Goal: Task Accomplishment & Management: Manage account settings

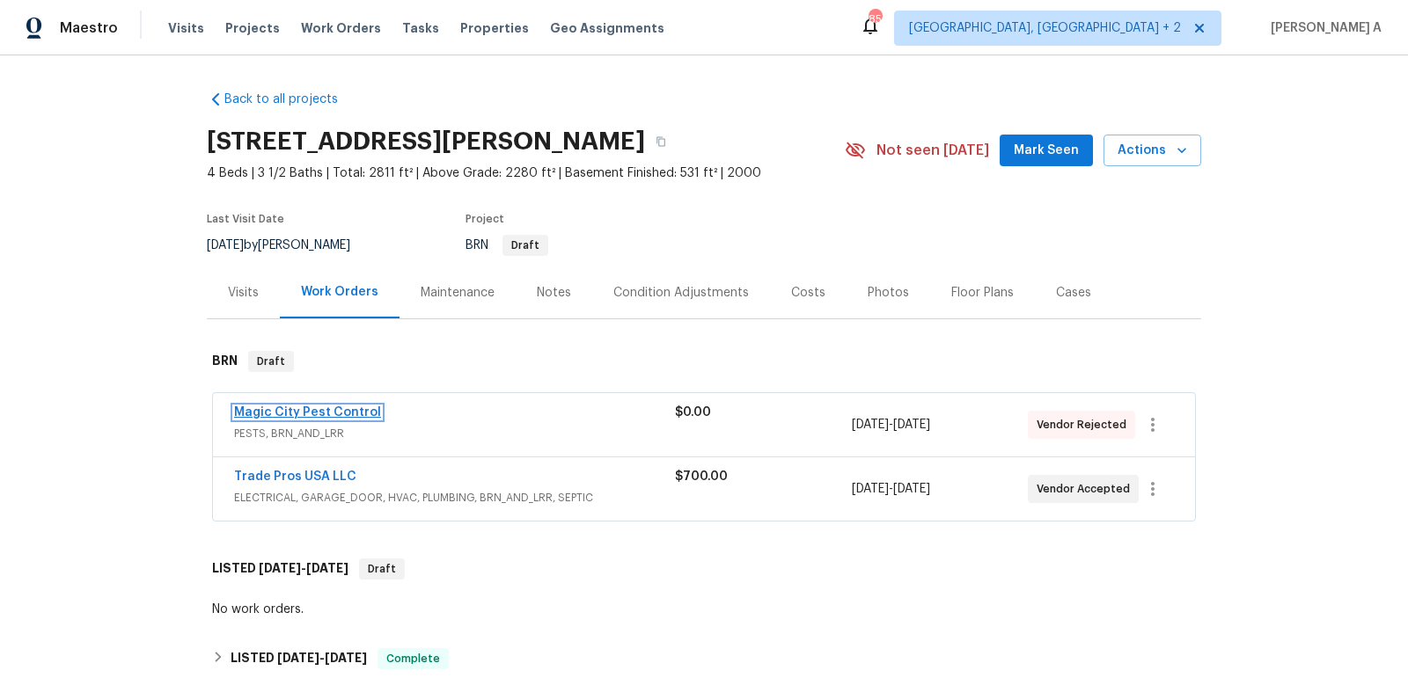
click at [302, 413] on link "Magic City Pest Control" at bounding box center [307, 412] width 147 height 12
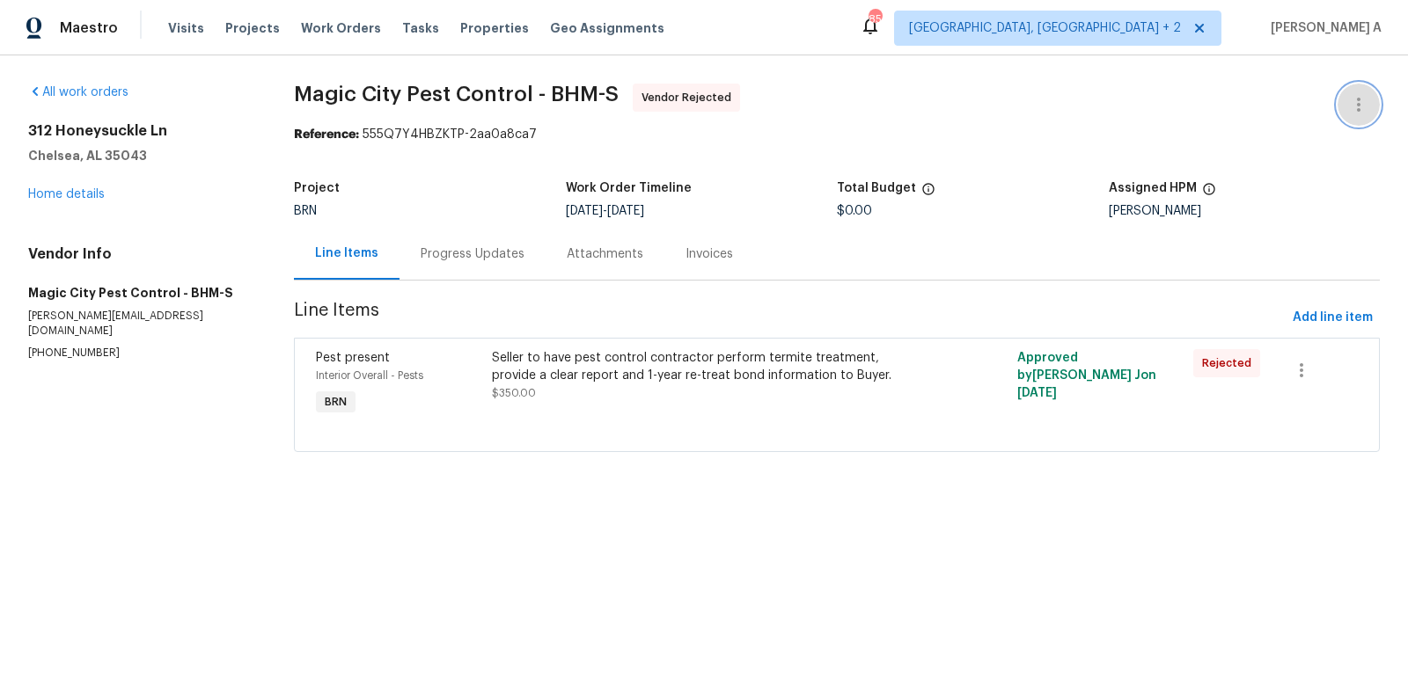
click at [1352, 103] on icon "button" at bounding box center [1358, 104] width 21 height 21
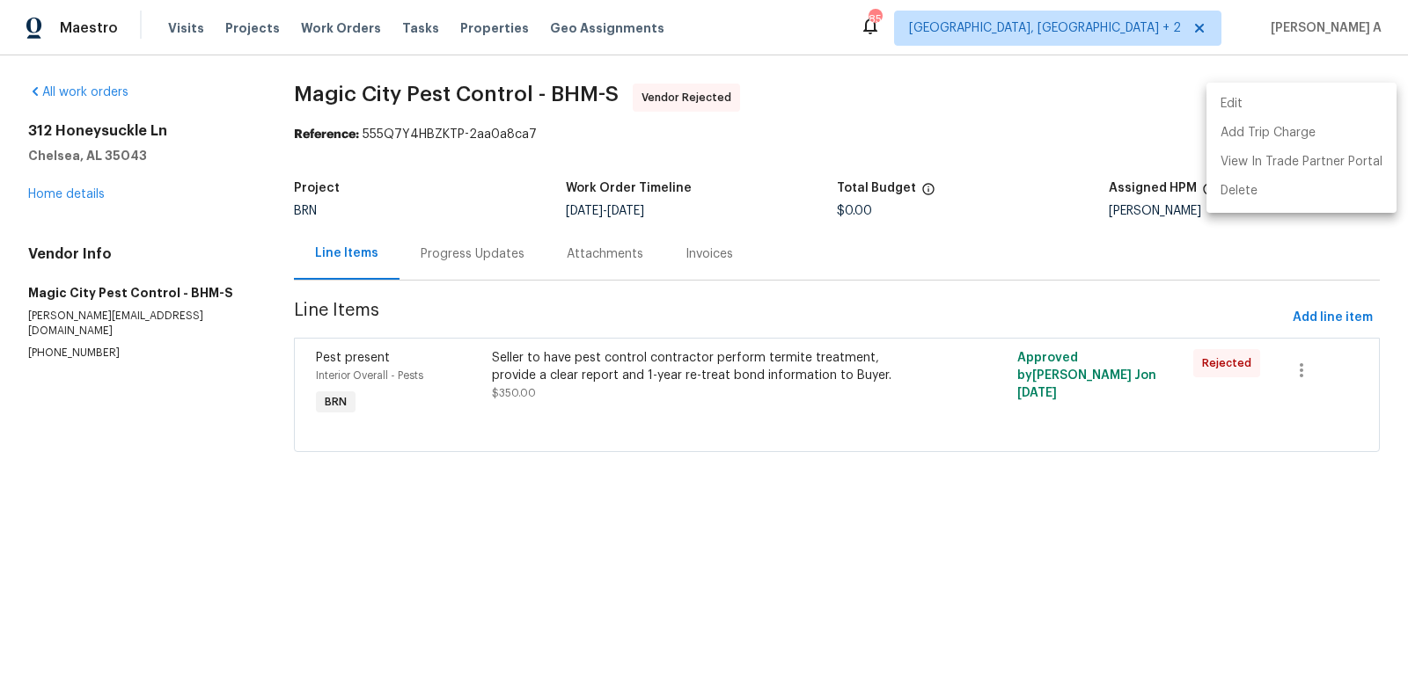
click at [1263, 110] on li "Edit" at bounding box center [1301, 104] width 190 height 29
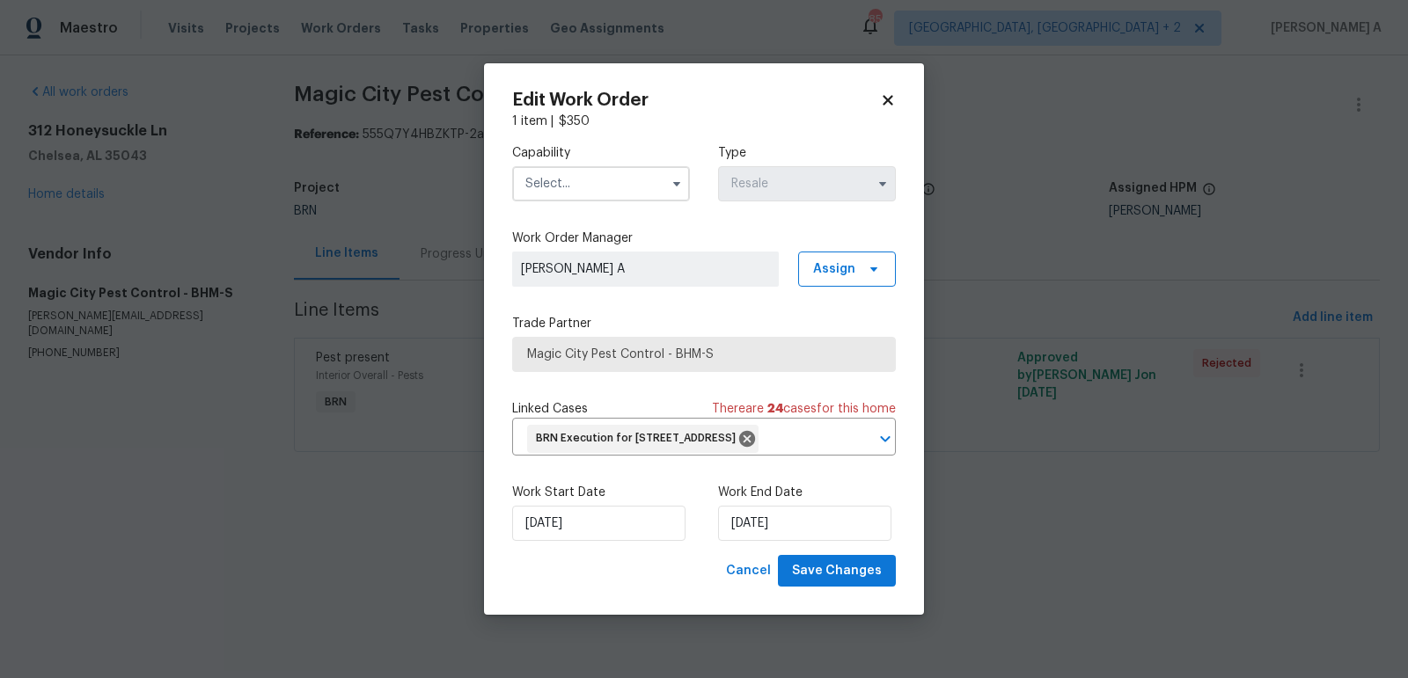
click at [574, 169] on input "text" at bounding box center [601, 183] width 178 height 35
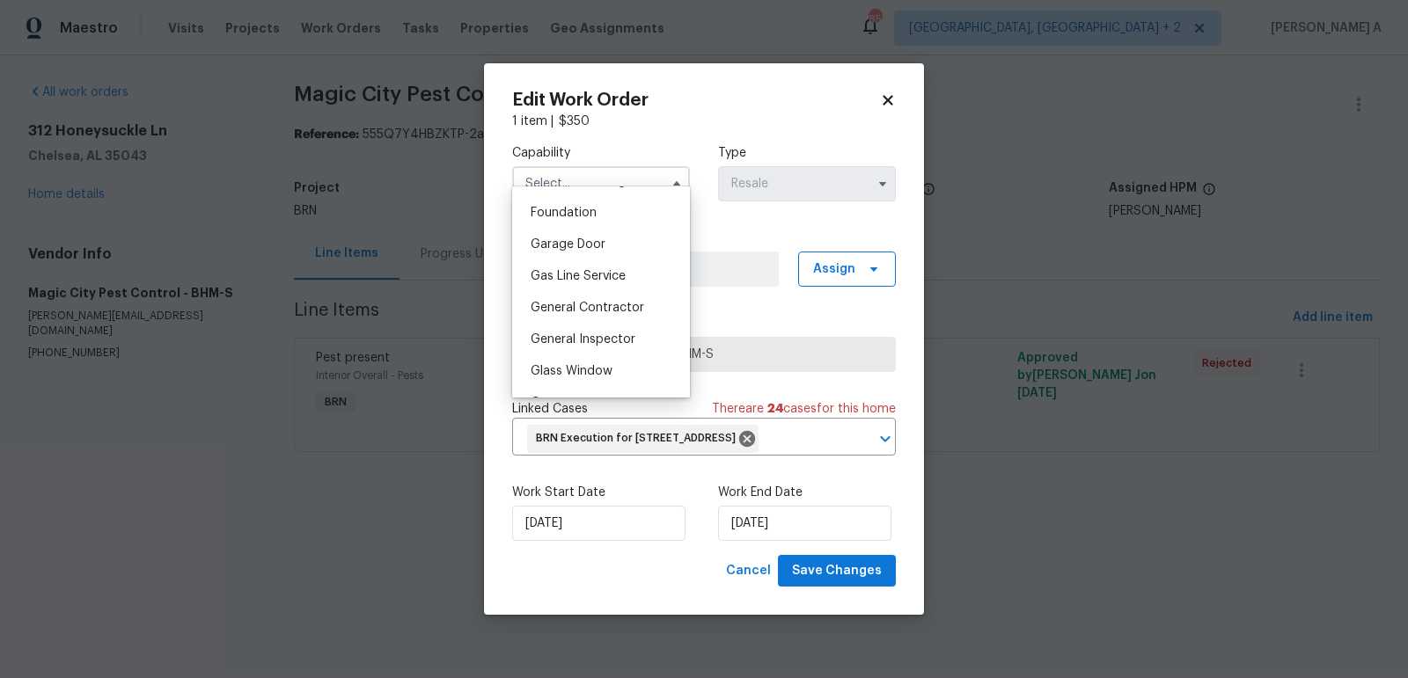
scroll to position [768, 0]
click at [574, 278] on span "General Contractor" at bounding box center [586, 280] width 113 height 12
type input "General Contractor"
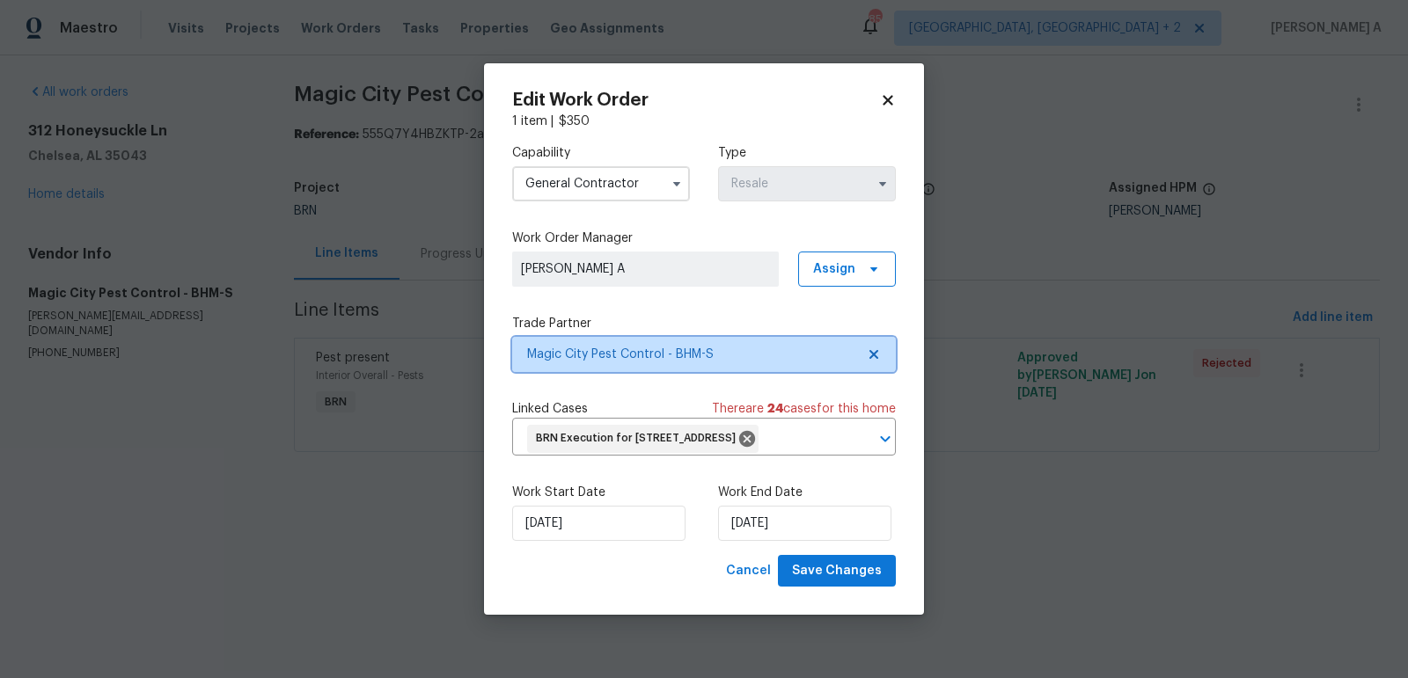
click at [869, 350] on icon at bounding box center [873, 354] width 9 height 9
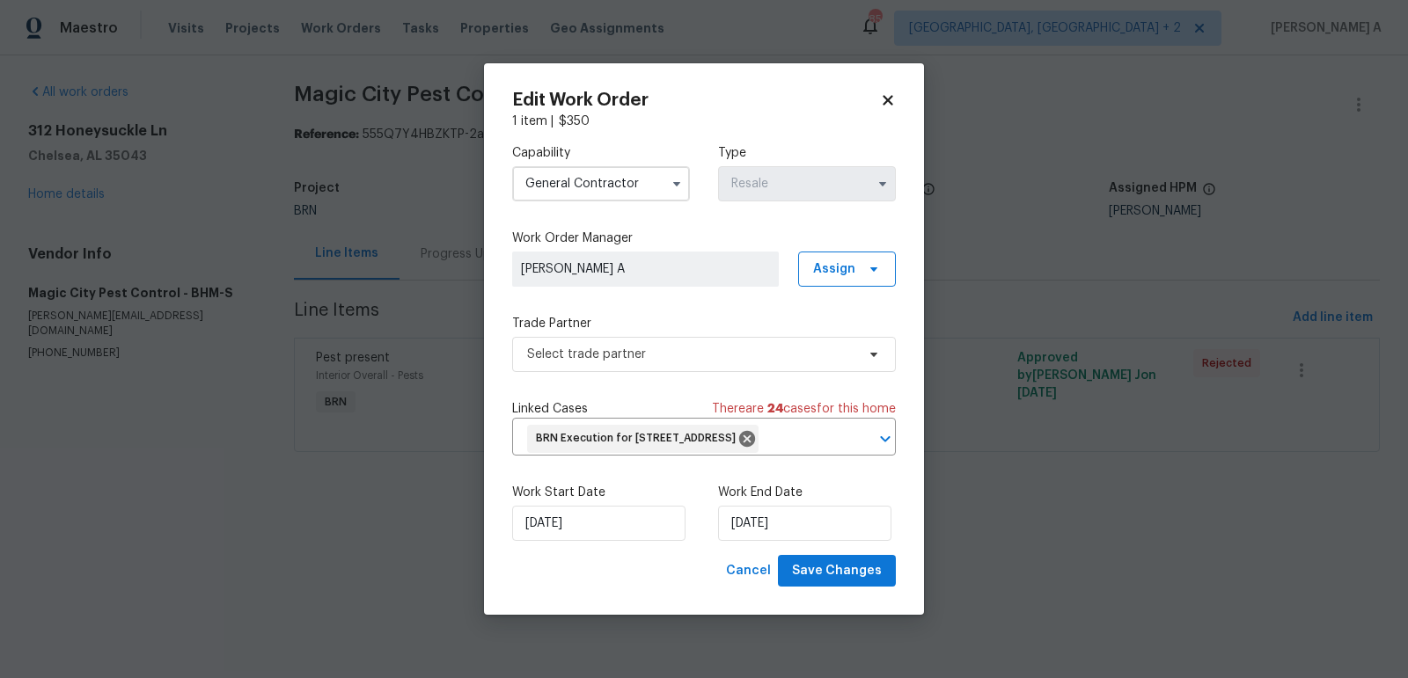
click at [749, 358] on div "Capability General Contractor Type Resale Work Order Manager Akshay Ajaya Kumar…" at bounding box center [704, 342] width 384 height 425
click at [742, 346] on span "Select trade partner" at bounding box center [691, 355] width 328 height 18
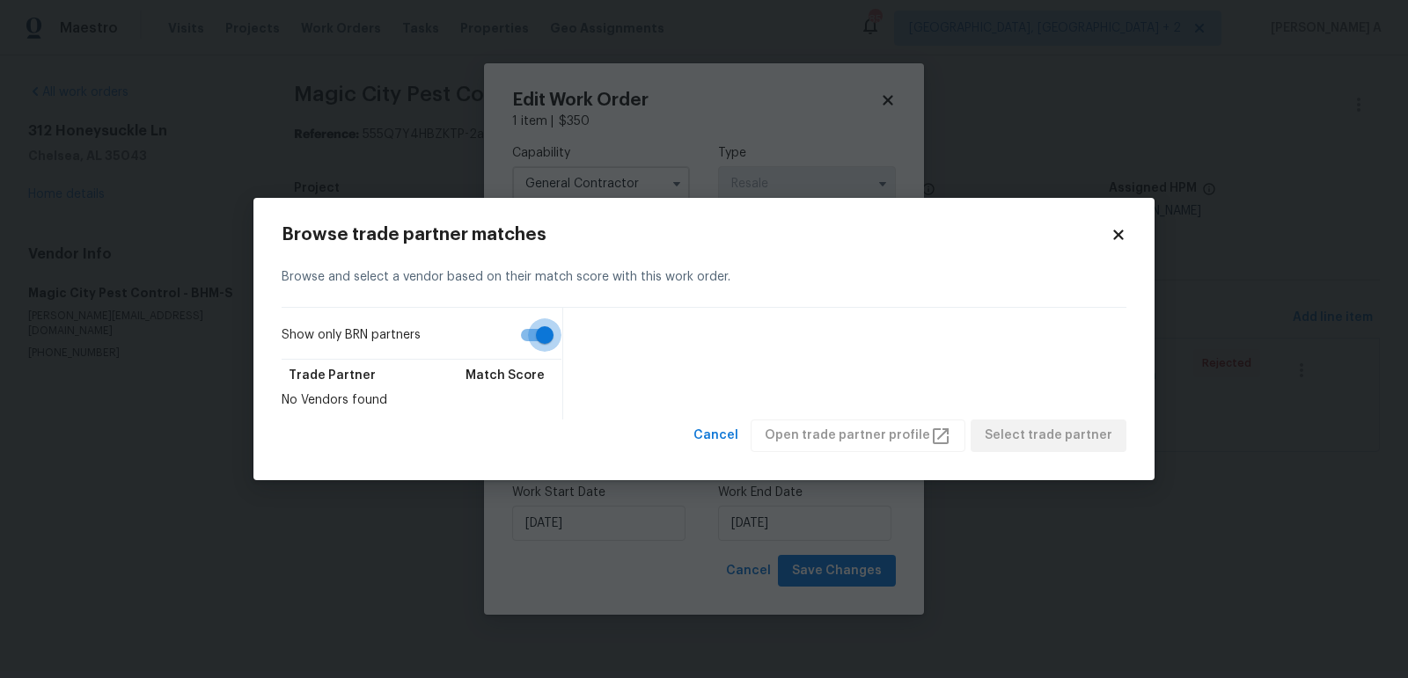
click at [522, 348] on input "Show only BRN partners" at bounding box center [544, 334] width 100 height 33
checkbox input "false"
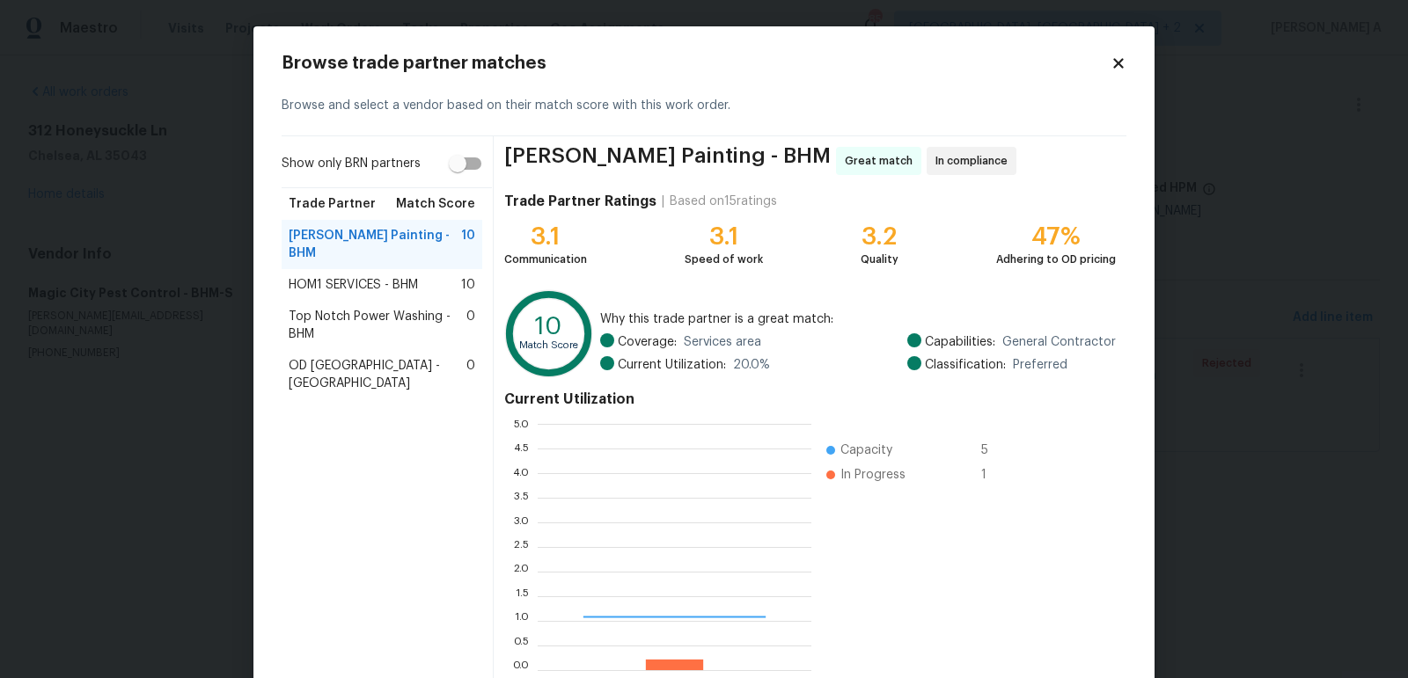
scroll to position [246, 274]
click at [407, 308] on span "Top Notch Power Washing - BHM" at bounding box center [378, 325] width 178 height 35
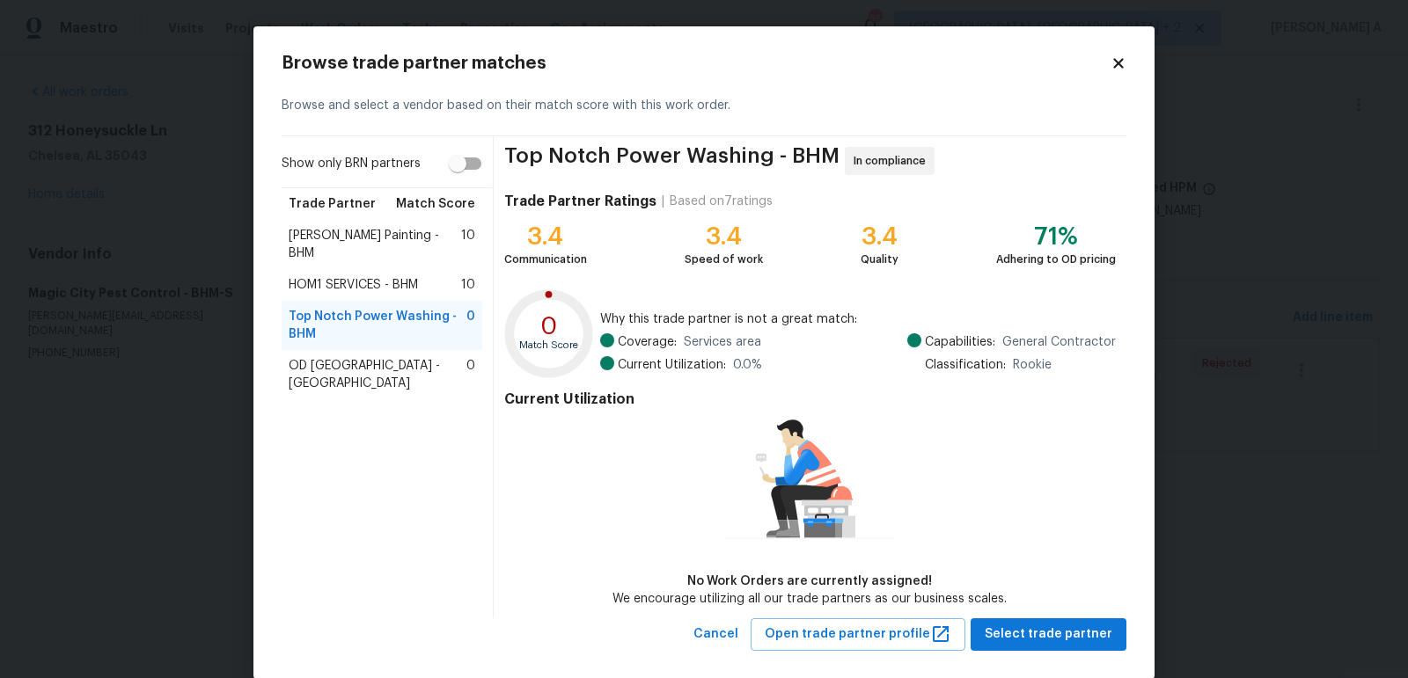
click at [1116, 62] on icon at bounding box center [1118, 63] width 10 height 10
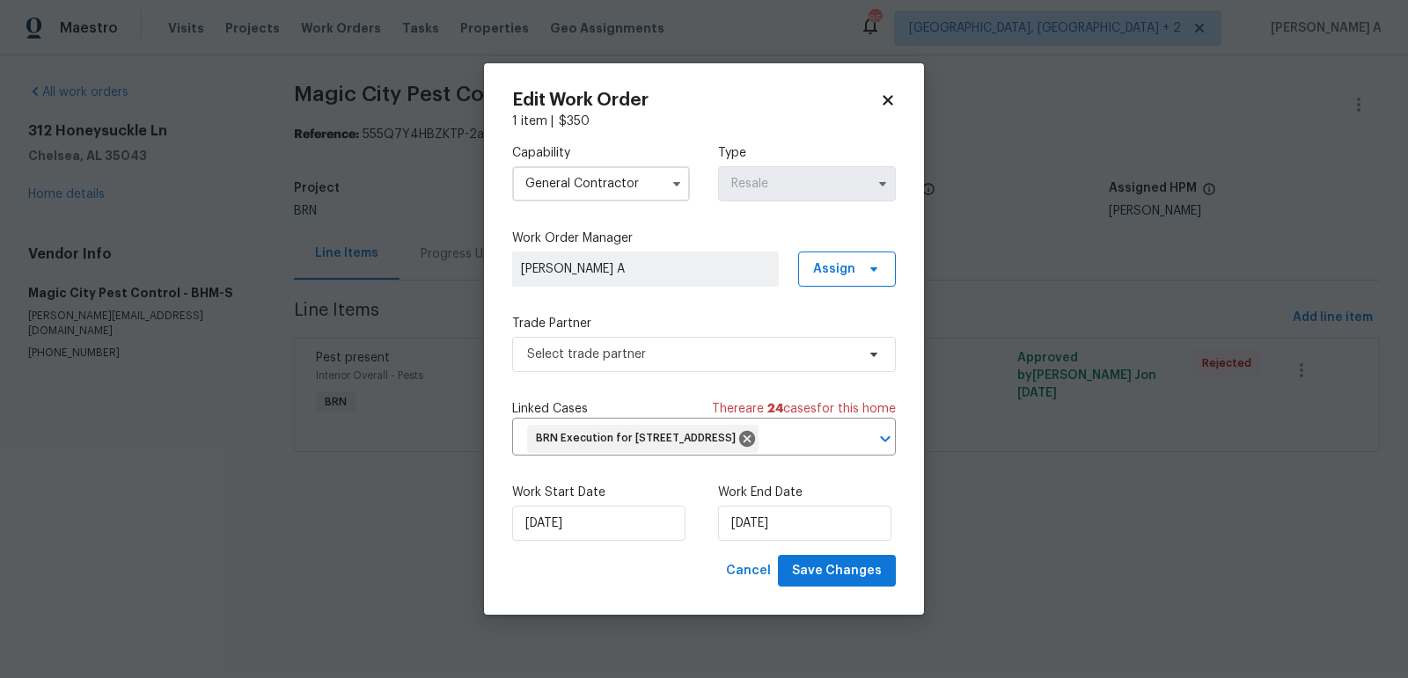
click at [889, 95] on icon at bounding box center [887, 100] width 10 height 10
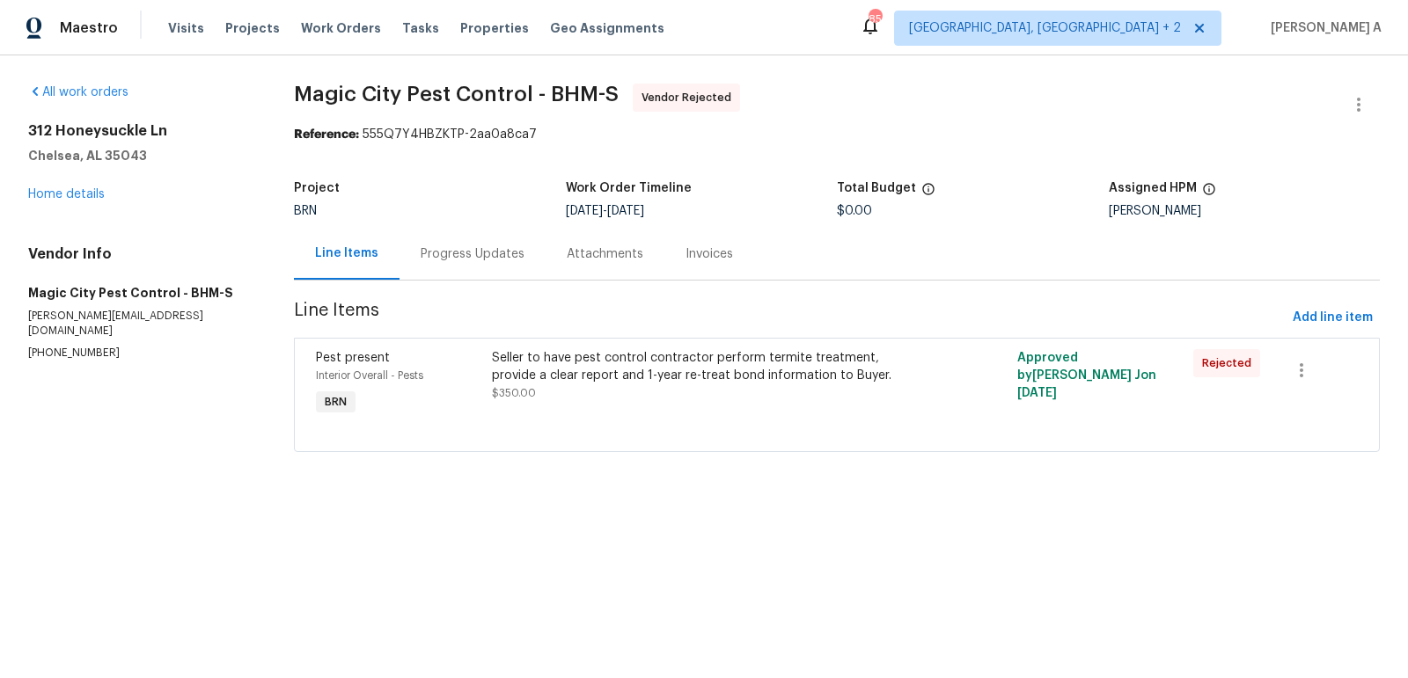
click at [902, 243] on div "Line Items Progress Updates Attachments Invoices" at bounding box center [837, 254] width 1086 height 53
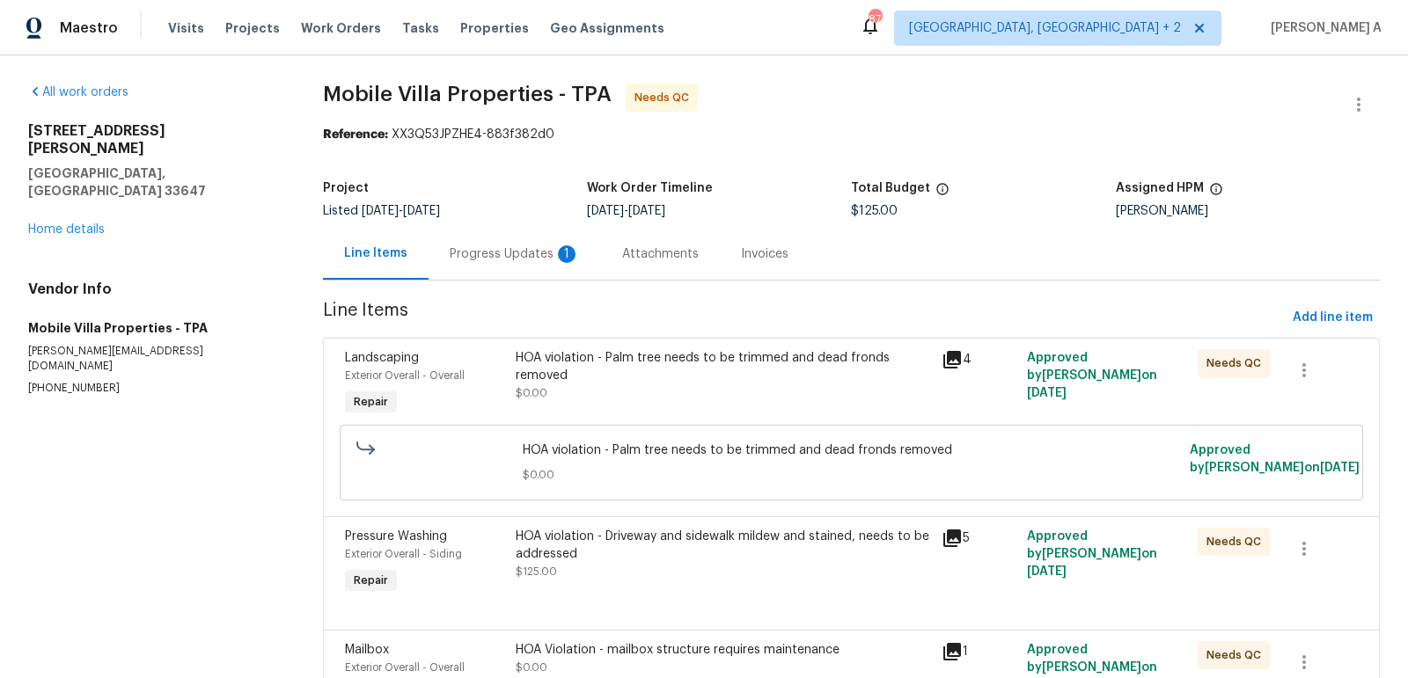
click at [463, 247] on div "Progress Updates 1" at bounding box center [515, 254] width 130 height 18
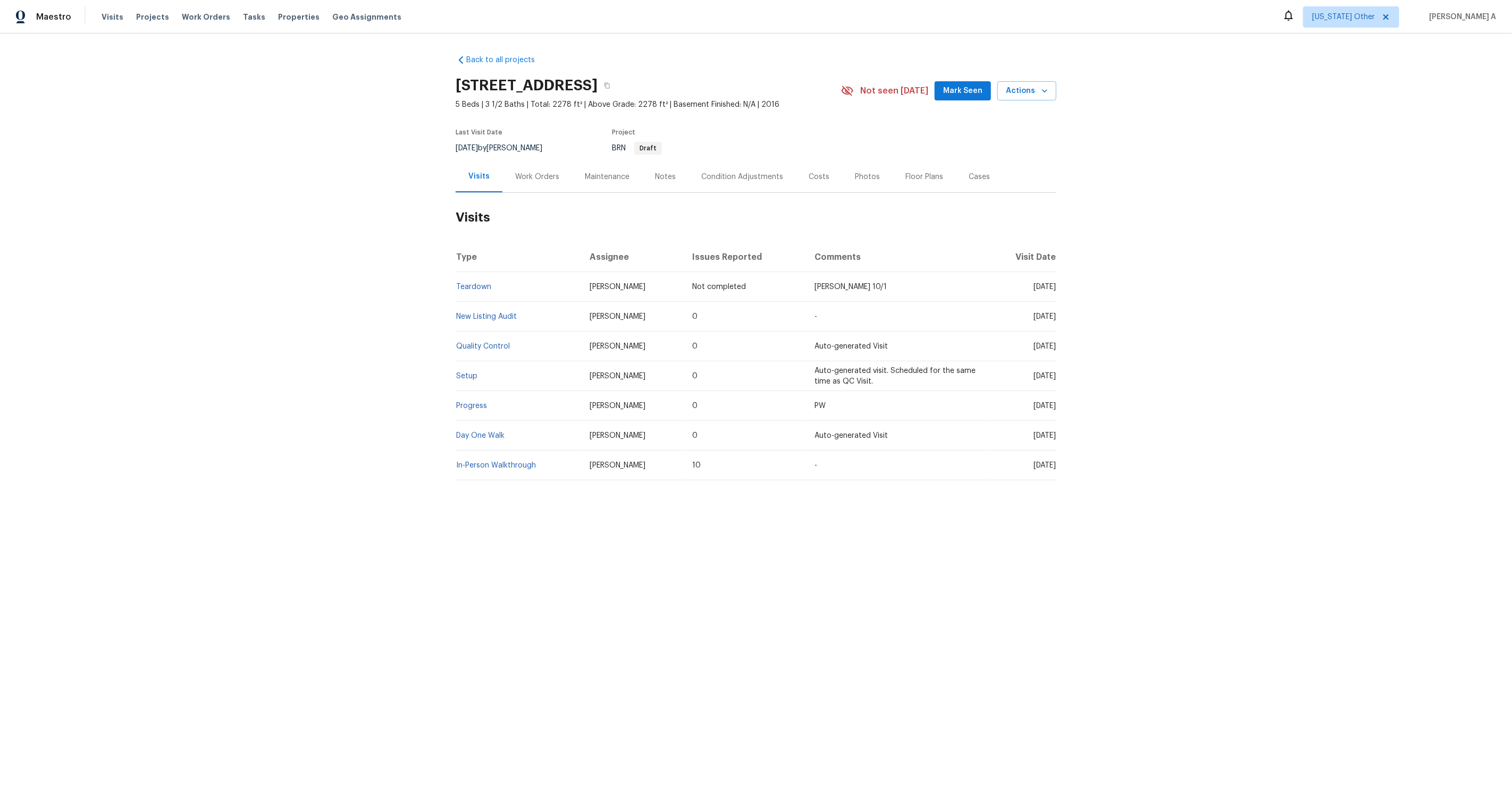
click at [546, 173] on div "Work Orders" at bounding box center [537, 177] width 44 height 11
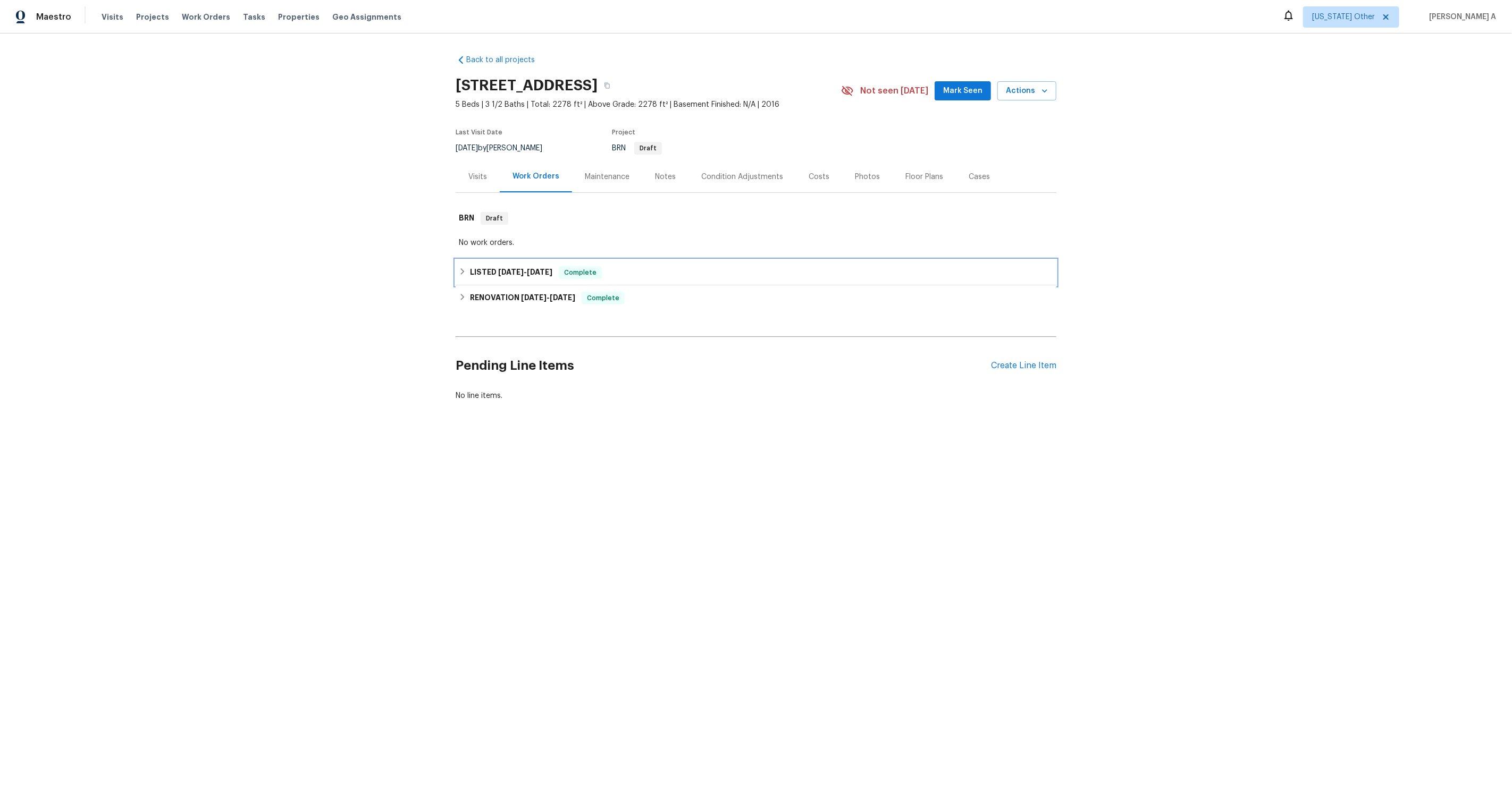
click at [556, 276] on div "LISTED 8/2/25 - 8/4/25 Complete" at bounding box center [756, 272] width 595 height 13
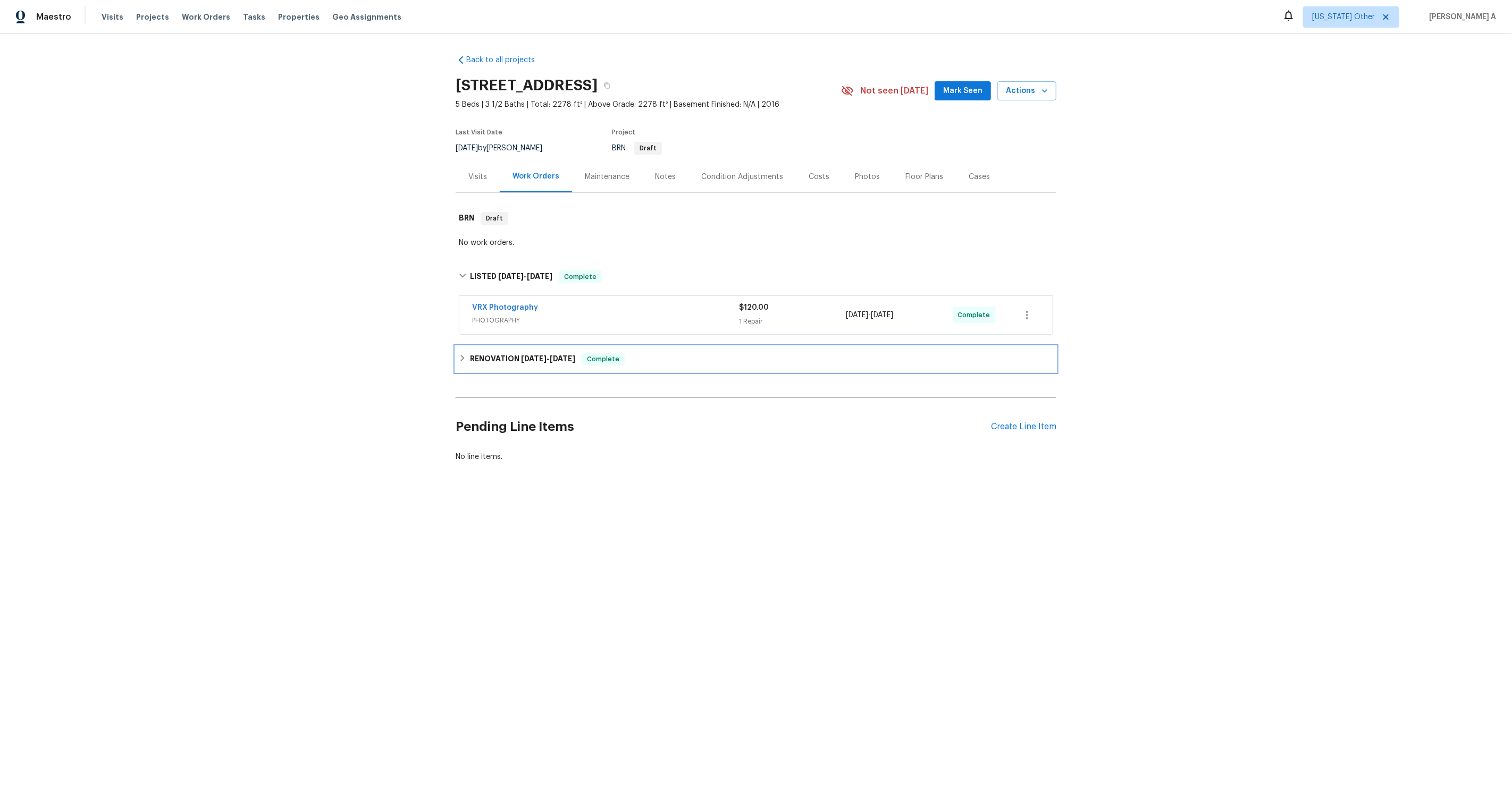
click at [552, 356] on span "7/14/25 - 7/24/25" at bounding box center [548, 359] width 54 height 7
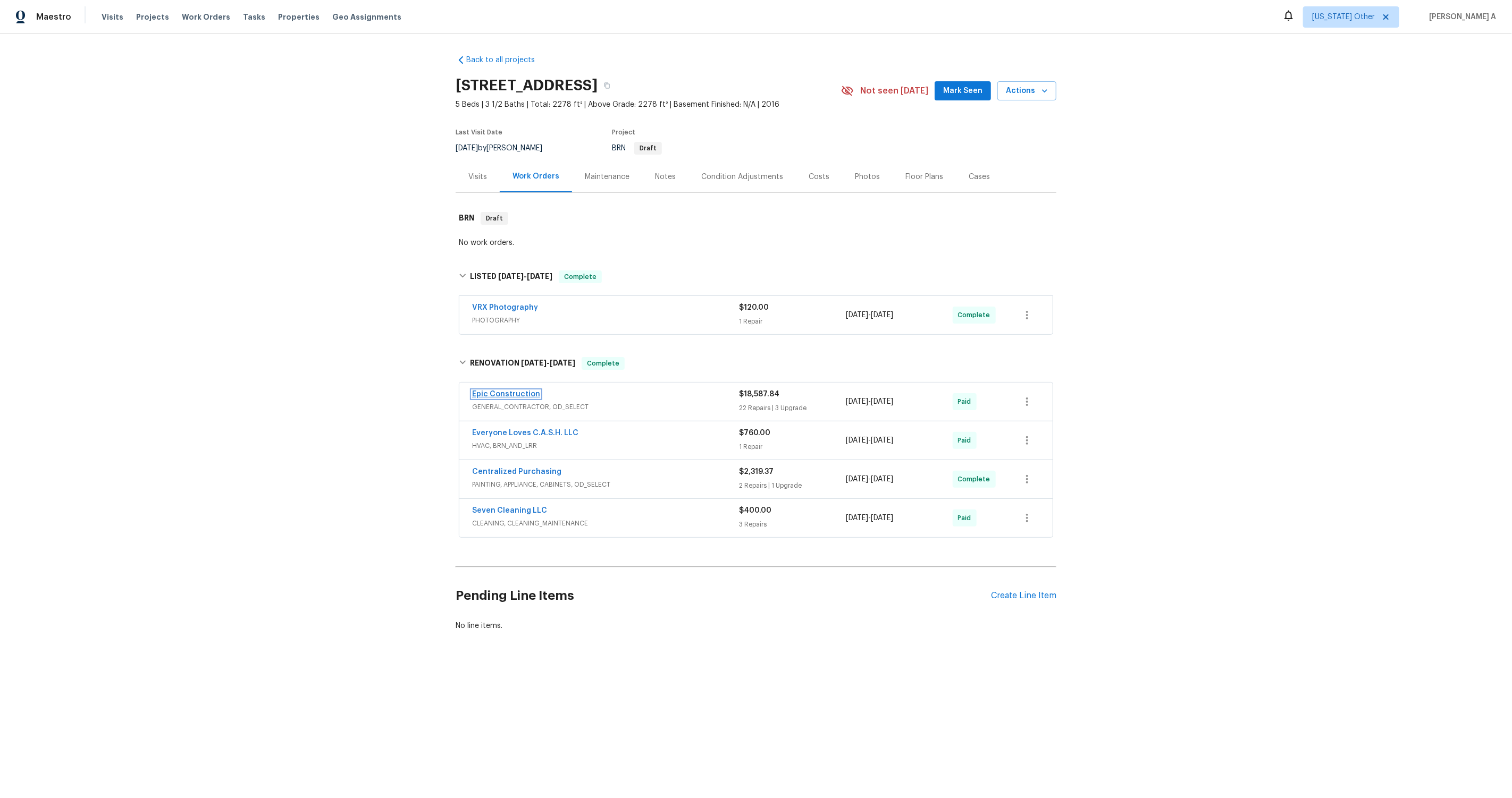
click at [522, 394] on link "Epic Construction" at bounding box center [506, 394] width 68 height 7
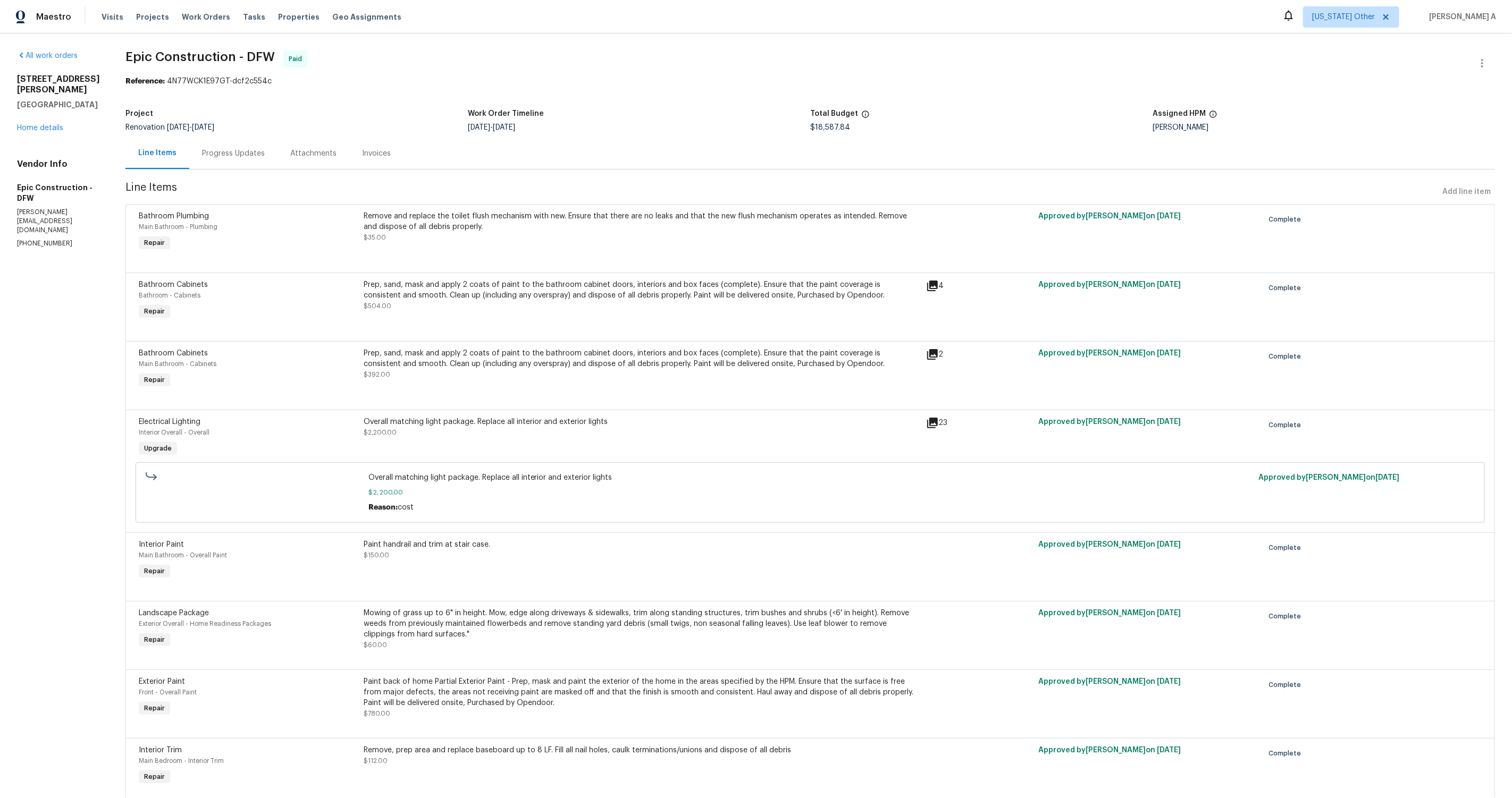
click at [301, 154] on div "Attachments" at bounding box center [313, 153] width 47 height 11
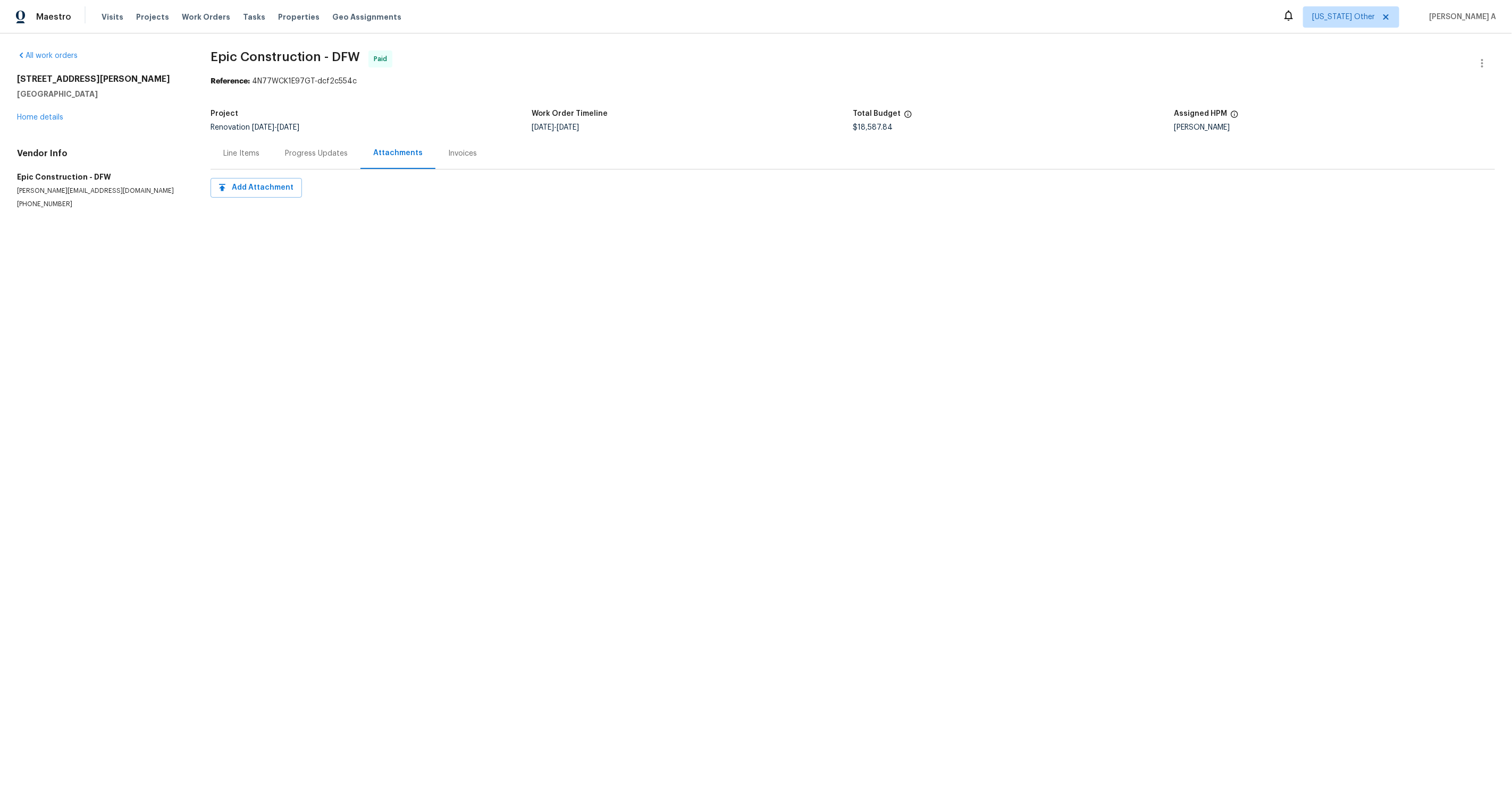
click at [294, 152] on div "Progress Updates" at bounding box center [317, 153] width 63 height 11
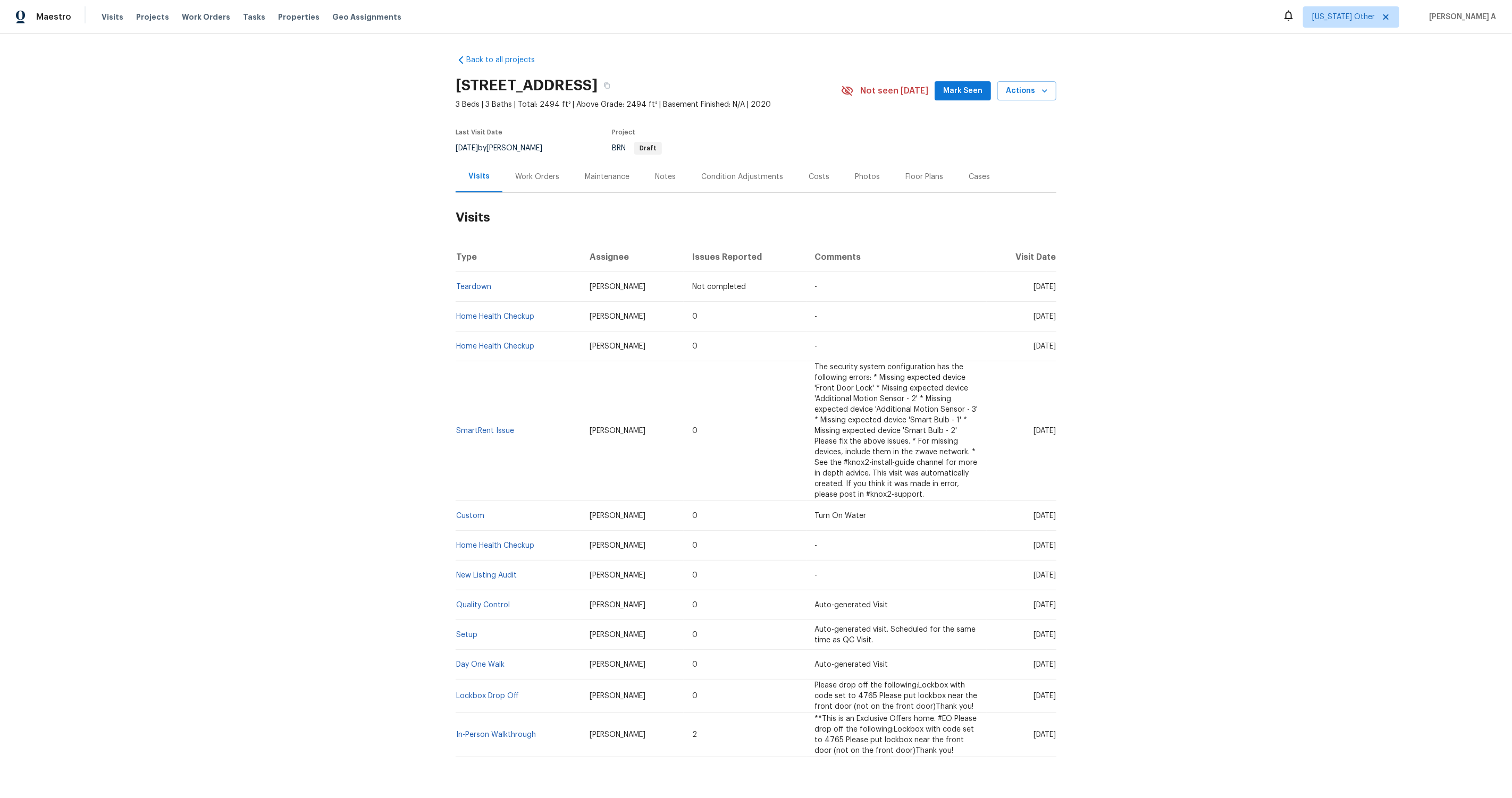
click at [523, 188] on div "Work Orders" at bounding box center [537, 177] width 69 height 31
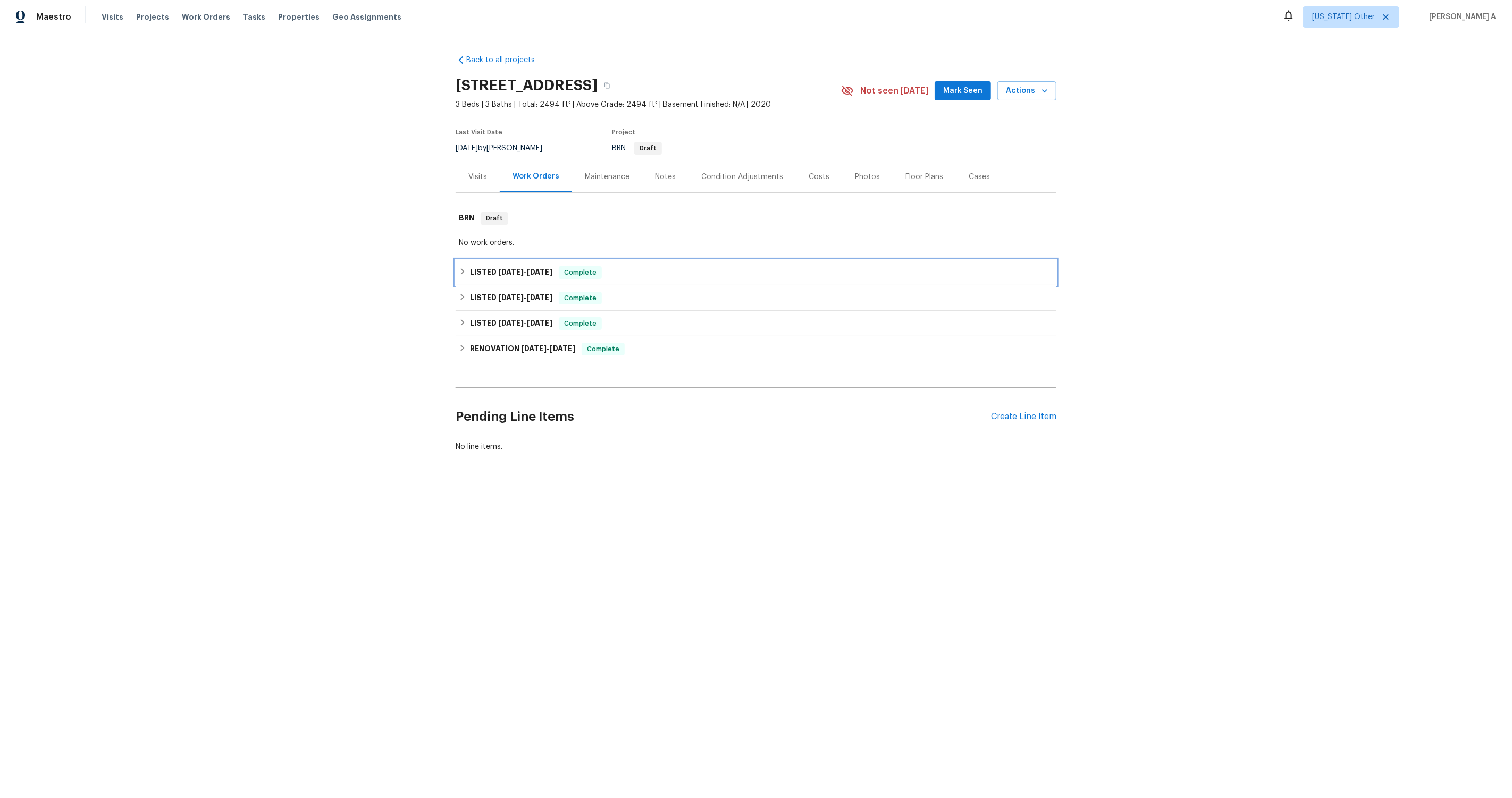
click at [576, 272] on span "Complete" at bounding box center [580, 273] width 41 height 11
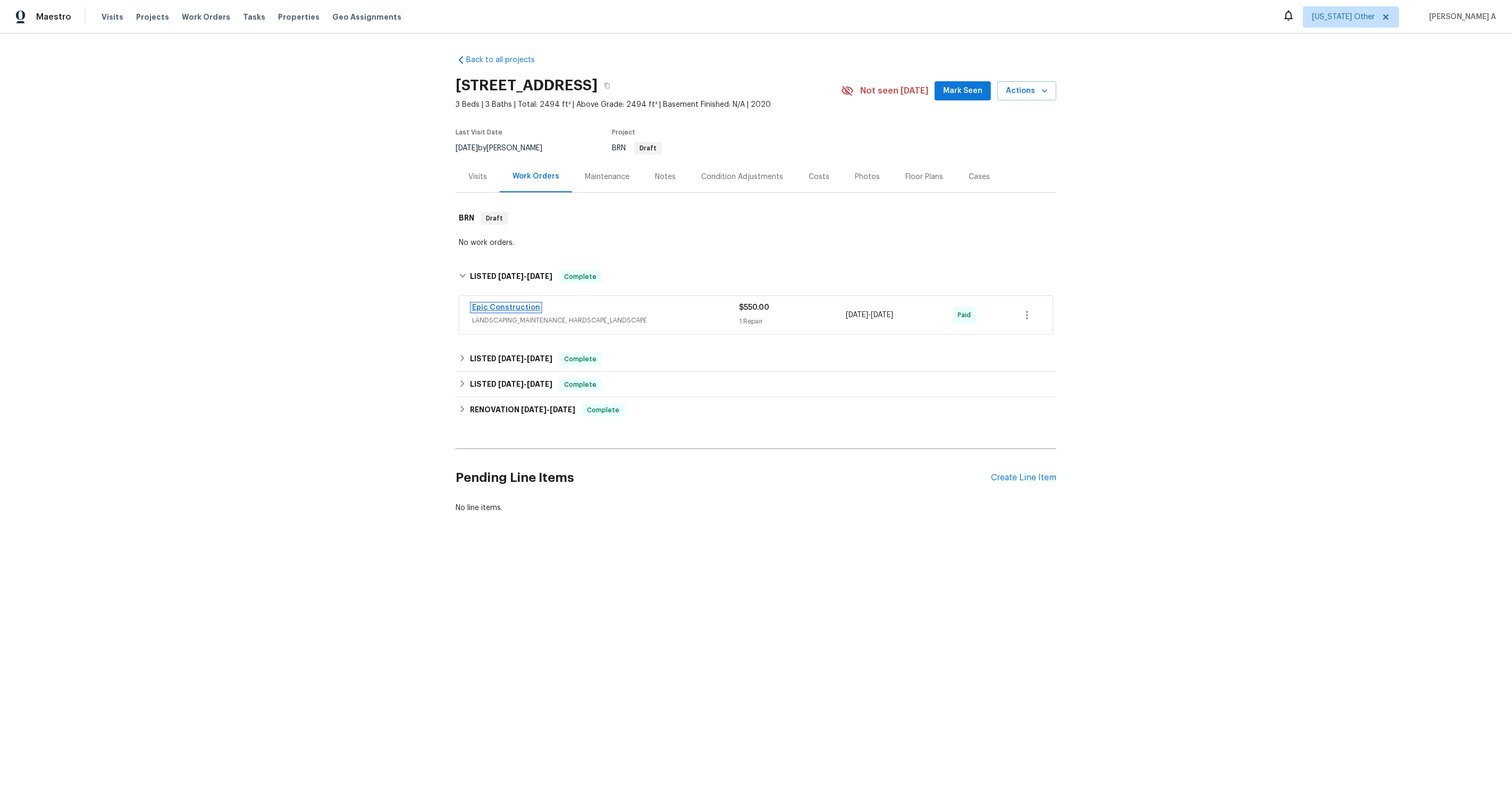
click at [521, 307] on link "Epic Construction" at bounding box center [506, 307] width 68 height 7
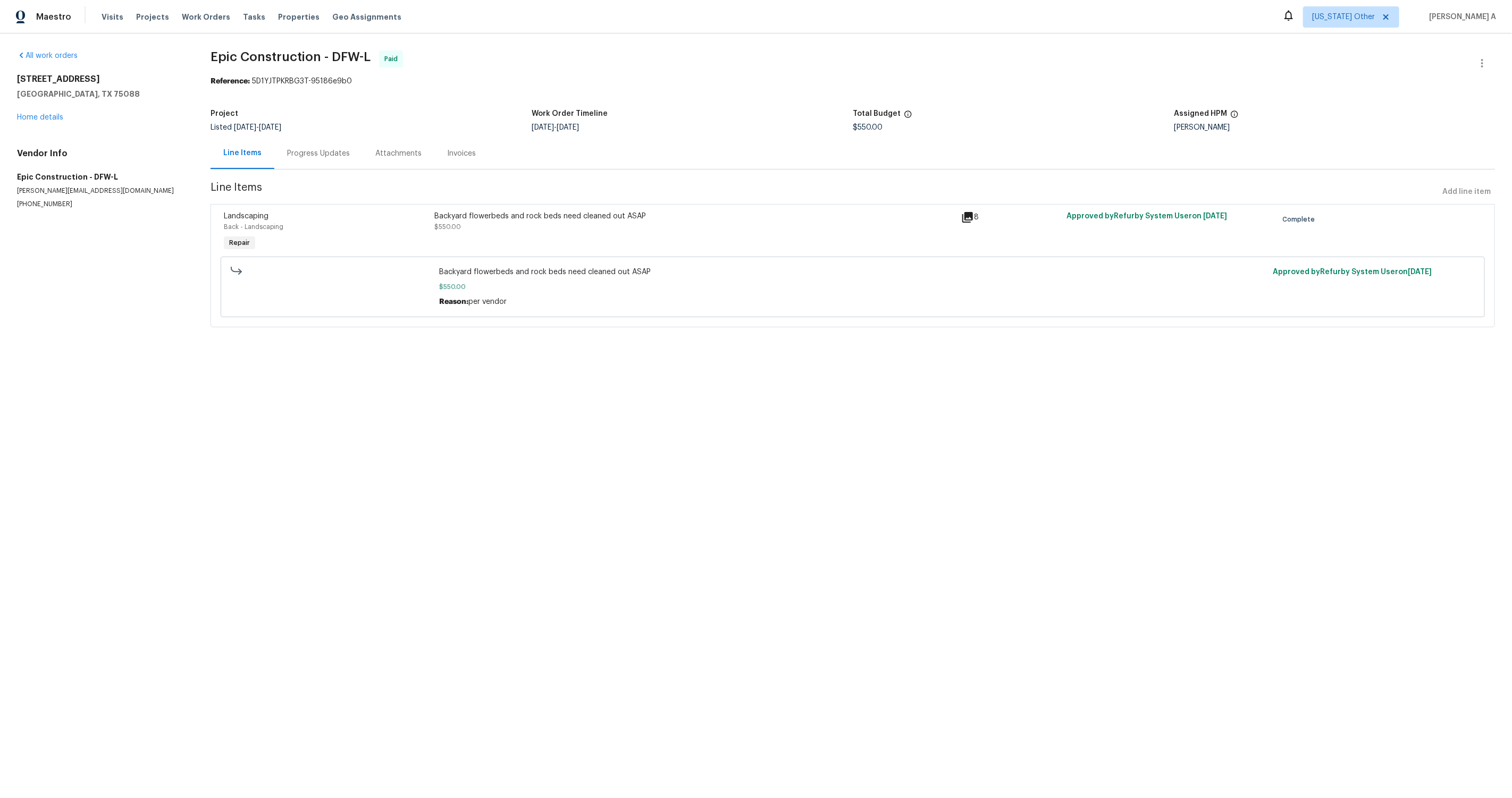
click at [314, 146] on div "Progress Updates" at bounding box center [318, 153] width 88 height 31
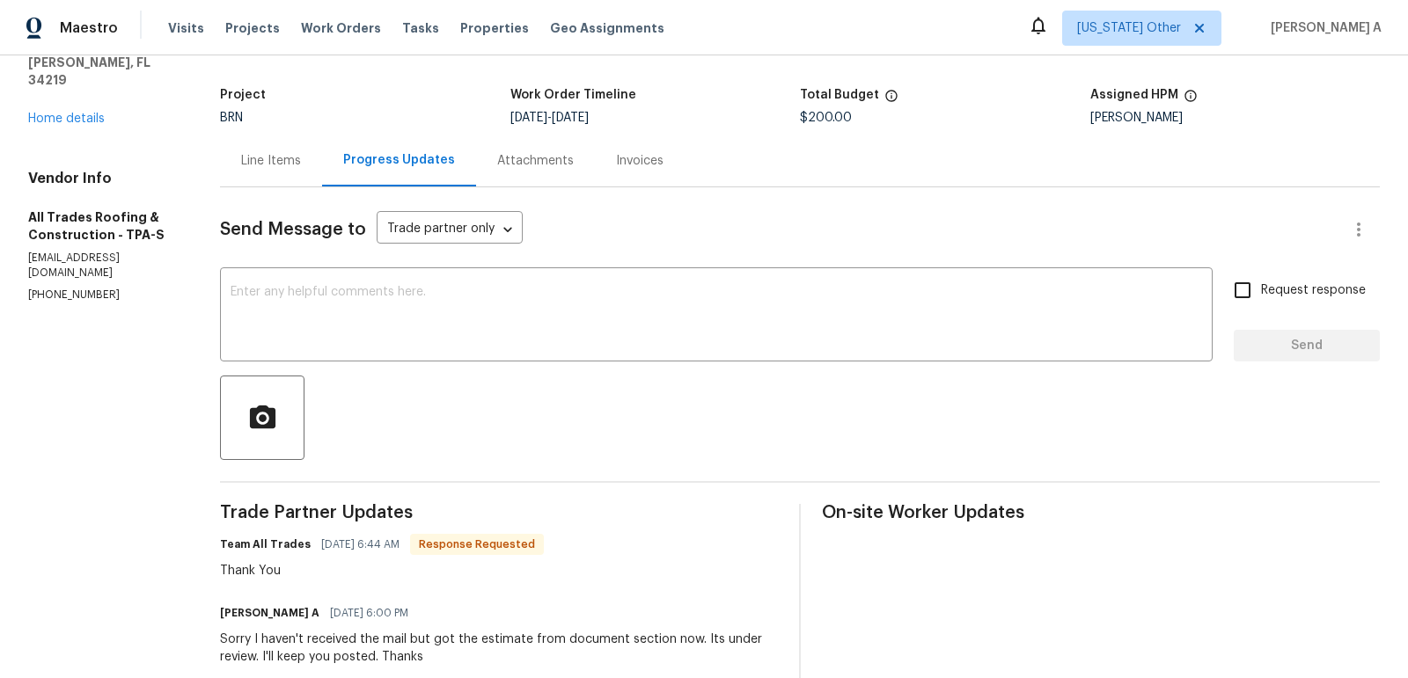
scroll to position [95, 0]
click at [360, 329] on textarea at bounding box center [715, 315] width 971 height 62
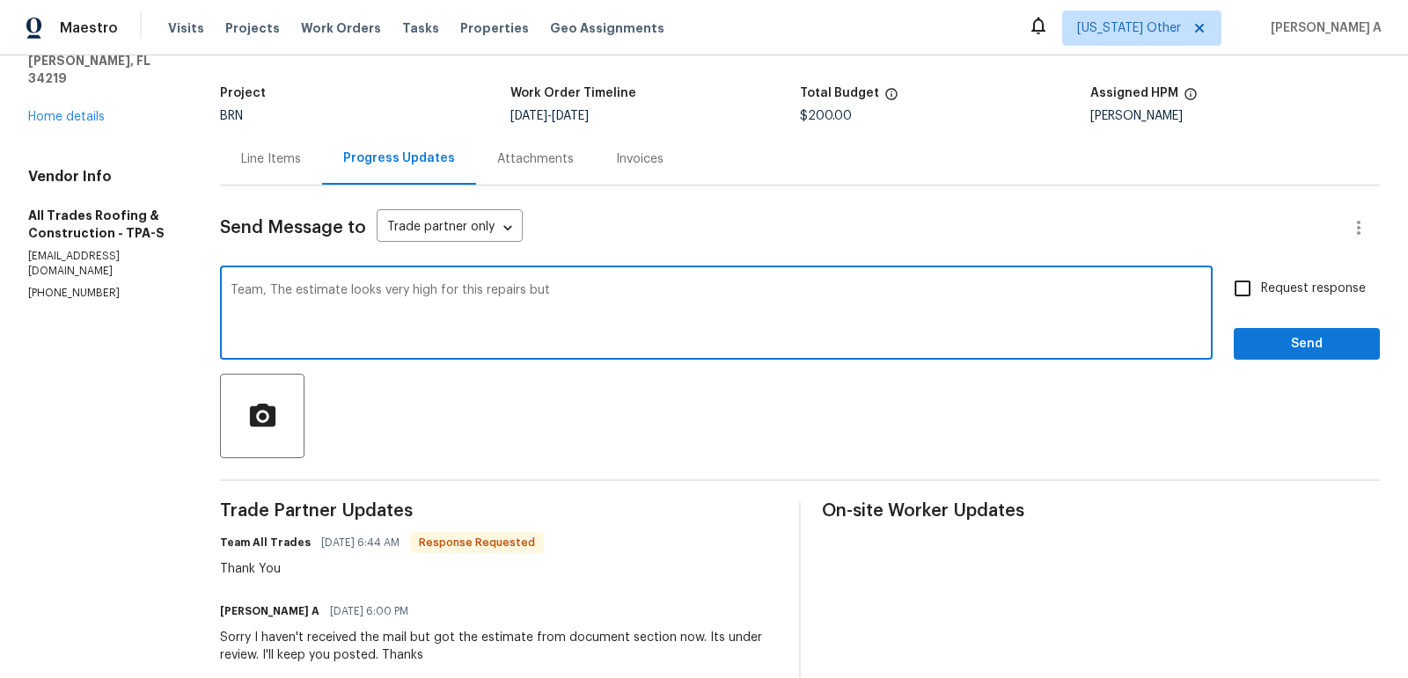
paste textarea "we are only approving this pricing due to time constraints and will have to rec…"
click at [663, 294] on textarea "Team, The estimate looks very high for this repairs but we are only approving t…" at bounding box center [715, 315] width 971 height 62
click at [897, 292] on textarea "Team, The estimate looks very high for this repairs but we are only approving t…" at bounding box center [715, 315] width 971 height 62
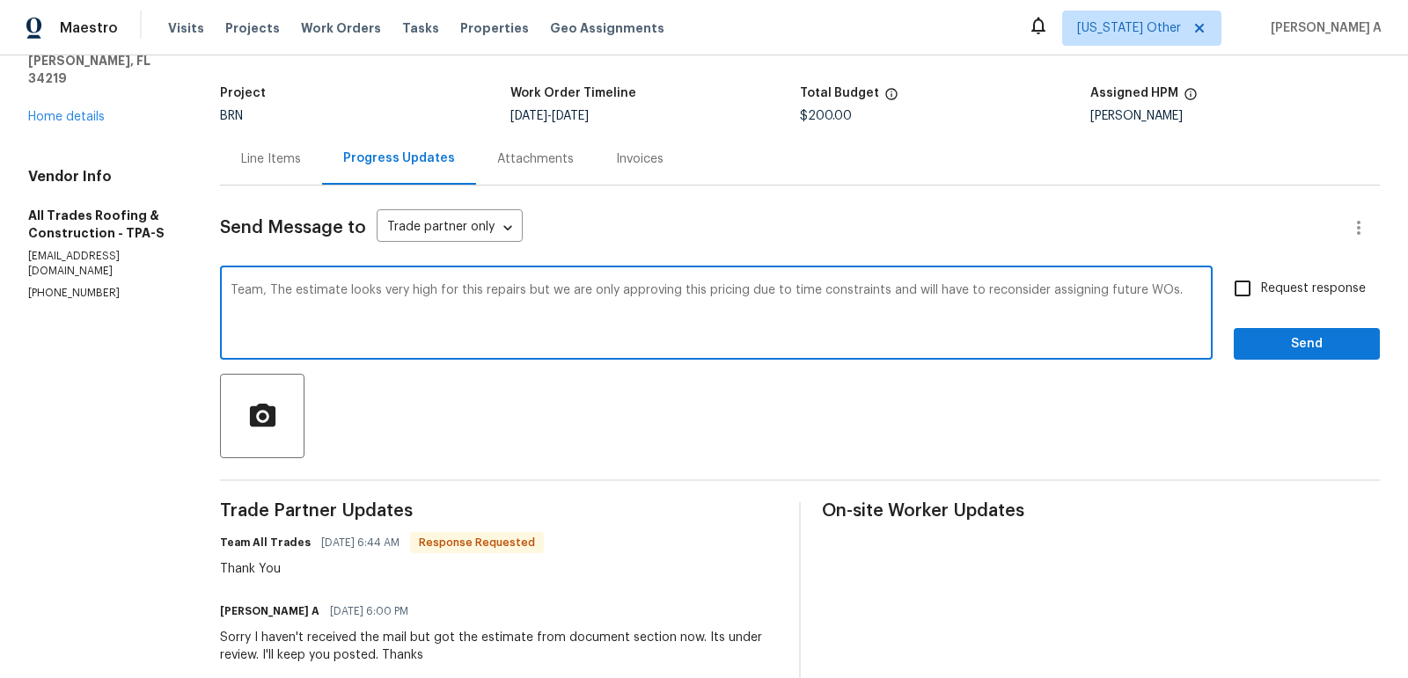
drag, startPoint x: 882, startPoint y: 289, endPoint x: 1170, endPoint y: 288, distance: 287.7
click at [1170, 288] on textarea "Team, The estimate looks very high for this repairs but we are only approving t…" at bounding box center [715, 315] width 971 height 62
type textarea "Team, The estimate looks very high for this repairs but we are only approving t…"
click at [821, 296] on textarea "Team, The estimate looks very high for this repairs but we are only approving t…" at bounding box center [715, 315] width 971 height 62
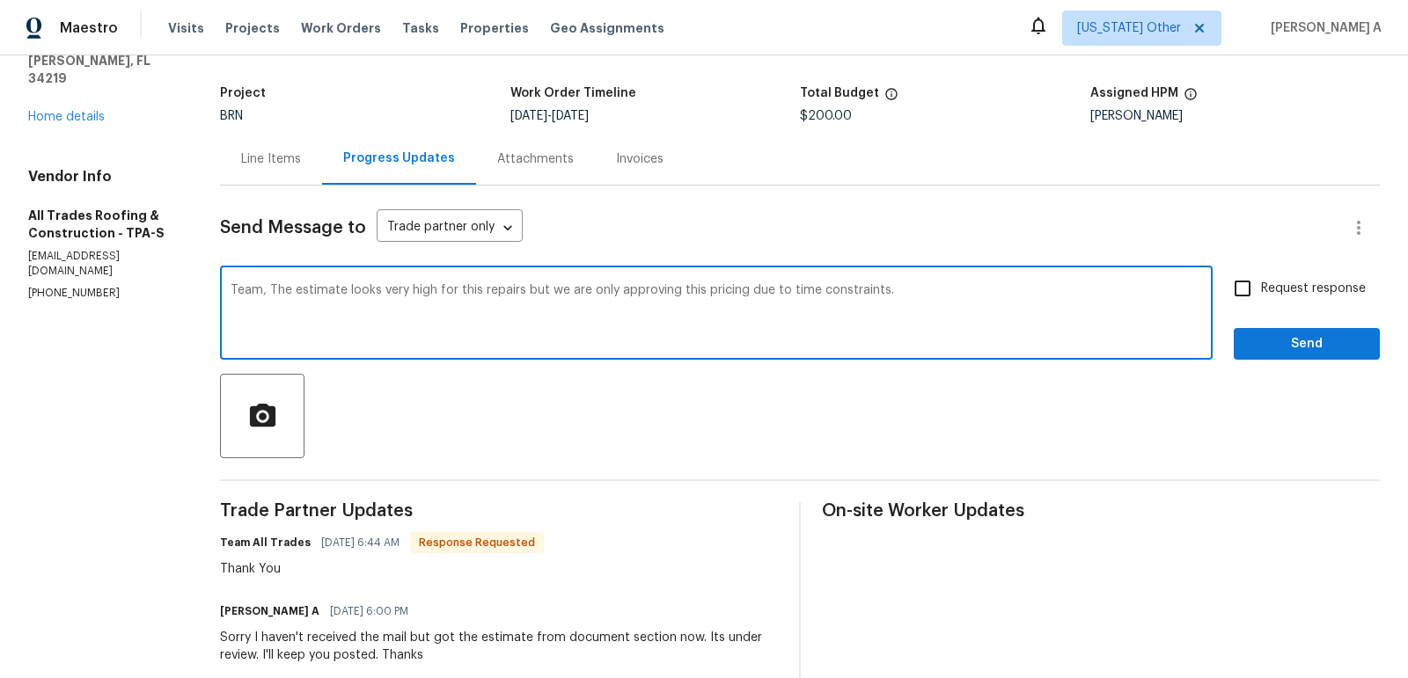
click at [821, 296] on textarea "Team, The estimate looks very high for this repairs but we are only approving t…" at bounding box center [715, 315] width 971 height 62
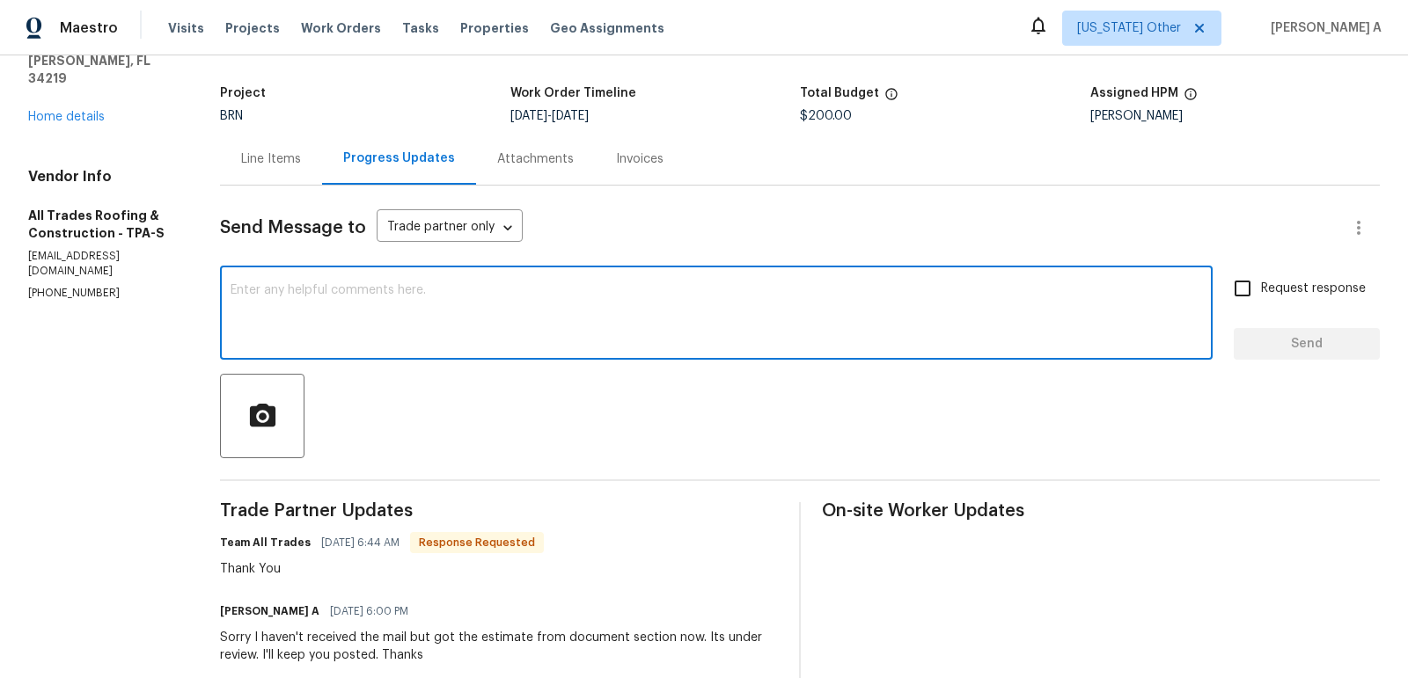
click at [484, 332] on textarea at bounding box center [715, 315] width 971 height 62
paste textarea "Team, The estimate looks very high for this repairs but we are only approving t…"
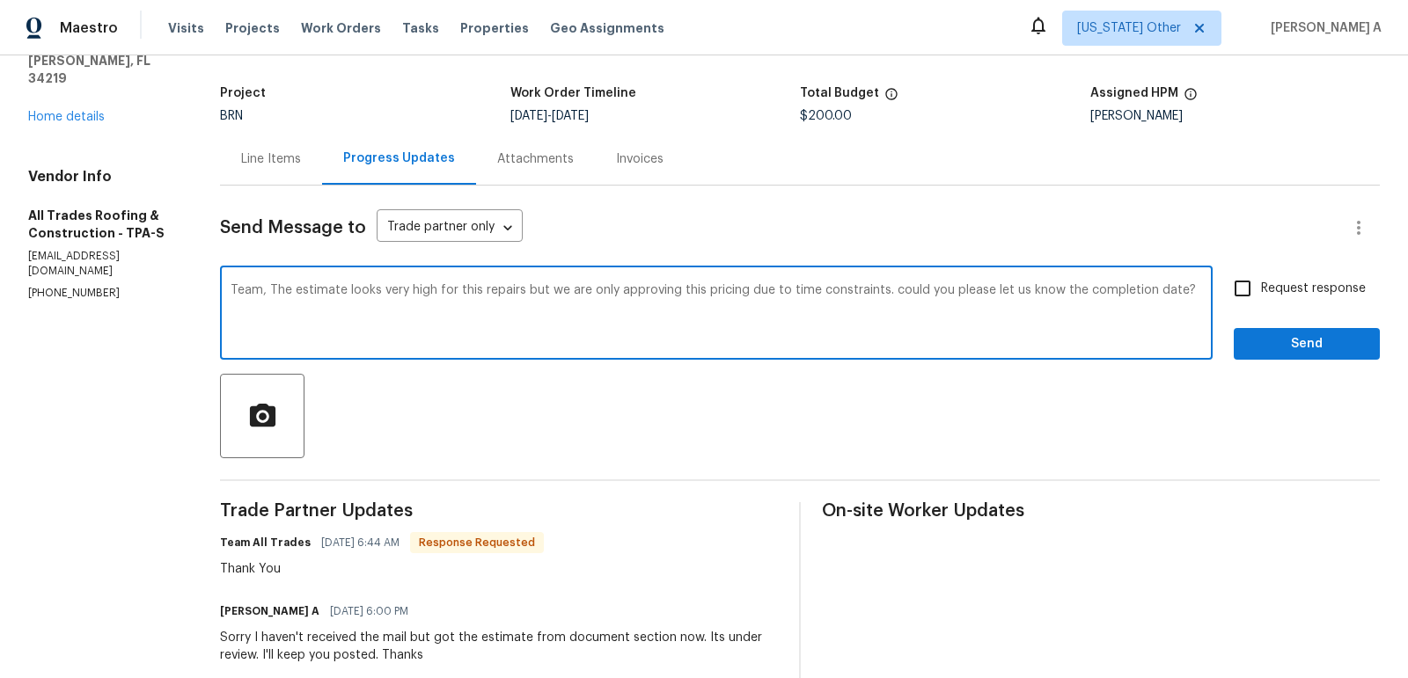
click at [517, 291] on textarea "Team, The estimate looks very high for this repairs but we are only approving t…" at bounding box center [715, 315] width 971 height 62
drag, startPoint x: 883, startPoint y: 290, endPoint x: 1186, endPoint y: 287, distance: 302.6
click at [1186, 287] on textarea "Team, The estimate looks very high for this repairs but we are only approving t…" at bounding box center [715, 315] width 971 height 62
click at [0, 0] on icon "Unsupported language" at bounding box center [0, 0] width 0 height 0
click at [0, 0] on button "Select language" at bounding box center [0, 0] width 0 height 0
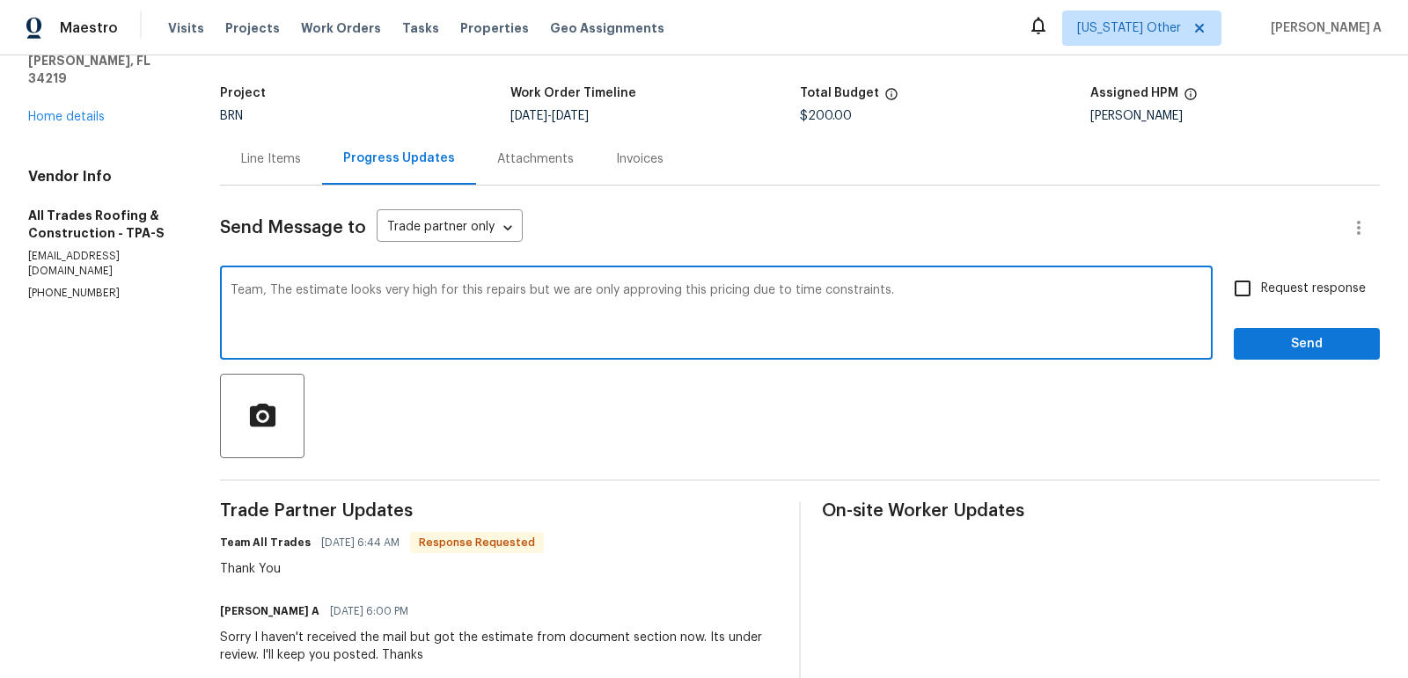
click at [0, 0] on div "English (US)" at bounding box center [0, 0] width 0 height 0
click at [918, 294] on textarea "Team, The estimate looks very high for this repairs but we are only approving t…" at bounding box center [715, 315] width 971 height 62
click at [0, 0] on icon "Paraphrase text" at bounding box center [0, 0] width 0 height 0
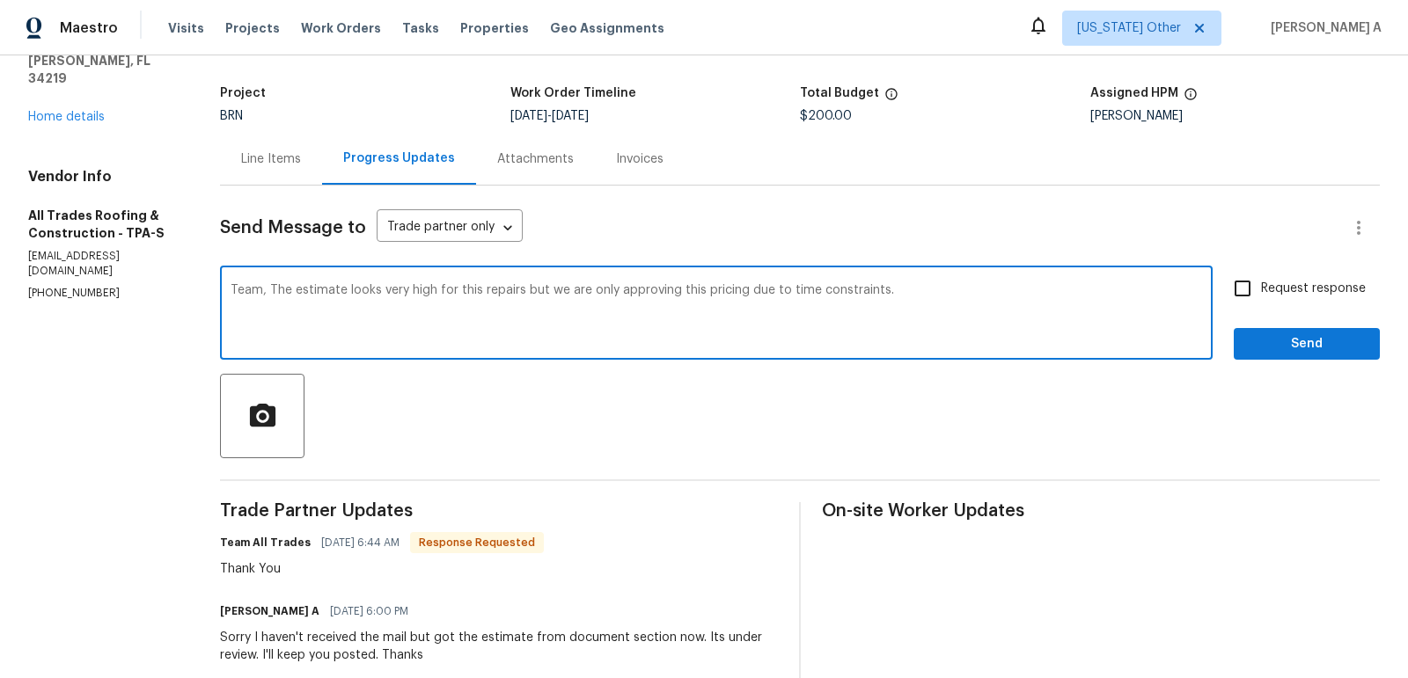
click at [0, 0] on icon "Text is too long. Try paraphrasing shorter sections." at bounding box center [0, 0] width 0 height 0
click at [867, 349] on div "Team, The estimate looks very high for this repairs but we are only approving t…" at bounding box center [716, 315] width 992 height 90
click at [346, 290] on textarea "Team, The estimate looks very high for this repairs but we are only approving t…" at bounding box center [715, 315] width 971 height 62
click at [533, 294] on textarea "Team, The estimate provided looks very high for this repairs but we are only ap…" at bounding box center [715, 315] width 971 height 62
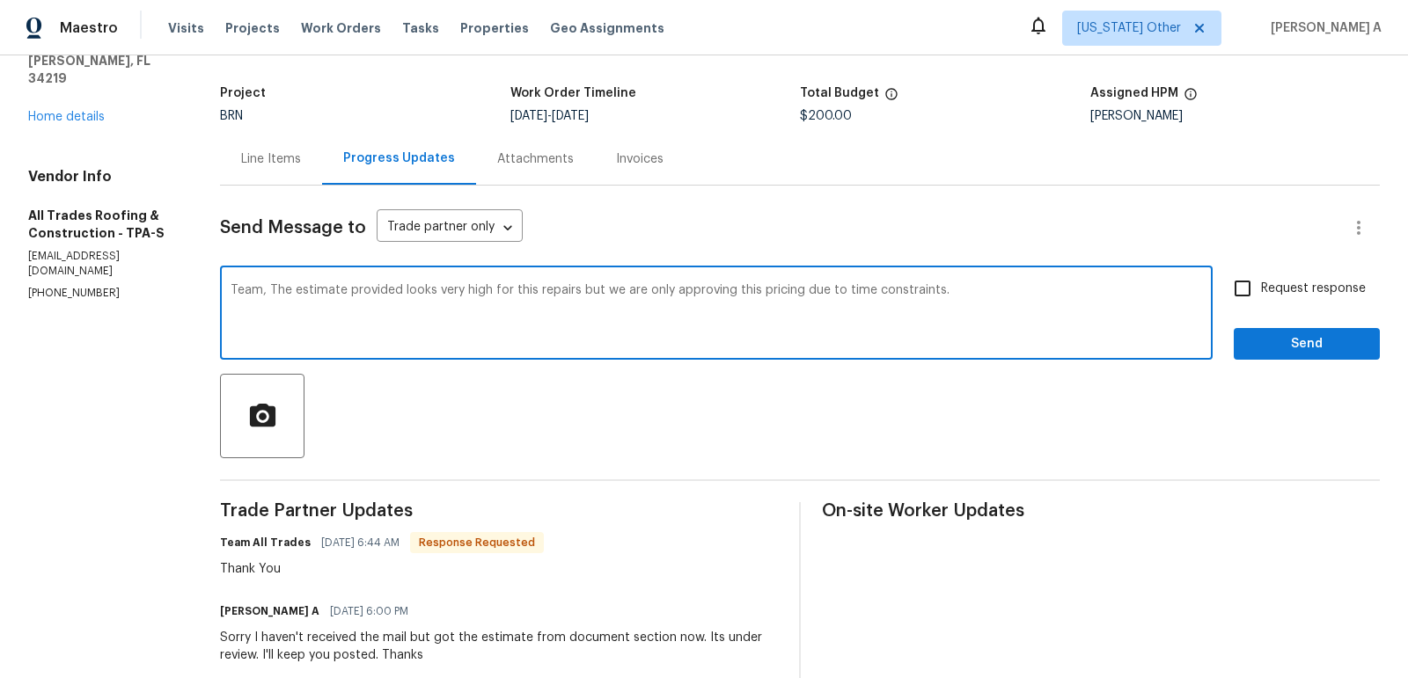
click at [0, 677] on lpop-circle at bounding box center [0, 678] width 0 height 0
click at [490, 286] on textarea "Team, The estimate provided looks very high for this repairs but we are only ap…" at bounding box center [715, 315] width 971 height 62
click at [0, 0] on icon "Paraphrase text" at bounding box center [0, 0] width 0 height 0
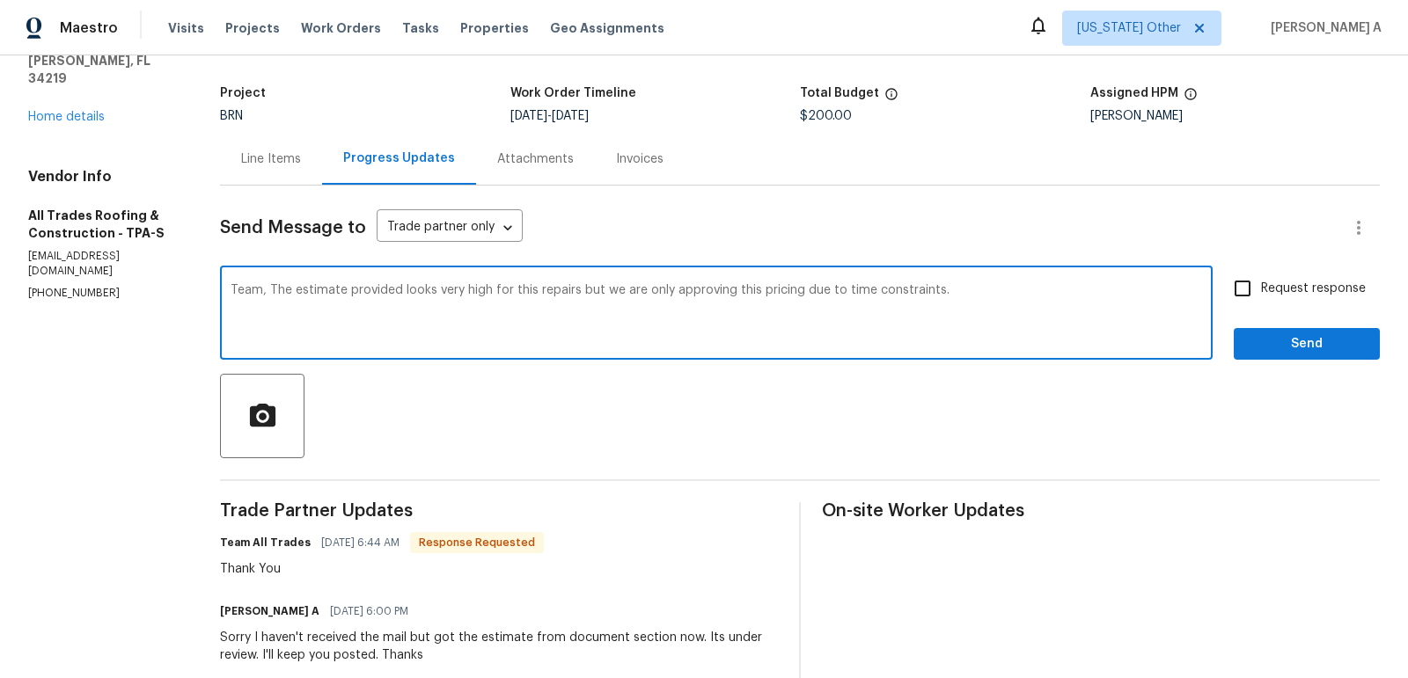
click at [0, 0] on icon "Text is too long. Try paraphrasing shorter sections." at bounding box center [0, 0] width 0 height 0
click at [0, 0] on span "constraints." at bounding box center [0, 0] width 0 height 0
click at [745, 289] on textarea "Team, The estimate provided for these repairs appears to be extremely high, but…" at bounding box center [715, 315] width 971 height 62
click at [997, 301] on textarea "Team, The estimate provided for these repairs appears to be extremely high, but…" at bounding box center [715, 315] width 971 height 62
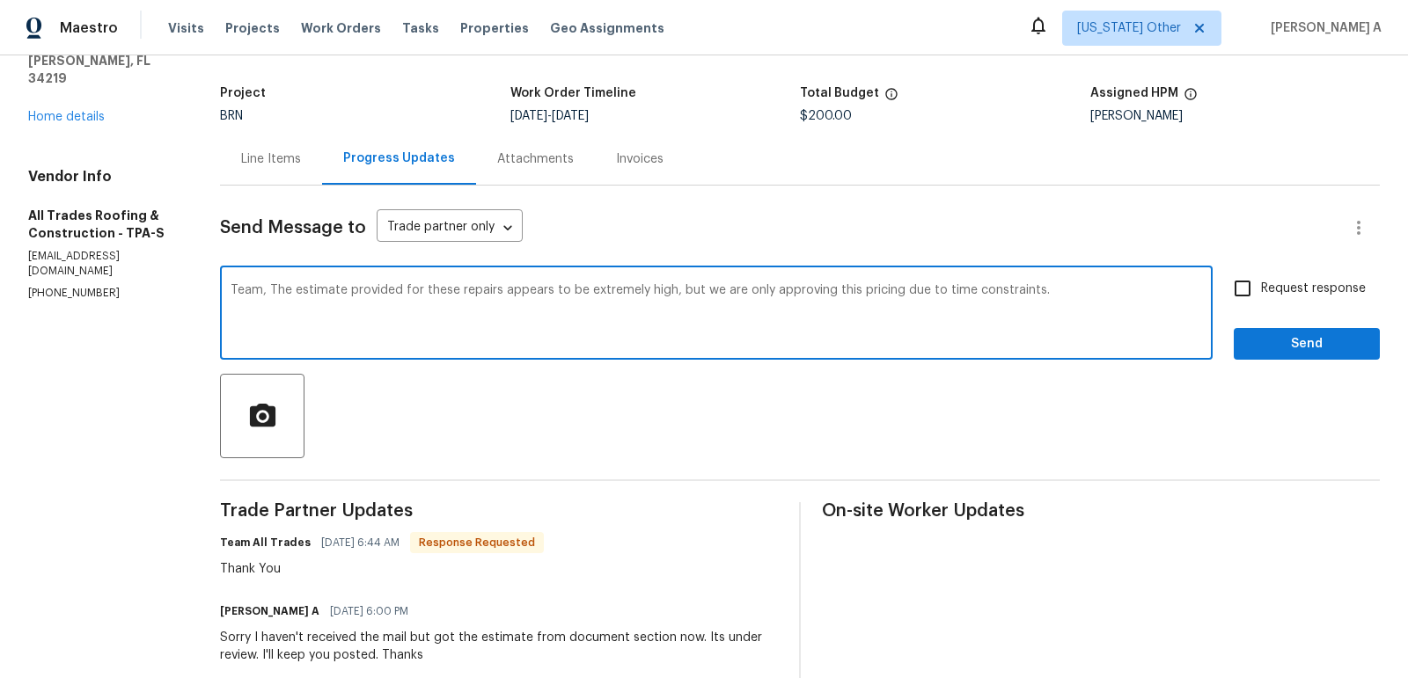
click at [997, 301] on textarea "Team, The estimate provided for these repairs appears to be extremely high, but…" at bounding box center [715, 315] width 971 height 62
click at [1073, 297] on textarea "Team, The estimate provided for these repairs appears to be extremely high, but…" at bounding box center [715, 315] width 971 height 62
paste textarea "Could you please confirm the expected completion date for the repairs?"
type textarea "Team, The estimate provided for these repairs appears to be extremely high, but…"
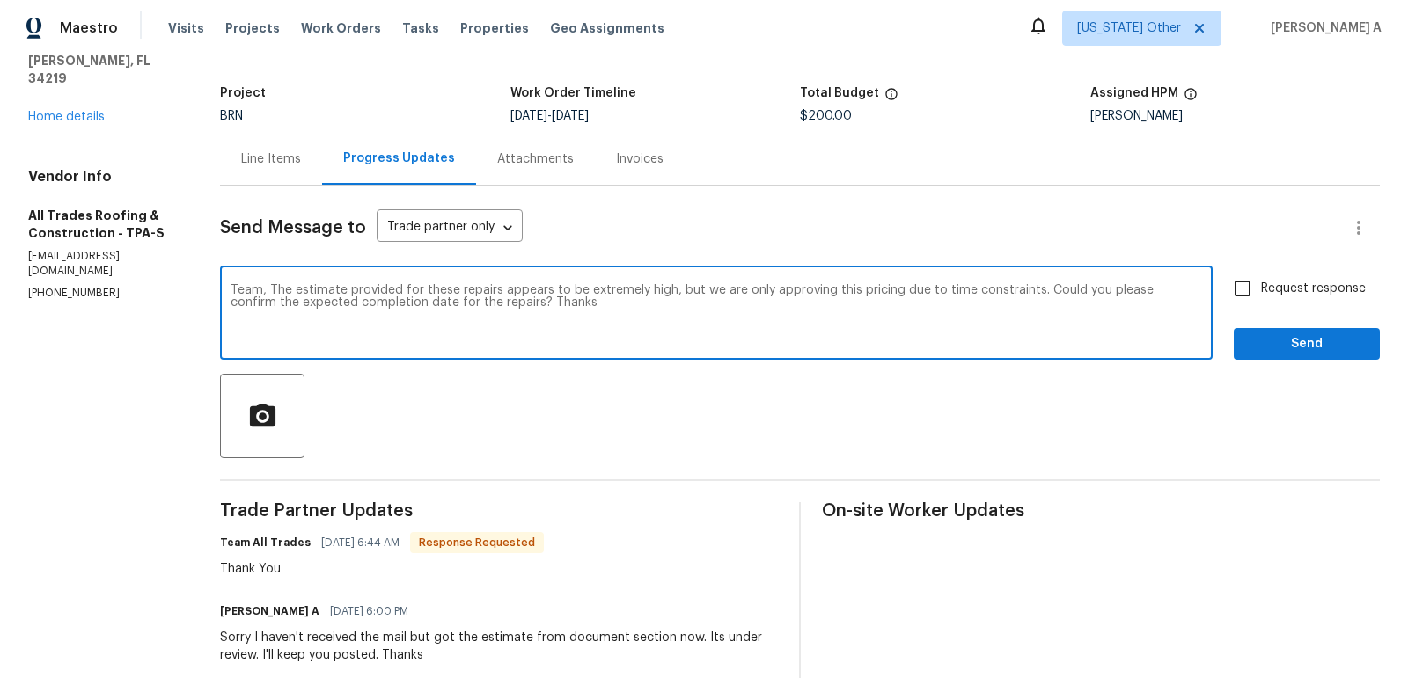
click at [1238, 278] on input "Request response" at bounding box center [1242, 288] width 37 height 37
checkbox input "true"
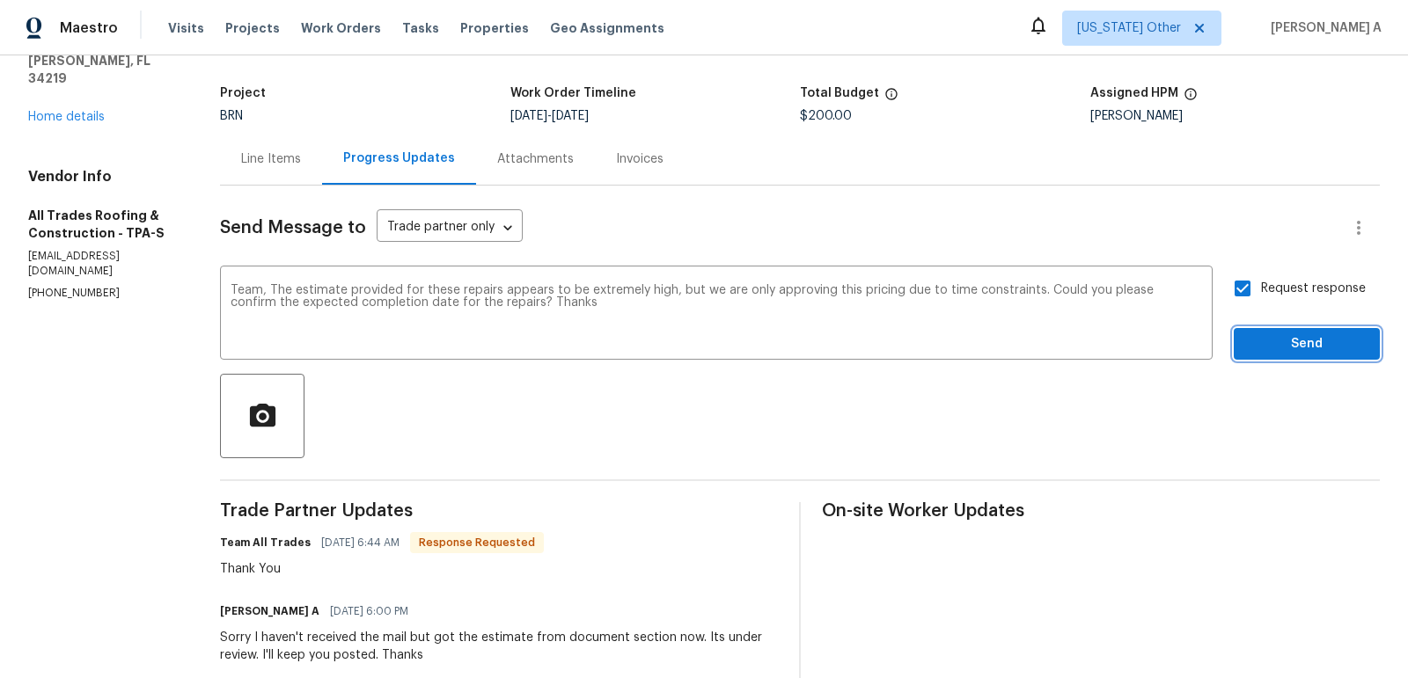
click at [1313, 348] on span "Send" at bounding box center [1306, 344] width 118 height 22
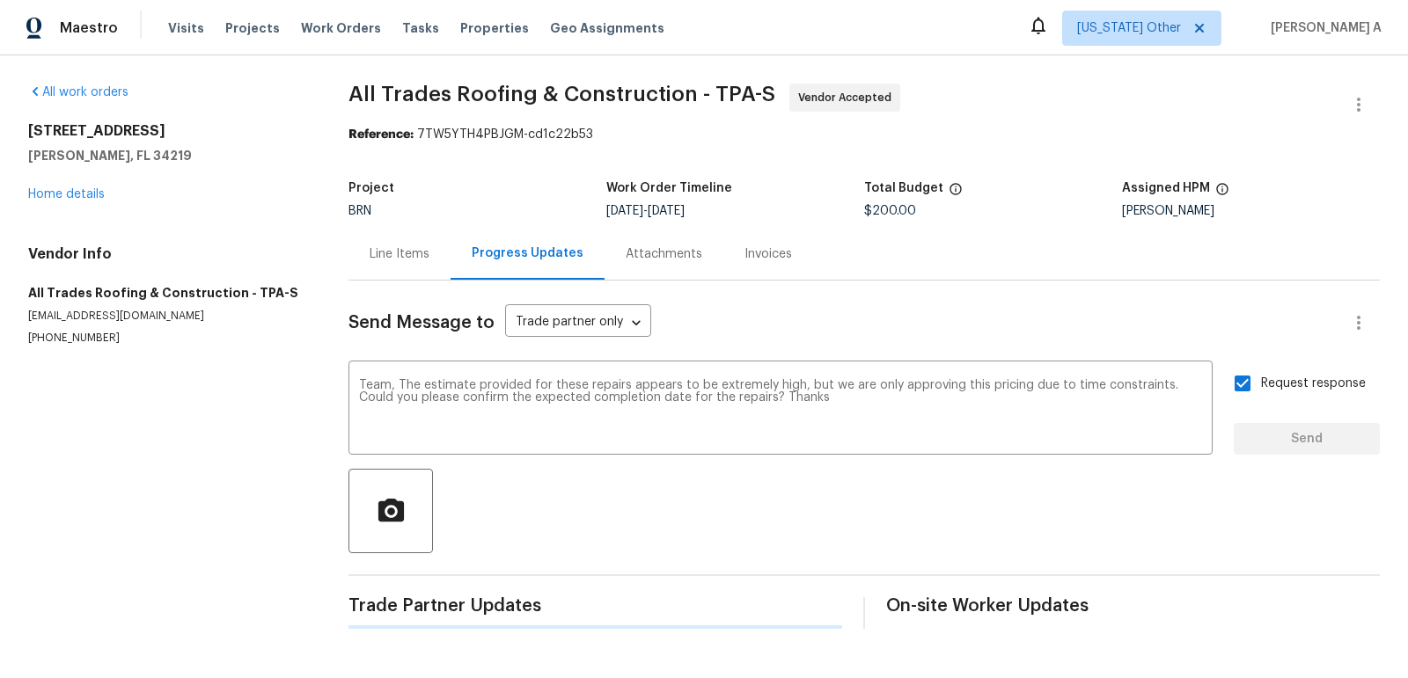
scroll to position [0, 0]
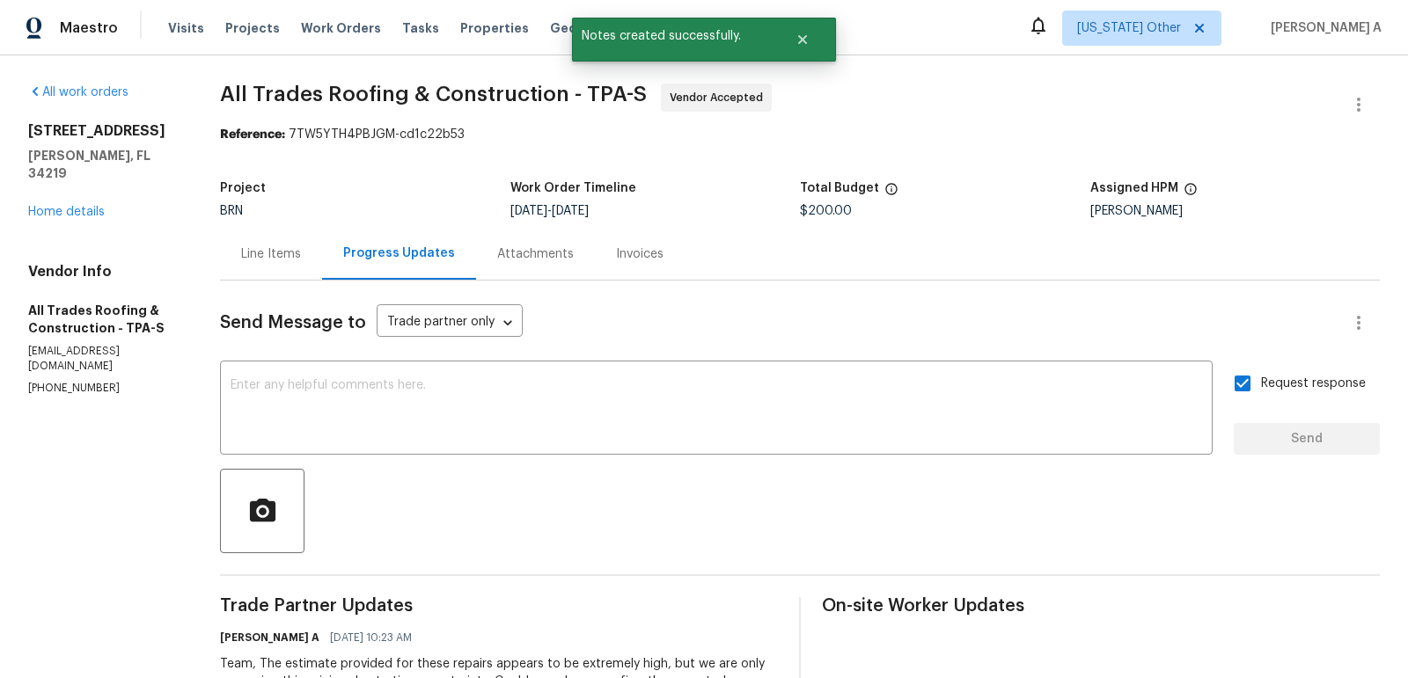
click at [278, 244] on div "Line Items" at bounding box center [271, 254] width 102 height 52
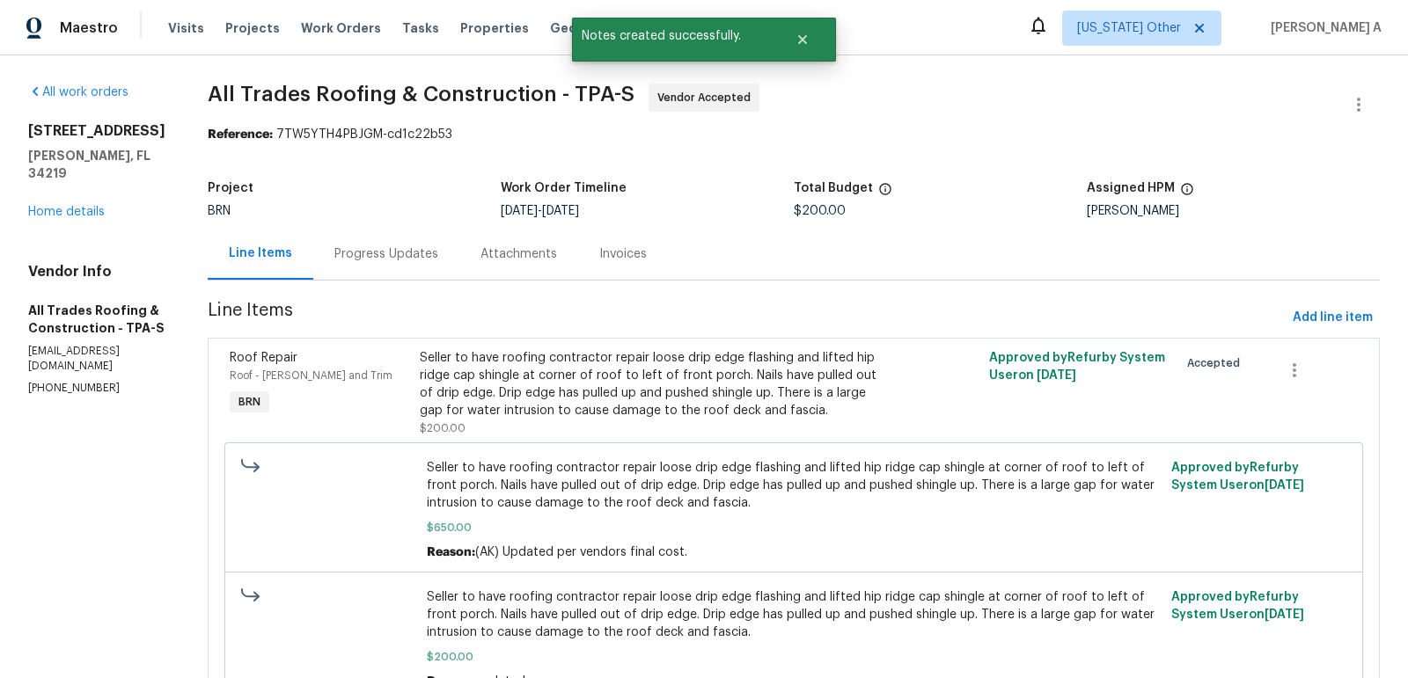
scroll to position [93, 0]
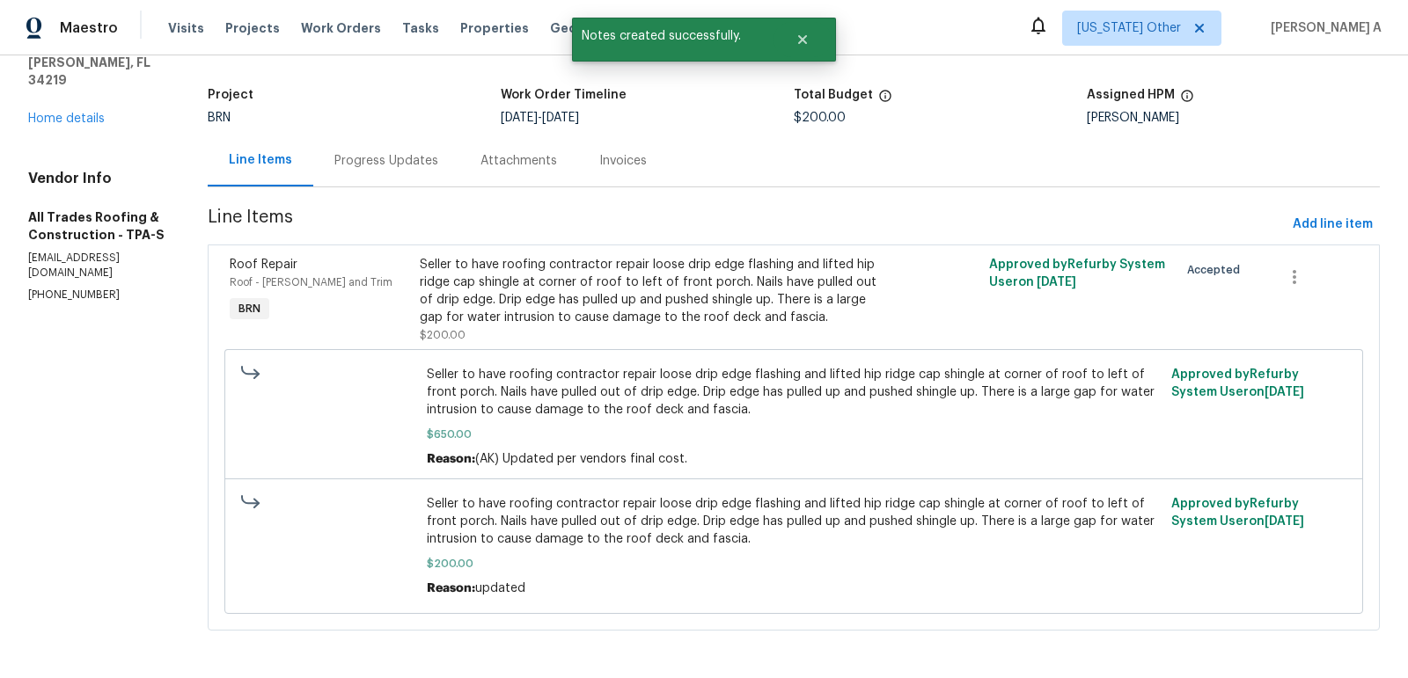
click at [605, 406] on span "Seller to have roofing contractor repair loose drip edge flashing and lifted hi…" at bounding box center [793, 392] width 733 height 53
click at [597, 292] on div "Seller to have roofing contractor repair loose drip edge flashing and lifted hi…" at bounding box center [652, 291] width 464 height 70
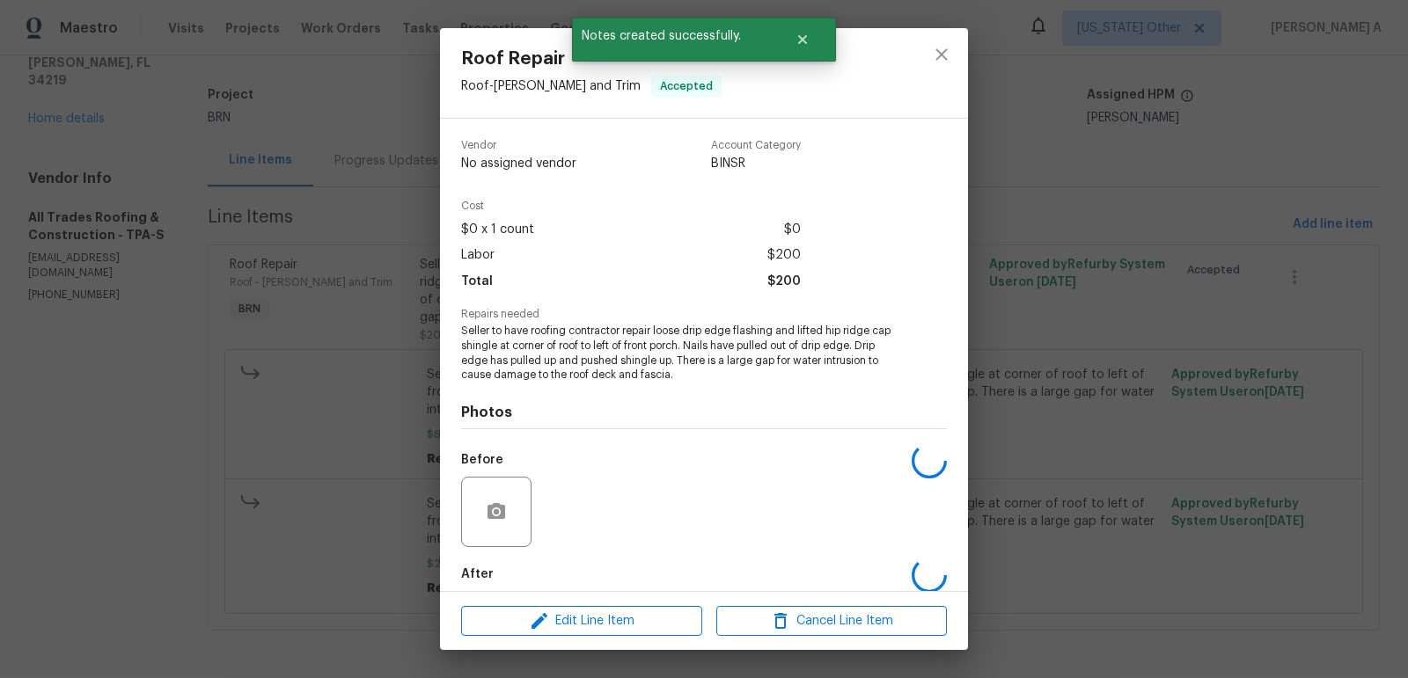
scroll to position [88, 0]
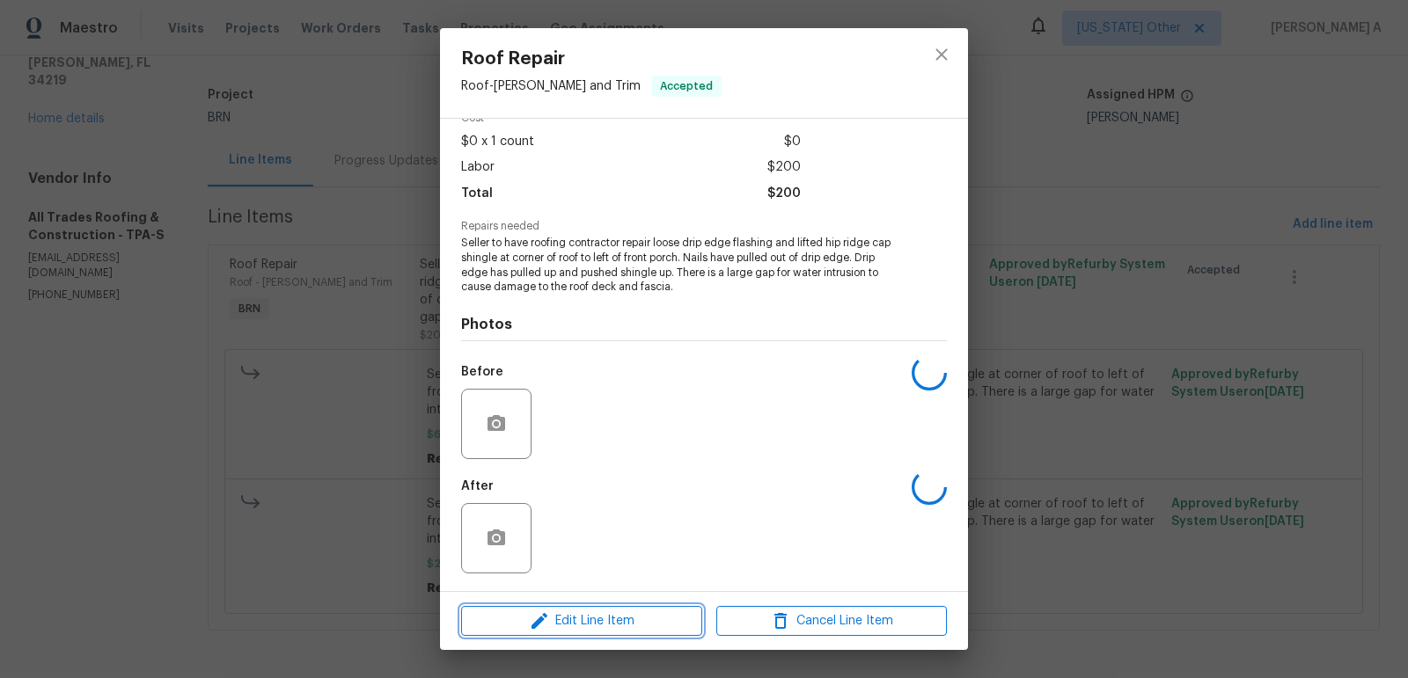
click at [620, 625] on span "Edit Line Item" at bounding box center [581, 622] width 230 height 22
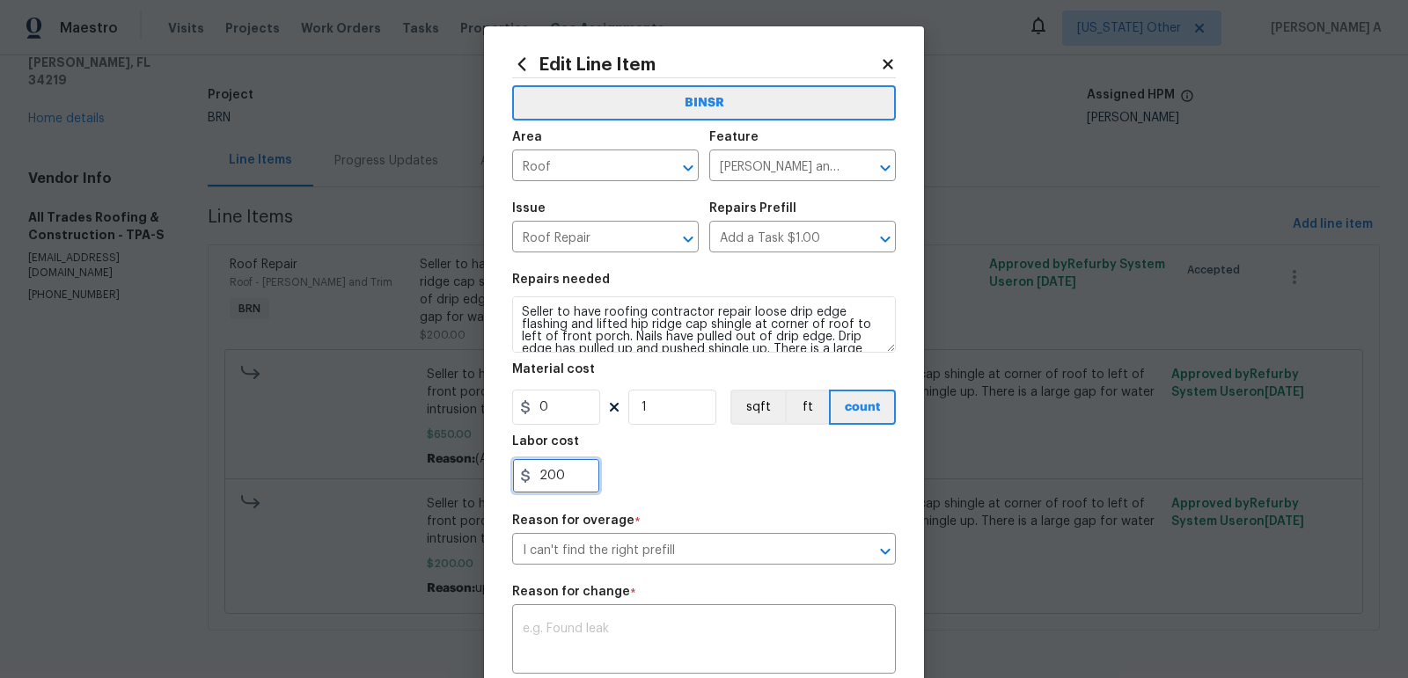
drag, startPoint x: 570, startPoint y: 481, endPoint x: 502, endPoint y: 481, distance: 67.7
click at [502, 481] on div "Edit Line Item BINSR Area Roof ​ Feature Eaves and Trim ​ Issue Roof Repair ​ R…" at bounding box center [704, 468] width 440 height 885
type input "650"
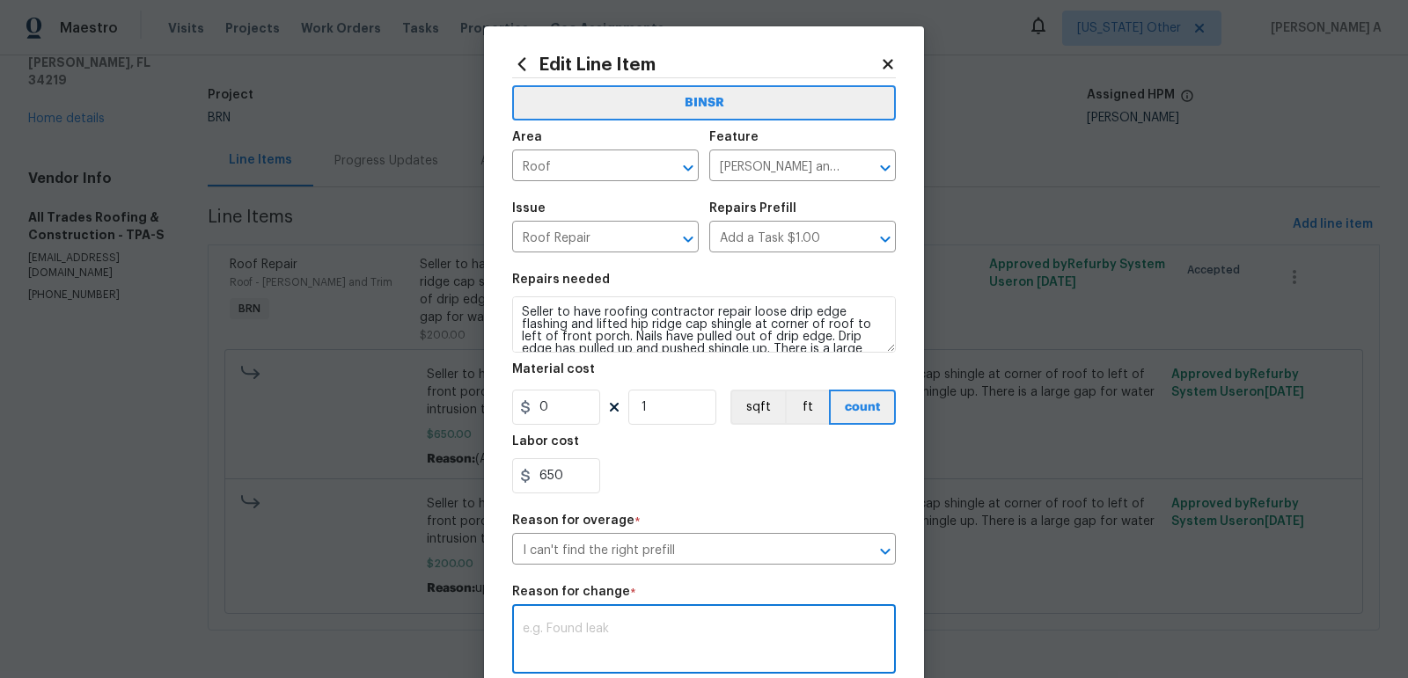
click at [645, 645] on textarea at bounding box center [704, 641] width 362 height 37
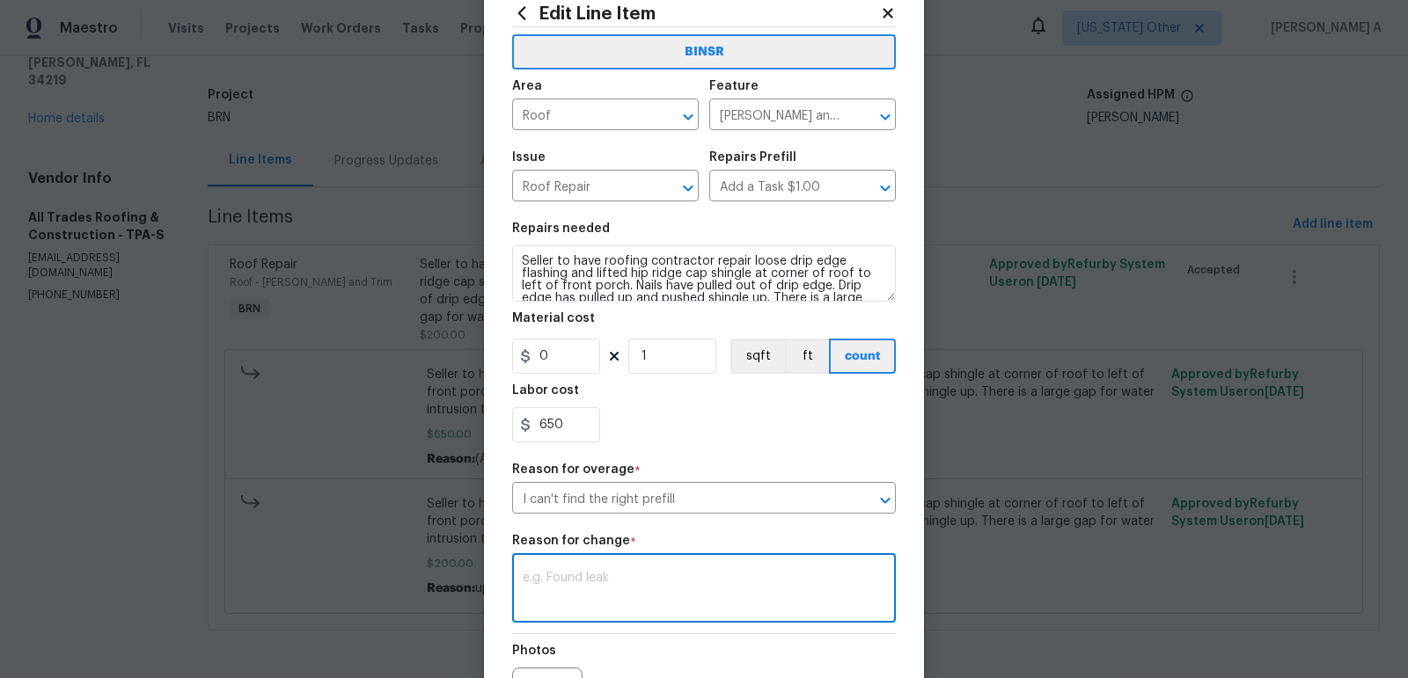
scroll to position [114, 0]
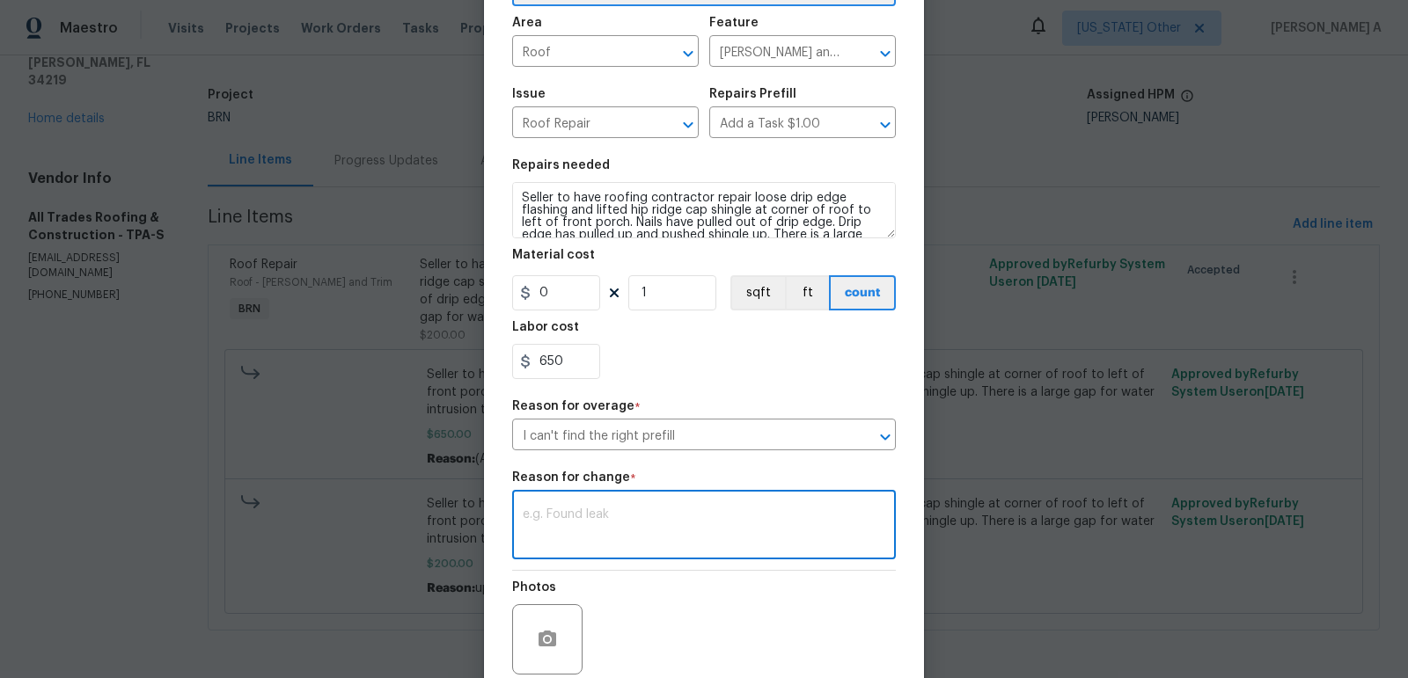
paste textarea "(AK) Updated cost per BR team’s approval."
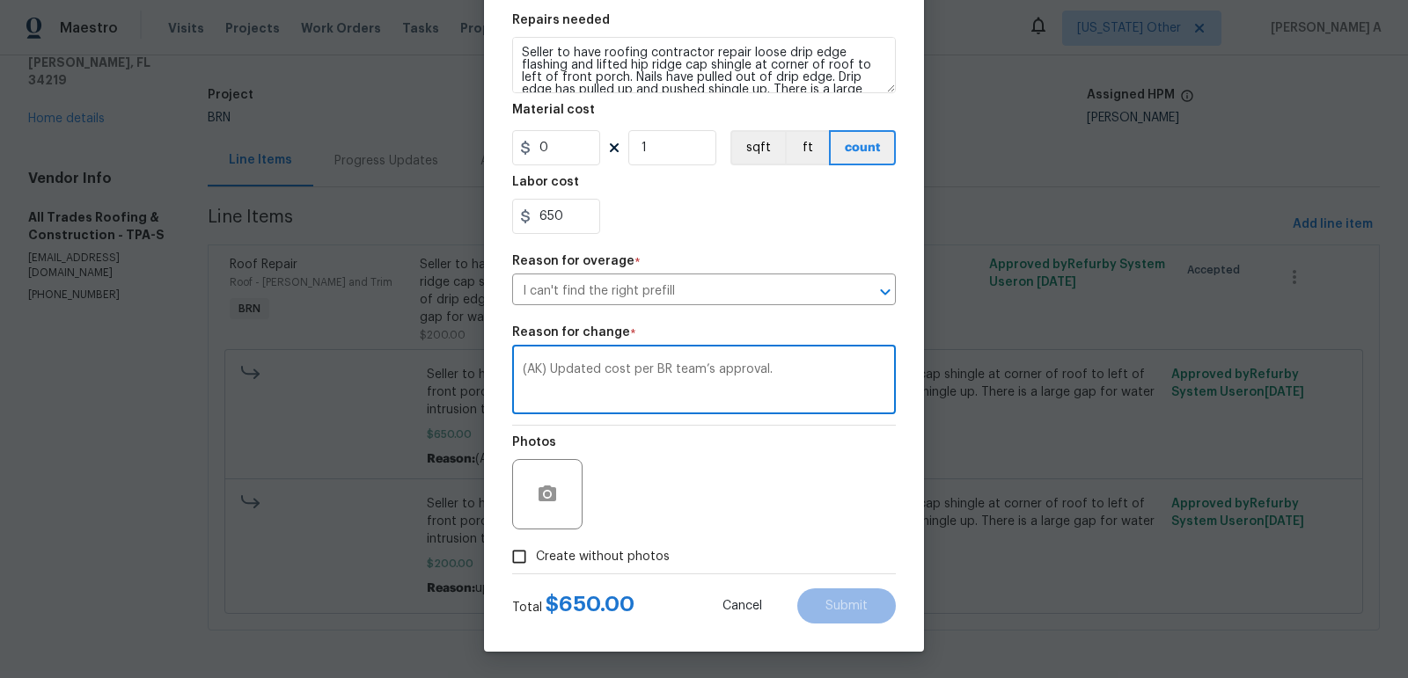
type textarea "(AK) Updated cost per BR team’s approval."
click at [558, 545] on label "Create without photos" at bounding box center [585, 556] width 167 height 33
click at [536, 545] on input "Create without photos" at bounding box center [518, 556] width 33 height 33
checkbox input "true"
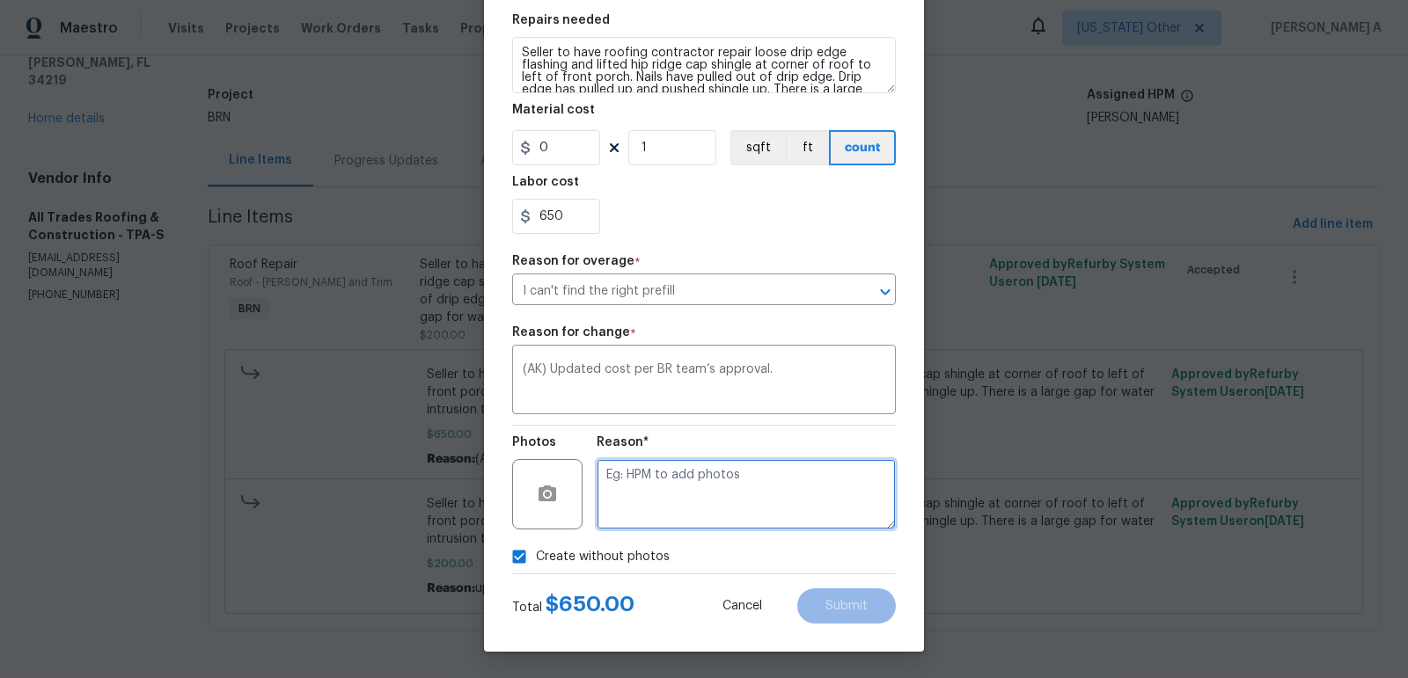
click at [686, 486] on textarea at bounding box center [745, 494] width 299 height 70
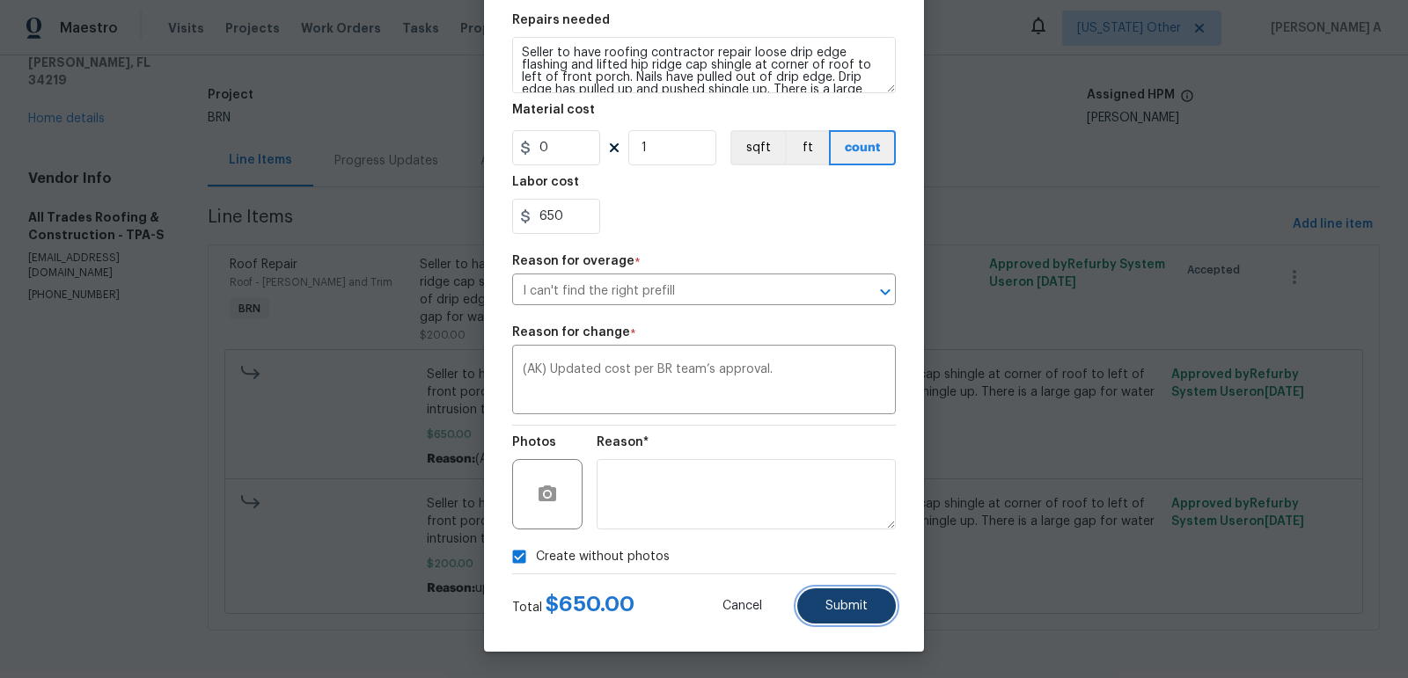
click at [834, 607] on span "Submit" at bounding box center [846, 606] width 42 height 13
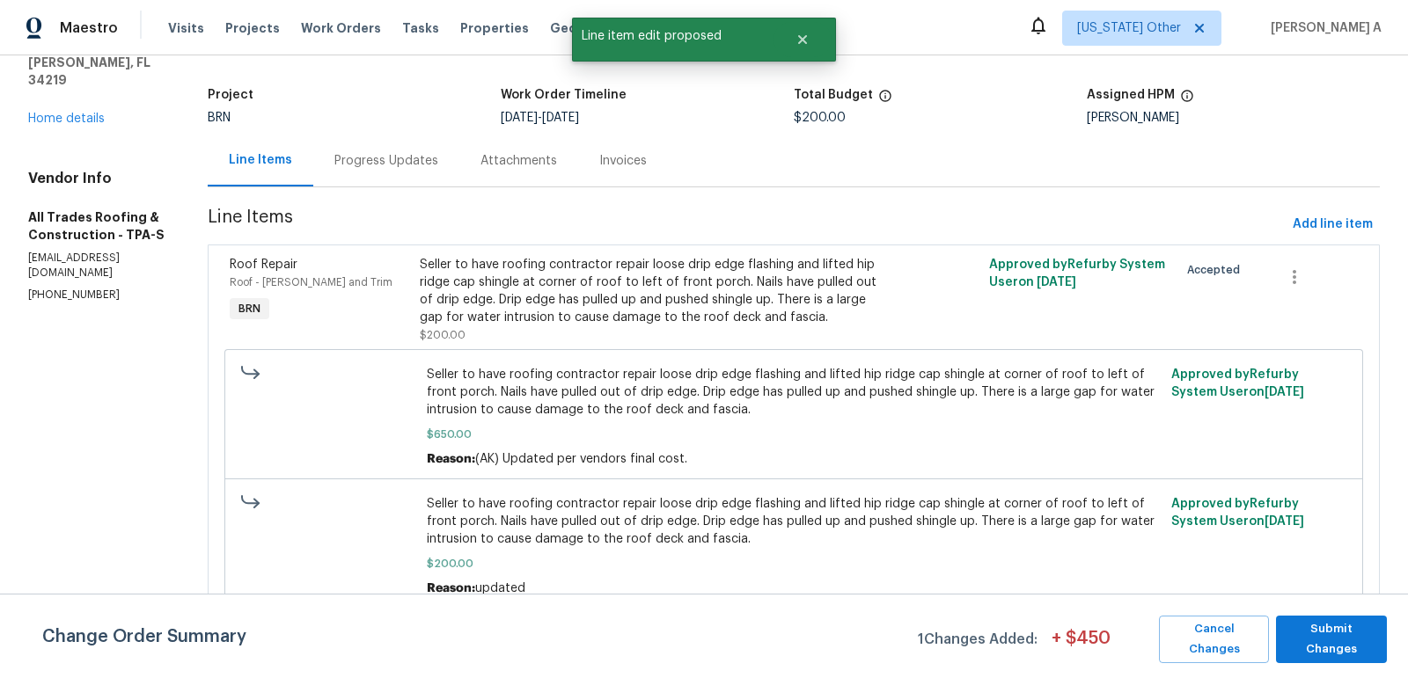
scroll to position [0, 0]
click at [1341, 634] on span "Submit Changes" at bounding box center [1330, 639] width 93 height 40
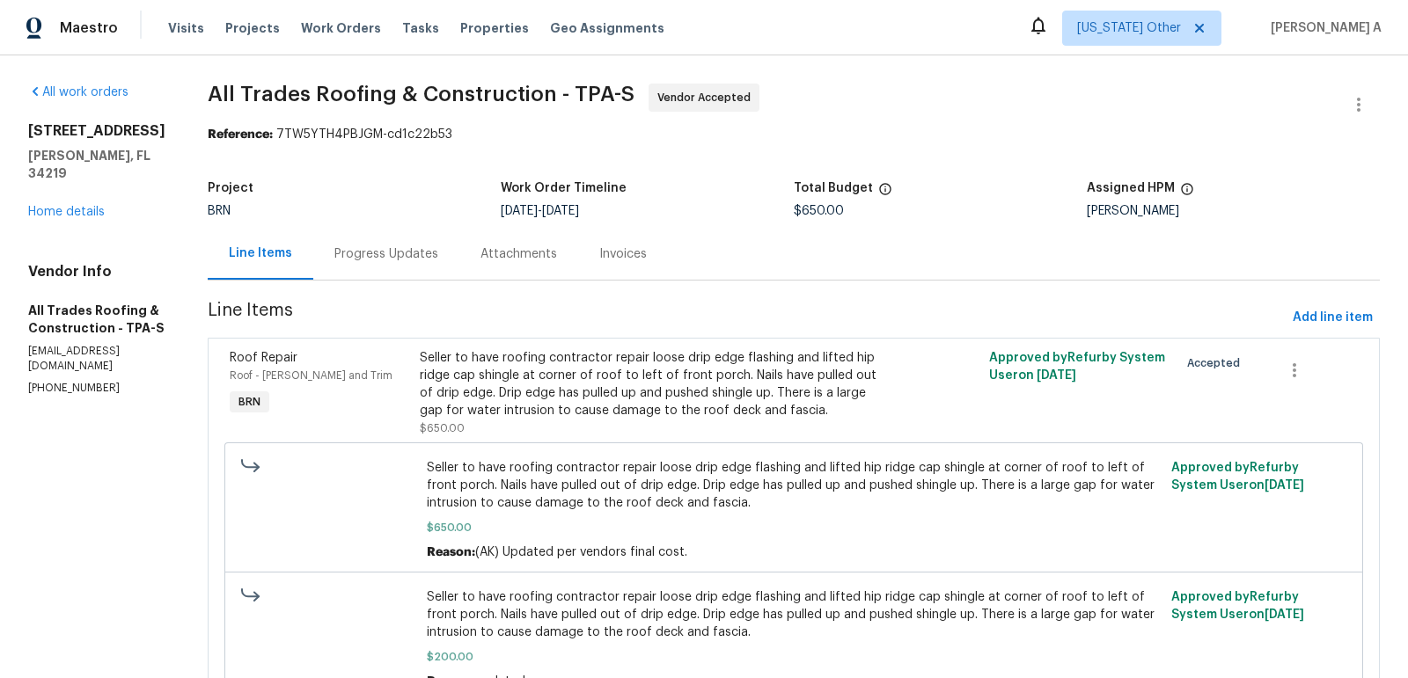
click at [376, 251] on div "Progress Updates" at bounding box center [386, 254] width 104 height 18
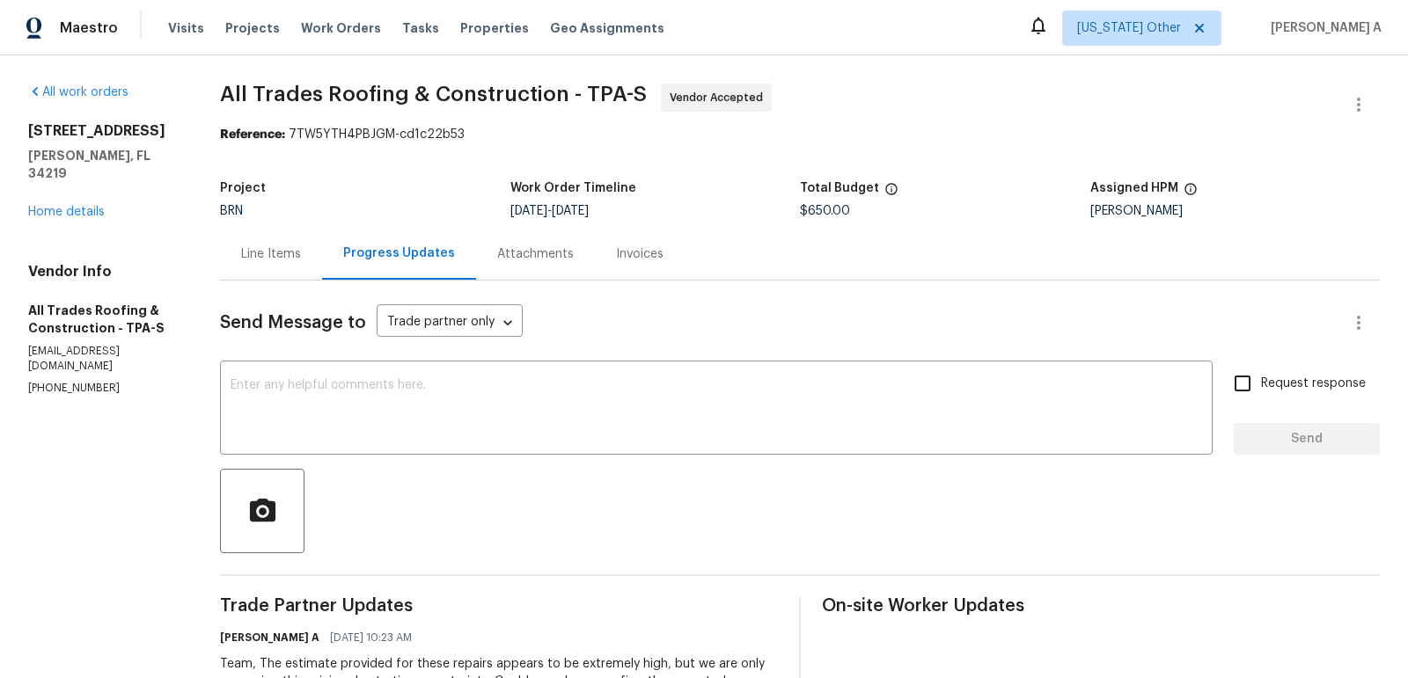
click at [259, 240] on div "Line Items" at bounding box center [271, 254] width 102 height 52
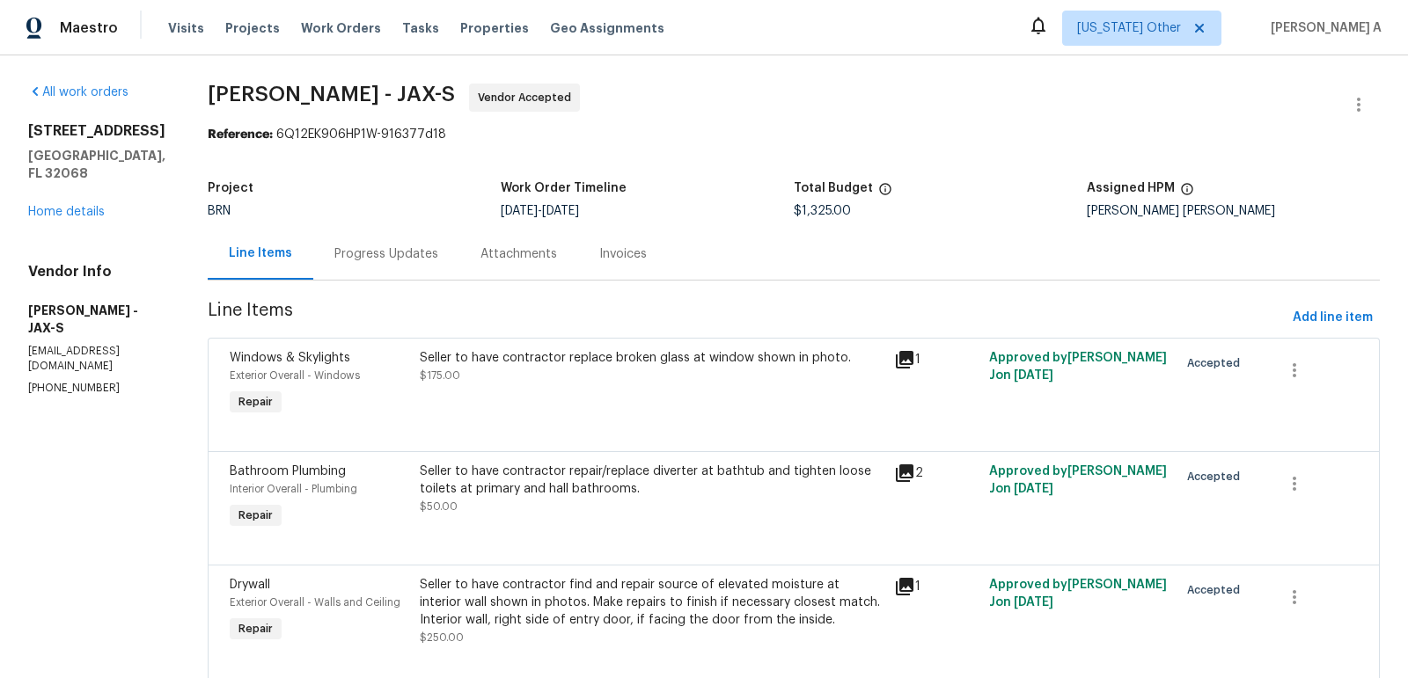
click at [438, 249] on div "Progress Updates" at bounding box center [386, 254] width 104 height 18
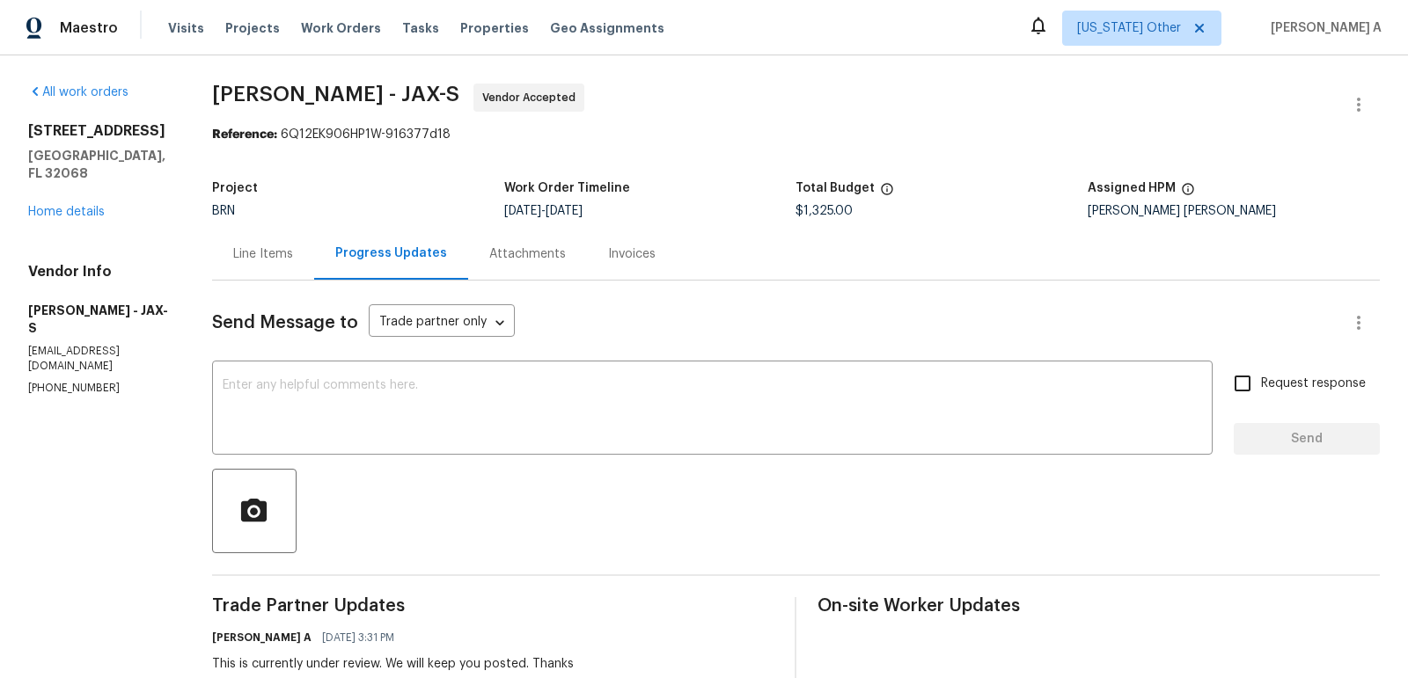
click at [293, 245] on div "Line Items" at bounding box center [263, 254] width 60 height 18
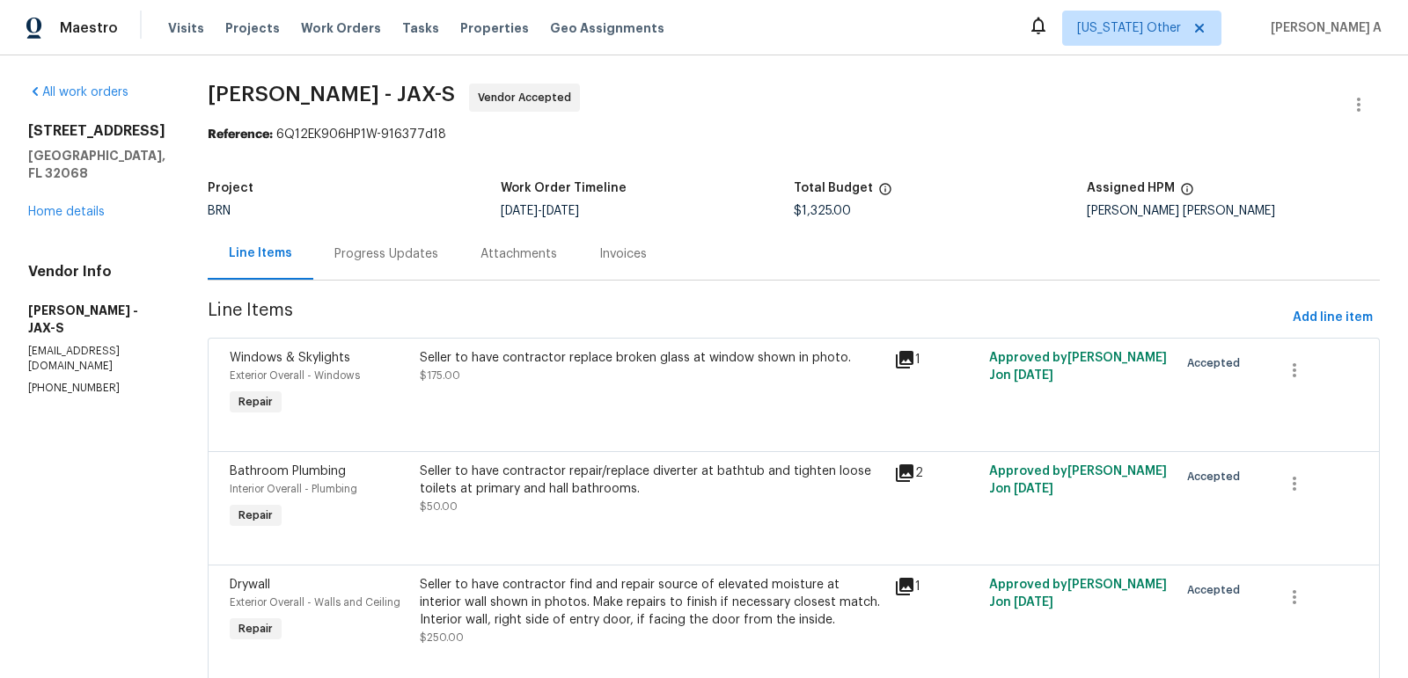
click at [418, 266] on div "Progress Updates" at bounding box center [386, 254] width 146 height 52
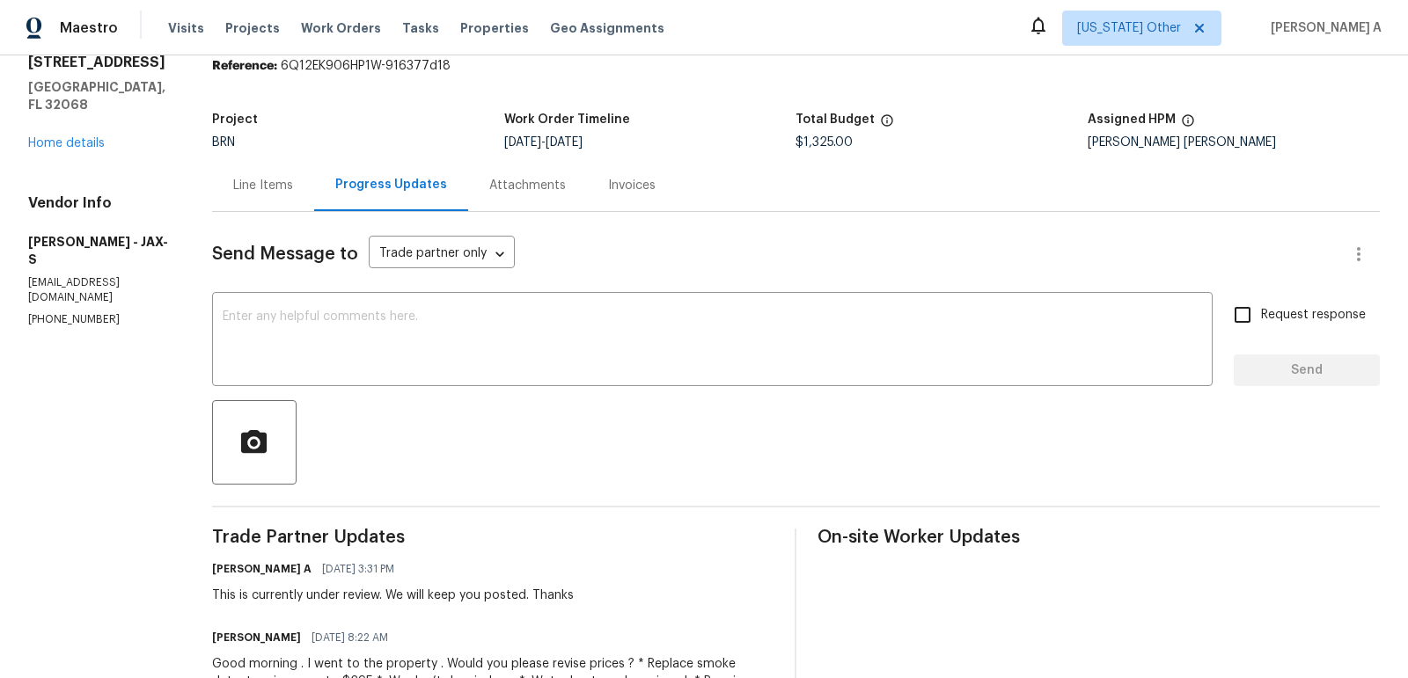
scroll to position [83, 0]
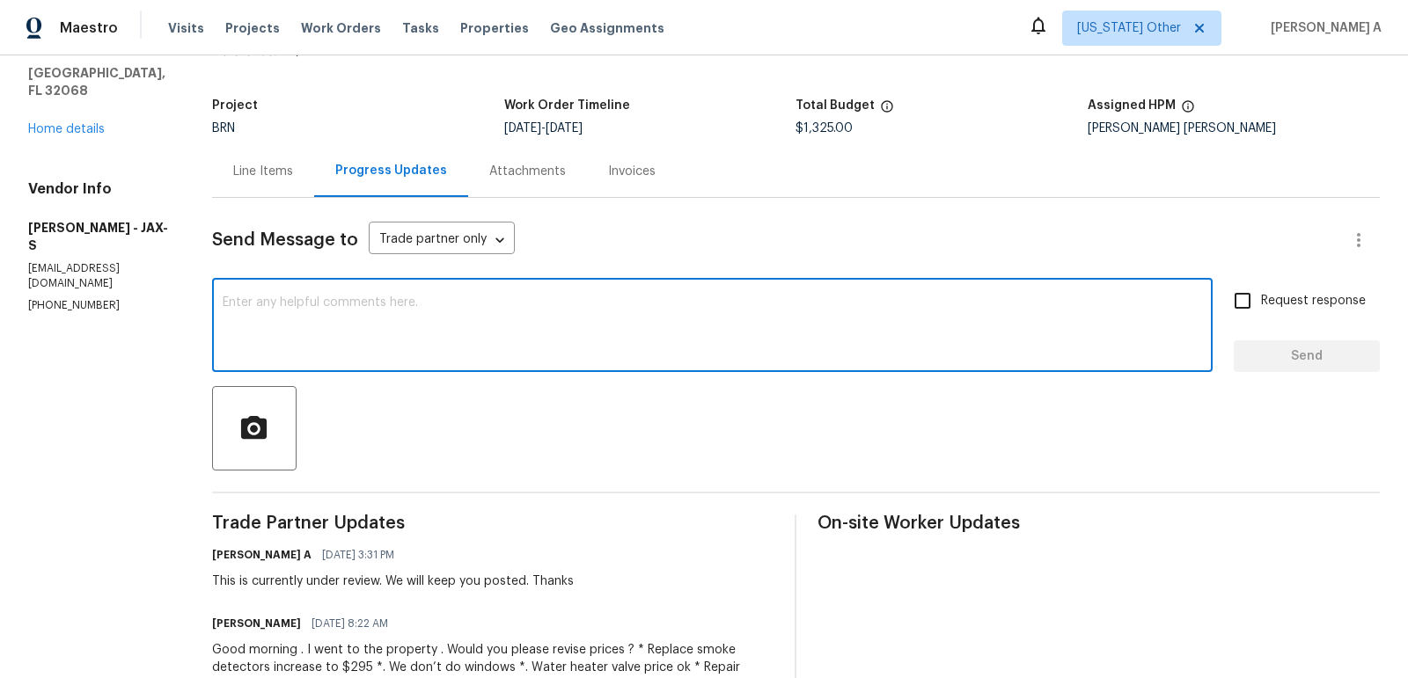
click at [485, 340] on textarea at bounding box center [712, 327] width 979 height 62
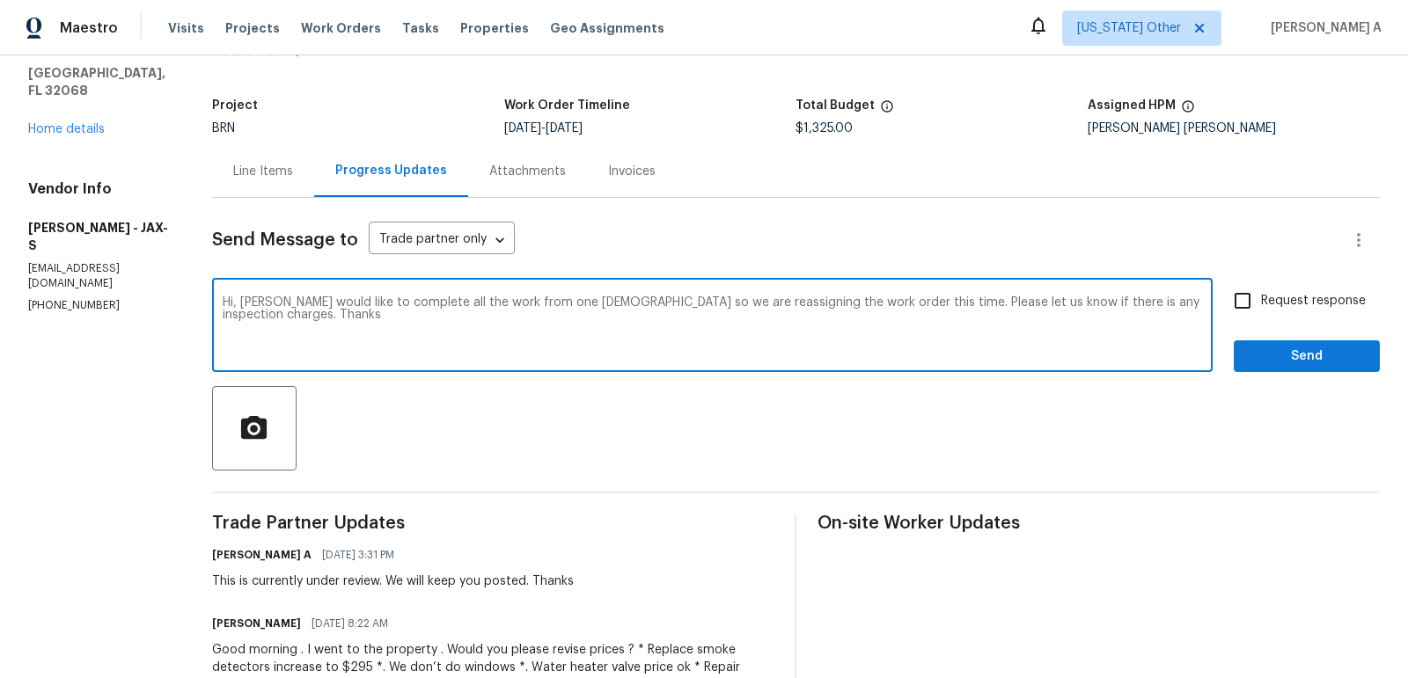
click at [0, 0] on span "Correct the subject-verb agreement" at bounding box center [0, 0] width 0 height 0
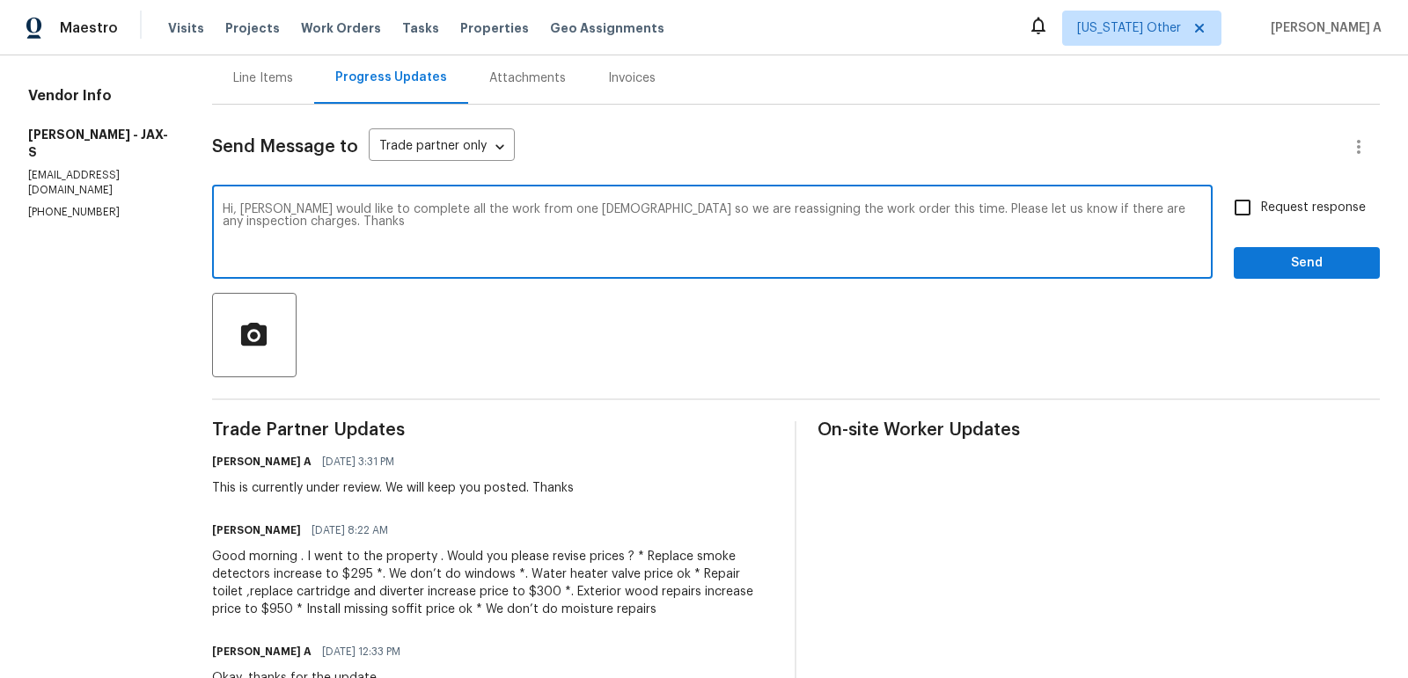
scroll to position [0, 0]
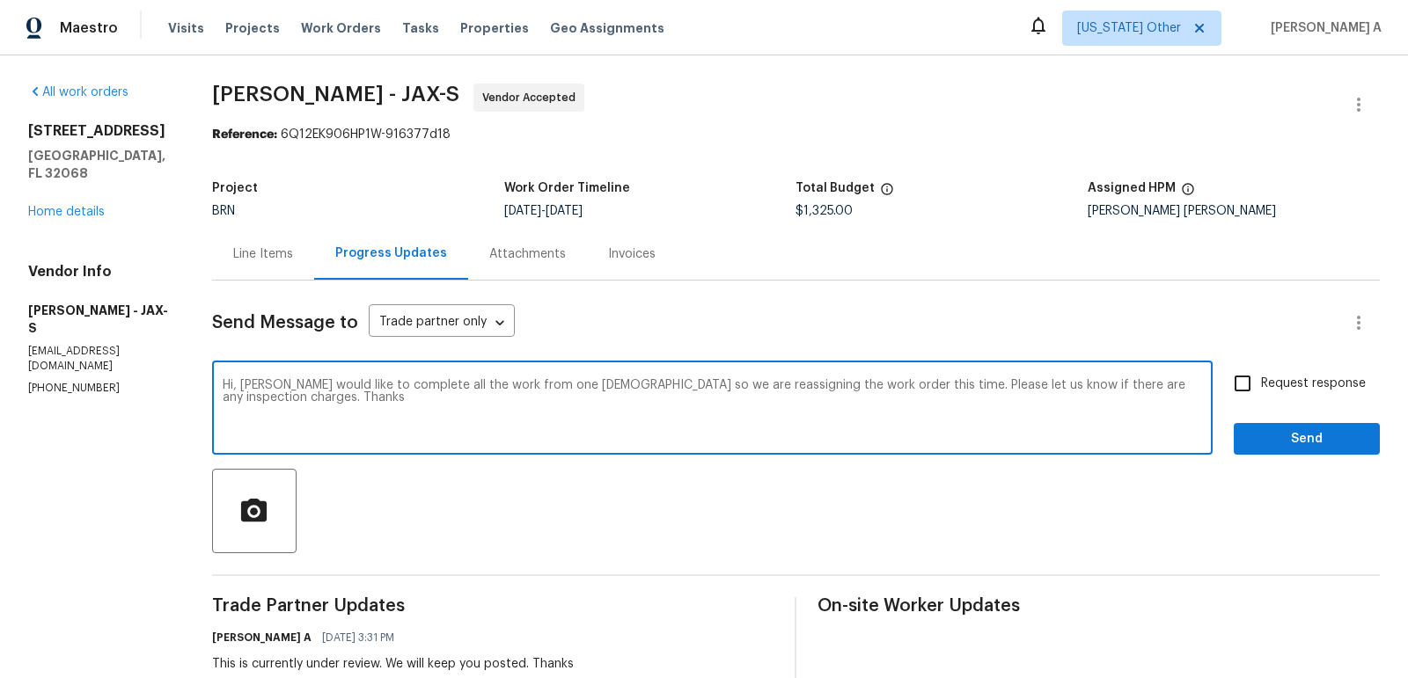
type textarea "Hi, [PERSON_NAME] would like to complete all the work from one [DEMOGRAPHIC_DAT…"
click at [1257, 377] on input "Request response" at bounding box center [1242, 383] width 37 height 37
checkbox input "true"
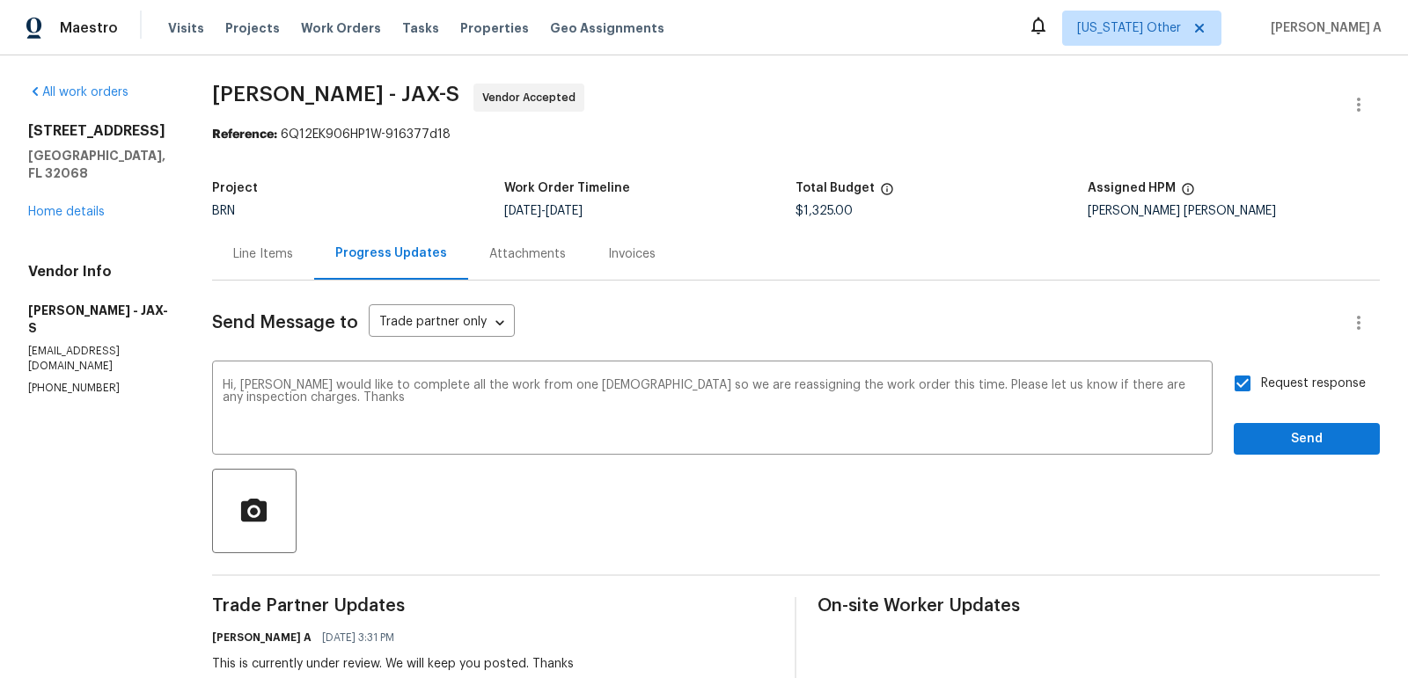
click at [0, 0] on icon "Paraphrase text" at bounding box center [0, 0] width 0 height 0
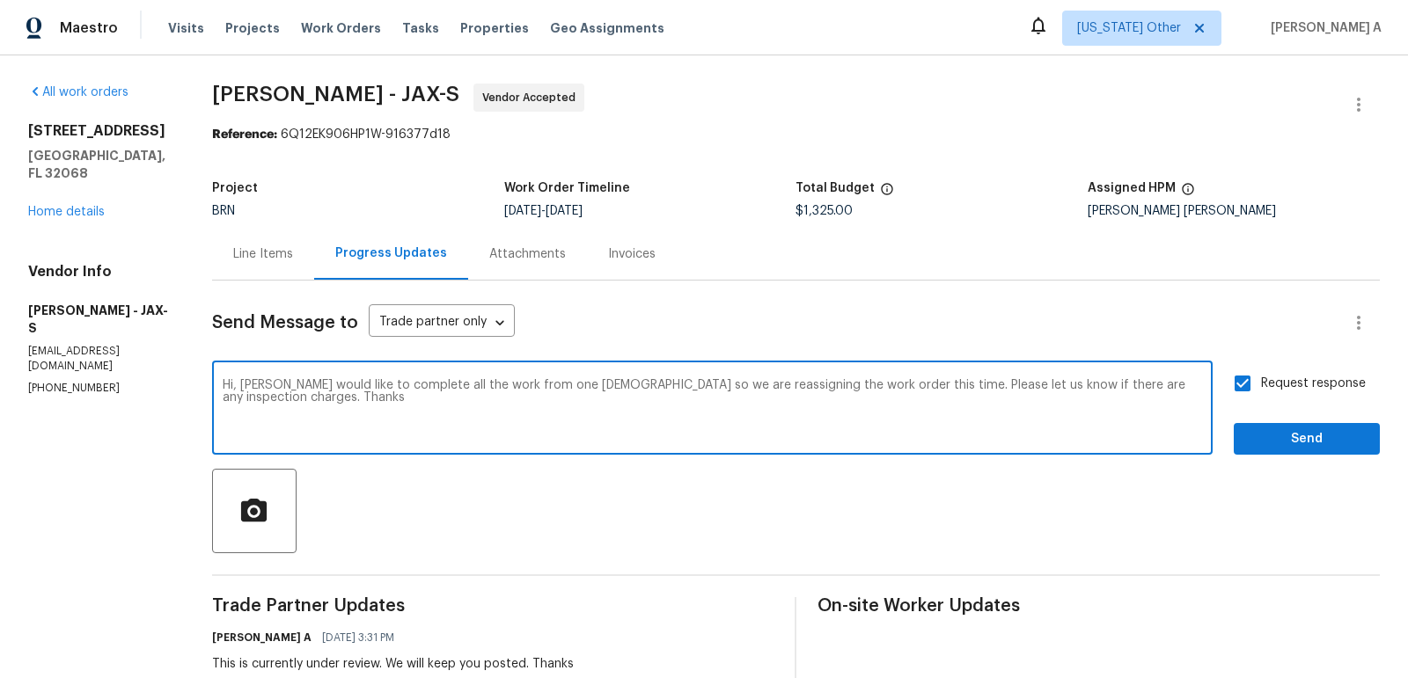
click at [0, 0] on icon "Text is too long. Try paraphrasing shorter sections." at bounding box center [0, 0] width 0 height 0
click at [808, 402] on textarea "Hi, Buyers would like to complete all the work from one contractor so we are re…" at bounding box center [712, 410] width 979 height 62
click at [1287, 438] on span "Send" at bounding box center [1306, 439] width 118 height 22
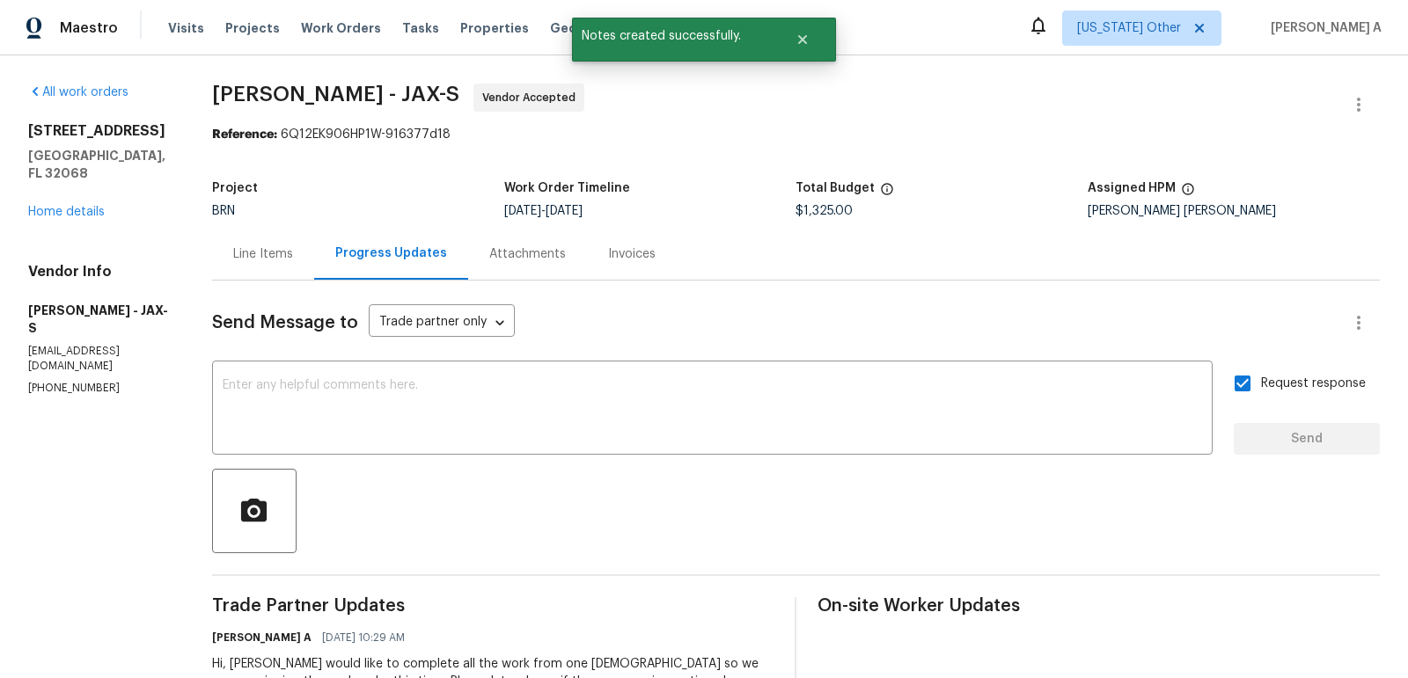
click at [278, 221] on div "Project BRN Work Order Timeline 10/2/2025 - 10/6/2025 Total Budget $1,325.00 As…" at bounding box center [795, 200] width 1167 height 56
click at [293, 260] on div "Line Items" at bounding box center [263, 254] width 60 height 18
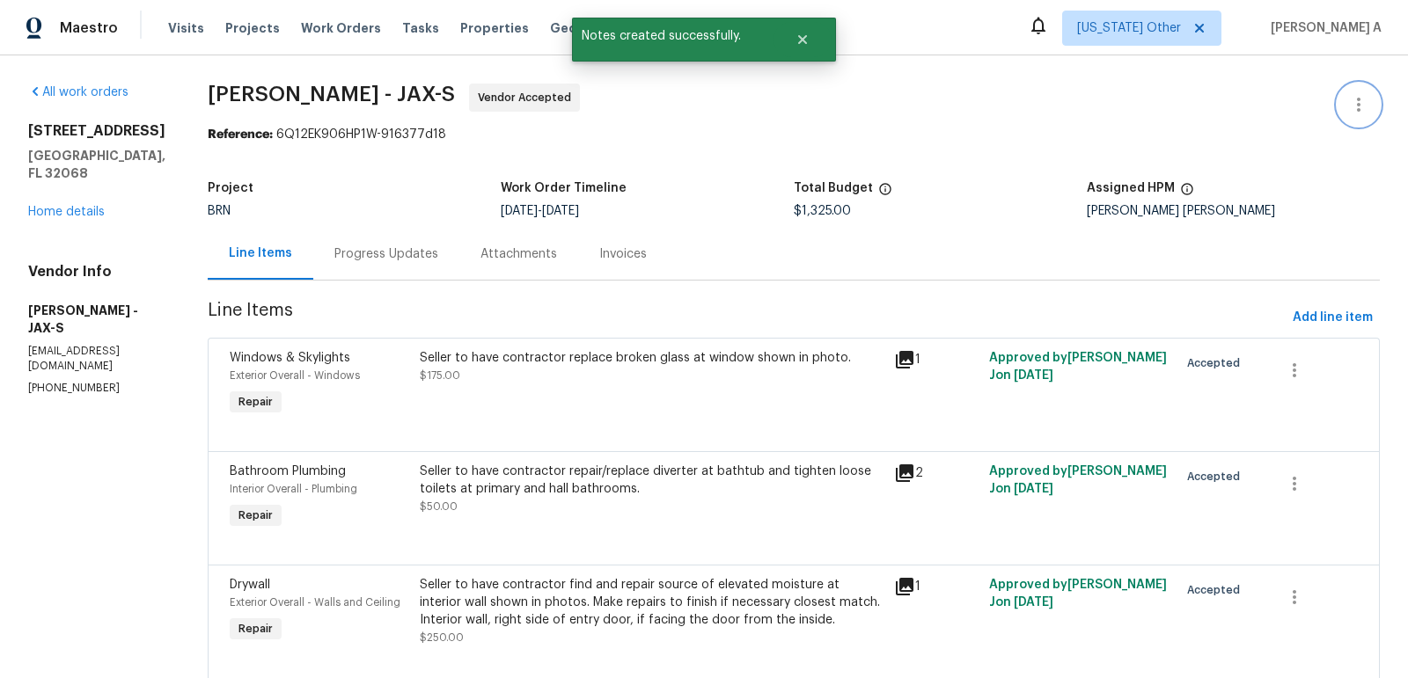
click at [1355, 106] on icon "button" at bounding box center [1358, 104] width 21 height 21
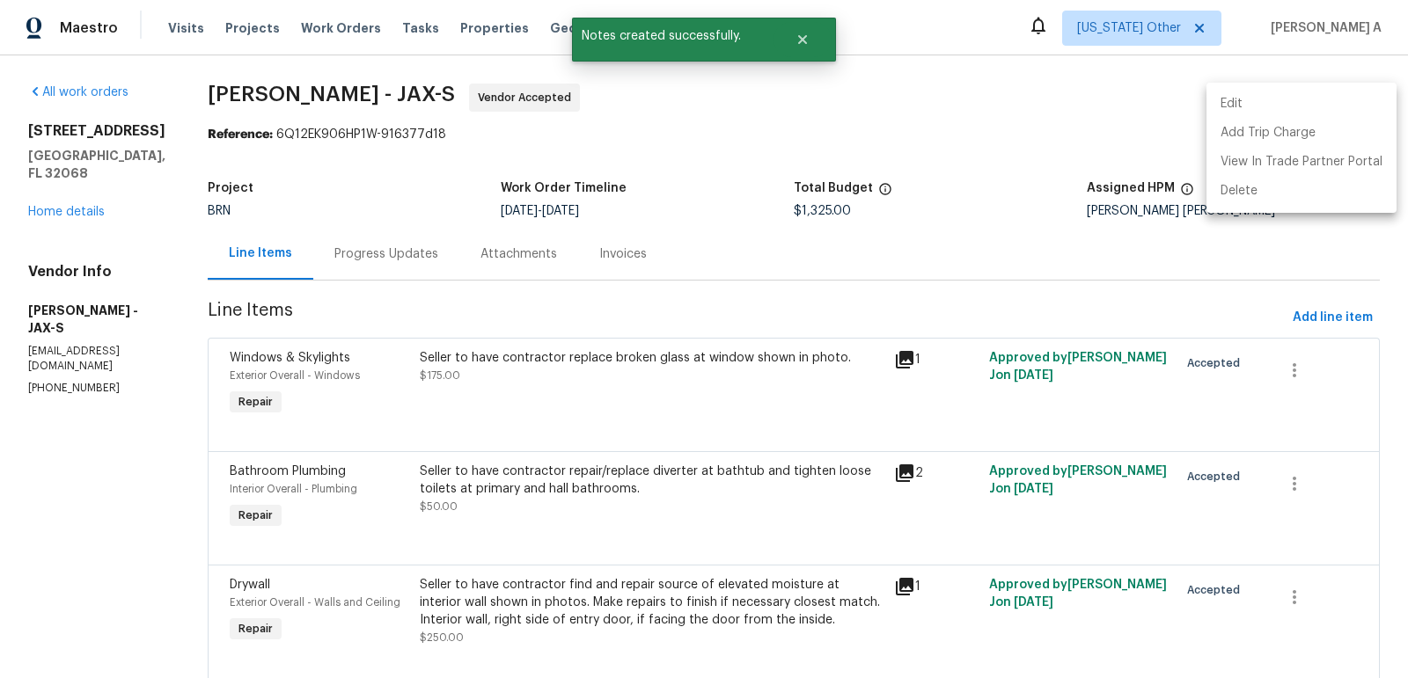
click at [1307, 100] on li "Edit" at bounding box center [1301, 104] width 190 height 29
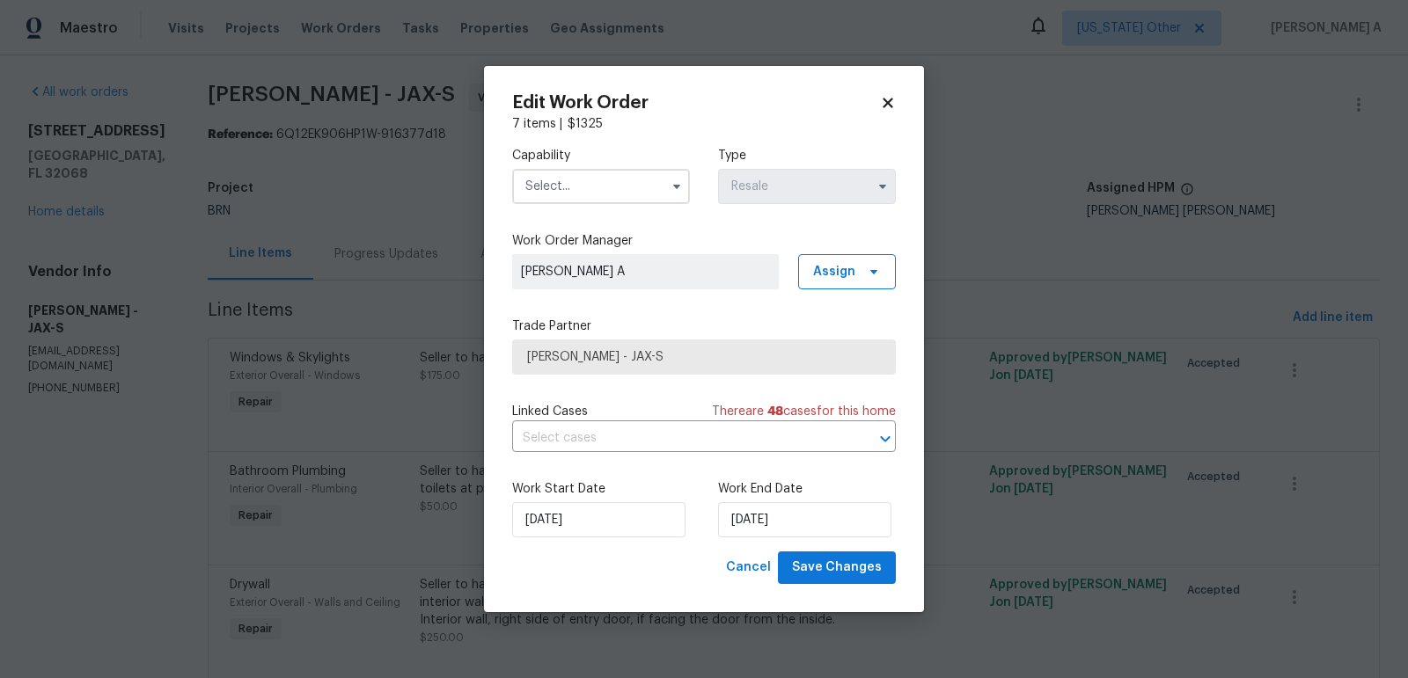
click at [627, 189] on input "text" at bounding box center [601, 186] width 178 height 35
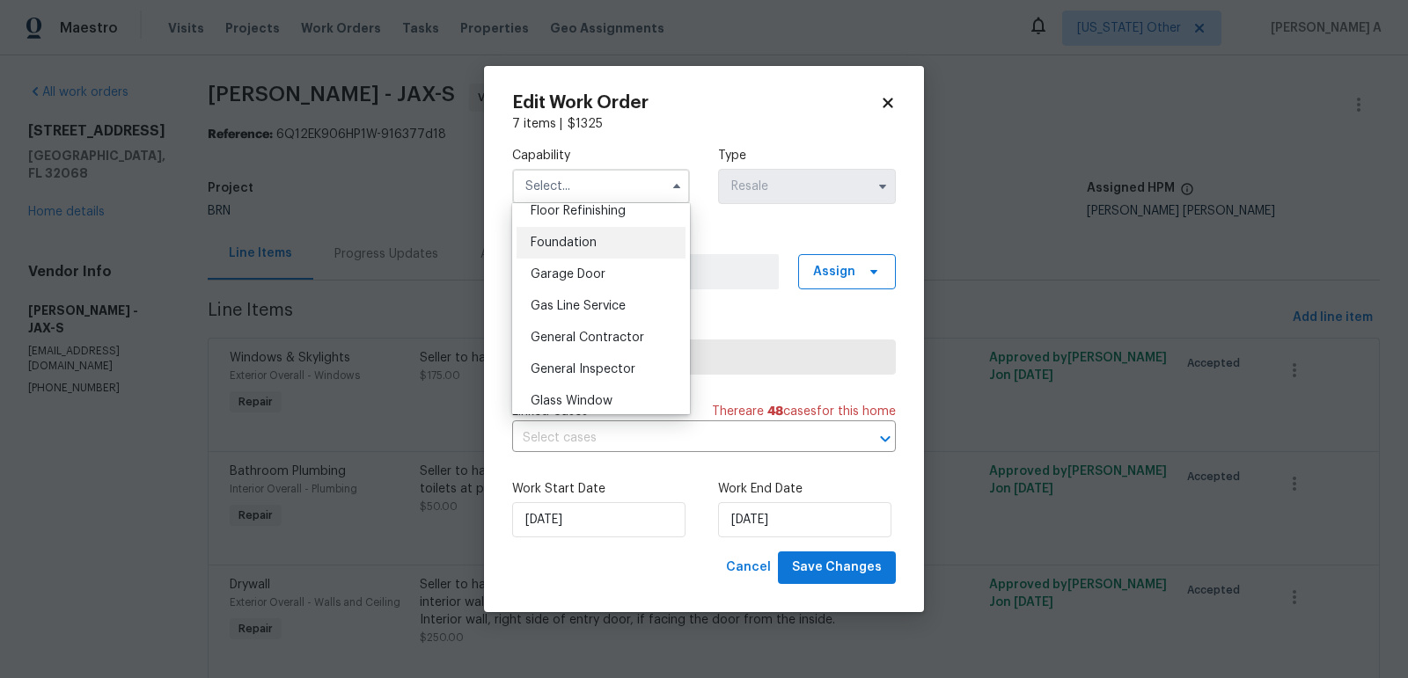
scroll to position [733, 0]
click at [614, 333] on span "General Contractor" at bounding box center [586, 332] width 113 height 12
type input "General Contractor"
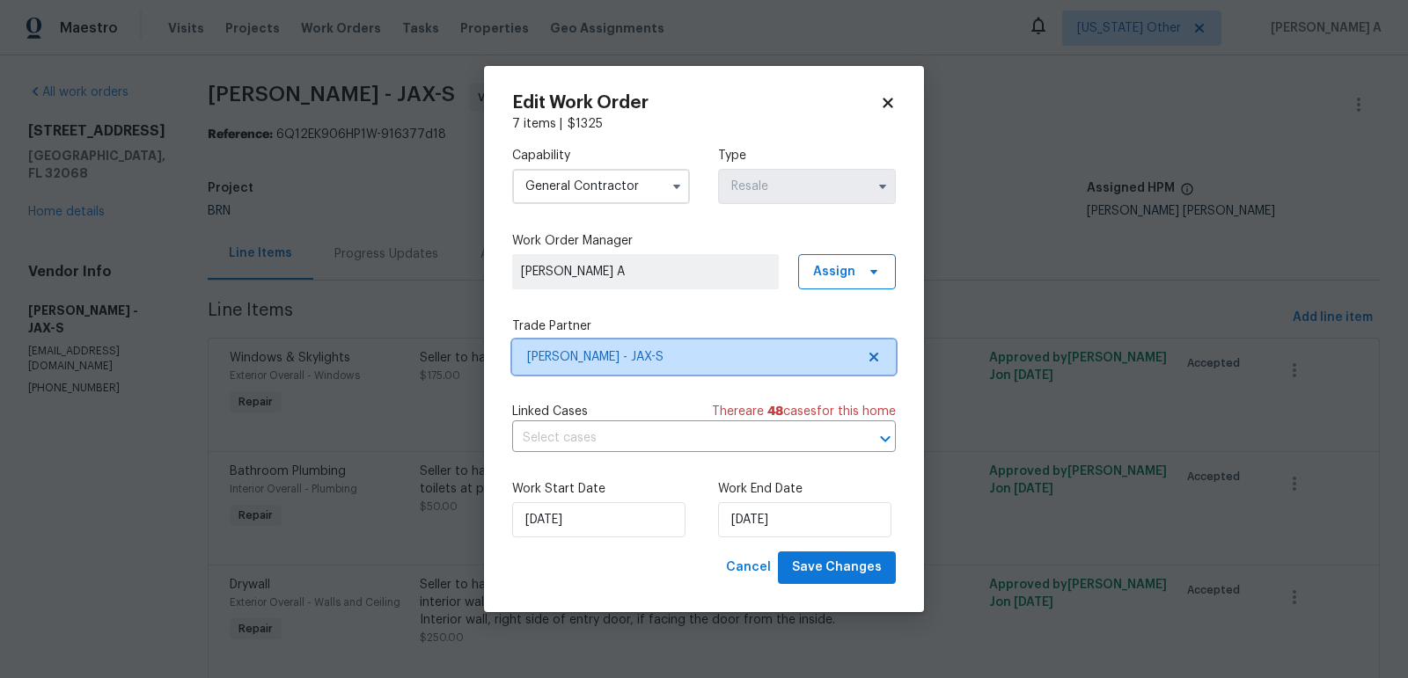
click at [869, 357] on icon at bounding box center [874, 357] width 14 height 14
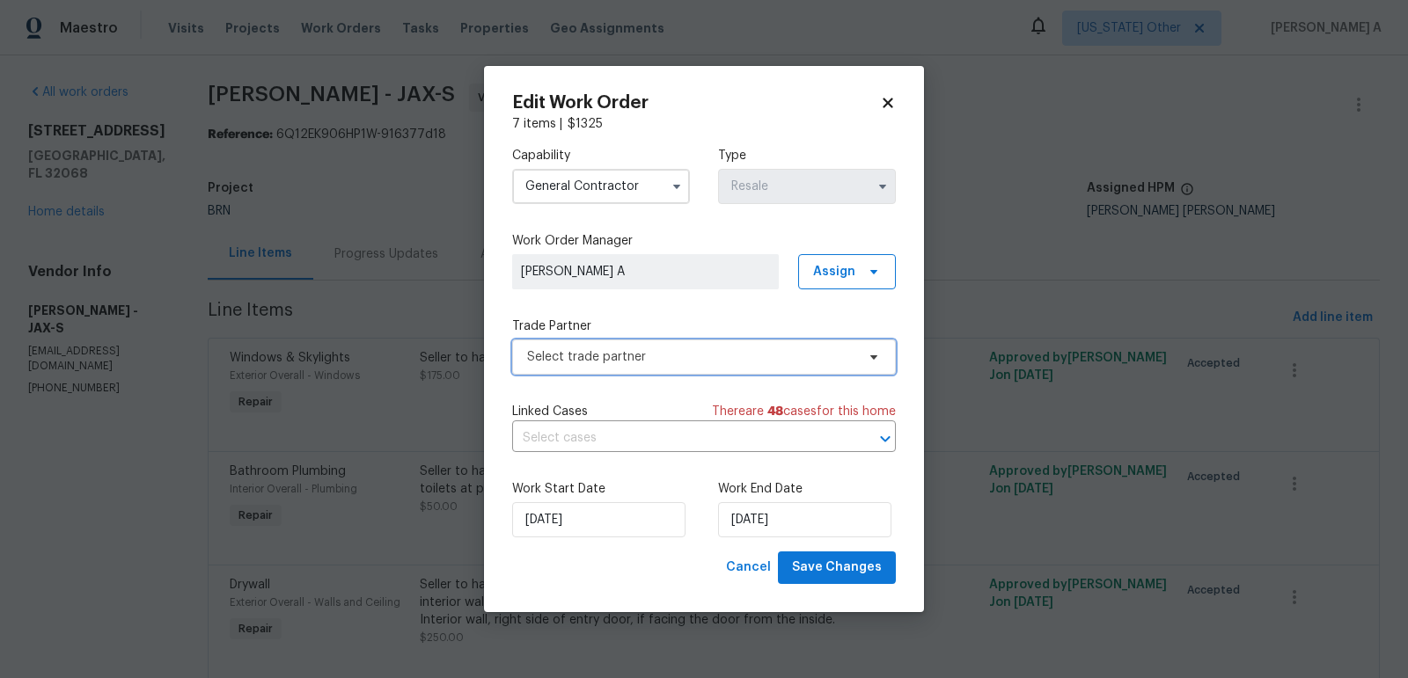
click at [779, 362] on span "Select trade partner" at bounding box center [691, 357] width 328 height 18
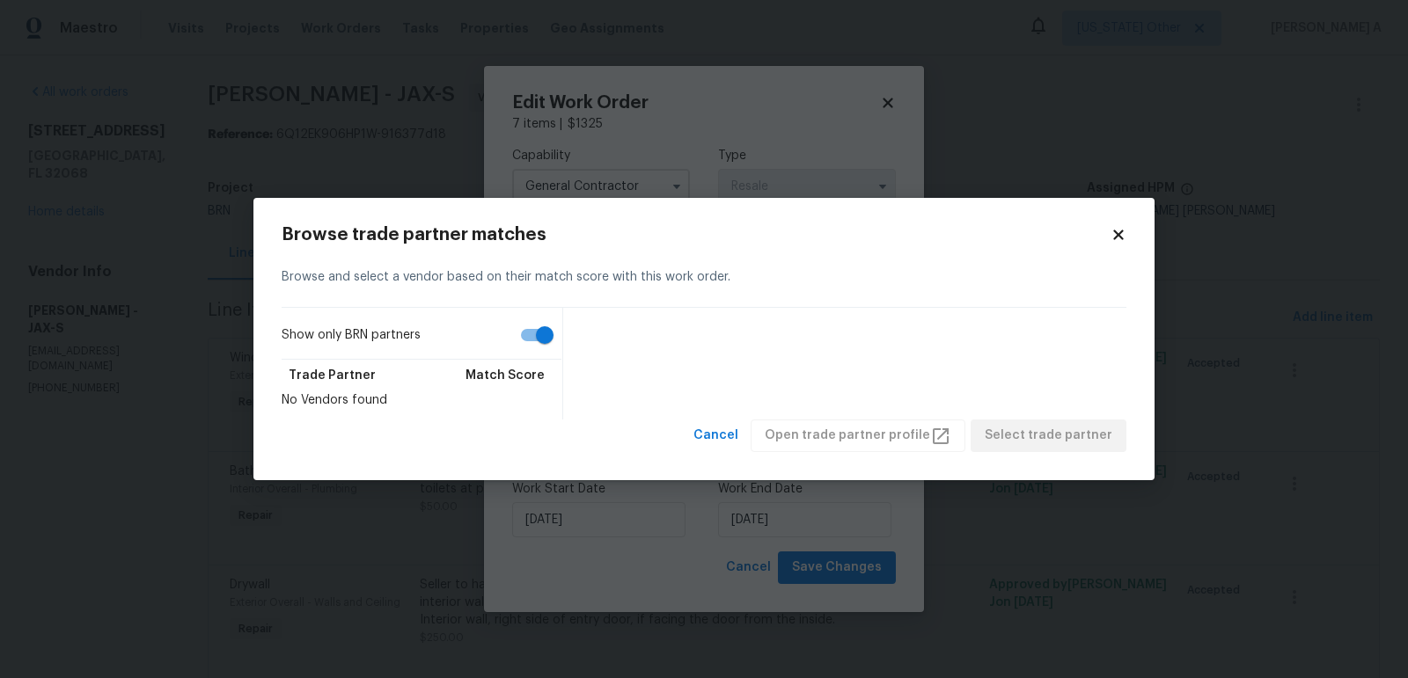
click at [528, 334] on input "Show only BRN partners" at bounding box center [544, 334] width 100 height 33
checkbox input "false"
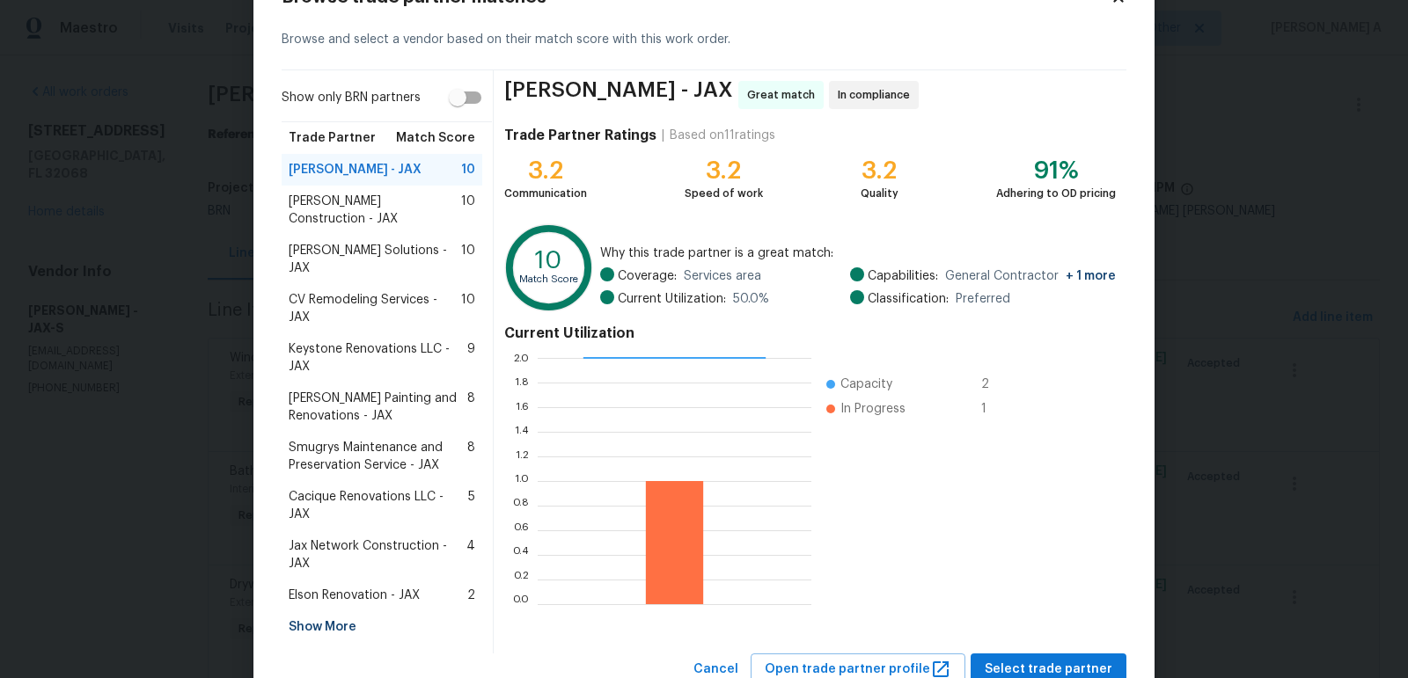
scroll to position [72, 0]
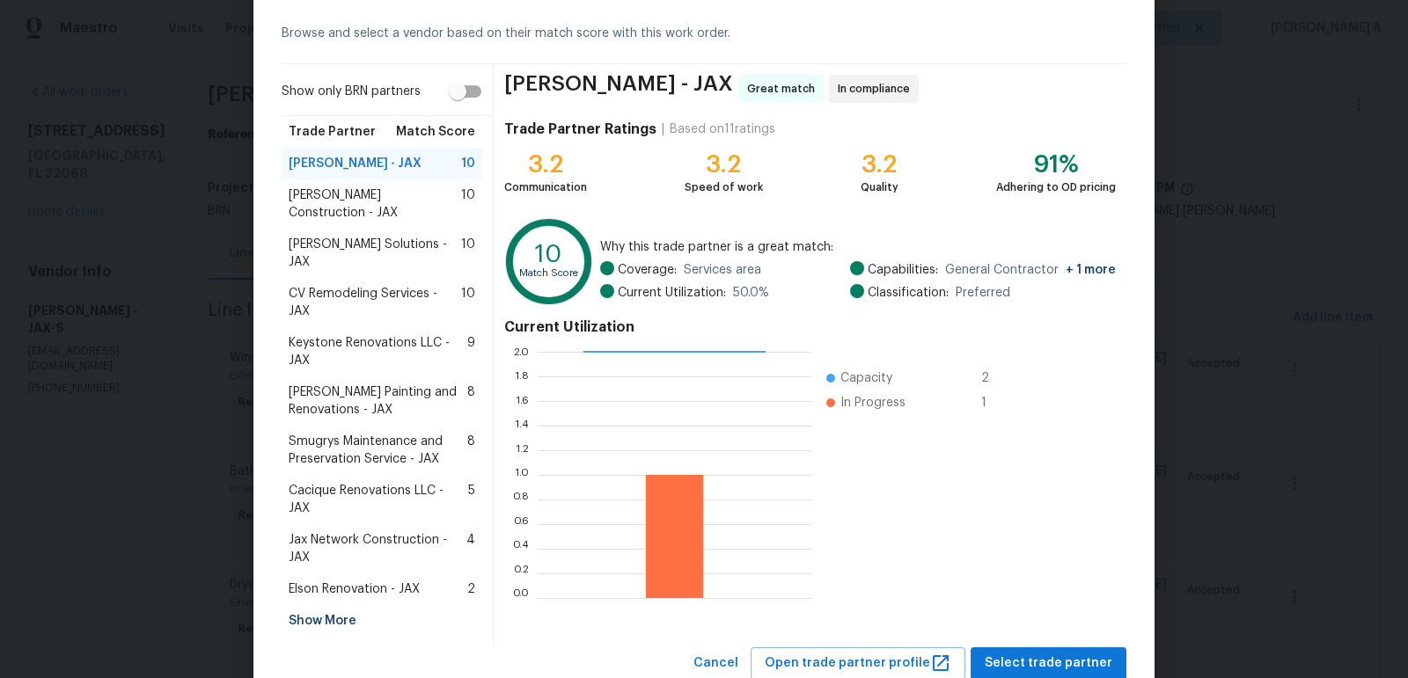
click at [372, 433] on span "Smugrys Maintenance and Preservation Service - JAX" at bounding box center [378, 450] width 179 height 35
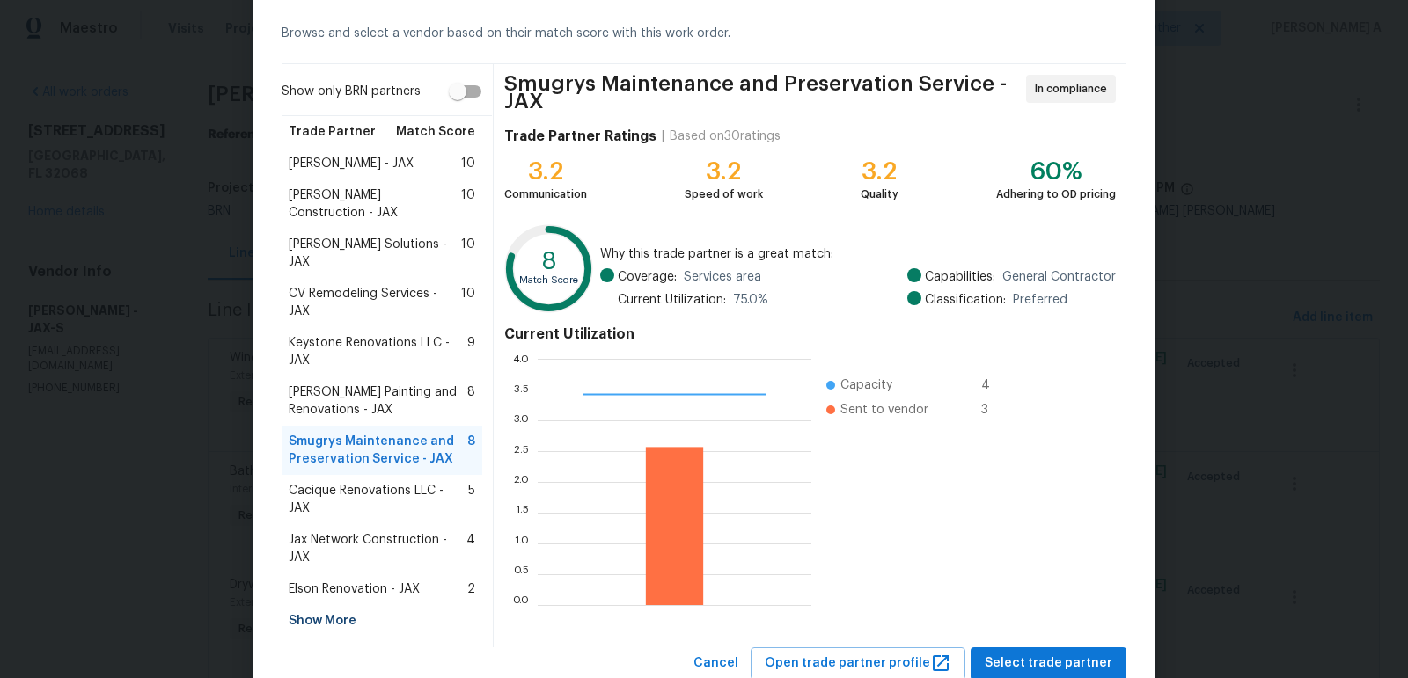
scroll to position [104, 0]
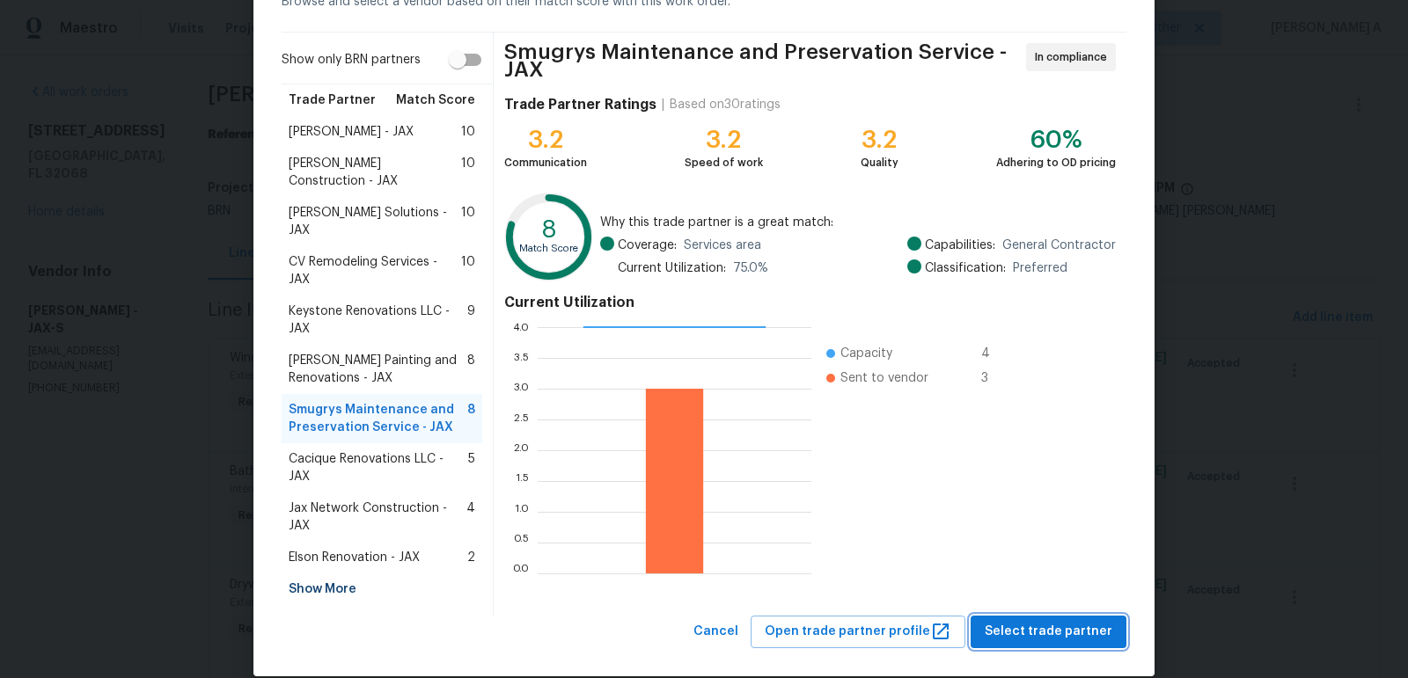
click at [1058, 621] on span "Select trade partner" at bounding box center [1048, 632] width 128 height 22
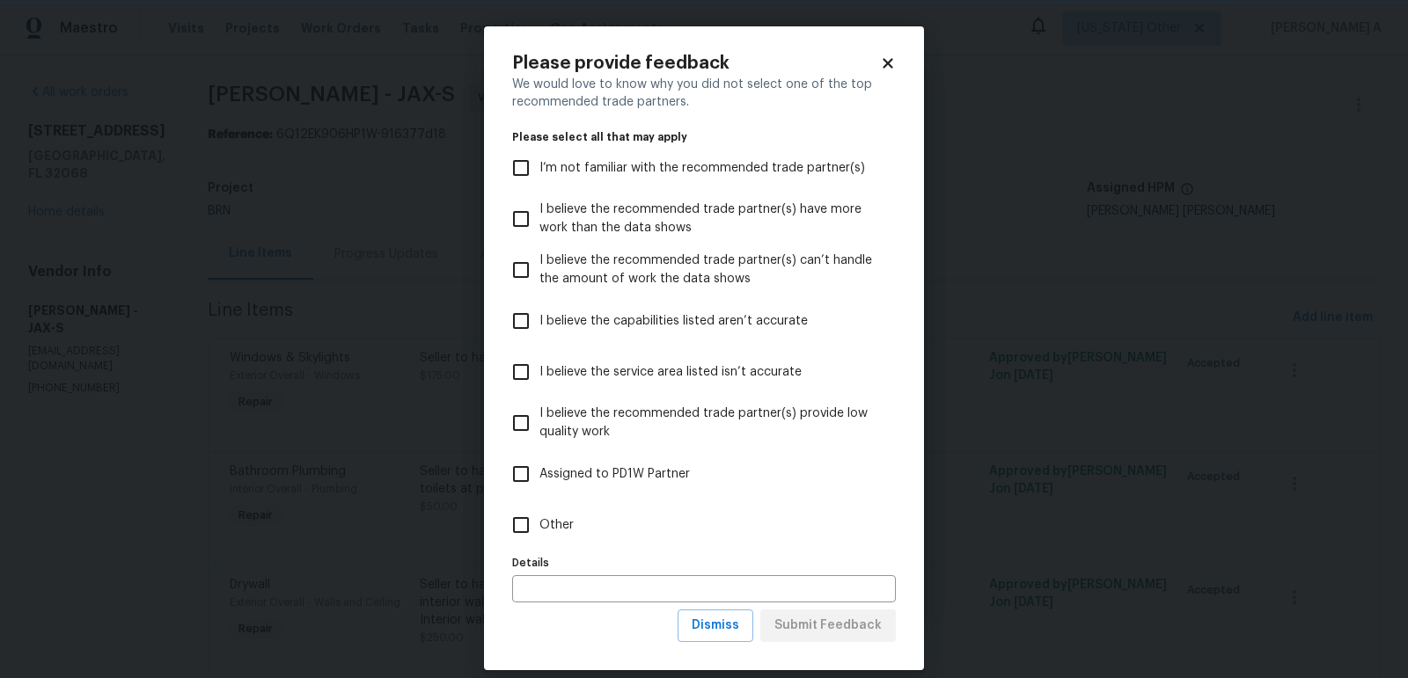
scroll to position [0, 0]
click at [720, 619] on span "Dismiss" at bounding box center [715, 626] width 48 height 22
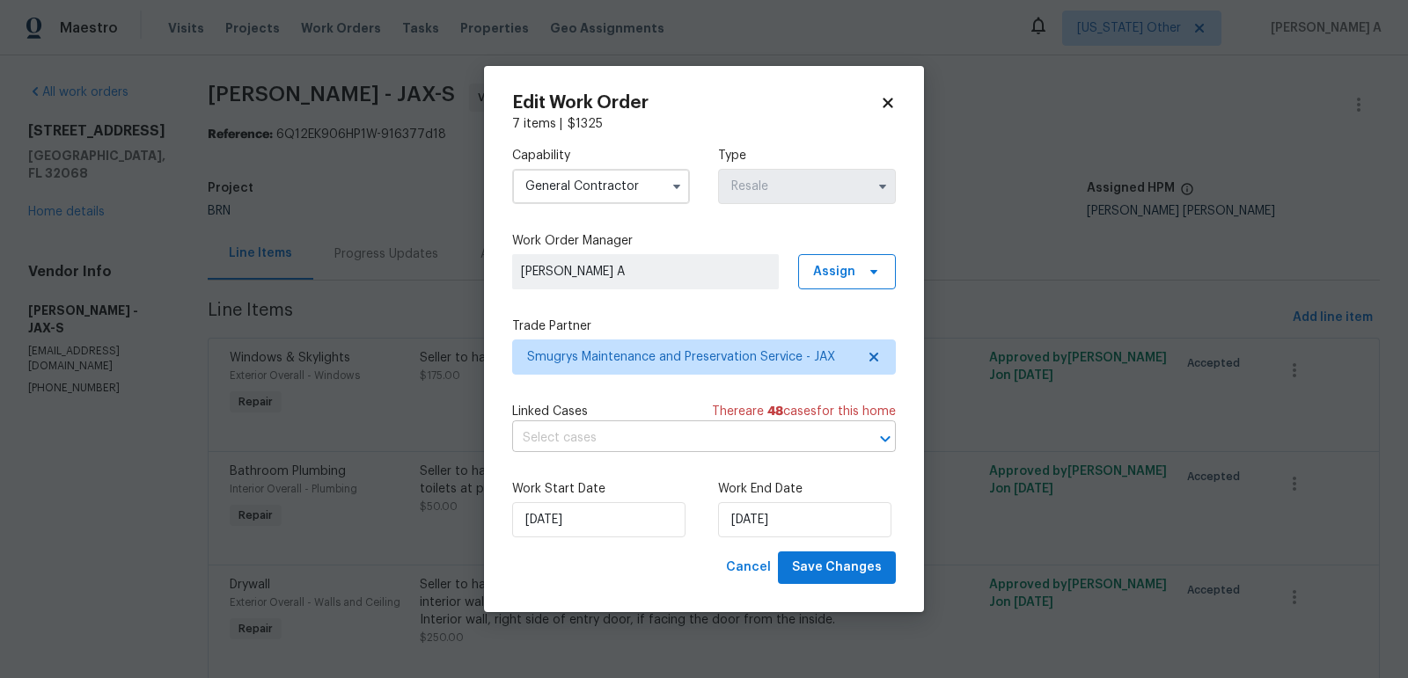
click at [601, 443] on input "text" at bounding box center [679, 438] width 334 height 27
click at [634, 479] on div "Work Start Date 10/2/2025 Work End Date 10/6/2025" at bounding box center [704, 508] width 384 height 85
click at [609, 513] on input "10/2/2025" at bounding box center [598, 519] width 173 height 35
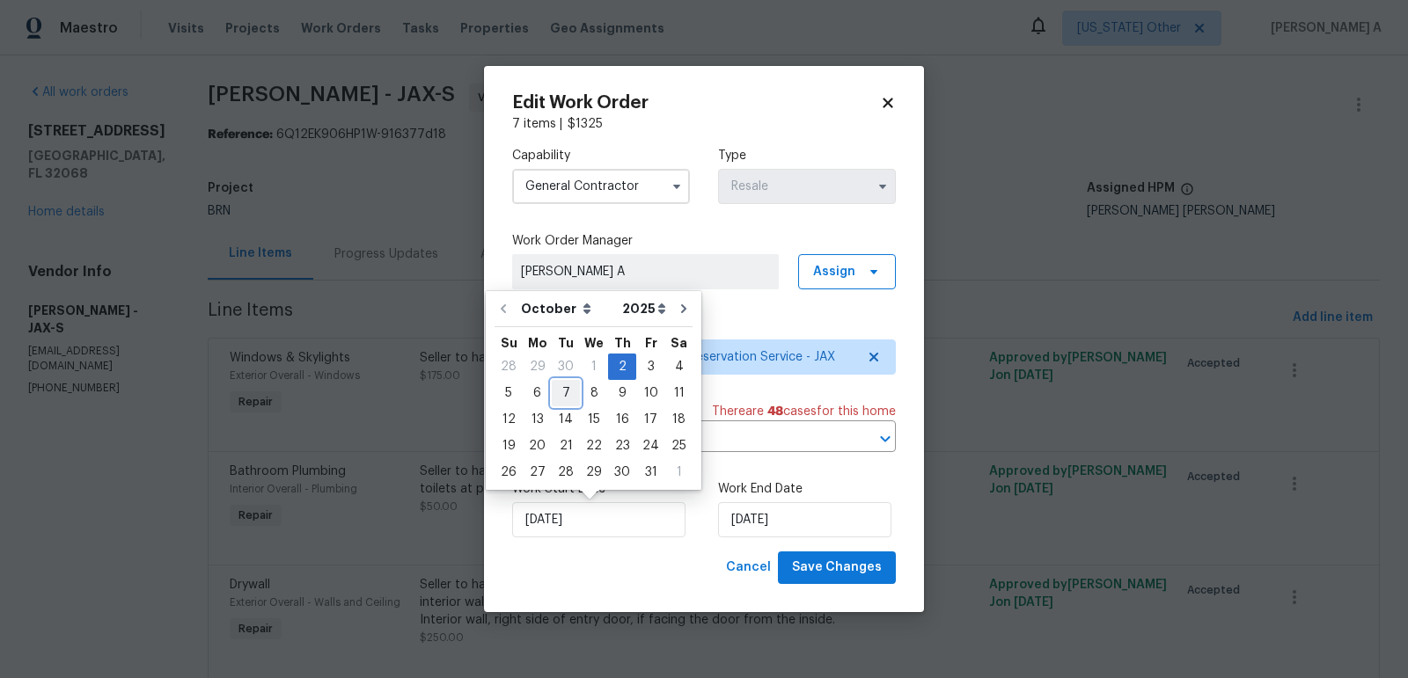
click at [562, 392] on div "7" at bounding box center [566, 393] width 28 height 25
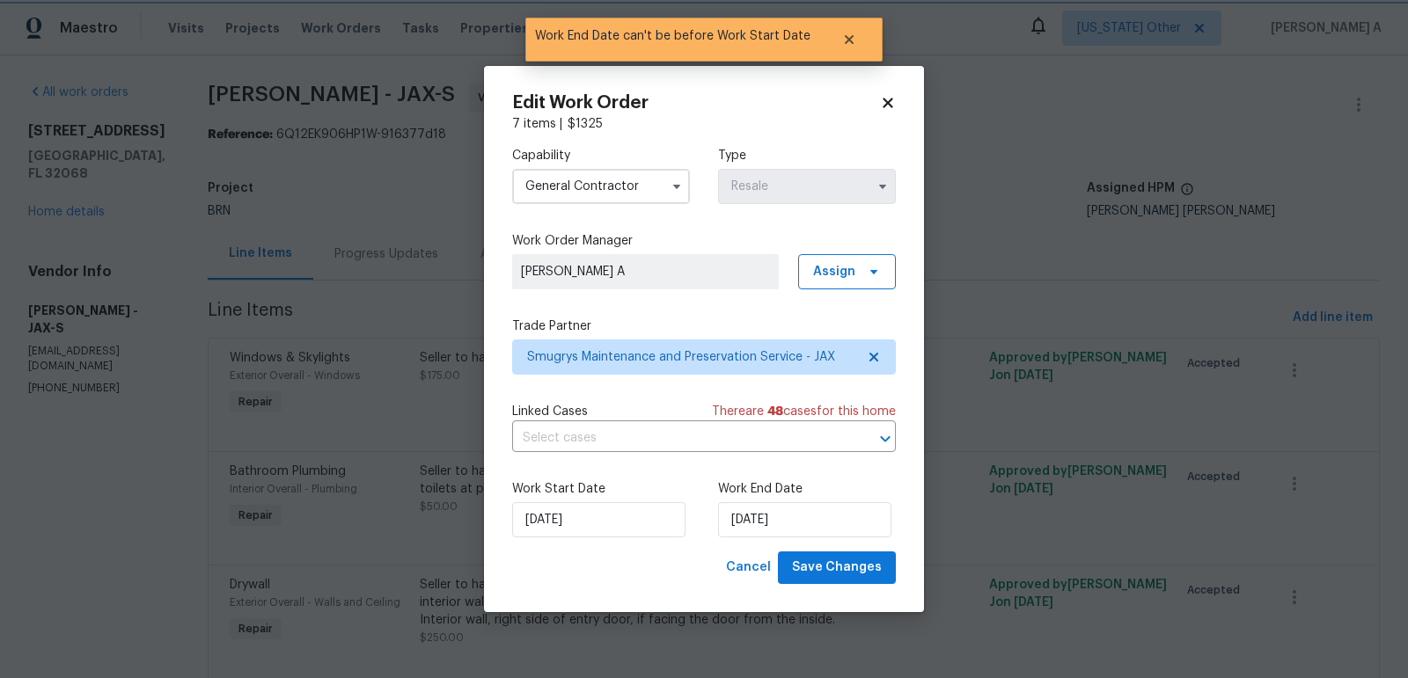
type input "10/7/2025"
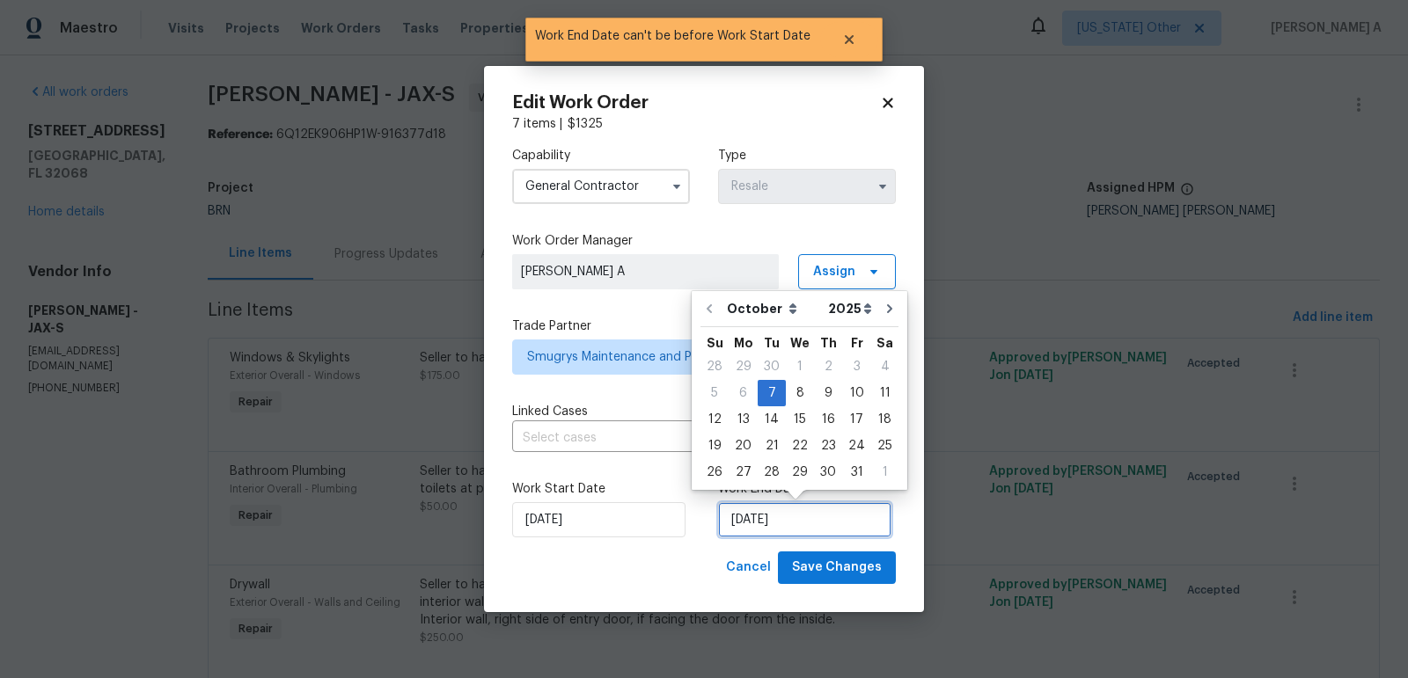
click at [735, 517] on input "10/7/2025" at bounding box center [804, 519] width 173 height 35
click at [821, 391] on div "9" at bounding box center [828, 393] width 28 height 25
type input "10/9/2025"
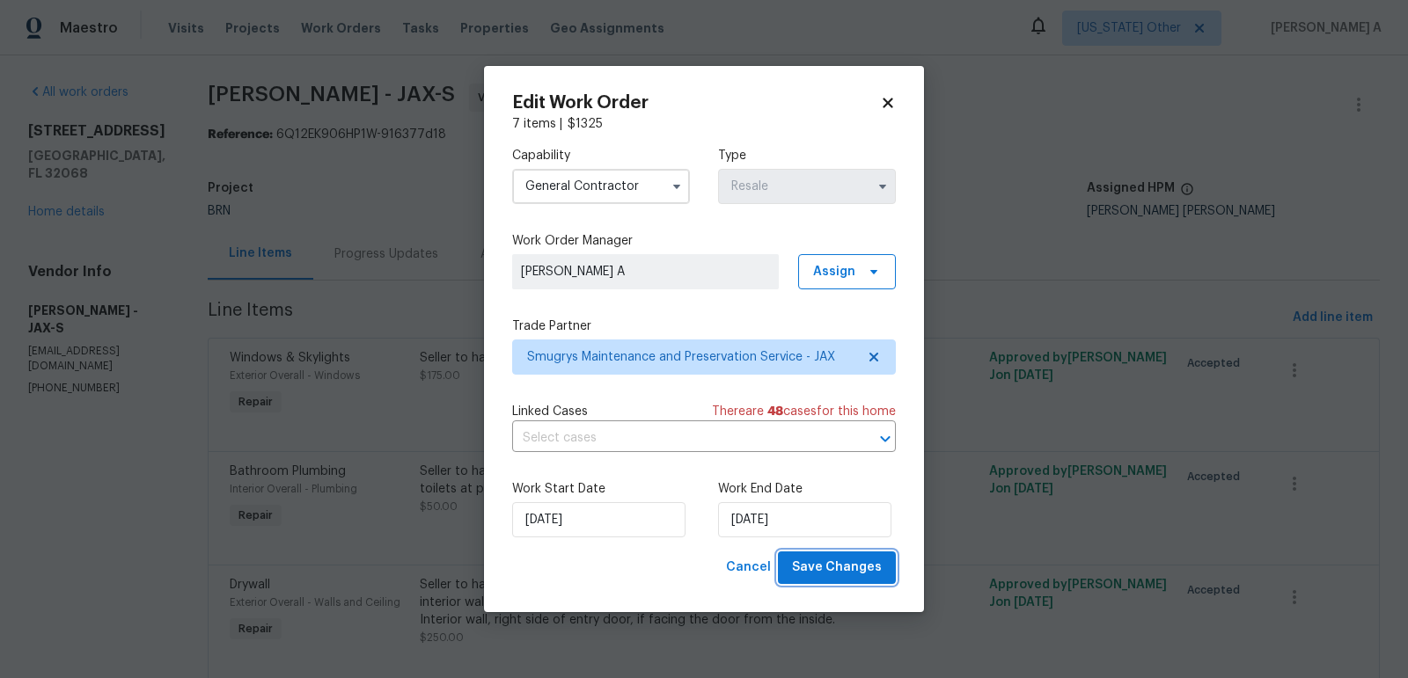
click at [858, 567] on span "Save Changes" at bounding box center [837, 568] width 90 height 22
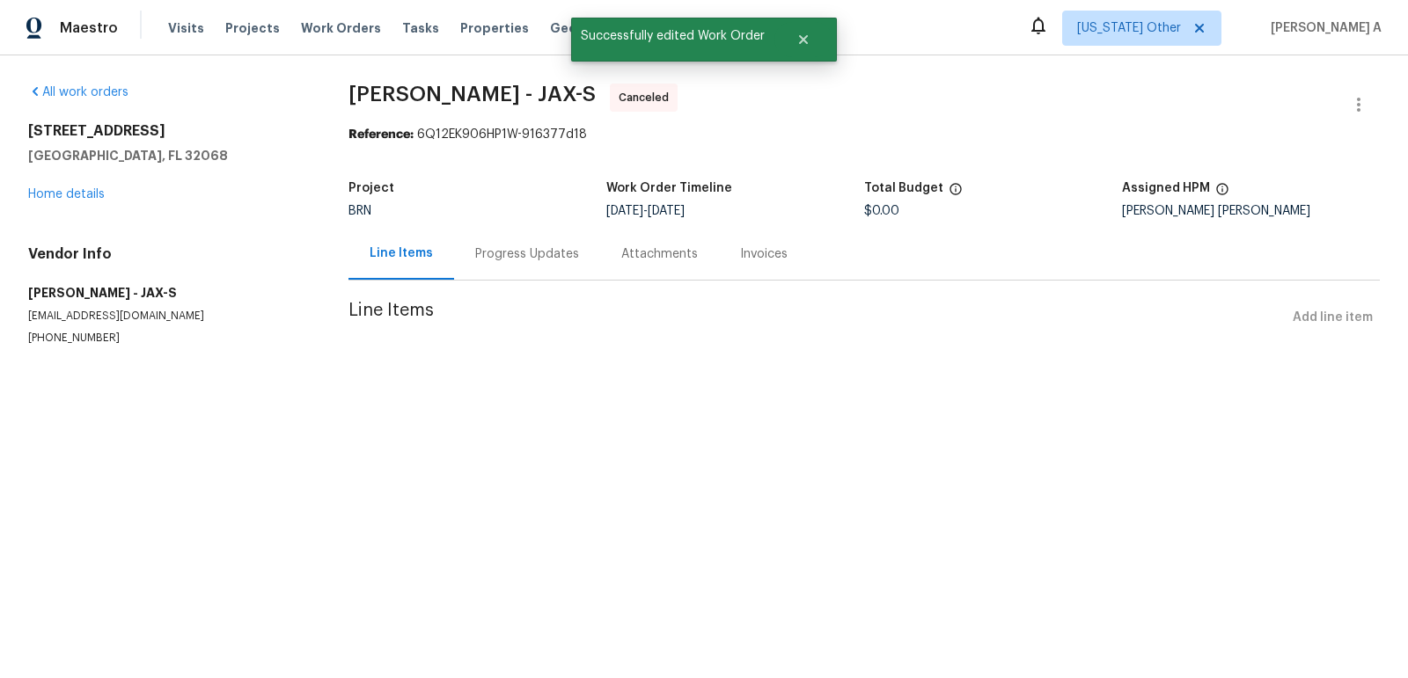
click at [513, 247] on div "Progress Updates" at bounding box center [527, 254] width 104 height 18
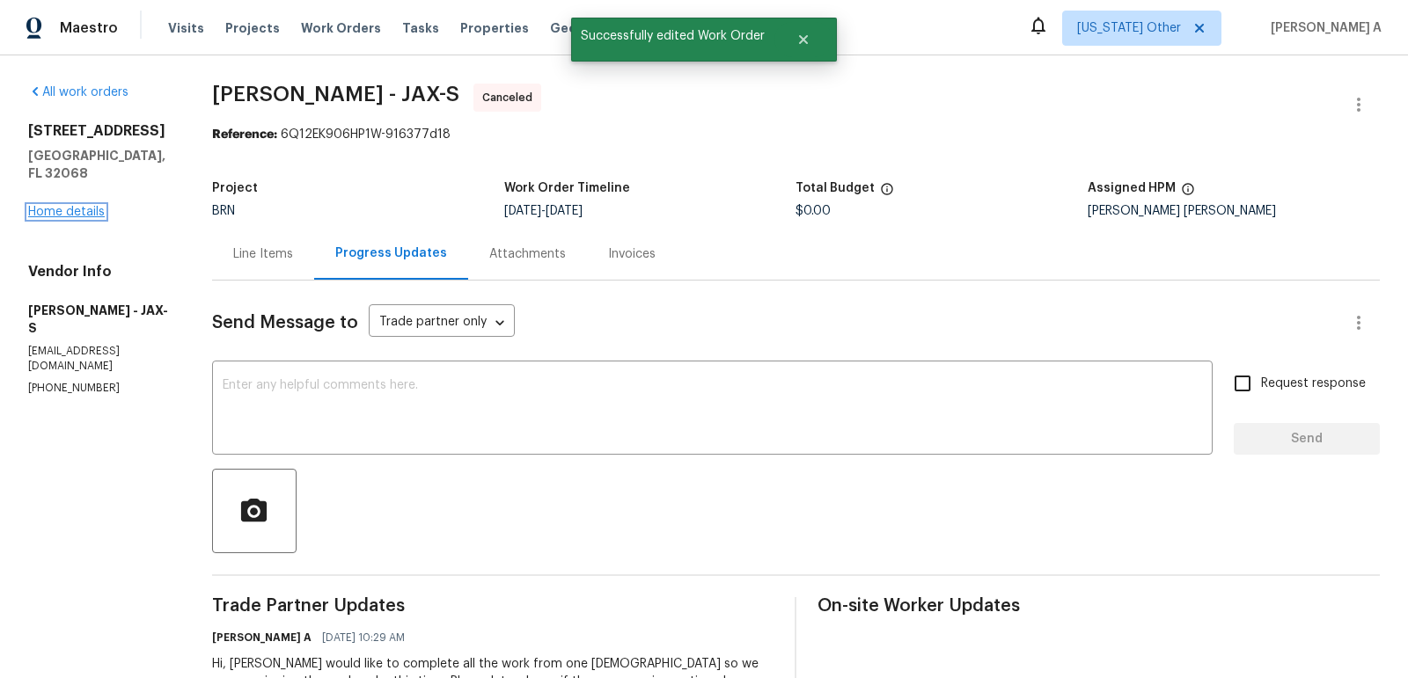
click at [61, 206] on link "Home details" at bounding box center [66, 212] width 77 height 12
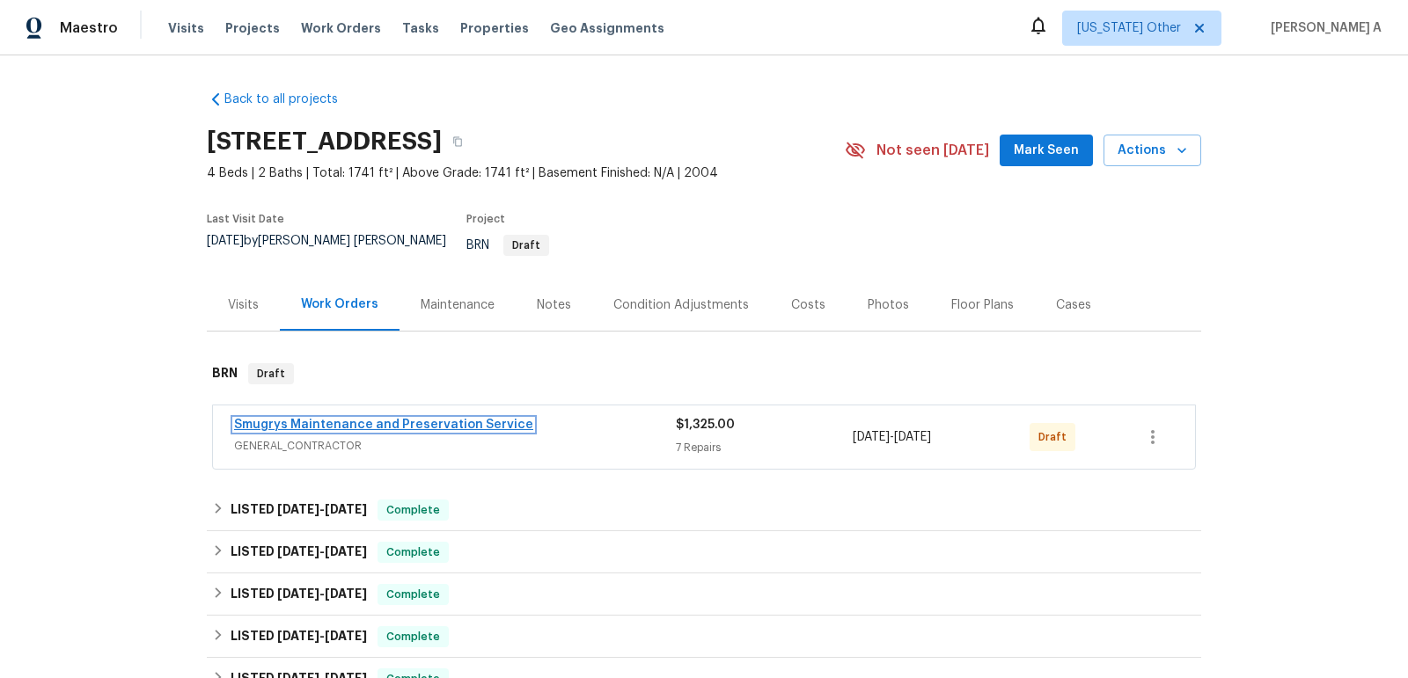
click at [376, 419] on link "Smugrys Maintenance and Preservation Service" at bounding box center [383, 425] width 299 height 12
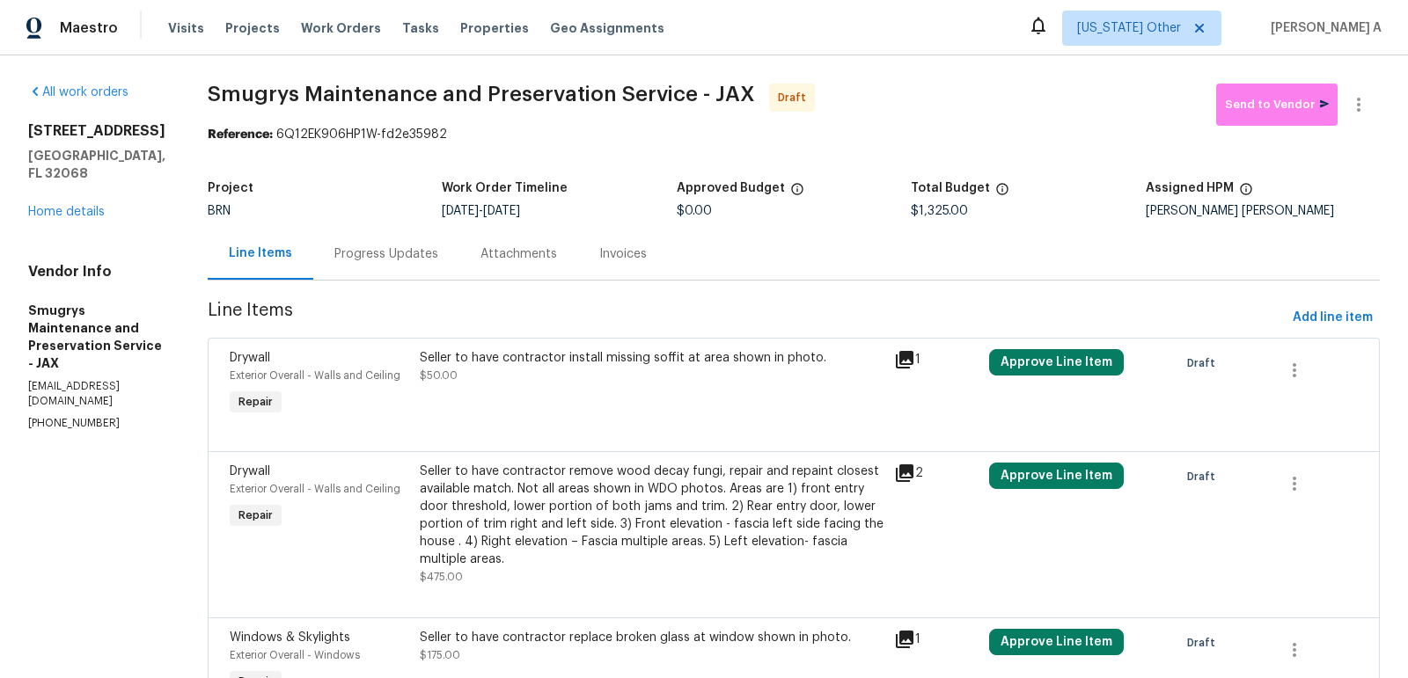
click at [383, 240] on div "Progress Updates" at bounding box center [386, 254] width 146 height 52
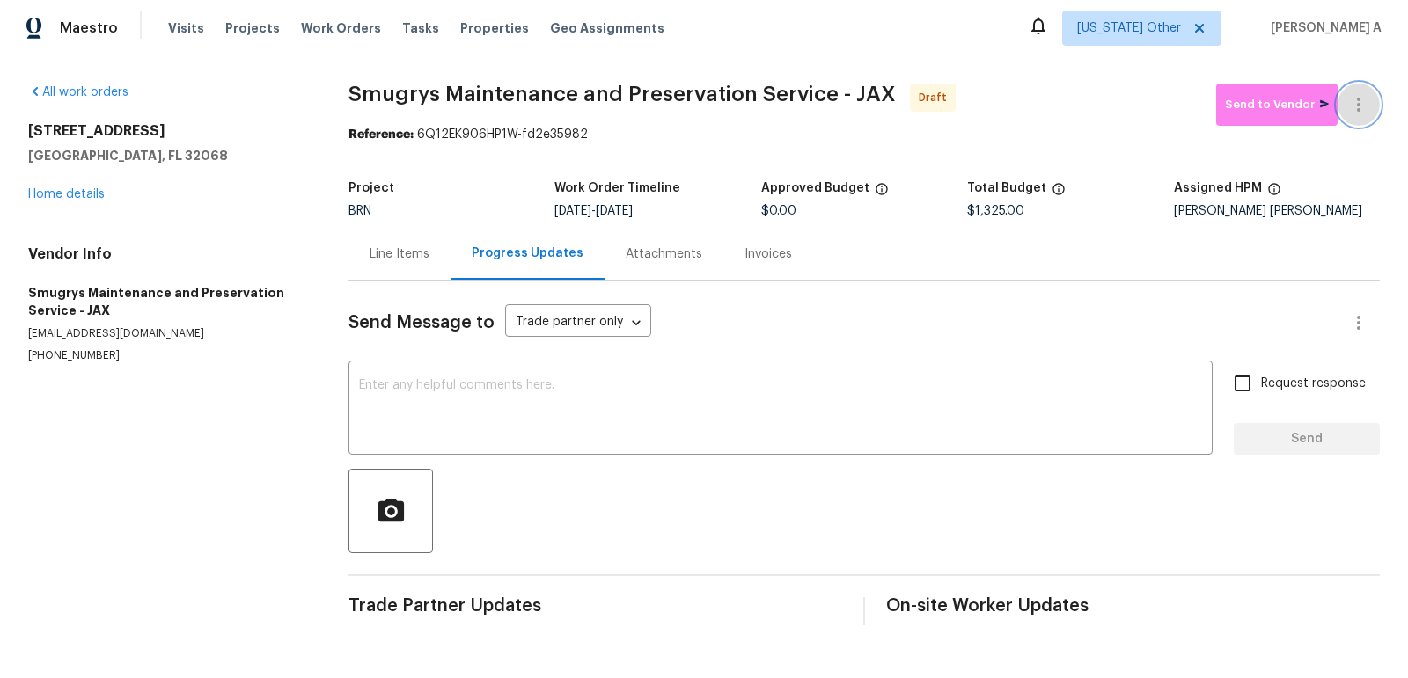
click at [1357, 103] on icon "button" at bounding box center [1359, 105] width 4 height 14
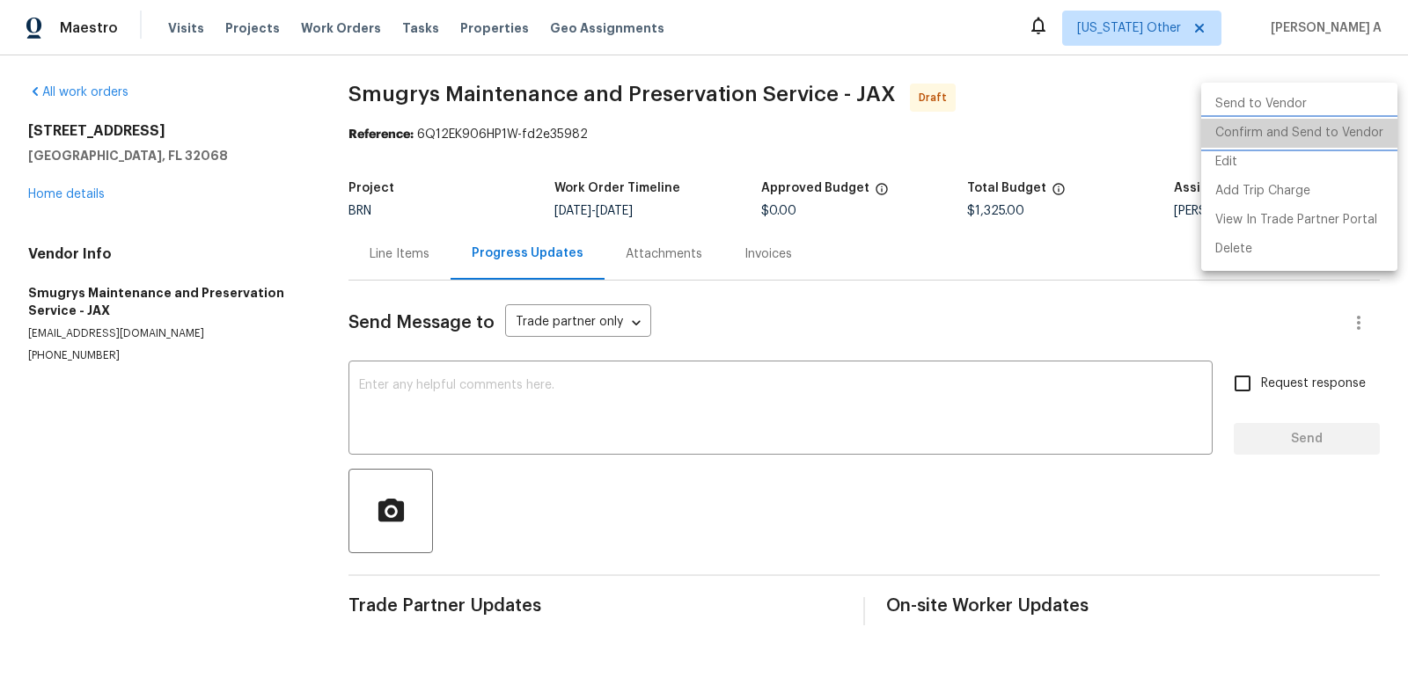
click at [1368, 125] on li "Confirm and Send to Vendor" at bounding box center [1299, 133] width 196 height 29
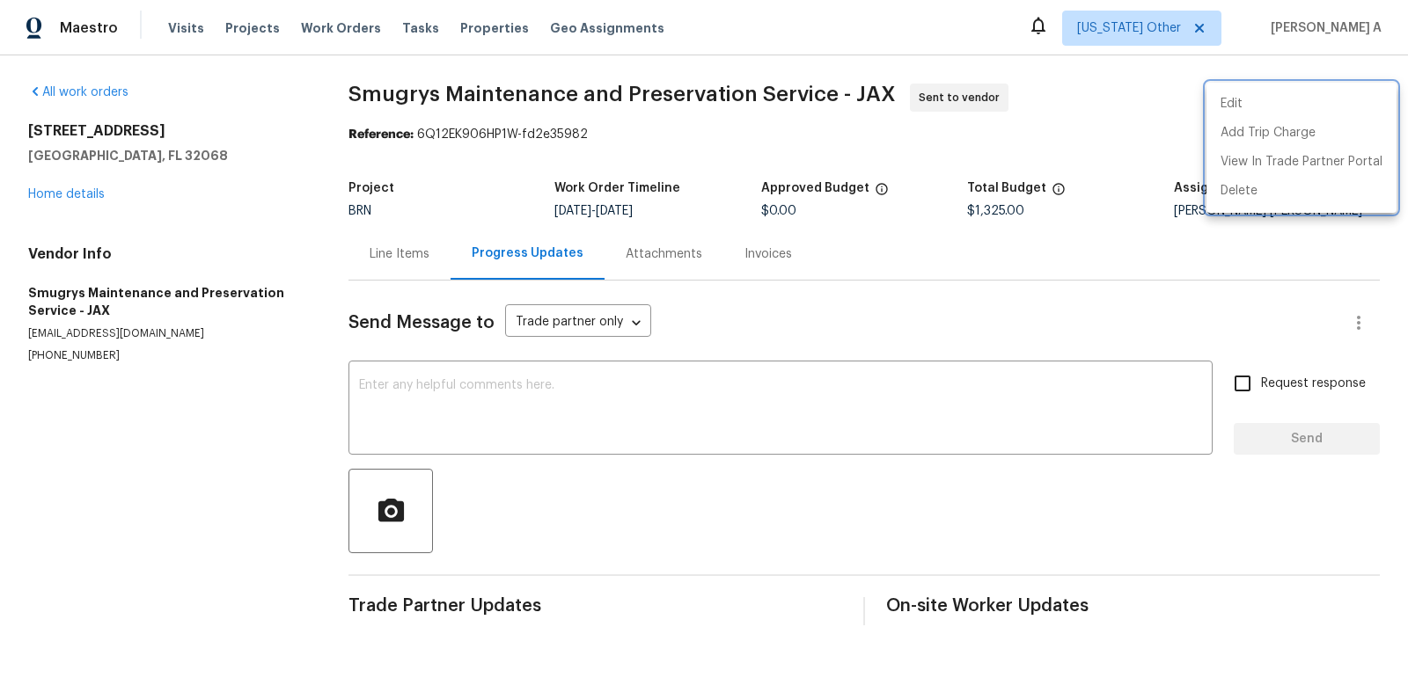
click at [744, 256] on div at bounding box center [704, 339] width 1408 height 678
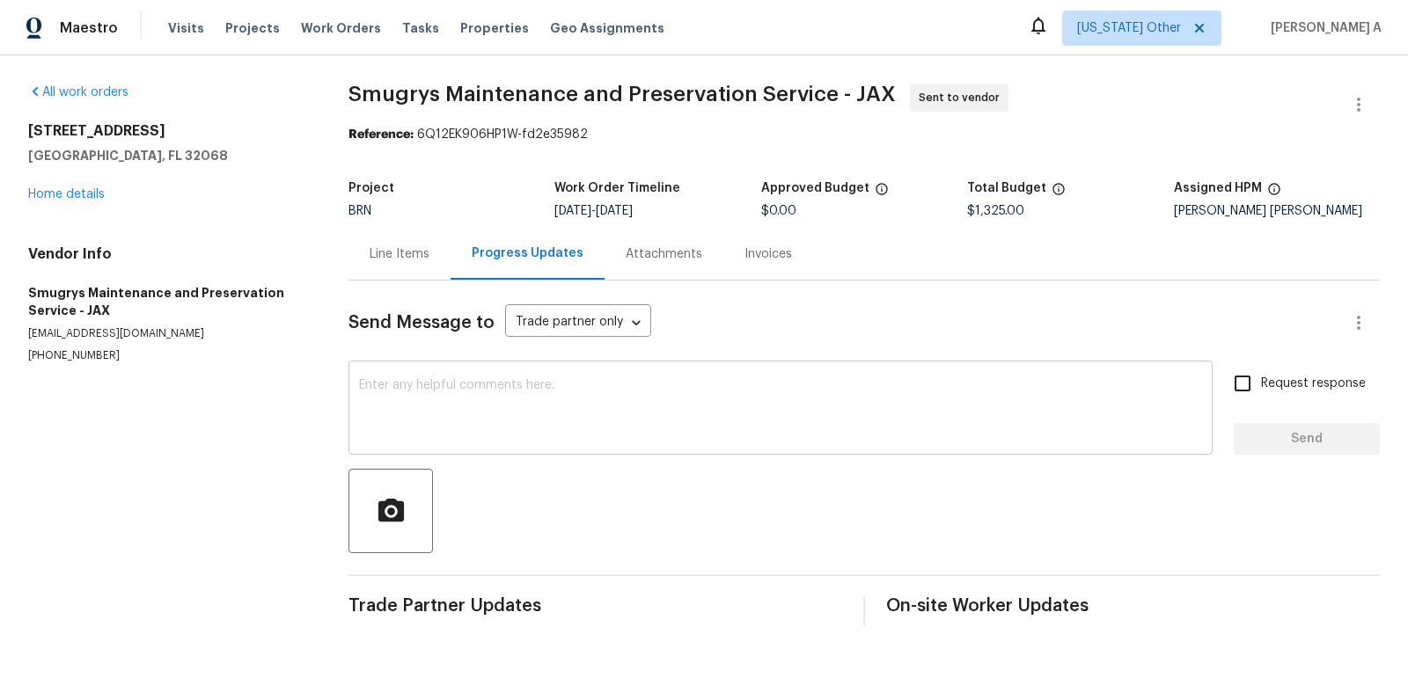
click at [363, 406] on textarea at bounding box center [780, 410] width 843 height 62
paste textarea "Hi, I'm Akshay from Opendoor. Just wanted to check if you received the workorde…"
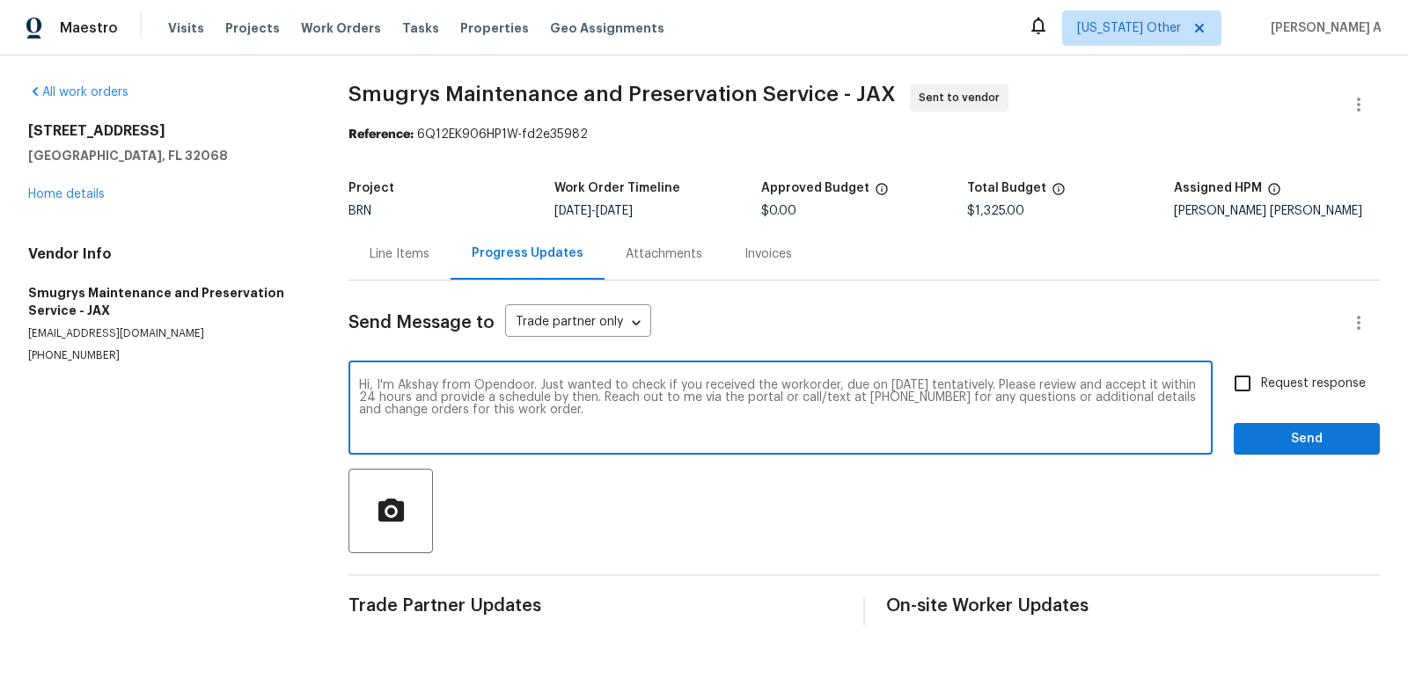
type textarea "Hi, I'm Akshay from Opendoor. Just wanted to check if you received the workorde…"
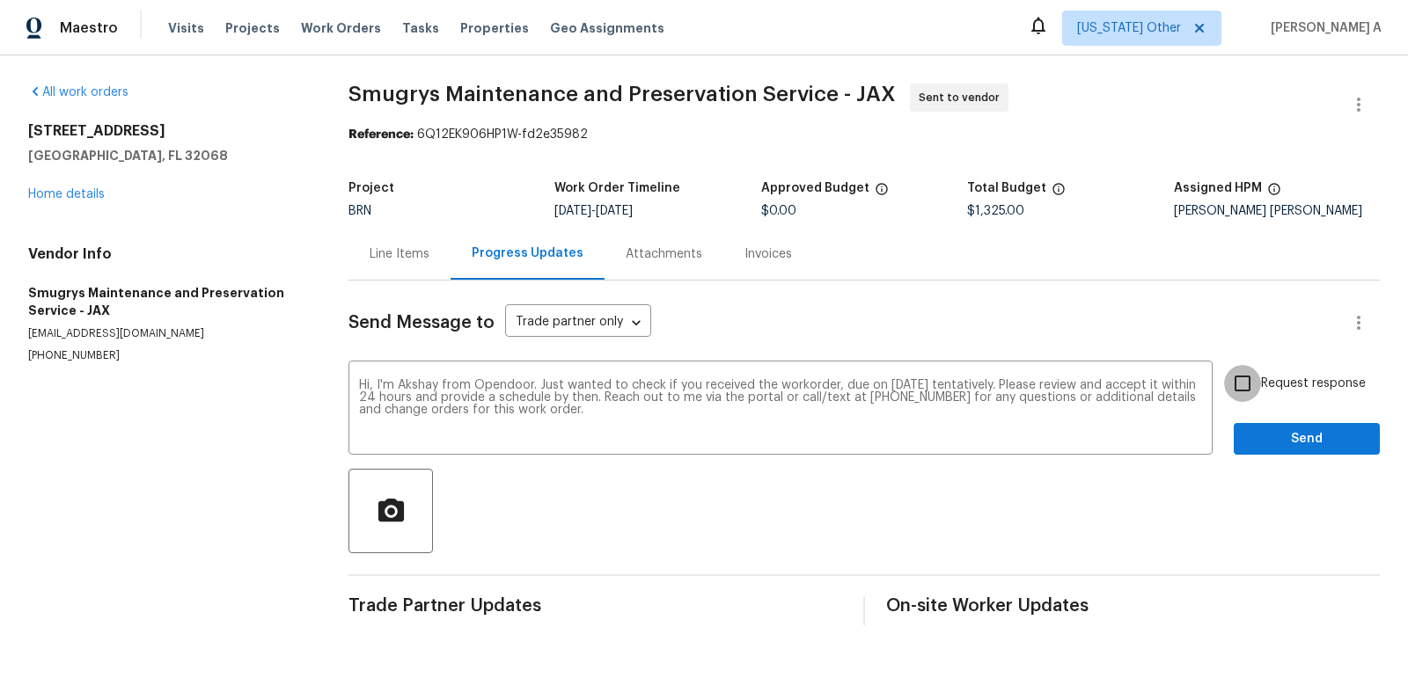
click at [1261, 374] on input "Request response" at bounding box center [1242, 383] width 37 height 37
checkbox input "true"
click at [1339, 450] on button "Send" at bounding box center [1306, 439] width 146 height 33
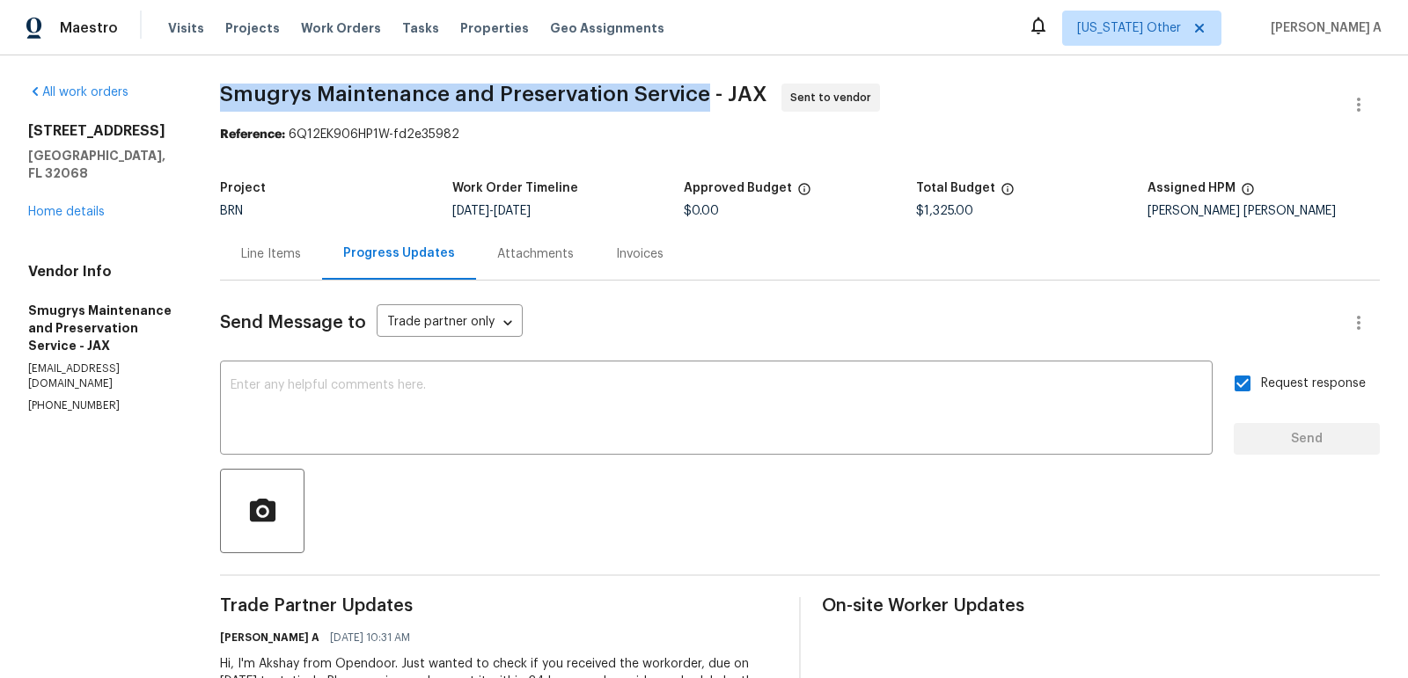
drag, startPoint x: 208, startPoint y: 94, endPoint x: 701, endPoint y: 87, distance: 493.6
click at [701, 87] on div "All work orders 2871 Thistle Ct Middleburg, FL 32068 Home details Vendor Info S…" at bounding box center [704, 415] width 1408 height 720
copy span "Smugrys Maintenance and Preservation Service"
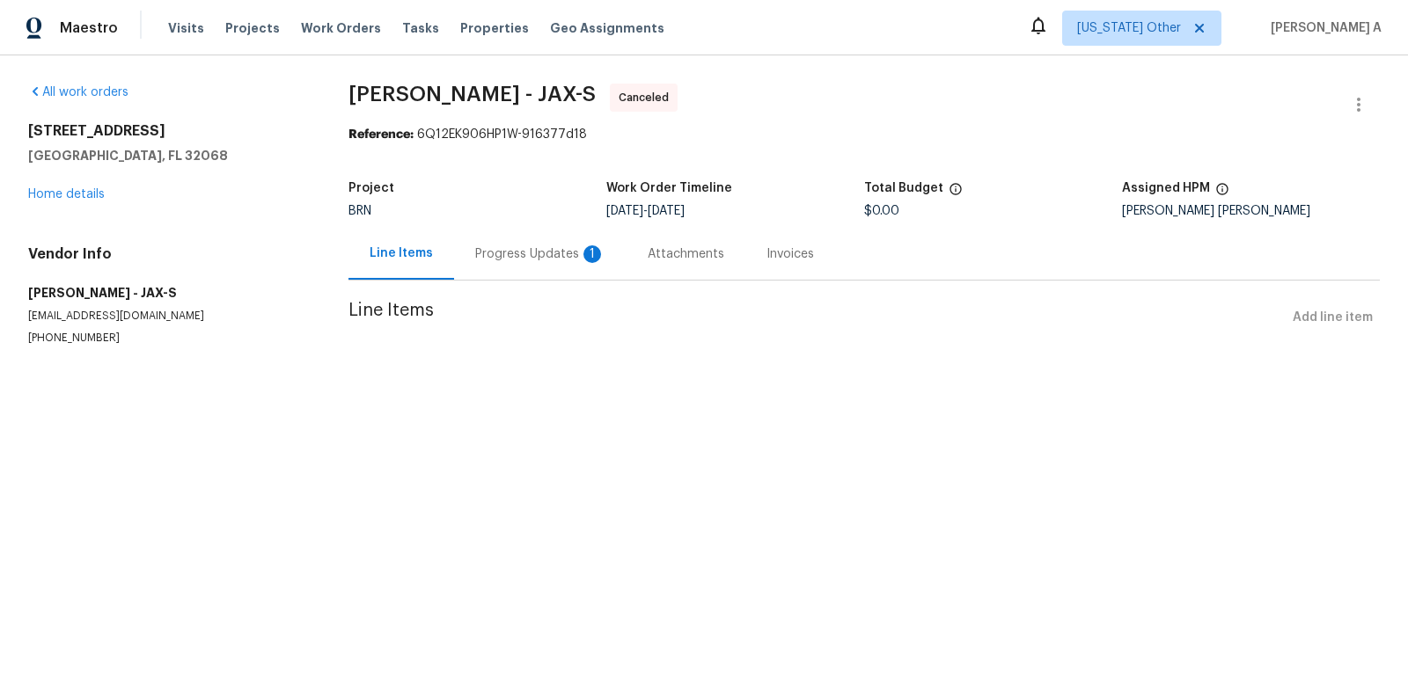
click at [560, 271] on div "Progress Updates 1" at bounding box center [540, 254] width 172 height 52
click at [485, 275] on div "Progress Updates" at bounding box center [527, 254] width 146 height 52
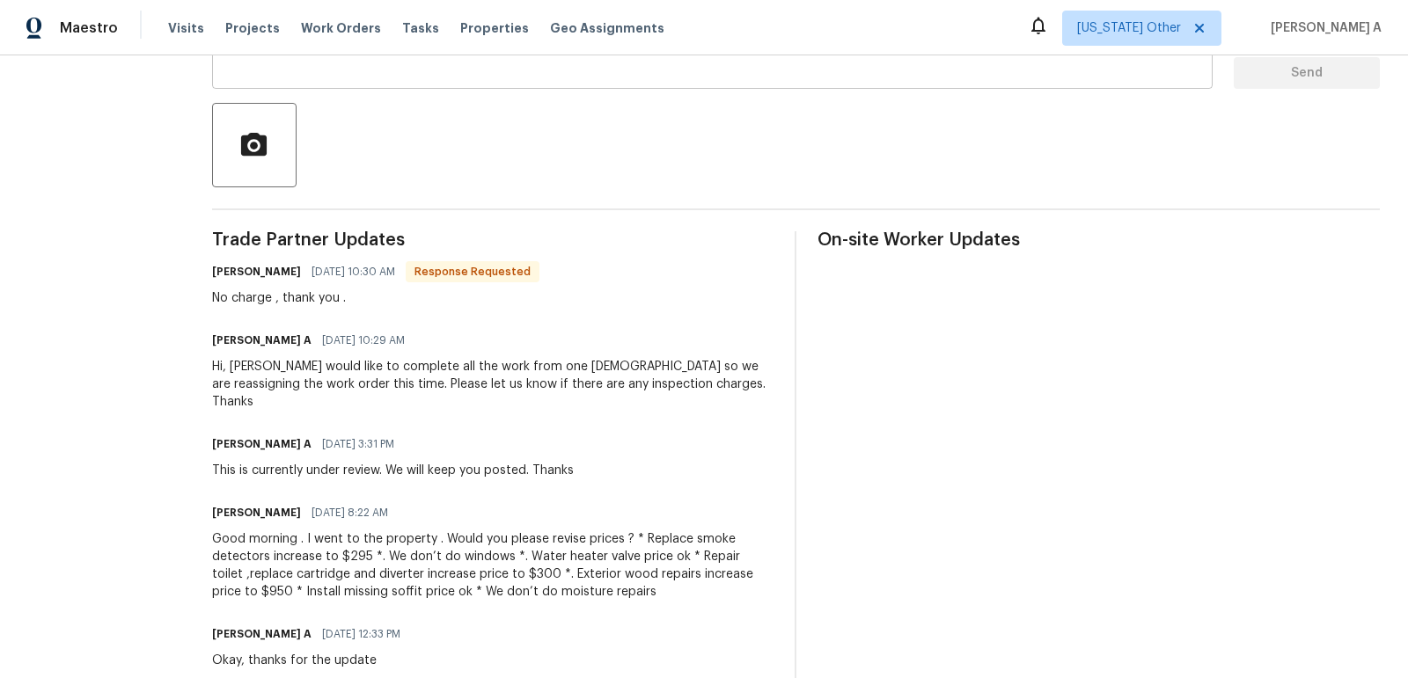
scroll to position [371, 0]
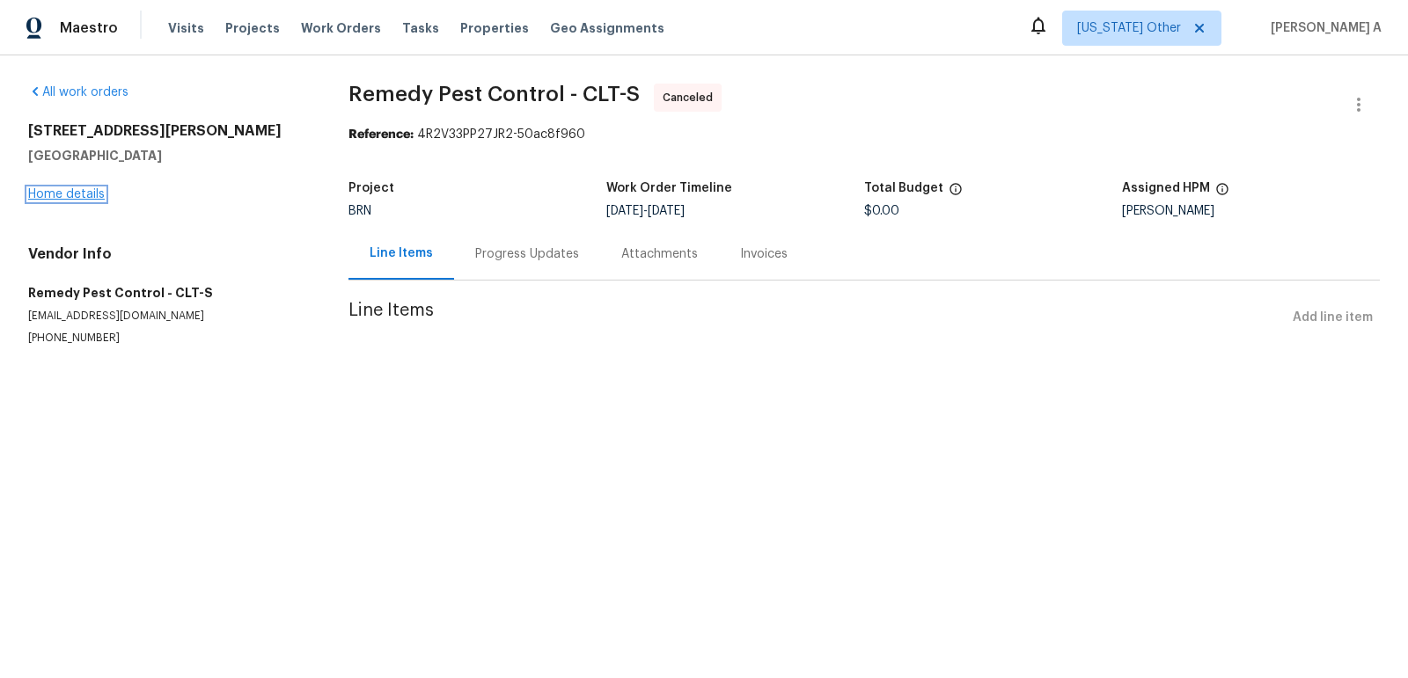
click at [65, 197] on link "Home details" at bounding box center [66, 194] width 77 height 12
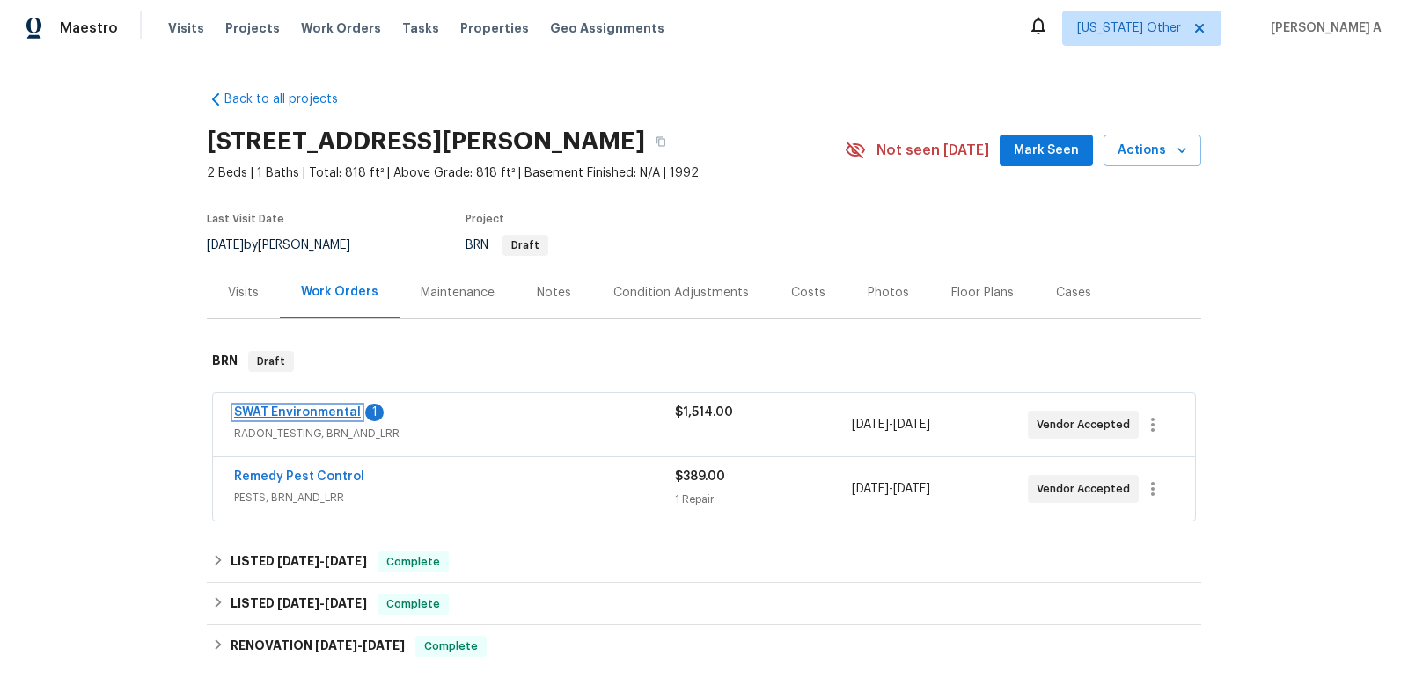
click at [299, 410] on link "SWAT Environmental" at bounding box center [297, 412] width 127 height 12
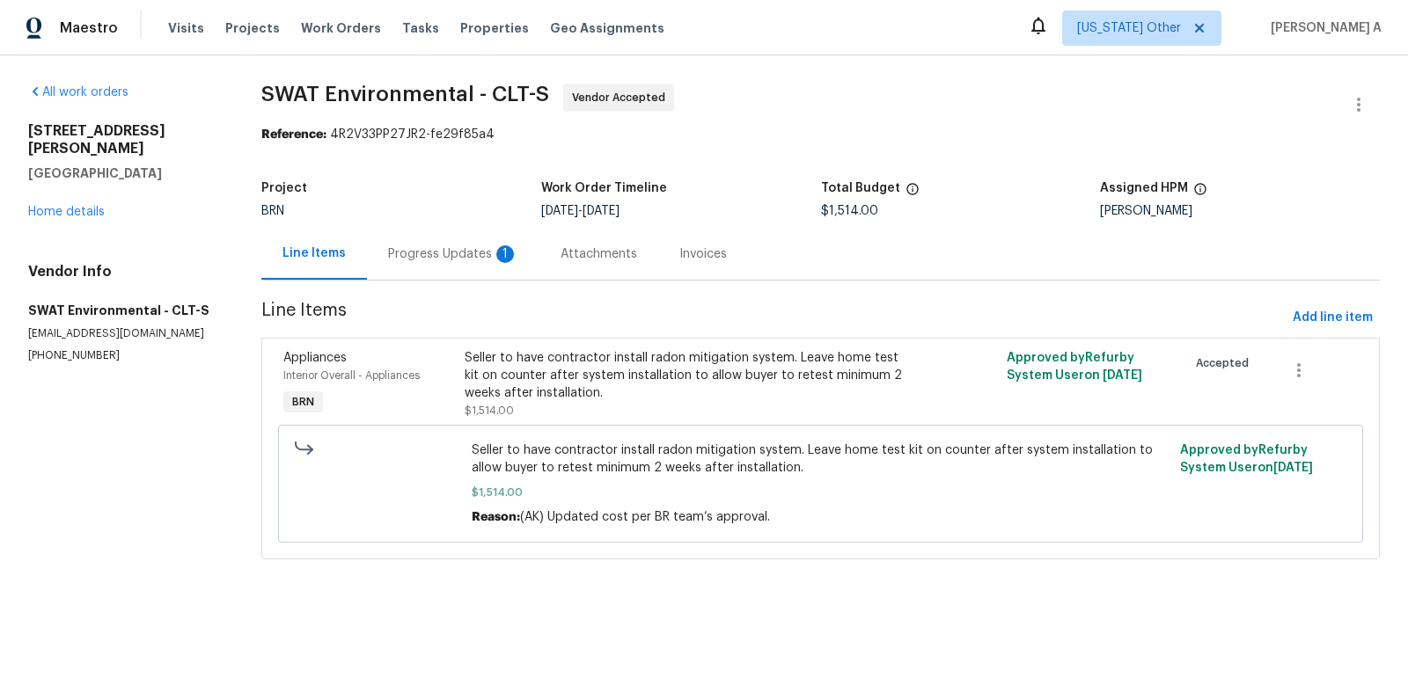
click at [445, 256] on div "Progress Updates 1" at bounding box center [453, 254] width 130 height 18
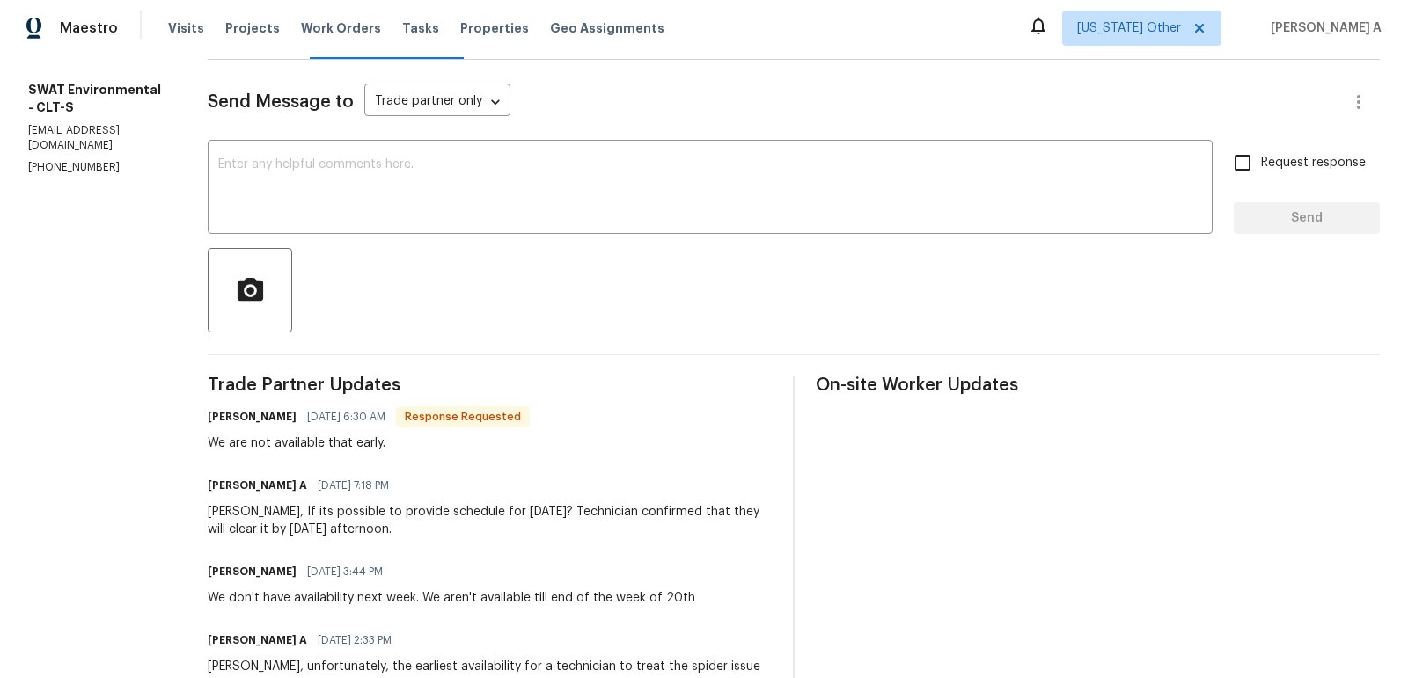
scroll to position [218, 0]
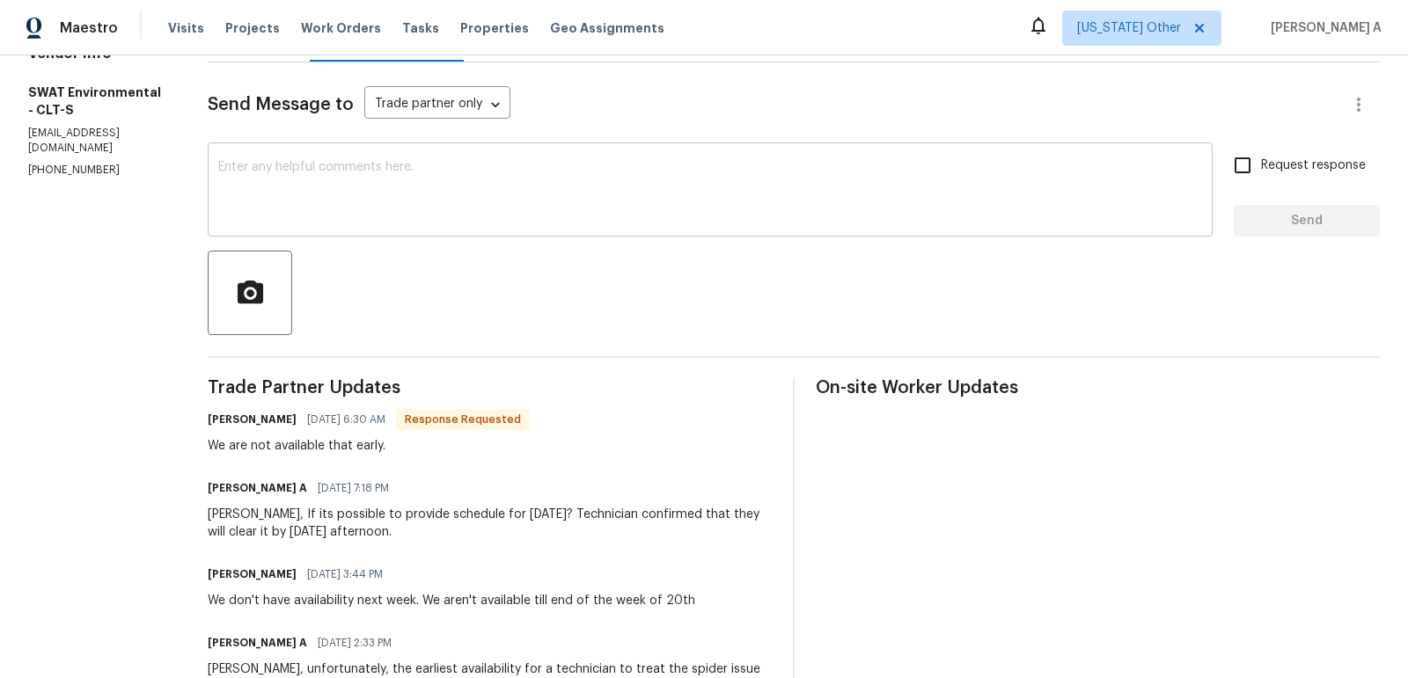
click at [390, 225] on div "x ​" at bounding box center [710, 192] width 1005 height 90
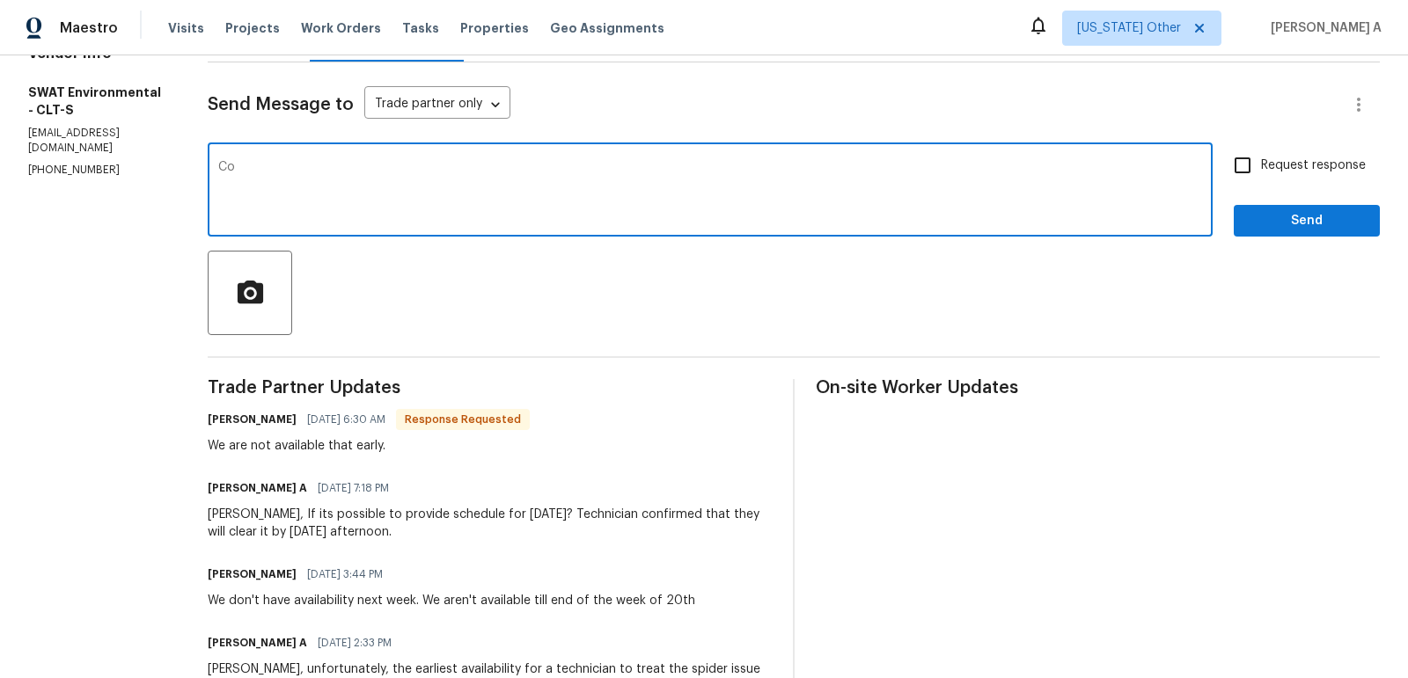
type textarea "C"
click at [0, 0] on qb-div "Change the word order is" at bounding box center [0, 0] width 0 height 0
click at [0, 0] on span "Add" at bounding box center [0, 0] width 0 height 0
click at [571, 169] on textarea "Could you please let me know when your earliest installation date is?" at bounding box center [710, 192] width 984 height 62
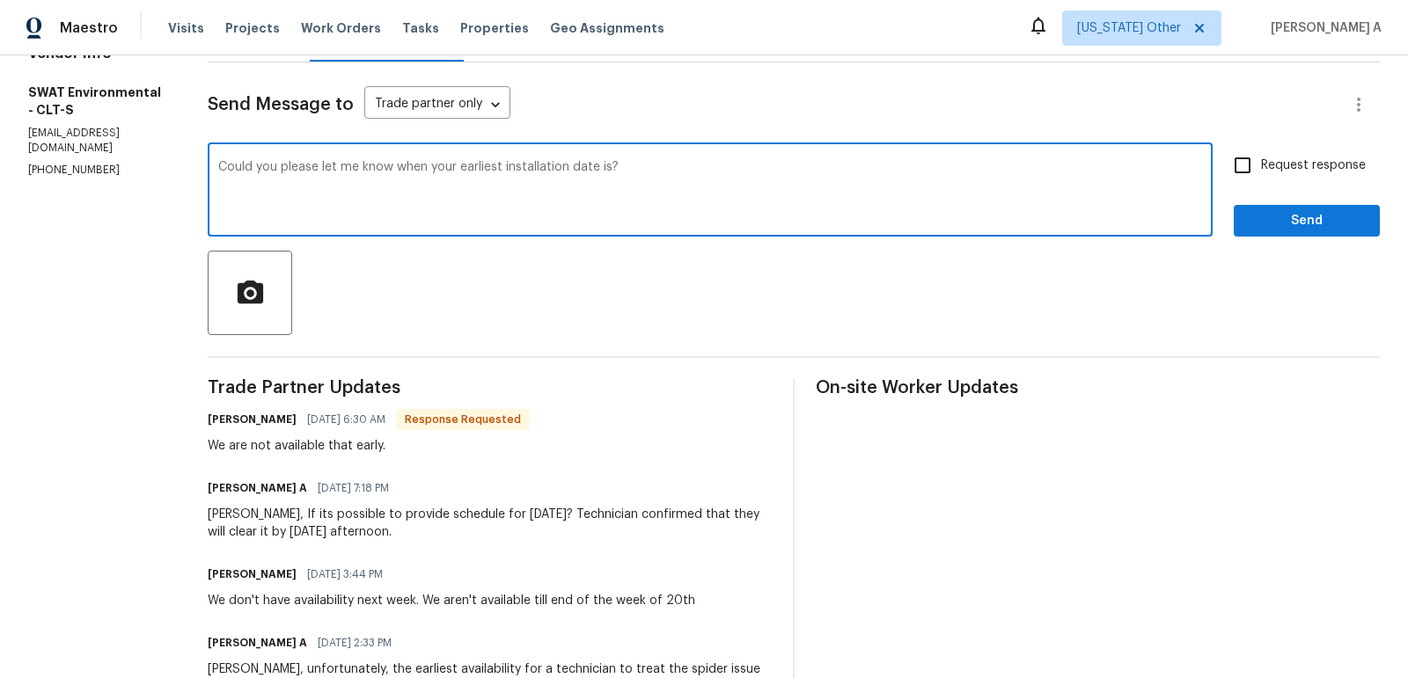
click at [571, 169] on textarea "Could you please let me know when your earliest installation date is?" at bounding box center [710, 192] width 984 height 62
click at [0, 0] on icon "Paraphrase text" at bounding box center [0, 0] width 0 height 0
click at [0, 0] on span "installation" at bounding box center [0, 0] width 0 height 0
click at [223, 167] on textarea "Could you please tell me your earliest installation date? so that I can check w…" at bounding box center [710, 192] width 984 height 62
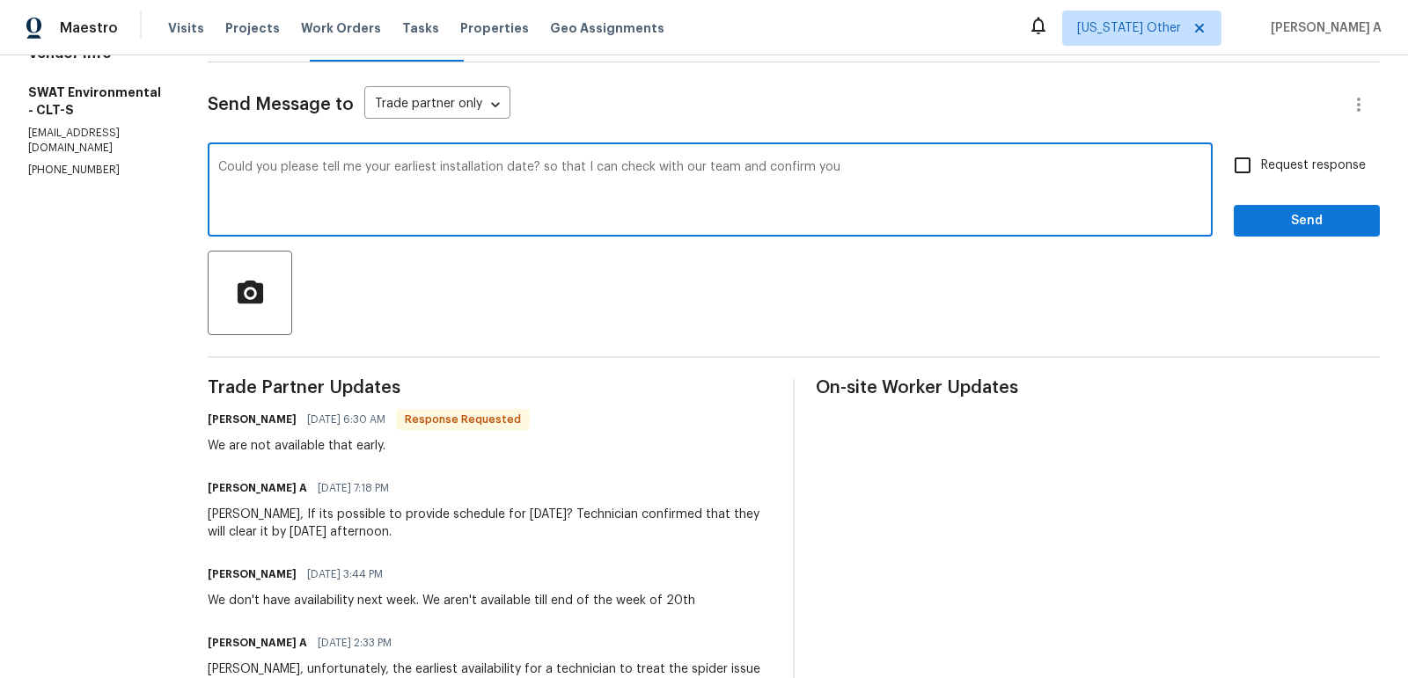
click at [219, 165] on textarea "Could you please tell me your earliest installation date? so that I can check w…" at bounding box center [710, 192] width 984 height 62
click at [933, 161] on textarea "Understood. Could you please tell me your earliest installation date? so that I…" at bounding box center [710, 192] width 984 height 62
click at [928, 171] on textarea "Understood. Could you please tell me your earliest installation date? so that I…" at bounding box center [710, 192] width 984 height 62
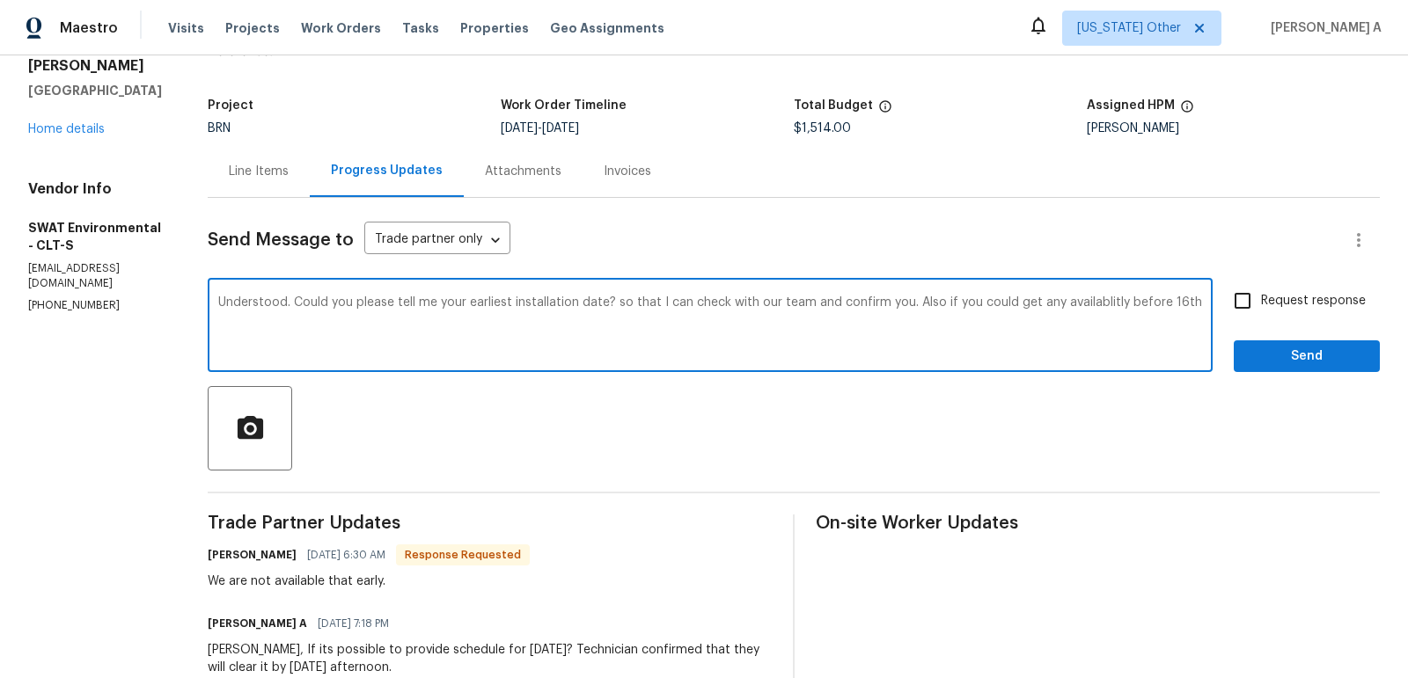
scroll to position [74, 0]
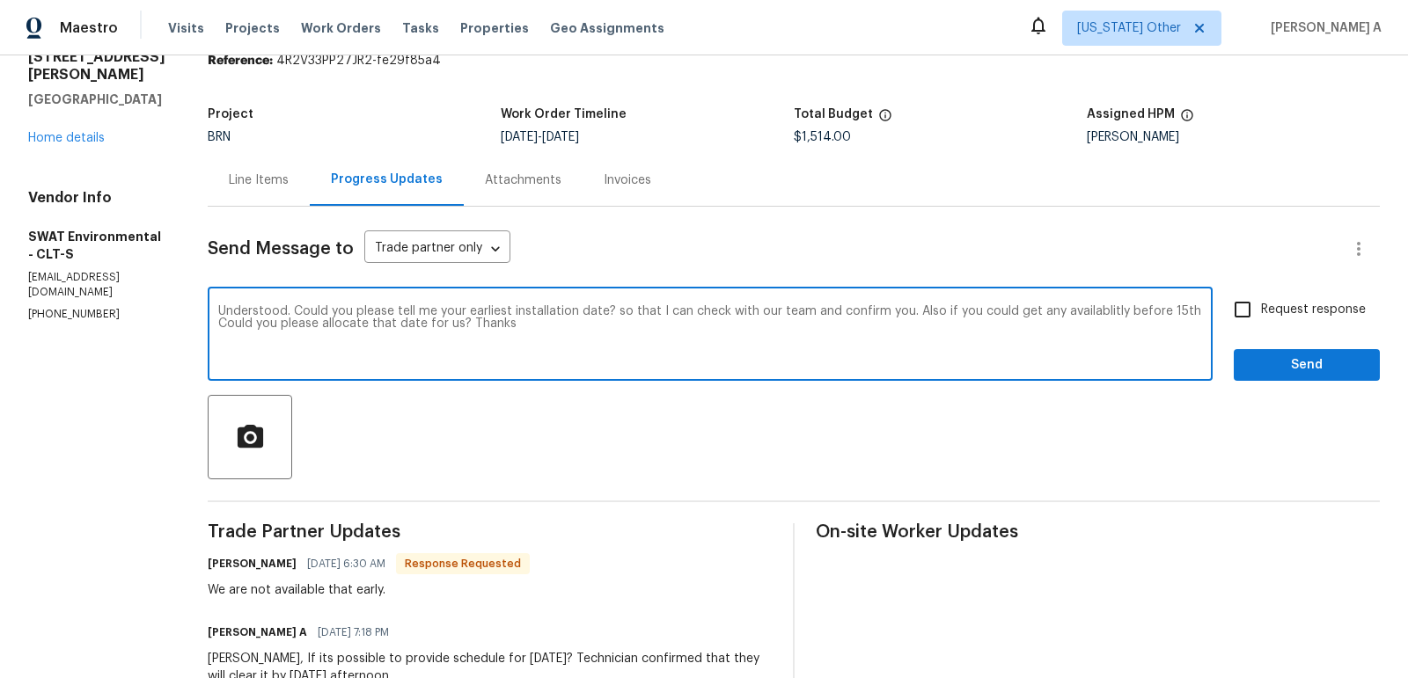
type textarea "Understood. Could you please tell me your earliest installation date? so that I…"
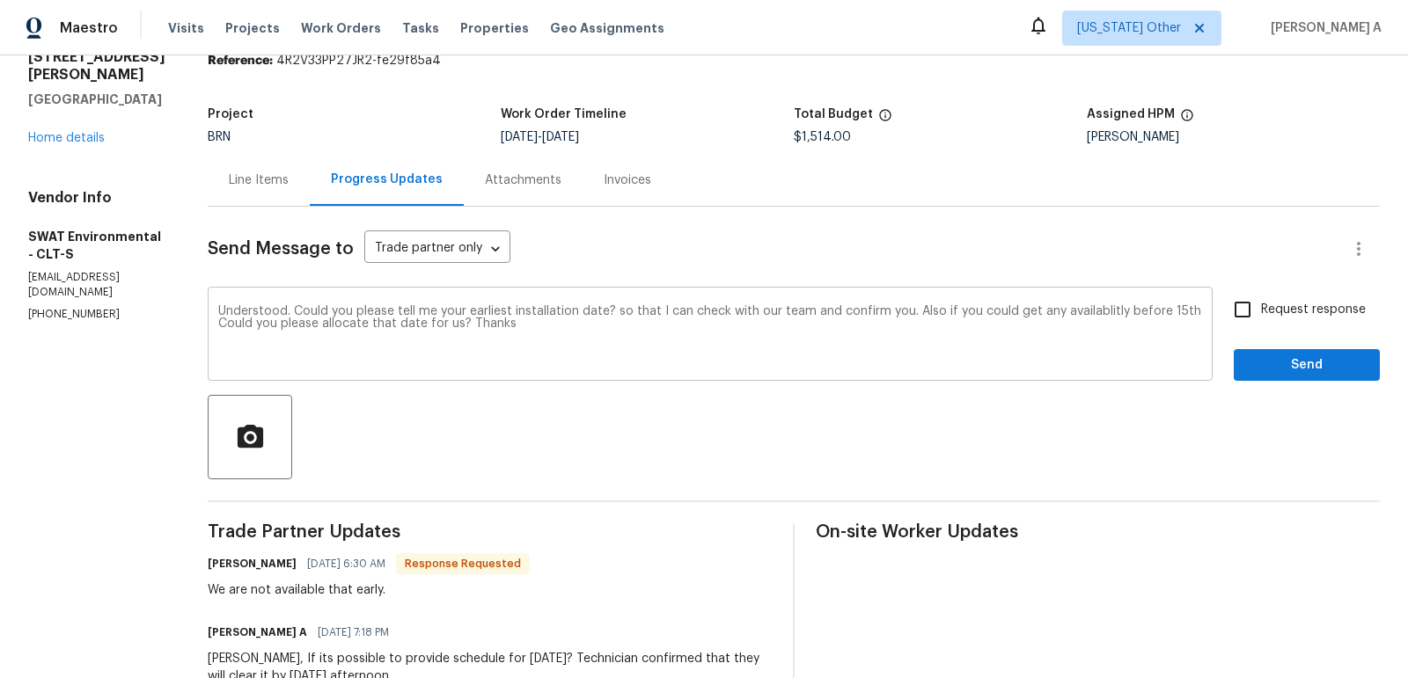
click at [928, 171] on div "Line Items Progress Updates Attachments Invoices" at bounding box center [794, 180] width 1172 height 53
click at [753, 331] on textarea "Understood. Could you please tell me your earliest installation date? so that I…" at bounding box center [710, 336] width 984 height 62
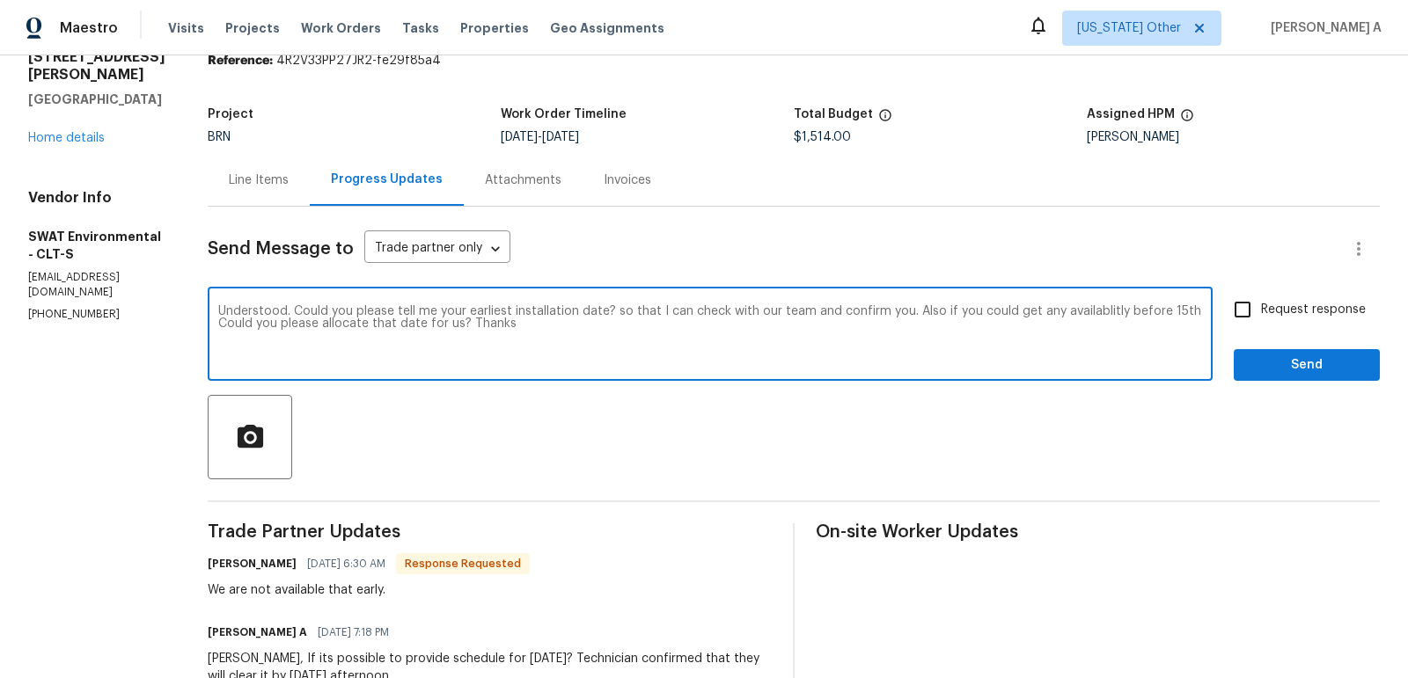
click at [753, 331] on textarea "Understood. Could you please tell me your earliest installation date? so that I…" at bounding box center [710, 336] width 984 height 62
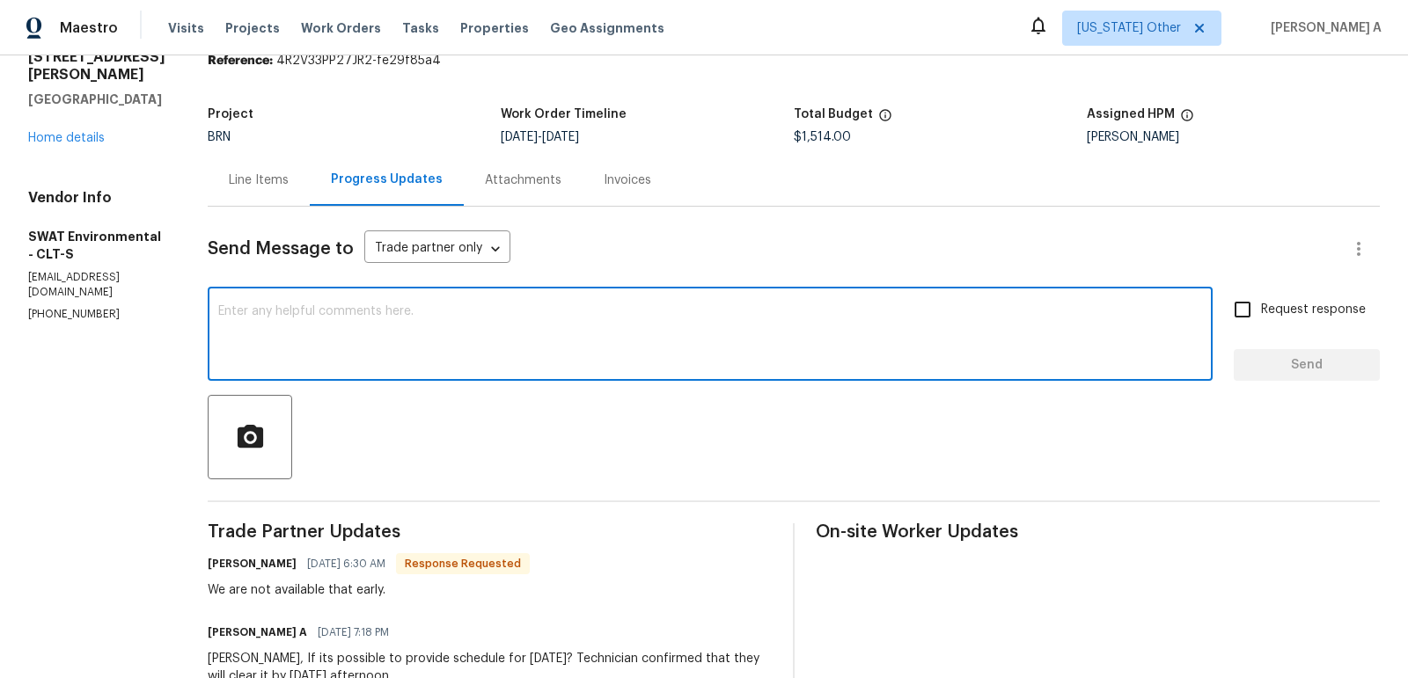
paste textarea "Understood. Would you kindly let me know your earliest available installation d…"
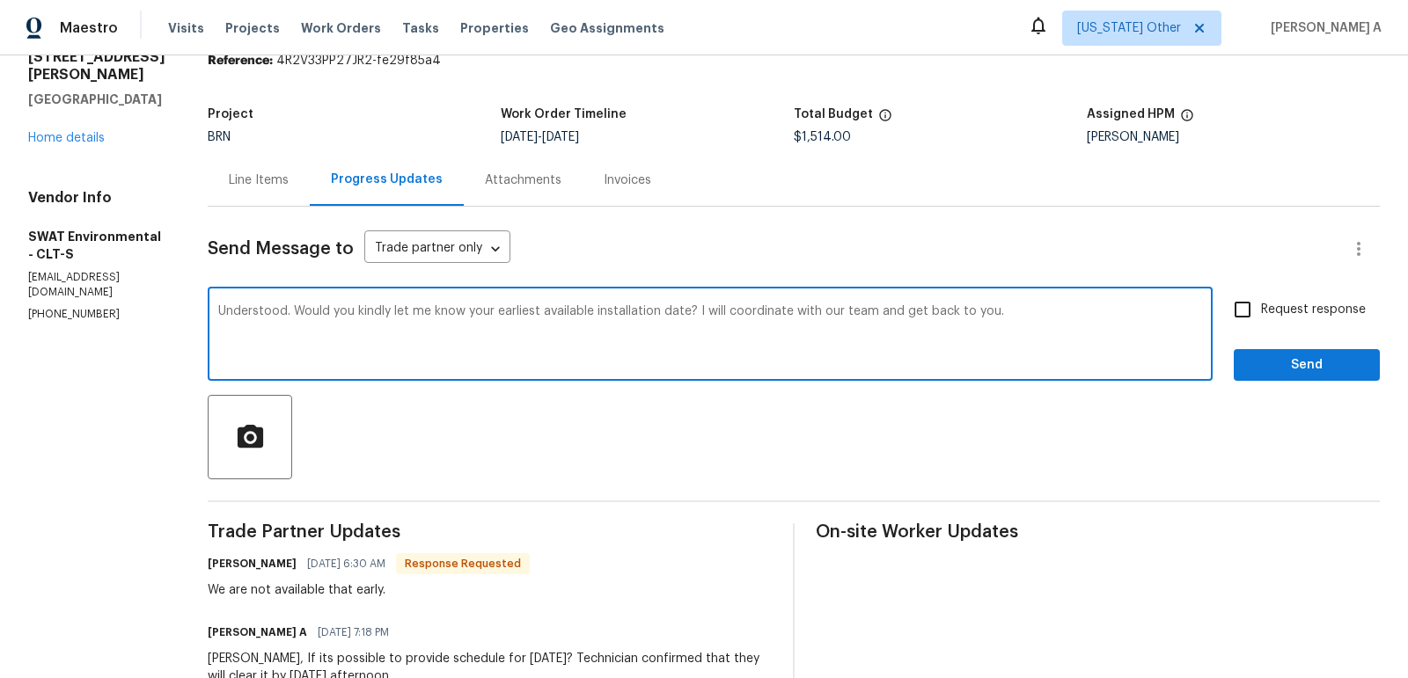
paste textarea "If there happens to be any availability before the 15th, we would greatly appre…"
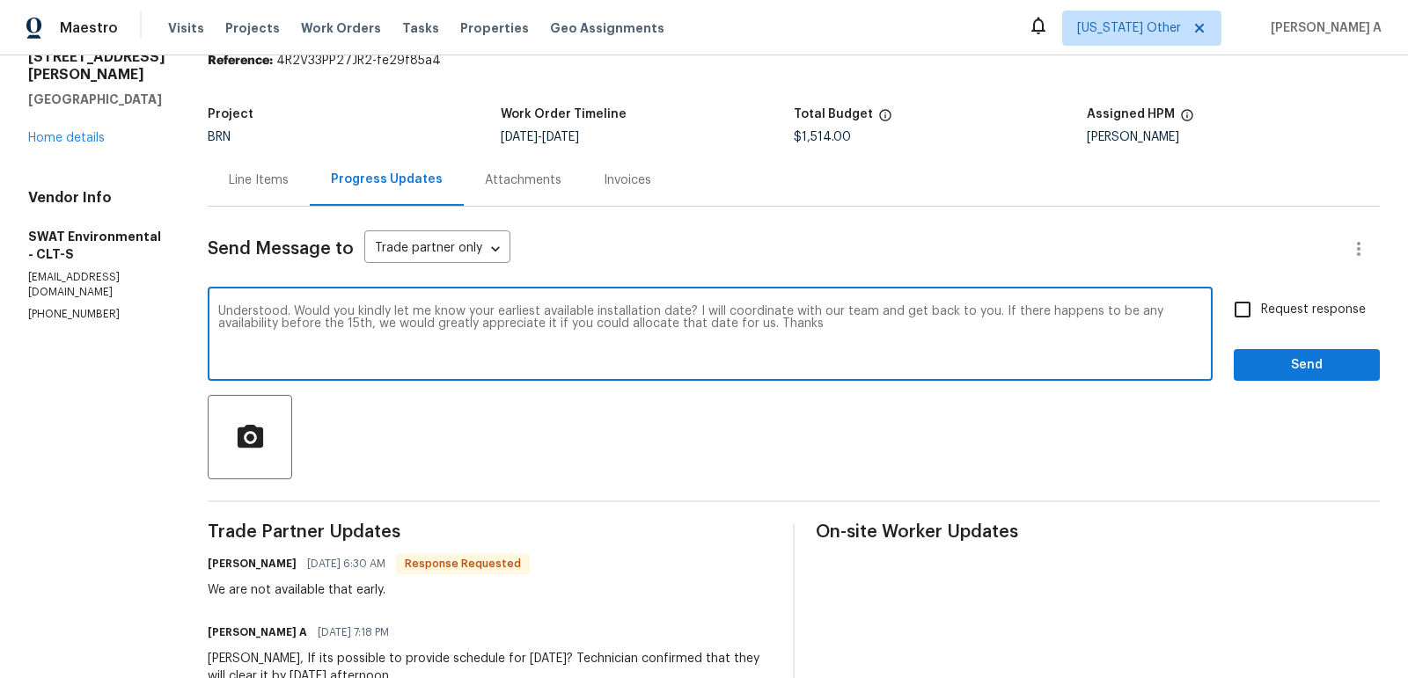
type textarea "Understood. Would you kindly let me know your earliest available installation d…"
click at [1240, 309] on input "Request response" at bounding box center [1242, 309] width 37 height 37
checkbox input "true"
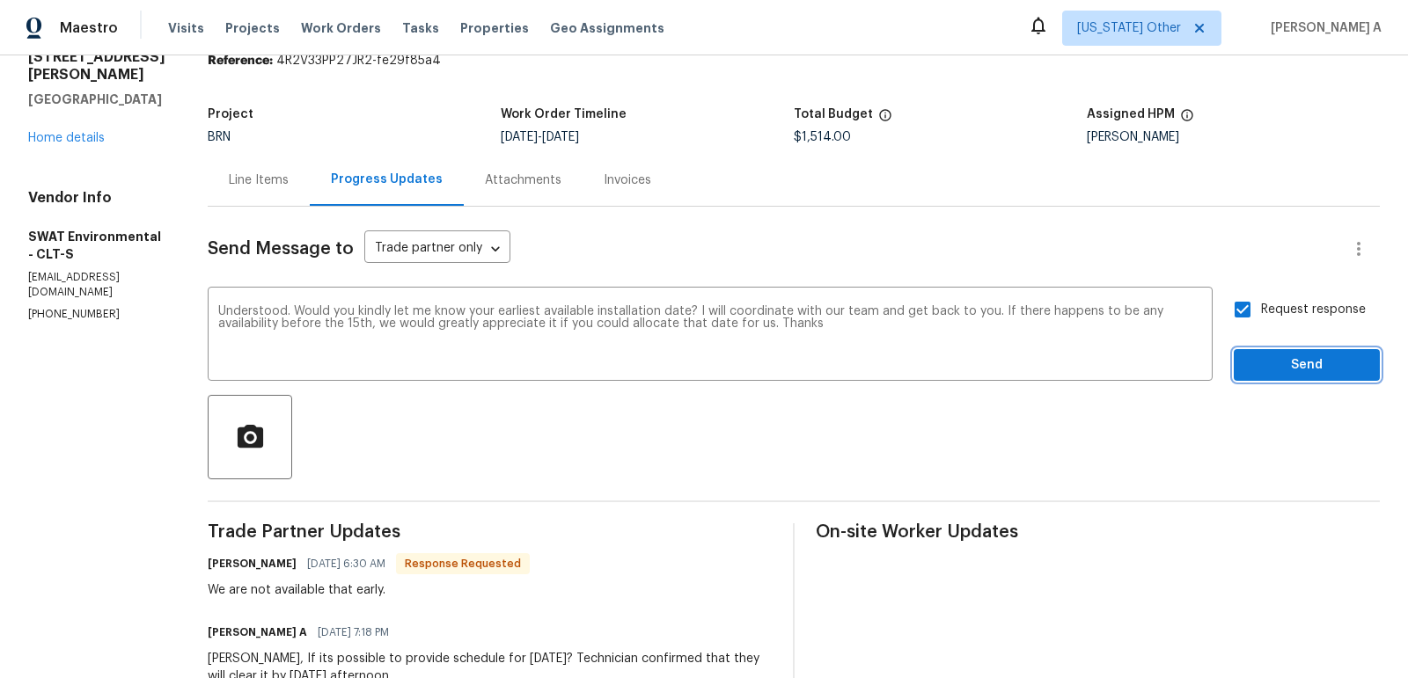
click at [1295, 364] on span "Send" at bounding box center [1306, 366] width 118 height 22
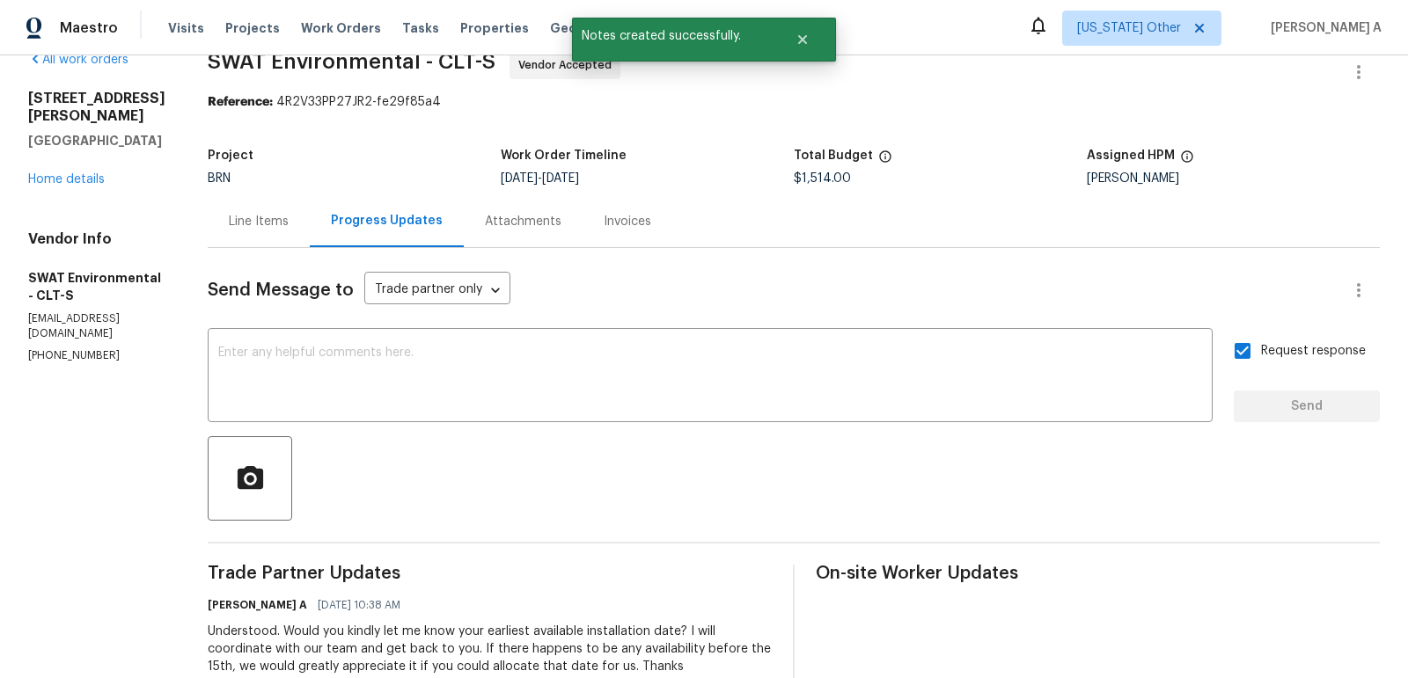
scroll to position [3, 0]
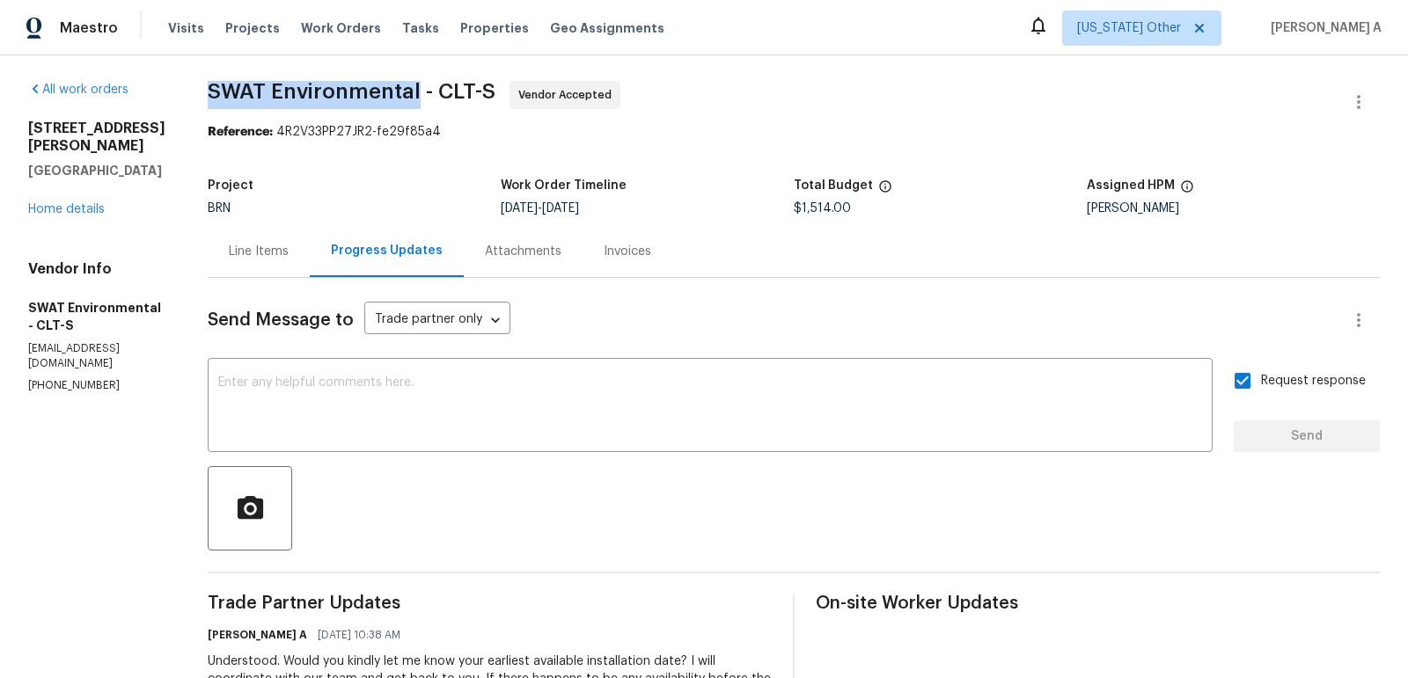
drag, startPoint x: 203, startPoint y: 91, endPoint x: 413, endPoint y: 90, distance: 209.4
copy span "SWAT Environmental"
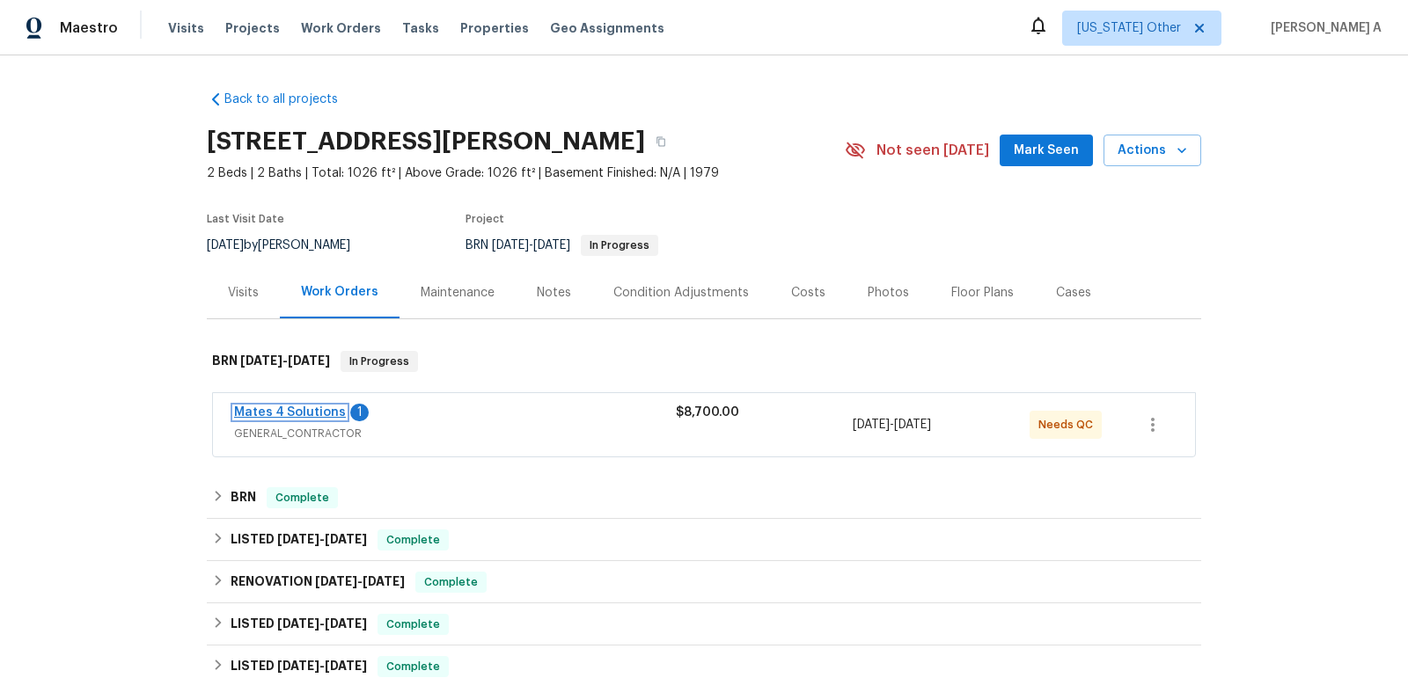
click at [303, 410] on link "Mates 4 Solutions" at bounding box center [290, 412] width 112 height 12
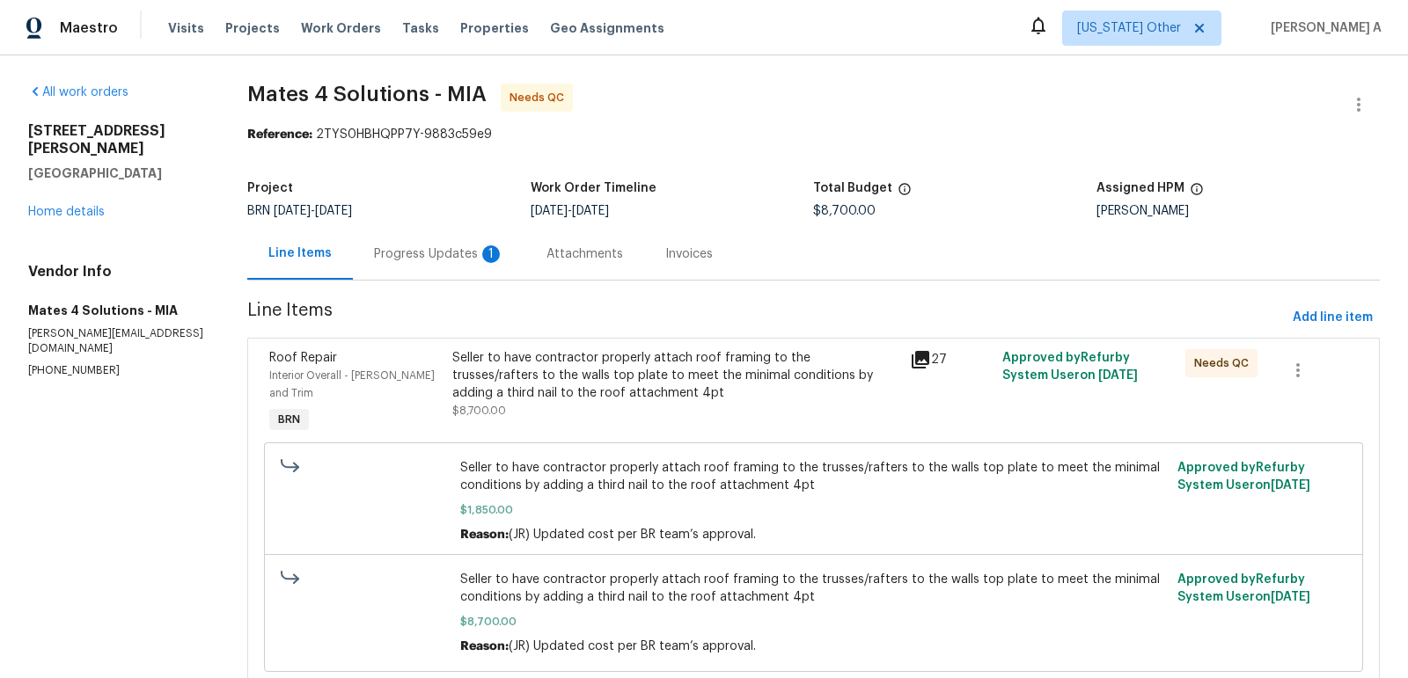
click at [431, 267] on div "Progress Updates 1" at bounding box center [439, 254] width 172 height 52
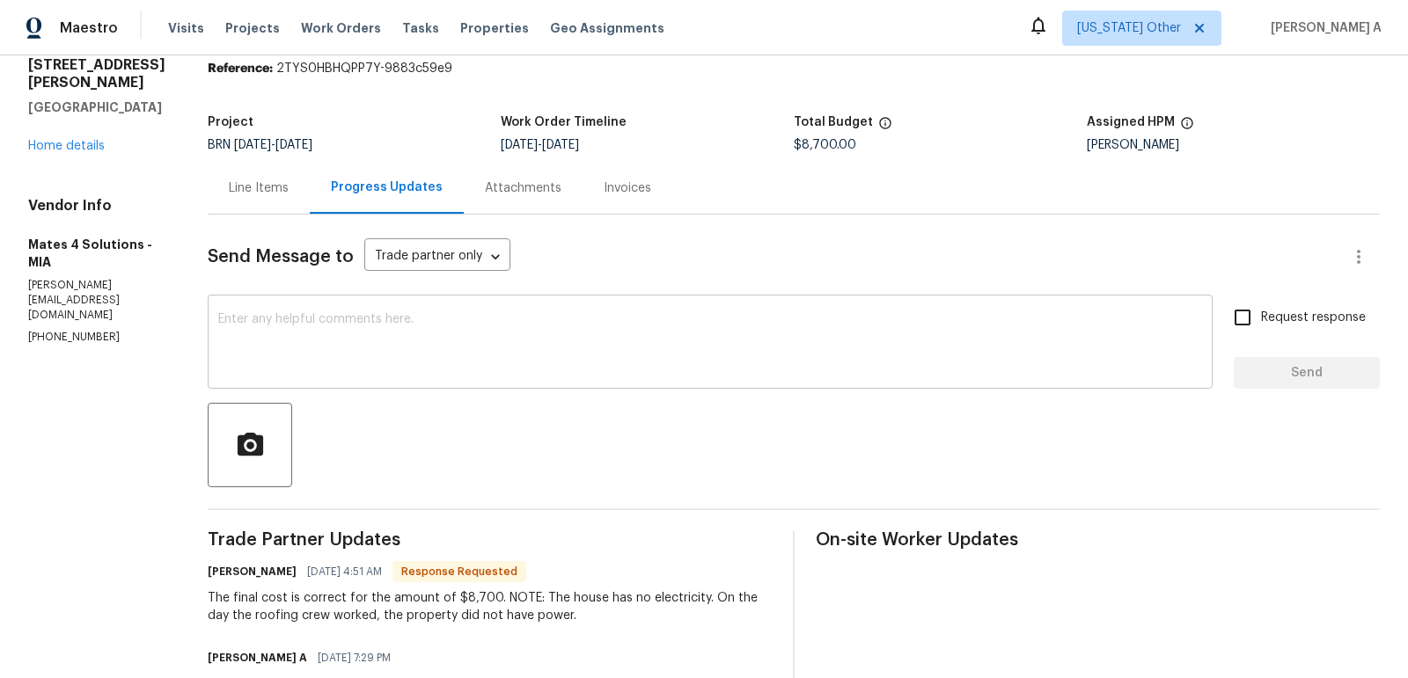
scroll to position [83, 0]
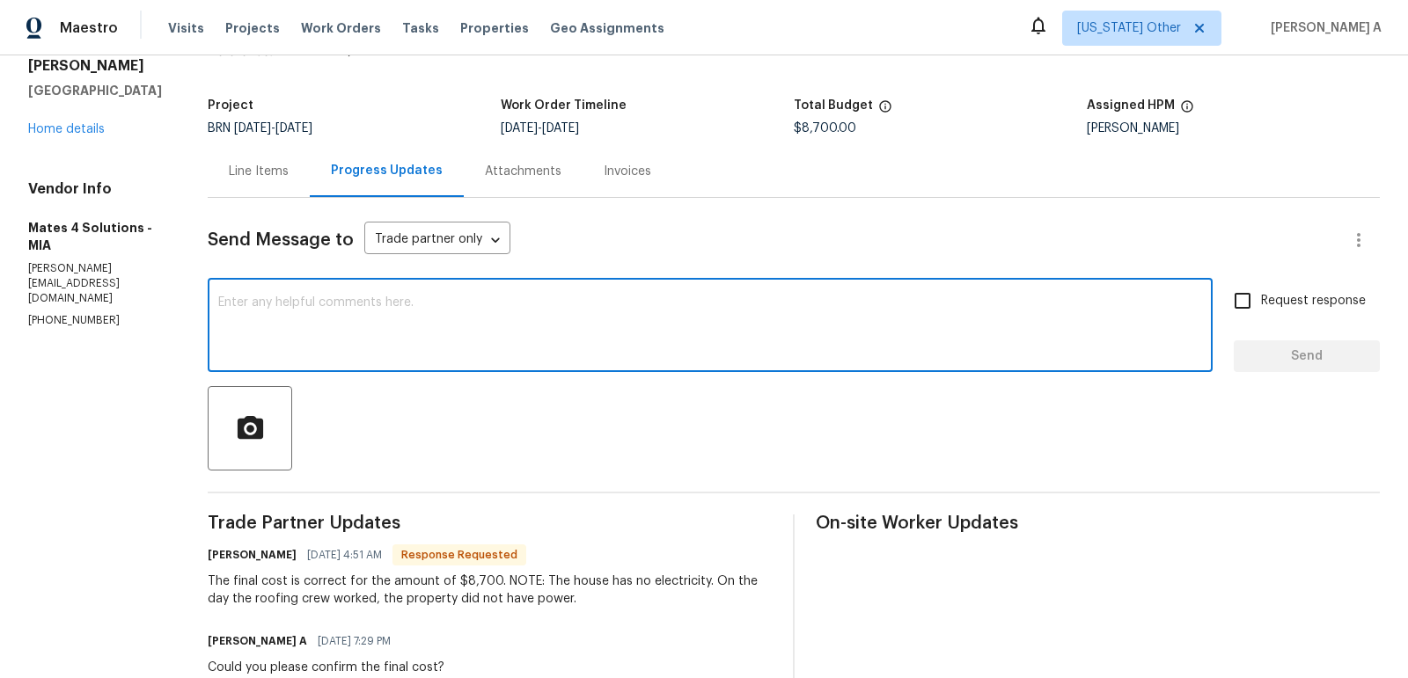
click at [426, 318] on textarea at bounding box center [710, 327] width 984 height 62
paste textarea "[URL][DOMAIN_NAME]"
drag, startPoint x: 347, startPoint y: 304, endPoint x: 735, endPoint y: 304, distance: 388.0
click at [736, 304] on textarea "Thanks for the info. [URL][DOMAIN_NAME]" at bounding box center [710, 327] width 984 height 62
type textarea "Thanks for the info. We will look into it."
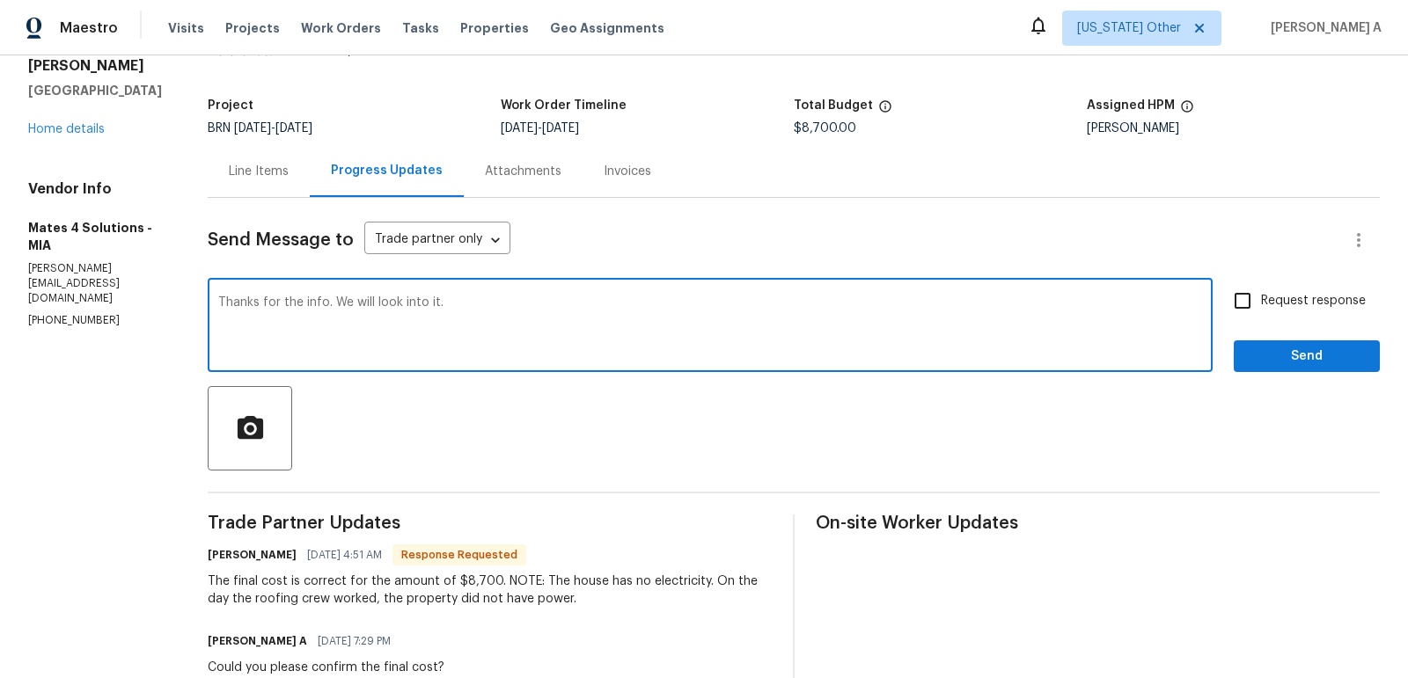
click at [1268, 300] on span "Request response" at bounding box center [1313, 301] width 105 height 18
click at [1261, 300] on input "Request response" at bounding box center [1242, 300] width 37 height 37
checkbox input "true"
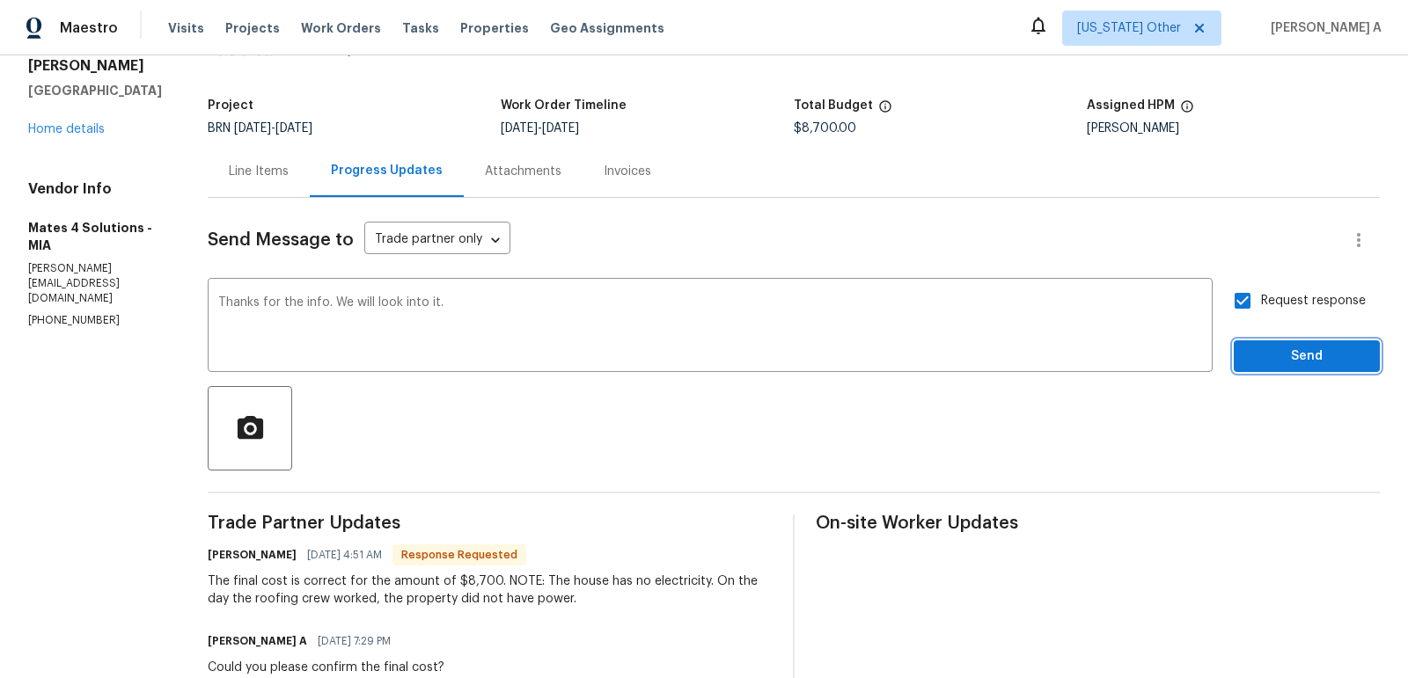
click at [1298, 352] on span "Send" at bounding box center [1306, 357] width 118 height 22
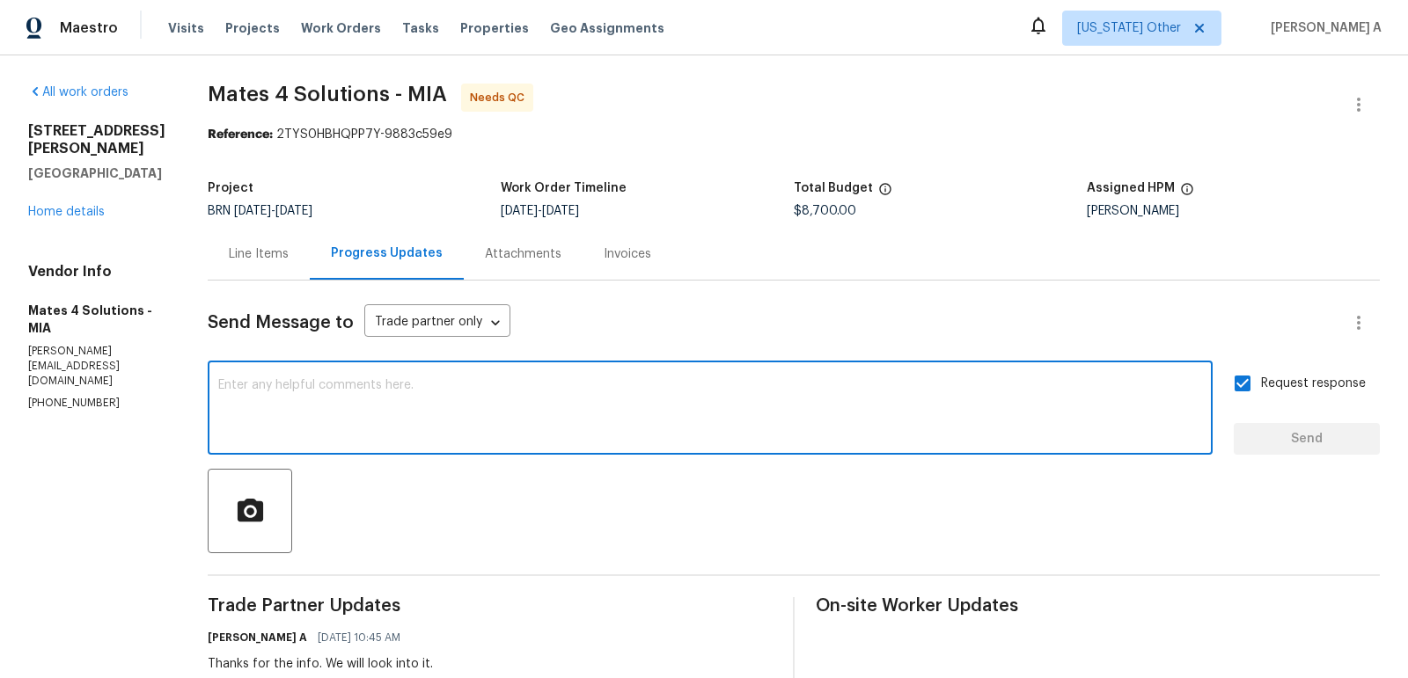
click at [374, 404] on textarea at bounding box center [710, 410] width 984 height 62
paste textarea "The inspector went out there [DATE] and the third nail is still not in the trus…"
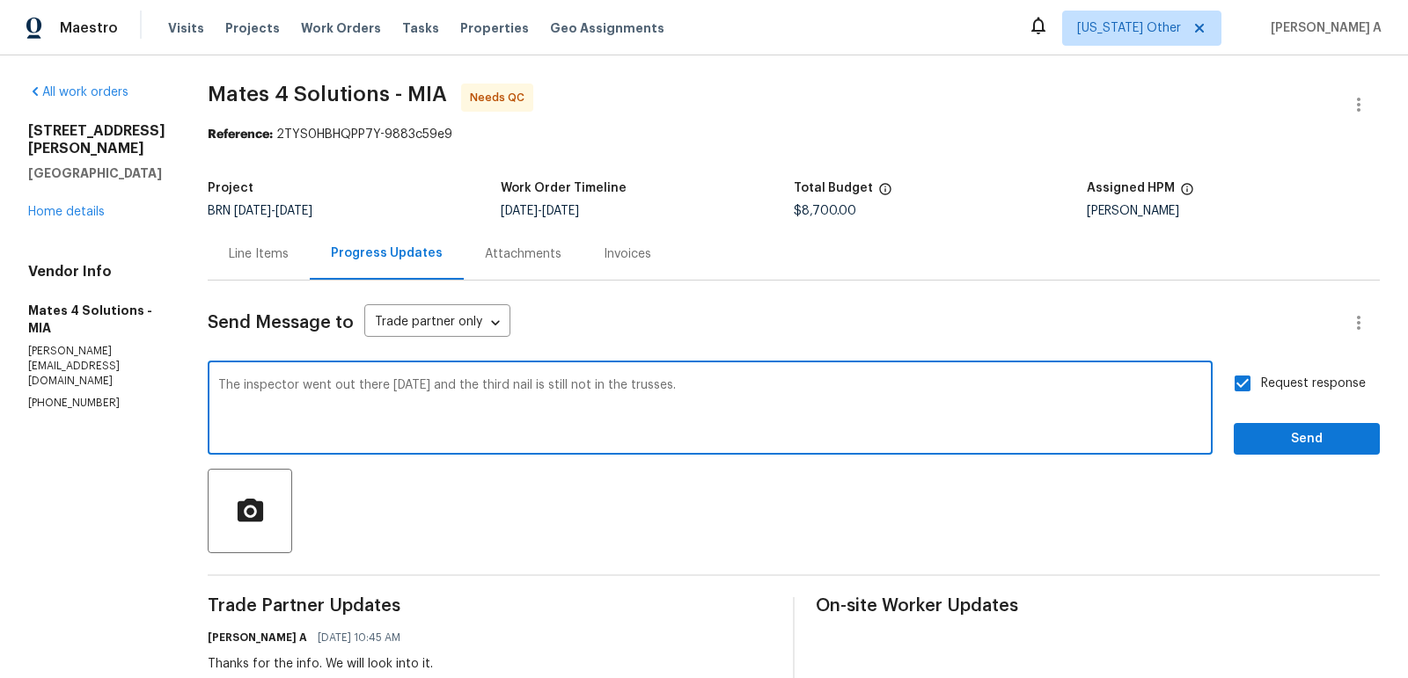
click at [466, 388] on textarea "The inspector went out there [DATE] and the third nail is still not in the trus…" at bounding box center [710, 410] width 984 height 62
click at [460, 387] on textarea "The inspector went out there [DATE] and the third nail is still not in the trus…" at bounding box center [710, 410] width 984 height 62
click at [823, 384] on textarea "The inspector went out there [DATE] and informed us that the third nail is stil…" at bounding box center [710, 410] width 984 height 62
click at [416, 391] on textarea "The inspector went out there [DATE] and informed us that the third nail is stil…" at bounding box center [710, 410] width 984 height 62
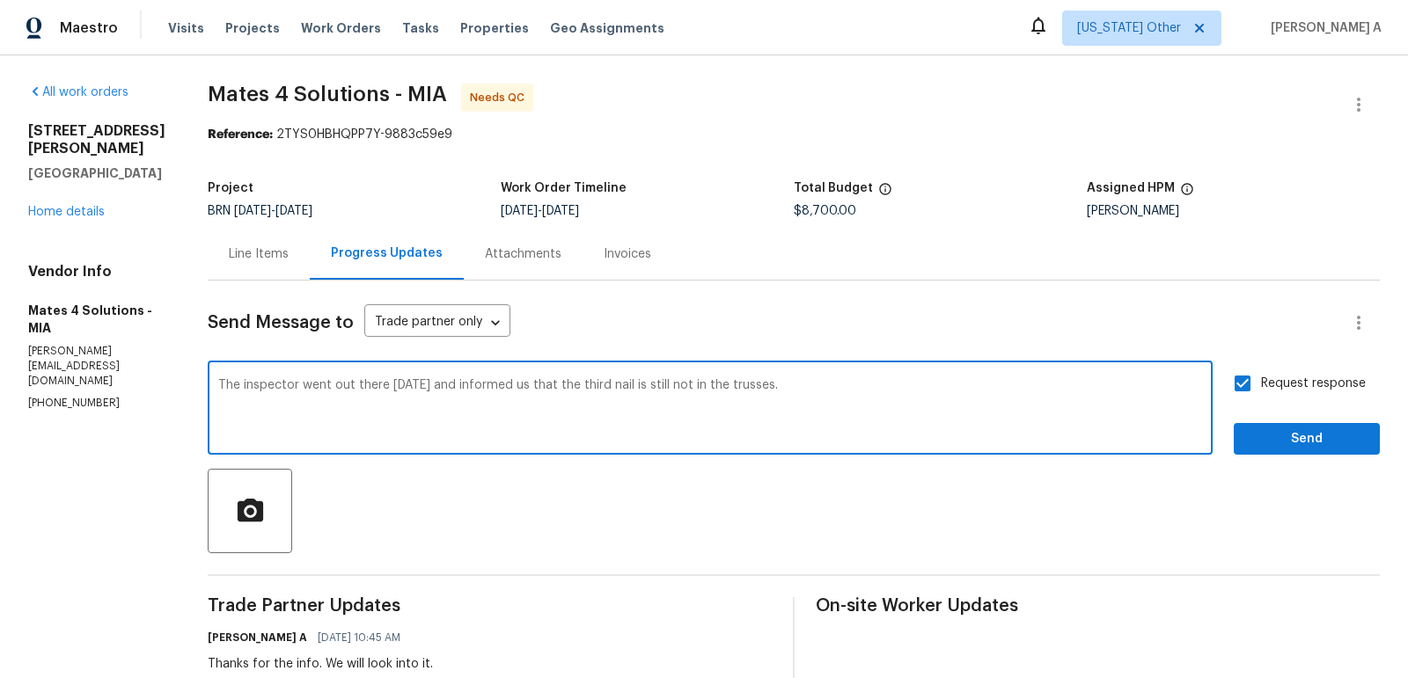
click at [416, 391] on textarea "The inspector went out there [DATE] and informed us that the third nail is stil…" at bounding box center [710, 410] width 984 height 62
paste textarea "visited the property [DATE] and noted that the third nail has still not been in…"
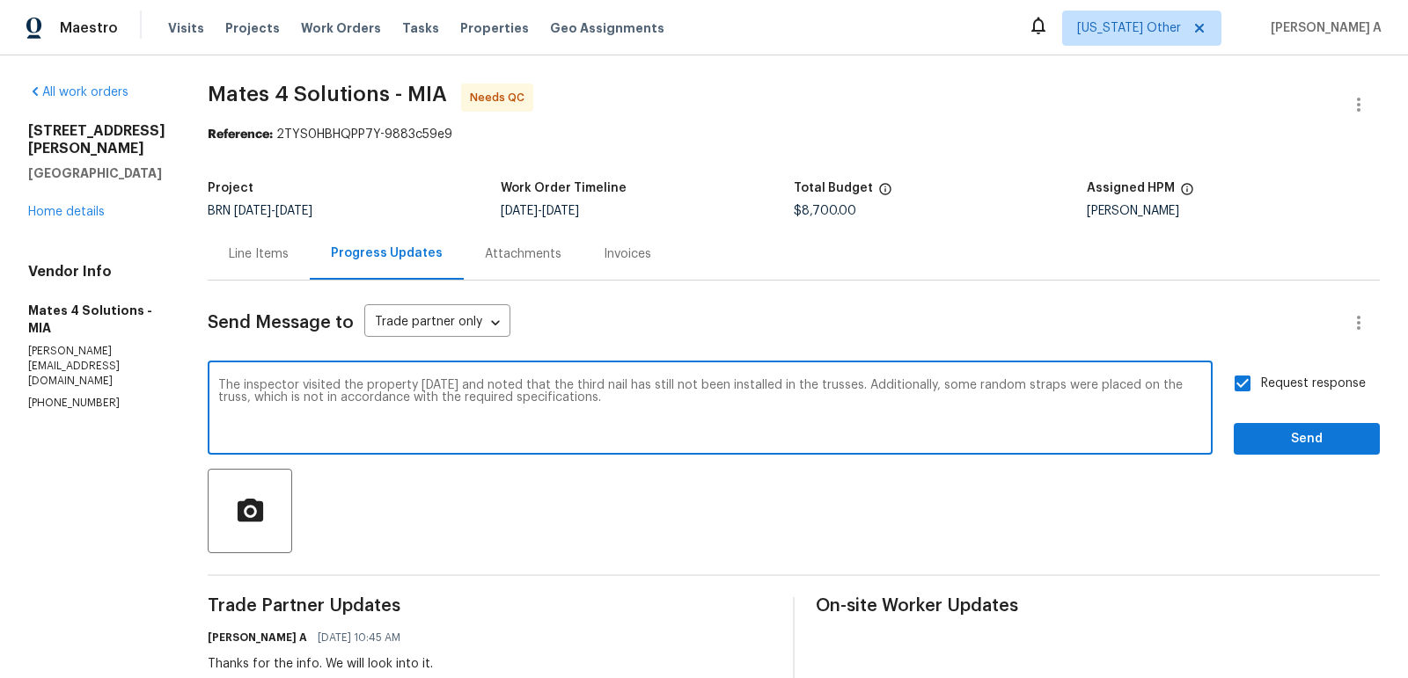
click at [648, 410] on textarea "The inspector visited the property [DATE] and noted that the third nail has sti…" at bounding box center [710, 410] width 984 height 62
paste textarea "Could you please revisit the property and ensure that the work is completed cor…"
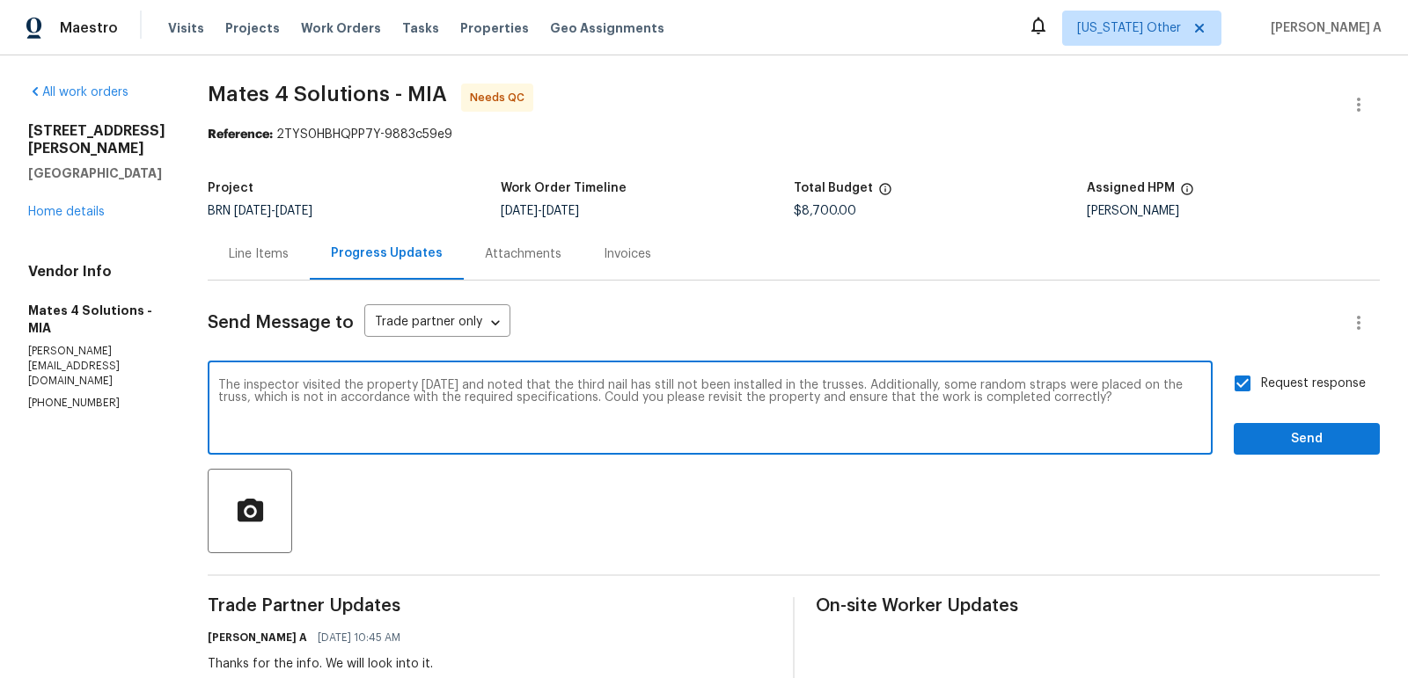
type textarea "The inspector visited the property [DATE] and noted that the third nail has sti…"
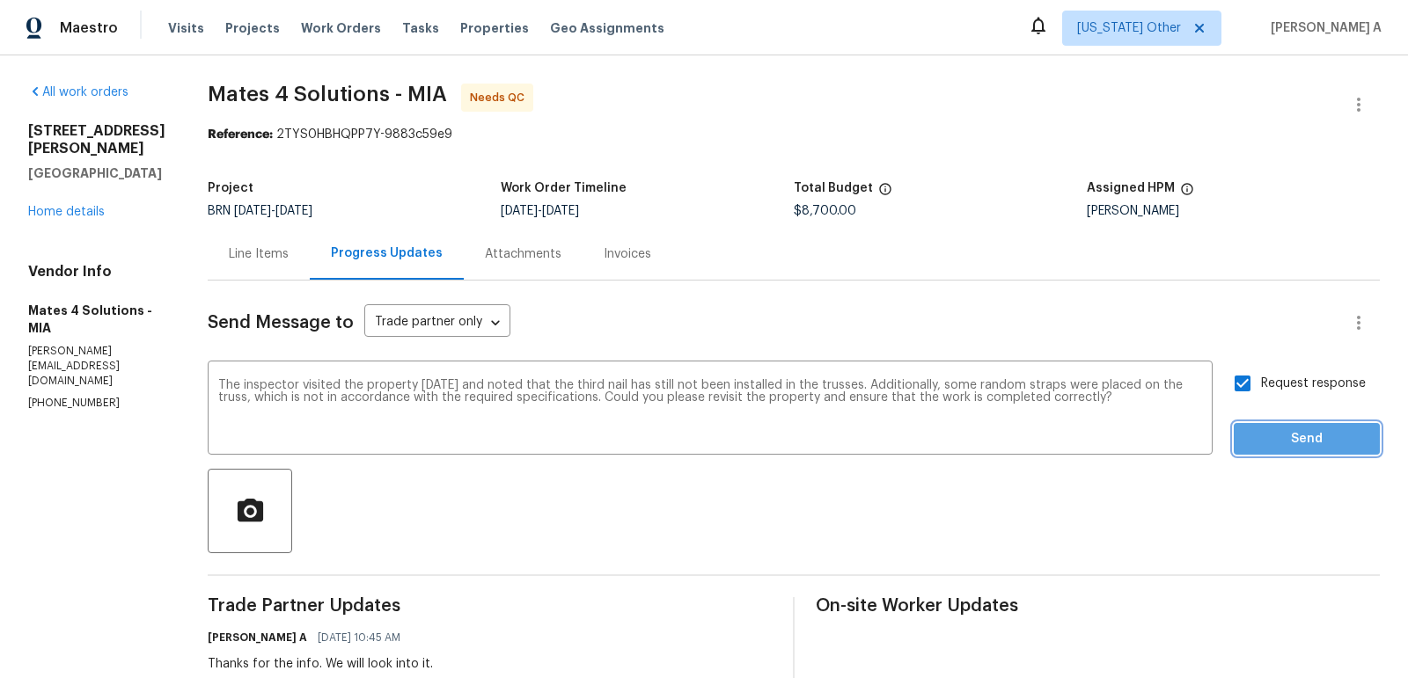
click at [1275, 445] on span "Send" at bounding box center [1306, 439] width 118 height 22
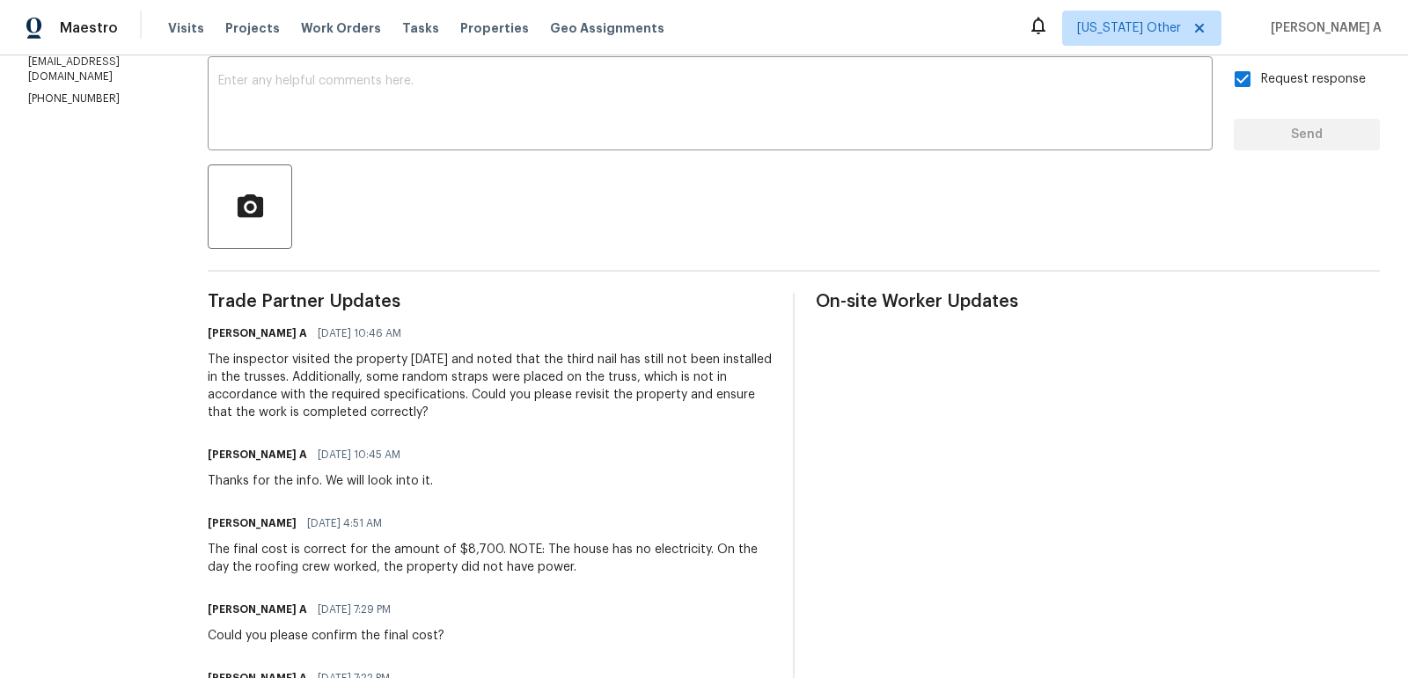
scroll to position [323, 0]
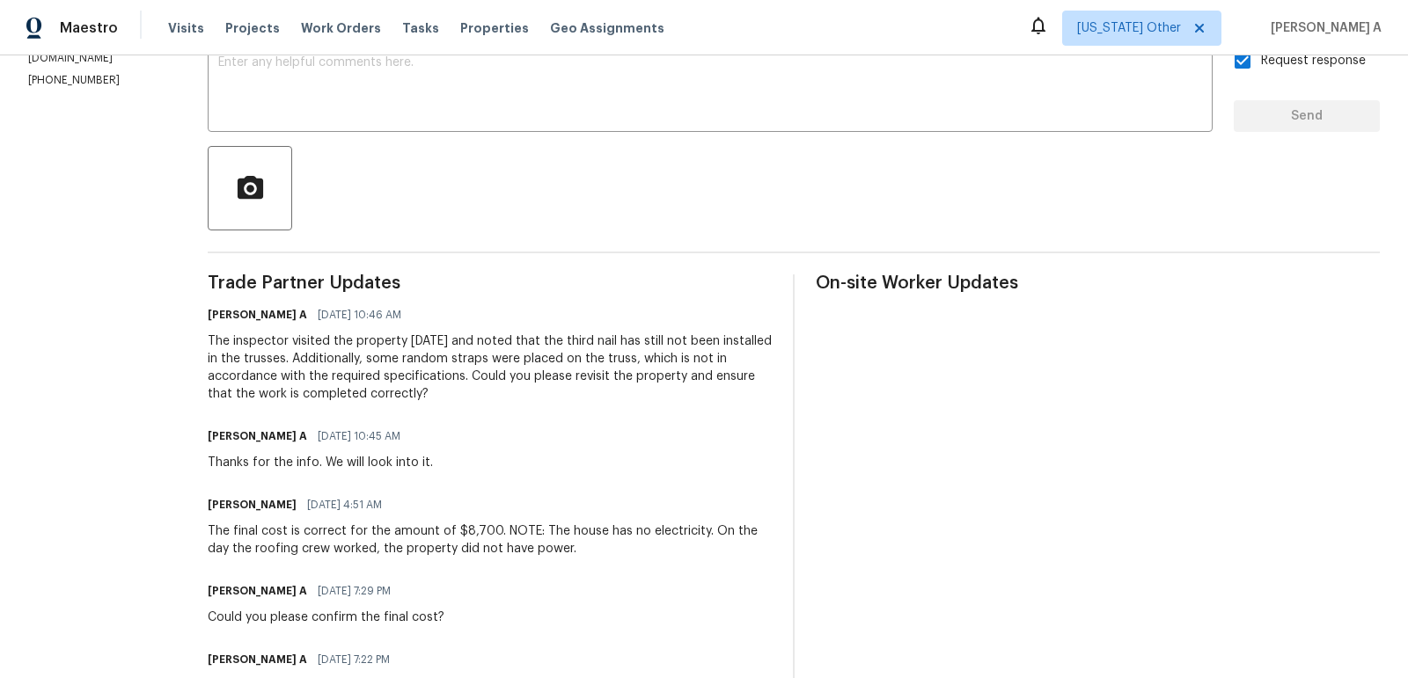
click at [594, 518] on div "[PERSON_NAME] [DATE] 4:51 AM The final cost is correct for the amount of $8,700…" at bounding box center [490, 525] width 564 height 65
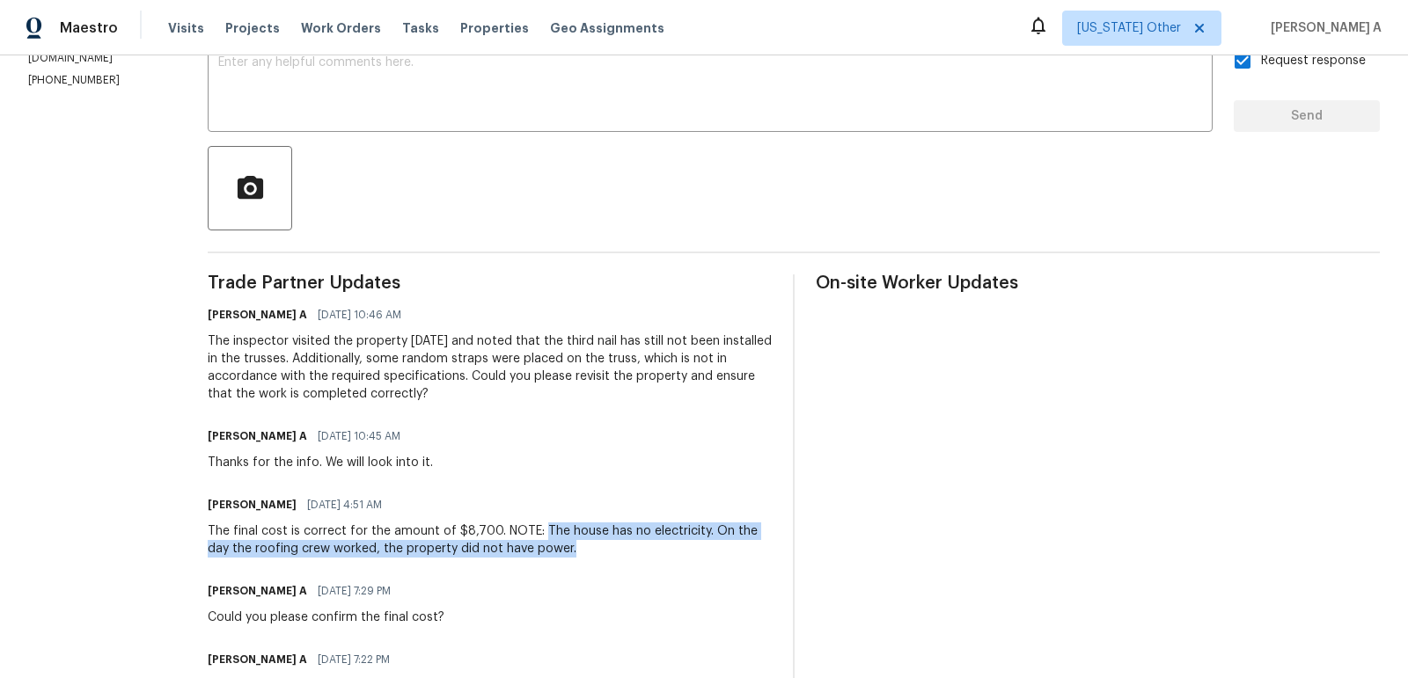
drag, startPoint x: 552, startPoint y: 529, endPoint x: 611, endPoint y: 545, distance: 61.0
click at [611, 545] on div "The final cost is correct for the amount of $8,700. NOTE: The house has no elec…" at bounding box center [490, 540] width 564 height 35
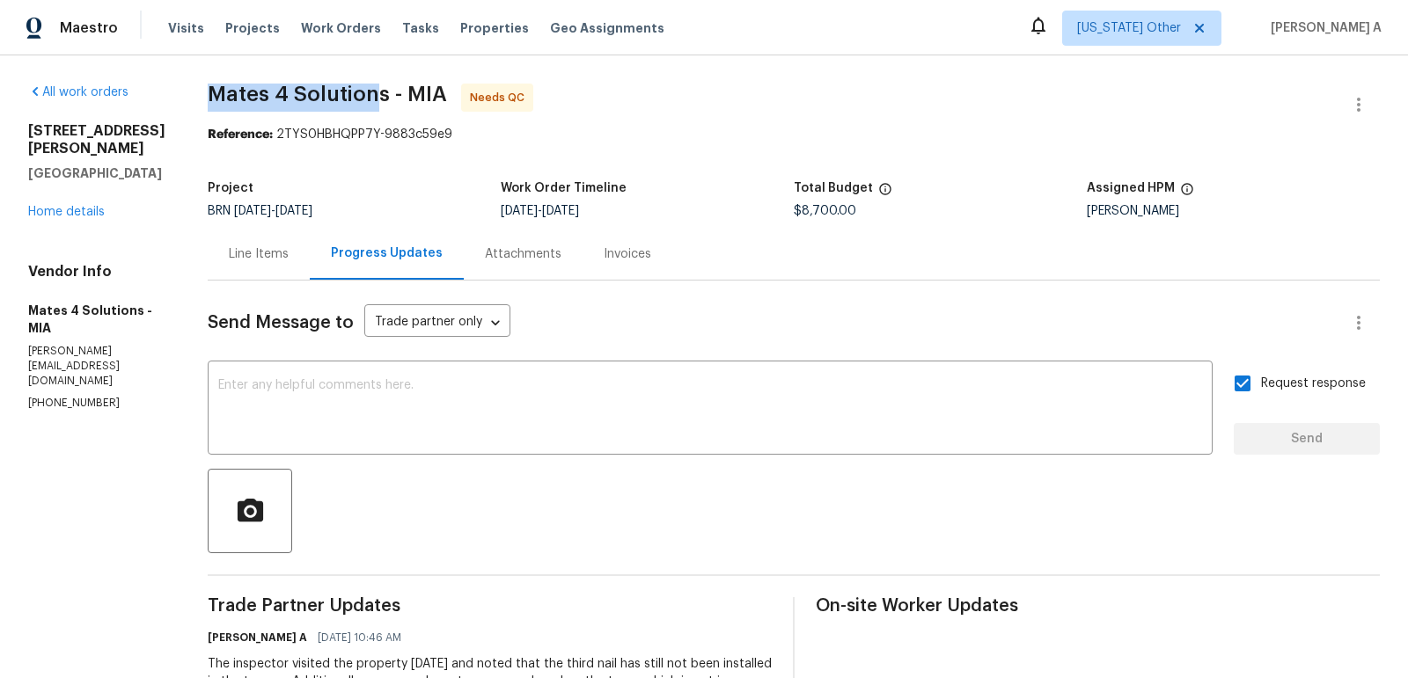
drag, startPoint x: 222, startPoint y: 92, endPoint x: 391, endPoint y: 92, distance: 168.9
click at [248, 259] on div "Line Items" at bounding box center [259, 254] width 60 height 18
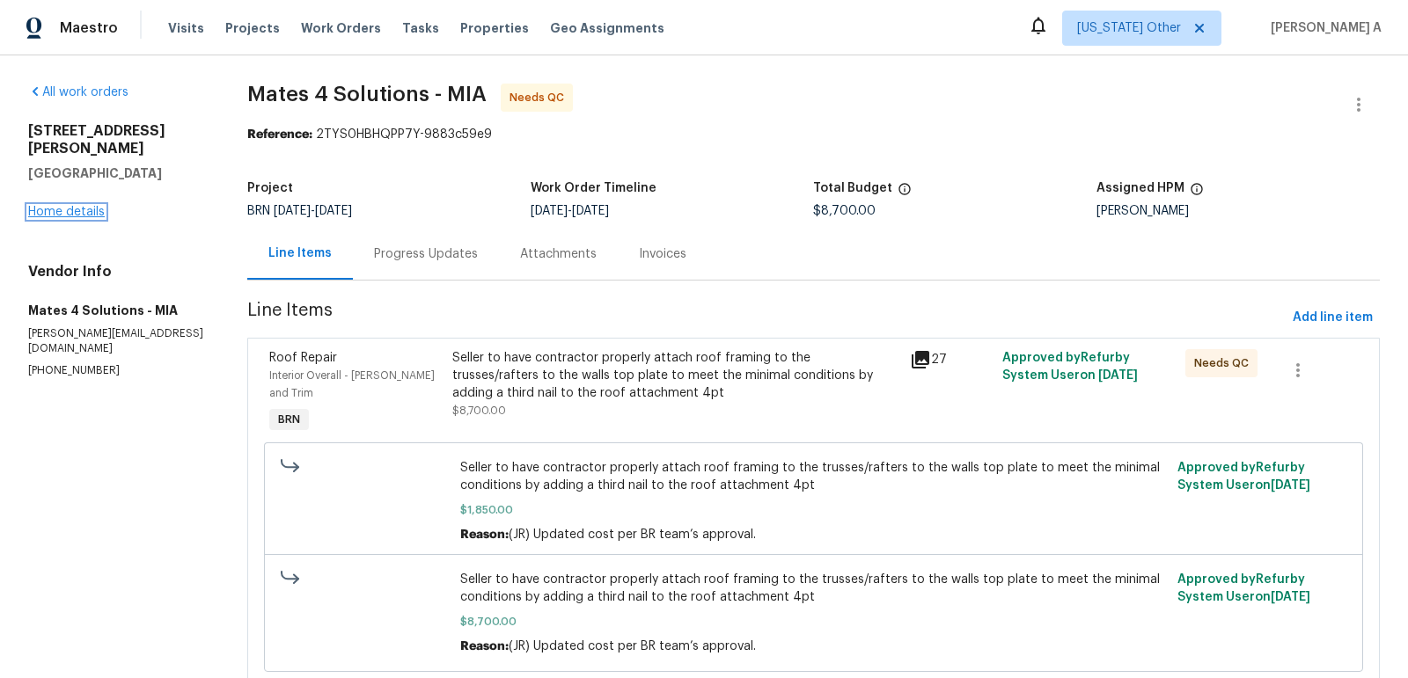
click at [80, 206] on link "Home details" at bounding box center [66, 212] width 77 height 12
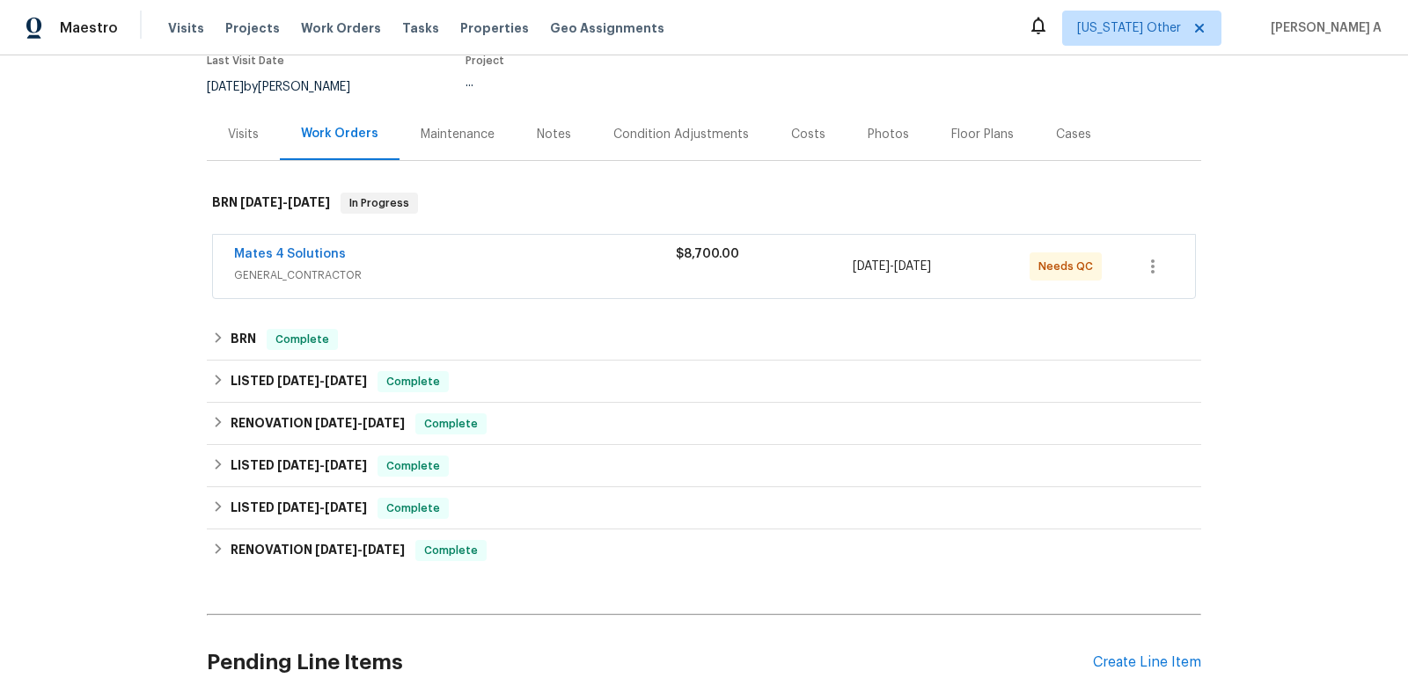
scroll to position [185, 0]
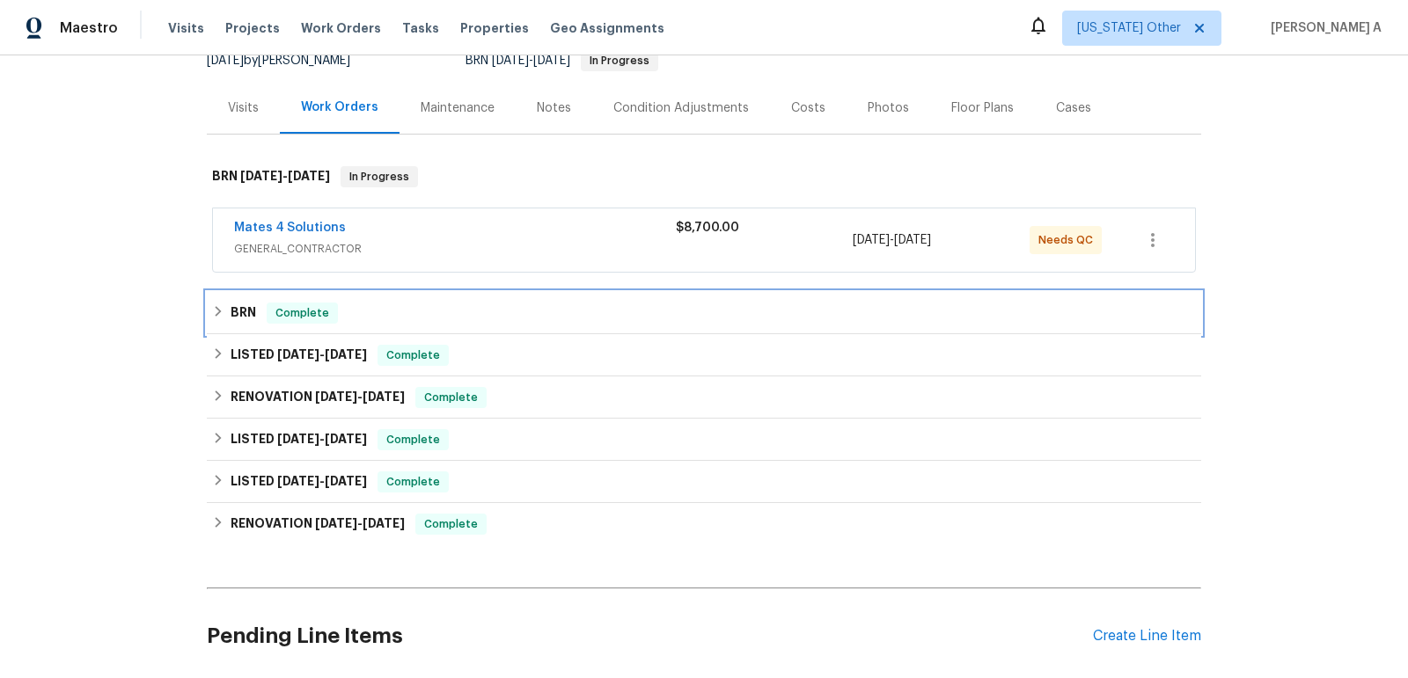
click at [380, 310] on div "BRN Complete" at bounding box center [704, 313] width 984 height 21
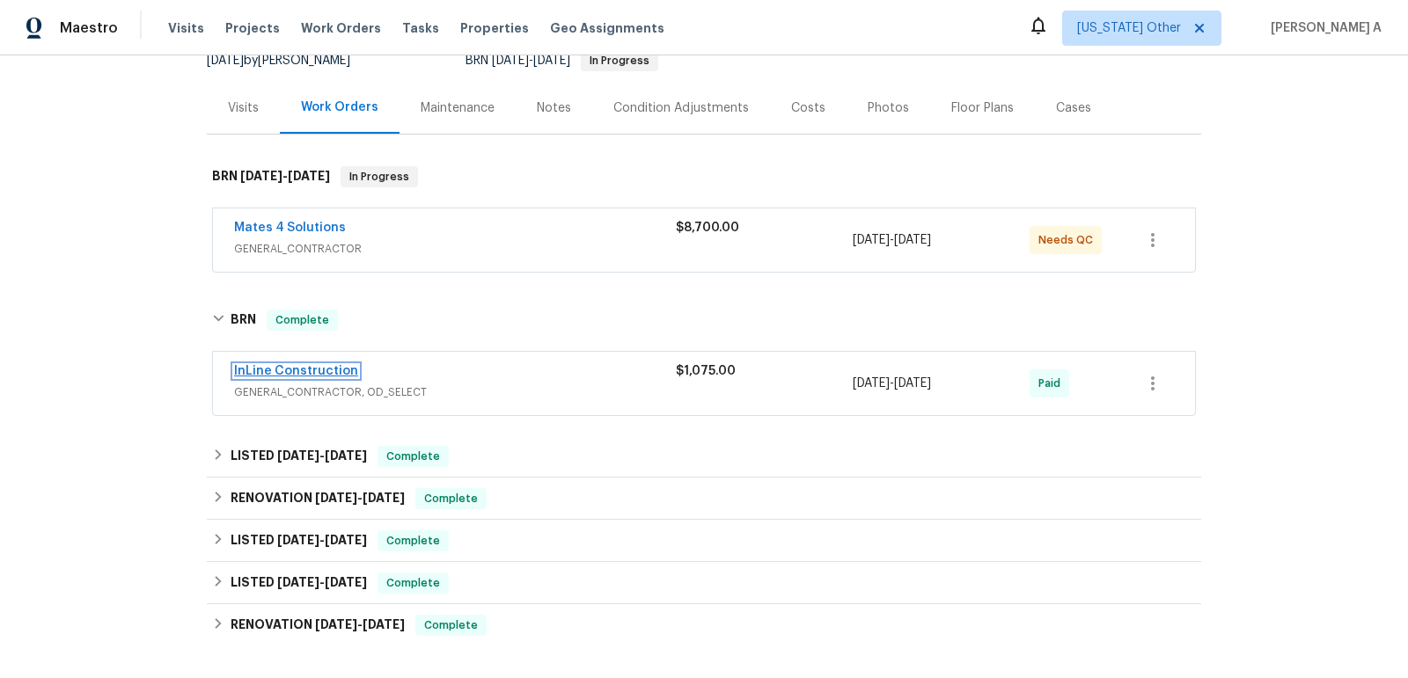
click at [321, 369] on link "InLine Construction" at bounding box center [296, 371] width 124 height 12
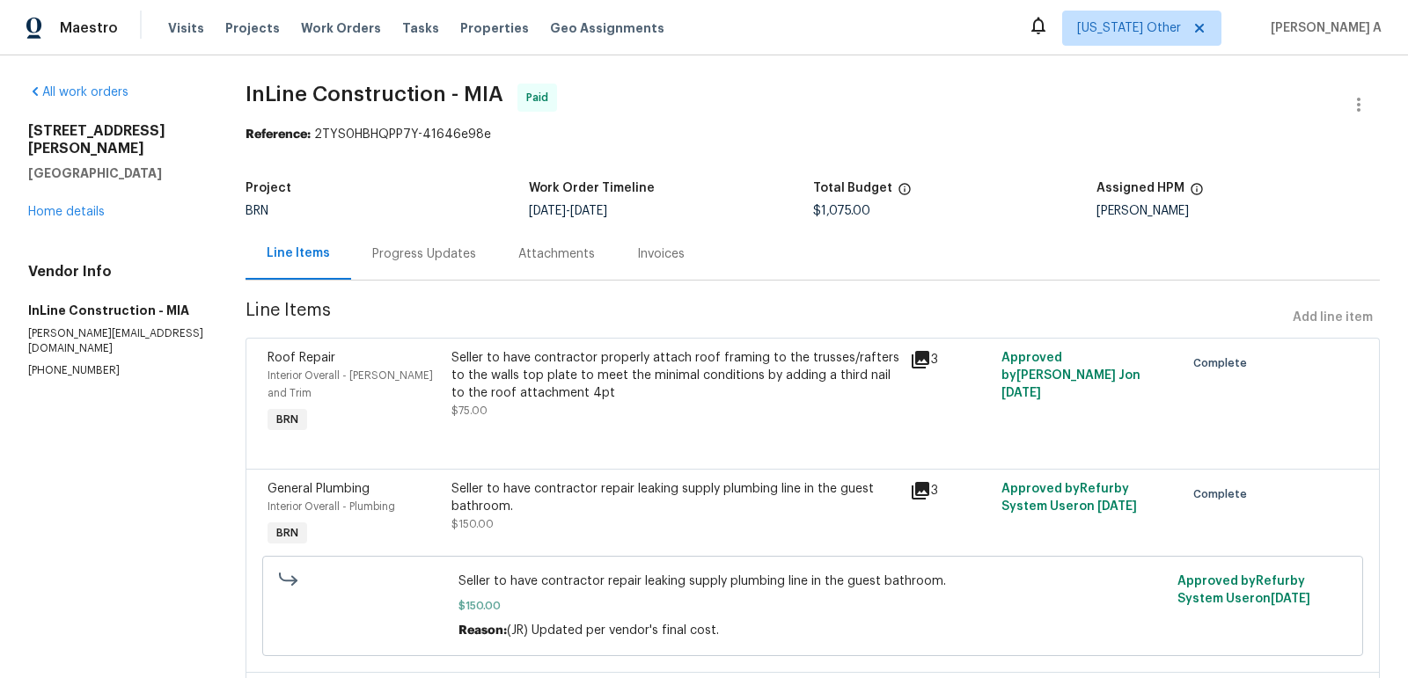
click at [435, 235] on div "Progress Updates" at bounding box center [424, 254] width 146 height 52
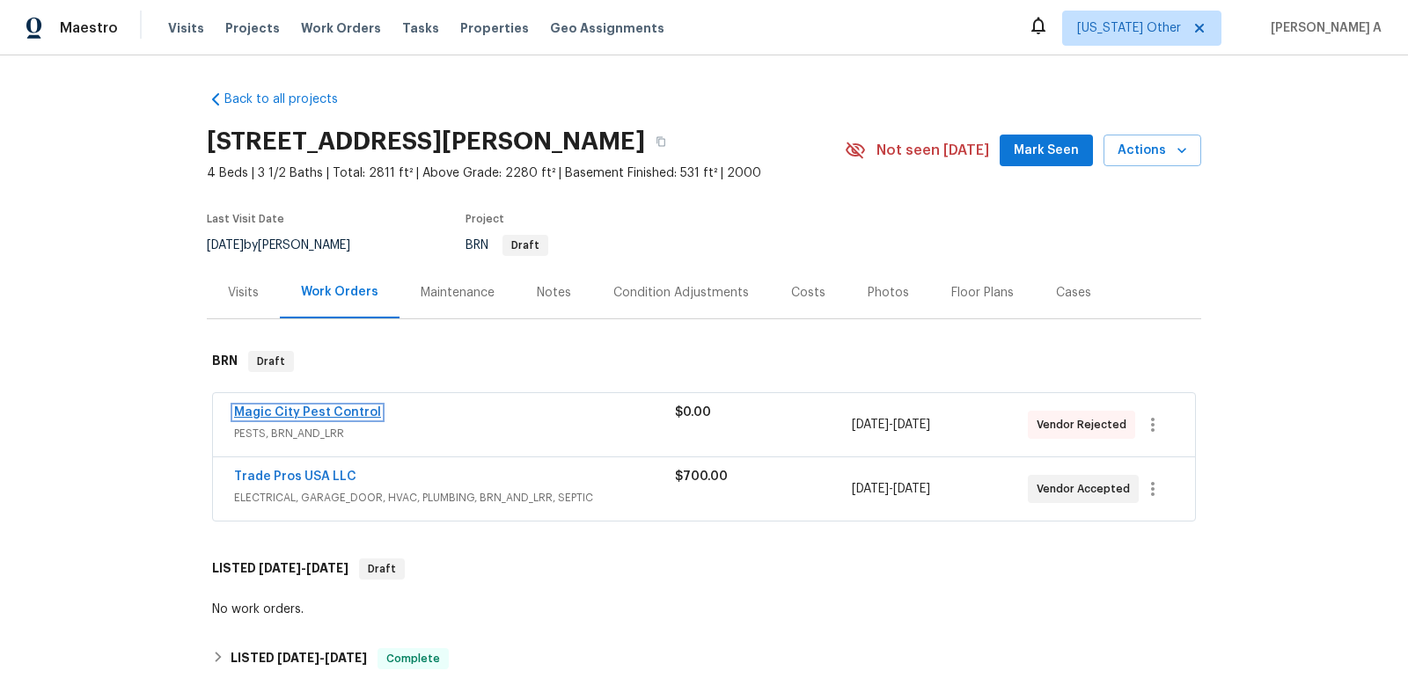
click at [320, 413] on link "Magic City Pest Control" at bounding box center [307, 412] width 147 height 12
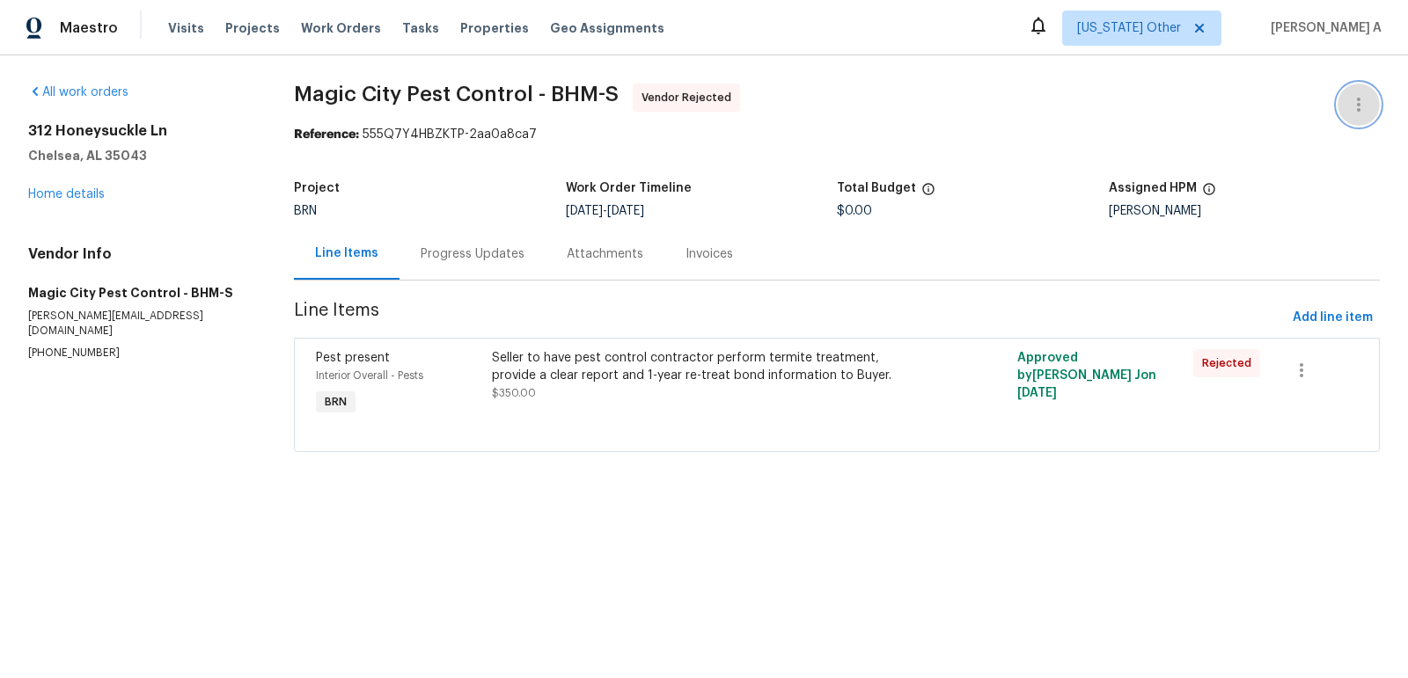
click at [1361, 100] on icon "button" at bounding box center [1358, 104] width 21 height 21
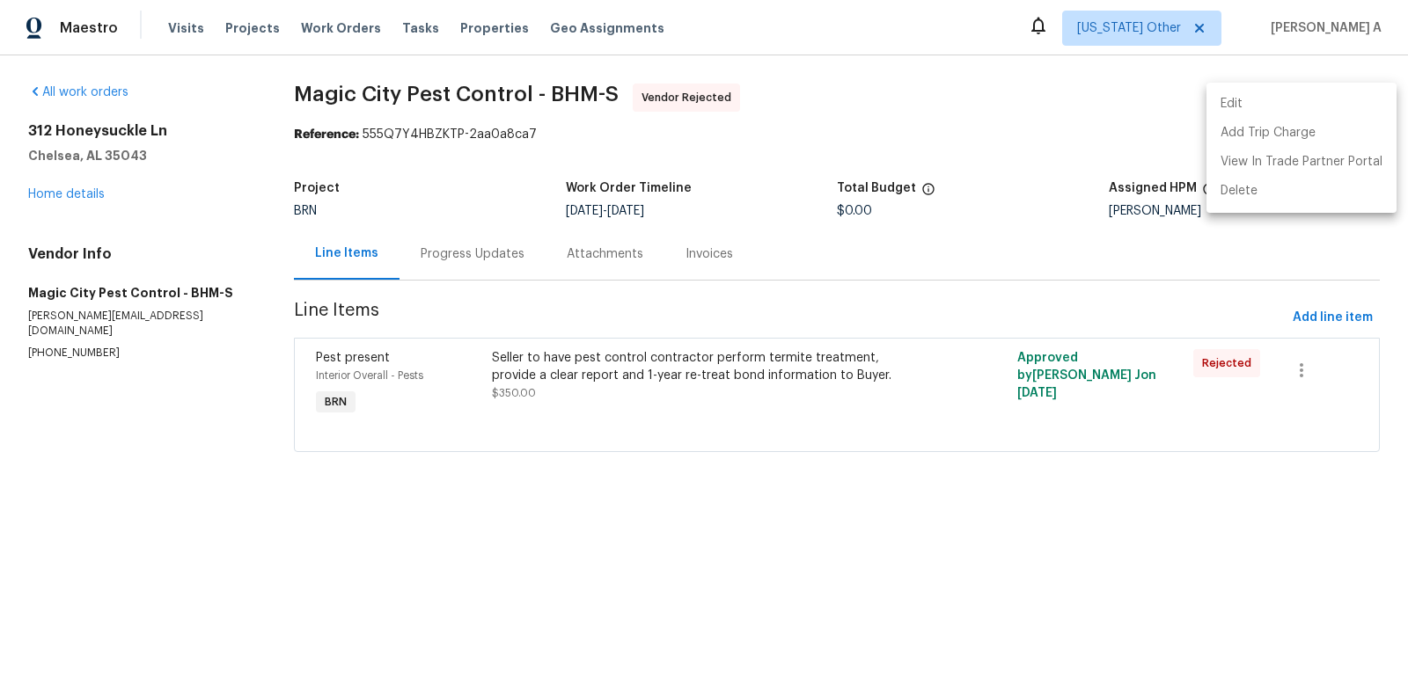
click at [1332, 100] on li "Edit" at bounding box center [1301, 104] width 190 height 29
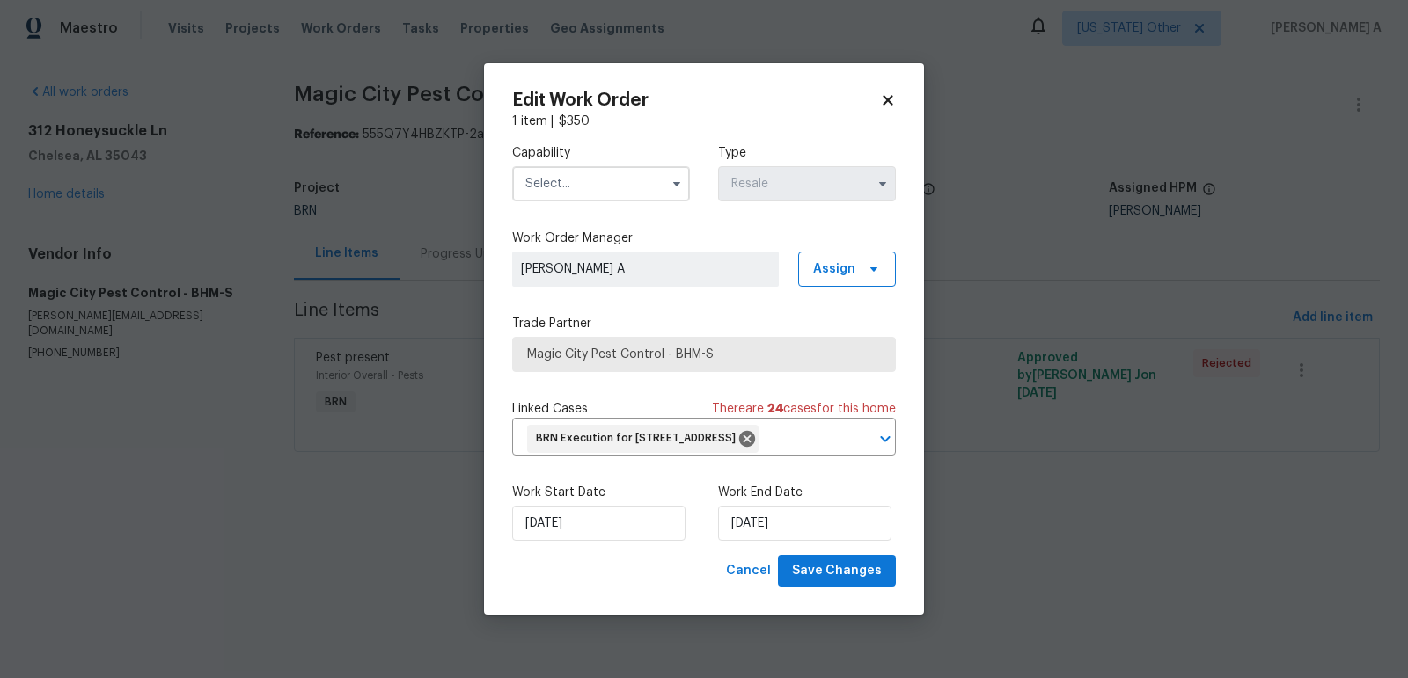
click at [565, 175] on input "text" at bounding box center [601, 183] width 178 height 35
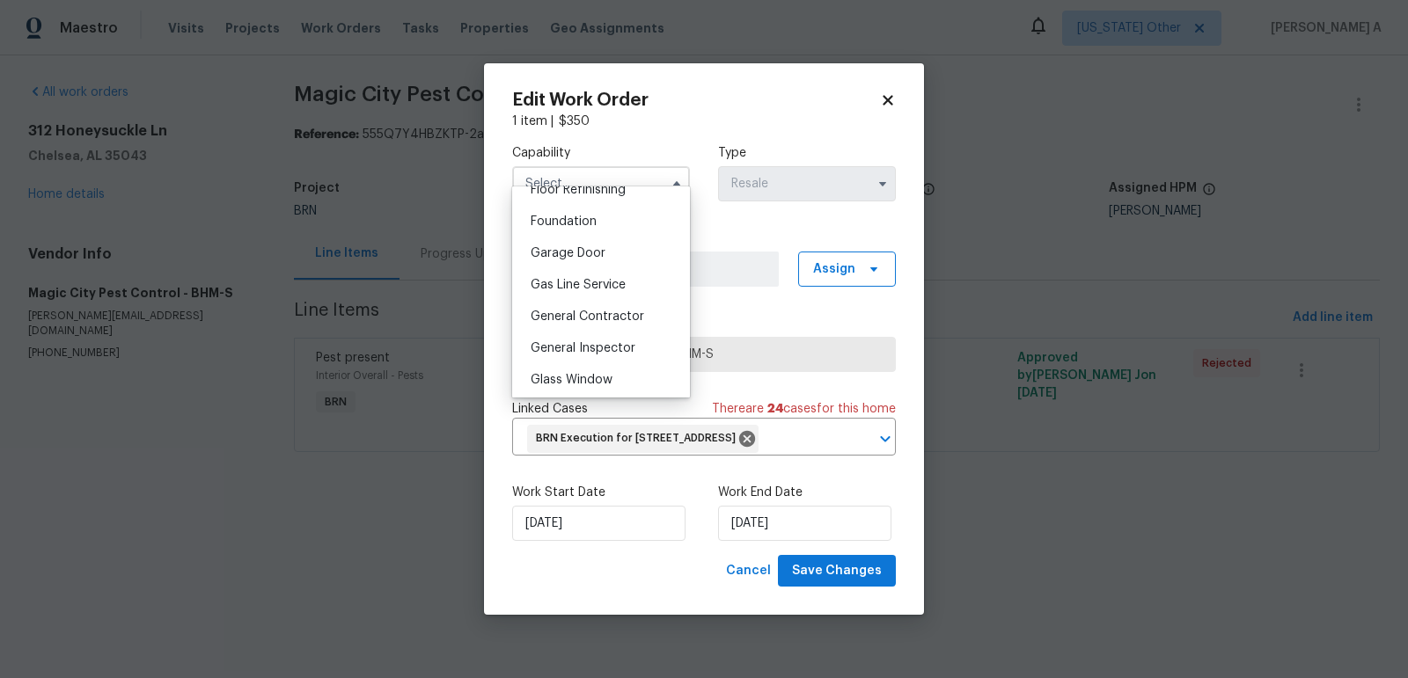
scroll to position [770, 0]
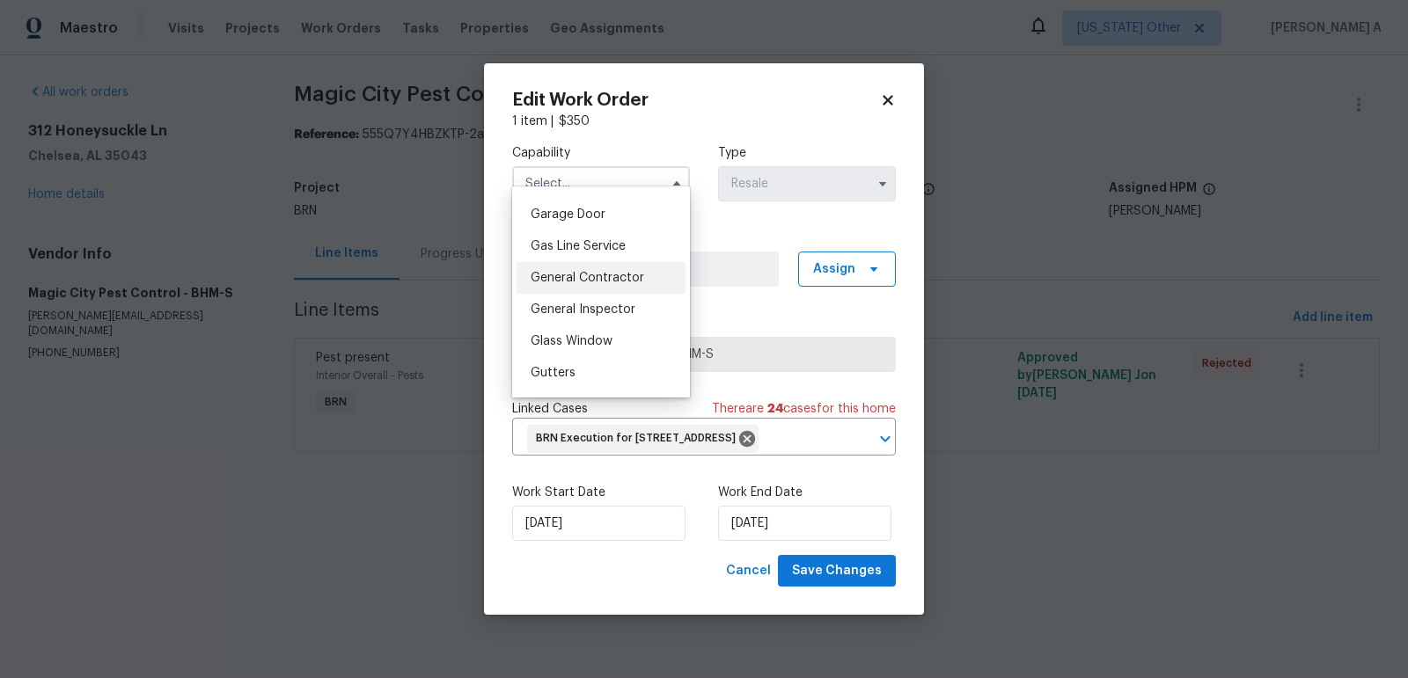
click at [599, 268] on div "General Contractor" at bounding box center [600, 278] width 169 height 32
type input "General Contractor"
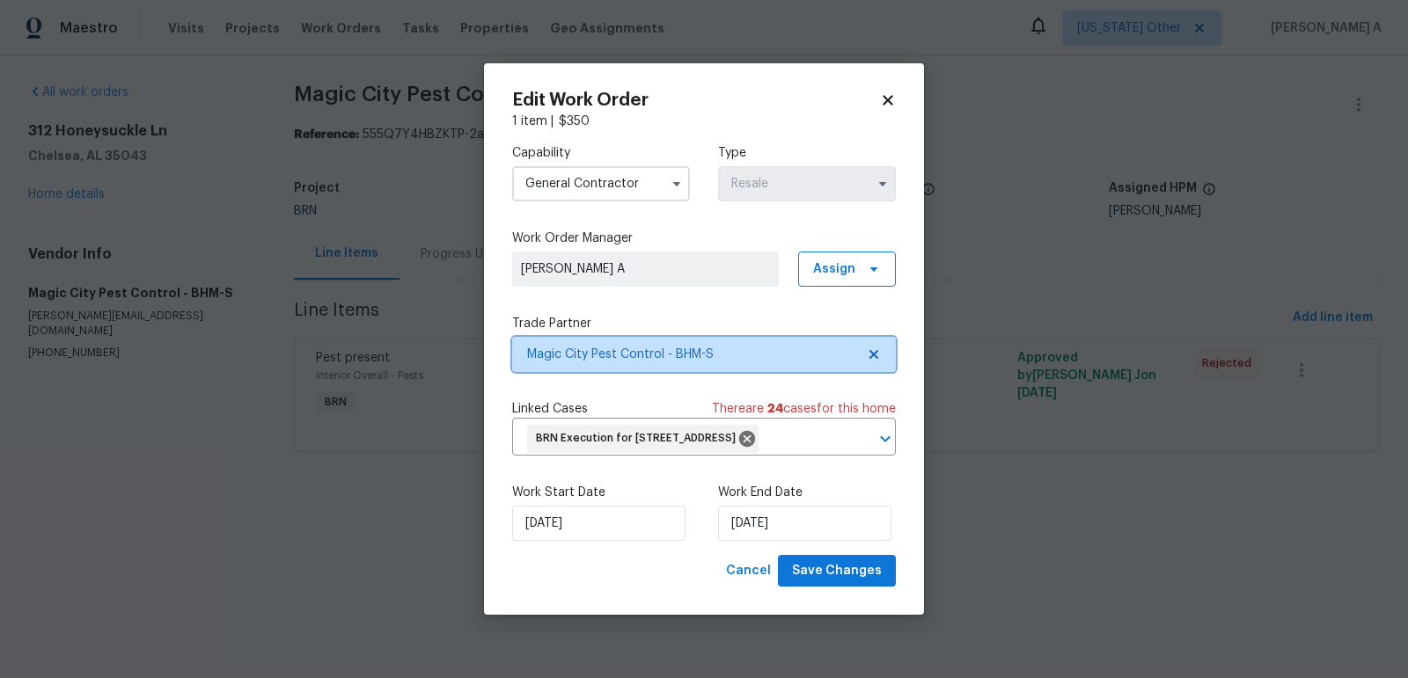
click at [881, 341] on span "Magic City Pest Control - BHM-S" at bounding box center [704, 354] width 384 height 35
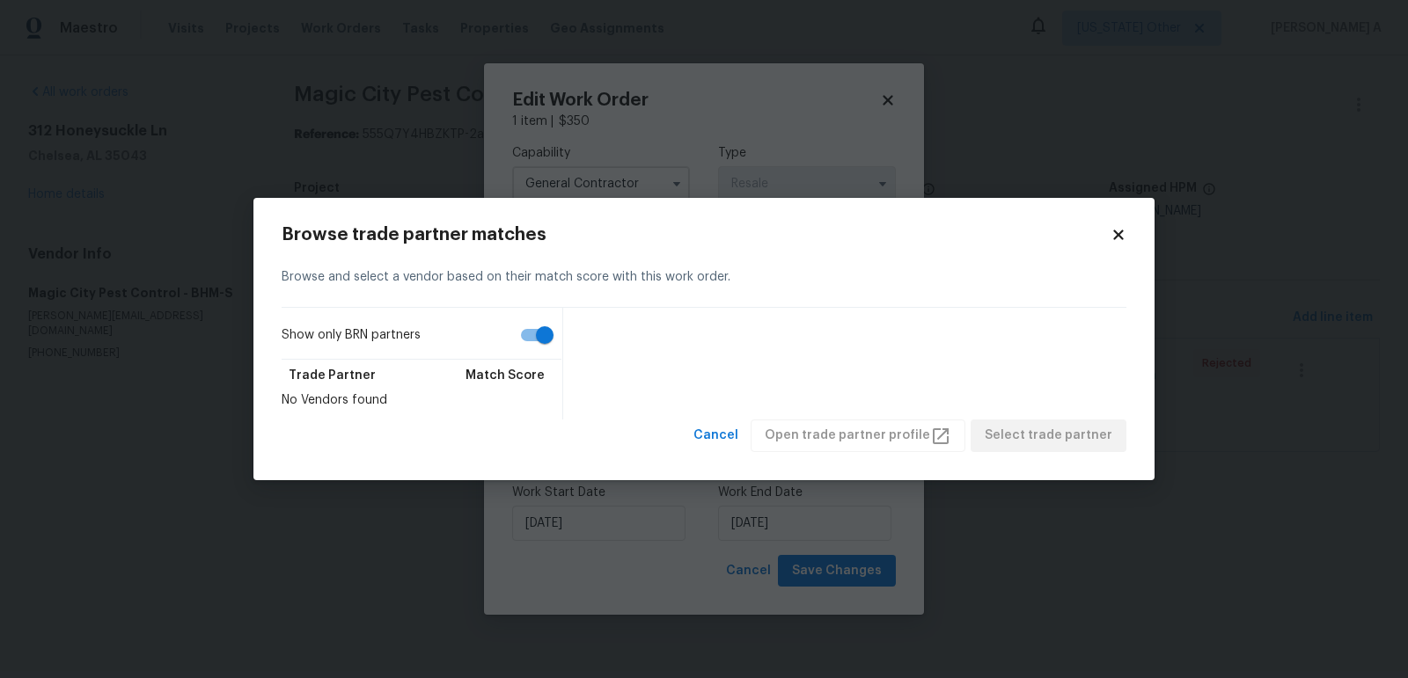
click at [518, 342] on input "Show only BRN partners" at bounding box center [544, 334] width 100 height 33
checkbox input "false"
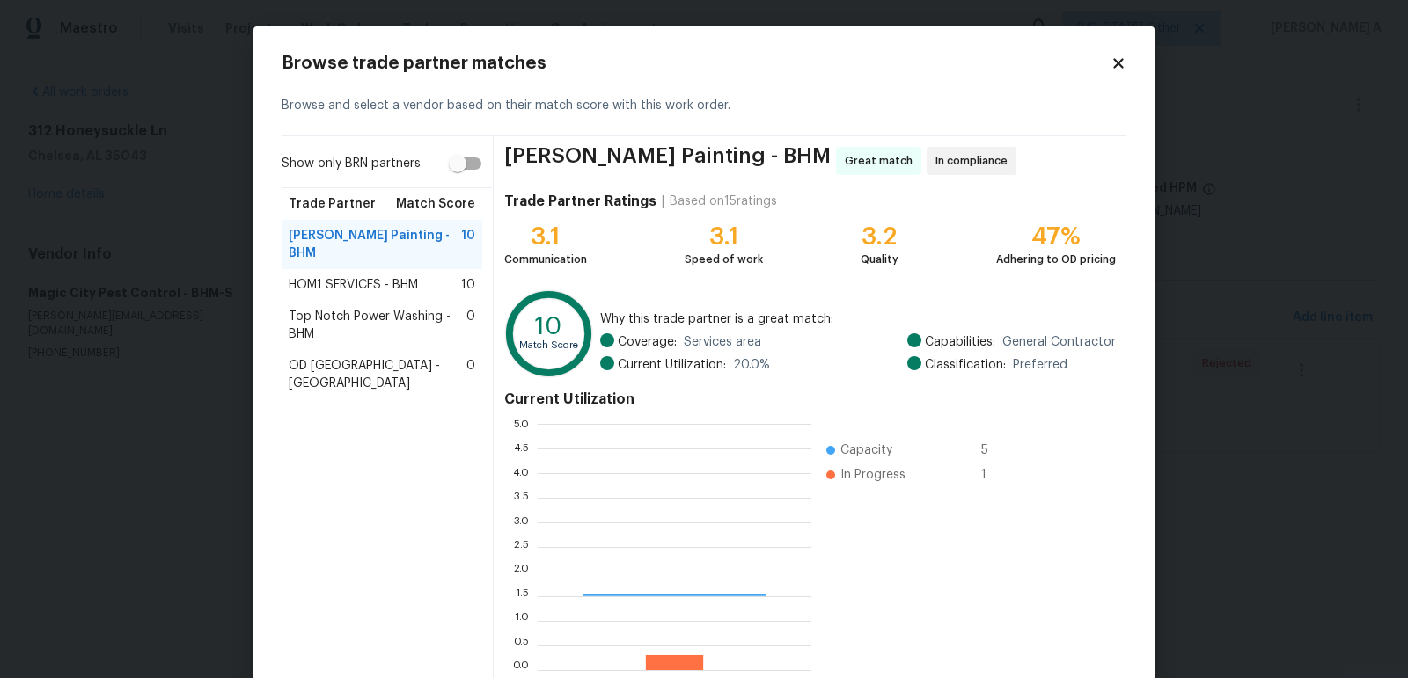
scroll to position [246, 274]
click at [395, 308] on span "Top Notch Power Washing - BHM" at bounding box center [378, 325] width 178 height 35
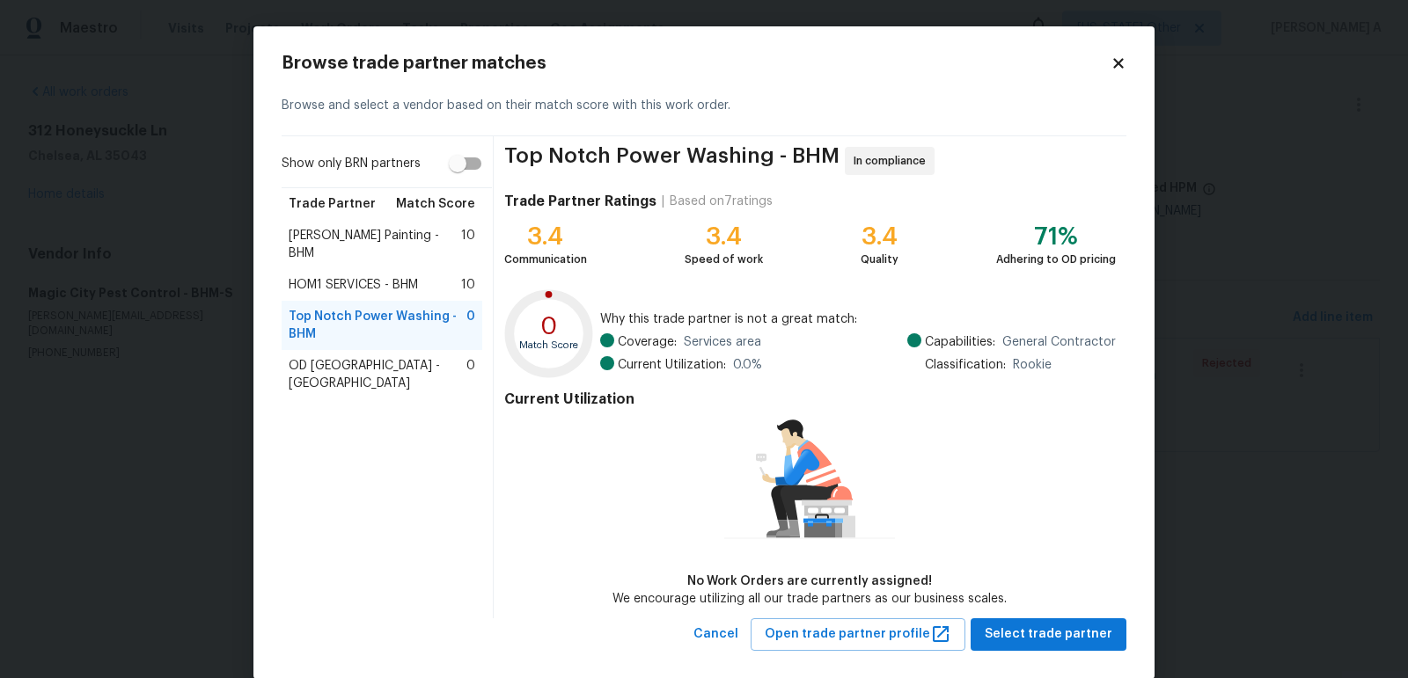
scroll to position [25, 0]
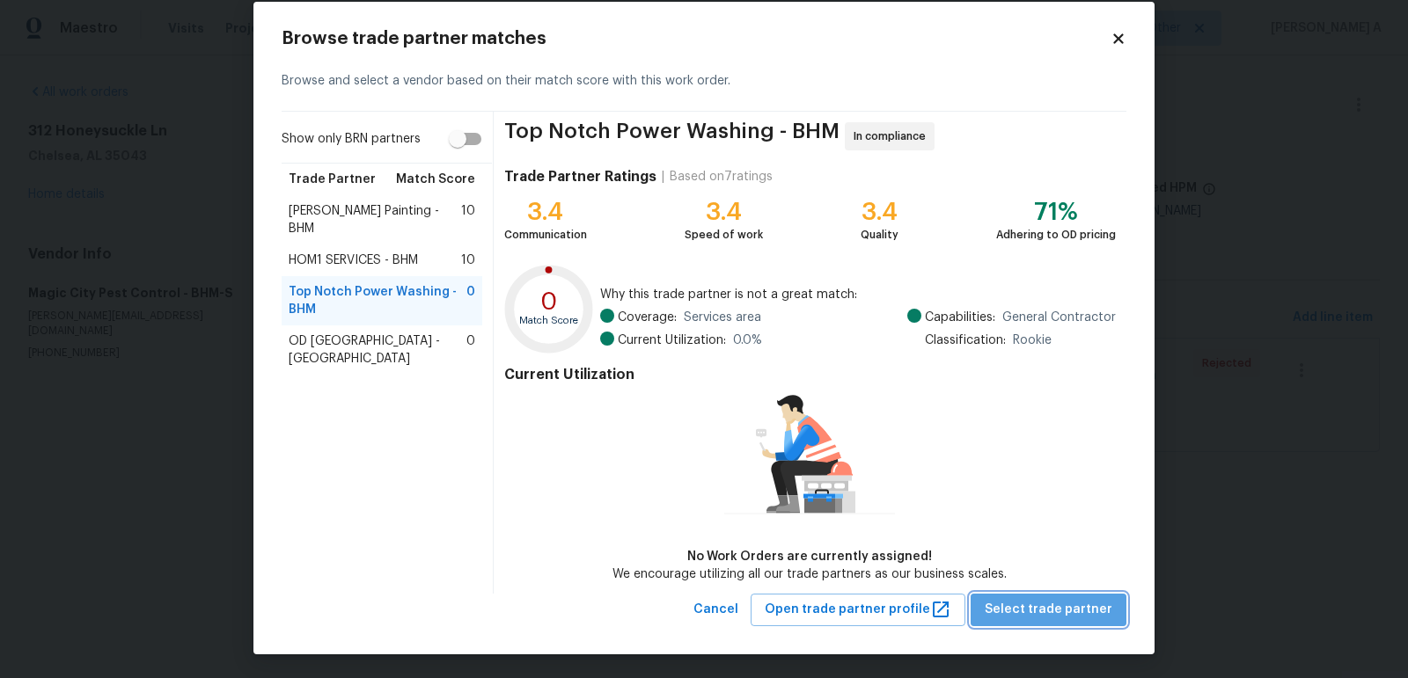
click at [1082, 613] on span "Select trade partner" at bounding box center [1048, 610] width 128 height 22
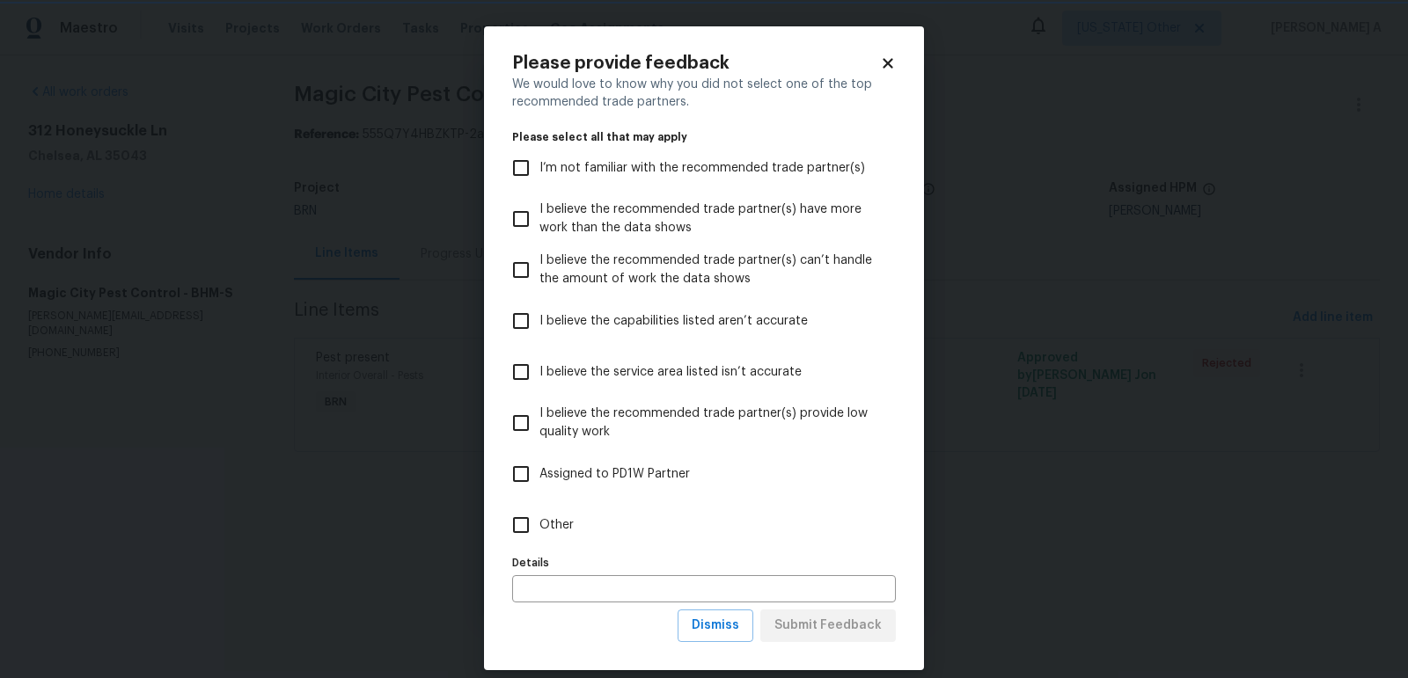
scroll to position [0, 0]
click at [718, 637] on span "Dismiss" at bounding box center [715, 626] width 48 height 22
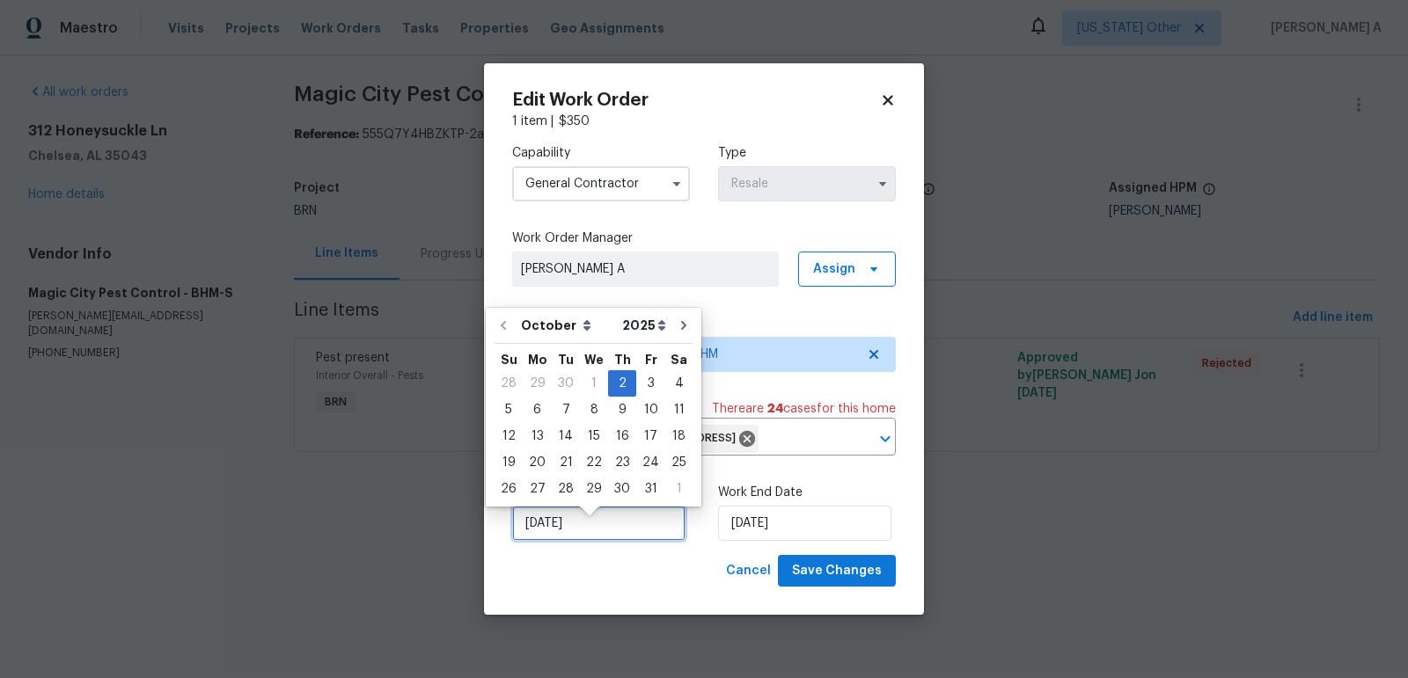
click at [611, 541] on input "[DATE]" at bounding box center [598, 523] width 173 height 35
click at [560, 403] on div "7" at bounding box center [566, 410] width 28 height 25
type input "[DATE]"
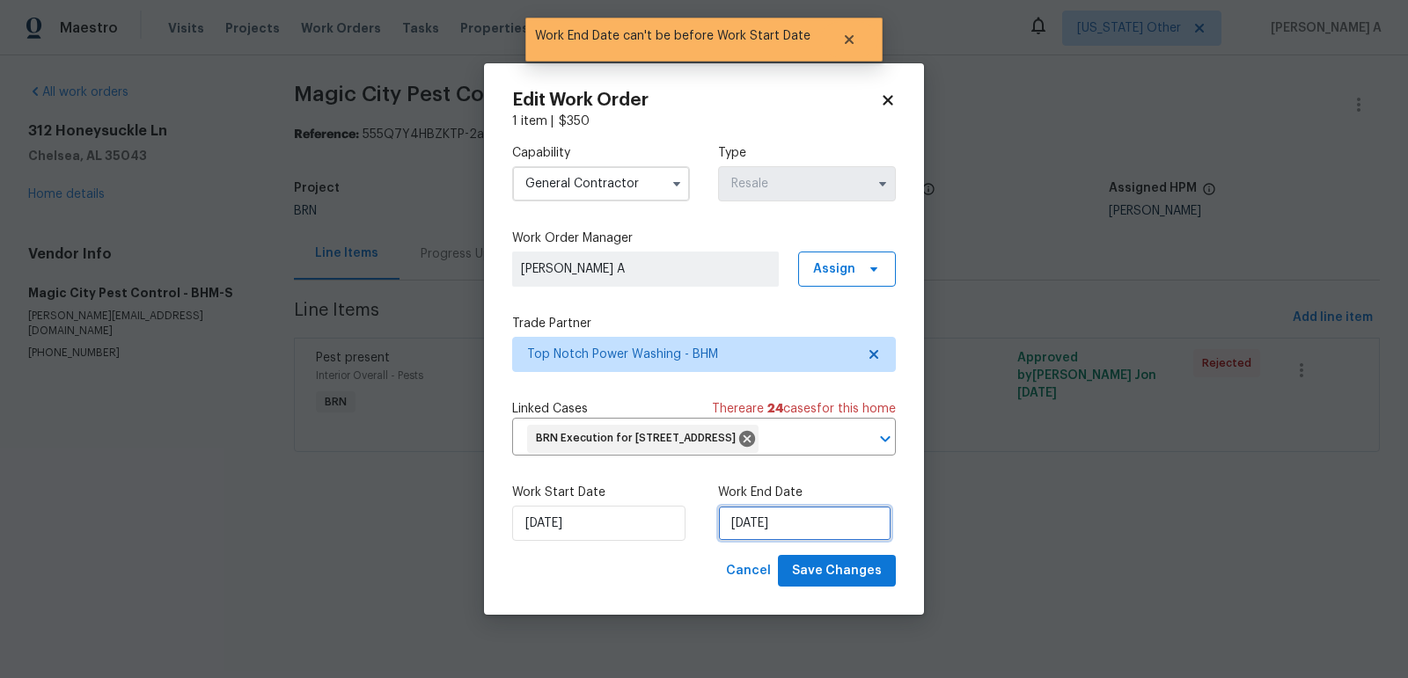
click at [757, 541] on input "[DATE]" at bounding box center [804, 523] width 173 height 35
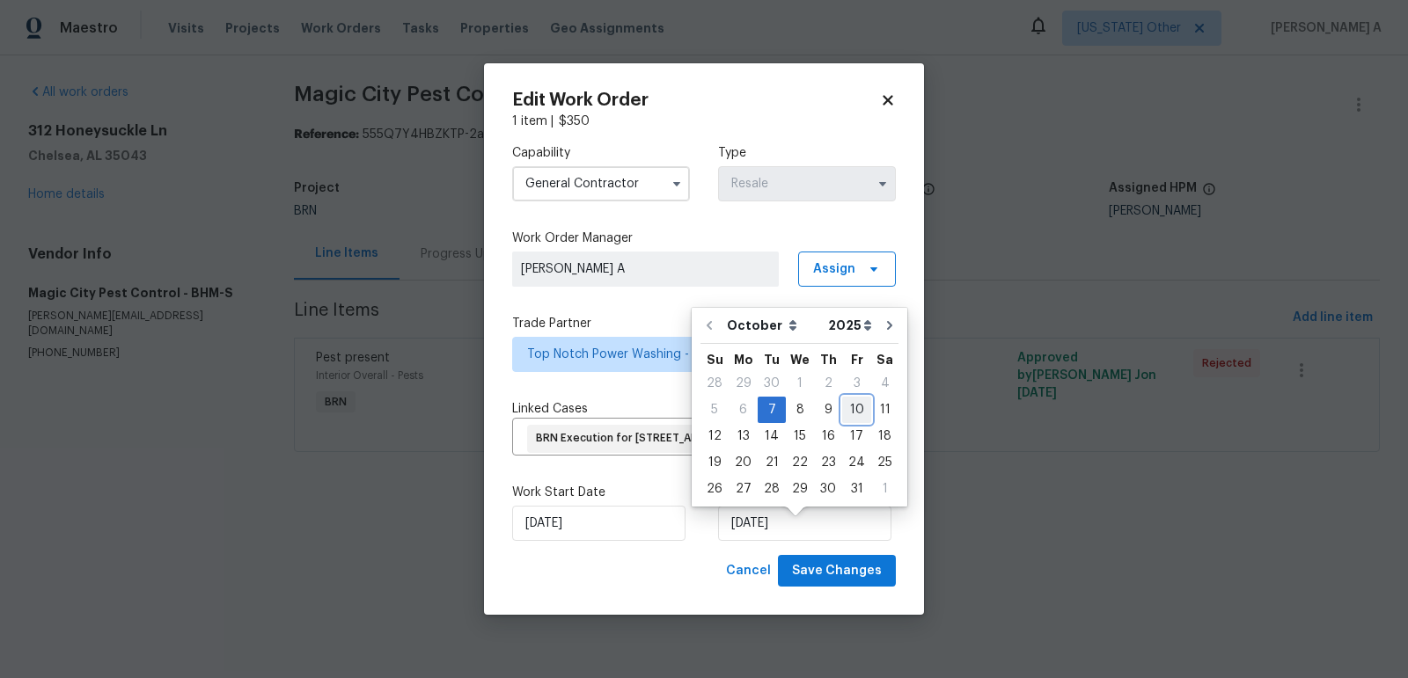
click at [842, 409] on div "10" at bounding box center [856, 410] width 29 height 25
type input "[DATE]"
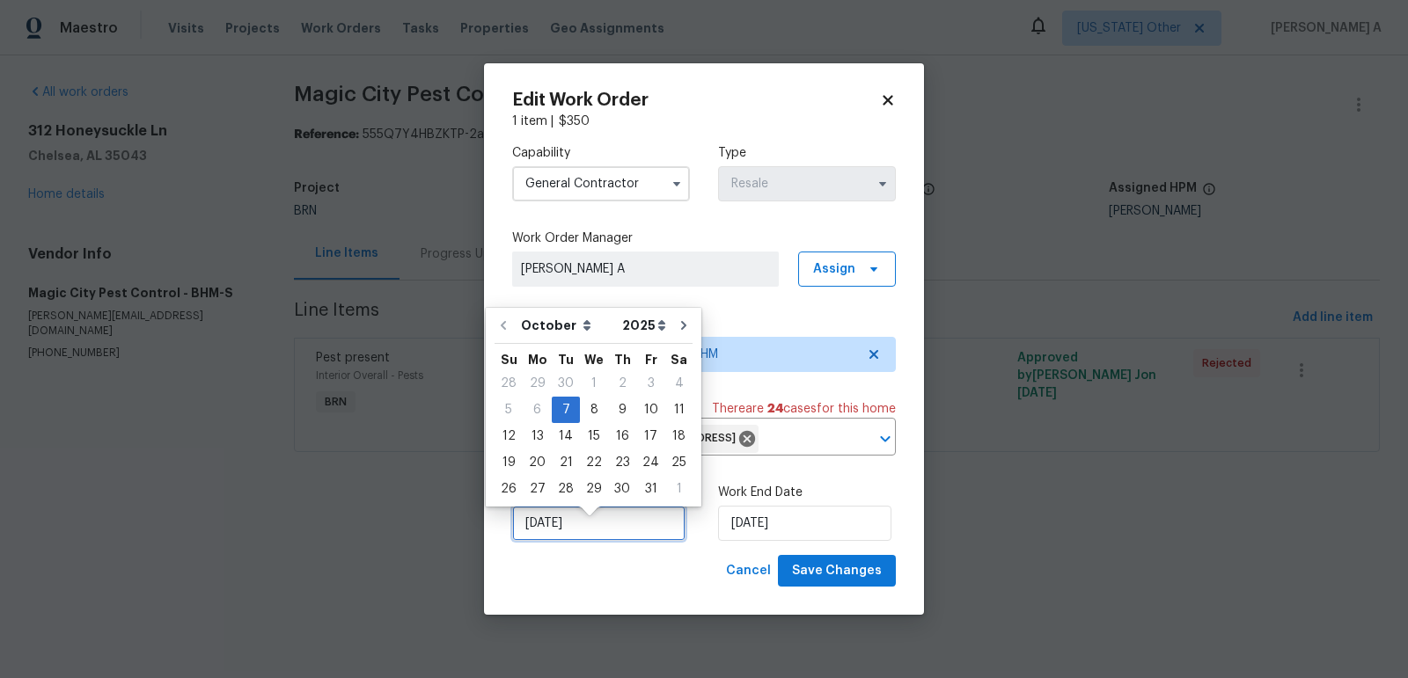
click at [618, 528] on input "[DATE]" at bounding box center [598, 523] width 173 height 35
click at [590, 413] on div "8" at bounding box center [594, 410] width 28 height 25
type input "[DATE]"
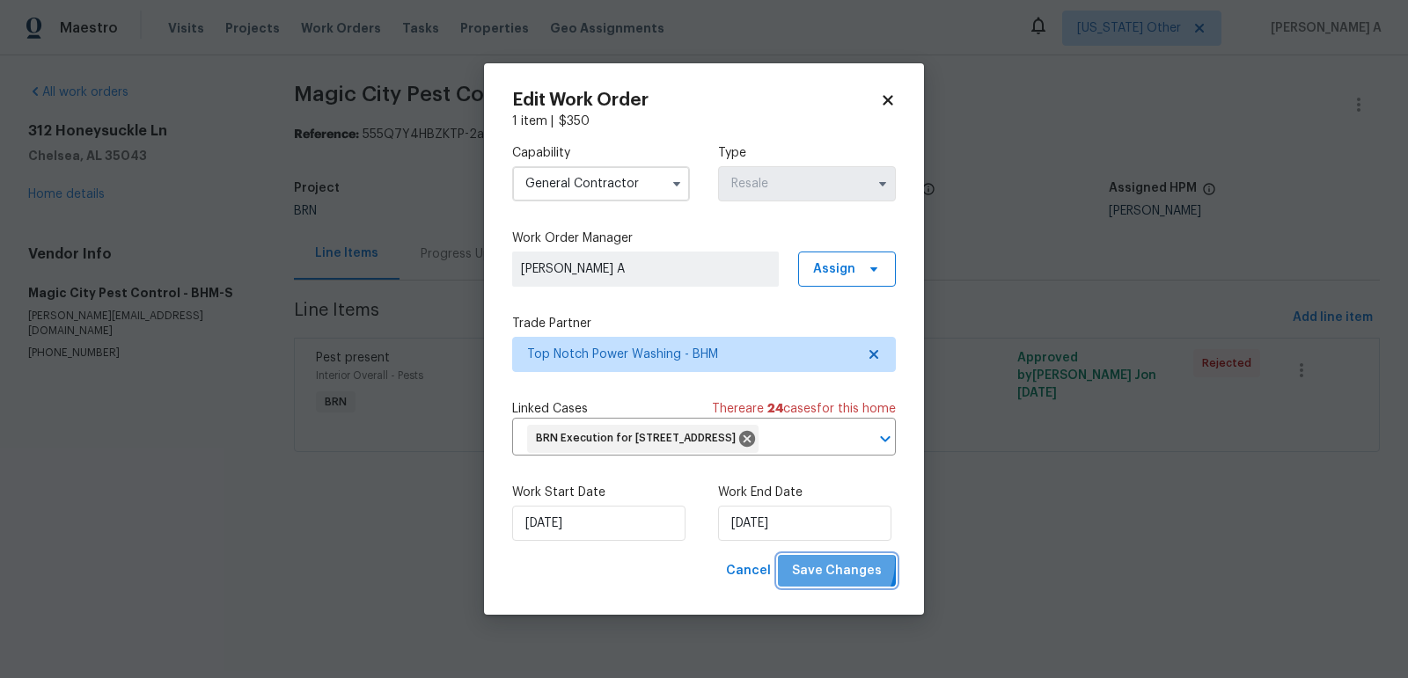
click at [835, 576] on span "Save Changes" at bounding box center [837, 571] width 90 height 22
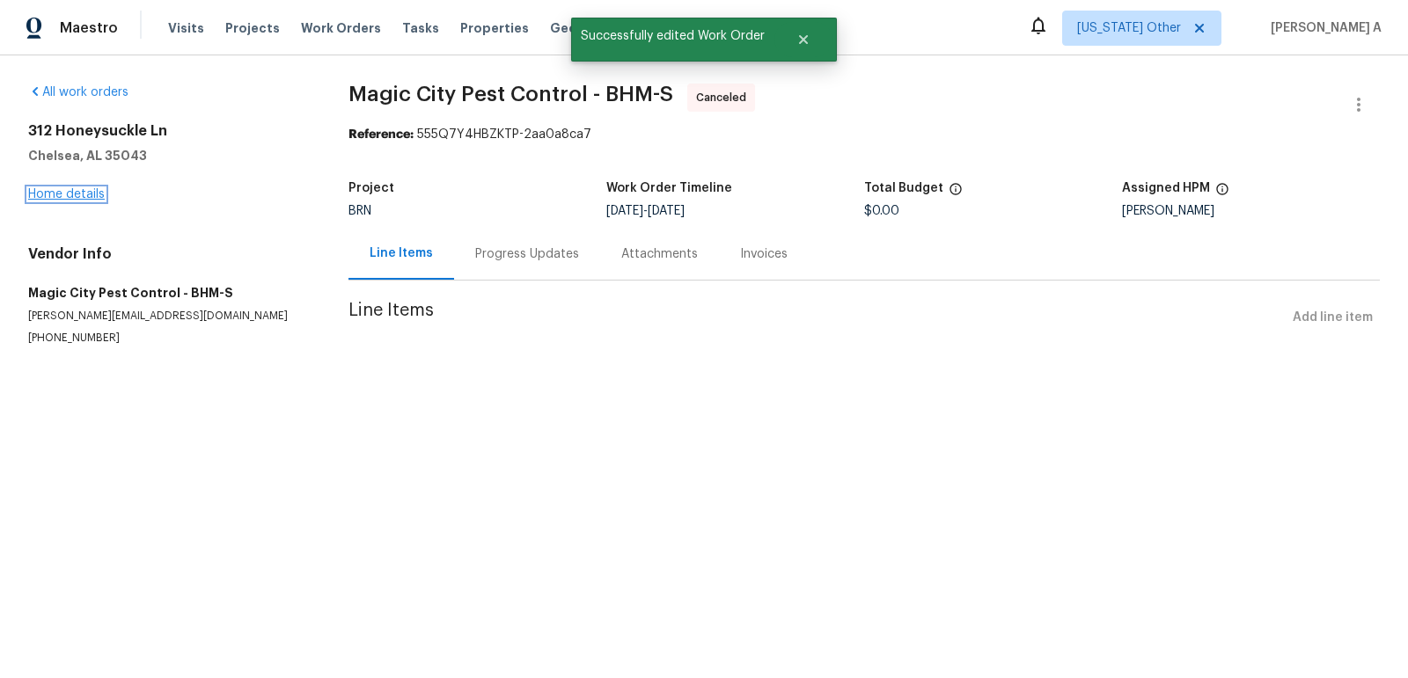
click at [87, 195] on link "Home details" at bounding box center [66, 194] width 77 height 12
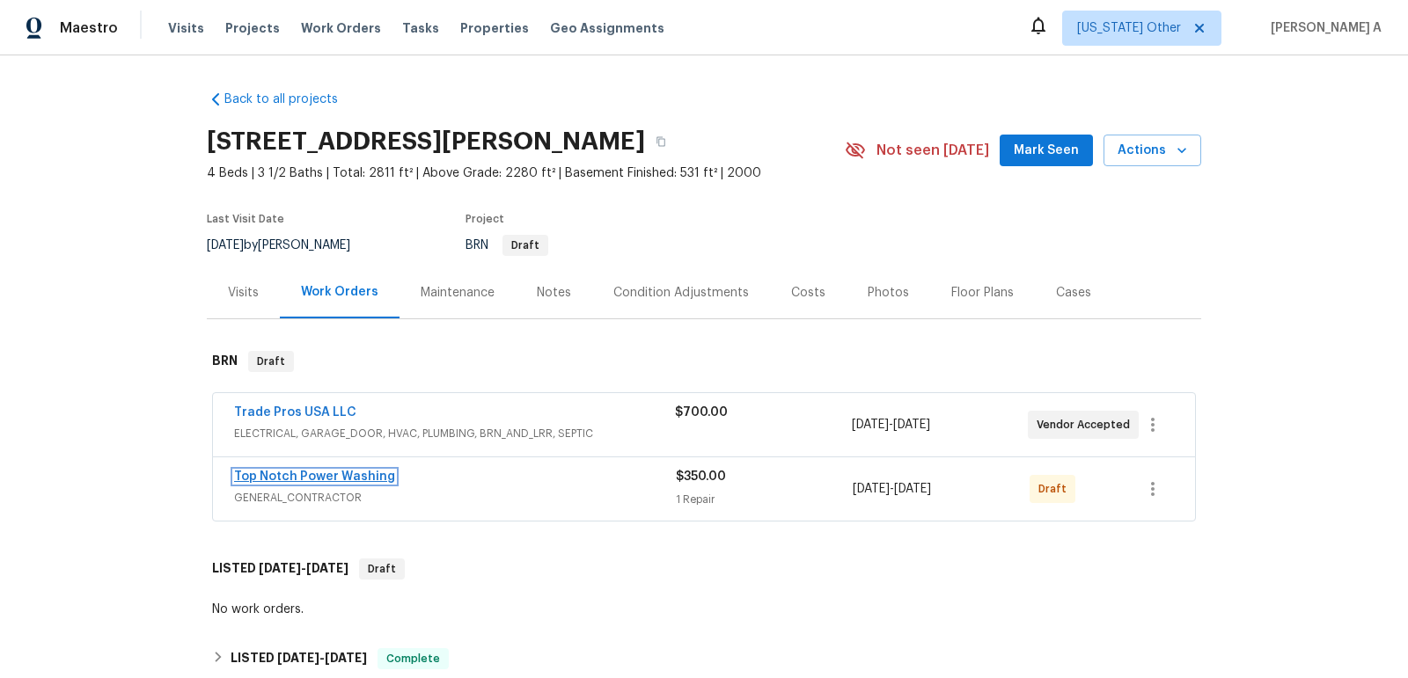
click at [290, 478] on link "Top Notch Power Washing" at bounding box center [314, 477] width 161 height 12
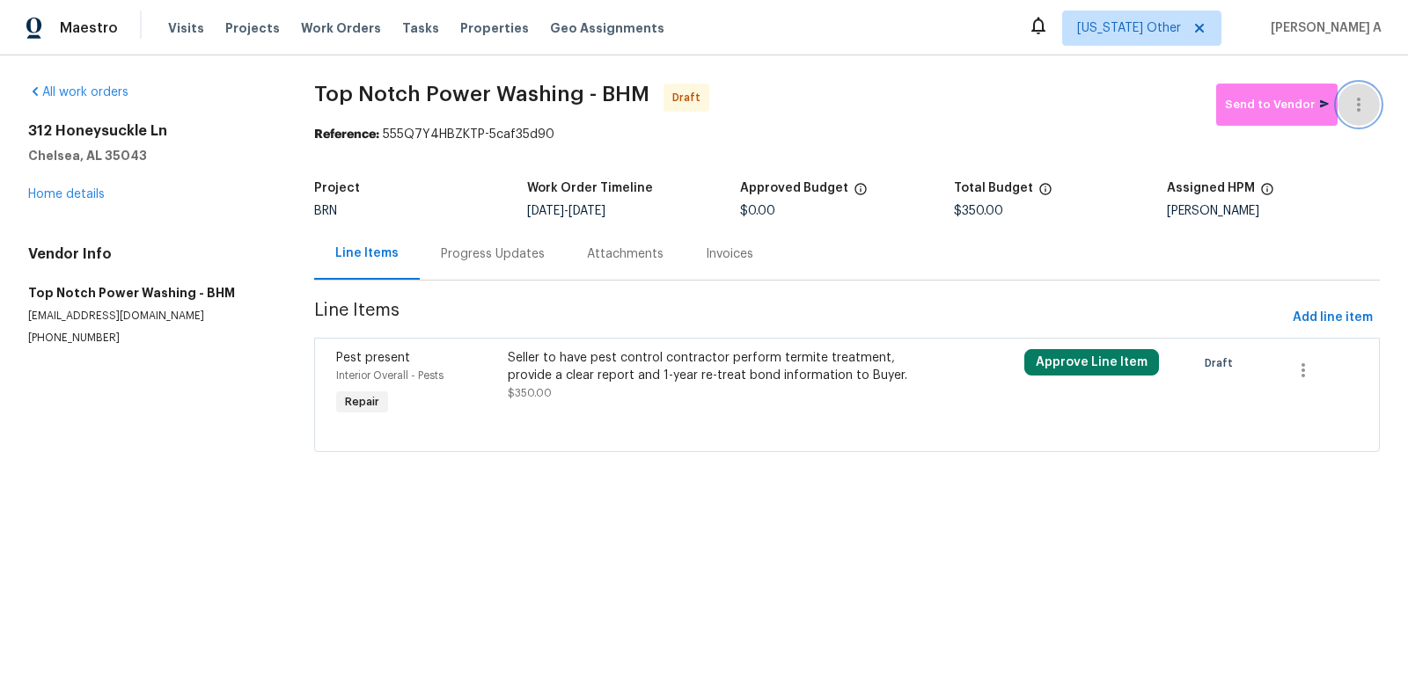
click at [1373, 104] on button "button" at bounding box center [1358, 105] width 42 height 42
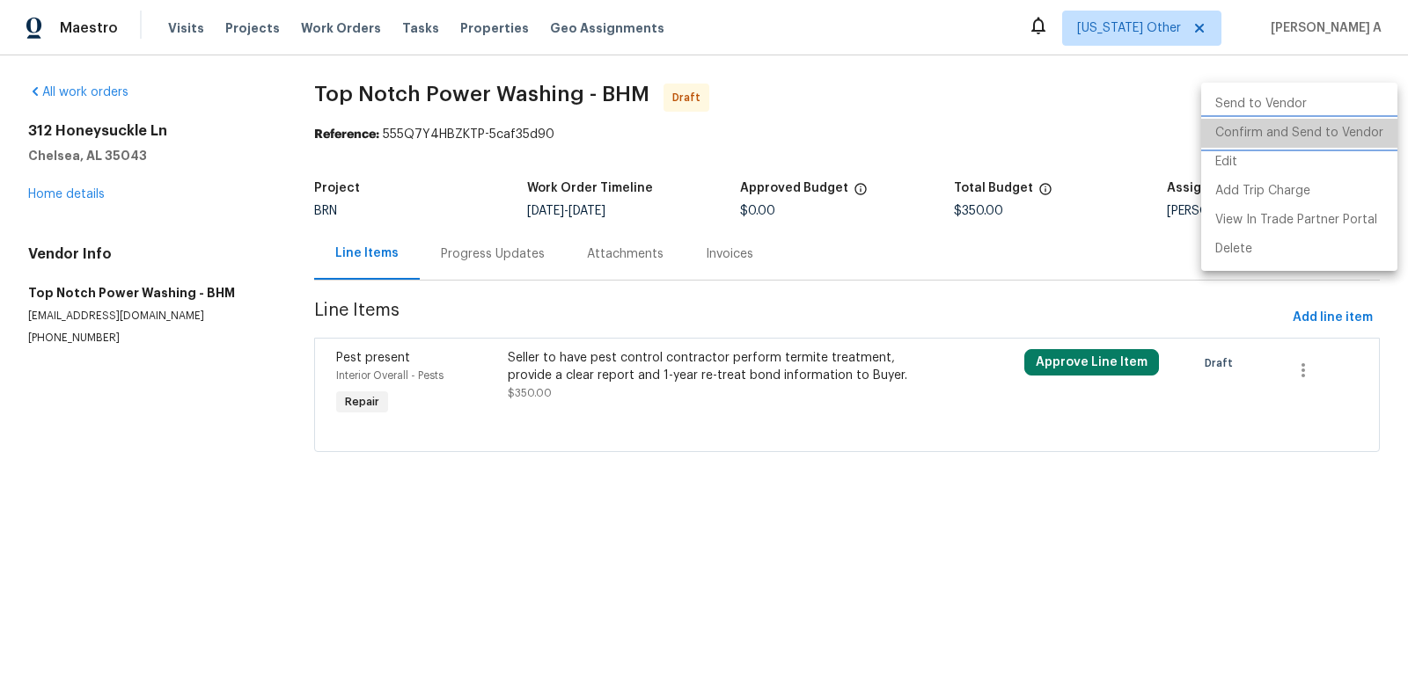
click at [1376, 128] on li "Confirm and Send to Vendor" at bounding box center [1299, 133] width 196 height 29
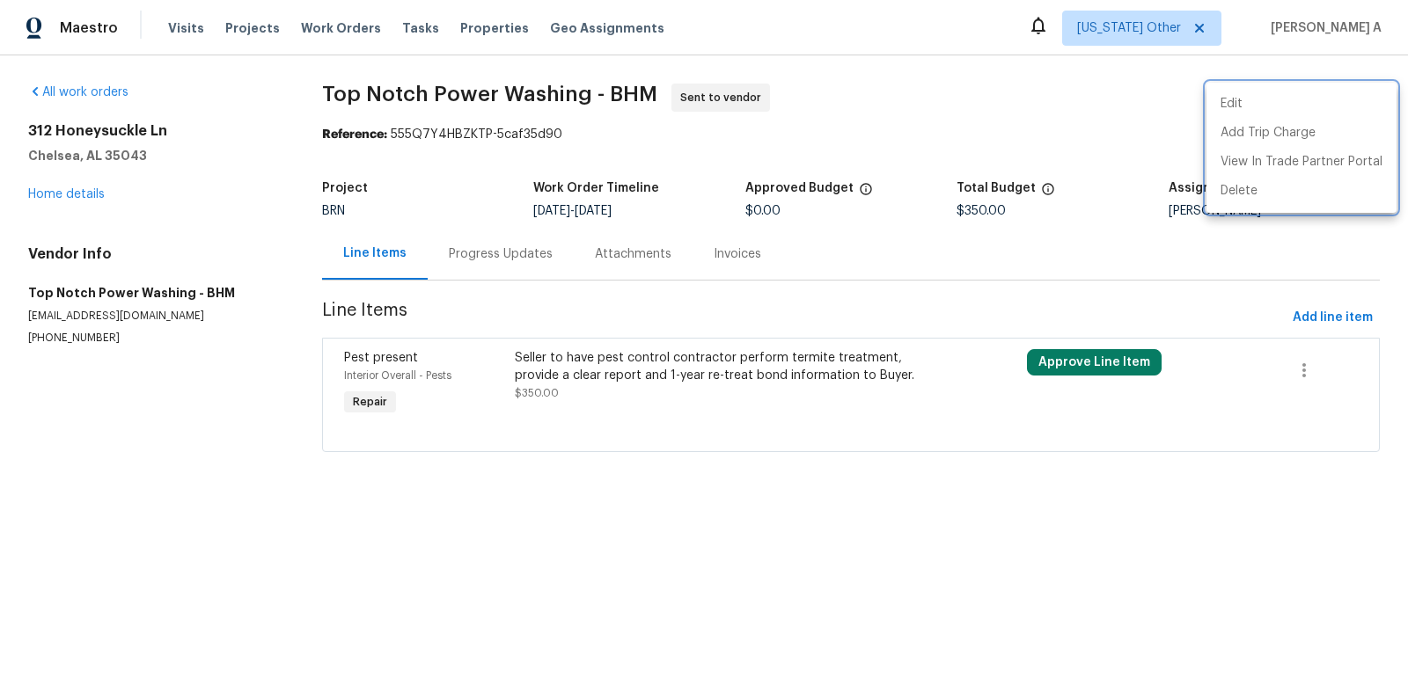
click at [485, 257] on div at bounding box center [704, 339] width 1408 height 678
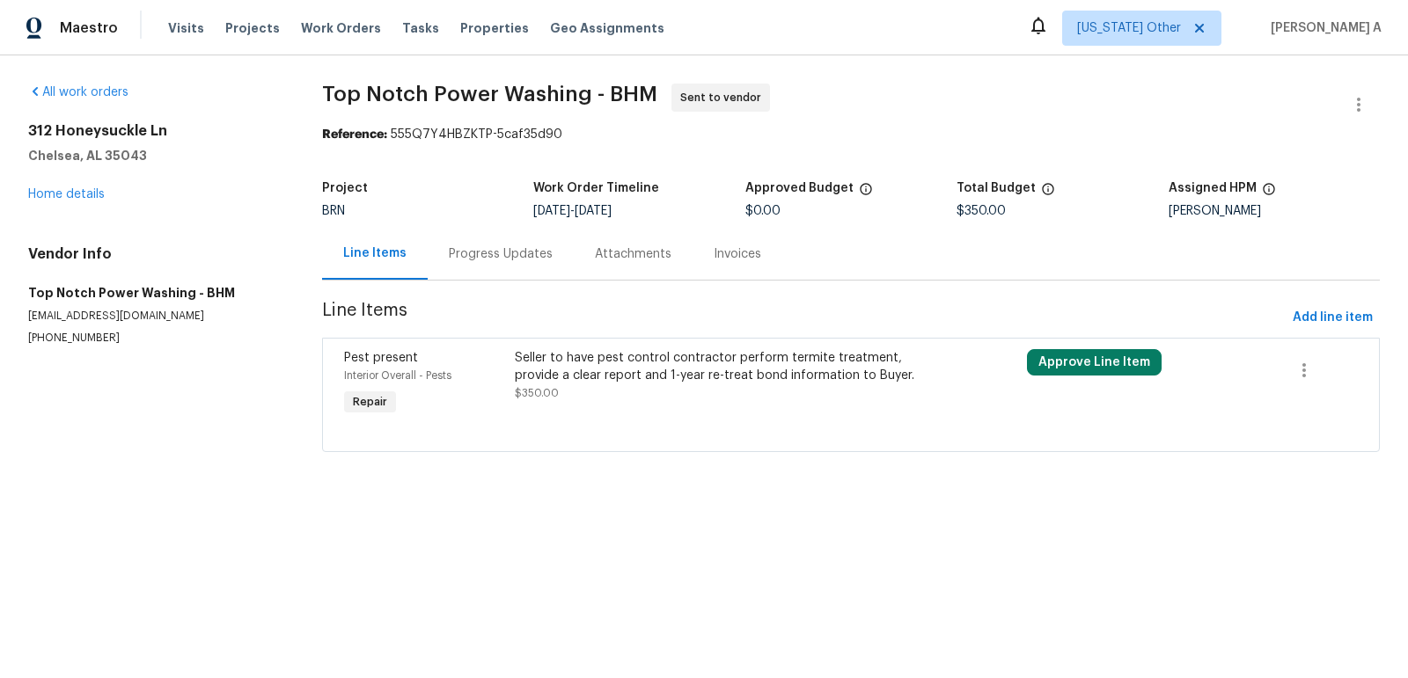
click at [482, 255] on div "Progress Updates" at bounding box center [501, 254] width 104 height 18
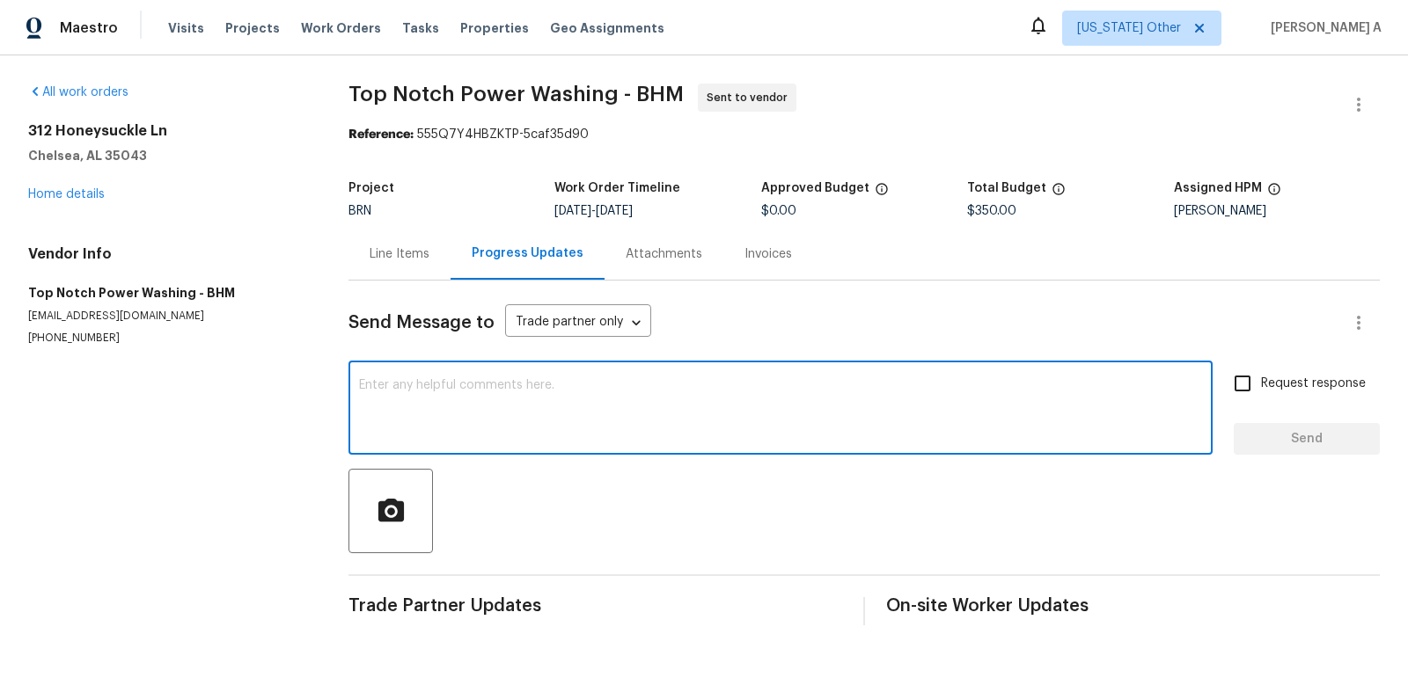
click at [444, 401] on textarea at bounding box center [780, 410] width 843 height 62
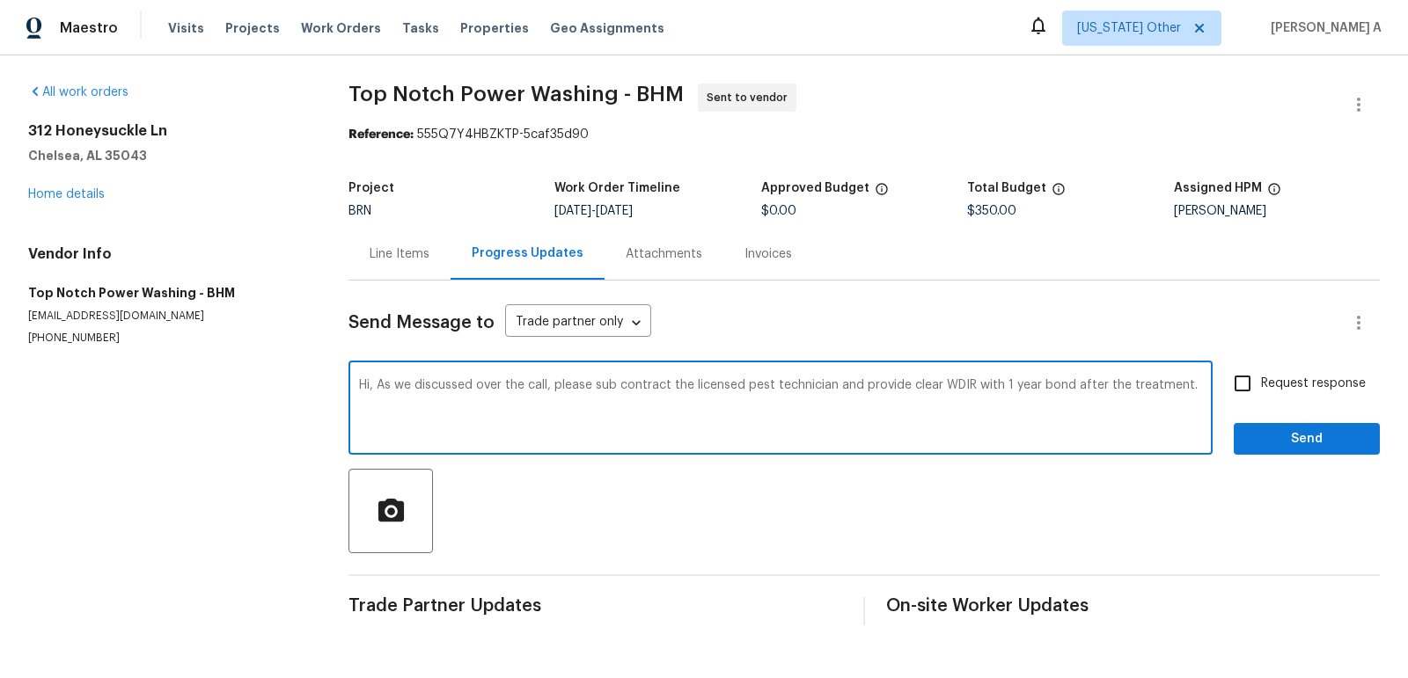
click at [0, 0] on qb-div "Replace with subcontract" at bounding box center [0, 0] width 0 height 0
click at [1199, 387] on textarea "Hi, As we discussed over the call, please subcontract the licensed pest technic…" at bounding box center [780, 410] width 843 height 62
paste textarea "Reach out to me via the portal or call/text at [PHONE_NUMBER] for any questions…"
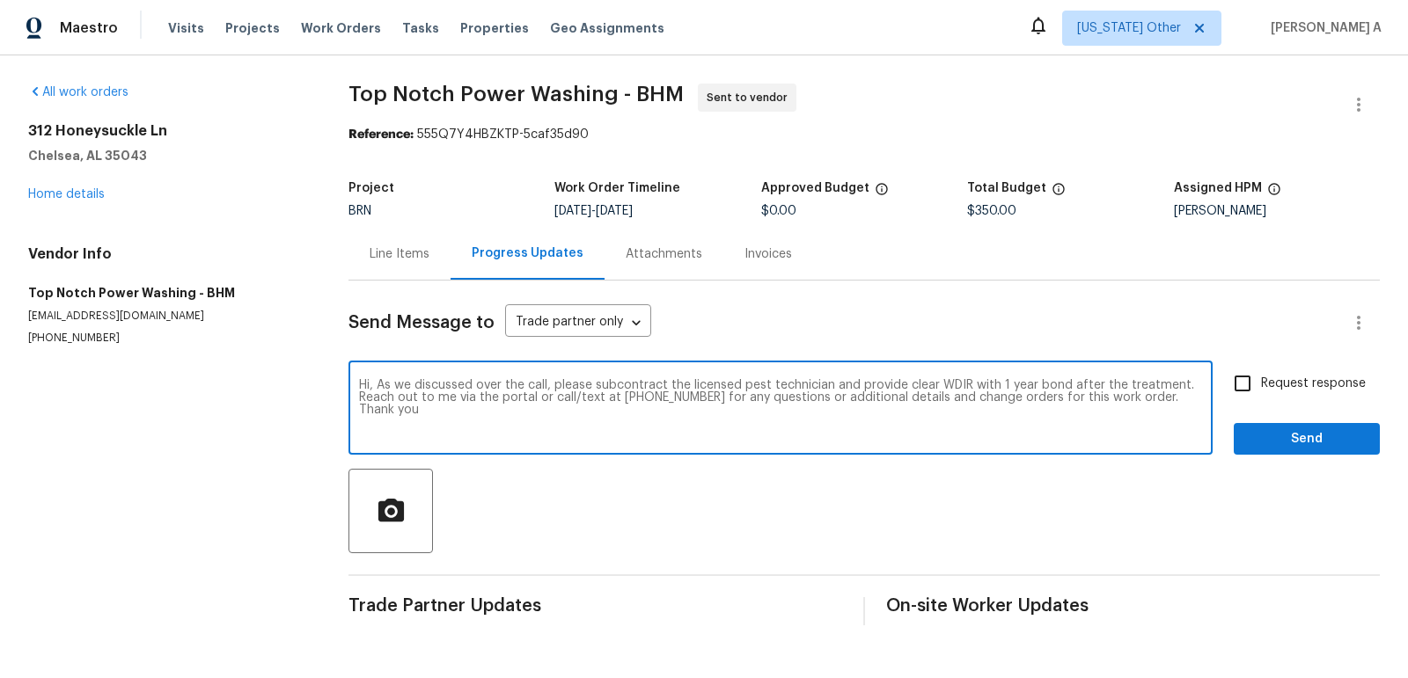
click at [0, 0] on span "Correct the article" at bounding box center [0, 0] width 0 height 0
click at [0, 0] on qb-div "Replace with a 1-year" at bounding box center [0, 0] width 0 height 0
type textarea "Hi, As we discussed over the call, please subcontract the licensed pest technic…"
click at [1255, 391] on input "Request response" at bounding box center [1242, 383] width 37 height 37
checkbox input "true"
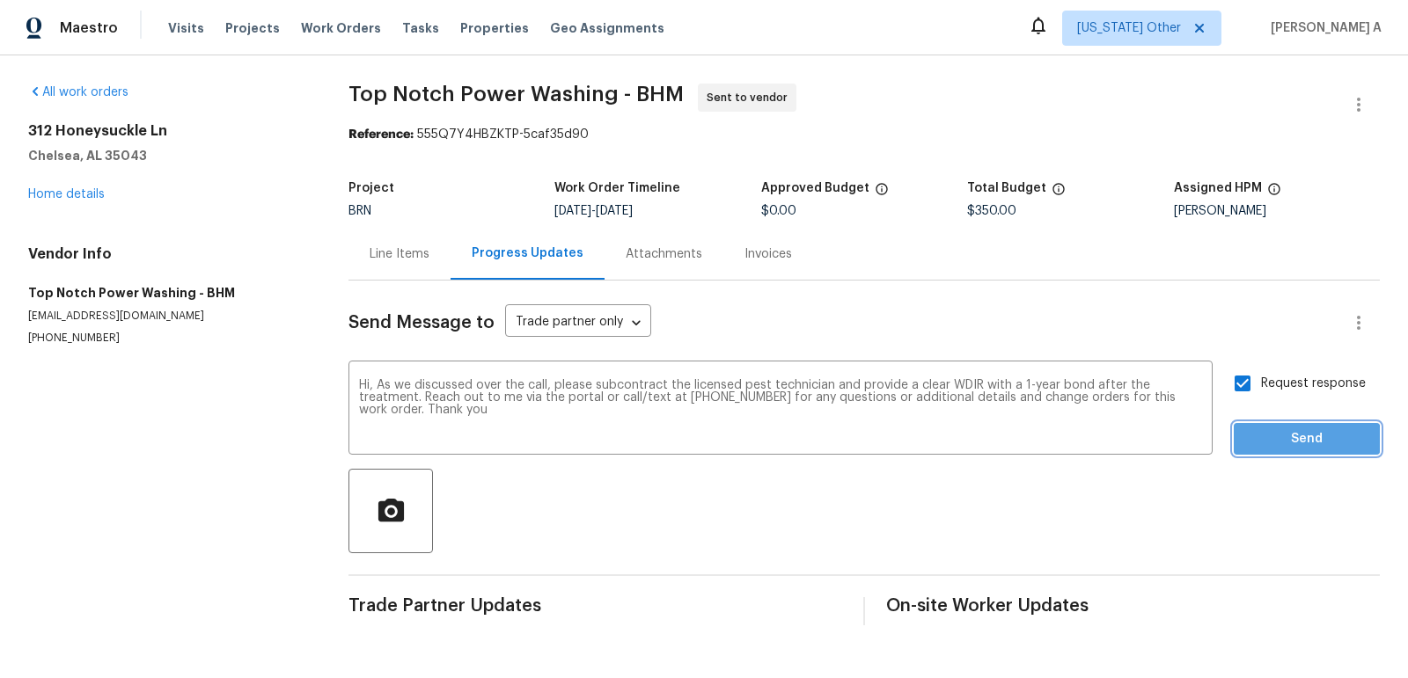
click at [1302, 440] on span "Send" at bounding box center [1306, 439] width 118 height 22
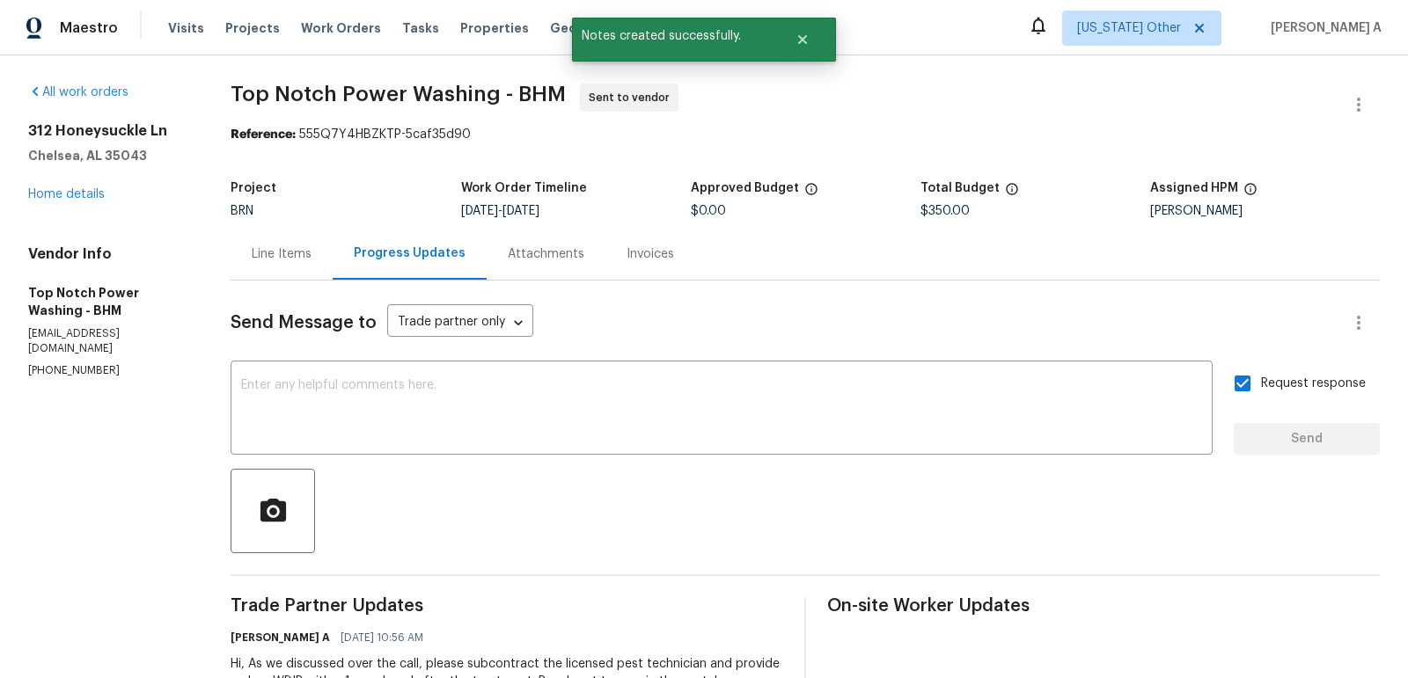
click at [301, 241] on div "Line Items" at bounding box center [281, 254] width 102 height 52
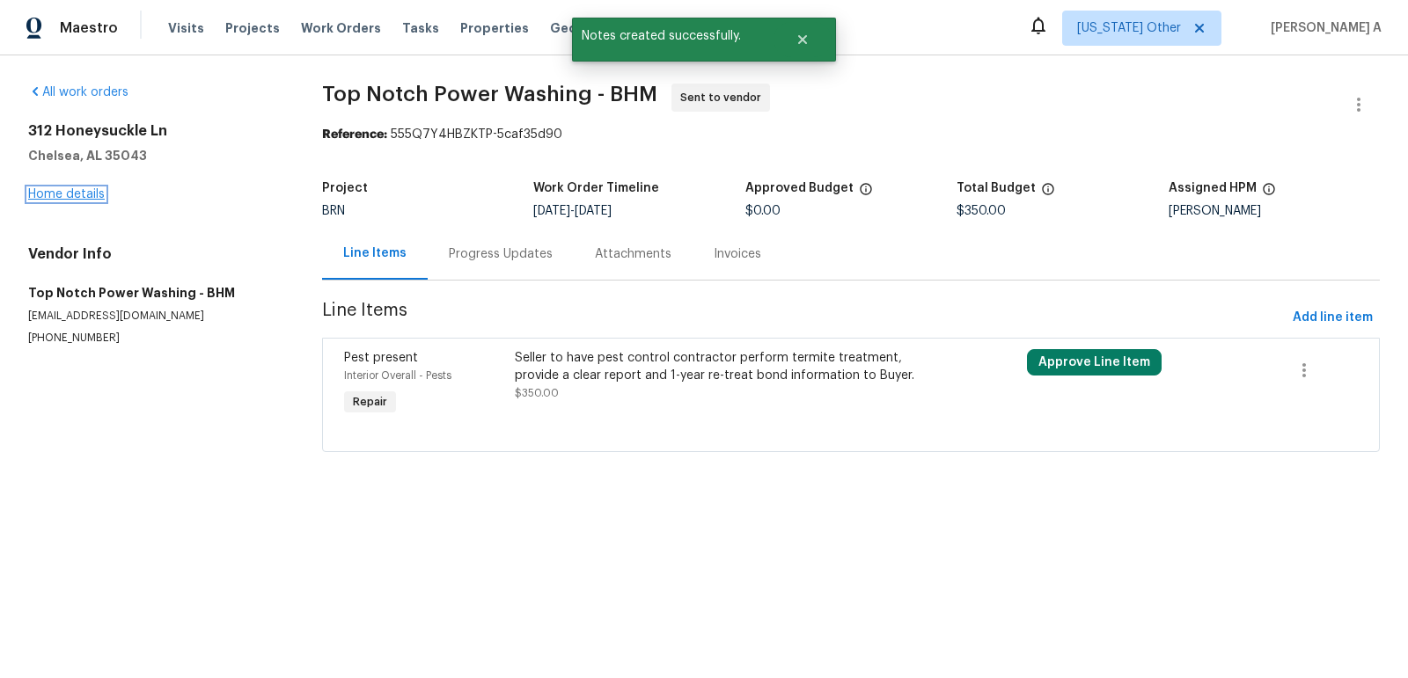
click at [79, 188] on link "Home details" at bounding box center [66, 194] width 77 height 12
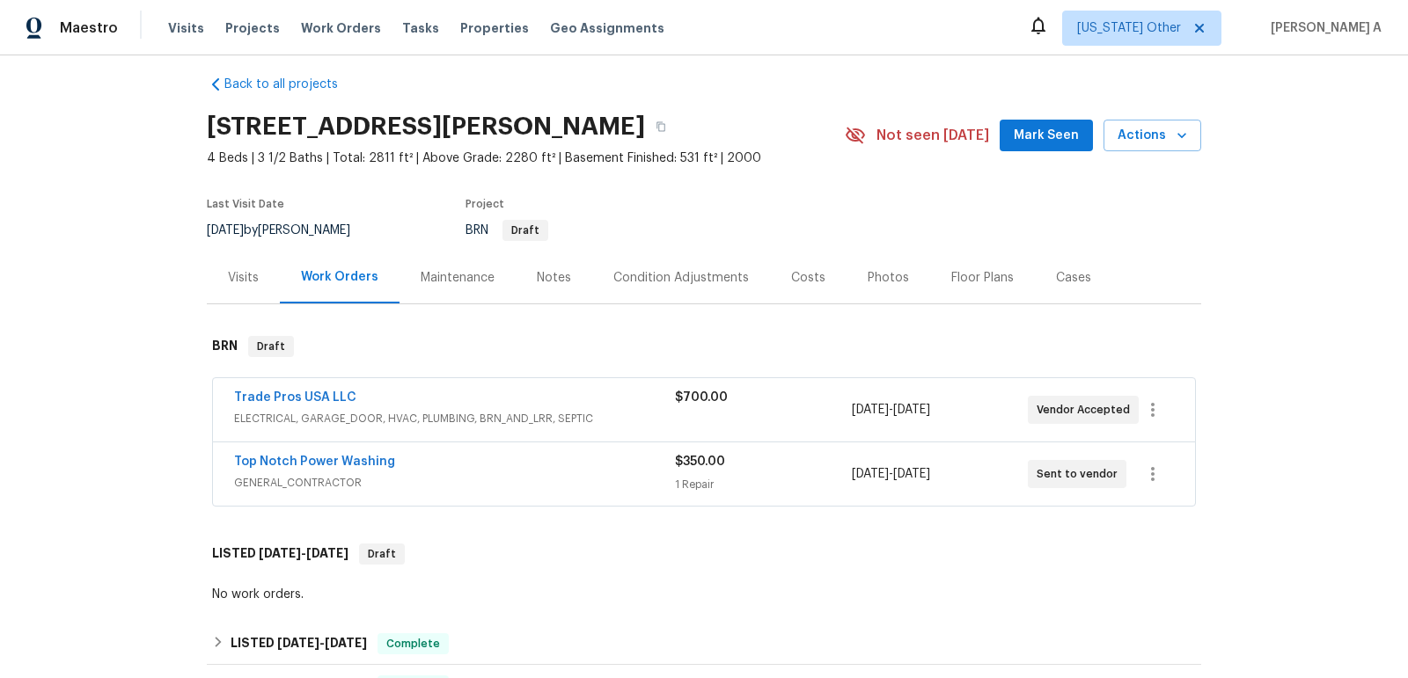
scroll to position [19, 0]
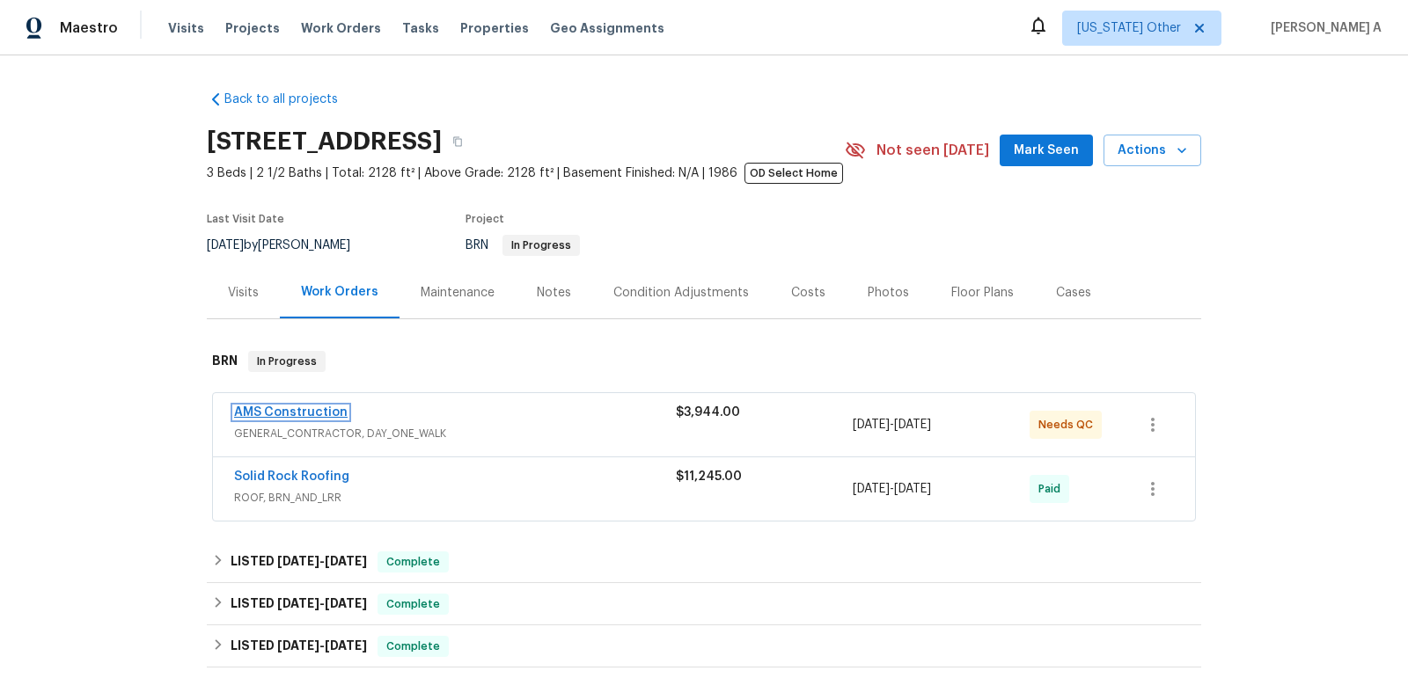
click at [291, 412] on link "AMS Construction" at bounding box center [290, 412] width 113 height 12
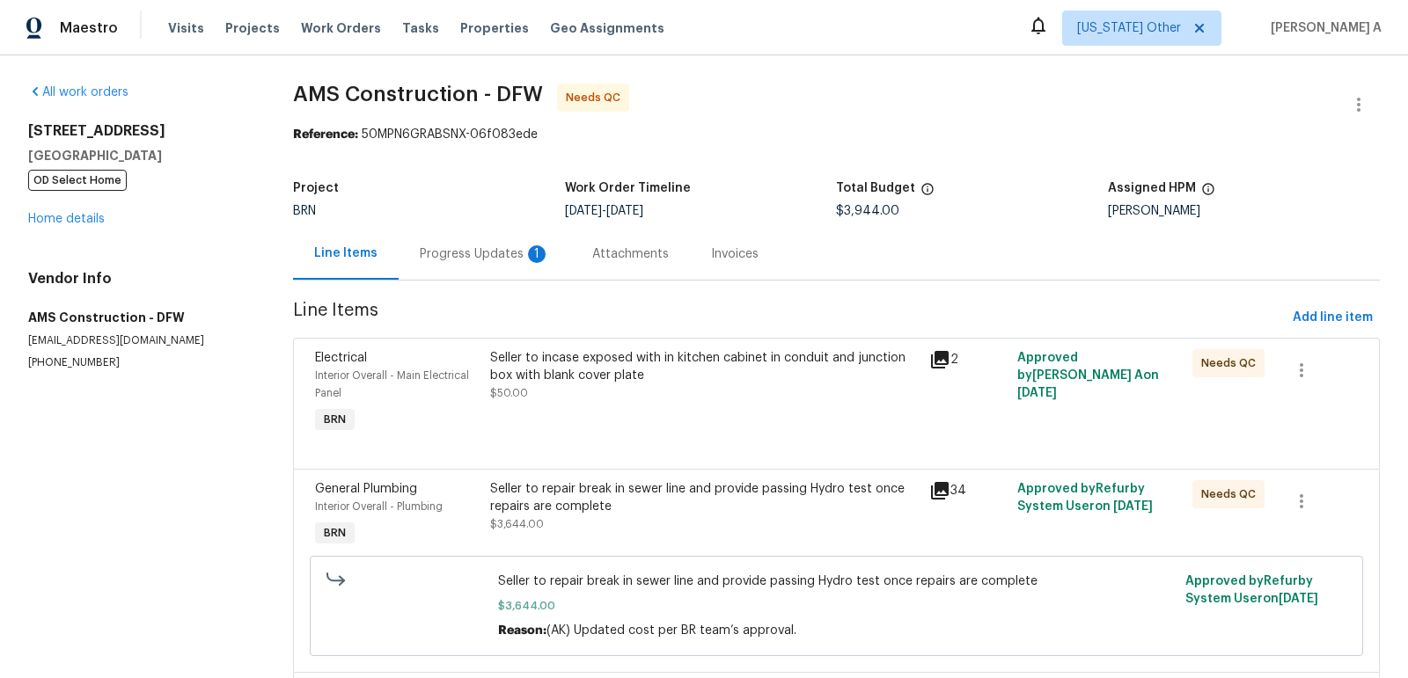
click at [479, 249] on div "Progress Updates 1" at bounding box center [485, 254] width 130 height 18
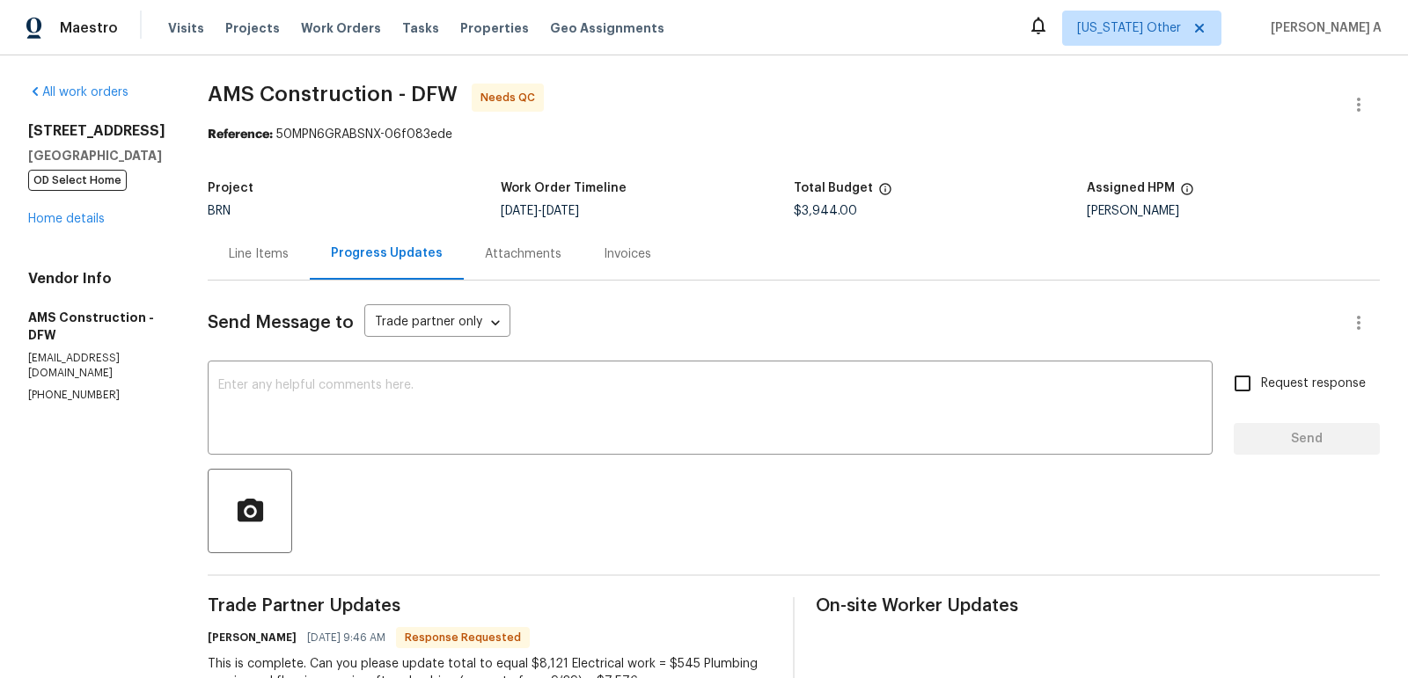
click at [289, 142] on div "Reference: 50MPN6GRABSNX-06f083ede" at bounding box center [794, 135] width 1172 height 18
copy span "AMS Construction"
drag, startPoint x: 181, startPoint y: 91, endPoint x: 370, endPoint y: 92, distance: 189.2
click at [208, 268] on div "Line Items" at bounding box center [259, 254] width 102 height 52
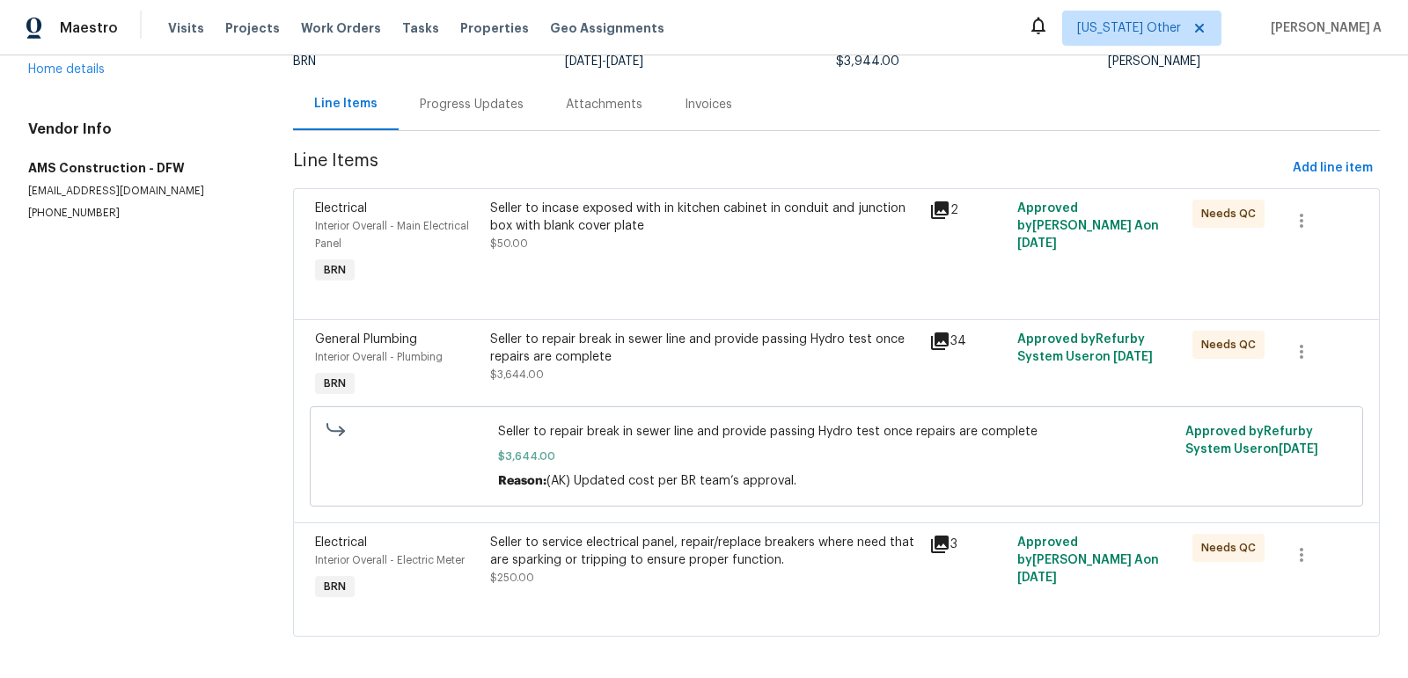
scroll to position [143, 0]
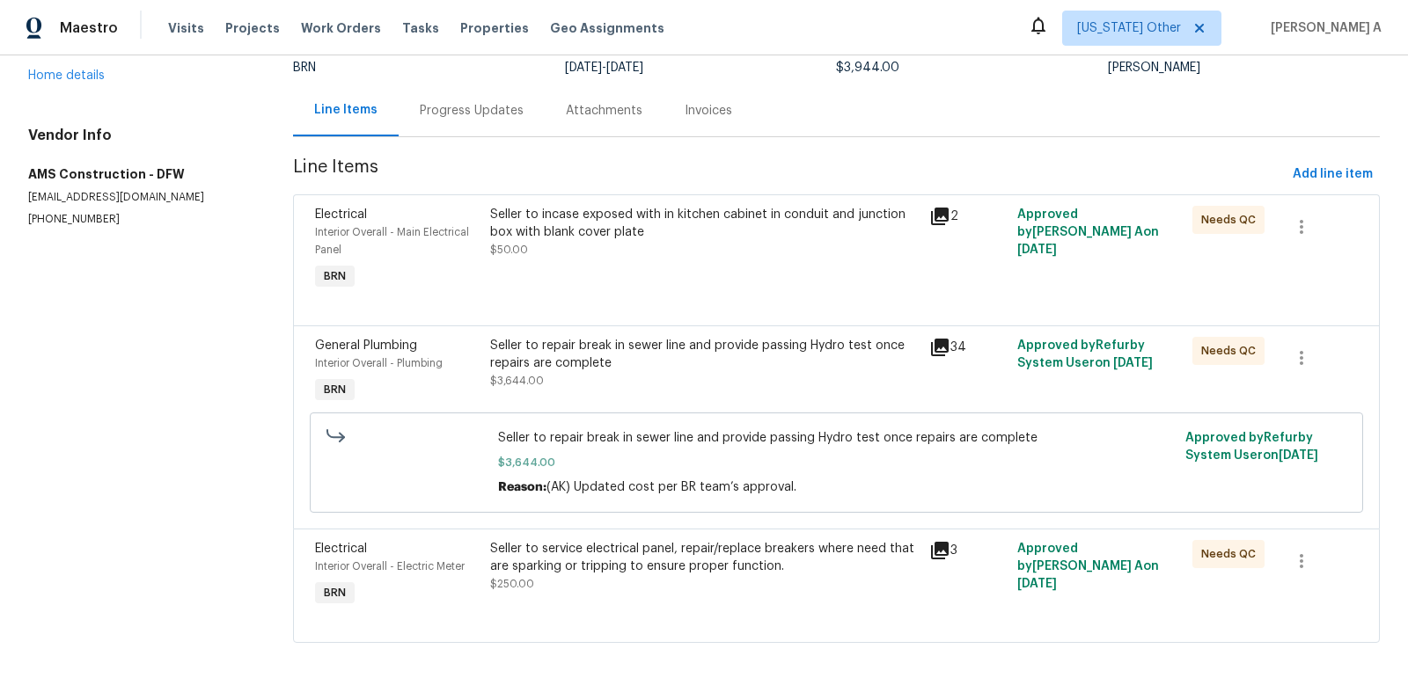
click at [632, 390] on div "Seller to repair break in sewer line and provide passing Hydro test once repair…" at bounding box center [704, 372] width 439 height 81
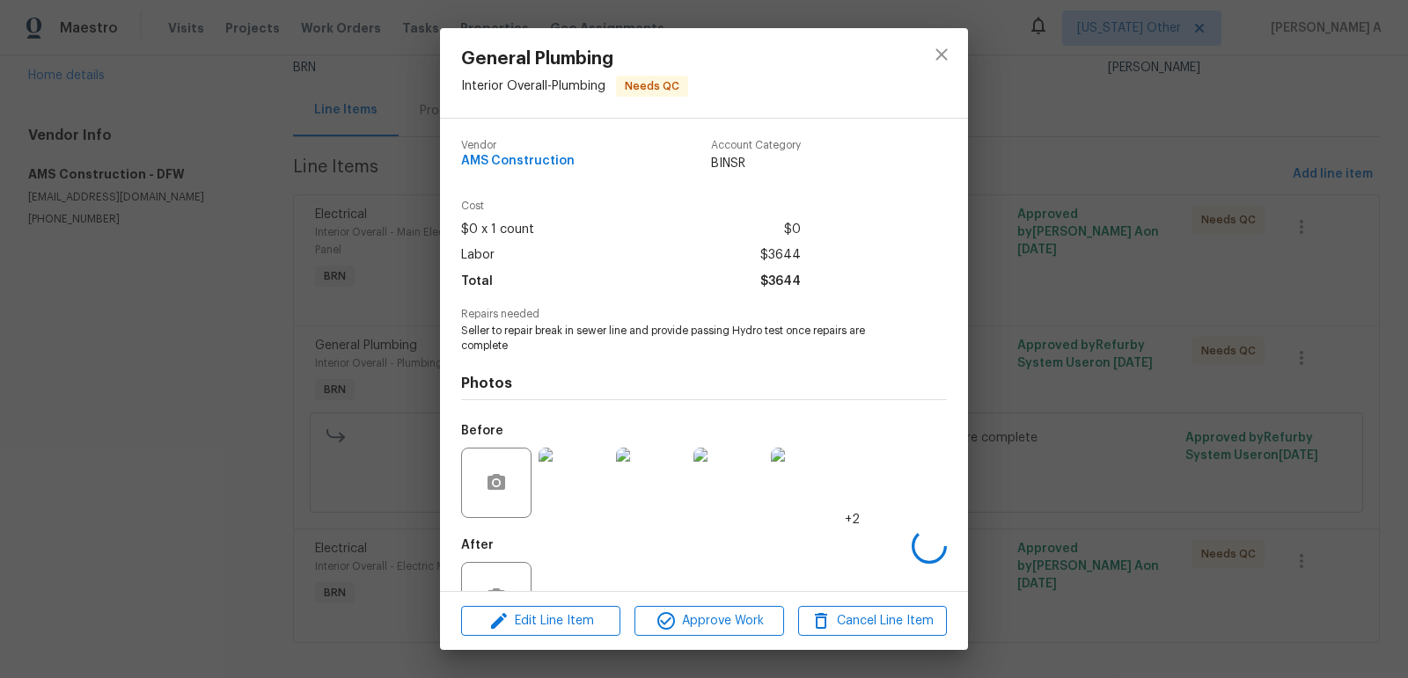
click at [541, 340] on span "Seller to repair break in sewer line and provide passing Hydro test once repair…" at bounding box center [679, 339] width 437 height 30
copy span "Seller to repair break in sewer line and provide passing Hydro test once repair…"
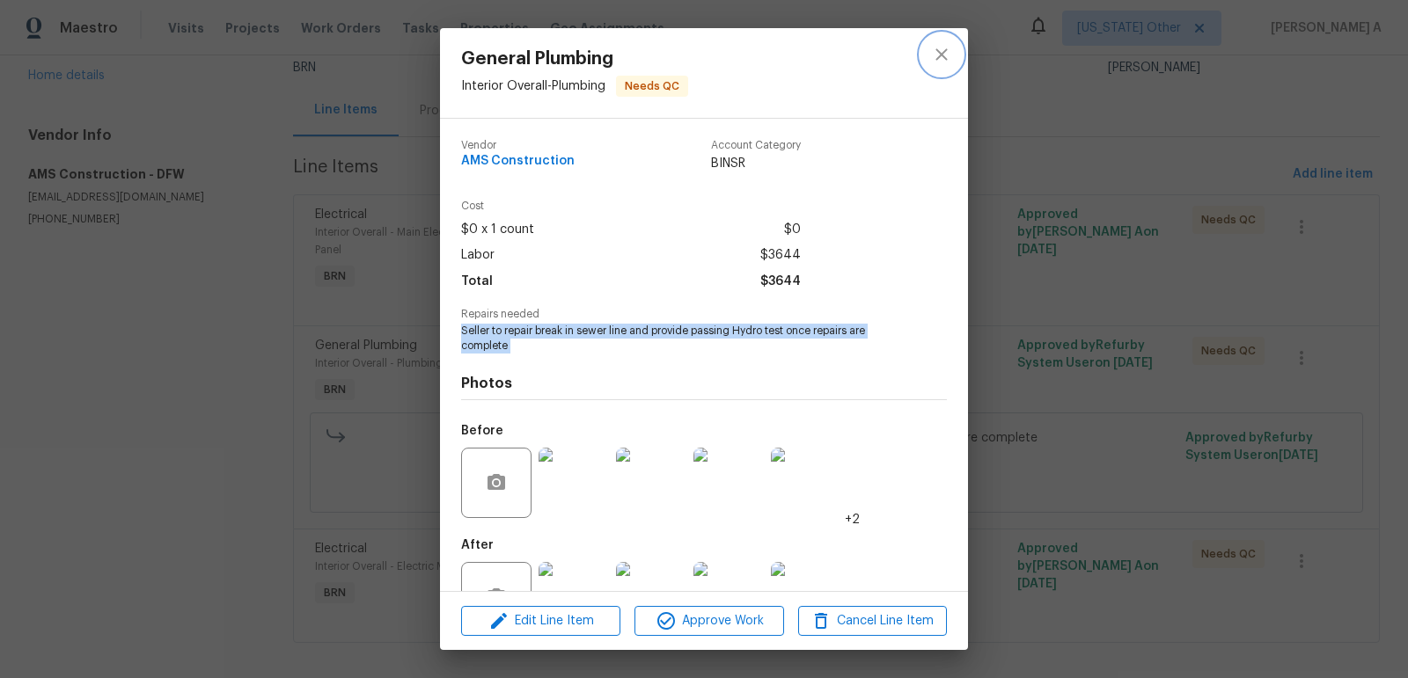
click at [939, 58] on icon "close" at bounding box center [941, 54] width 21 height 21
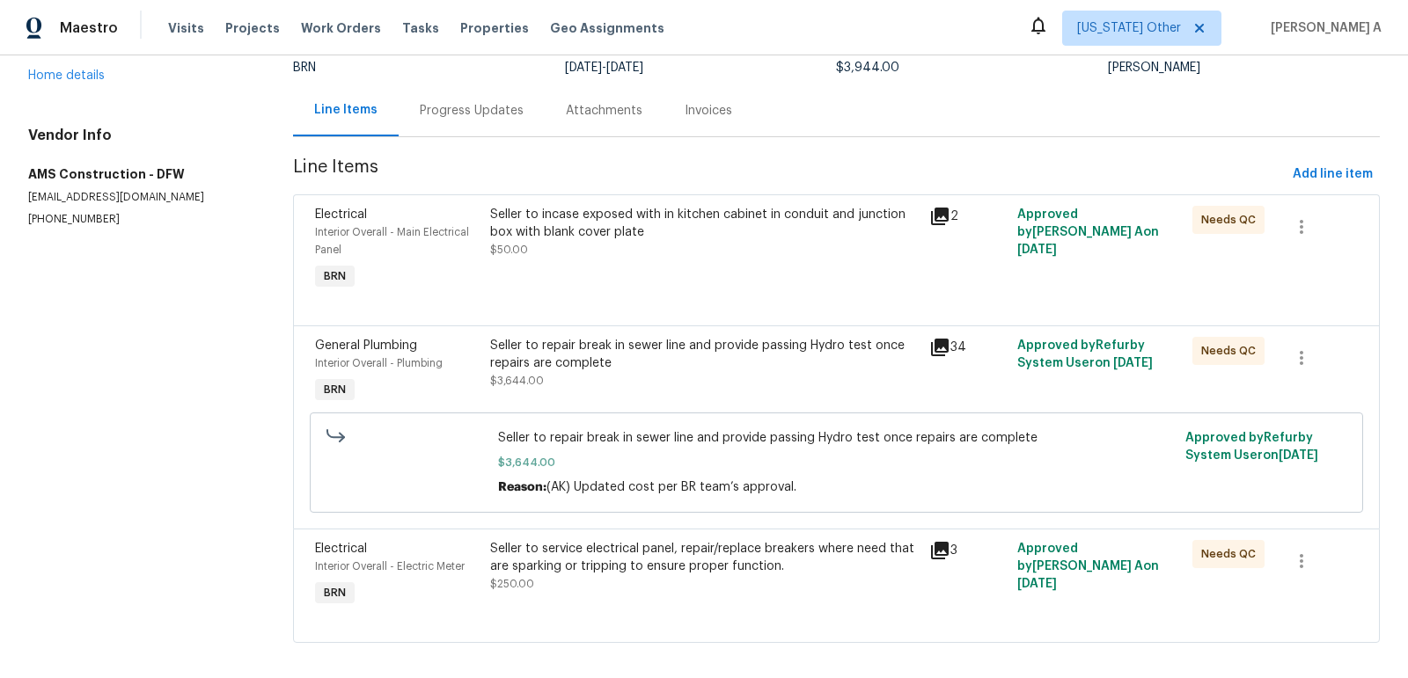
click at [432, 104] on div "Progress Updates" at bounding box center [472, 111] width 104 height 18
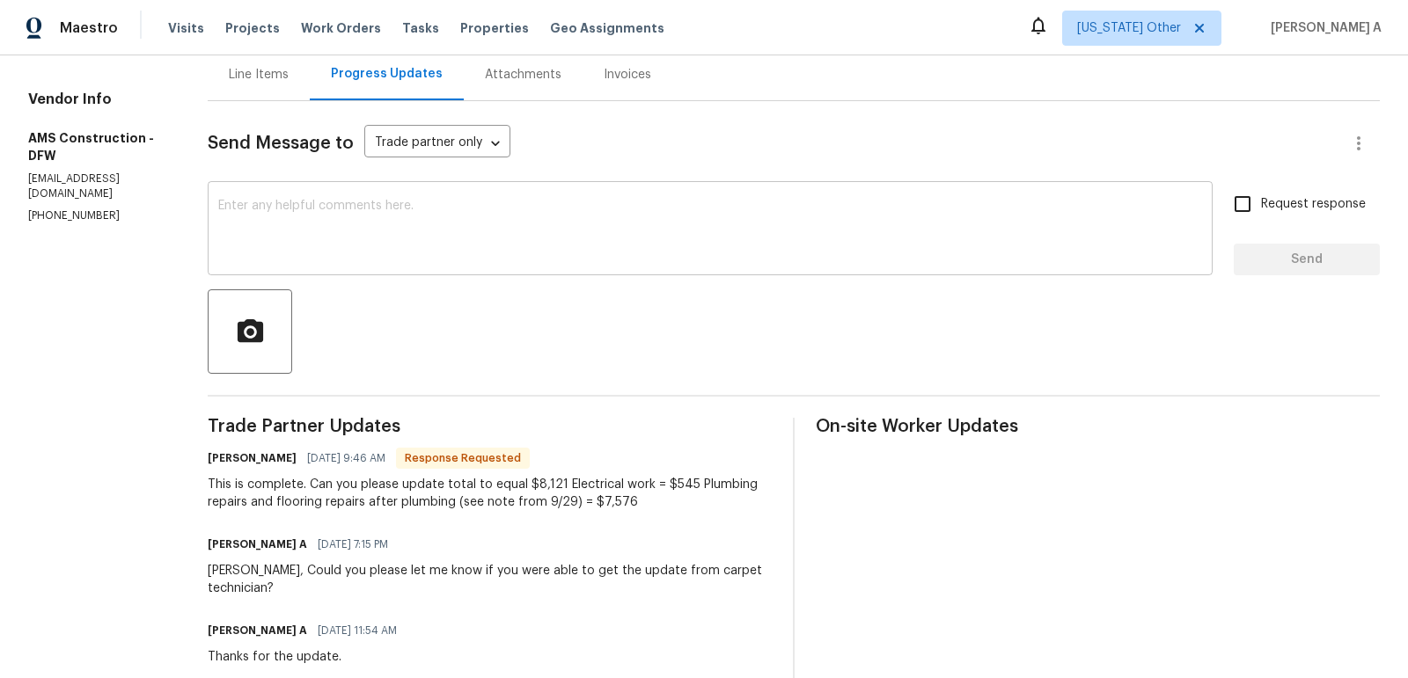
scroll to position [222, 0]
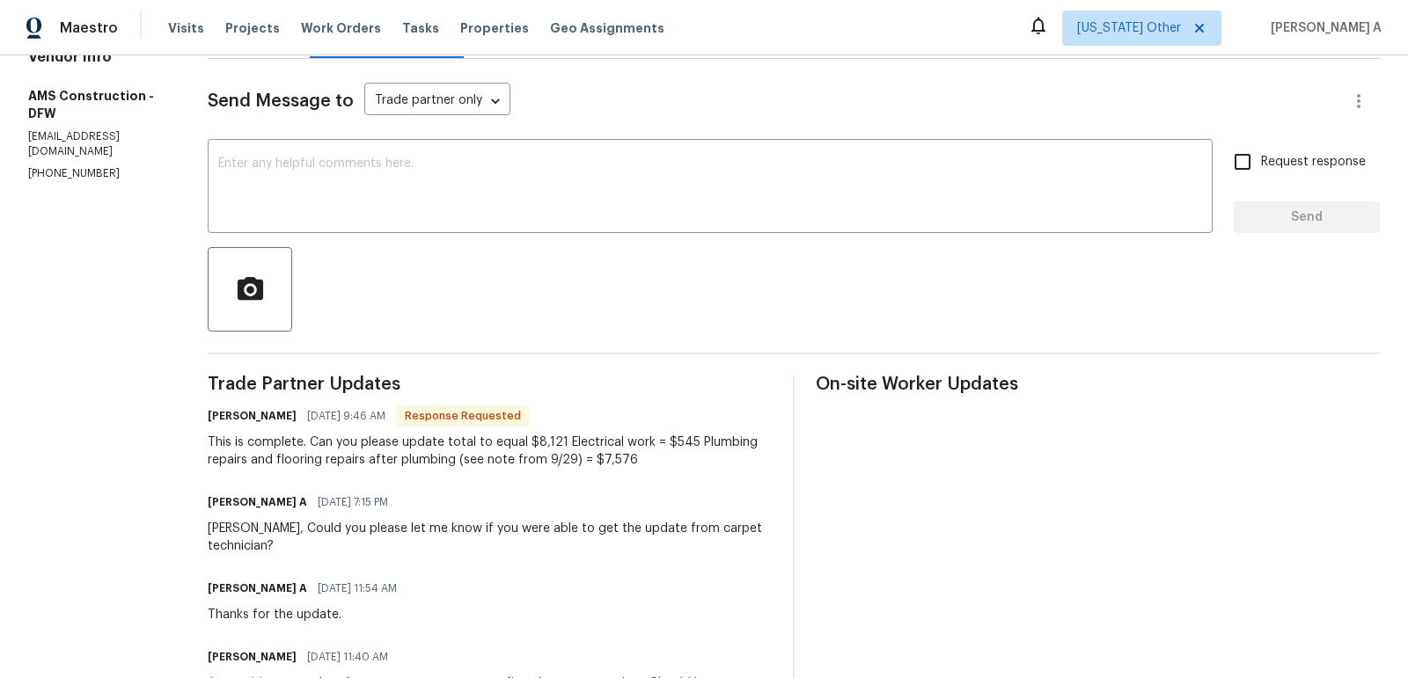
click at [393, 443] on div "This is complete. Can you please update total to equal $8,121 Electrical work =…" at bounding box center [490, 451] width 564 height 35
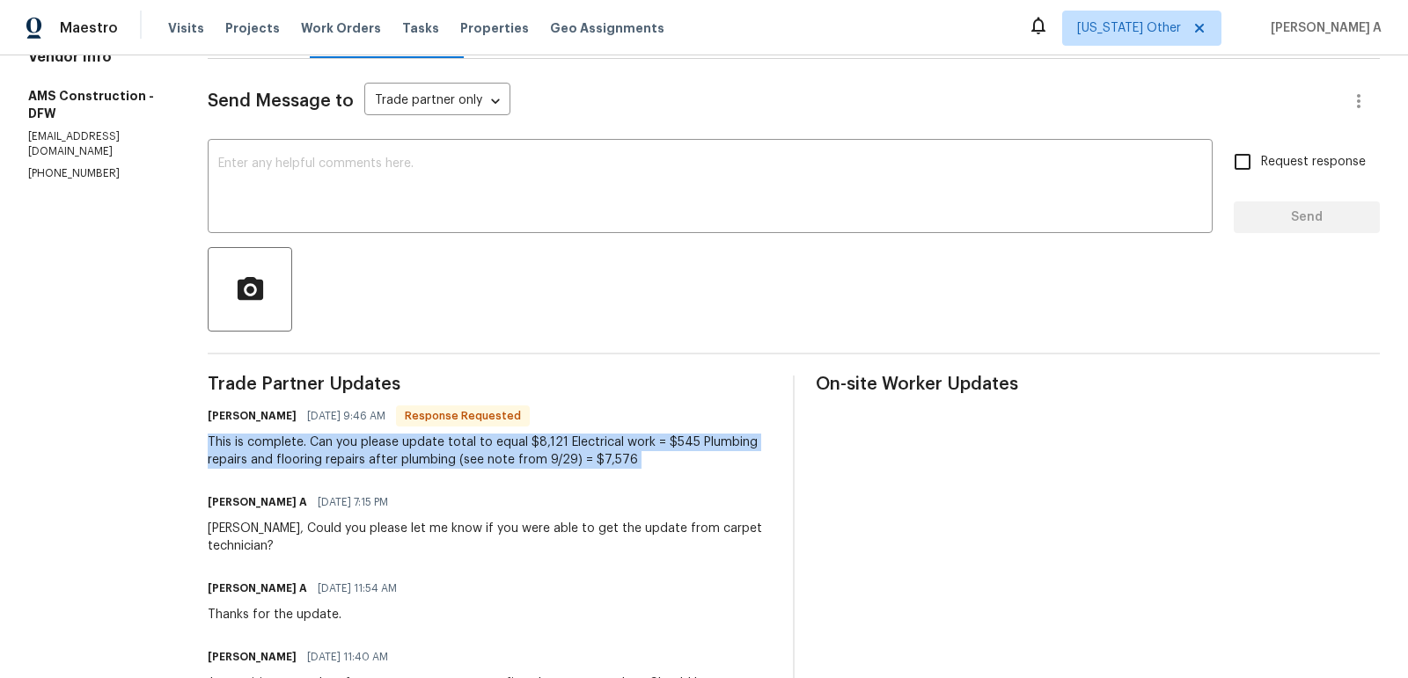
click at [393, 443] on div "This is complete. Can you please update total to equal $8,121 Electrical work =…" at bounding box center [490, 451] width 564 height 35
copy div "This is complete. Can you please update total to equal $8,121 Electrical work =…"
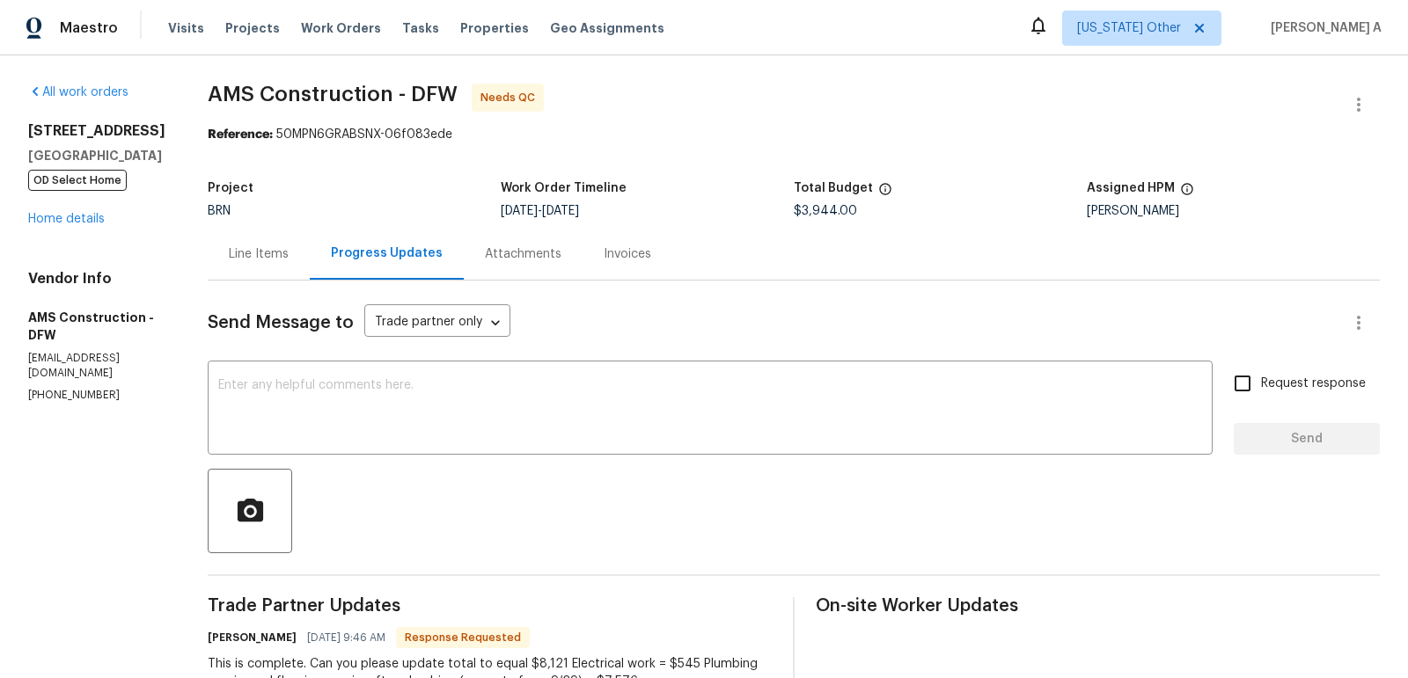
click at [801, 216] on span "$3,944.00" at bounding box center [825, 211] width 63 height 12
copy span "$3,944.00"
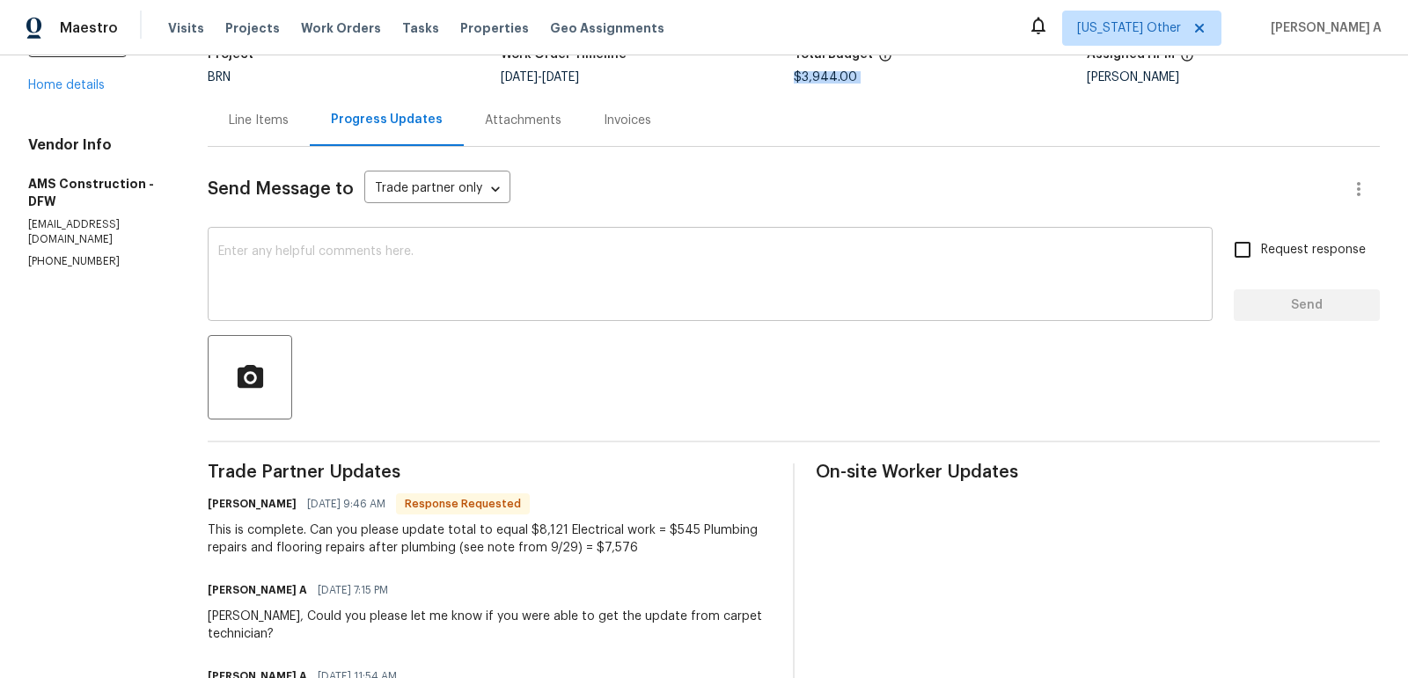
scroll to position [135, 0]
click at [245, 110] on div "Line Items" at bounding box center [259, 119] width 60 height 18
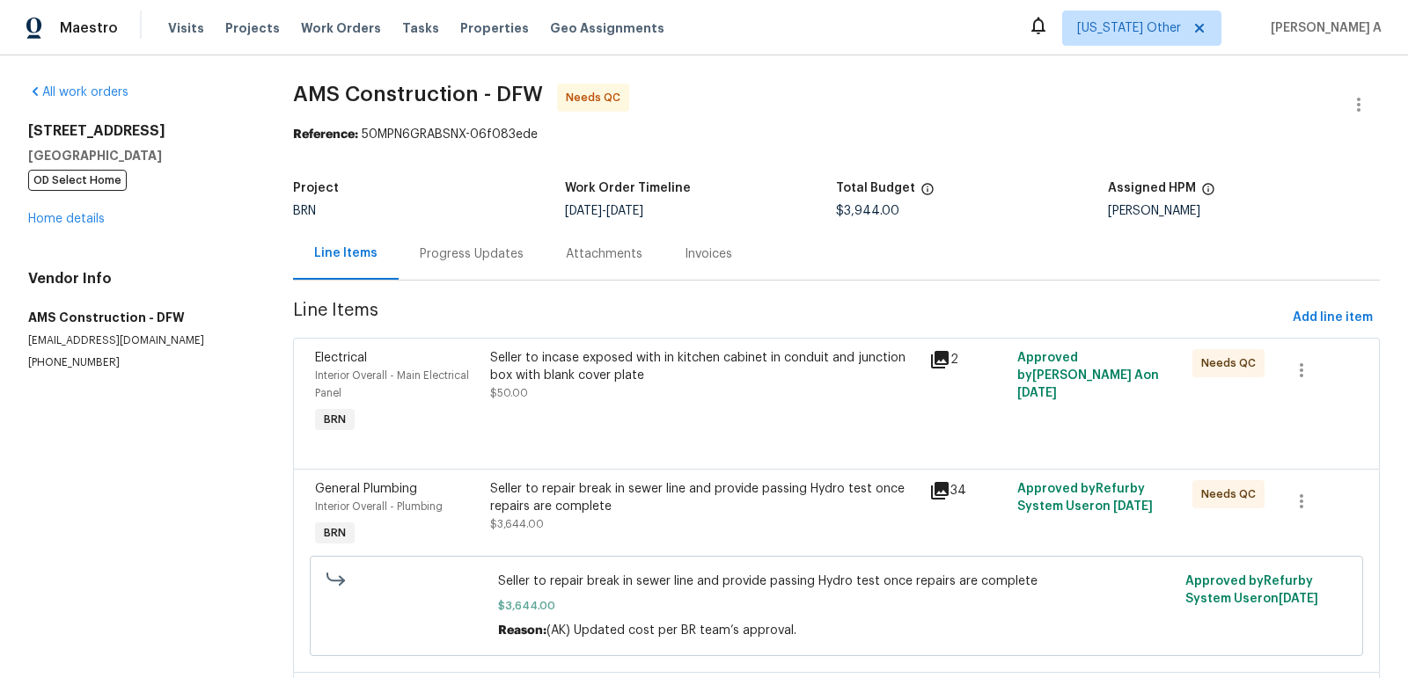
click at [658, 387] on div "Seller to incase exposed with in kitchen cabinet in conduit and junction box wi…" at bounding box center [704, 375] width 428 height 53
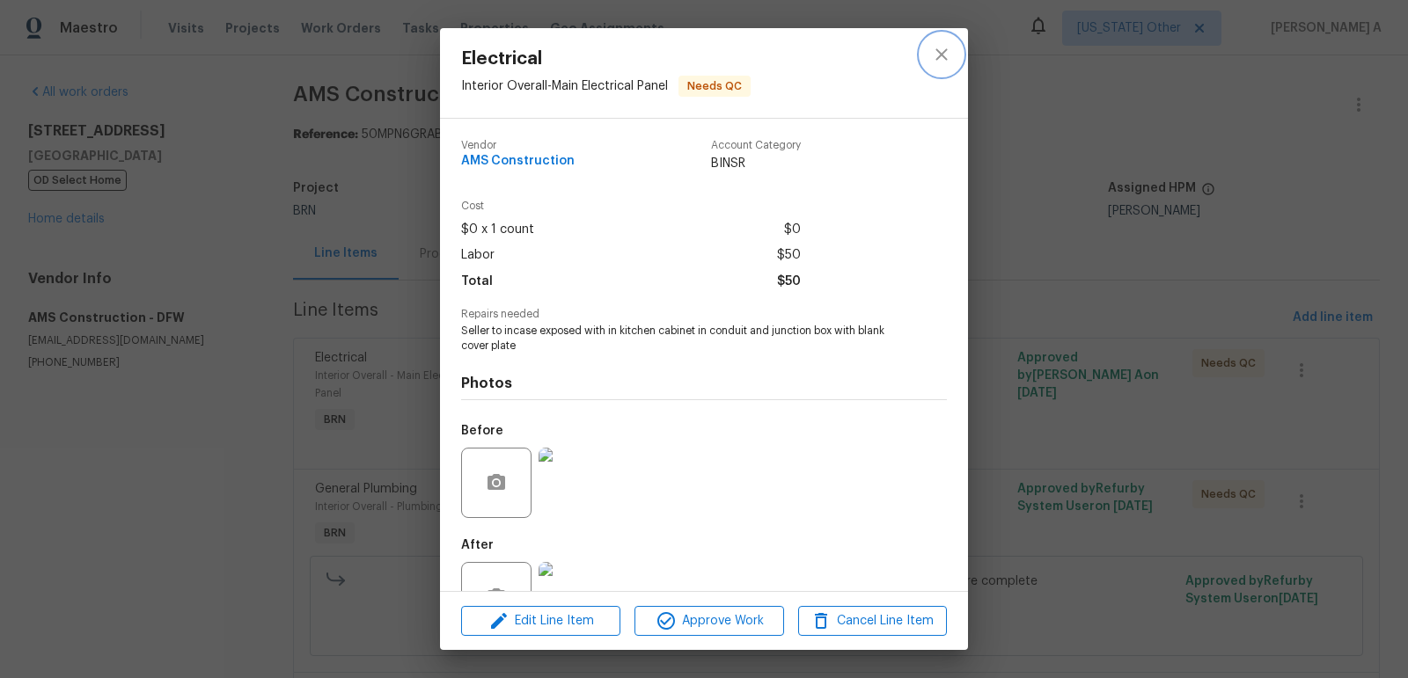
click at [940, 47] on icon "close" at bounding box center [941, 54] width 21 height 21
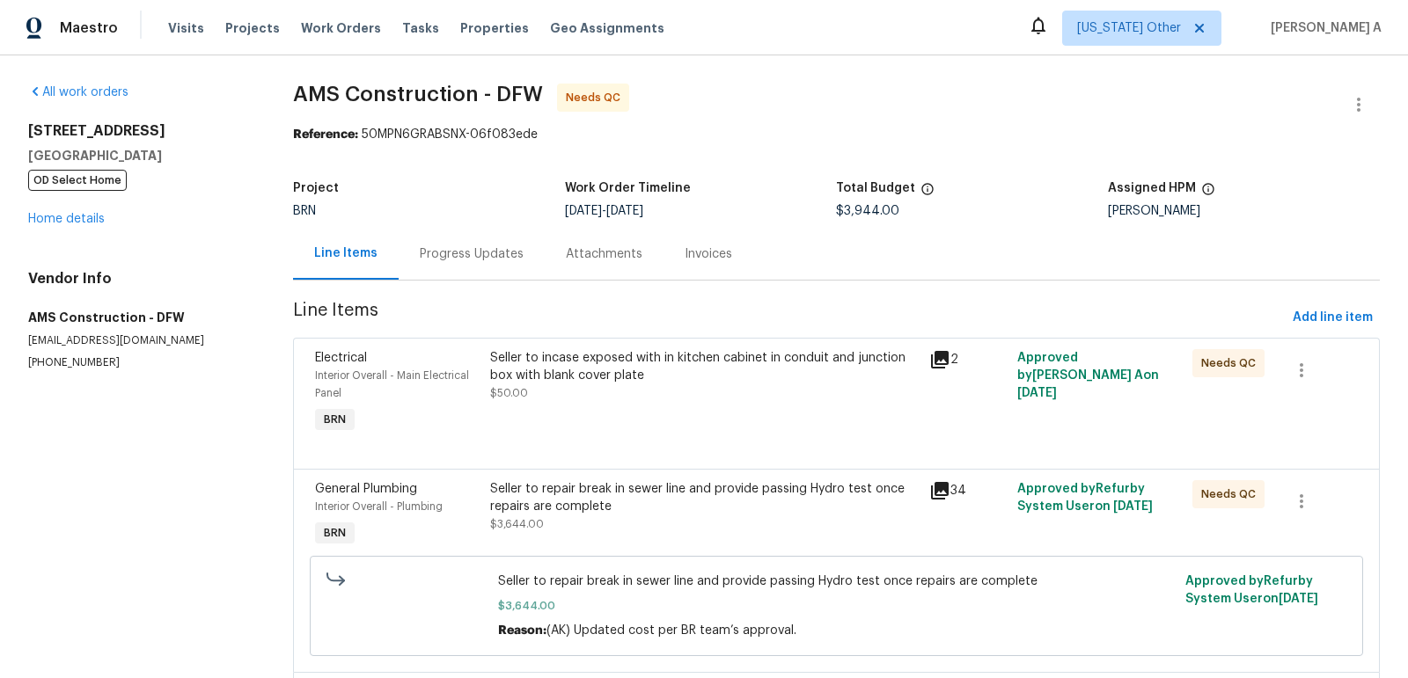
click at [693, 490] on div "Seller to repair break in sewer line and provide passing Hydro test once repair…" at bounding box center [704, 497] width 428 height 35
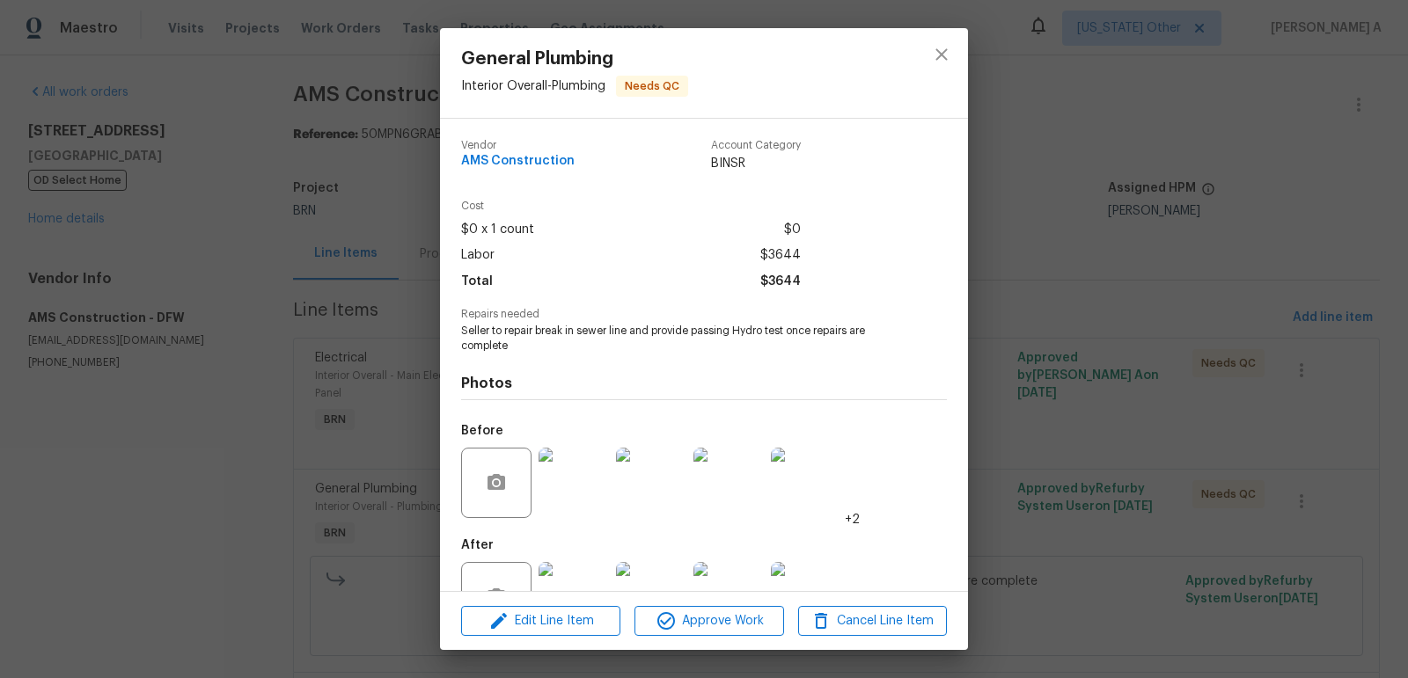
scroll to position [58, 0]
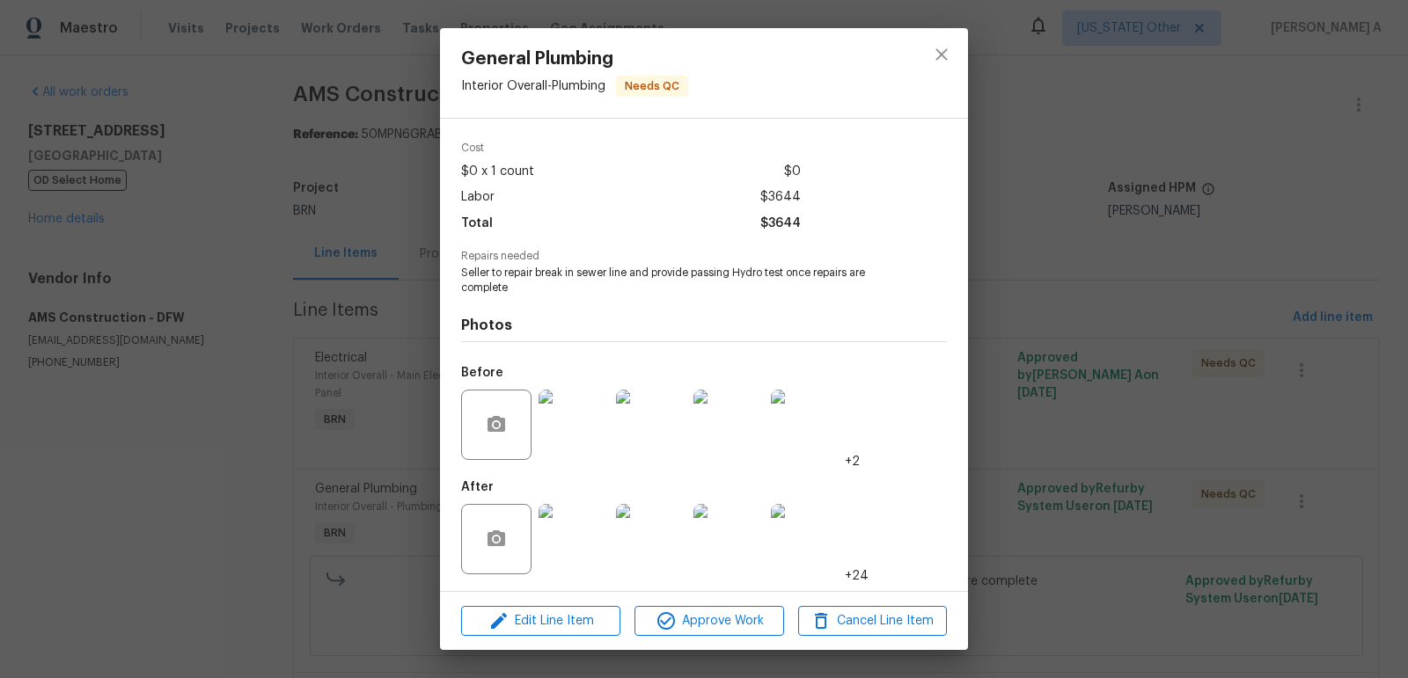
click at [567, 531] on img at bounding box center [573, 539] width 70 height 70
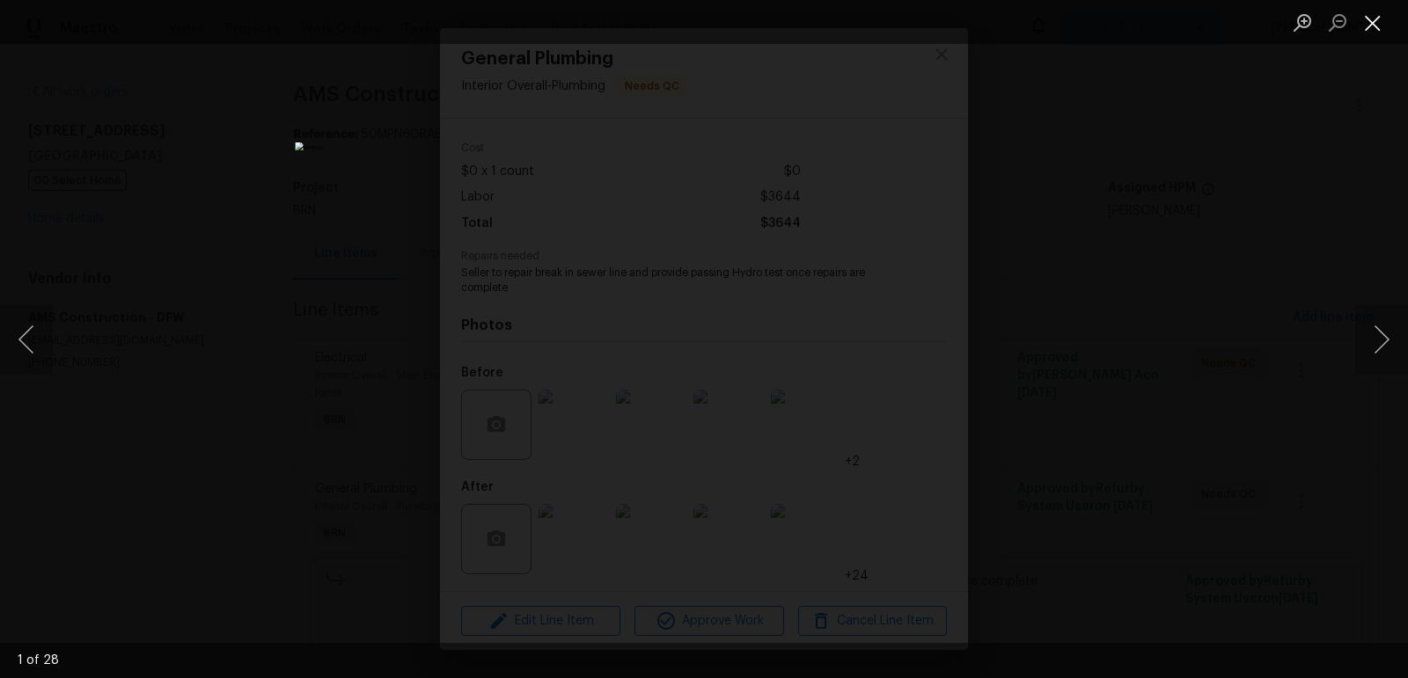
click at [1372, 18] on button "Close lightbox" at bounding box center [1372, 22] width 35 height 31
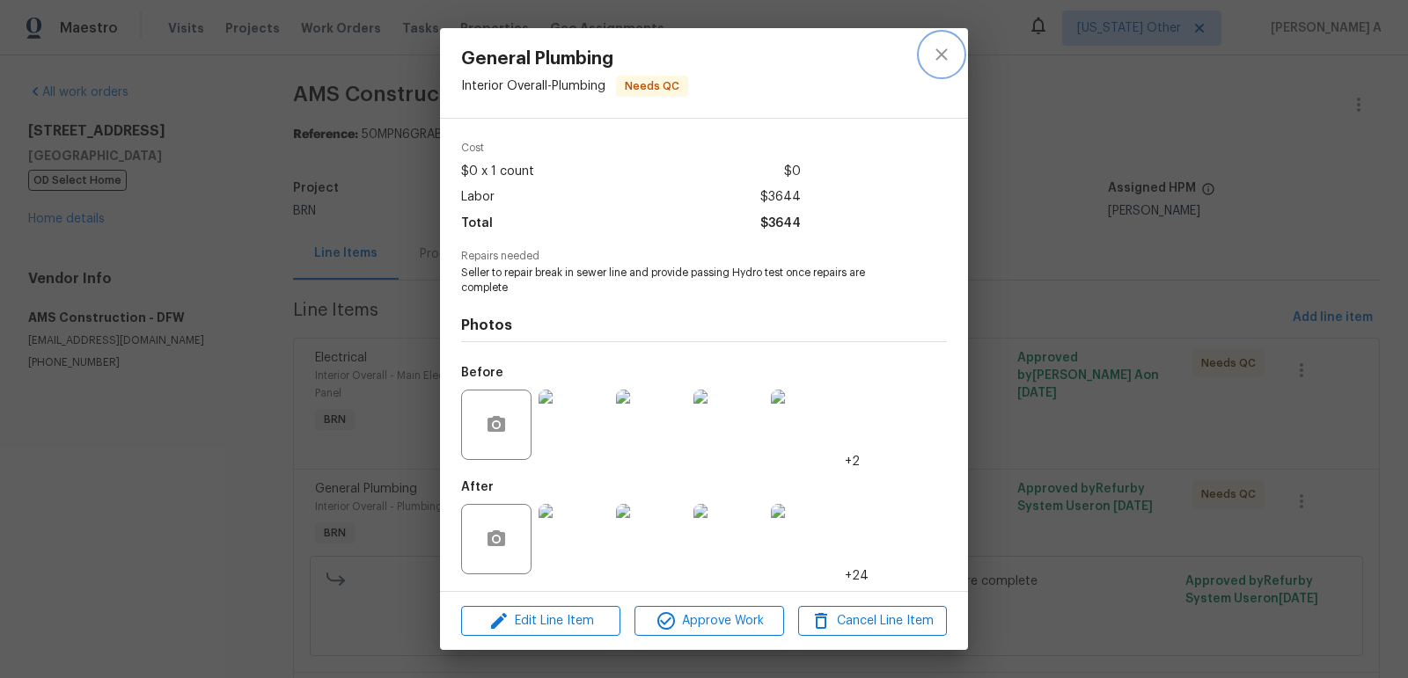
click at [948, 55] on icon "close" at bounding box center [941, 54] width 21 height 21
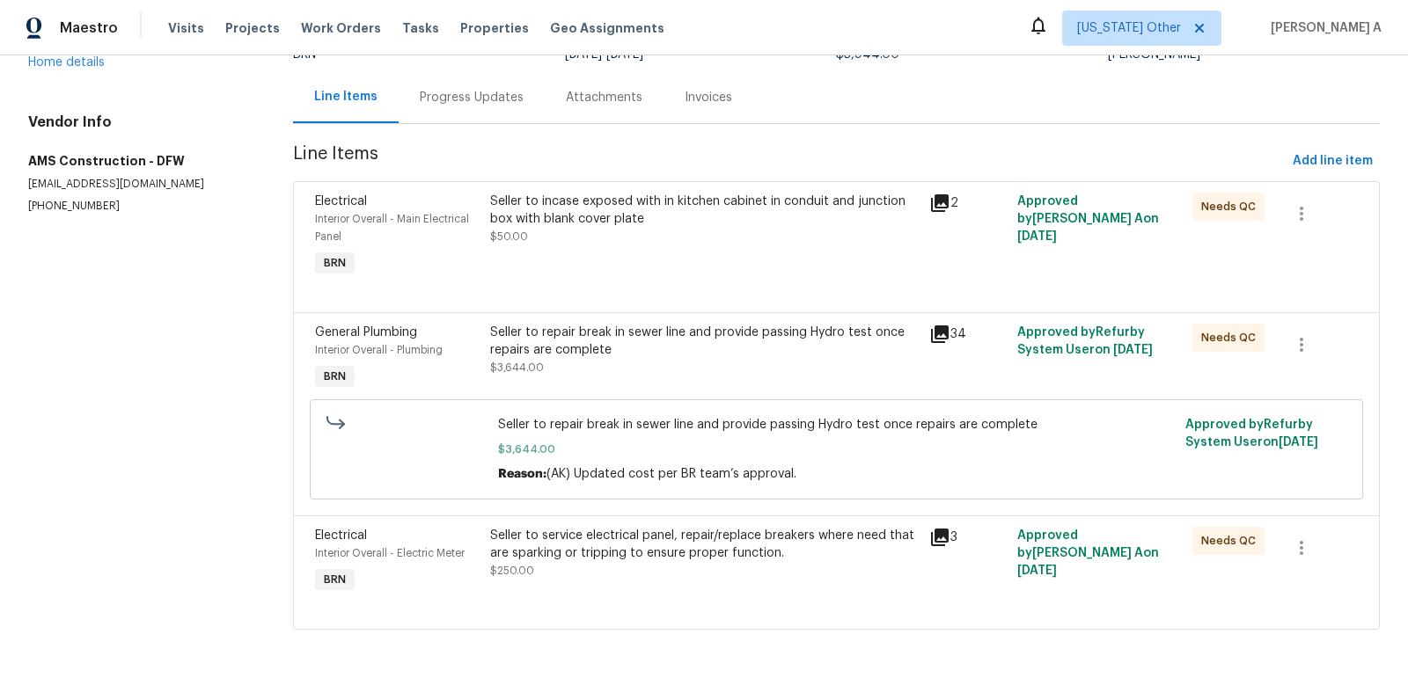
scroll to position [0, 0]
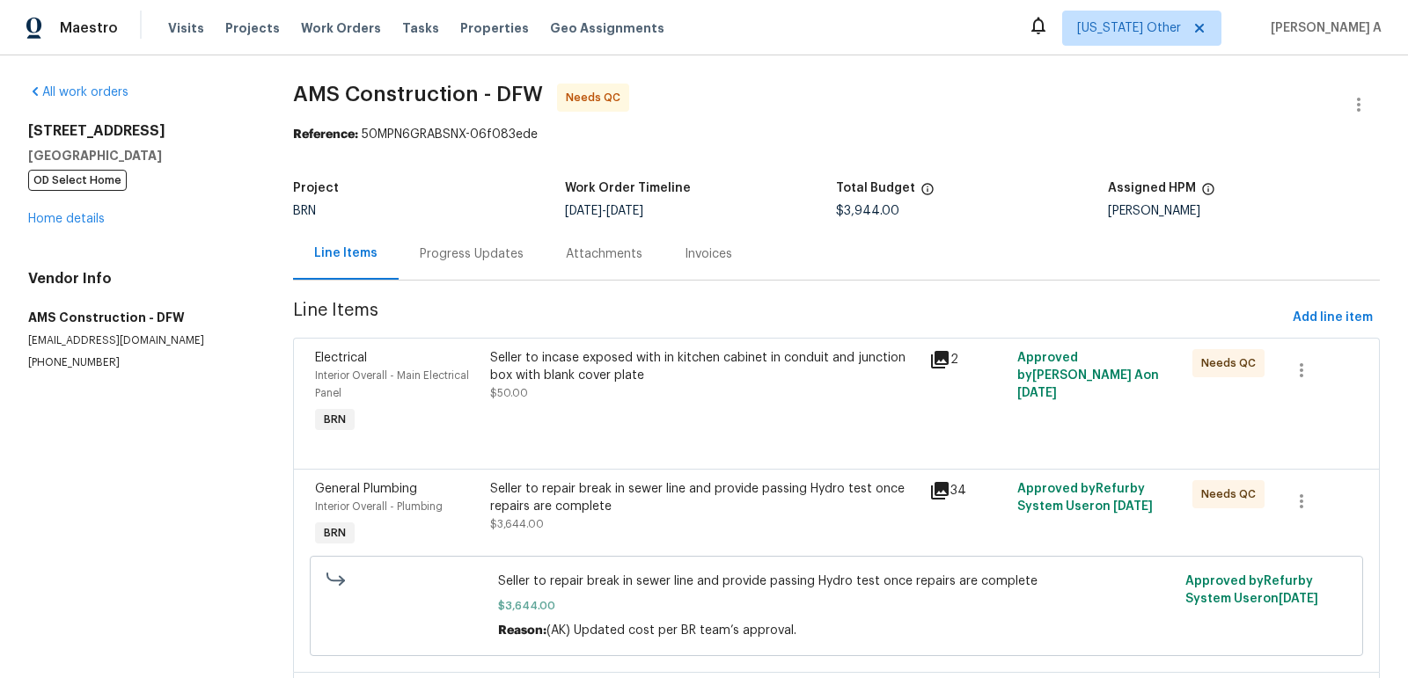
click at [561, 398] on div "Seller to incase exposed with in kitchen cabinet in conduit and junction box wi…" at bounding box center [704, 375] width 428 height 53
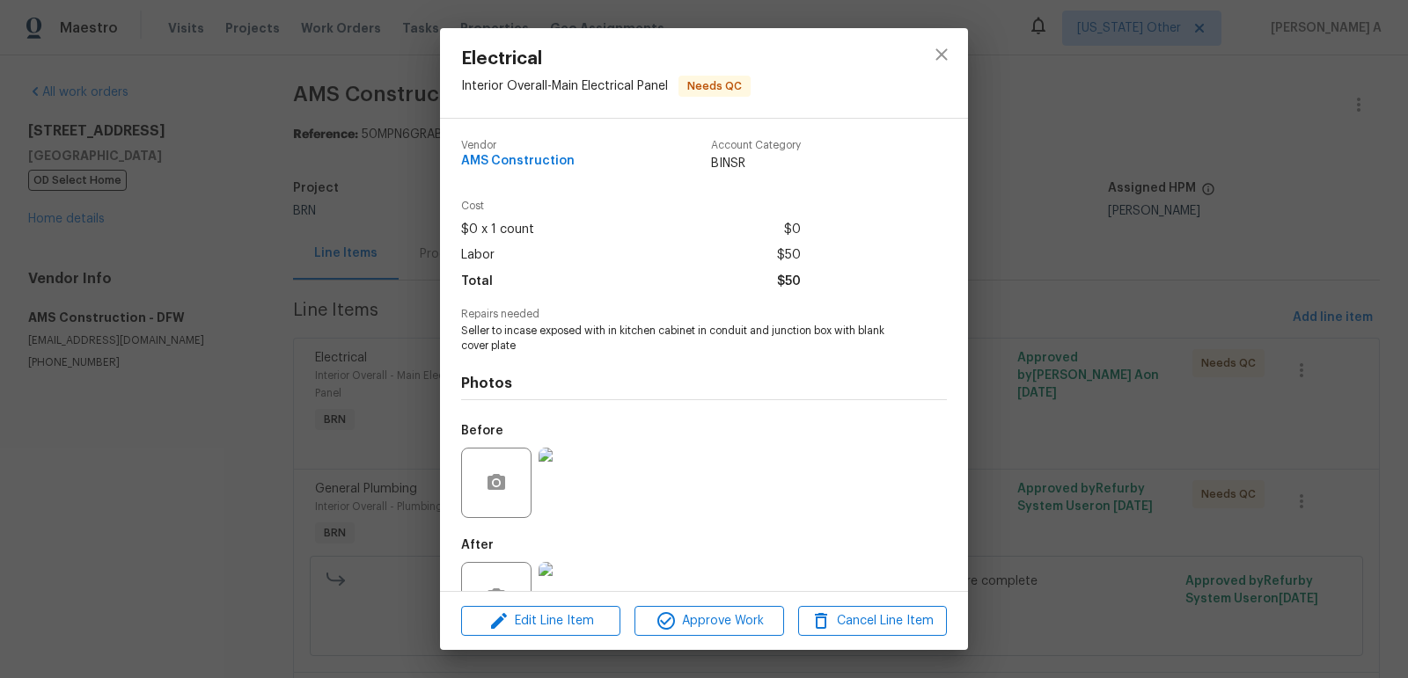
click at [546, 156] on span "AMS Construction" at bounding box center [517, 161] width 113 height 13
copy span "AMS Construction"
click at [540, 336] on span "Seller to incase exposed with in kitchen cabinet in conduit and junction box wi…" at bounding box center [679, 339] width 437 height 30
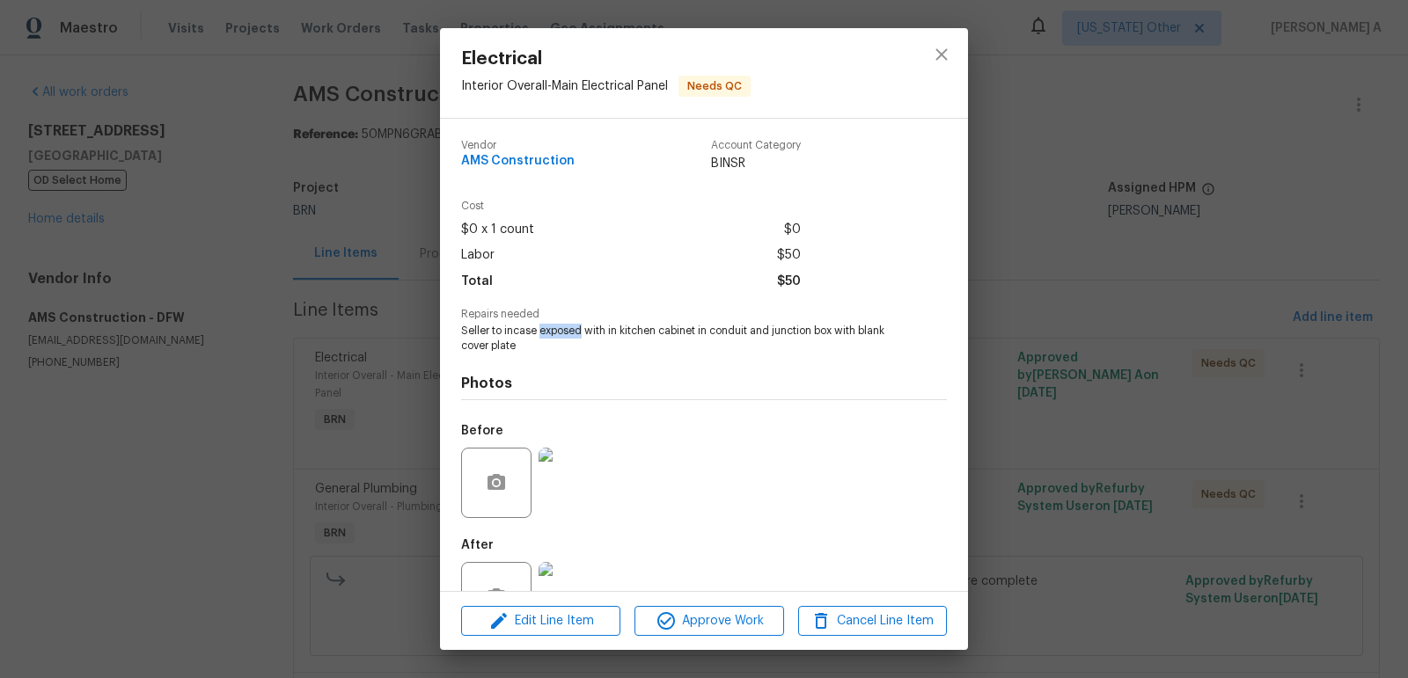
click at [540, 336] on span "Seller to incase exposed with in kitchen cabinet in conduit and junction box wi…" at bounding box center [679, 339] width 437 height 30
copy span "Seller to incase exposed with in kitchen cabinet in conduit and junction box wi…"
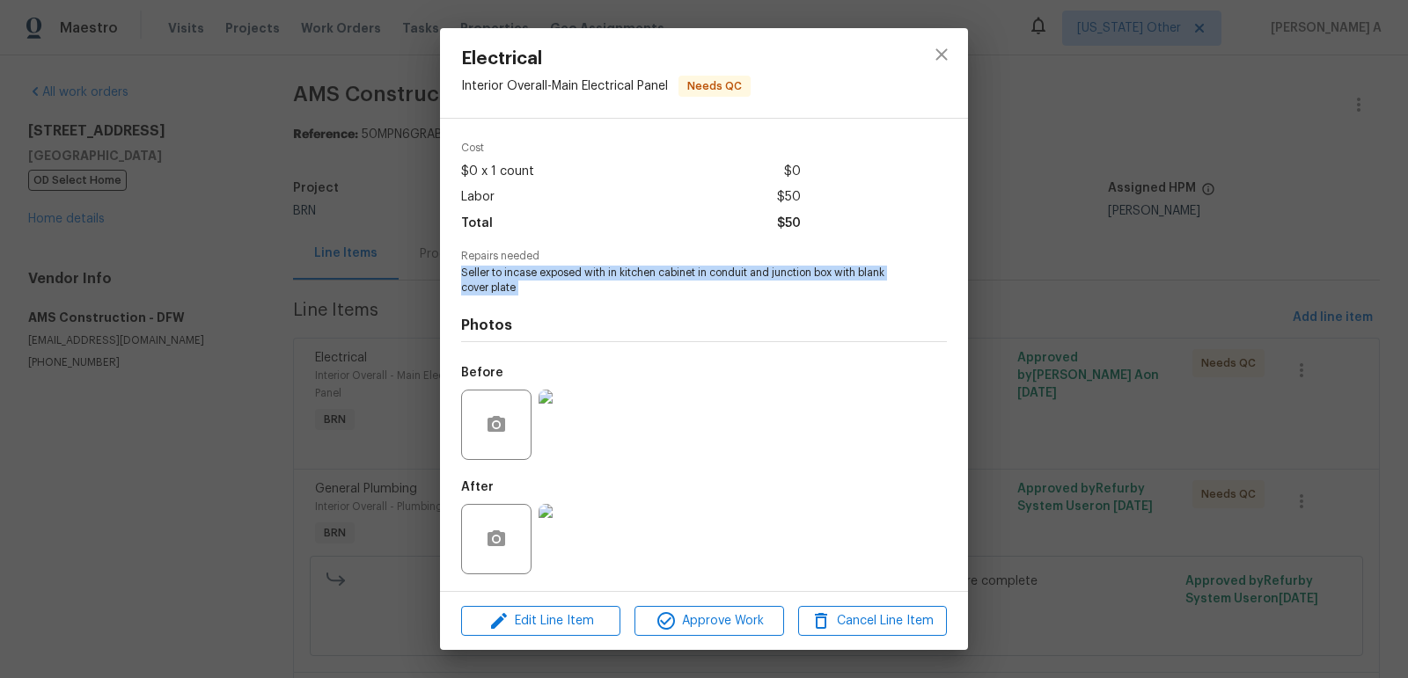
click at [549, 421] on img at bounding box center [573, 425] width 70 height 70
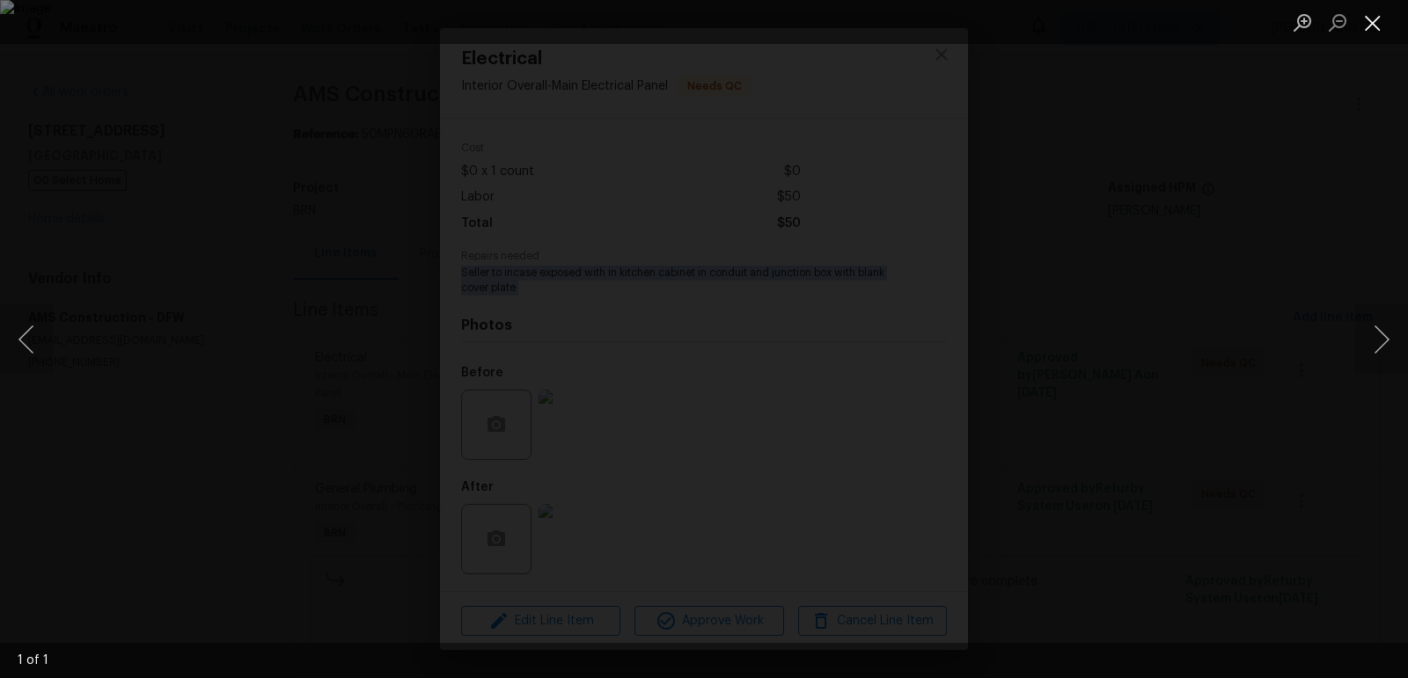
click at [1380, 20] on button "Close lightbox" at bounding box center [1372, 22] width 35 height 31
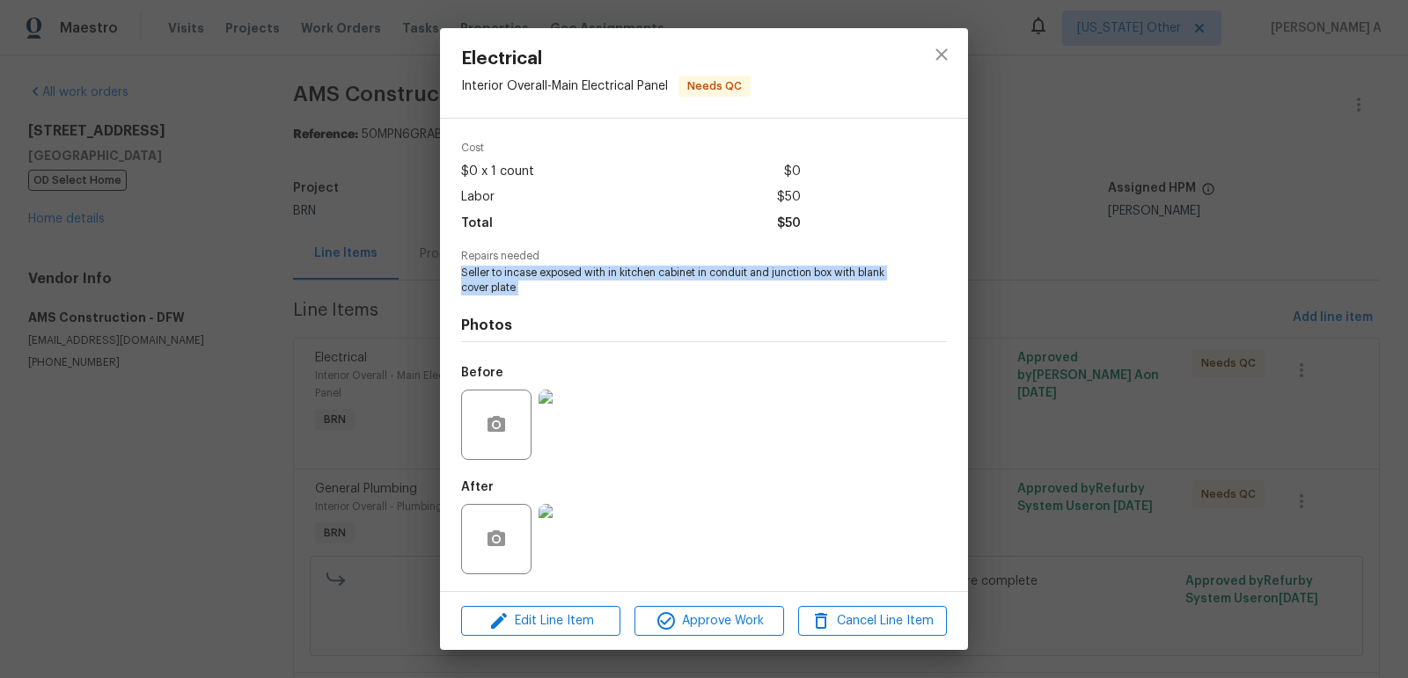
click at [545, 564] on img at bounding box center [573, 539] width 70 height 70
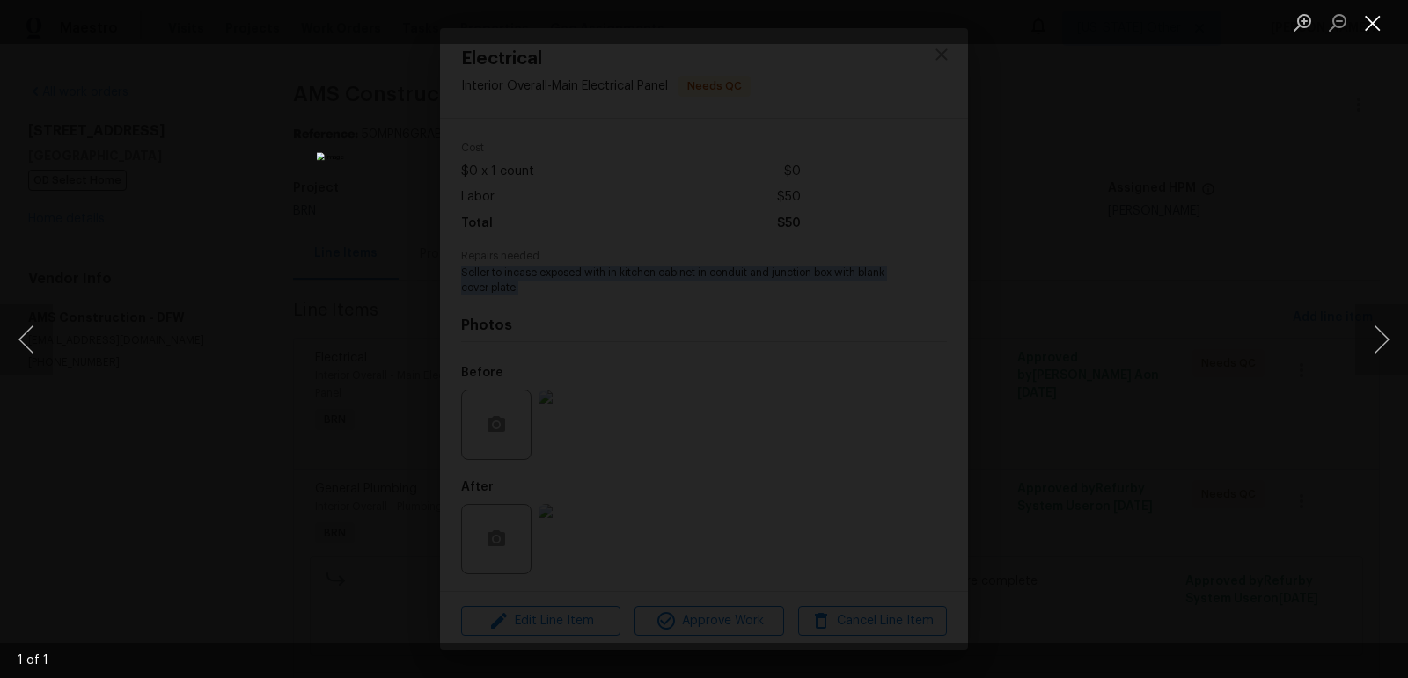
click at [1360, 17] on button "Close lightbox" at bounding box center [1372, 22] width 35 height 31
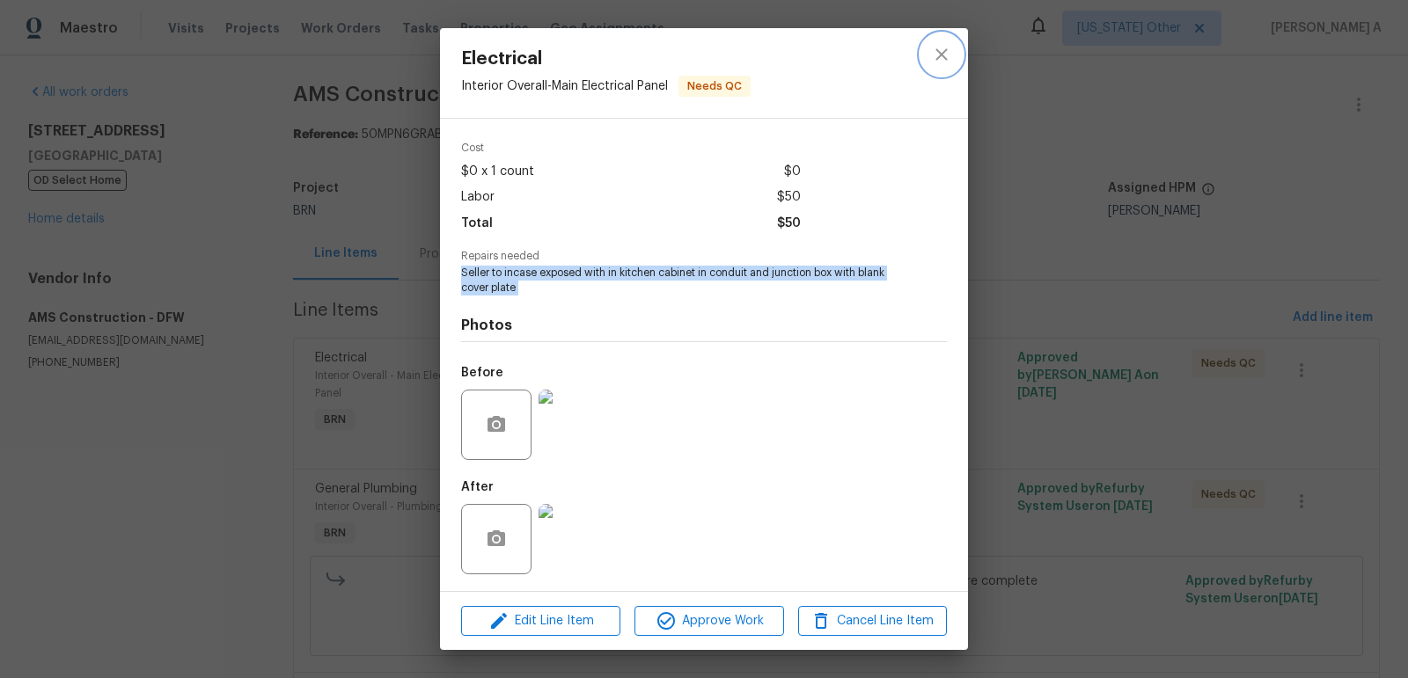
click at [941, 55] on icon "close" at bounding box center [941, 54] width 21 height 21
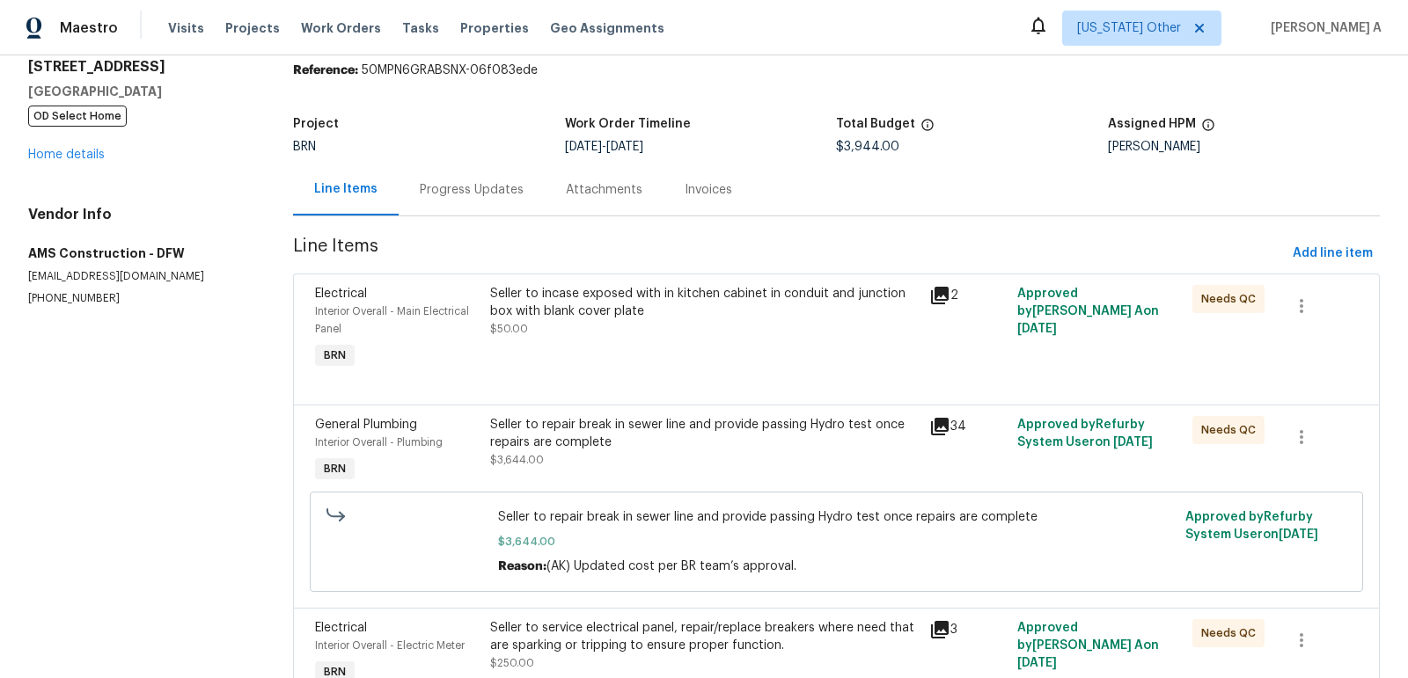
scroll to position [157, 0]
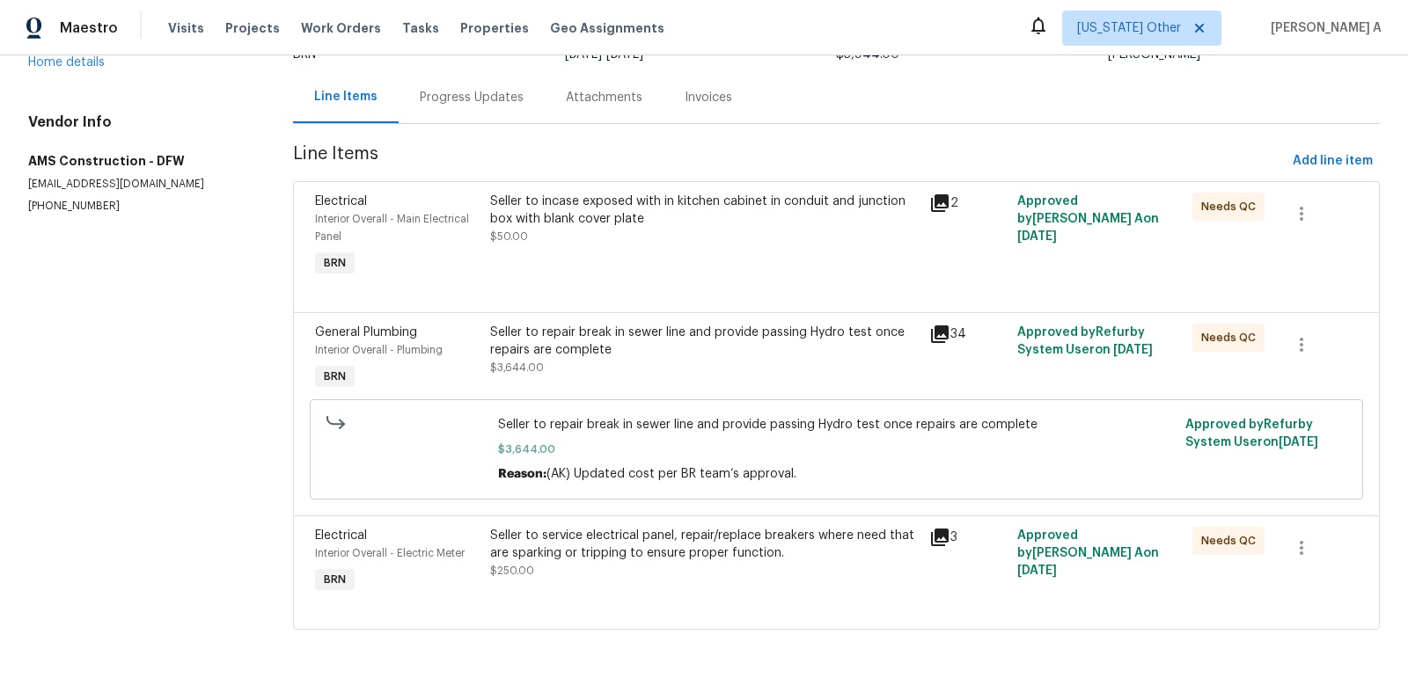
click at [622, 361] on div "Seller to repair break in sewer line and provide passing Hydro test once repair…" at bounding box center [704, 350] width 428 height 53
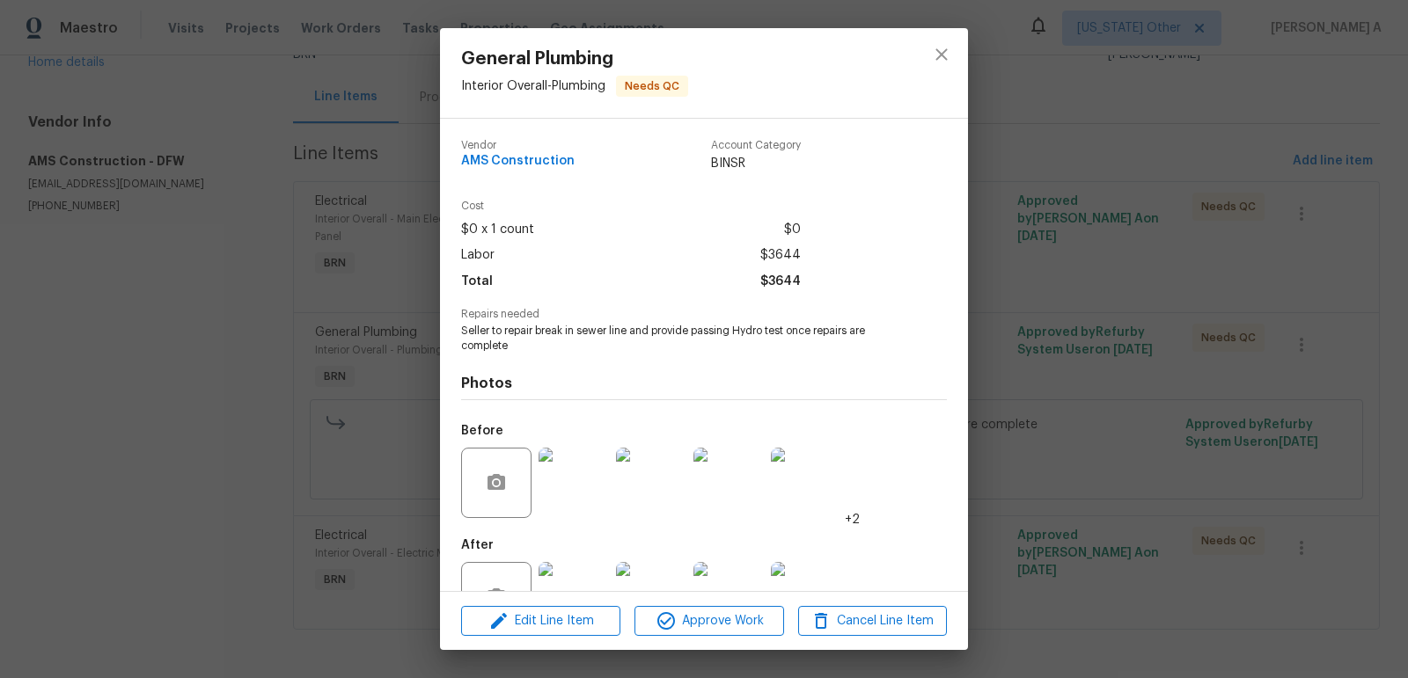
click at [560, 336] on span "Seller to repair break in sewer line and provide passing Hydro test once repair…" at bounding box center [679, 339] width 437 height 30
copy span "Seller to repair break in sewer line and provide passing Hydro test once repair…"
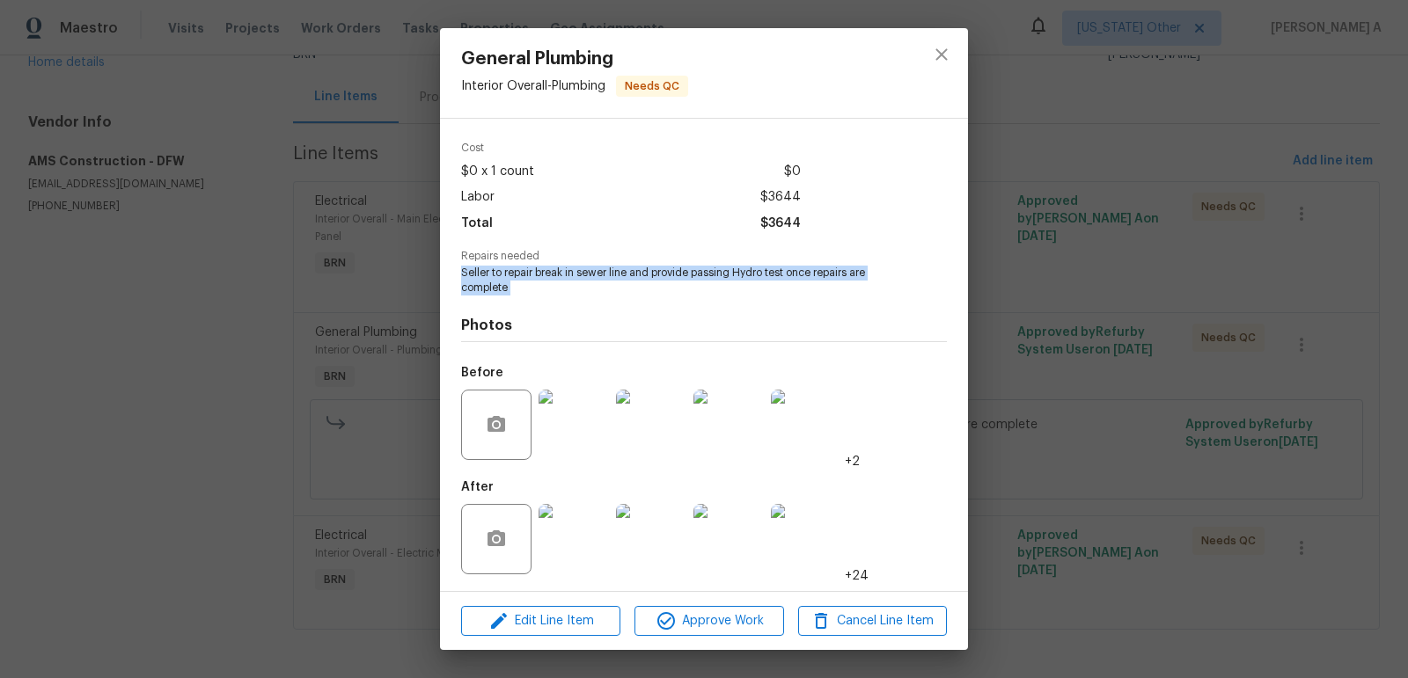
click at [560, 424] on img at bounding box center [573, 425] width 70 height 70
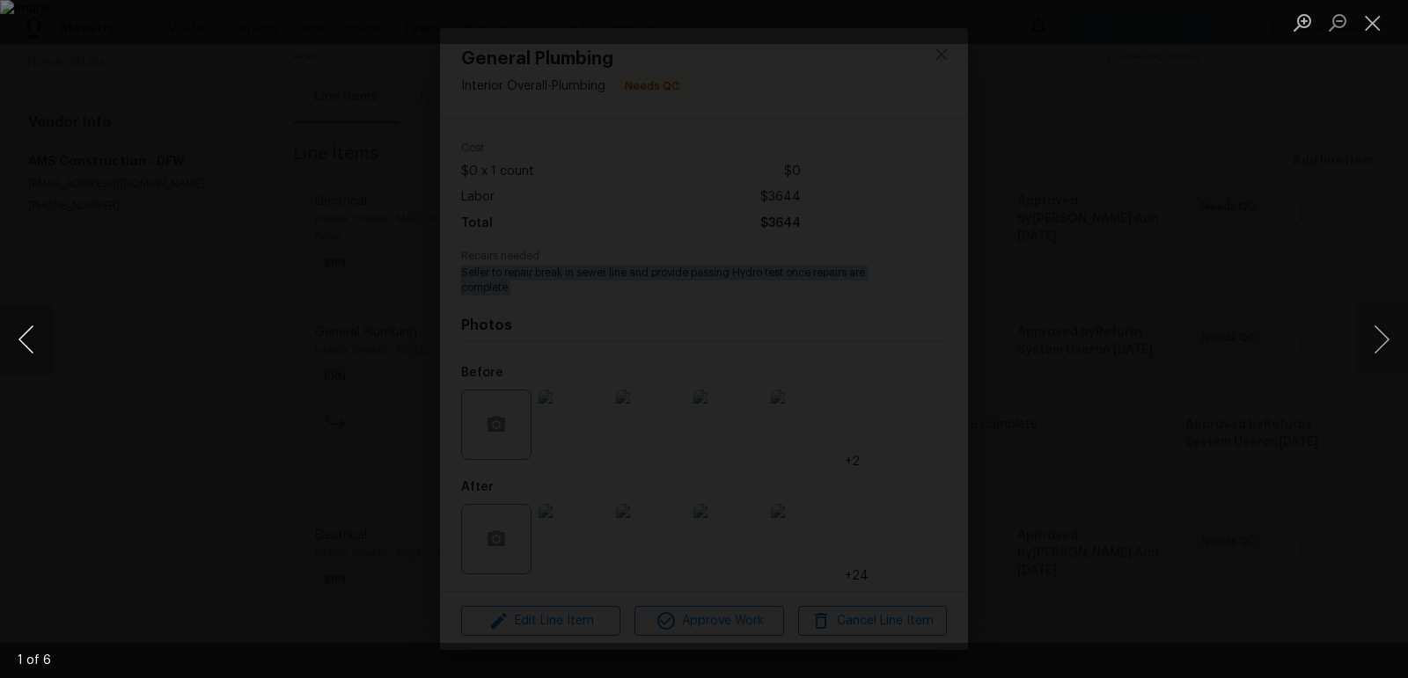
click at [33, 340] on button "Previous image" at bounding box center [26, 339] width 53 height 70
click at [36, 333] on button "Previous image" at bounding box center [26, 339] width 53 height 70
click at [39, 332] on button "Previous image" at bounding box center [26, 339] width 53 height 70
click at [24, 333] on button "Previous image" at bounding box center [26, 339] width 53 height 70
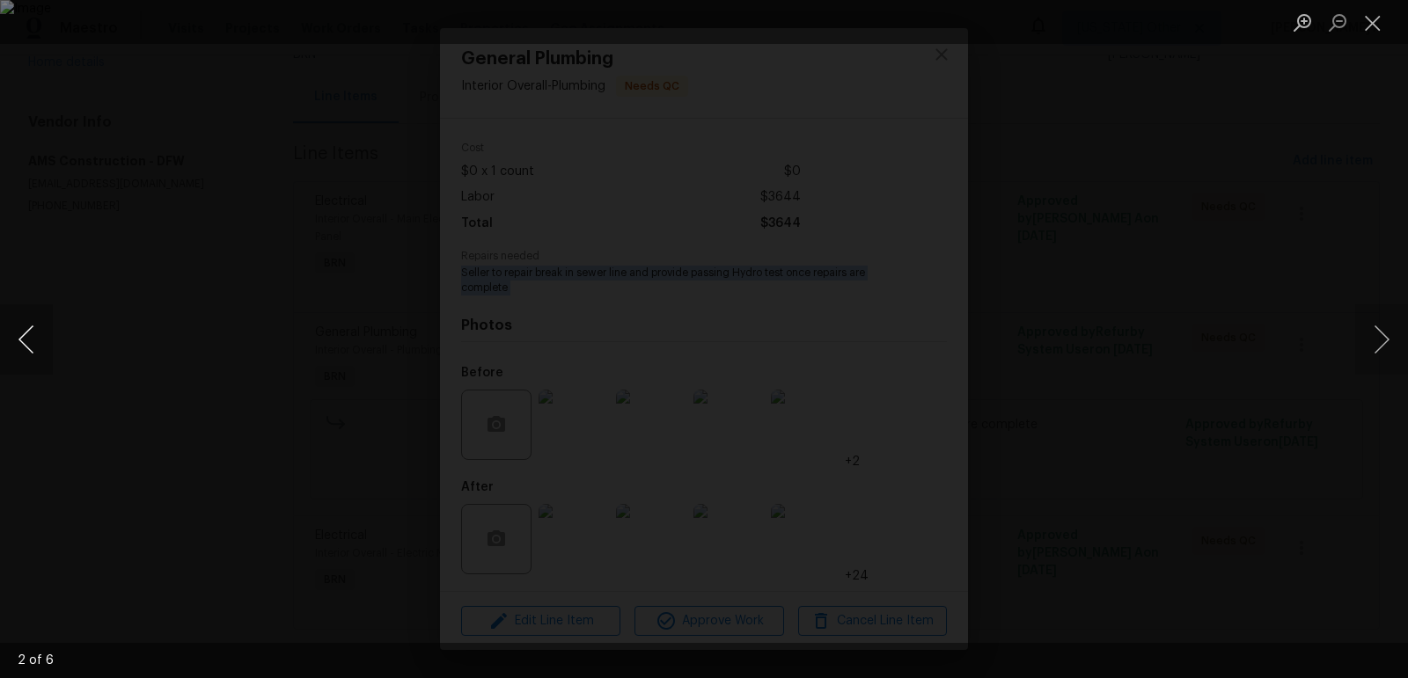
click at [25, 321] on button "Previous image" at bounding box center [26, 339] width 53 height 70
click at [25, 324] on button "Previous image" at bounding box center [26, 339] width 53 height 70
click at [1380, 22] on button "Close lightbox" at bounding box center [1372, 22] width 35 height 31
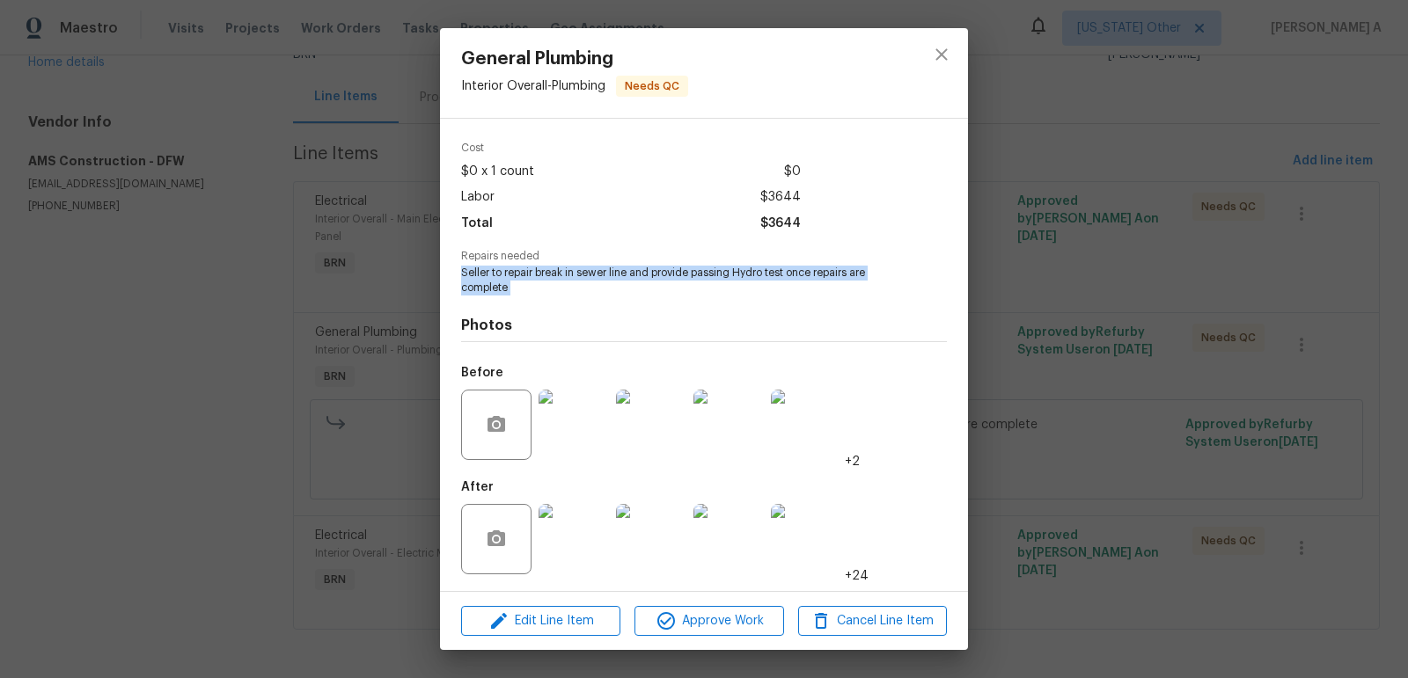
click at [568, 515] on img at bounding box center [573, 539] width 70 height 70
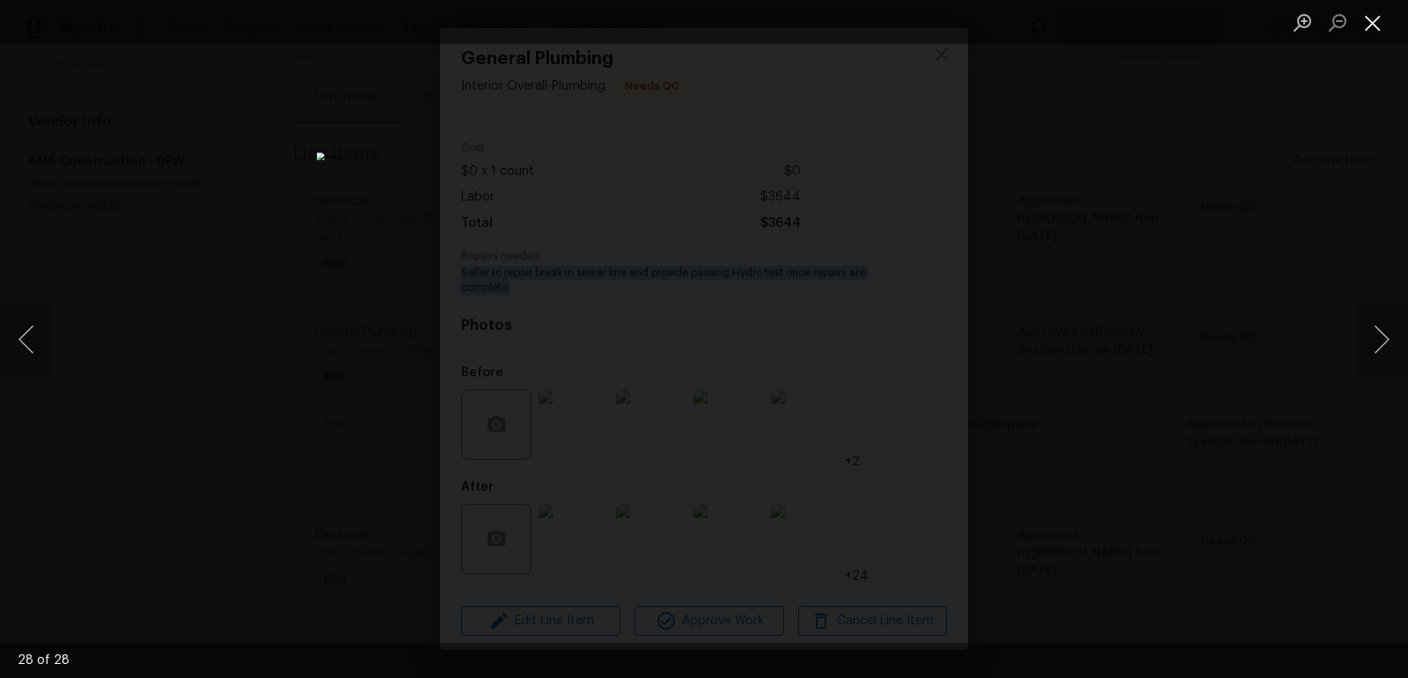
click at [1373, 25] on button "Close lightbox" at bounding box center [1372, 22] width 35 height 31
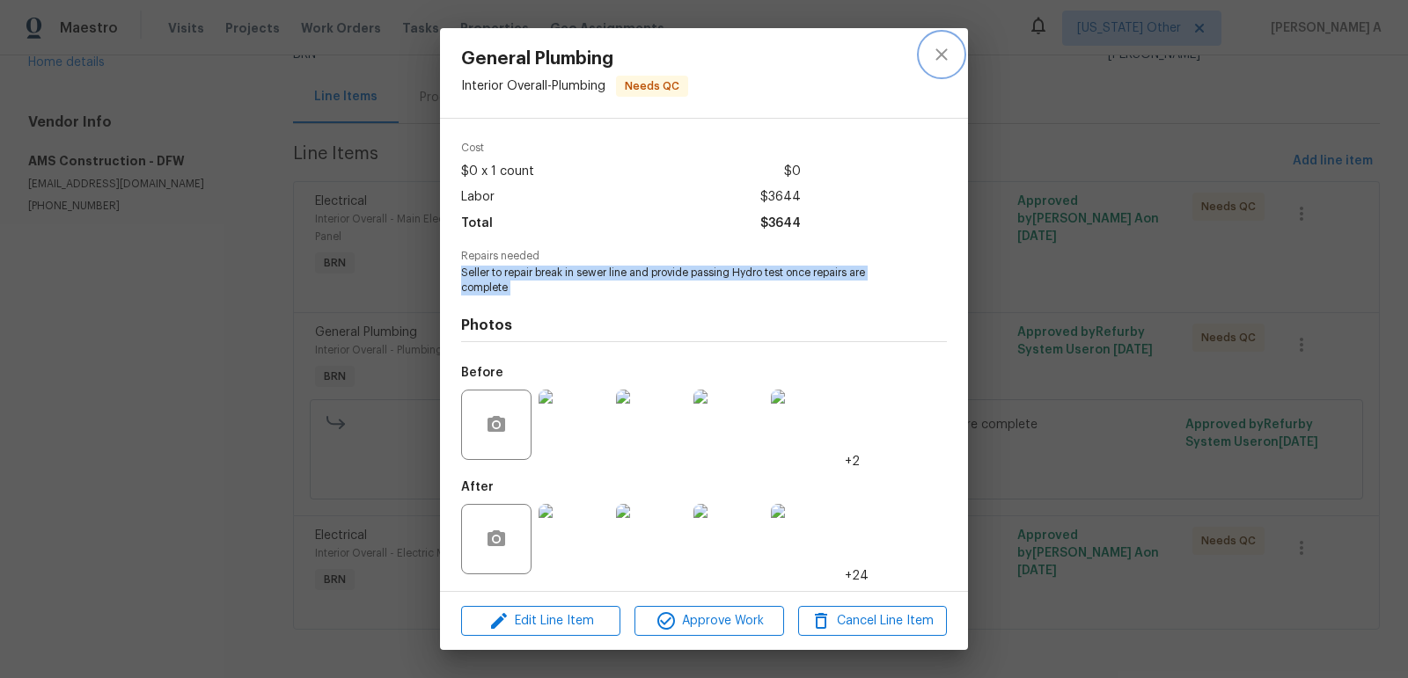
click at [927, 53] on button "close" at bounding box center [941, 54] width 42 height 42
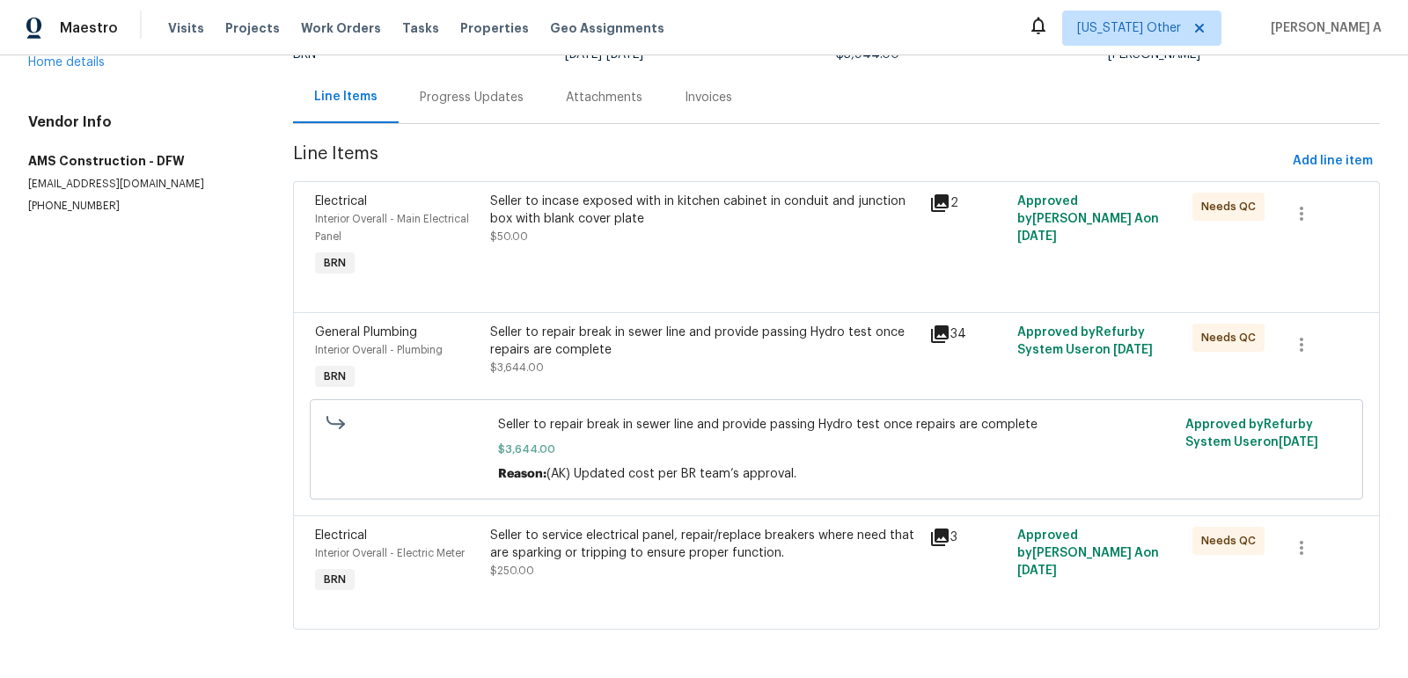
click at [594, 561] on div "Seller to service electrical panel, repair/replace breakers where need that are…" at bounding box center [704, 553] width 428 height 53
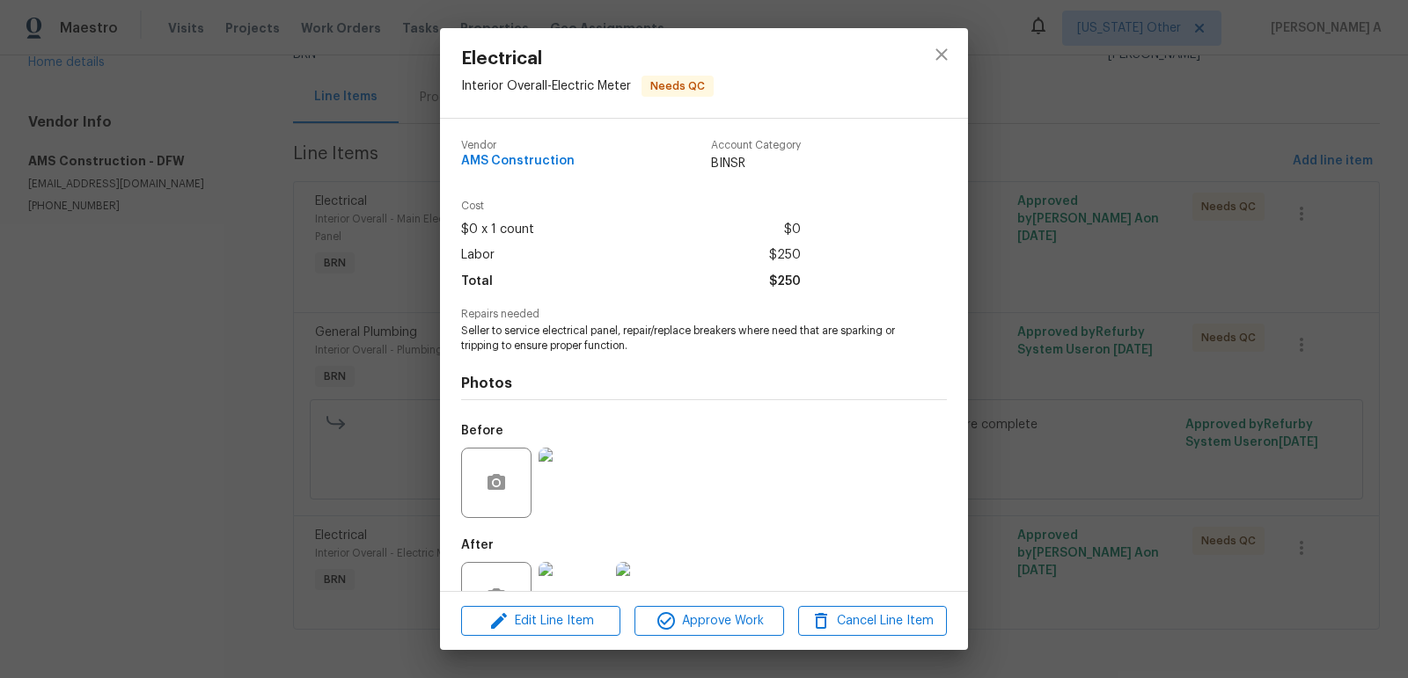
click at [569, 347] on span "Seller to service electrical panel, repair/replace breakers where need that are…" at bounding box center [679, 339] width 437 height 30
copy span "Seller to service electrical panel, repair/replace breakers where need that are…"
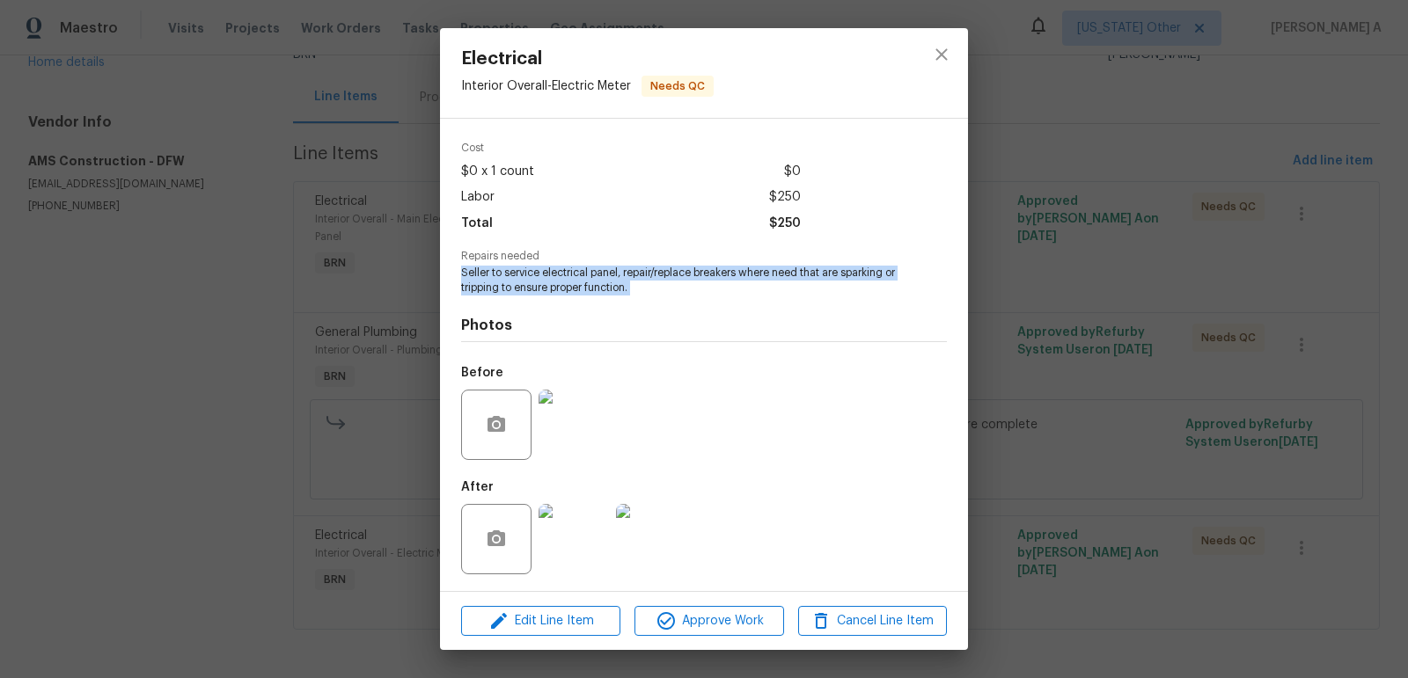
click at [549, 443] on img at bounding box center [573, 425] width 70 height 70
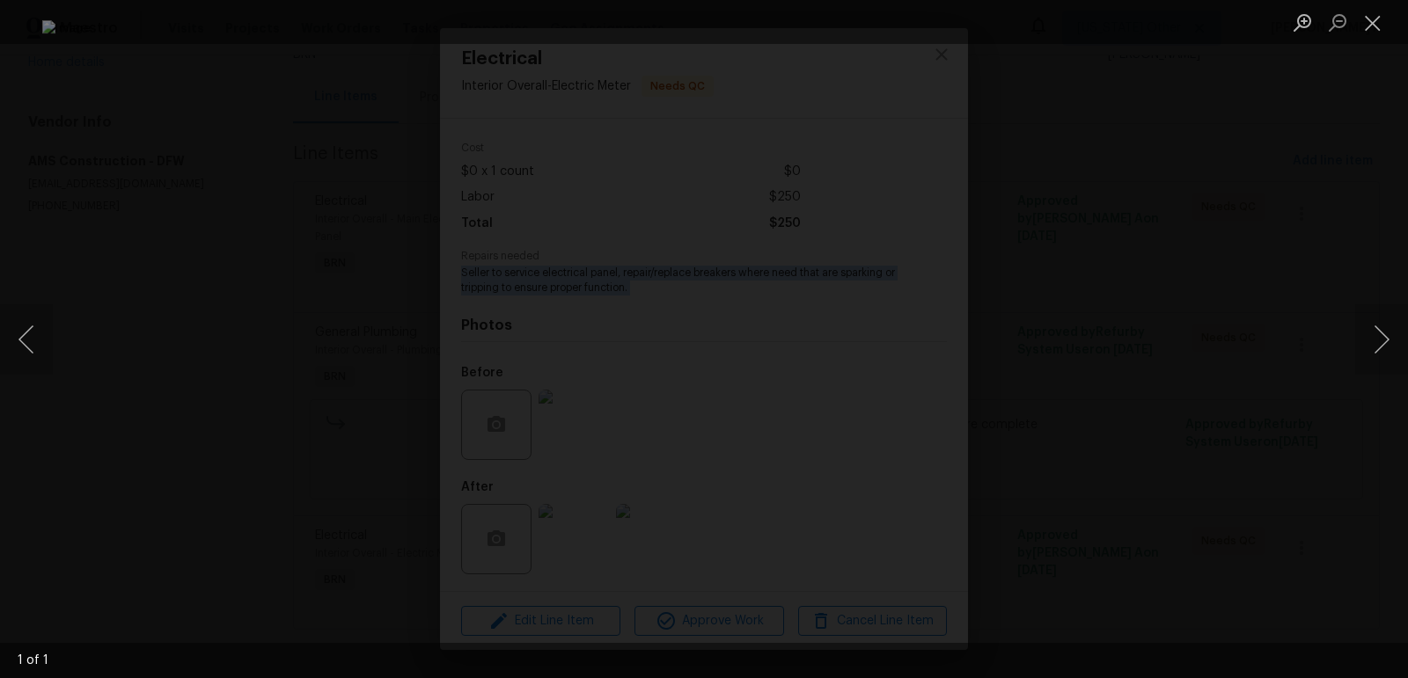
click at [712, 232] on img "Lightbox" at bounding box center [703, 339] width 1323 height 638
click at [1372, 25] on button "Close lightbox" at bounding box center [1372, 22] width 35 height 31
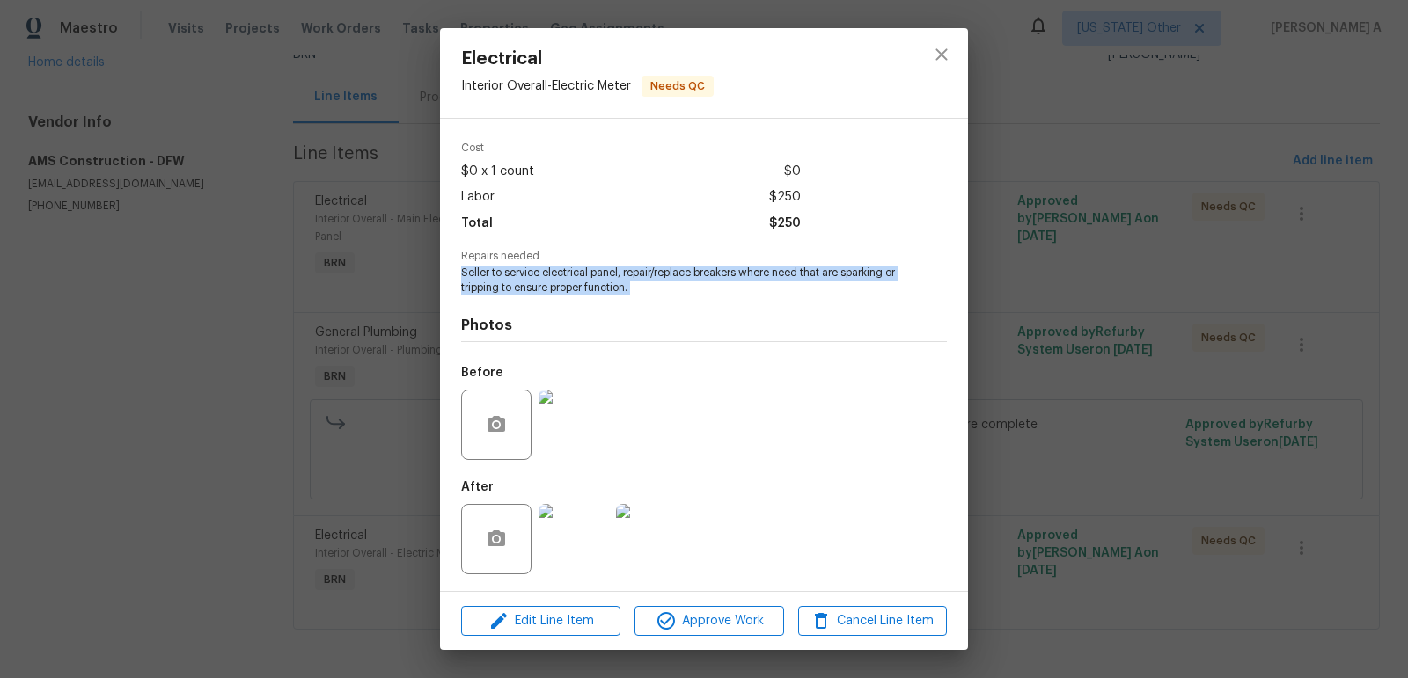
click at [556, 545] on img at bounding box center [573, 539] width 70 height 70
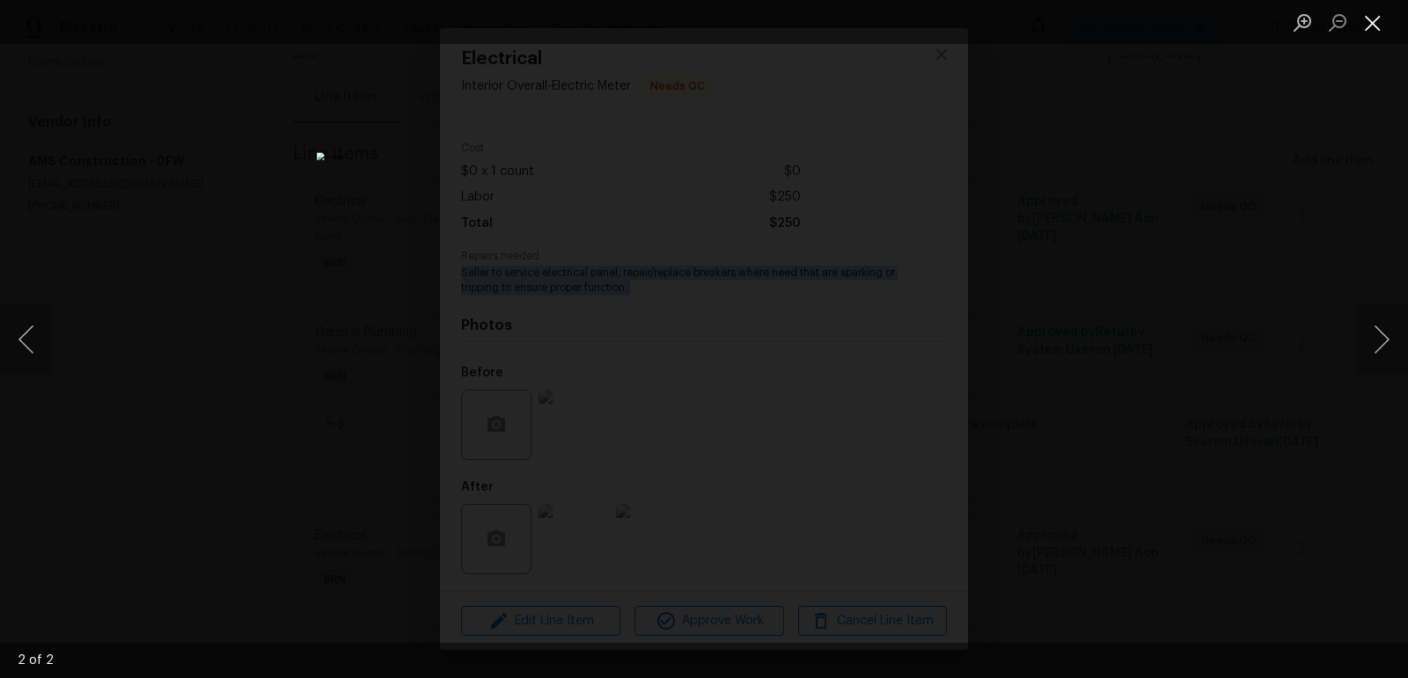
click at [1379, 18] on button "Close lightbox" at bounding box center [1372, 22] width 35 height 31
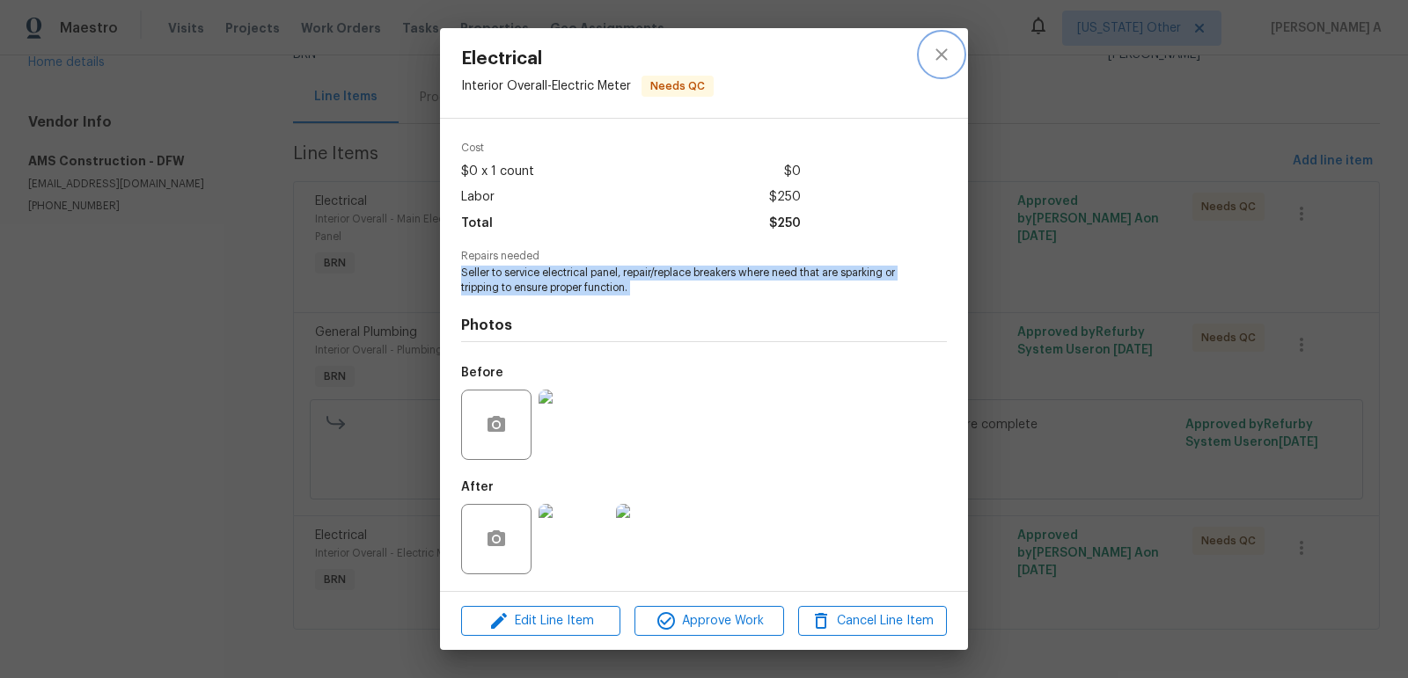
click at [941, 47] on icon "close" at bounding box center [941, 54] width 21 height 21
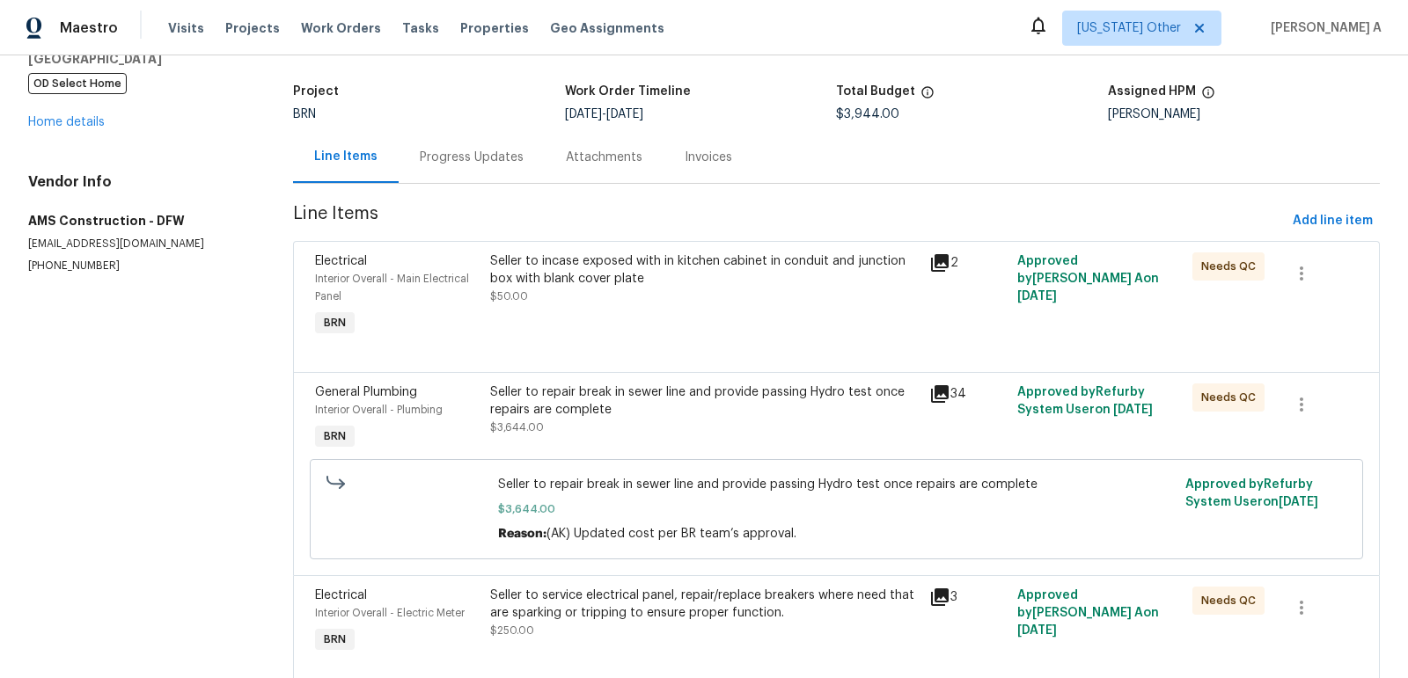
scroll to position [138, 0]
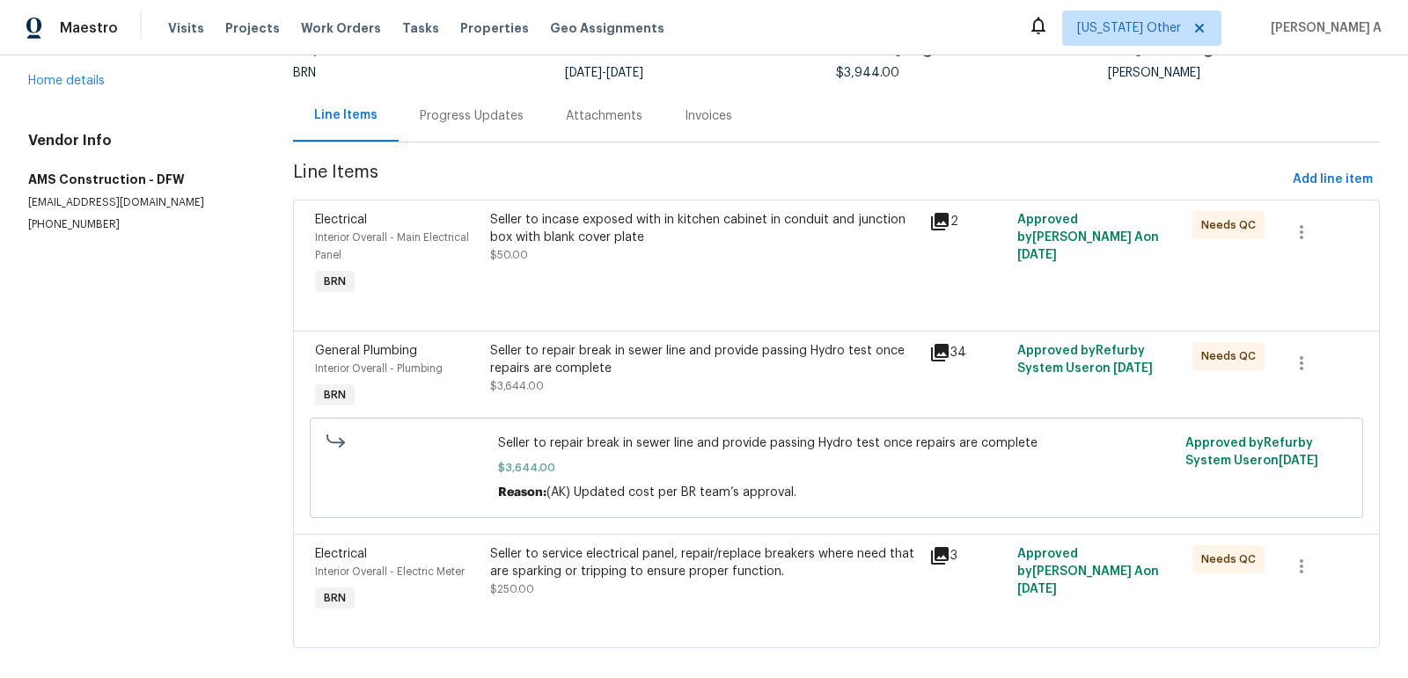
click at [465, 120] on div "Progress Updates" at bounding box center [472, 116] width 104 height 18
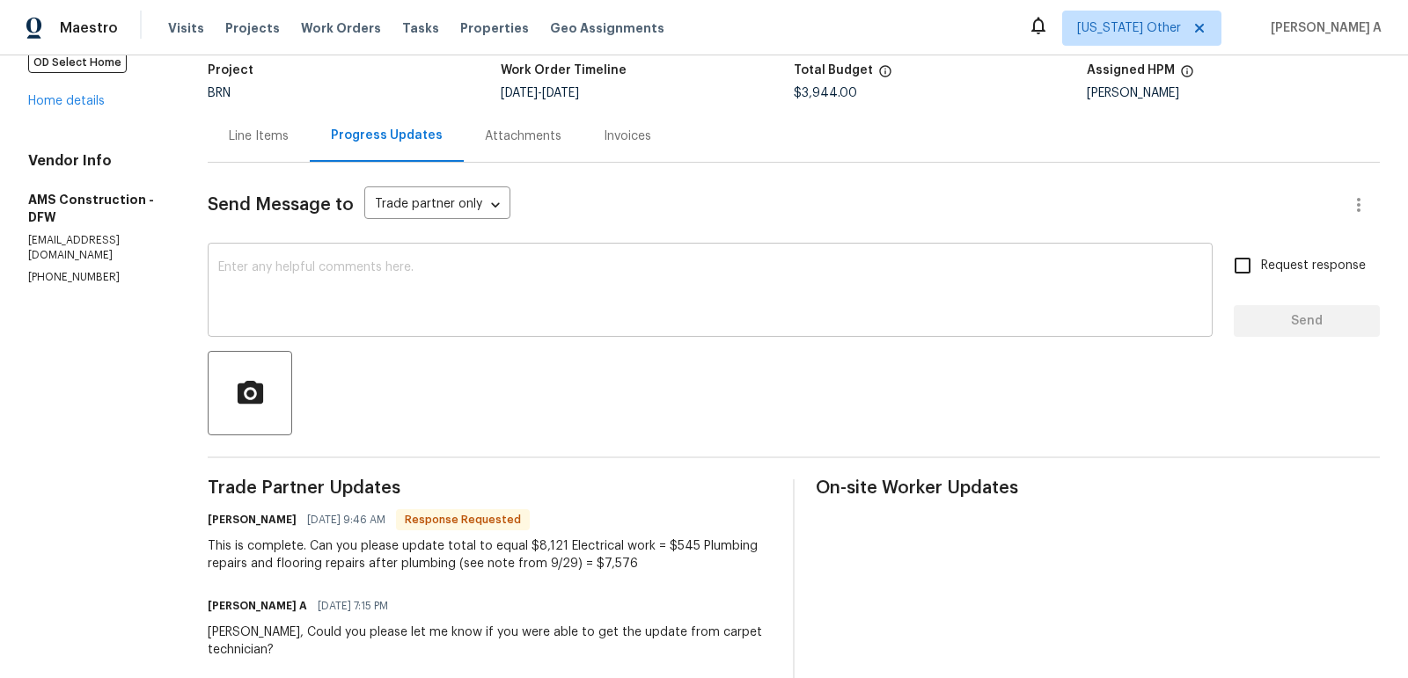
scroll to position [137, 0]
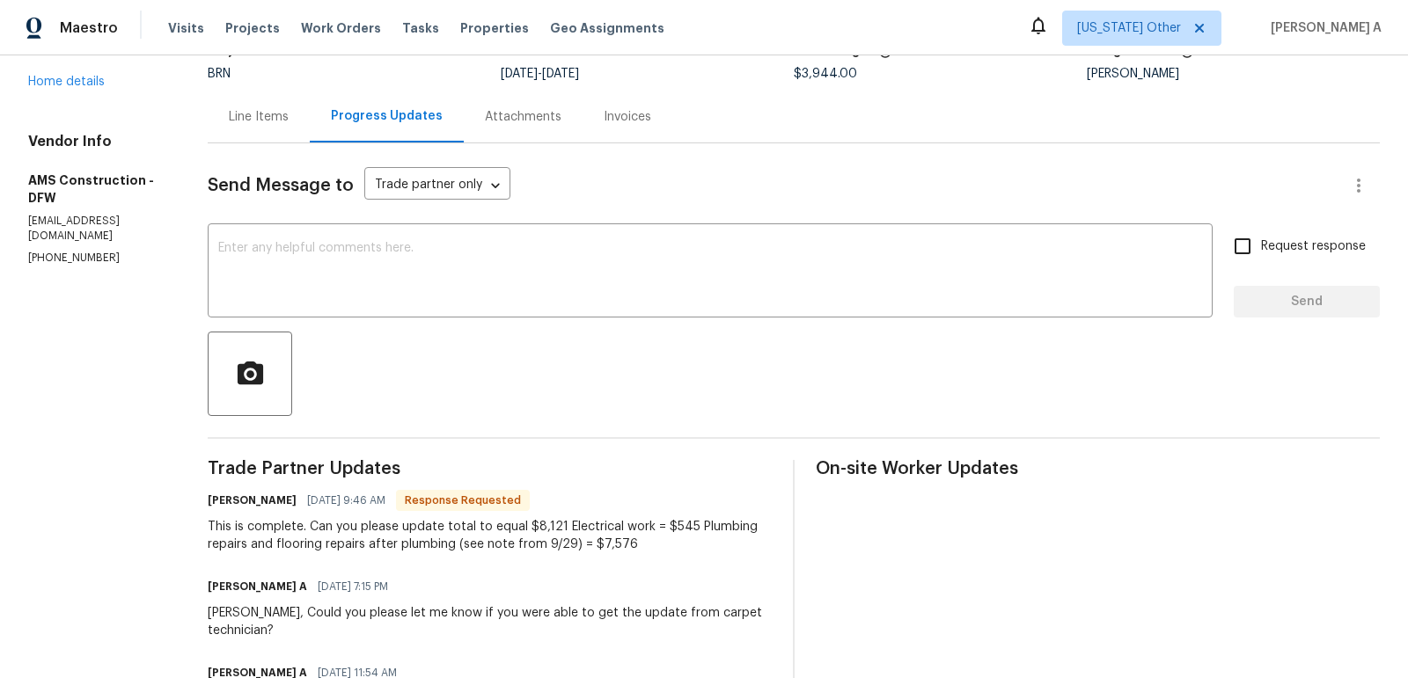
click at [652, 522] on div "This is complete. Can you please update total to equal $8,121 Electrical work =…" at bounding box center [490, 535] width 564 height 35
copy div "545"
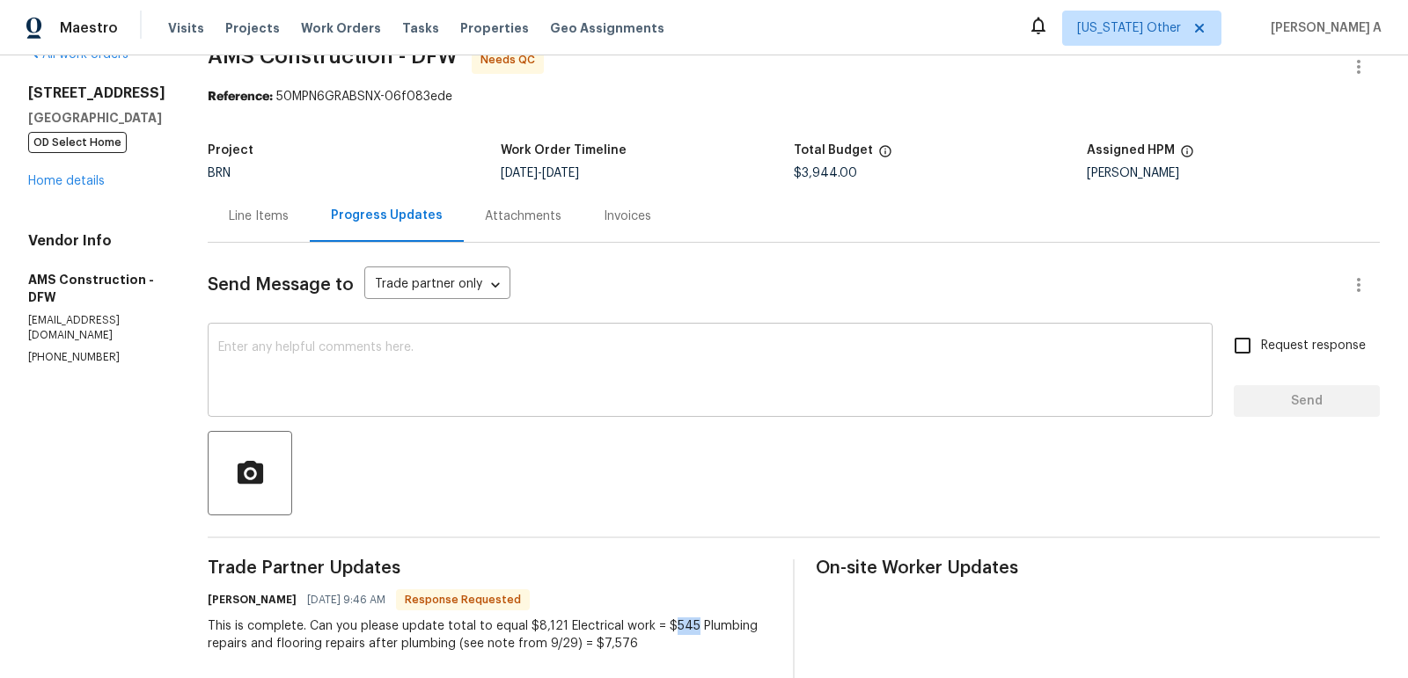
scroll to position [23, 0]
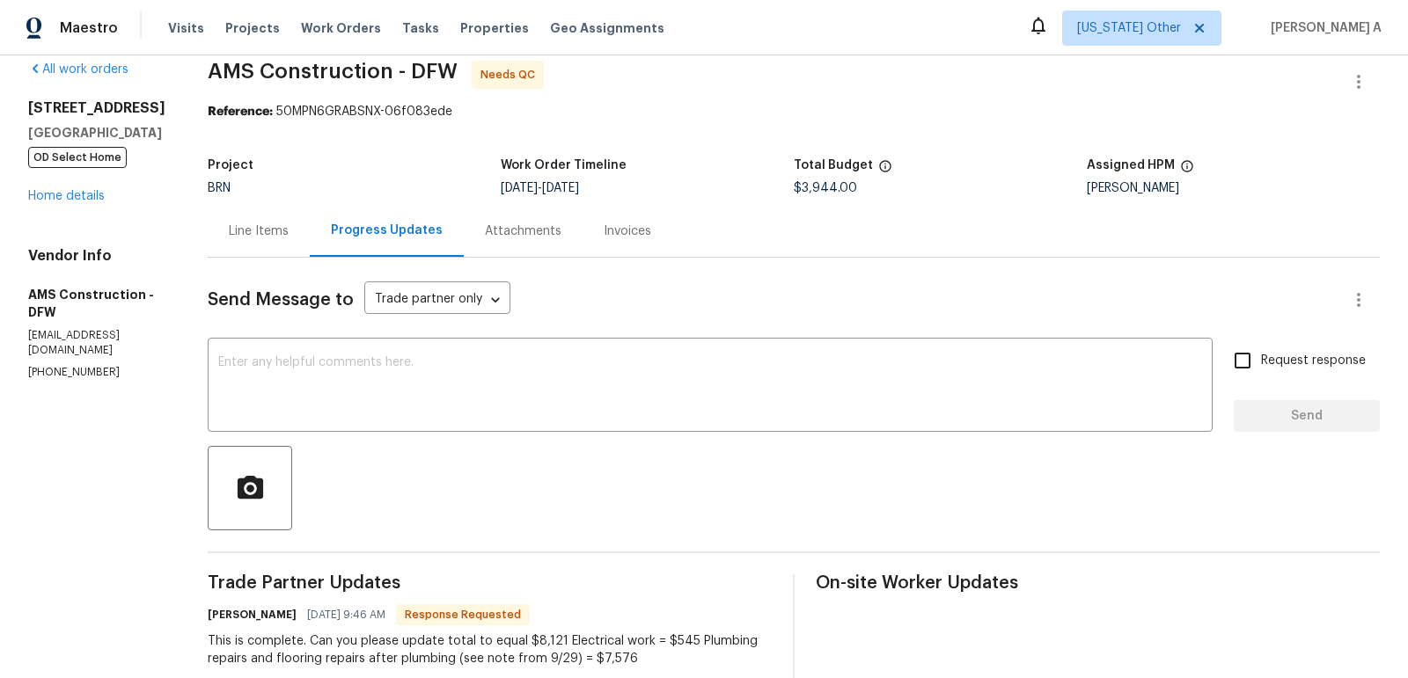
click at [270, 237] on div "Line Items" at bounding box center [259, 231] width 102 height 52
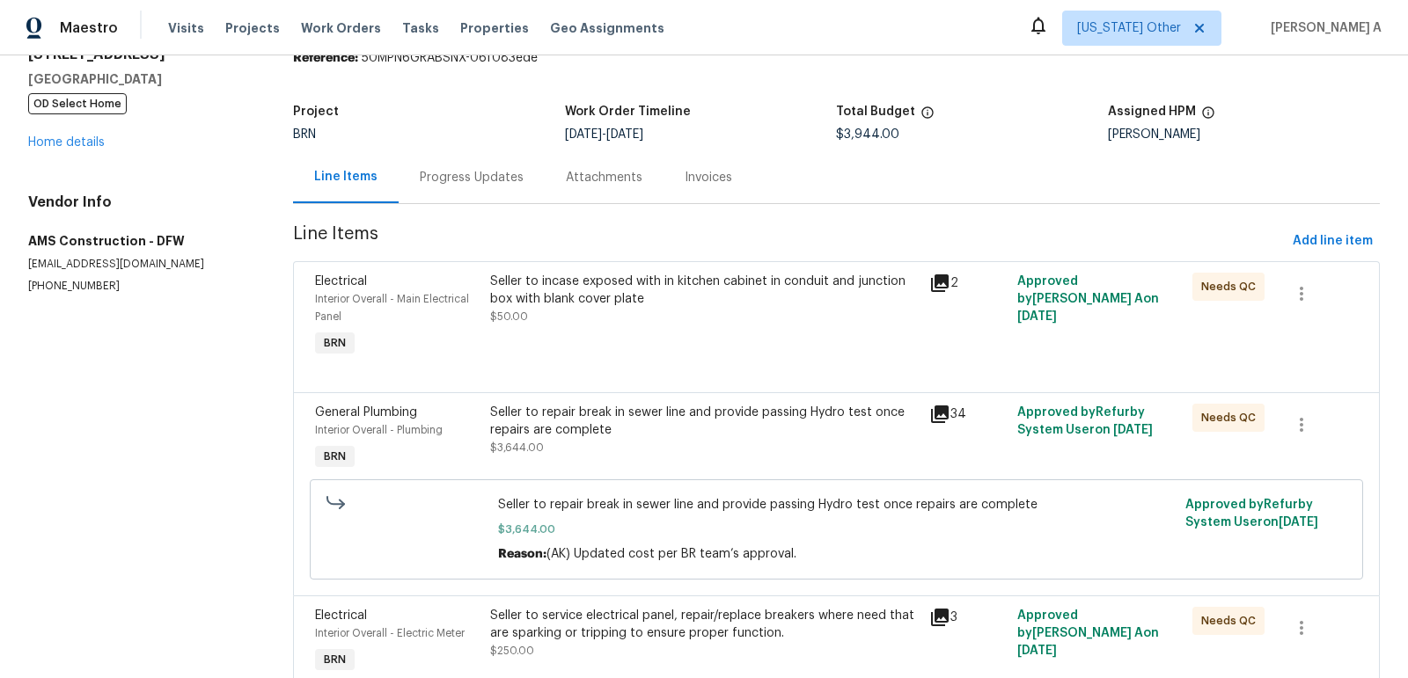
scroll to position [157, 0]
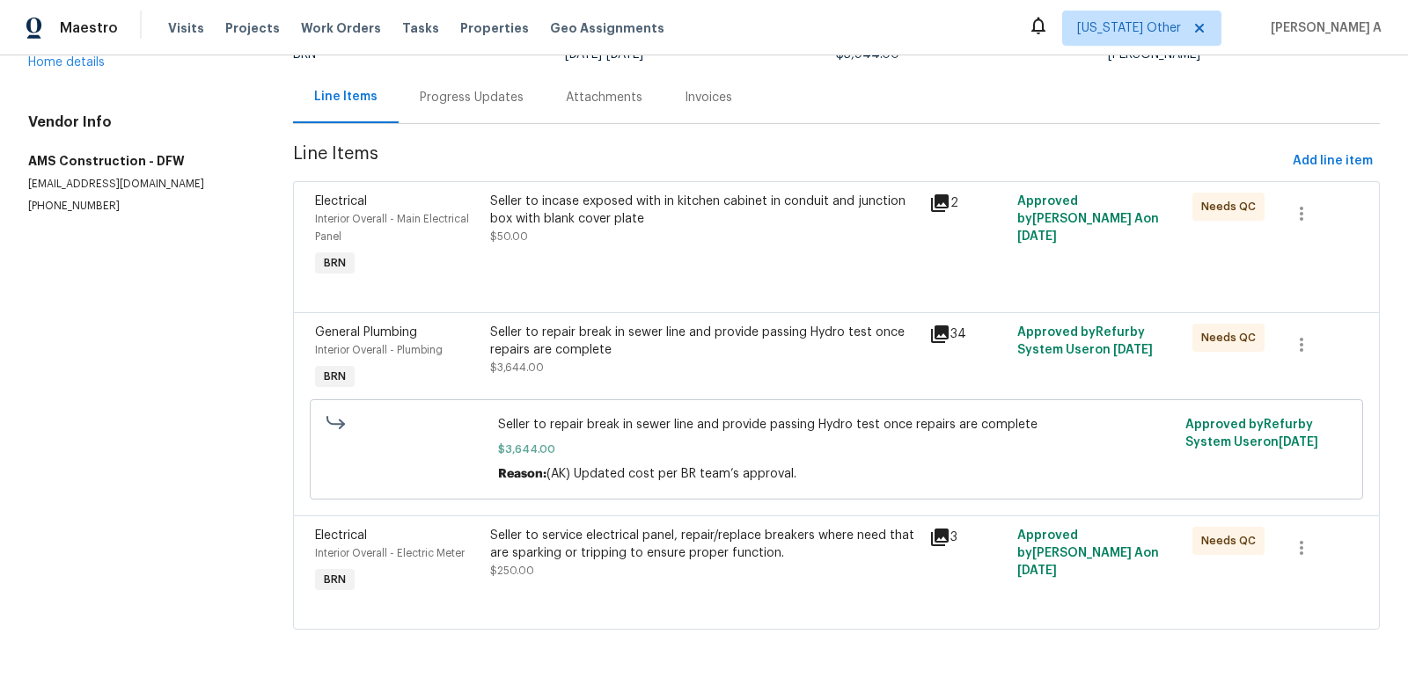
click at [694, 560] on div "Seller to service electrical panel, repair/replace breakers where need that are…" at bounding box center [704, 544] width 428 height 35
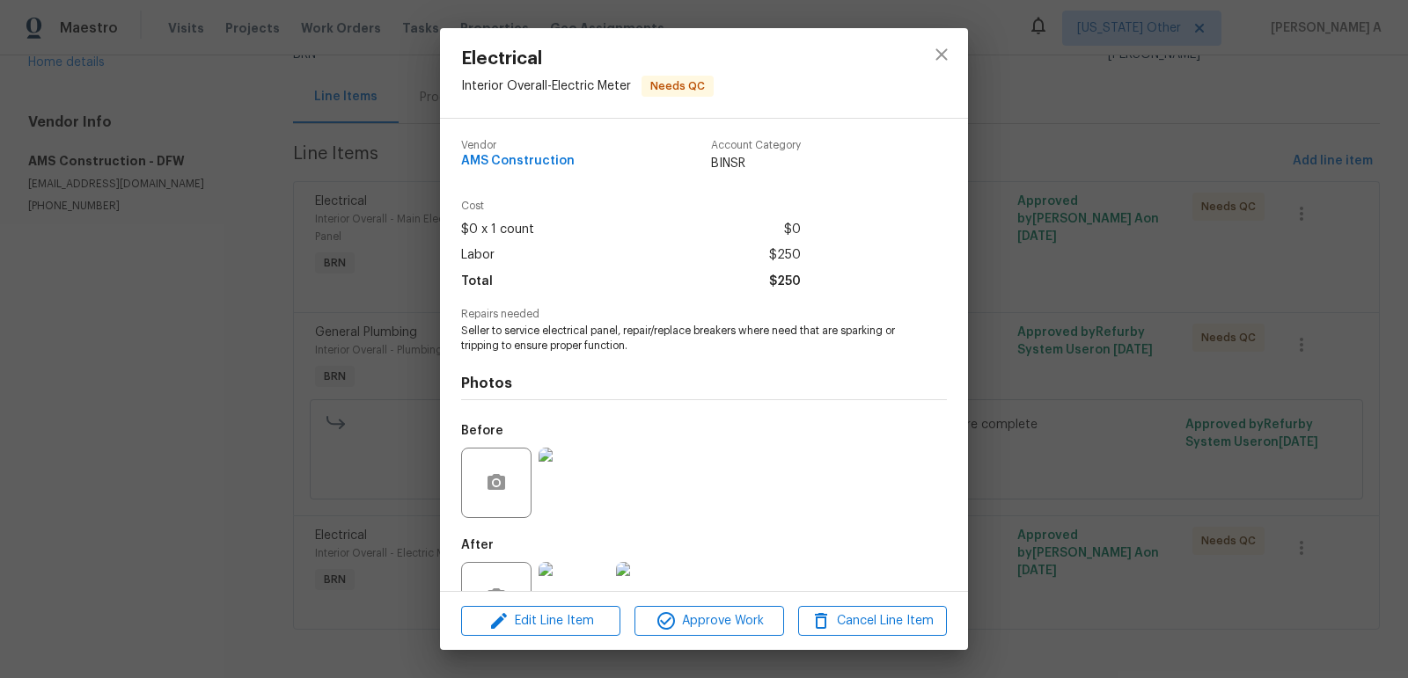
scroll to position [58, 0]
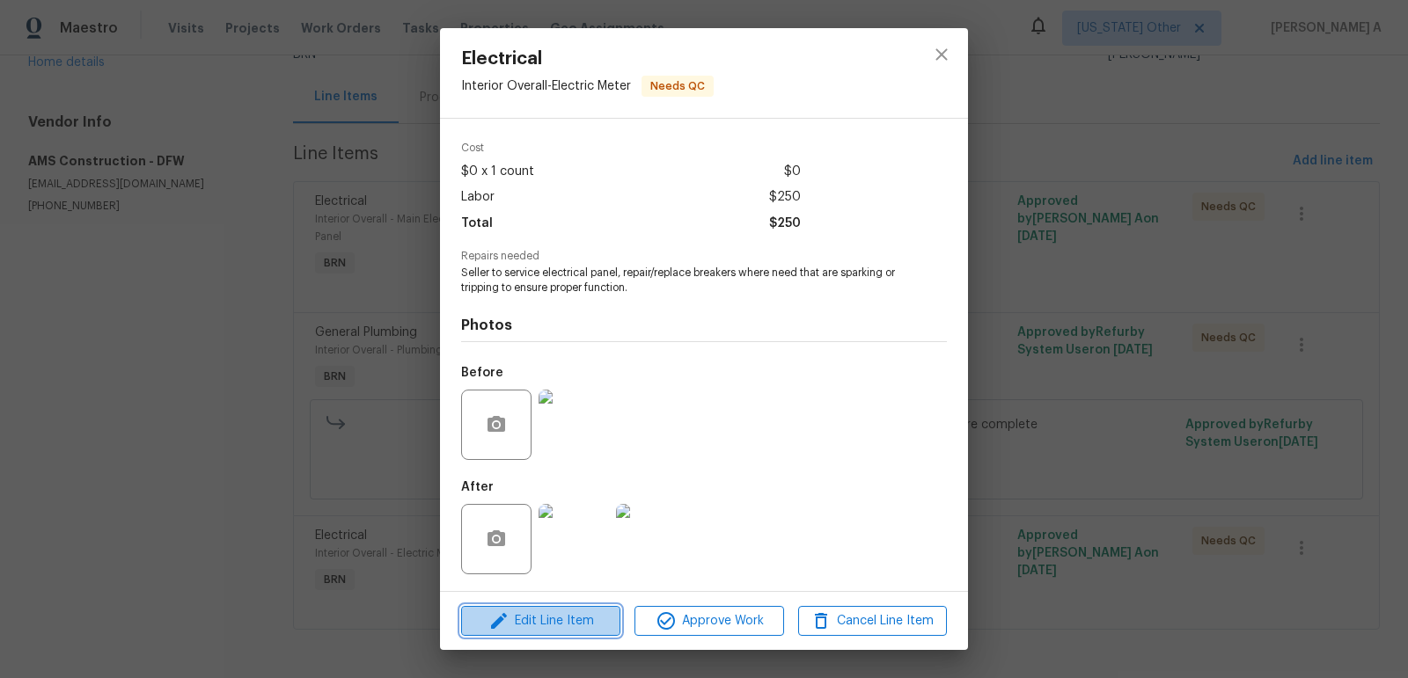
click at [589, 611] on span "Edit Line Item" at bounding box center [540, 622] width 149 height 22
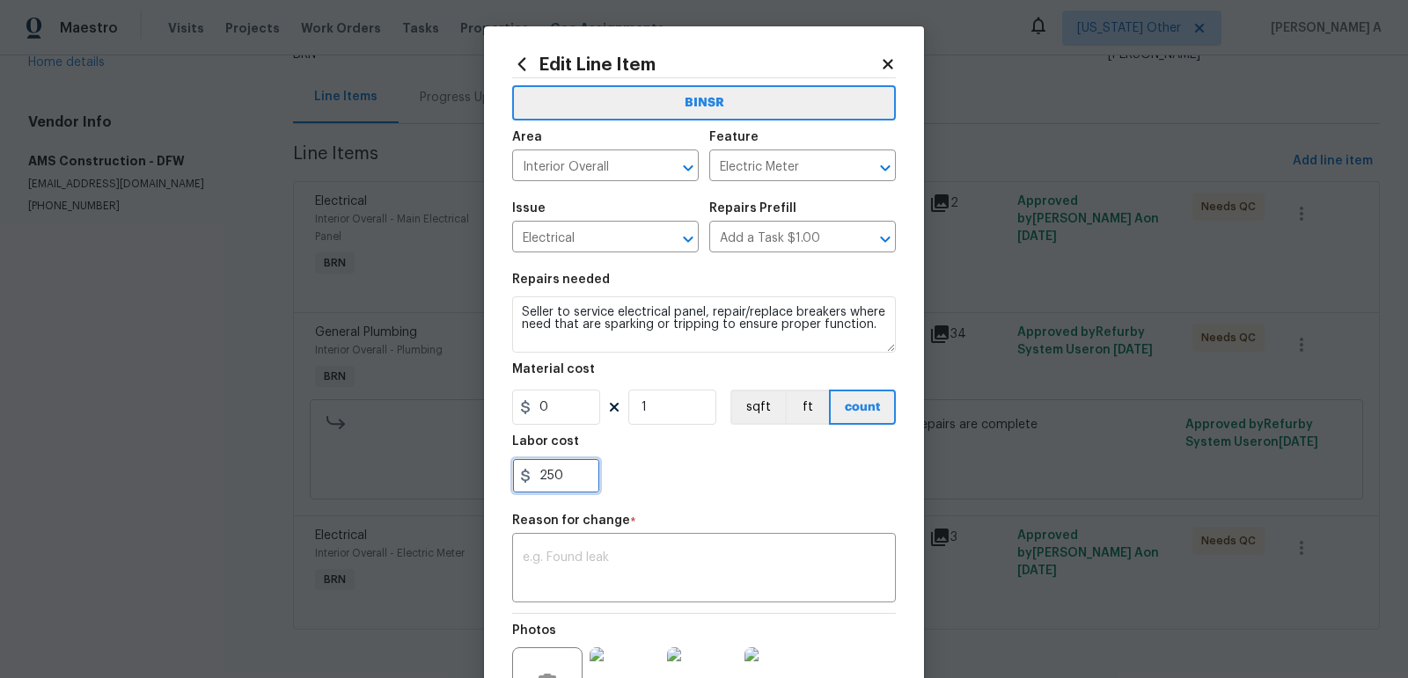
drag, startPoint x: 574, startPoint y: 460, endPoint x: 443, endPoint y: 472, distance: 130.8
click at [443, 474] on div "Edit Line Item BINSR Area Interior Overall ​ Feature Electric Meter ​ Issue Ele…" at bounding box center [704, 339] width 1408 height 678
paste input "545"
type input "545"
click at [593, 566] on textarea at bounding box center [704, 570] width 362 height 37
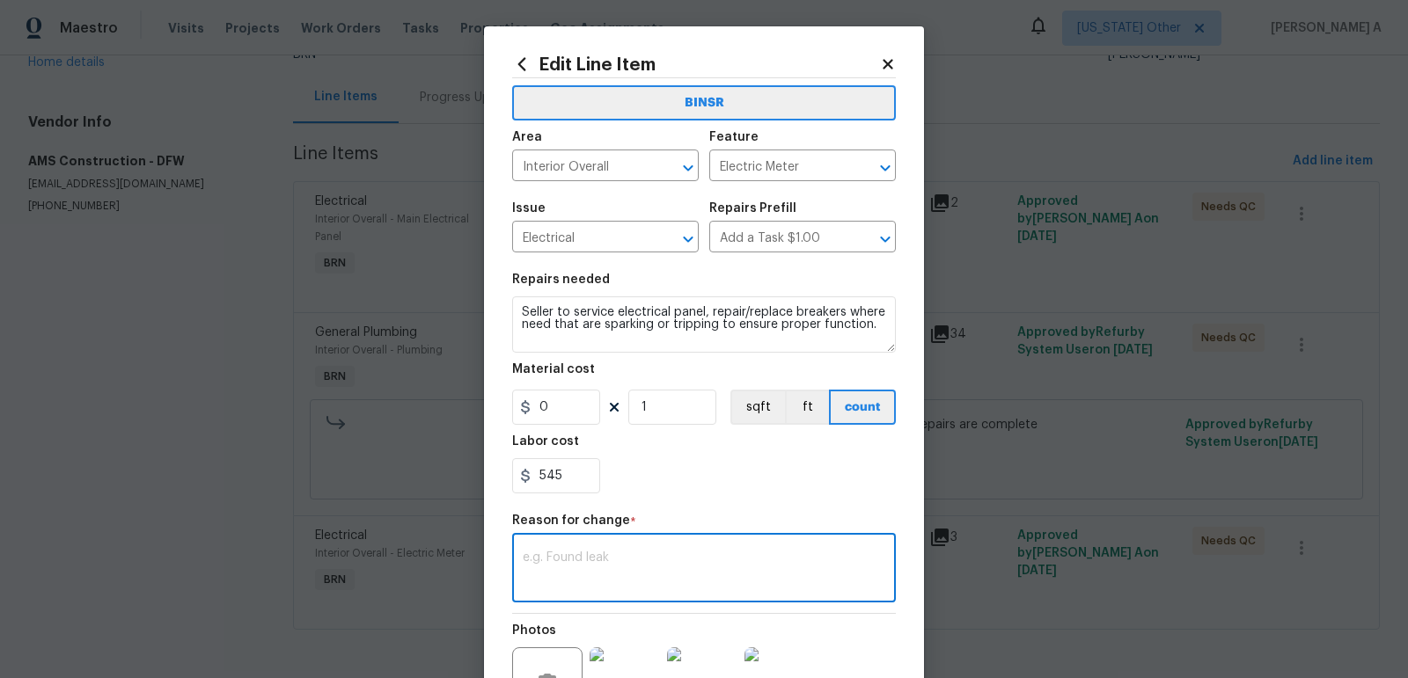
click at [625, 567] on textarea at bounding box center [704, 570] width 362 height 37
paste textarea "(AK) Updated cost per BR team’s approval."
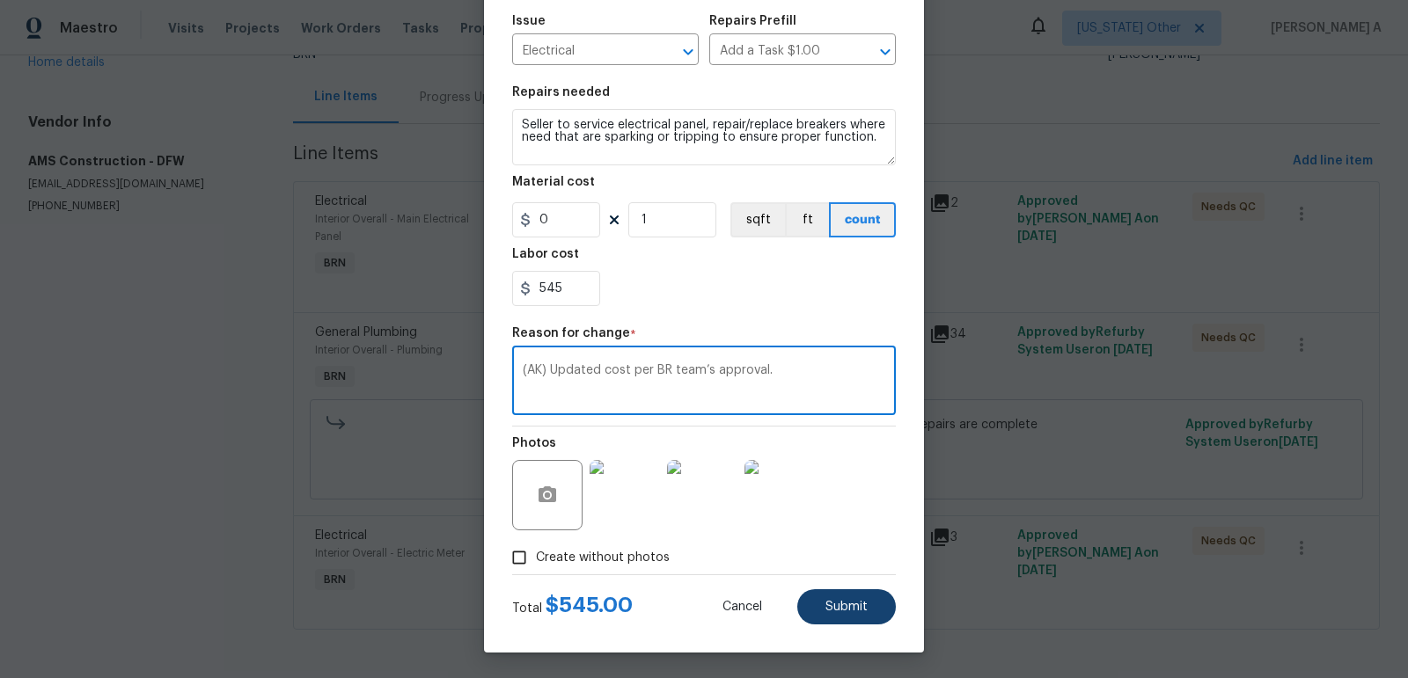
type textarea "(AK) Updated cost per BR team’s approval."
click at [857, 623] on button "Submit" at bounding box center [846, 606] width 99 height 35
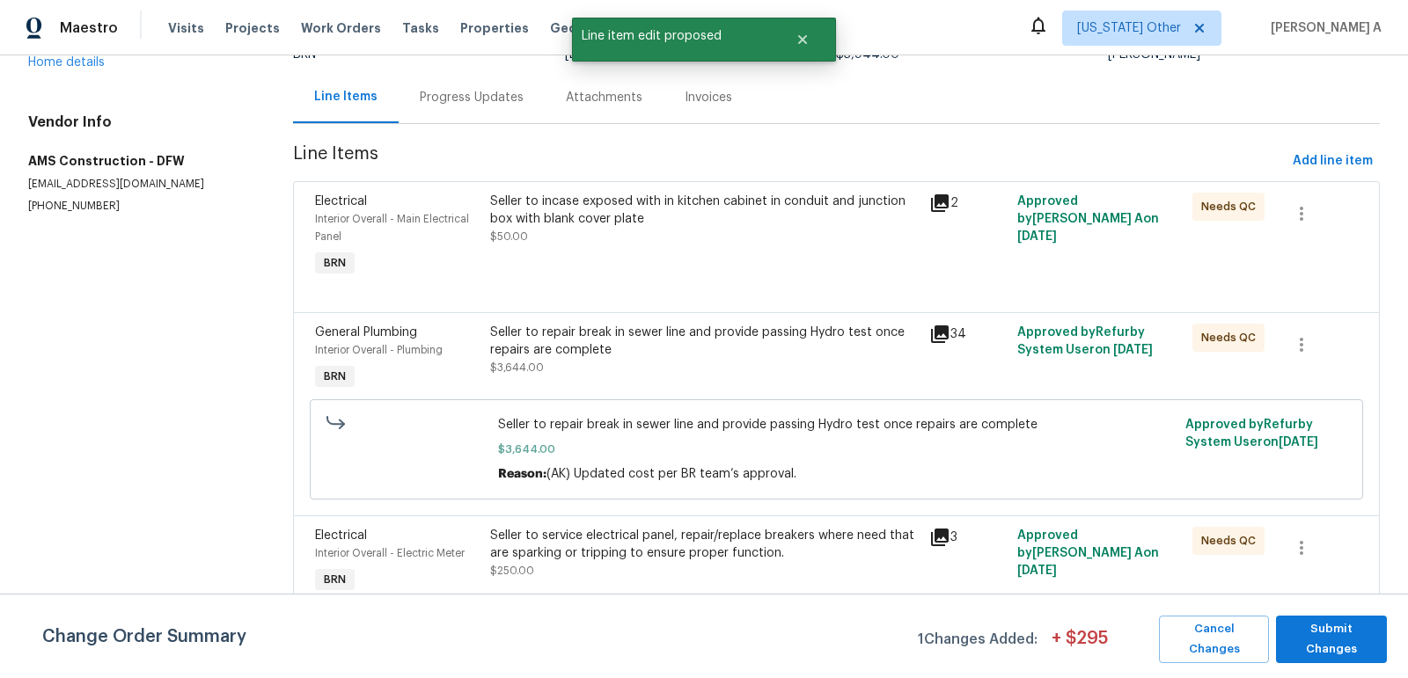
scroll to position [0, 0]
click at [1327, 639] on span "Submit Changes" at bounding box center [1330, 639] width 93 height 40
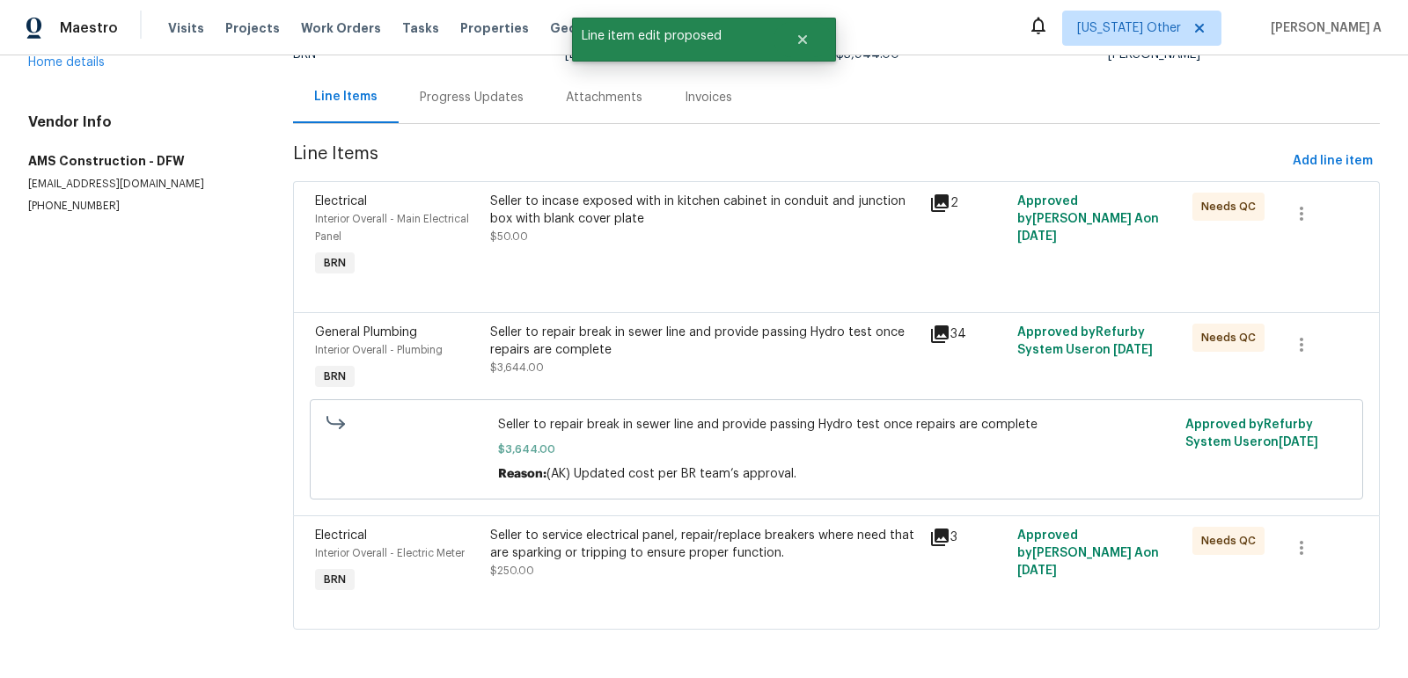
click at [471, 99] on div "Progress Updates" at bounding box center [472, 98] width 104 height 18
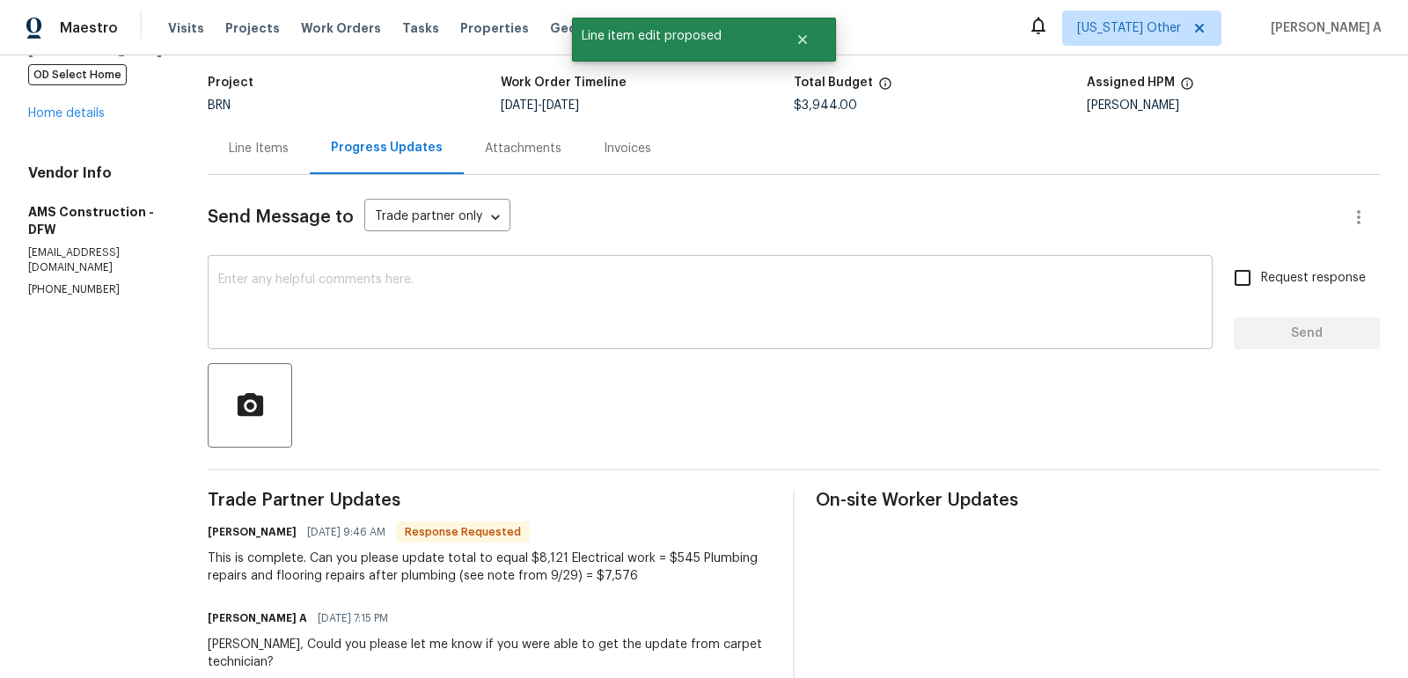
scroll to position [134, 0]
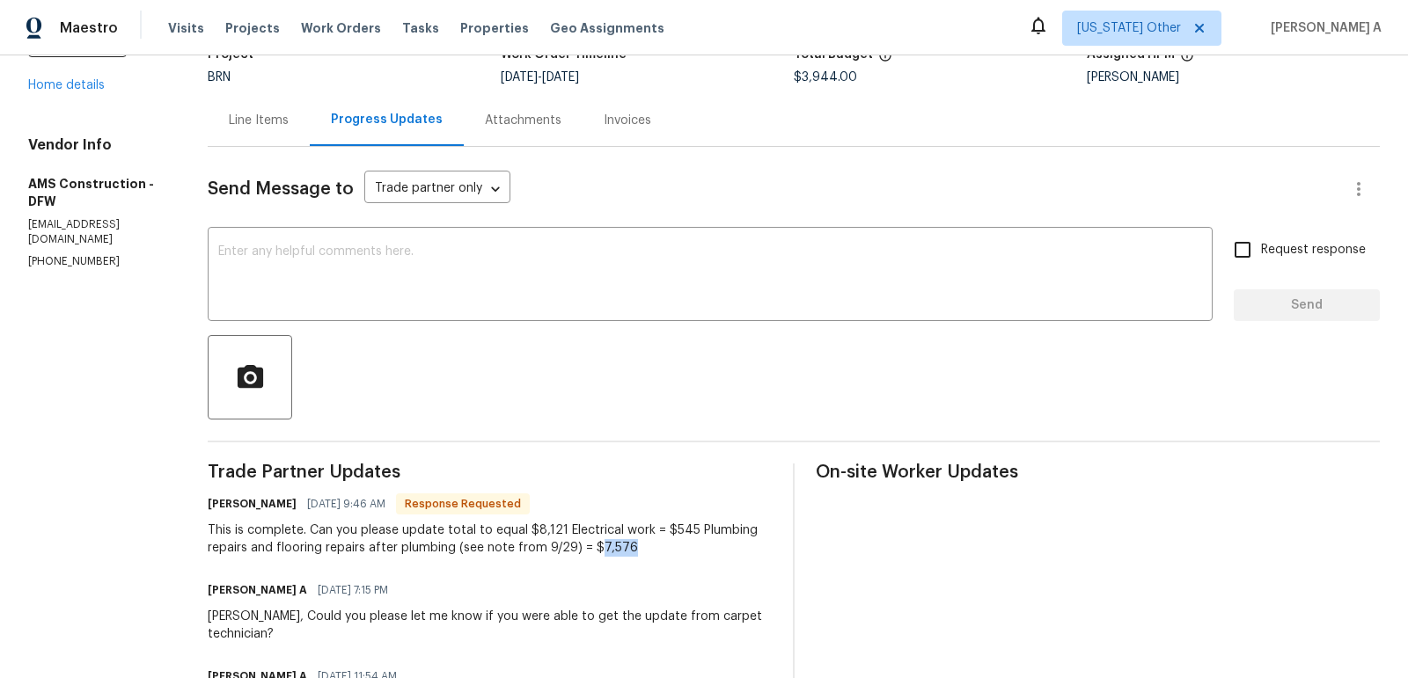
copy div "7,576"
drag, startPoint x: 569, startPoint y: 547, endPoint x: 618, endPoint y: 547, distance: 49.3
click at [618, 547] on div "This is complete. Can you please update total to equal $8,121 Electrical work =…" at bounding box center [490, 539] width 564 height 35
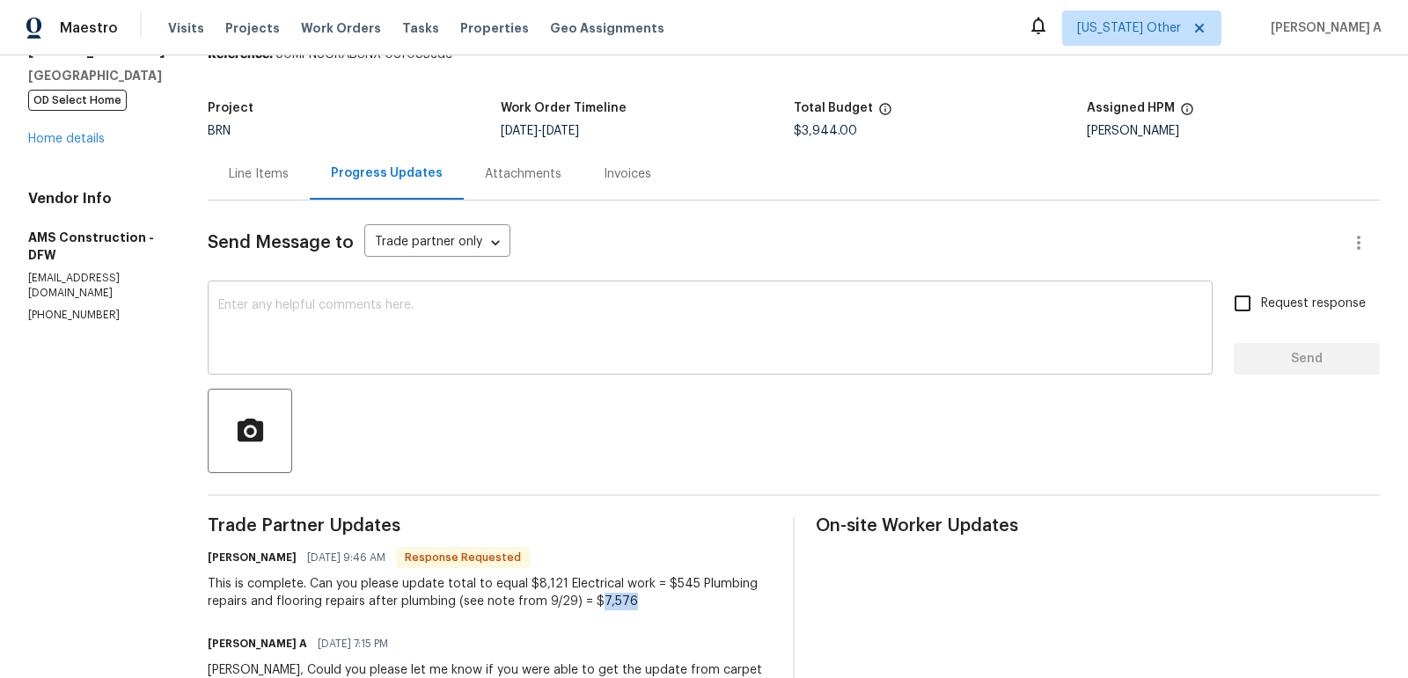
scroll to position [36, 0]
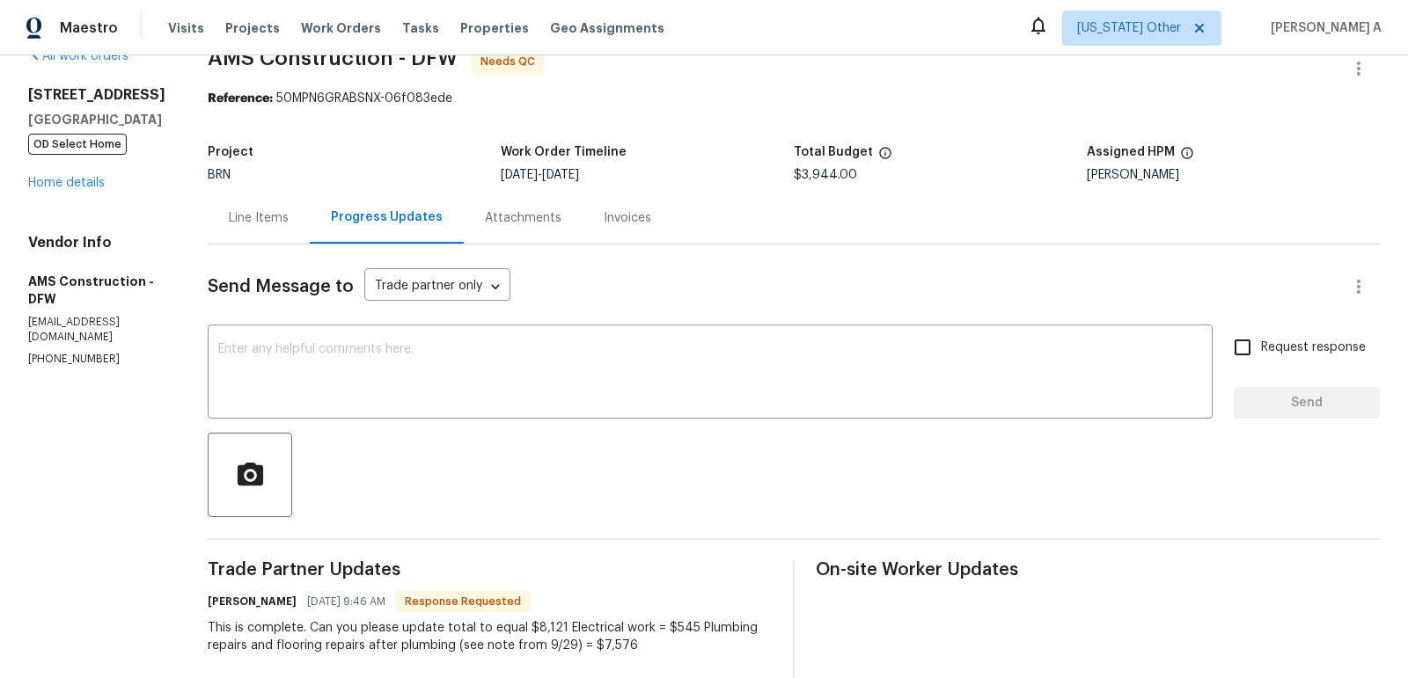
click at [251, 213] on div "Line Items" at bounding box center [259, 218] width 60 height 18
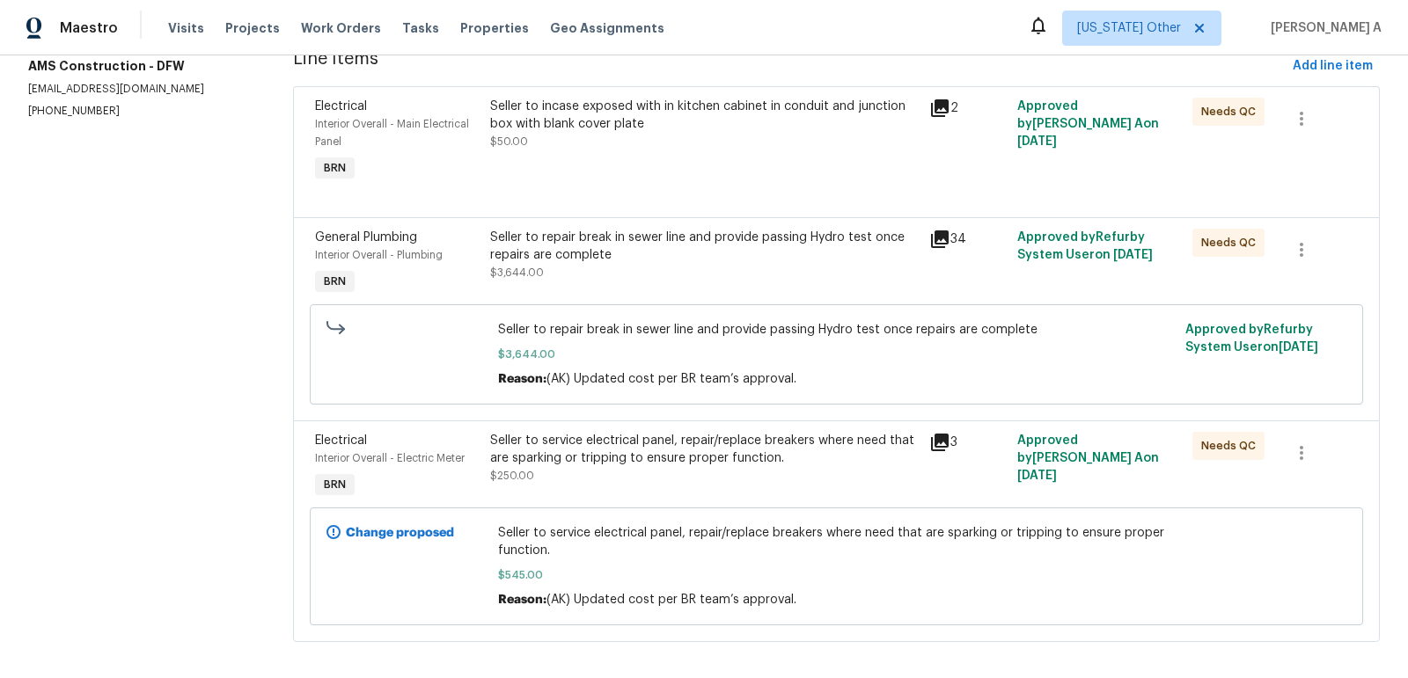
scroll to position [264, 0]
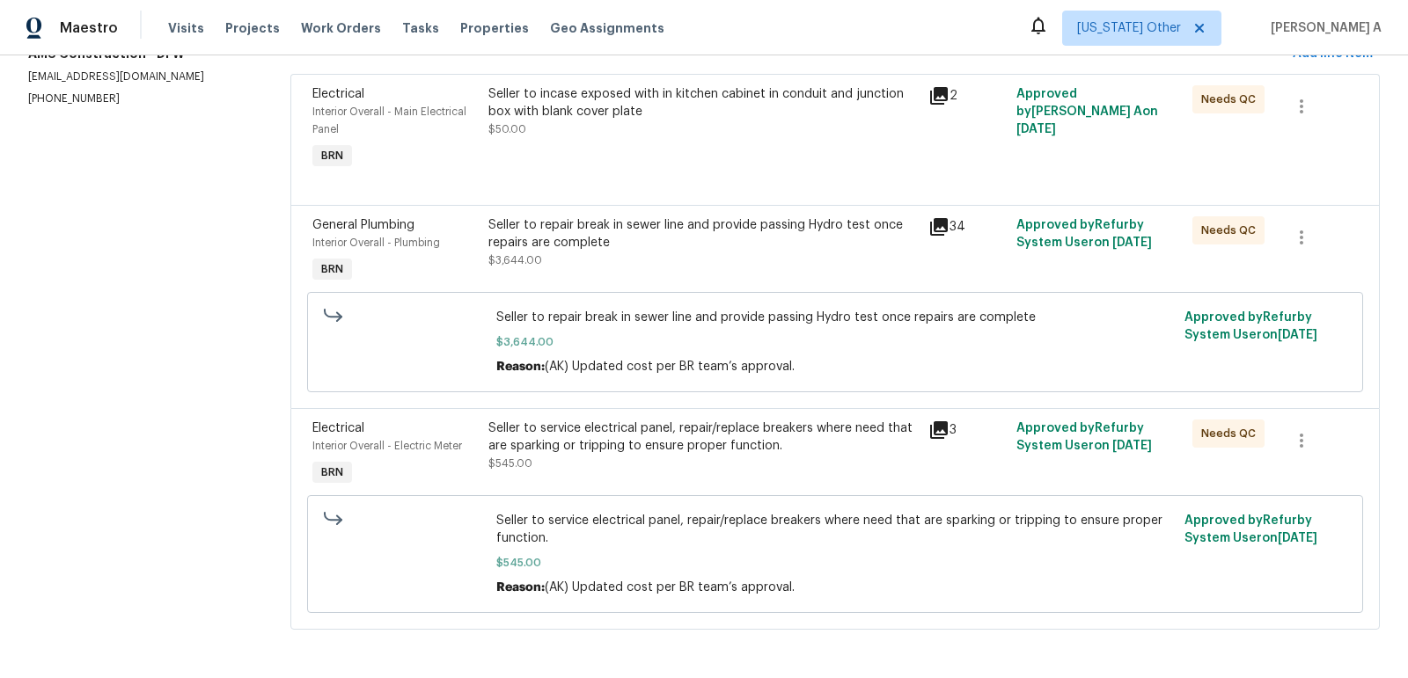
click at [665, 241] on div "Seller to repair break in sewer line and provide passing Hydro test once repair…" at bounding box center [702, 233] width 429 height 35
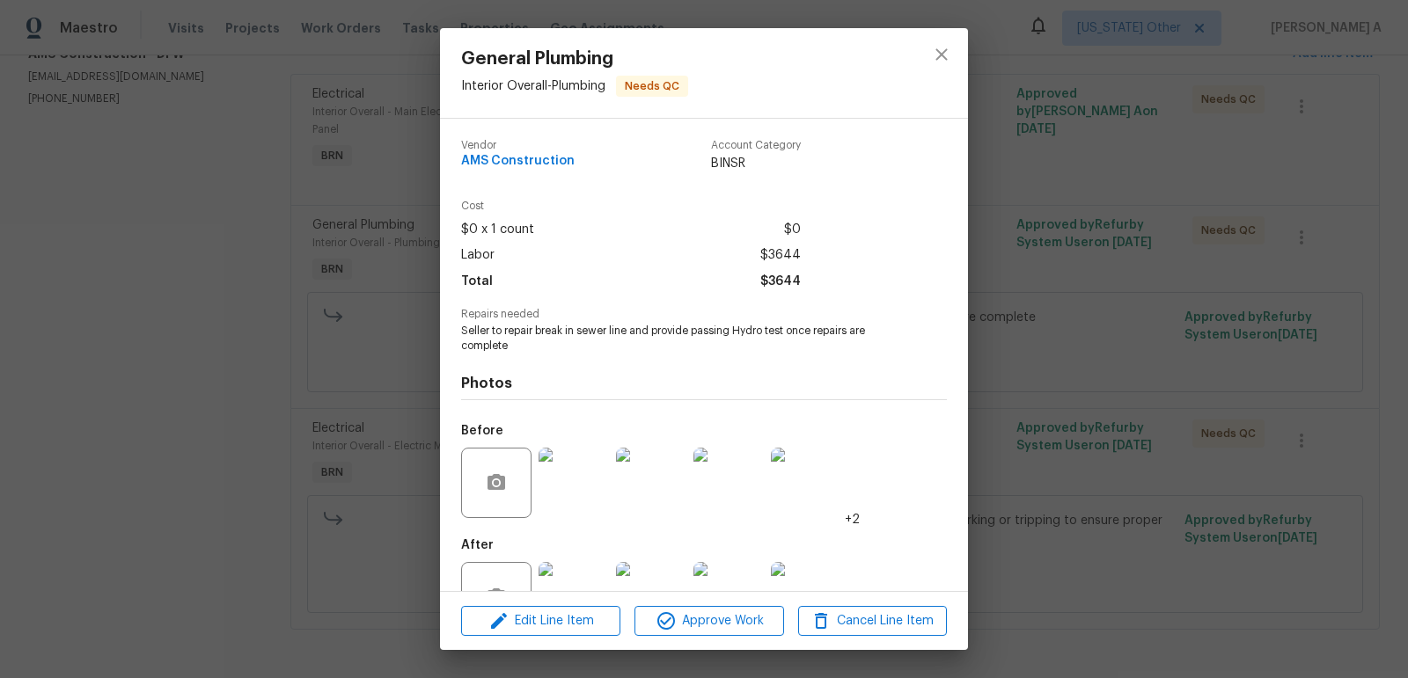
scroll to position [58, 0]
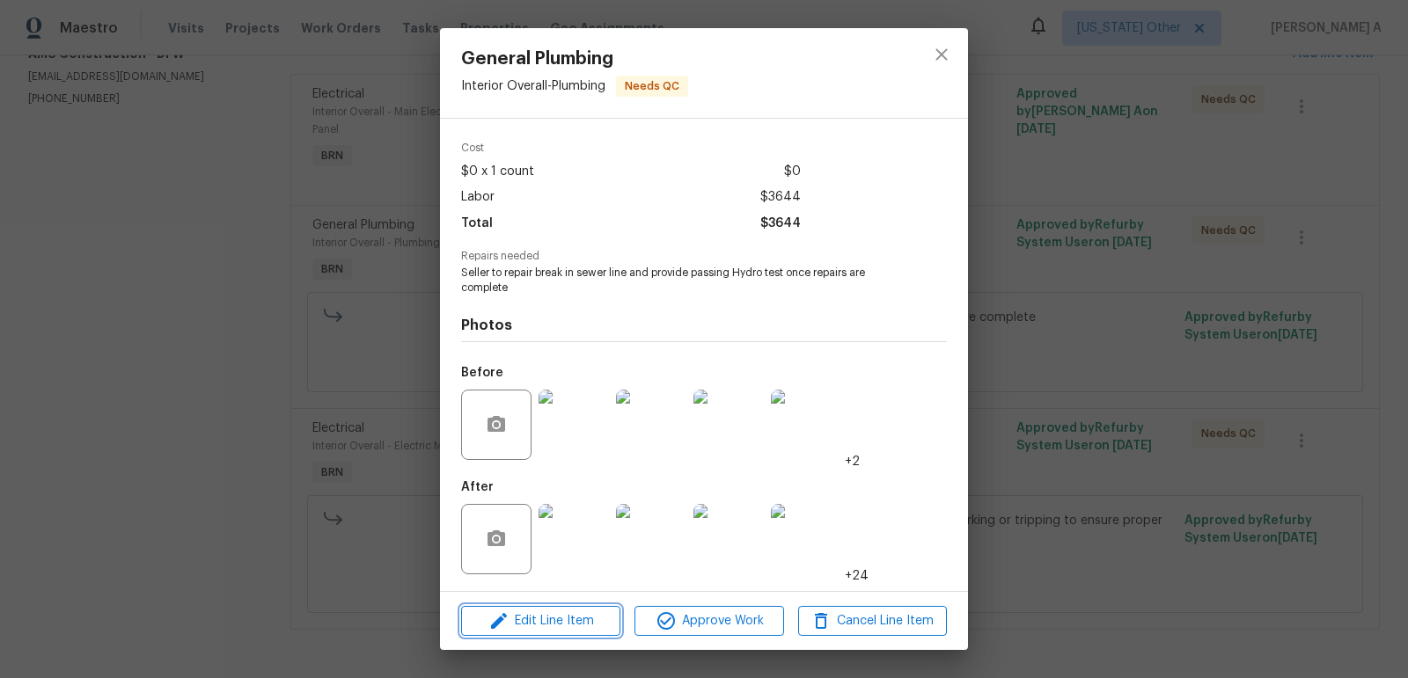
click at [556, 628] on span "Edit Line Item" at bounding box center [540, 622] width 149 height 22
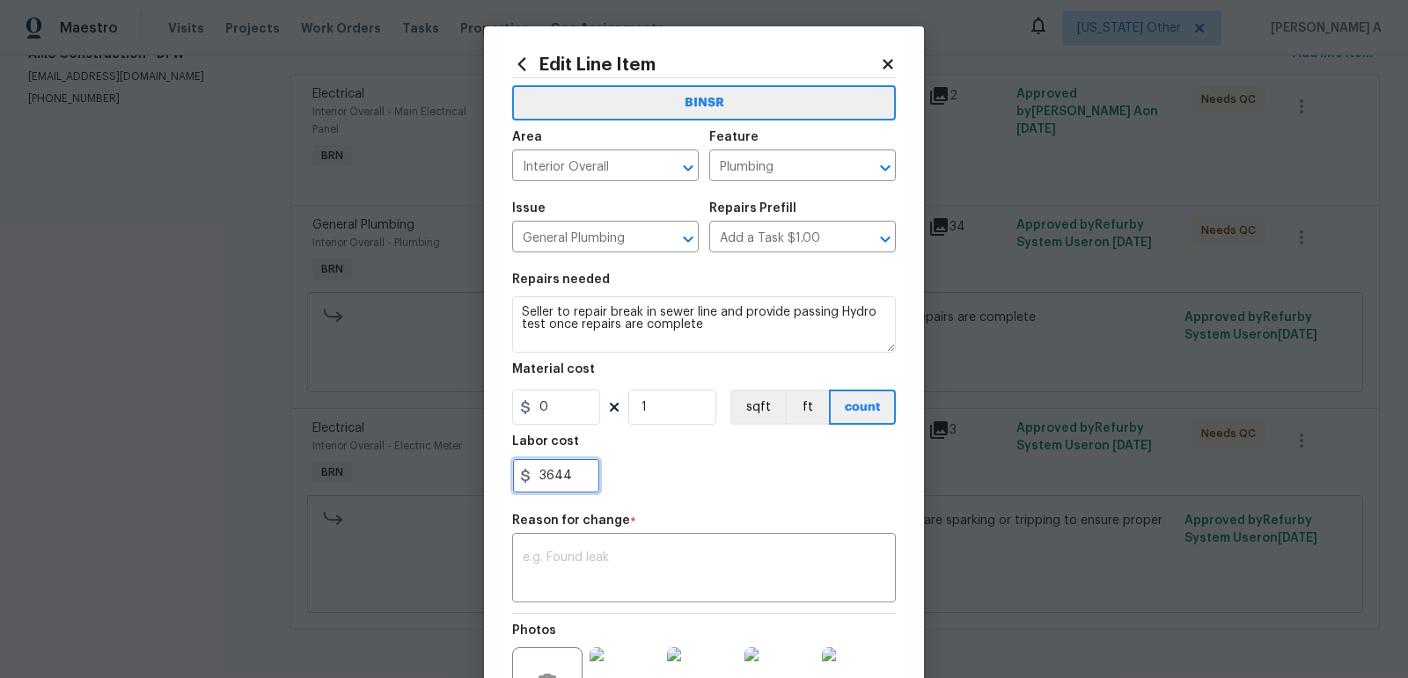
drag, startPoint x: 577, startPoint y: 482, endPoint x: 490, endPoint y: 482, distance: 87.1
click at [490, 482] on div "Edit Line Item BINSR Area Interior Overall ​ Feature Plumbing ​ Issue General P…" at bounding box center [704, 441] width 440 height 831
paste input "7576"
type input "7576"
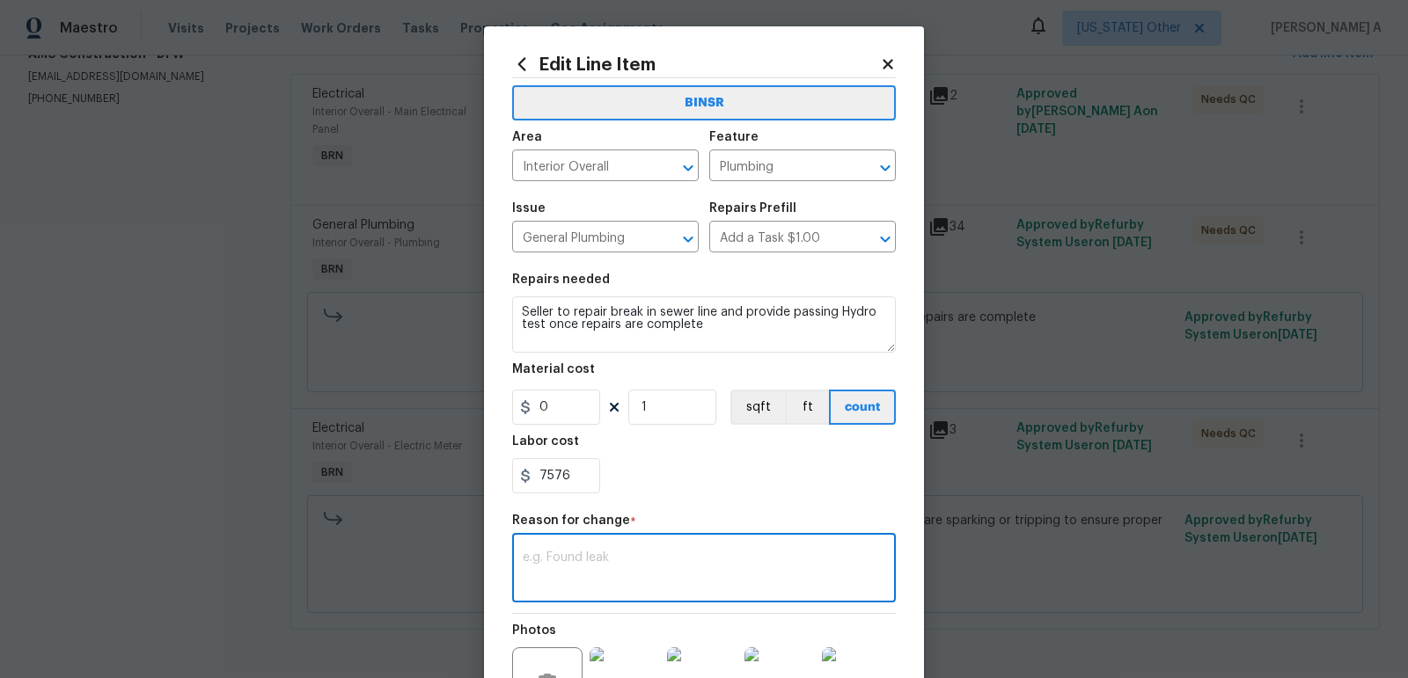
click at [607, 574] on textarea at bounding box center [704, 570] width 362 height 37
click at [641, 568] on textarea at bounding box center [704, 570] width 362 height 37
paste textarea "(AK) Updated cost per BR team’s approval."
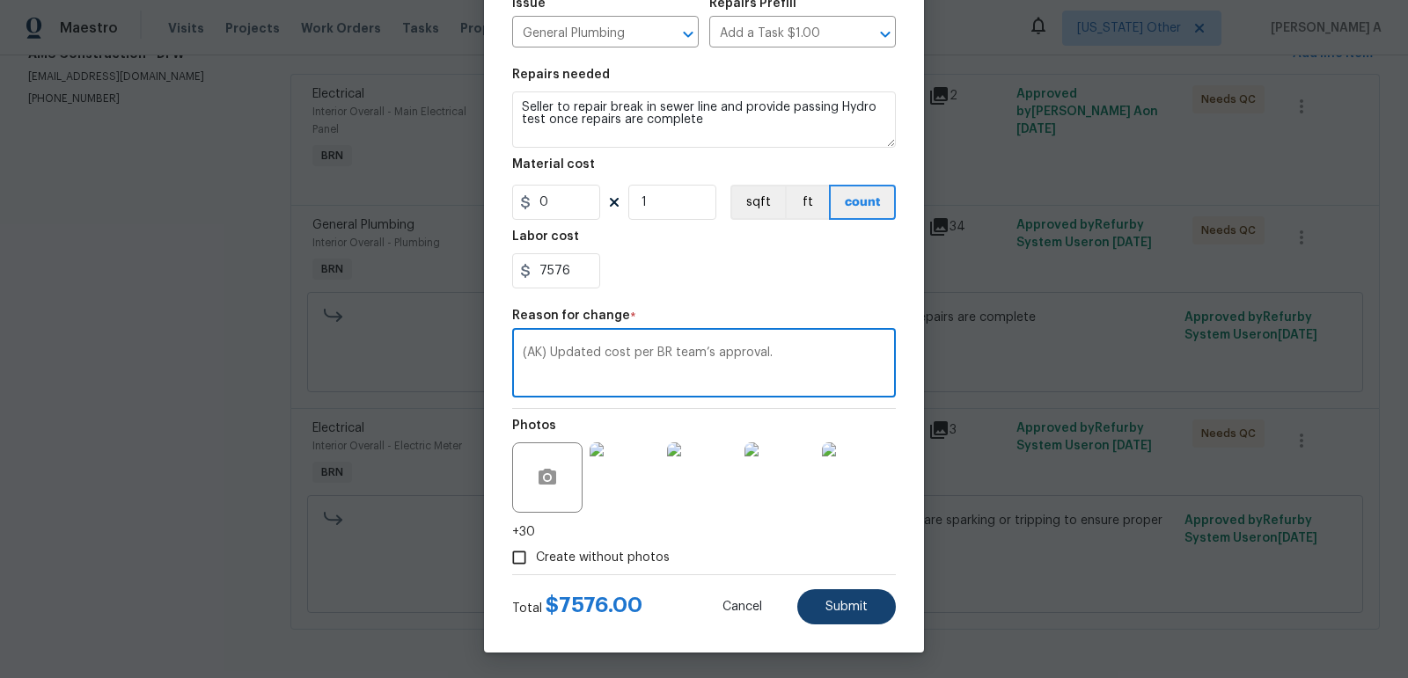
type textarea "(AK) Updated cost per BR team’s approval."
click at [860, 611] on span "Submit" at bounding box center [846, 607] width 42 height 13
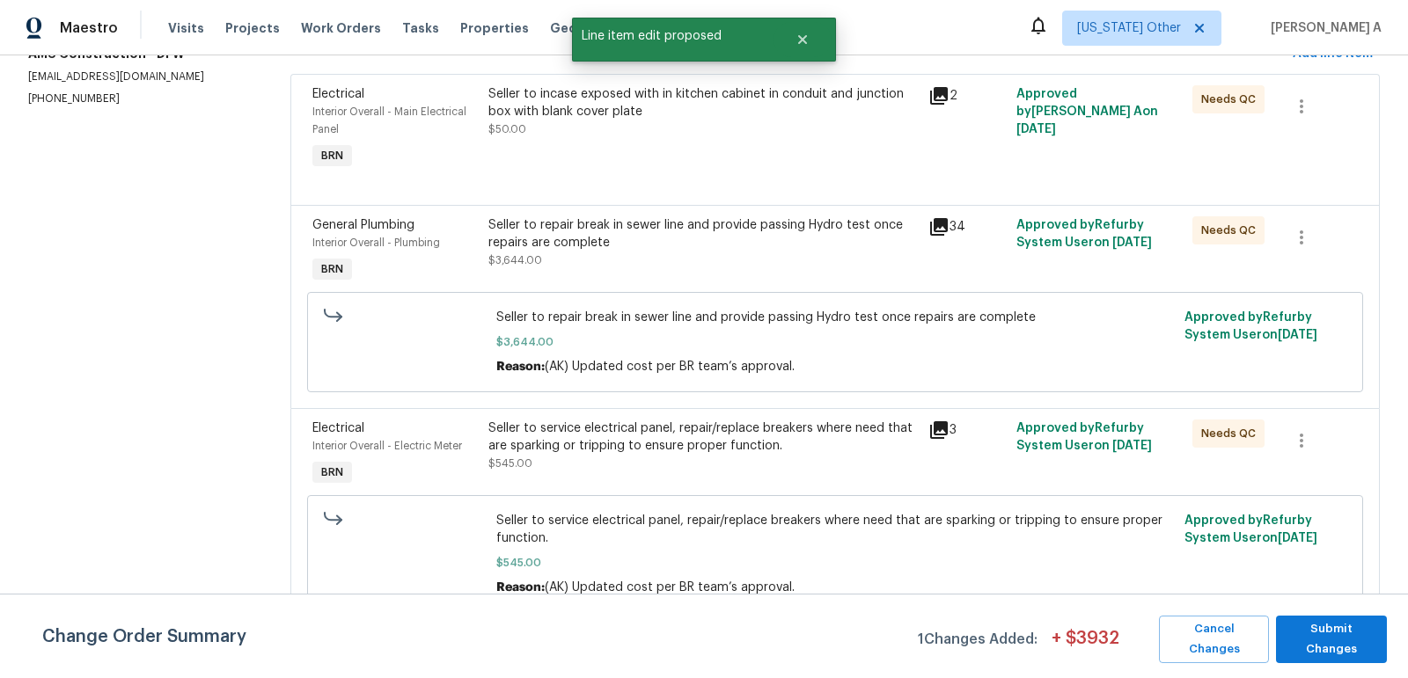
scroll to position [0, 0]
click at [1353, 636] on span "Submit Changes" at bounding box center [1330, 639] width 93 height 40
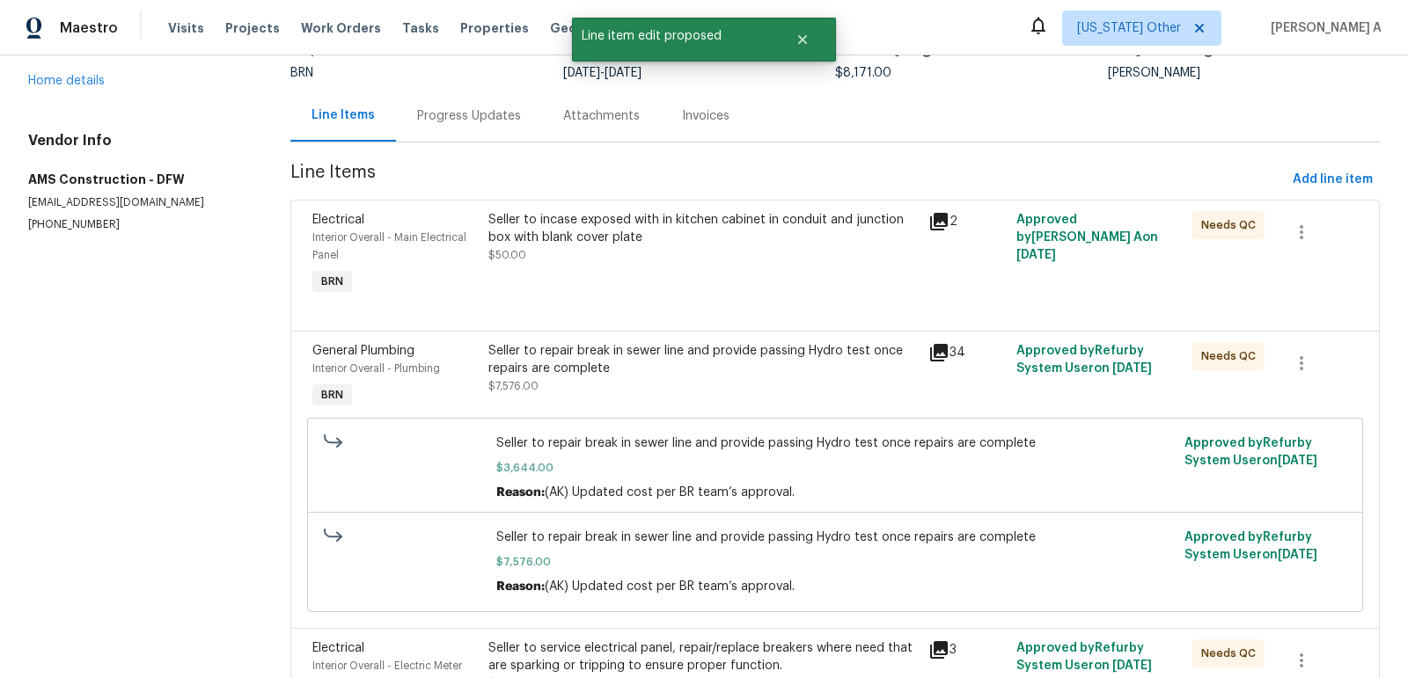
scroll to position [29, 0]
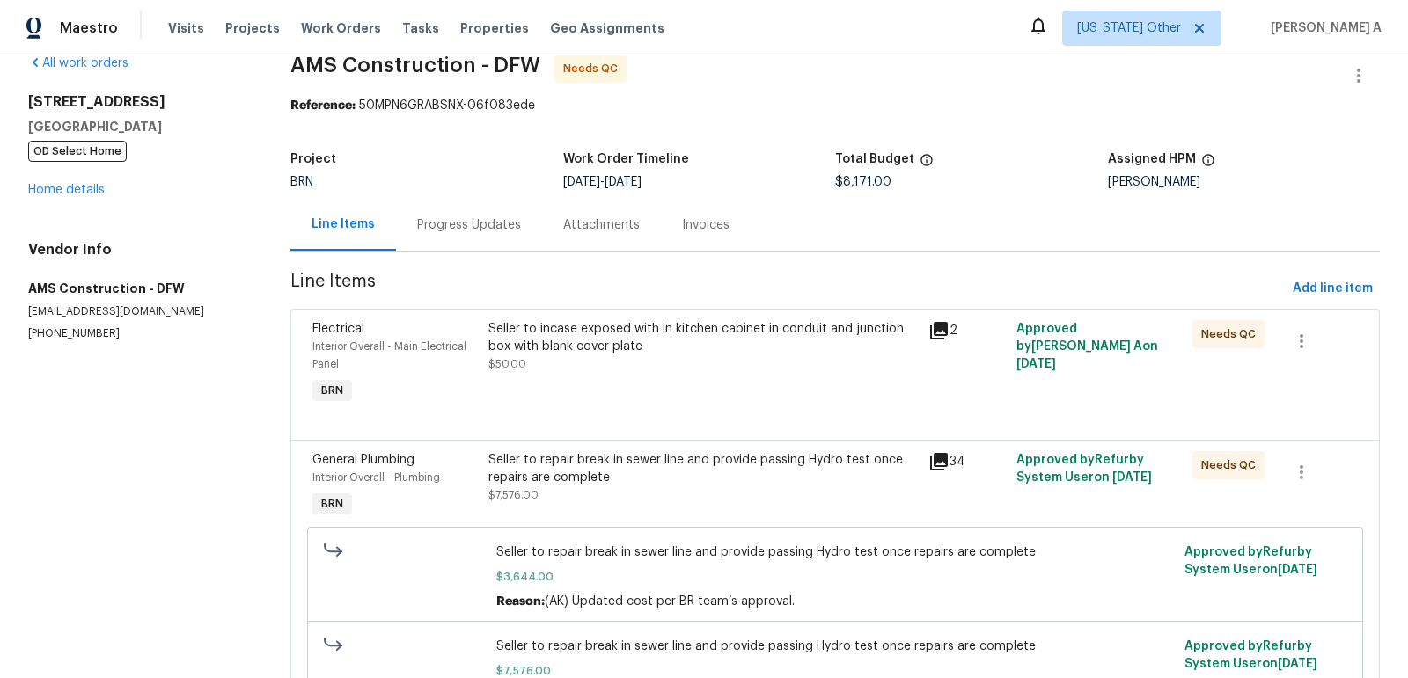
click at [450, 204] on div "Progress Updates" at bounding box center [469, 225] width 146 height 52
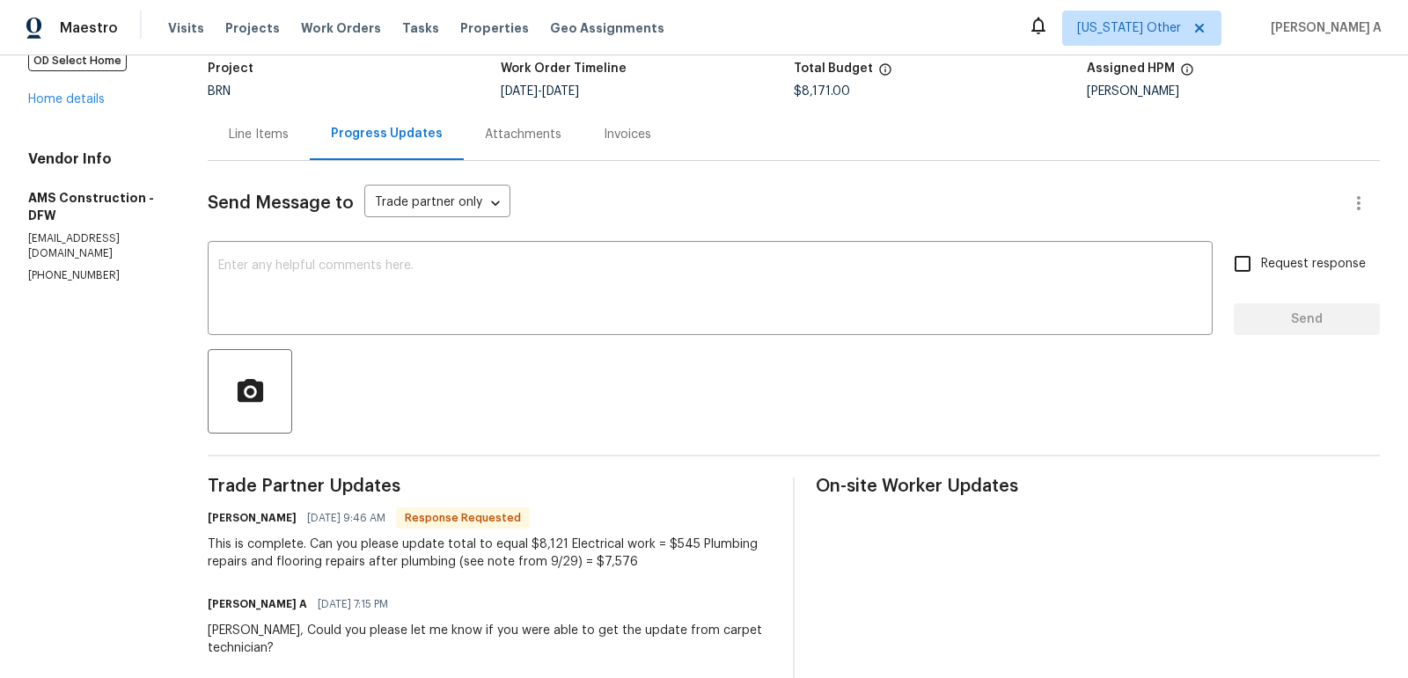
scroll to position [45, 0]
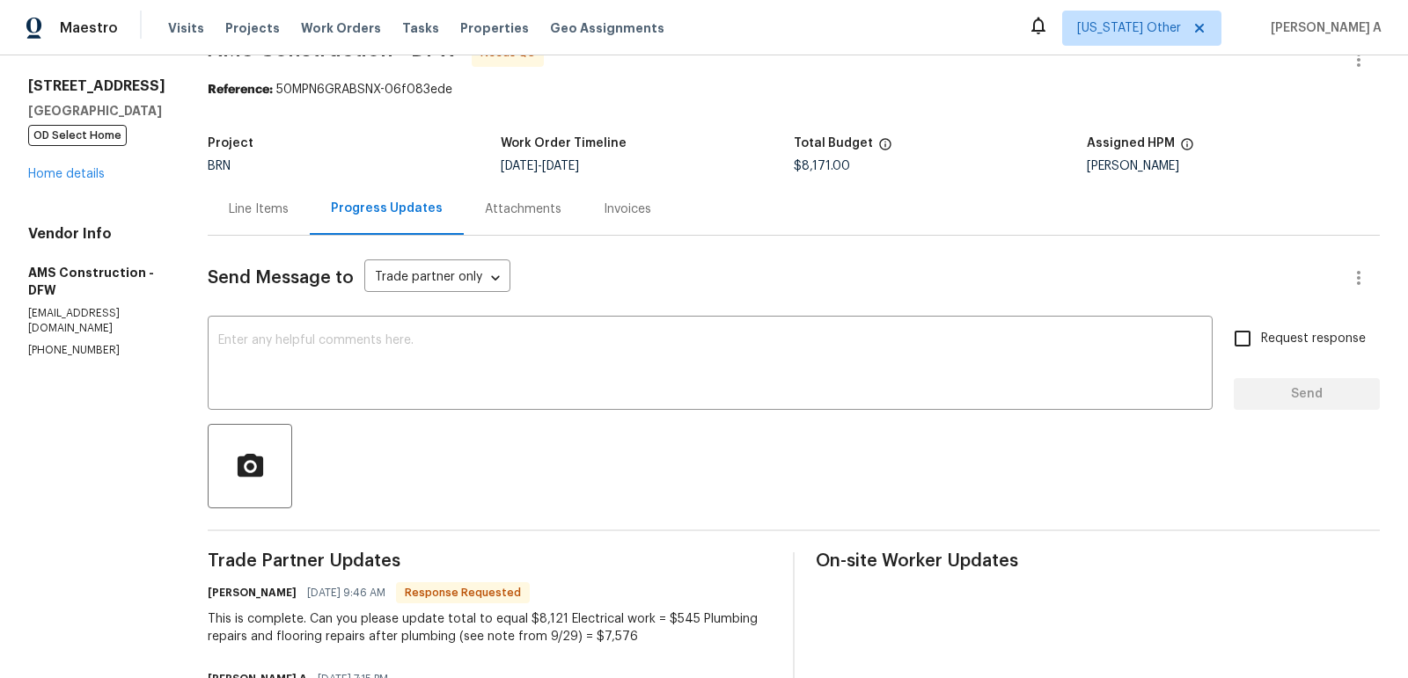
click at [237, 205] on div "Line Items" at bounding box center [259, 210] width 60 height 18
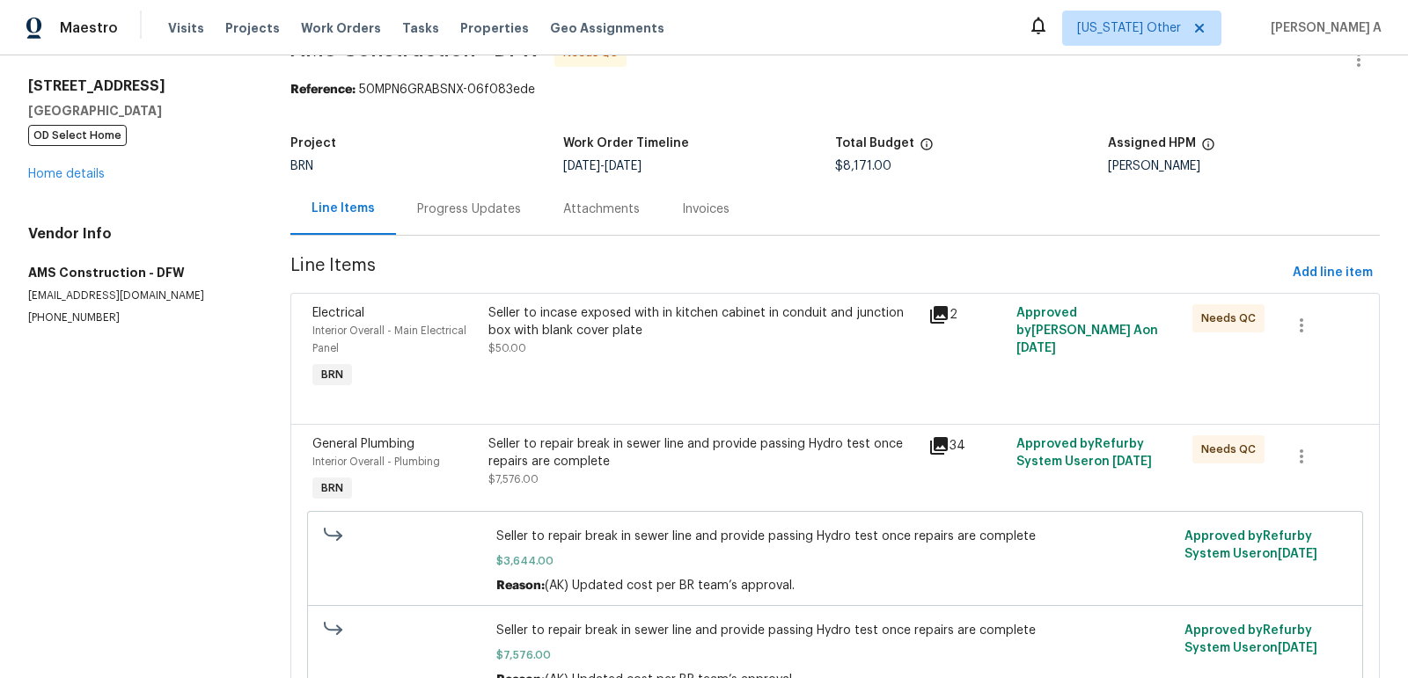
click at [701, 363] on div "Seller to incase exposed with in kitchen cabinet in conduit and junction box wi…" at bounding box center [703, 348] width 440 height 99
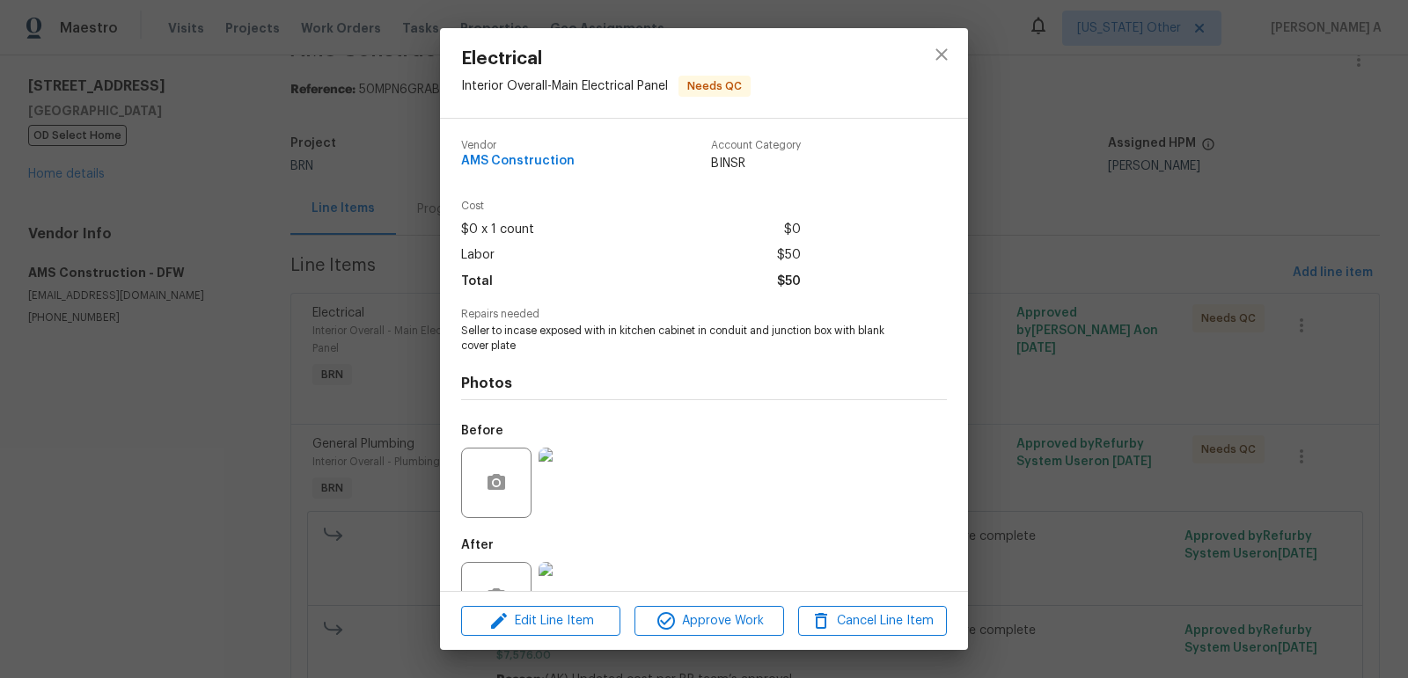
scroll to position [58, 0]
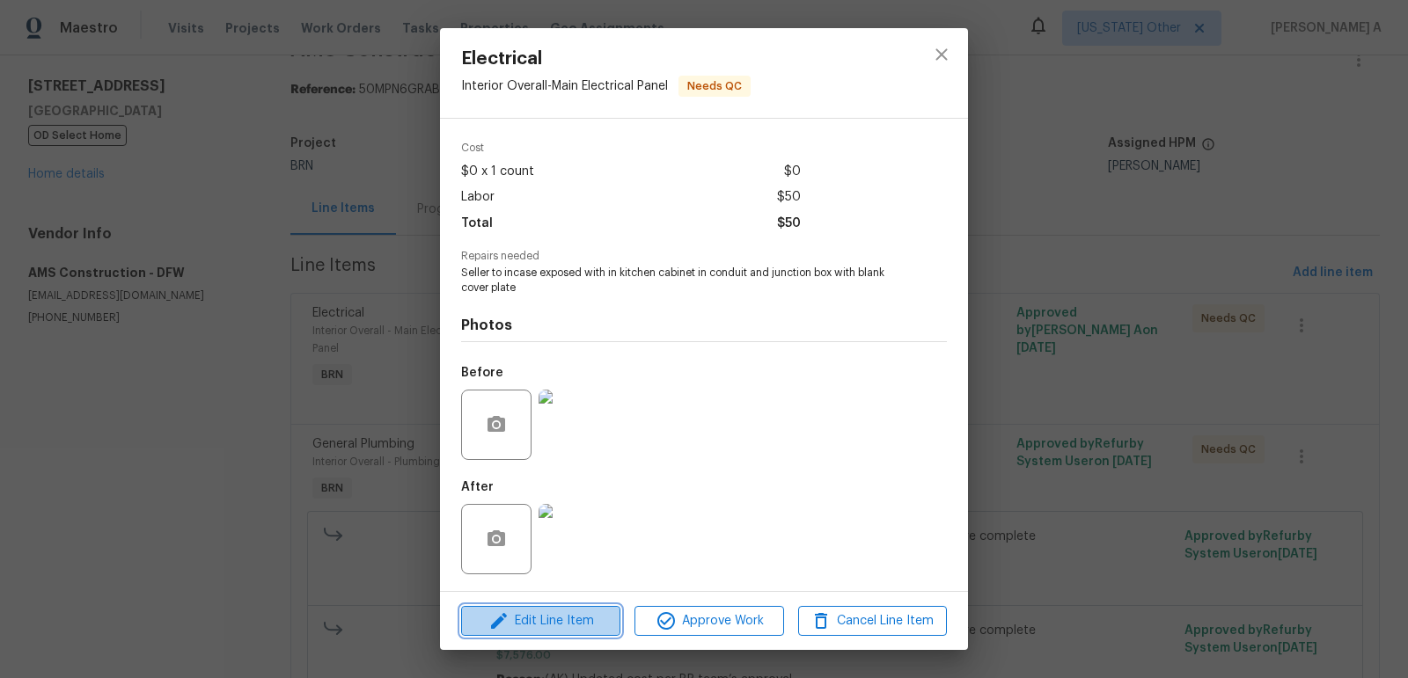
click at [587, 618] on span "Edit Line Item" at bounding box center [540, 622] width 149 height 22
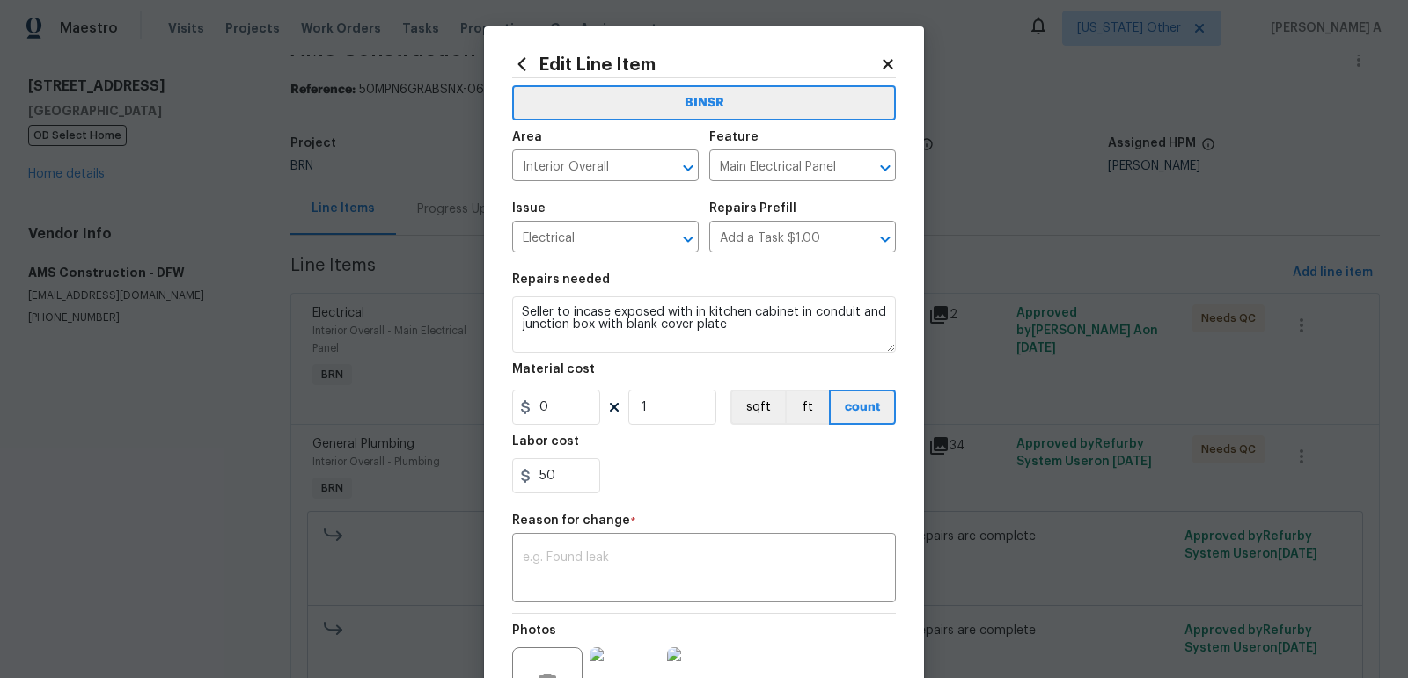
click at [889, 66] on icon at bounding box center [887, 64] width 10 height 10
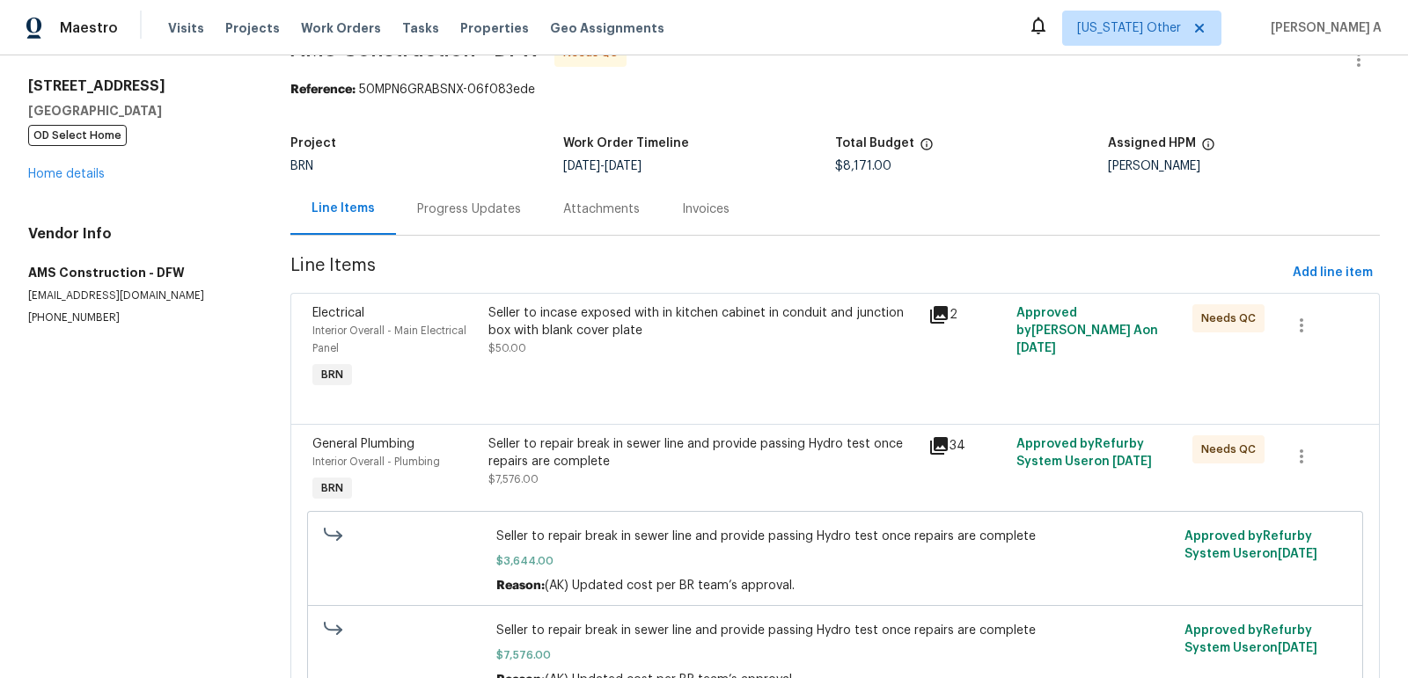
click at [716, 357] on div "Seller to incase exposed with in kitchen cabinet in conduit and junction box wi…" at bounding box center [703, 348] width 440 height 99
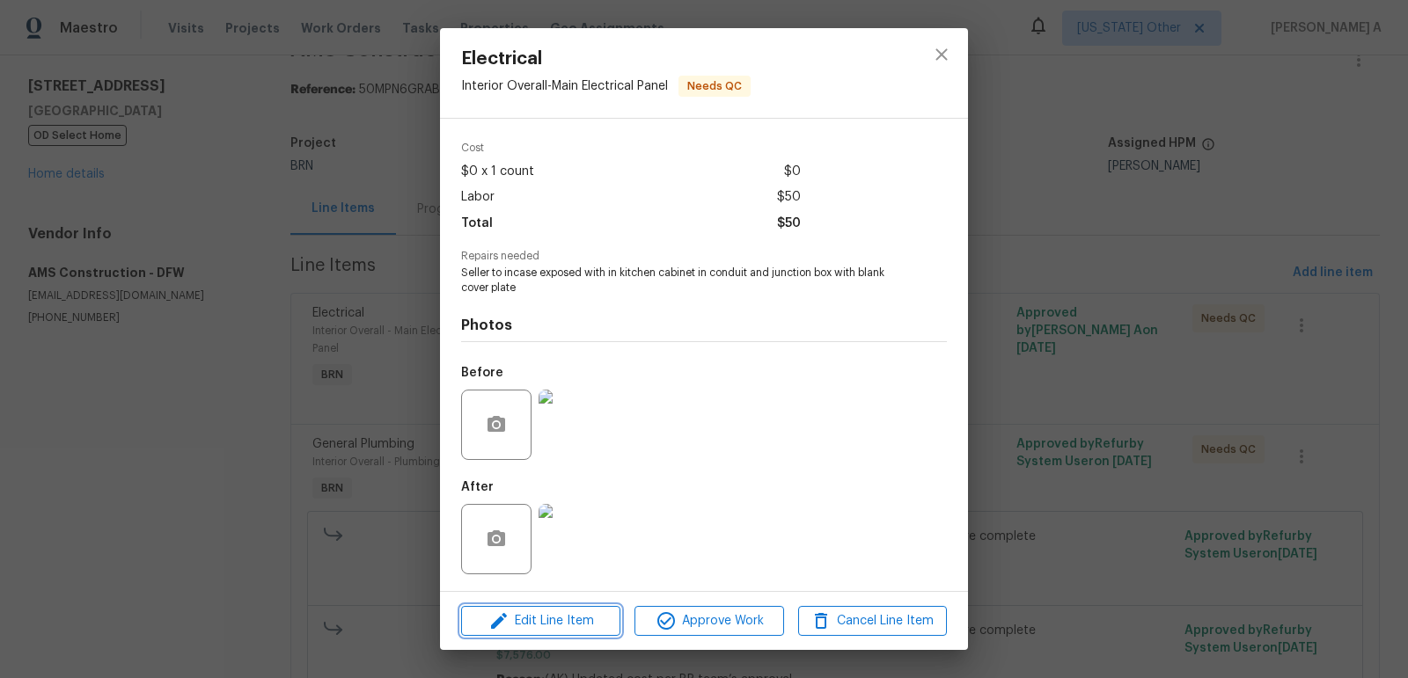
click at [571, 608] on button "Edit Line Item" at bounding box center [540, 621] width 159 height 31
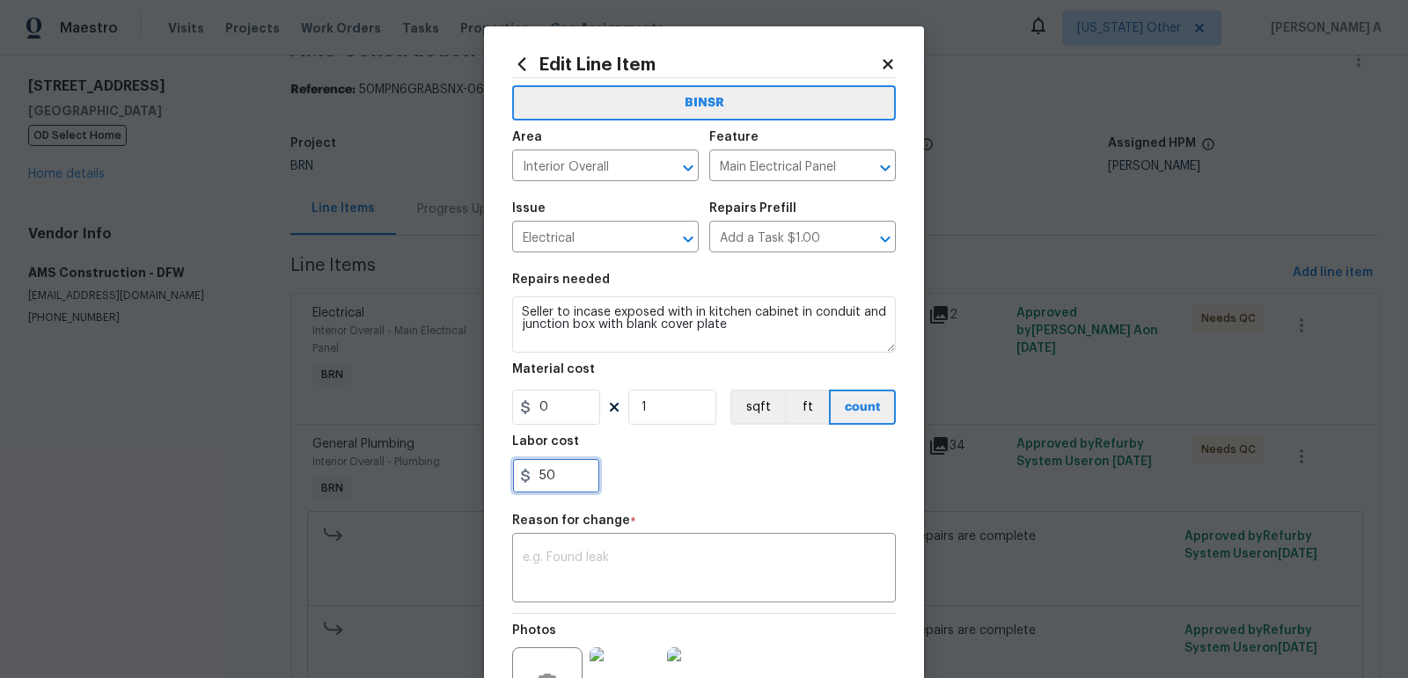
drag, startPoint x: 559, startPoint y: 482, endPoint x: 465, endPoint y: 482, distance: 93.3
click at [465, 482] on div "Edit Line Item BINSR Area Interior Overall ​ Feature Main Electrical Panel ​ Is…" at bounding box center [704, 339] width 1408 height 678
type input "0"
click at [562, 555] on textarea at bounding box center [704, 570] width 362 height 37
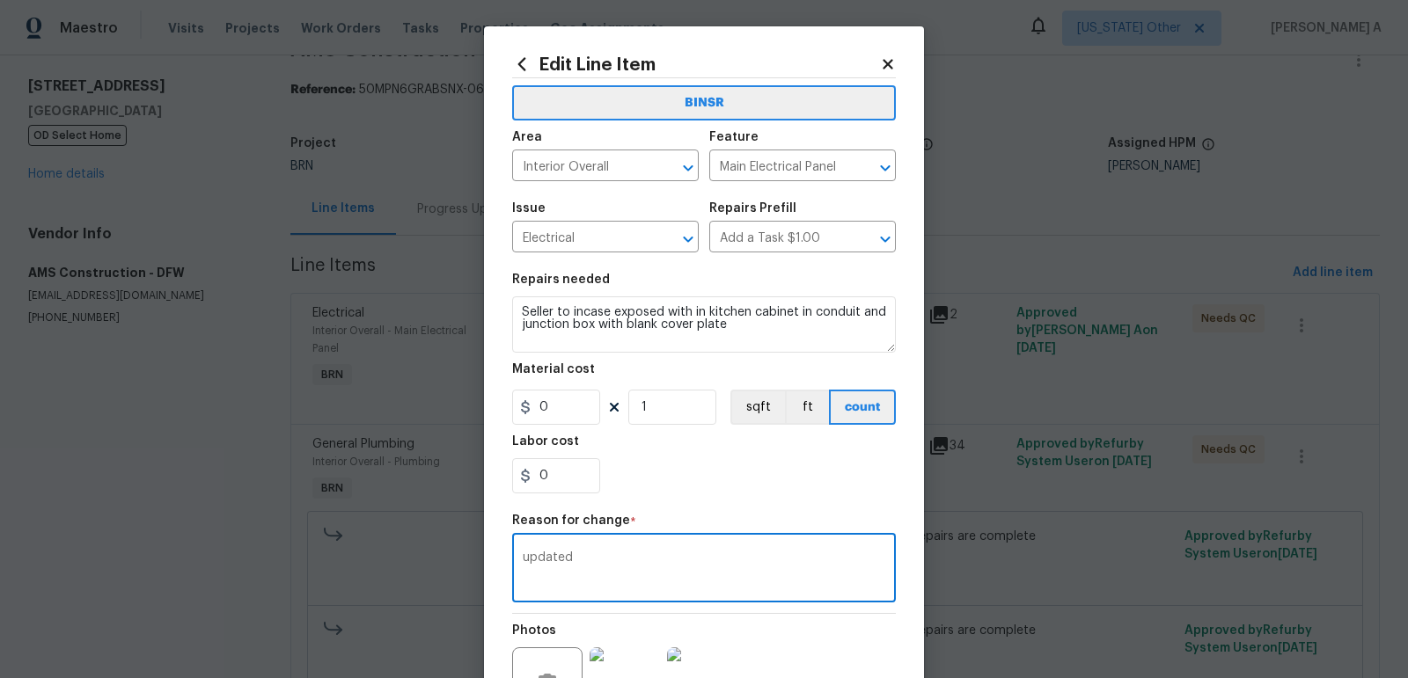
scroll to position [187, 0]
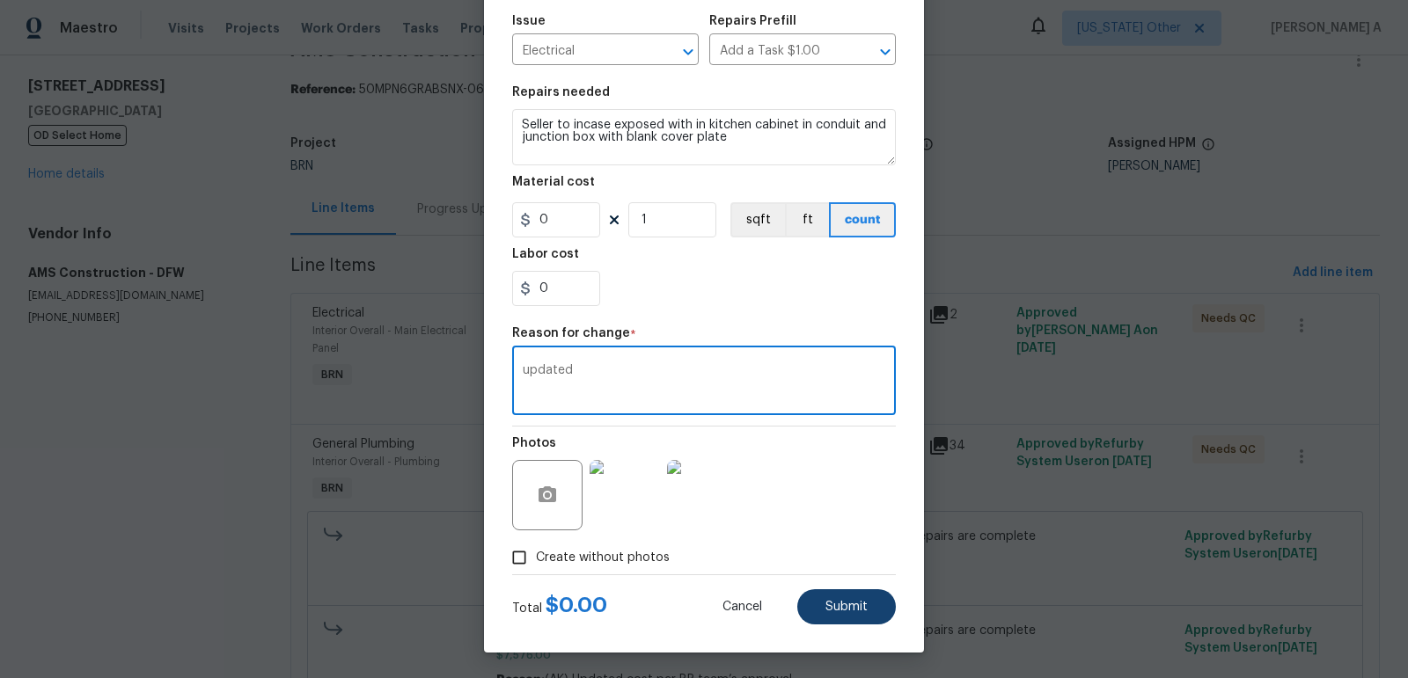
type textarea "updated"
click at [859, 612] on span "Submit" at bounding box center [846, 607] width 42 height 13
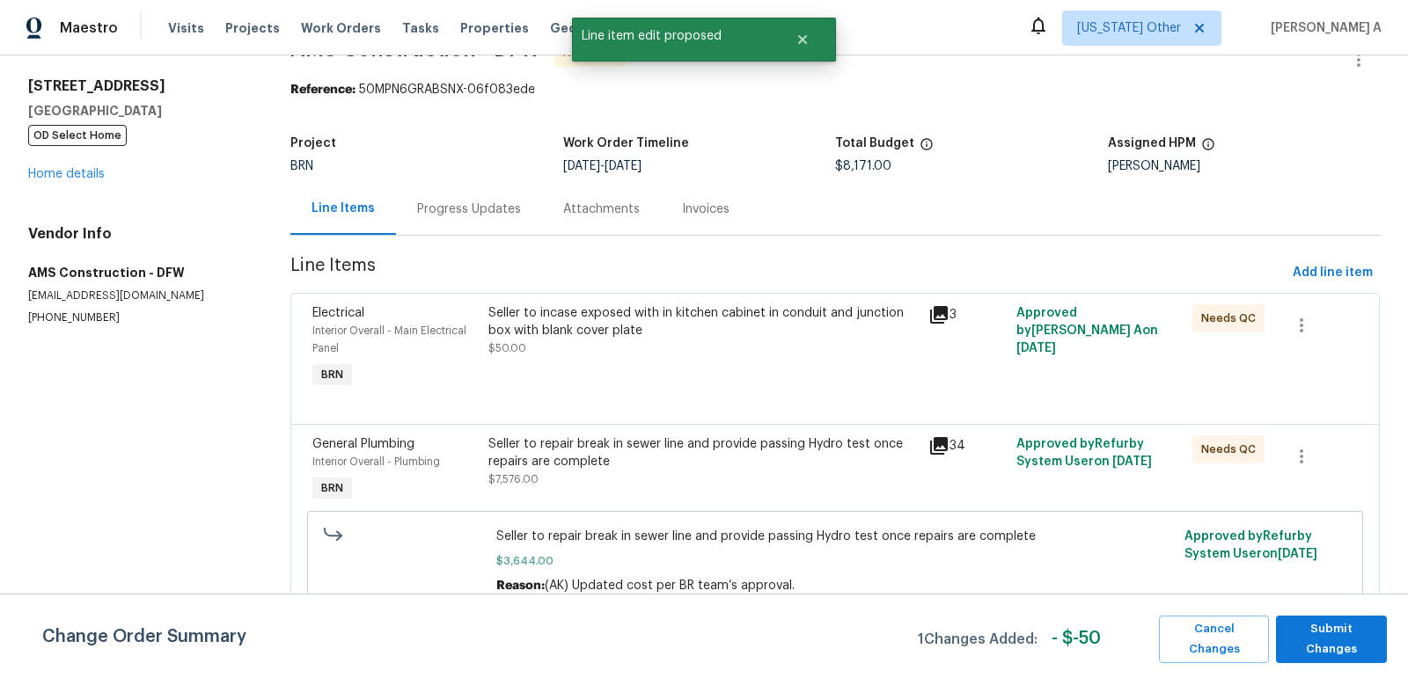
scroll to position [0, 0]
click at [1206, 635] on span "Cancel Changes" at bounding box center [1212, 639] width 91 height 40
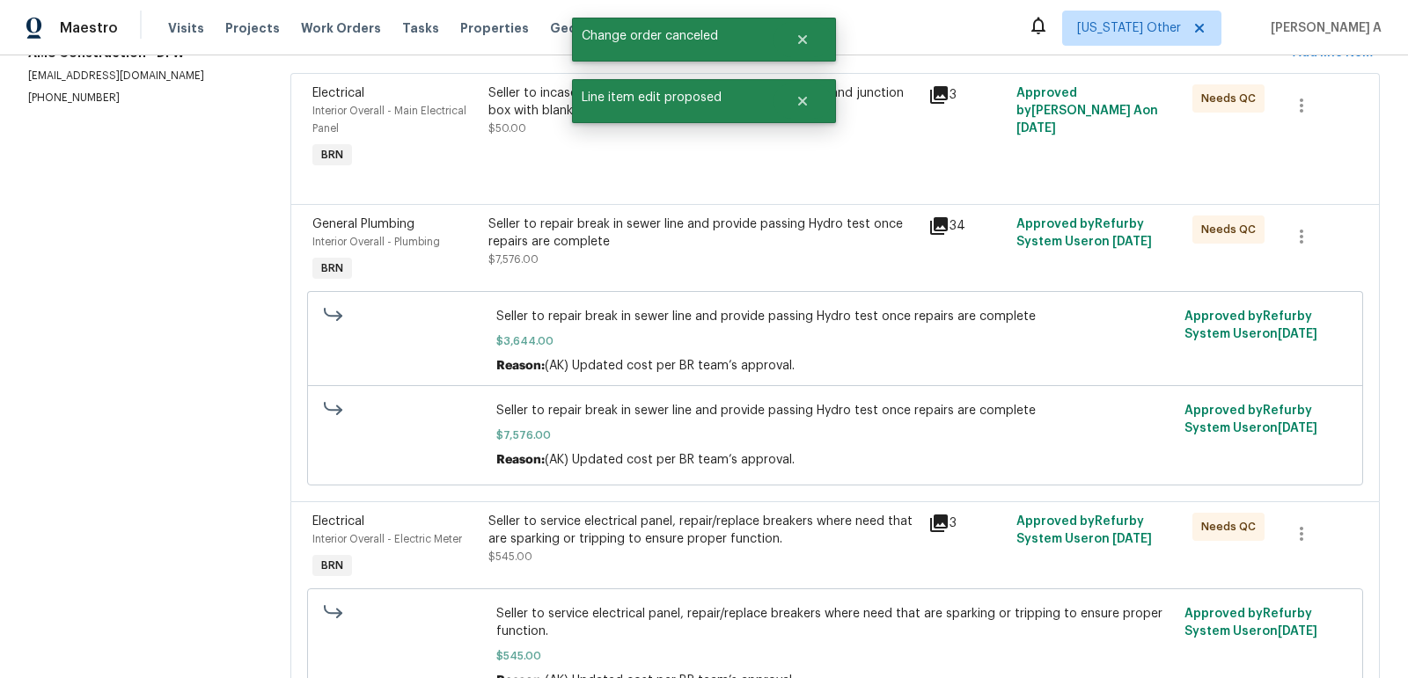
scroll to position [358, 0]
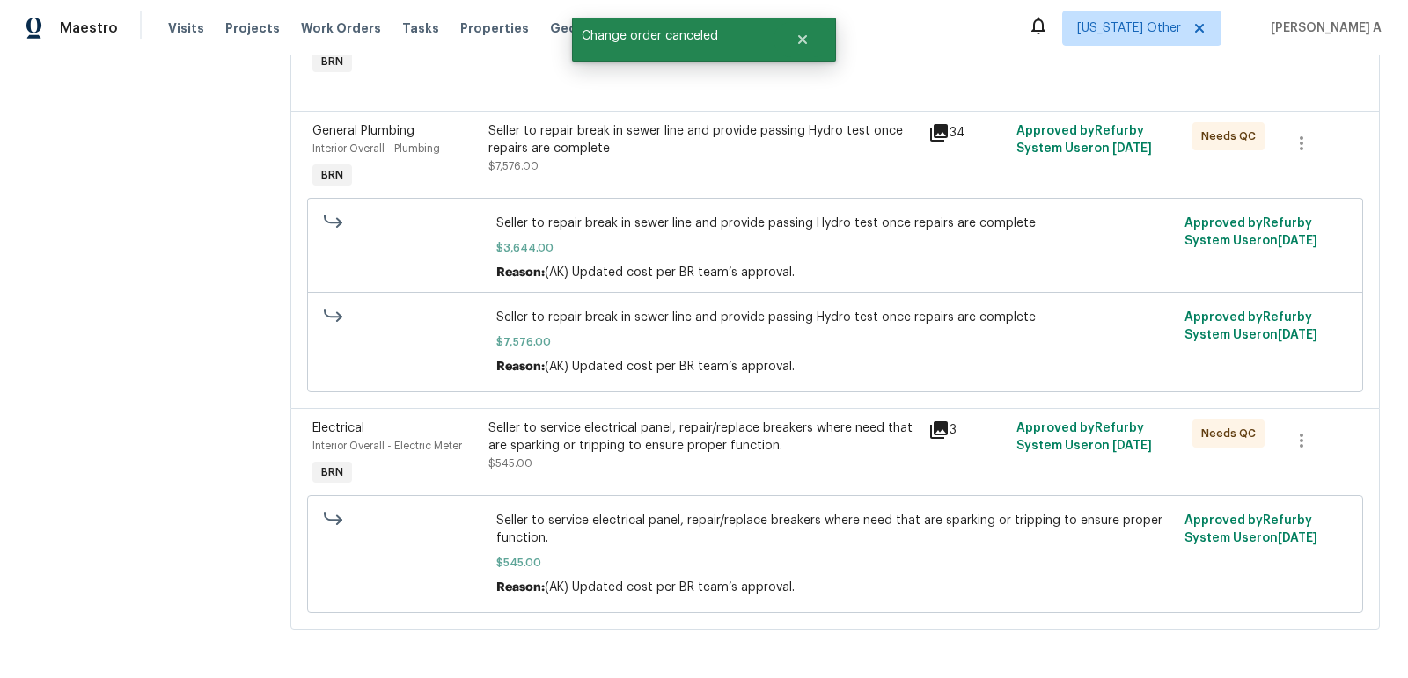
click at [632, 450] on div "Seller to service electrical panel, repair/replace breakers where need that are…" at bounding box center [702, 437] width 429 height 35
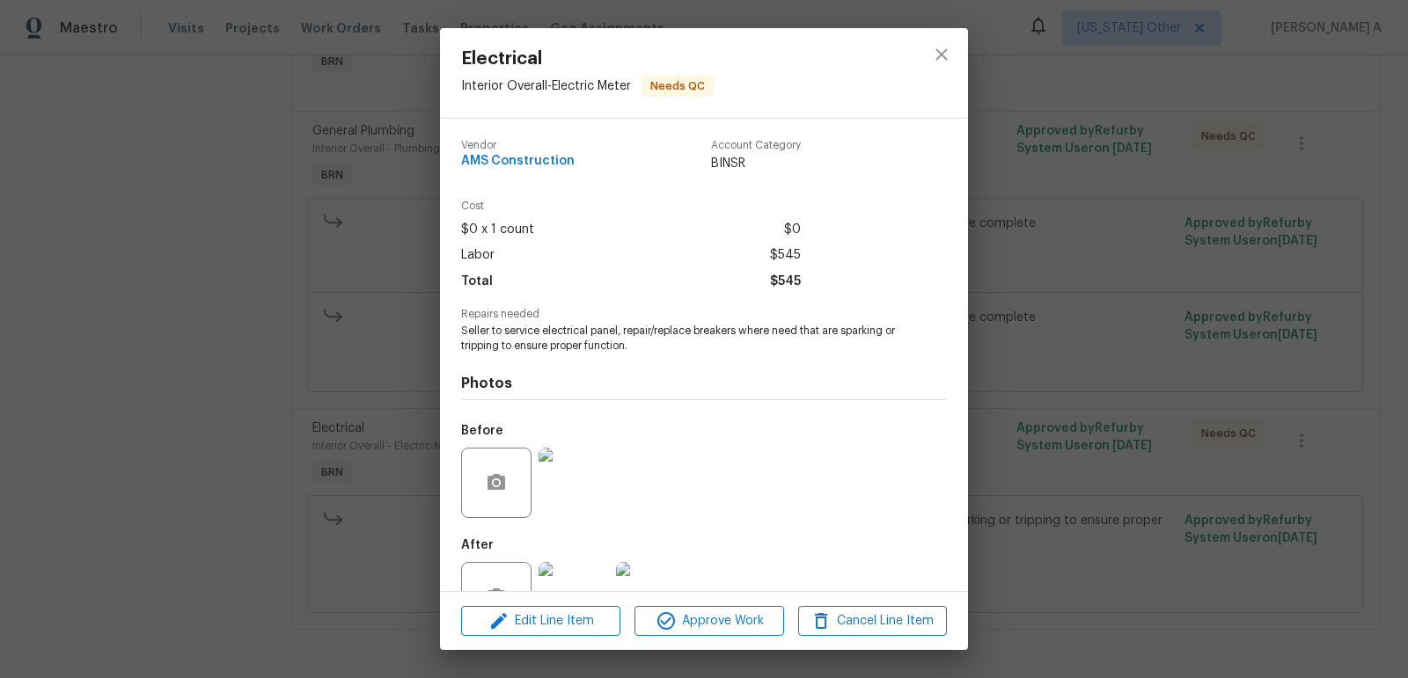
scroll to position [58, 0]
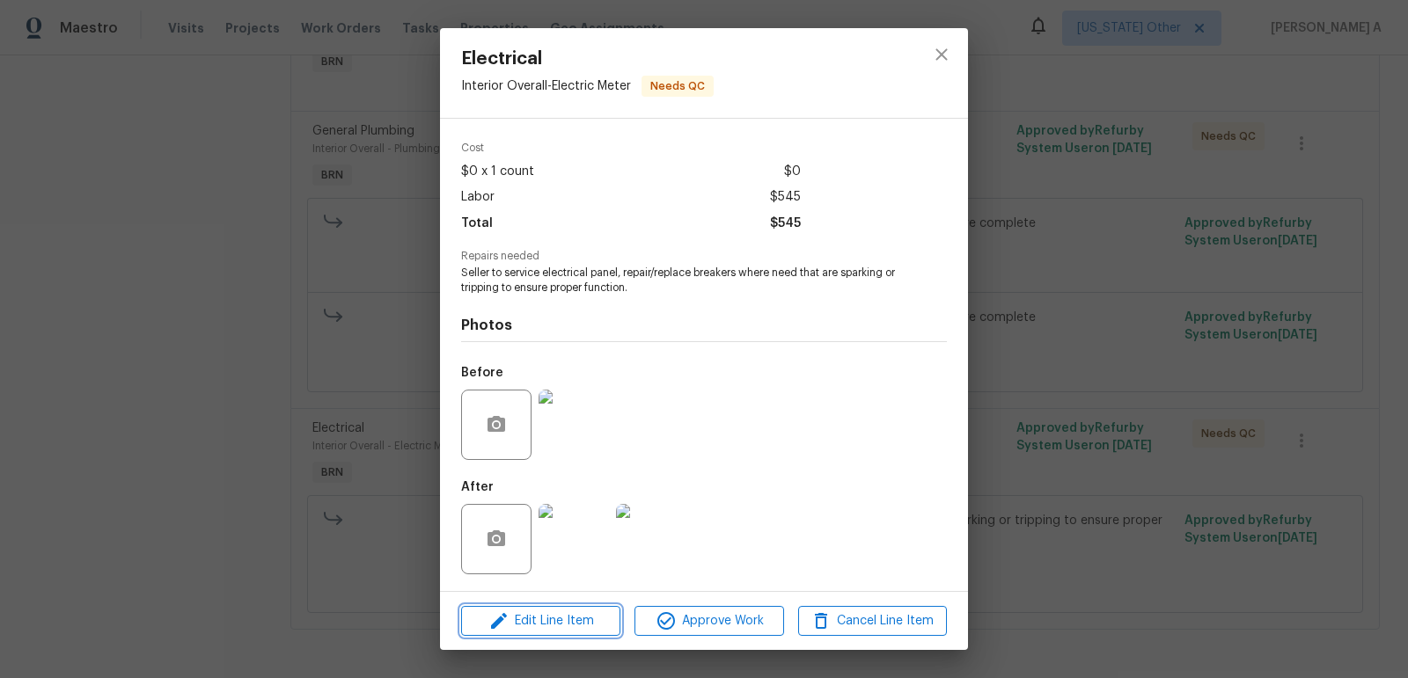
click at [565, 620] on span "Edit Line Item" at bounding box center [540, 622] width 149 height 22
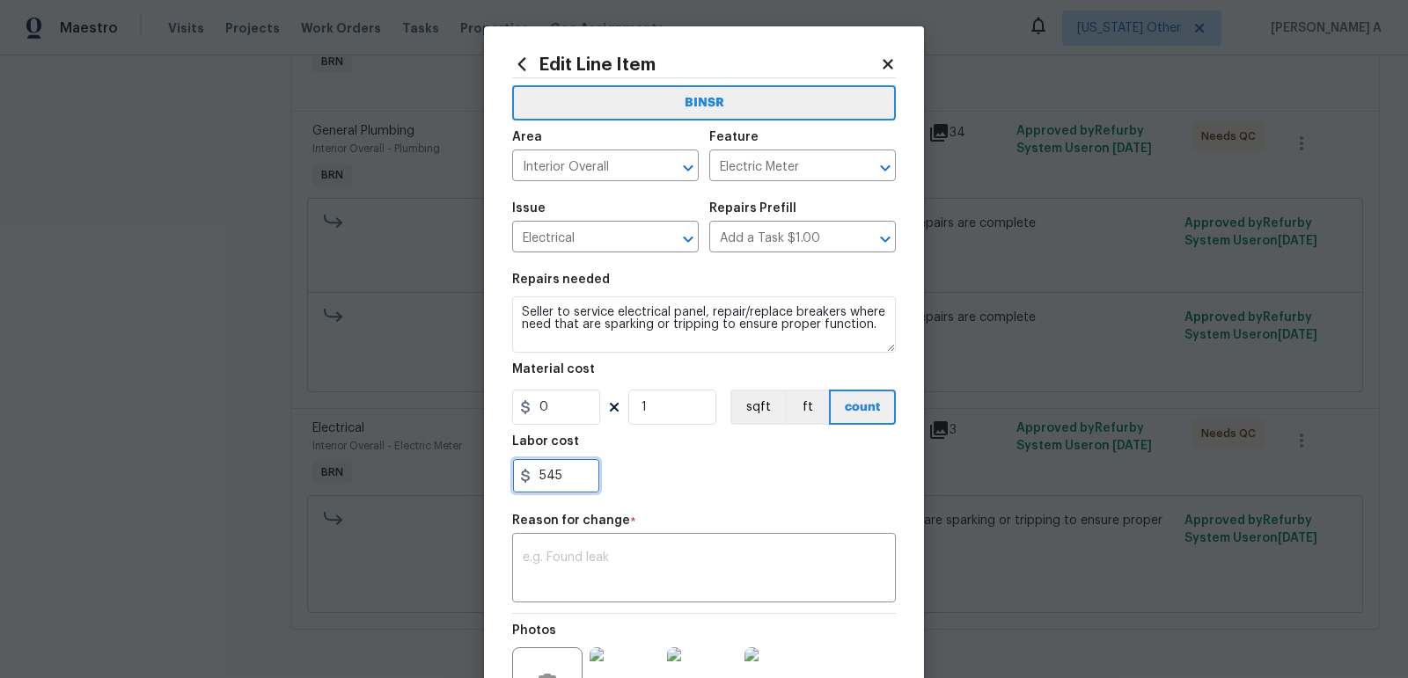
drag, startPoint x: 572, startPoint y: 476, endPoint x: 508, endPoint y: 477, distance: 63.3
click at [508, 476] on div "Edit Line Item BINSR Area Interior Overall ​ Feature Electric Meter ​ Issue Ele…" at bounding box center [704, 433] width 440 height 814
type input "495"
click at [633, 579] on textarea at bounding box center [704, 570] width 362 height 37
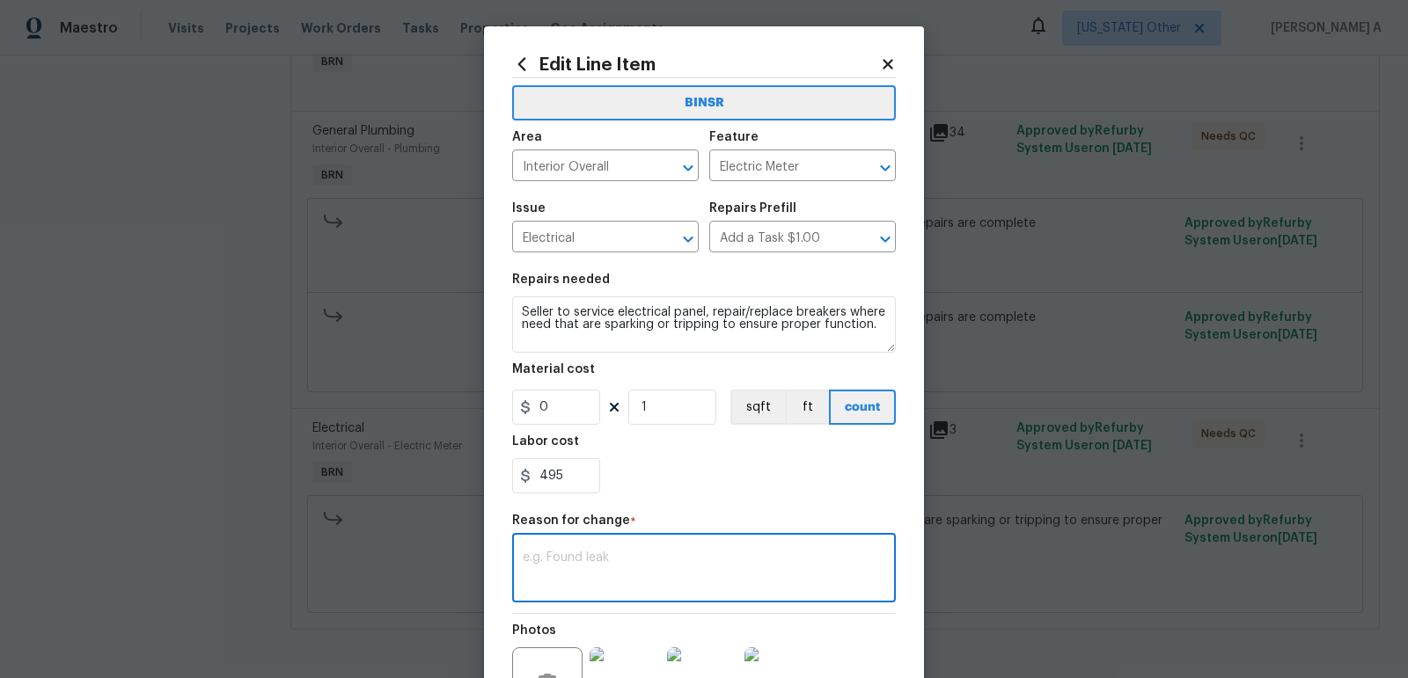
click at [662, 573] on textarea at bounding box center [704, 570] width 362 height 37
paste textarea "(AK) Updated cost per BR team’s approval."
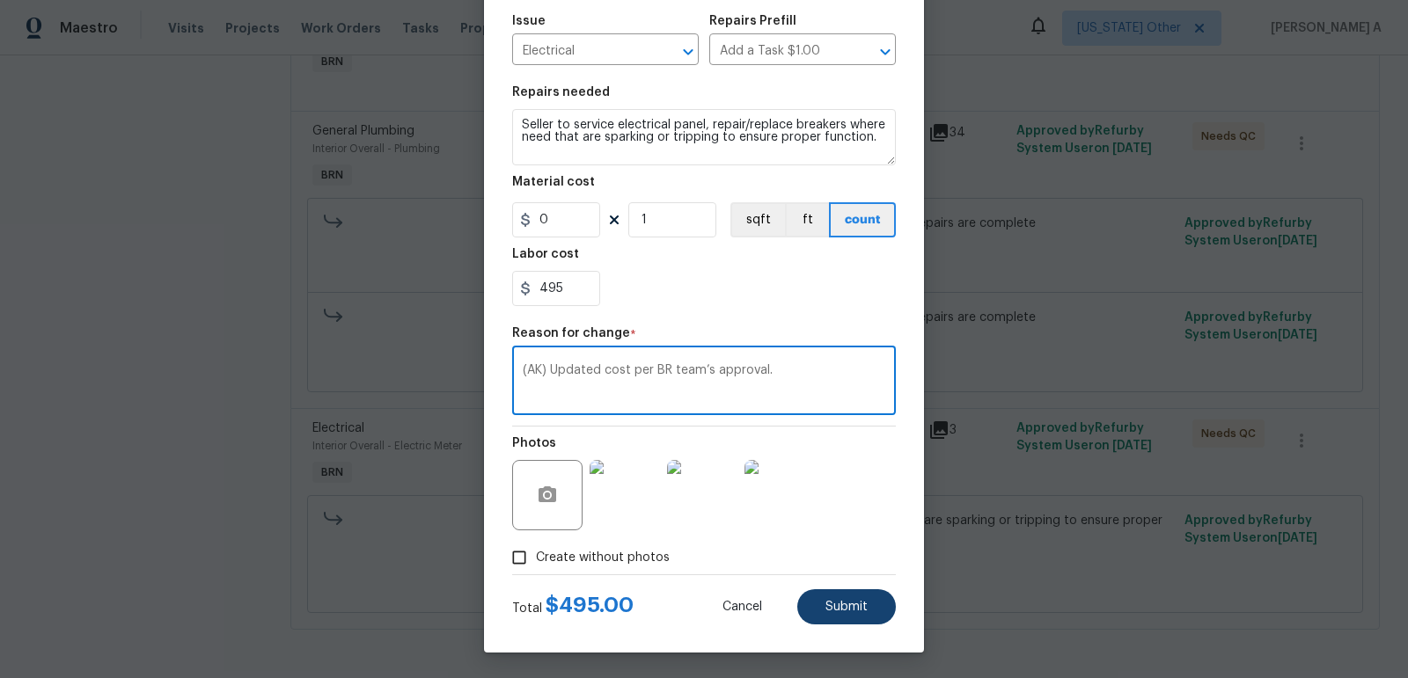
type textarea "(AK) Updated cost per BR team’s approval."
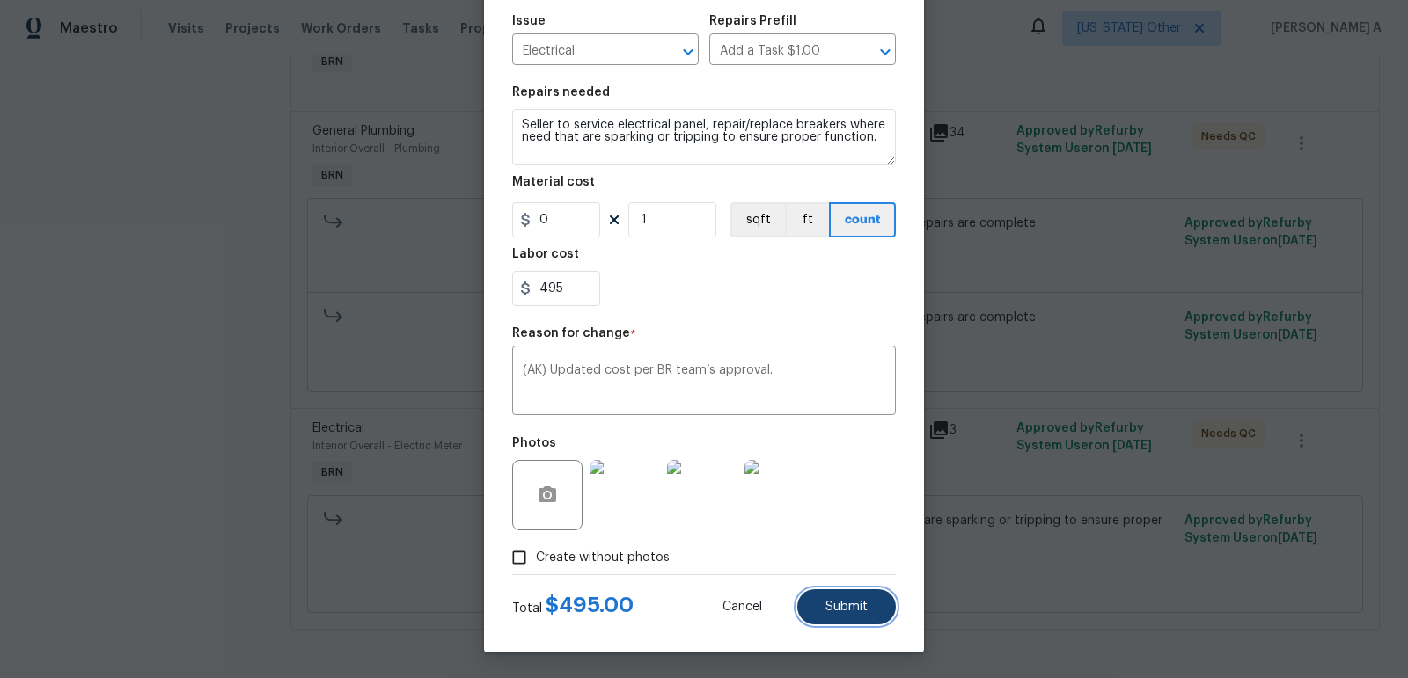
click at [851, 602] on span "Submit" at bounding box center [846, 607] width 42 height 13
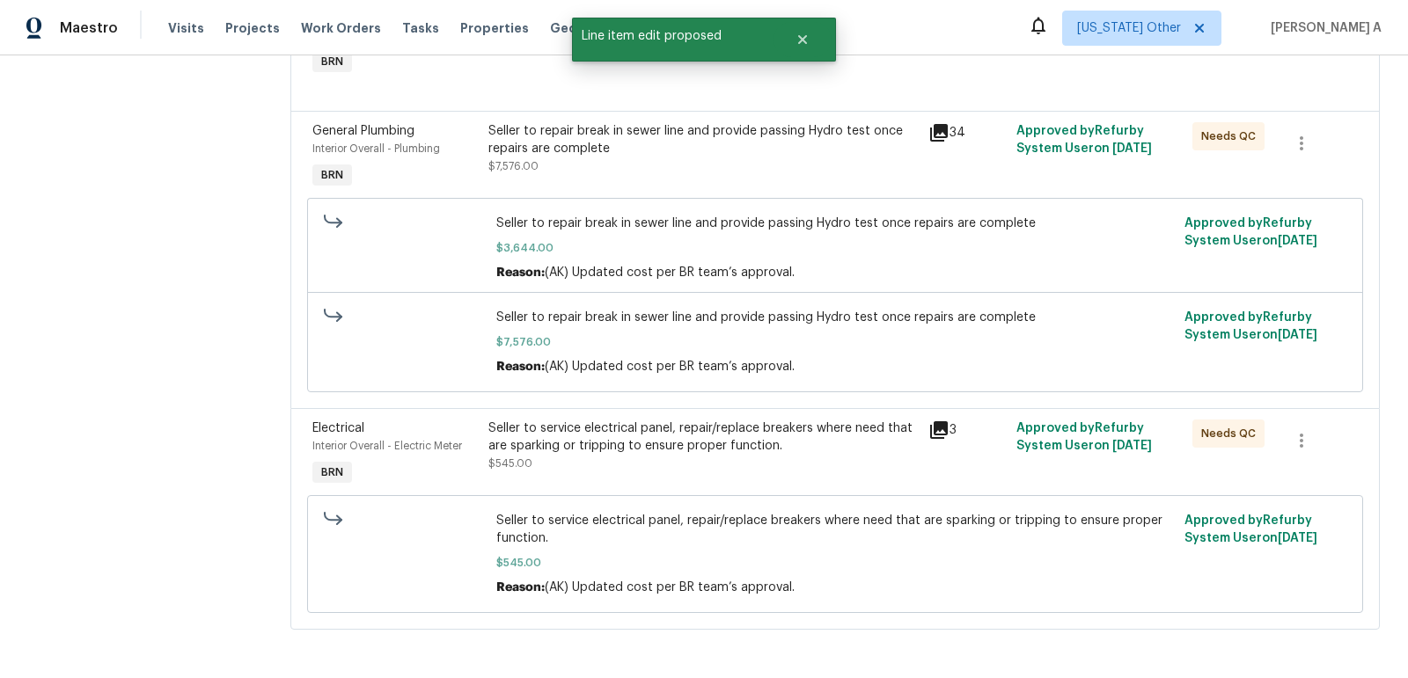
scroll to position [0, 0]
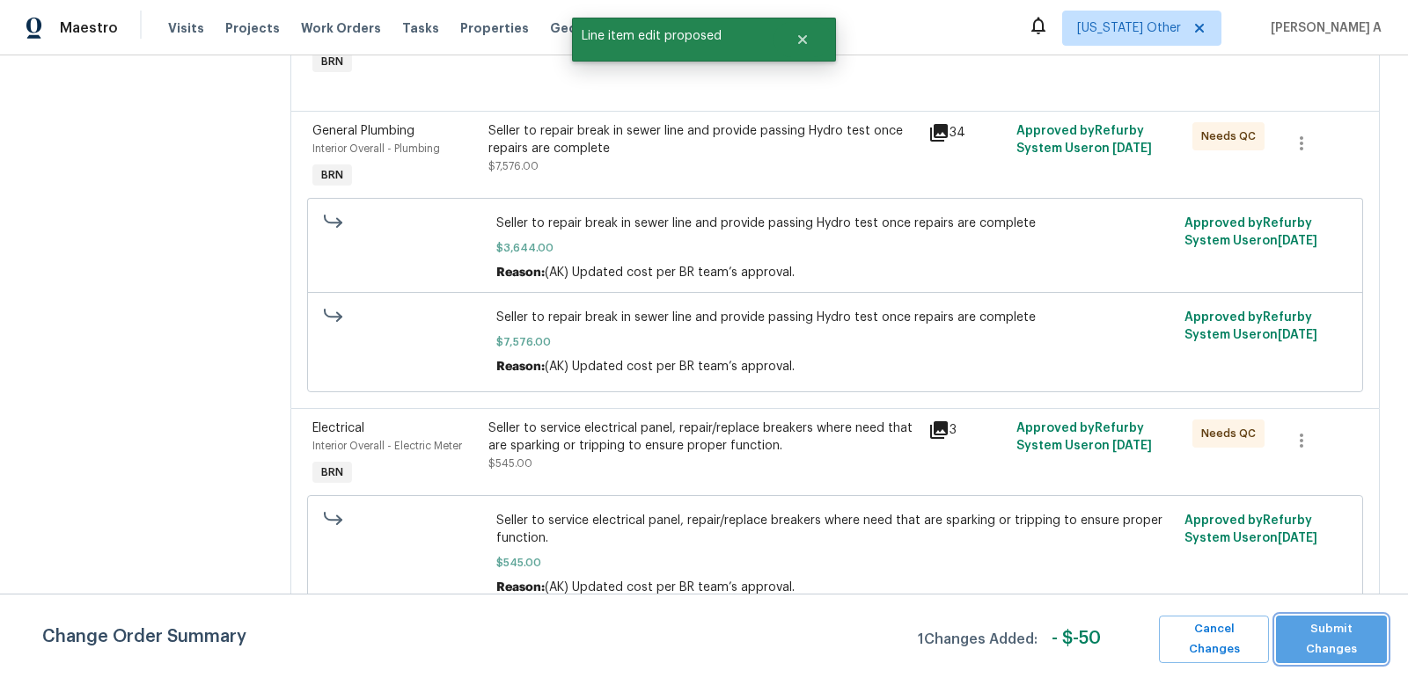
click at [1355, 649] on button "Submit Changes" at bounding box center [1331, 640] width 111 height 48
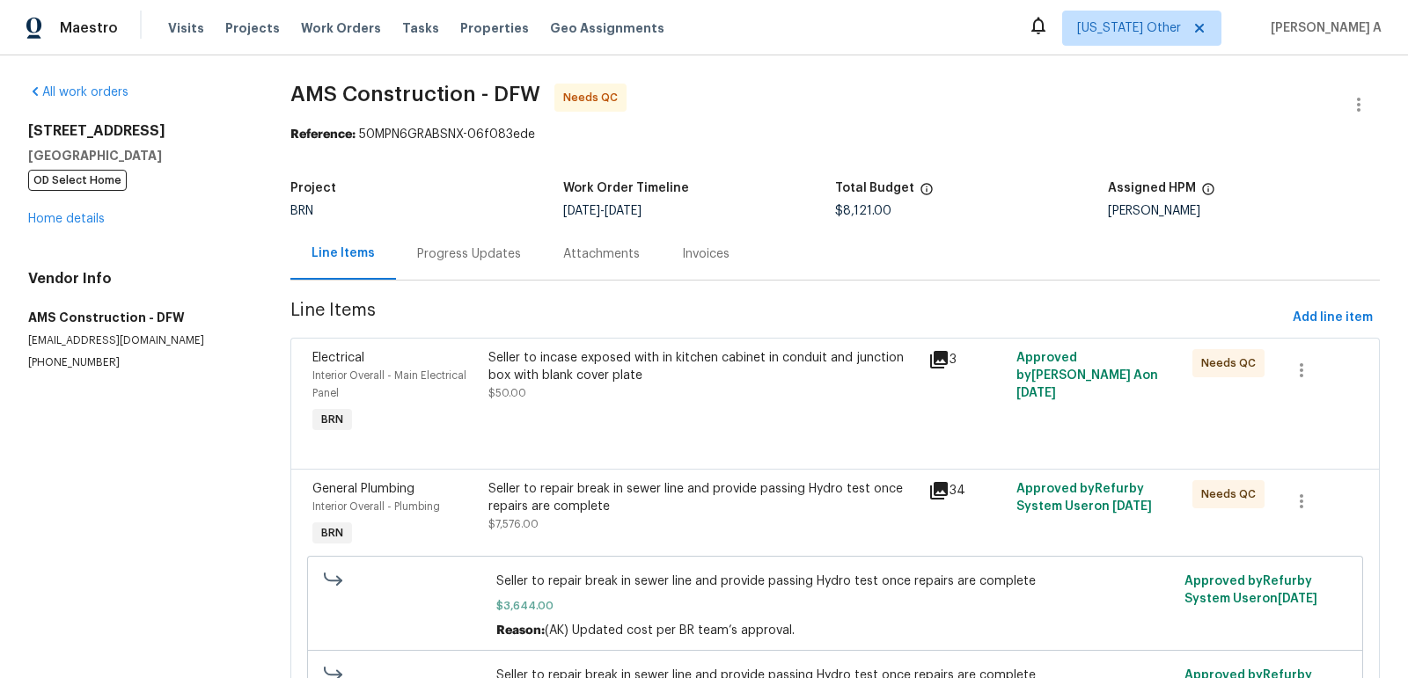
click at [479, 249] on div "Progress Updates" at bounding box center [469, 254] width 104 height 18
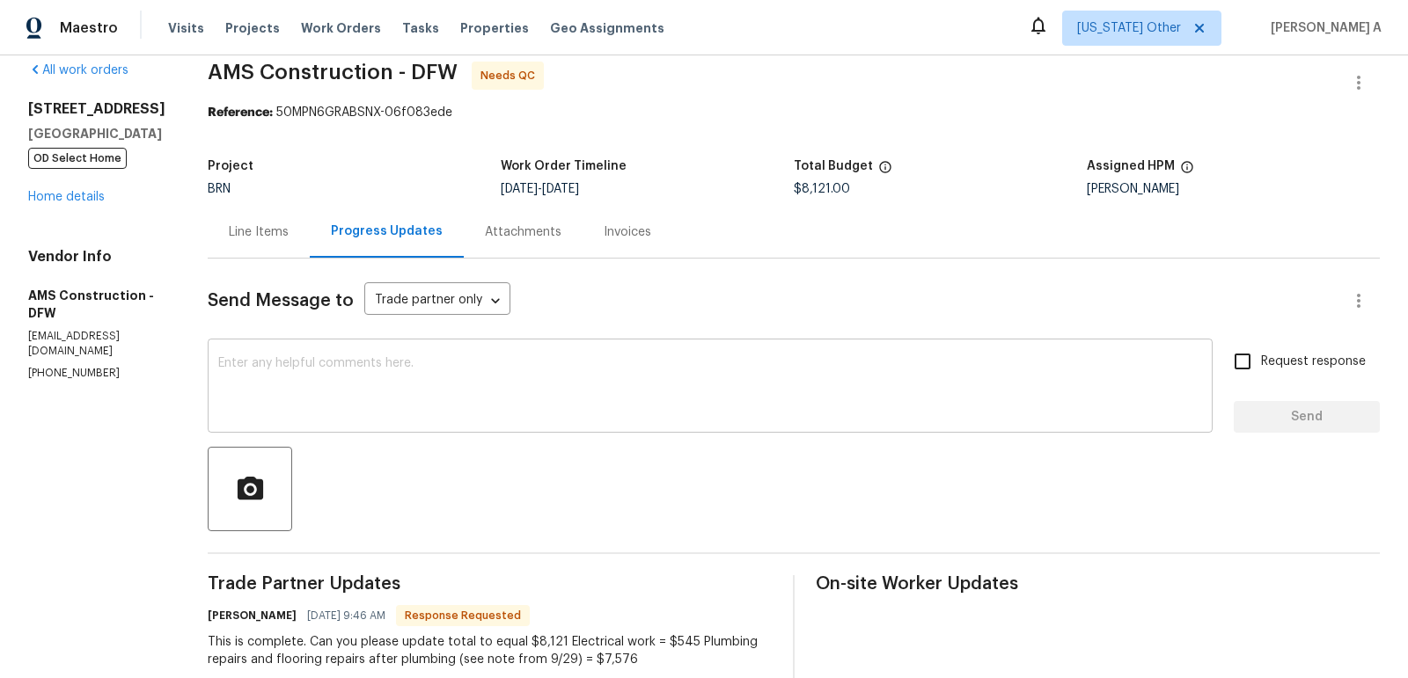
scroll to position [27, 0]
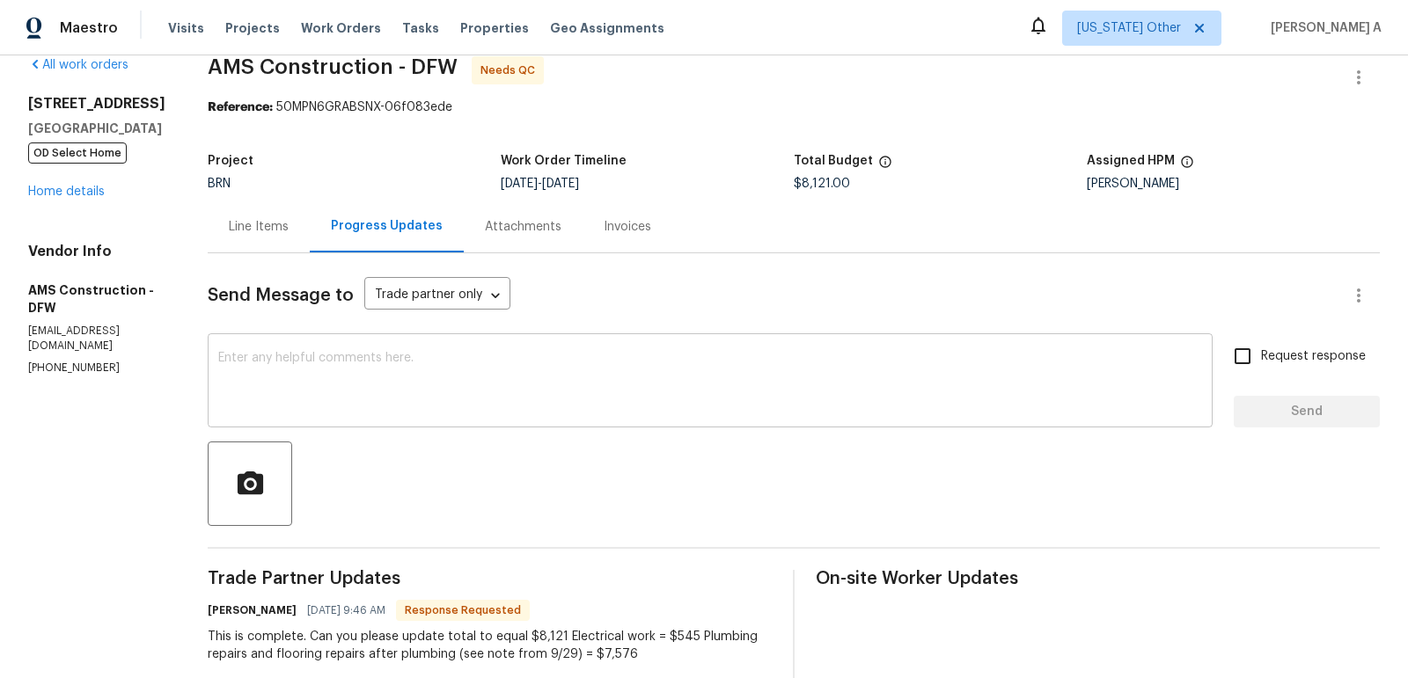
click at [291, 382] on textarea at bounding box center [710, 383] width 984 height 62
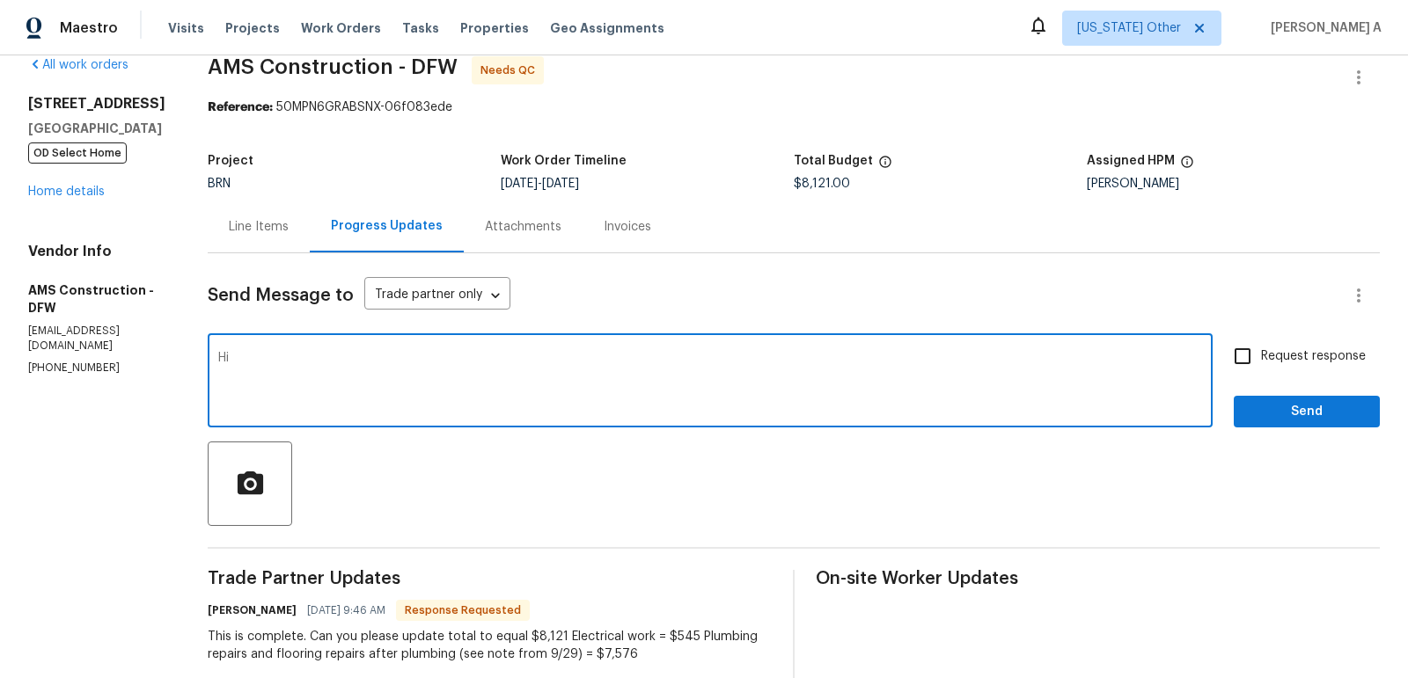
click at [212, 613] on h6 "Michael Kimbrell" at bounding box center [252, 611] width 89 height 18
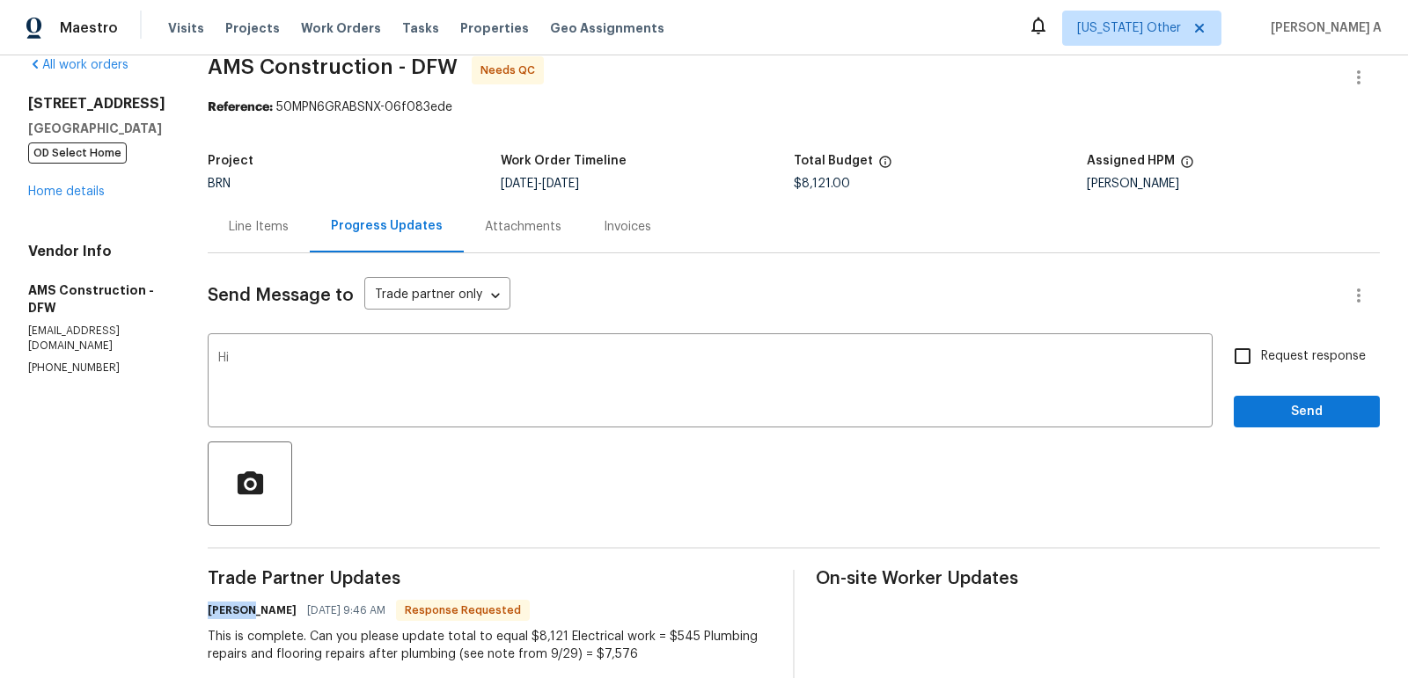
click at [212, 613] on h6 "Michael Kimbrell" at bounding box center [252, 611] width 89 height 18
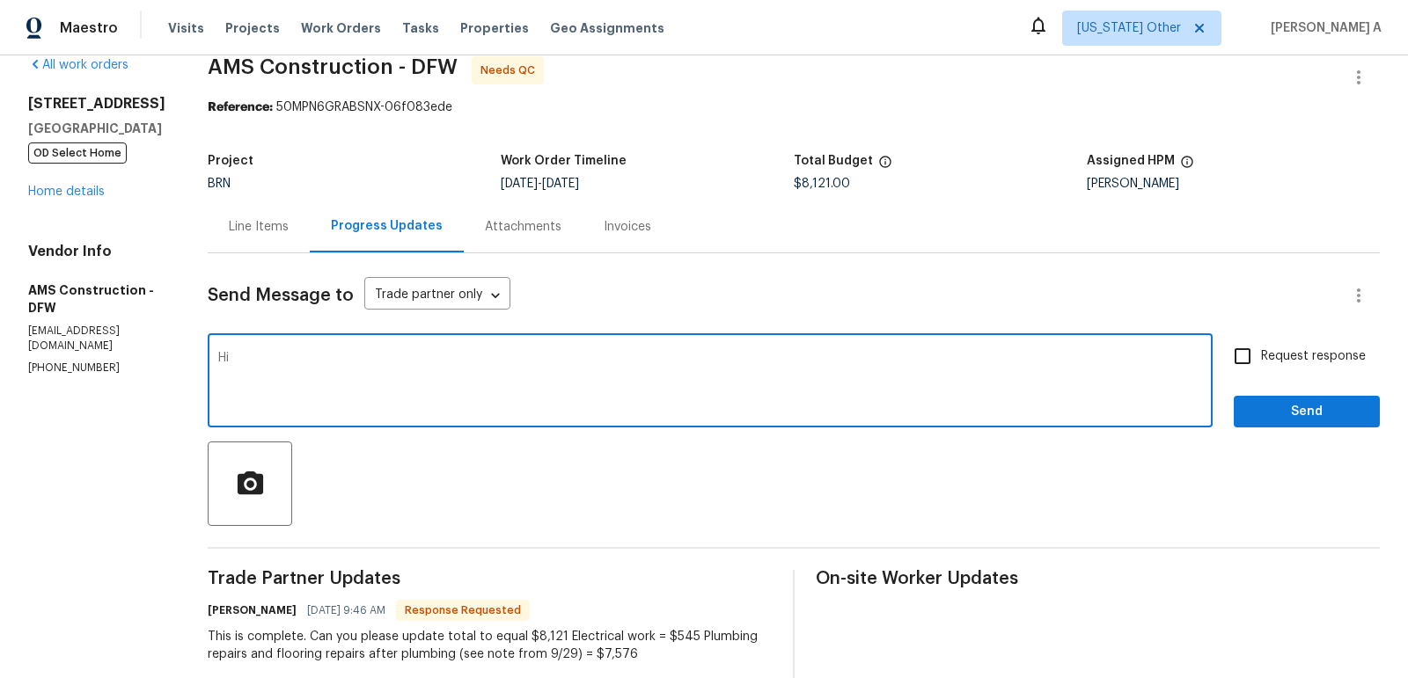
click at [249, 352] on textarea "Hi" at bounding box center [710, 383] width 984 height 62
paste textarea "Michael"
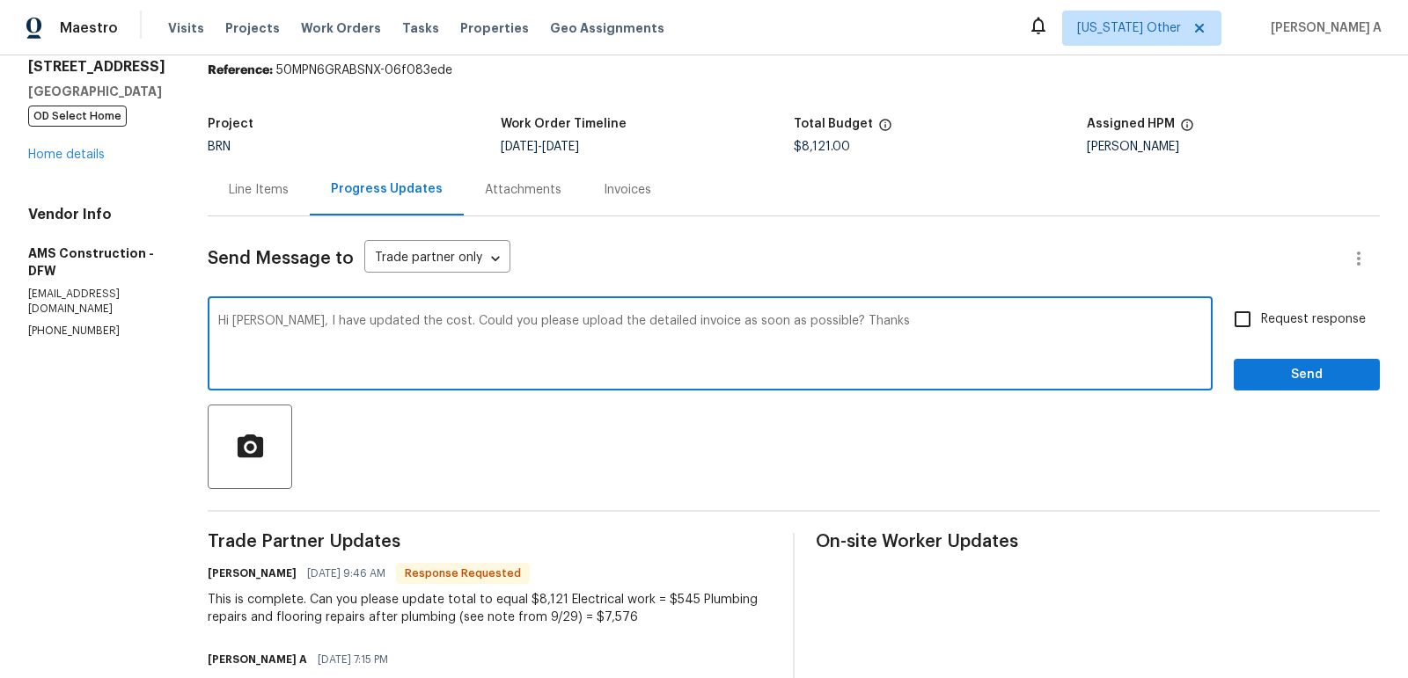
scroll to position [66, 0]
type textarea "Hi Michael, I have updated the cost. Could you please upload the detailed invoi…"
click at [1254, 311] on input "Request response" at bounding box center [1242, 317] width 37 height 37
checkbox input "true"
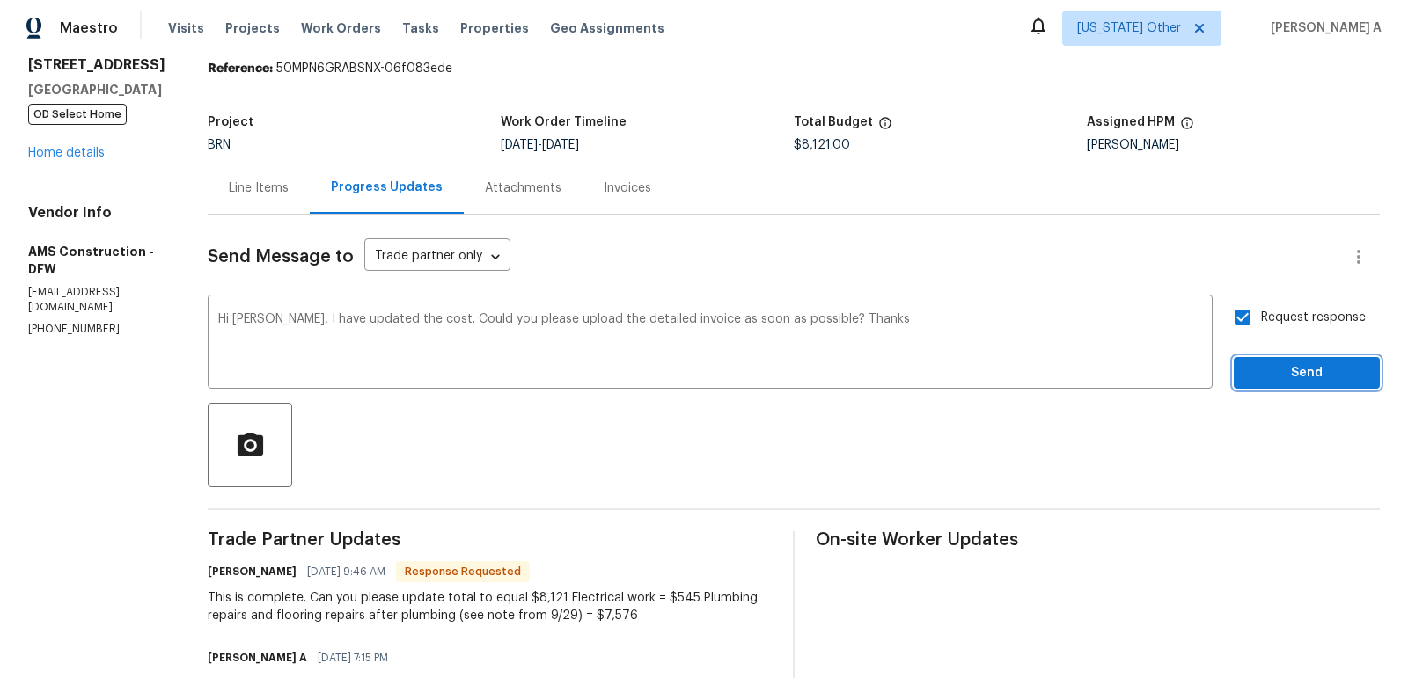
click at [1284, 366] on span "Send" at bounding box center [1306, 373] width 118 height 22
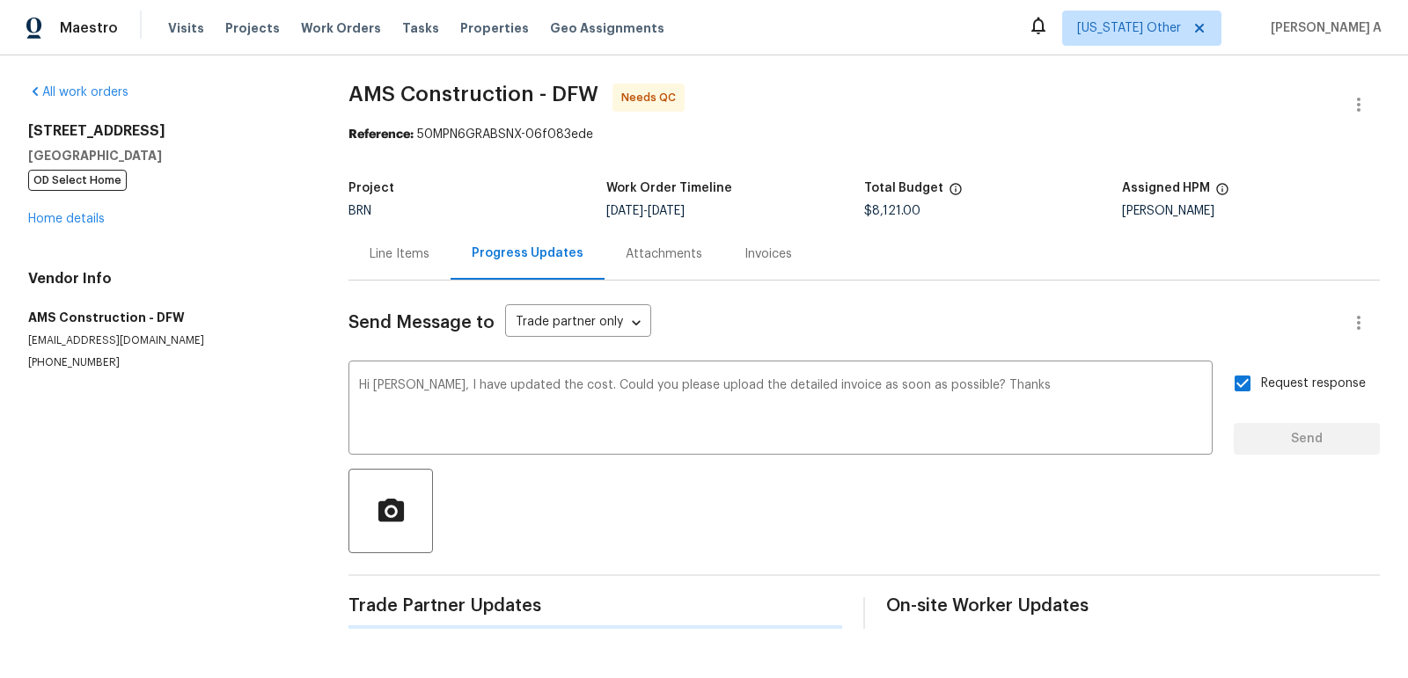
scroll to position [0, 0]
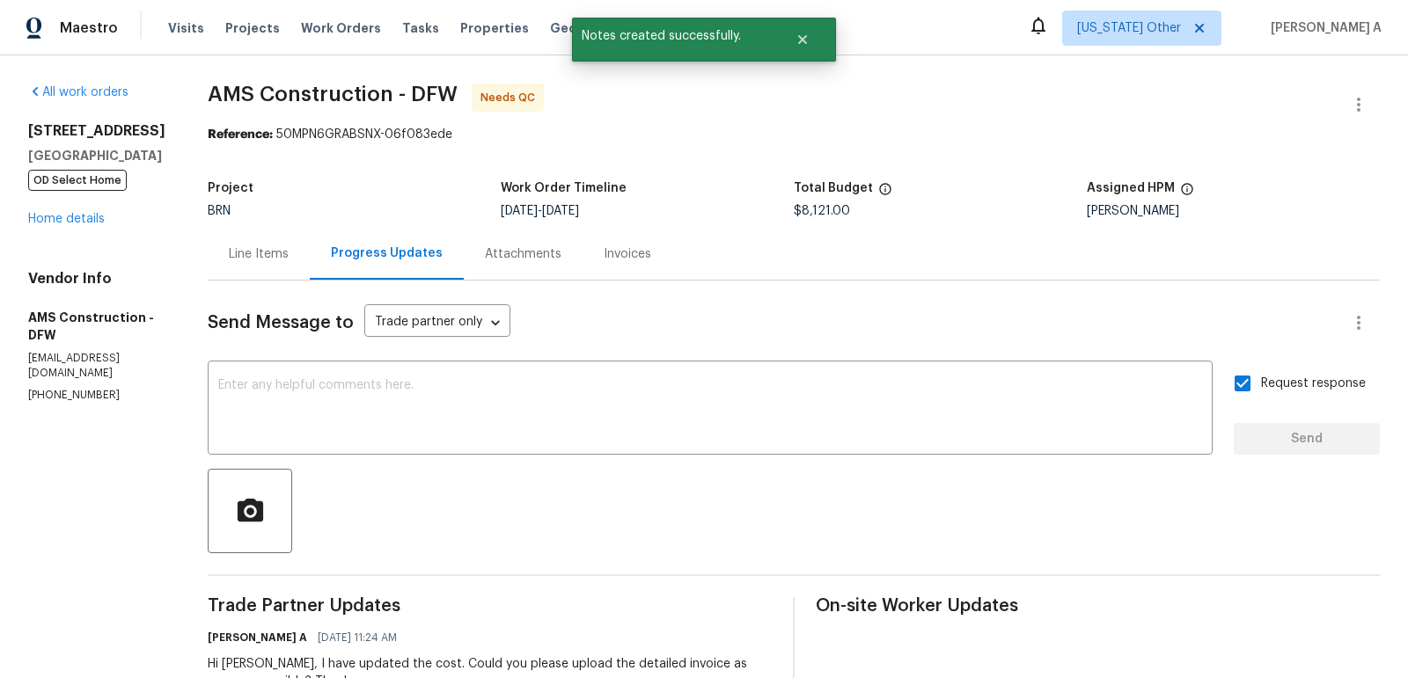
click at [236, 245] on div "Line Items" at bounding box center [259, 254] width 60 height 18
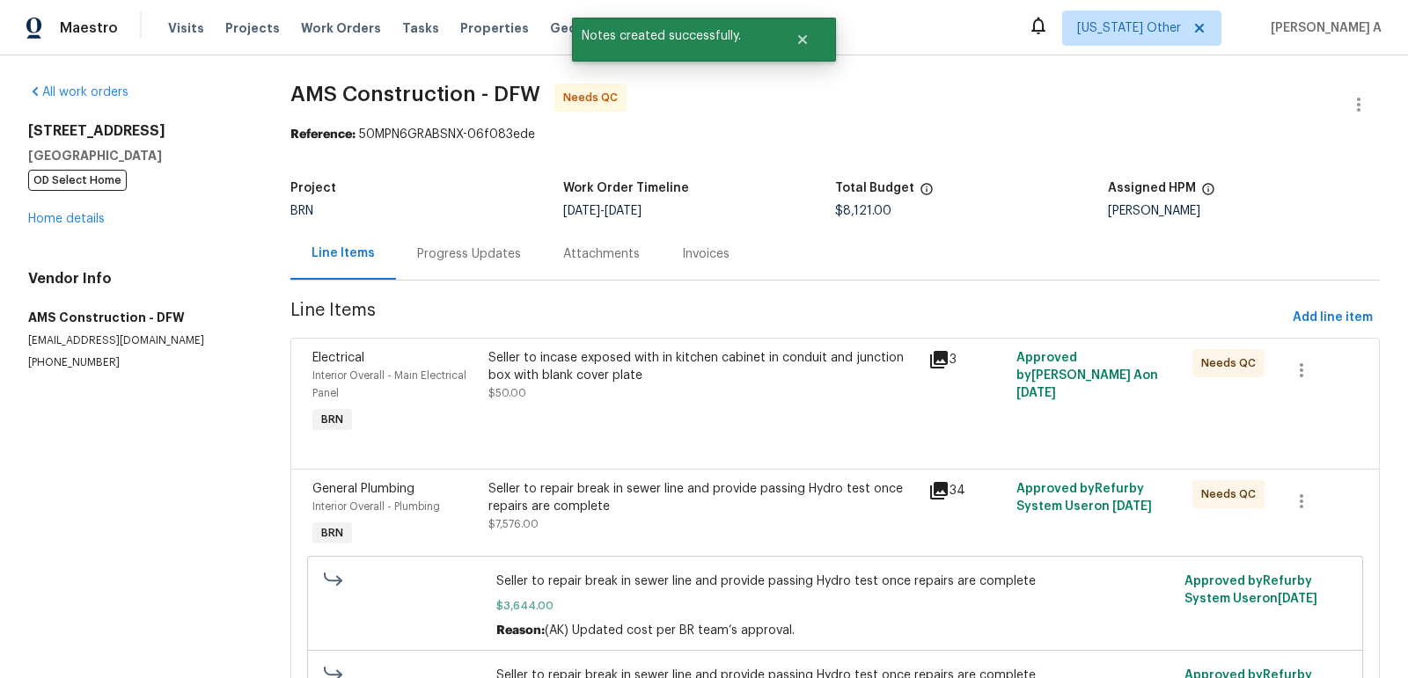
click at [695, 412] on div "Seller to incase exposed with in kitchen cabinet in conduit and junction box wi…" at bounding box center [703, 393] width 440 height 99
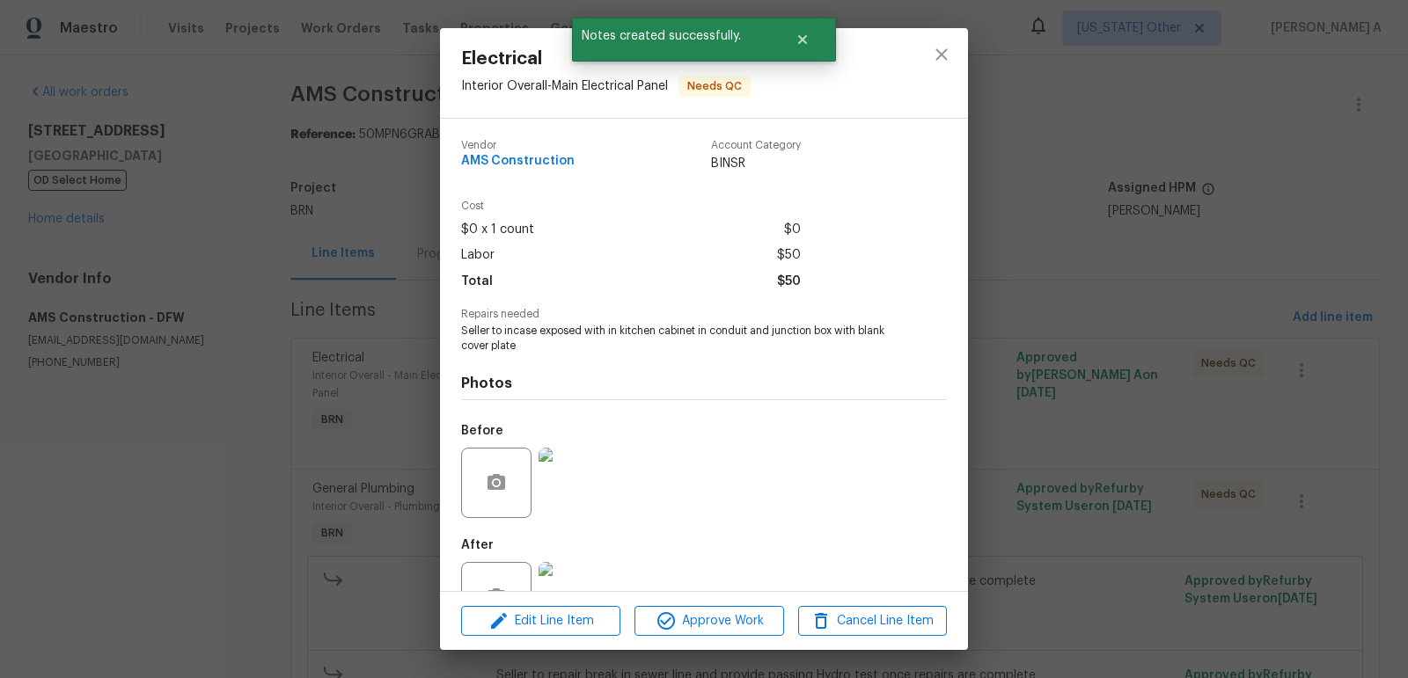
scroll to position [58, 0]
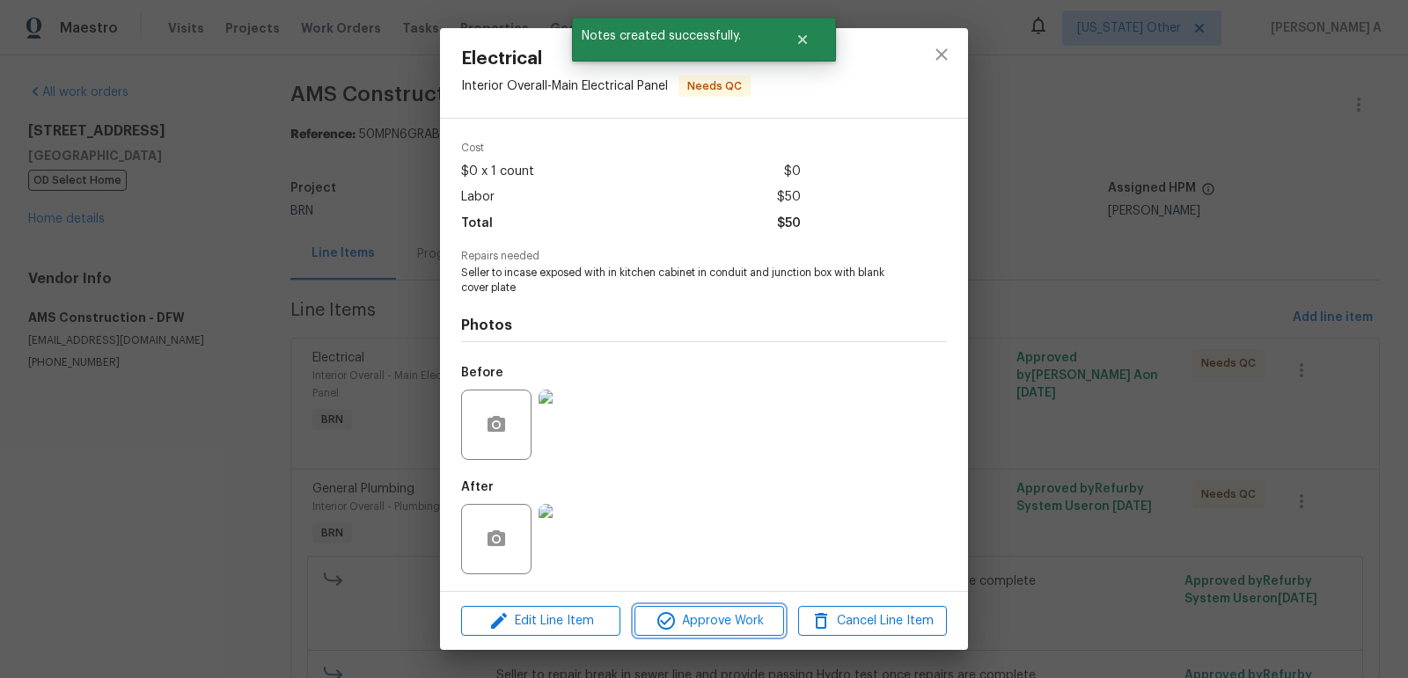
click at [725, 625] on span "Approve Work" at bounding box center [709, 622] width 138 height 22
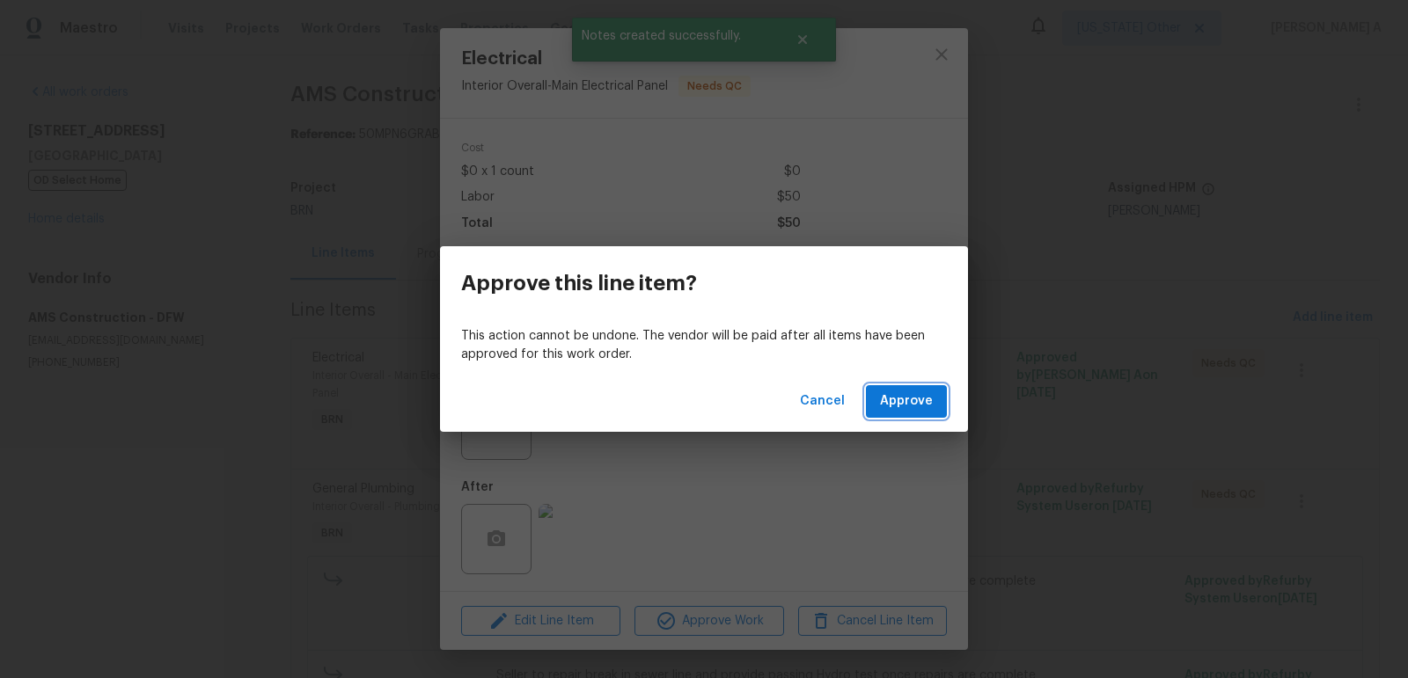
click at [933, 400] on button "Approve" at bounding box center [906, 401] width 81 height 33
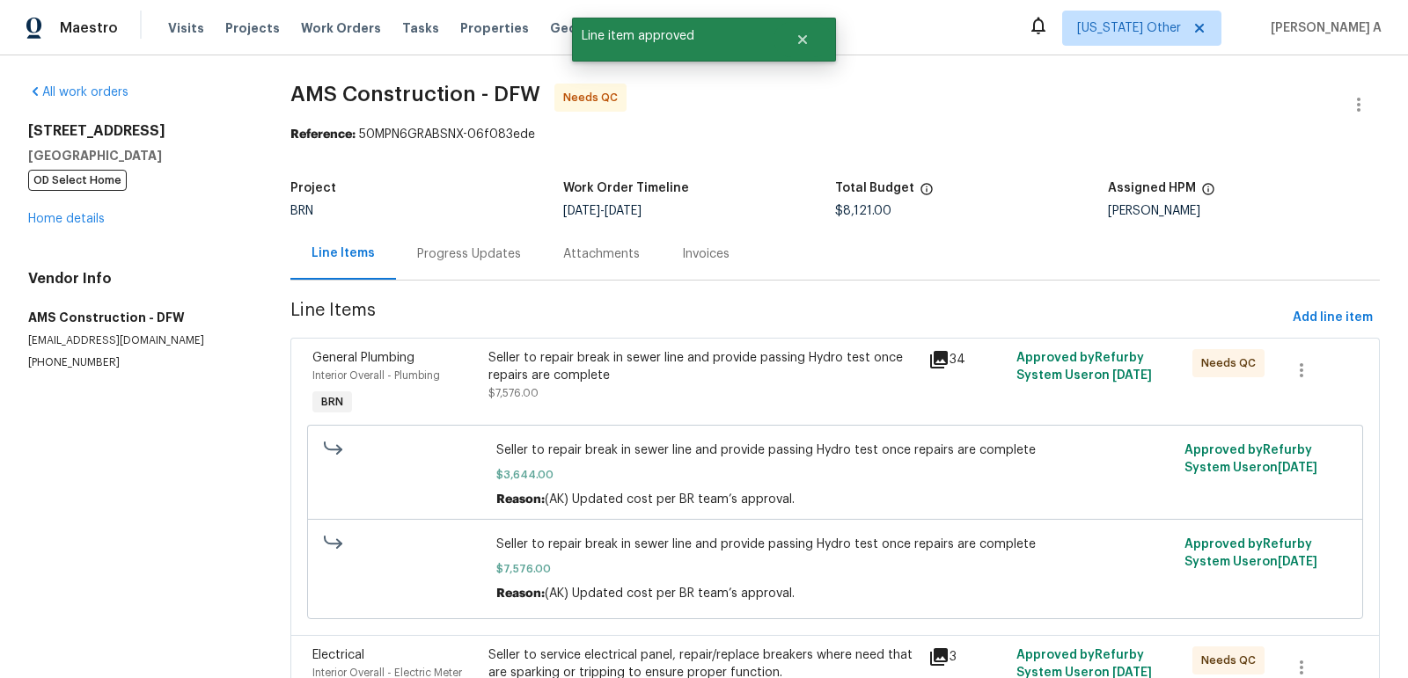
click at [727, 375] on div "Seller to repair break in sewer line and provide passing Hydro test once repair…" at bounding box center [702, 366] width 429 height 35
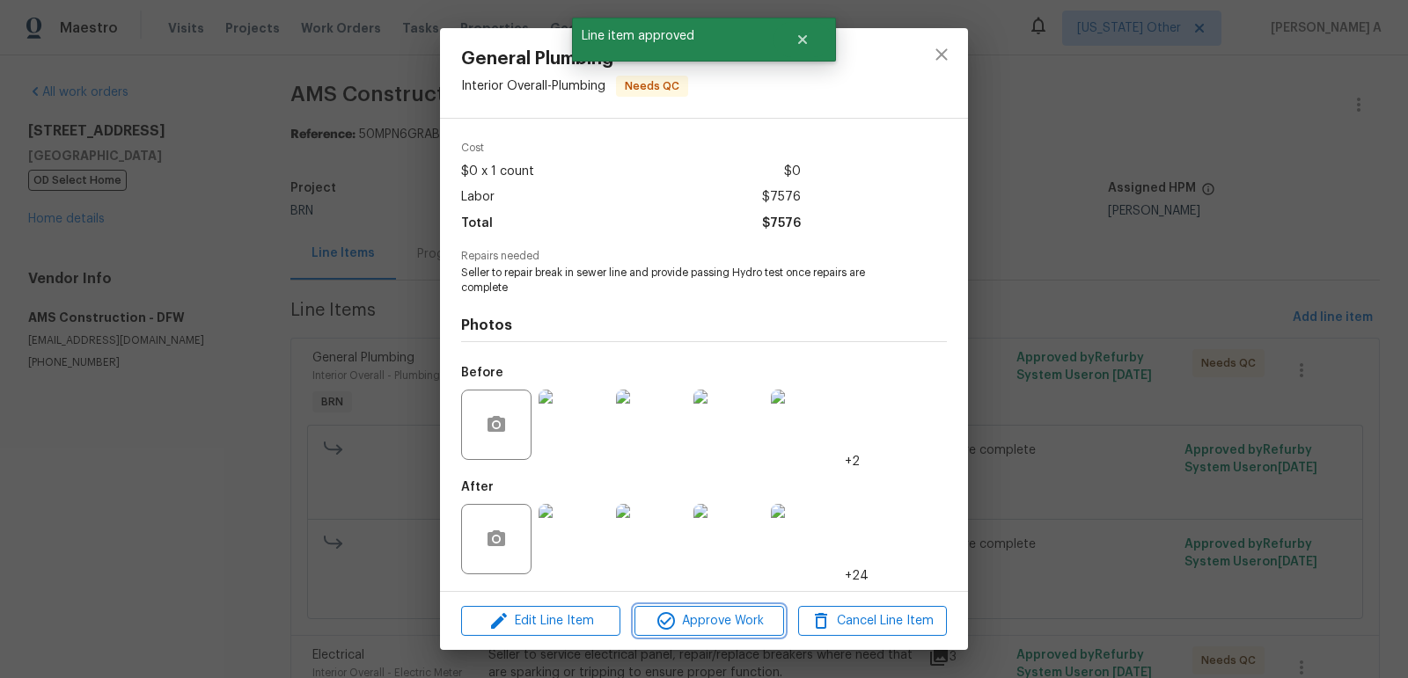
click at [702, 614] on span "Approve Work" at bounding box center [709, 622] width 138 height 22
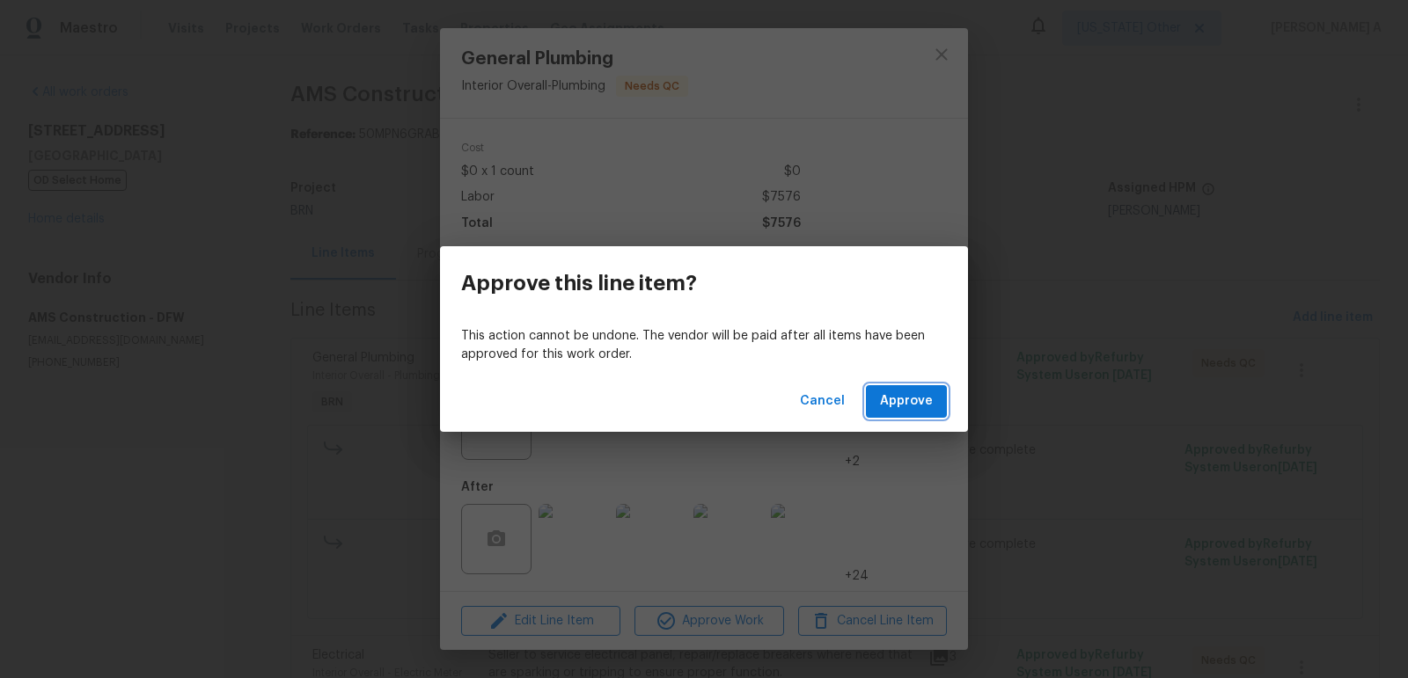
click at [898, 402] on span "Approve" at bounding box center [906, 402] width 53 height 22
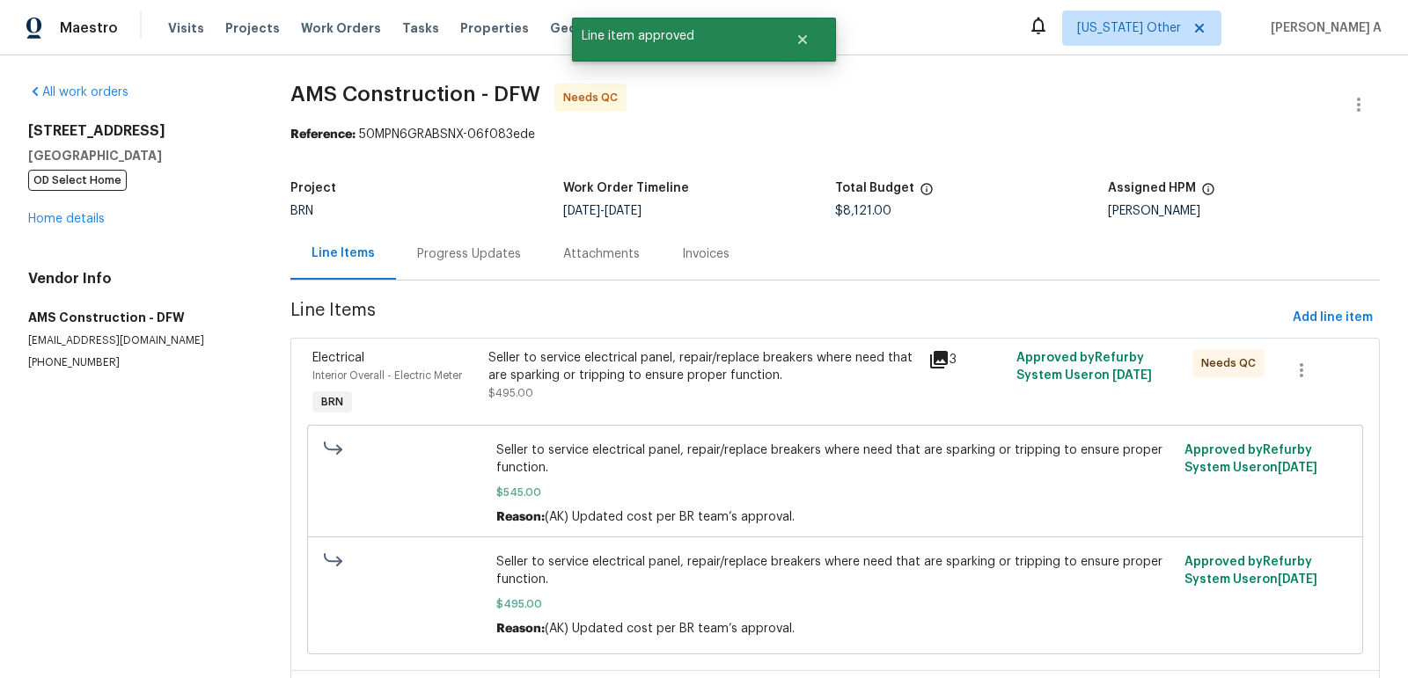
click at [690, 375] on div "Seller to service electrical panel, repair/replace breakers where need that are…" at bounding box center [702, 366] width 429 height 35
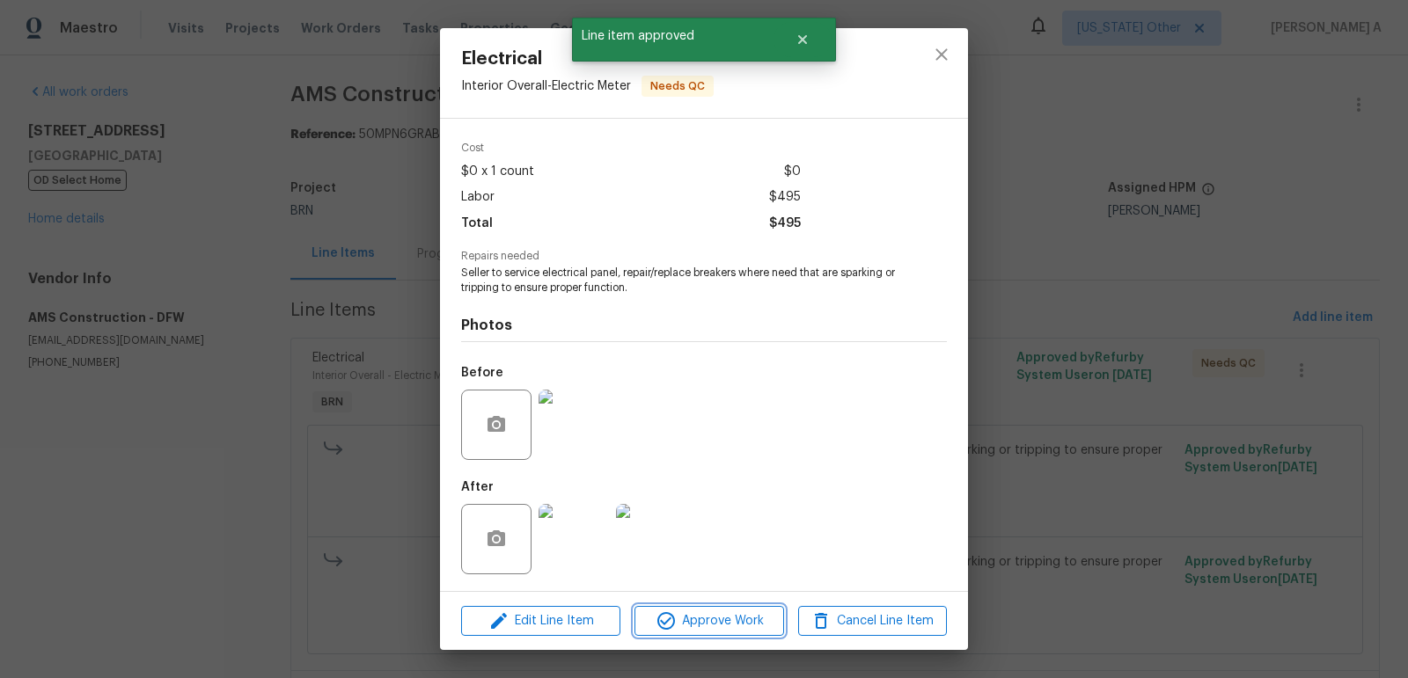
click at [707, 625] on span "Approve Work" at bounding box center [709, 622] width 138 height 22
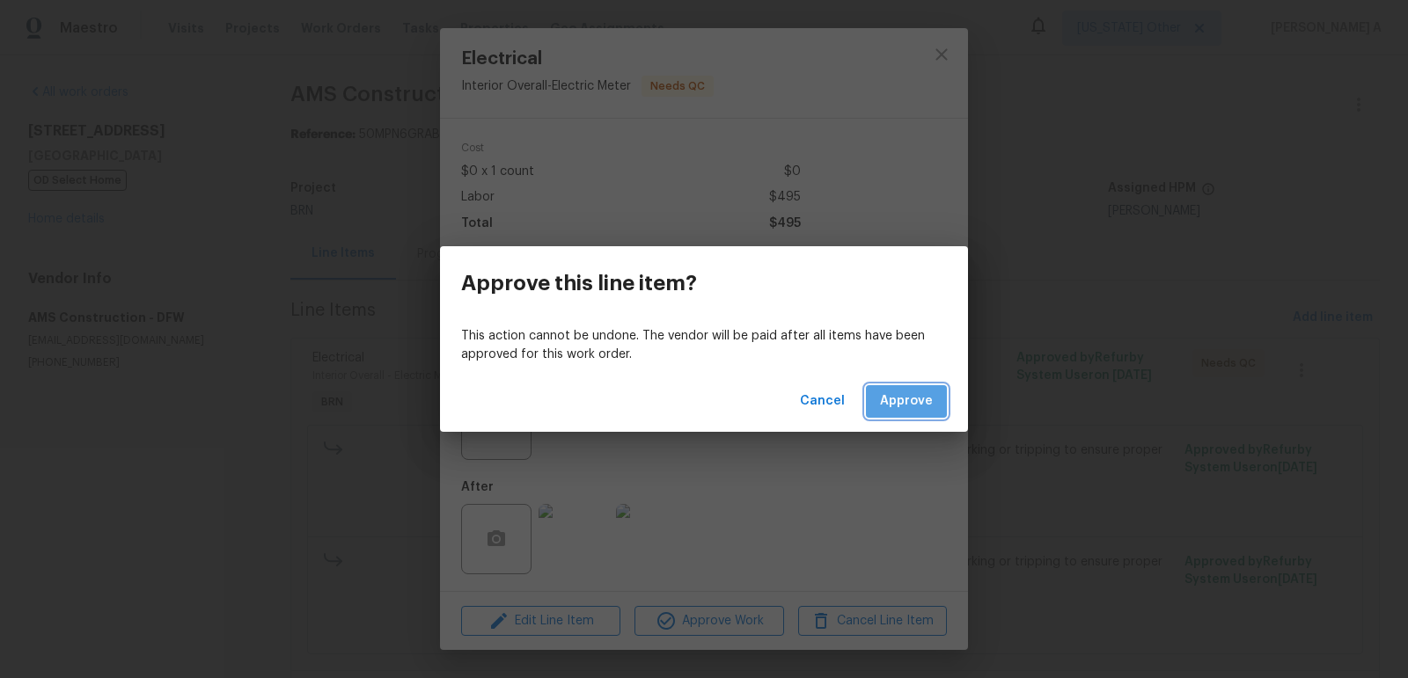
click at [920, 403] on span "Approve" at bounding box center [906, 402] width 53 height 22
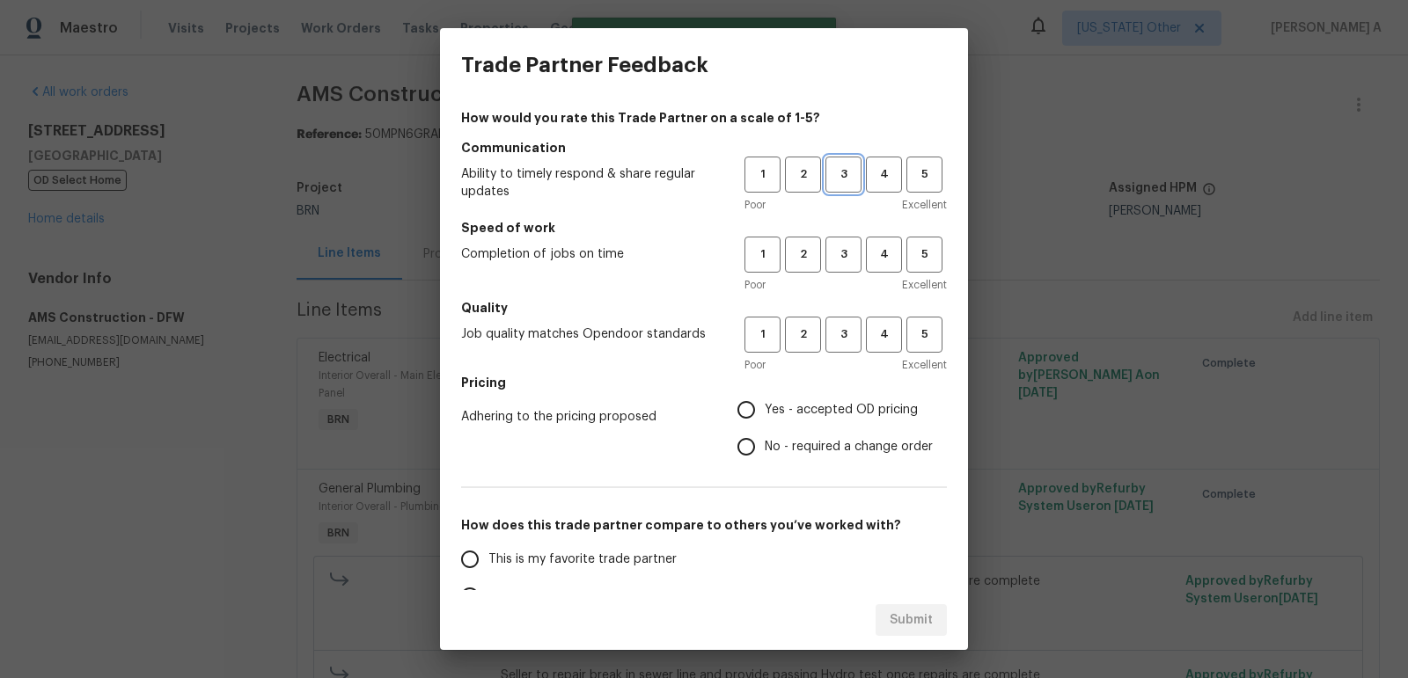
click at [851, 172] on span "3" at bounding box center [843, 175] width 33 height 20
click at [850, 269] on button "3" at bounding box center [843, 255] width 36 height 36
click at [848, 344] on button "3" at bounding box center [843, 335] width 36 height 36
click at [802, 448] on span "No - required a change order" at bounding box center [848, 447] width 168 height 18
click at [764, 448] on input "No - required a change order" at bounding box center [746, 446] width 37 height 37
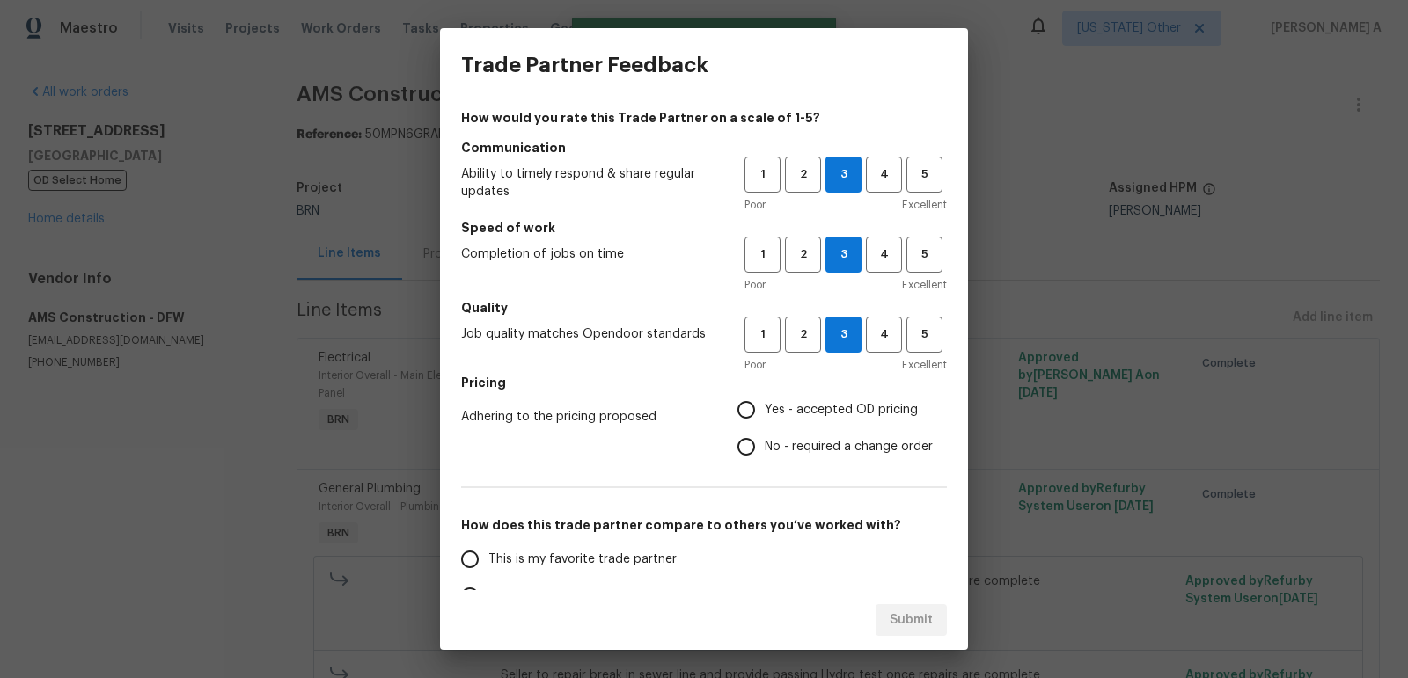
radio input "true"
click at [606, 551] on span "This is my favorite trade partner" at bounding box center [582, 560] width 188 height 18
click at [488, 550] on input "This is my favorite trade partner" at bounding box center [469, 559] width 37 height 37
click at [916, 613] on span "Submit" at bounding box center [910, 621] width 43 height 22
radio input "true"
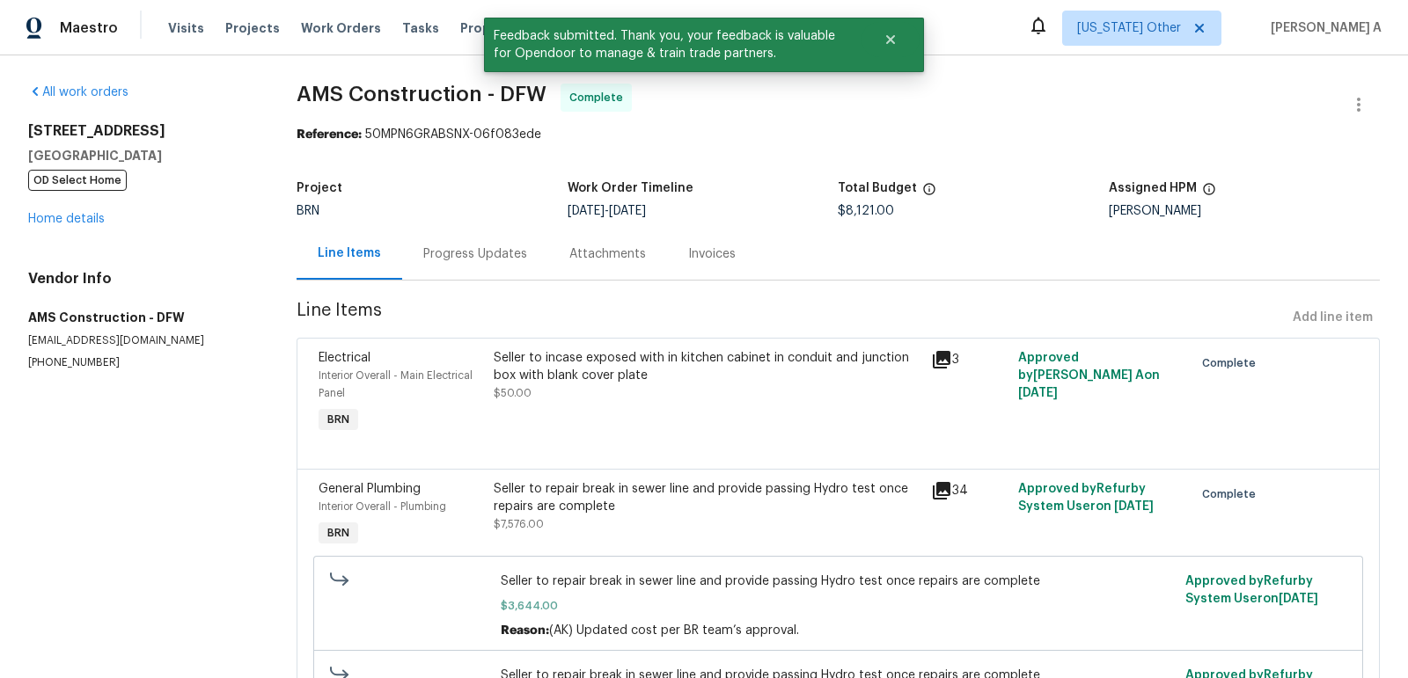
click at [477, 234] on div "Progress Updates" at bounding box center [475, 254] width 146 height 52
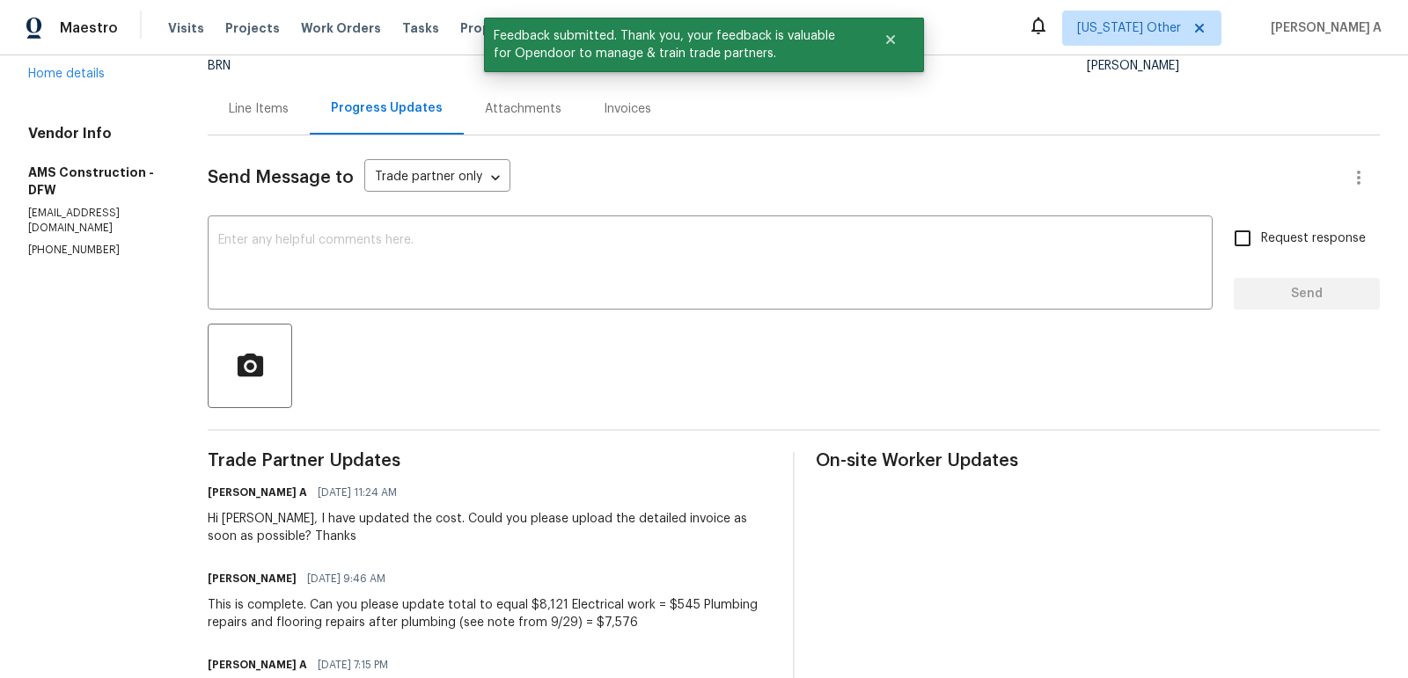
scroll to position [176, 0]
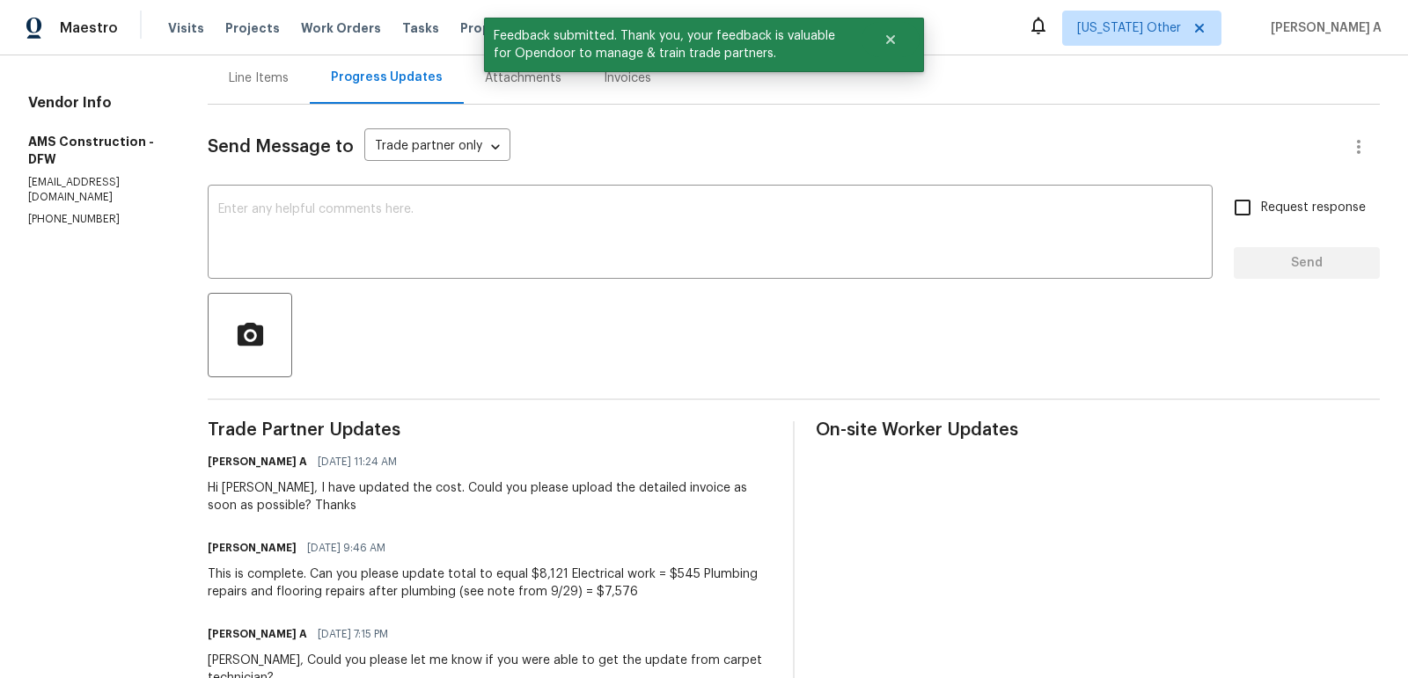
click at [415, 488] on div "Hi Michael, I have updated the cost. Could you please upload the detailed invoi…" at bounding box center [490, 496] width 564 height 35
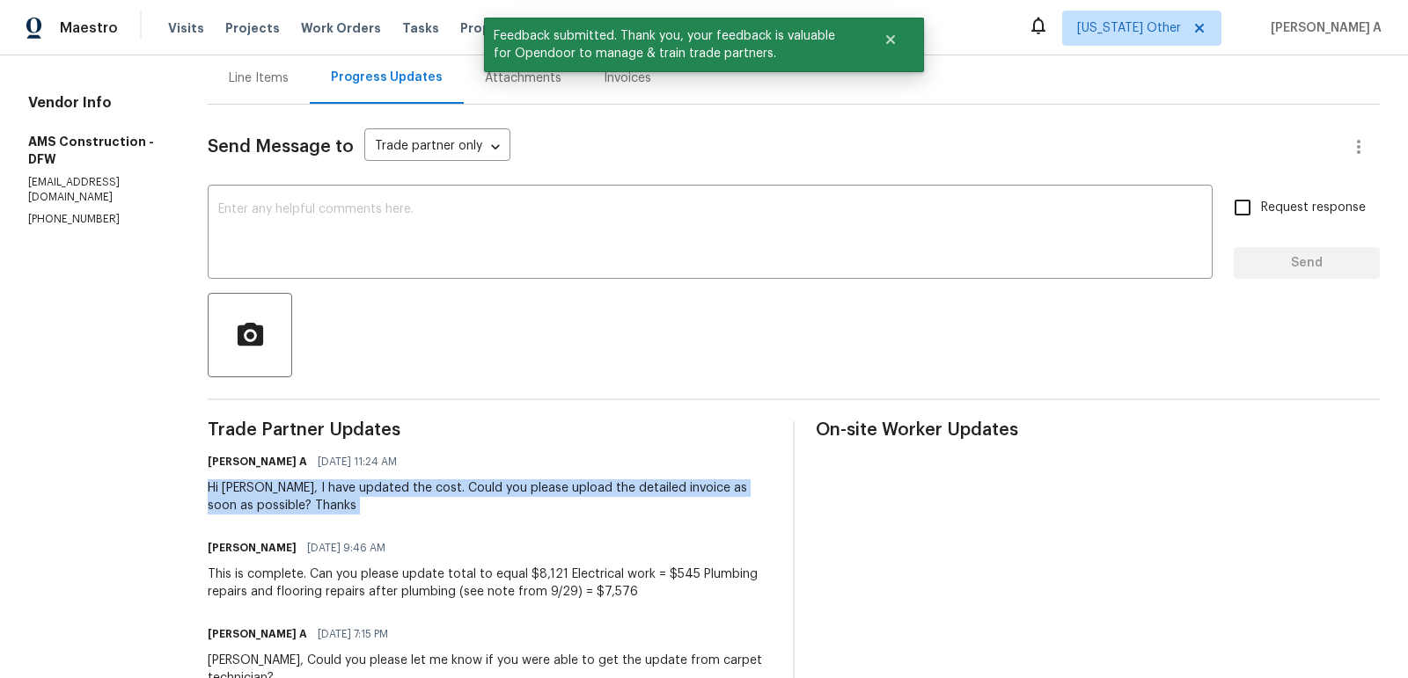
click at [415, 488] on div "Hi Michael, I have updated the cost. Could you please upload the detailed invoi…" at bounding box center [490, 496] width 564 height 35
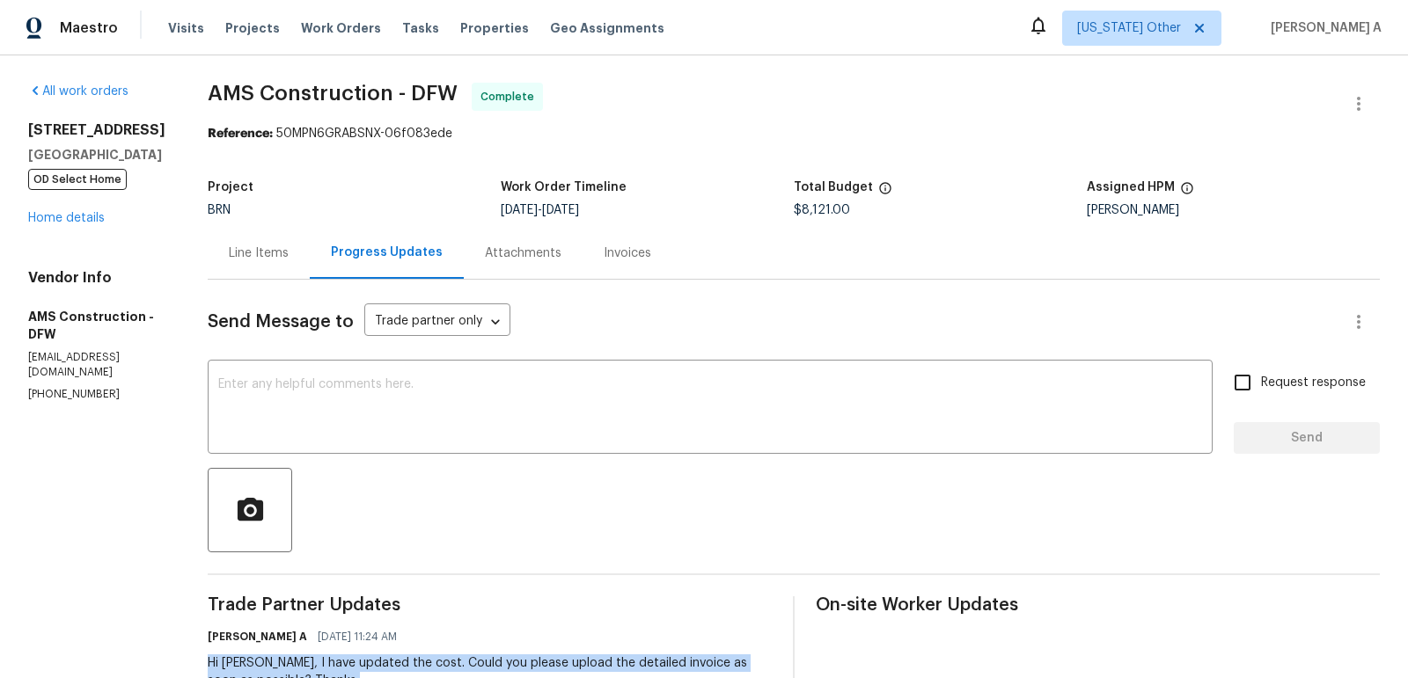
scroll to position [0, 0]
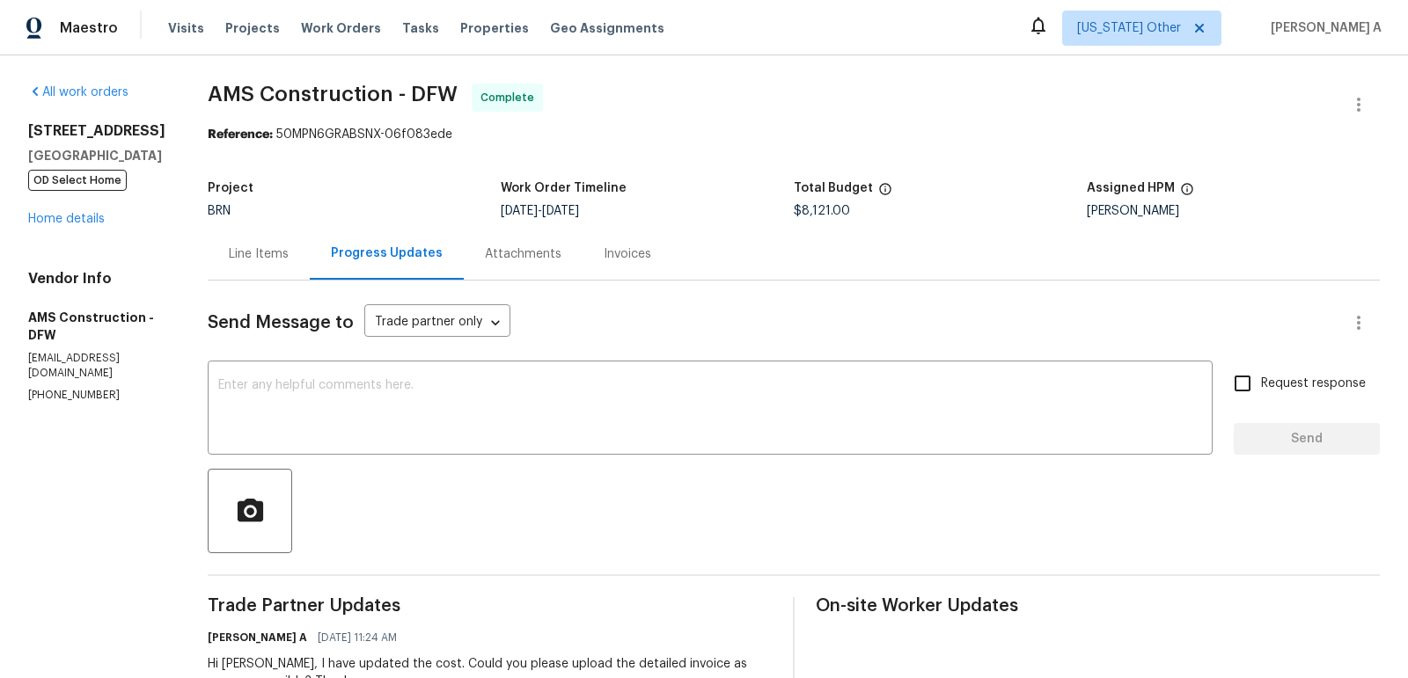
click at [228, 242] on div "Line Items" at bounding box center [259, 254] width 102 height 52
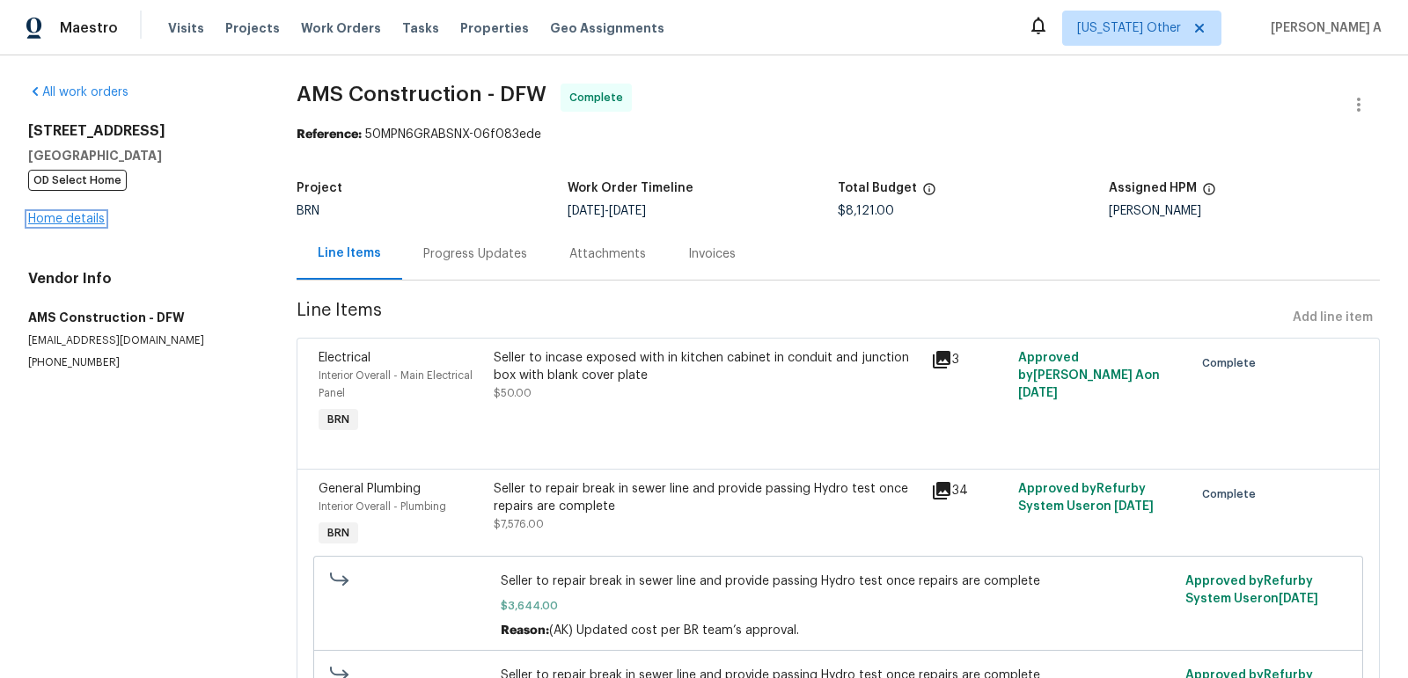
click at [75, 221] on link "Home details" at bounding box center [66, 219] width 77 height 12
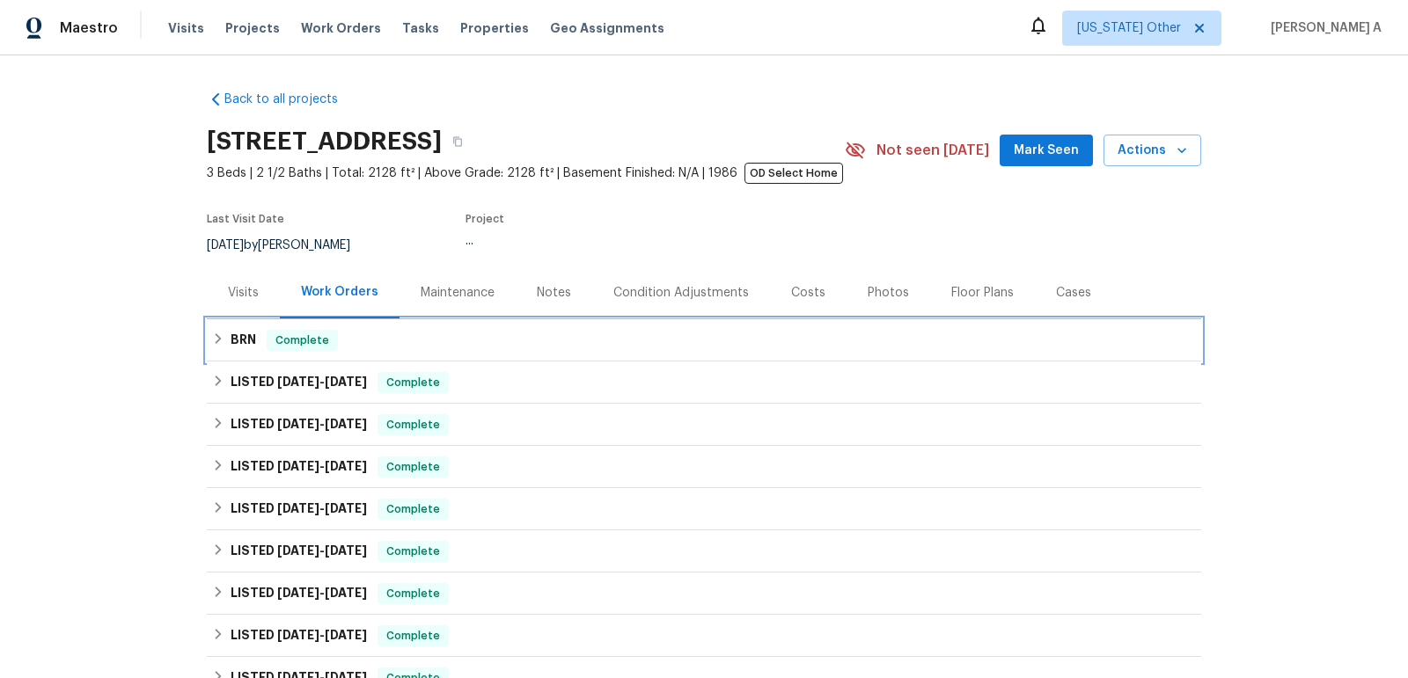
click at [342, 330] on div "BRN Complete" at bounding box center [704, 340] width 984 height 21
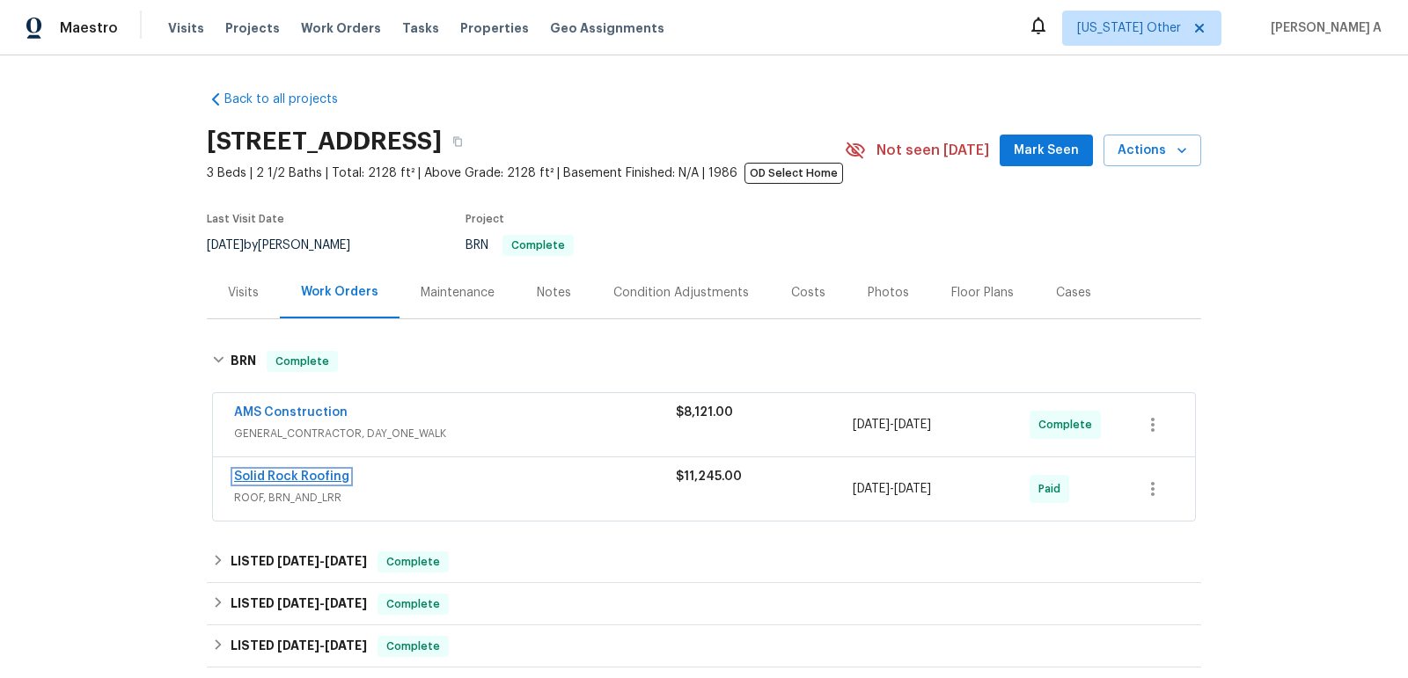
click at [299, 476] on link "Solid Rock Roofing" at bounding box center [291, 477] width 115 height 12
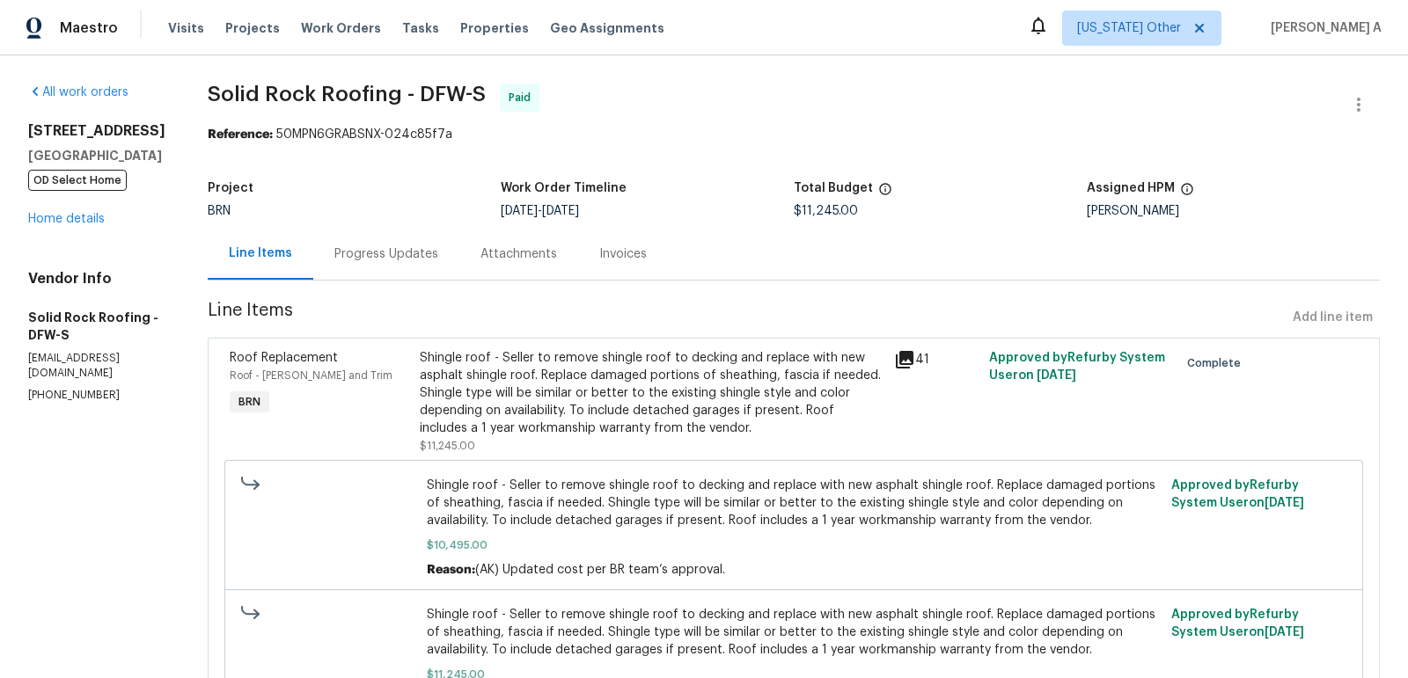
click at [663, 384] on div "Shingle roof - Seller to remove shingle roof to decking and replace with new as…" at bounding box center [652, 393] width 464 height 88
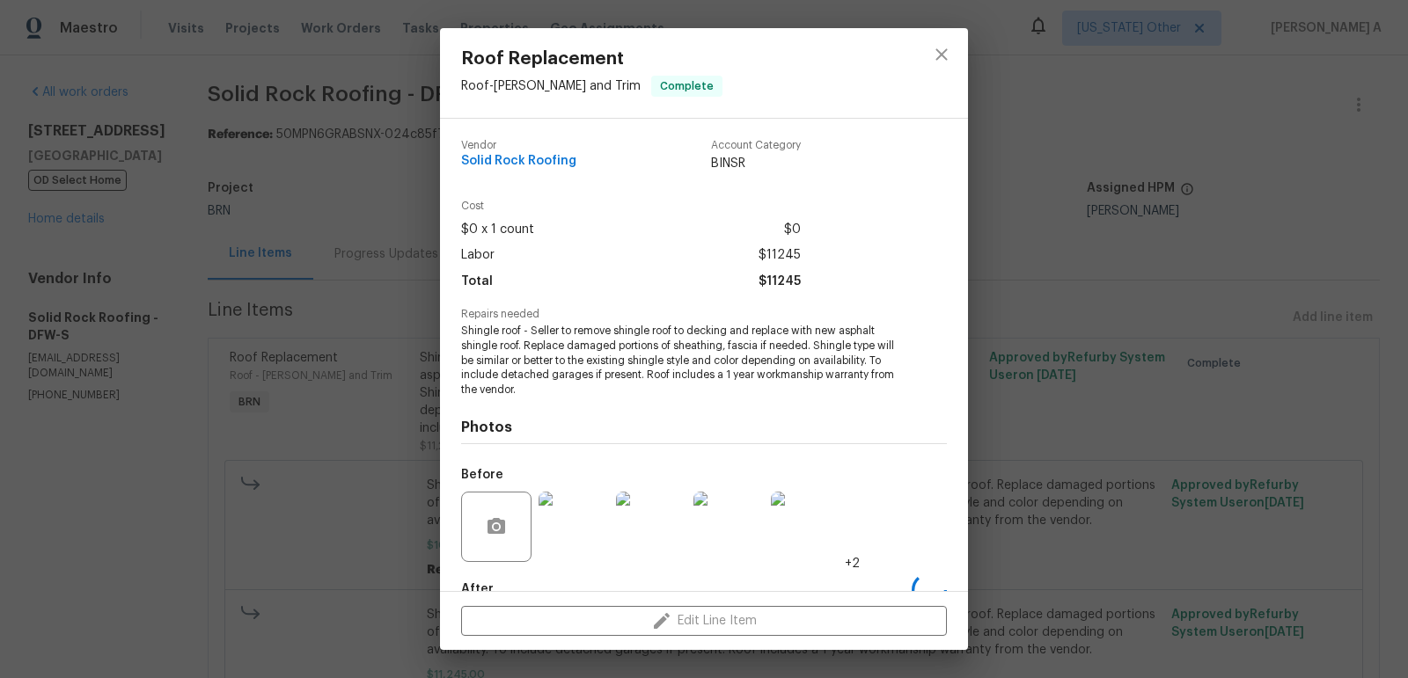
click at [630, 351] on span "Shingle roof - Seller to remove shingle roof to decking and replace with new as…" at bounding box center [679, 361] width 437 height 74
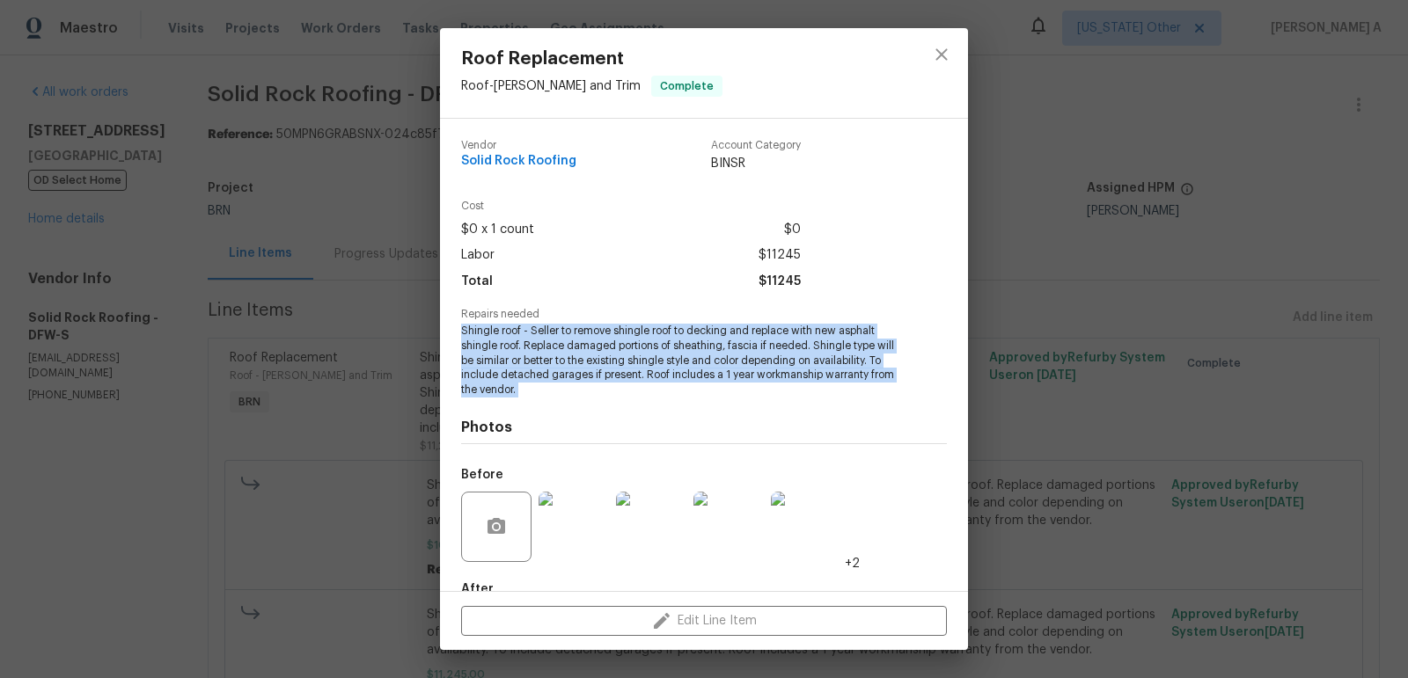
click at [630, 351] on span "Shingle roof - Seller to remove shingle roof to decking and replace with new as…" at bounding box center [679, 361] width 437 height 74
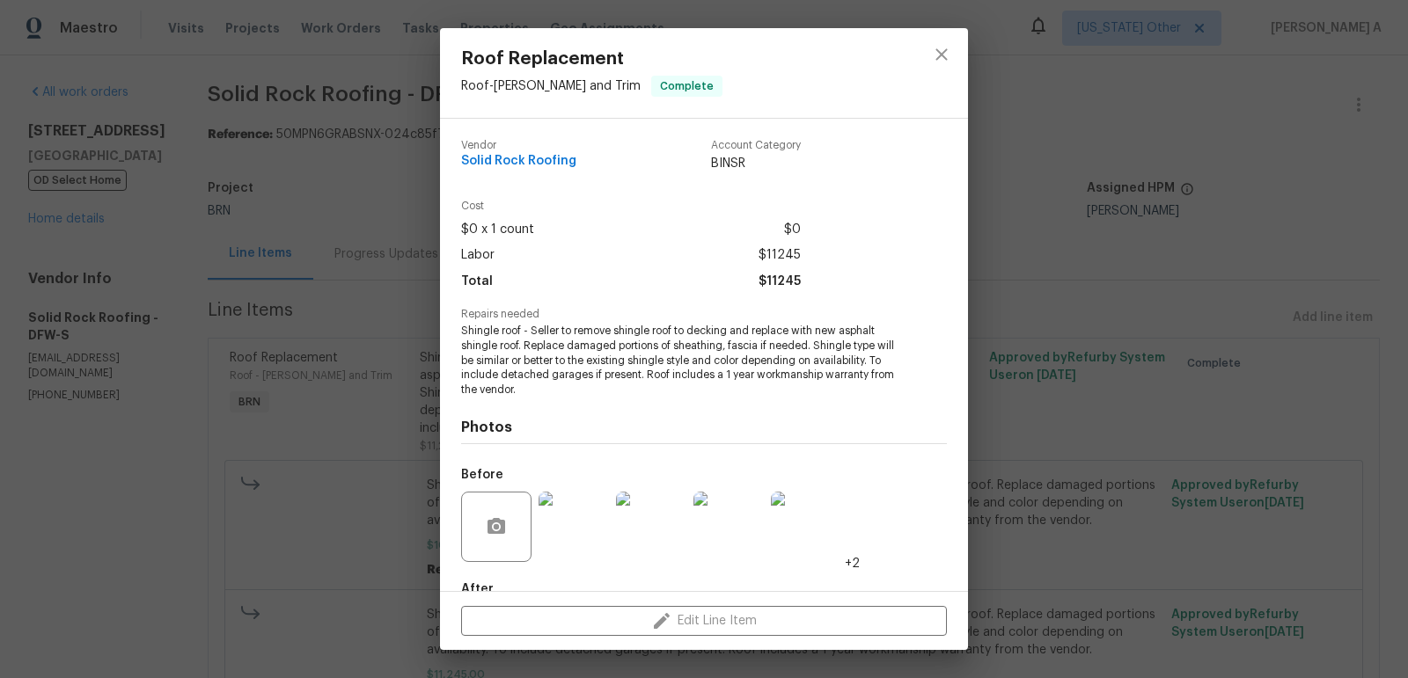
click at [556, 152] on div "Vendor Solid Rock Roofing" at bounding box center [518, 156] width 115 height 33
click at [556, 162] on span "Solid Rock Roofing" at bounding box center [518, 161] width 115 height 13
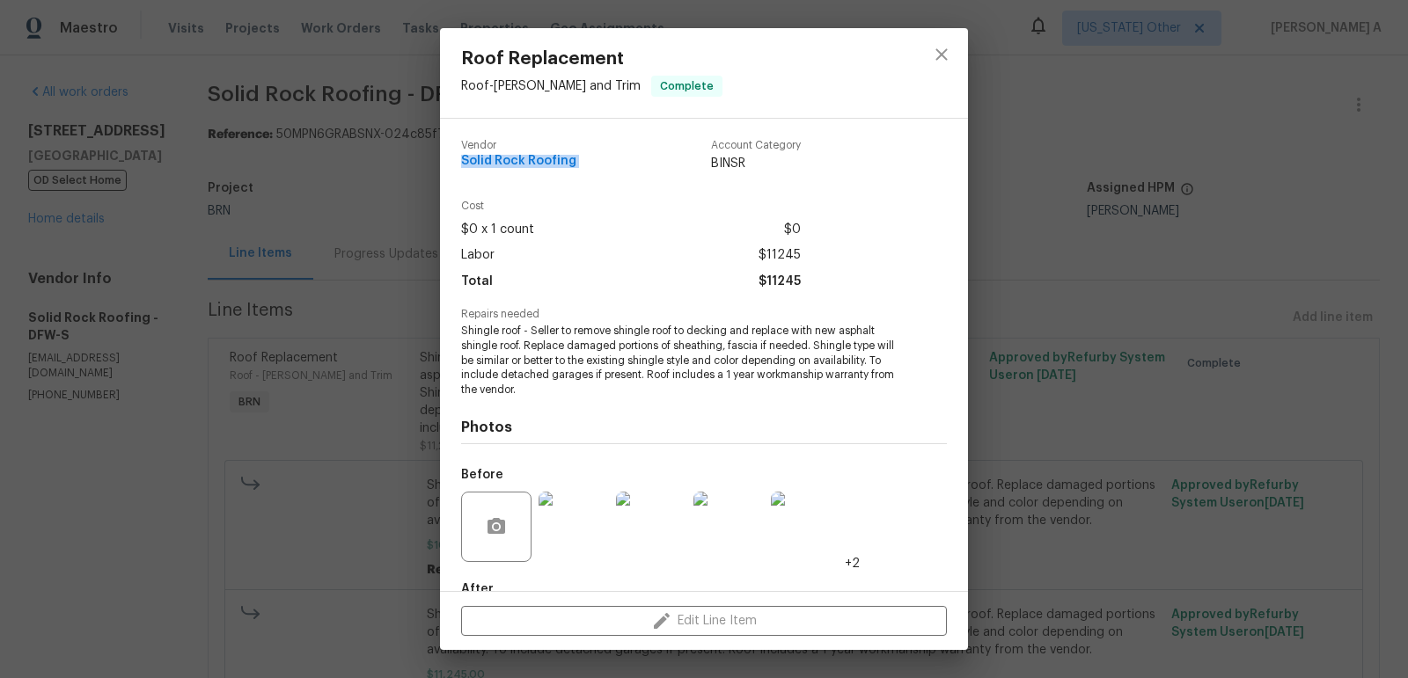
click at [556, 162] on span "Solid Rock Roofing" at bounding box center [518, 161] width 115 height 13
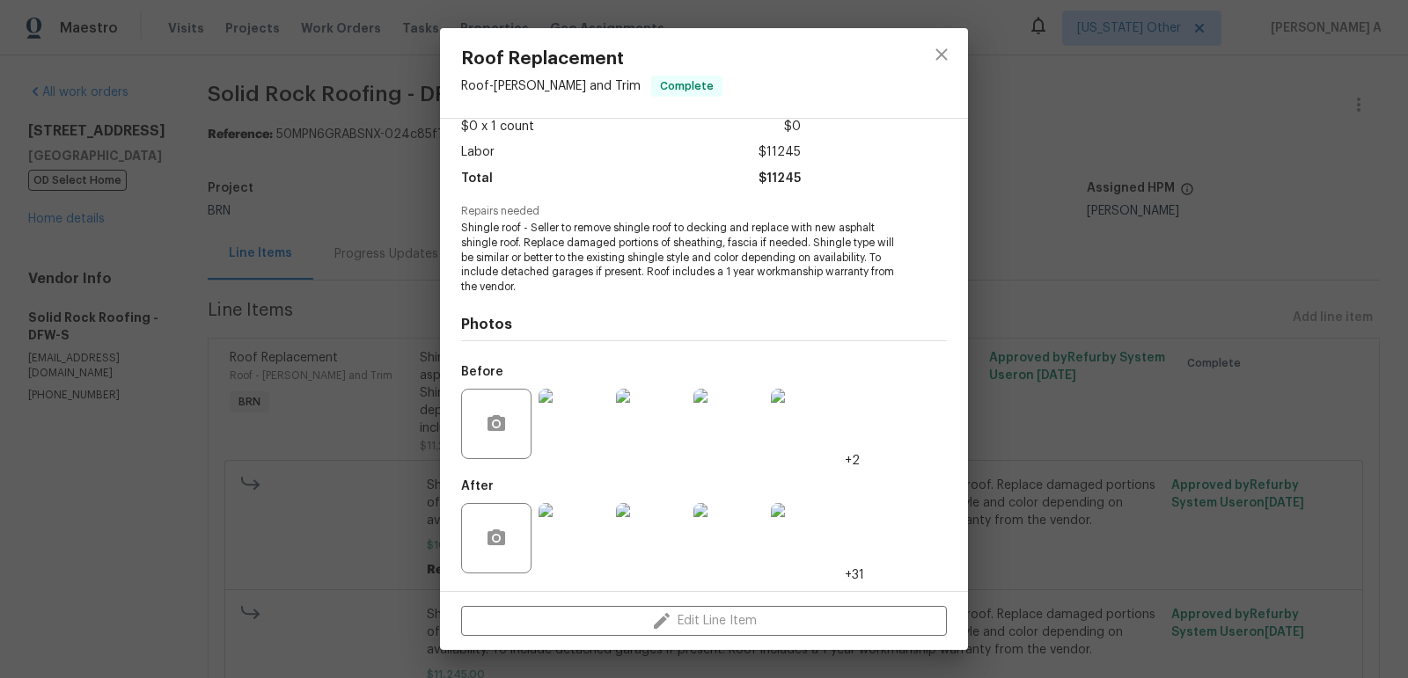
click at [553, 422] on img at bounding box center [573, 424] width 70 height 70
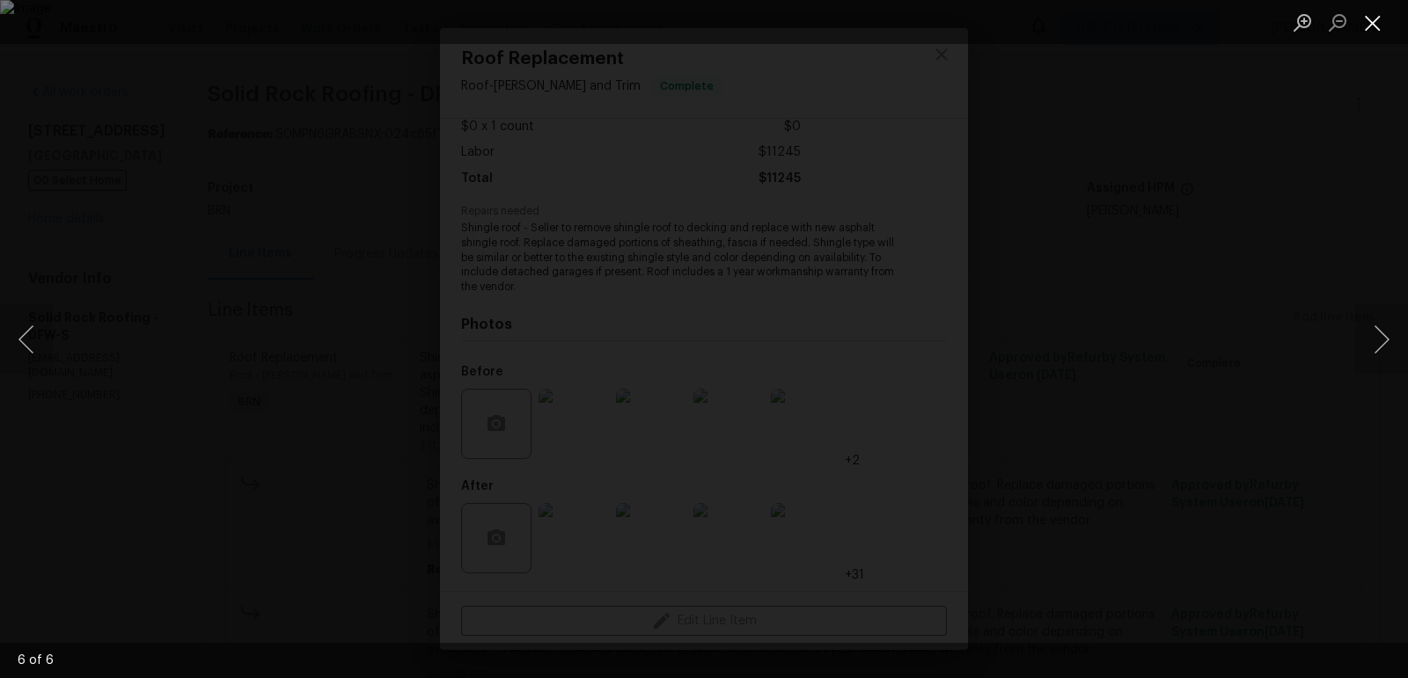
click at [1366, 20] on button "Close lightbox" at bounding box center [1372, 22] width 35 height 31
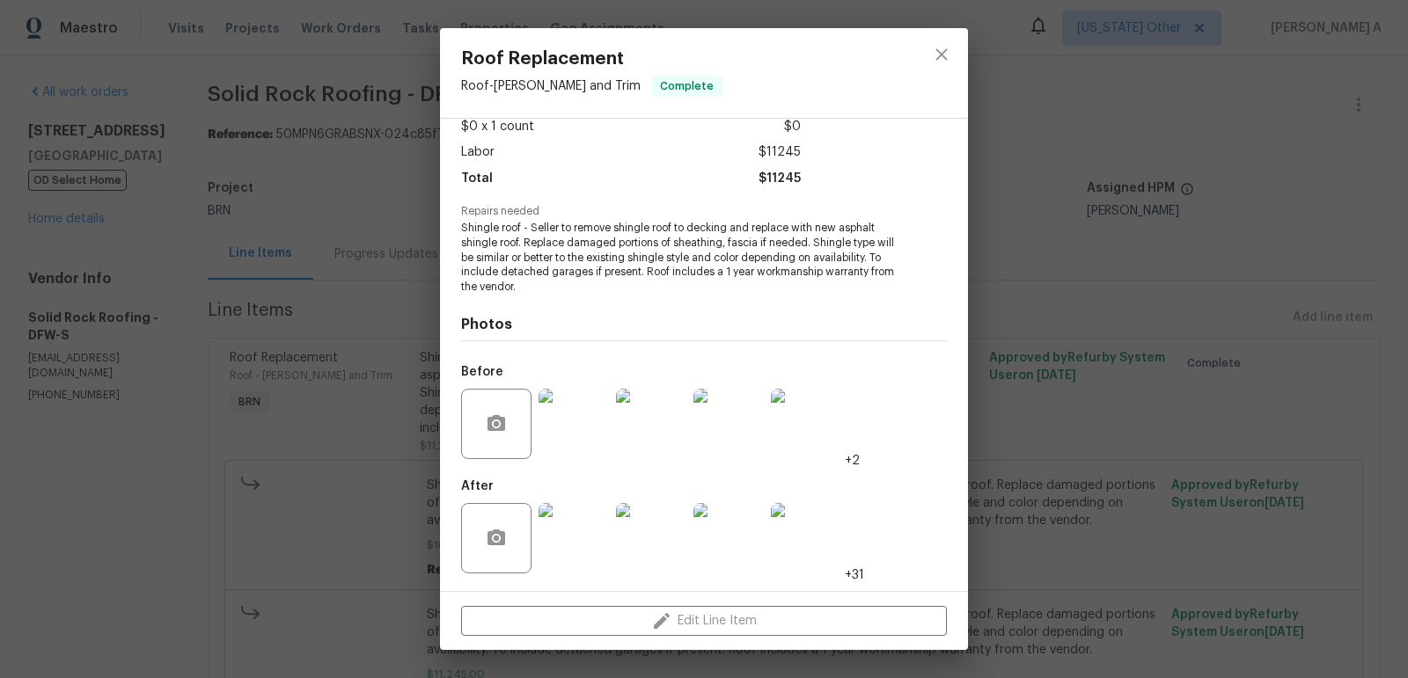
click at [579, 532] on img at bounding box center [573, 538] width 70 height 70
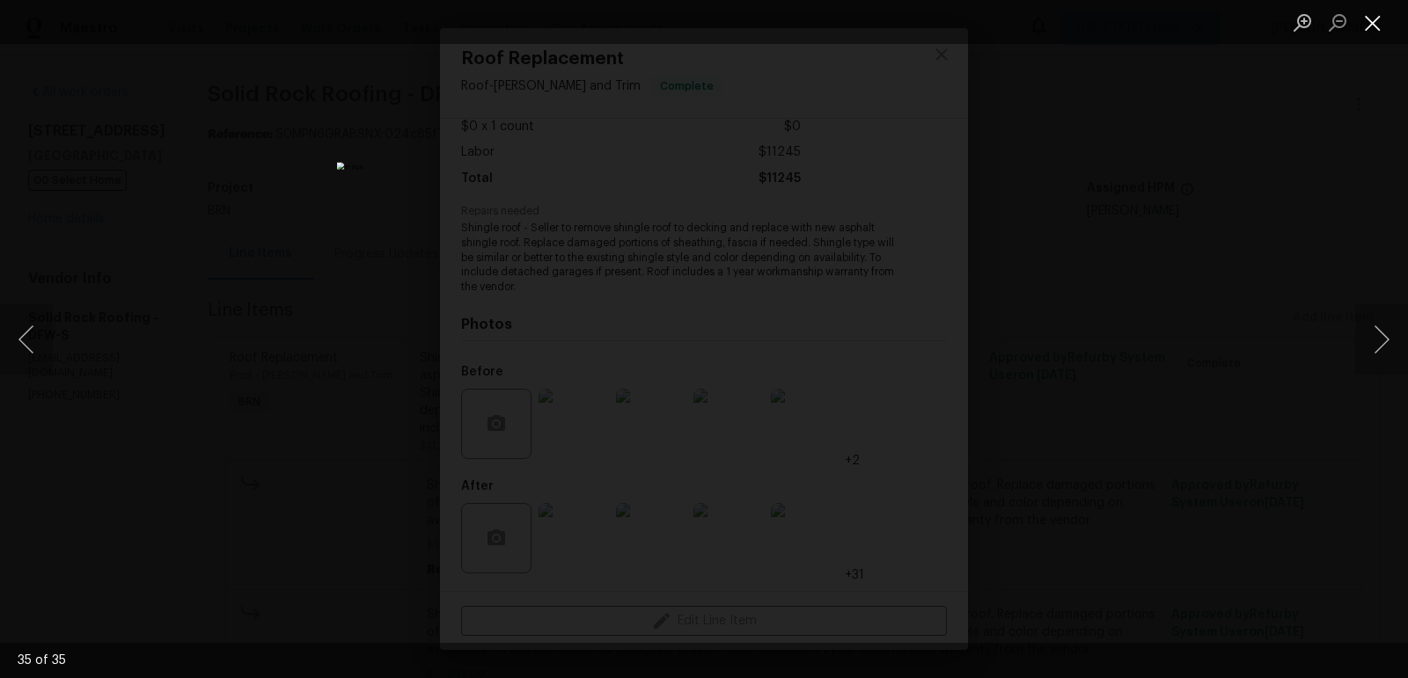
click at [1366, 19] on button "Close lightbox" at bounding box center [1372, 22] width 35 height 31
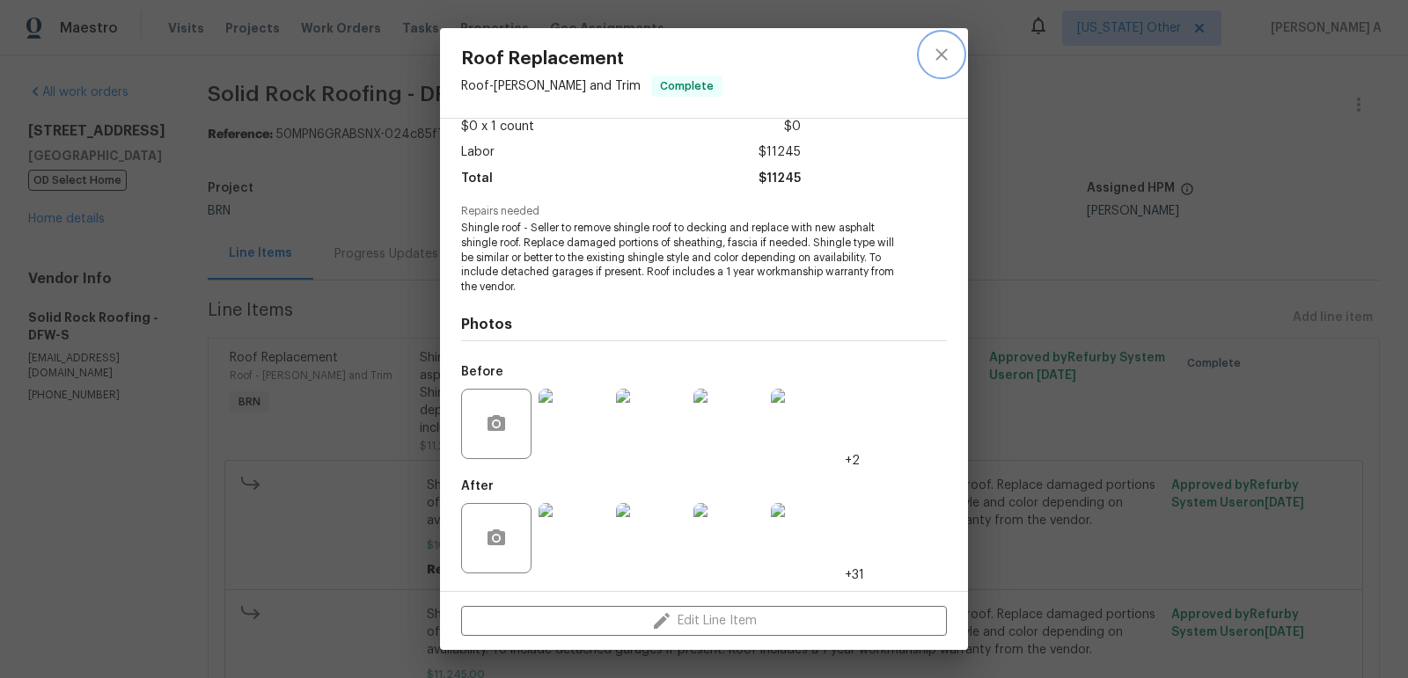
click at [930, 62] on button "close" at bounding box center [941, 54] width 42 height 42
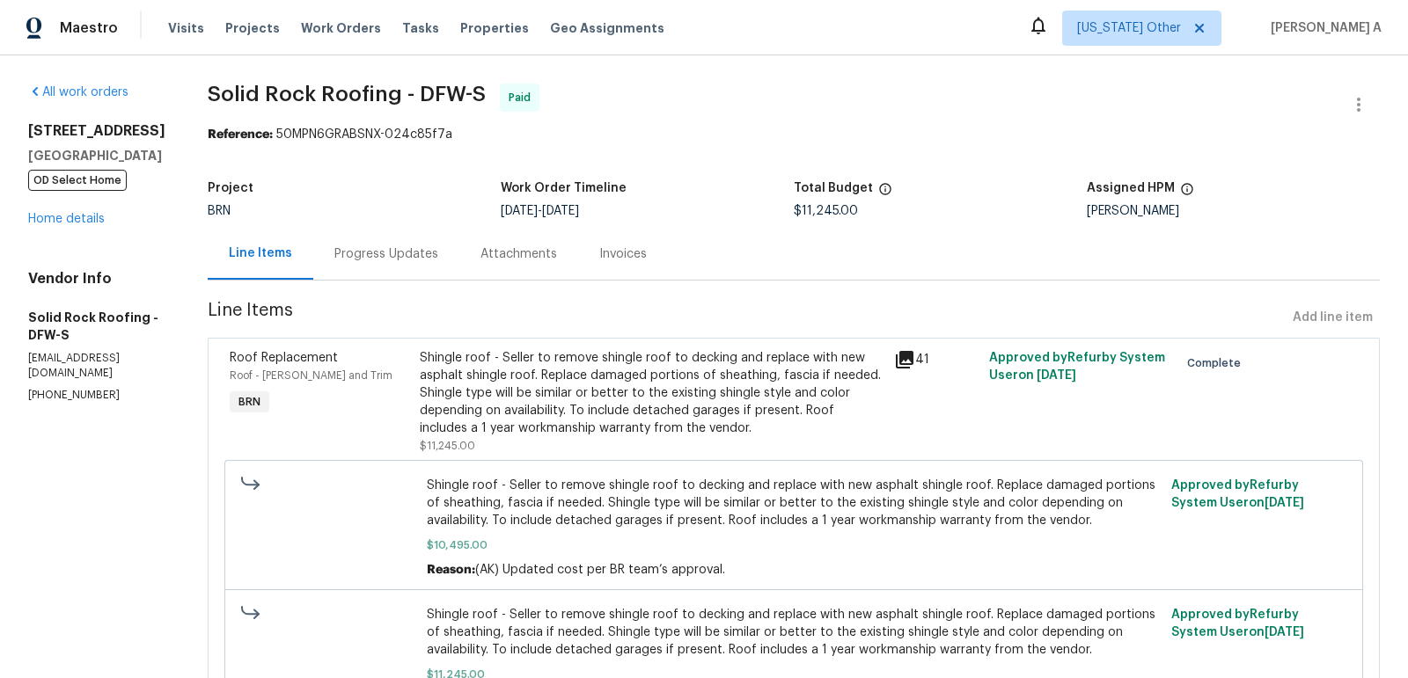
click at [647, 235] on div "Invoices" at bounding box center [623, 254] width 90 height 52
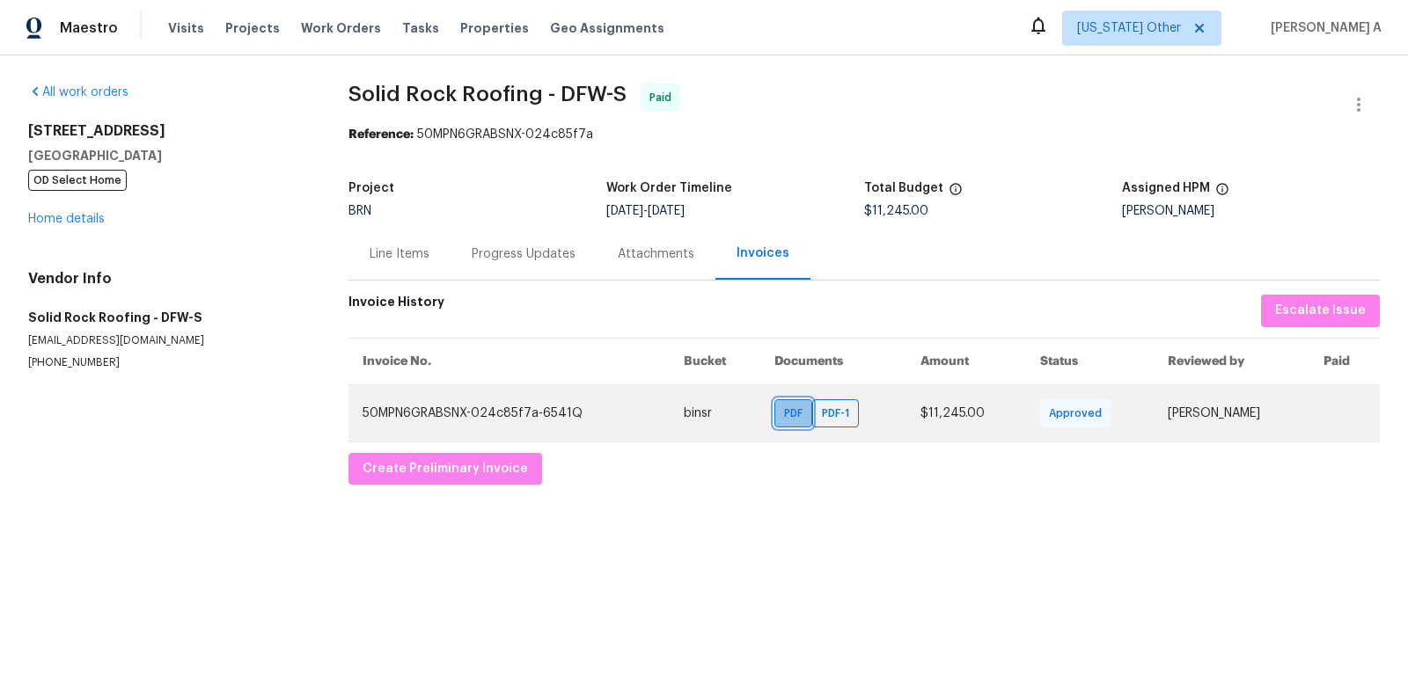
click at [784, 414] on span "PDF" at bounding box center [797, 414] width 26 height 18
click at [827, 410] on span "PDF-1" at bounding box center [839, 414] width 34 height 18
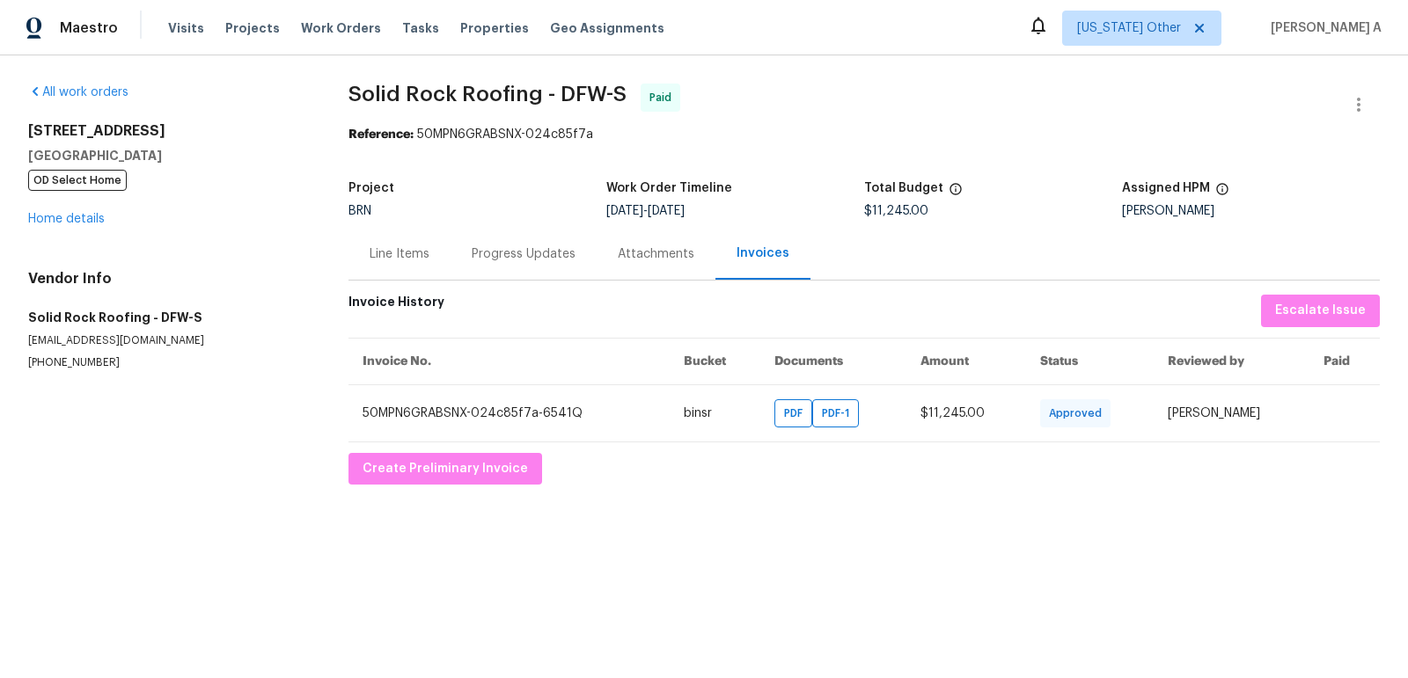
click at [374, 245] on div "Line Items" at bounding box center [399, 254] width 60 height 18
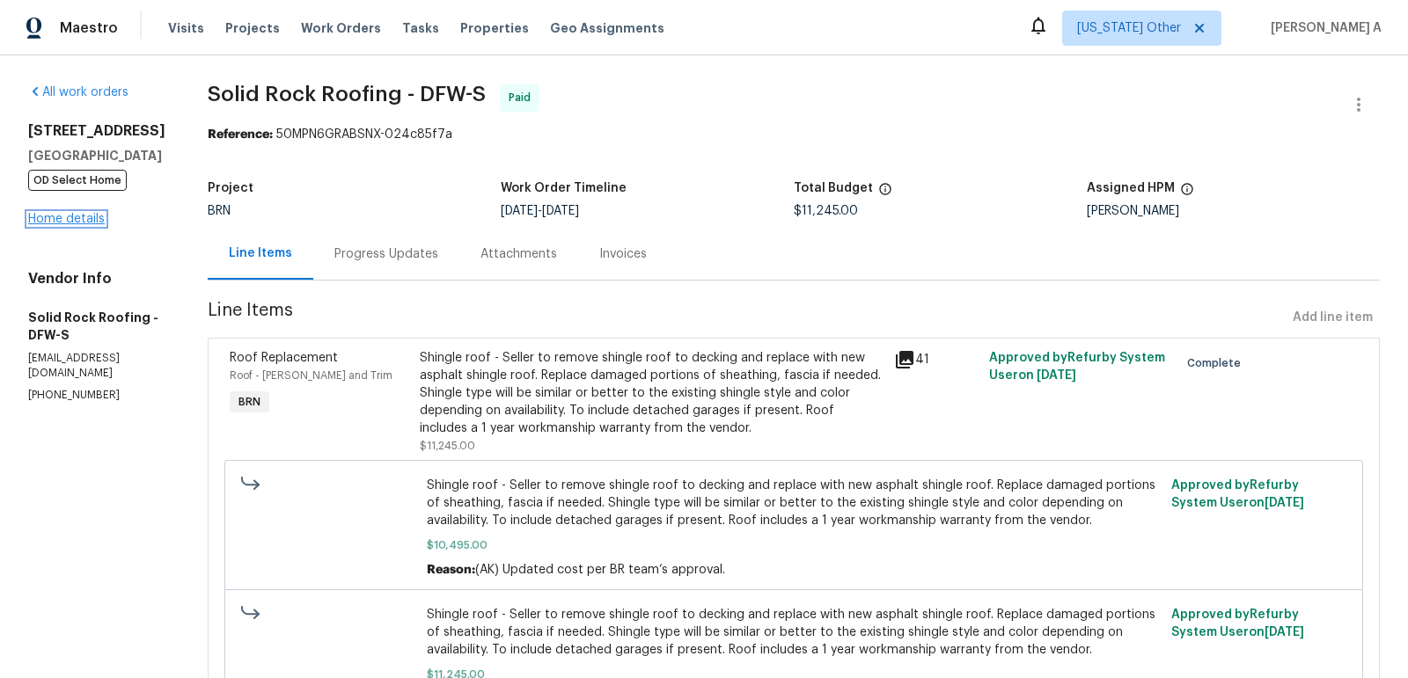
click at [77, 213] on link "Home details" at bounding box center [66, 219] width 77 height 12
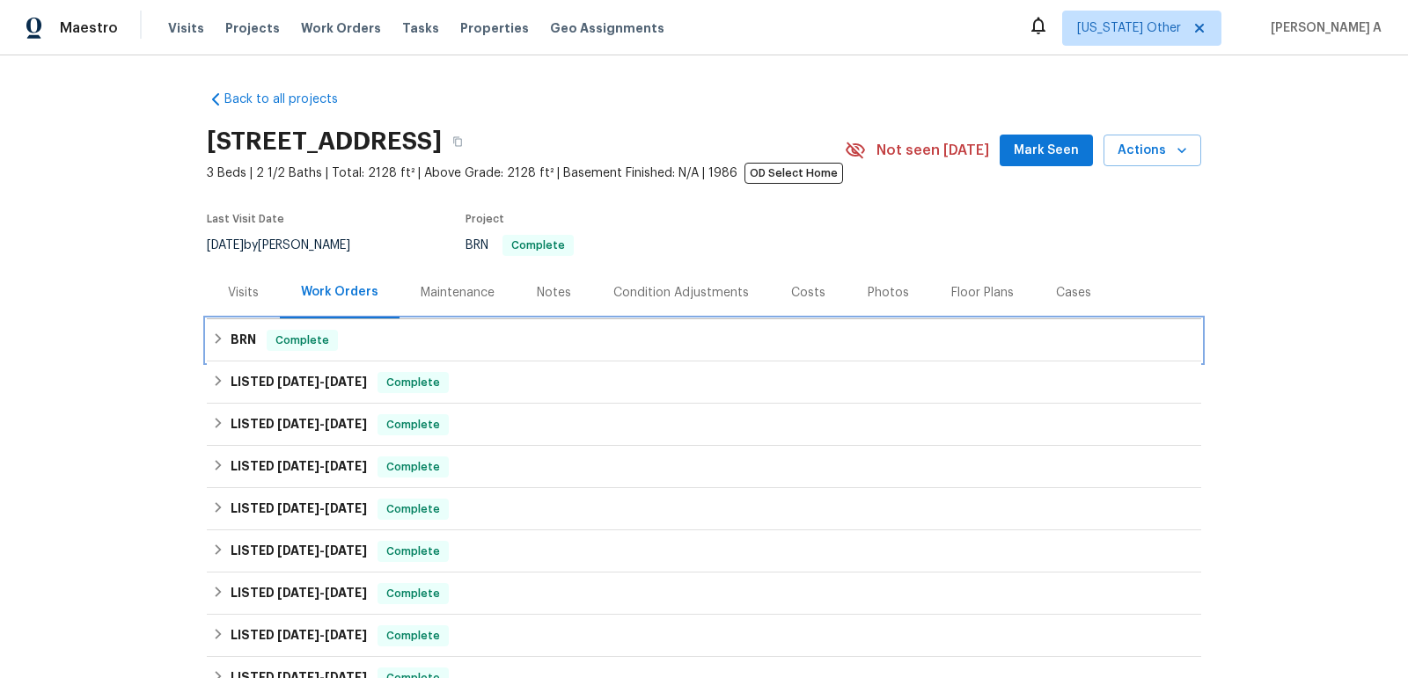
click at [396, 338] on div "BRN Complete" at bounding box center [704, 340] width 984 height 21
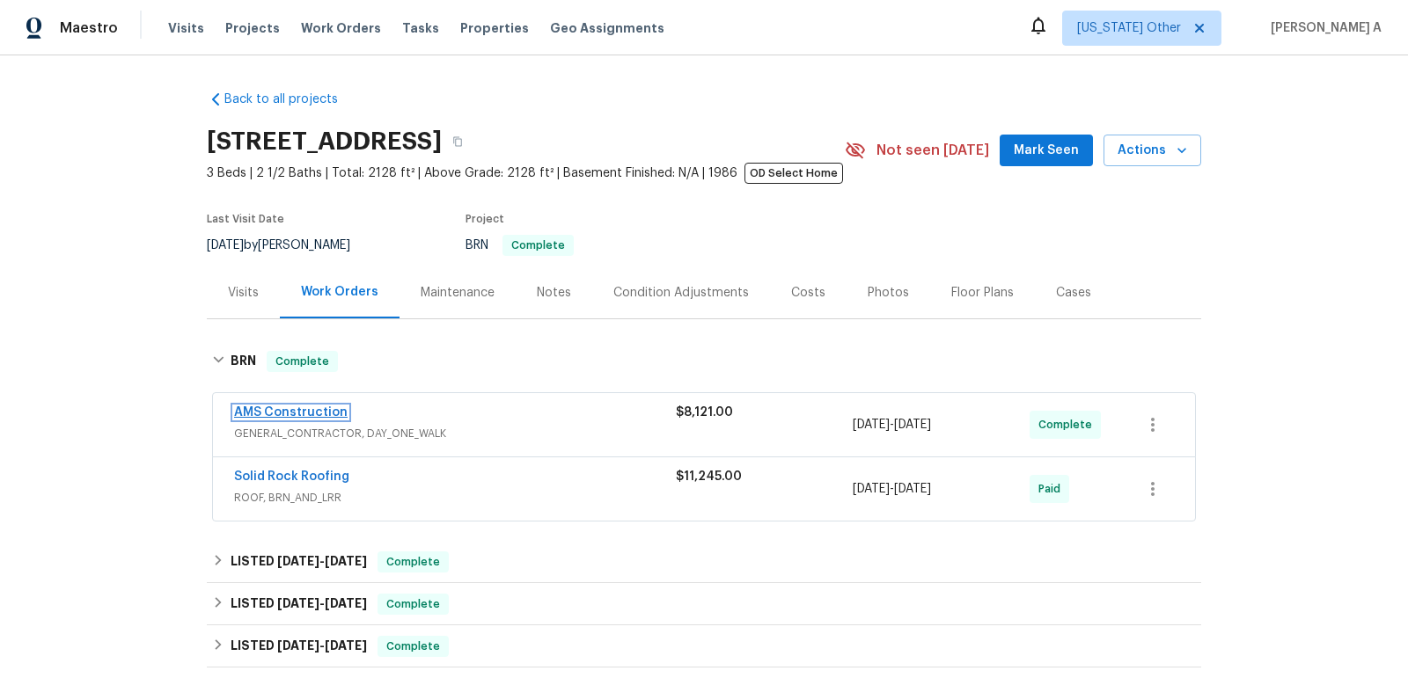
click at [298, 411] on link "AMS Construction" at bounding box center [290, 412] width 113 height 12
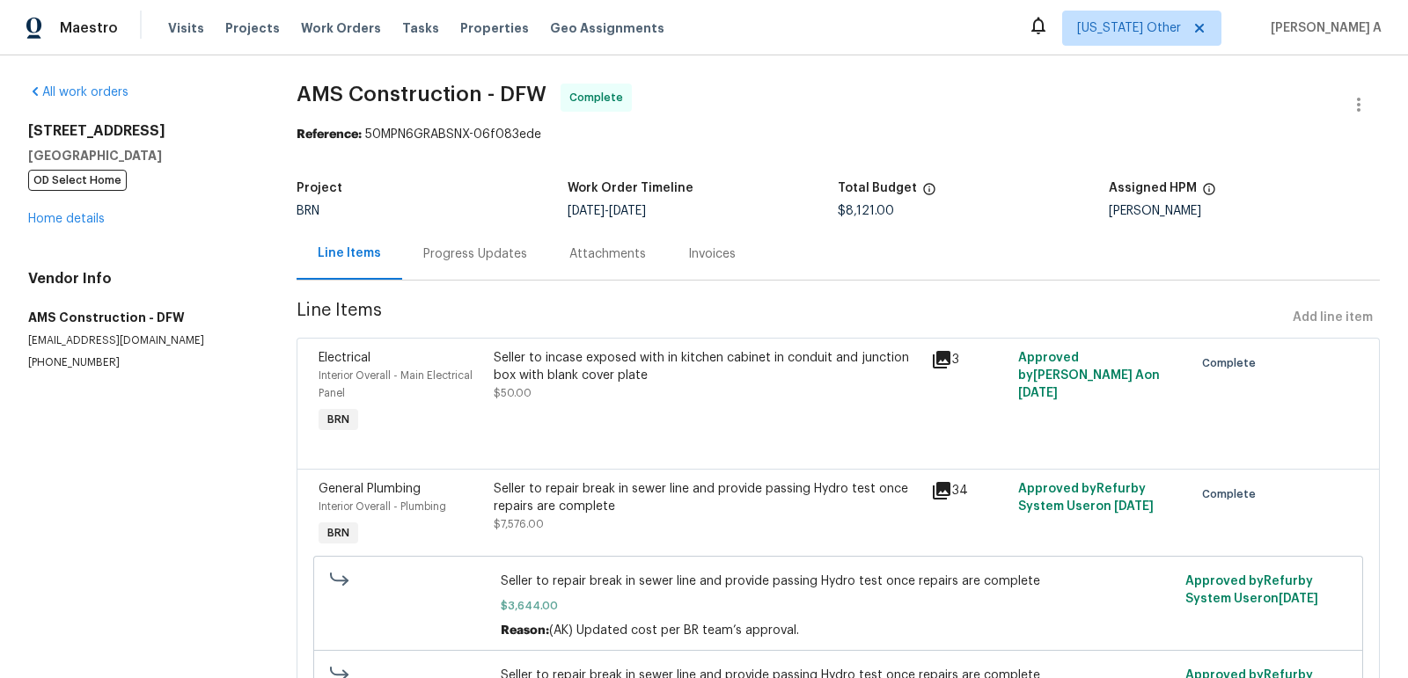
click at [653, 518] on div "Seller to repair break in sewer line and provide passing Hydro test once repair…" at bounding box center [707, 506] width 427 height 53
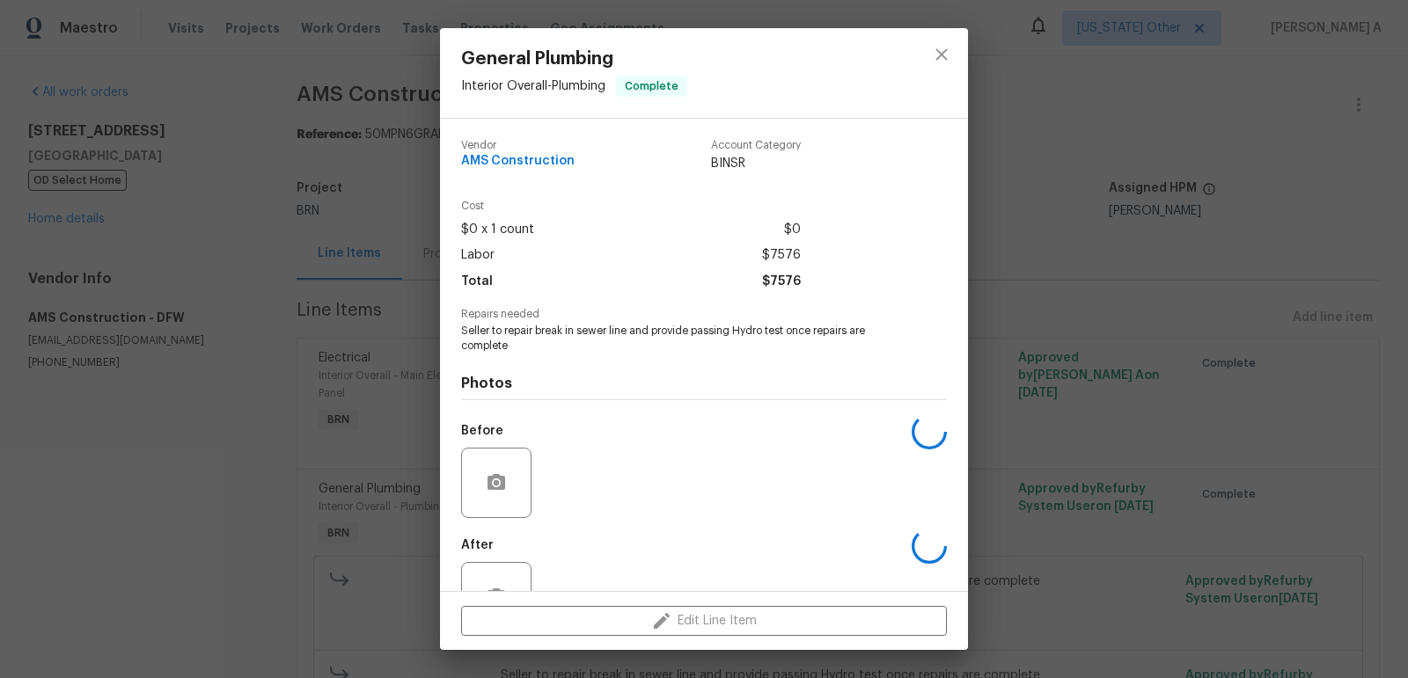
scroll to position [58, 0]
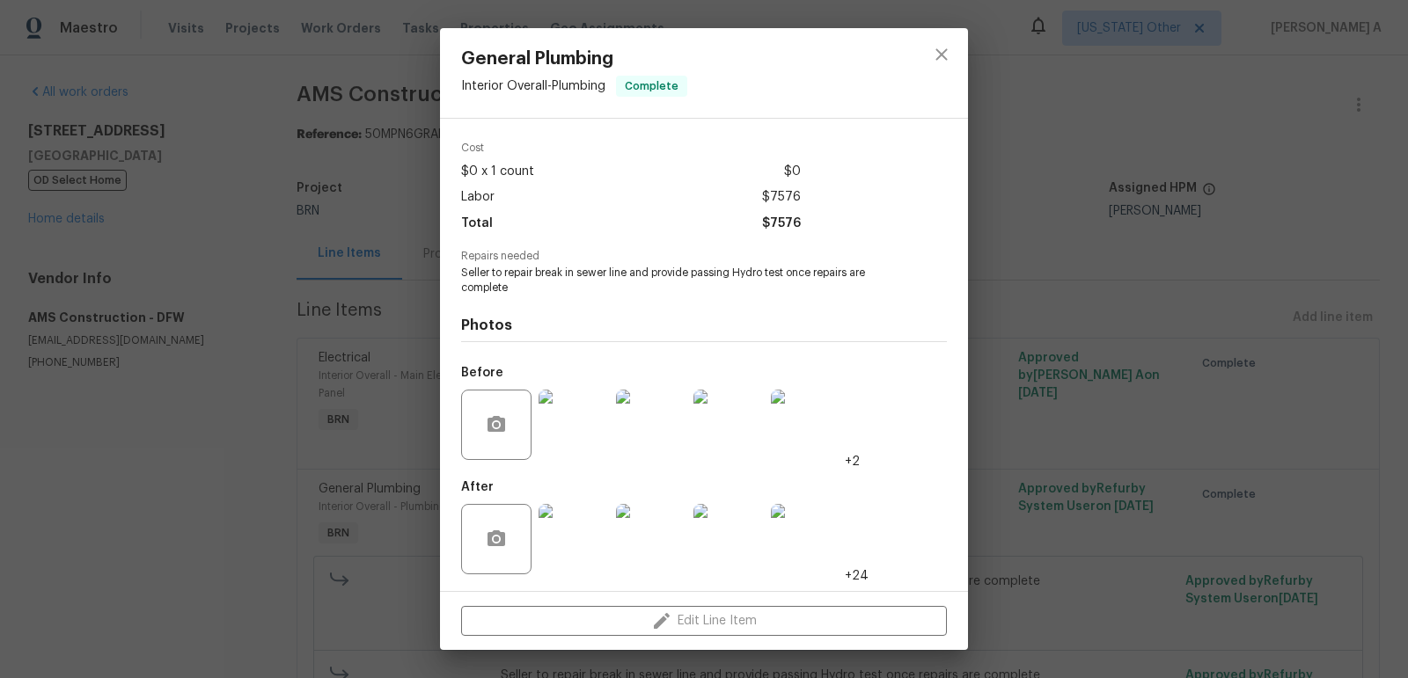
click at [569, 513] on img at bounding box center [573, 539] width 70 height 70
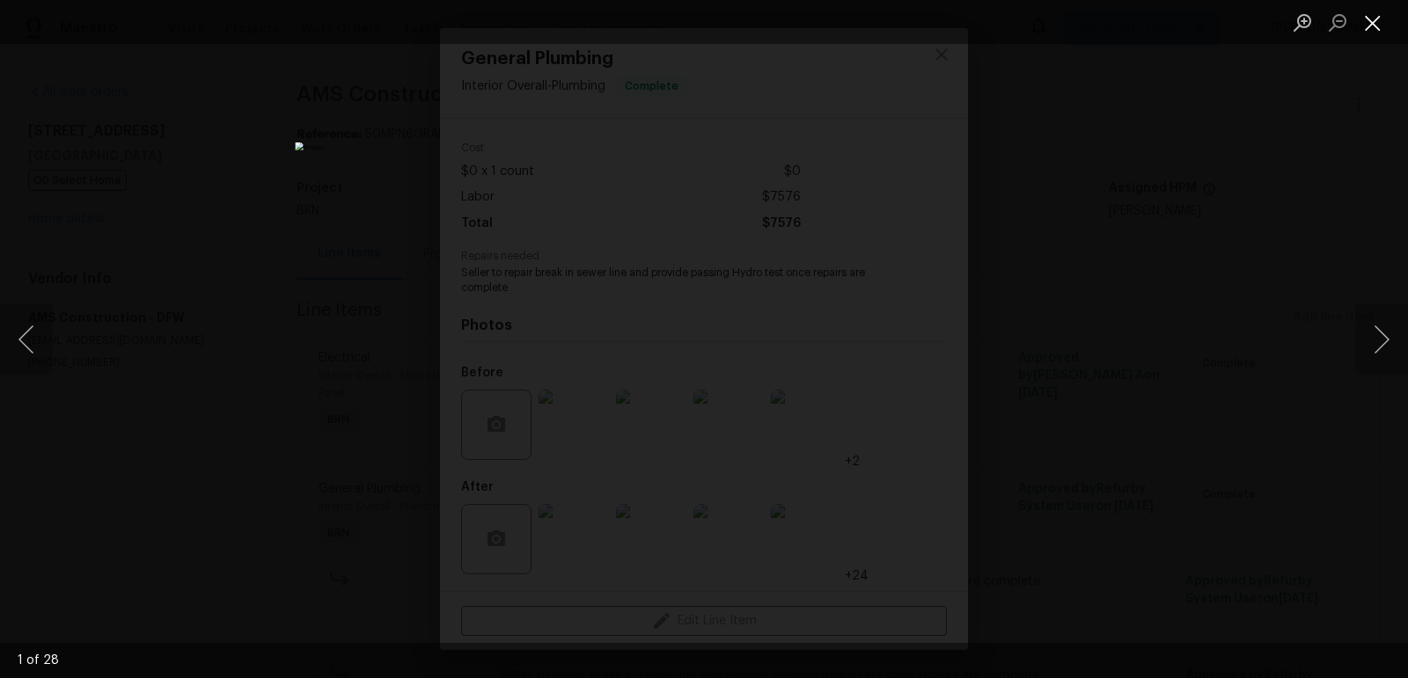
click at [1379, 25] on button "Close lightbox" at bounding box center [1372, 22] width 35 height 31
click at [1379, 24] on button "Close lightbox" at bounding box center [1372, 22] width 35 height 31
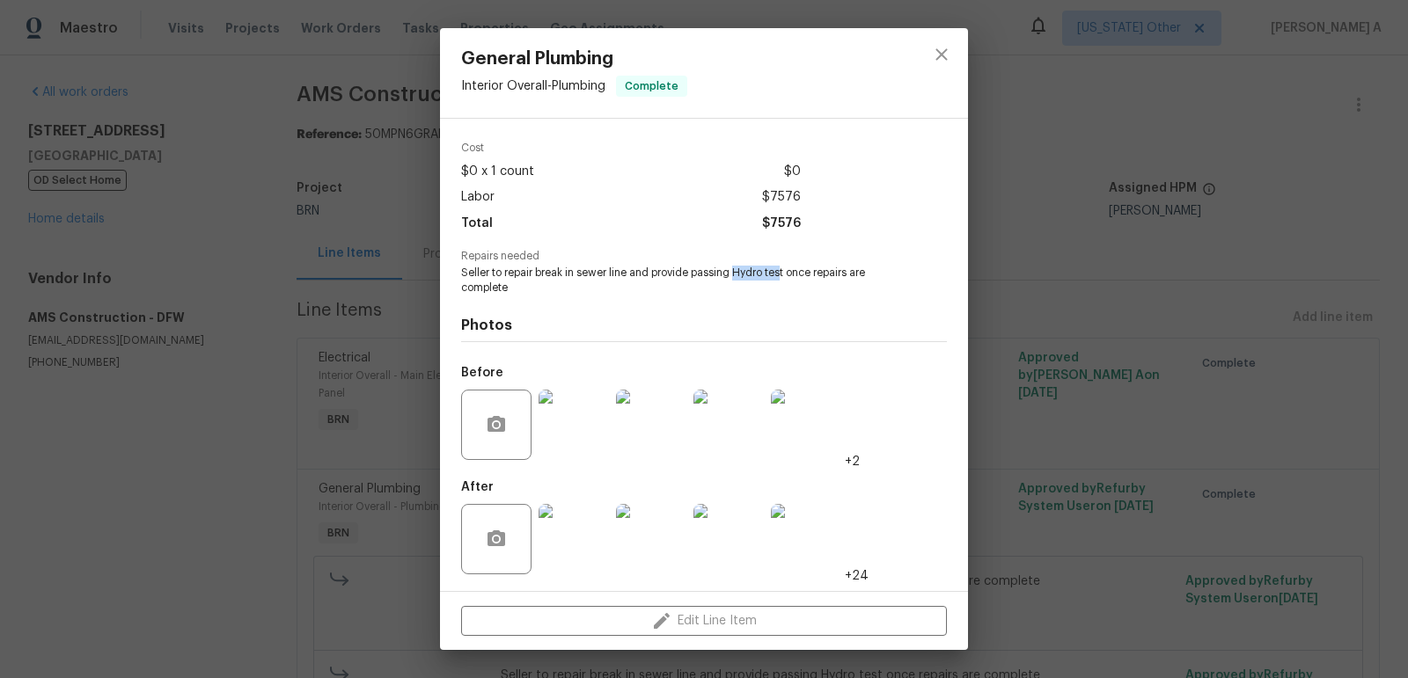
copy span "Hydro tes"
drag, startPoint x: 735, startPoint y: 275, endPoint x: 783, endPoint y: 275, distance: 47.5
click at [783, 275] on span "Seller to repair break in sewer line and provide passing Hydro test once repair…" at bounding box center [679, 281] width 437 height 30
click at [941, 48] on icon "close" at bounding box center [941, 54] width 21 height 21
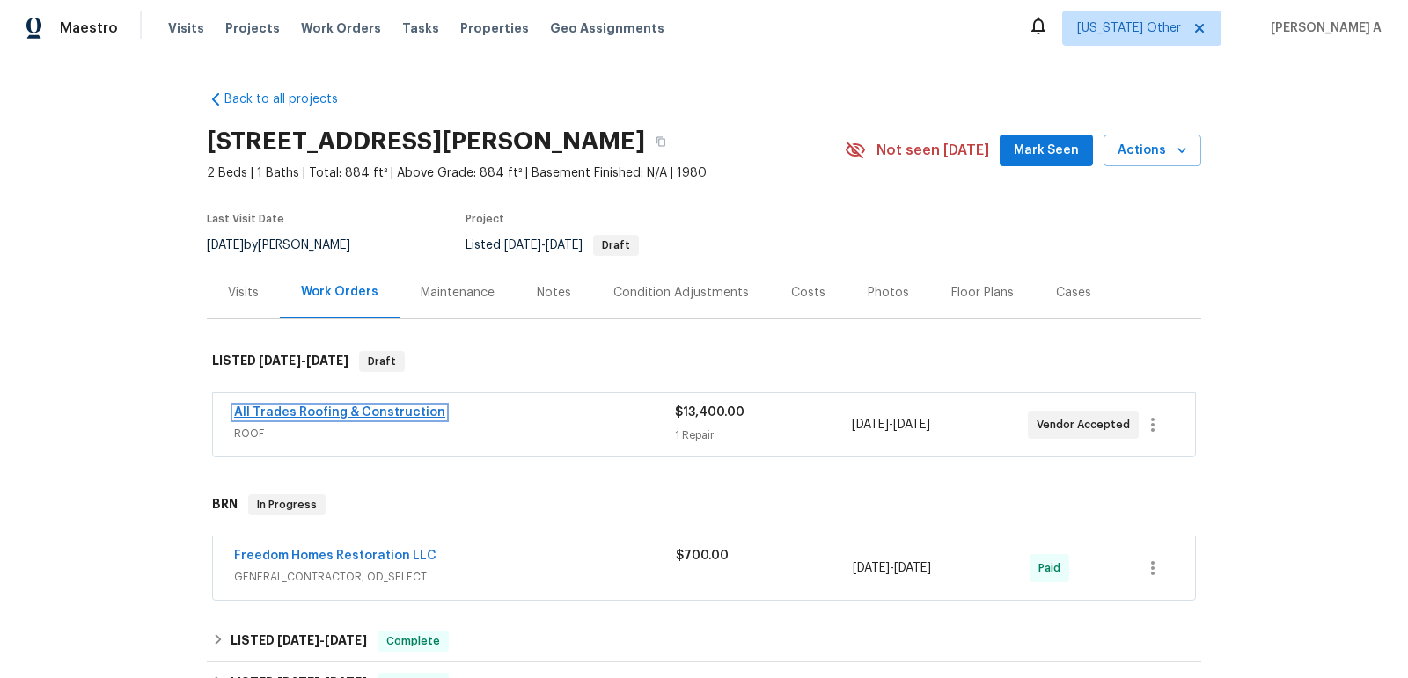
click at [310, 413] on link "All Trades Roofing & Construction" at bounding box center [339, 412] width 211 height 12
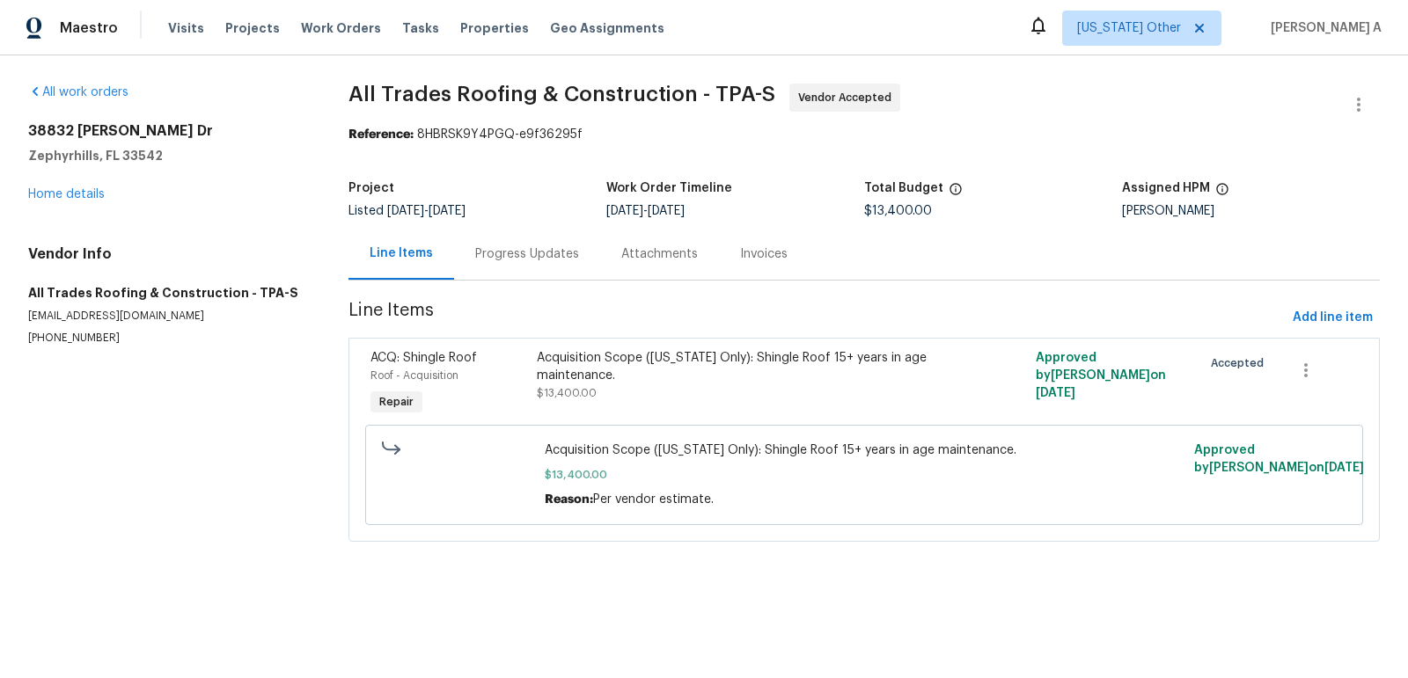
click at [496, 236] on div "Progress Updates" at bounding box center [527, 254] width 146 height 52
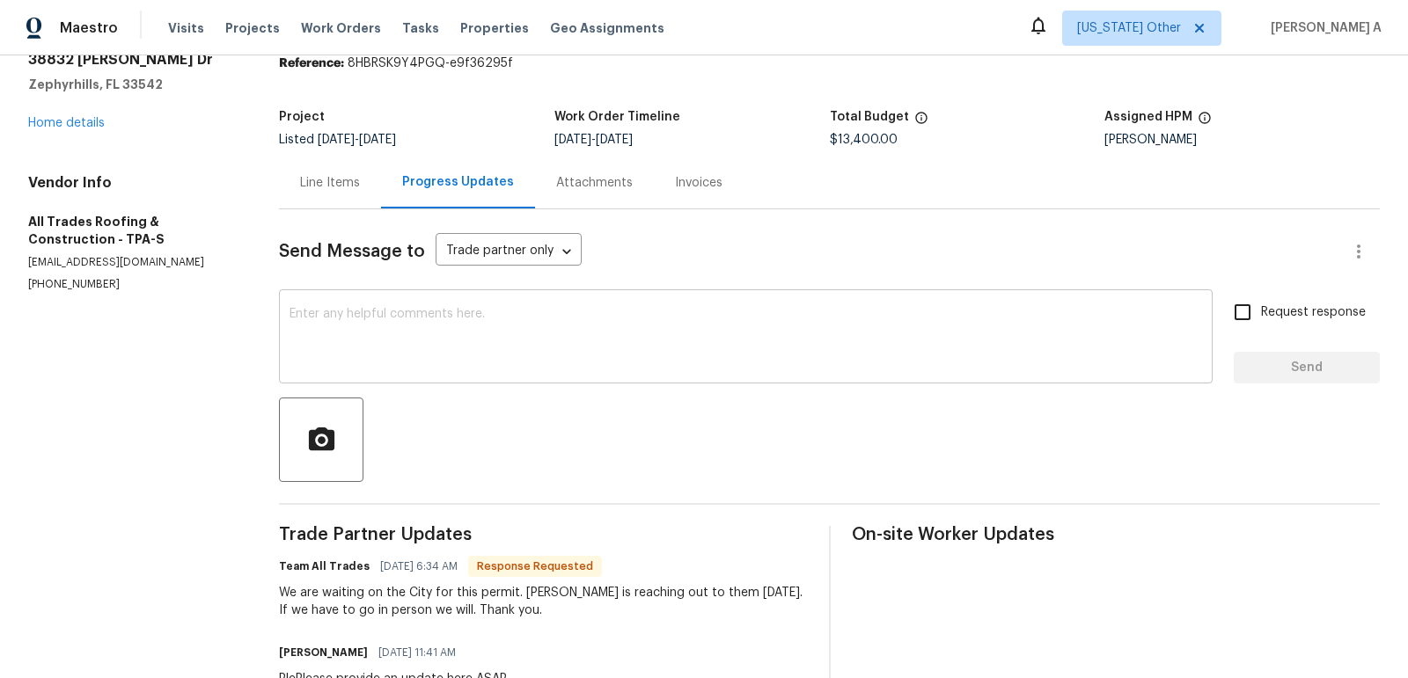
scroll to position [81, 0]
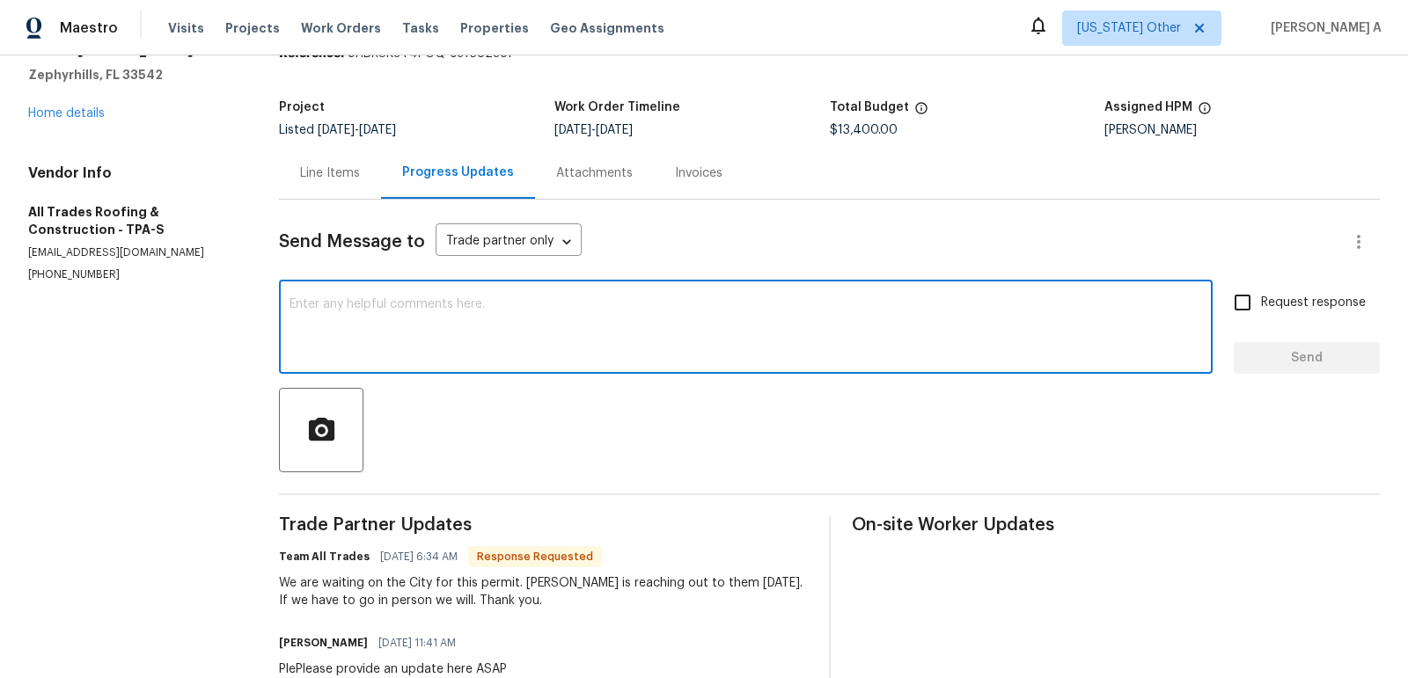
click at [481, 343] on textarea at bounding box center [745, 329] width 912 height 62
click at [607, 320] on textarea "Hi, May I ask if we have received any update from in person visit?" at bounding box center [745, 329] width 912 height 62
click at [0, 0] on div "Paraphrase text" at bounding box center [0, 0] width 0 height 0
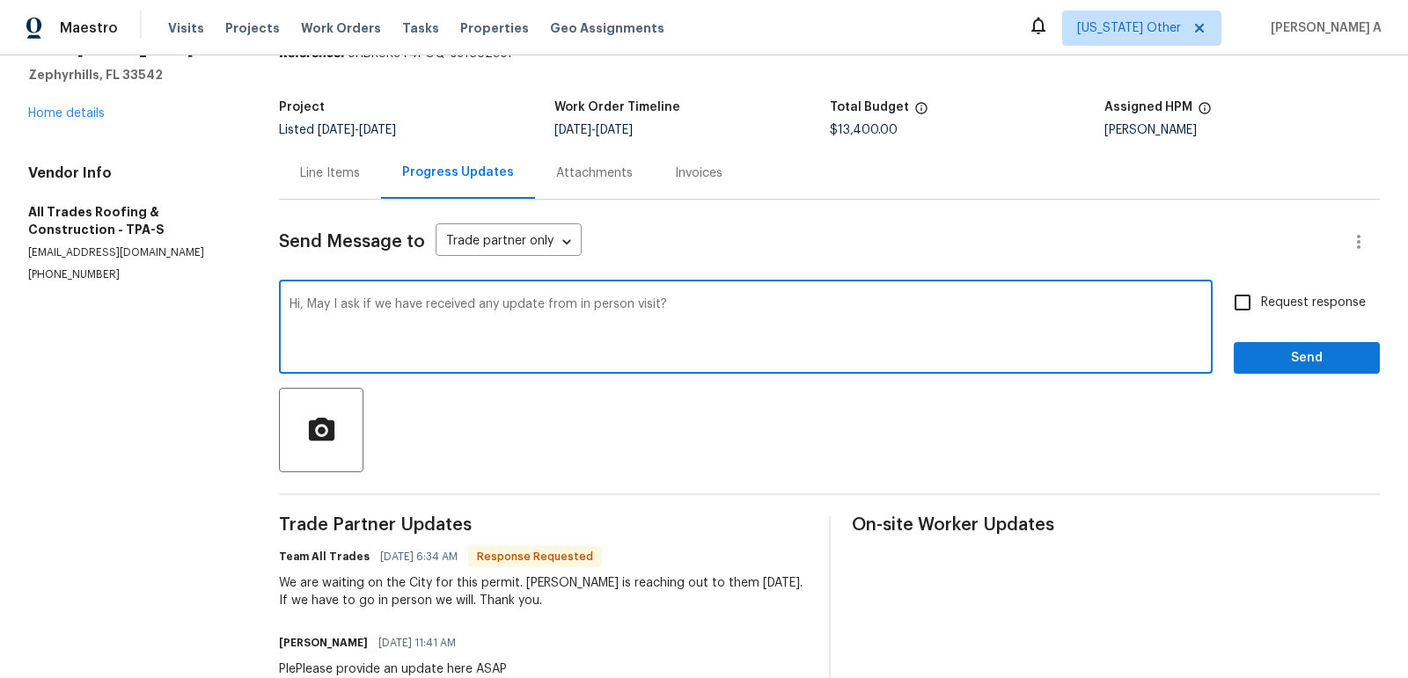
click at [0, 0] on icon "Text is too long. Try paraphrasing shorter sections." at bounding box center [0, 0] width 0 height 0
click at [0, 0] on div "May I inquire as to whether we have received any updates from the in-person vis…" at bounding box center [0, 0] width 0 height 0
click at [788, 302] on textarea "Hi, May I inquire as to whether we have received any updates from the in-person…" at bounding box center [745, 329] width 912 height 62
type textarea "Hi, May I inquire as to whether we have received any updates from the in-person…"
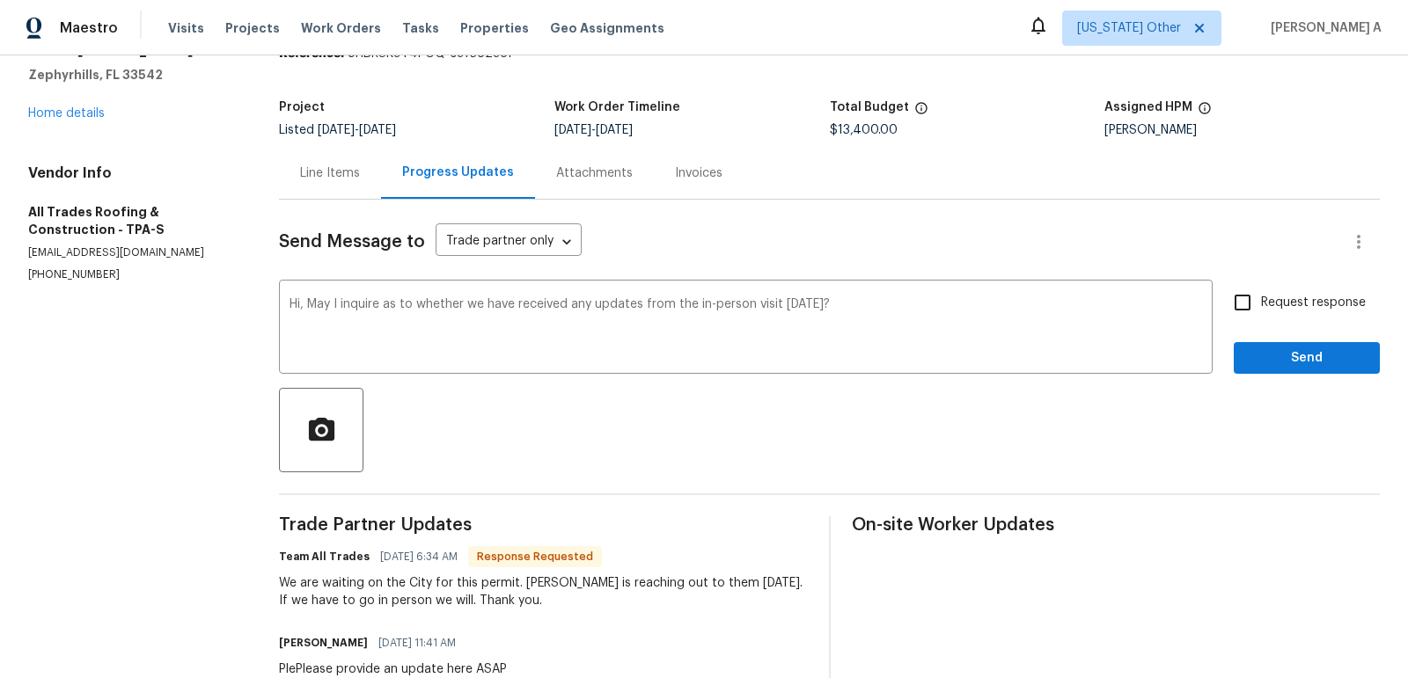
click at [1272, 295] on span "Request response" at bounding box center [1313, 303] width 105 height 18
click at [1261, 295] on input "Request response" at bounding box center [1242, 302] width 37 height 37
checkbox input "true"
click at [1293, 355] on span "Send" at bounding box center [1306, 358] width 118 height 22
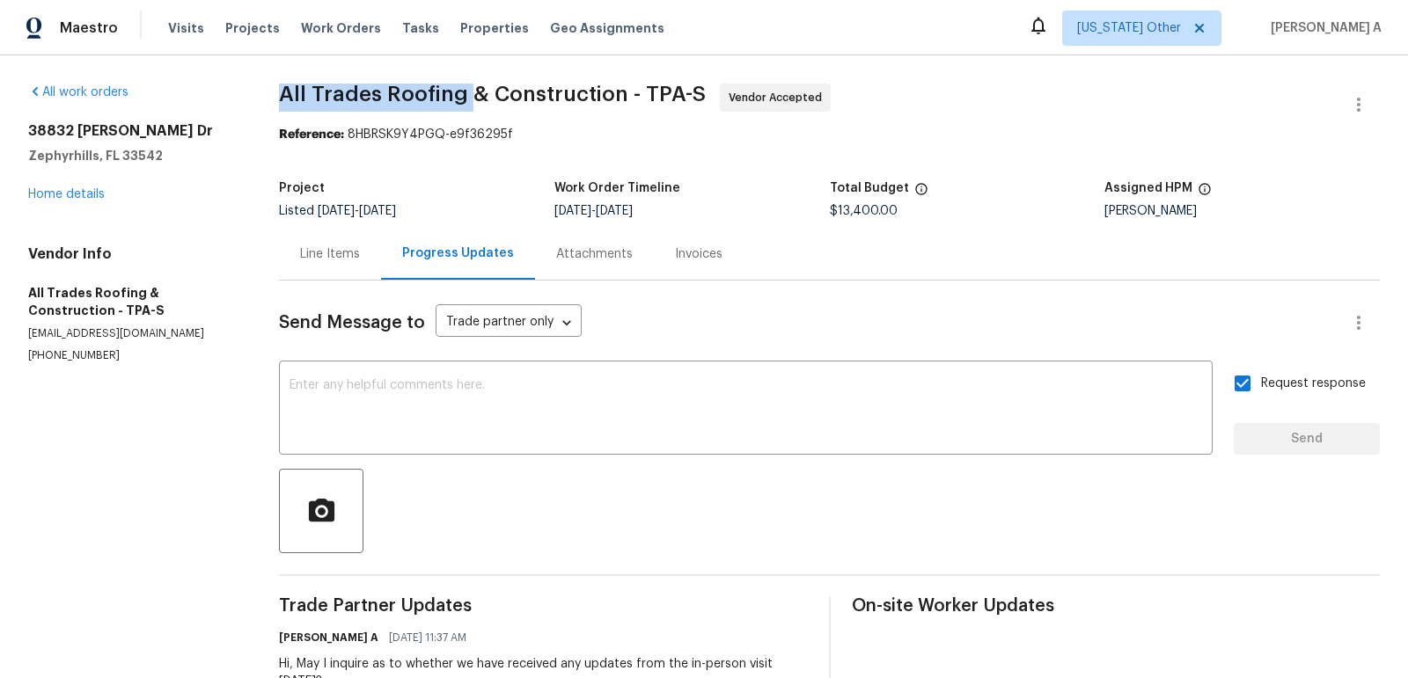
copy span "All Trades Roofing"
drag, startPoint x: 291, startPoint y: 99, endPoint x: 473, endPoint y: 97, distance: 182.1
click at [474, 97] on span "All Trades Roofing & Construction - TPA-S" at bounding box center [492, 94] width 427 height 21
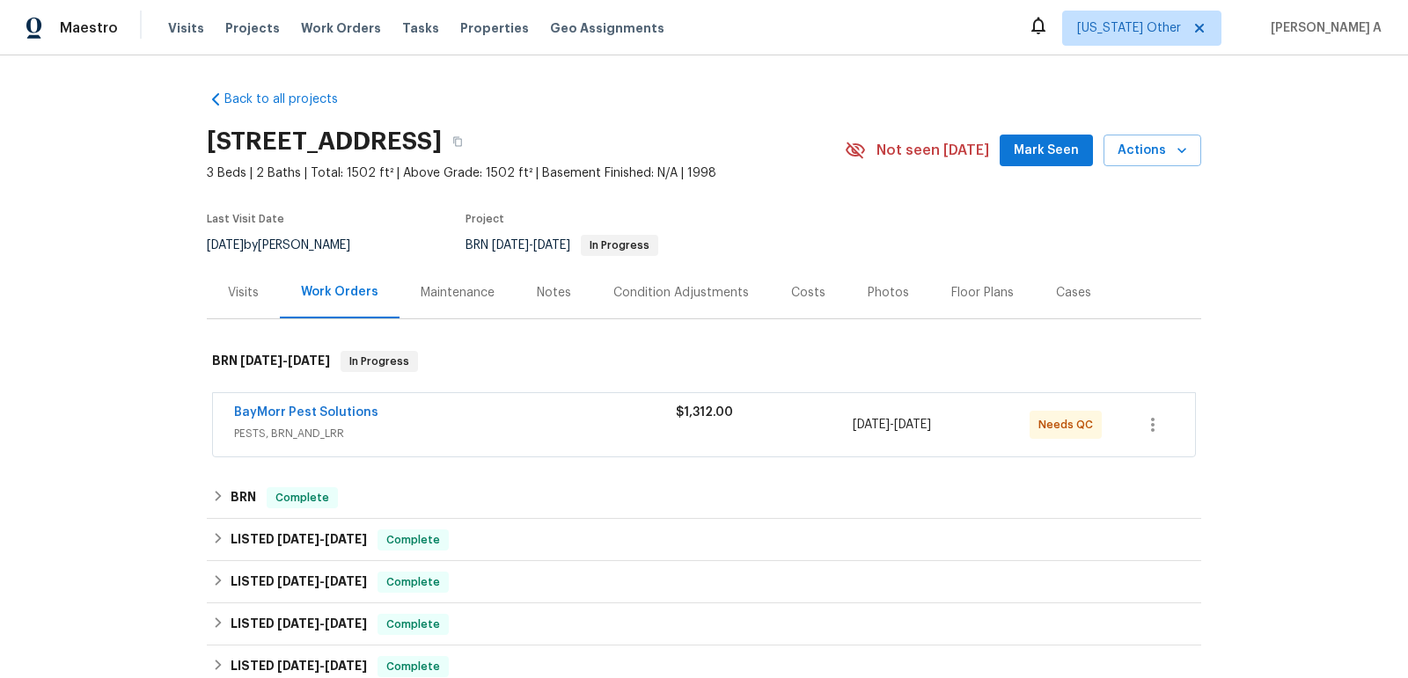
click at [326, 421] on div "BayMorr Pest Solutions" at bounding box center [455, 414] width 442 height 21
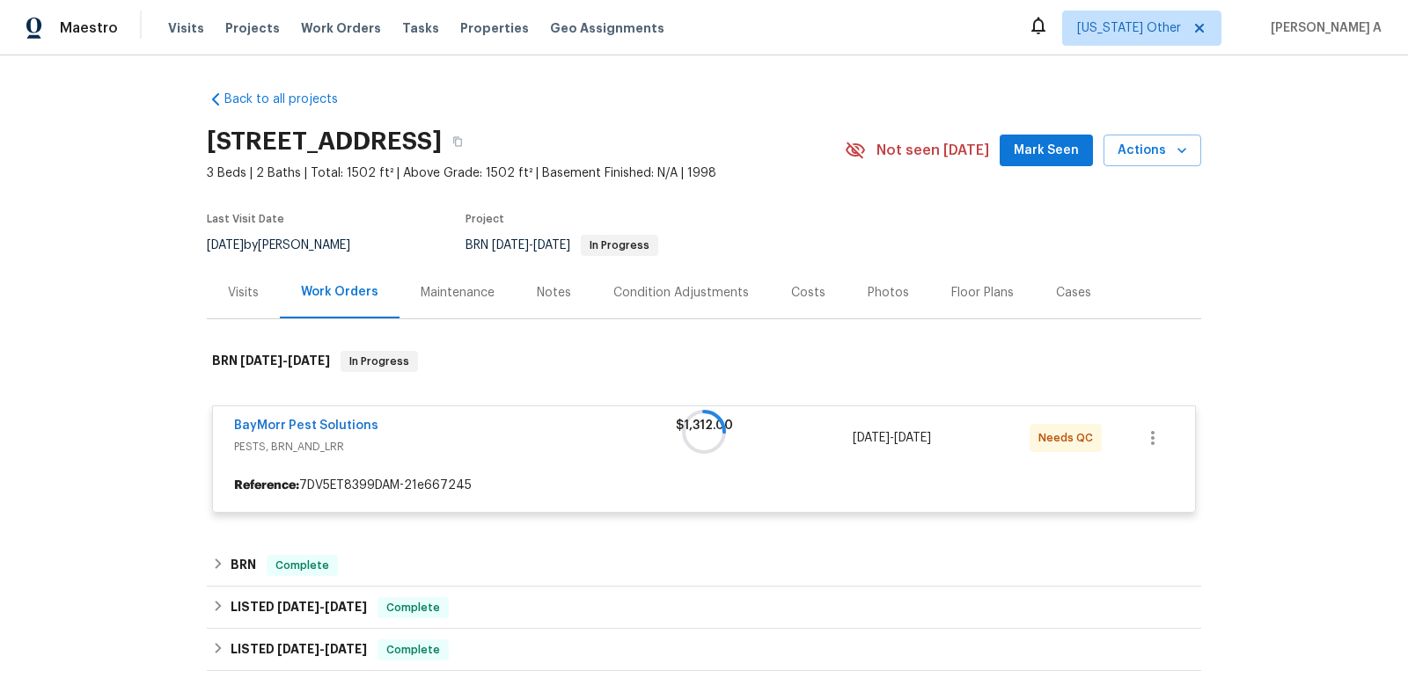
click at [333, 422] on div at bounding box center [704, 431] width 994 height 197
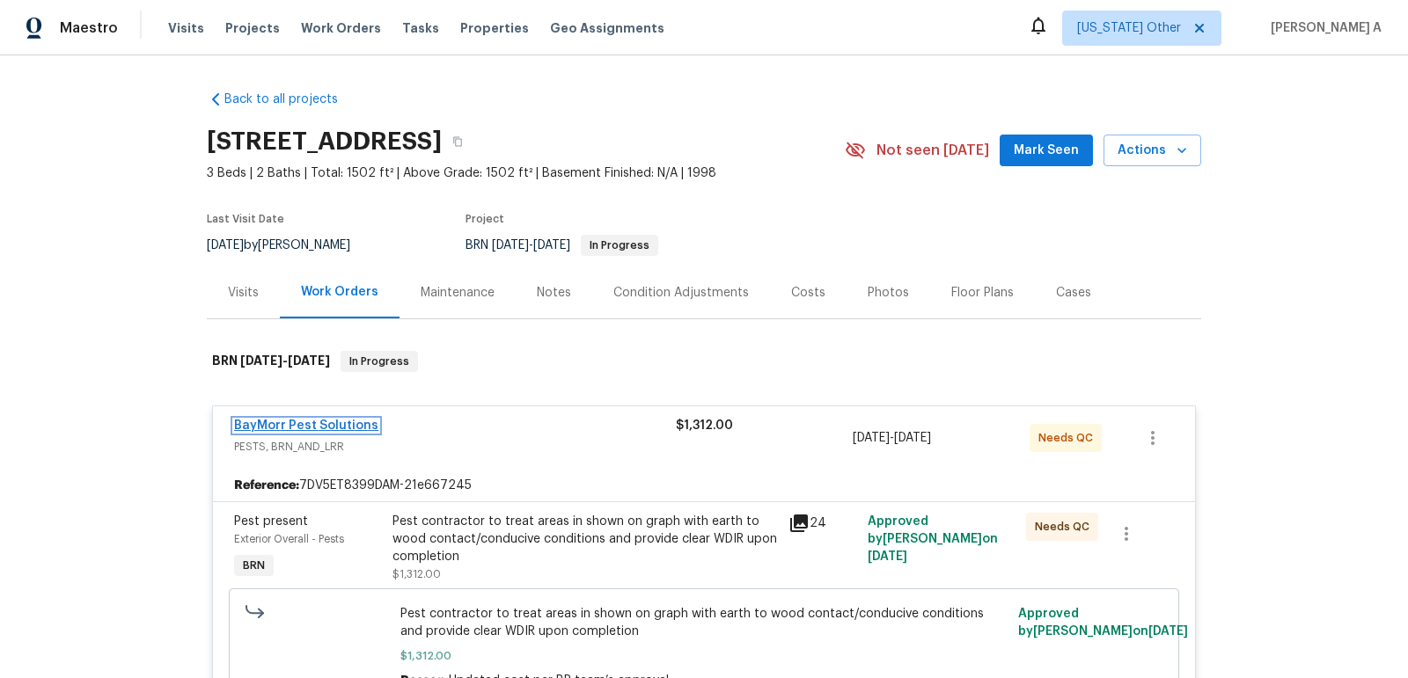
click at [324, 424] on link "BayMorr Pest Solutions" at bounding box center [306, 426] width 144 height 12
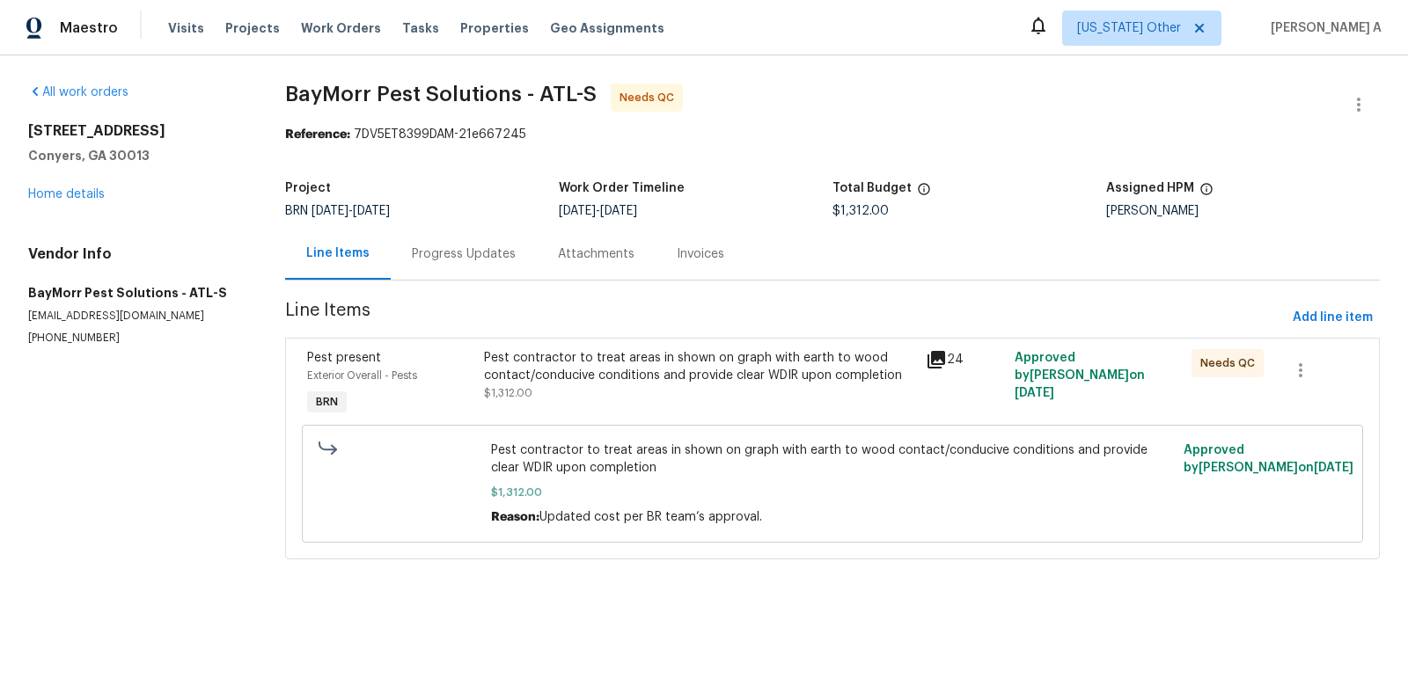
click at [449, 242] on div "Progress Updates" at bounding box center [464, 254] width 146 height 52
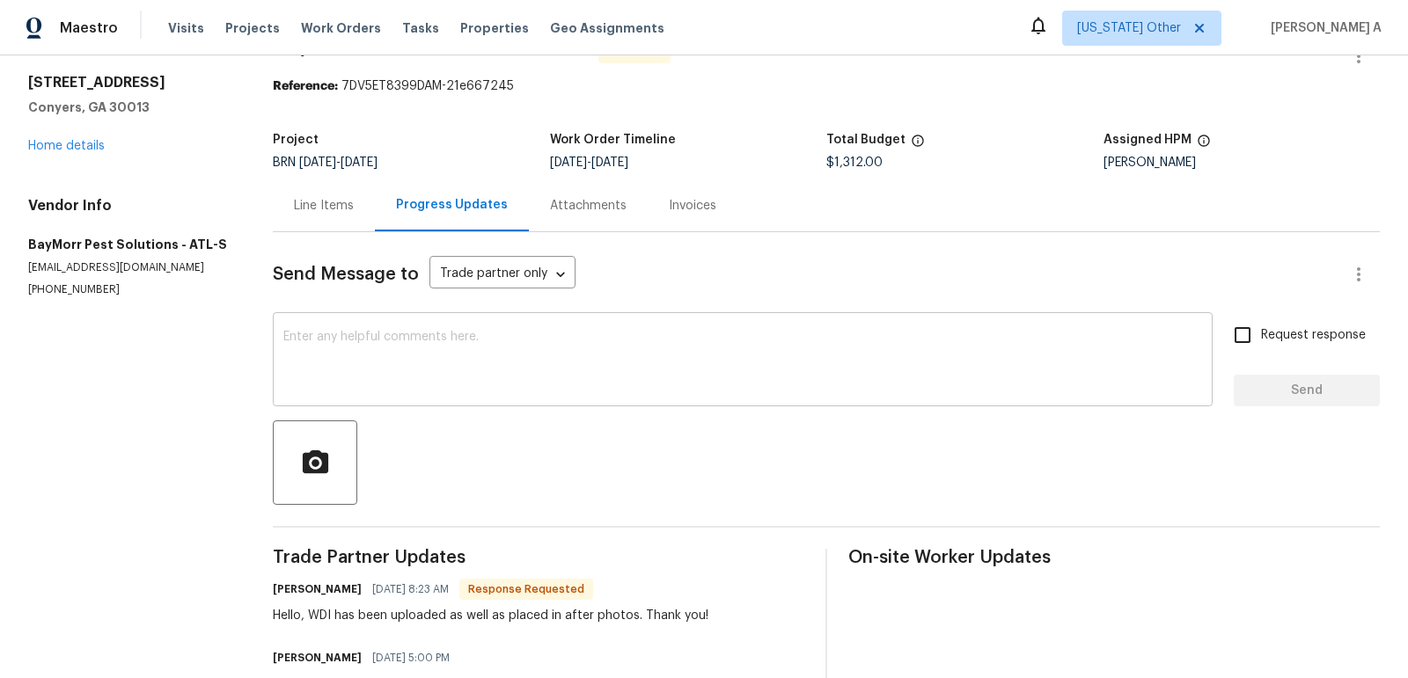
scroll to position [53, 0]
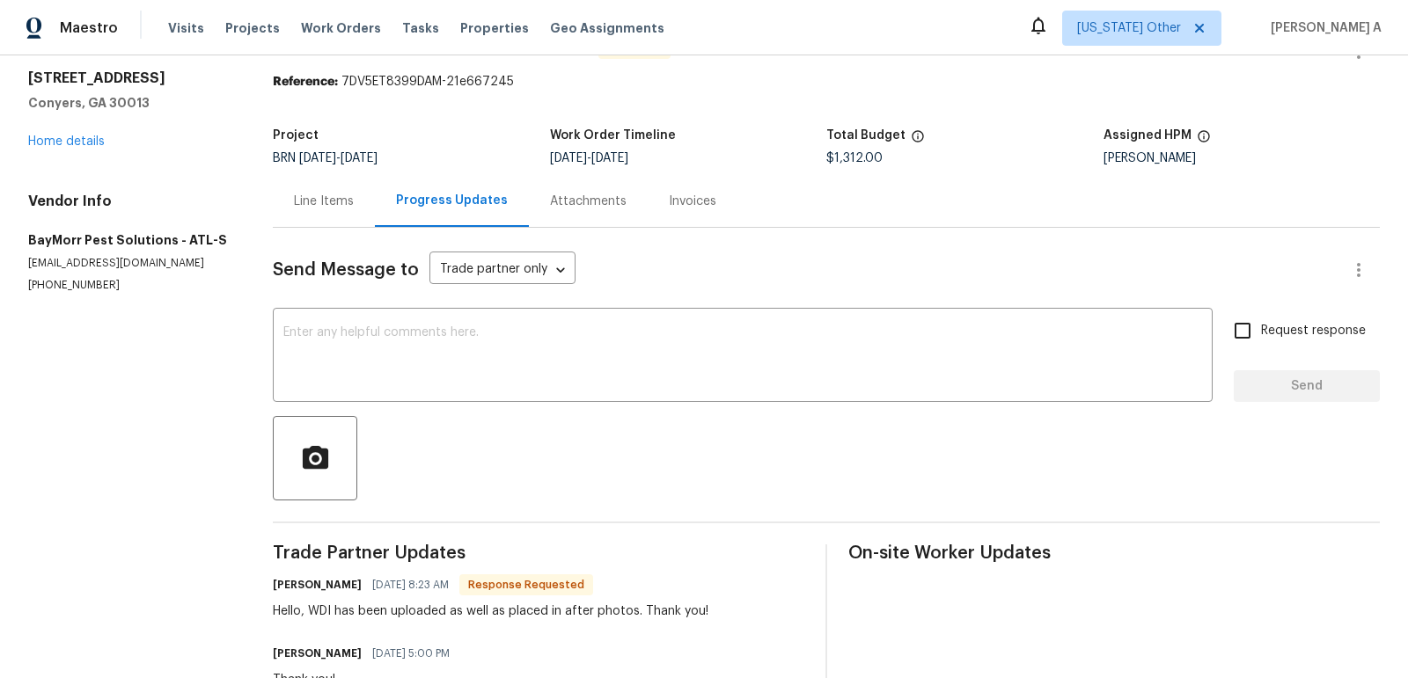
click at [333, 207] on div "Line Items" at bounding box center [324, 202] width 60 height 18
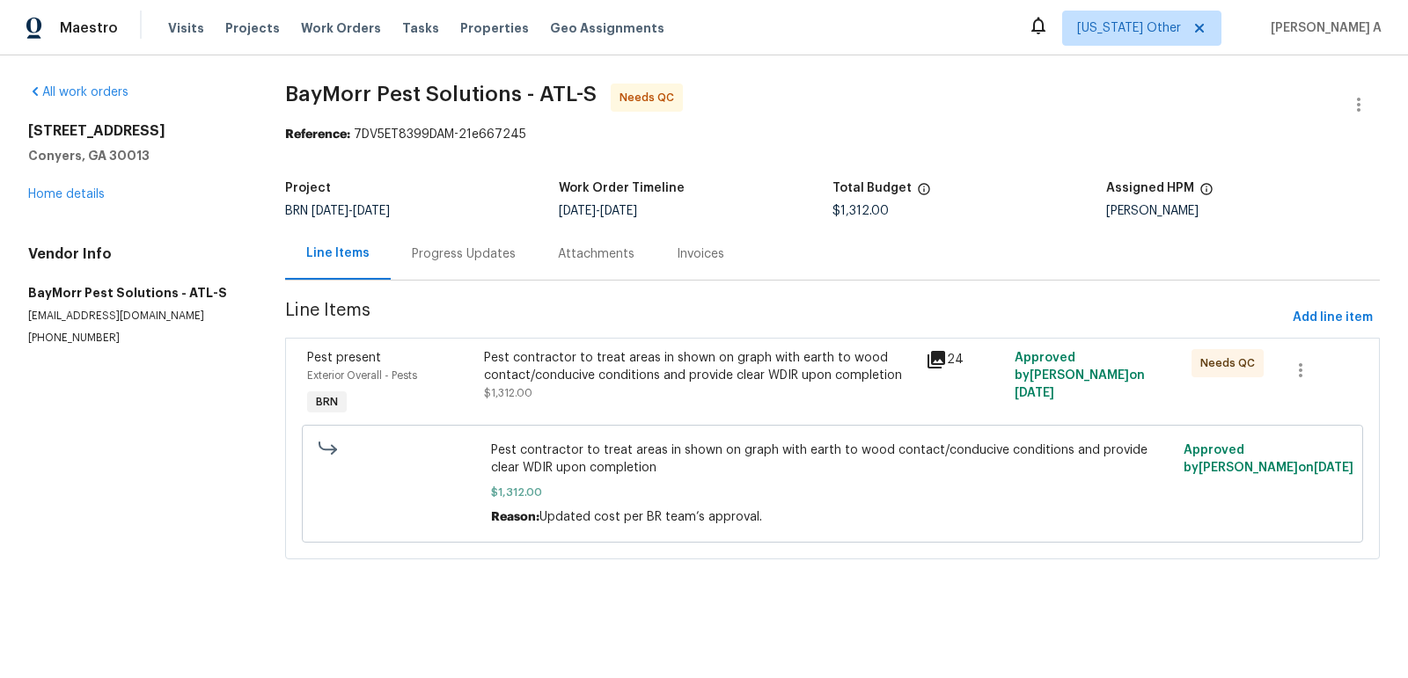
click at [587, 338] on div "Pest present Exterior Overall - Pests BRN Pest contractor to treat areas in sho…" at bounding box center [832, 449] width 1094 height 222
click at [613, 369] on div "Pest contractor to treat areas in shown on graph with earth to wood contact/con…" at bounding box center [700, 366] width 432 height 35
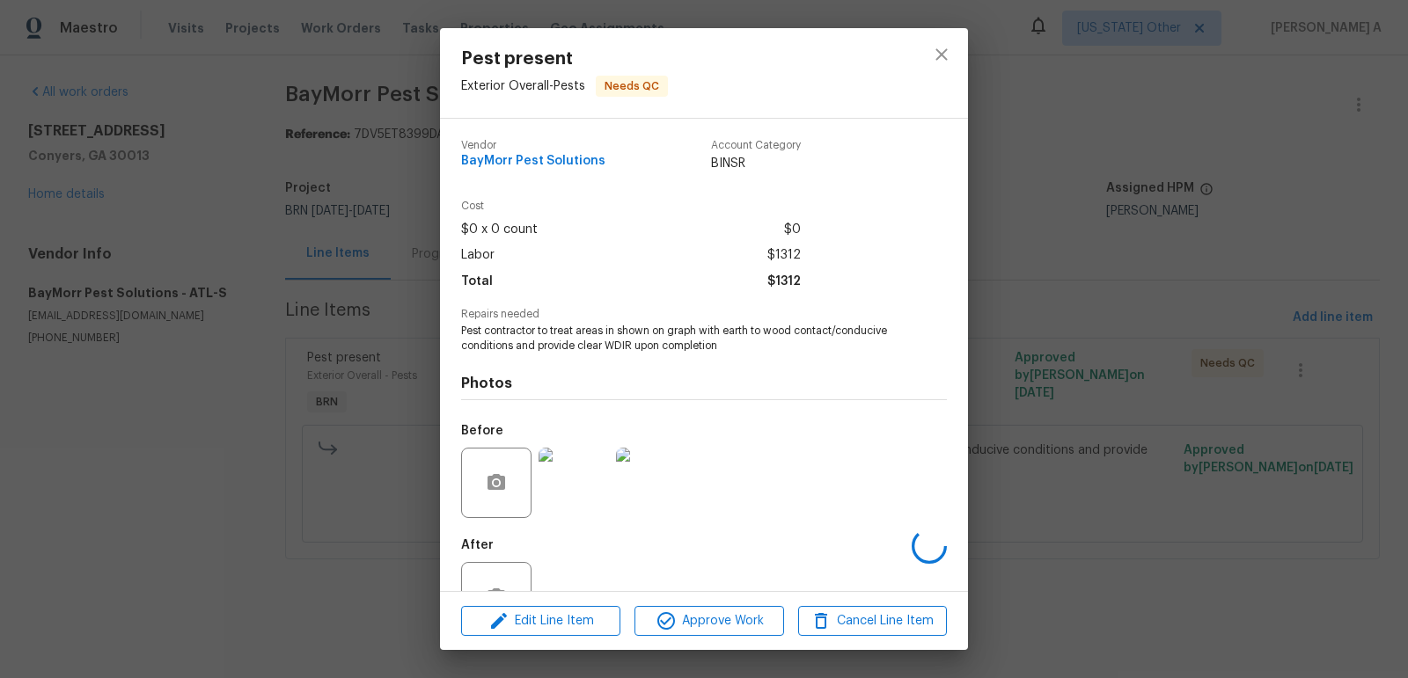
scroll to position [58, 0]
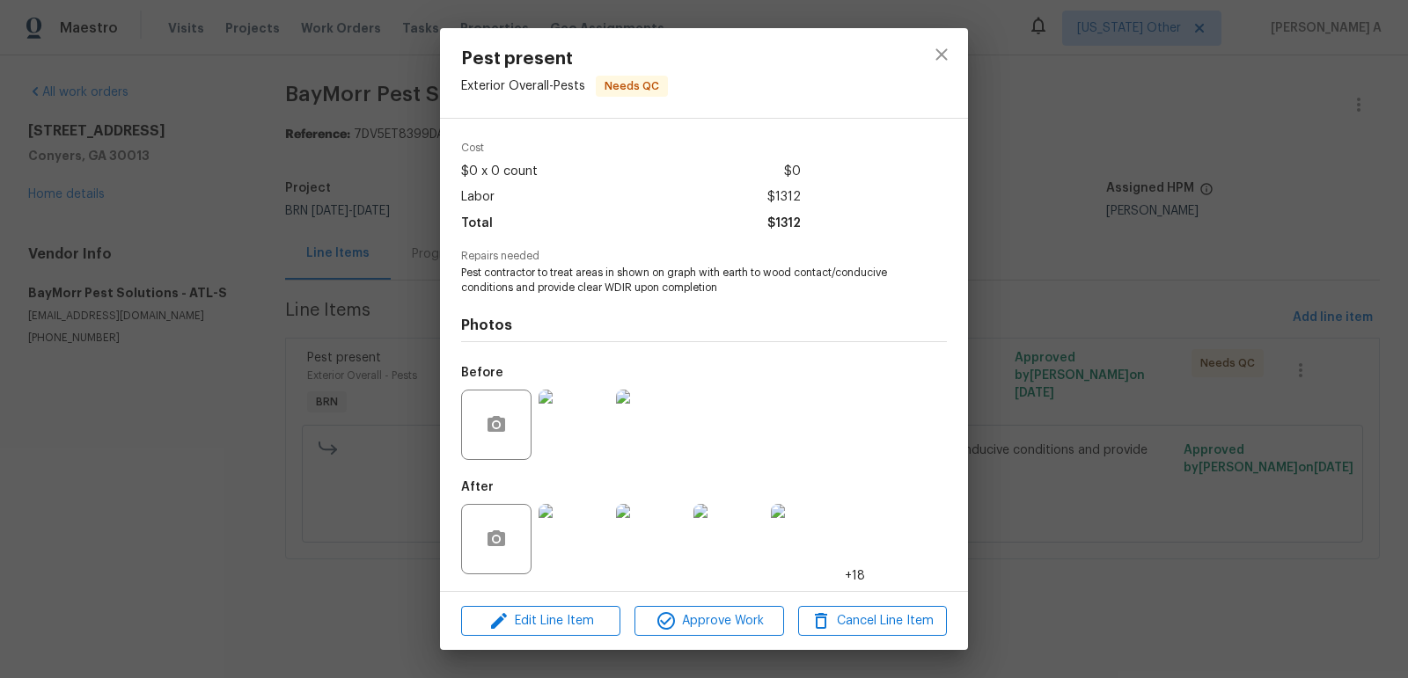
click at [573, 538] on img at bounding box center [573, 539] width 70 height 70
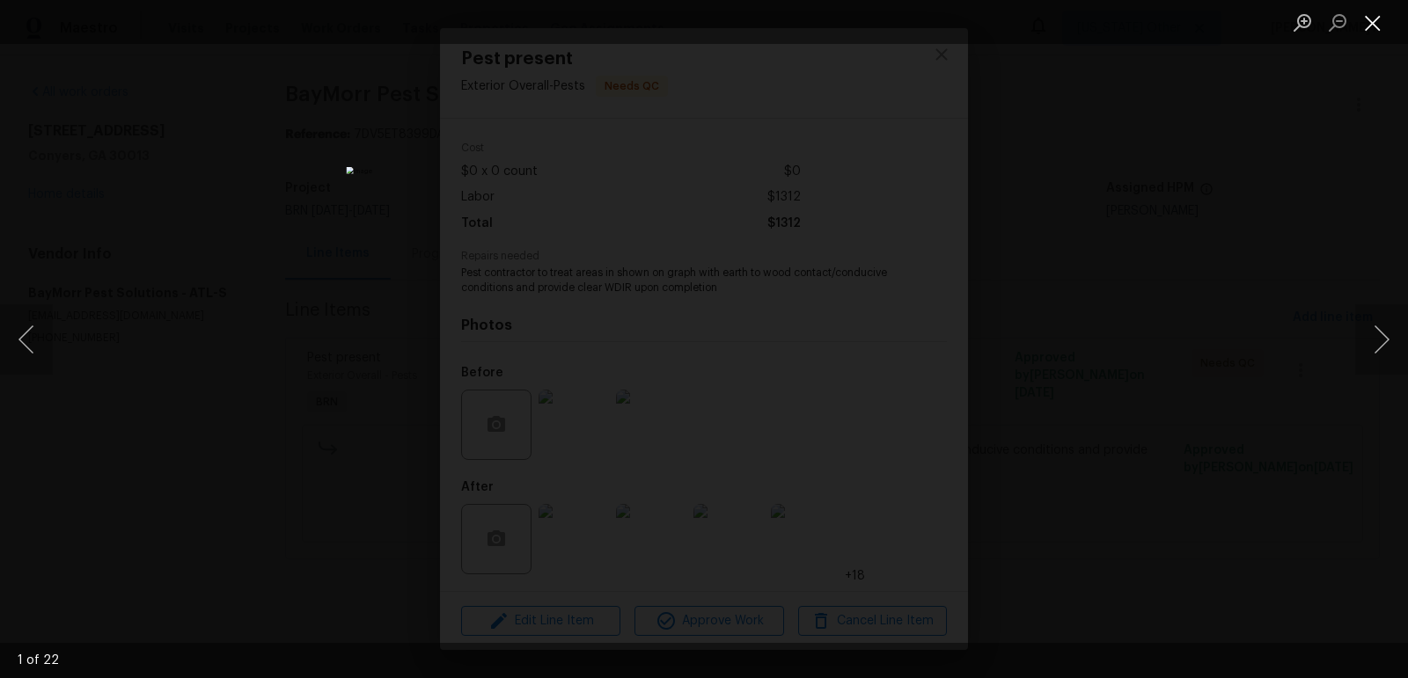
click at [1369, 18] on button "Close lightbox" at bounding box center [1372, 22] width 35 height 31
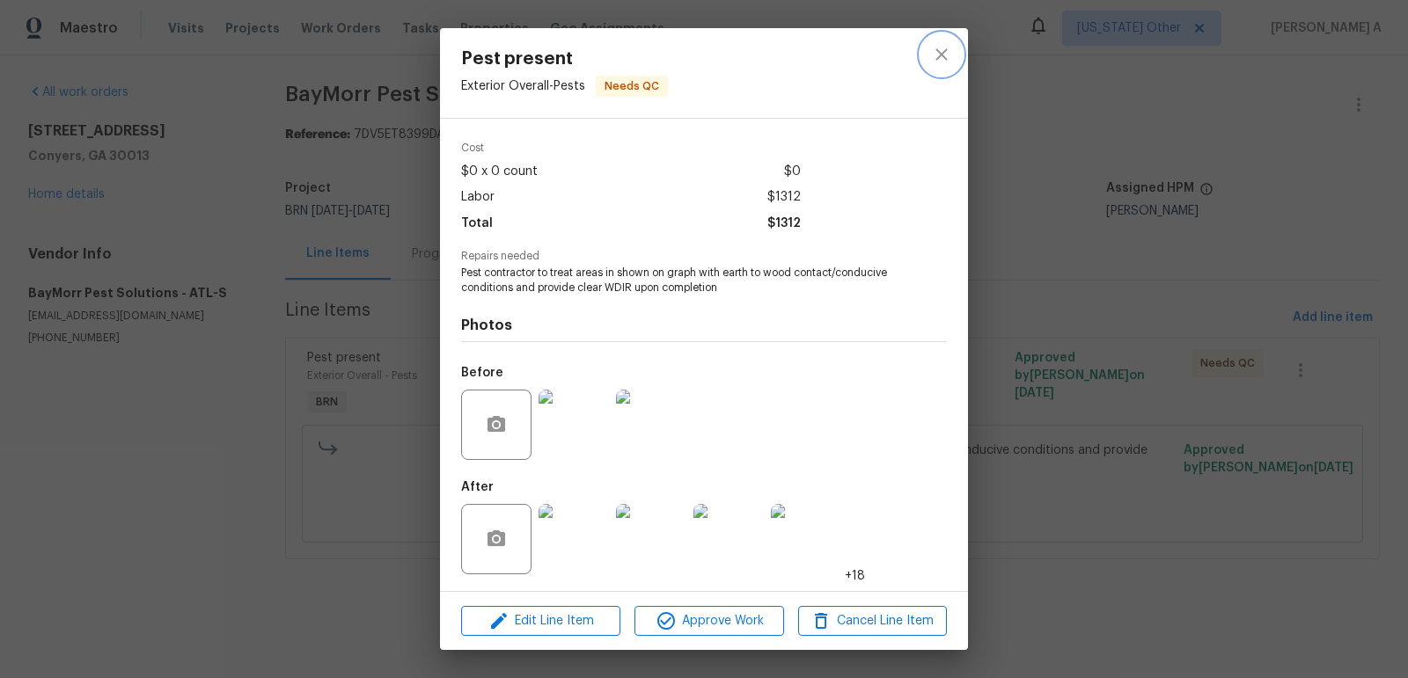
click at [933, 50] on icon "close" at bounding box center [941, 54] width 21 height 21
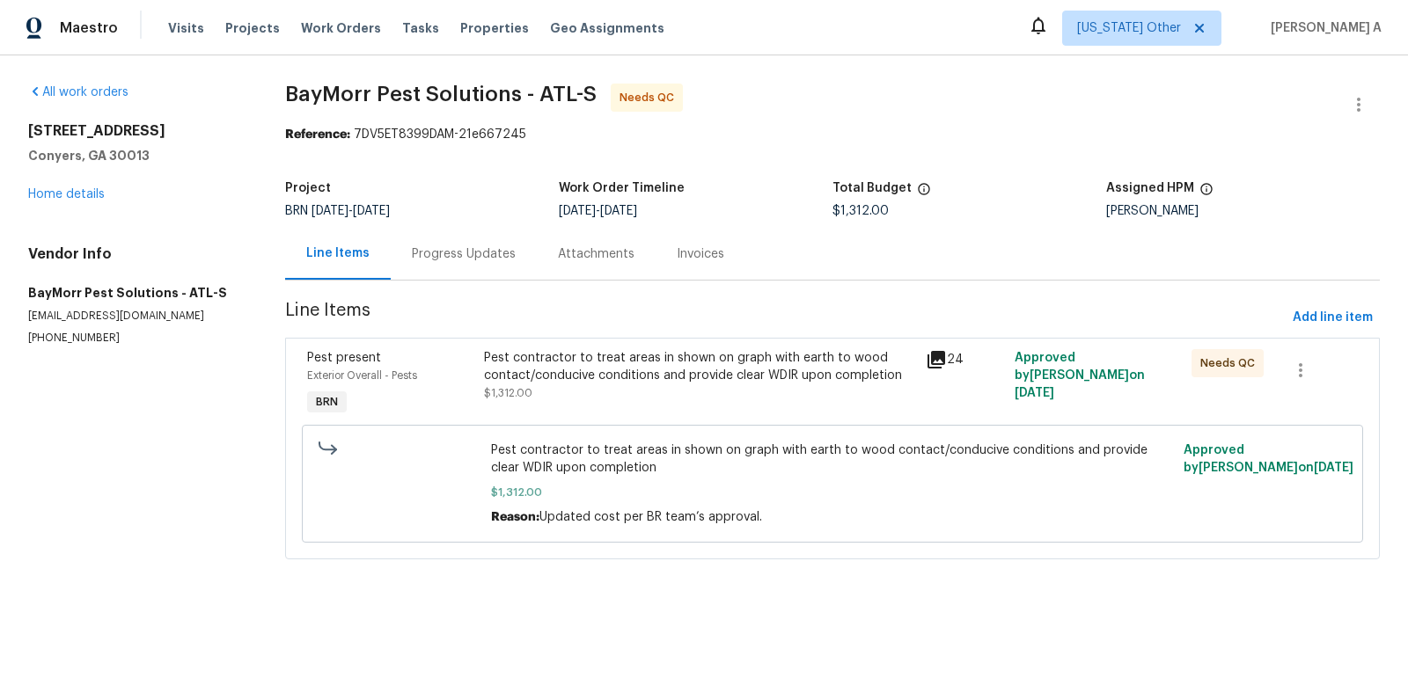
click at [487, 260] on div "Progress Updates" at bounding box center [464, 254] width 104 height 18
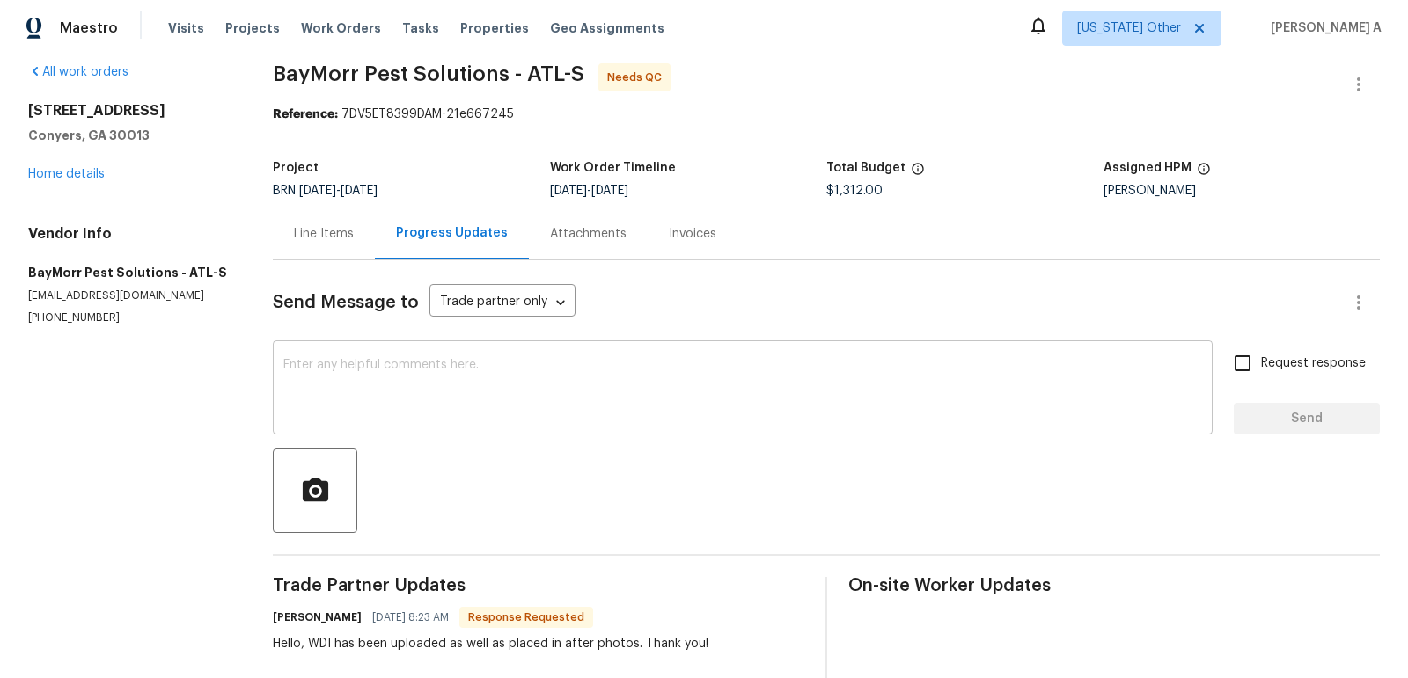
scroll to position [22, 0]
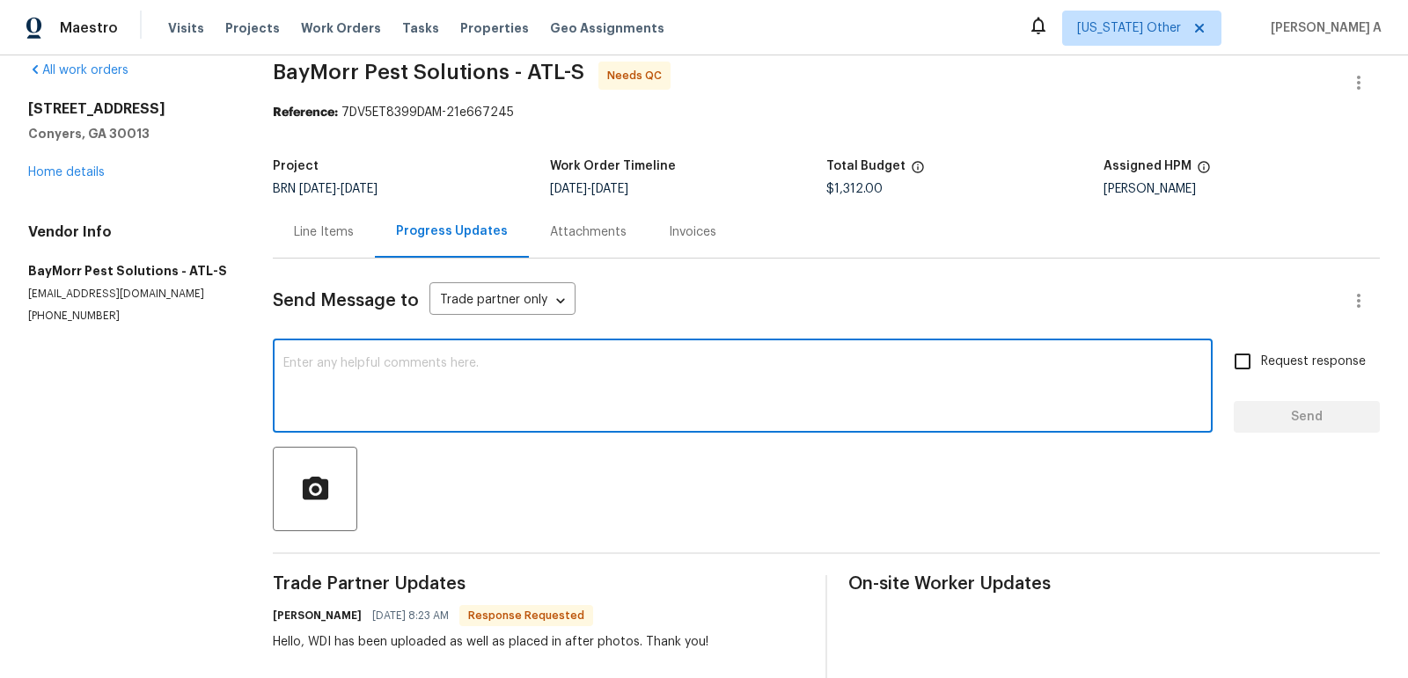
click at [508, 367] on textarea at bounding box center [742, 388] width 918 height 62
type textarea "Thank you!"
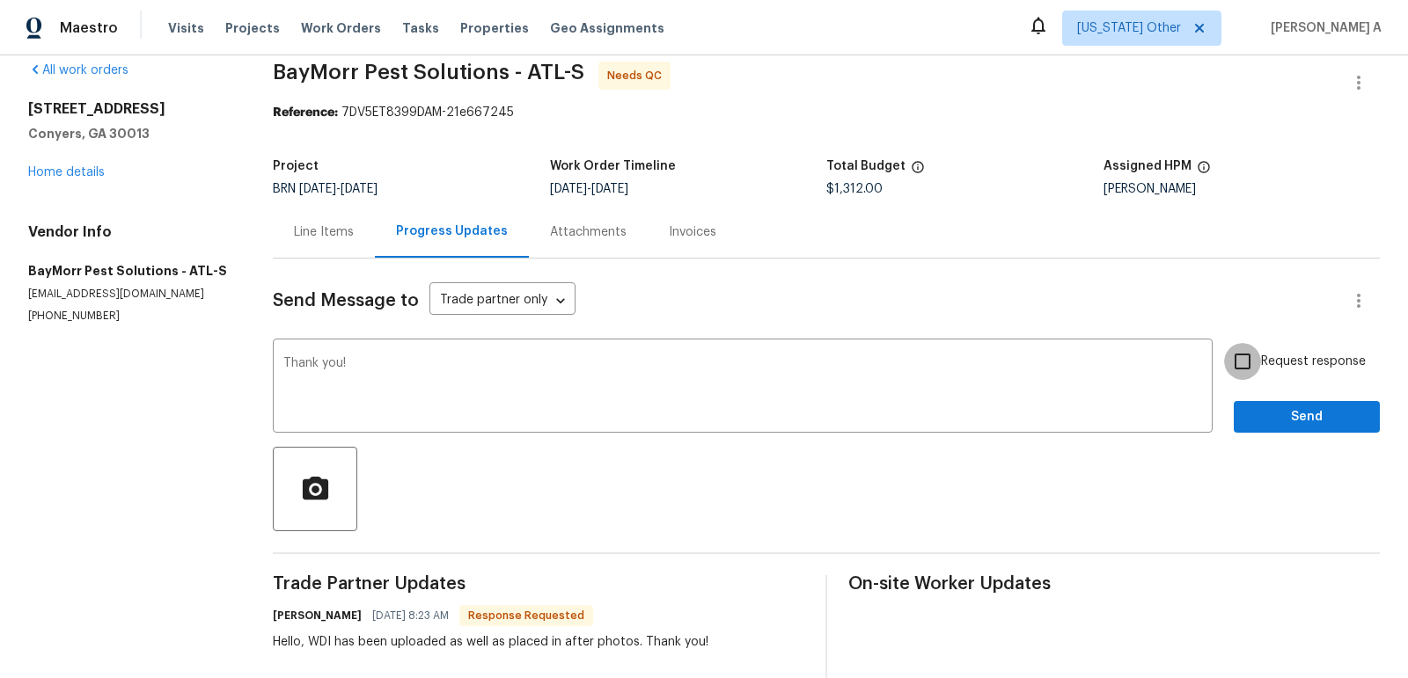
click at [1254, 369] on input "Request response" at bounding box center [1242, 361] width 37 height 37
checkbox input "true"
click at [1276, 414] on span "Send" at bounding box center [1306, 417] width 118 height 22
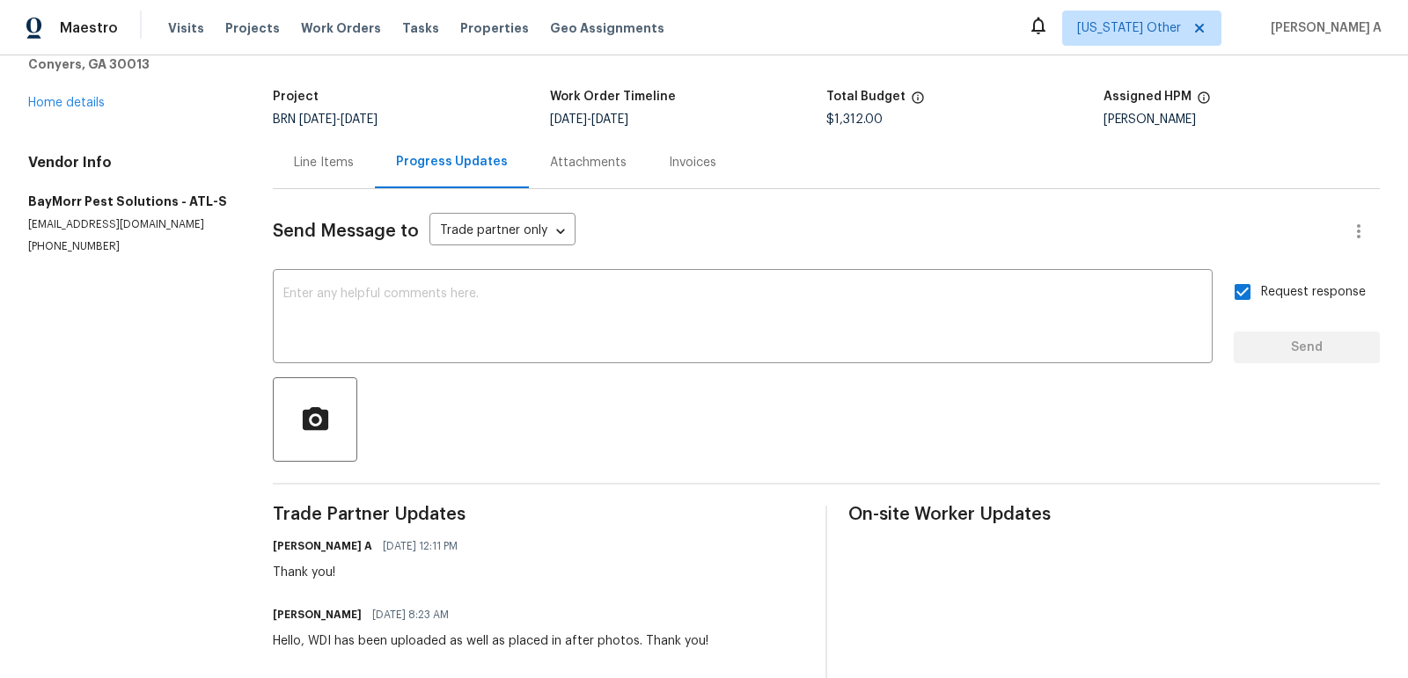
scroll to position [109, 0]
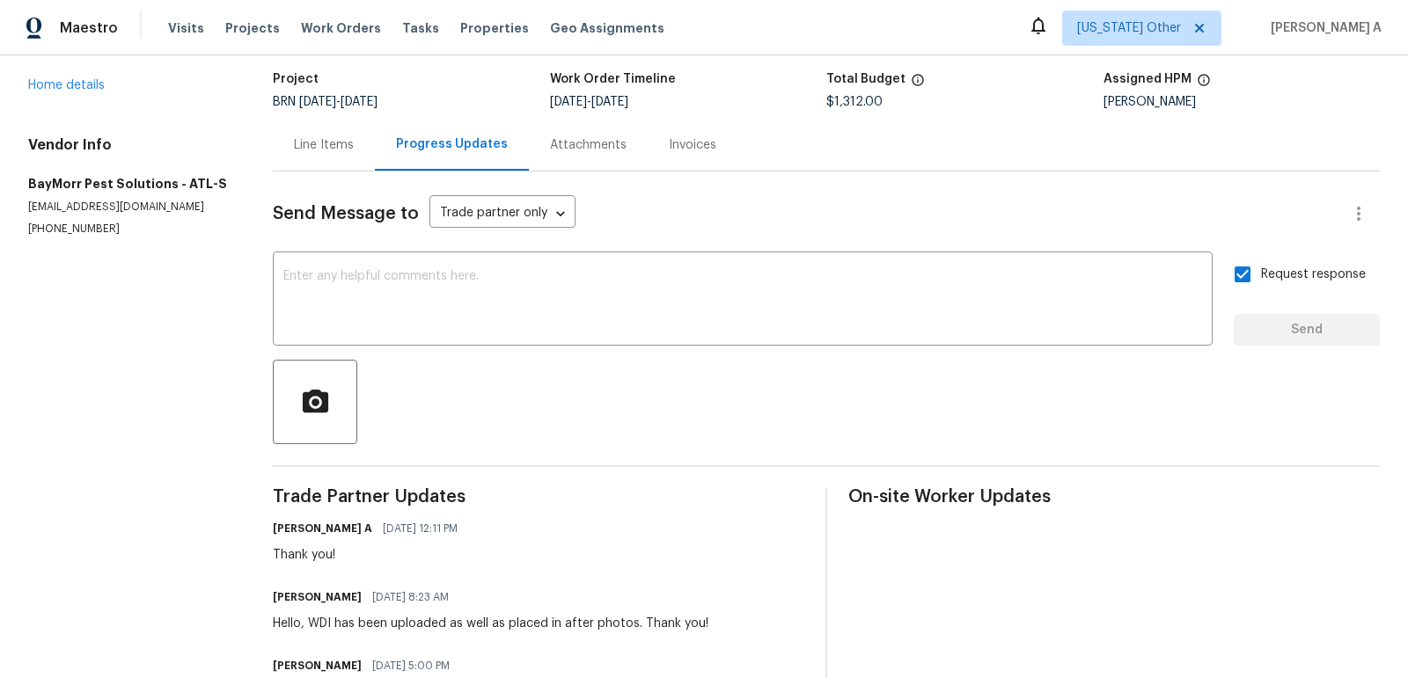
click at [296, 598] on h6 "Todd Morrison" at bounding box center [317, 598] width 89 height 18
copy h6 "Todd"
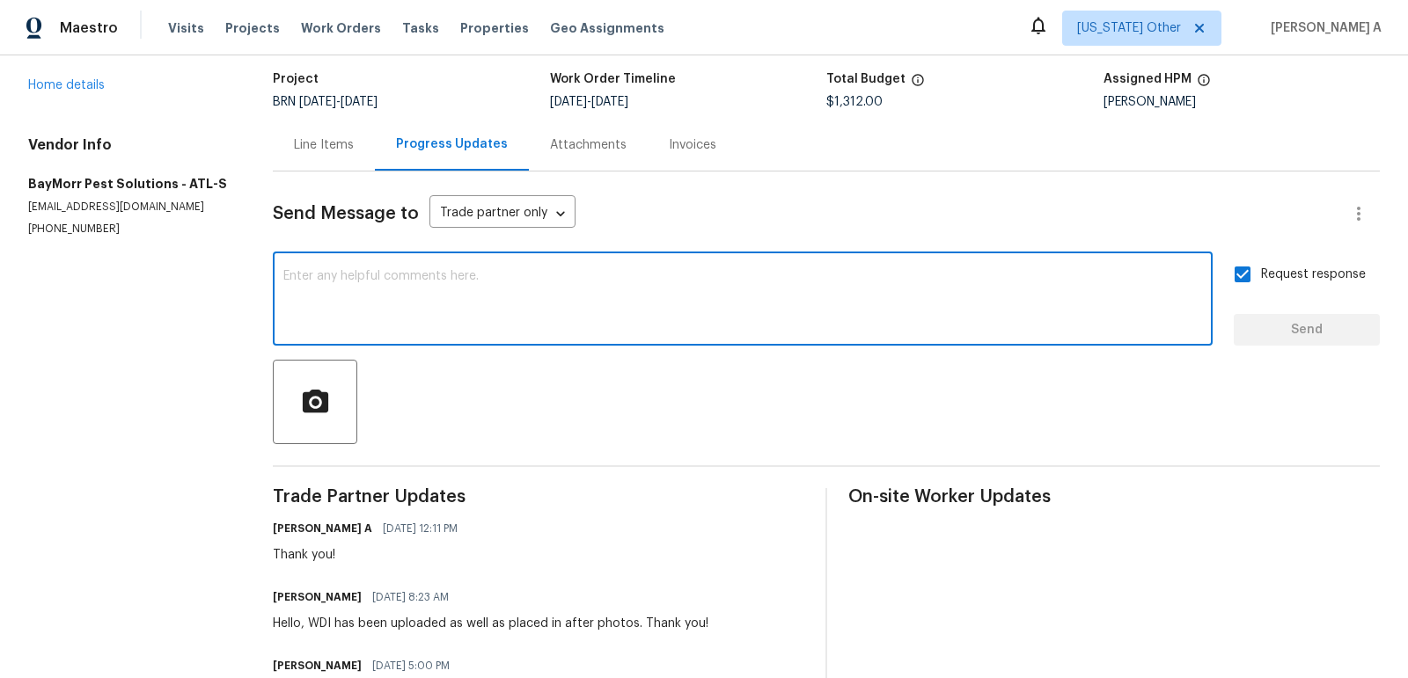
click at [406, 282] on textarea at bounding box center [742, 301] width 918 height 62
paste textarea "Todd"
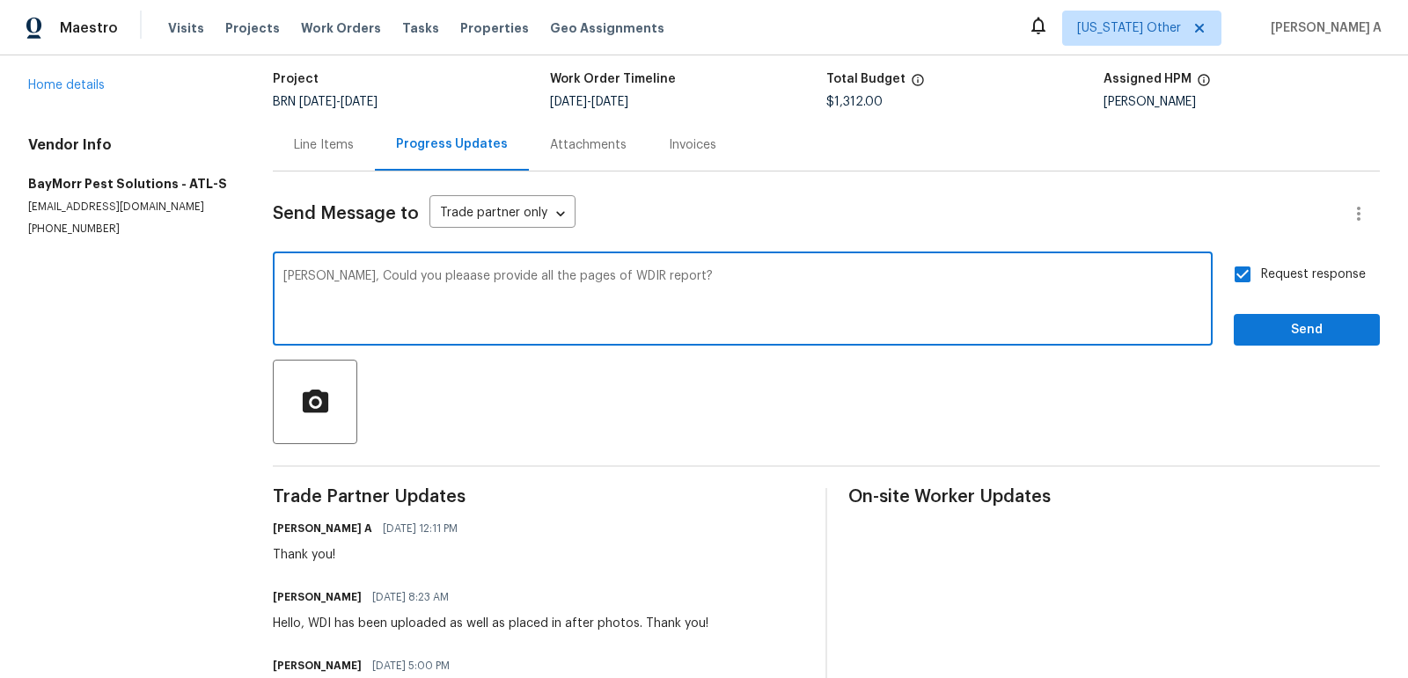
click at [0, 0] on span "Correct the spelling error" at bounding box center [0, 0] width 0 height 0
click at [0, 0] on span "Correct the article" at bounding box center [0, 0] width 0 height 0
click at [748, 286] on textarea "Todd, Could you please provide all the pages of the WDIR report?" at bounding box center [742, 301] width 918 height 62
type textarea "Todd, Could you please provide all the pages of the WDIR report?"
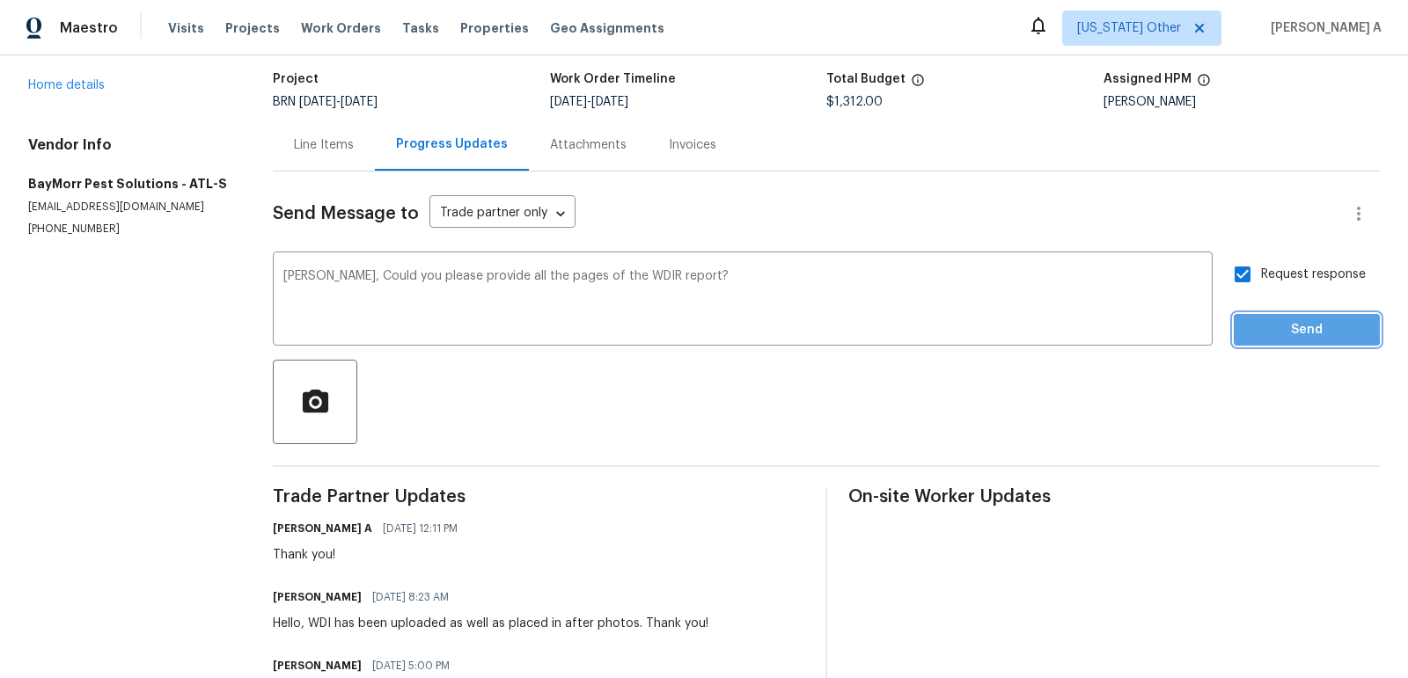
click at [1302, 328] on span "Send" at bounding box center [1306, 330] width 118 height 22
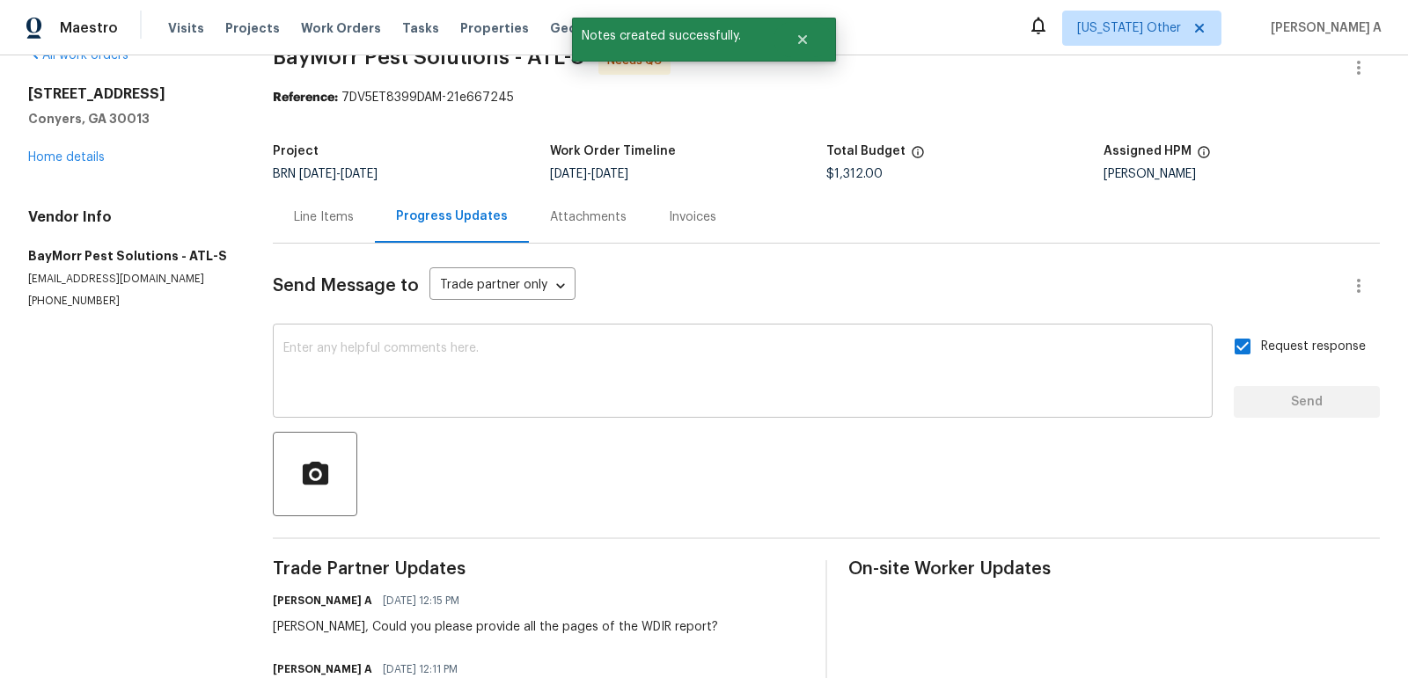
scroll to position [0, 0]
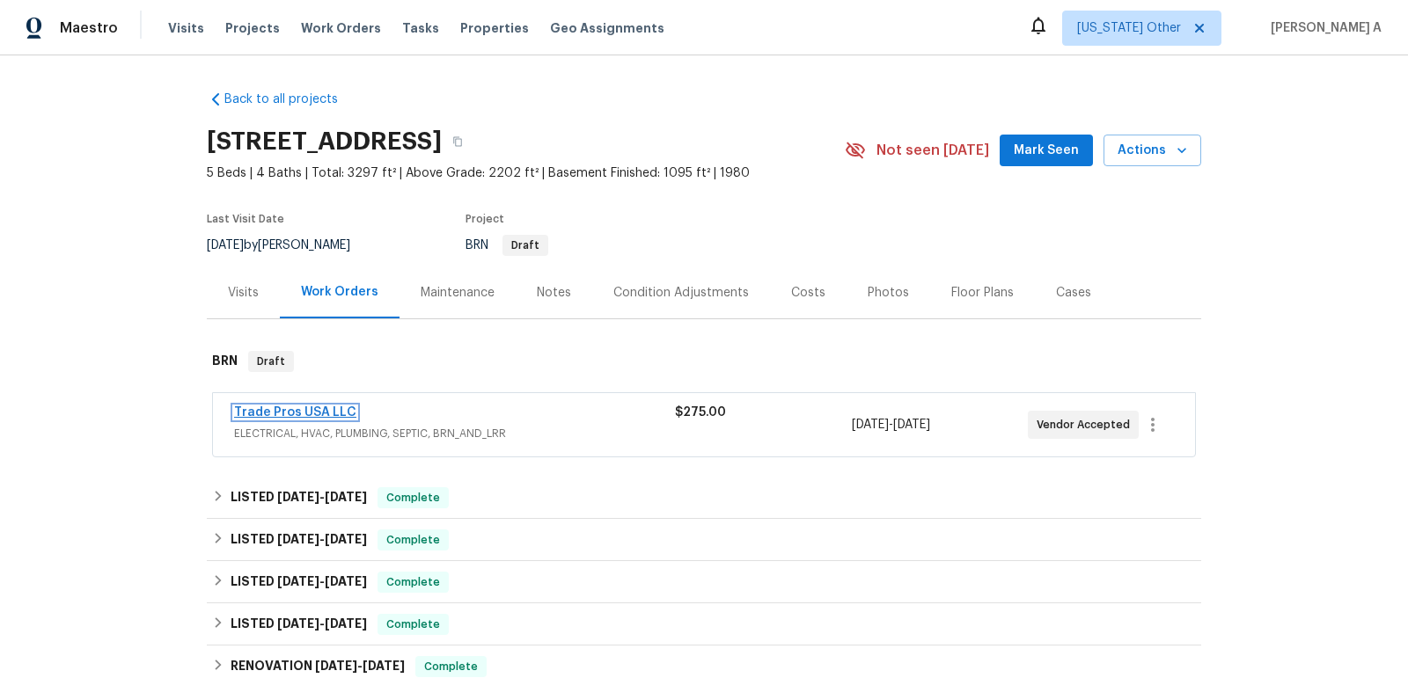
click at [310, 406] on link "Trade Pros USA LLC" at bounding box center [295, 412] width 122 height 12
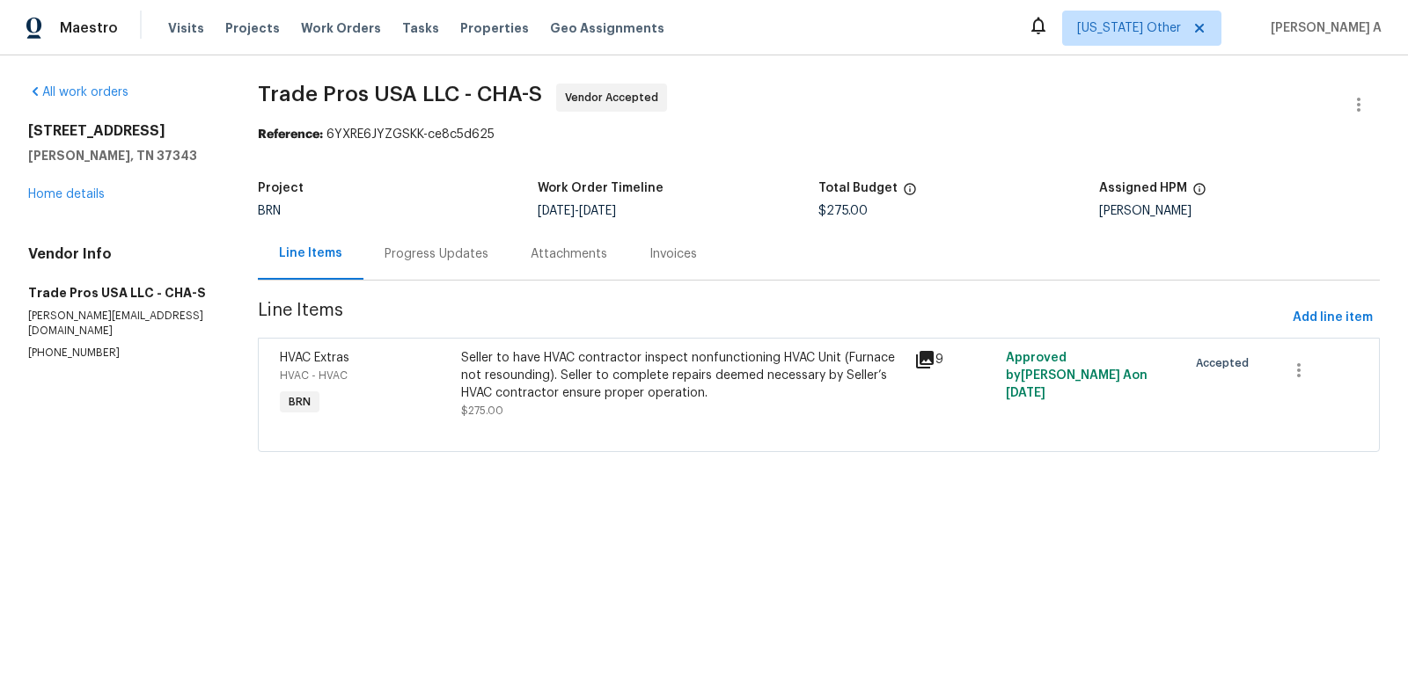
click at [395, 238] on div "Progress Updates" at bounding box center [436, 254] width 146 height 52
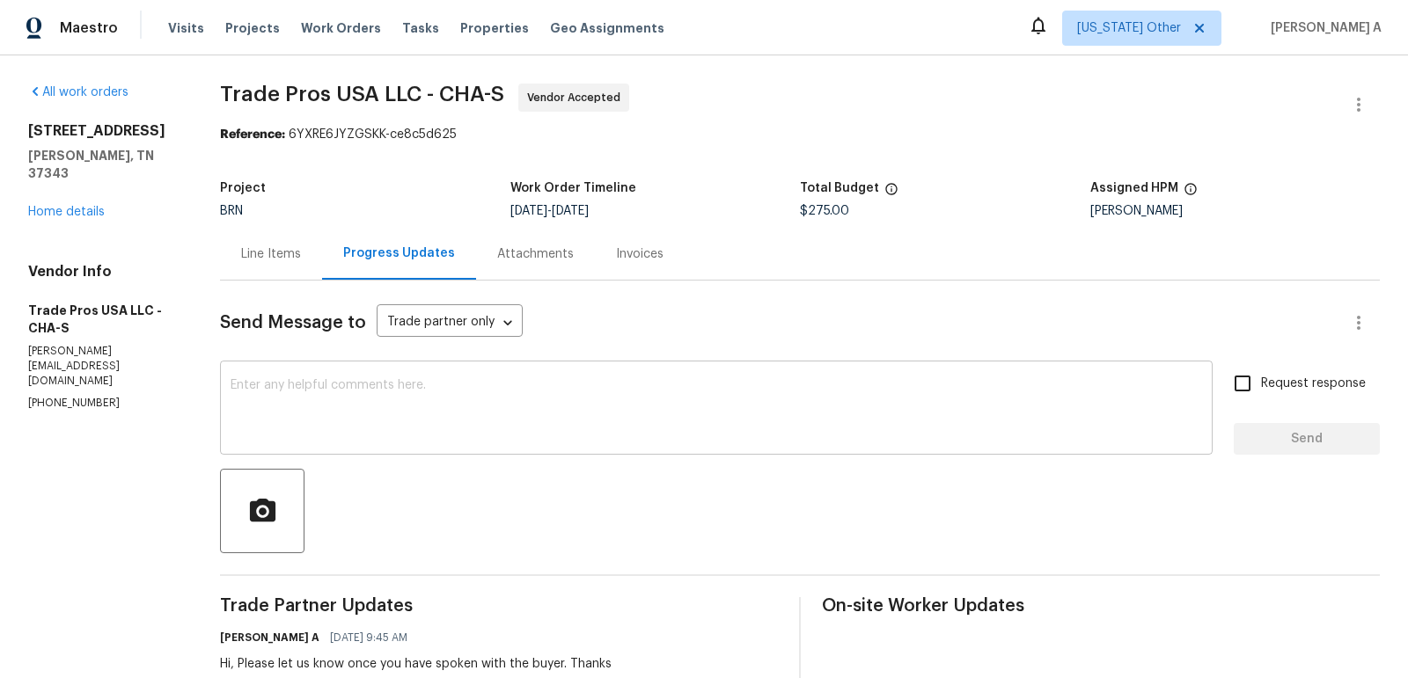
click at [514, 365] on div "x ​" at bounding box center [716, 410] width 992 height 90
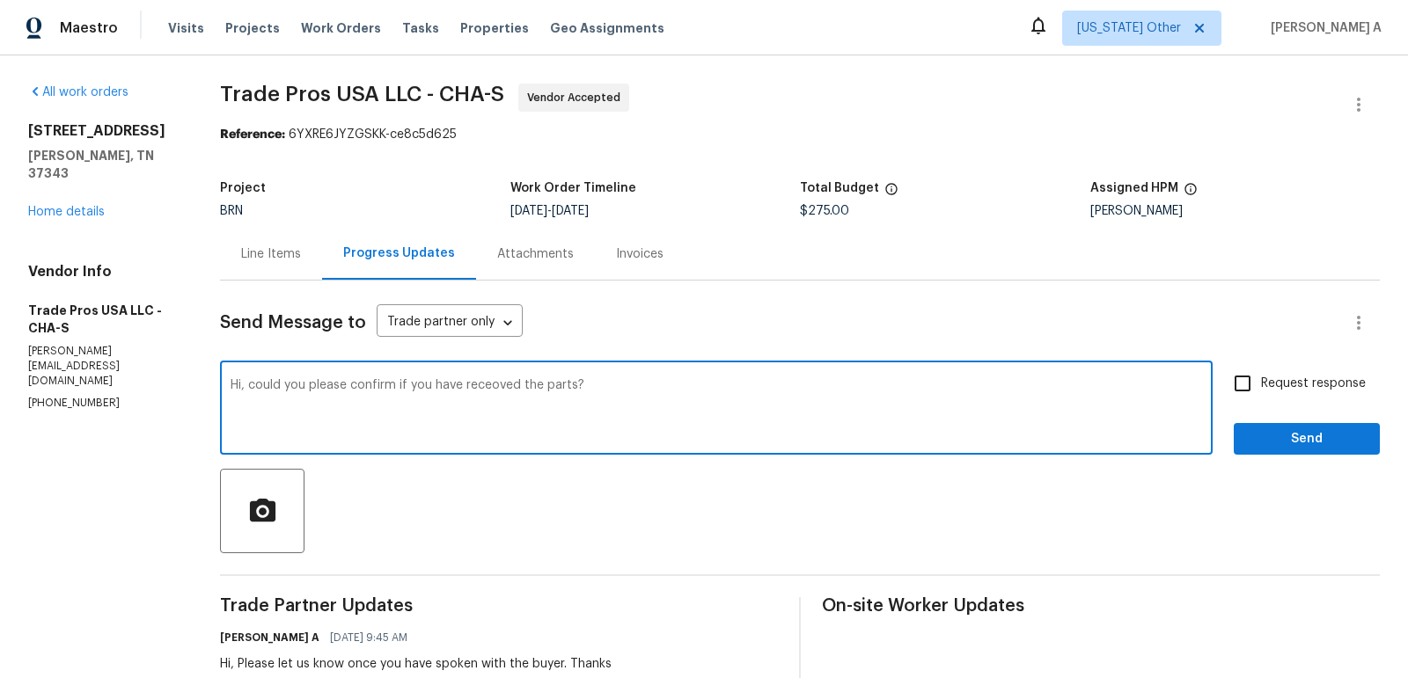
click at [0, 0] on span "Correct the spelling error" at bounding box center [0, 0] width 0 height 0
type textarea "Hi, could you please confirm if you have received the parts?"
click at [1254, 382] on input "Request response" at bounding box center [1242, 383] width 37 height 37
checkbox input "true"
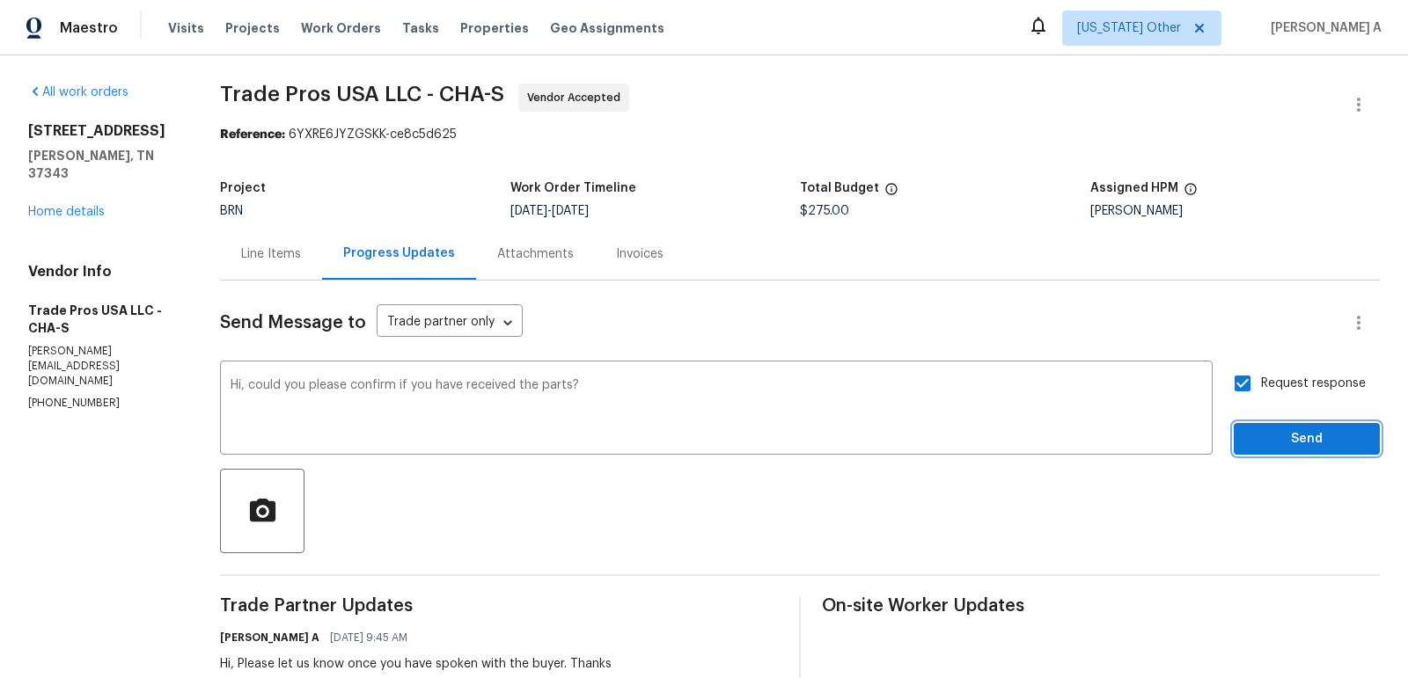
click at [1299, 444] on span "Send" at bounding box center [1306, 439] width 118 height 22
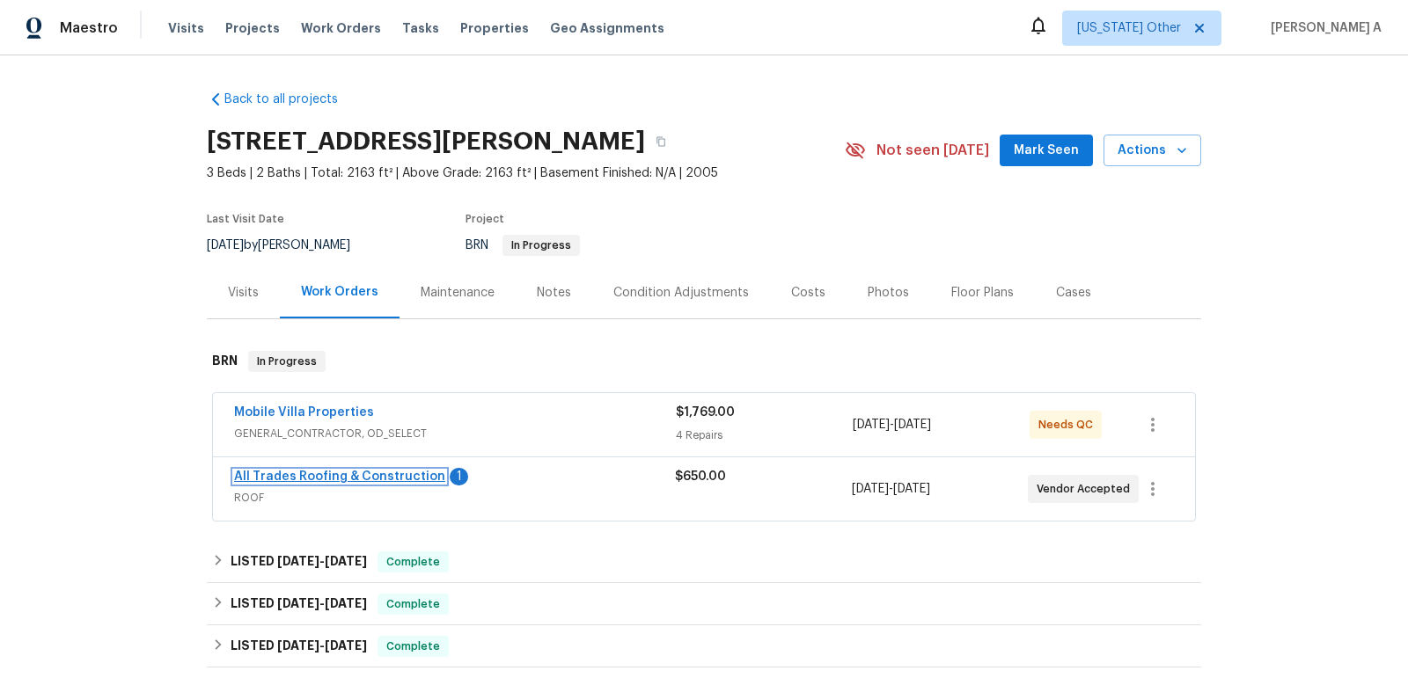
click at [346, 475] on link "All Trades Roofing & Construction" at bounding box center [339, 477] width 211 height 12
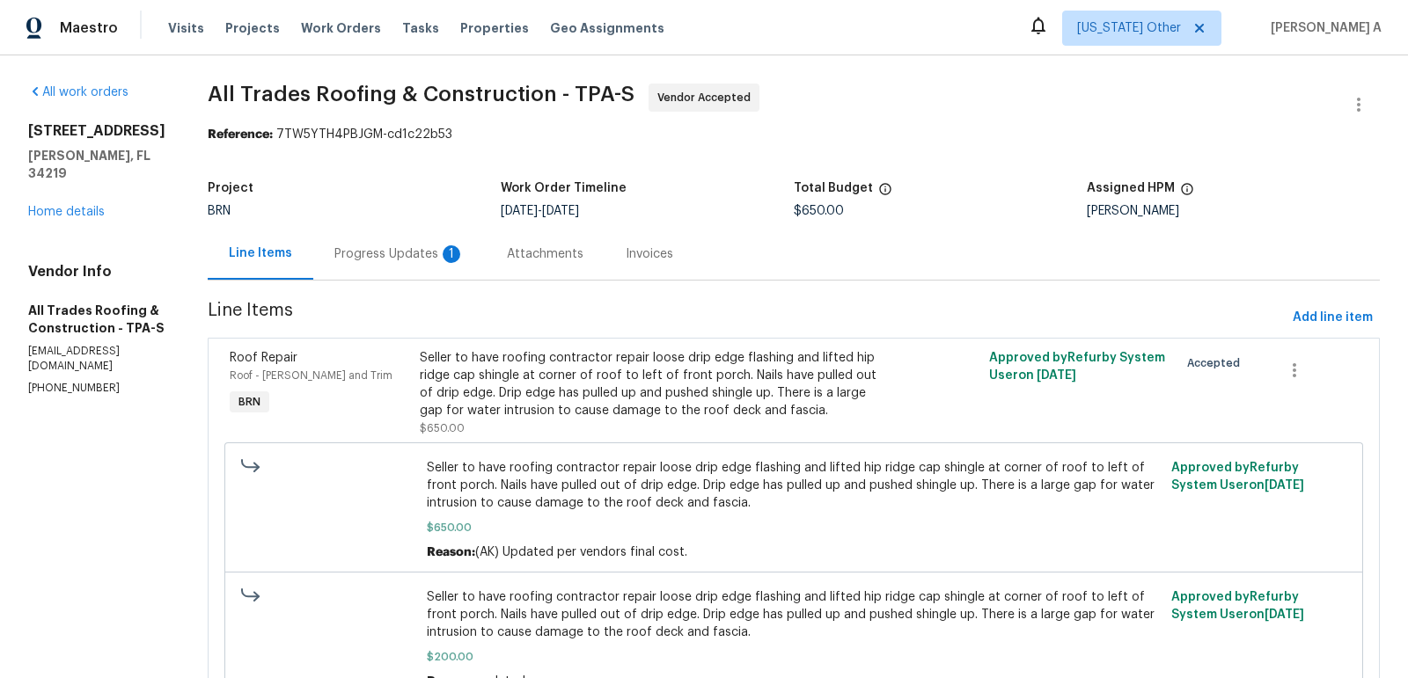
click at [453, 248] on div "1" at bounding box center [452, 254] width 18 height 18
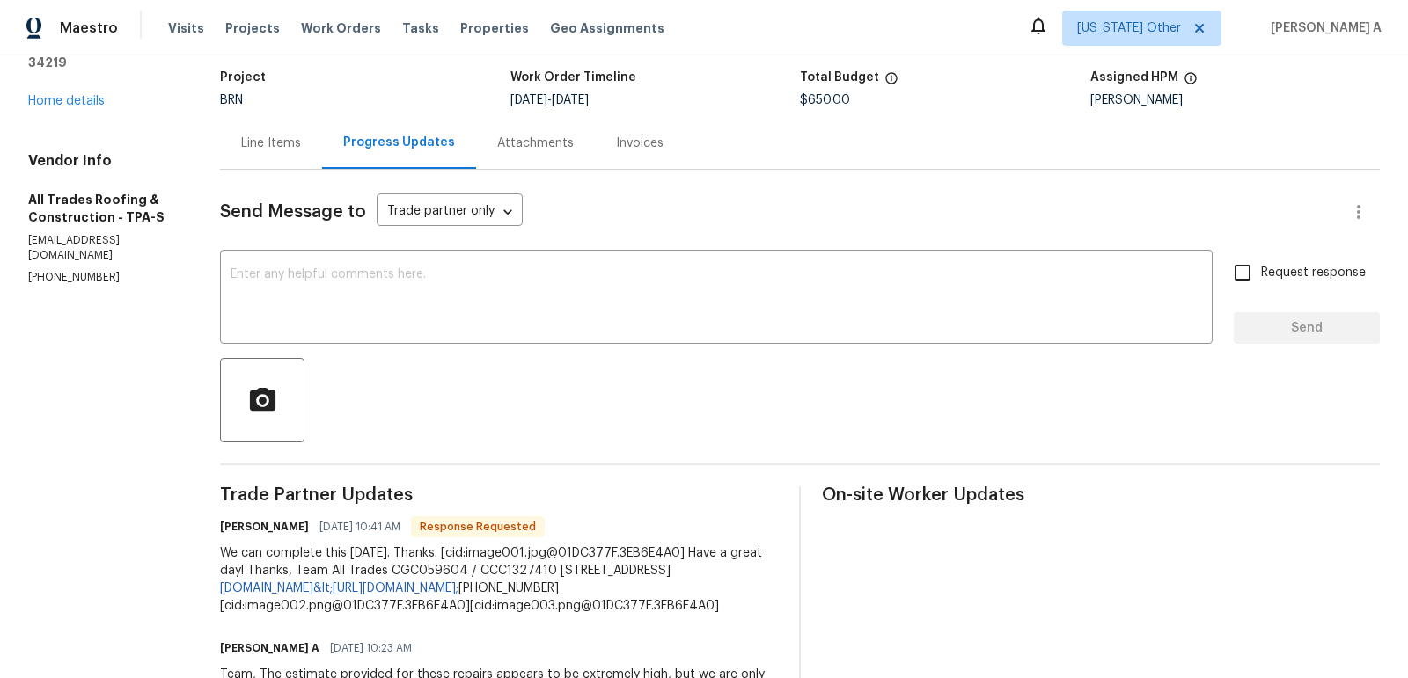
scroll to position [117, 0]
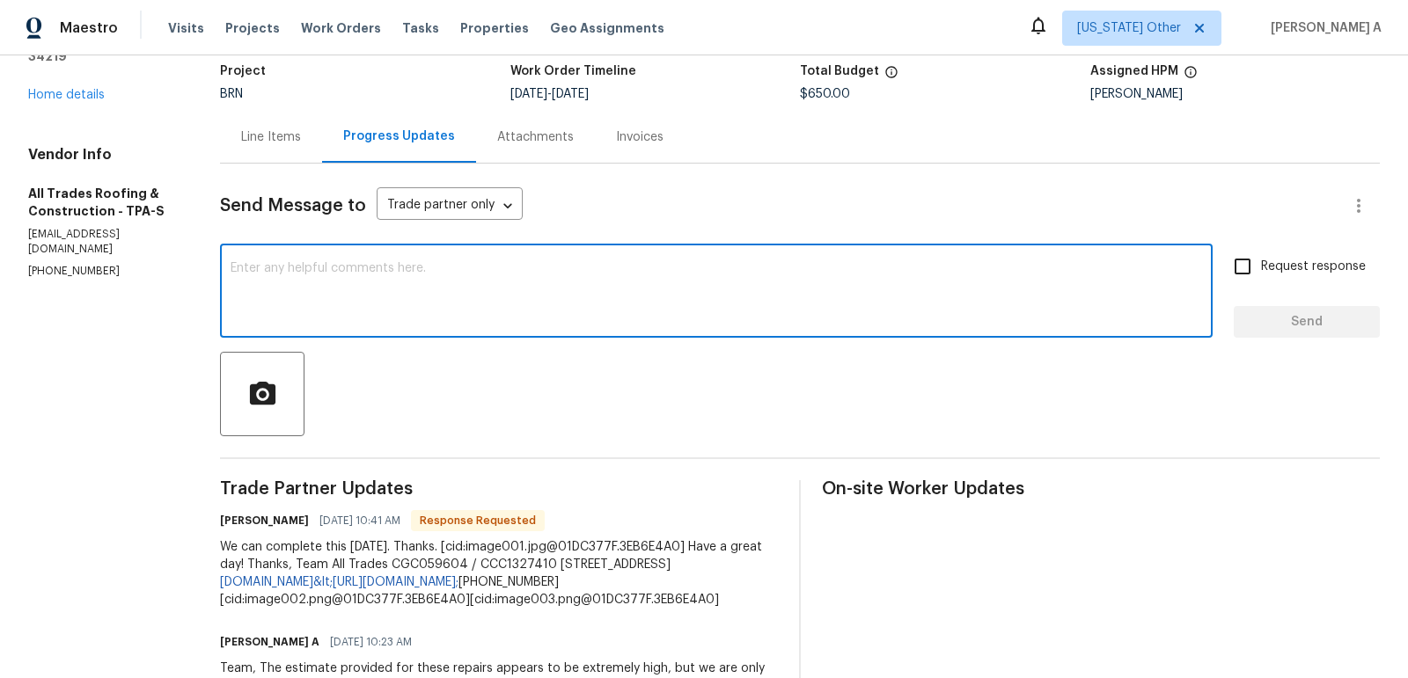
click at [487, 294] on textarea at bounding box center [715, 293] width 971 height 62
type textarea "Thank you!"
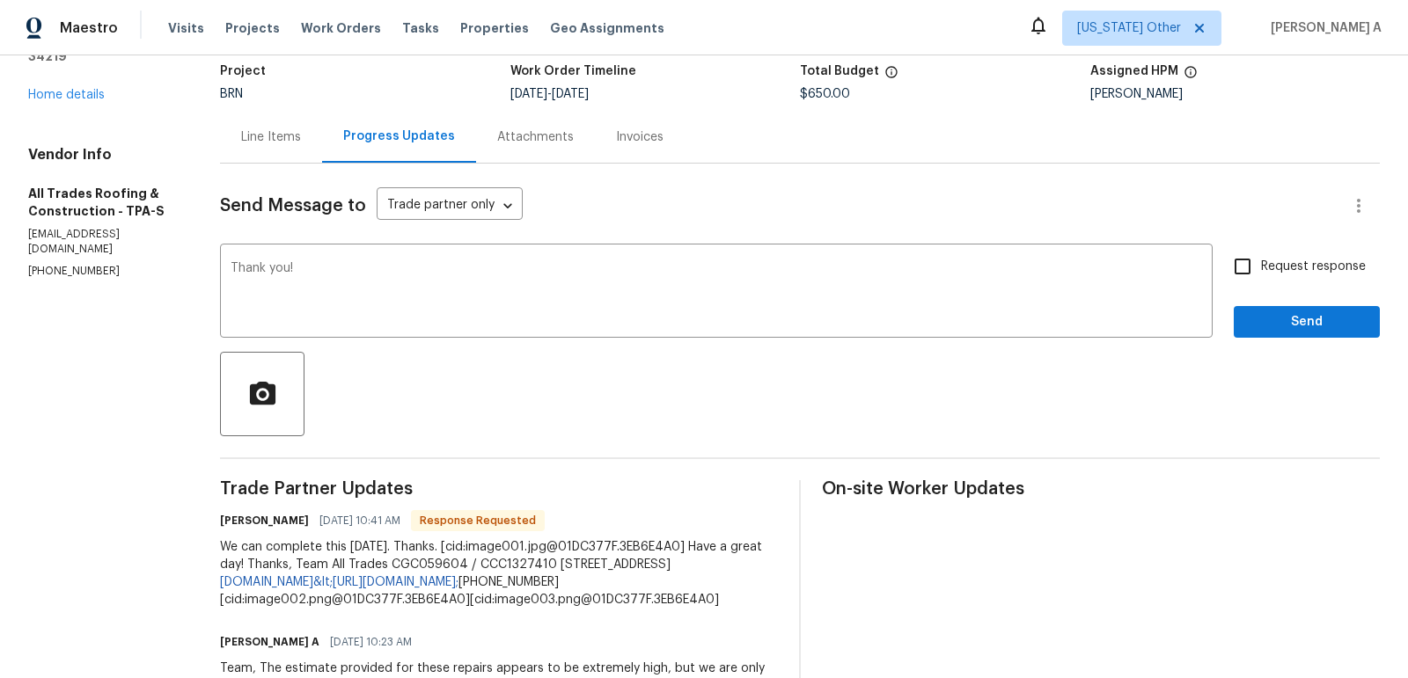
click at [1264, 267] on span "Request response" at bounding box center [1313, 267] width 105 height 18
click at [1261, 267] on input "Request response" at bounding box center [1242, 266] width 37 height 37
checkbox input "true"
click at [1310, 319] on span "Send" at bounding box center [1306, 322] width 118 height 22
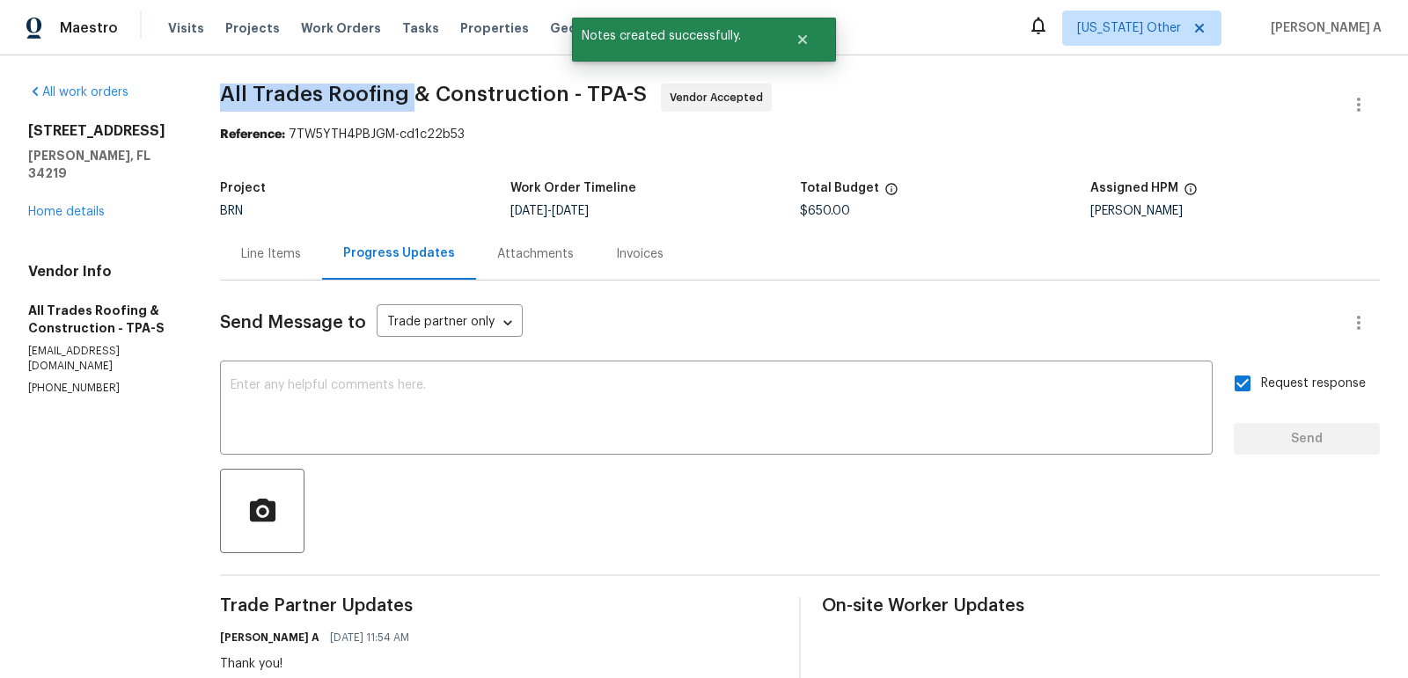
copy span "All Trades Roofing"
drag, startPoint x: 198, startPoint y: 86, endPoint x: 401, endPoint y: 94, distance: 203.4
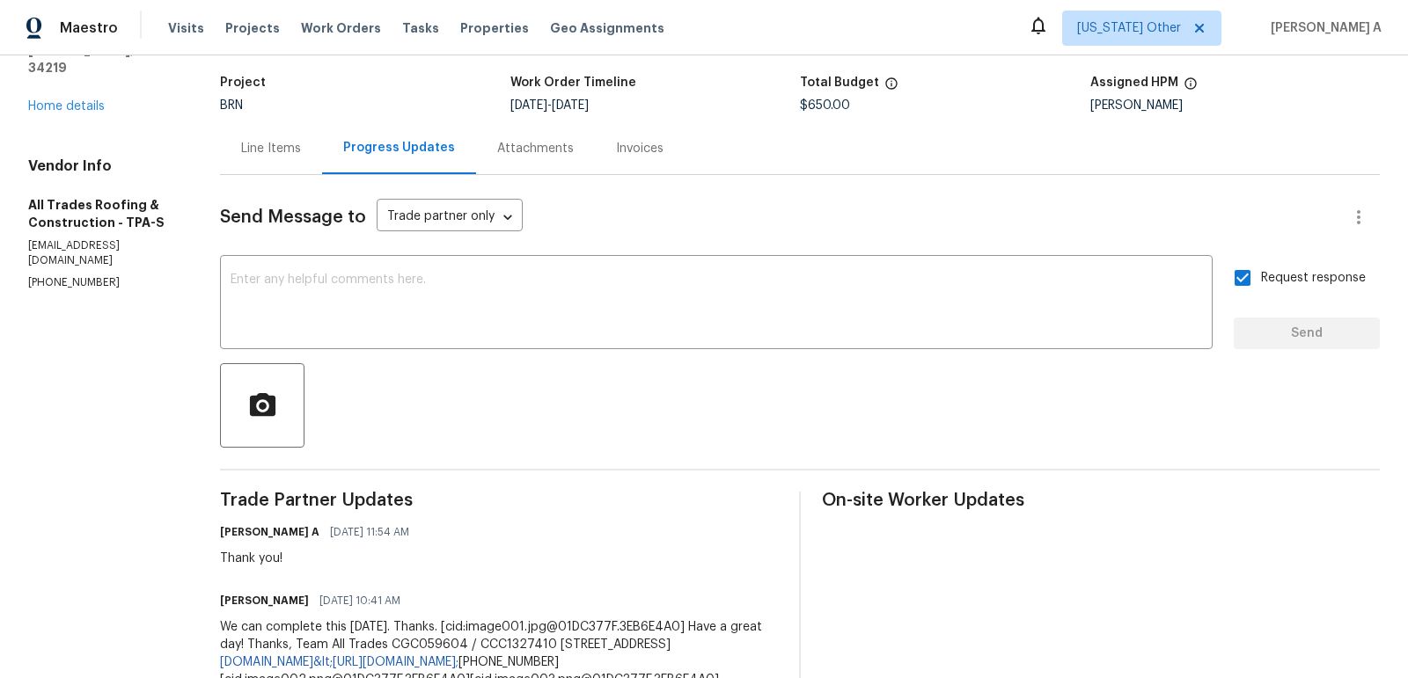
scroll to position [145, 0]
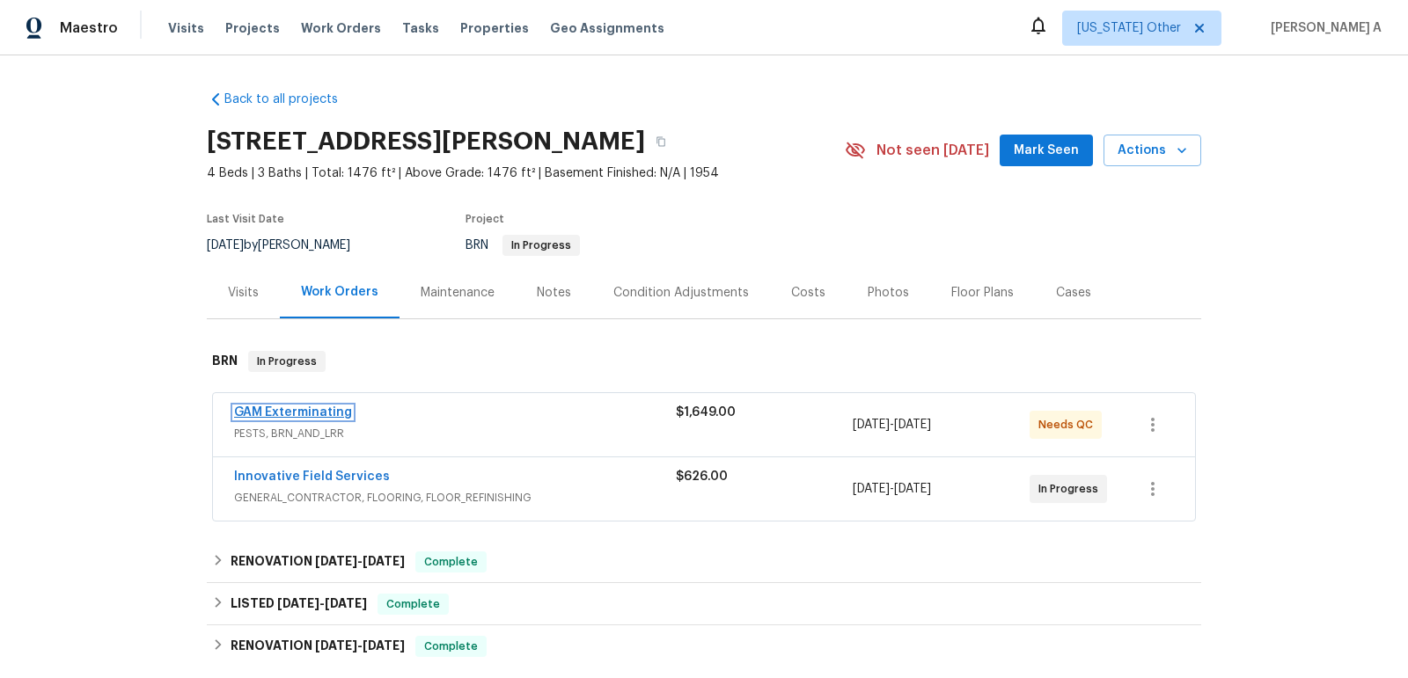
click at [270, 410] on link "GAM Exterminating" at bounding box center [293, 412] width 118 height 12
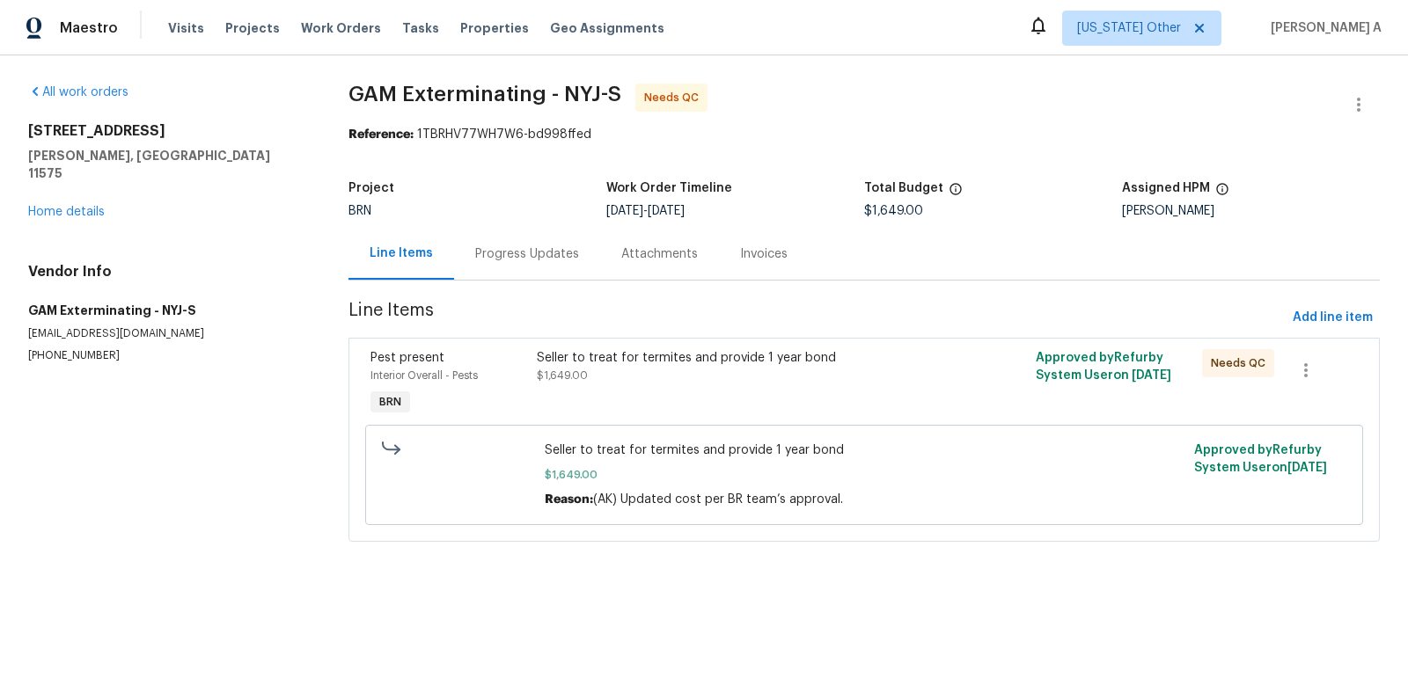
click at [478, 260] on div "Progress Updates" at bounding box center [527, 254] width 104 height 18
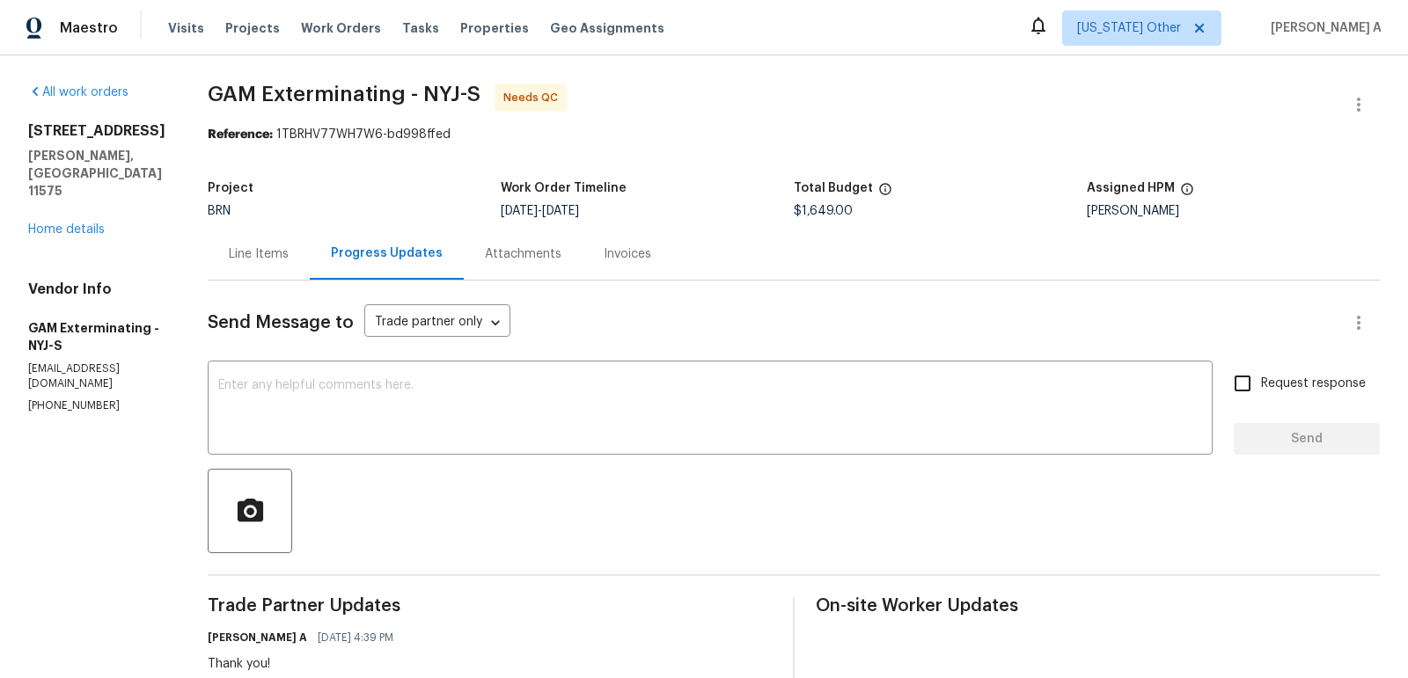
click at [272, 261] on div "Line Items" at bounding box center [259, 254] width 60 height 18
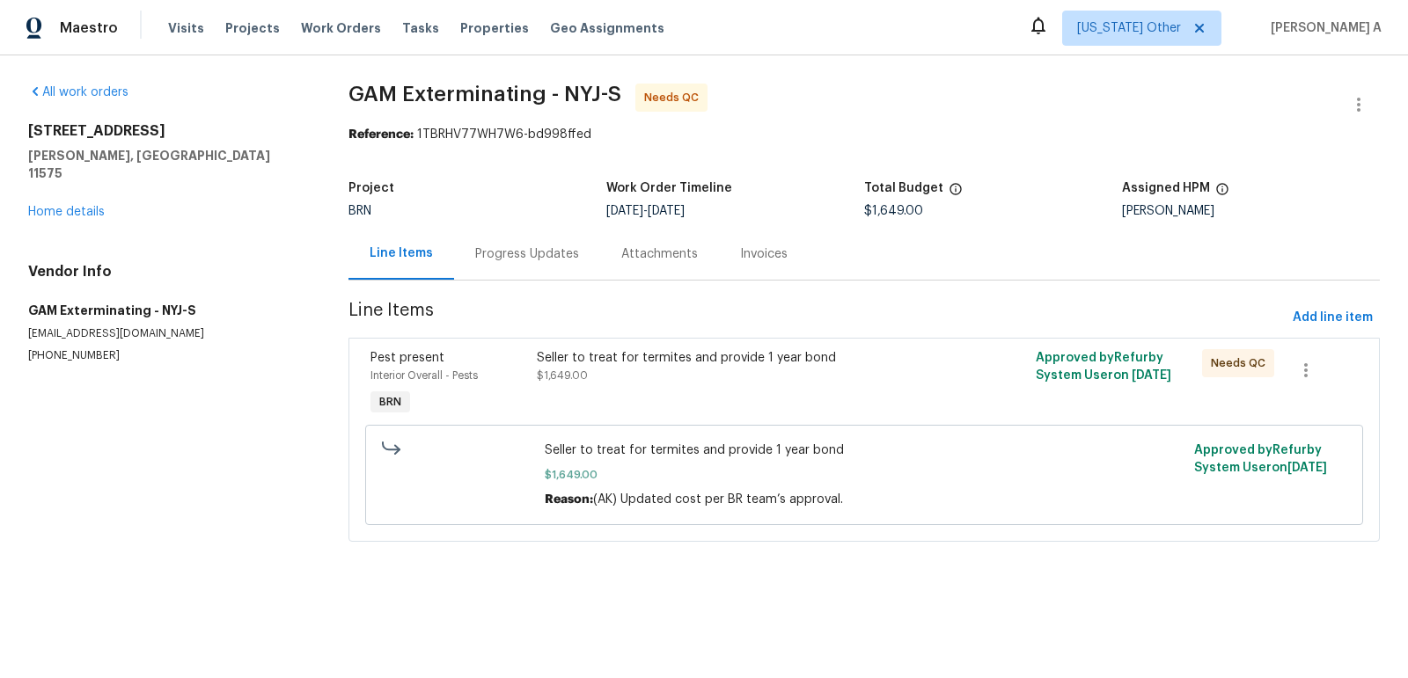
click at [518, 241] on div "Progress Updates" at bounding box center [527, 254] width 146 height 52
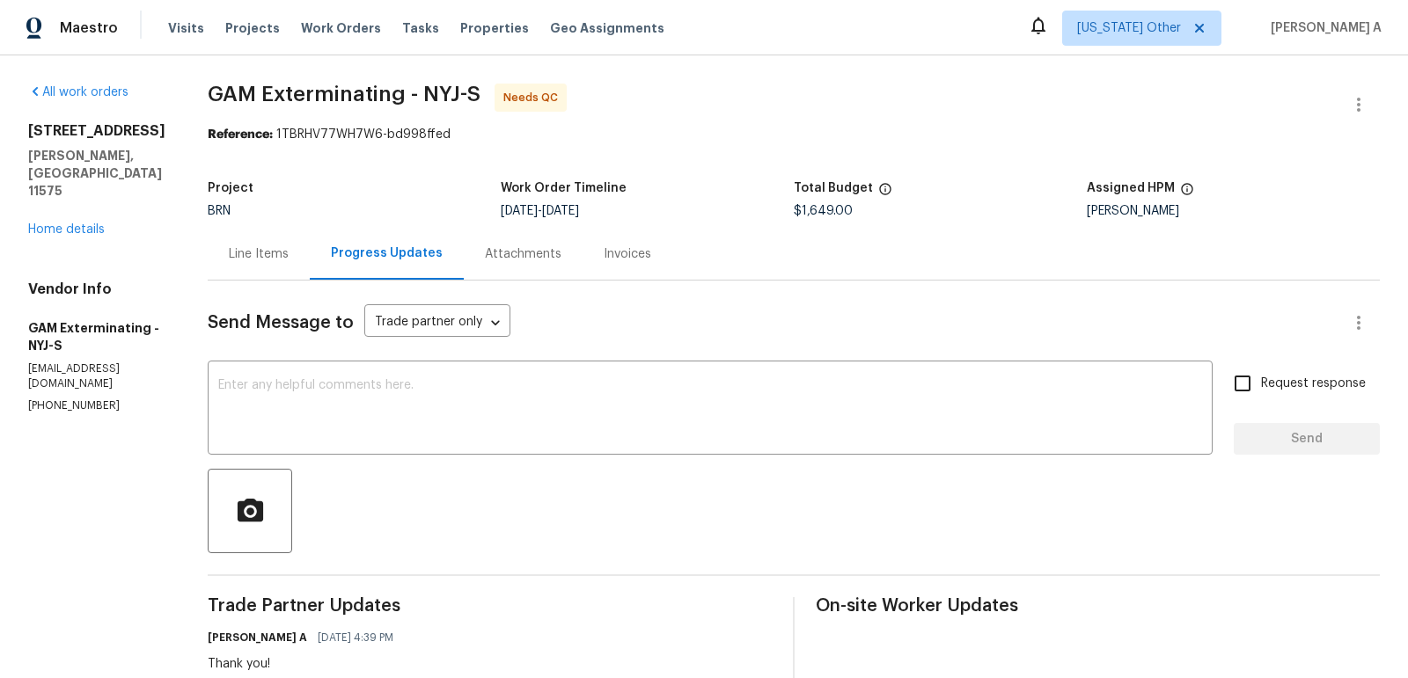
click at [237, 267] on div "Line Items" at bounding box center [259, 254] width 102 height 52
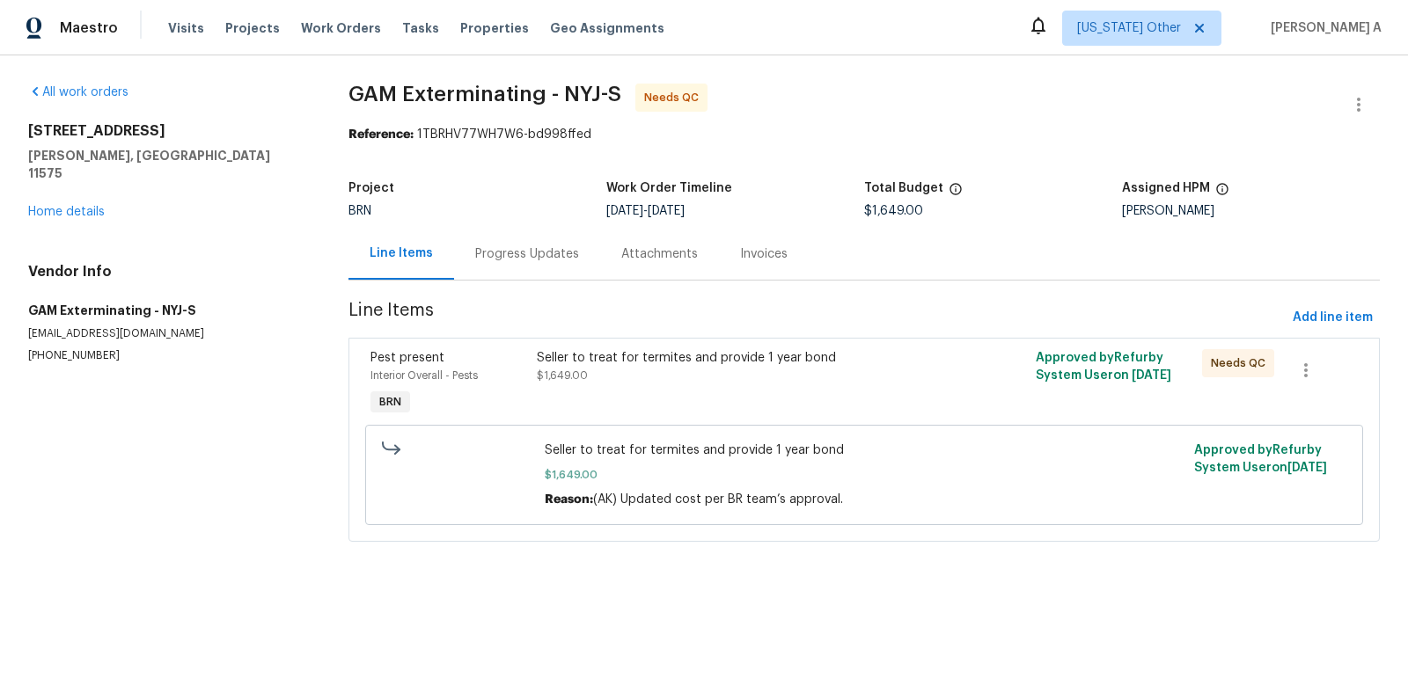
click at [711, 364] on div "Seller to treat for termites and provide 1 year bond" at bounding box center [740, 358] width 406 height 18
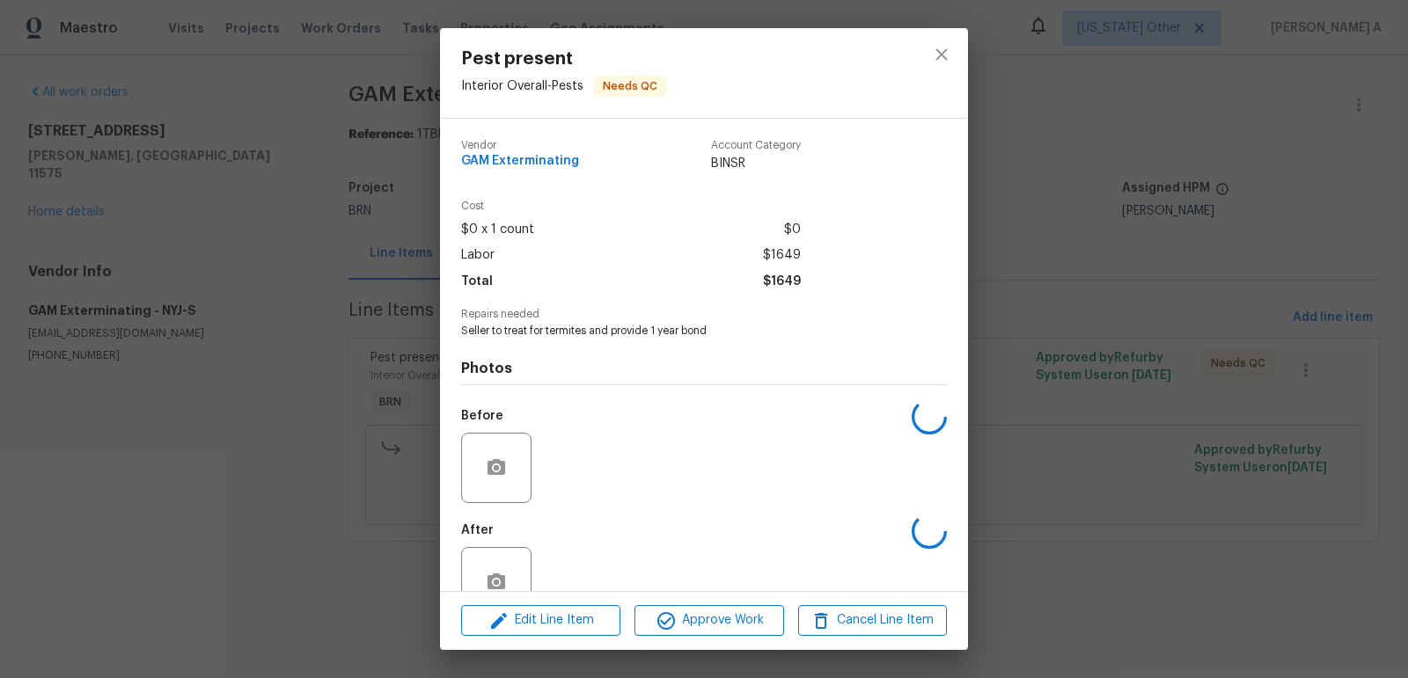
scroll to position [44, 0]
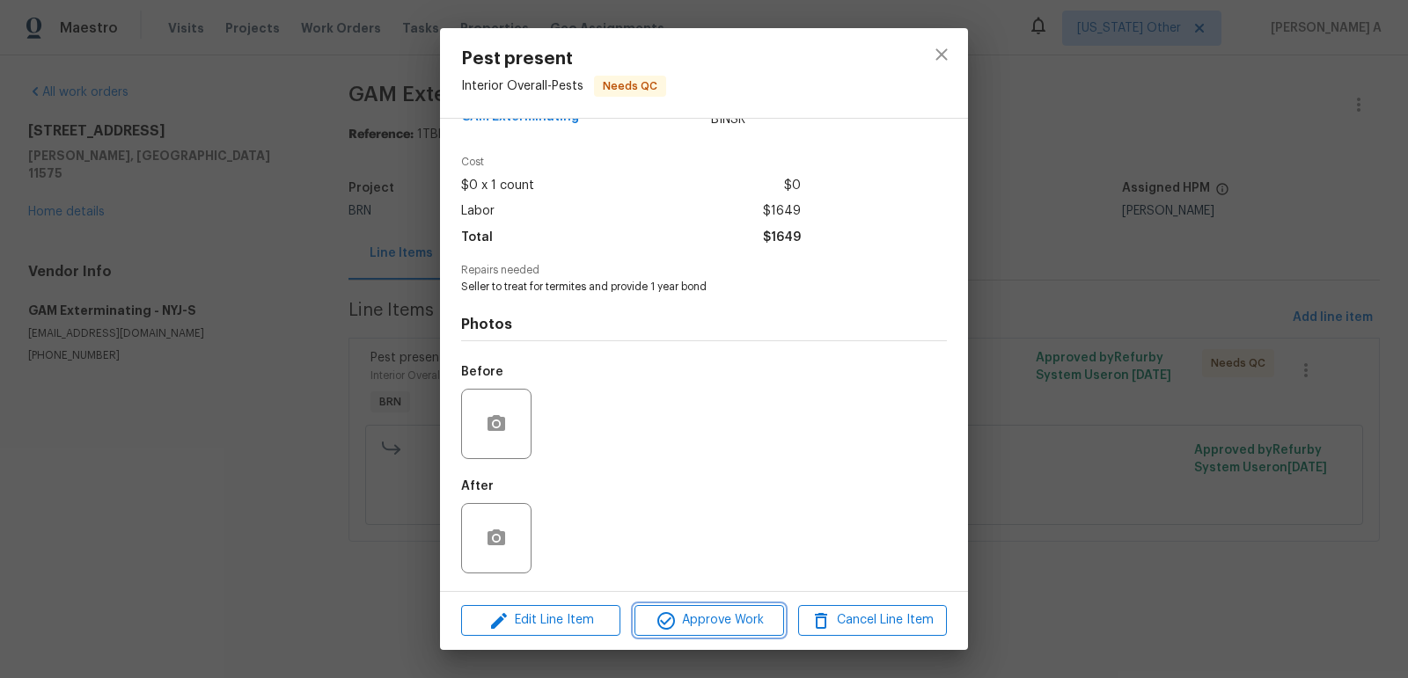
click at [713, 618] on span "Approve Work" at bounding box center [709, 621] width 138 height 22
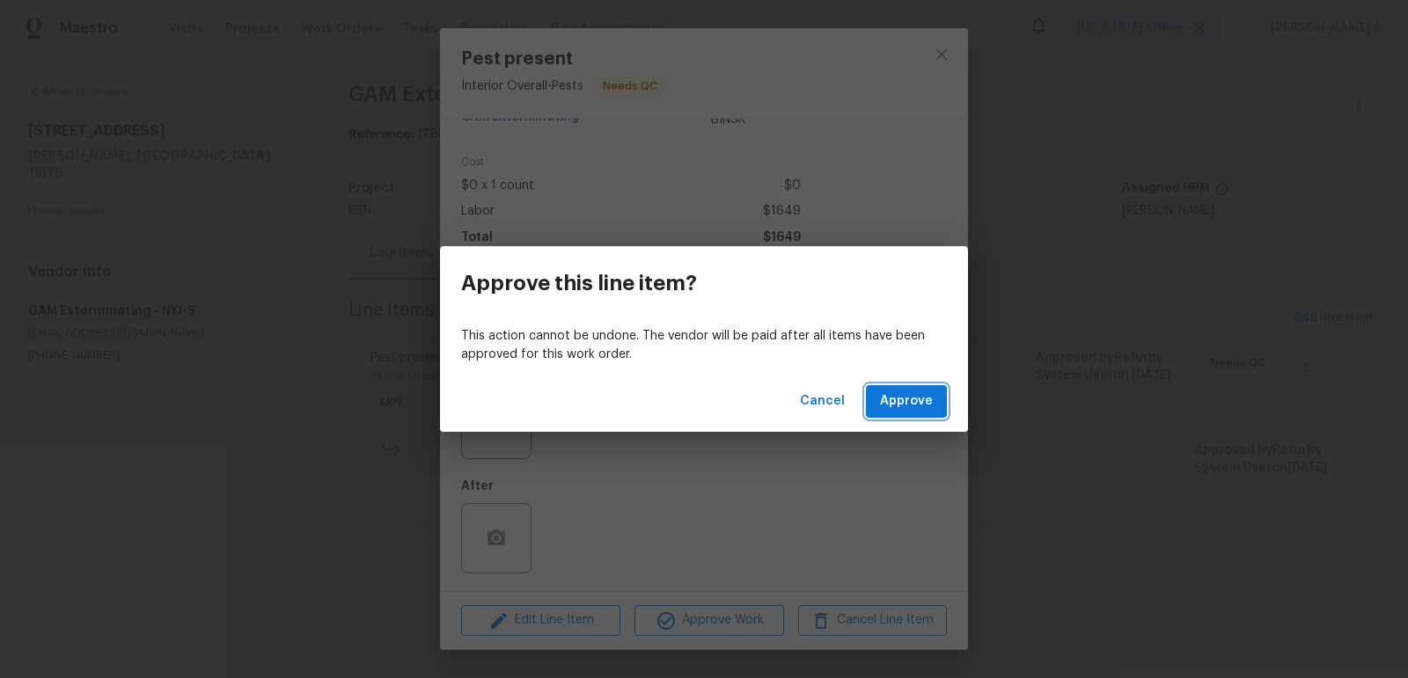
click at [901, 399] on span "Approve" at bounding box center [906, 402] width 53 height 22
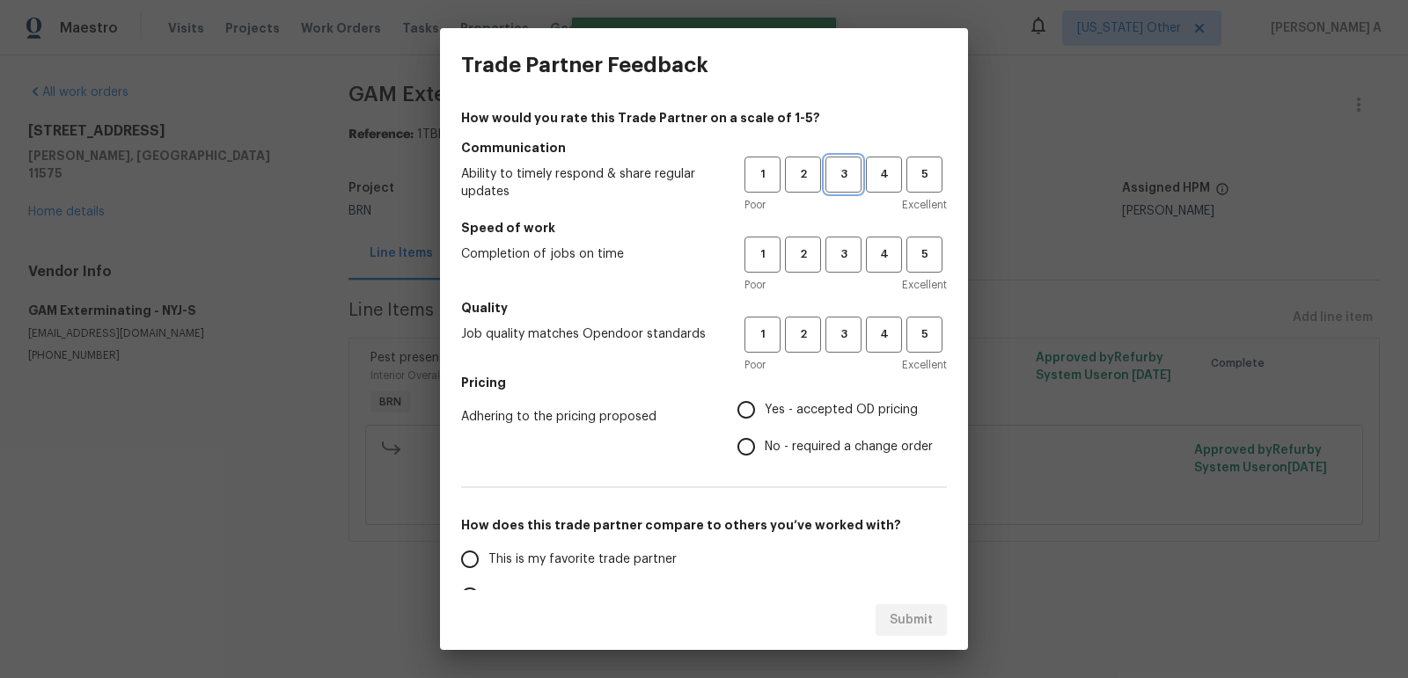
click at [850, 180] on span "3" at bounding box center [843, 175] width 33 height 20
click at [850, 257] on span "3" at bounding box center [843, 255] width 33 height 20
click at [850, 352] on div "1 2 3 4 5 Poor Excellent" at bounding box center [845, 345] width 202 height 57
click at [794, 442] on span "No - required a change order" at bounding box center [848, 447] width 168 height 18
click at [764, 442] on input "No - required a change order" at bounding box center [746, 446] width 37 height 37
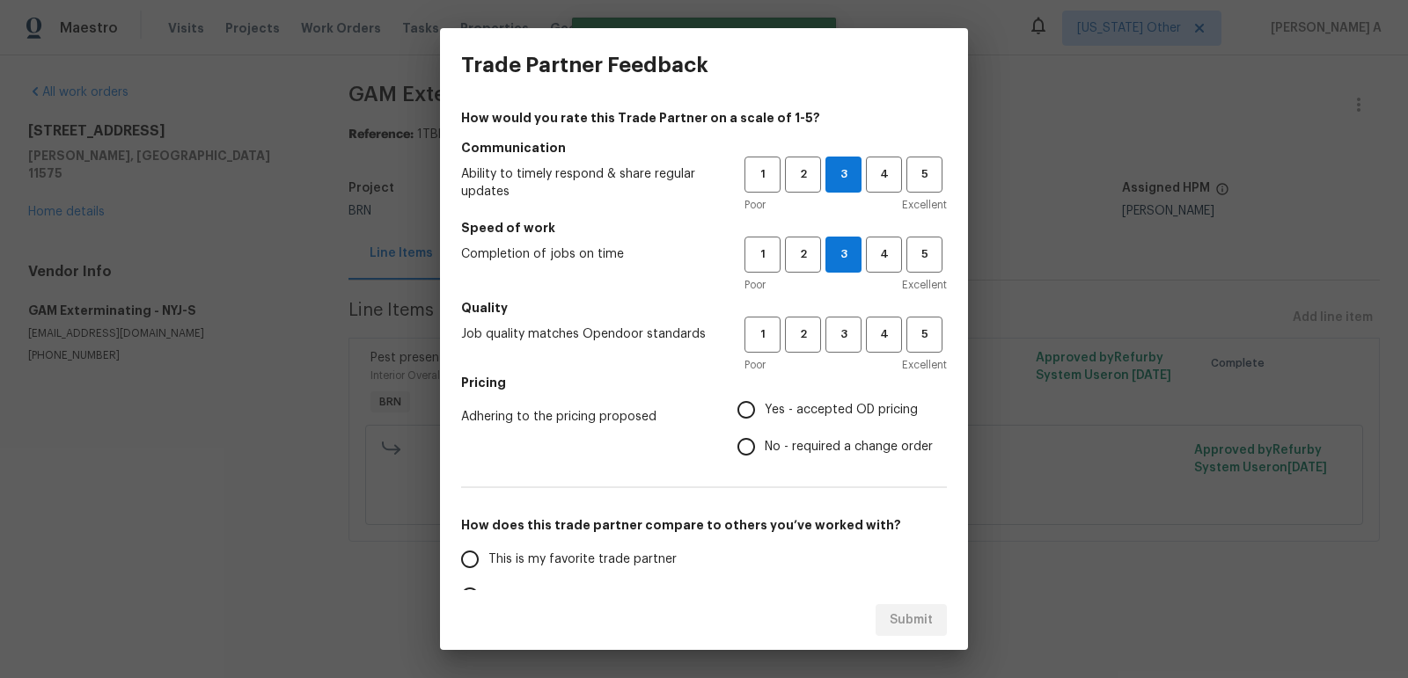
radio input "true"
click at [543, 552] on span "This is my favorite trade partner" at bounding box center [582, 560] width 188 height 18
click at [488, 552] on input "This is my favorite trade partner" at bounding box center [469, 559] width 37 height 37
click at [931, 618] on div "Submit" at bounding box center [704, 620] width 528 height 61
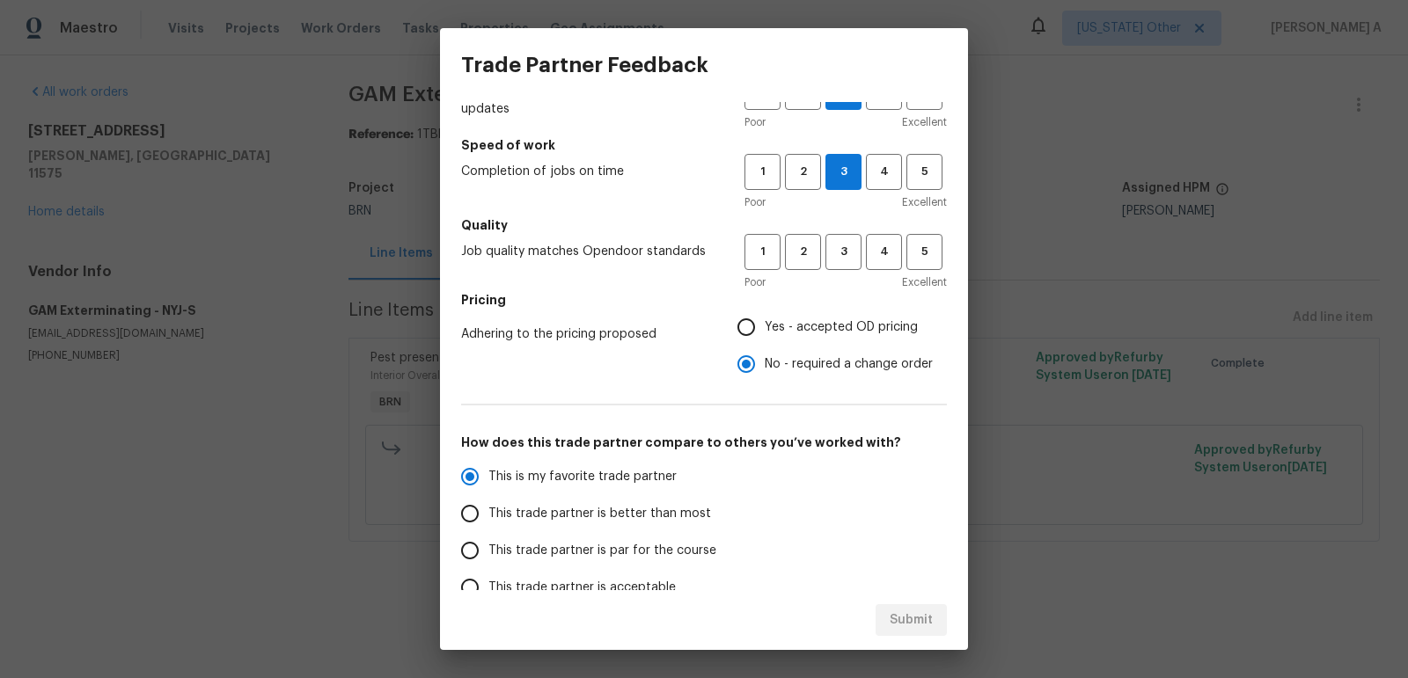
scroll to position [0, 0]
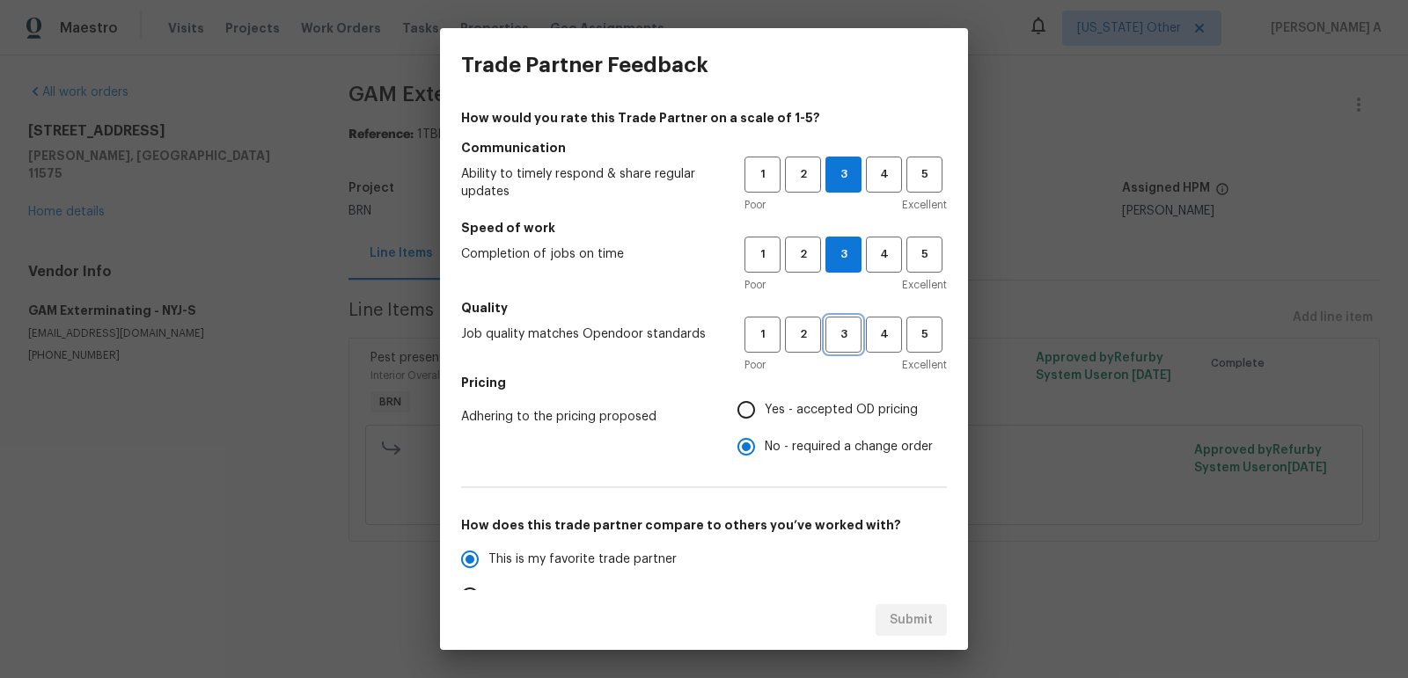
click at [825, 338] on button "3" at bounding box center [843, 335] width 36 height 36
radio input "true"
click at [909, 610] on span "Submit" at bounding box center [910, 621] width 43 height 22
radio input "false"
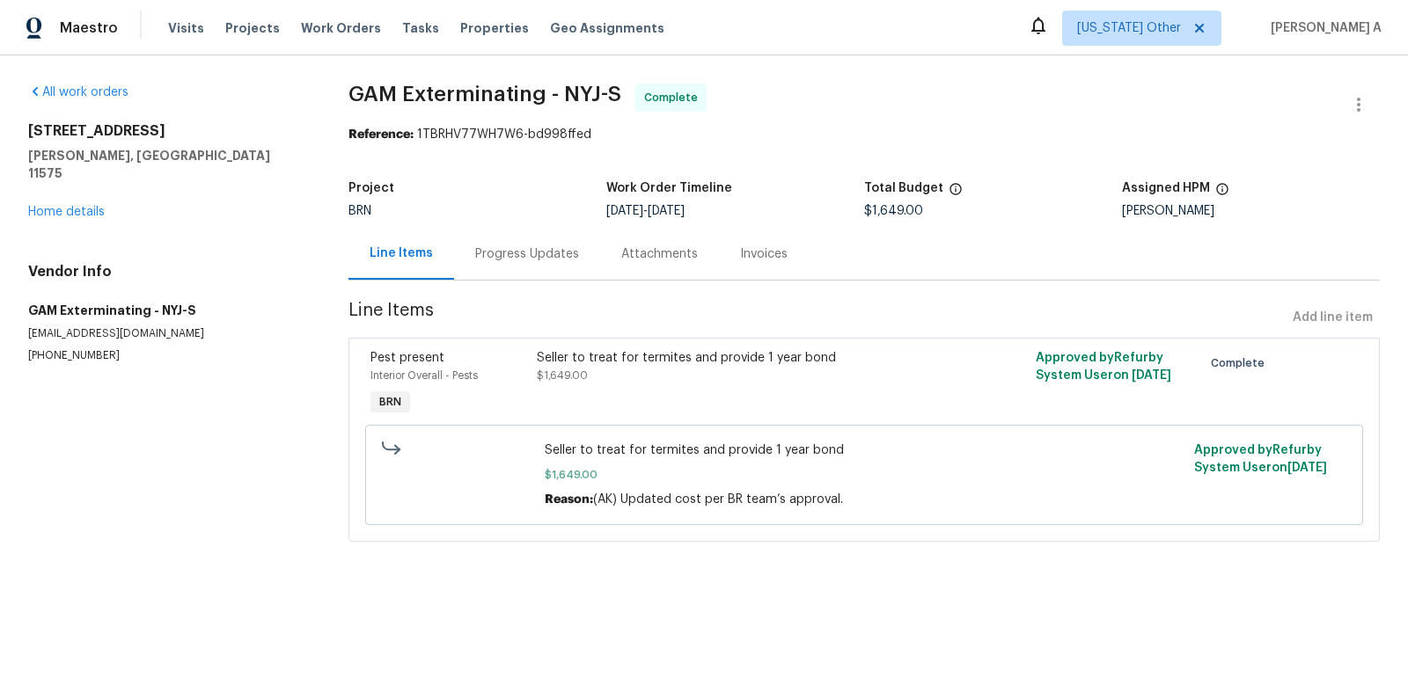
click at [511, 255] on div "Progress Updates" at bounding box center [527, 254] width 104 height 18
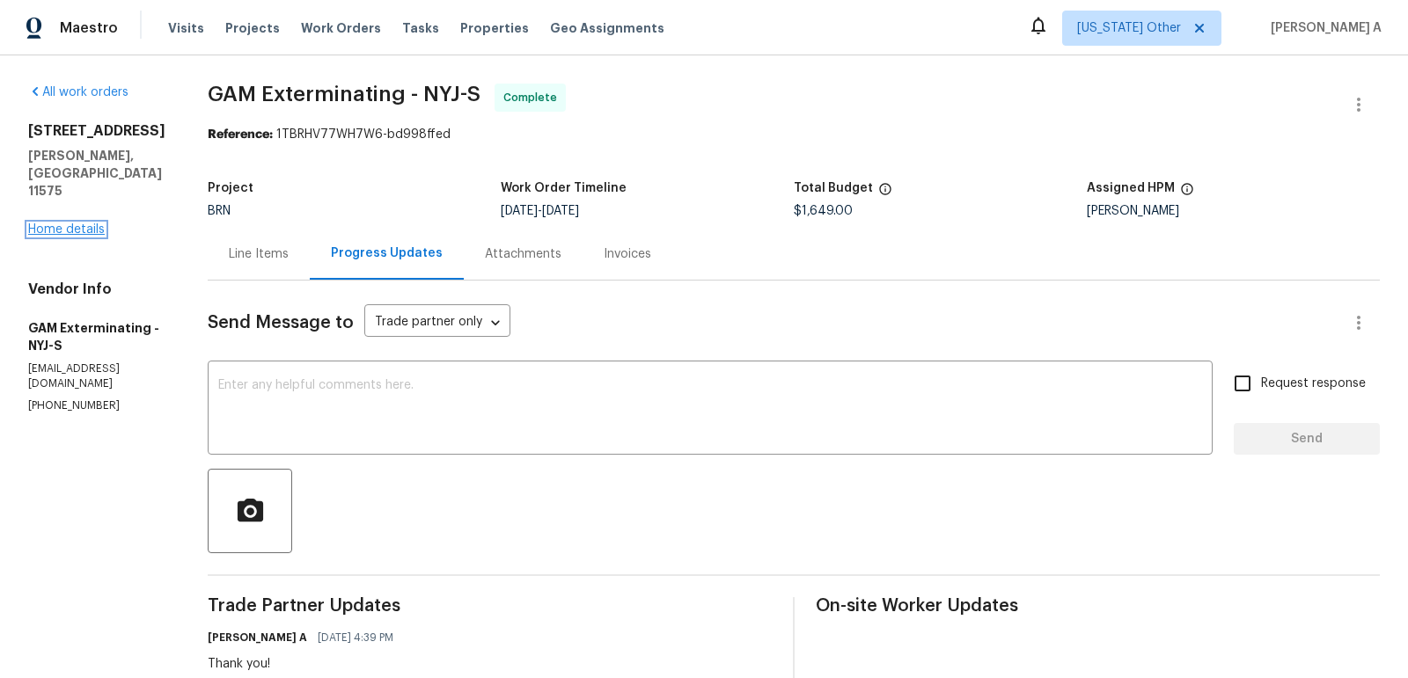
click at [91, 223] on link "Home details" at bounding box center [66, 229] width 77 height 12
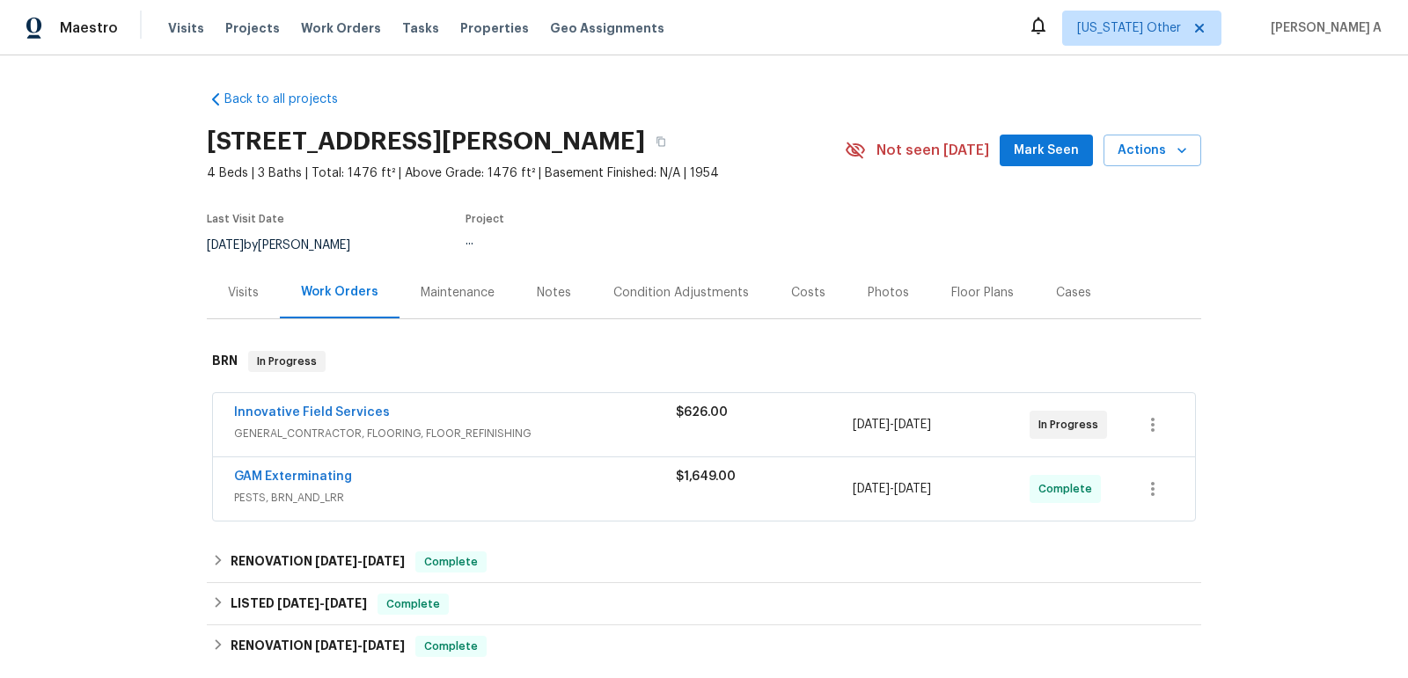
scroll to position [55, 0]
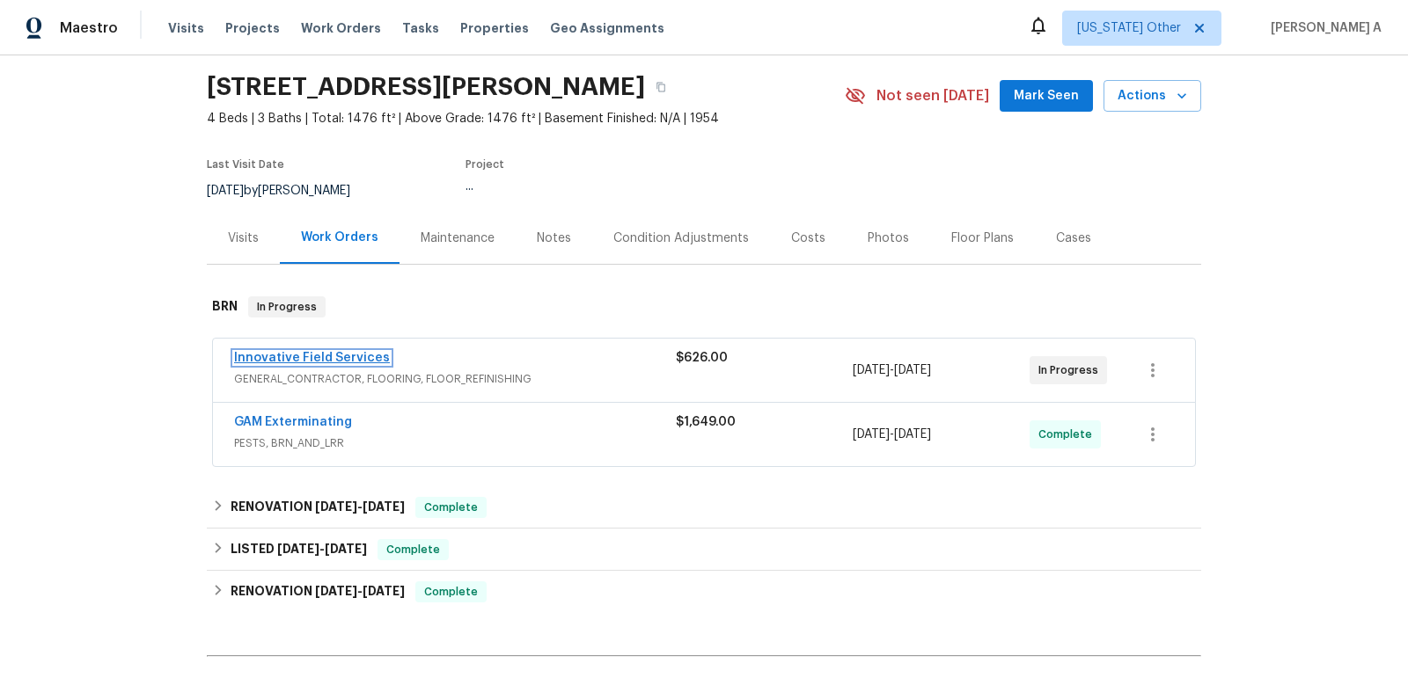
click at [323, 352] on link "Innovative Field Services" at bounding box center [312, 358] width 156 height 12
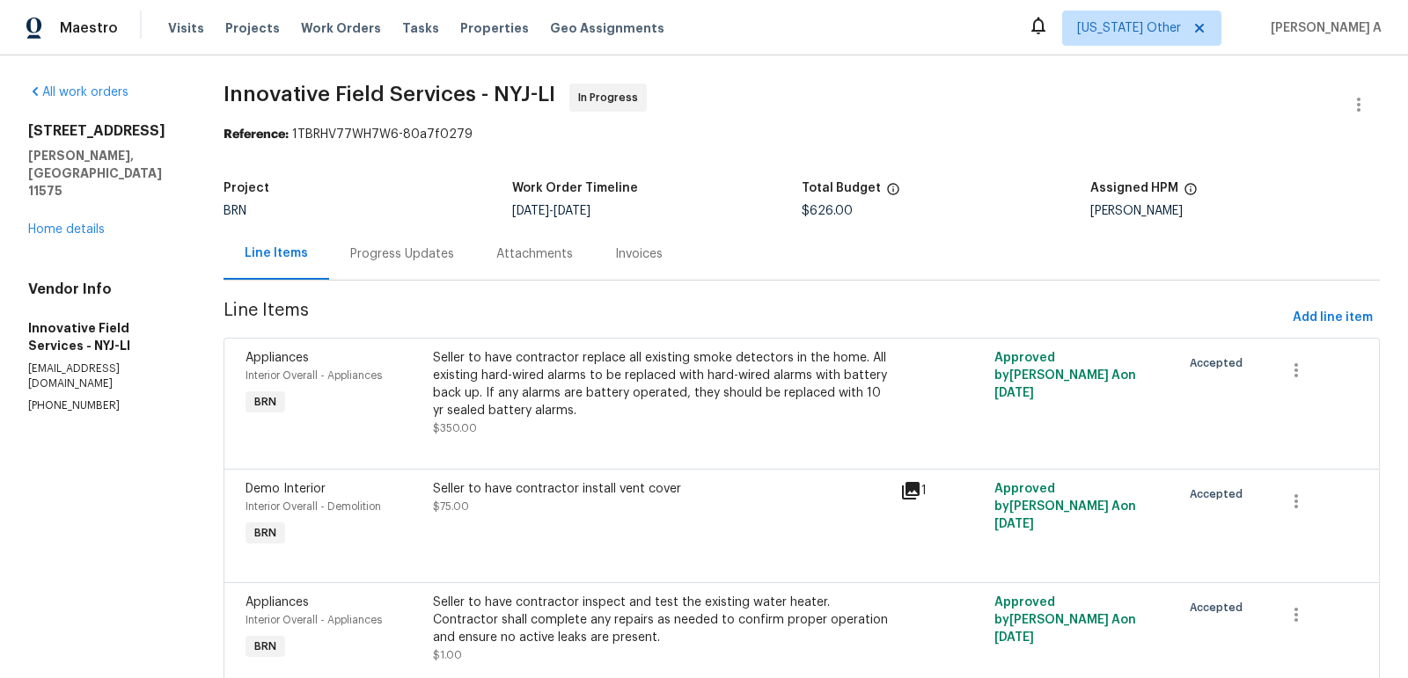
click at [425, 254] on div "Progress Updates" at bounding box center [402, 254] width 104 height 18
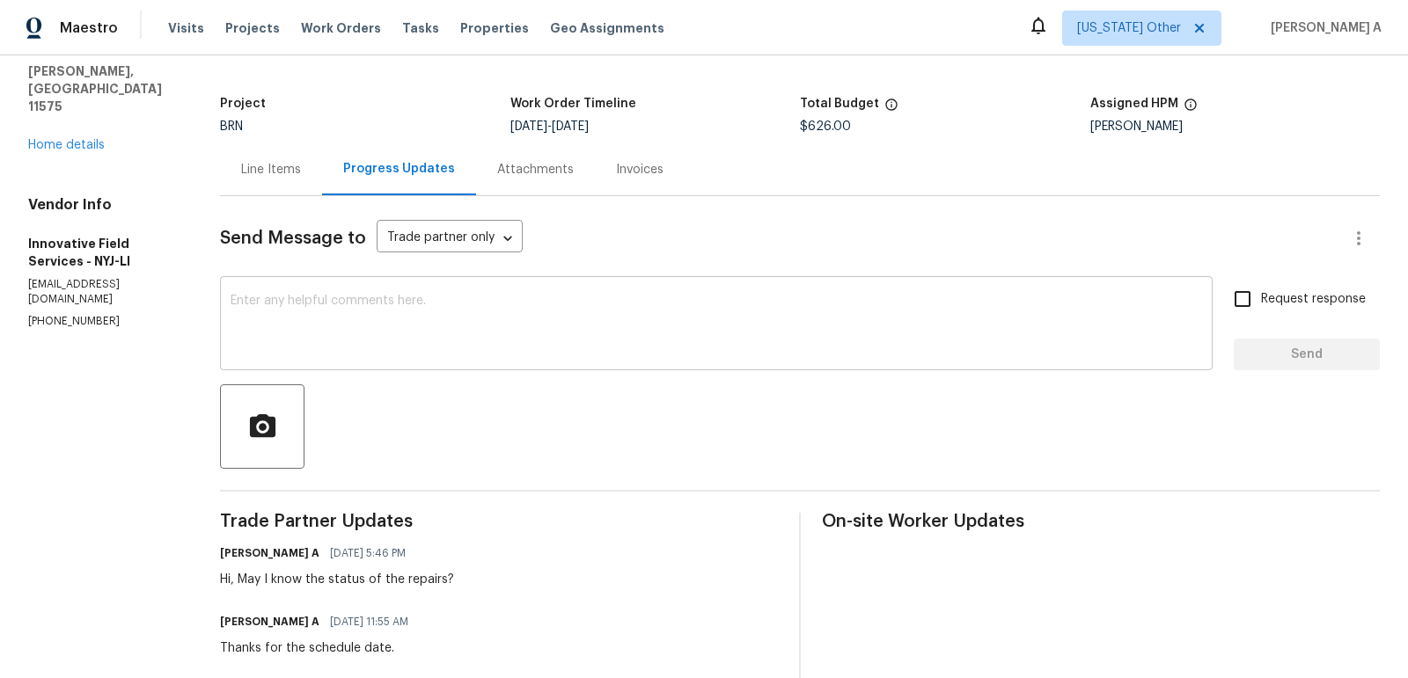
scroll to position [107, 0]
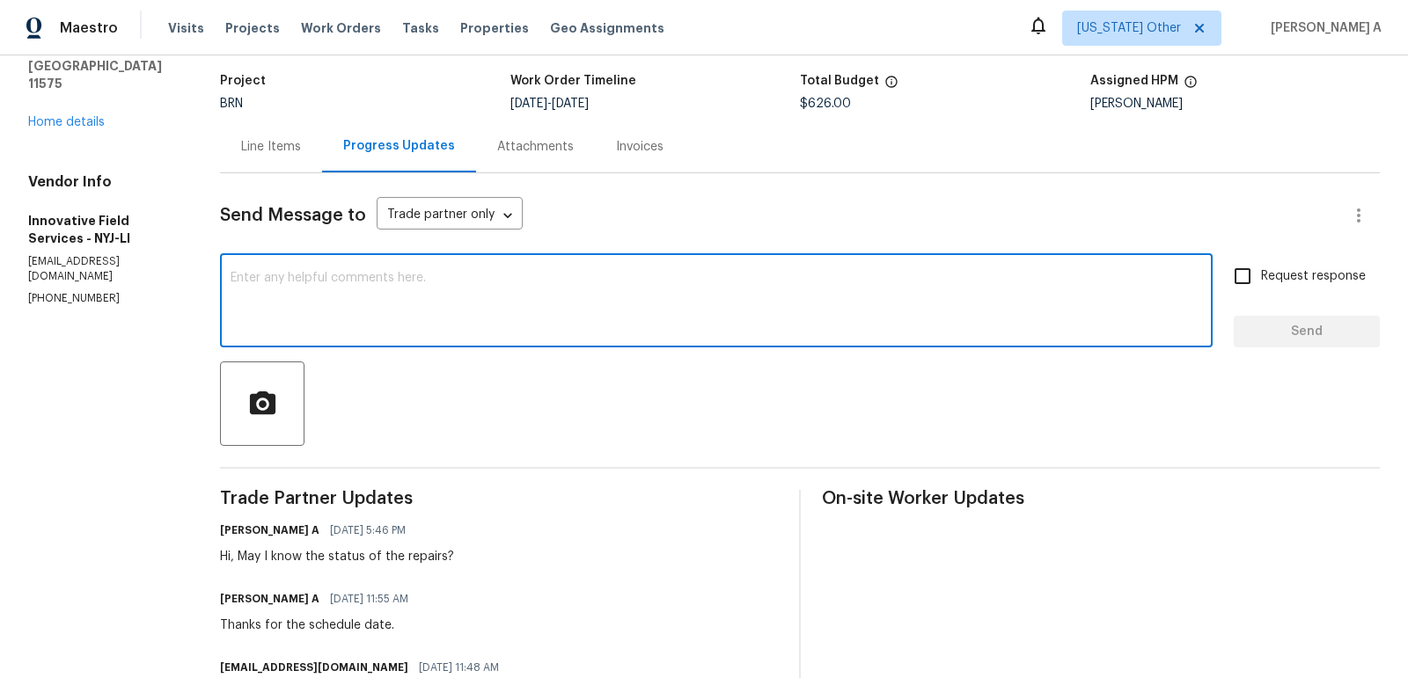
click at [504, 330] on textarea at bounding box center [715, 303] width 971 height 62
type textarea "Hi, could yuou"
click at [504, 330] on textarea "Hi, could yuou" at bounding box center [715, 303] width 971 height 62
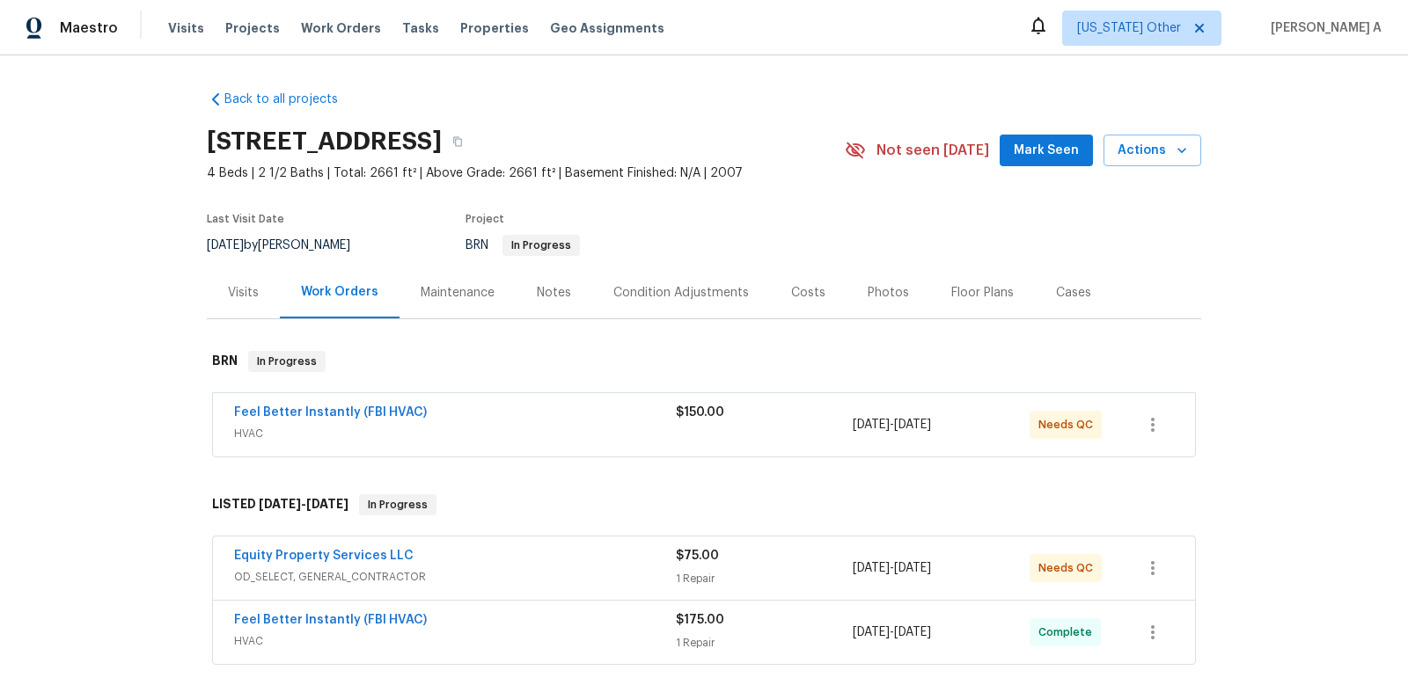
scroll to position [46, 0]
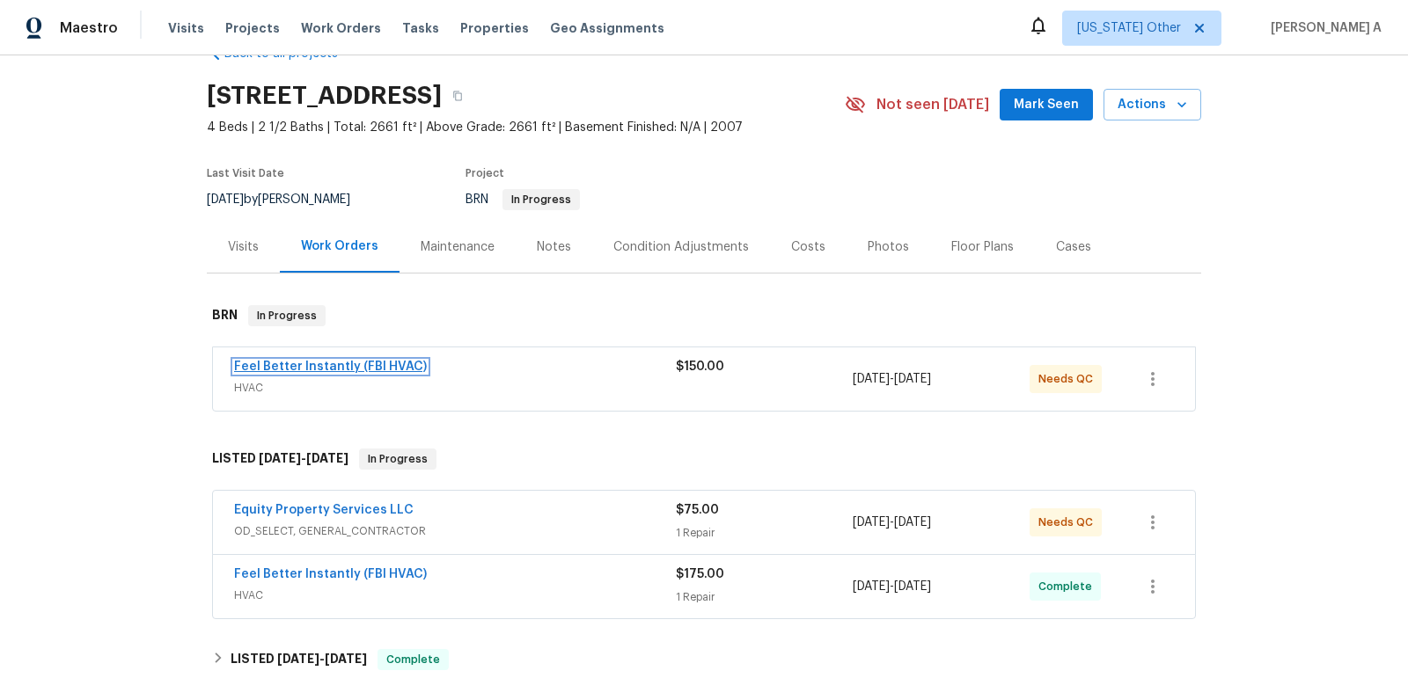
click at [366, 363] on link "Feel Better Instantly (FBI HVAC)" at bounding box center [330, 367] width 193 height 12
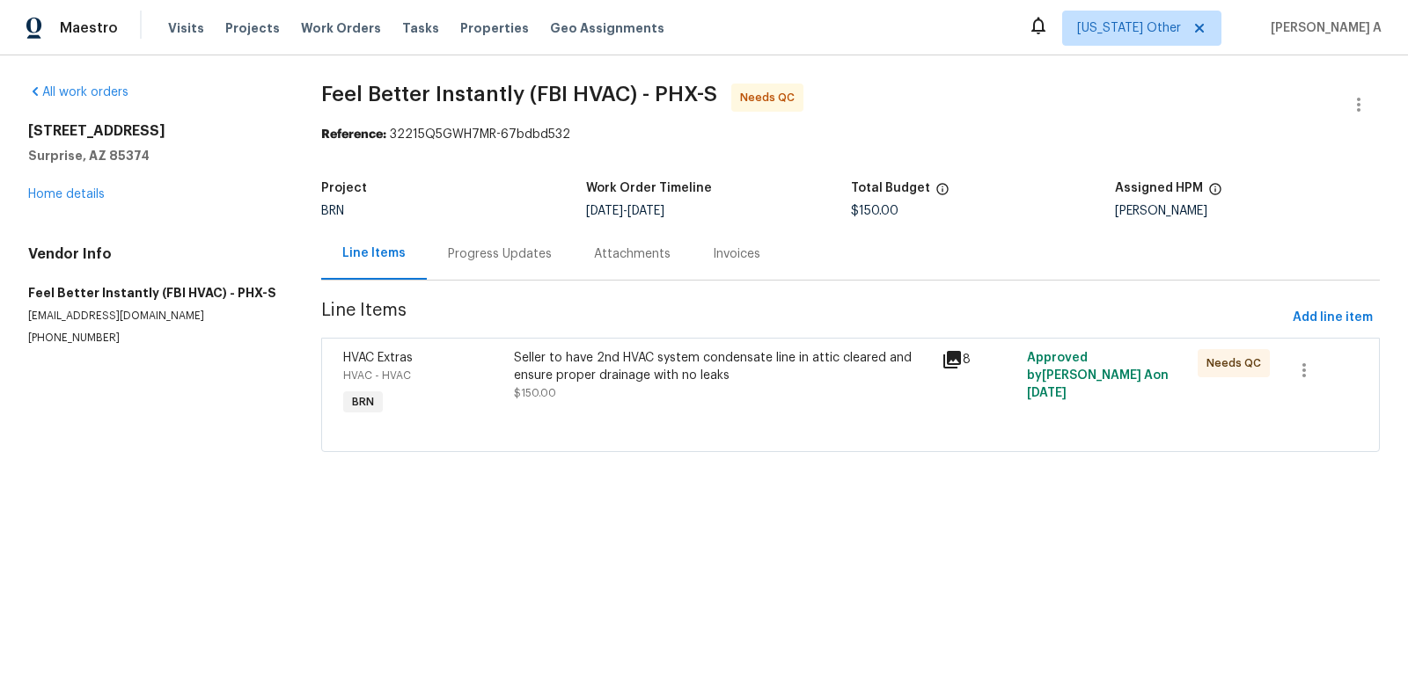
click at [477, 267] on div "Progress Updates" at bounding box center [500, 254] width 146 height 52
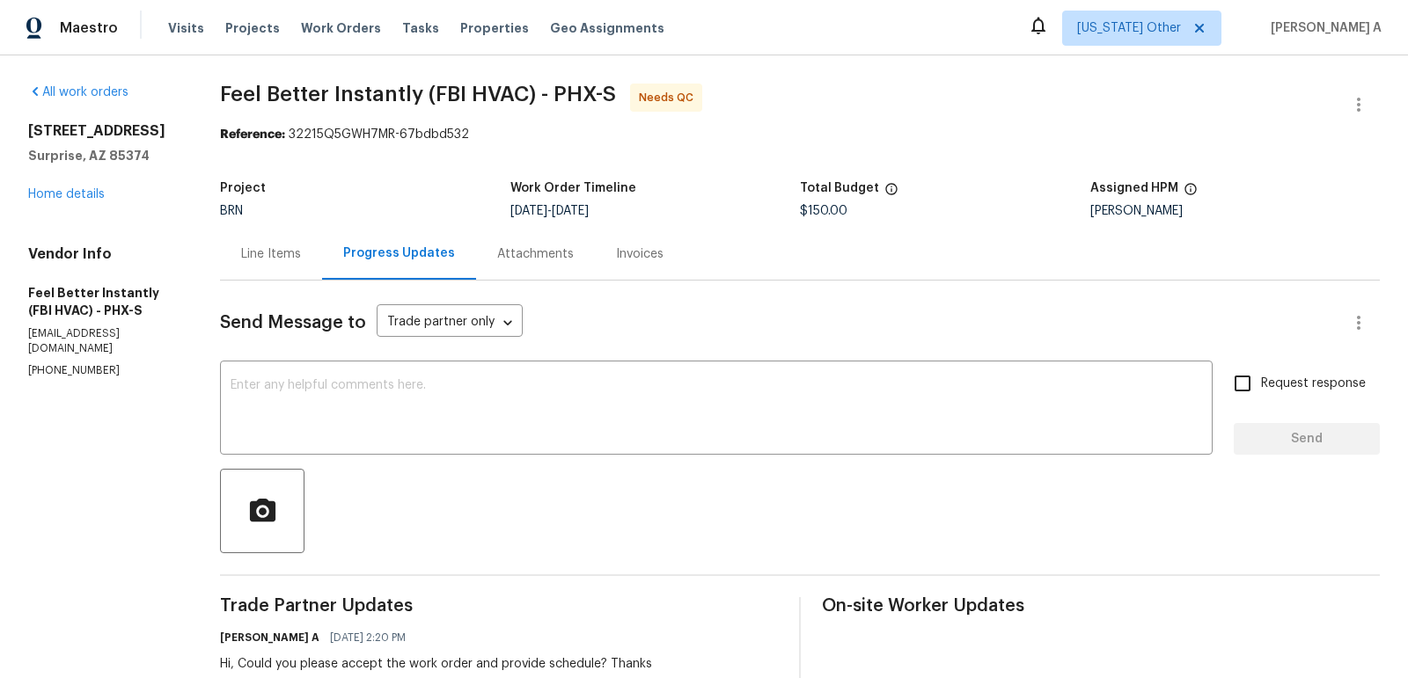
click at [294, 263] on div "Line Items" at bounding box center [271, 254] width 102 height 52
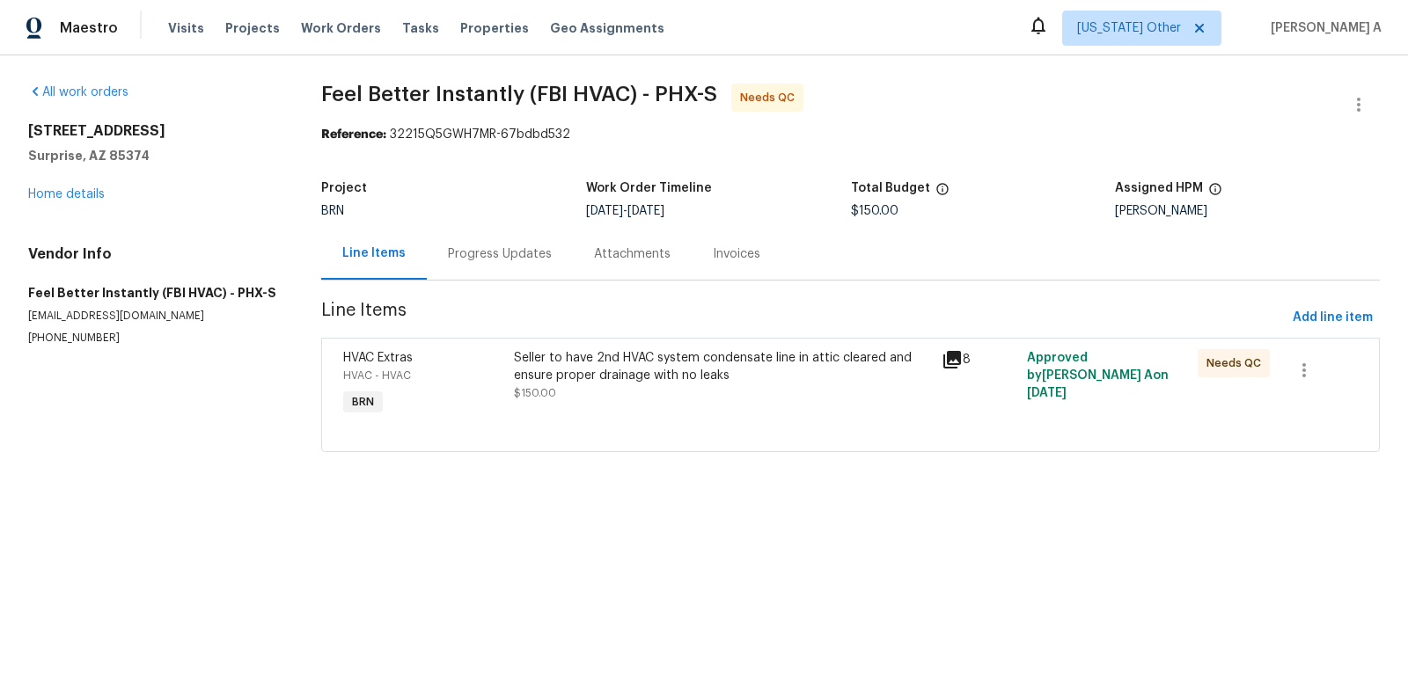
click at [759, 411] on div "Seller to have 2nd HVAC system condensate line in attic cleared and ensure prop…" at bounding box center [721, 384] width 427 height 81
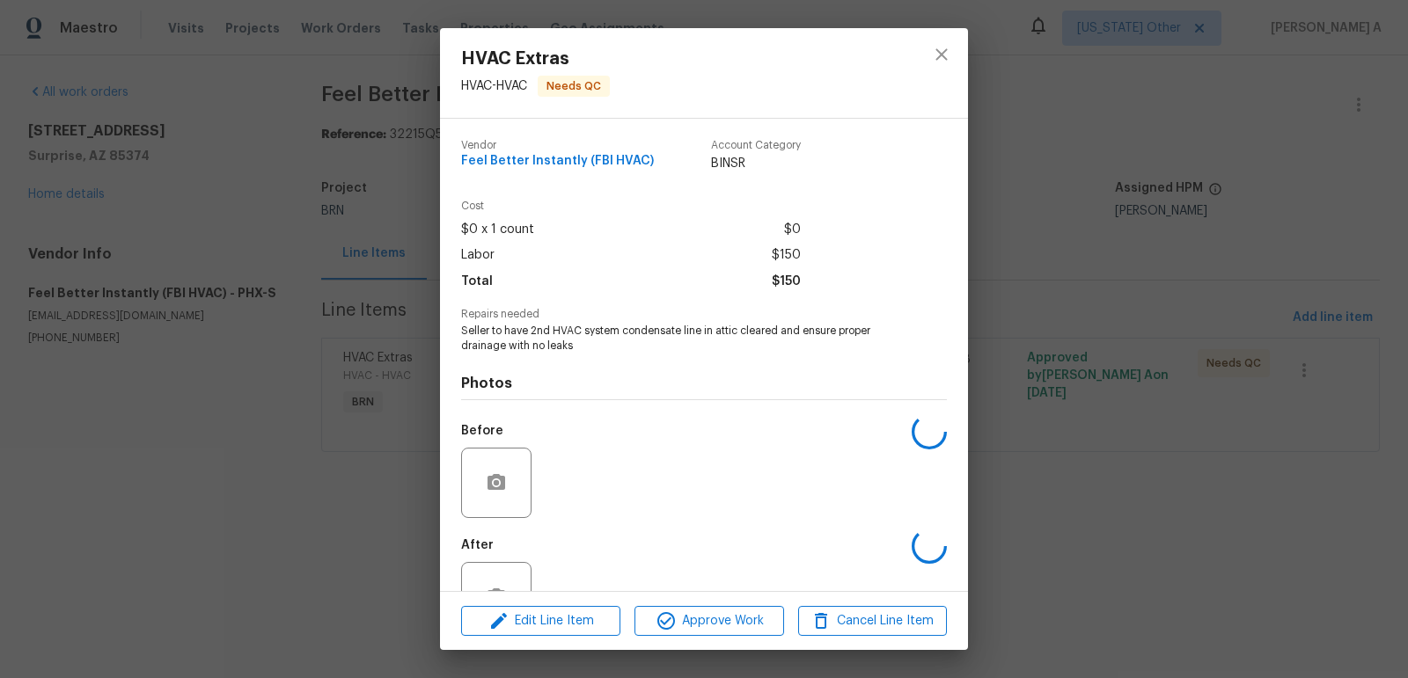
scroll to position [58, 0]
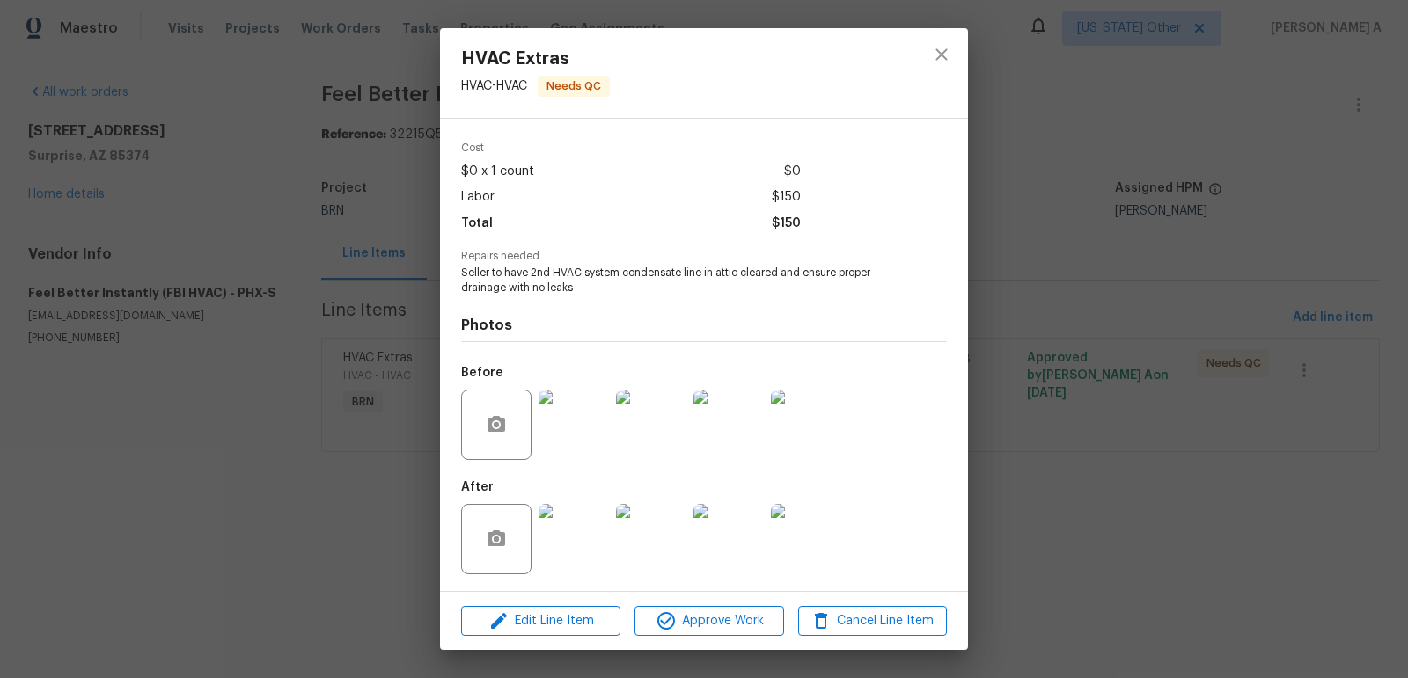
click at [582, 542] on img at bounding box center [573, 539] width 70 height 70
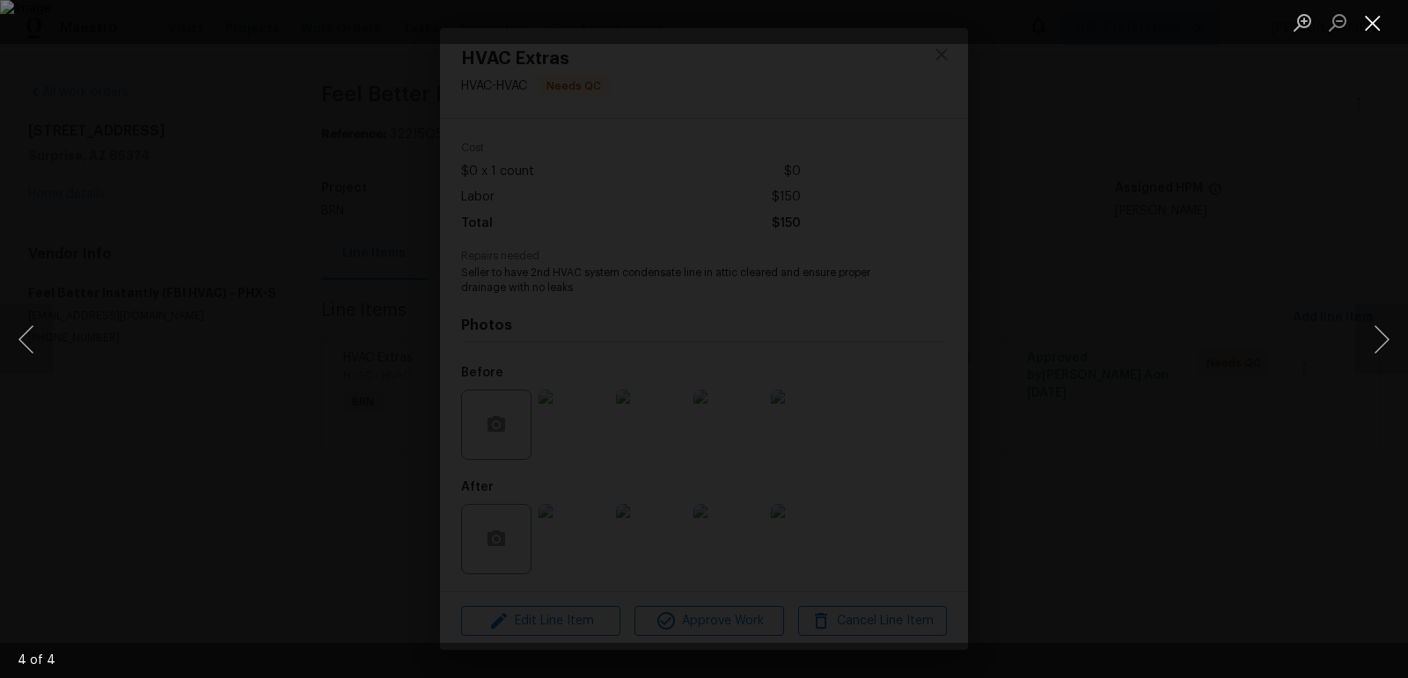
click at [1364, 29] on button "Close lightbox" at bounding box center [1372, 22] width 35 height 31
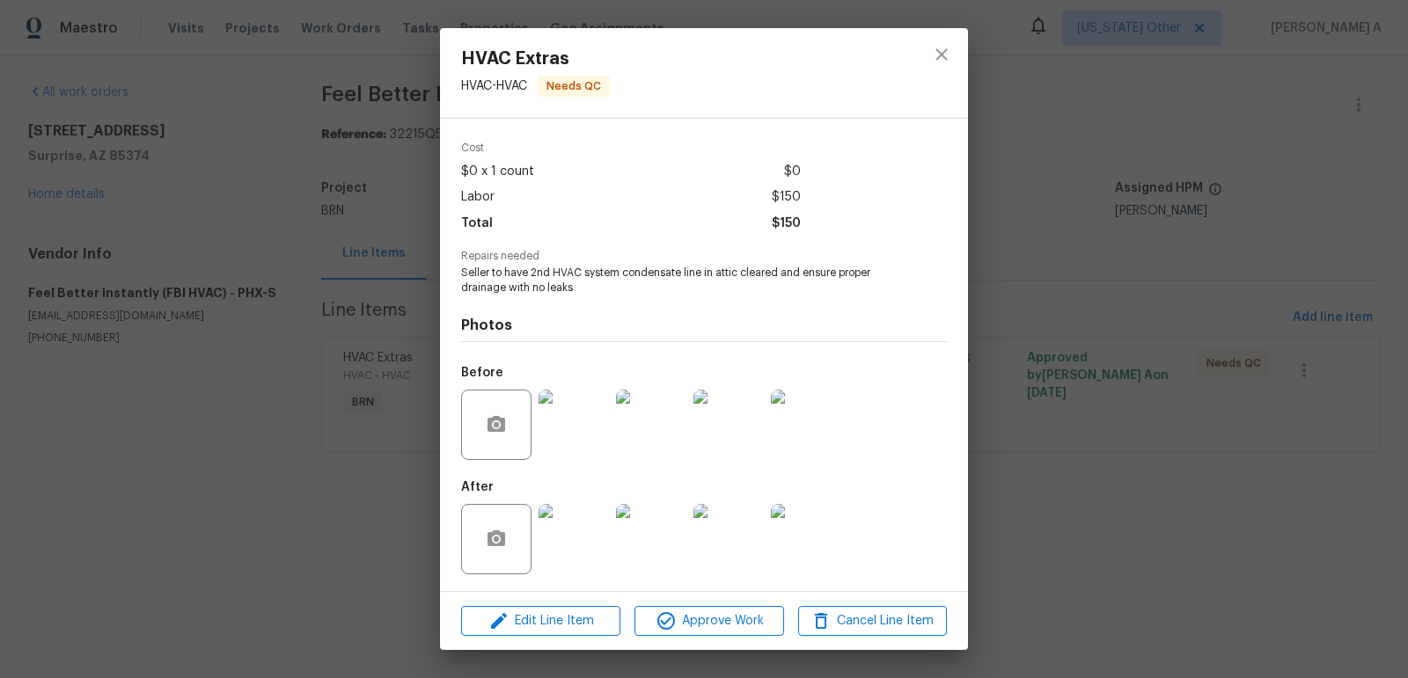
click at [598, 413] on img at bounding box center [573, 425] width 70 height 70
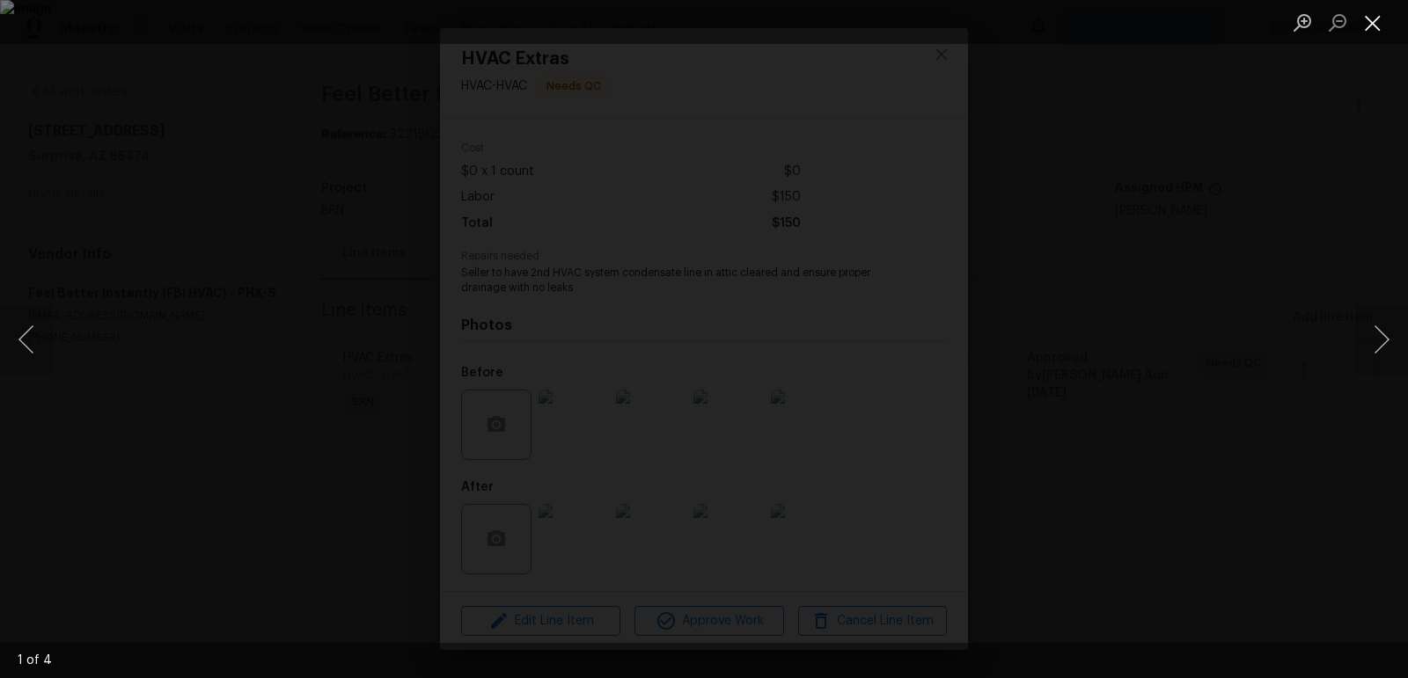
click at [1374, 18] on button "Close lightbox" at bounding box center [1372, 22] width 35 height 31
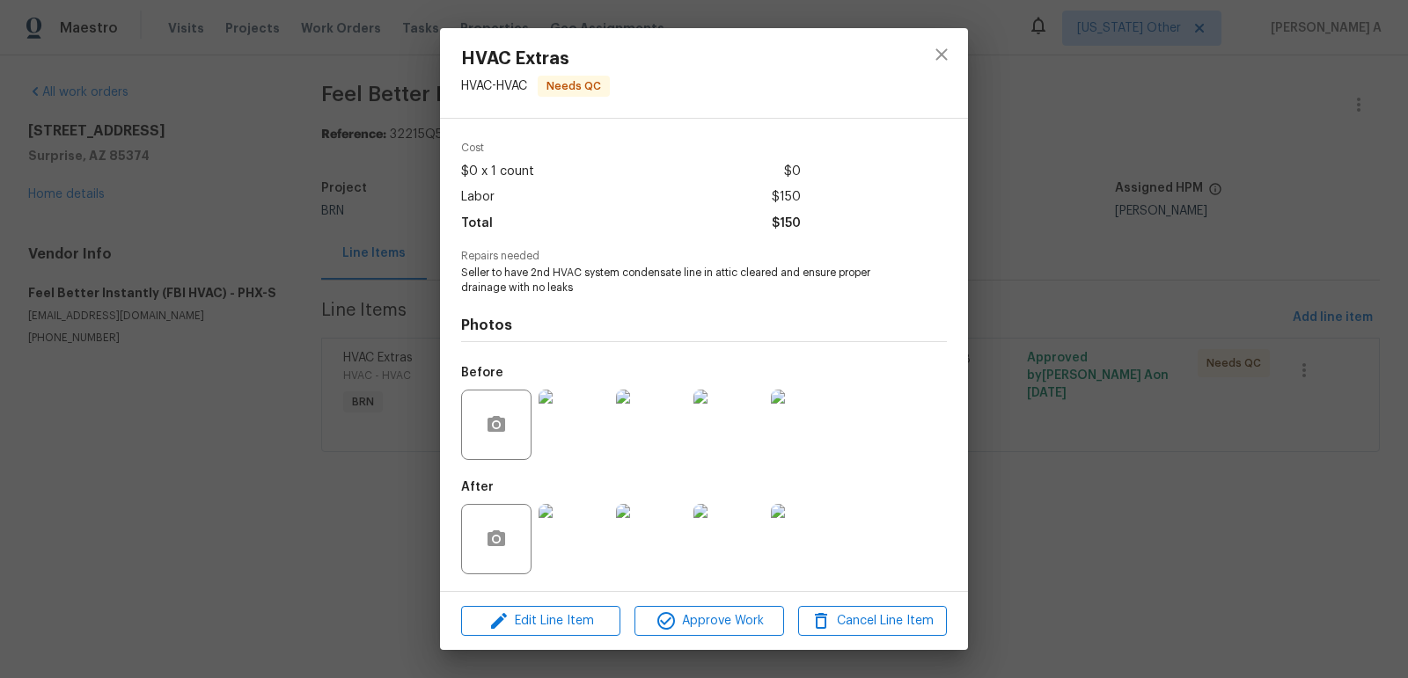
click at [917, 44] on div at bounding box center [941, 73] width 53 height 90
click at [933, 55] on icon "close" at bounding box center [941, 54] width 21 height 21
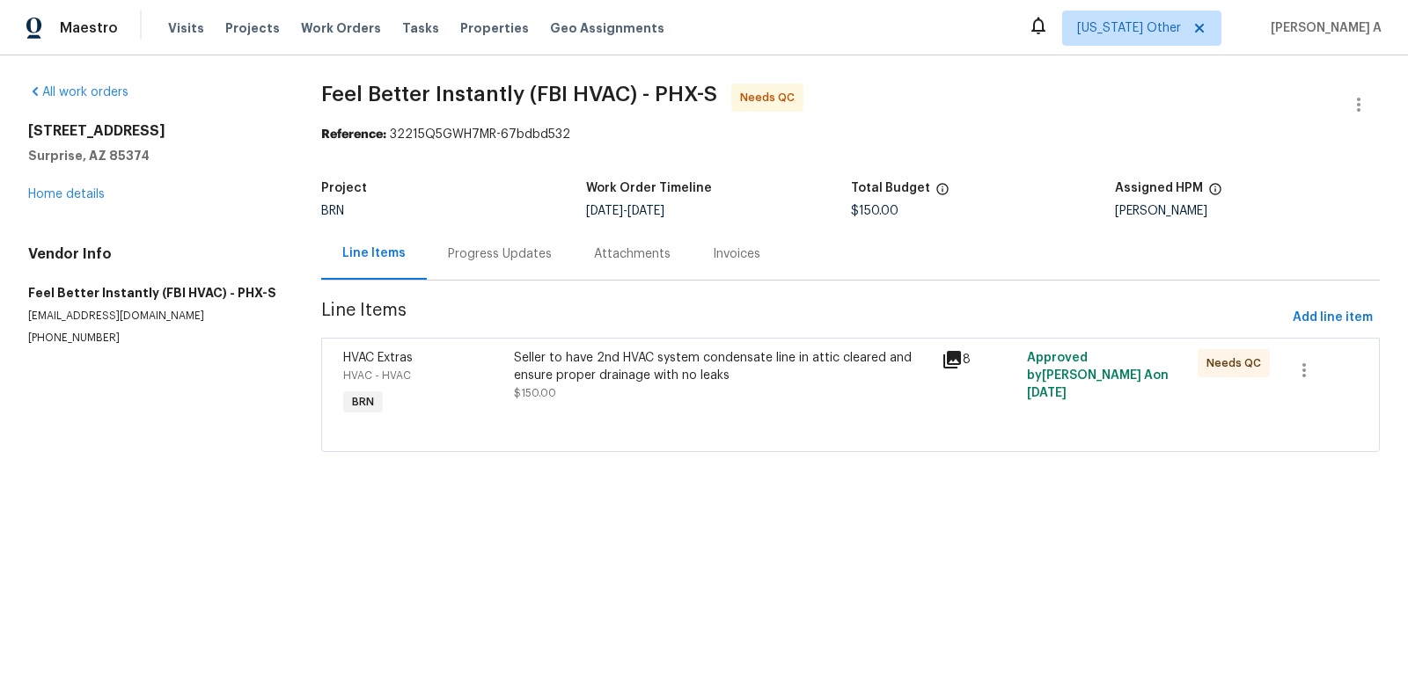
click at [490, 250] on div "Progress Updates" at bounding box center [500, 254] width 104 height 18
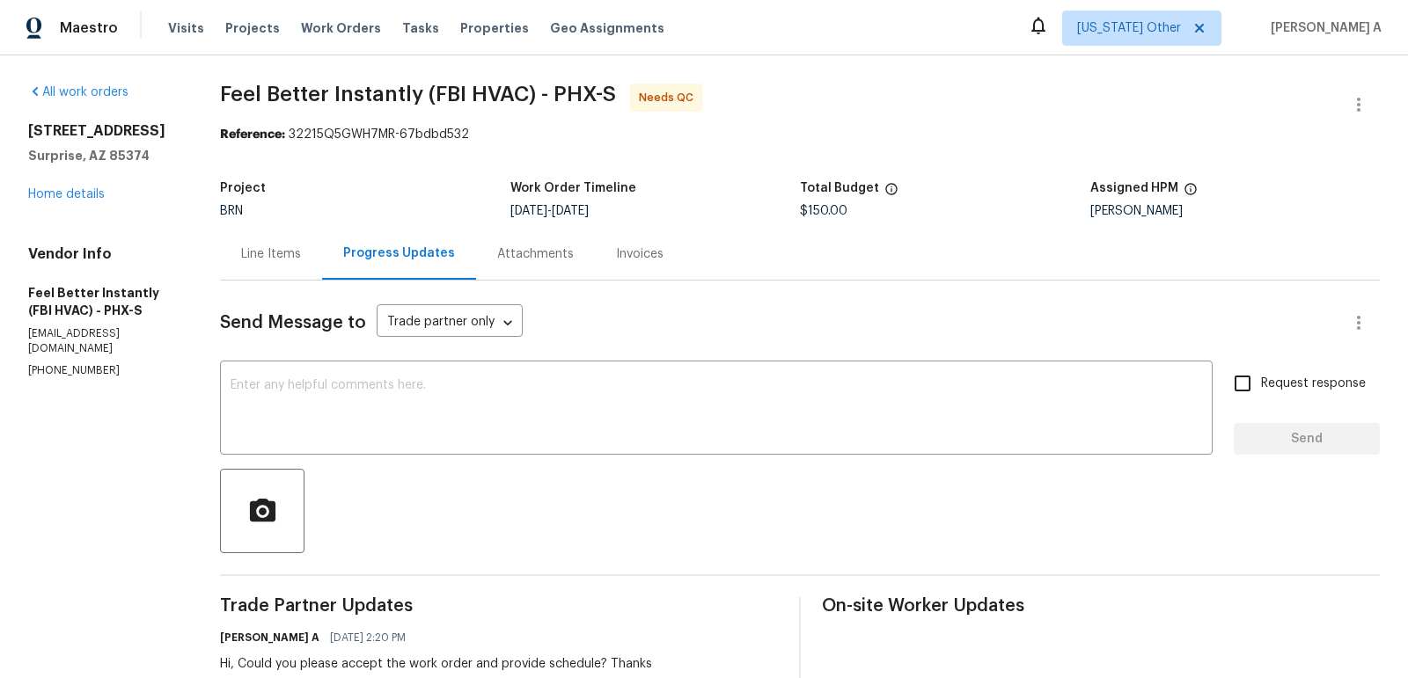
click at [289, 237] on div "Line Items" at bounding box center [271, 254] width 102 height 52
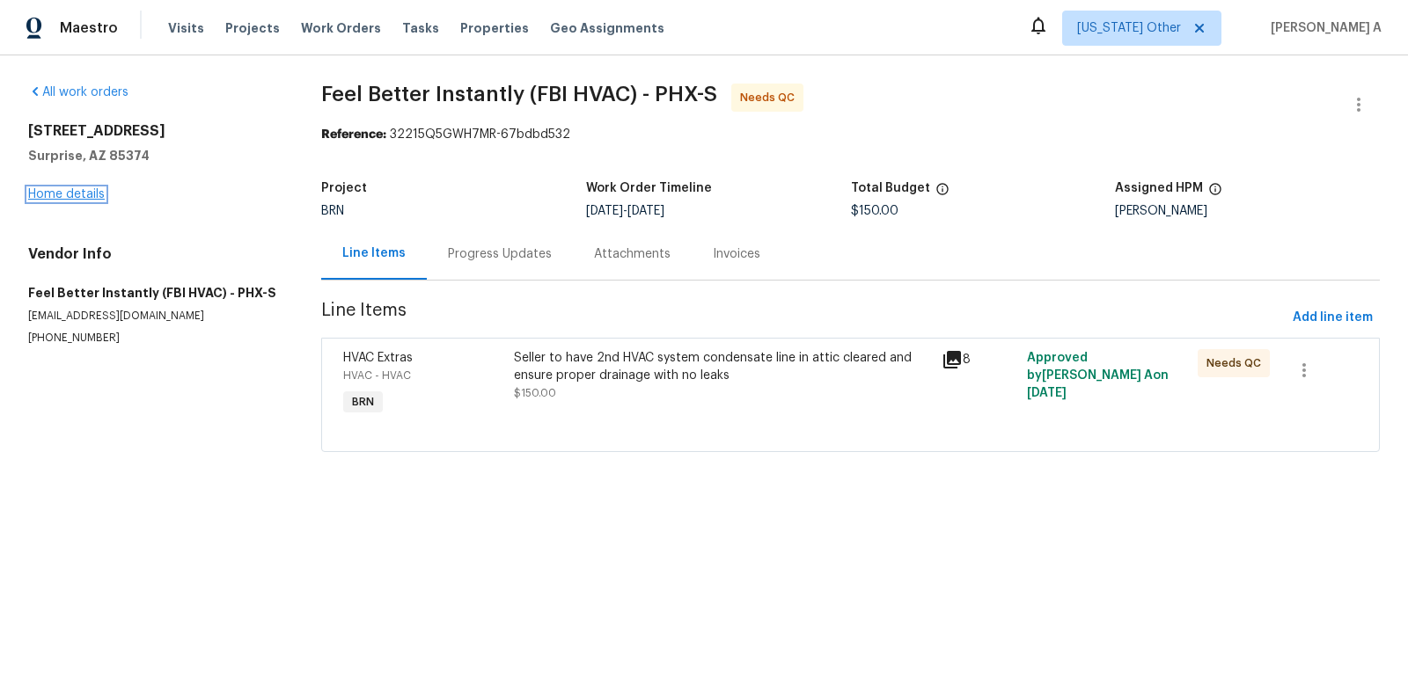
click at [83, 194] on link "Home details" at bounding box center [66, 194] width 77 height 12
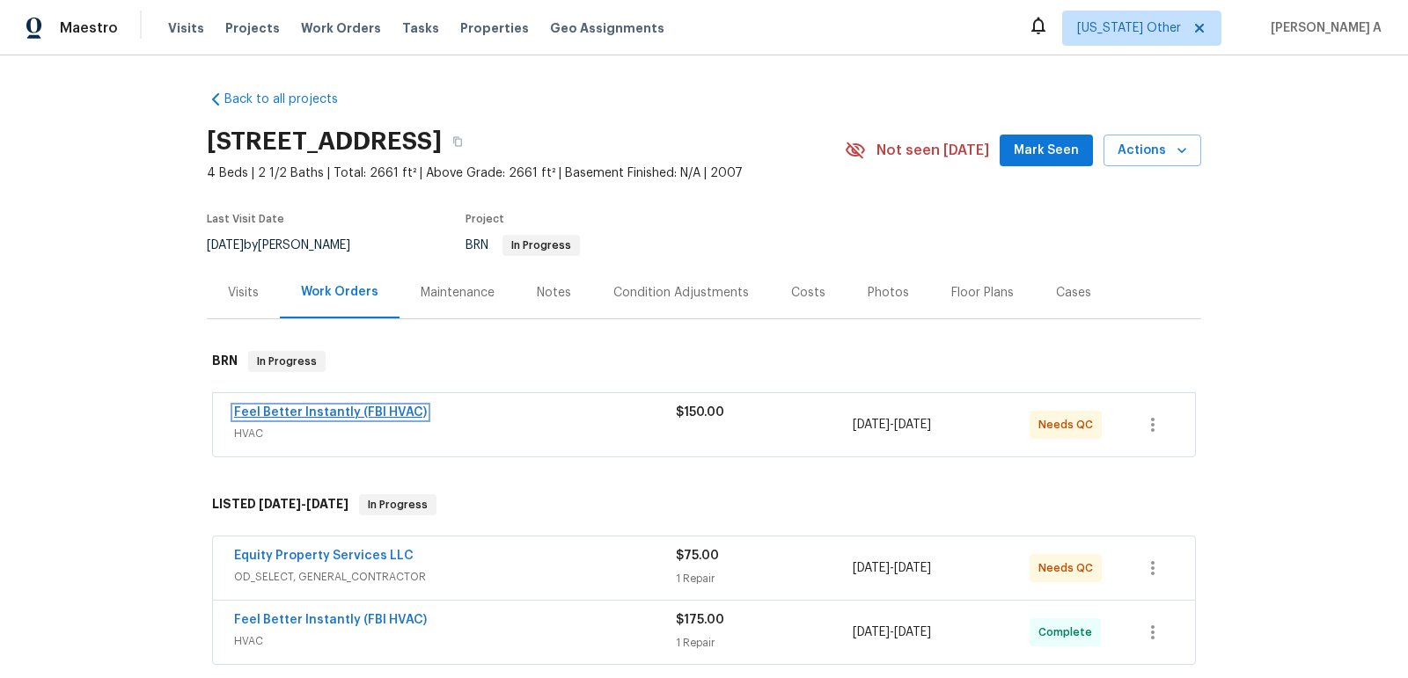
click at [337, 406] on link "Feel Better Instantly (FBI HVAC)" at bounding box center [330, 412] width 193 height 12
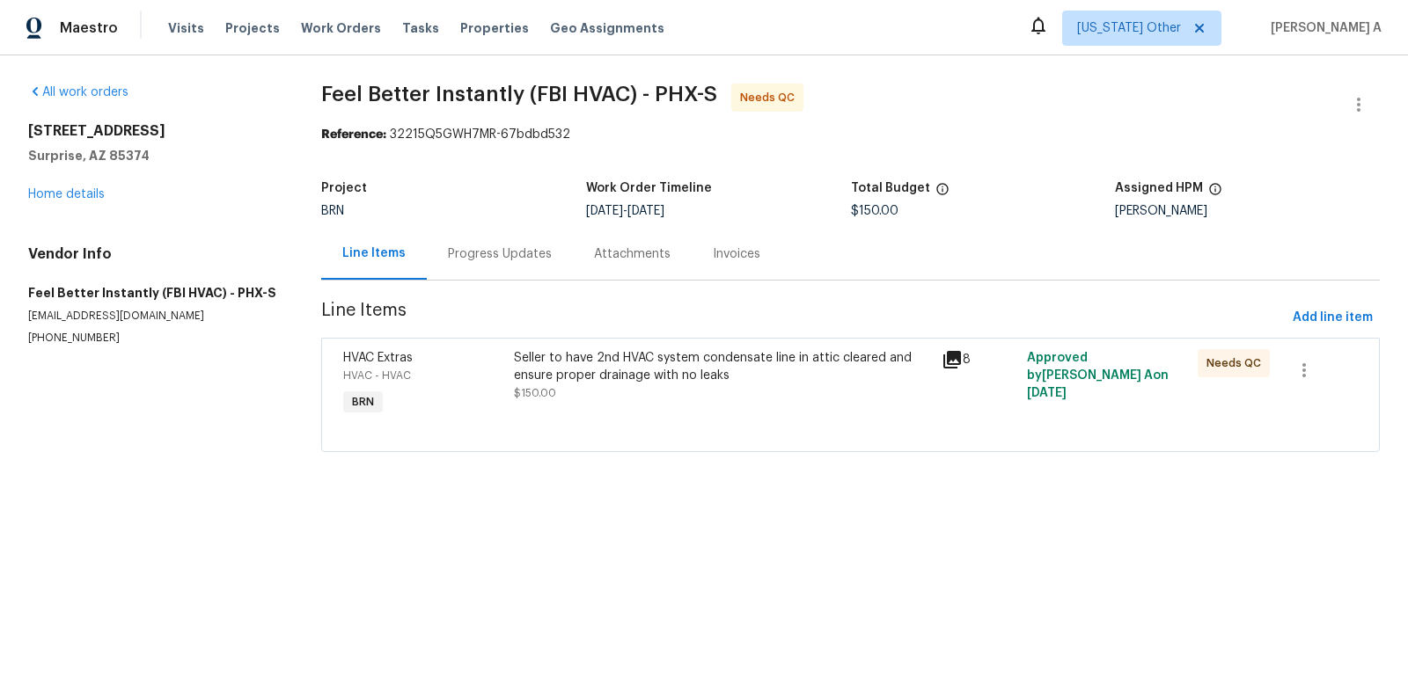
click at [450, 238] on div "Progress Updates" at bounding box center [500, 254] width 146 height 52
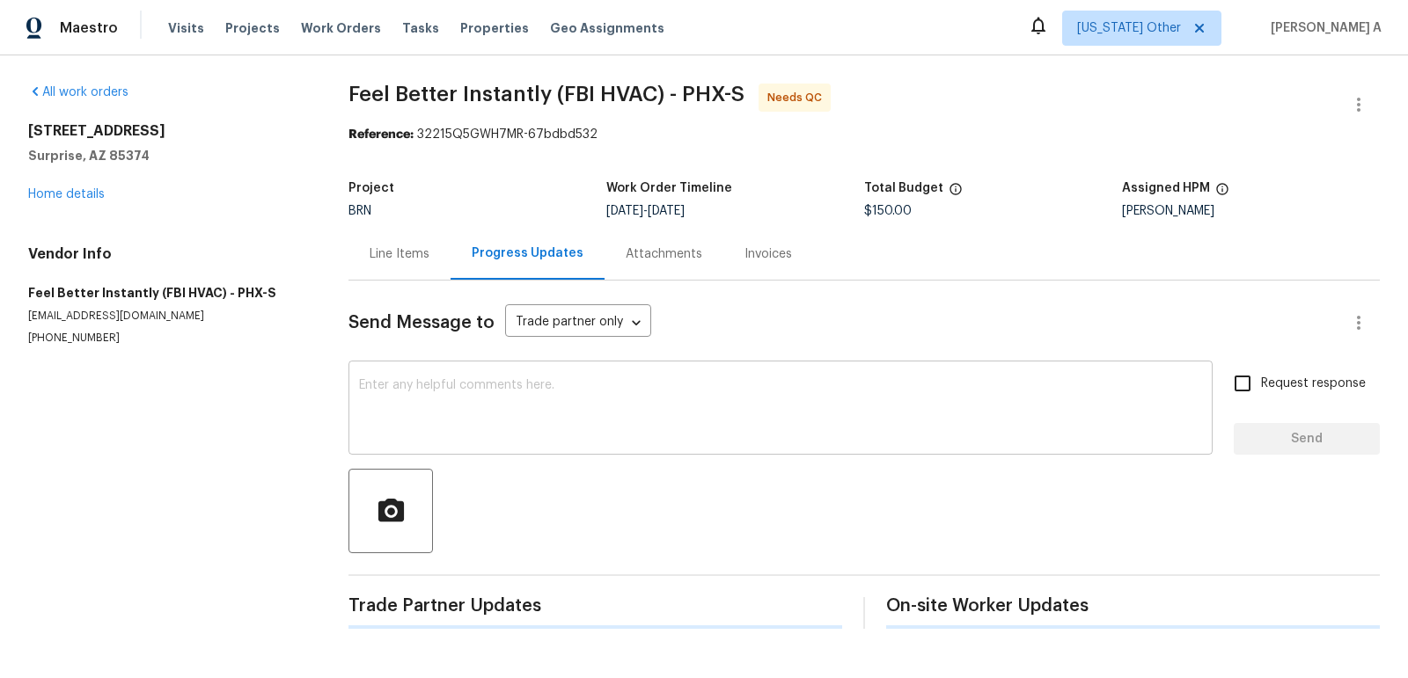
click at [500, 411] on textarea at bounding box center [780, 410] width 843 height 62
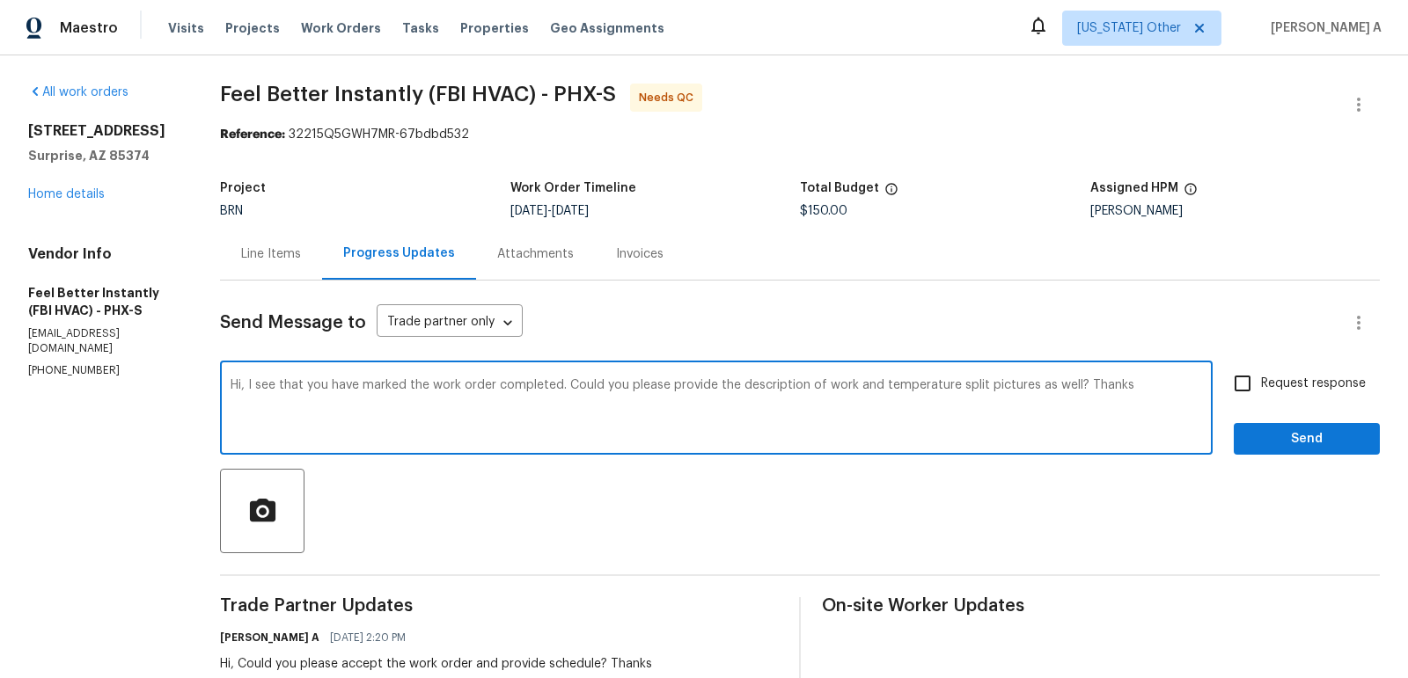
type textarea "Hi, I see that you have marked the work order completed. Could you please provi…"
click at [1259, 395] on input "Request response" at bounding box center [1242, 383] width 37 height 37
checkbox input "true"
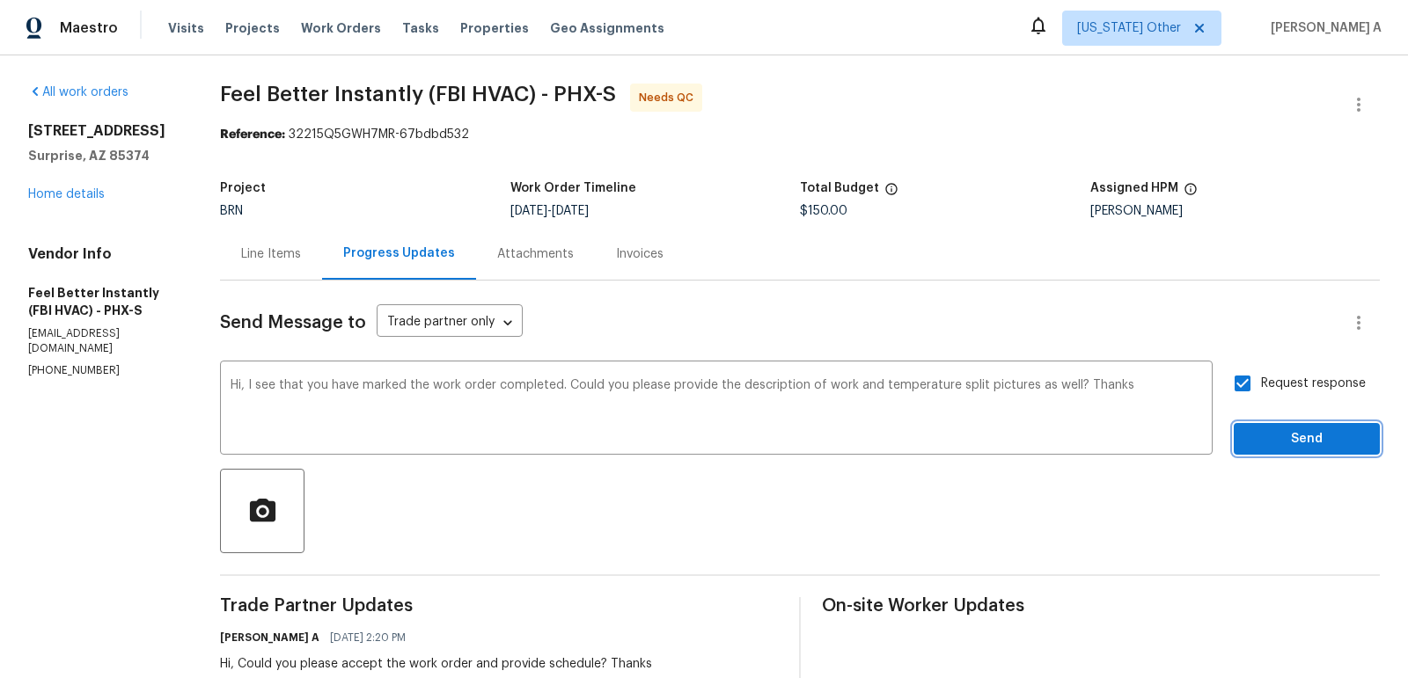
click at [1295, 435] on span "Send" at bounding box center [1306, 439] width 118 height 22
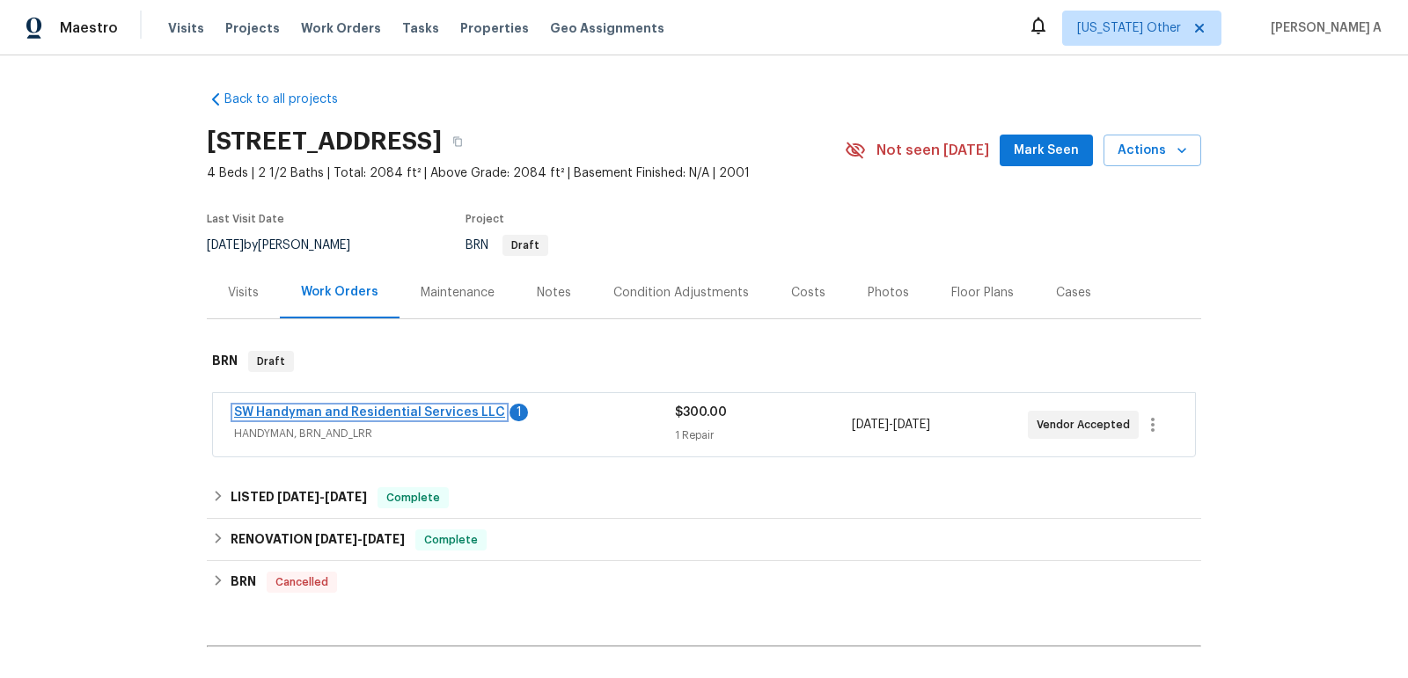
click at [304, 406] on link "SW Handyman and Residential Services LLC" at bounding box center [369, 412] width 271 height 12
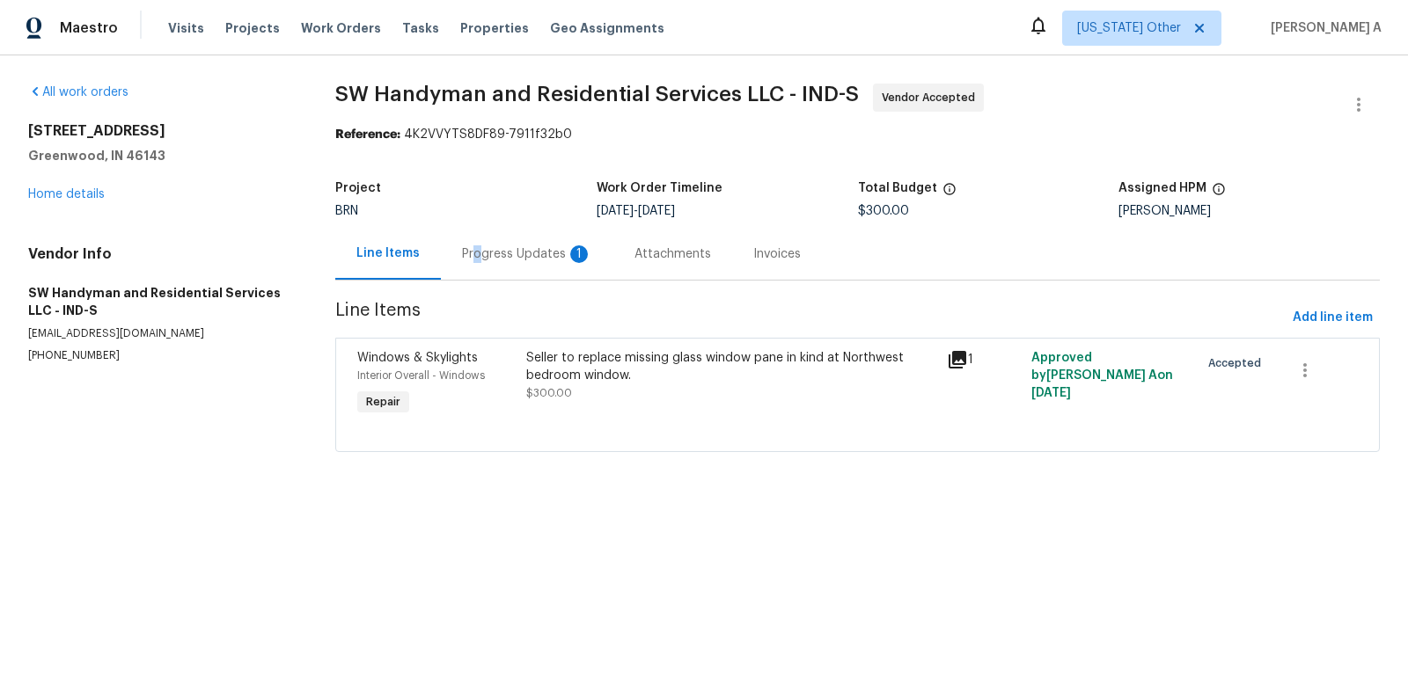
click at [468, 250] on div "Progress Updates 1" at bounding box center [527, 254] width 130 height 18
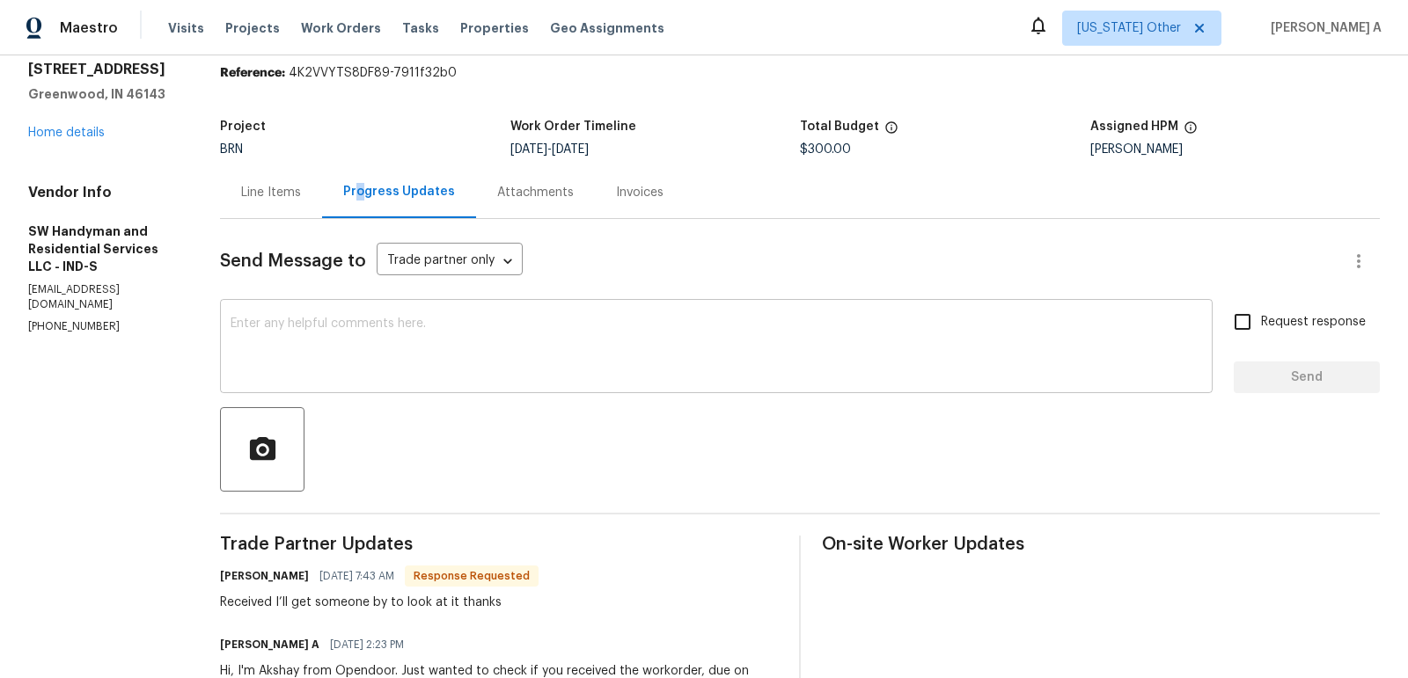
scroll to position [65, 0]
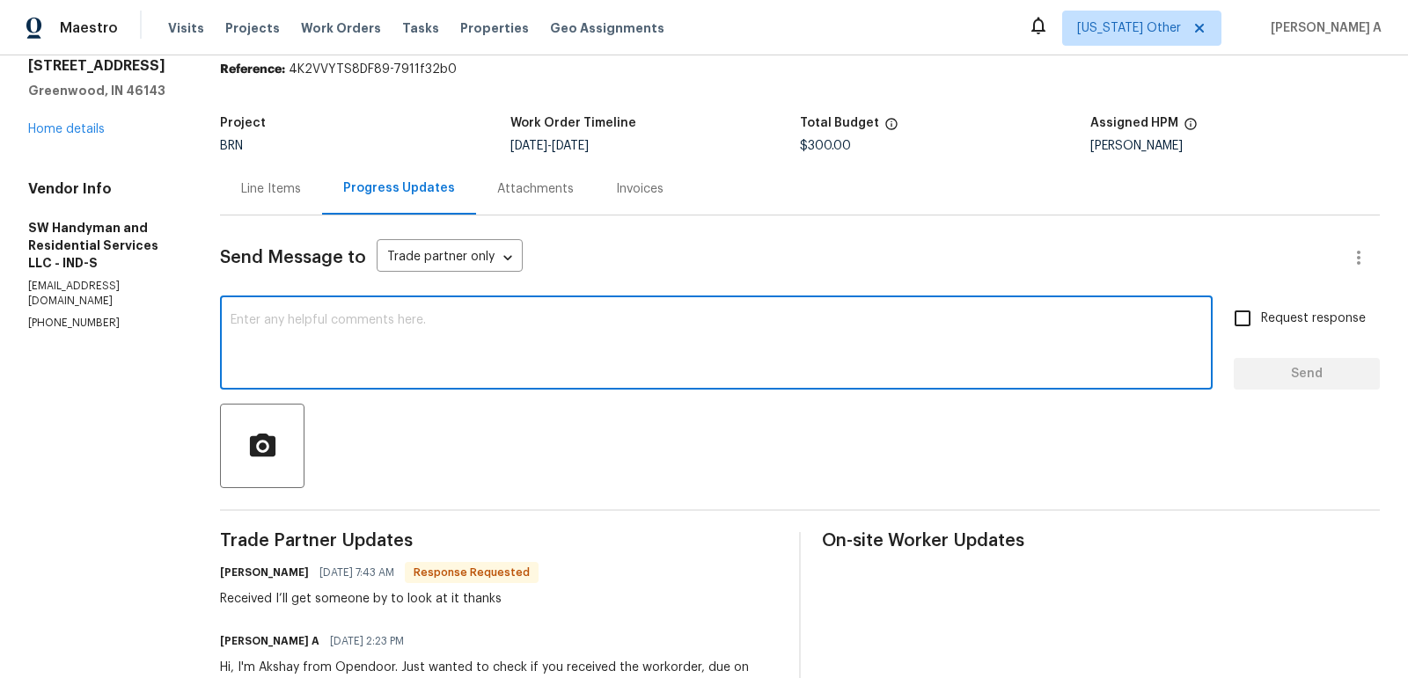
click at [527, 338] on textarea at bounding box center [715, 345] width 971 height 62
type textarea "Thanks for the confirmation. Please let us know once you confirmed the schedule."
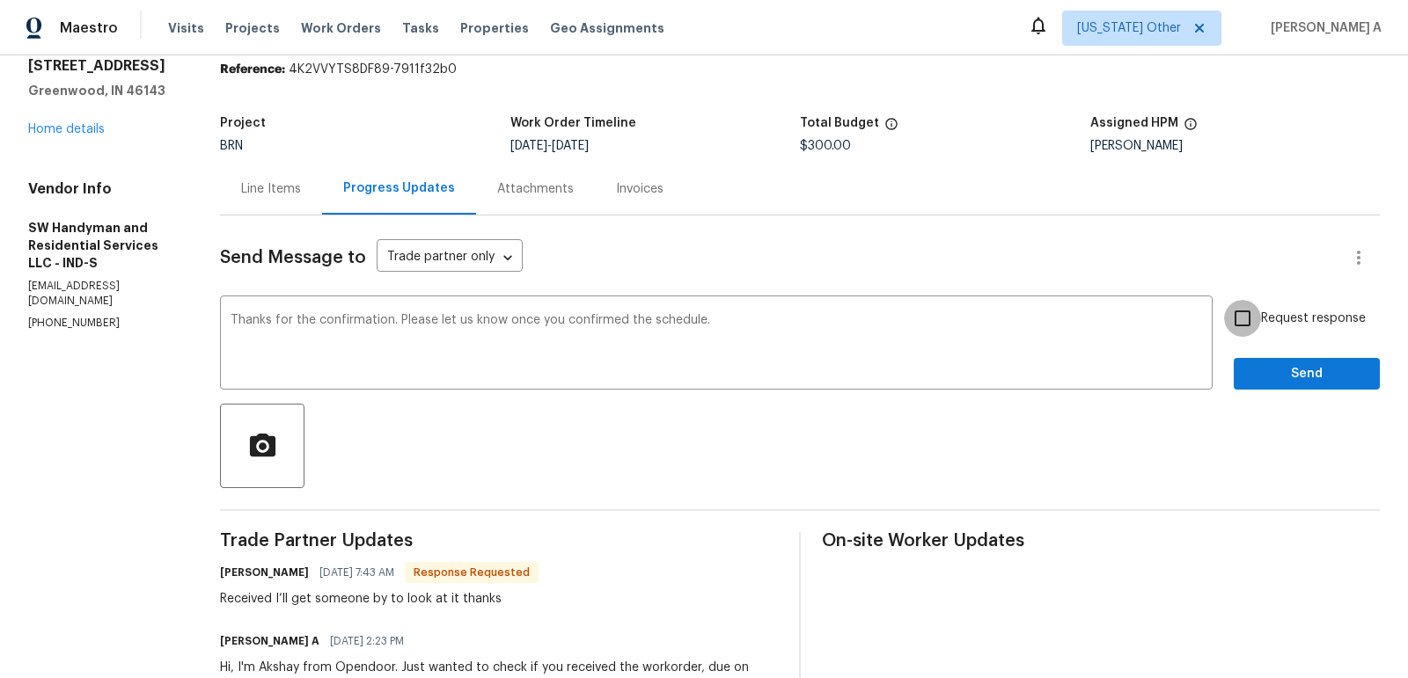
click at [1241, 324] on input "Request response" at bounding box center [1242, 318] width 37 height 37
checkbox input "true"
click at [1284, 380] on span "Send" at bounding box center [1306, 374] width 118 height 22
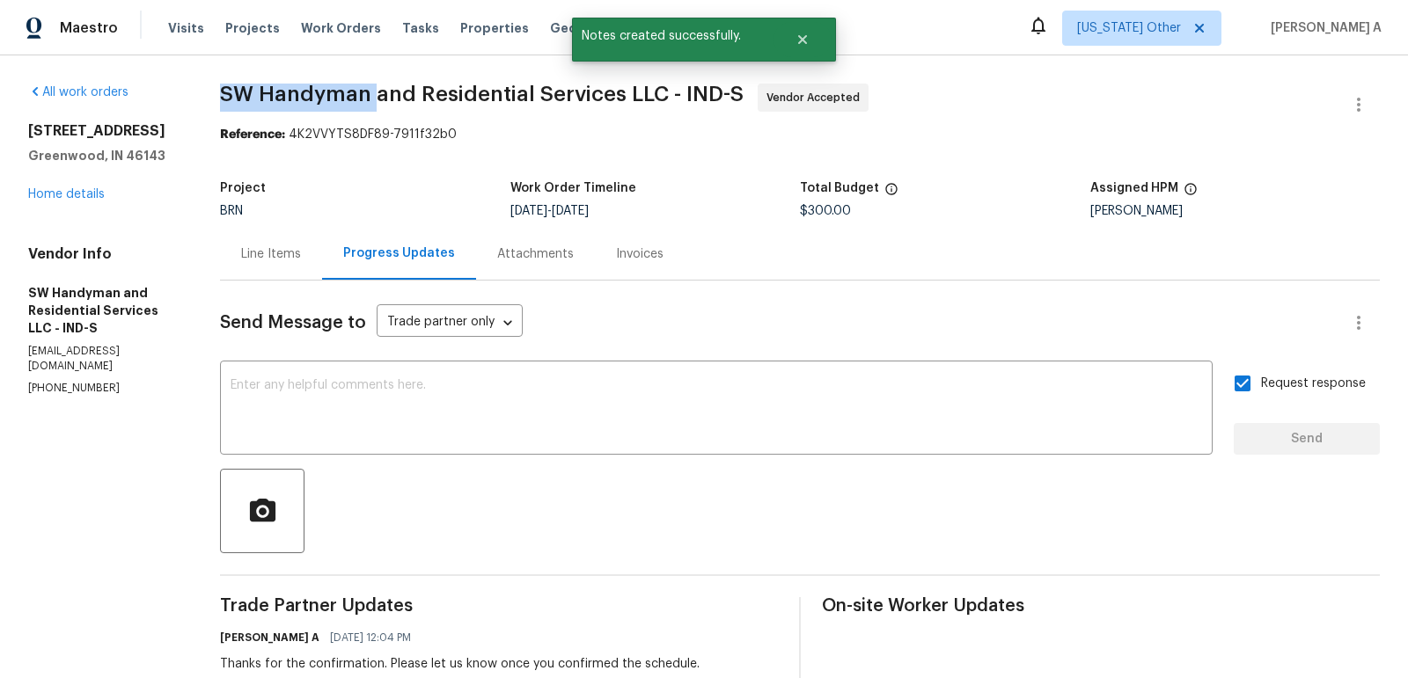
drag, startPoint x: 205, startPoint y: 101, endPoint x: 375, endPoint y: 100, distance: 169.8
click at [375, 100] on div "All work orders [STREET_ADDRESS] Home details Vendor Info SW Handyman and Resid…" at bounding box center [704, 483] width 1408 height 857
copy span "SW Handyman"
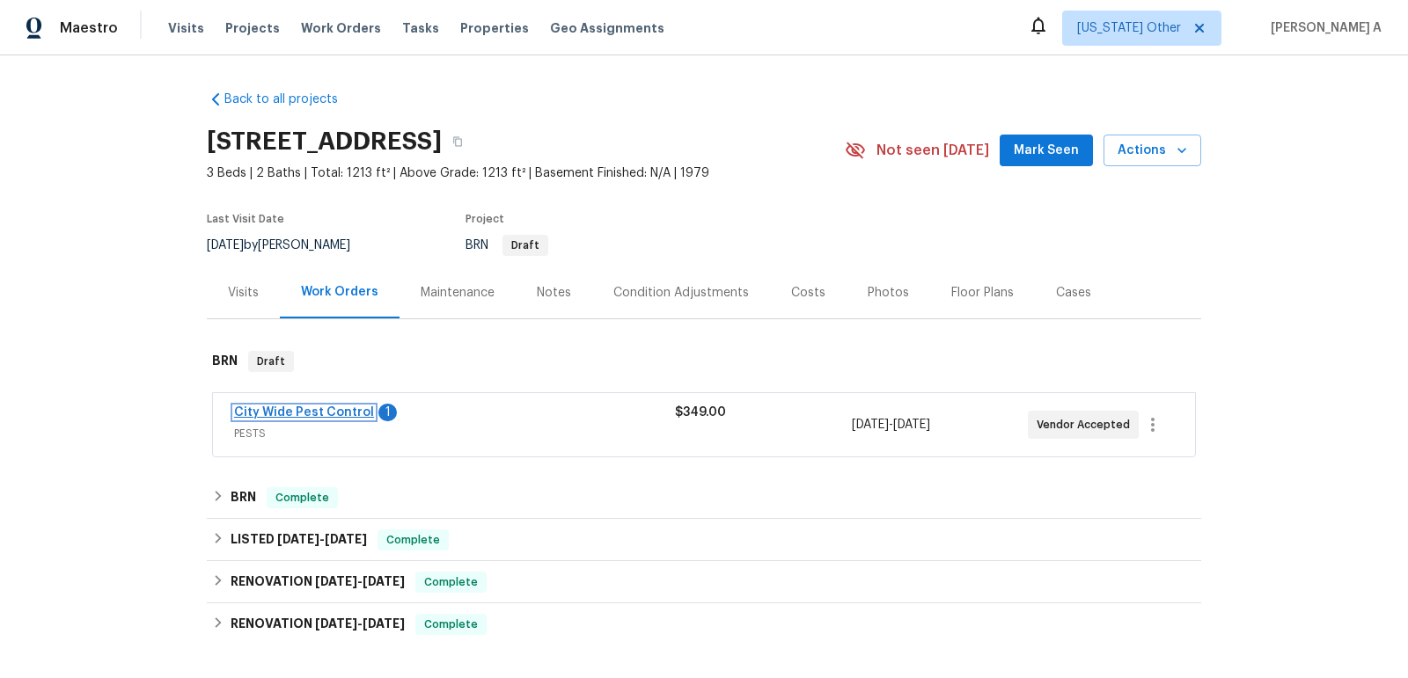
click at [323, 416] on link "City Wide Pest Control" at bounding box center [304, 412] width 140 height 12
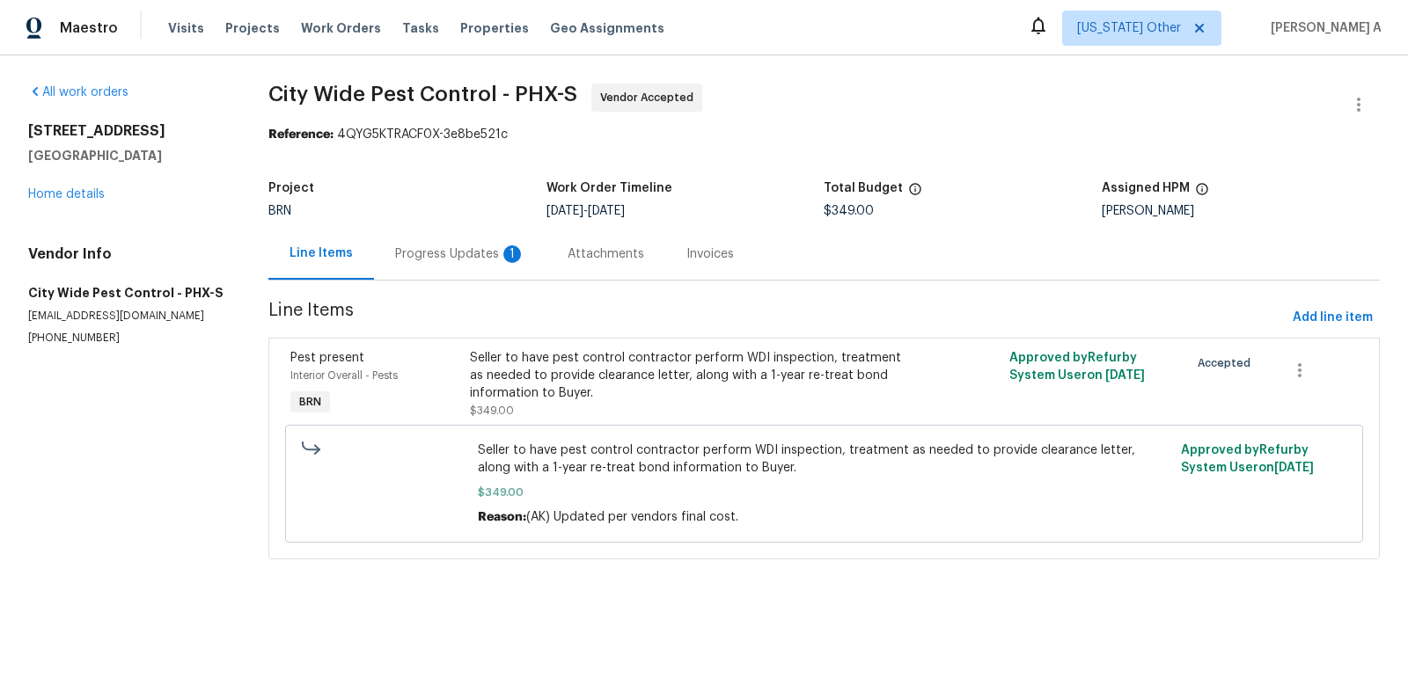
click at [441, 252] on div "Progress Updates 1" at bounding box center [460, 254] width 130 height 18
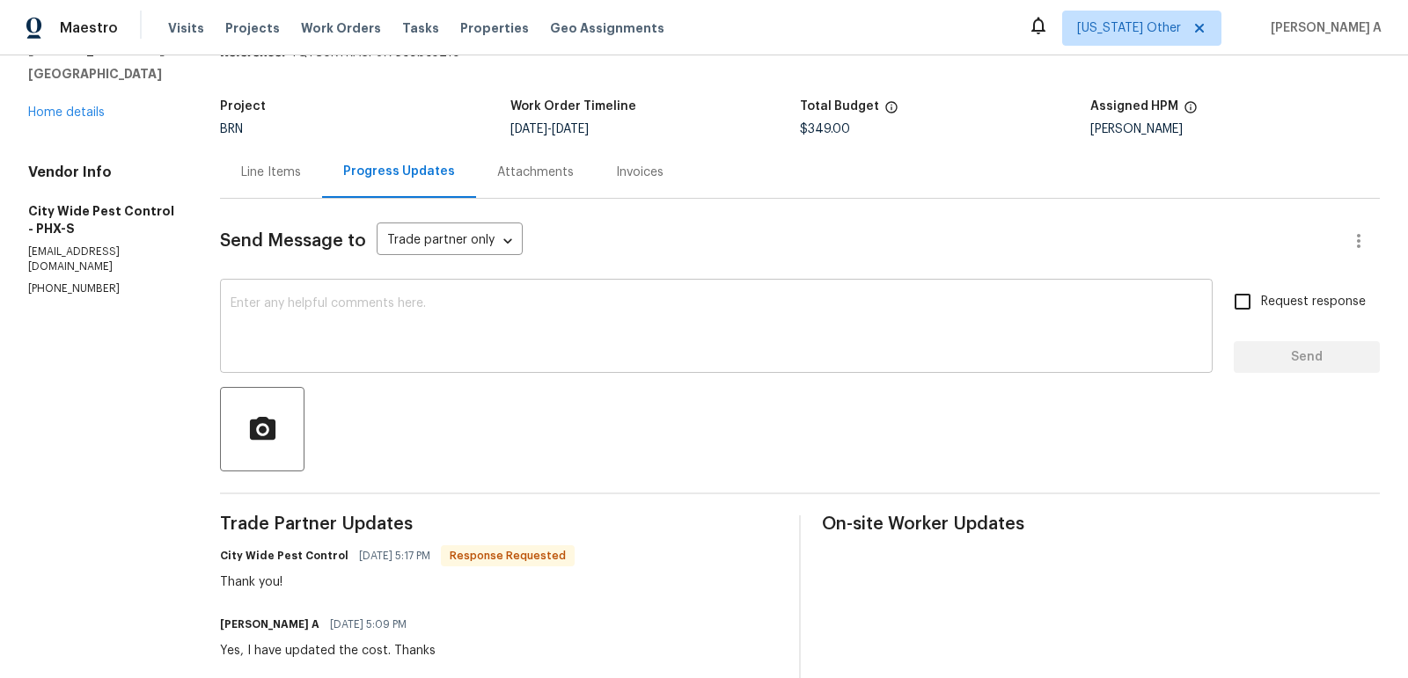
scroll to position [80, 0]
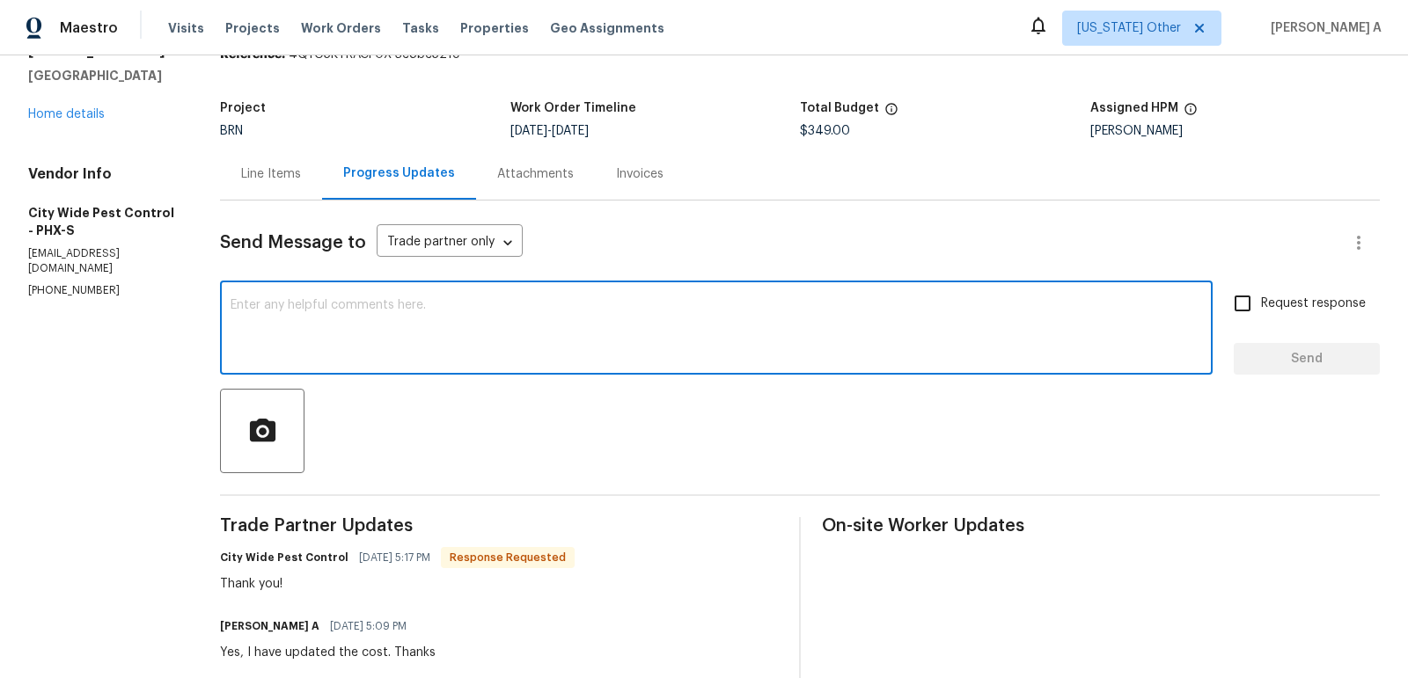
click at [494, 306] on textarea at bounding box center [715, 330] width 971 height 62
type textarea "P"
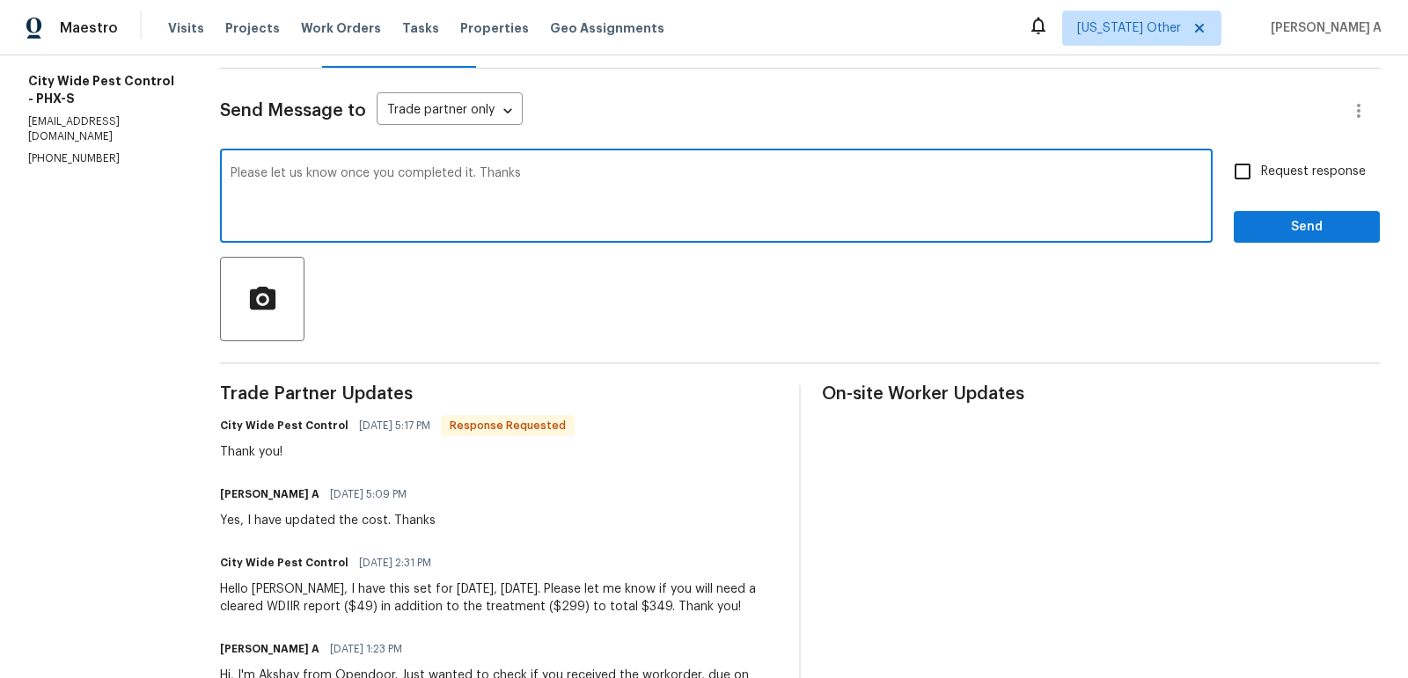
scroll to position [256, 0]
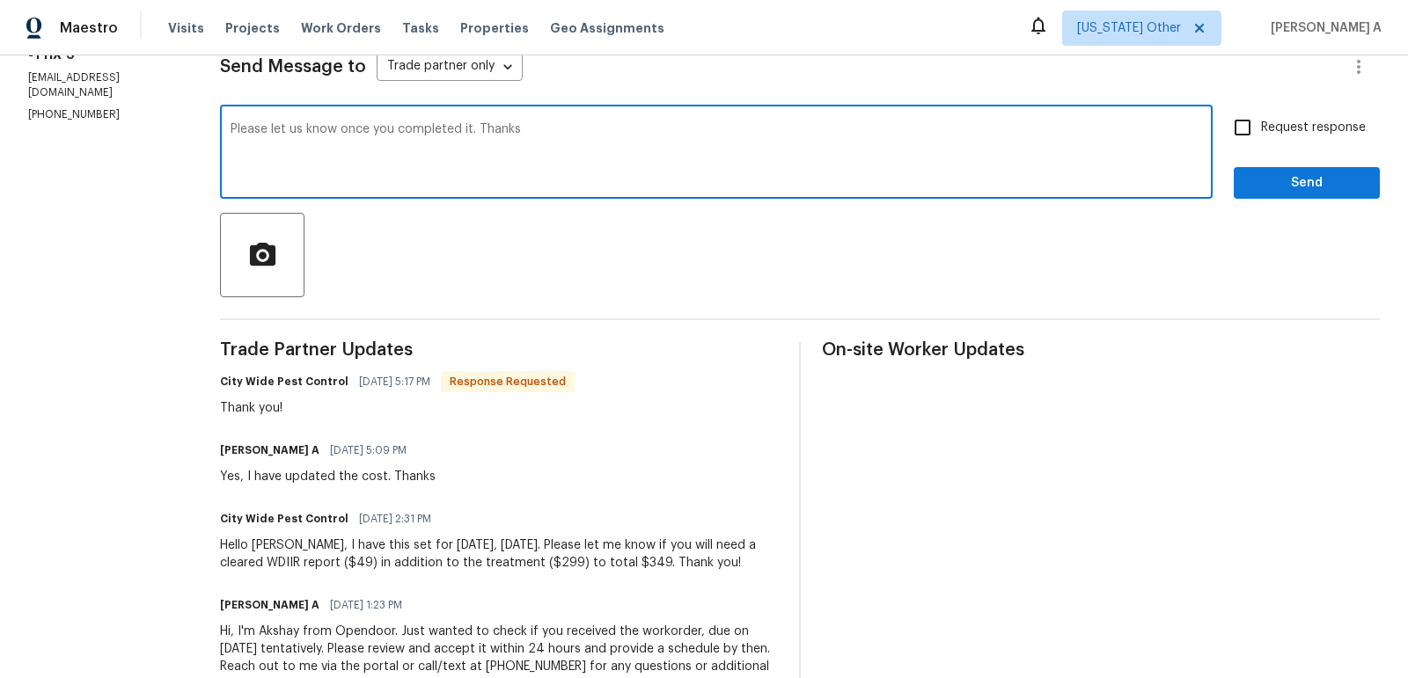
click at [0, 0] on qb-div "Fix the auxiliary or modal verb you have" at bounding box center [0, 0] width 0 height 0
click at [489, 131] on textarea "Please let us know once you have completed it. Thanks" at bounding box center [715, 154] width 971 height 62
click at [402, 128] on textarea "Please let us know once you have complete it. Thanks" at bounding box center [715, 154] width 971 height 62
type textarea "Please let us know once you complete it. Thanks"
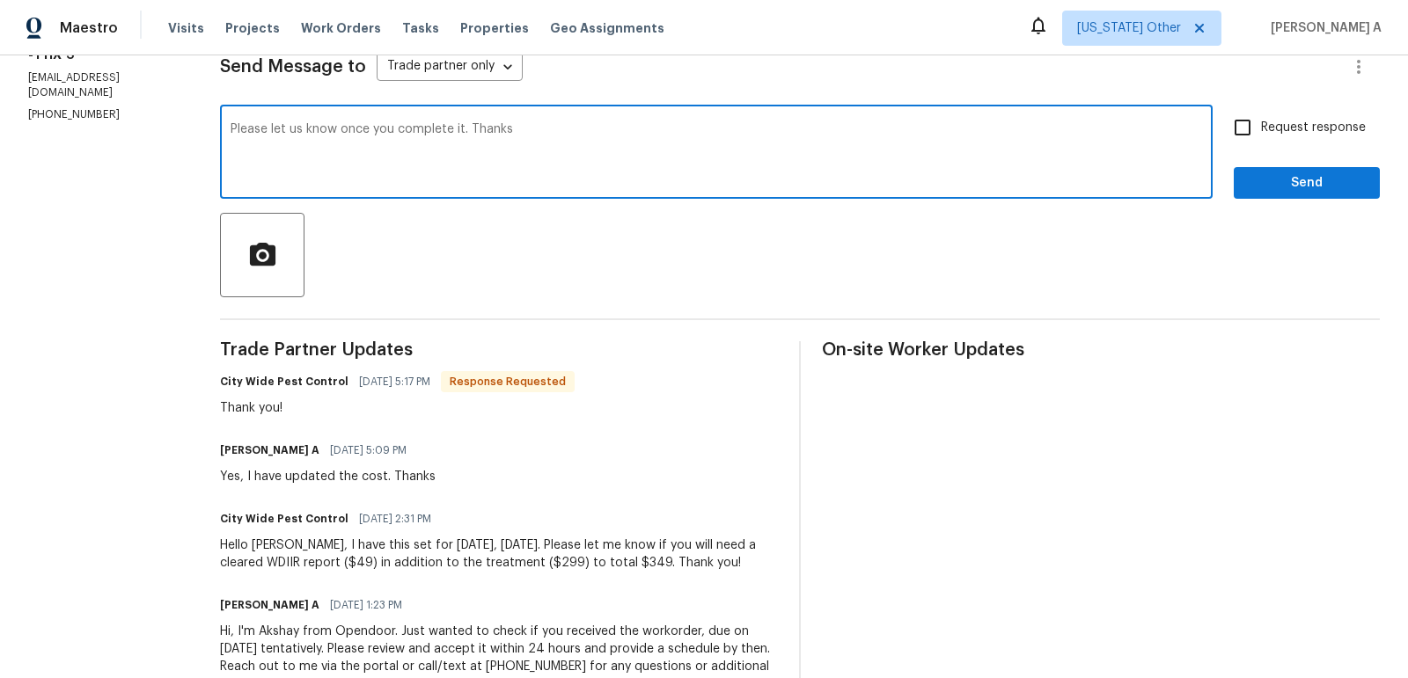
click at [1268, 121] on span "Request response" at bounding box center [1313, 128] width 105 height 18
click at [1261, 121] on input "Request response" at bounding box center [1242, 127] width 37 height 37
checkbox input "true"
click at [631, 143] on textarea "Please let us know once you complete it. Thanks" at bounding box center [715, 154] width 971 height 62
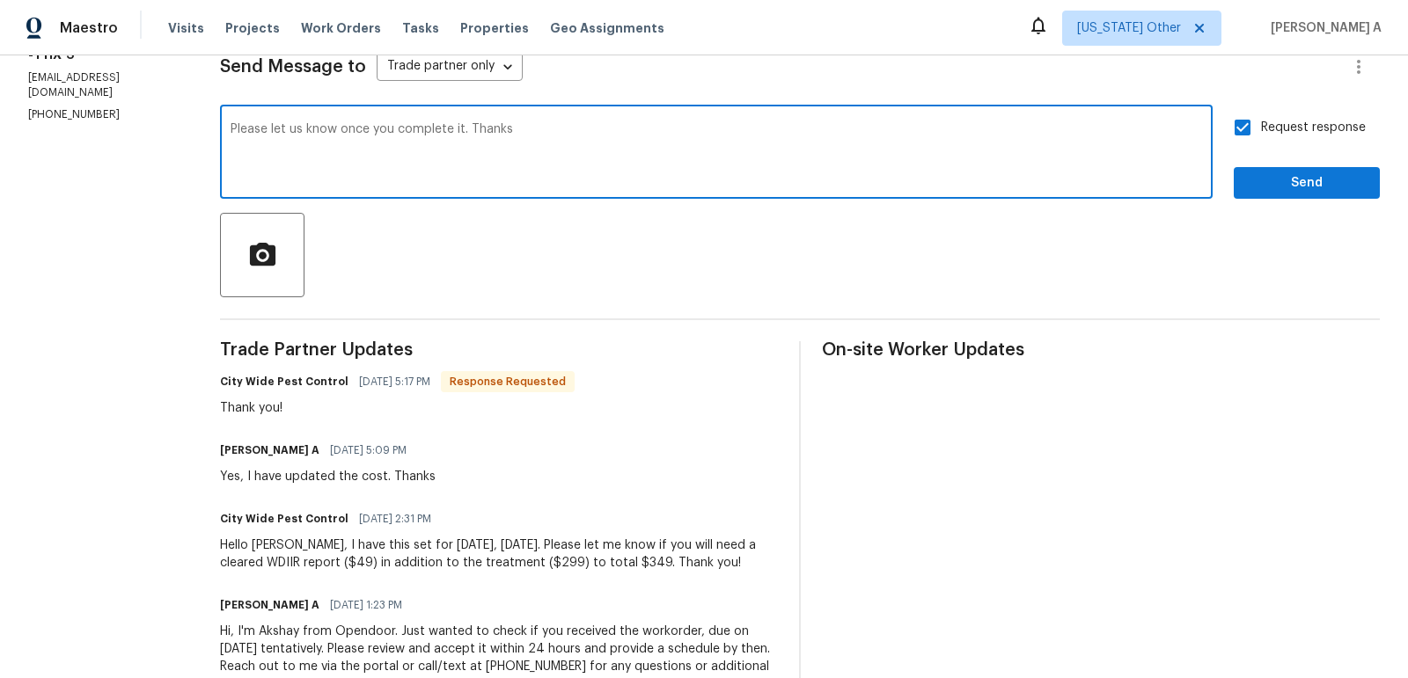
click at [631, 143] on textarea "Please let us know once you complete it. Thanks" at bounding box center [715, 154] width 971 height 62
click at [0, 0] on icon "Paraphrase text" at bounding box center [0, 0] width 0 height 0
click at [0, 0] on span "completed" at bounding box center [0, 0] width 0 height 0
click at [1082, 151] on textarea "Please notify us once you have completed it. Thanks" at bounding box center [715, 154] width 971 height 62
type textarea "Please notify us once you have completed it. Thanks"
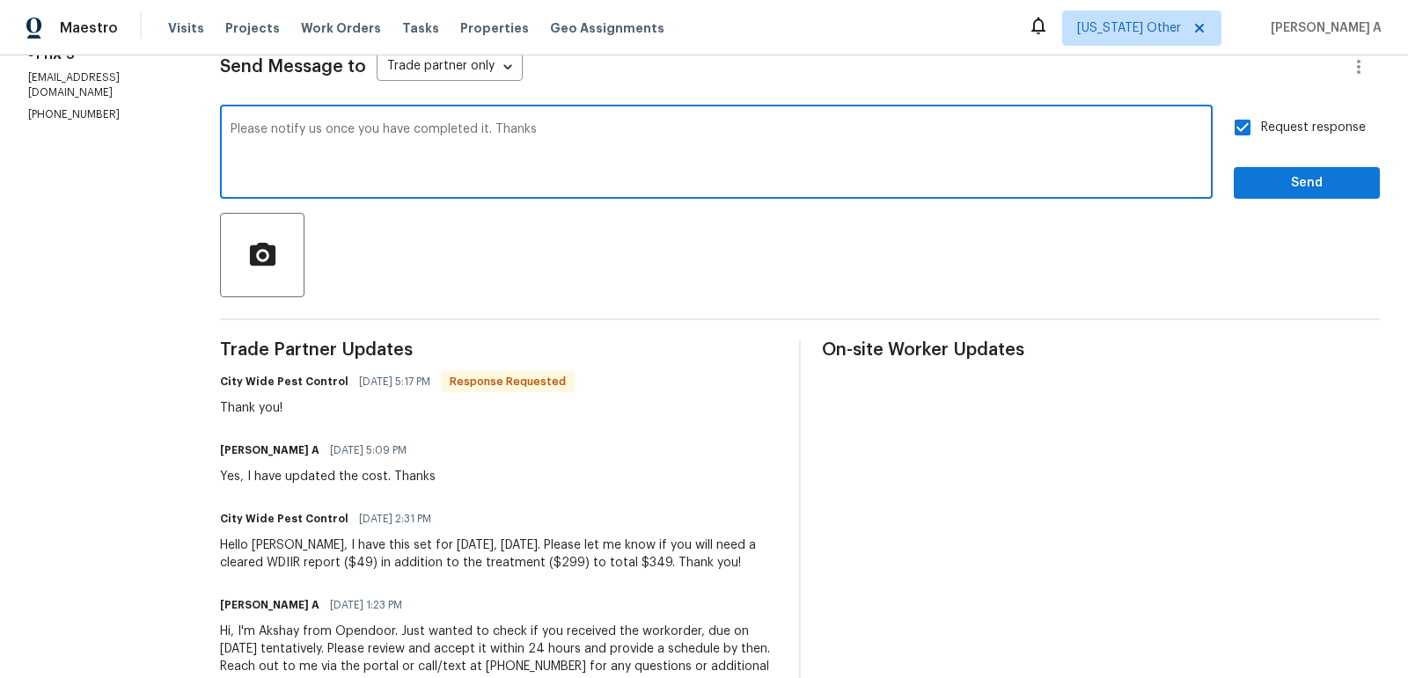
click at [1248, 130] on input "Request response" at bounding box center [1242, 127] width 37 height 37
checkbox input "false"
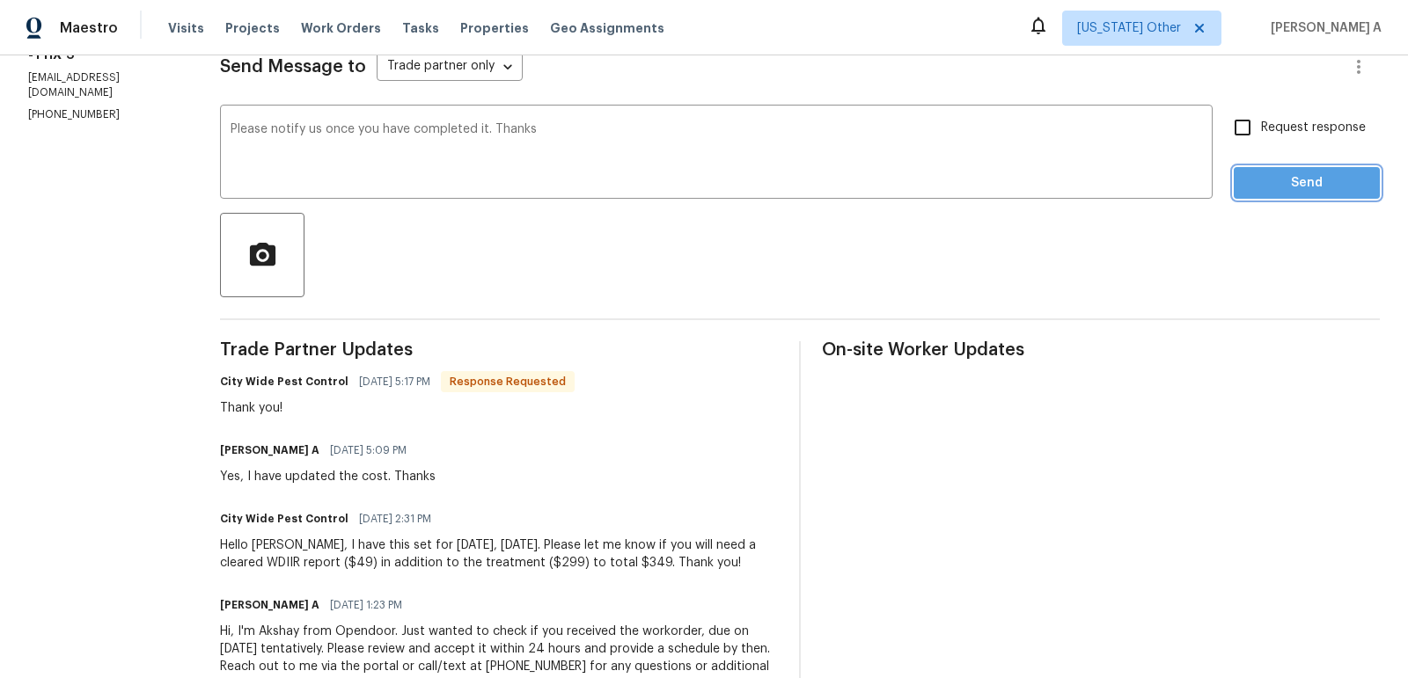
click at [1291, 186] on span "Send" at bounding box center [1306, 183] width 118 height 22
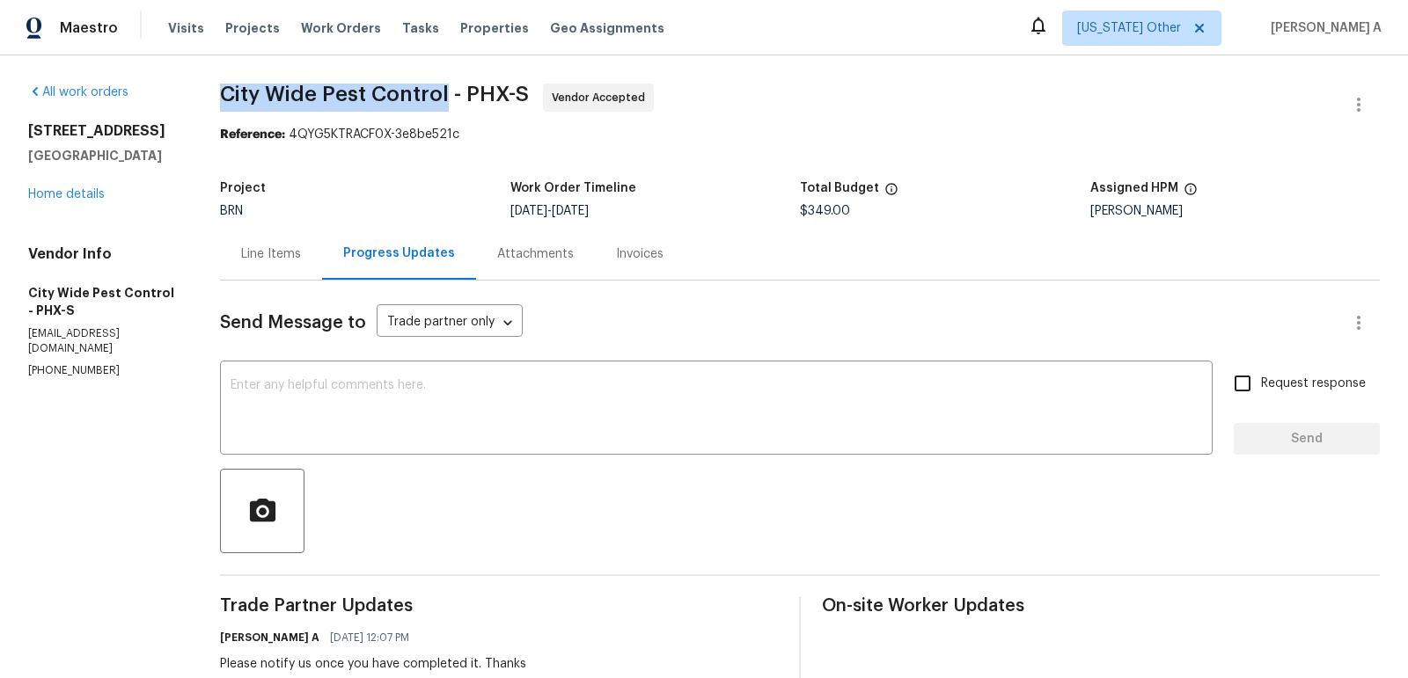
copy span "City Wide Pest Control"
drag, startPoint x: 210, startPoint y: 89, endPoint x: 447, endPoint y: 91, distance: 236.7
click at [447, 91] on div "All work orders 15807 N 60th Ave Glendale, AZ 85306 Home details Vendor Info Ci…" at bounding box center [704, 561] width 1408 height 1012
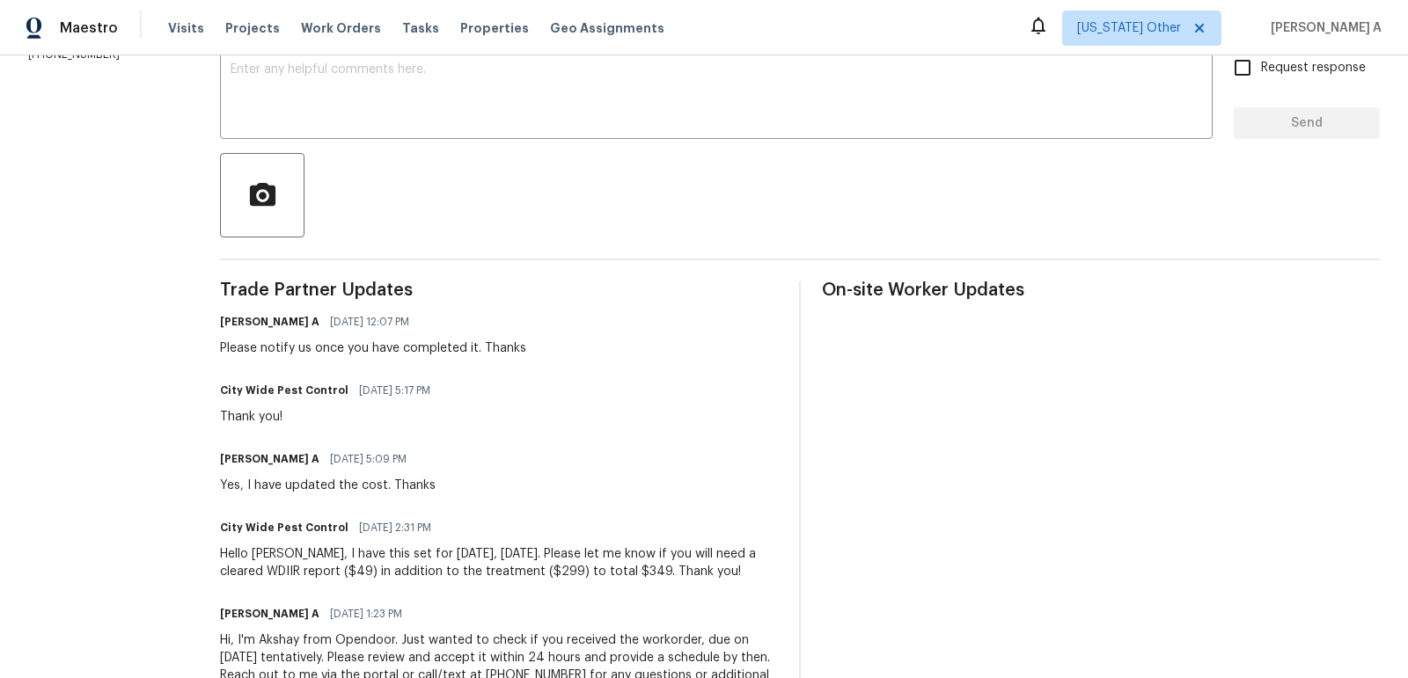
scroll to position [315, 0]
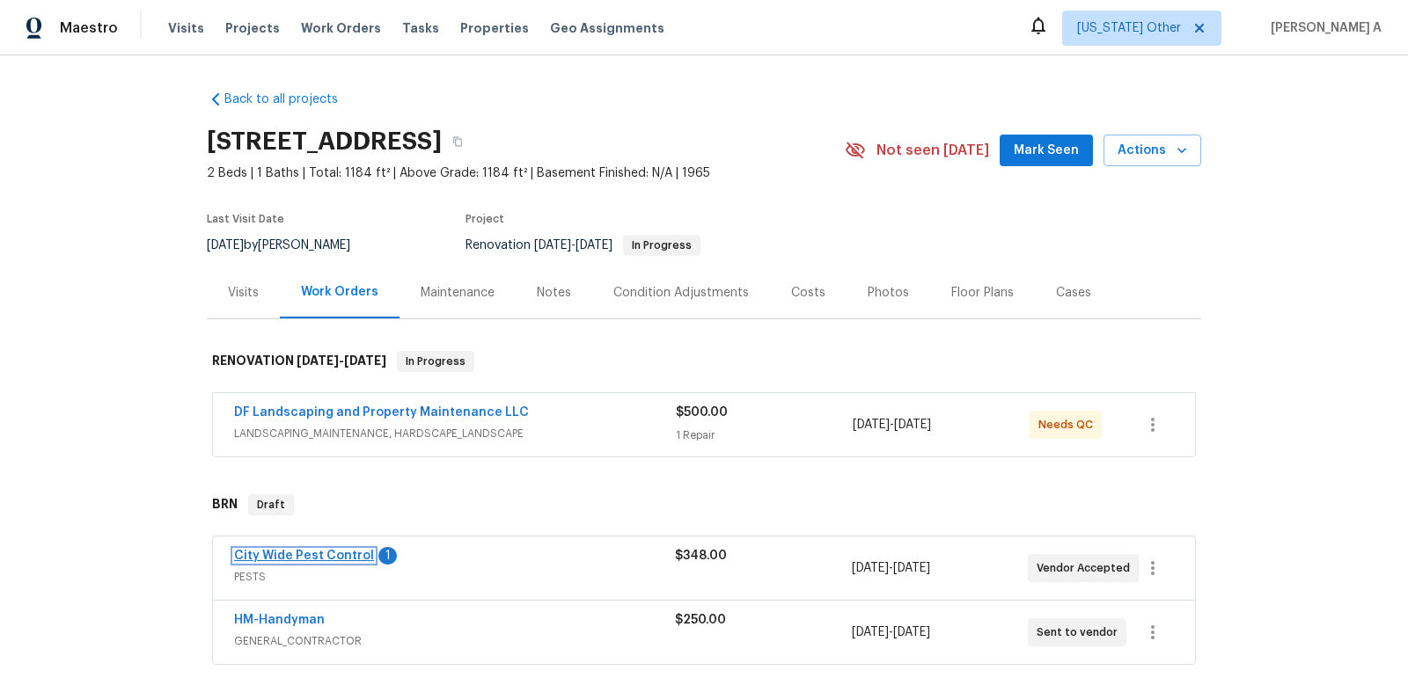
click at [309, 553] on link "City Wide Pest Control" at bounding box center [304, 556] width 140 height 12
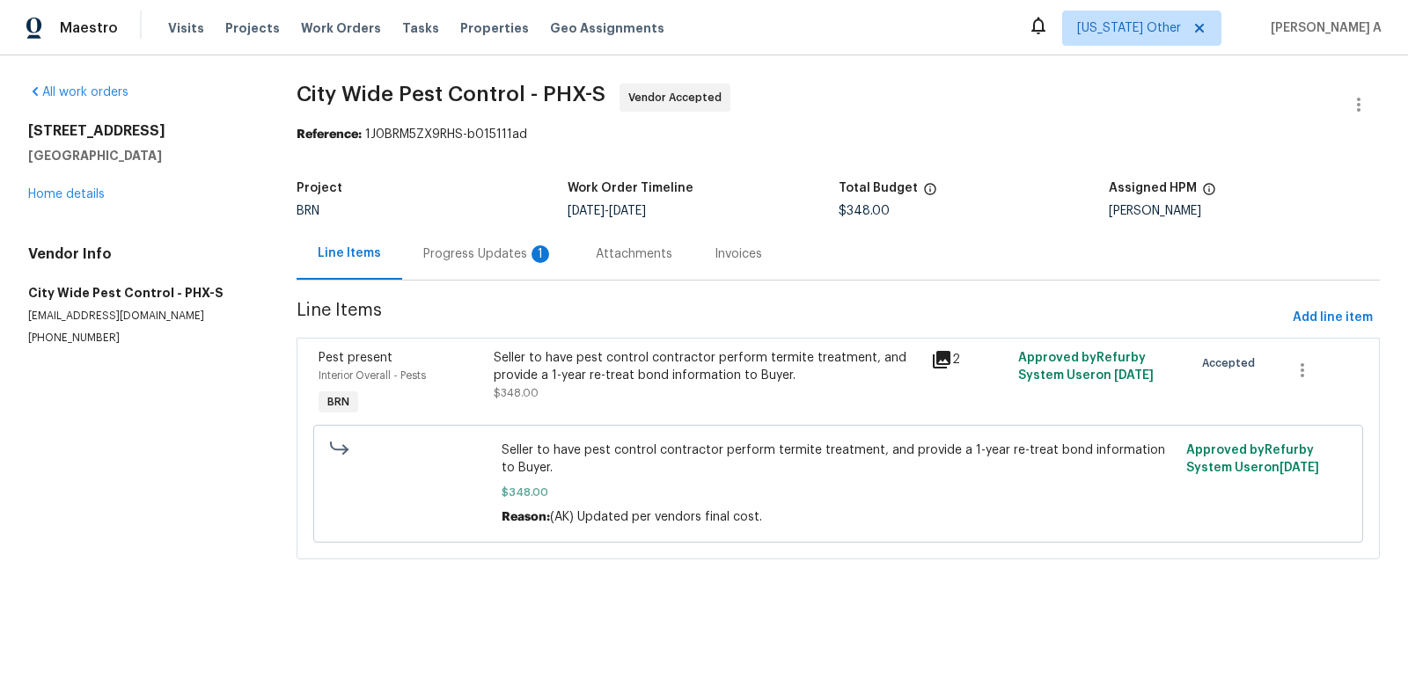
click at [479, 253] on div "Progress Updates 1" at bounding box center [488, 254] width 130 height 18
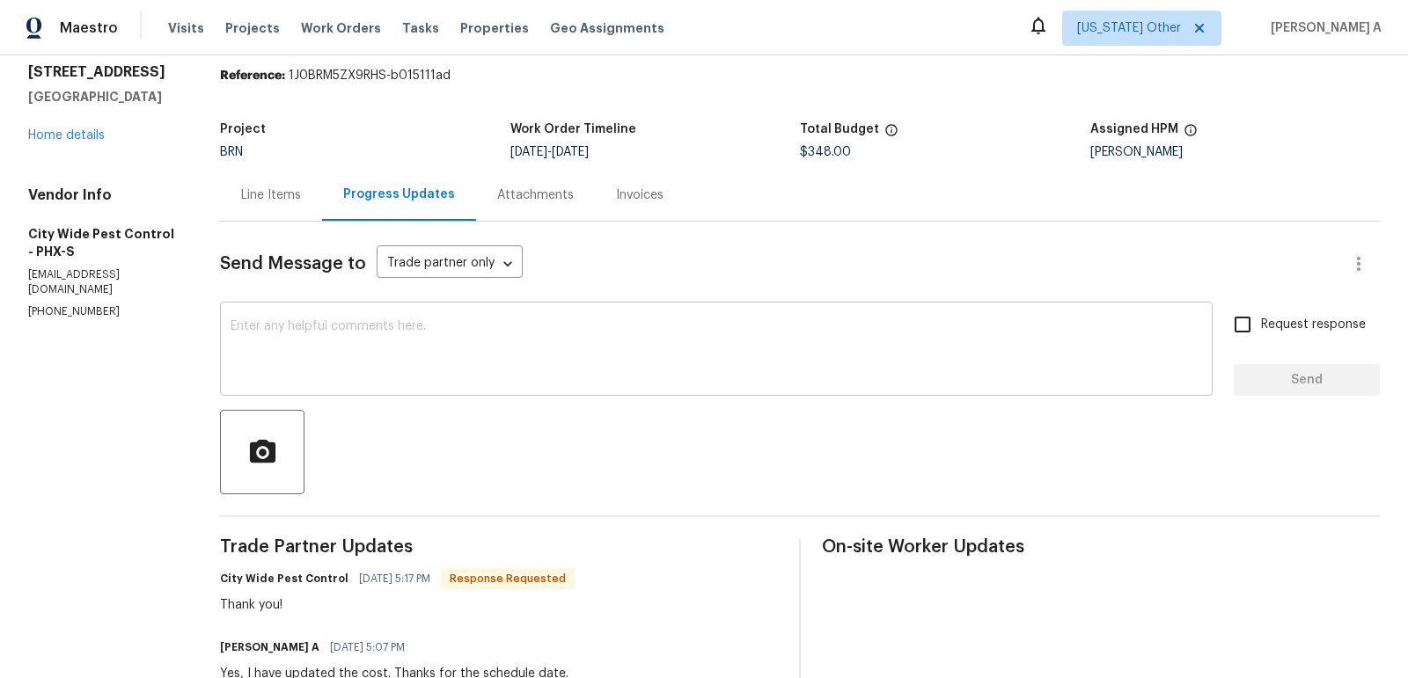
scroll to position [84, 0]
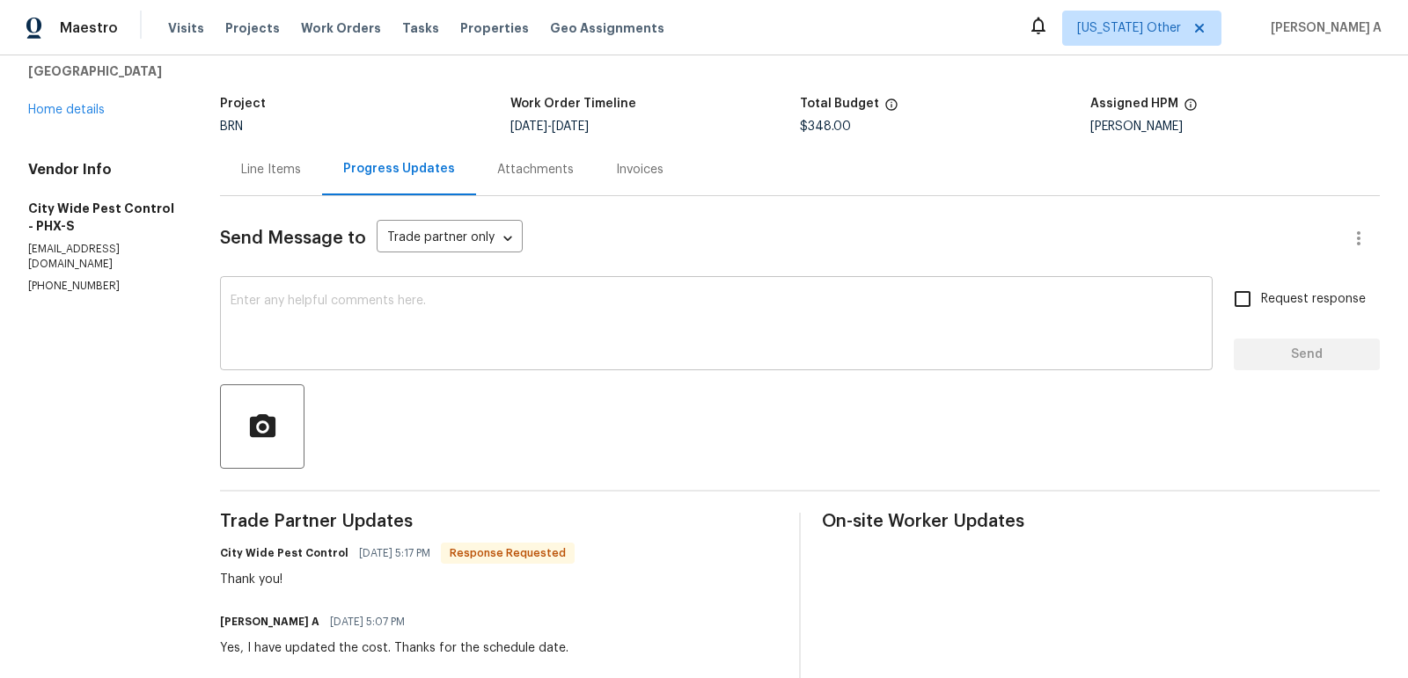
click at [516, 320] on textarea at bounding box center [715, 326] width 971 height 62
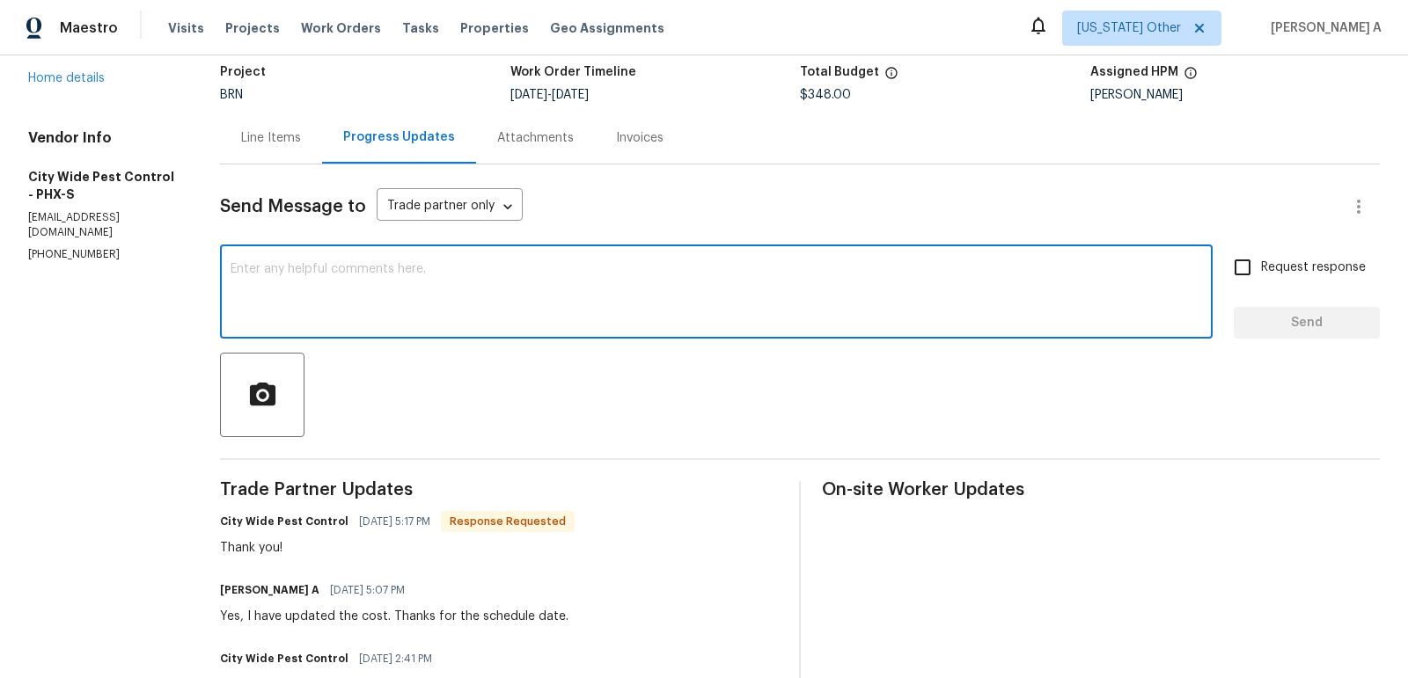
scroll to position [119, 0]
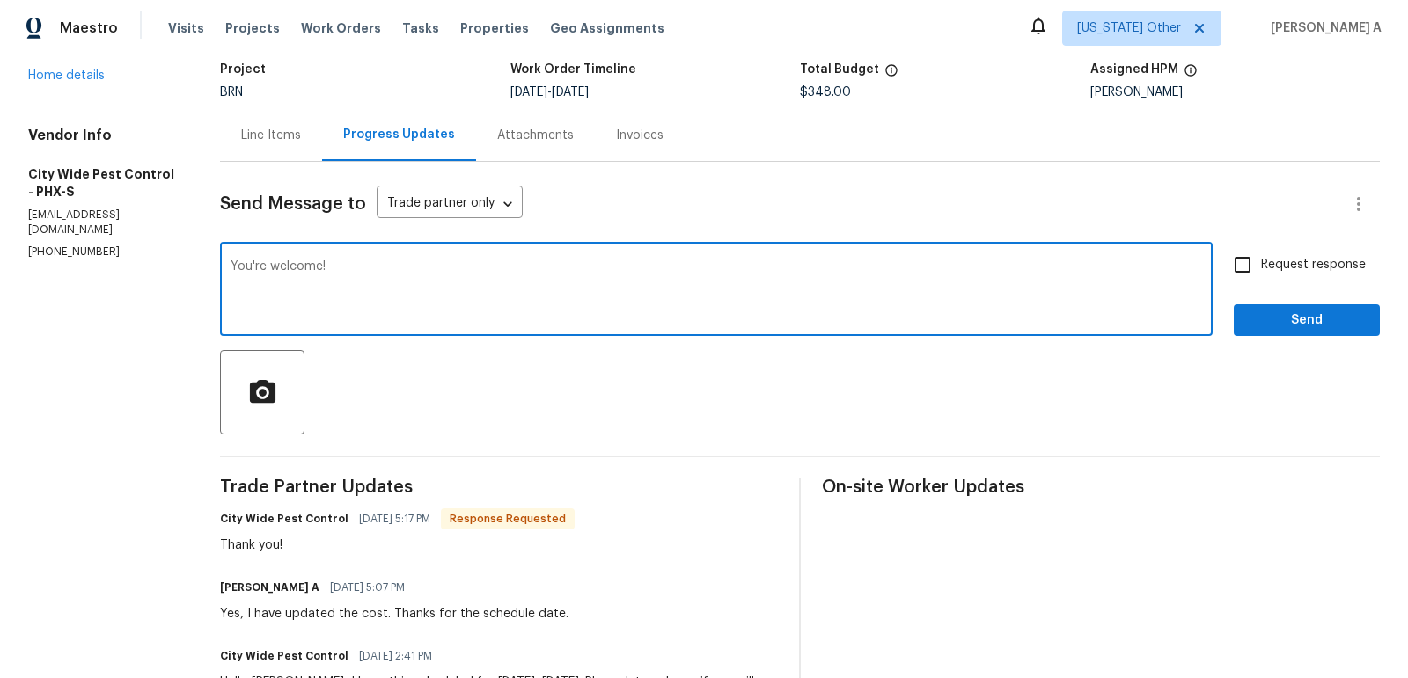
type textarea "You're welcome!"
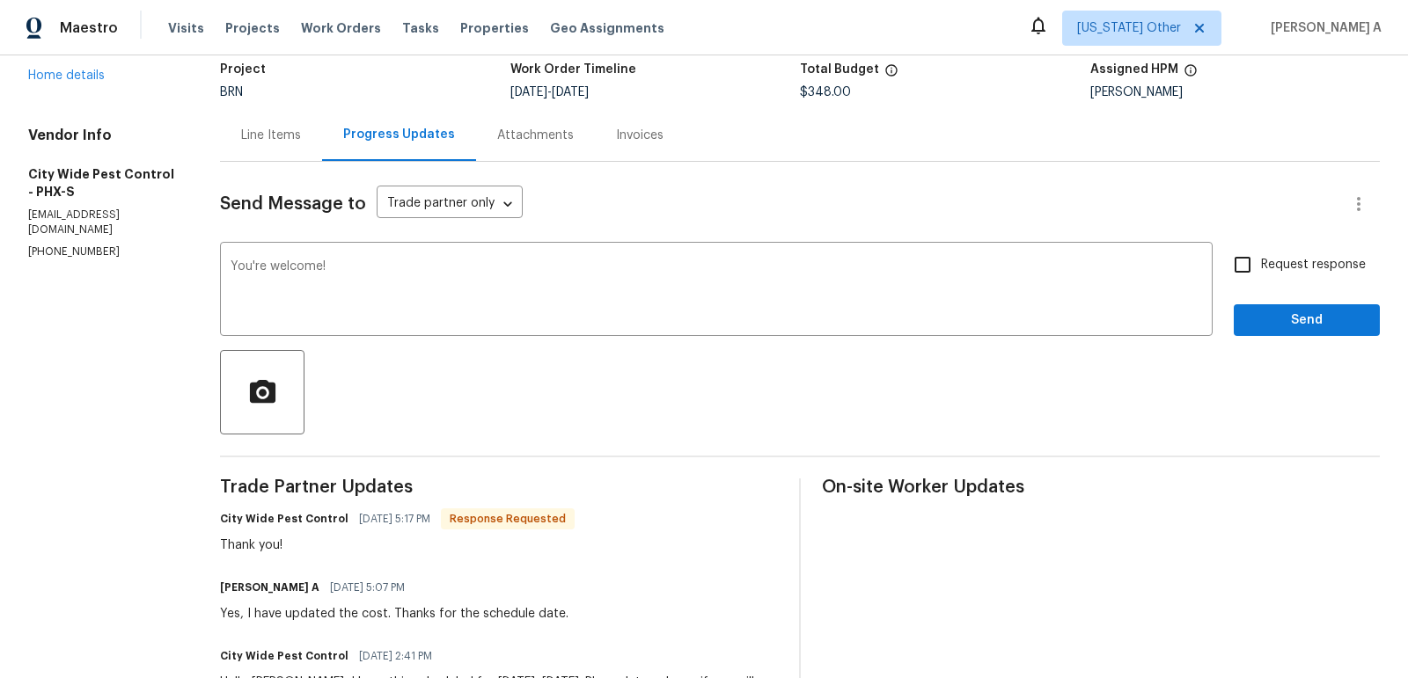
click at [1218, 257] on div "You're welcome! x ​ Request response Send" at bounding box center [799, 291] width 1159 height 90
click at [1251, 270] on input "Request response" at bounding box center [1242, 264] width 37 height 37
checkbox input "true"
click at [1290, 311] on span "Send" at bounding box center [1306, 321] width 118 height 22
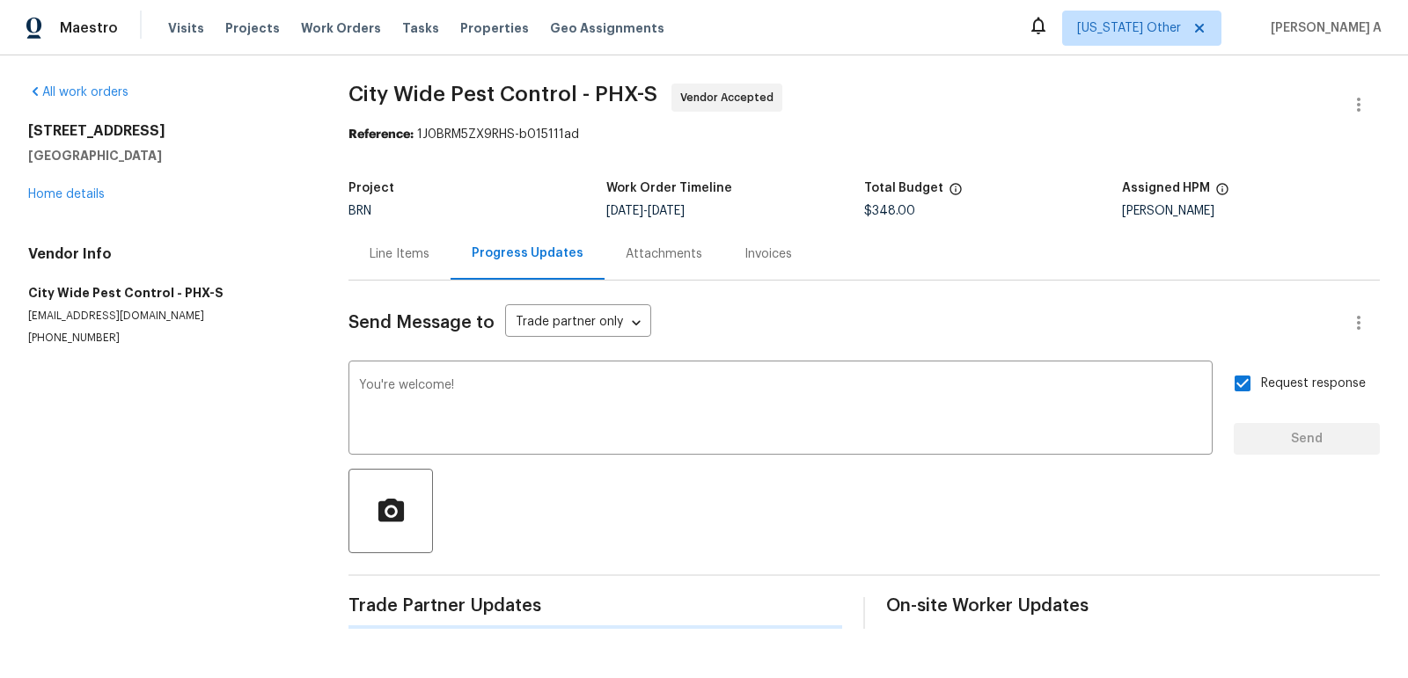
scroll to position [0, 0]
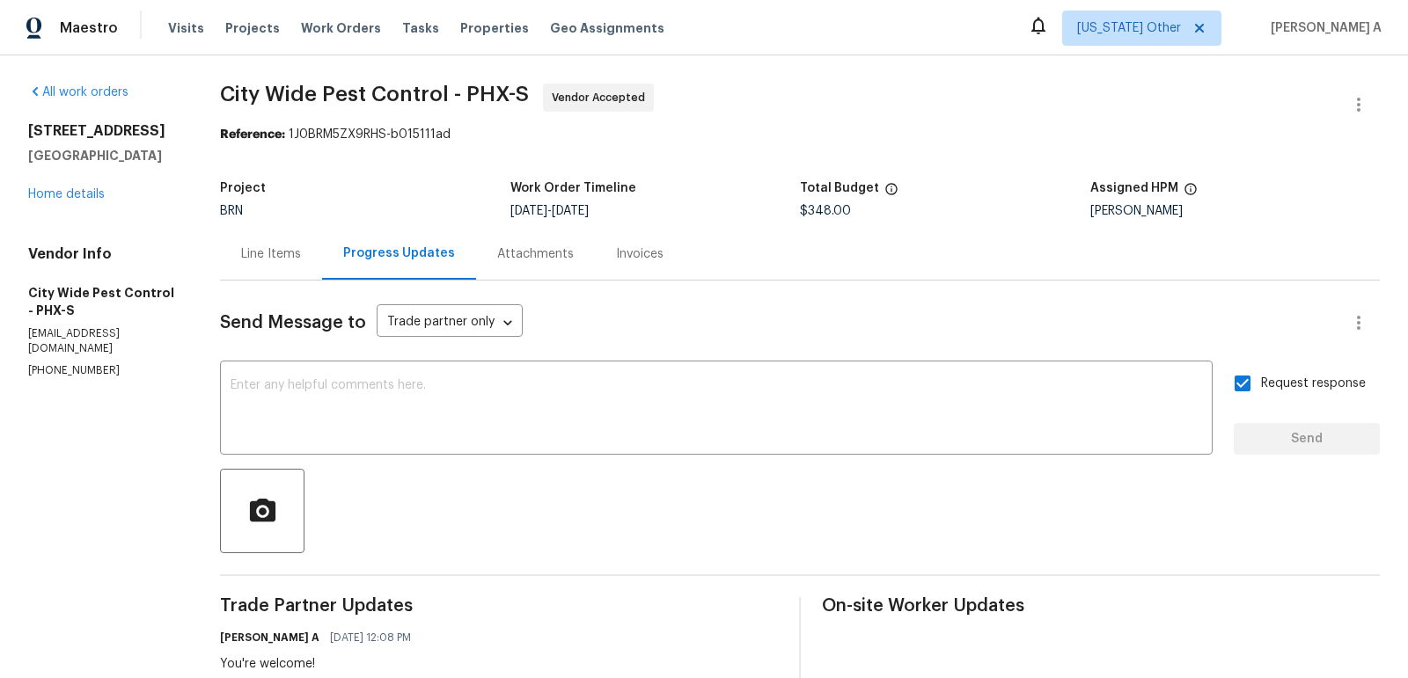
click at [282, 245] on div "Line Items" at bounding box center [271, 254] width 60 height 18
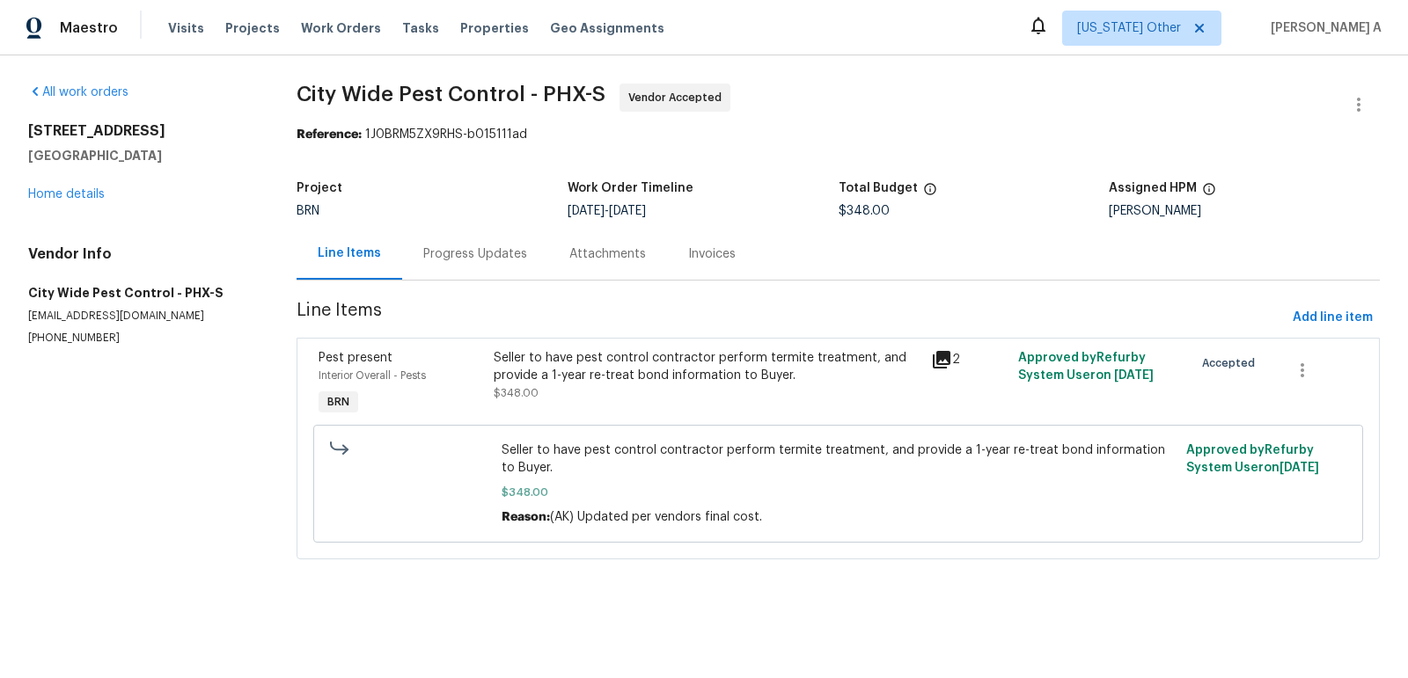
click at [446, 252] on div "Progress Updates" at bounding box center [475, 254] width 104 height 18
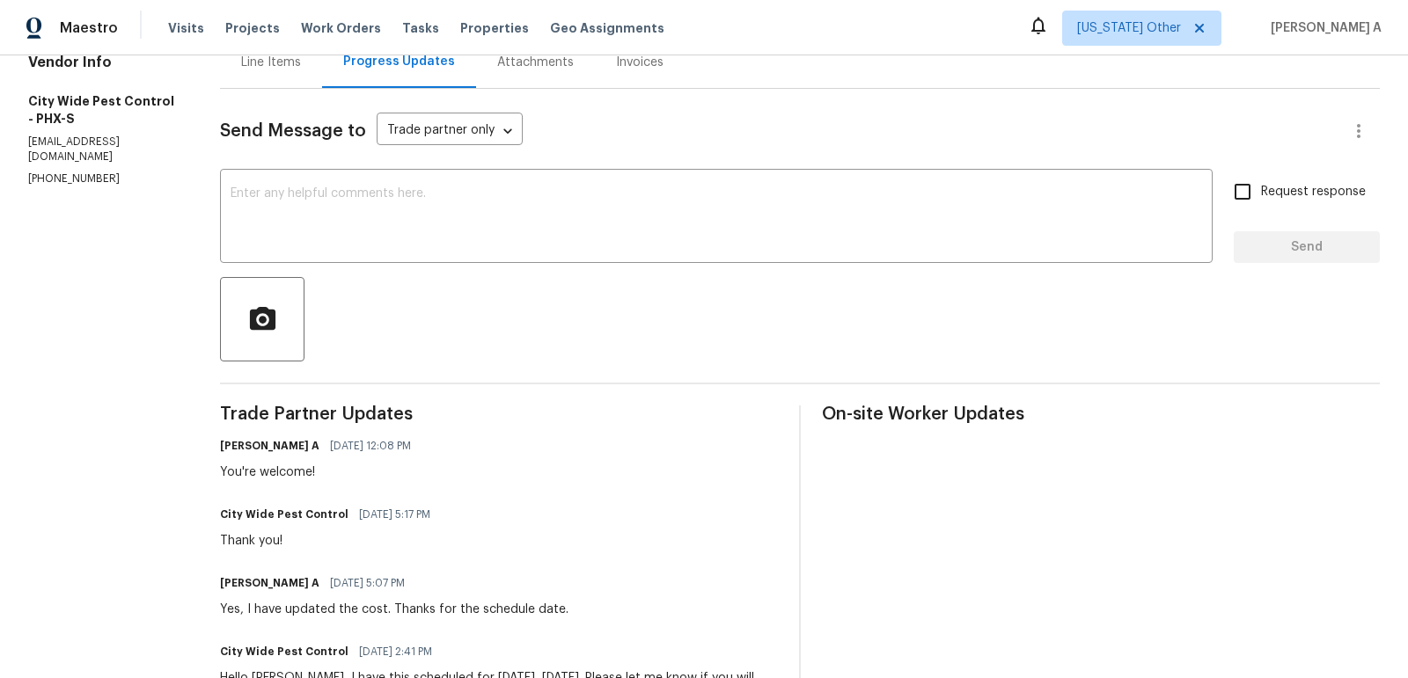
scroll to position [201, 0]
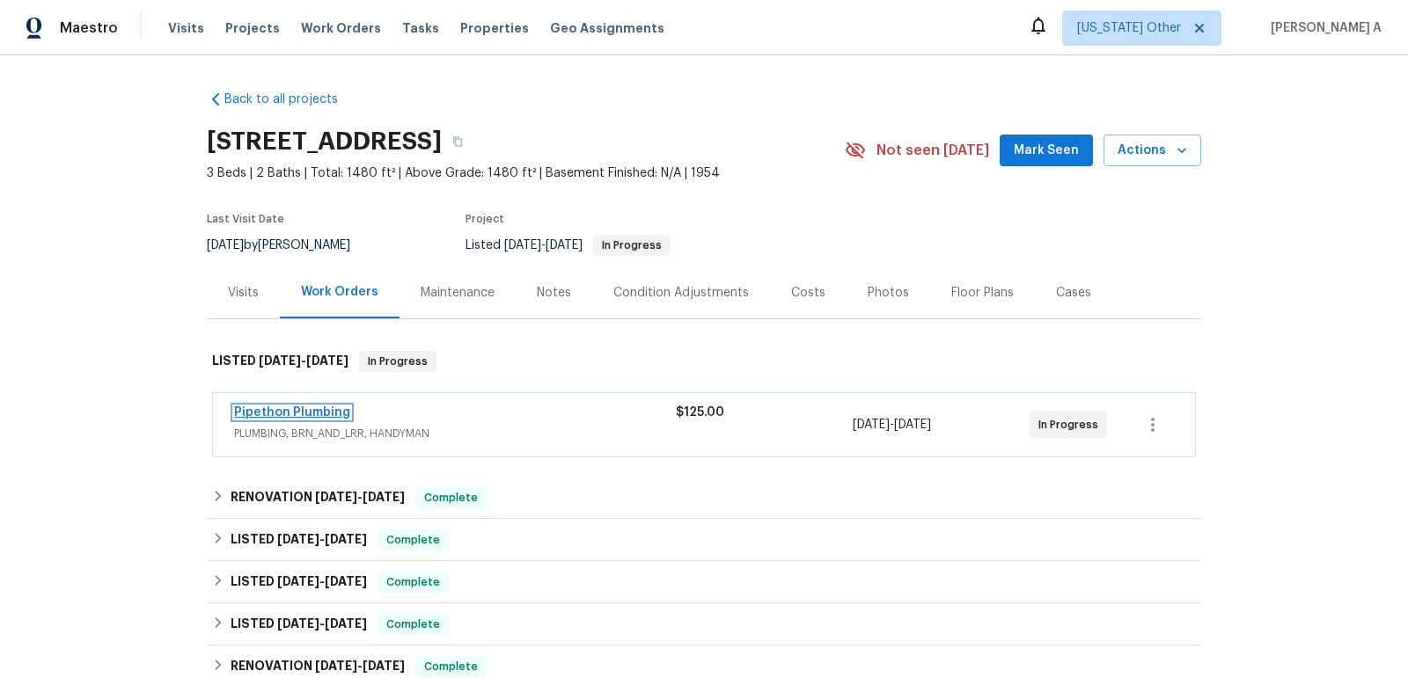
click at [290, 411] on link "Pipethon Plumbing" at bounding box center [292, 412] width 116 height 12
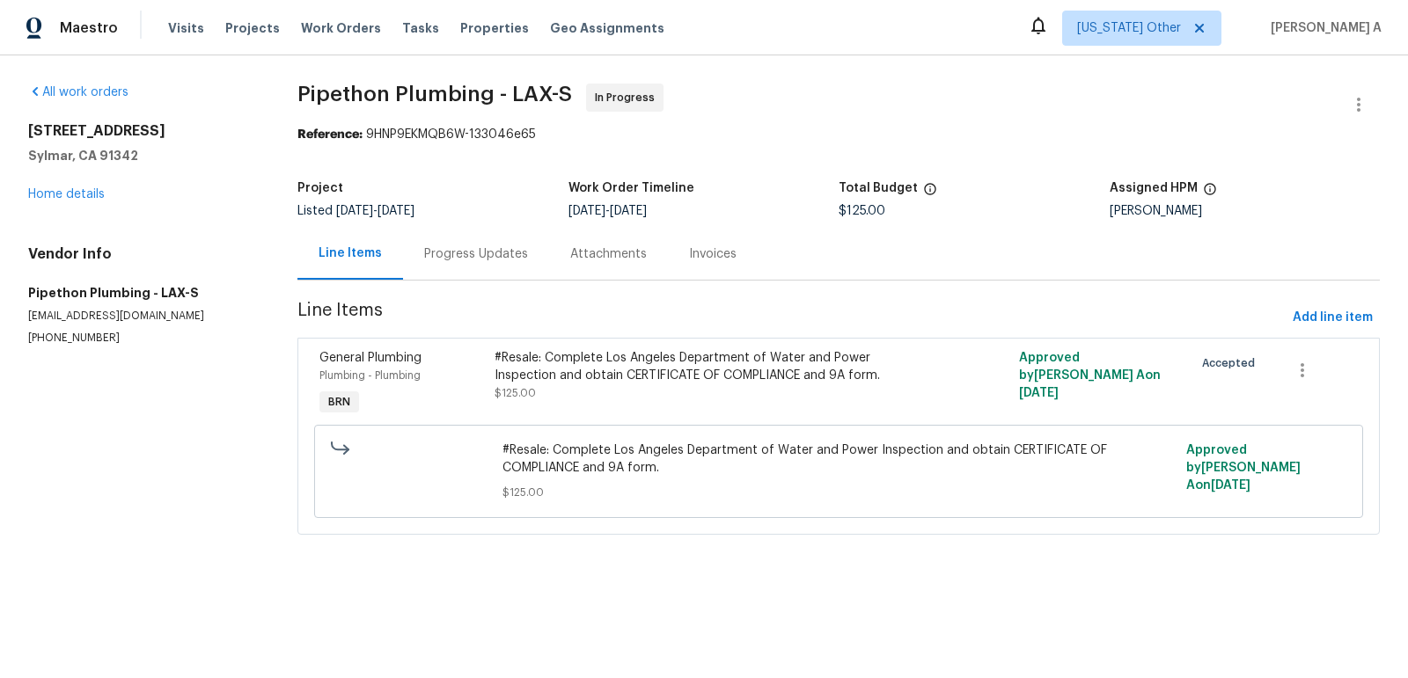
click at [459, 258] on div "Progress Updates" at bounding box center [476, 254] width 104 height 18
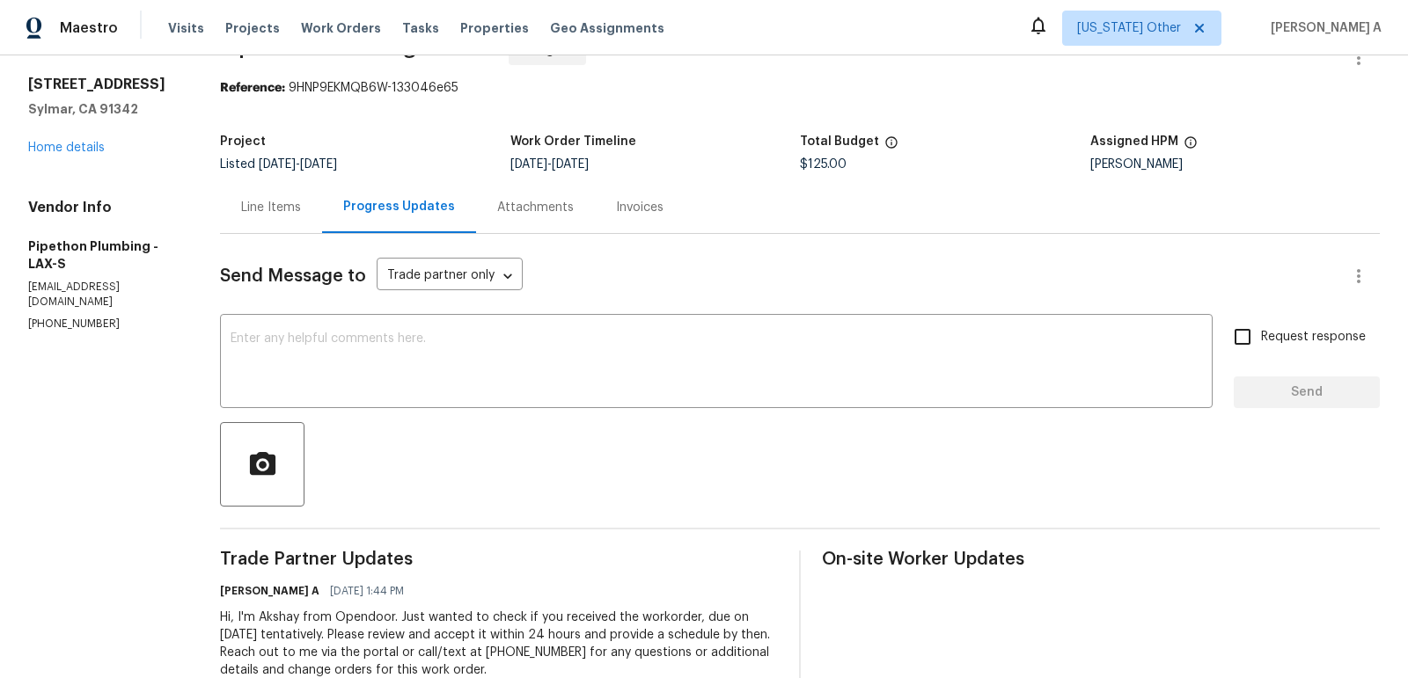
scroll to position [71, 0]
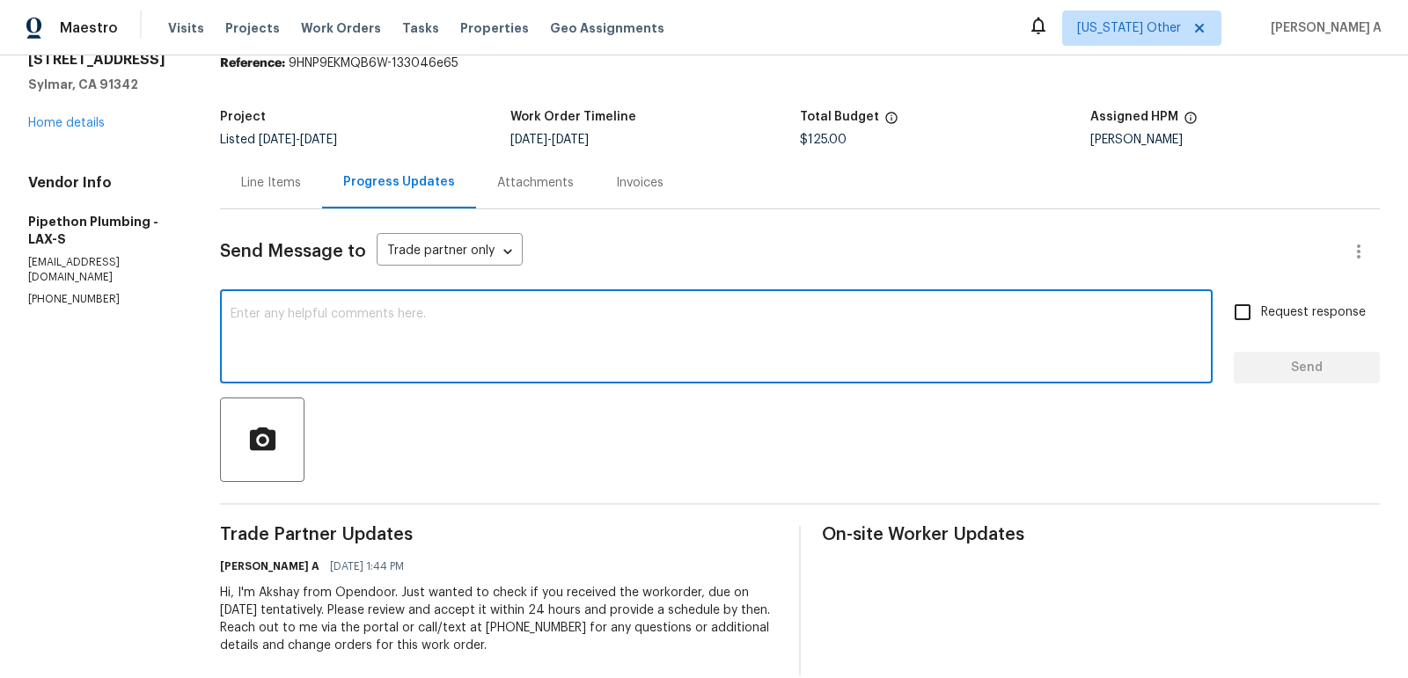
click at [501, 334] on textarea at bounding box center [715, 339] width 971 height 62
type textarea "Hi, Could you please let us know if this has been scheduled? Thanks"
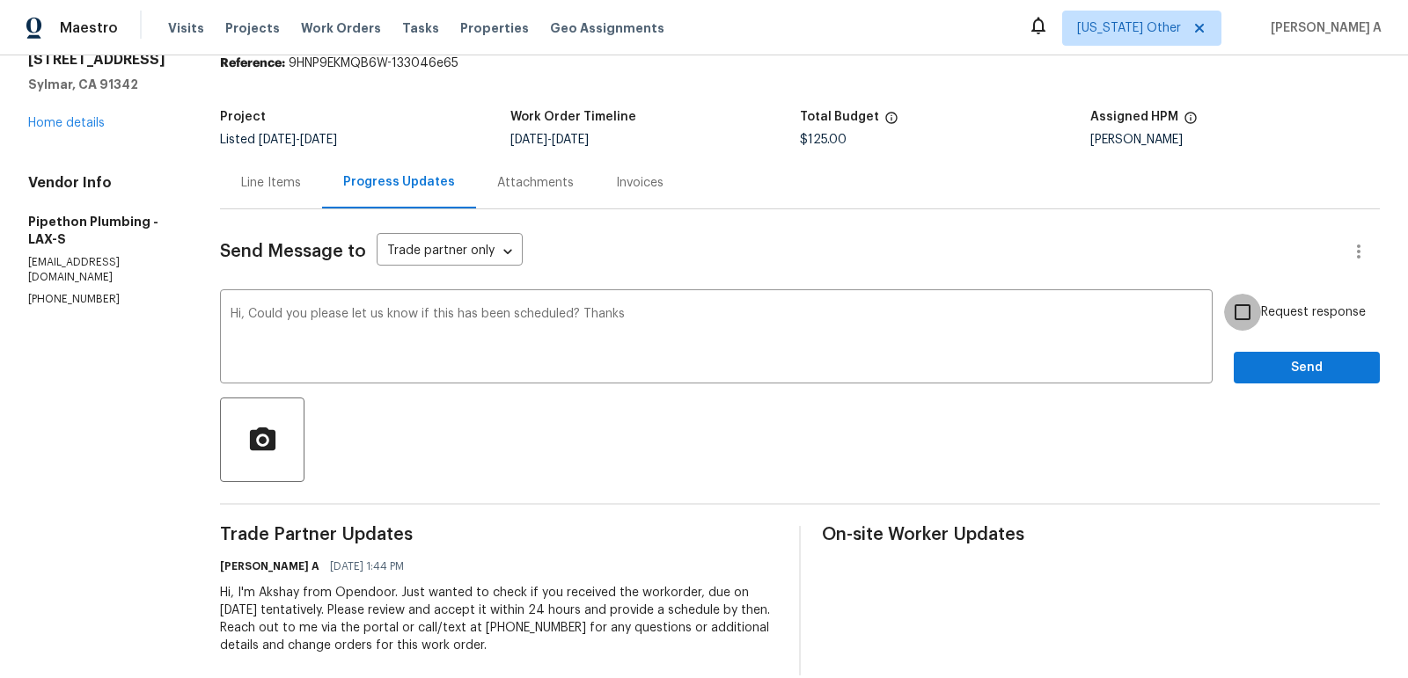
click at [1255, 324] on input "Request response" at bounding box center [1242, 312] width 37 height 37
checkbox input "true"
click at [1306, 382] on button "Send" at bounding box center [1306, 368] width 146 height 33
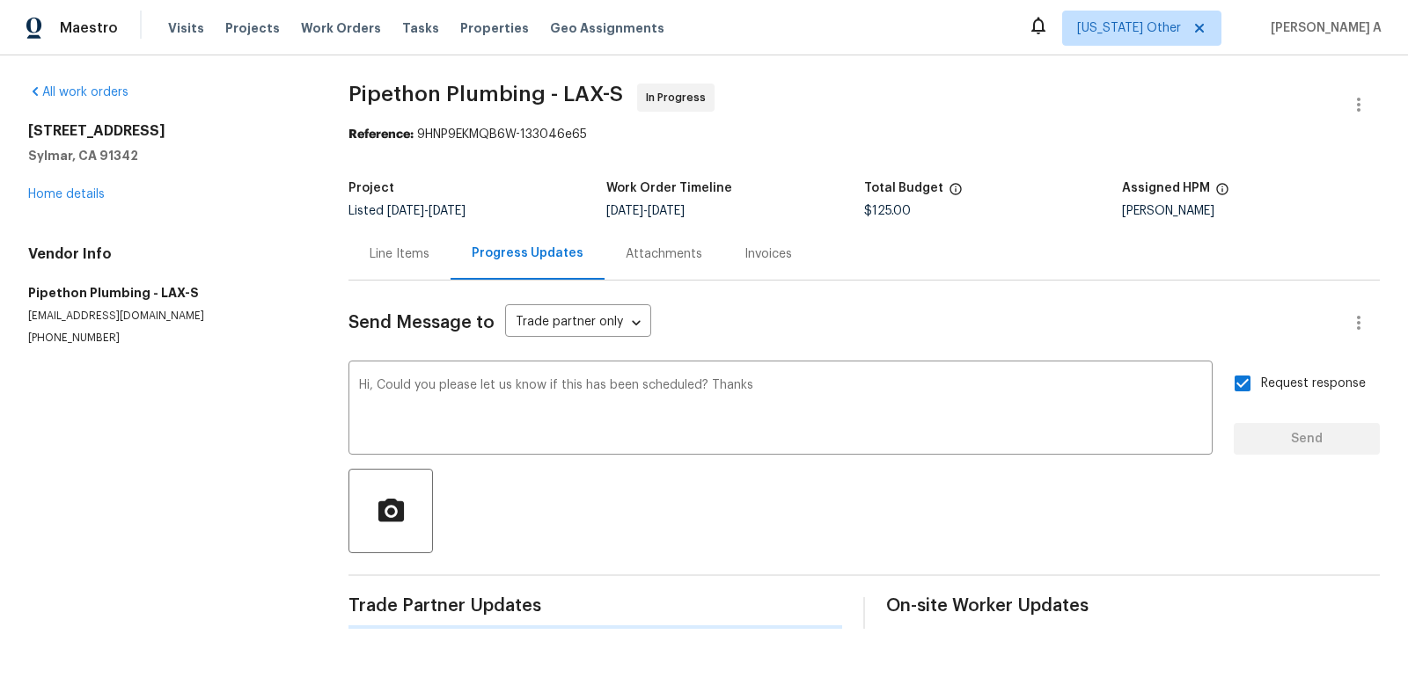
scroll to position [0, 0]
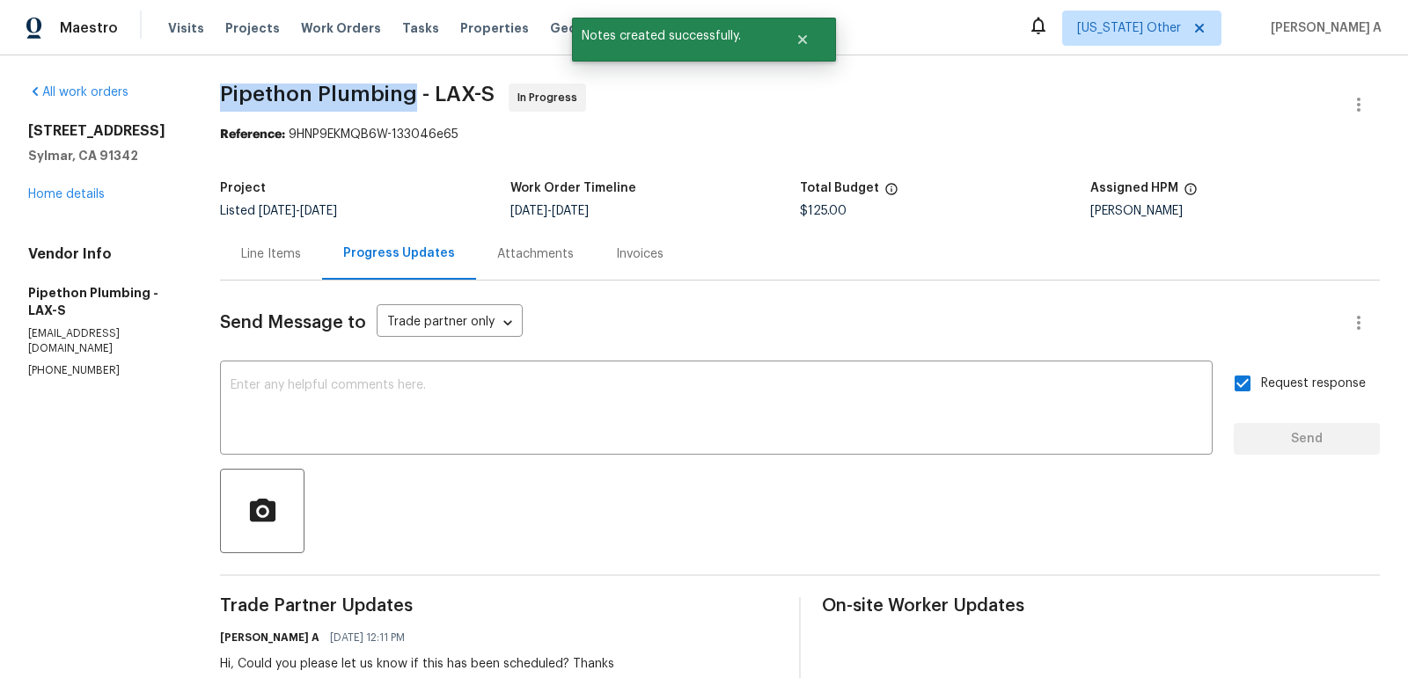
copy span "Pipethon Plumbing"
drag, startPoint x: 220, startPoint y: 98, endPoint x: 421, endPoint y: 96, distance: 200.6
click at [421, 96] on div "All work orders [STREET_ADDRESS] Home details Vendor Info Pipethon Plumbing - L…" at bounding box center [704, 449] width 1408 height 788
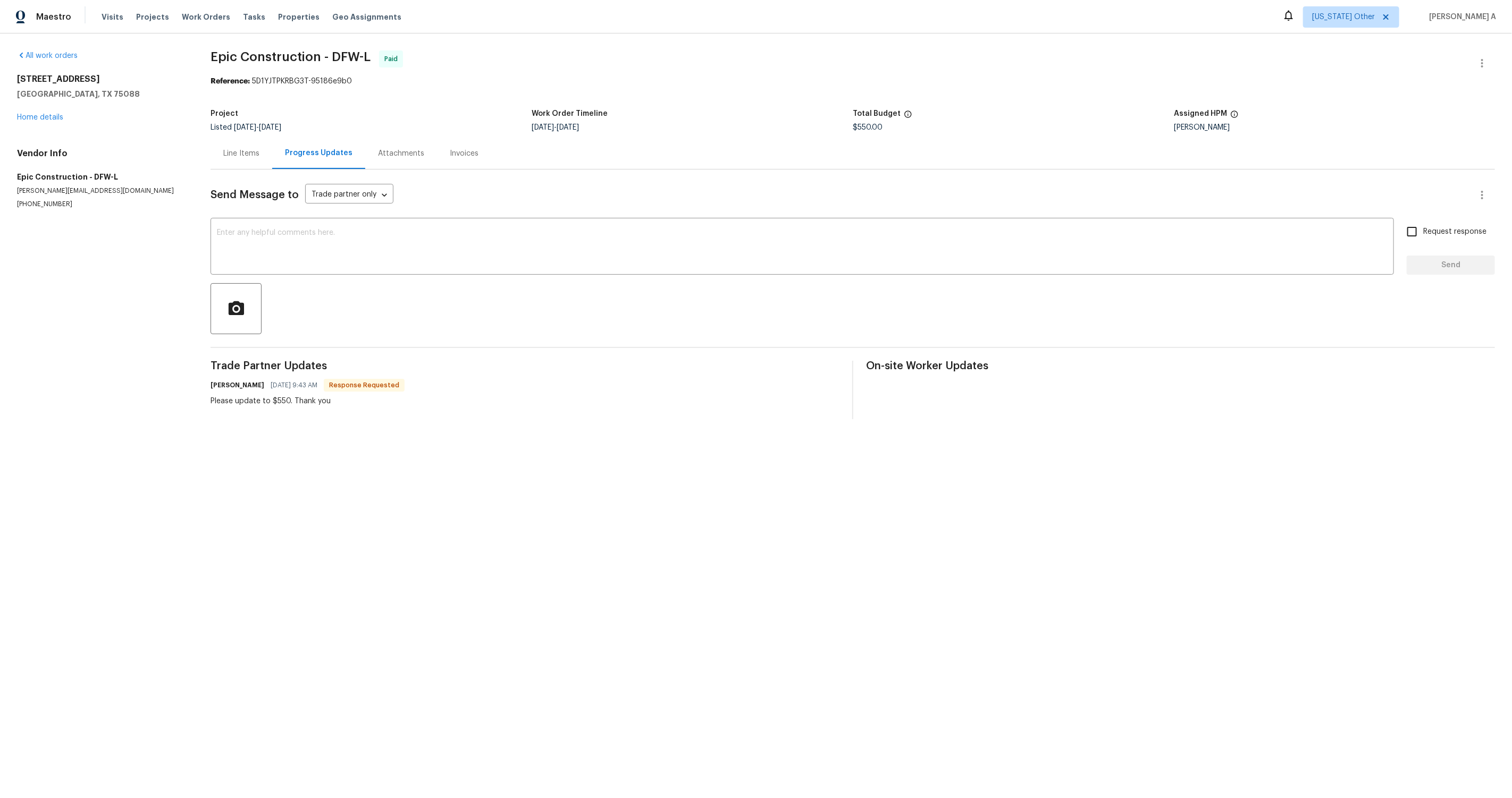
click at [247, 156] on div "Line Items" at bounding box center [241, 153] width 36 height 11
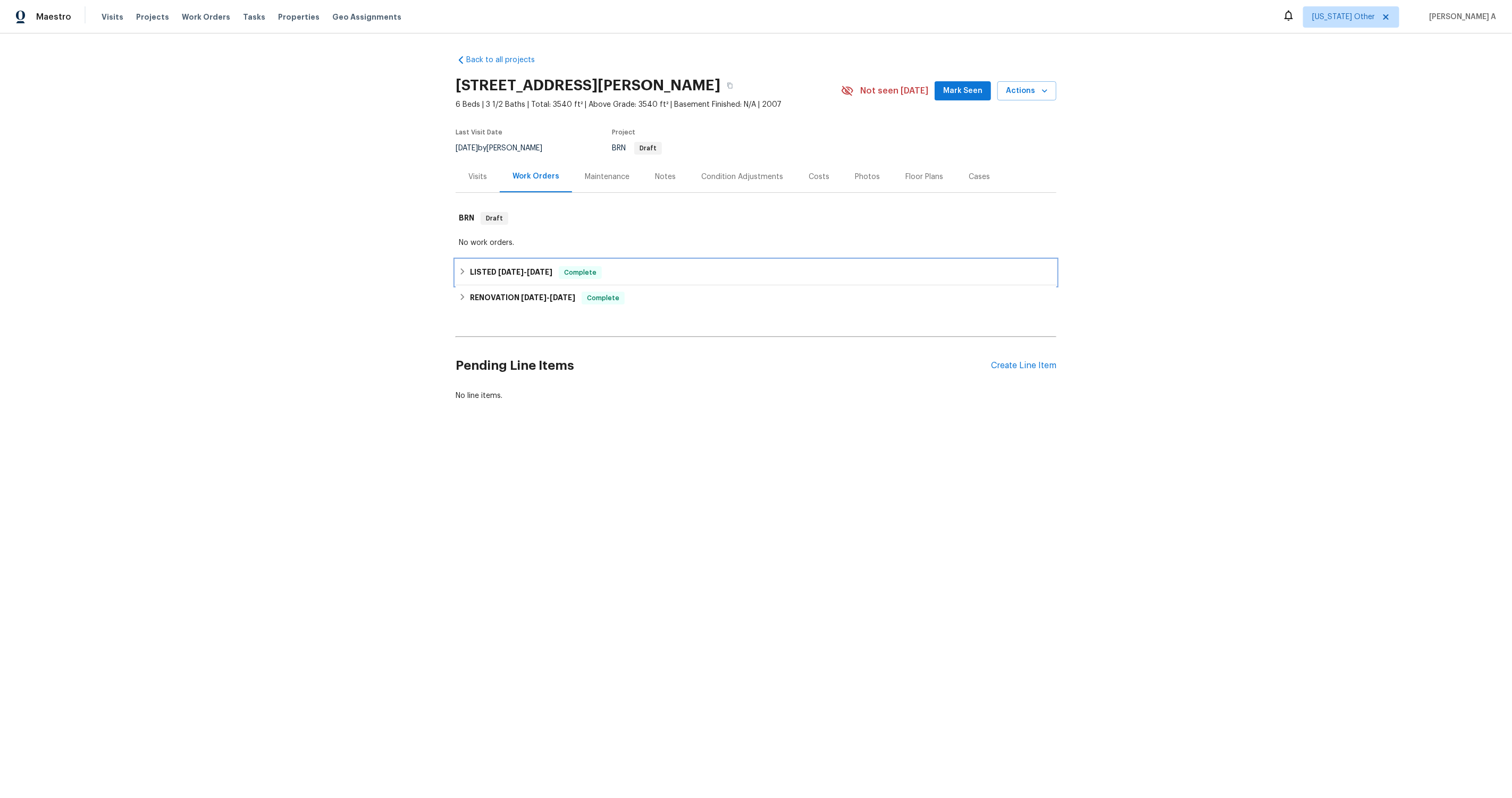
click at [602, 272] on div "Complete" at bounding box center [580, 272] width 43 height 13
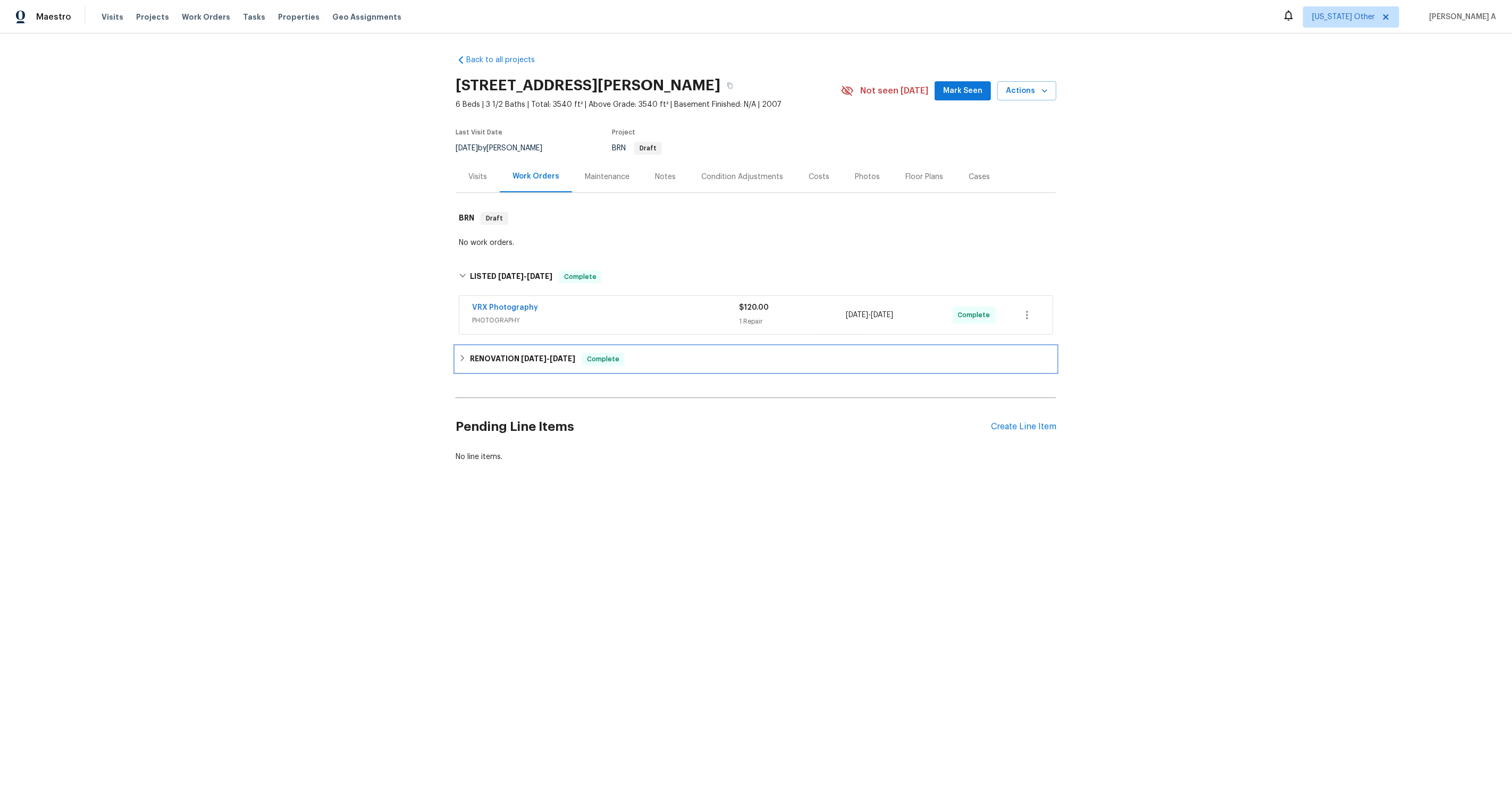
click at [605, 353] on div "Complete" at bounding box center [603, 359] width 43 height 13
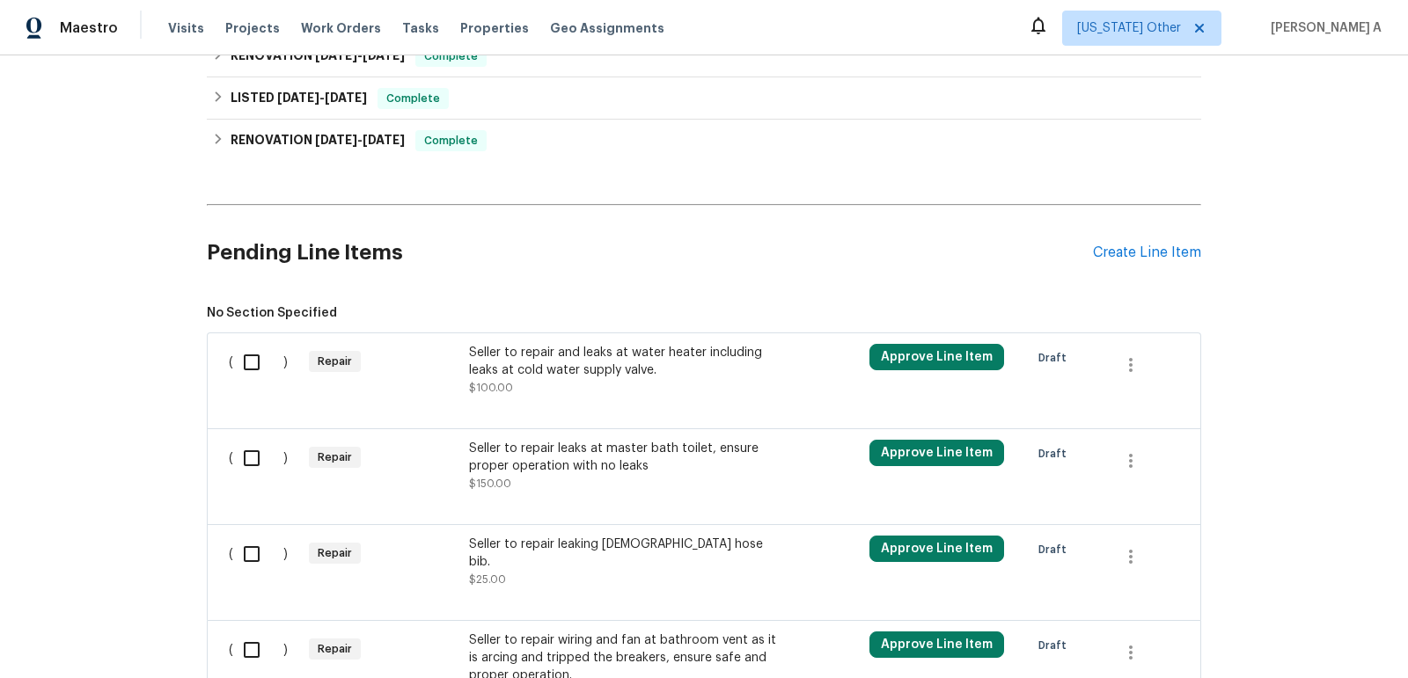
scroll to position [642, 0]
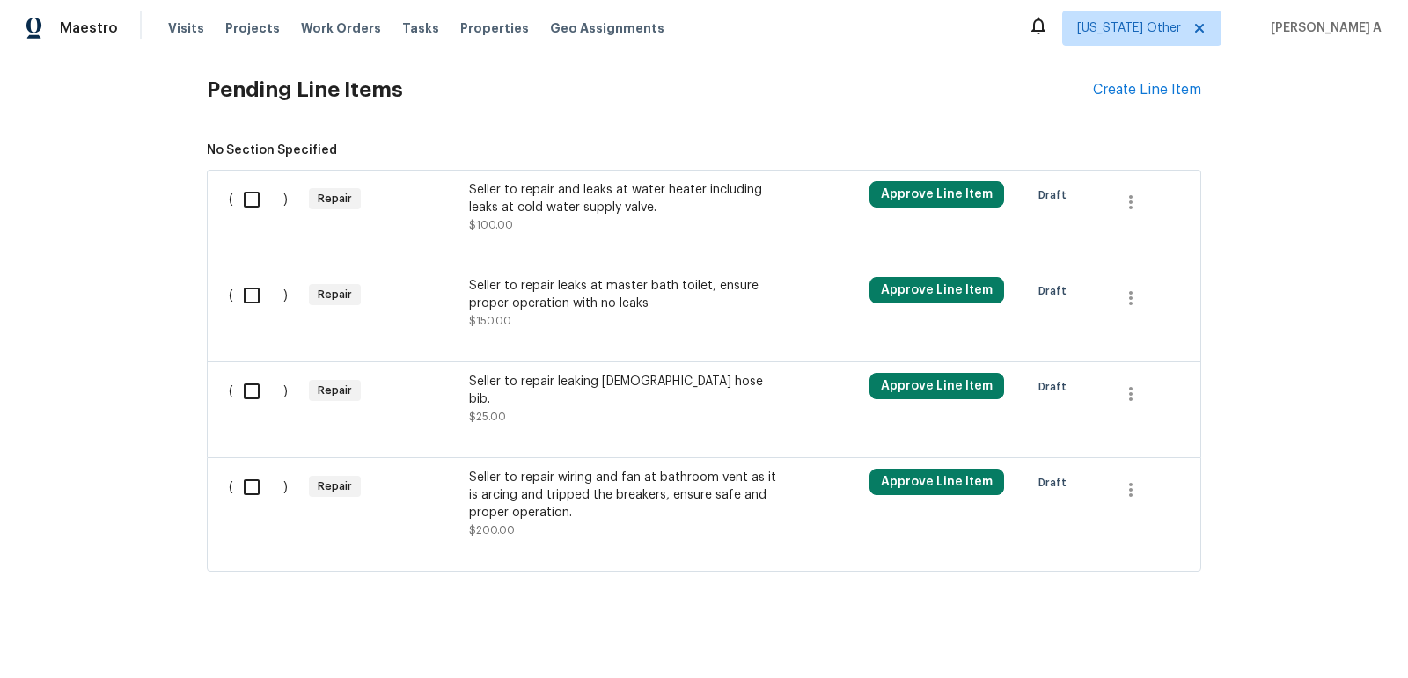
click at [607, 479] on div "Seller to repair wiring and fan at bathroom vent as it is arcing and tripped th…" at bounding box center [624, 495] width 310 height 53
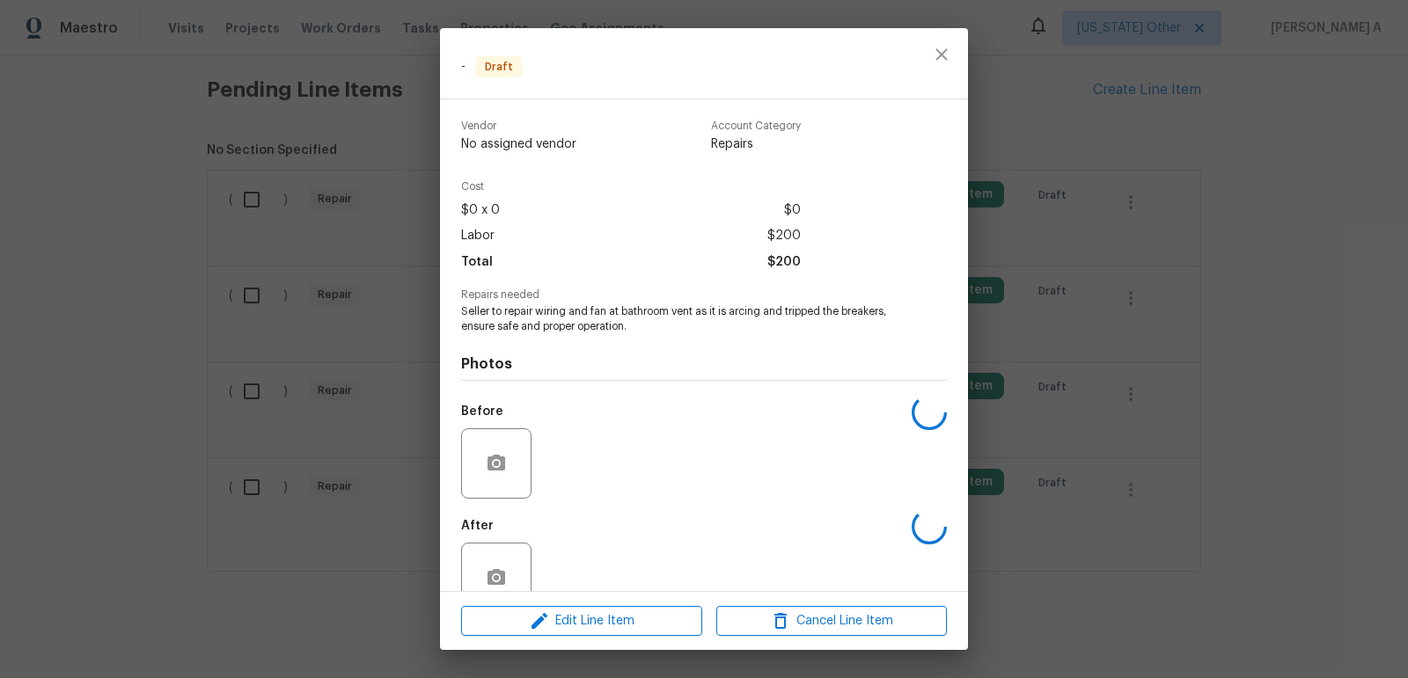
scroll to position [40, 0]
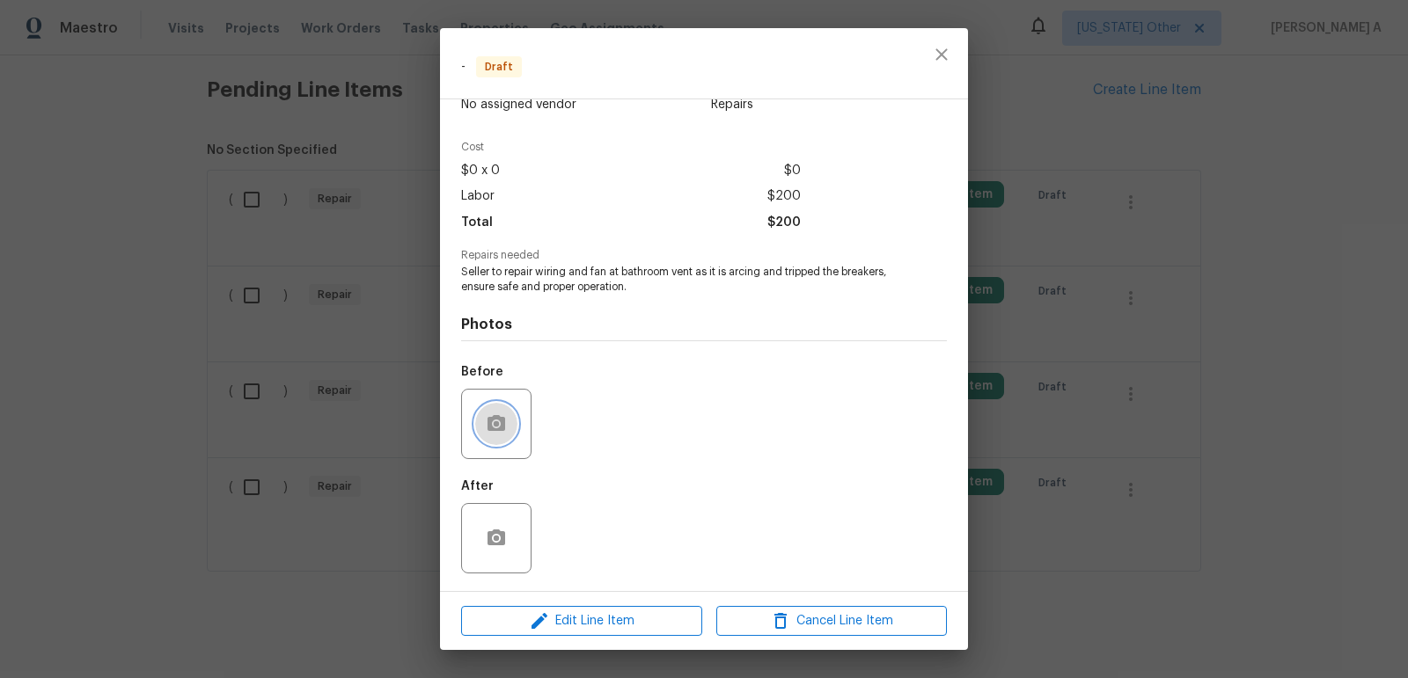
click at [508, 413] on button "button" at bounding box center [496, 424] width 42 height 42
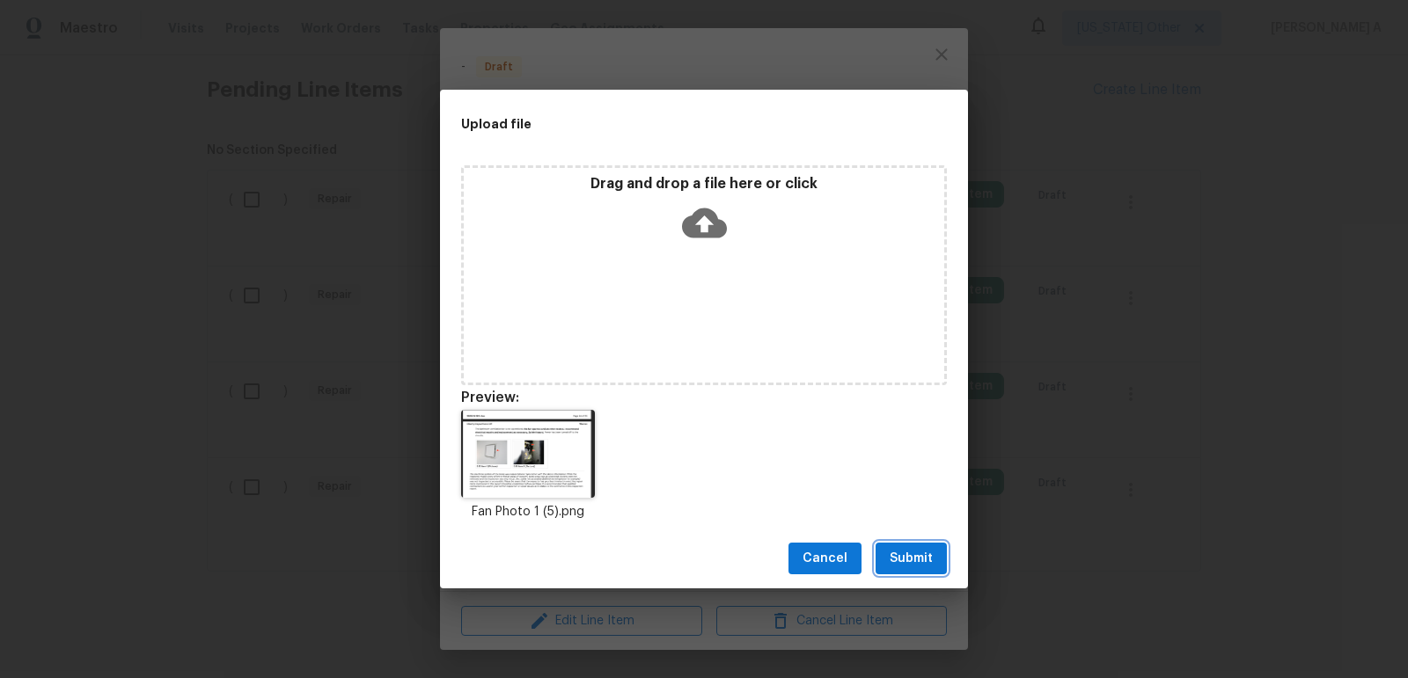
click at [901, 561] on span "Submit" at bounding box center [910, 559] width 43 height 22
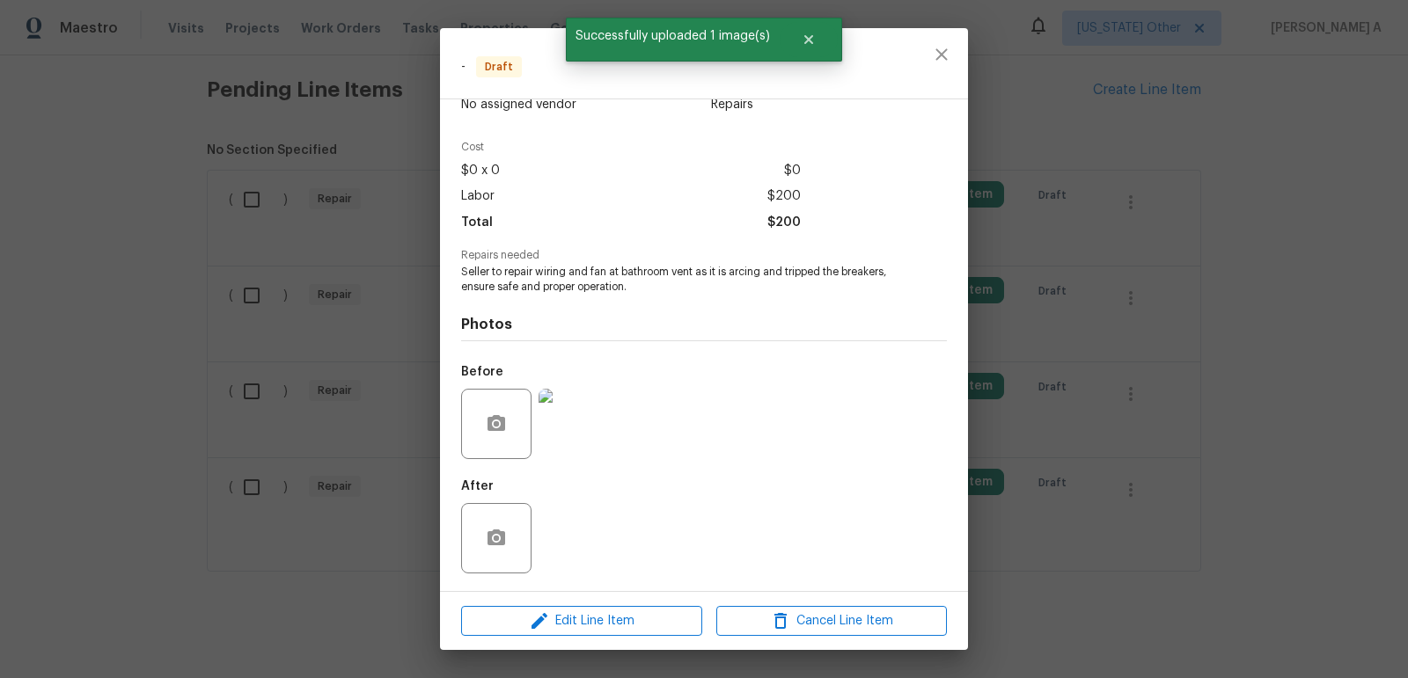
click at [565, 605] on div "Edit Line Item Cancel Line Item" at bounding box center [704, 621] width 528 height 59
click at [575, 629] on span "Edit Line Item" at bounding box center [581, 622] width 230 height 22
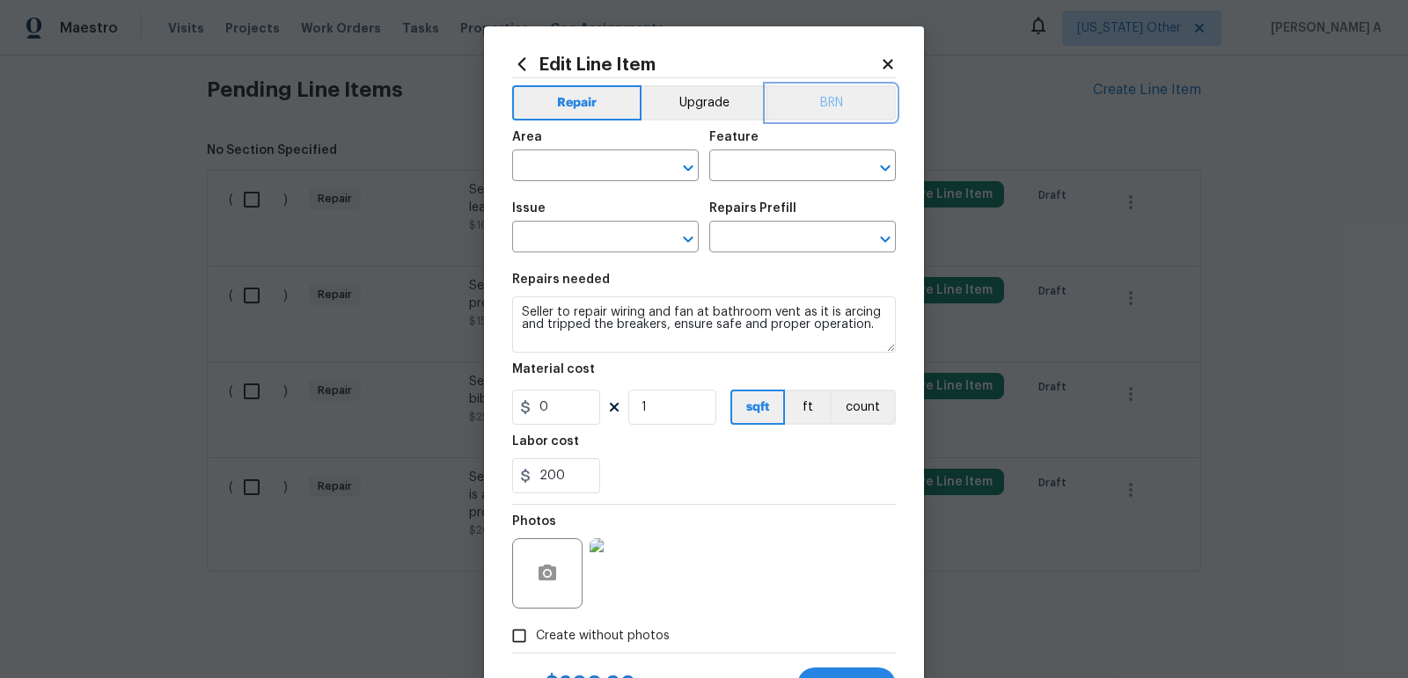
click at [854, 99] on button "BRN" at bounding box center [830, 102] width 129 height 35
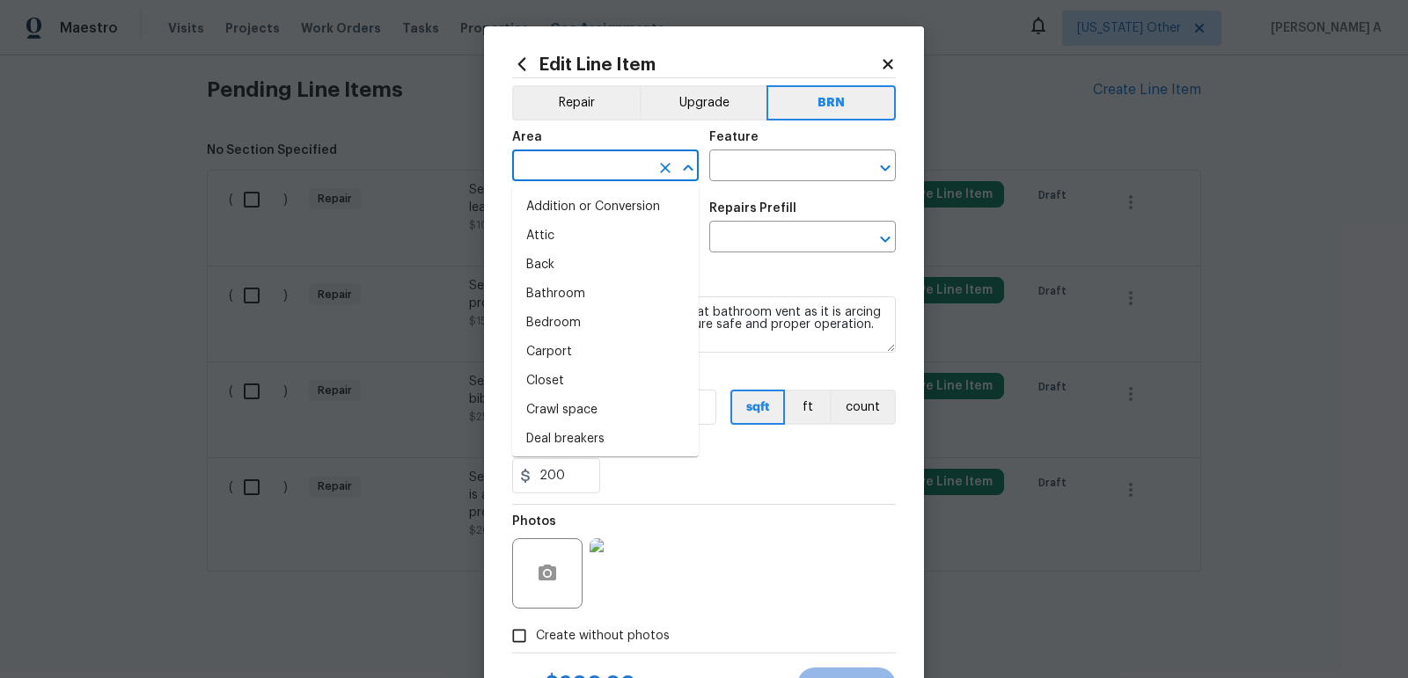
click at [568, 179] on input "text" at bounding box center [580, 167] width 137 height 27
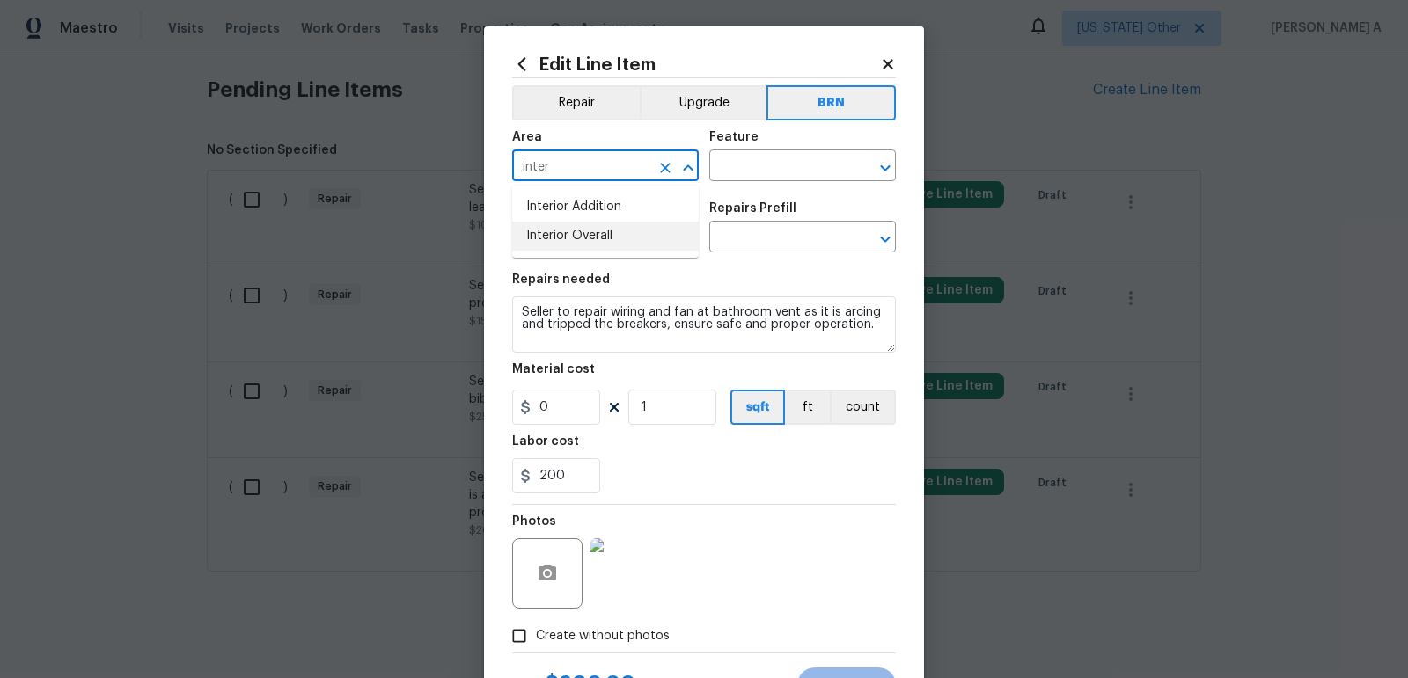
click at [593, 225] on li "Interior Overall" at bounding box center [605, 236] width 187 height 29
type input "Interior Overall"
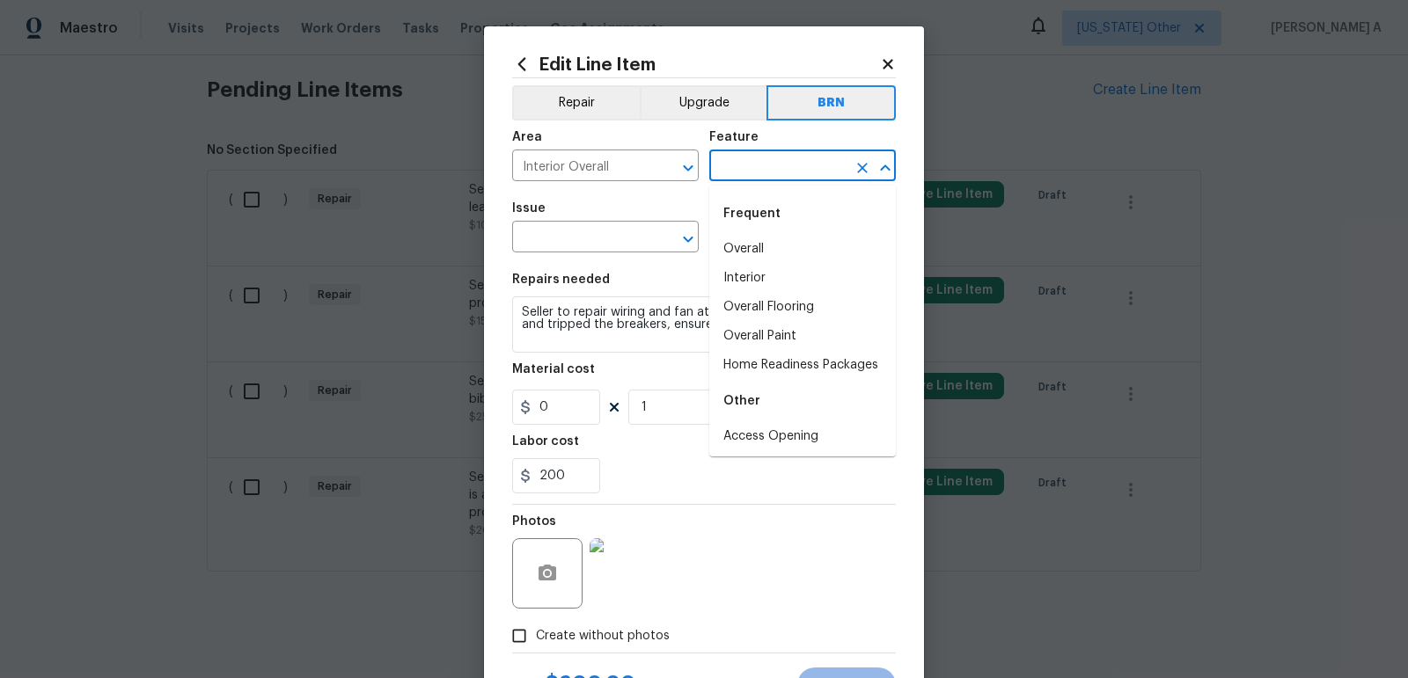
click at [775, 172] on input "text" at bounding box center [777, 167] width 137 height 27
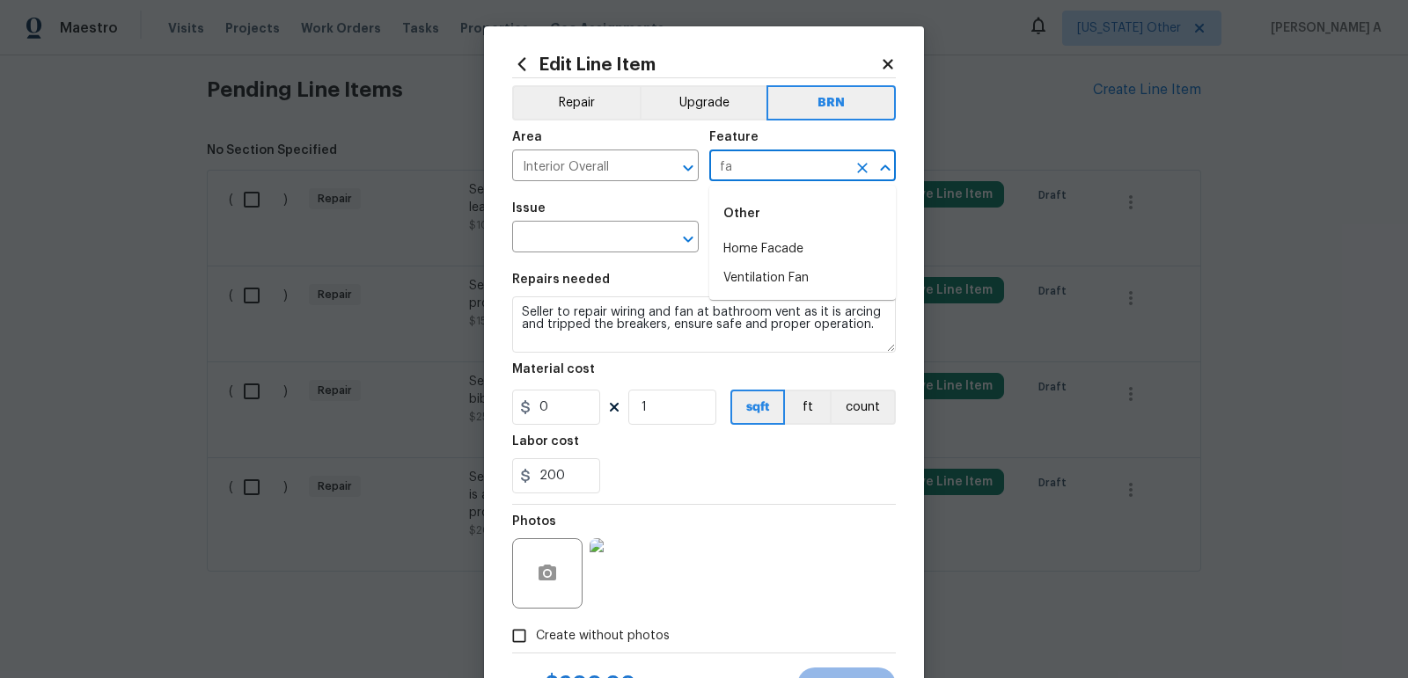
type input "fan"
click at [860, 167] on icon "Clear" at bounding box center [862, 168] width 18 height 18
click at [725, 230] on div "Other" at bounding box center [802, 214] width 187 height 42
click at [727, 237] on li "Appliances" at bounding box center [802, 249] width 187 height 29
type input "Appliances"
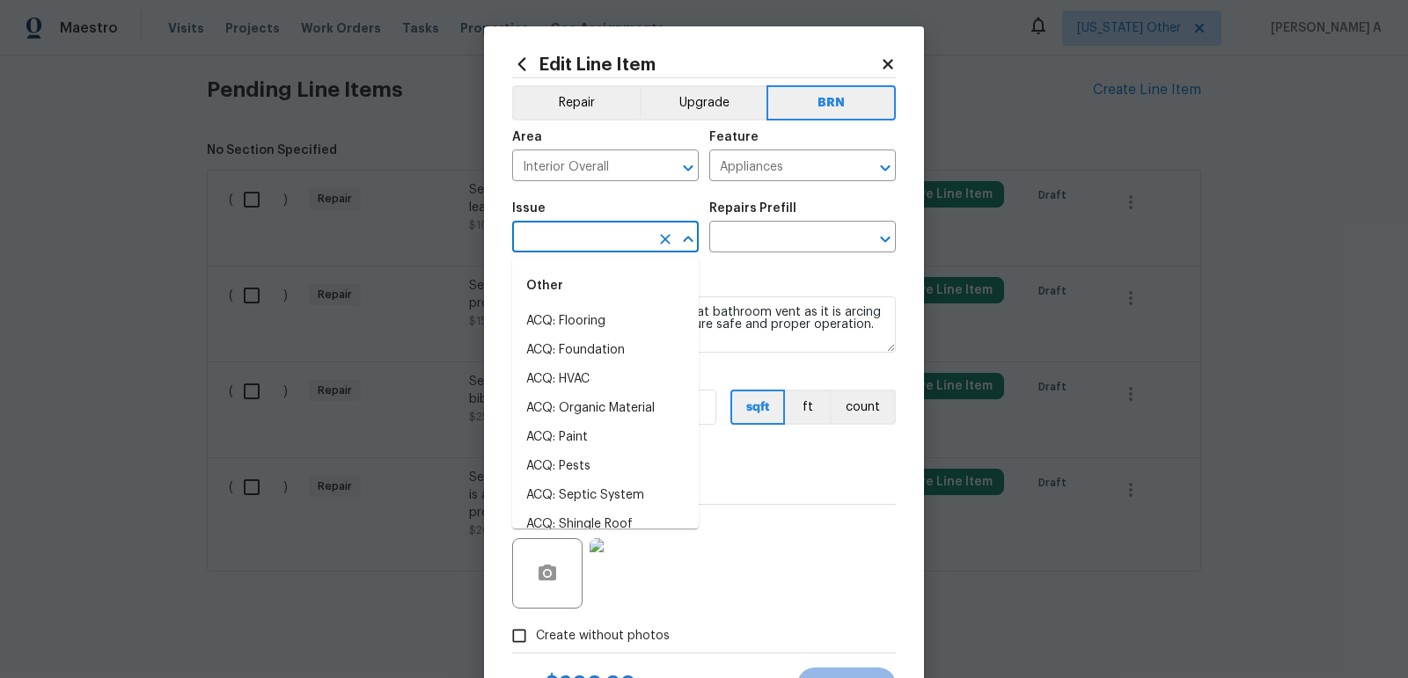
click at [575, 239] on input "text" at bounding box center [580, 238] width 137 height 27
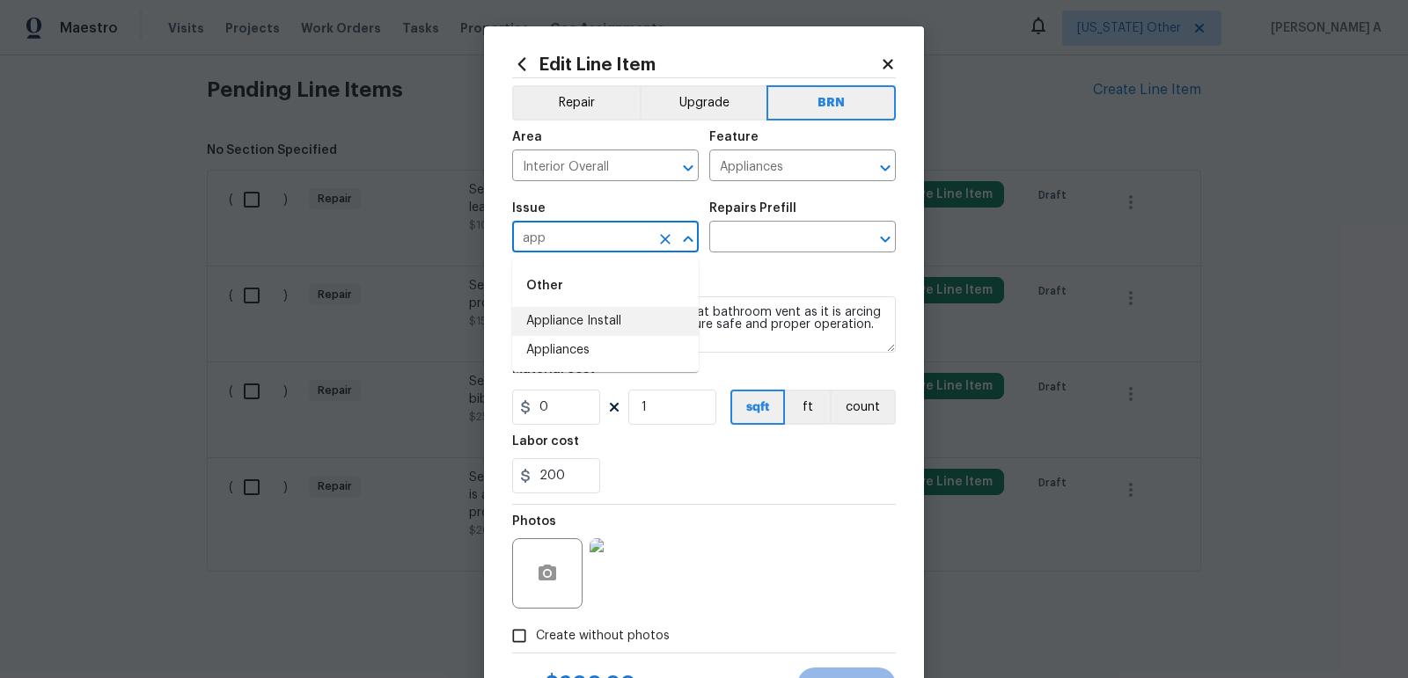
click at [608, 334] on li "Appliance Install" at bounding box center [605, 321] width 187 height 29
type input "Appliance Install"
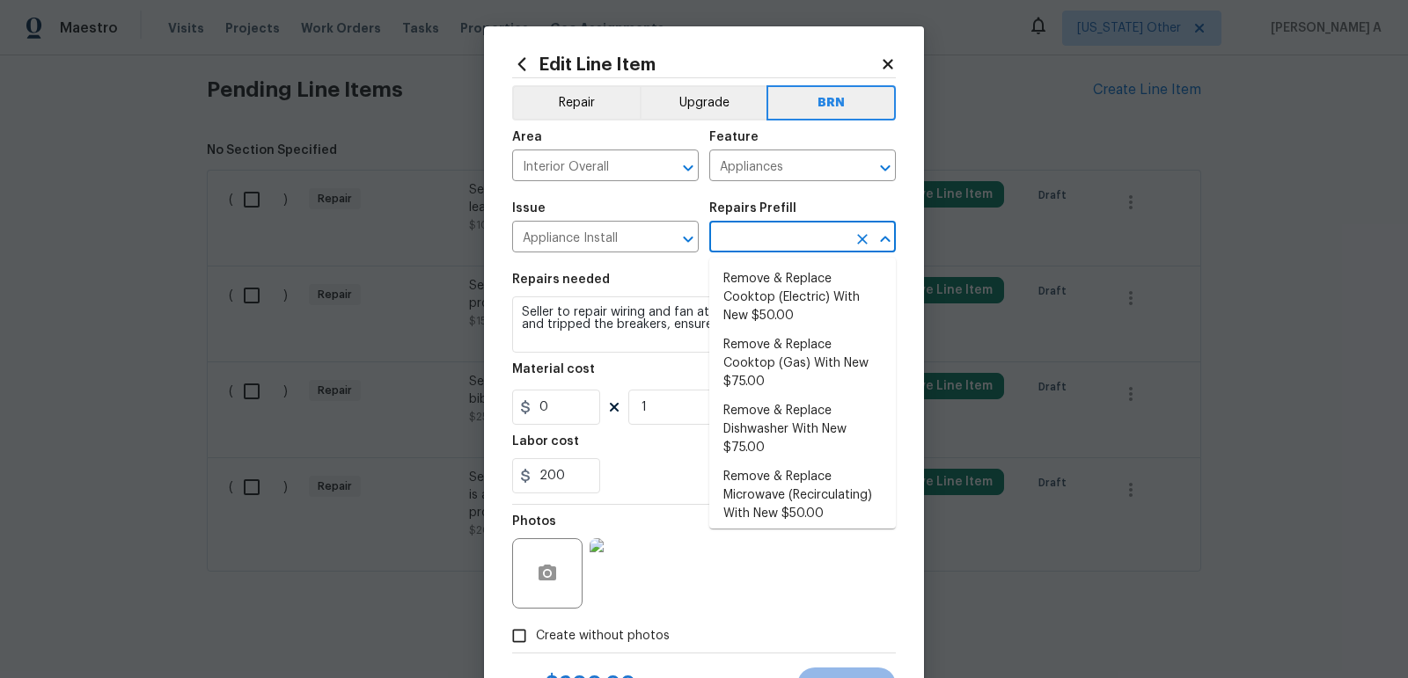
click at [728, 234] on input "text" at bounding box center [777, 238] width 137 height 27
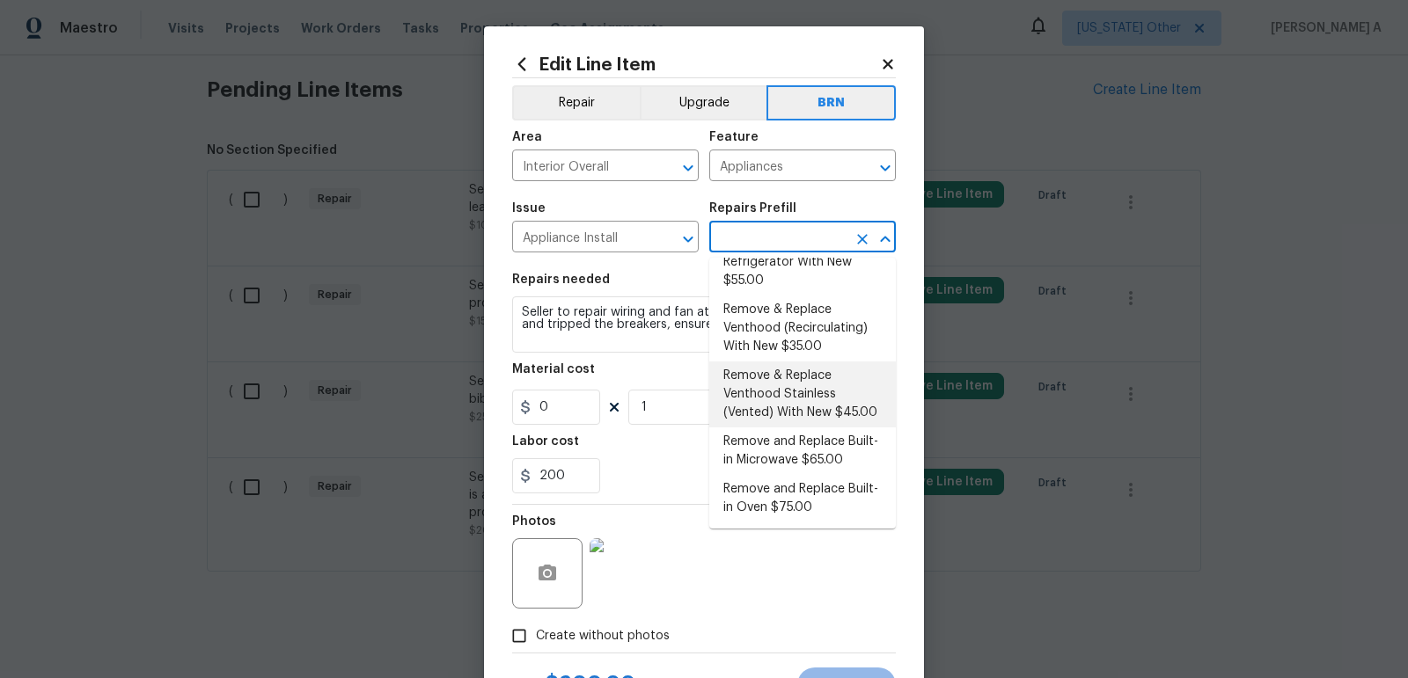
scroll to position [0, 0]
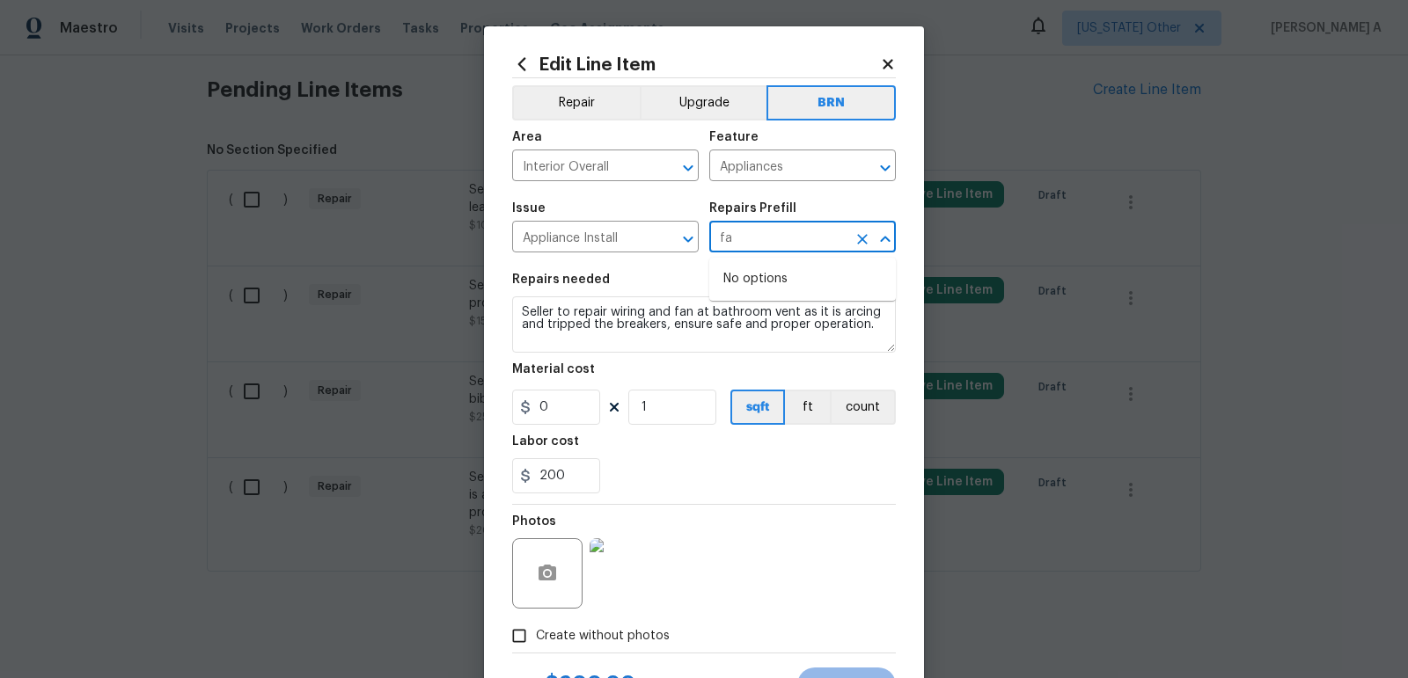
type input "f"
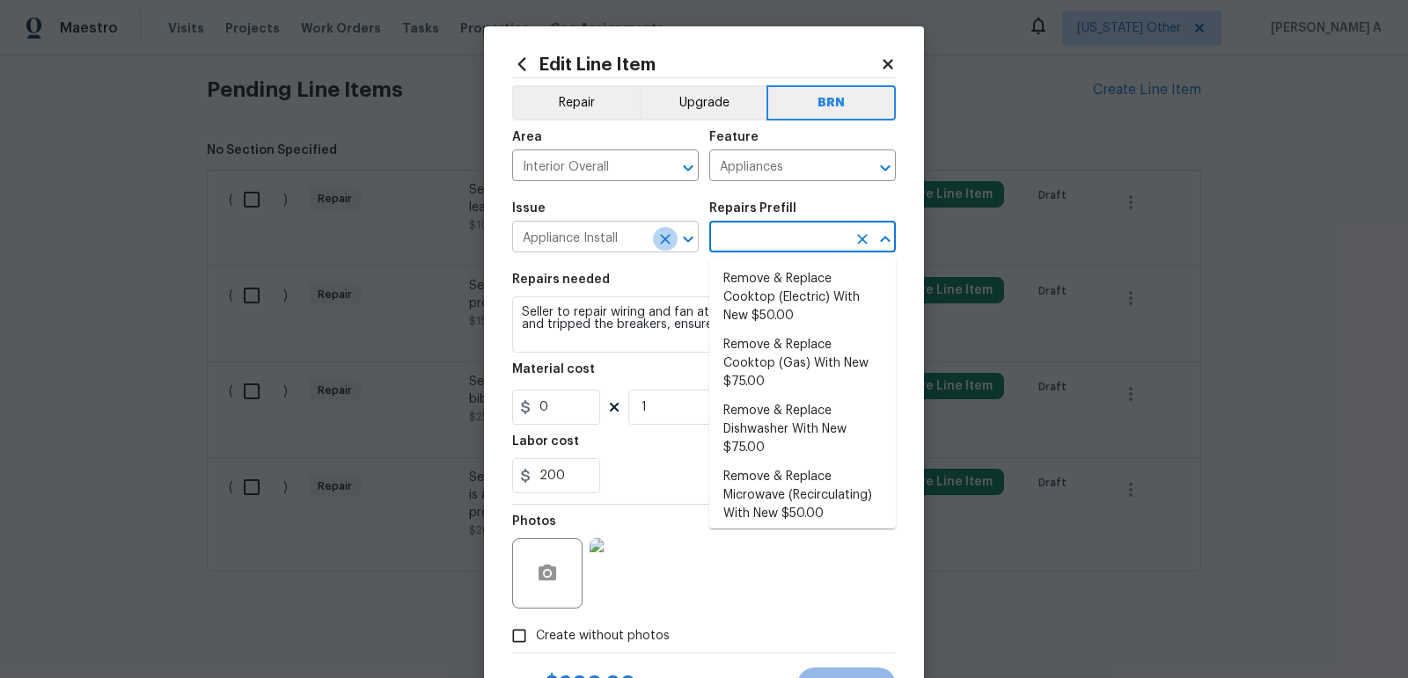
click at [663, 238] on icon "Clear" at bounding box center [665, 239] width 11 height 11
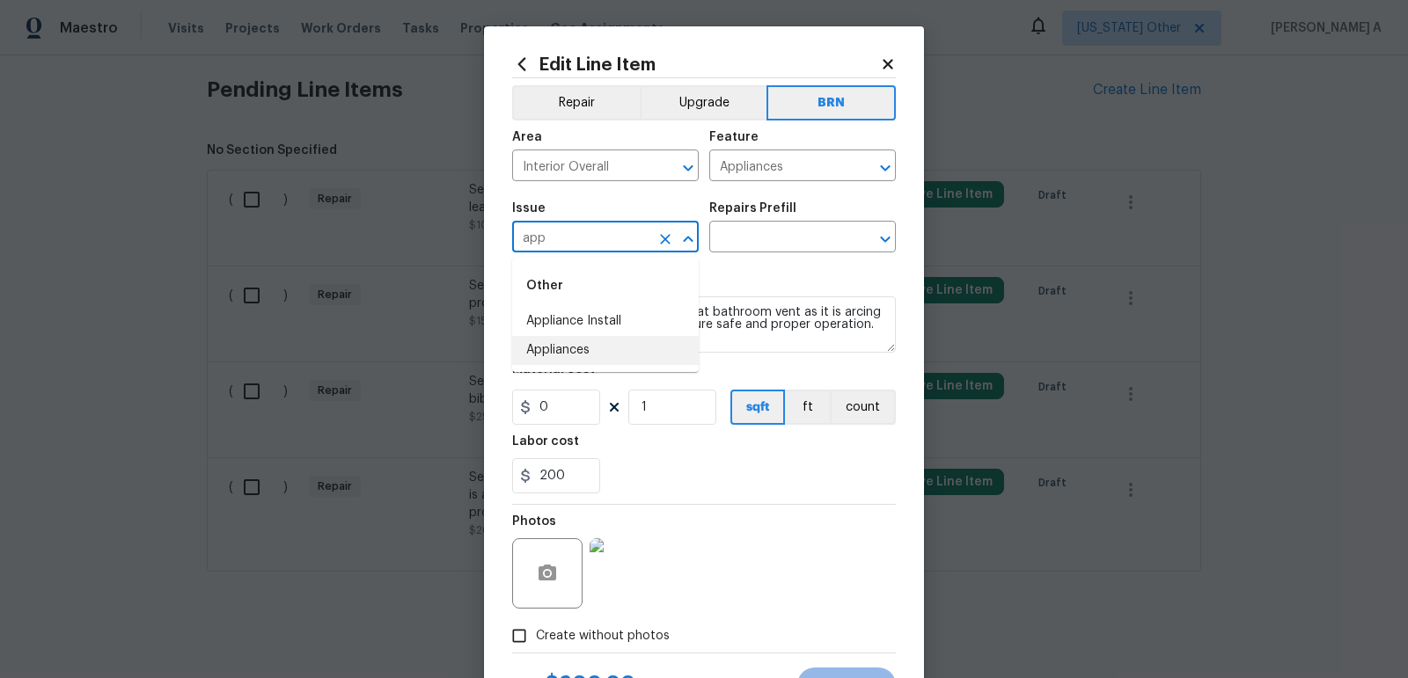
click at [596, 362] on li "Appliances" at bounding box center [605, 350] width 187 height 29
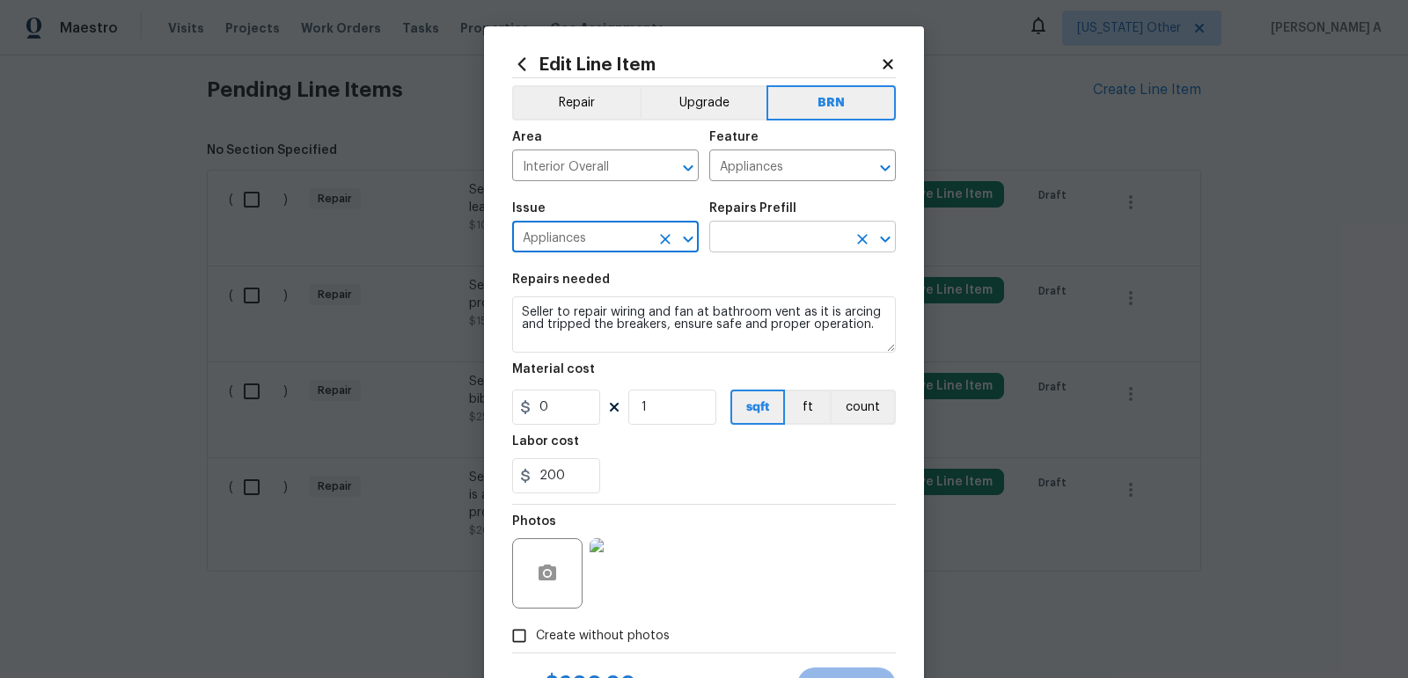
type input "Appliances"
click at [786, 236] on input "text" at bounding box center [777, 238] width 137 height 27
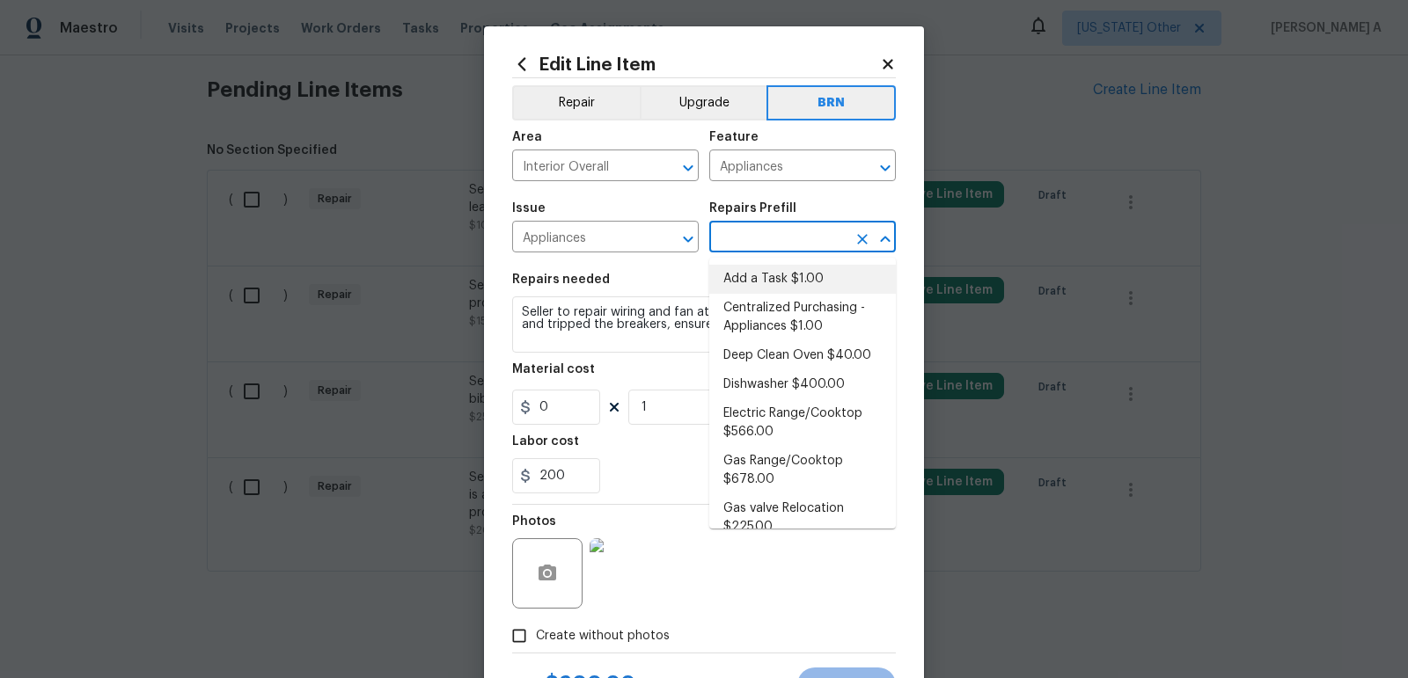
click at [786, 274] on li "Add a Task $1.00" at bounding box center [802, 279] width 187 height 29
type input "Add a Task $1.00"
type textarea "HPM to detail"
type input "1"
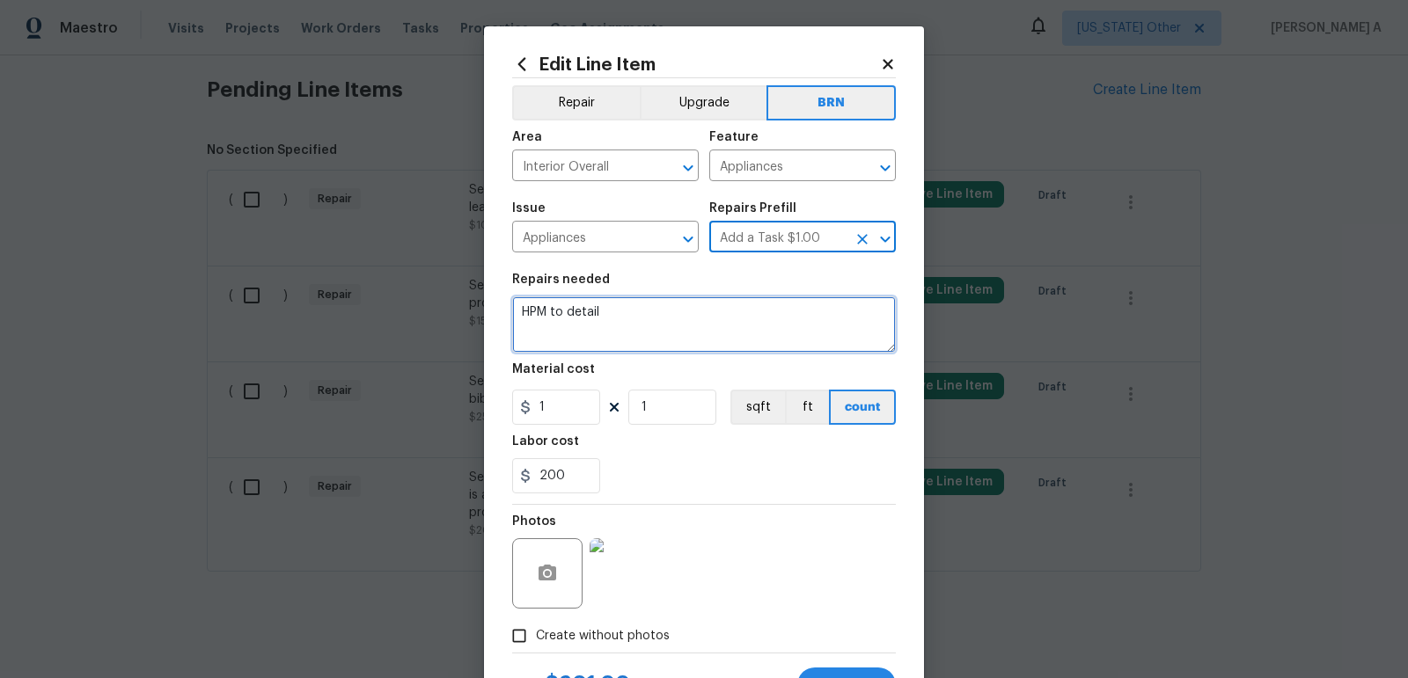
click at [718, 339] on textarea "HPM to detail" at bounding box center [704, 324] width 384 height 56
paste textarea "Seller to repair wiring and fan at bathroom vent as it is arcing and tripped th…"
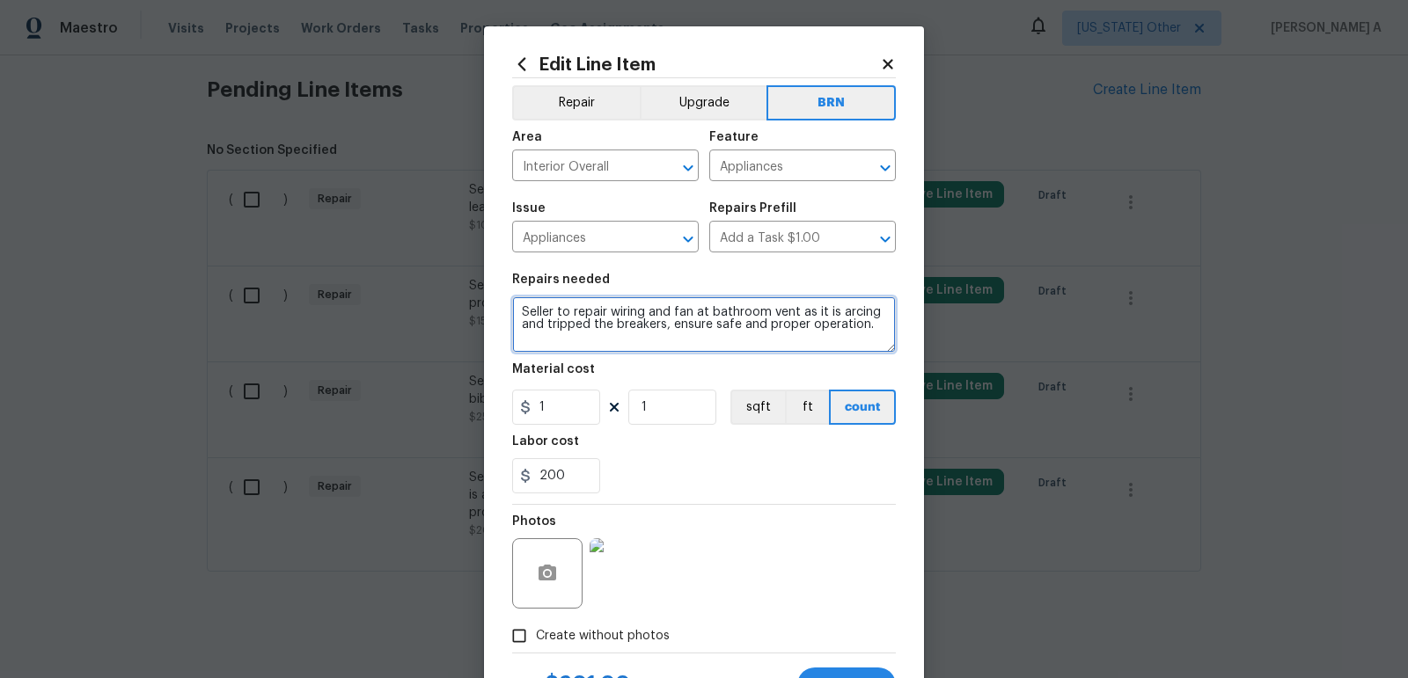
type textarea "Seller to repair wiring and fan at bathroom vent as it is arcing and tripped th…"
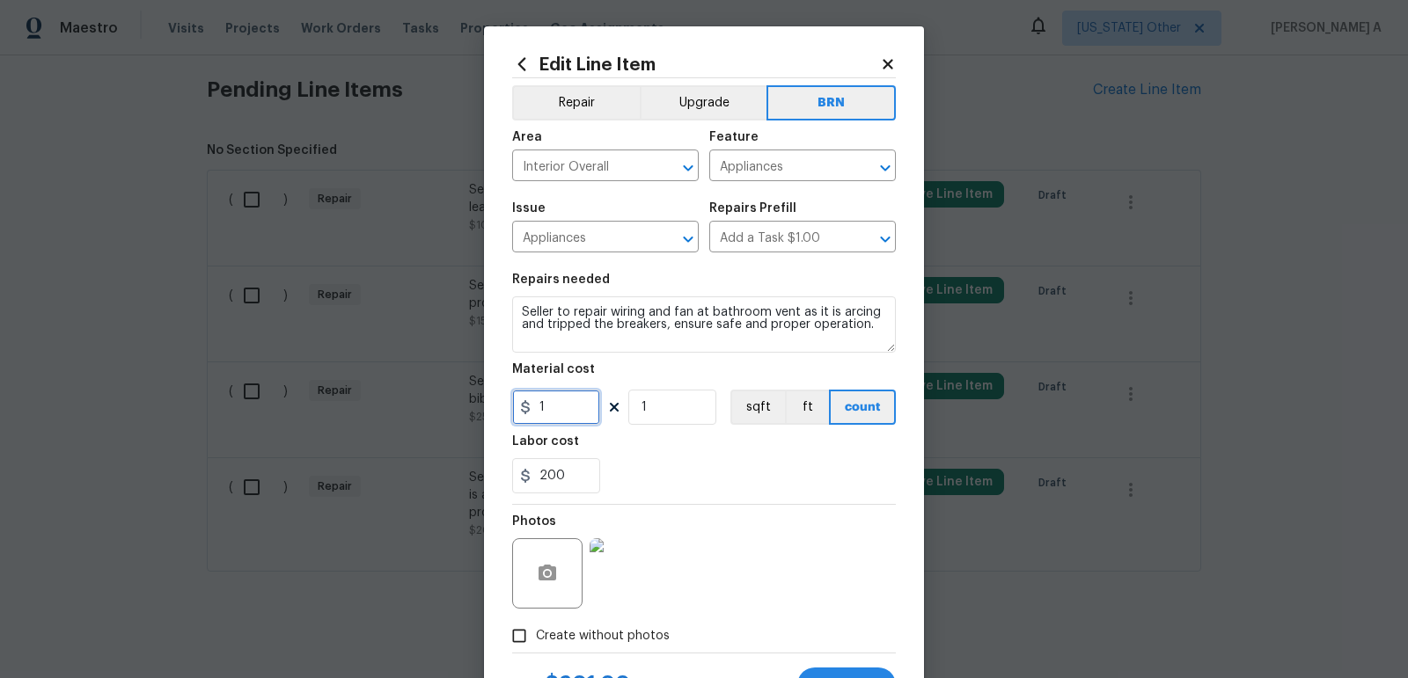
drag, startPoint x: 569, startPoint y: 412, endPoint x: 448, endPoint y: 408, distance: 121.5
click at [448, 408] on div "Edit Line Item Repair Upgrade BRN Area Interior Overall ​ Feature Appliances ​ …" at bounding box center [704, 339] width 1408 height 678
type input "0"
click at [775, 458] on div "200" at bounding box center [704, 475] width 384 height 35
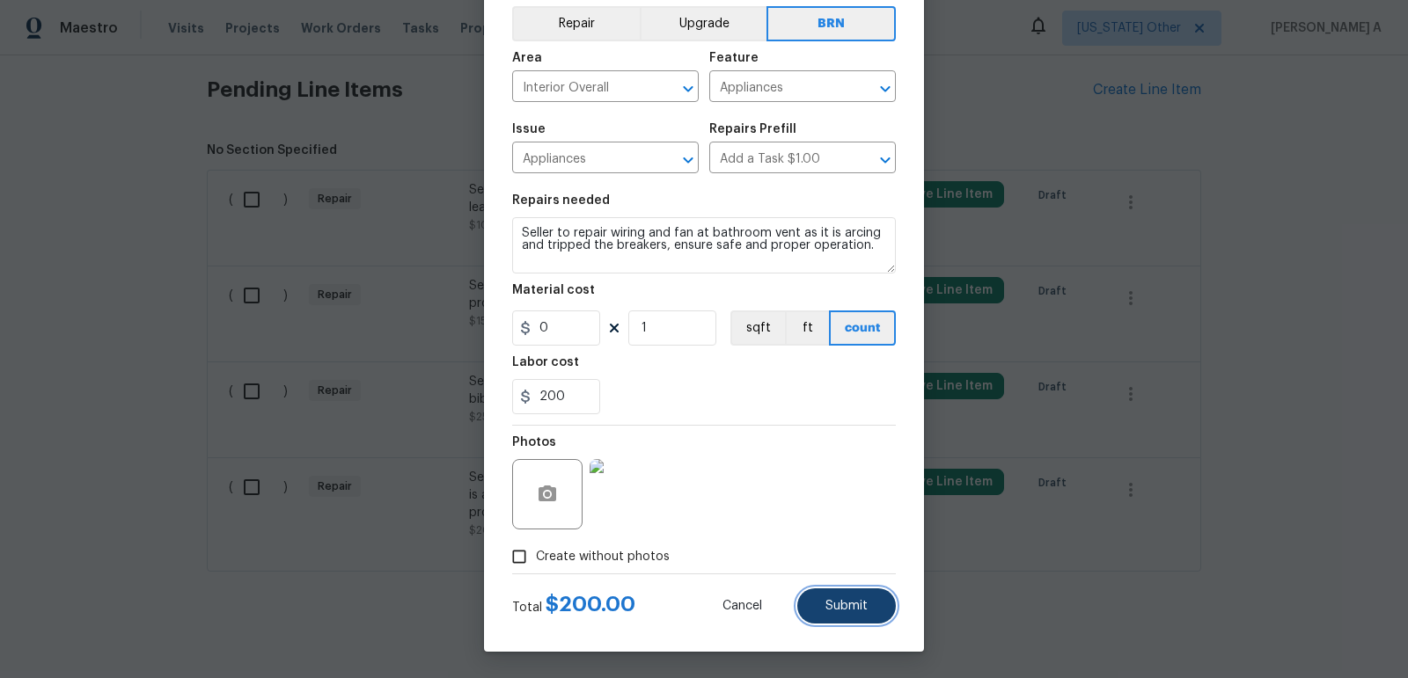
click at [849, 612] on button "Submit" at bounding box center [846, 606] width 99 height 35
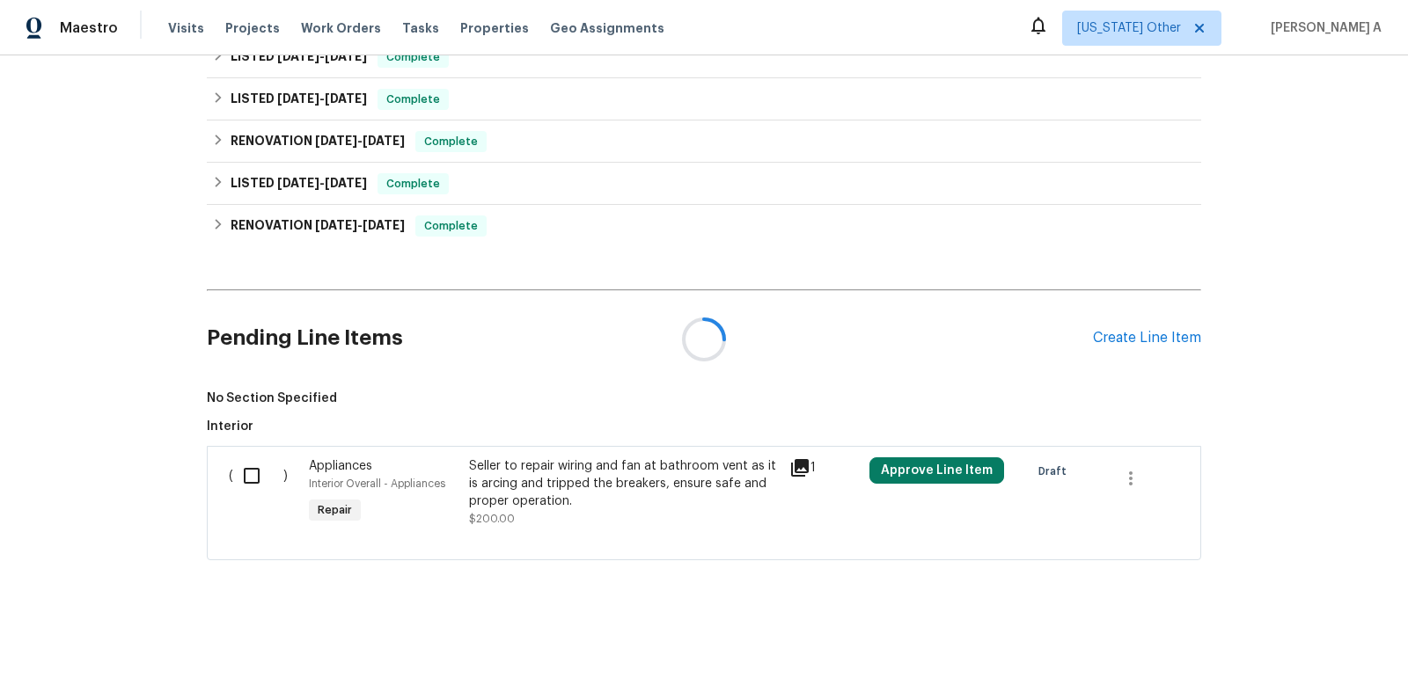
scroll to position [642, 0]
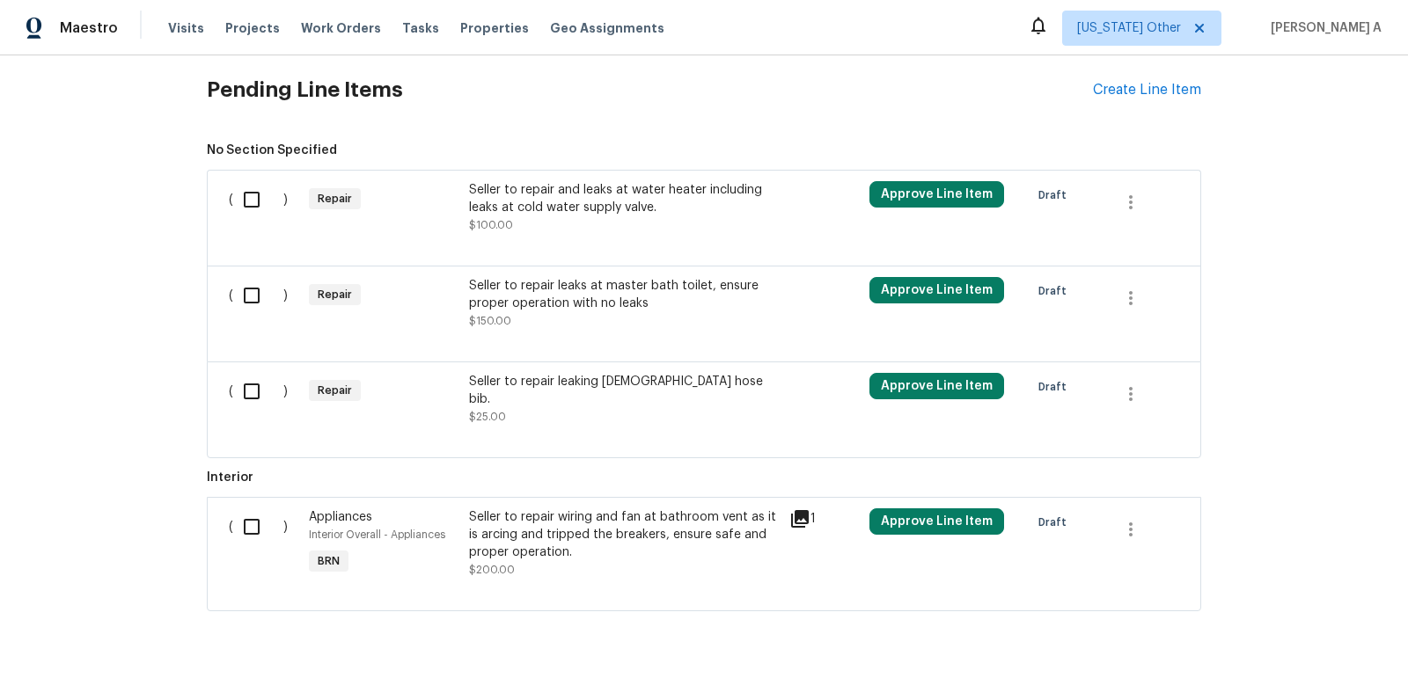
click at [534, 309] on div "Seller to repair leaks at master bath toilet, ensure proper operation with no l…" at bounding box center [624, 294] width 310 height 35
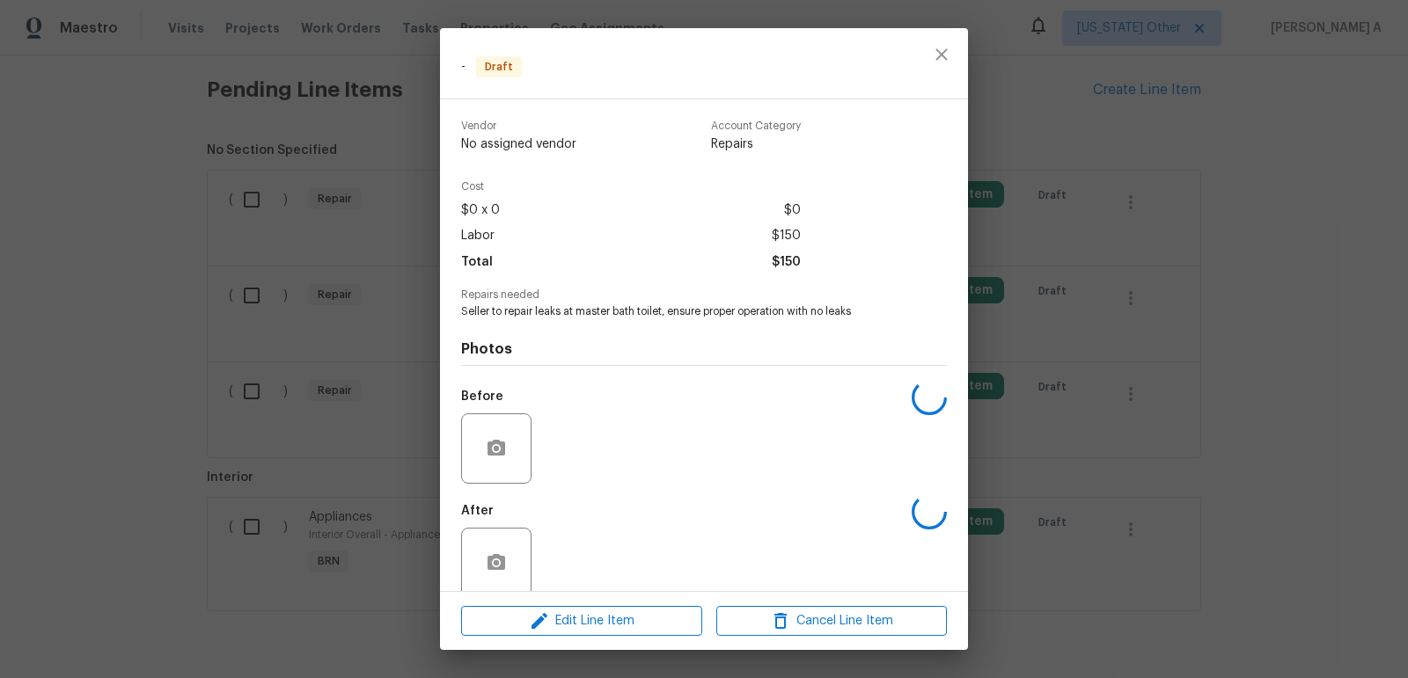
scroll to position [25, 0]
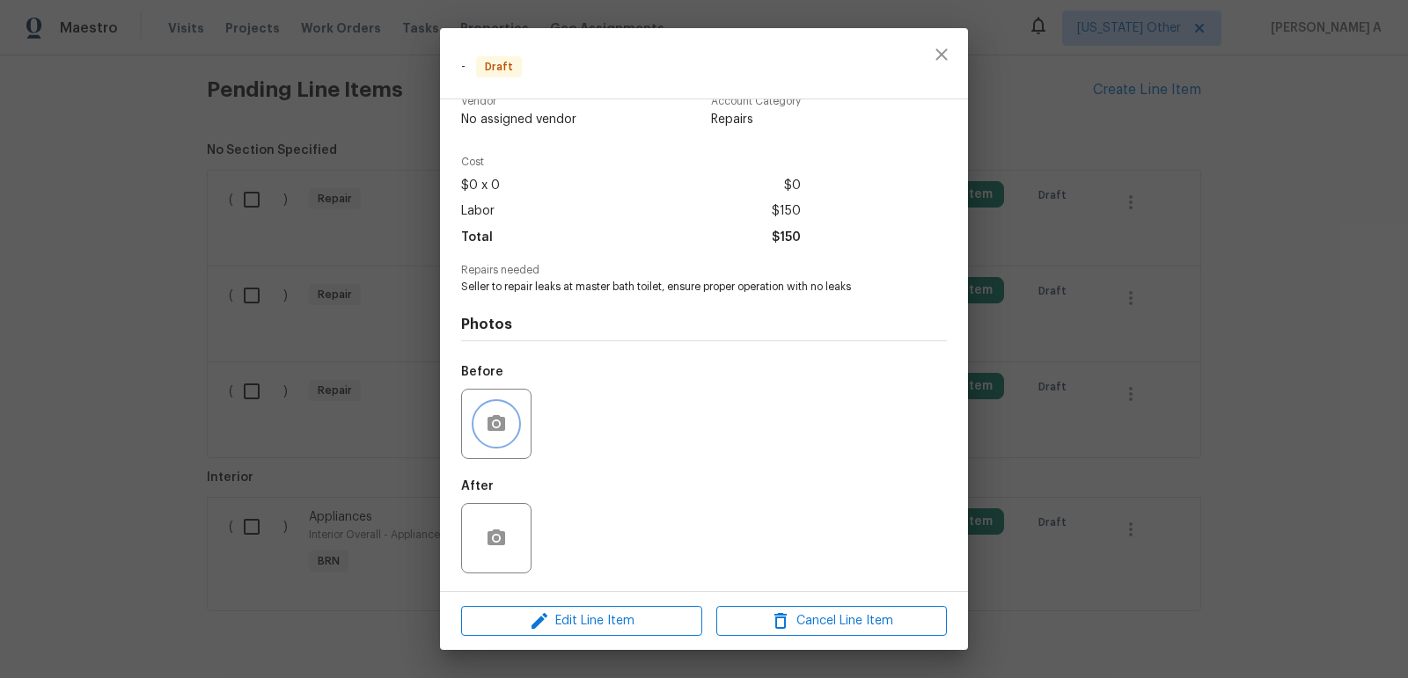
click at [490, 419] on icon "button" at bounding box center [496, 423] width 18 height 16
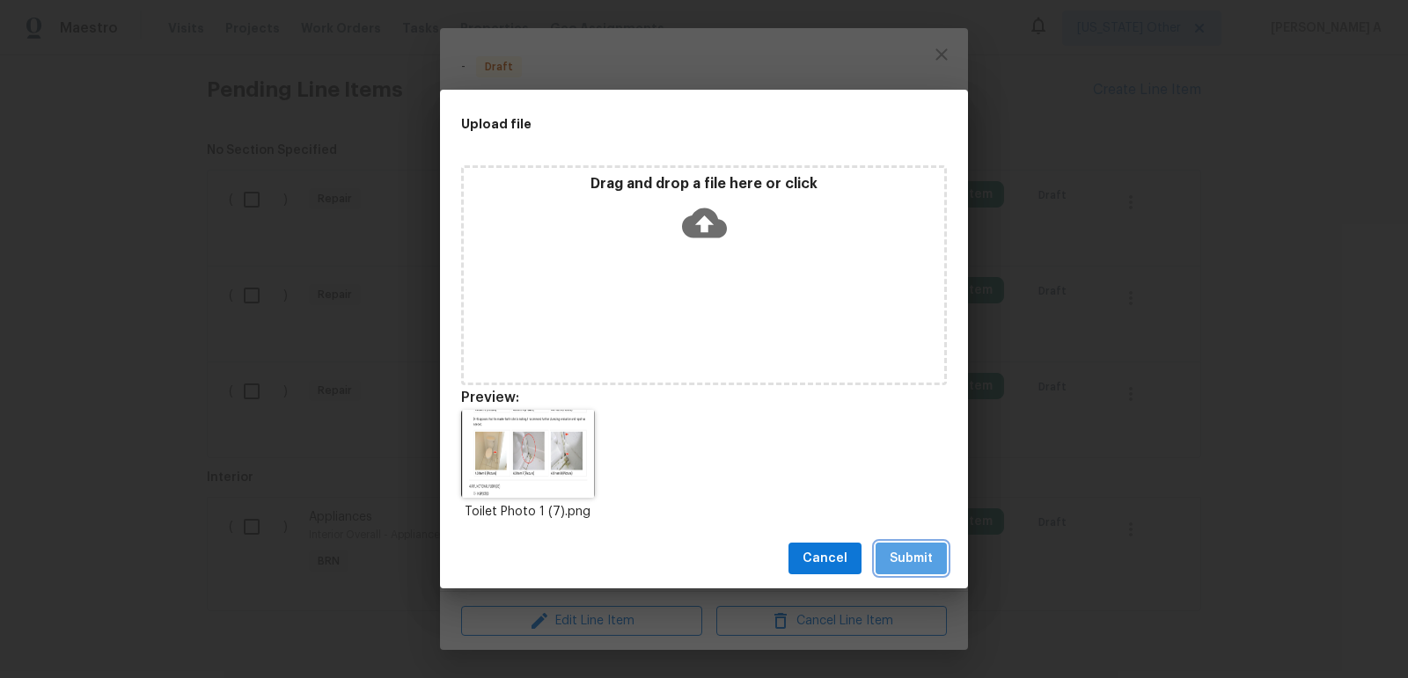
click at [917, 573] on button "Submit" at bounding box center [910, 559] width 71 height 33
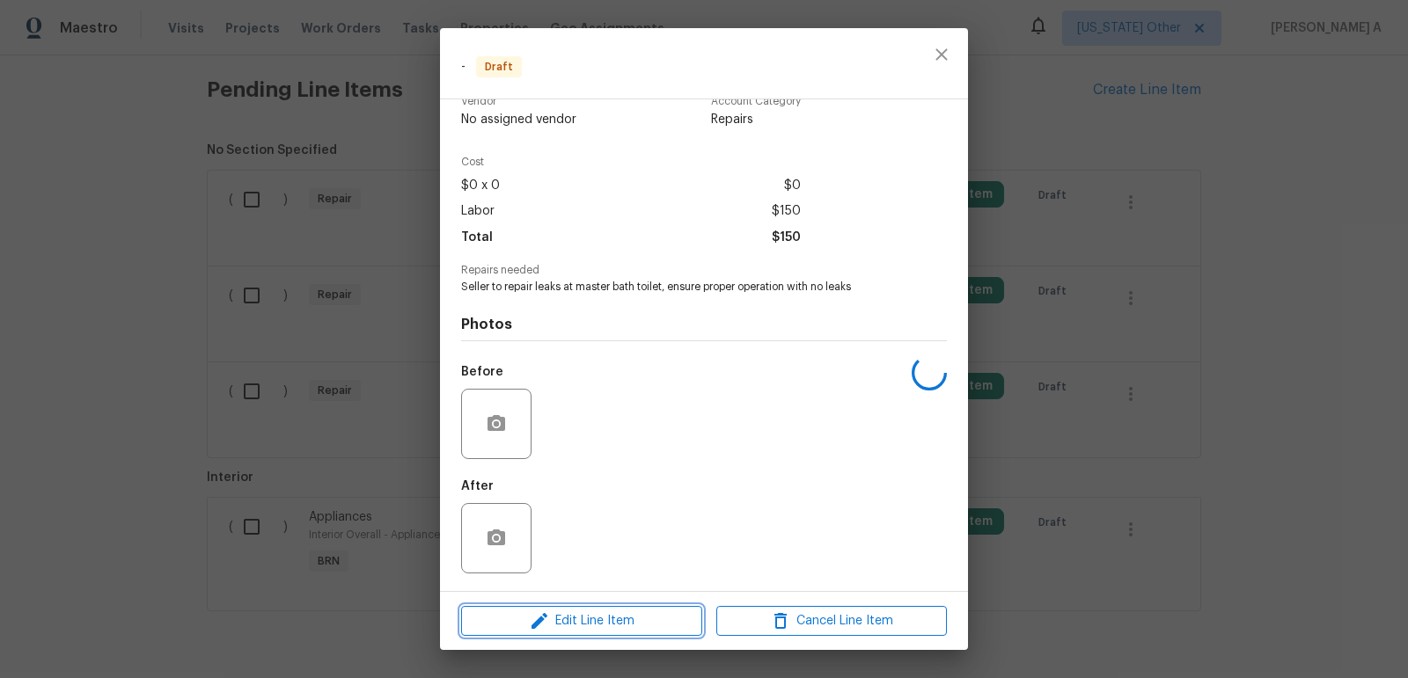
click at [618, 625] on span "Edit Line Item" at bounding box center [581, 622] width 230 height 22
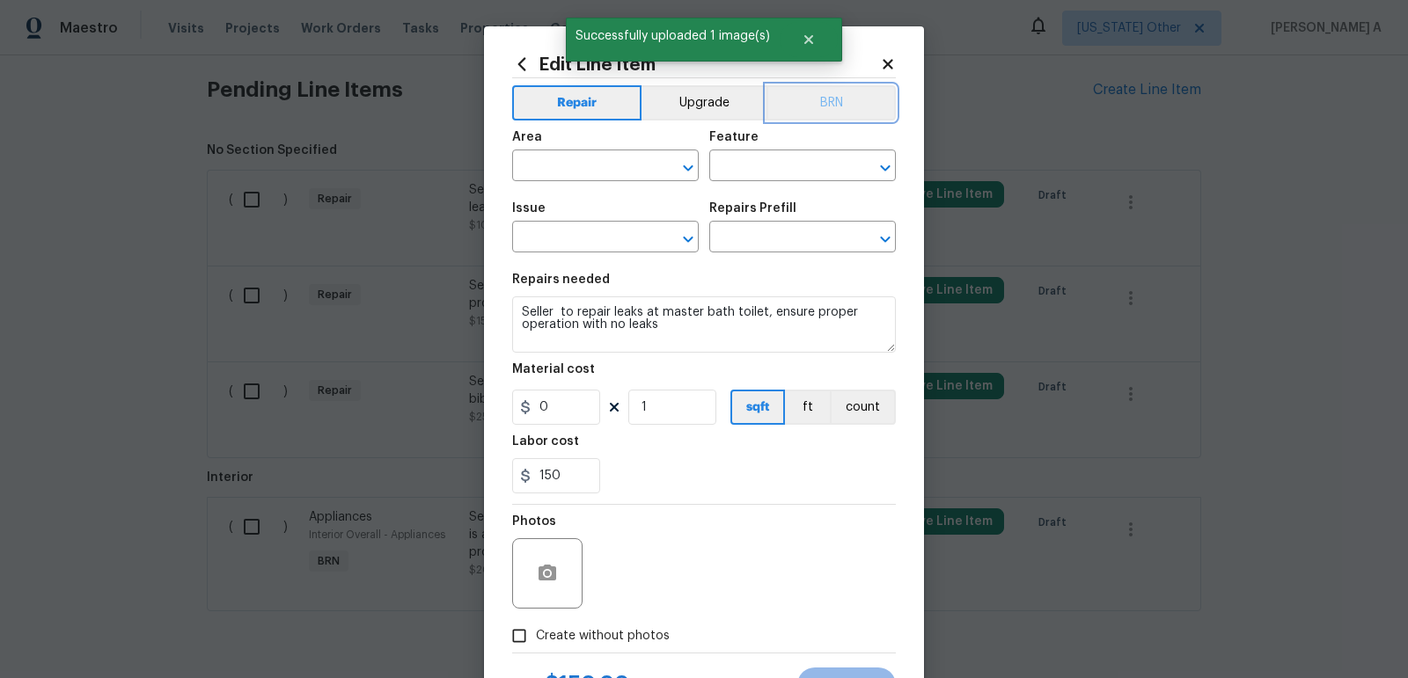
click at [843, 114] on button "BRN" at bounding box center [830, 102] width 129 height 35
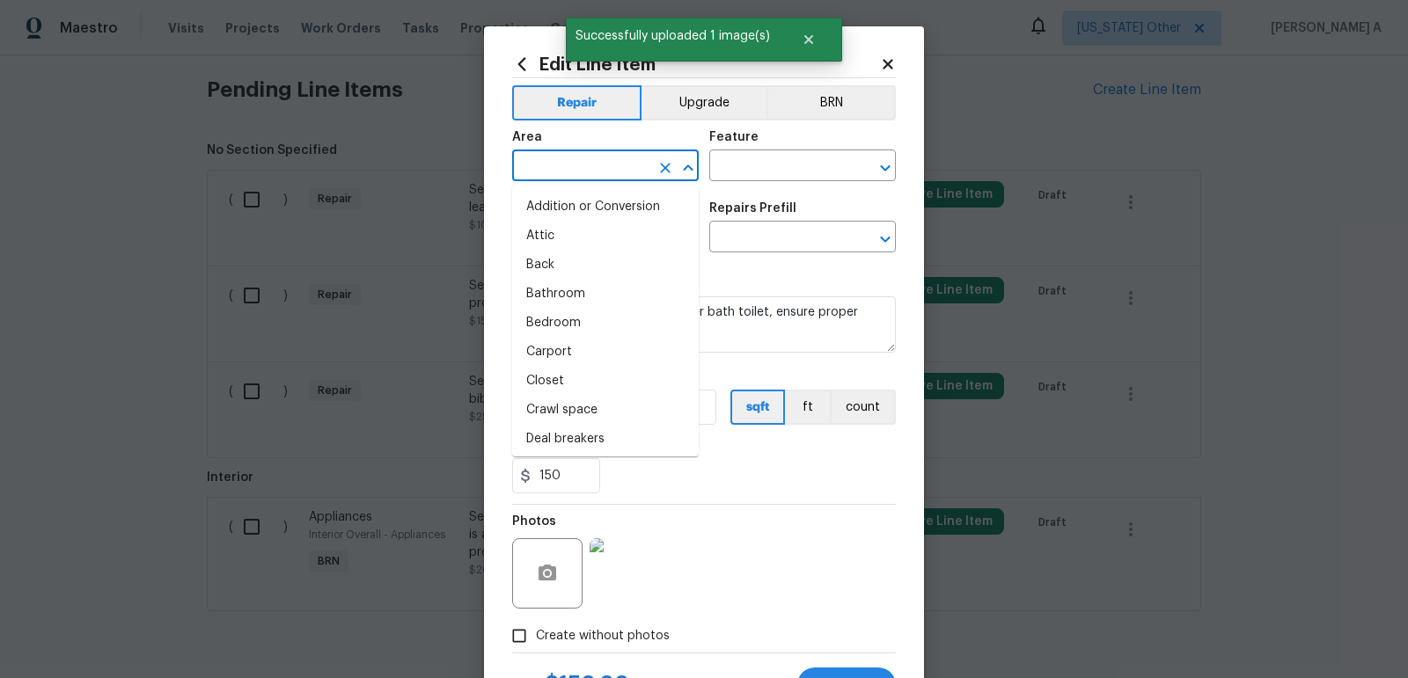
click at [547, 168] on input "text" at bounding box center [580, 167] width 137 height 27
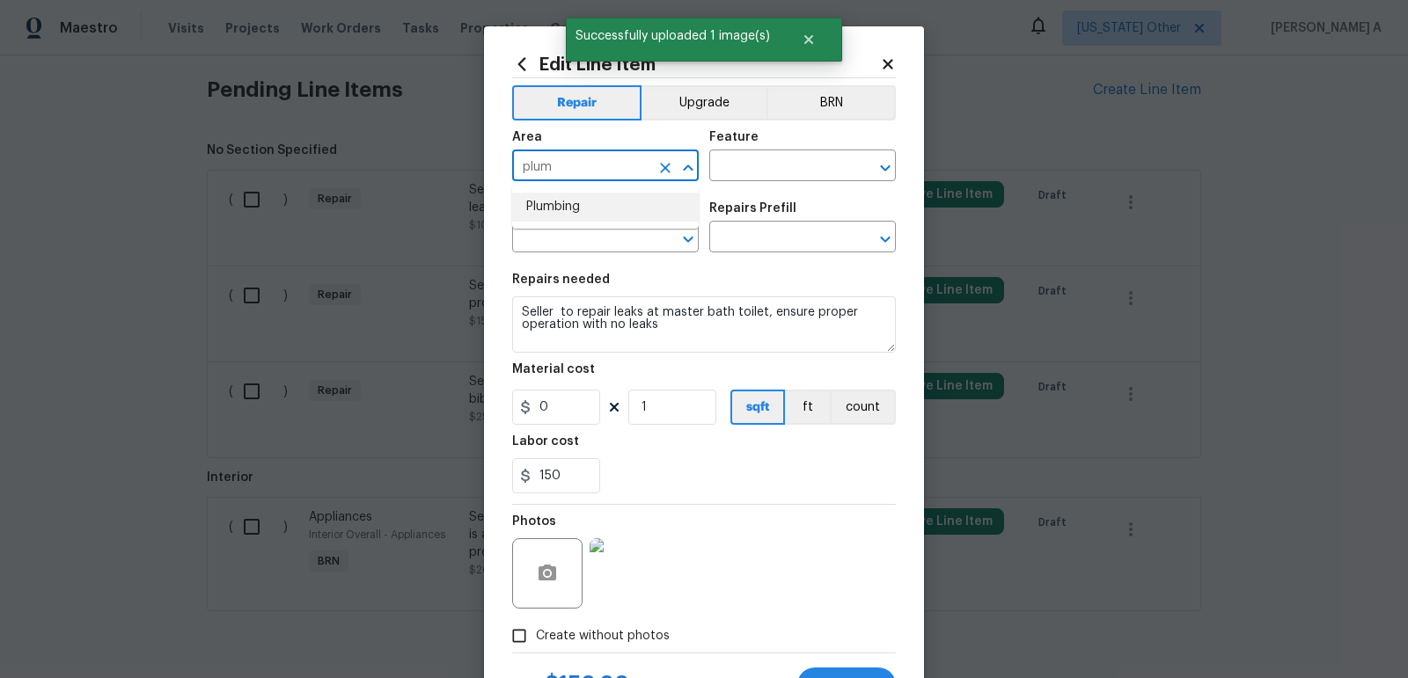
click at [574, 205] on li "Plumbing" at bounding box center [605, 207] width 187 height 29
type input "Plumbing"
click at [848, 102] on button "BRN" at bounding box center [830, 102] width 129 height 35
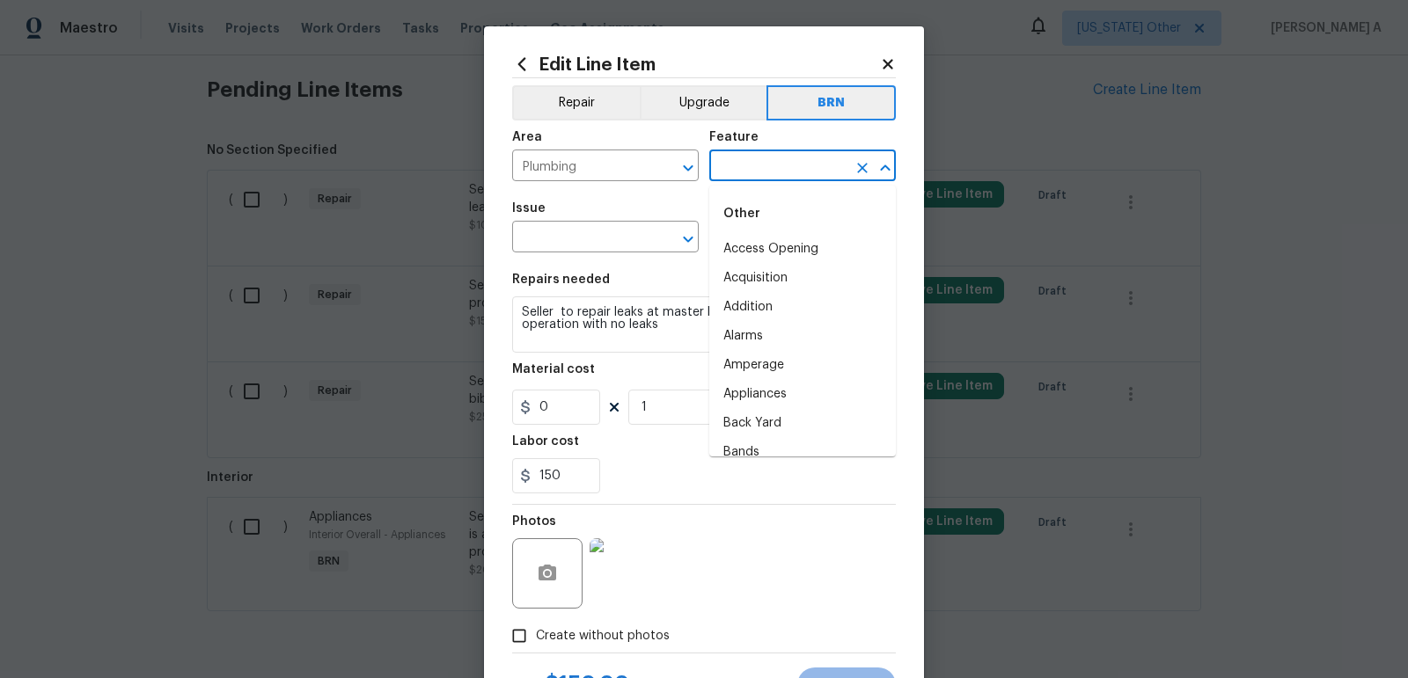
click at [753, 173] on input "text" at bounding box center [777, 167] width 137 height 27
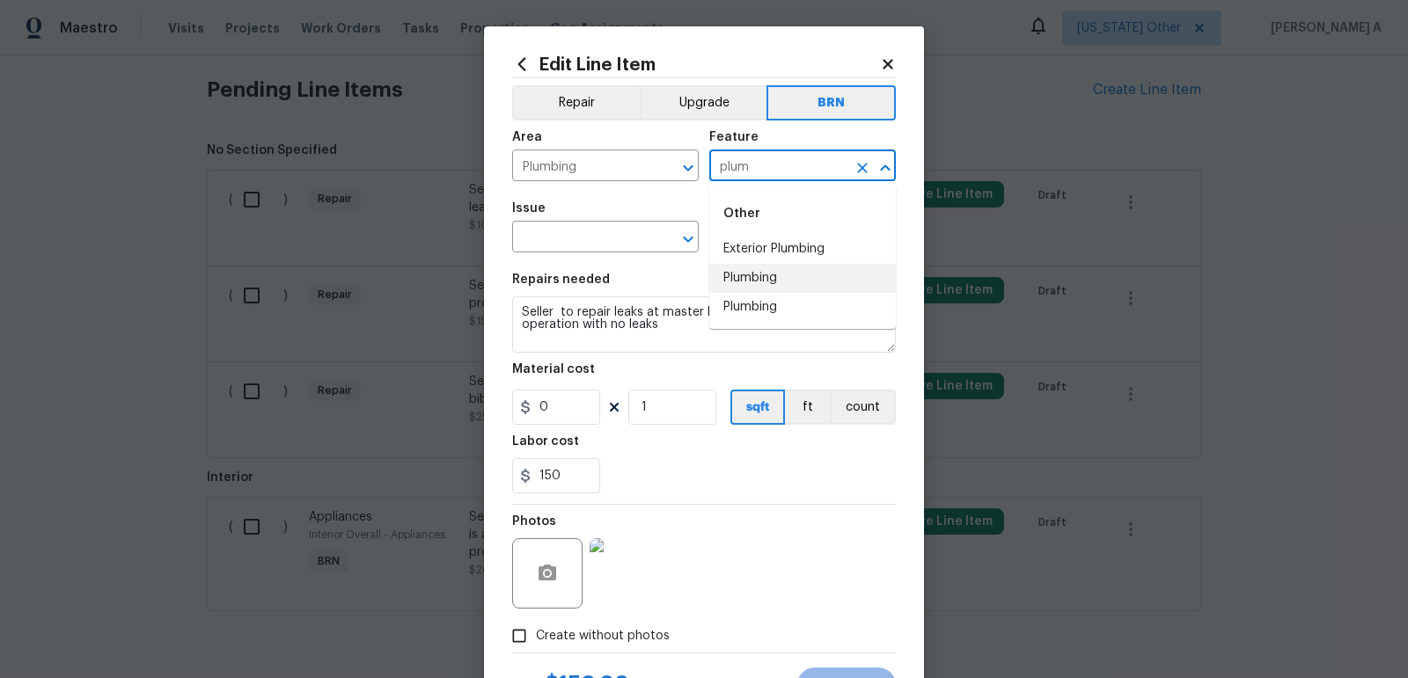
click at [762, 277] on li "Plumbing" at bounding box center [802, 278] width 187 height 29
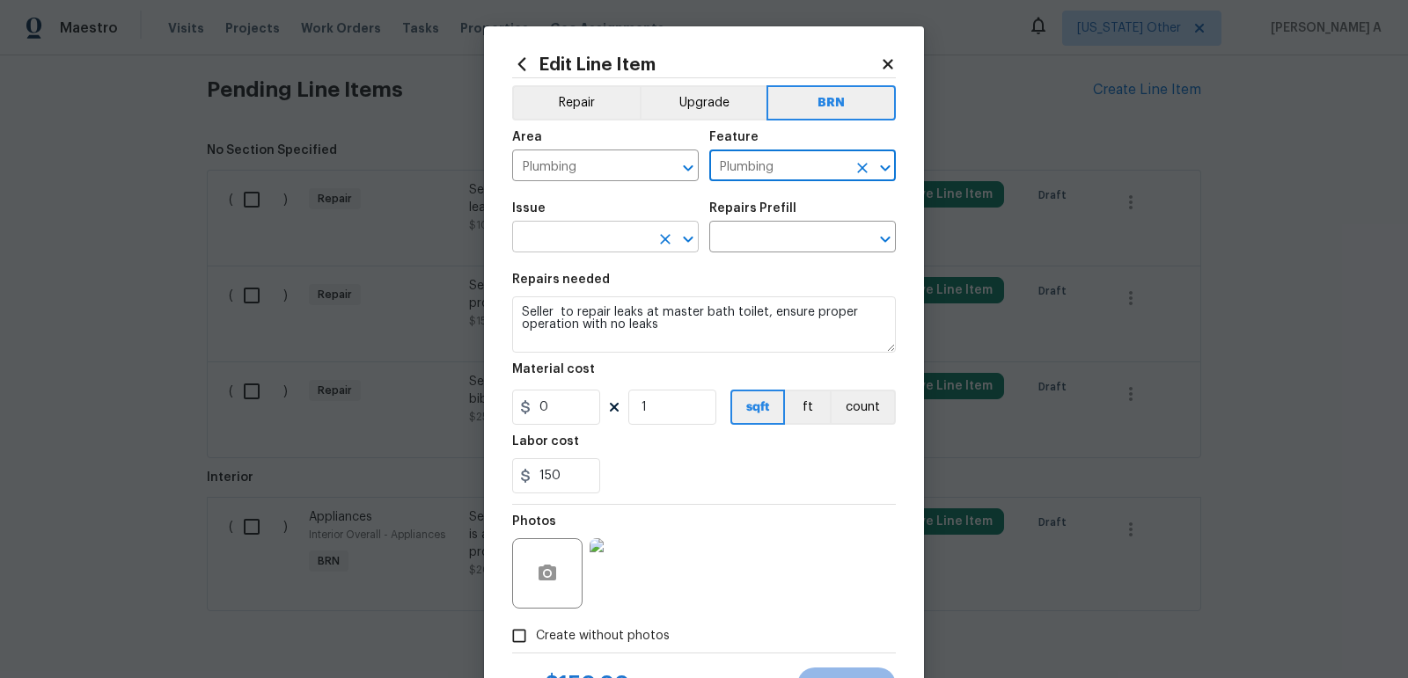
type input "Plumbing"
click at [575, 230] on input "text" at bounding box center [580, 238] width 137 height 27
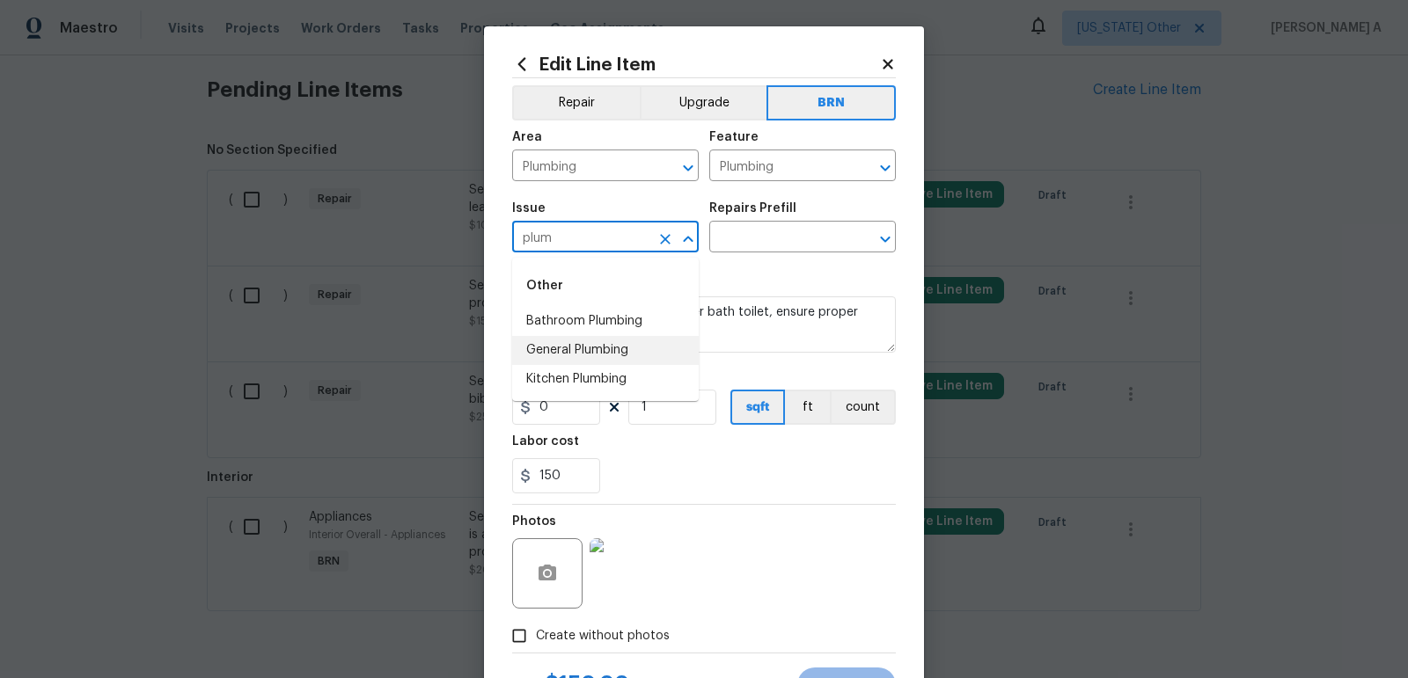
click at [618, 353] on li "General Plumbing" at bounding box center [605, 350] width 187 height 29
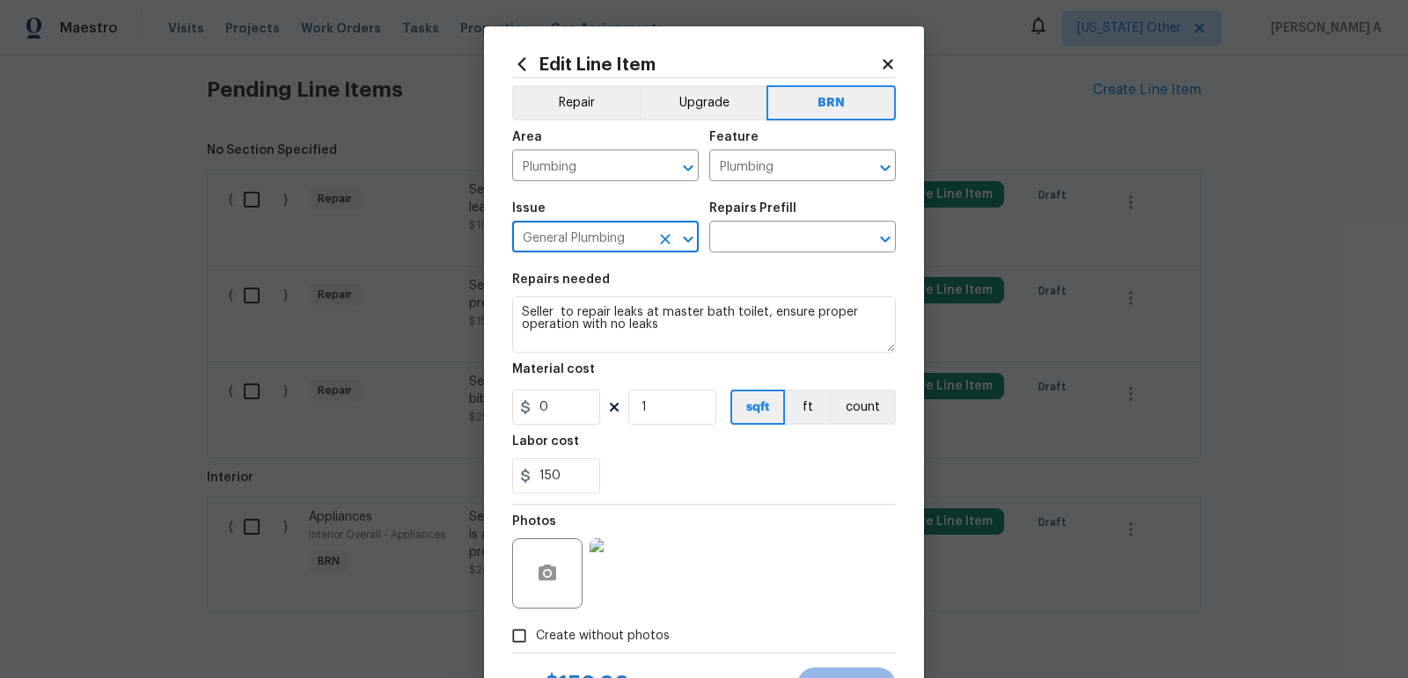
type input "General Plumbing"
click at [618, 336] on textarea "Seller to repair leaks at master bath toilet, ensure proper operation with no l…" at bounding box center [704, 324] width 384 height 56
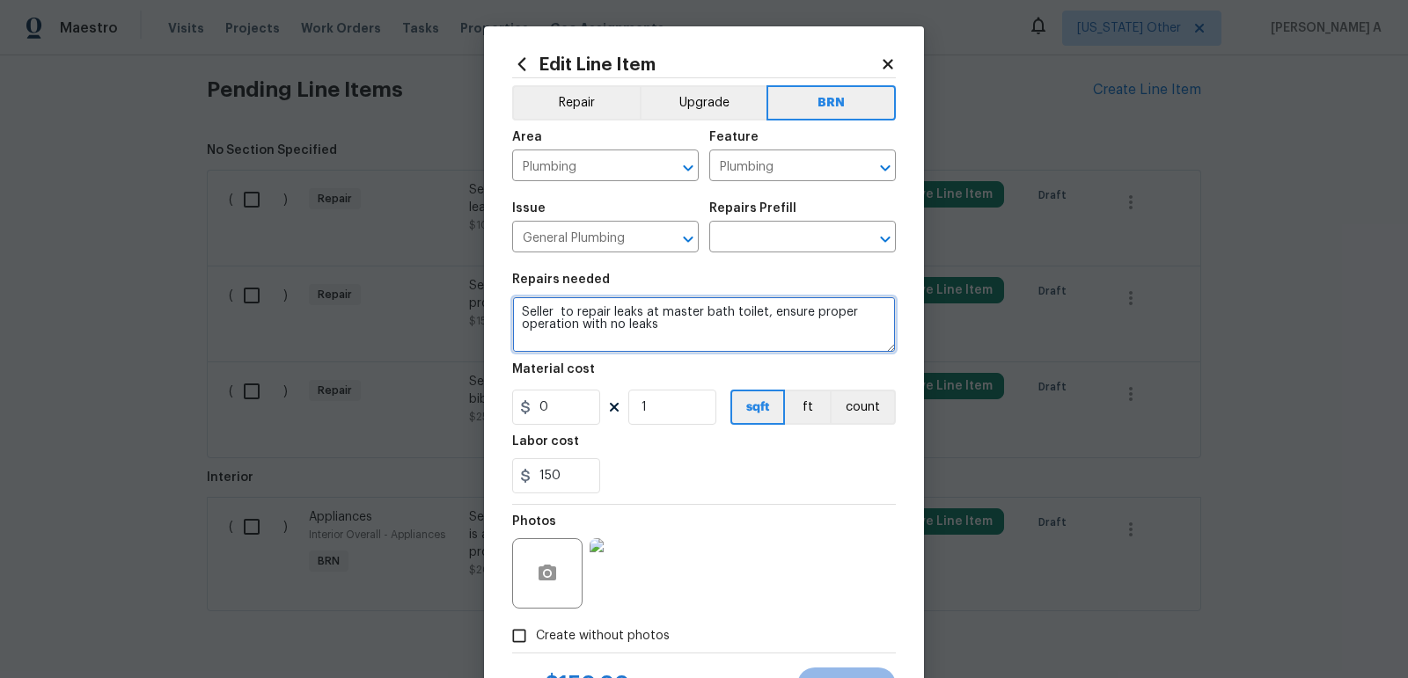
click at [618, 336] on textarea "Seller to repair leaks at master bath toilet, ensure proper operation with no l…" at bounding box center [704, 324] width 384 height 56
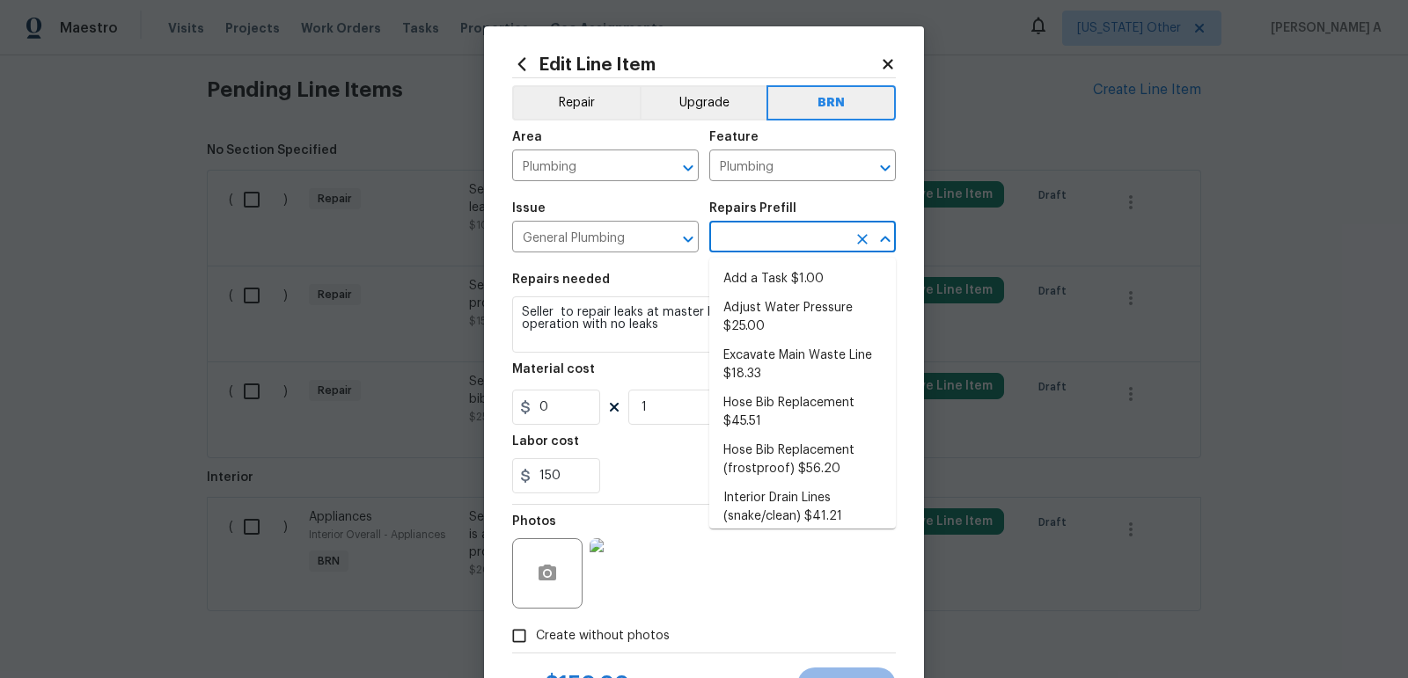
click at [744, 249] on input "text" at bounding box center [777, 238] width 137 height 27
click at [757, 287] on li "Add a Task $1.00" at bounding box center [802, 279] width 187 height 29
type input "Add a Task $1.00"
type textarea "HPM to detail"
type input "1"
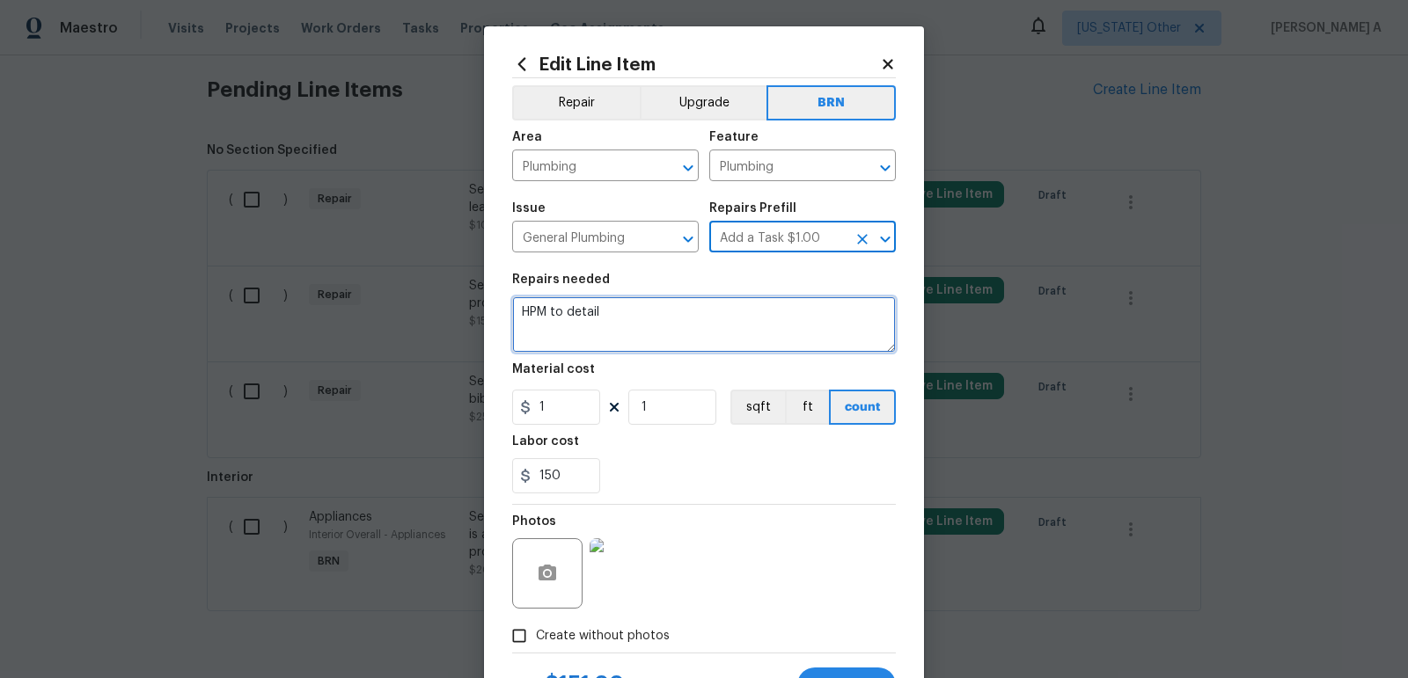
click at [696, 336] on textarea "HPM to detail" at bounding box center [704, 324] width 384 height 56
paste textarea "Seller to repair leaks at master bath toilet, ensure proper operation with no l…"
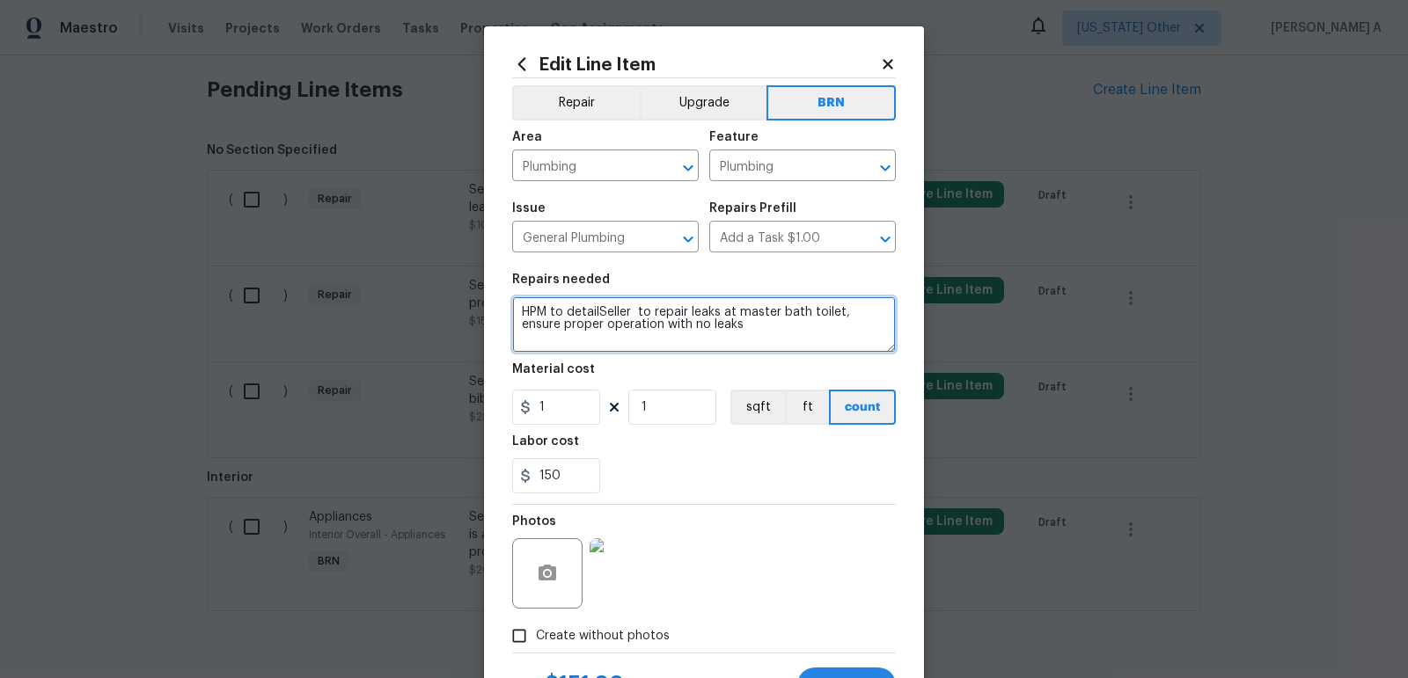
type textarea "HPM to detailSeller to repair leaks at master bath toilet, ensure proper operat…"
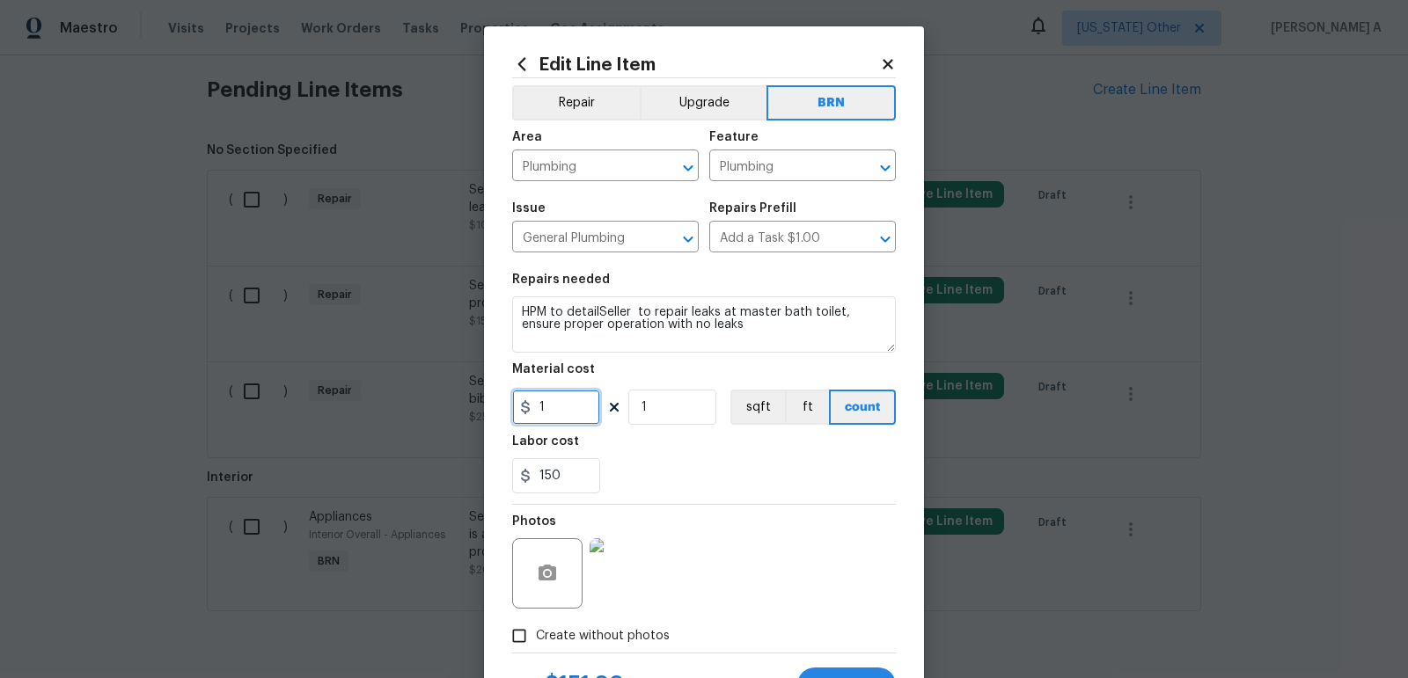
drag, startPoint x: 548, startPoint y: 407, endPoint x: 425, endPoint y: 407, distance: 123.2
click at [425, 407] on div "Edit Line Item Repair Upgrade BRN Area Plumbing ​ Feature Plumbing ​ Issue Gene…" at bounding box center [704, 339] width 1408 height 678
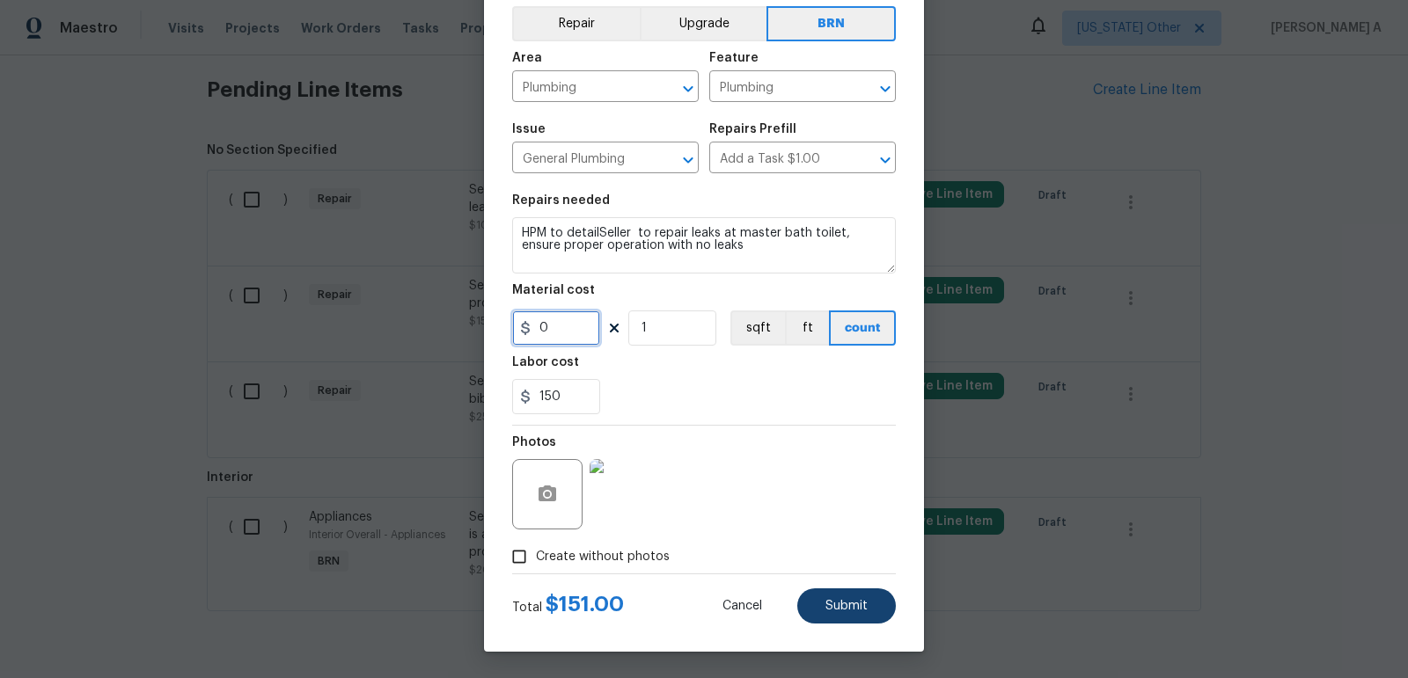
type input "0"
click at [840, 613] on button "Submit" at bounding box center [846, 606] width 99 height 35
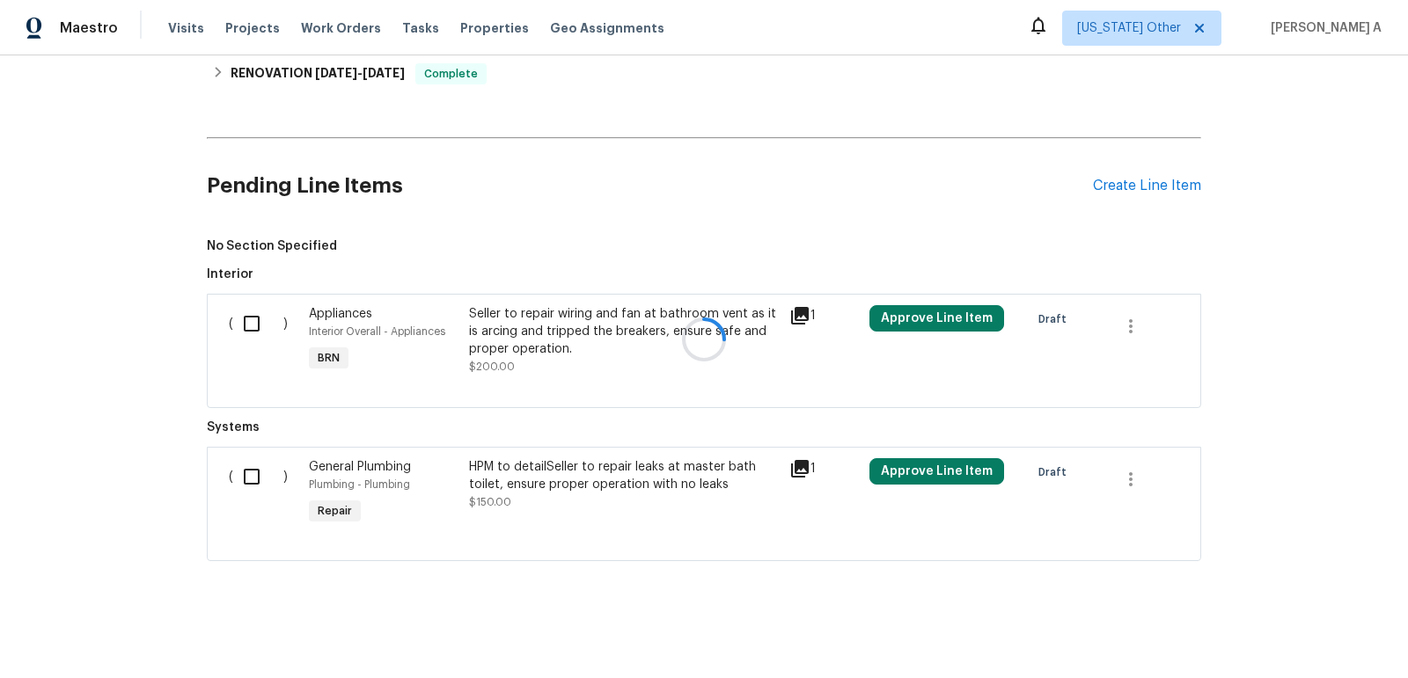
scroll to position [642, 0]
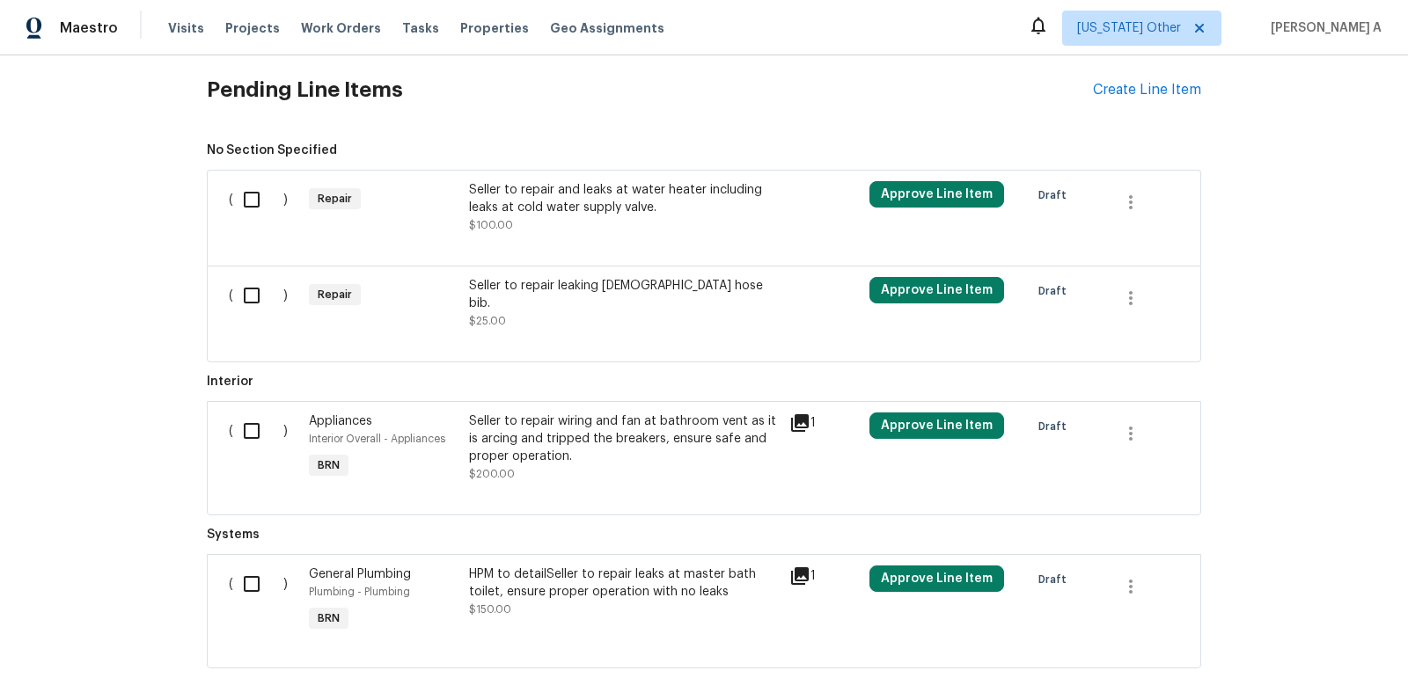
click at [667, 295] on div "Seller to repair leaking male hose bib. $25.00" at bounding box center [624, 303] width 310 height 53
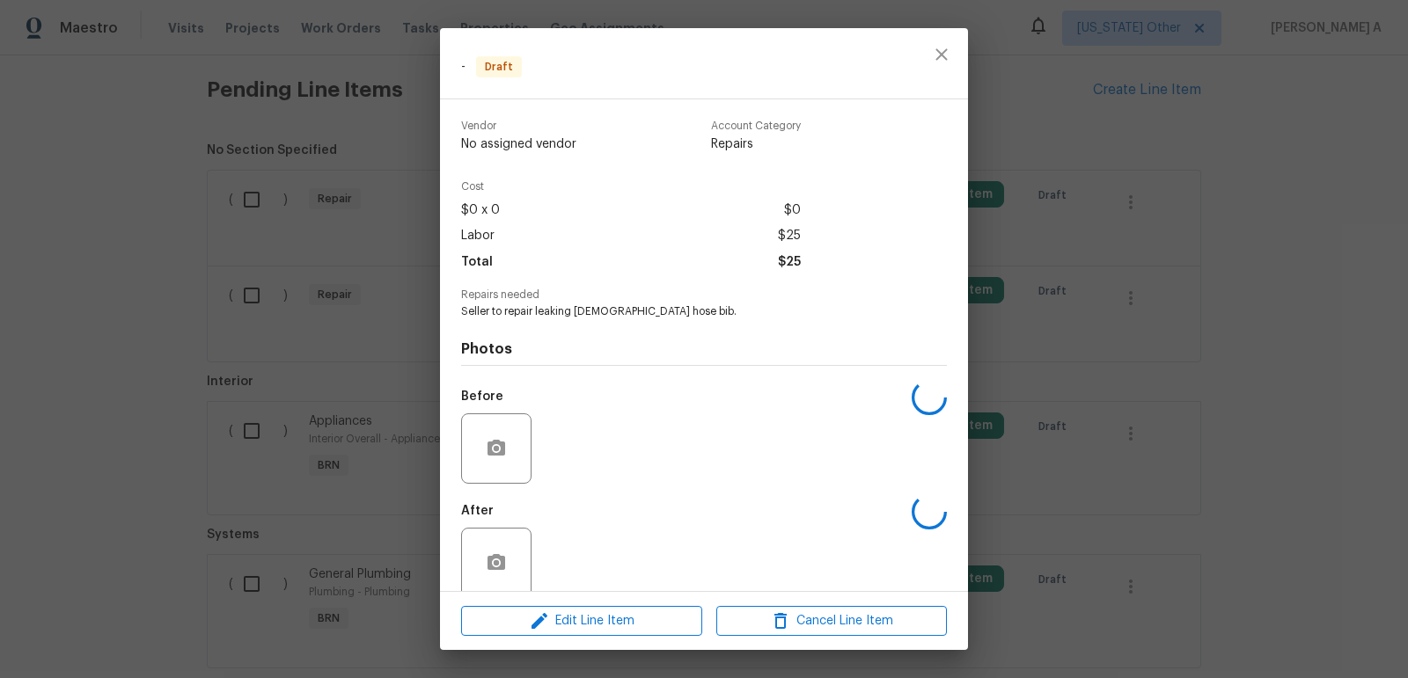
scroll to position [25, 0]
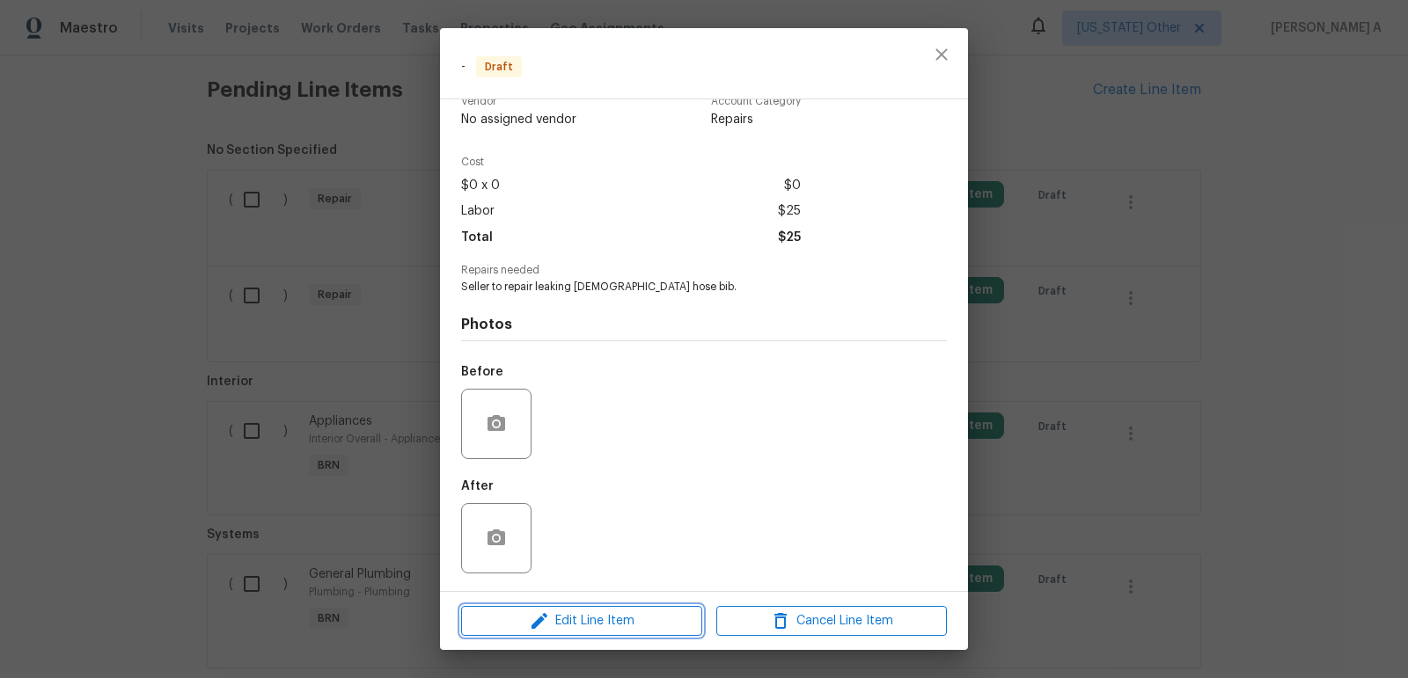
click at [611, 615] on span "Edit Line Item" at bounding box center [581, 622] width 230 height 22
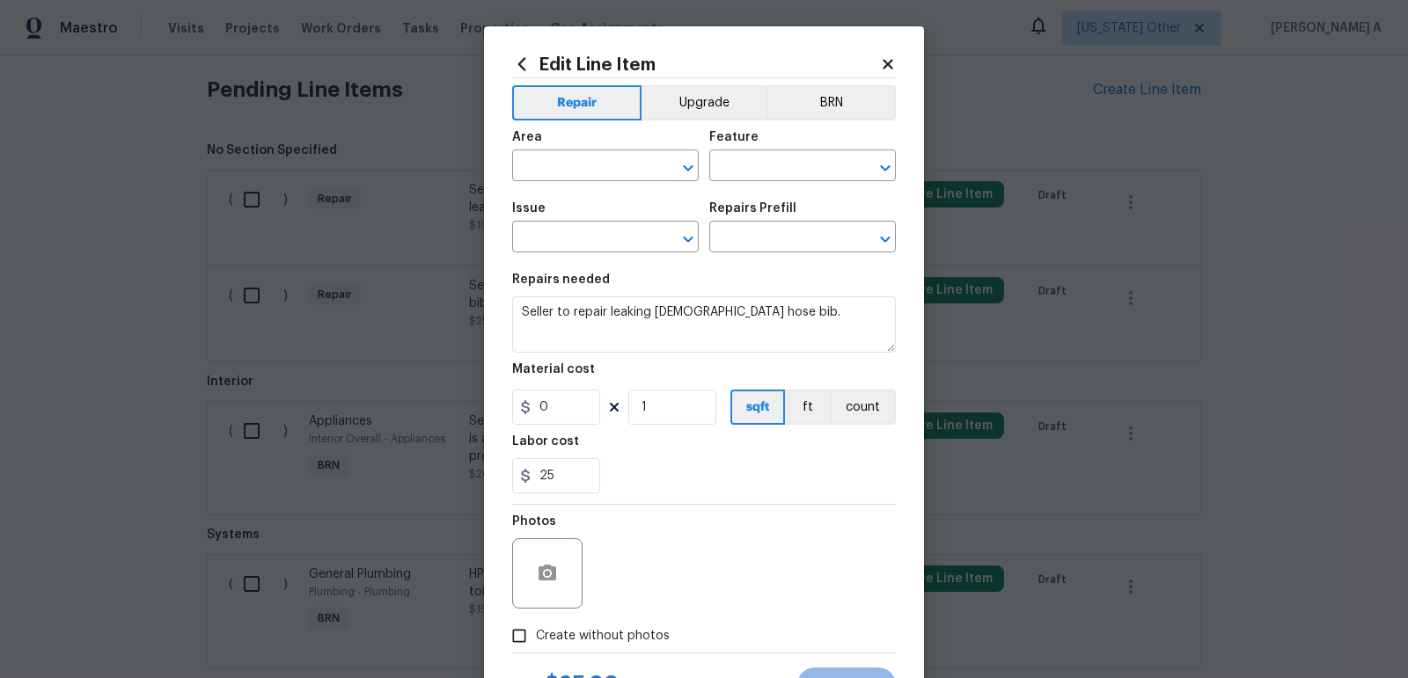
scroll to position [79, 0]
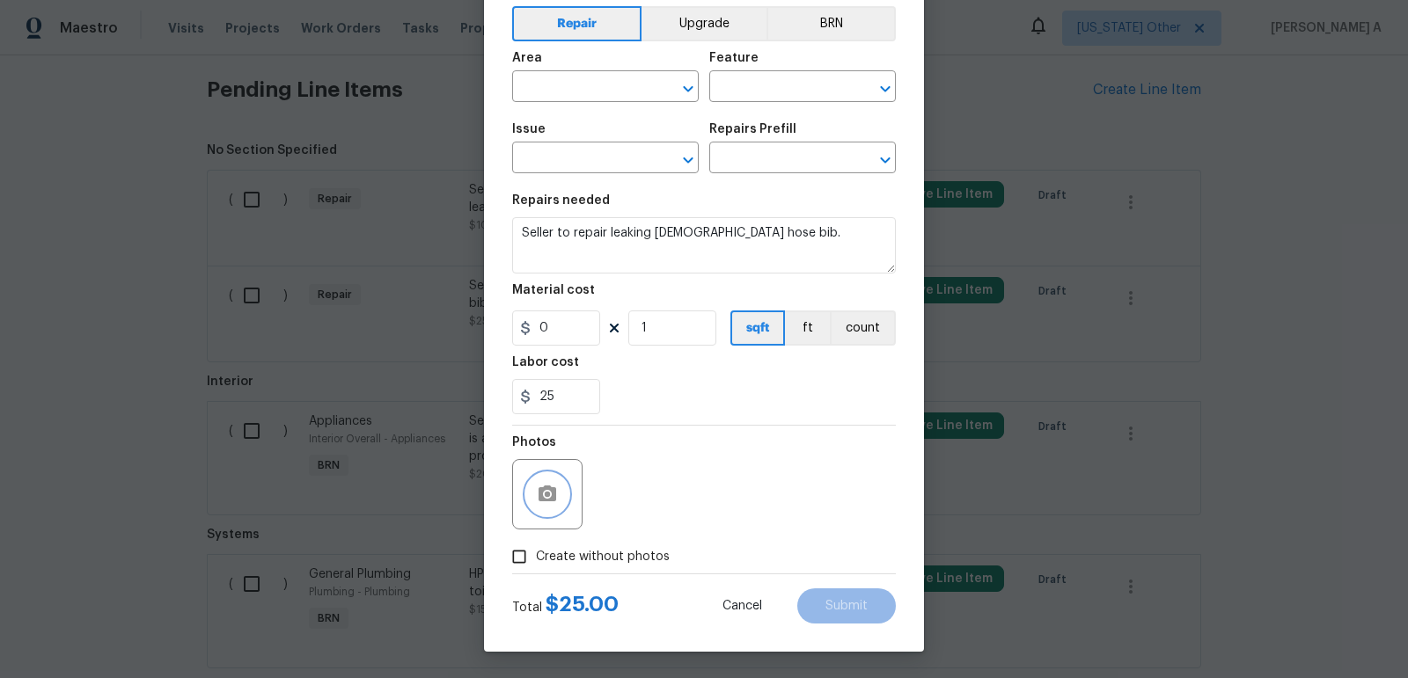
click at [545, 494] on circle "button" at bounding box center [547, 494] width 5 height 5
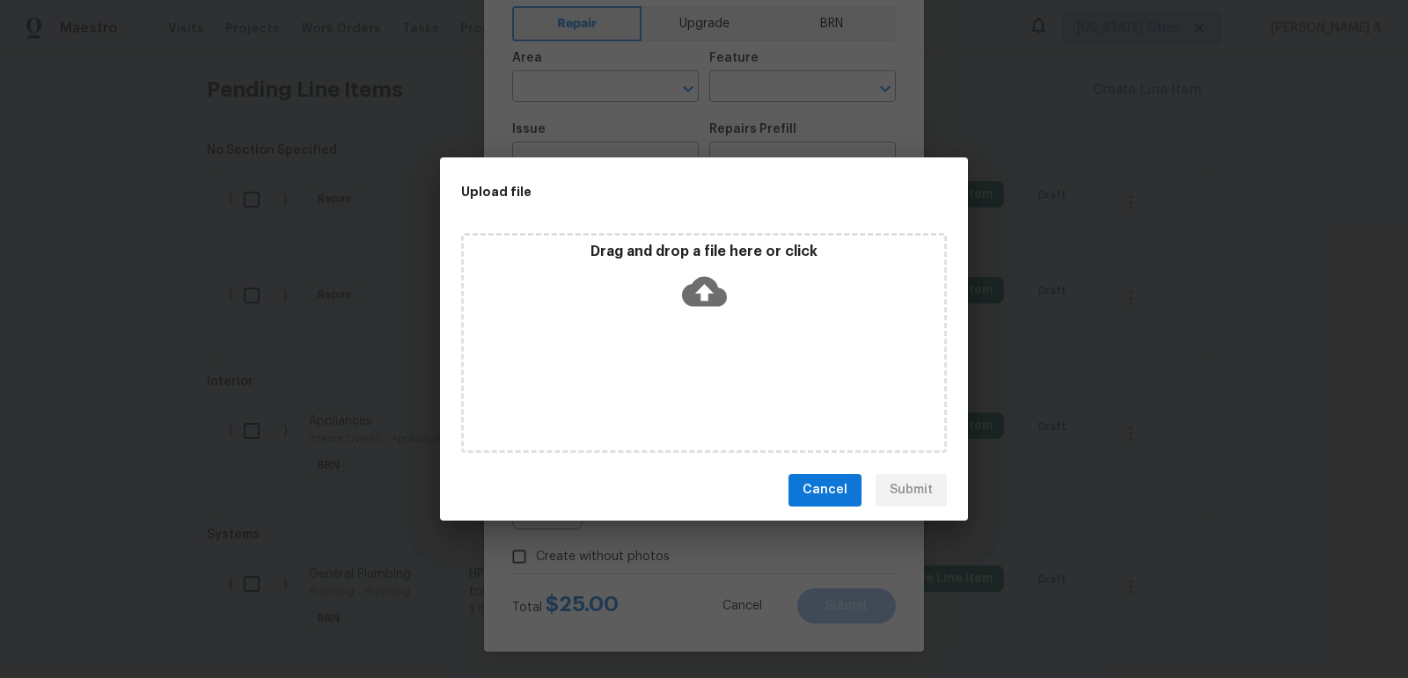
click at [702, 293] on icon at bounding box center [704, 291] width 45 height 45
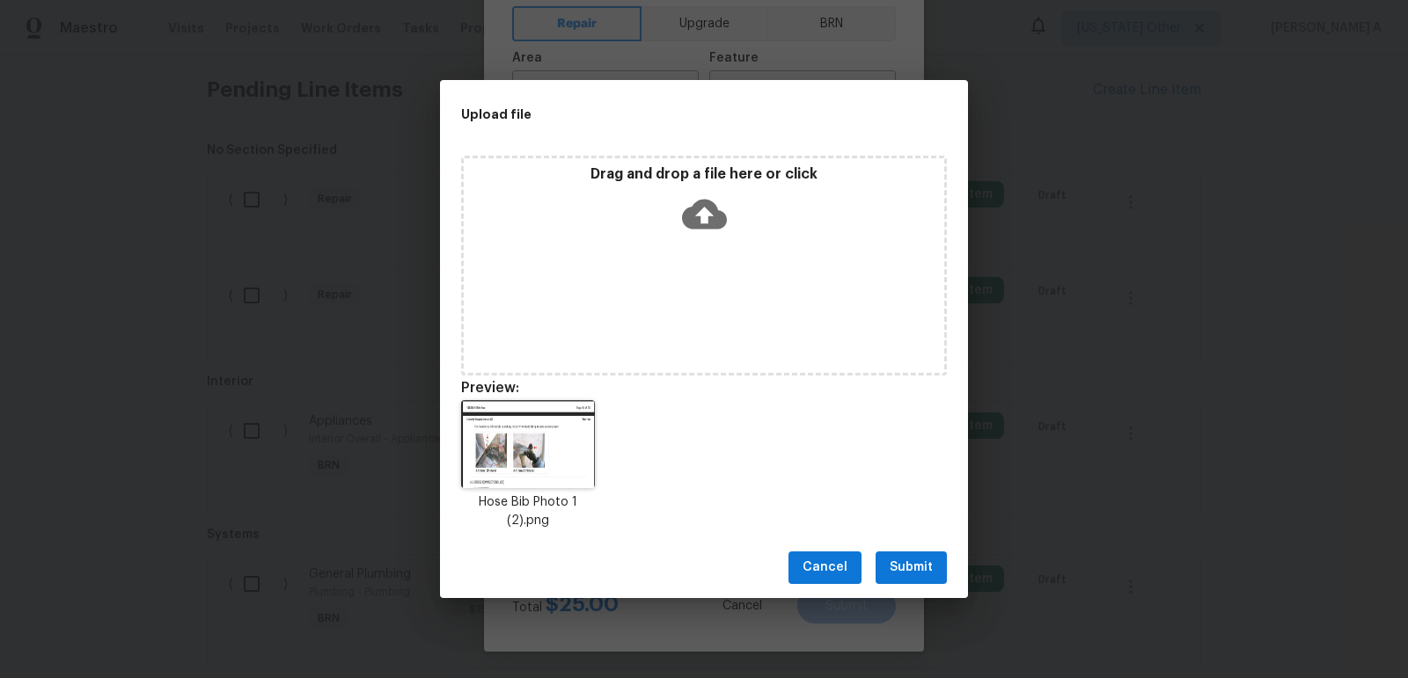
click at [907, 561] on span "Submit" at bounding box center [910, 568] width 43 height 22
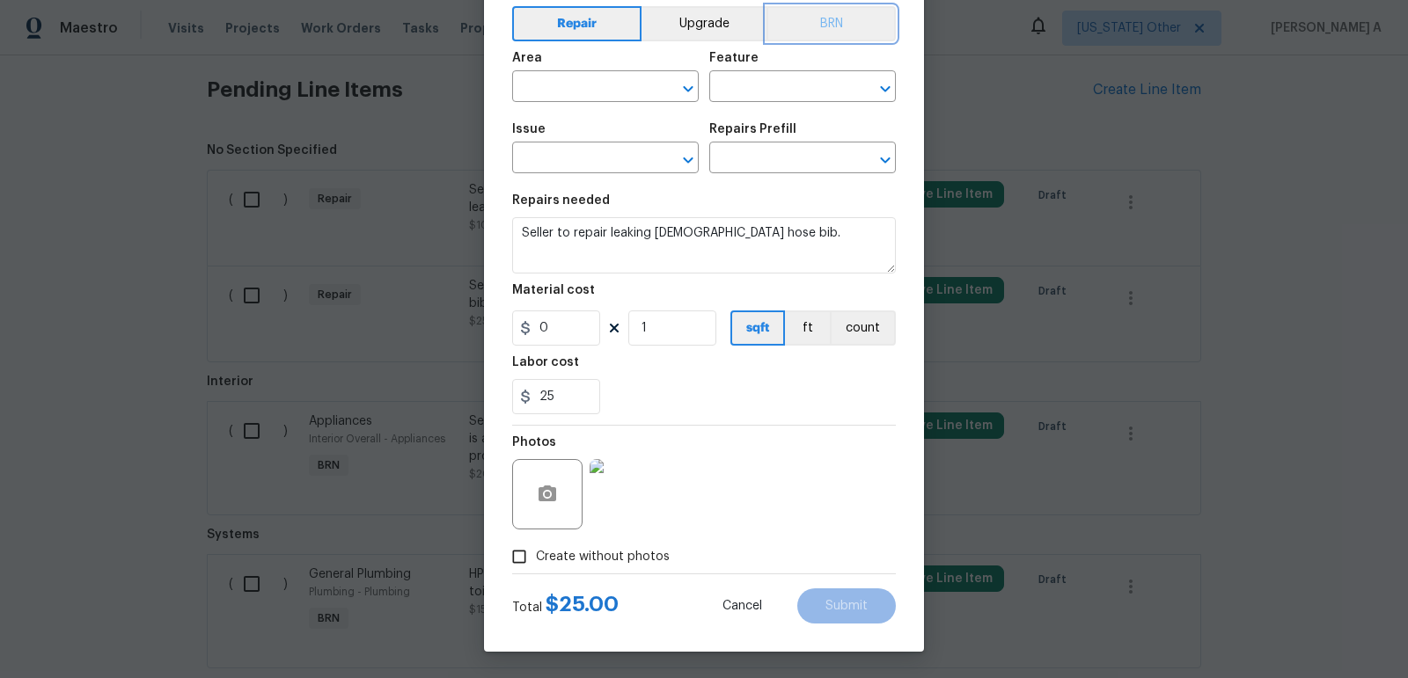
click at [838, 28] on button "BRN" at bounding box center [830, 23] width 129 height 35
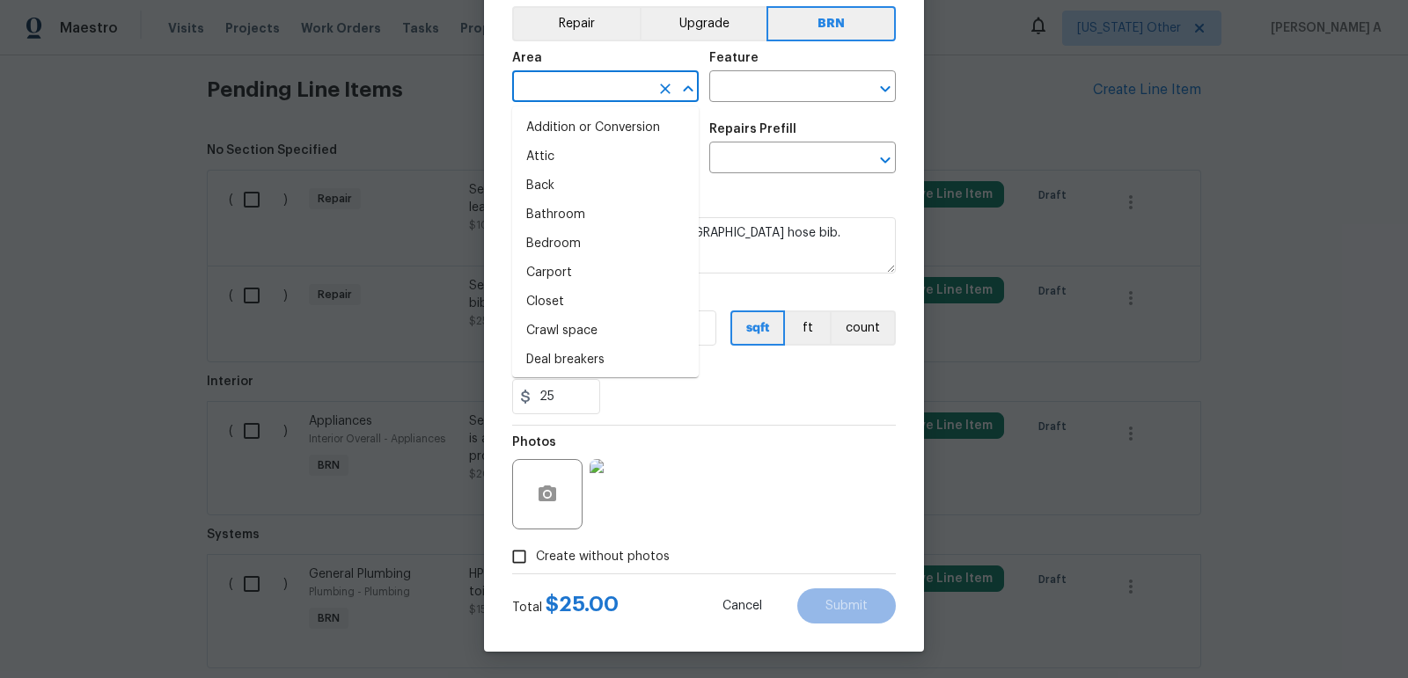
click at [560, 78] on input "text" at bounding box center [580, 88] width 137 height 27
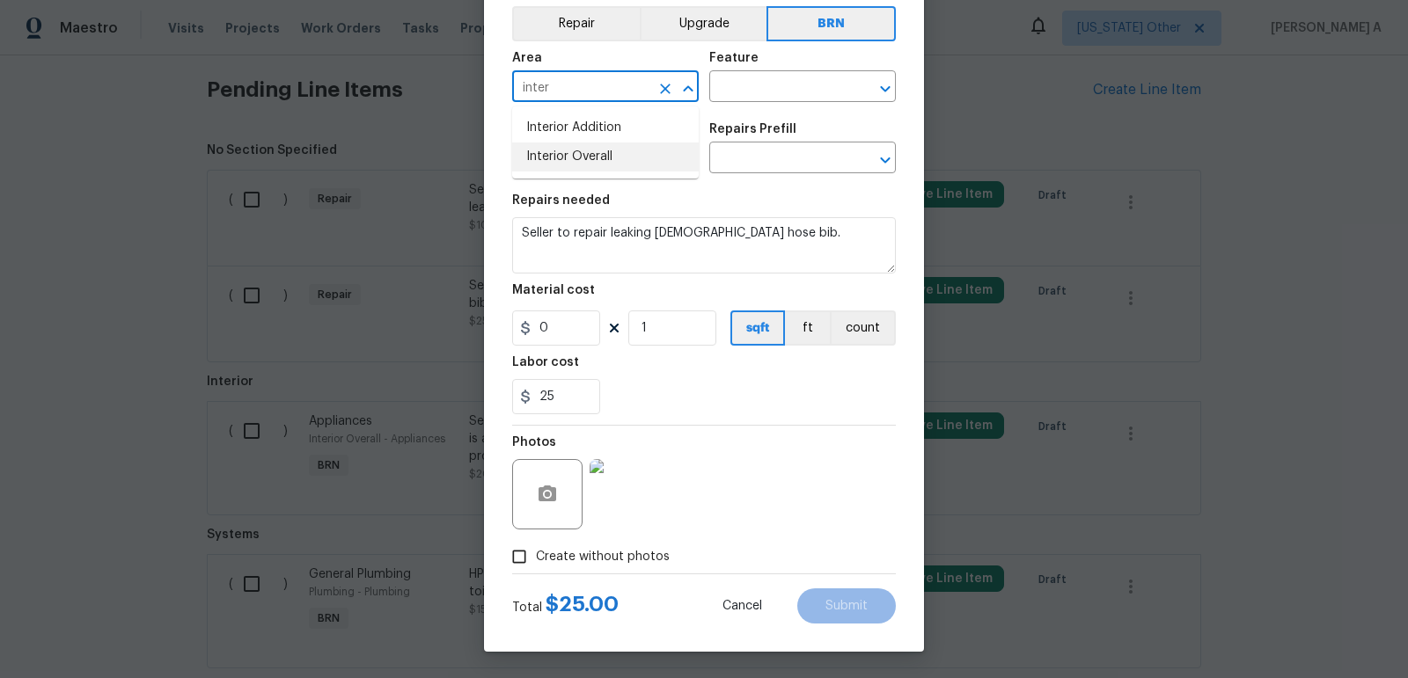
click at [591, 150] on li "Interior Overall" at bounding box center [605, 157] width 187 height 29
type input "Interior Overall"
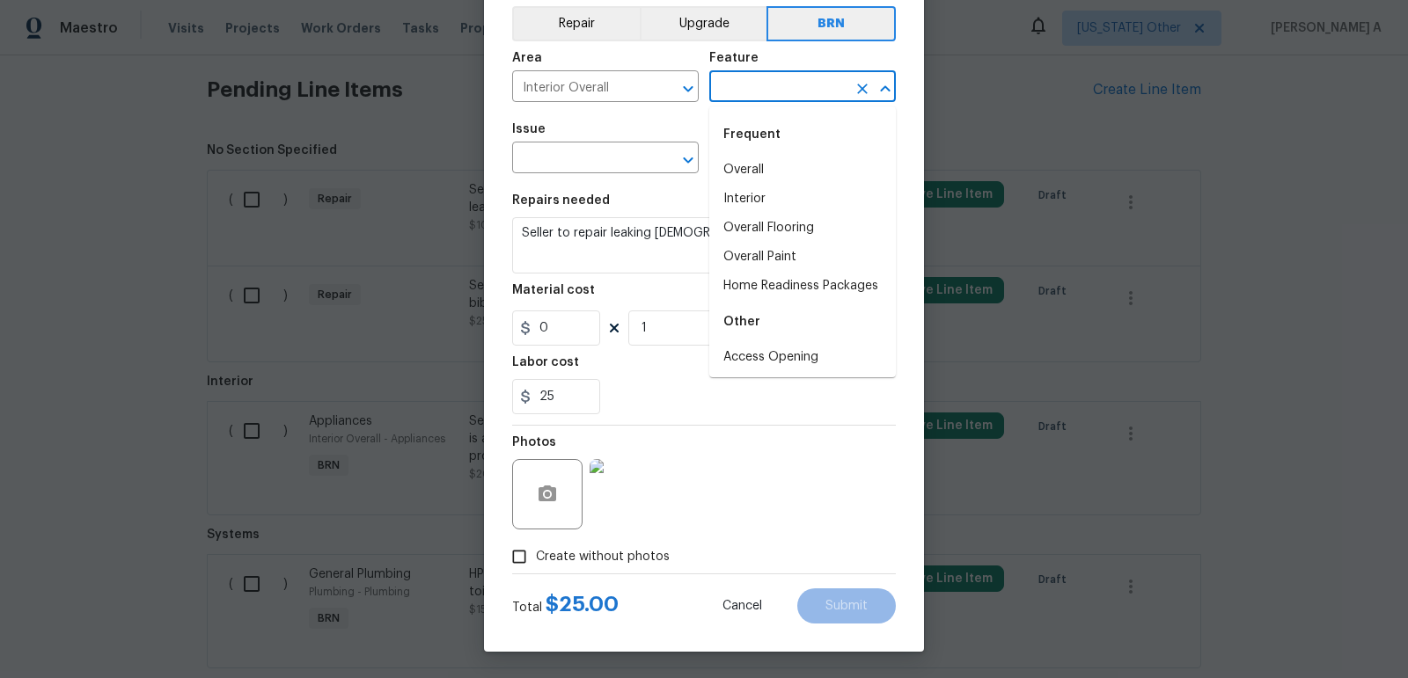
click at [767, 85] on input "text" at bounding box center [777, 88] width 137 height 27
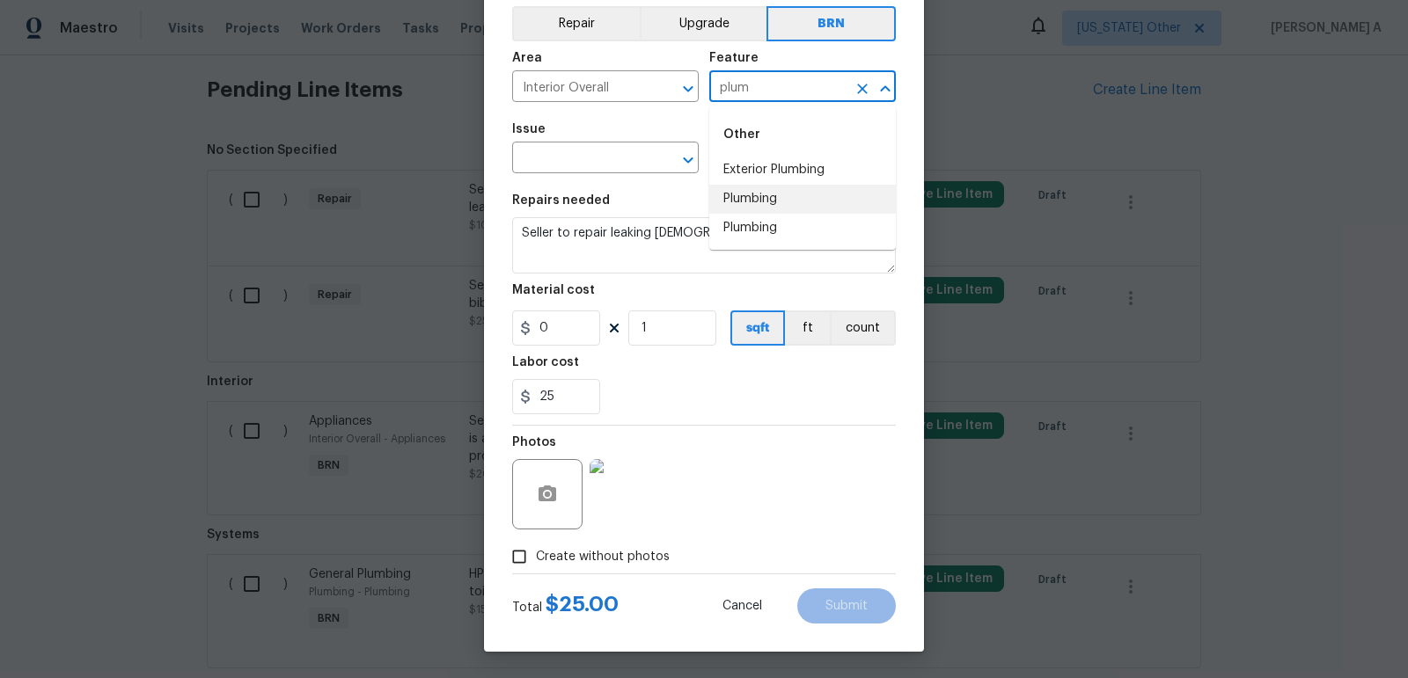
click at [765, 209] on li "Plumbing" at bounding box center [802, 199] width 187 height 29
type input "Plumbing"
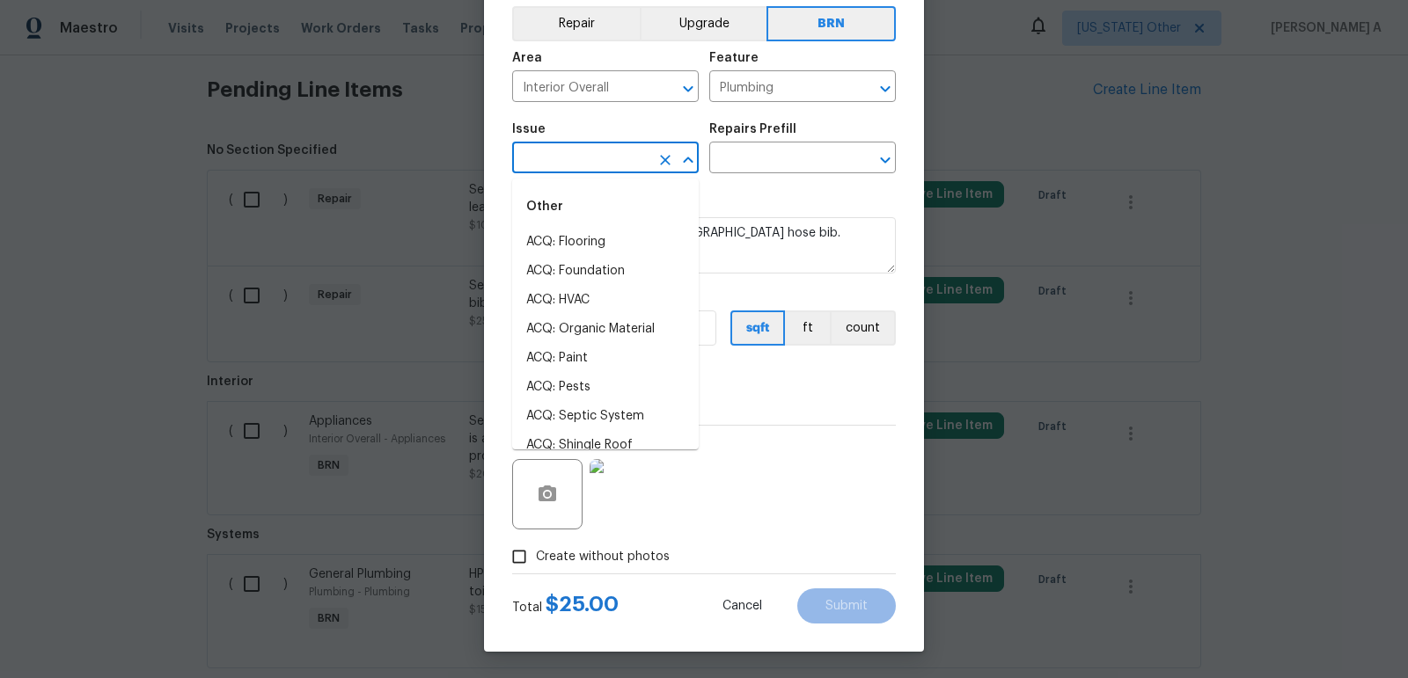
click at [552, 171] on input "text" at bounding box center [580, 159] width 137 height 27
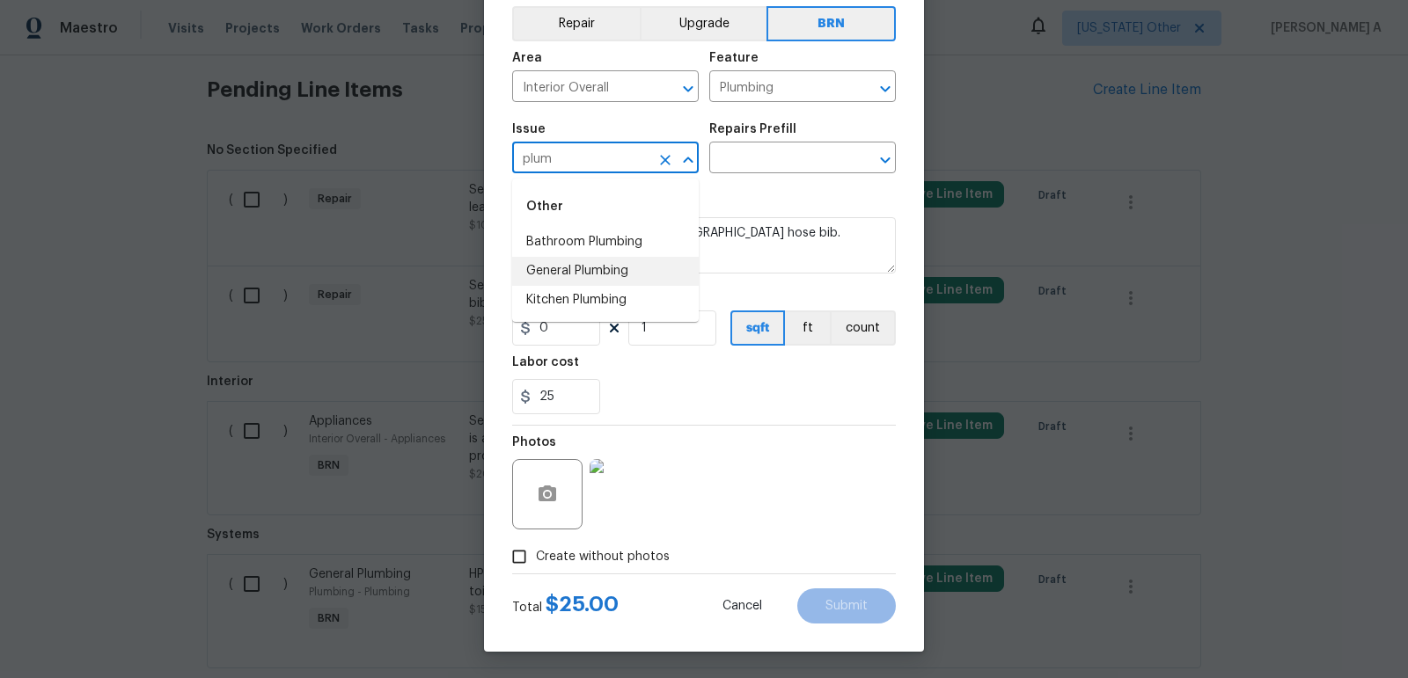
click at [592, 277] on li "General Plumbing" at bounding box center [605, 271] width 187 height 29
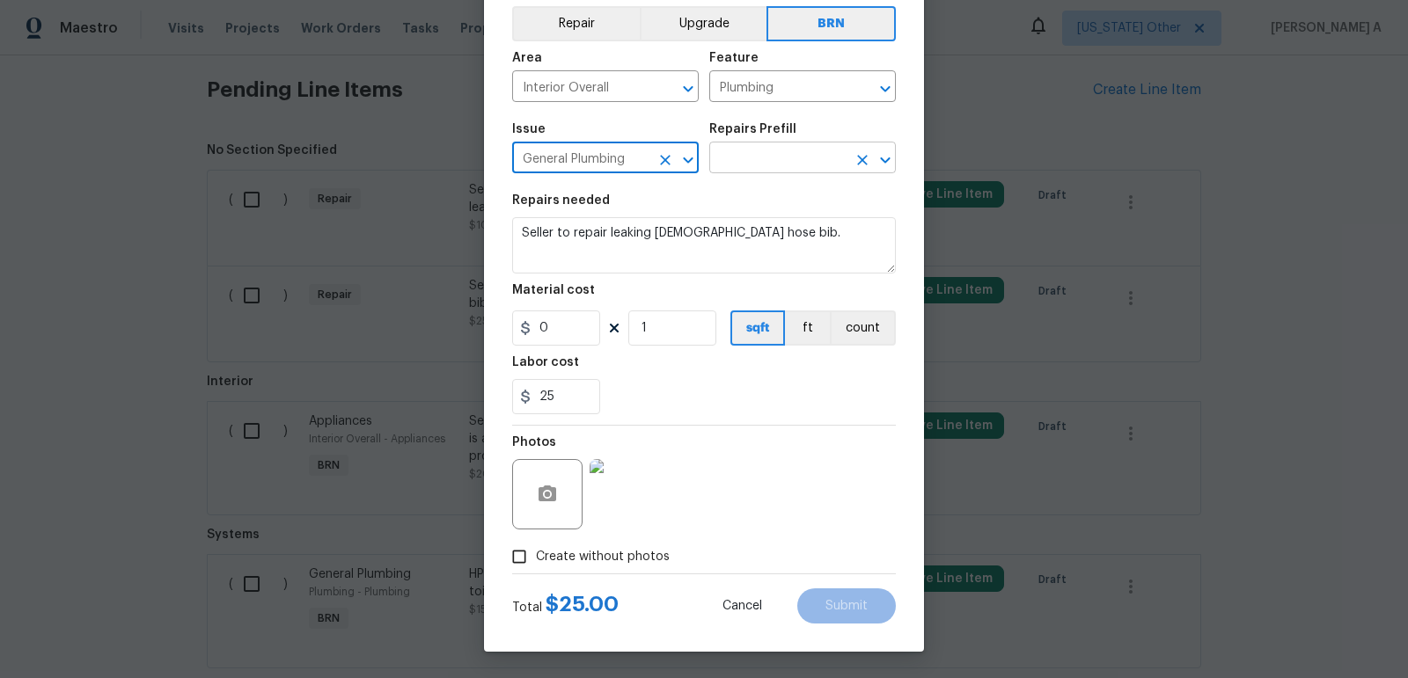
type input "General Plumbing"
click at [742, 157] on input "text" at bounding box center [777, 159] width 137 height 27
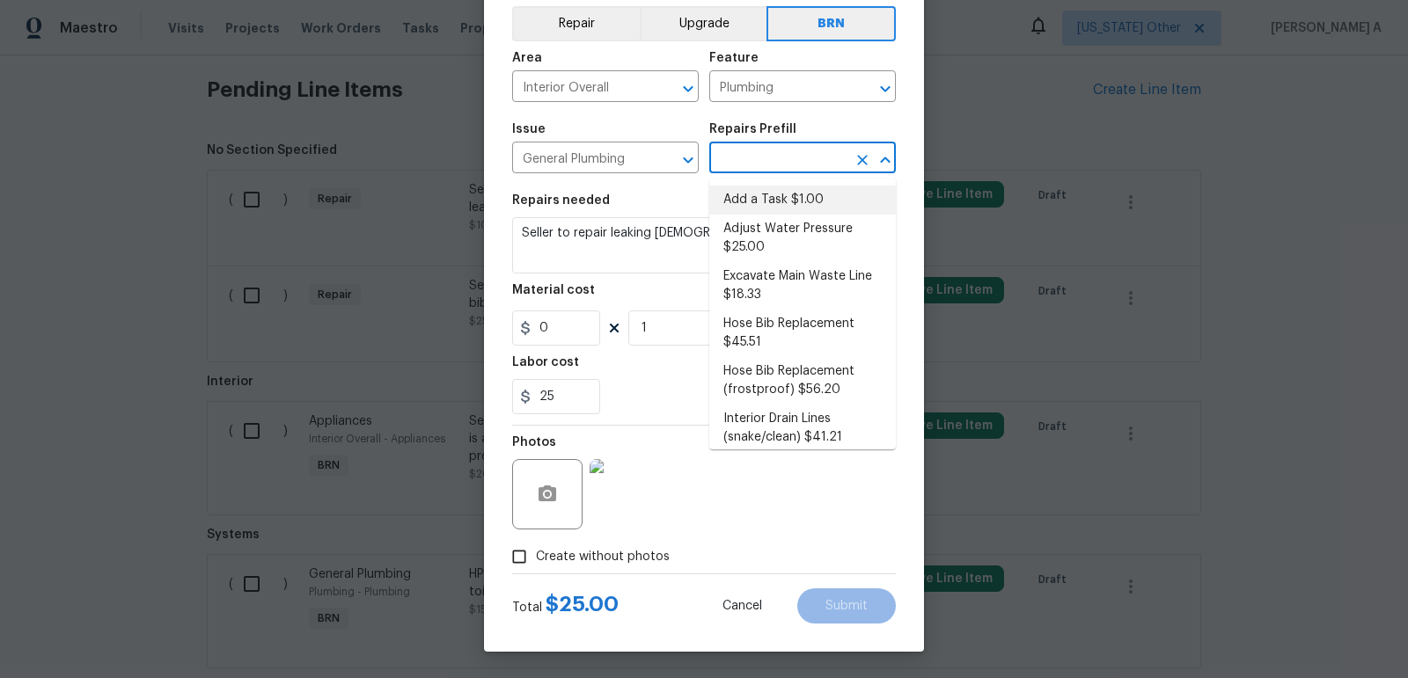
click at [750, 188] on li "Add a Task $1.00" at bounding box center [802, 200] width 187 height 29
type input "Add a Task $1.00"
type textarea "HPM to detail"
type input "1"
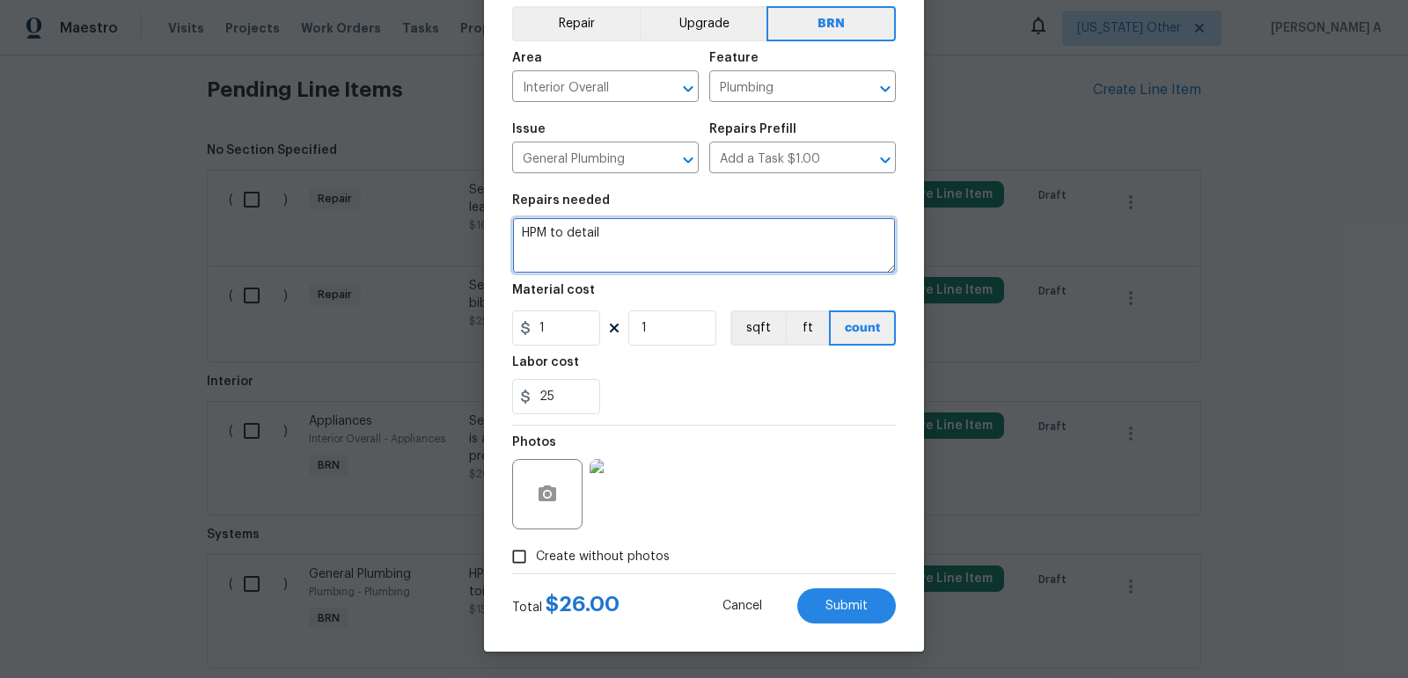
click at [663, 250] on textarea "HPM to detail" at bounding box center [704, 245] width 384 height 56
paste textarea "Seller to repair leaking male hose bib."
type textarea "Seller to repair leaking male hose bib."
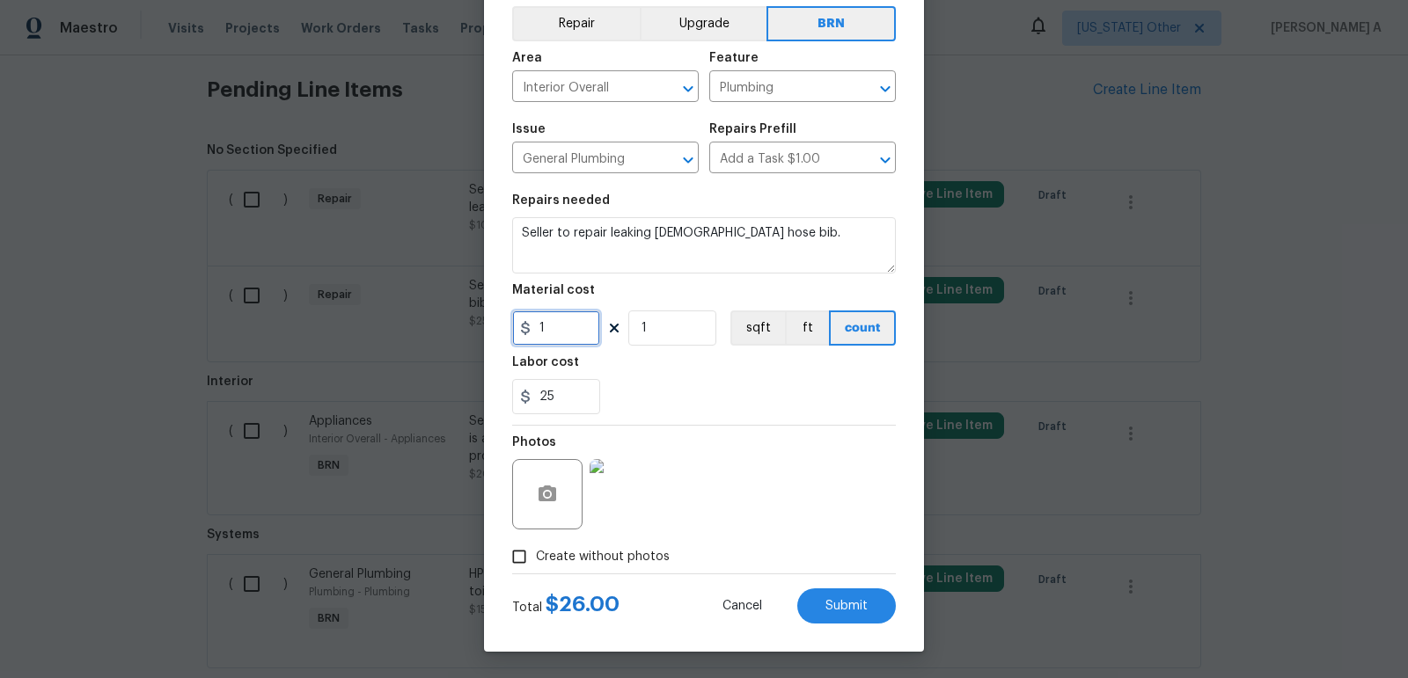
drag, startPoint x: 547, startPoint y: 338, endPoint x: 486, endPoint y: 338, distance: 60.7
click at [486, 338] on div "Edit Line Item Repair Upgrade BRN Area Interior Overall ​ Feature Plumbing ​ Is…" at bounding box center [704, 299] width 440 height 705
type input "0"
click at [830, 585] on div "Total $ 25.00 Cancel Submit" at bounding box center [704, 598] width 384 height 49
click at [845, 614] on button "Submit" at bounding box center [846, 606] width 99 height 35
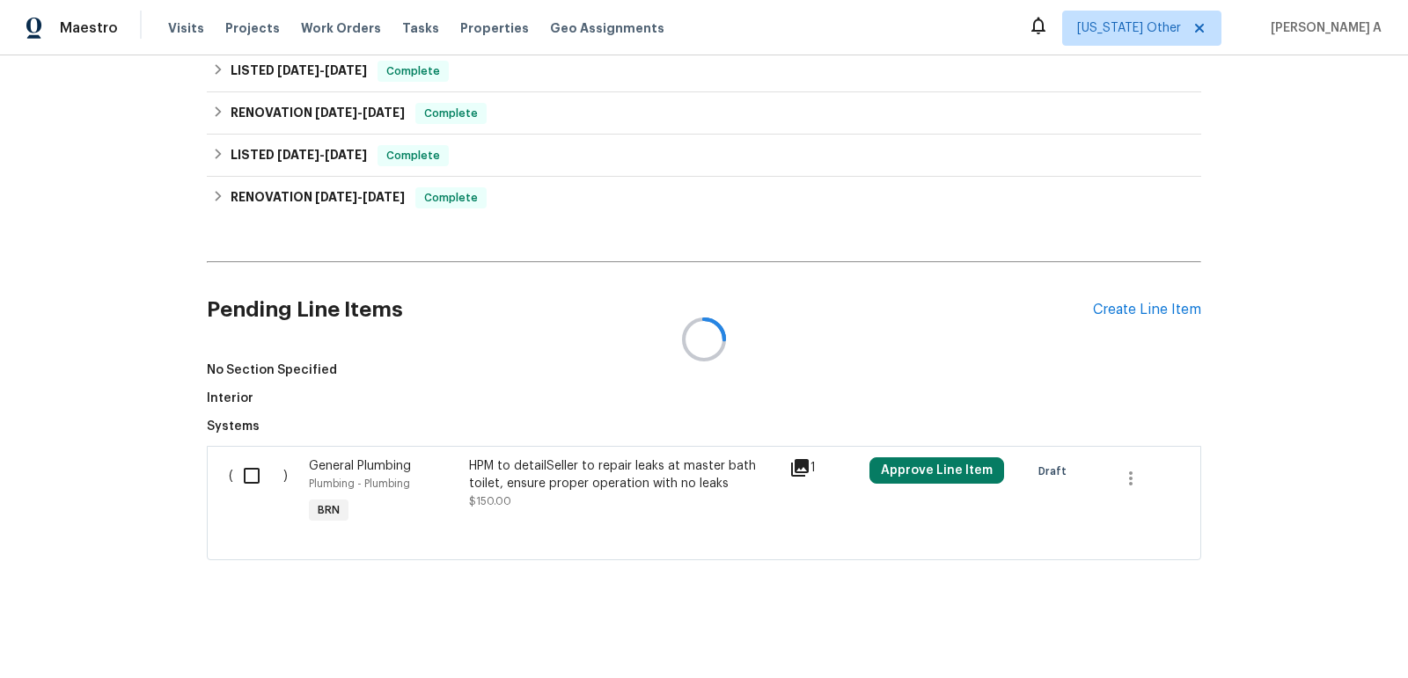
scroll to position [642, 0]
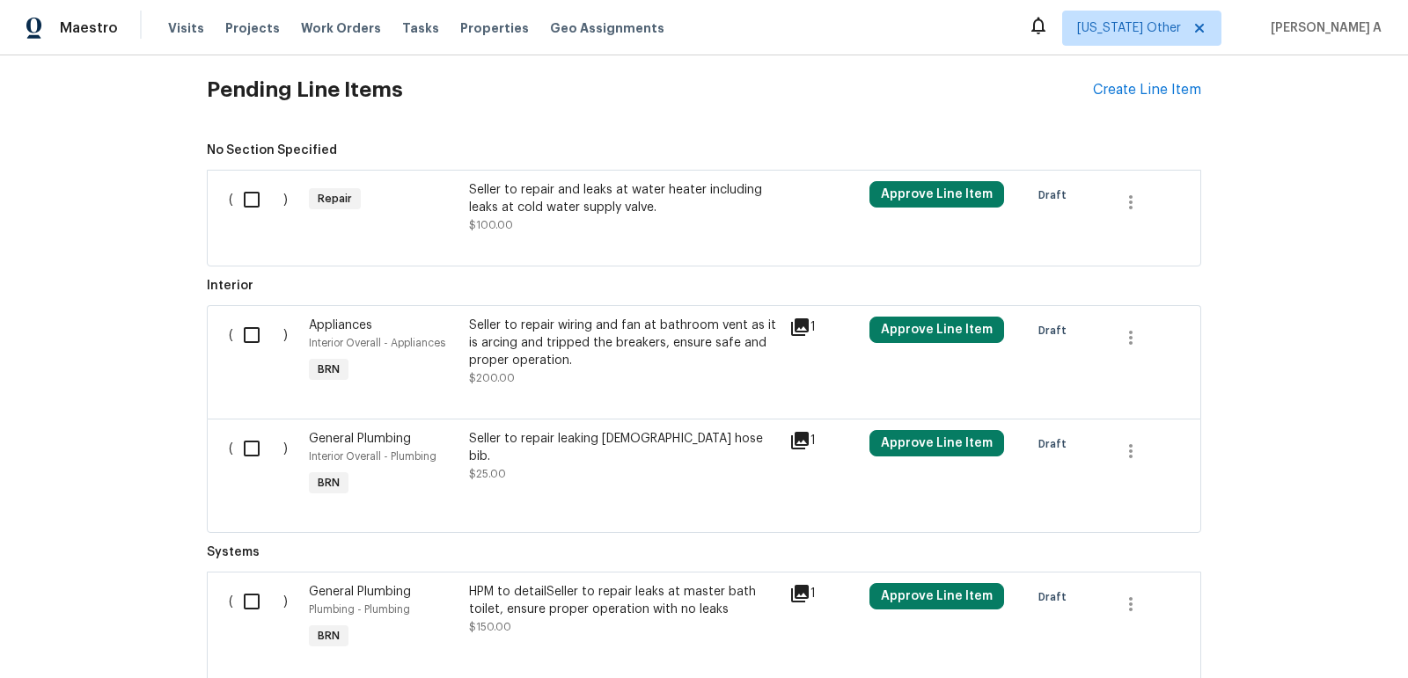
click at [567, 187] on div "Seller to repair and leaks at water heater including leaks at cold water supply…" at bounding box center [624, 198] width 310 height 35
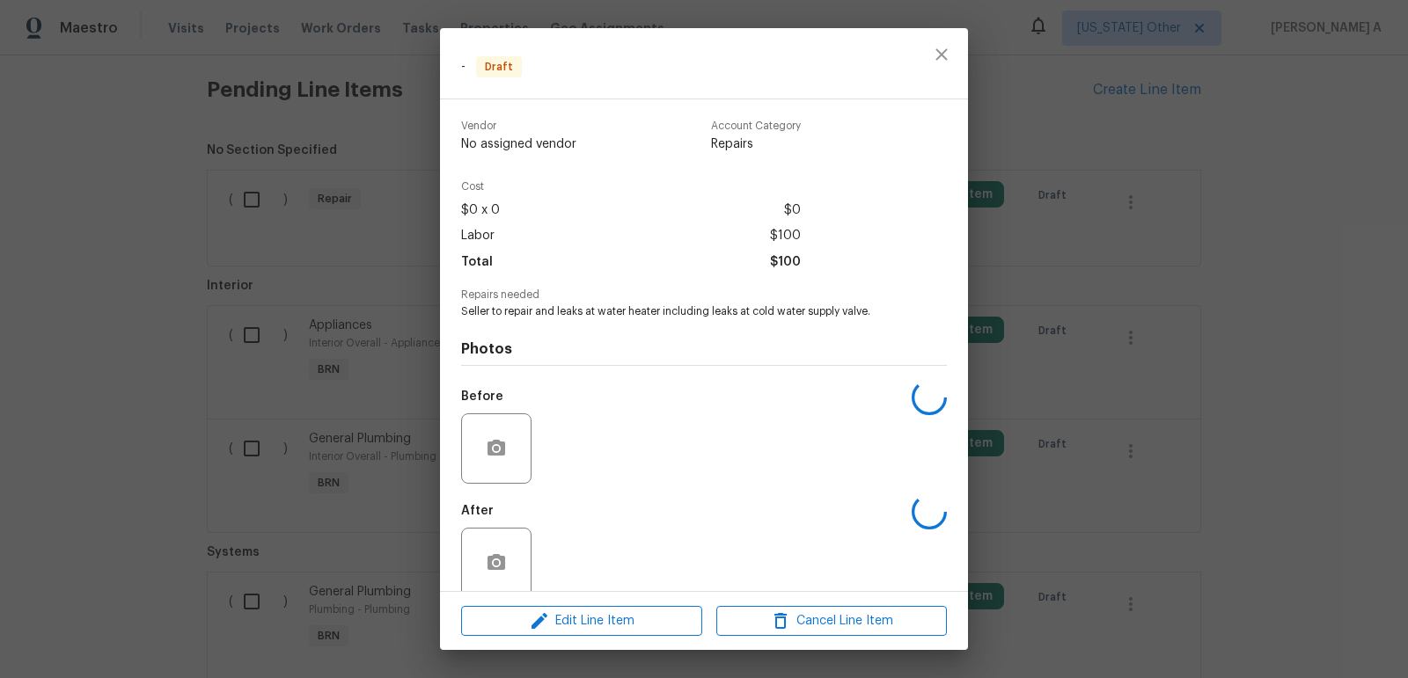
scroll to position [25, 0]
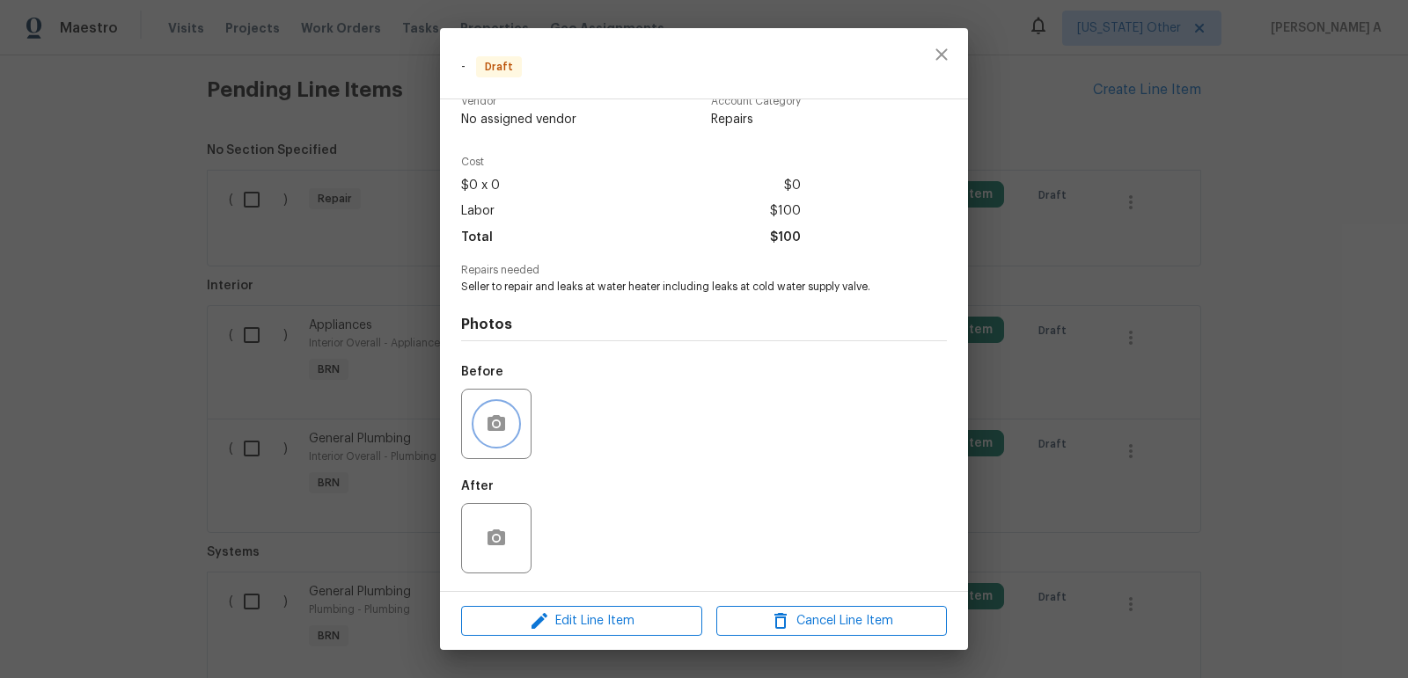
click at [481, 421] on button "button" at bounding box center [496, 424] width 42 height 42
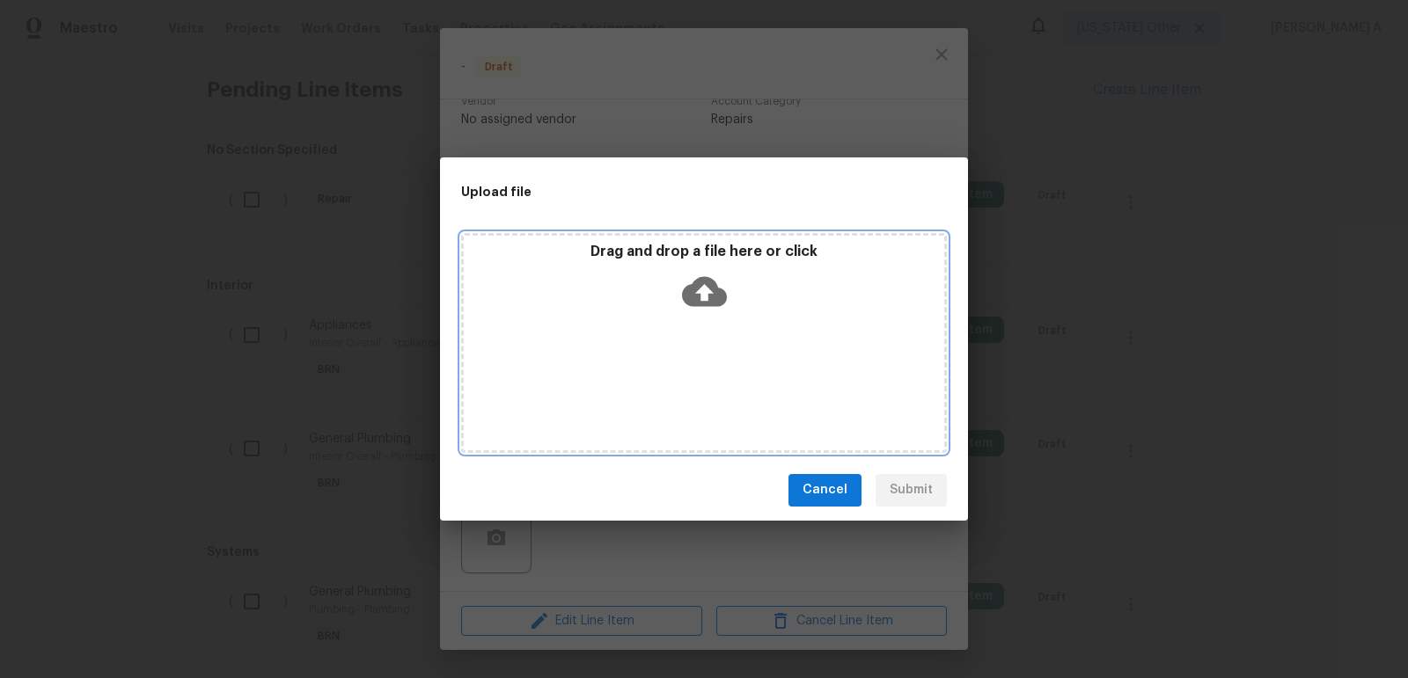
click at [705, 292] on icon at bounding box center [704, 291] width 45 height 45
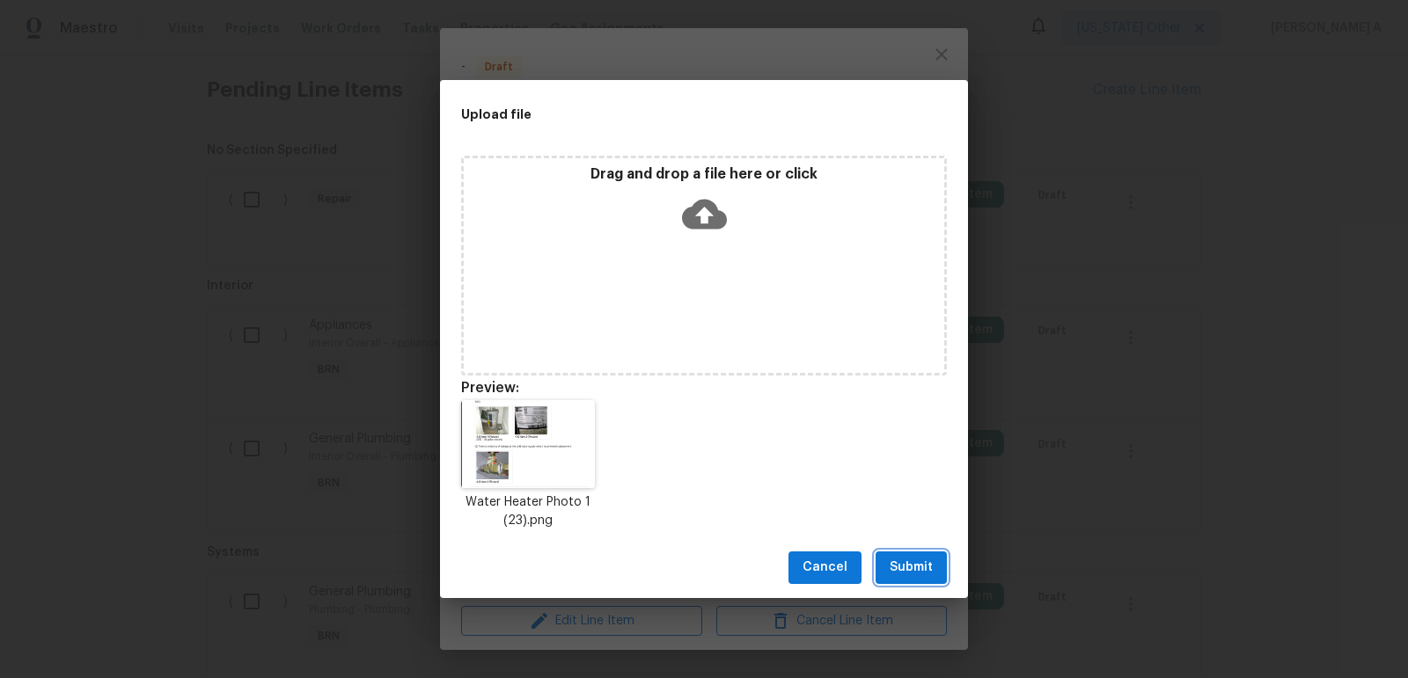
click at [909, 569] on span "Submit" at bounding box center [910, 568] width 43 height 22
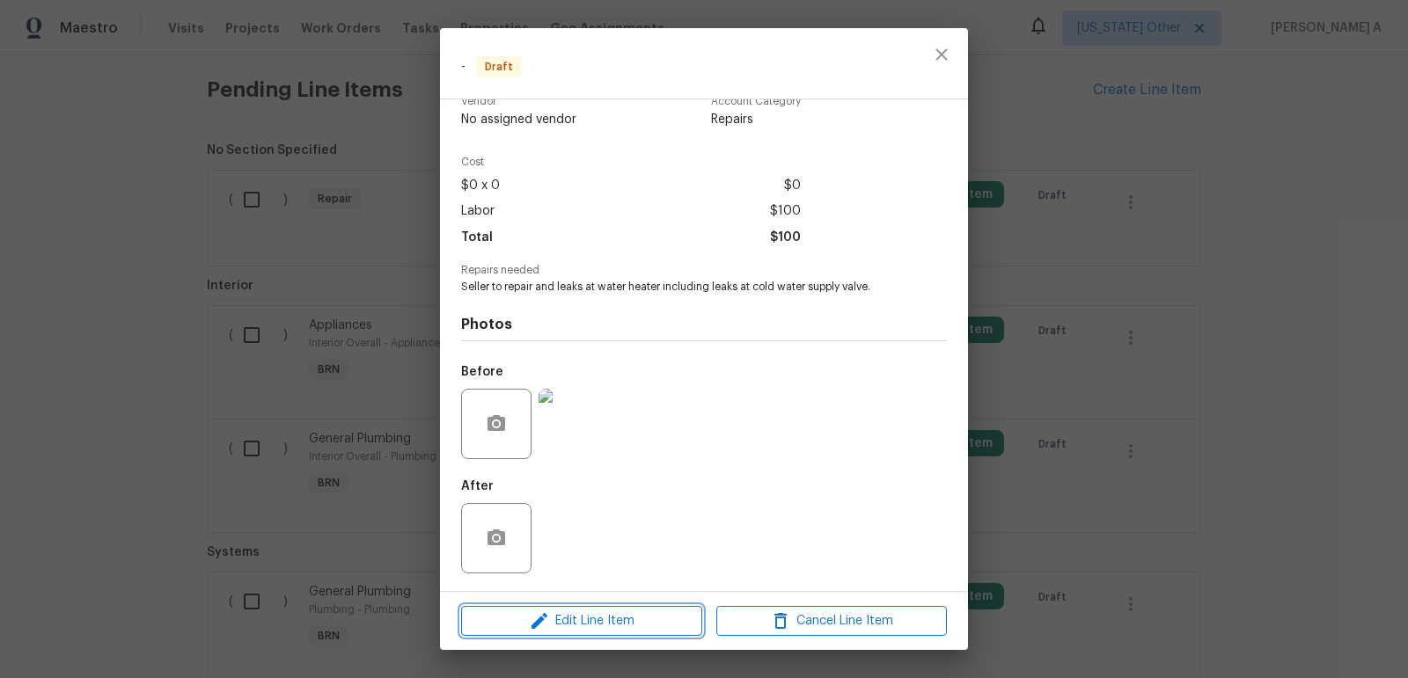
click at [596, 625] on span "Edit Line Item" at bounding box center [581, 622] width 230 height 22
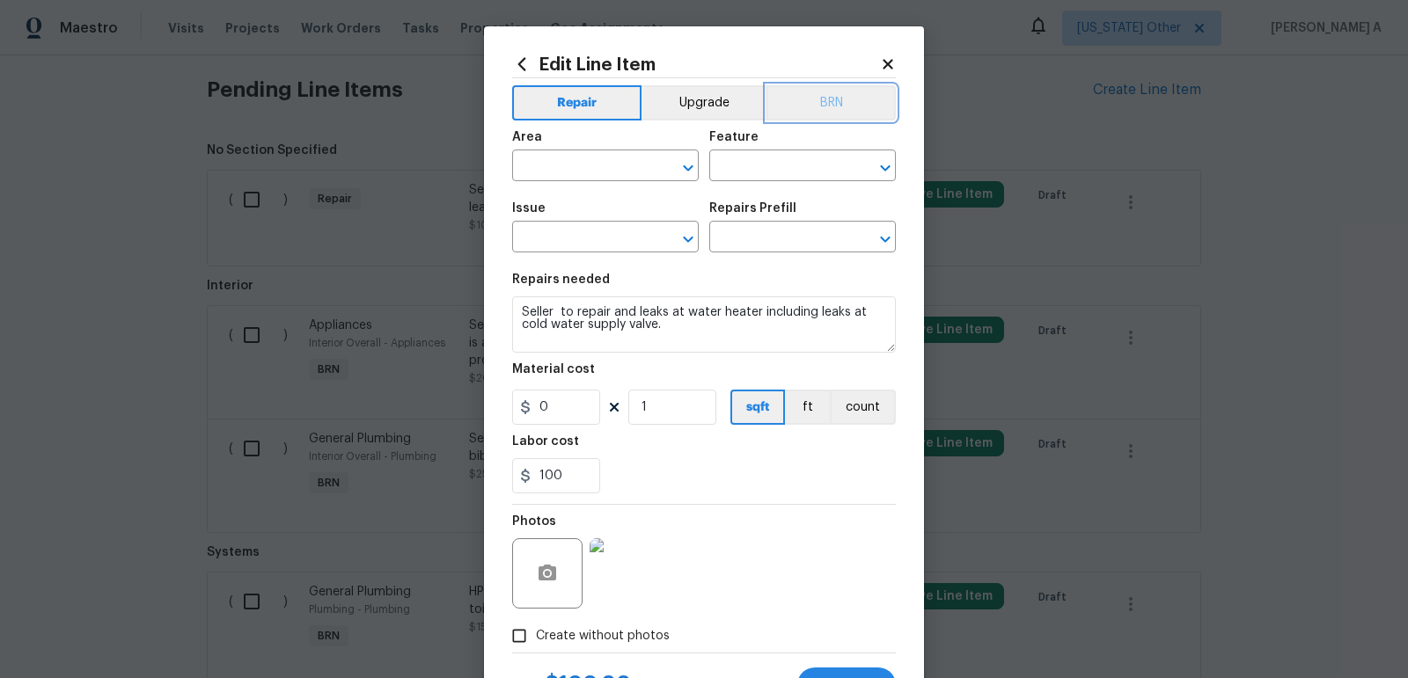
click at [833, 98] on button "BRN" at bounding box center [830, 102] width 129 height 35
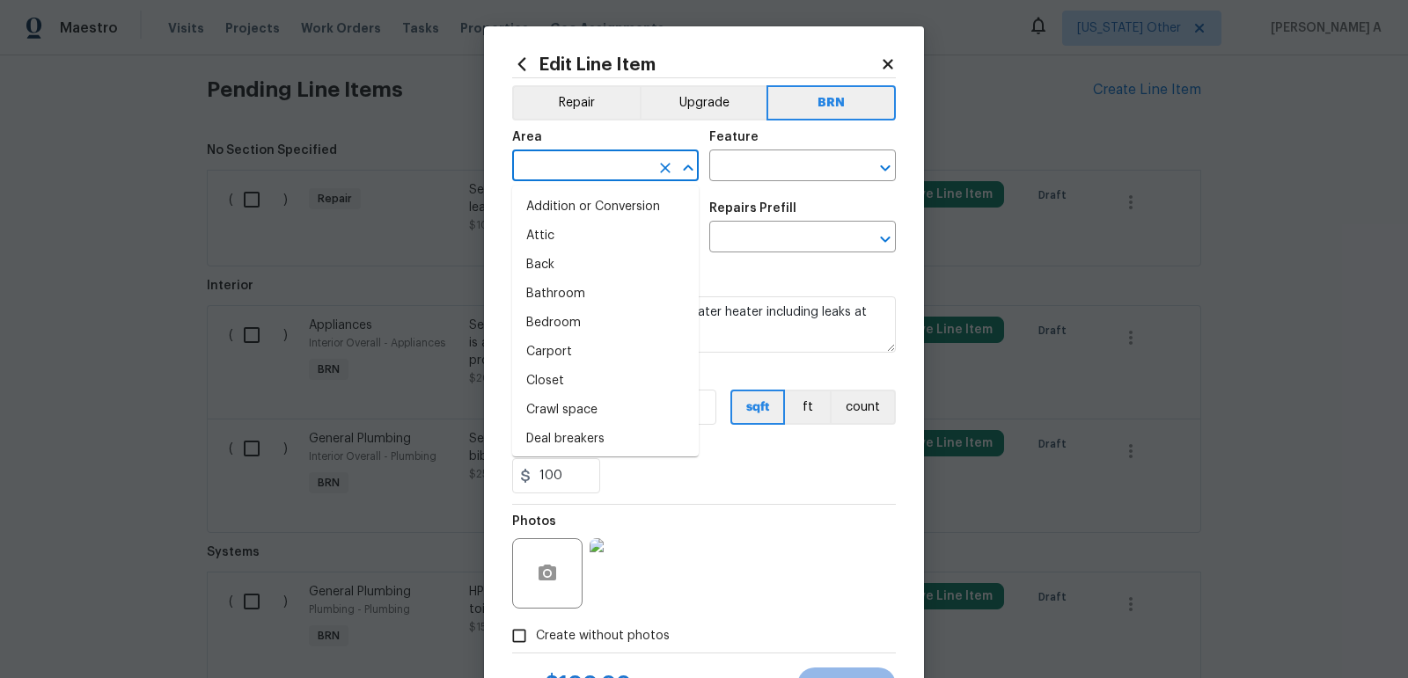
click at [530, 179] on input "text" at bounding box center [580, 167] width 137 height 27
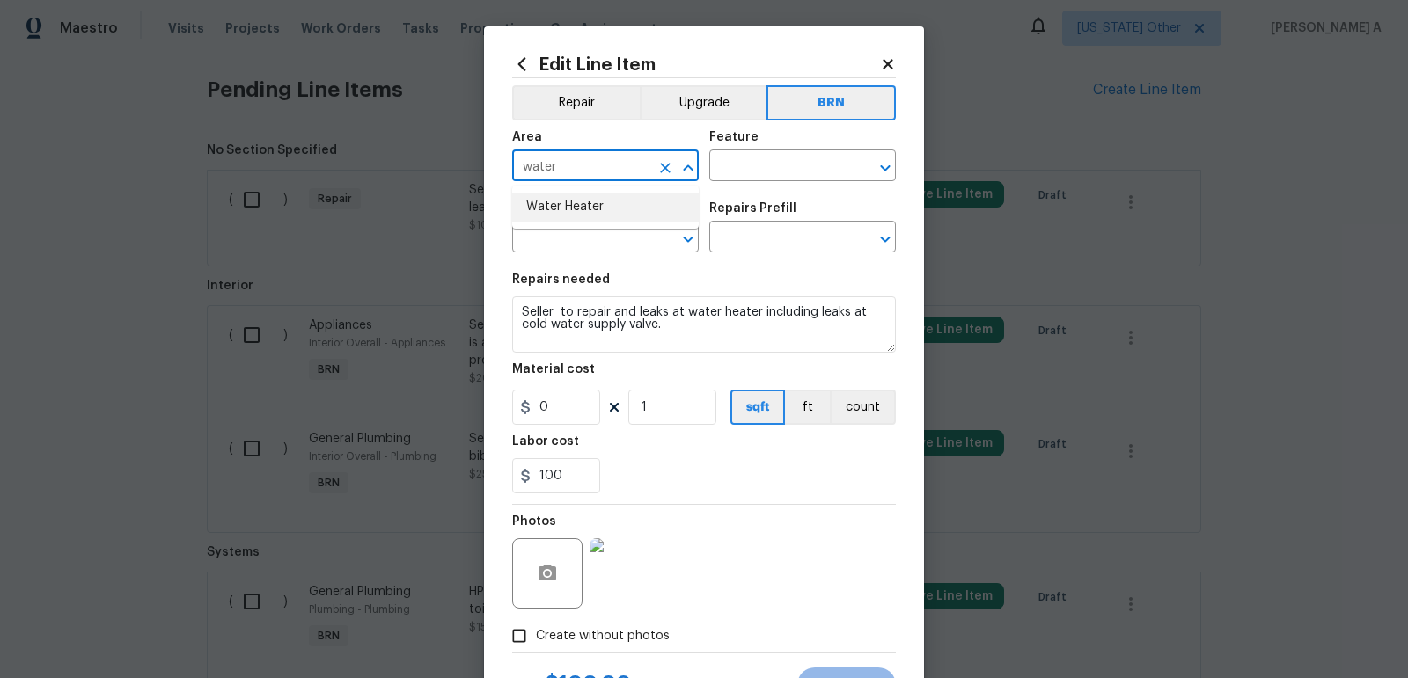
click at [575, 203] on li "Water Heater" at bounding box center [605, 207] width 187 height 29
type input "Water Heater"
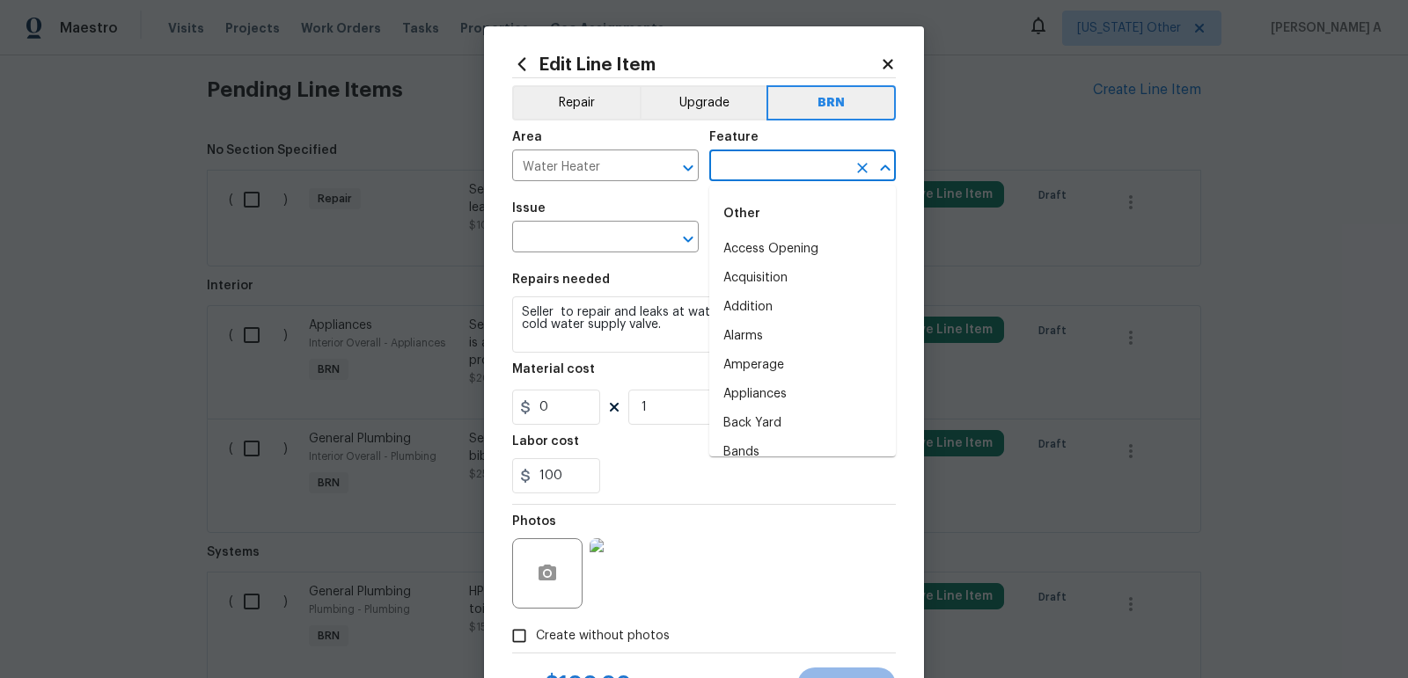
click at [753, 165] on input "text" at bounding box center [777, 167] width 137 height 27
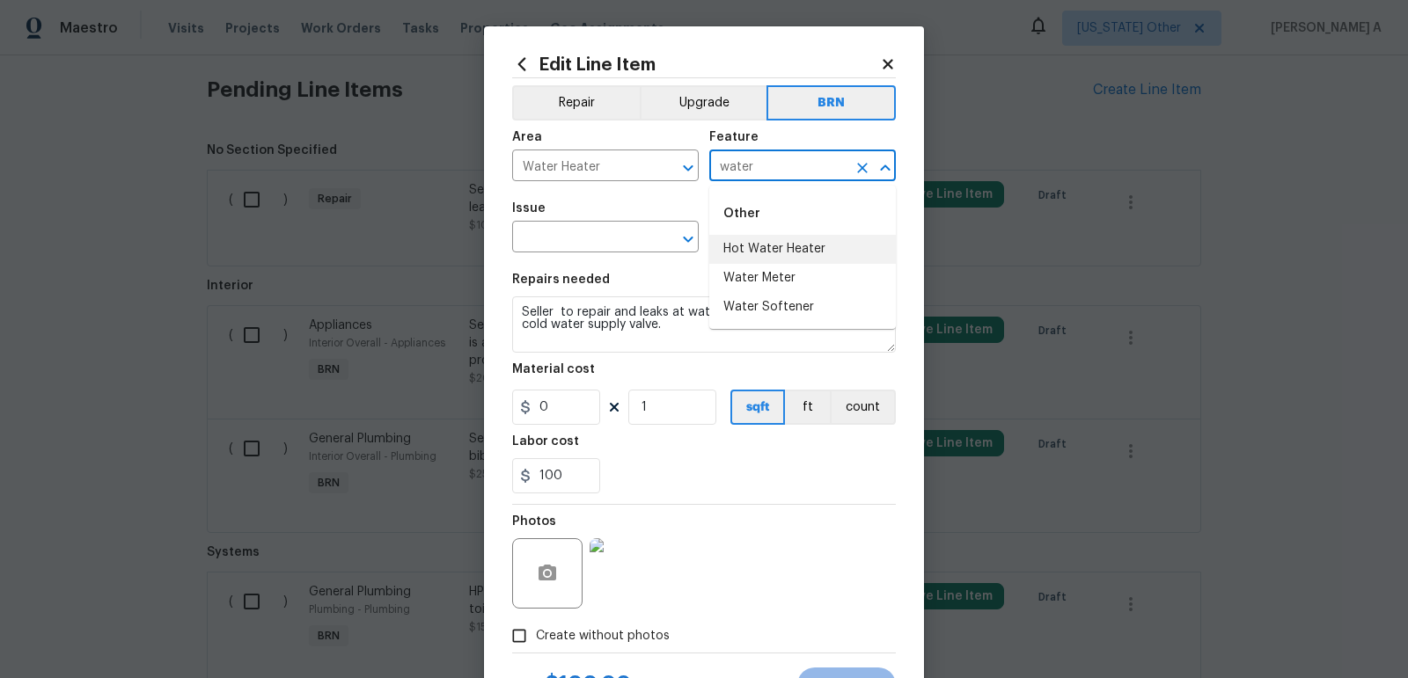
click at [788, 252] on li "Hot Water Heater" at bounding box center [802, 249] width 187 height 29
type input "Hot Water Heater"
click at [571, 239] on input "text" at bounding box center [580, 238] width 137 height 27
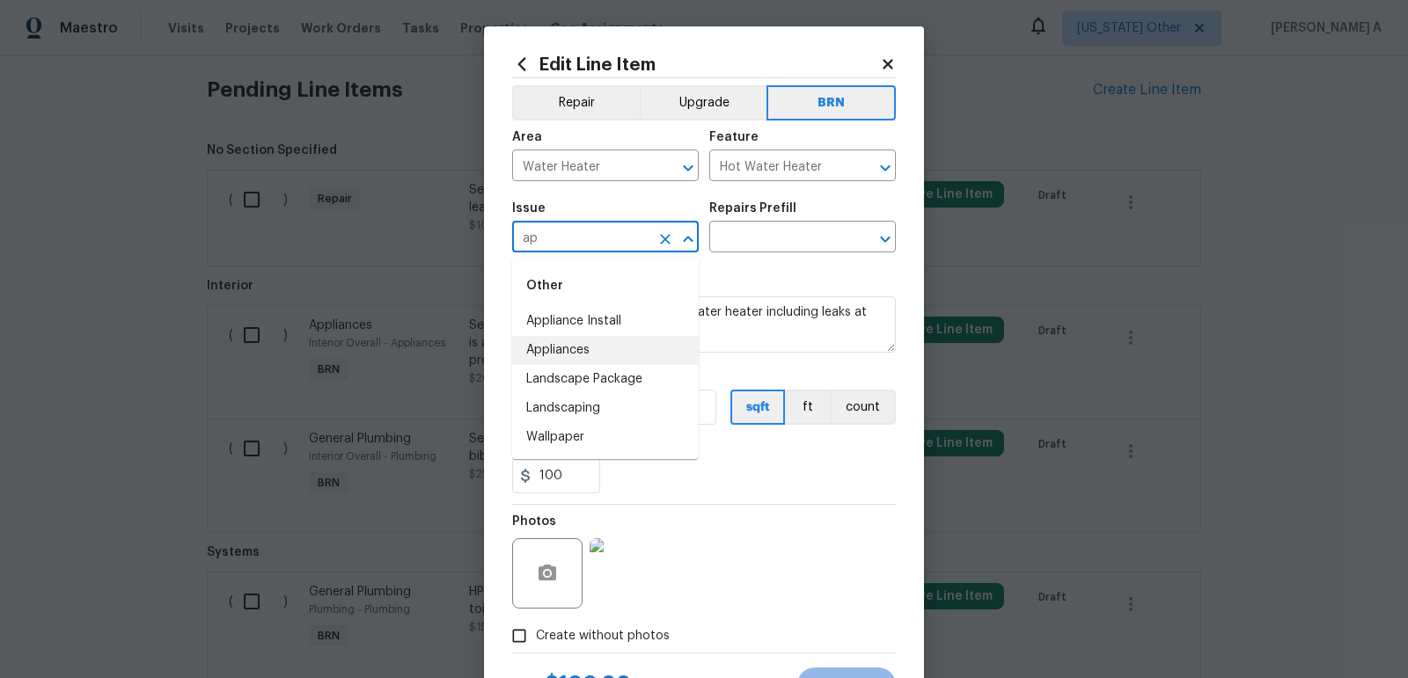
click at [579, 355] on li "Appliances" at bounding box center [605, 350] width 187 height 29
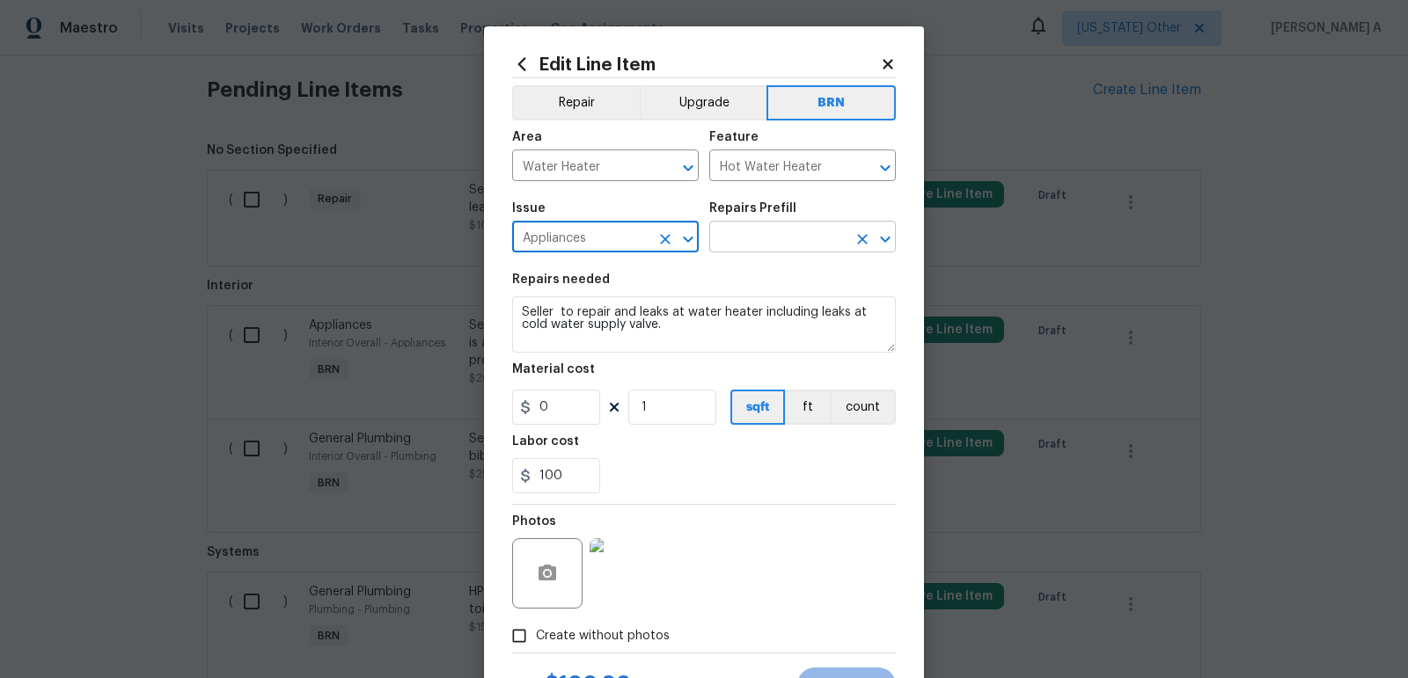
type input "Appliances"
click at [755, 245] on input "text" at bounding box center [777, 238] width 137 height 27
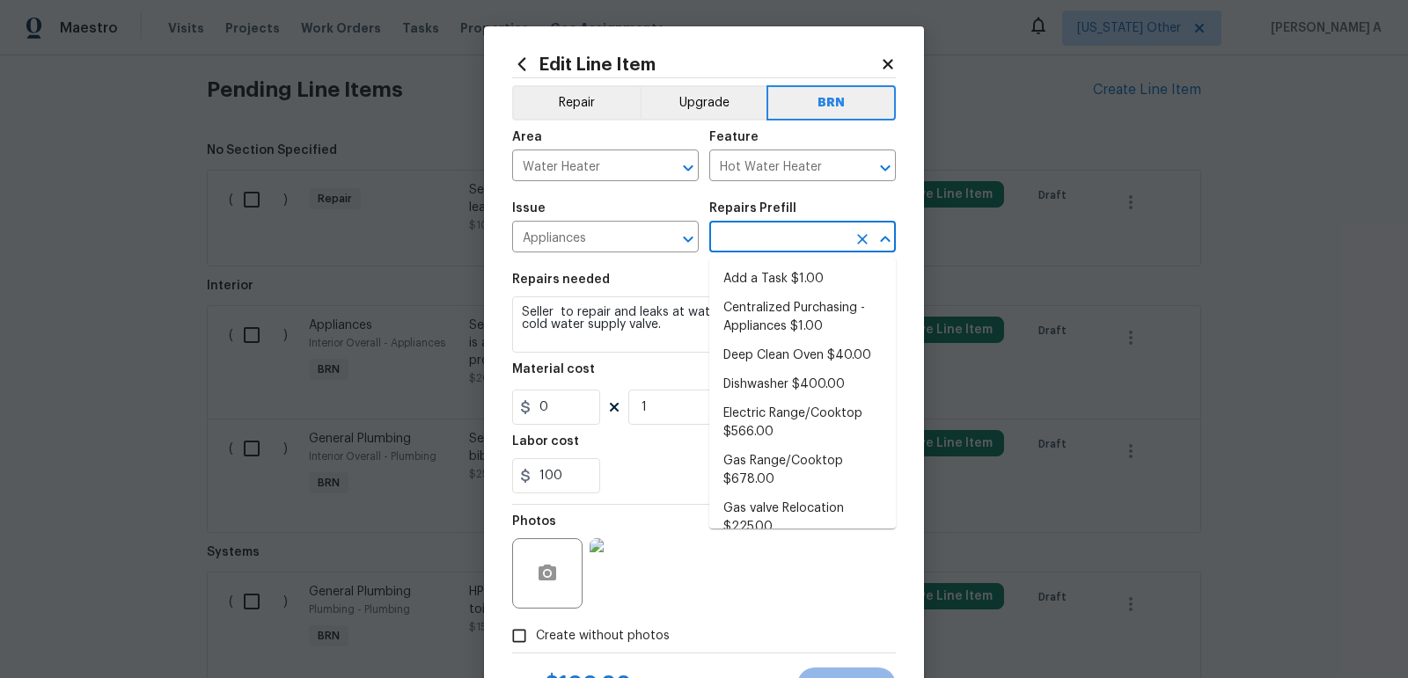
click at [764, 267] on li "Add a Task $1.00" at bounding box center [802, 279] width 187 height 29
type input "Appliances"
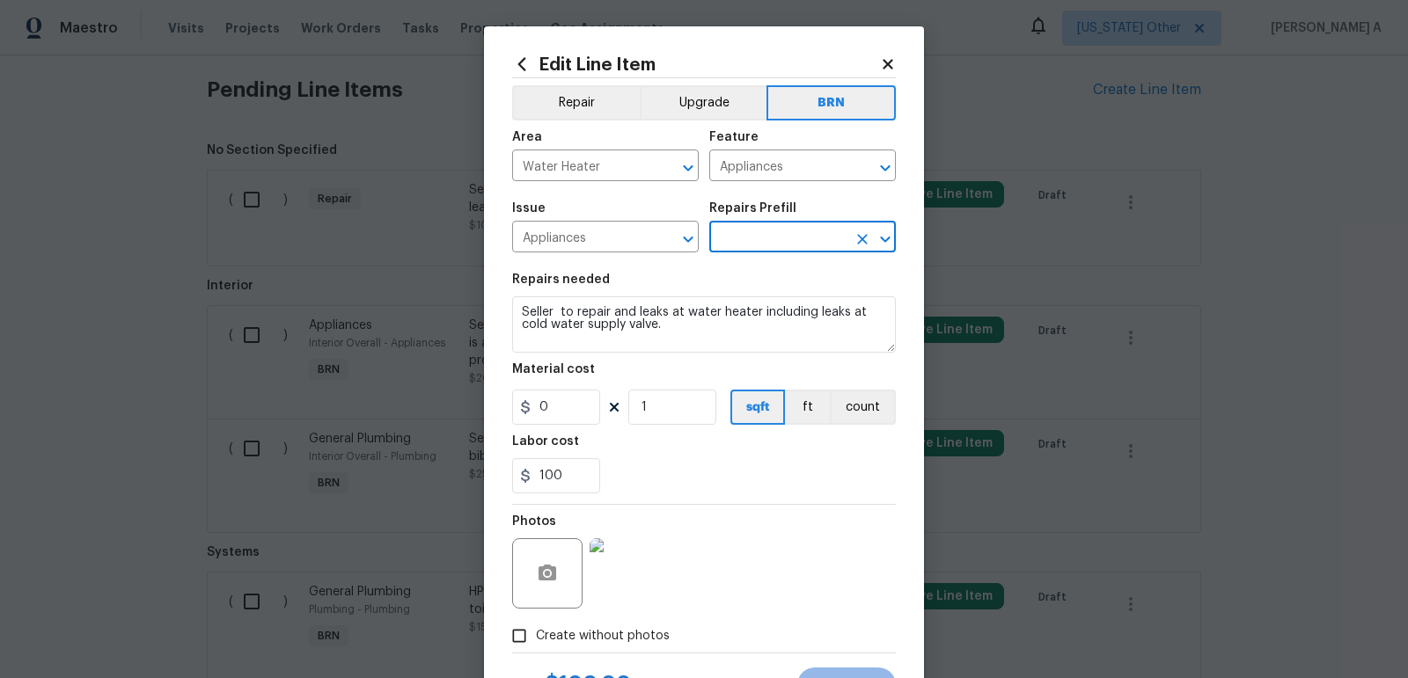
type input "Add a Task $1.00"
type textarea "HPM to detail"
type input "1"
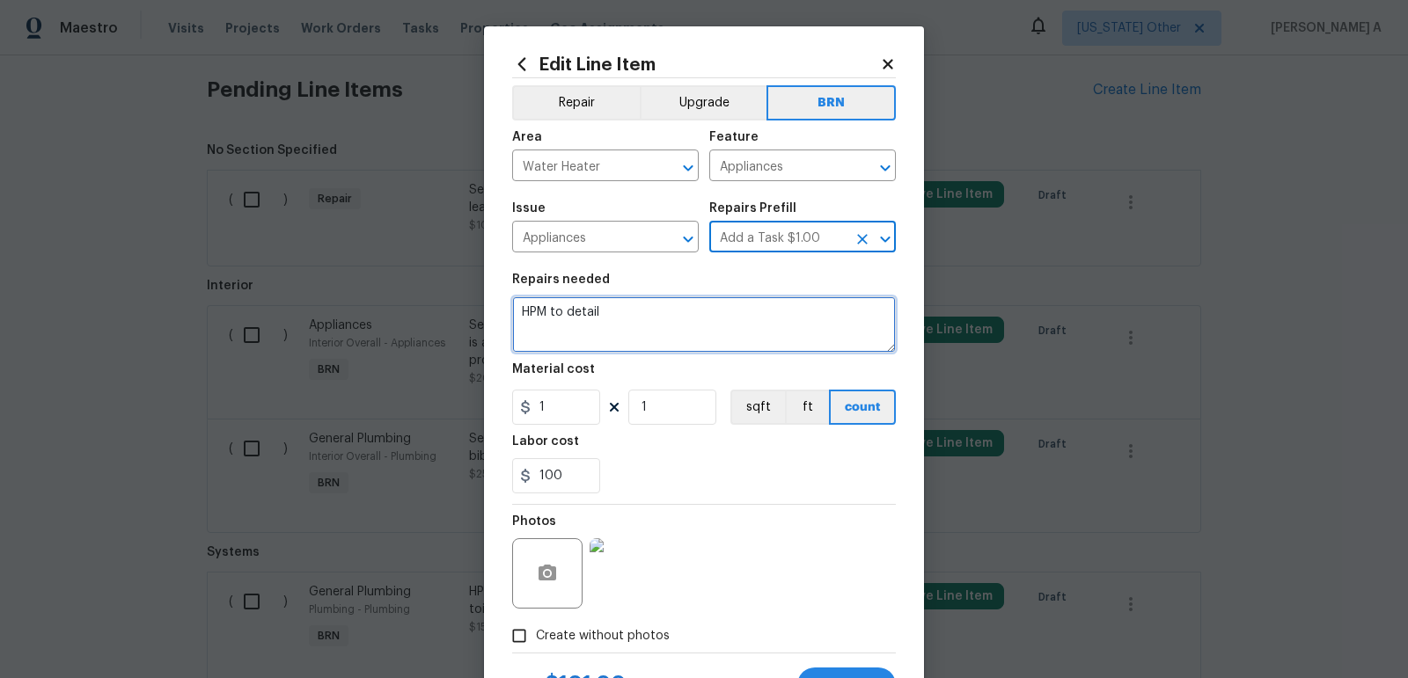
click at [711, 316] on textarea "HPM to detail" at bounding box center [704, 324] width 384 height 56
paste textarea "Seller to repair and leaks at water heater including leaks at cold water supply…"
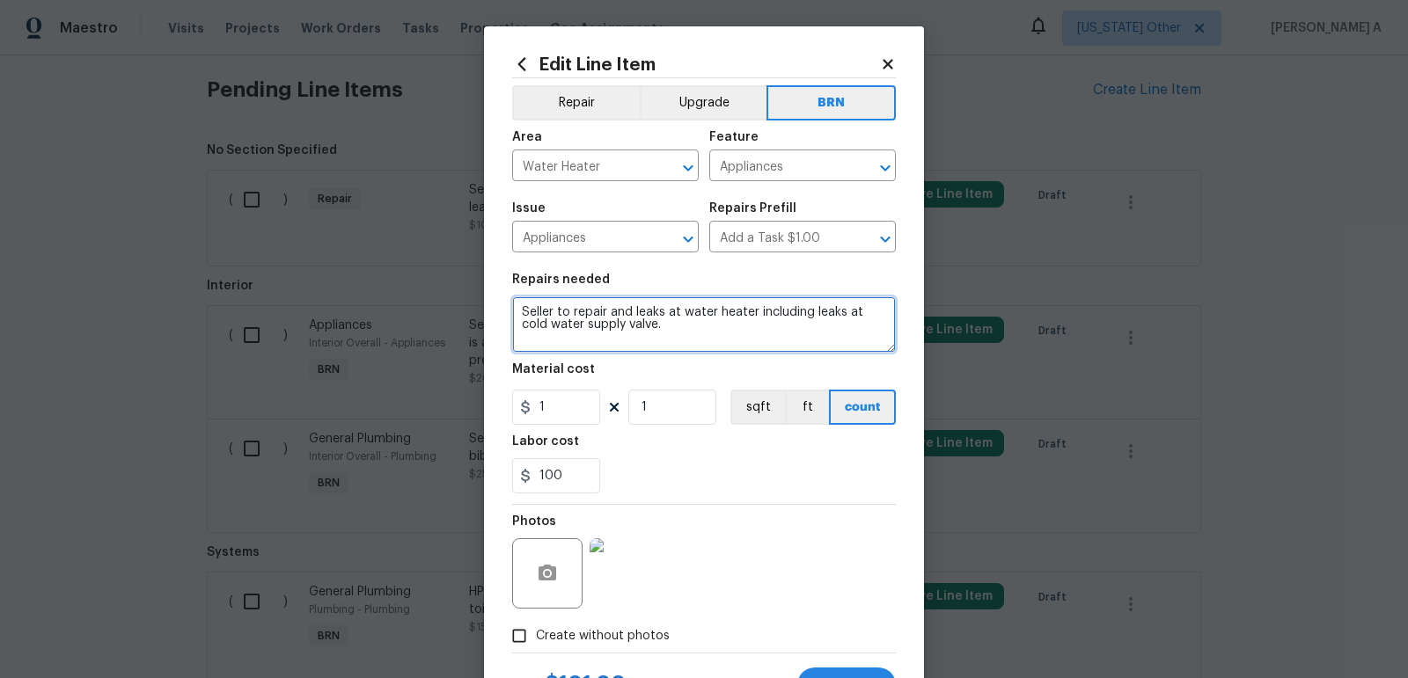
type textarea "Seller to repair and leaks at water heater including leaks at cold water supply…"
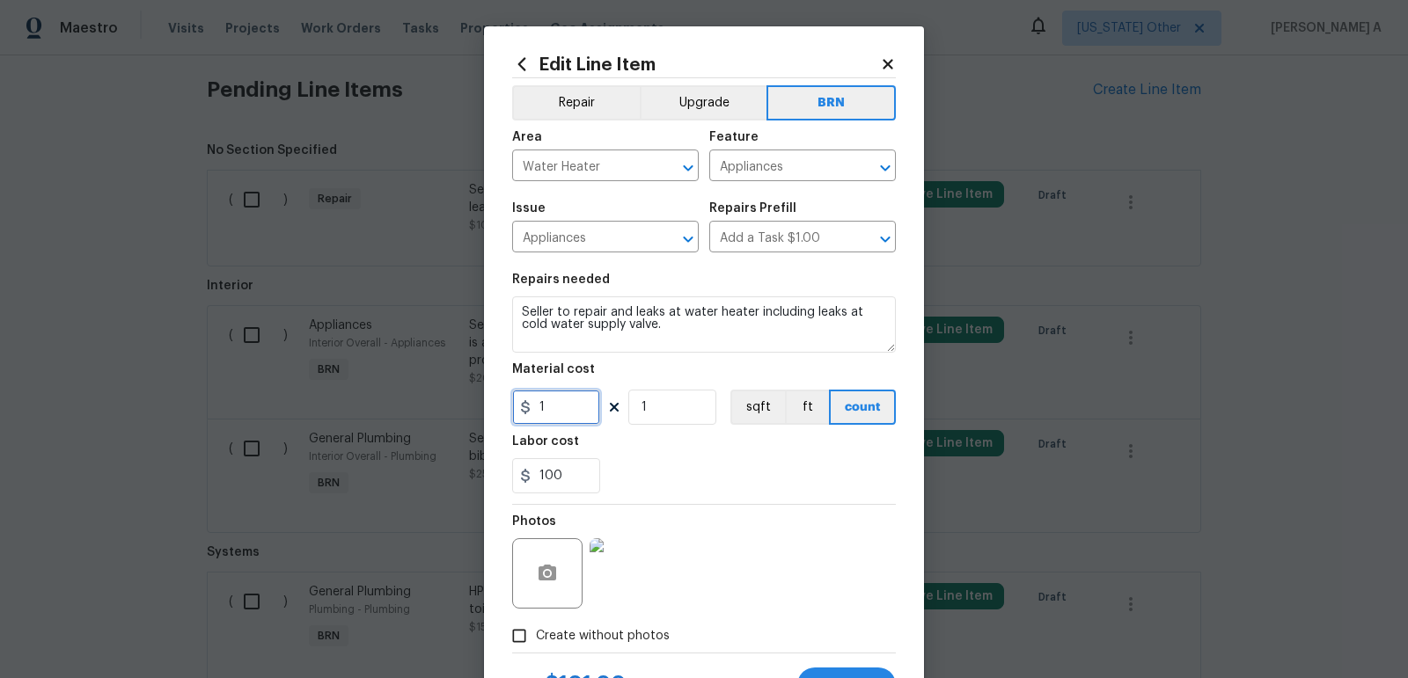
drag, startPoint x: 567, startPoint y: 415, endPoint x: 421, endPoint y: 405, distance: 145.5
click at [420, 405] on div "Edit Line Item Repair Upgrade BRN Area Water Heater ​ Feature Appliances ​ Issu…" at bounding box center [704, 339] width 1408 height 678
type input "0"
click at [720, 471] on div "100" at bounding box center [704, 475] width 384 height 35
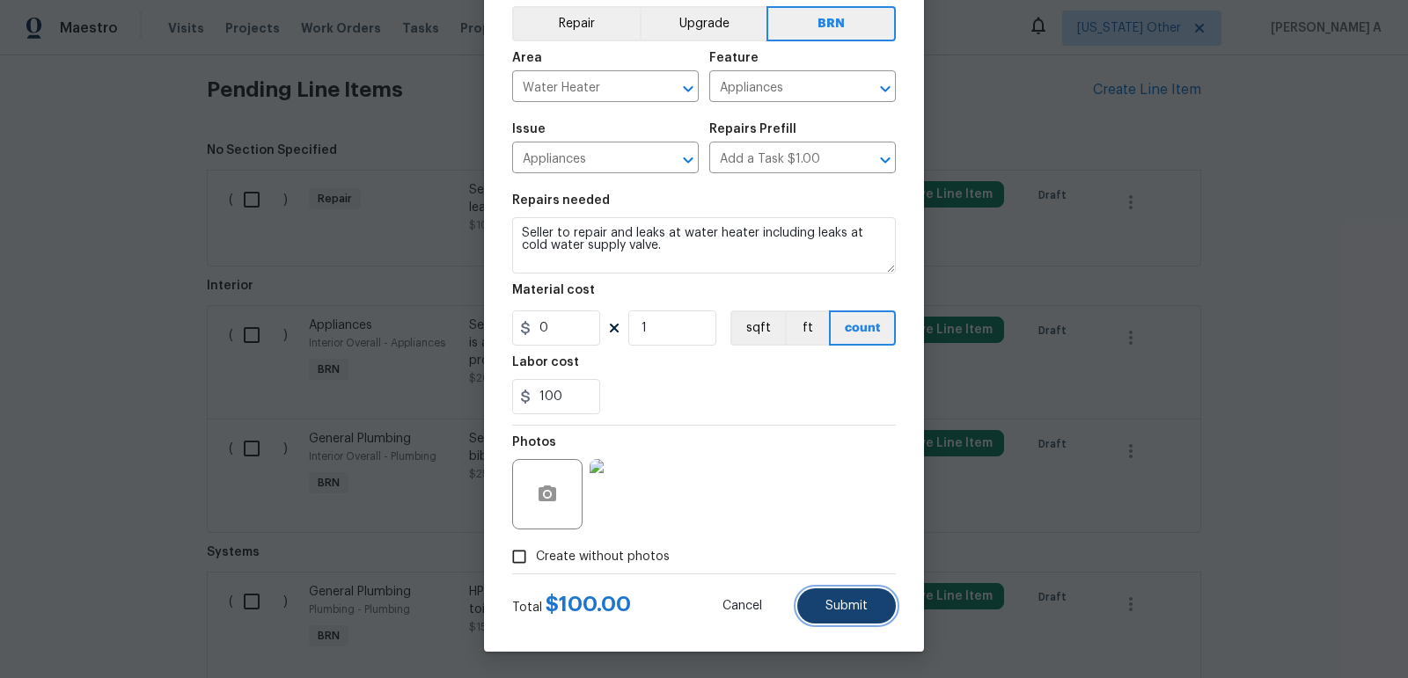
click at [857, 607] on span "Submit" at bounding box center [846, 606] width 42 height 13
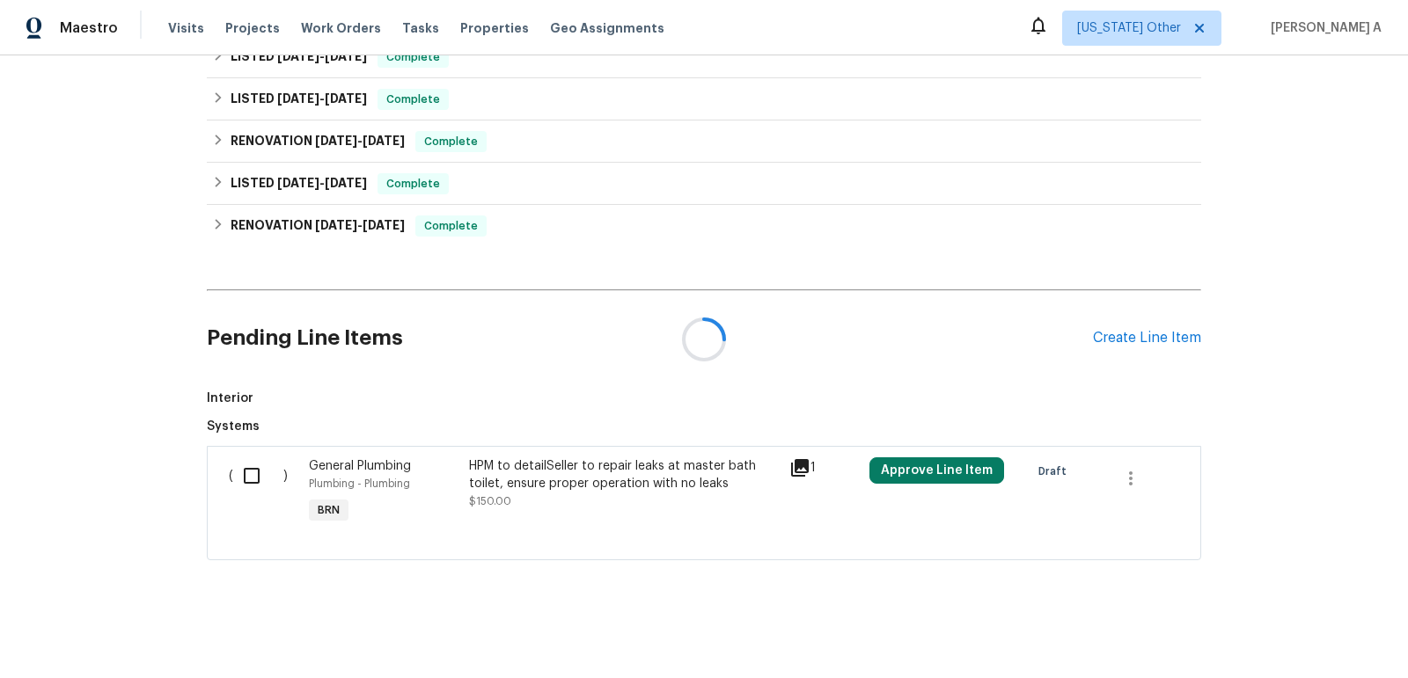
scroll to position [642, 0]
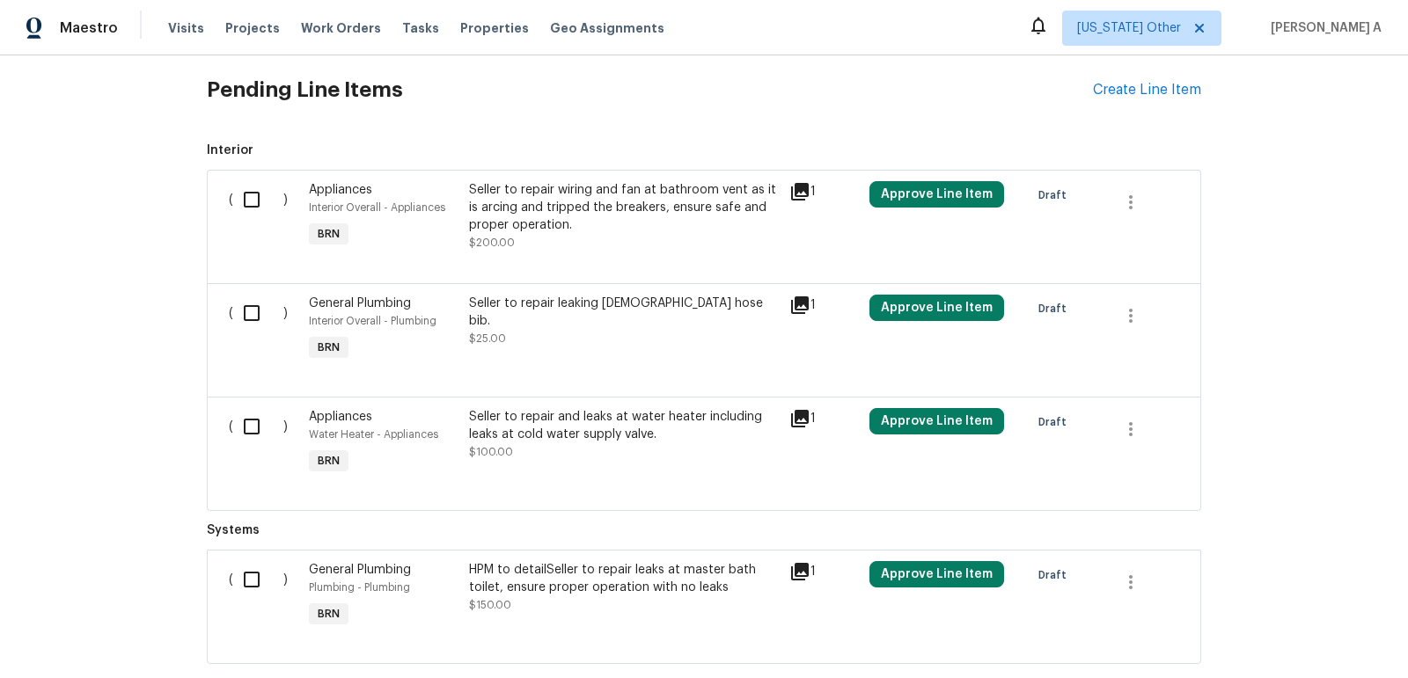
click at [245, 220] on div "( )" at bounding box center [263, 216] width 80 height 81
click at [258, 196] on input "checkbox" at bounding box center [258, 199] width 50 height 37
checkbox input "true"
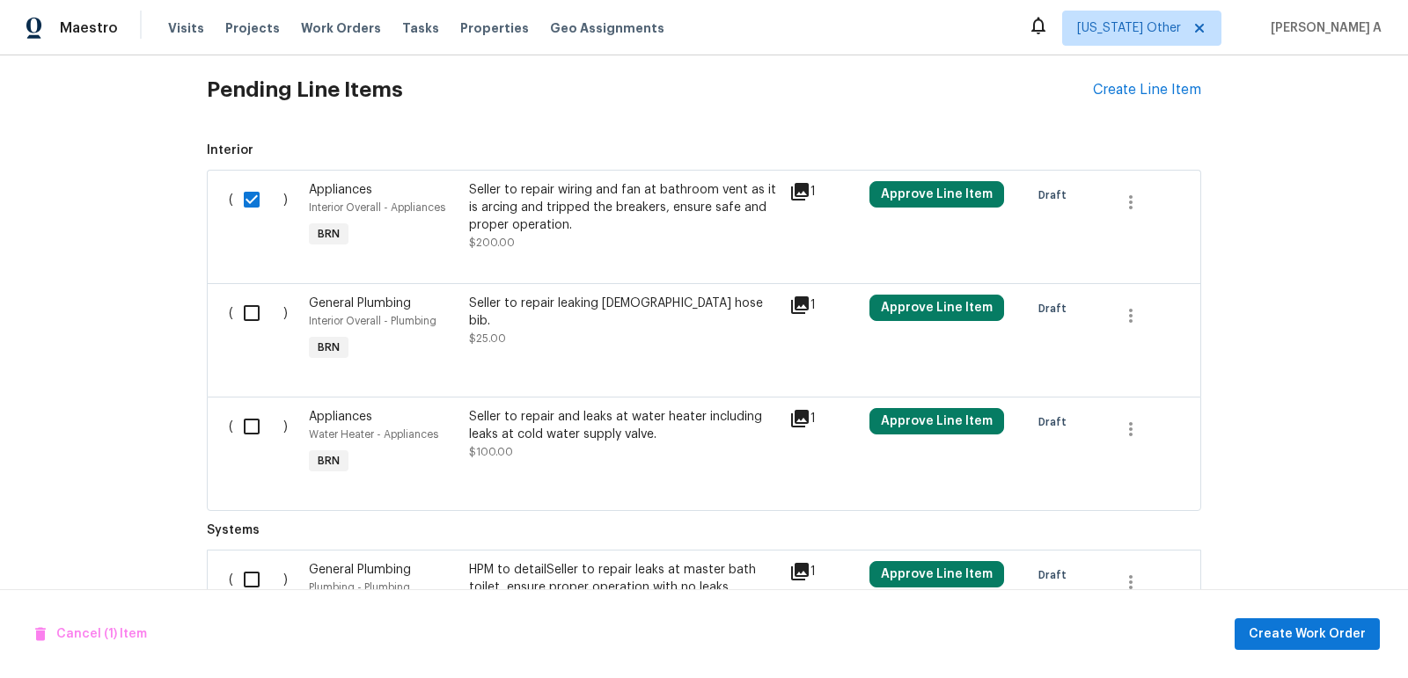
click at [260, 290] on div "( )" at bounding box center [263, 329] width 80 height 81
click at [256, 313] on input "checkbox" at bounding box center [258, 313] width 50 height 37
checkbox input "true"
click at [252, 430] on input "checkbox" at bounding box center [258, 426] width 50 height 37
checkbox input "true"
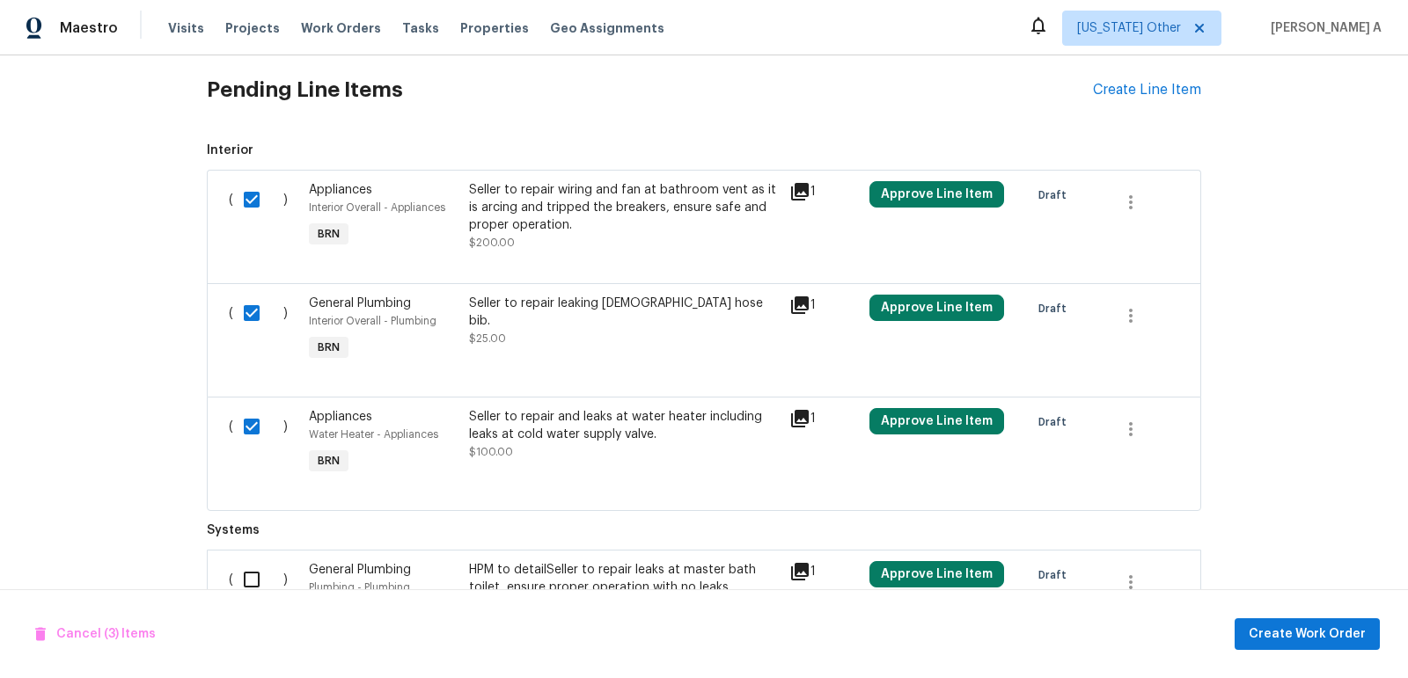
scroll to position [745, 0]
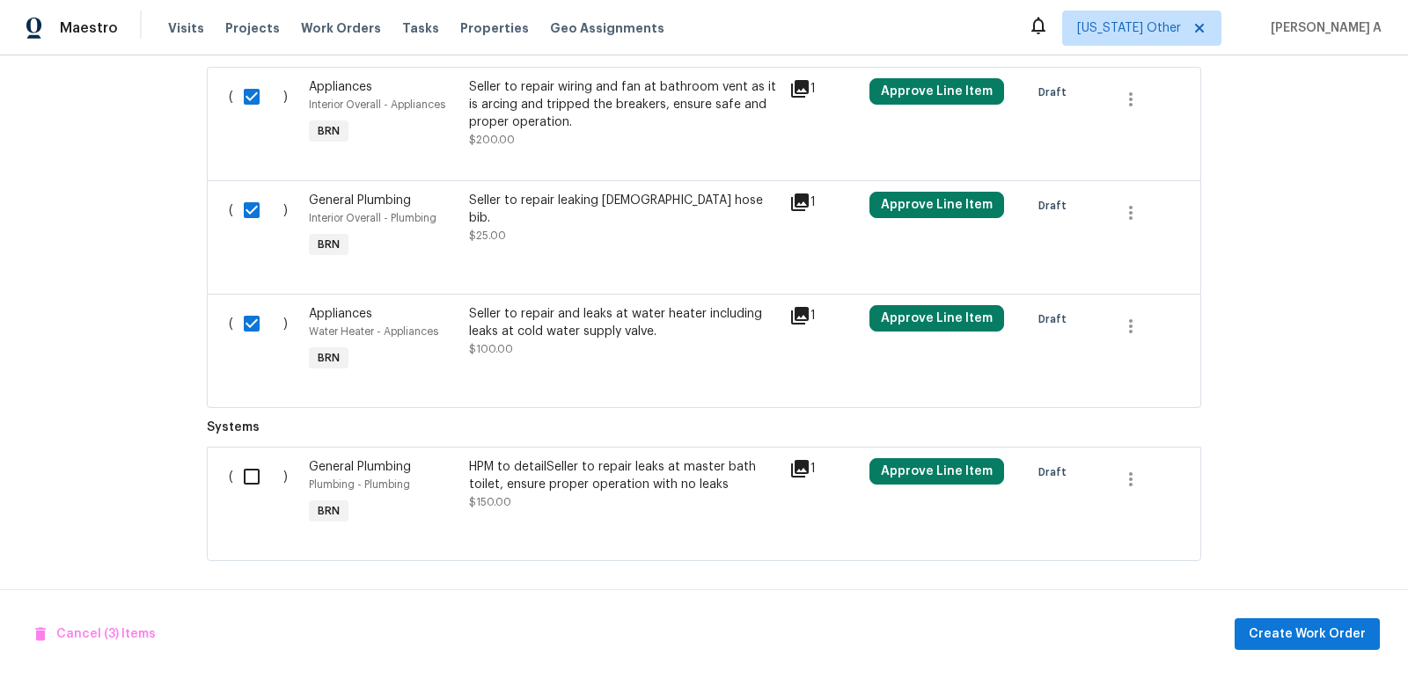
click at [254, 479] on input "checkbox" at bounding box center [258, 476] width 50 height 37
click at [245, 464] on input "checkbox" at bounding box center [258, 476] width 50 height 37
checkbox input "false"
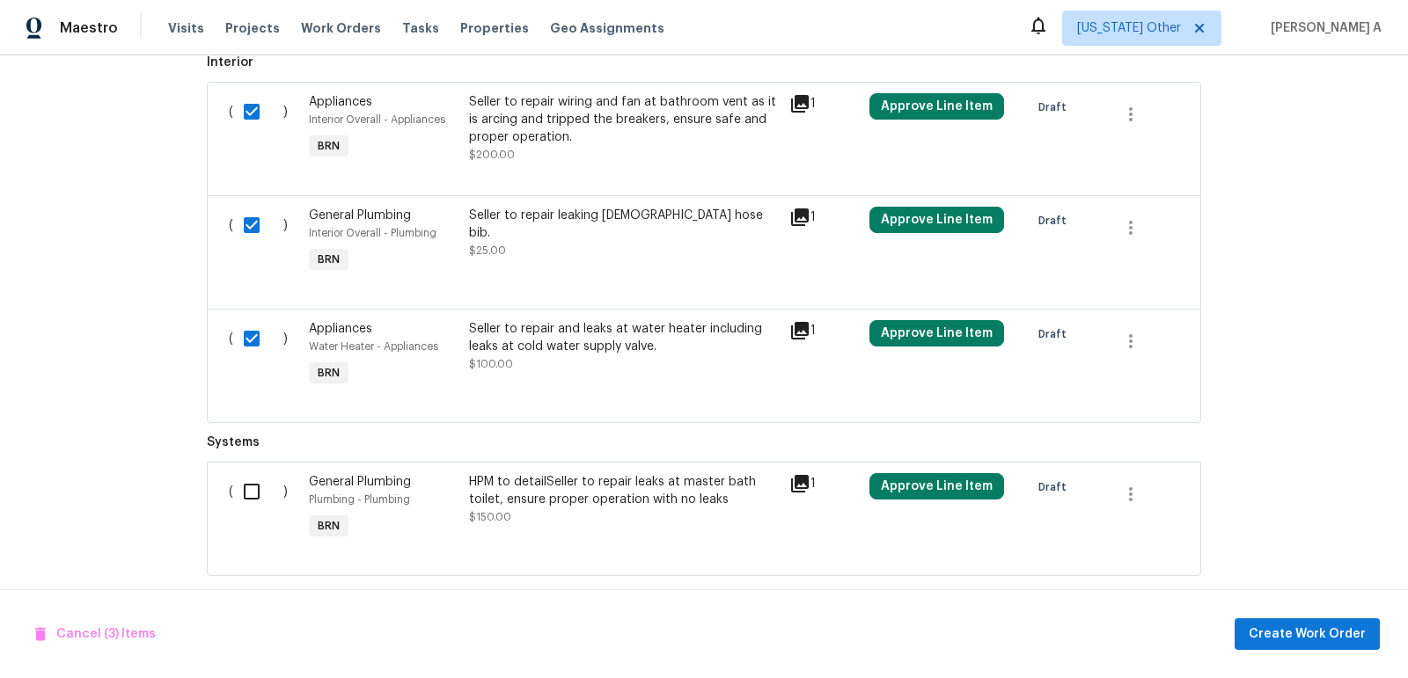
scroll to position [736, 0]
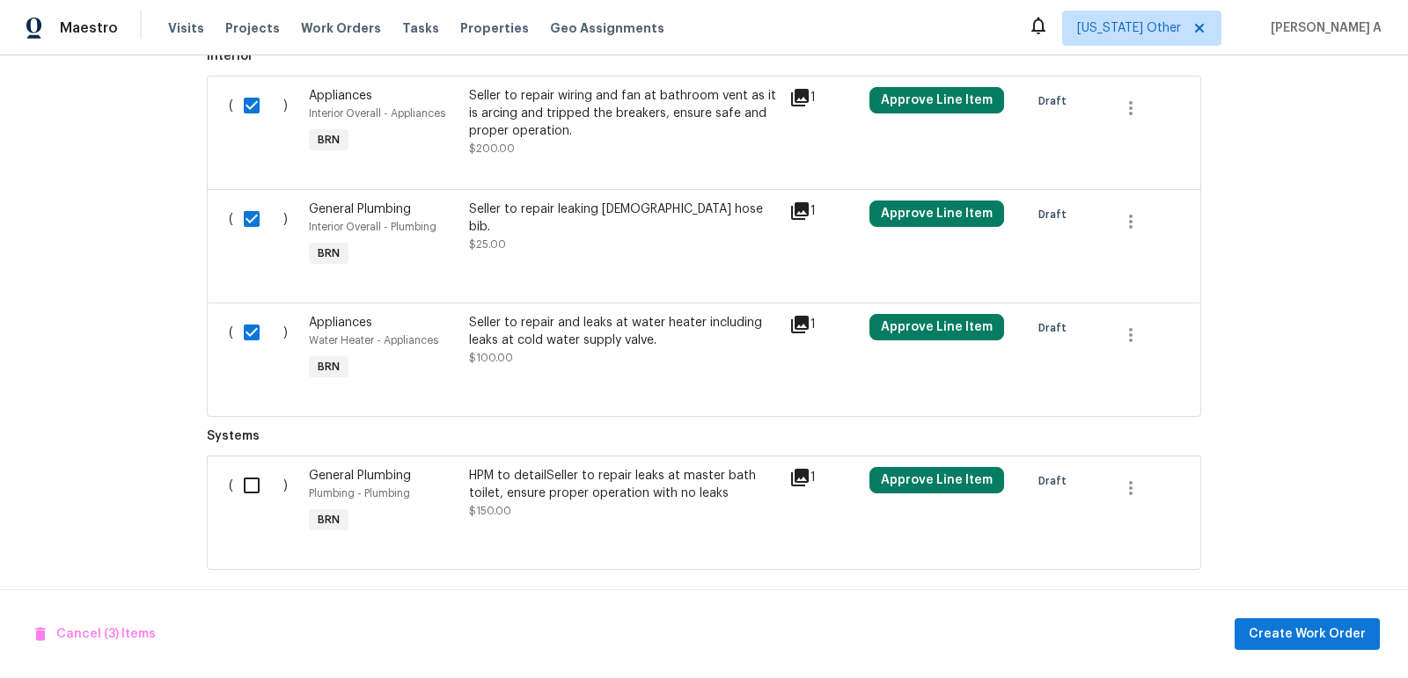
click at [659, 472] on div "HPM to detailSeller to repair leaks at master bath toilet, ensure proper operat…" at bounding box center [624, 484] width 310 height 35
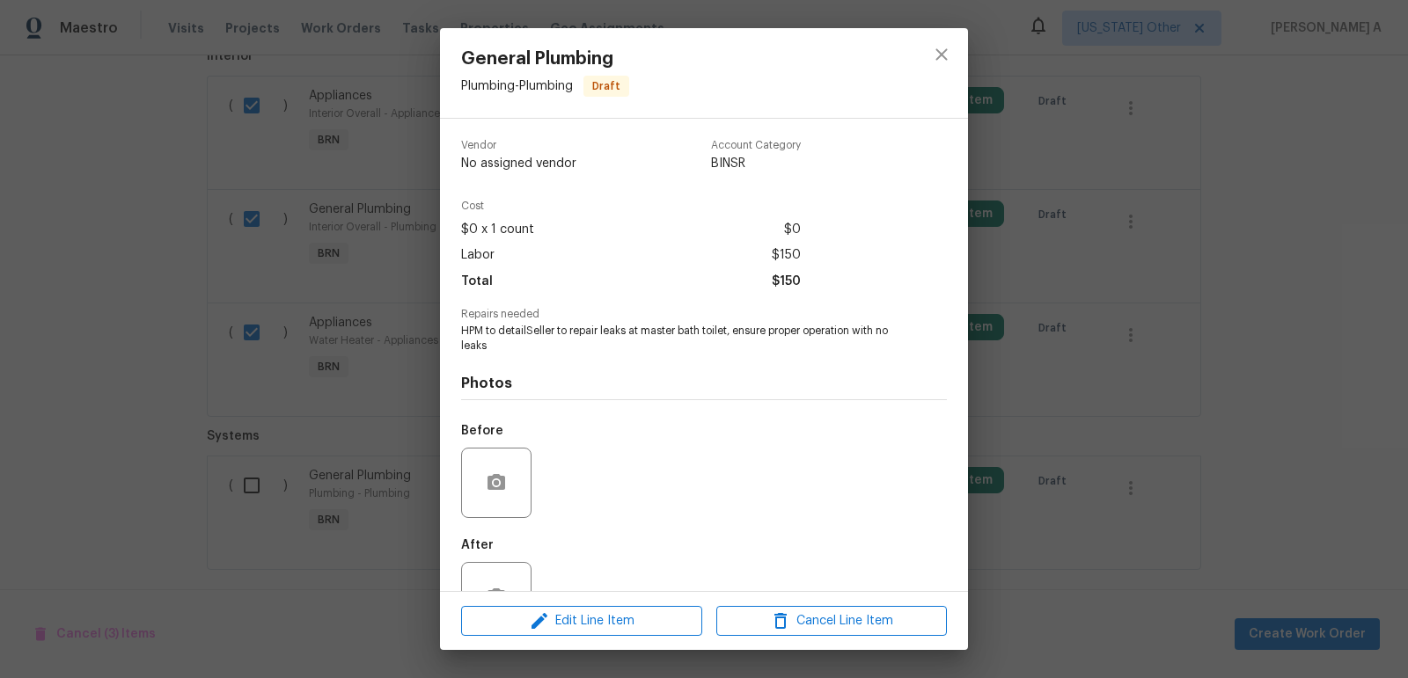
scroll to position [58, 0]
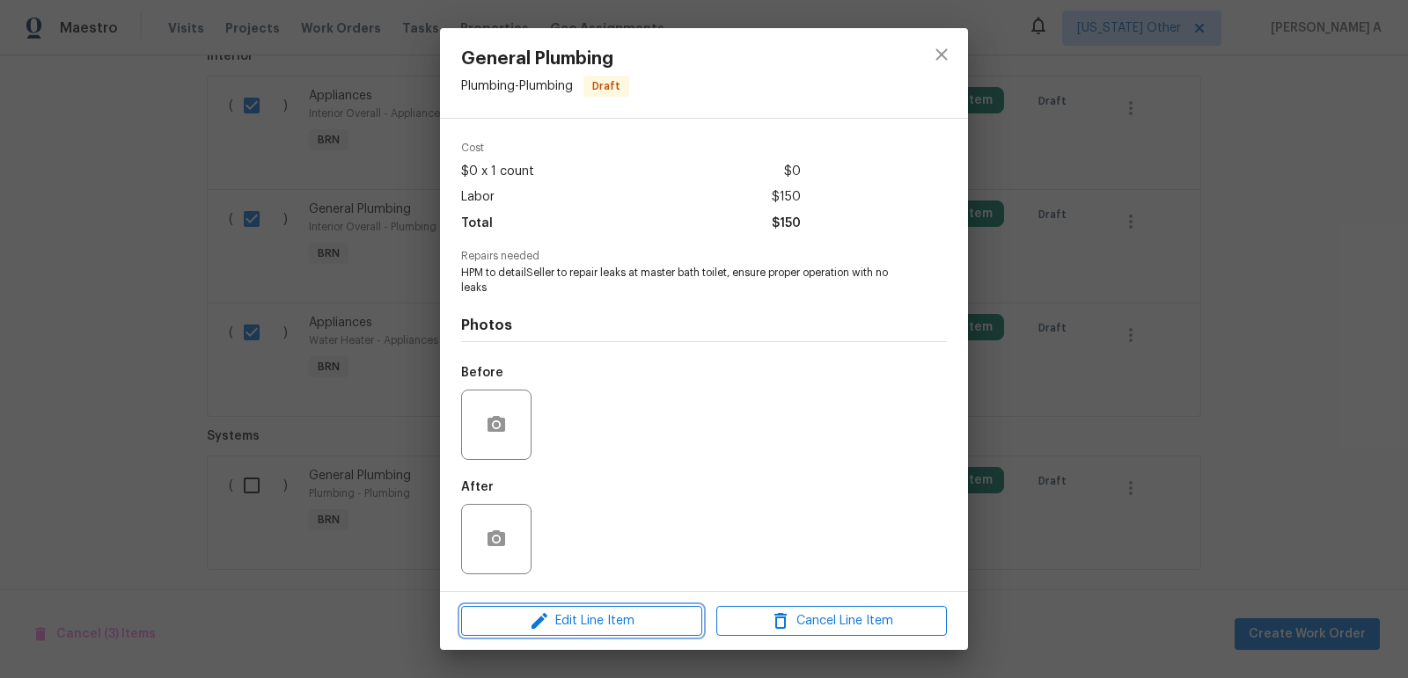
click at [603, 617] on span "Edit Line Item" at bounding box center [581, 622] width 230 height 22
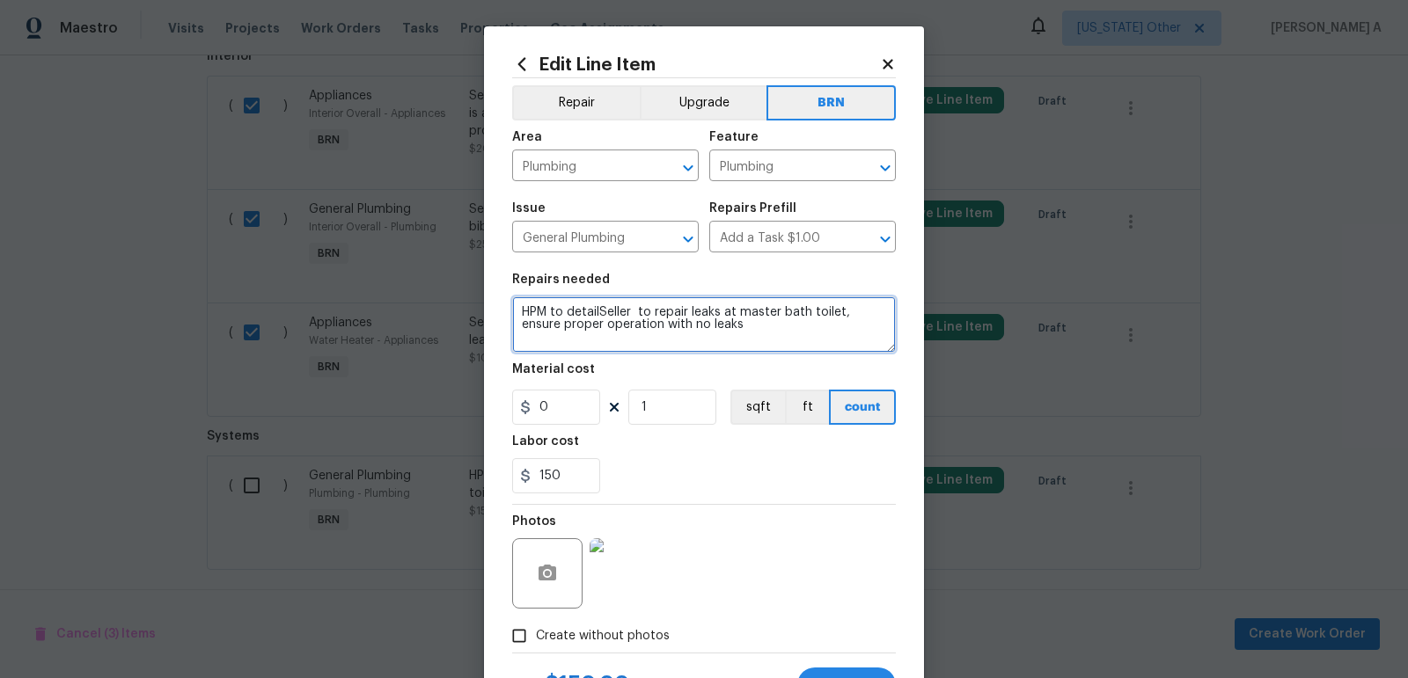
drag, startPoint x: 597, startPoint y: 313, endPoint x: 495, endPoint y: 307, distance: 102.2
click at [495, 307] on div "Edit Line Item Repair Upgrade BRN Area Plumbing ​ Feature Plumbing ​ Issue Gene…" at bounding box center [704, 378] width 440 height 705
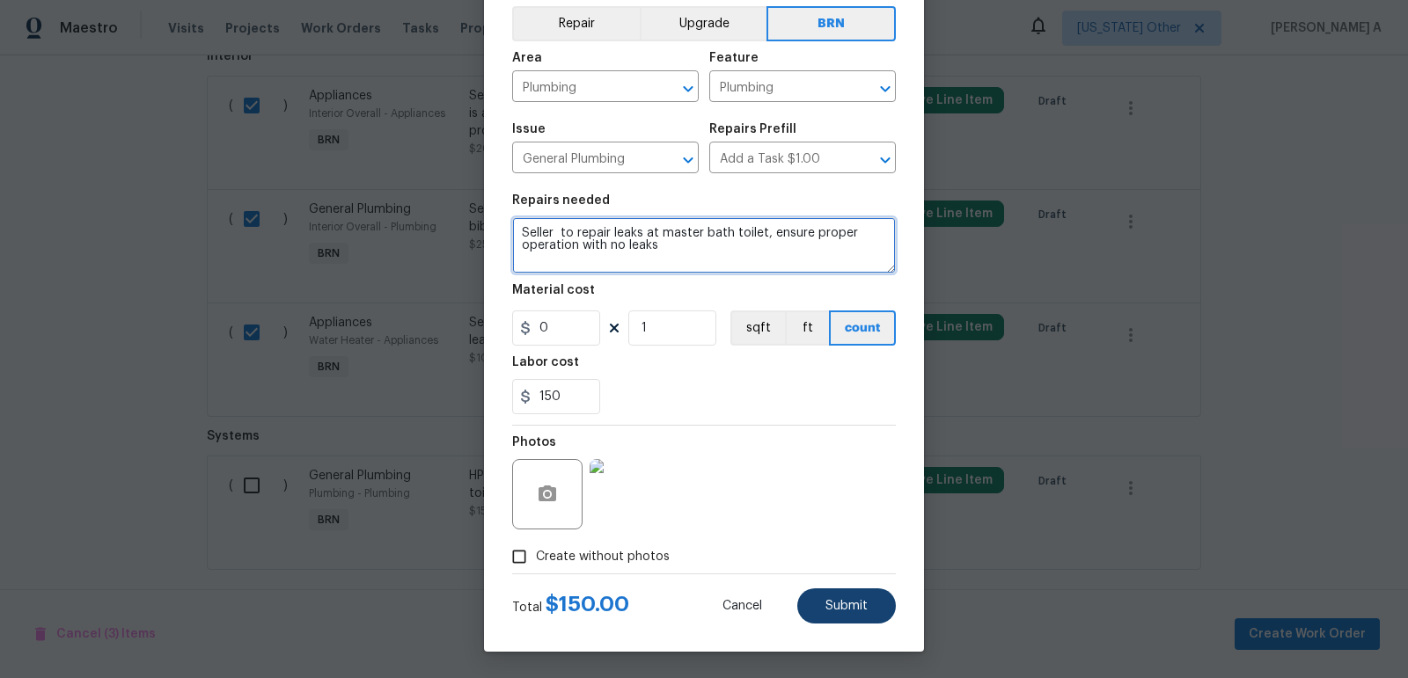
type textarea "Seller to repair leaks at master bath toilet, ensure proper operation with no l…"
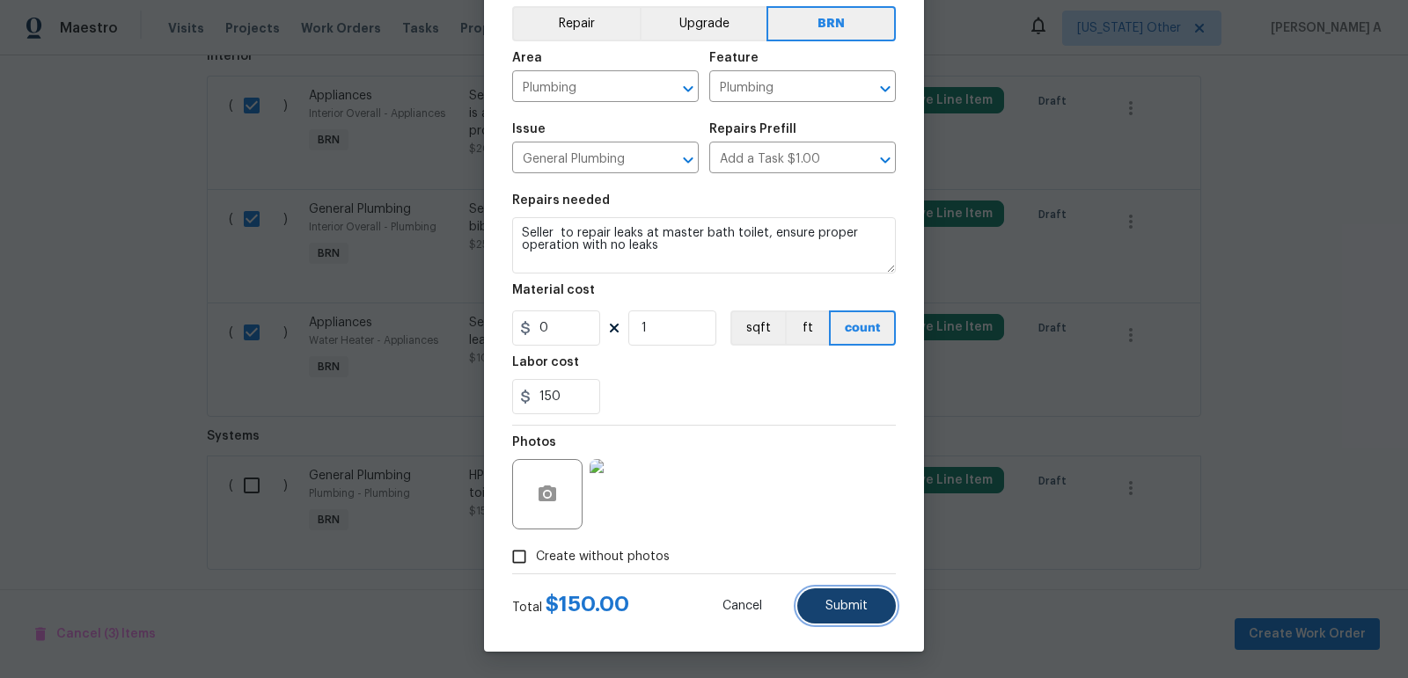
click at [847, 600] on span "Submit" at bounding box center [846, 606] width 42 height 13
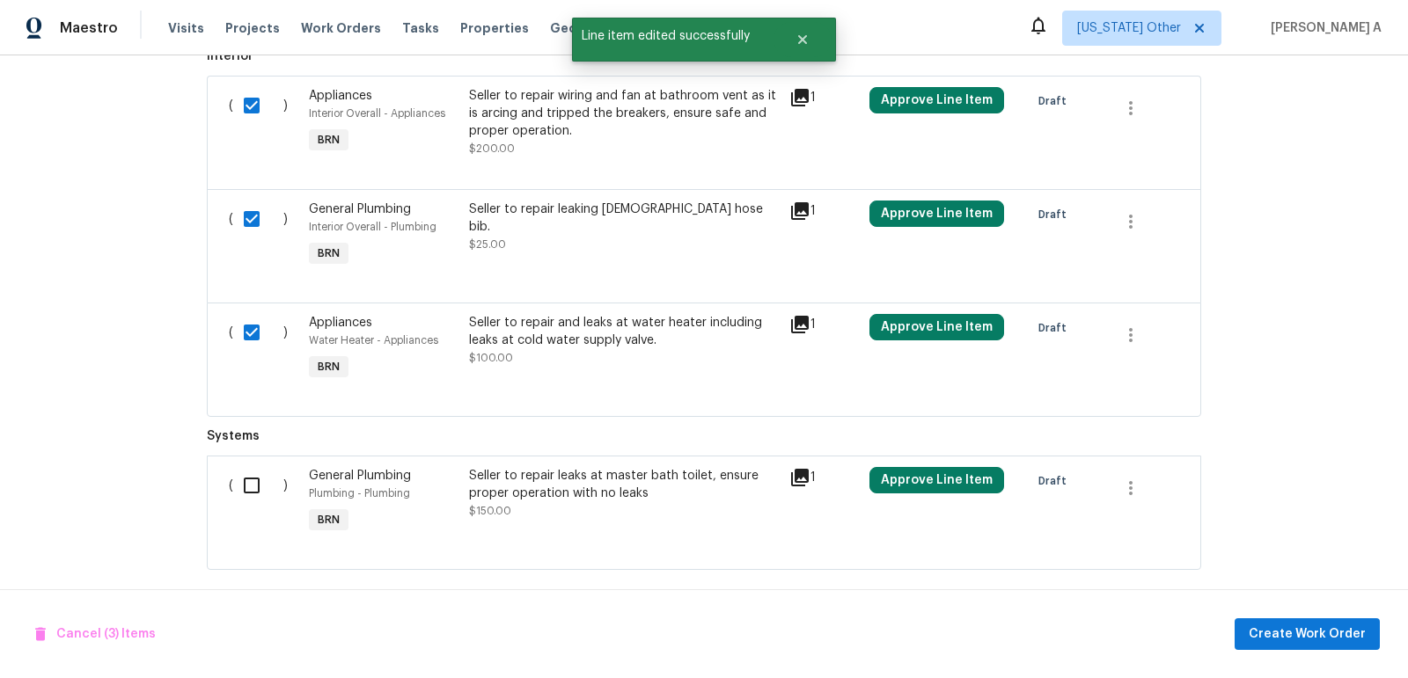
scroll to position [0, 0]
click at [250, 483] on input "checkbox" at bounding box center [258, 485] width 50 height 37
checkbox input "true"
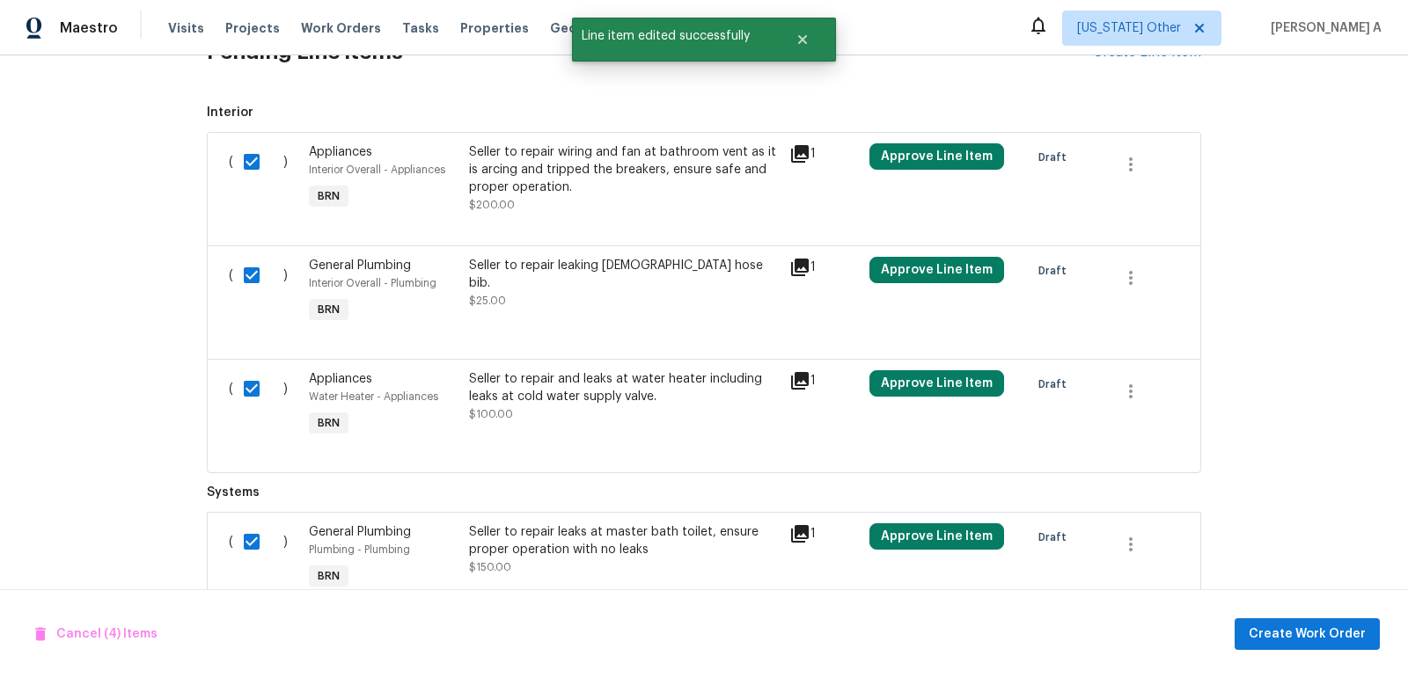
scroll to position [745, 0]
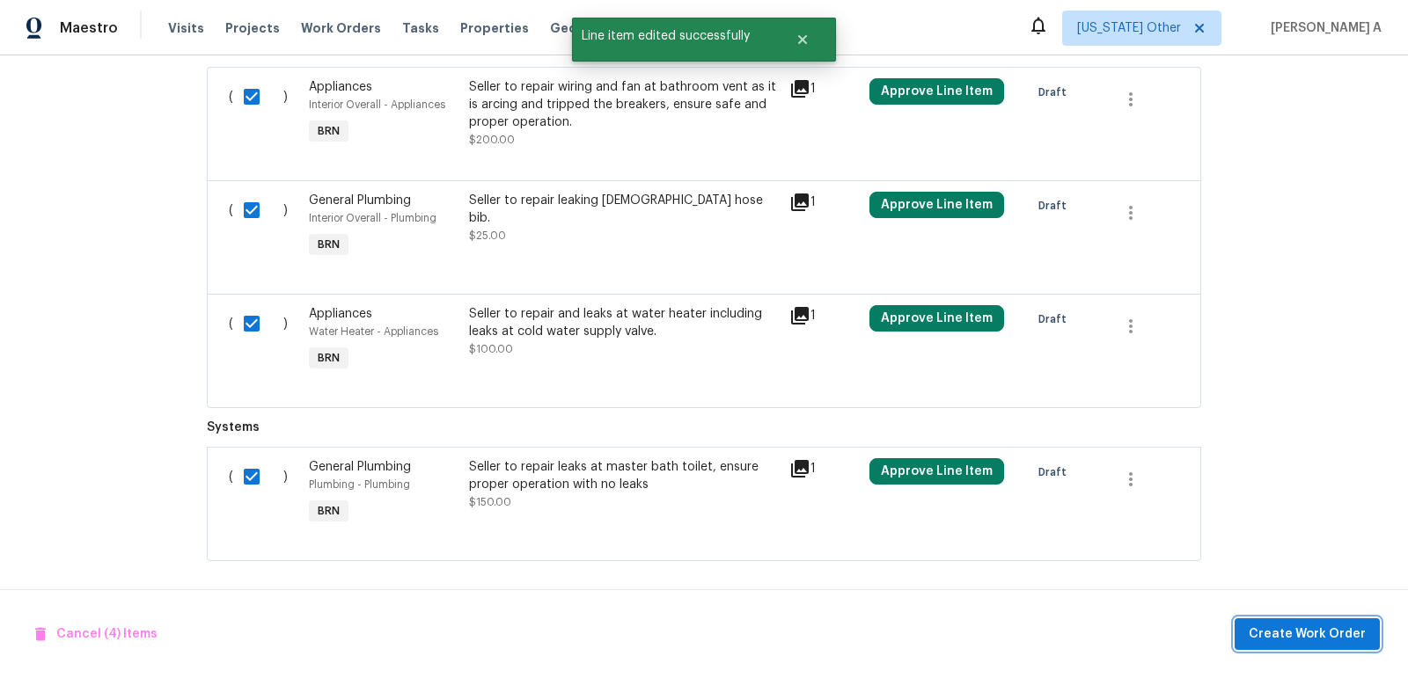
click at [1308, 633] on span "Create Work Order" at bounding box center [1306, 635] width 117 height 22
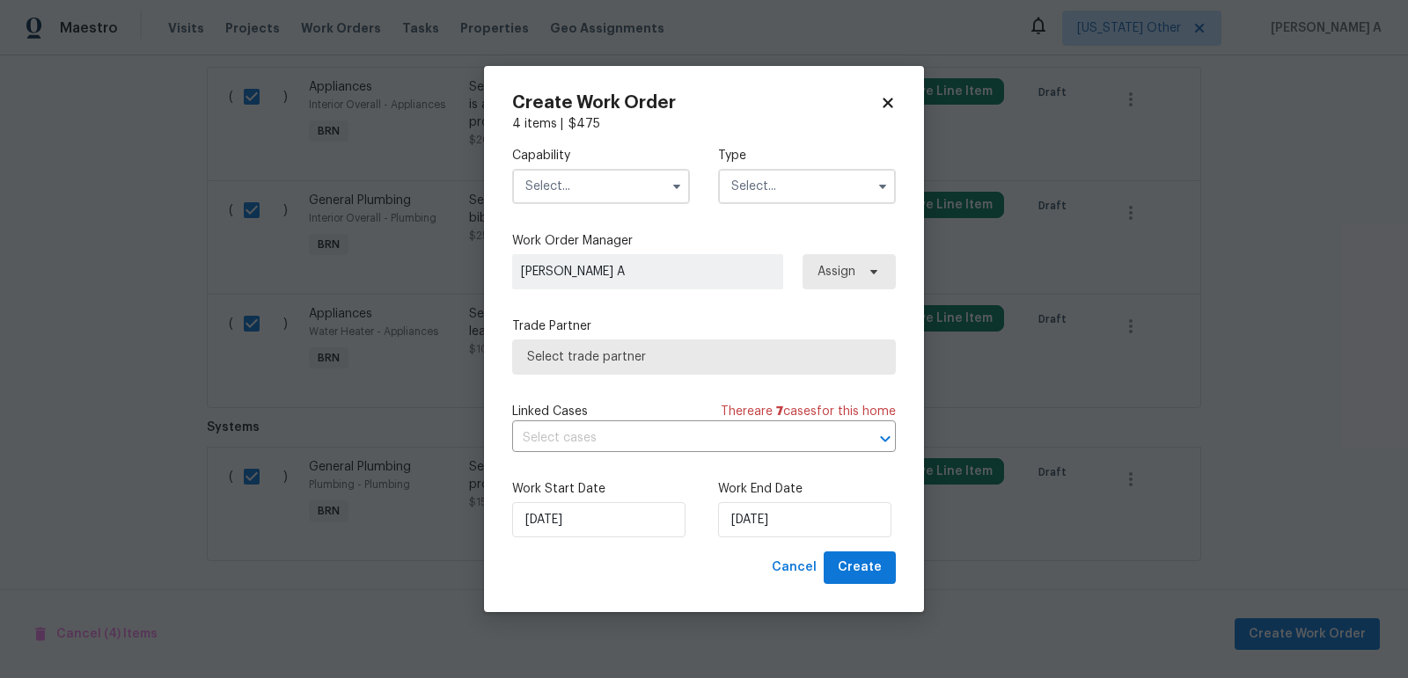
click at [589, 173] on input "text" at bounding box center [601, 186] width 178 height 35
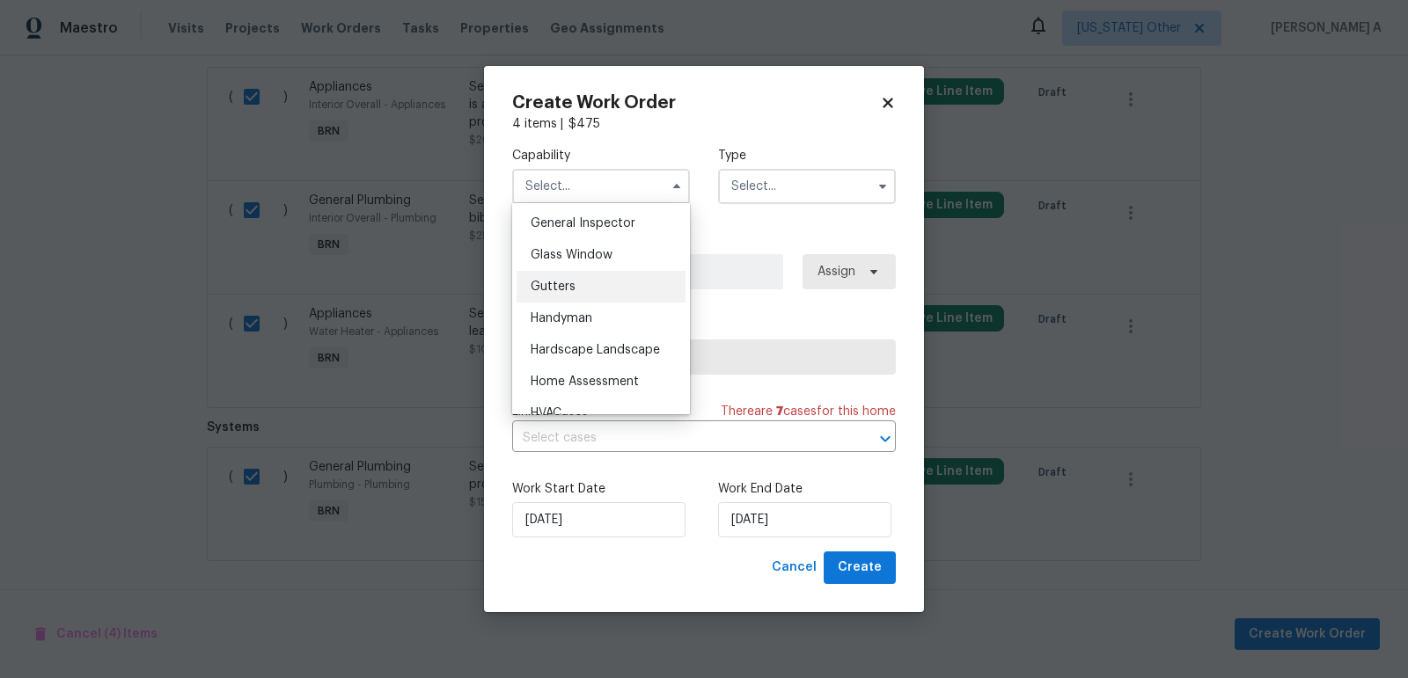
scroll to position [878, 0]
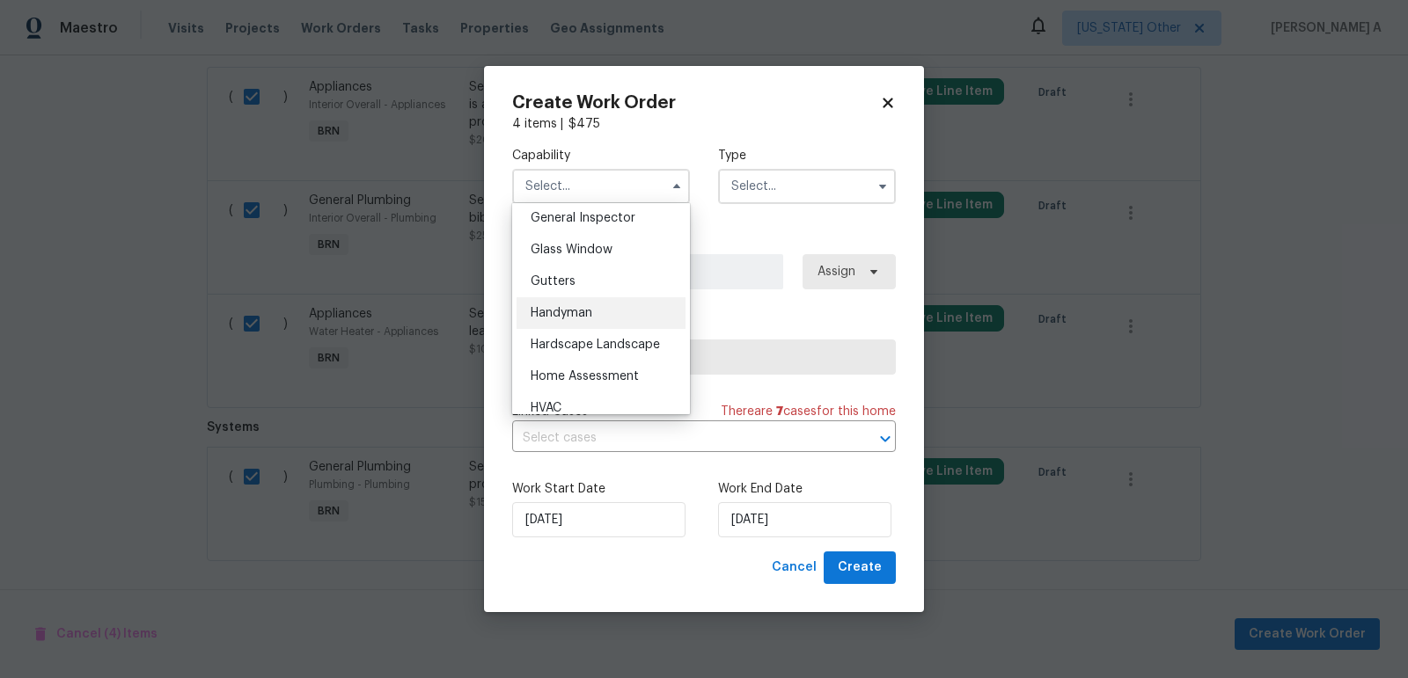
click at [566, 318] on div "Handyman" at bounding box center [600, 313] width 169 height 32
type input "Handyman"
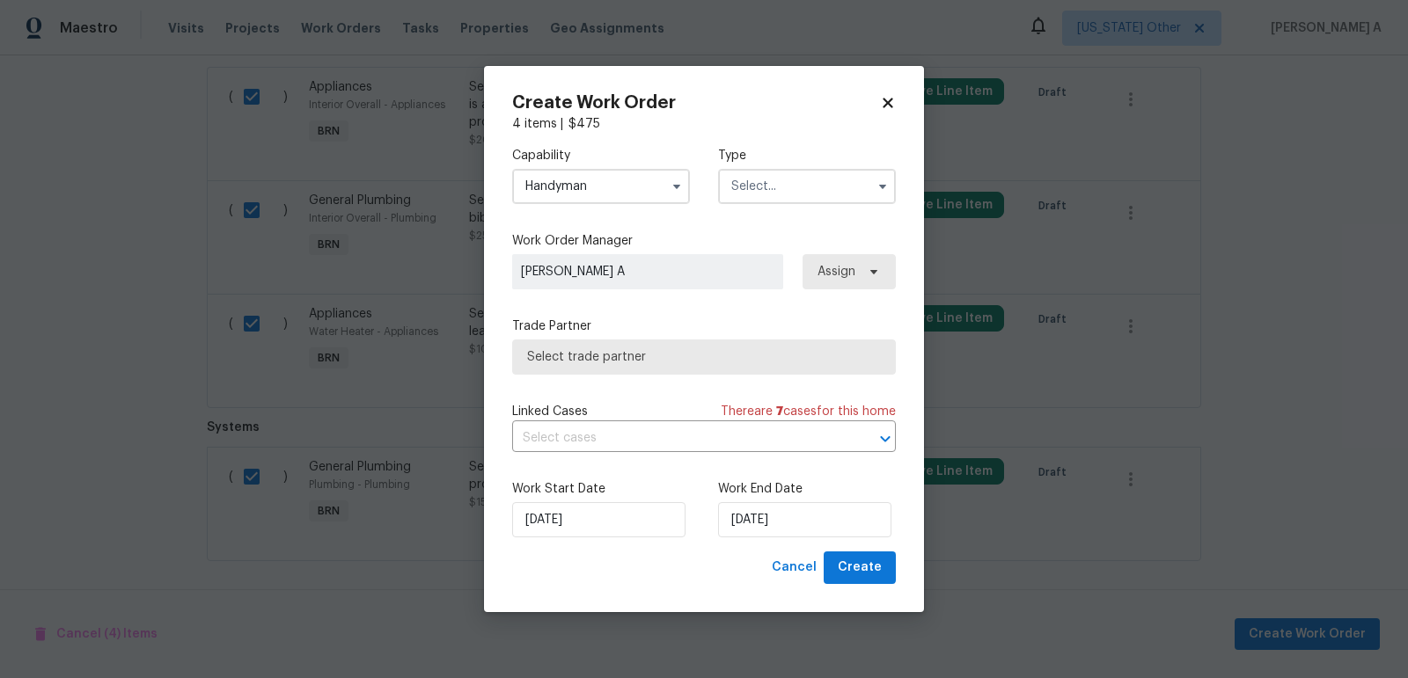
click at [780, 185] on input "text" at bounding box center [807, 186] width 178 height 35
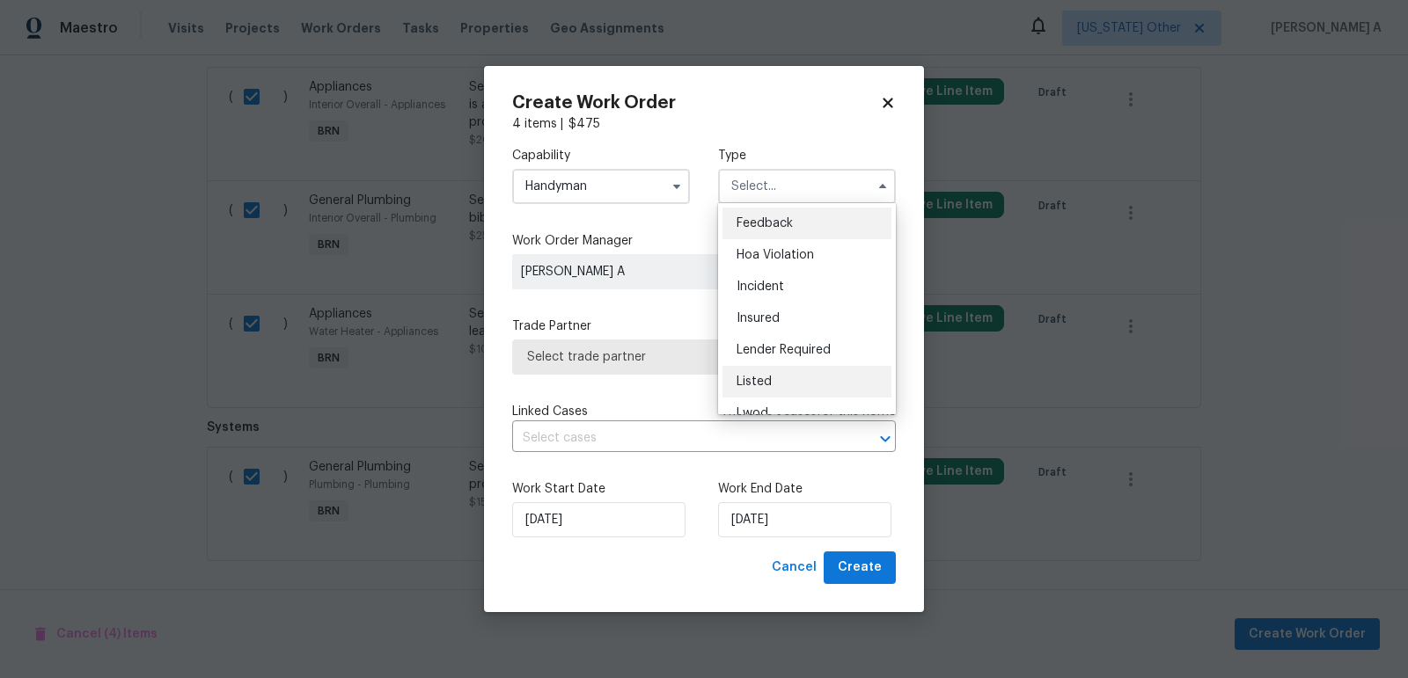
scroll to position [208, 0]
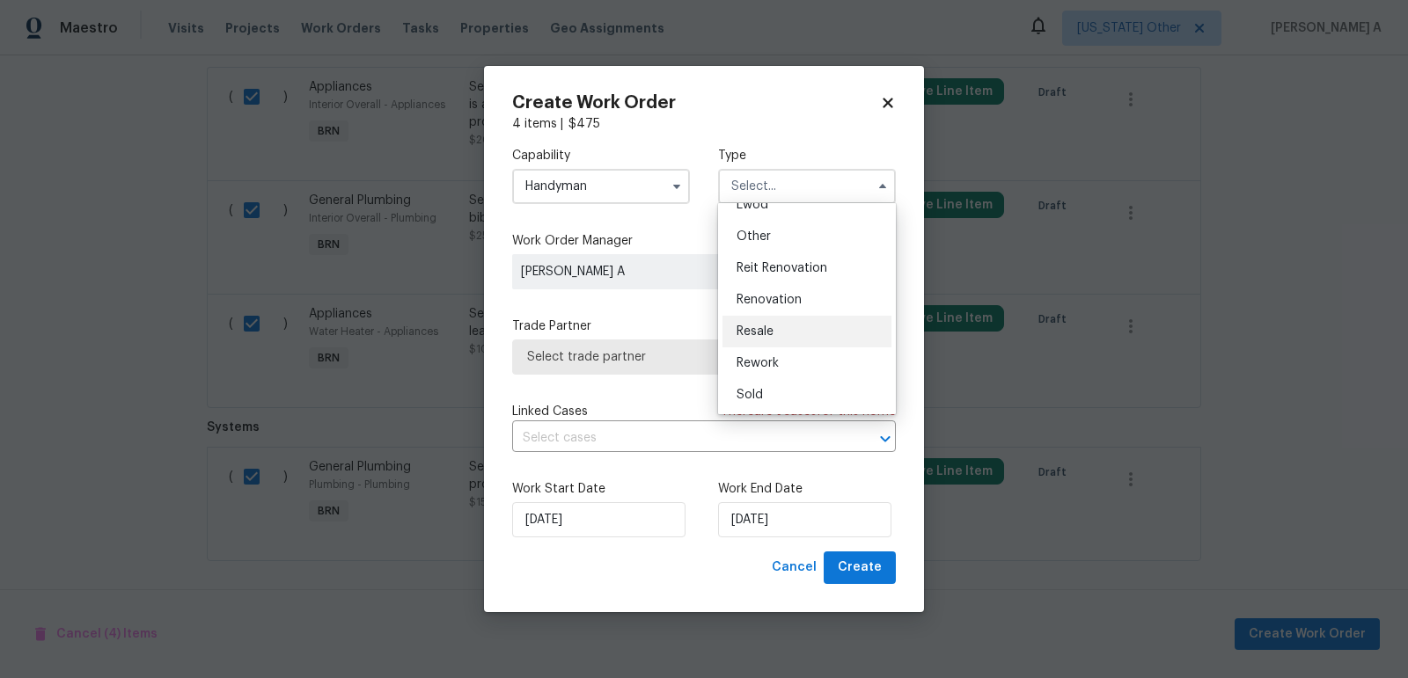
click at [768, 330] on span "Resale" at bounding box center [754, 332] width 37 height 12
type input "Resale"
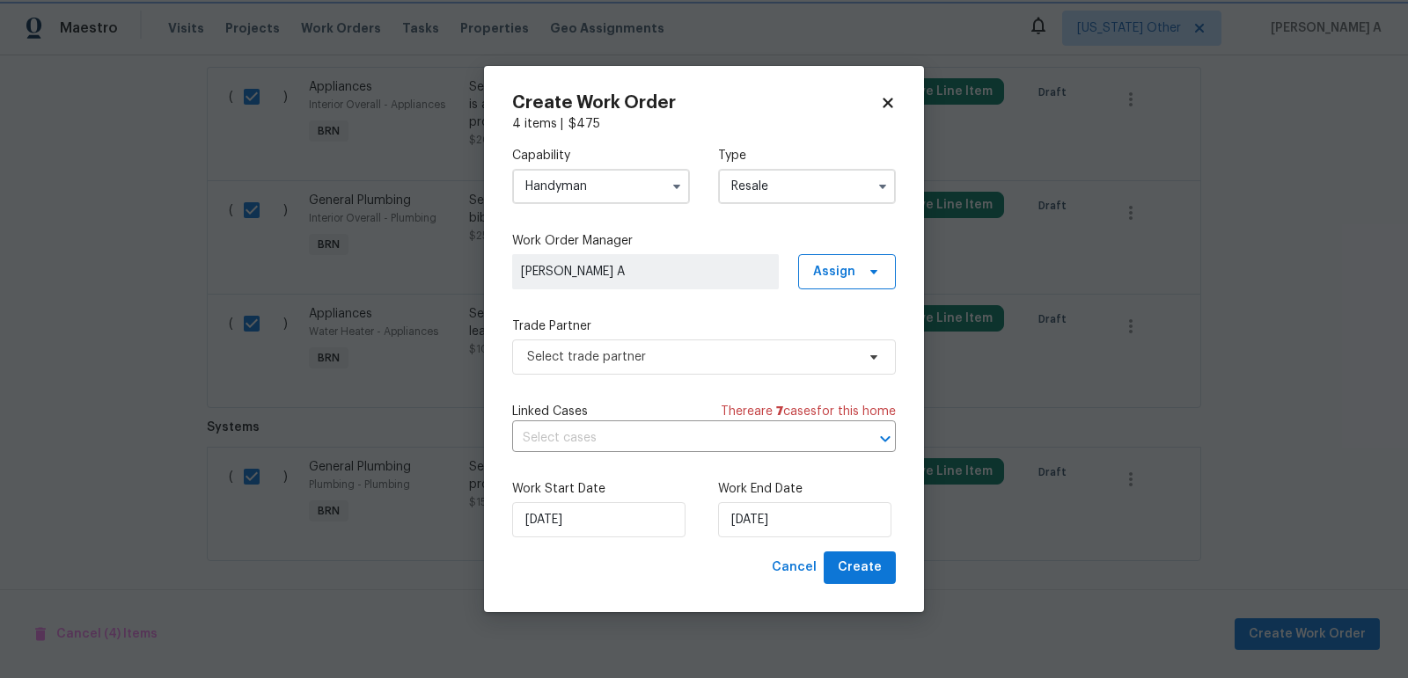
scroll to position [0, 0]
click at [691, 366] on span "Select trade partner" at bounding box center [704, 357] width 384 height 35
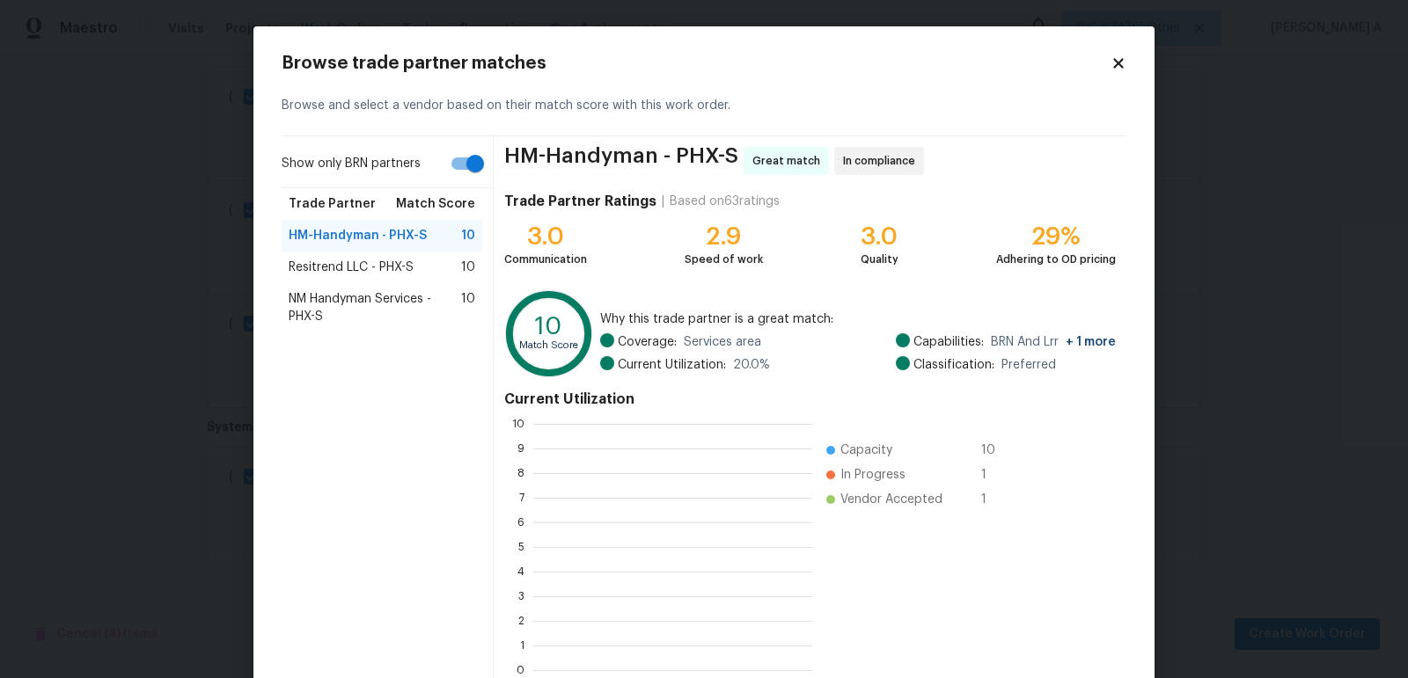
scroll to position [246, 278]
click at [319, 297] on span "NM Handyman Services - PHX-S" at bounding box center [375, 307] width 172 height 35
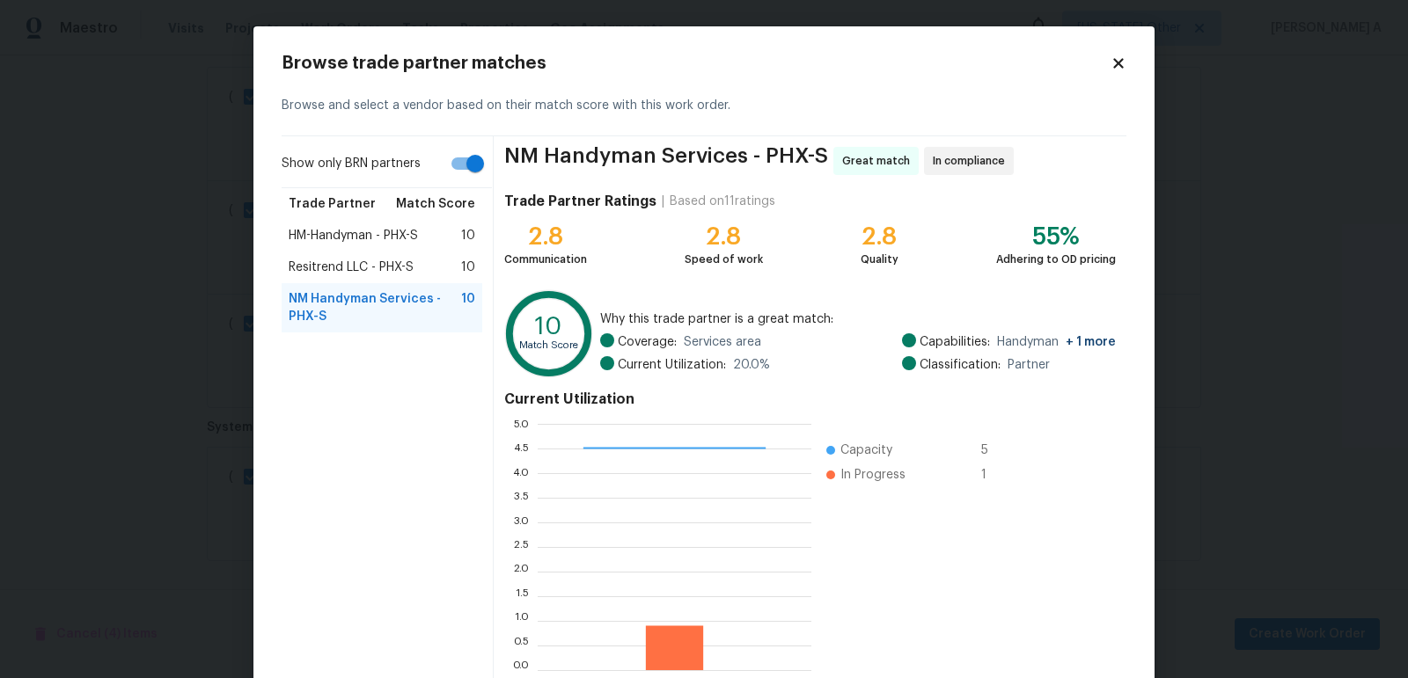
scroll to position [97, 0]
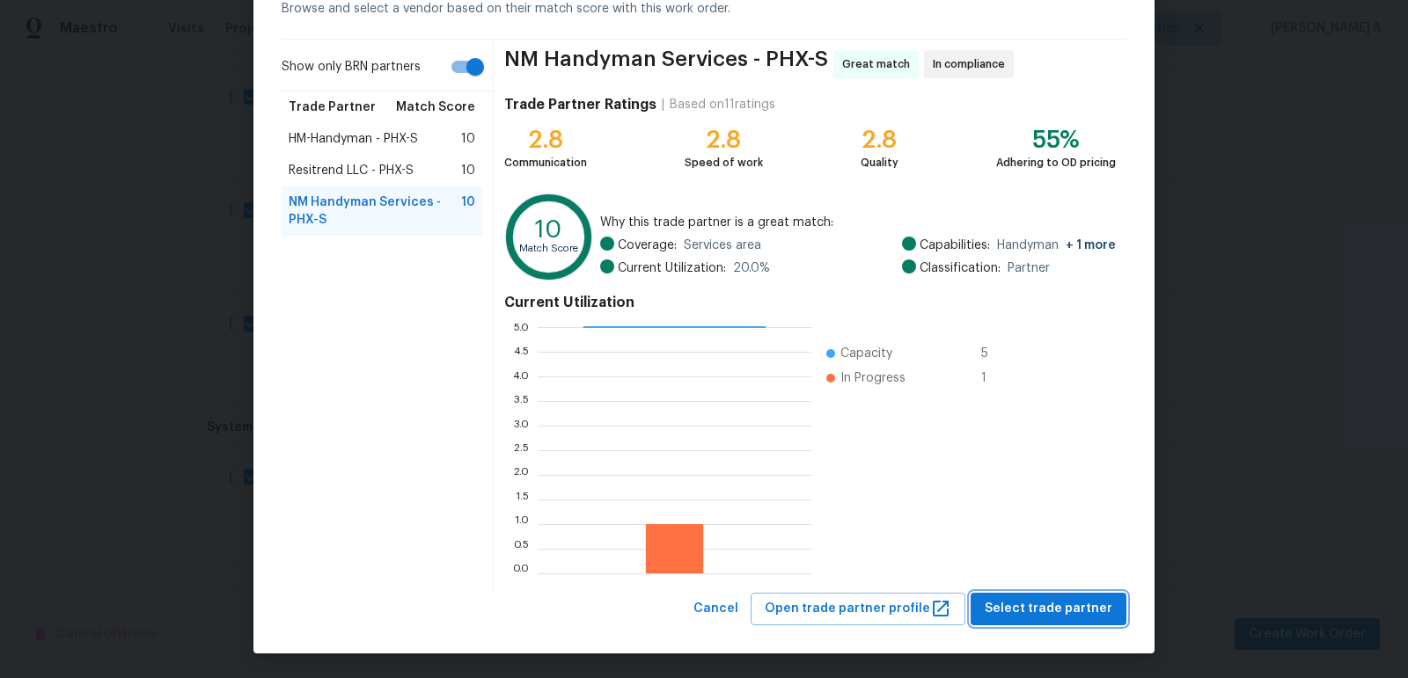
click at [1051, 616] on span "Select trade partner" at bounding box center [1048, 609] width 128 height 22
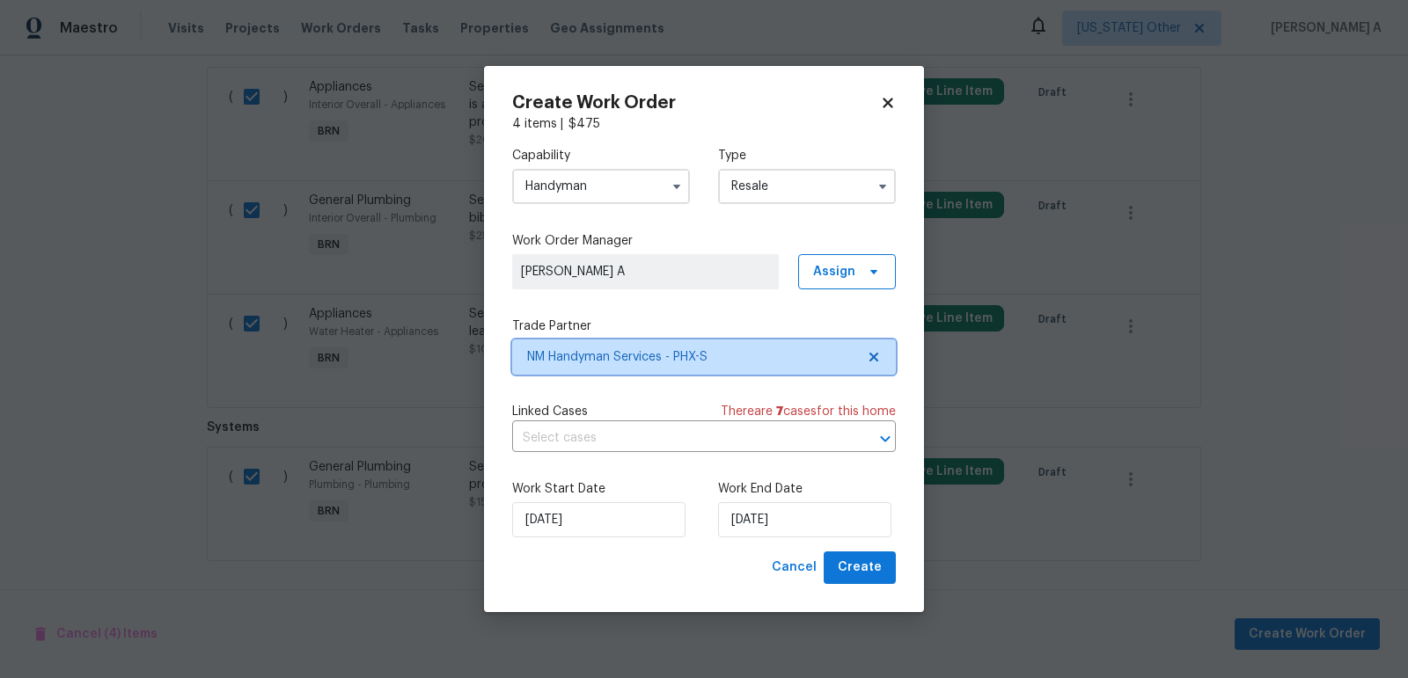
scroll to position [0, 0]
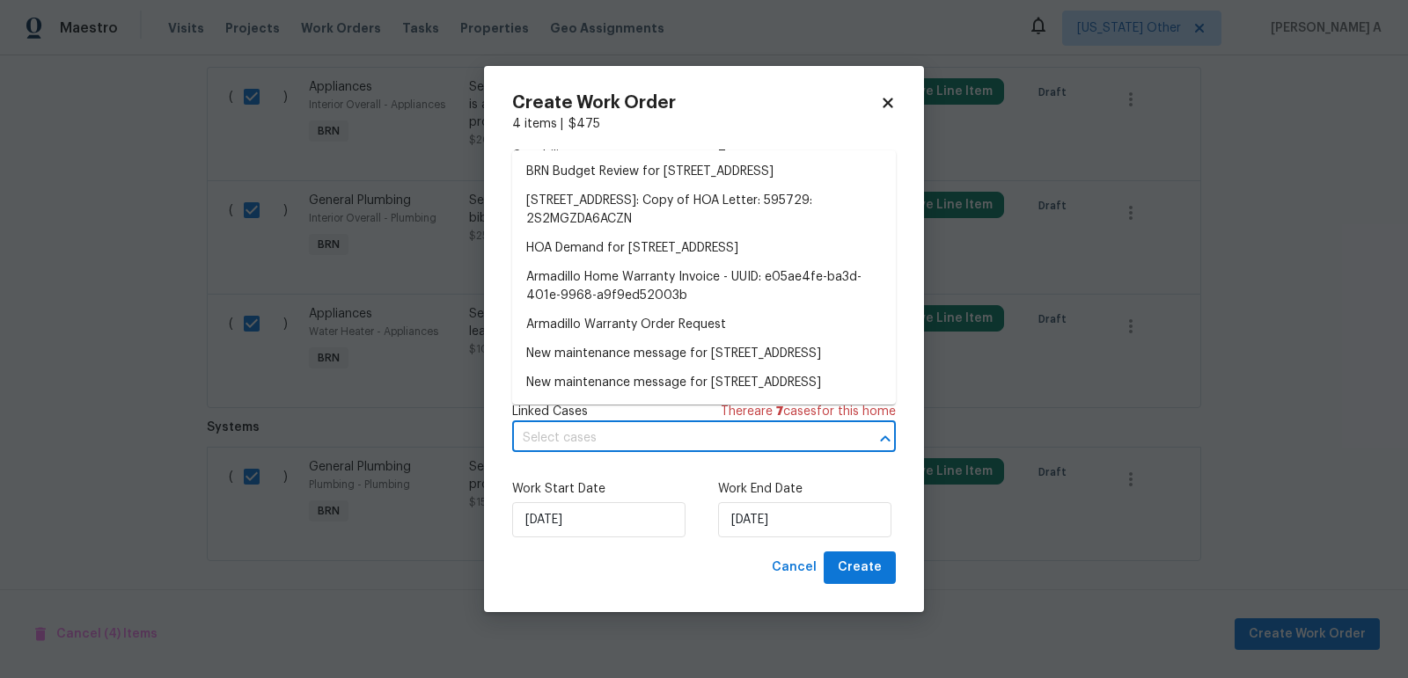
click at [601, 435] on input "text" at bounding box center [679, 438] width 334 height 27
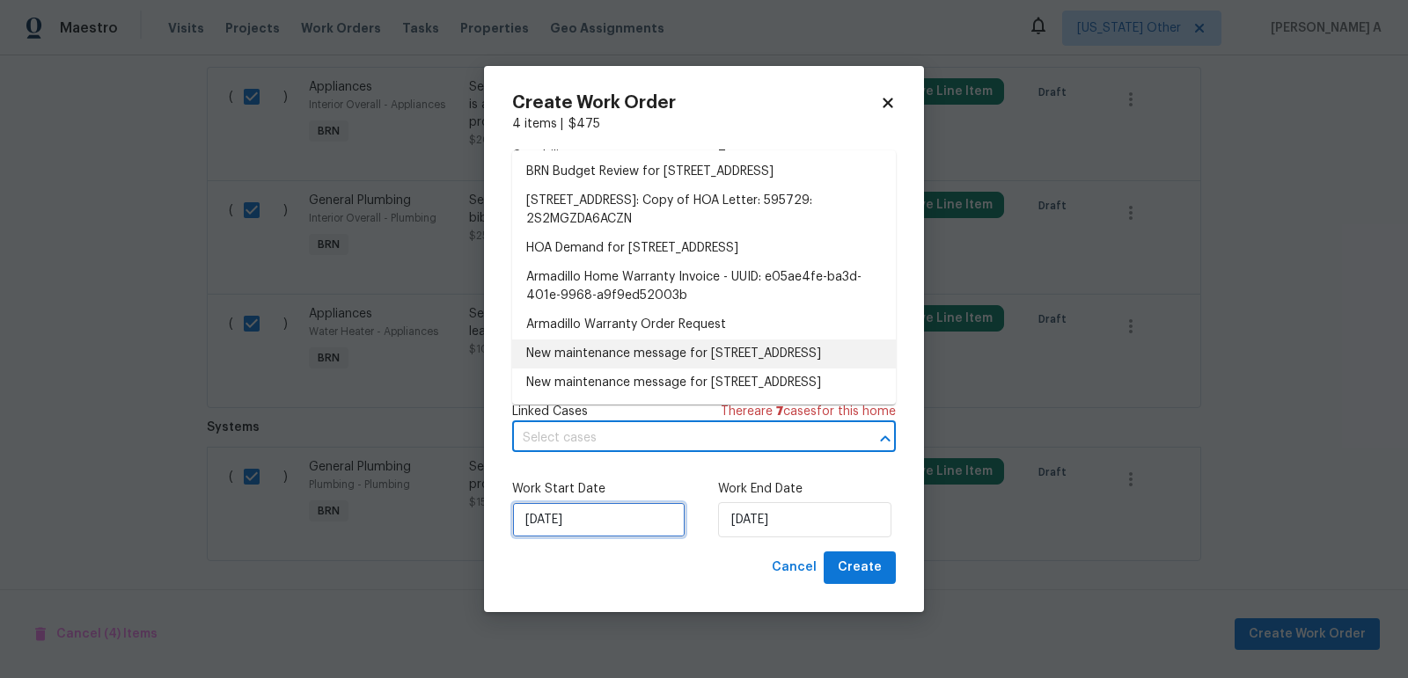
click at [572, 536] on input "10/7/2025" at bounding box center [598, 519] width 173 height 35
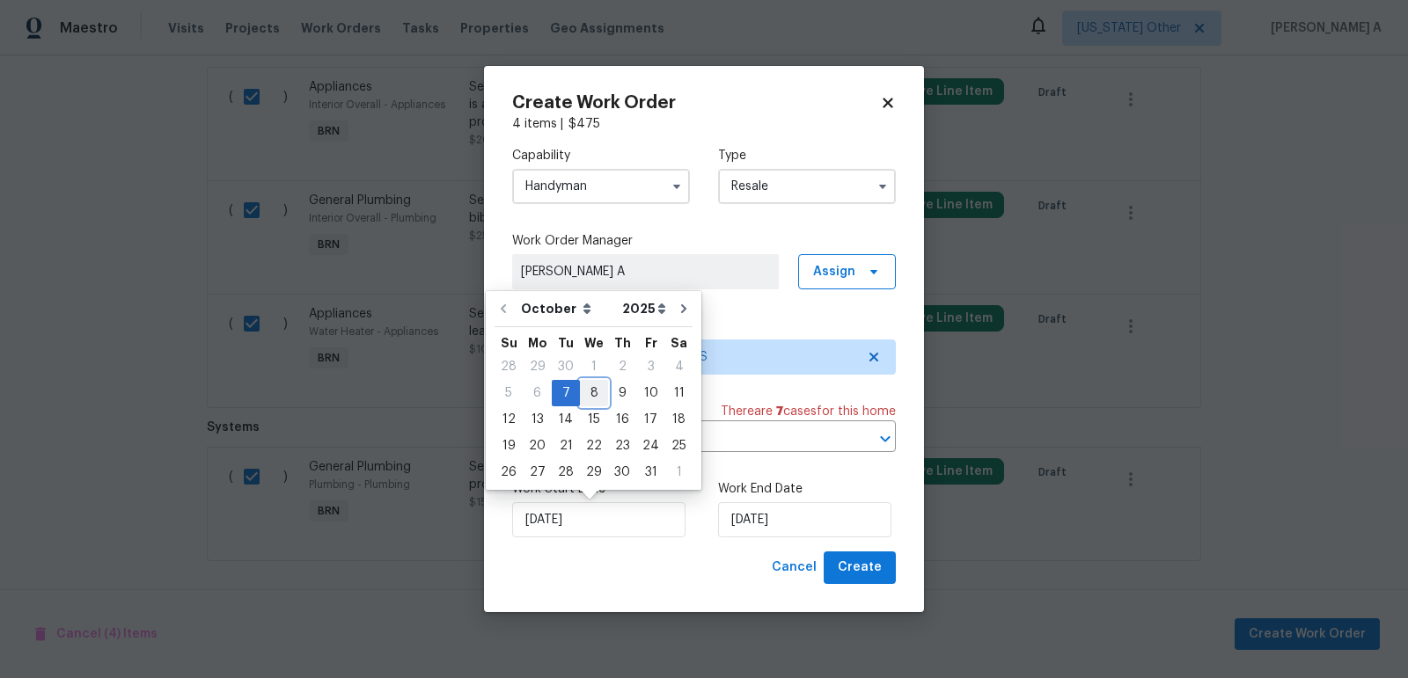
click at [593, 395] on div "8" at bounding box center [594, 393] width 28 height 25
type input "10/8/2025"
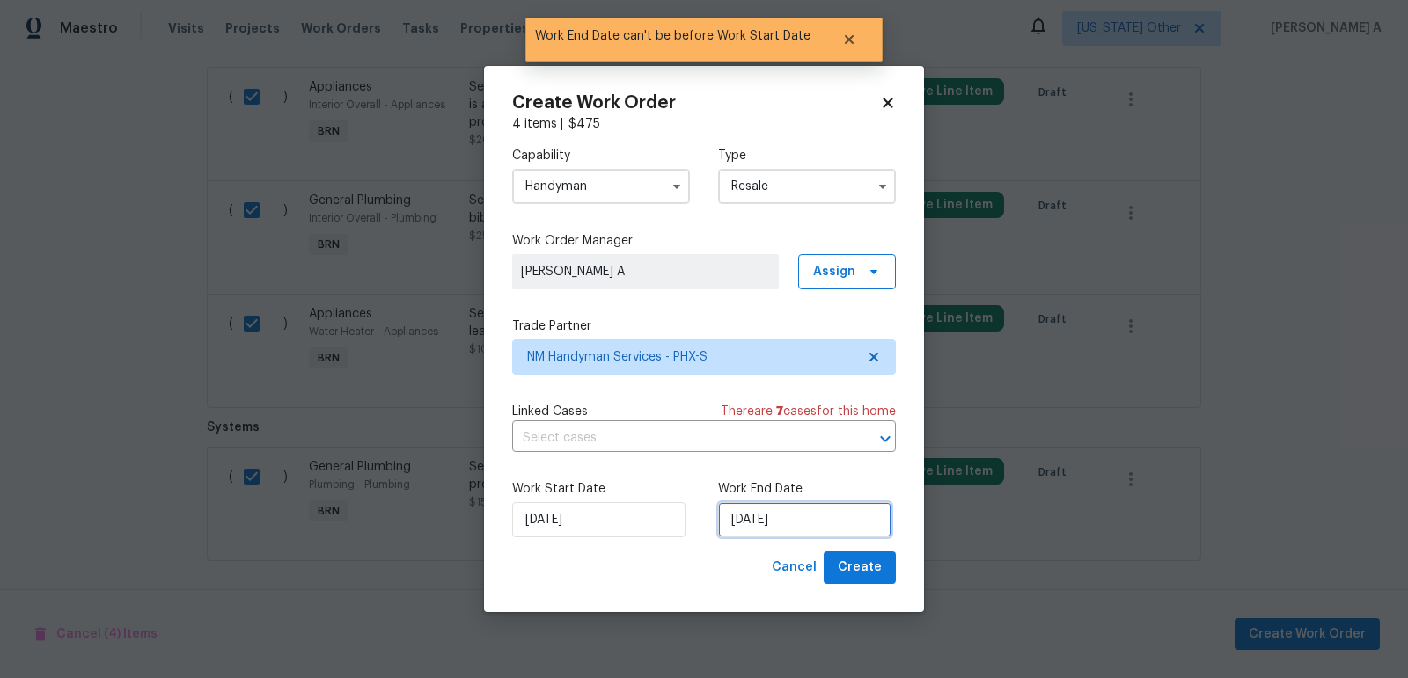
click at [774, 517] on input "10/8/2025" at bounding box center [804, 519] width 173 height 35
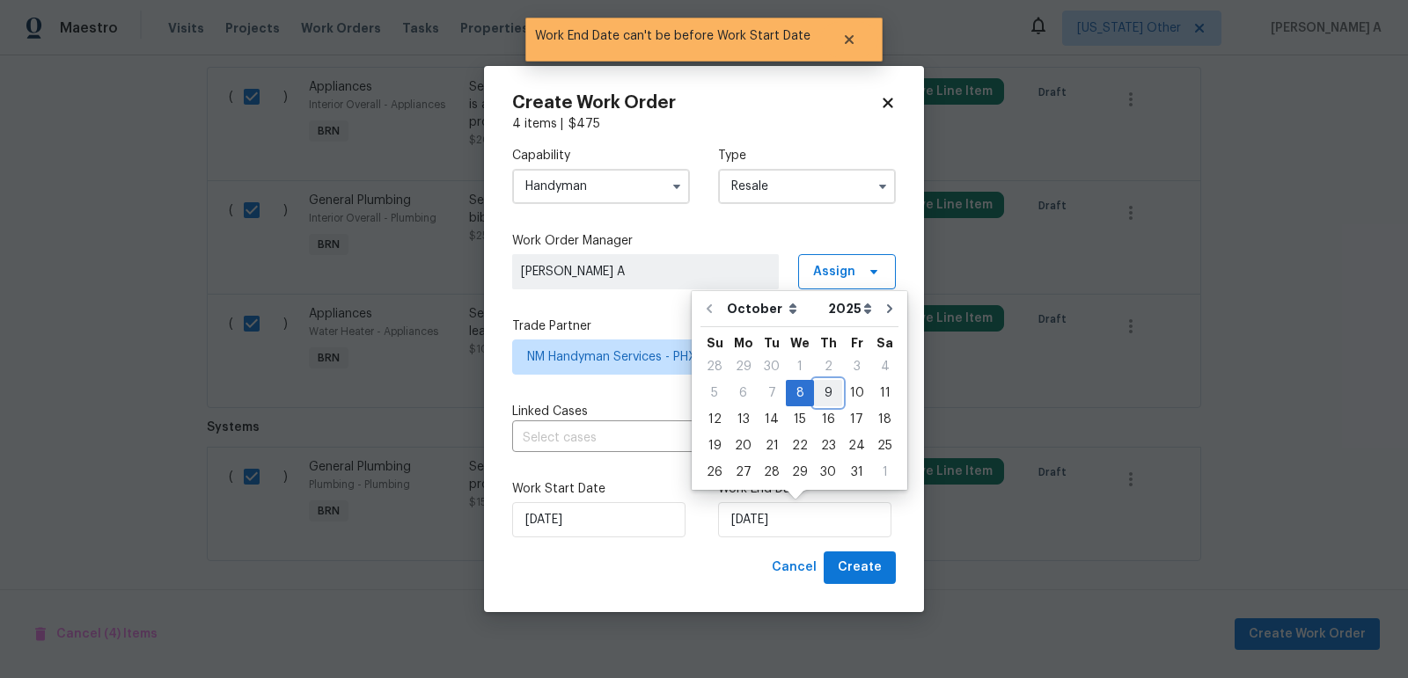
click at [816, 394] on div "9" at bounding box center [828, 393] width 28 height 25
type input "10/9/2025"
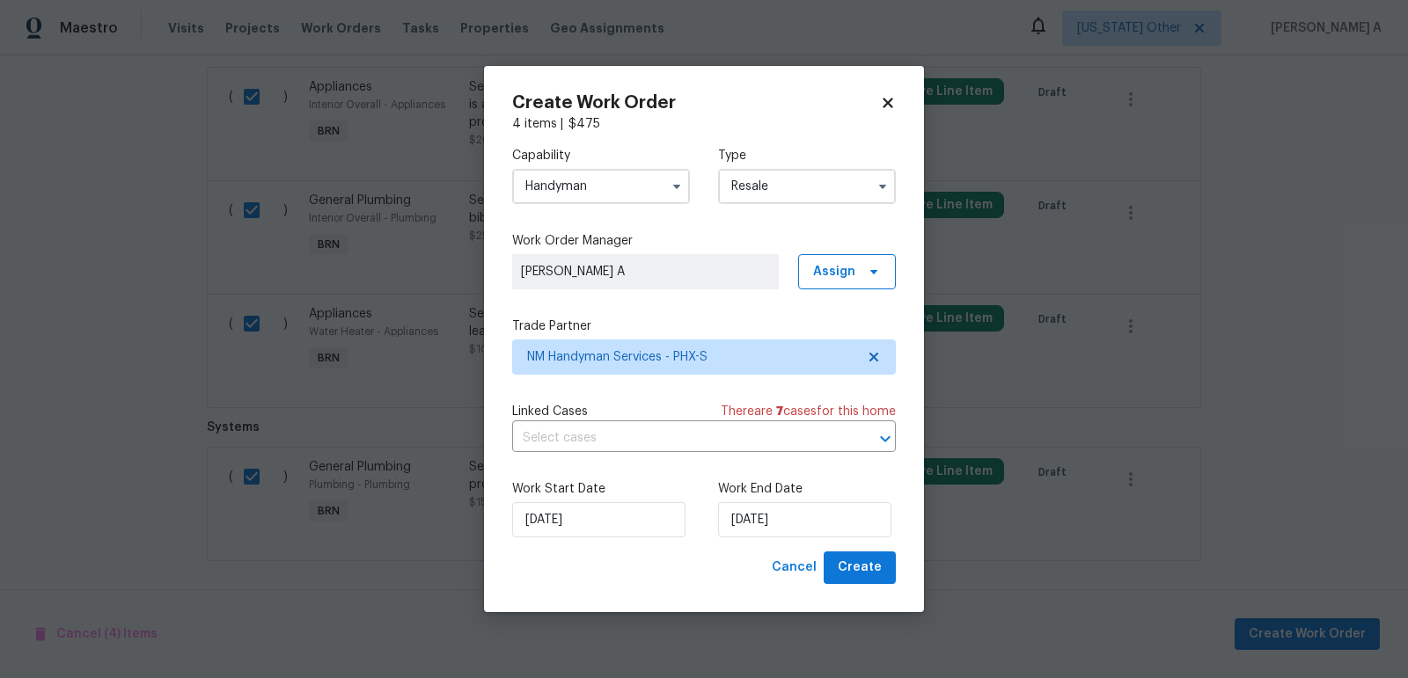
click at [863, 585] on div "Create Work Order 4 items | $ 475 Capability Handyman Type Resale Work Order Ma…" at bounding box center [704, 339] width 440 height 546
click at [863, 564] on span "Create" at bounding box center [860, 568] width 44 height 22
checkbox input "false"
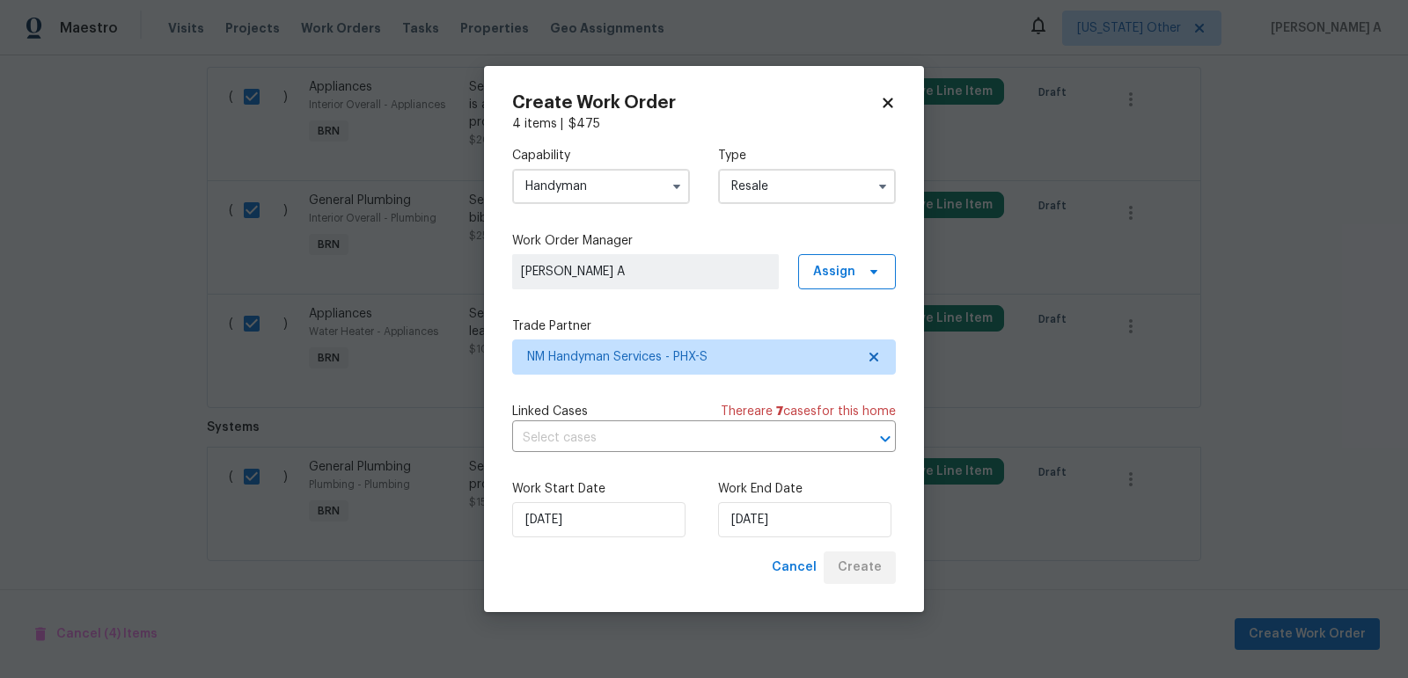
checkbox input "false"
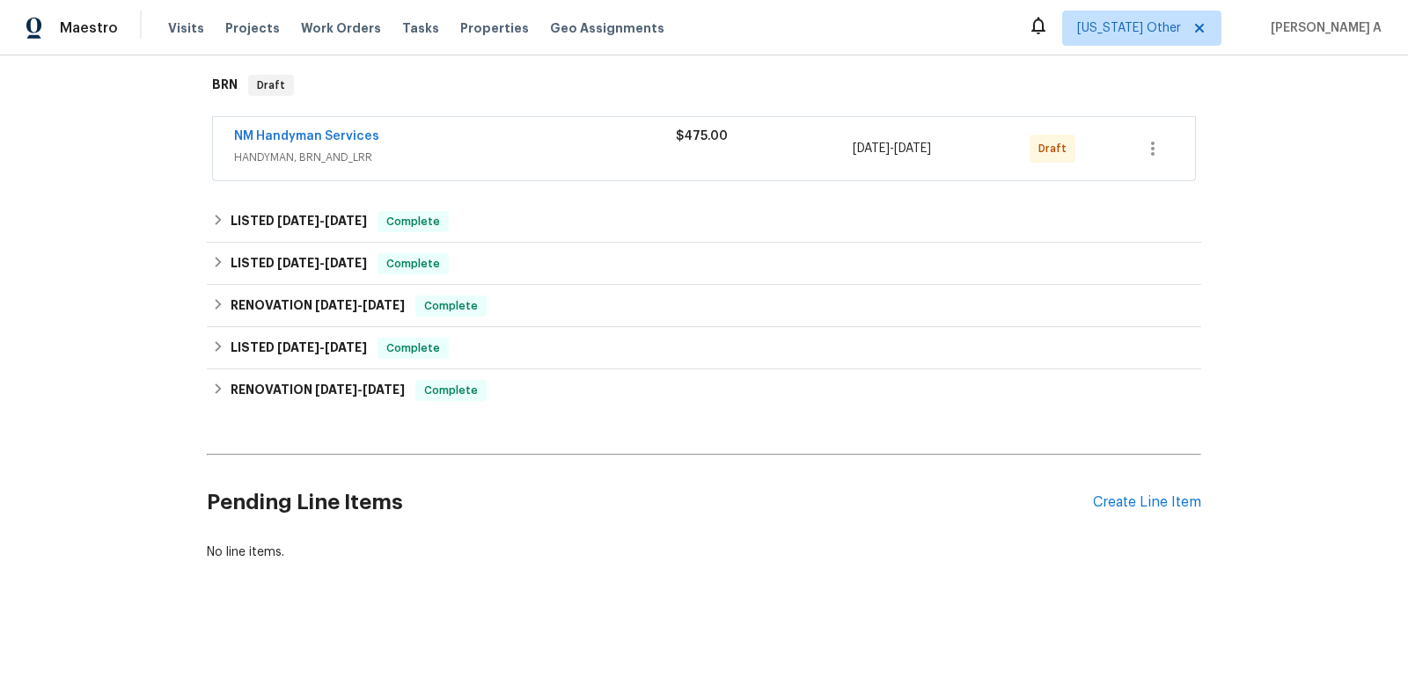
scroll to position [139, 0]
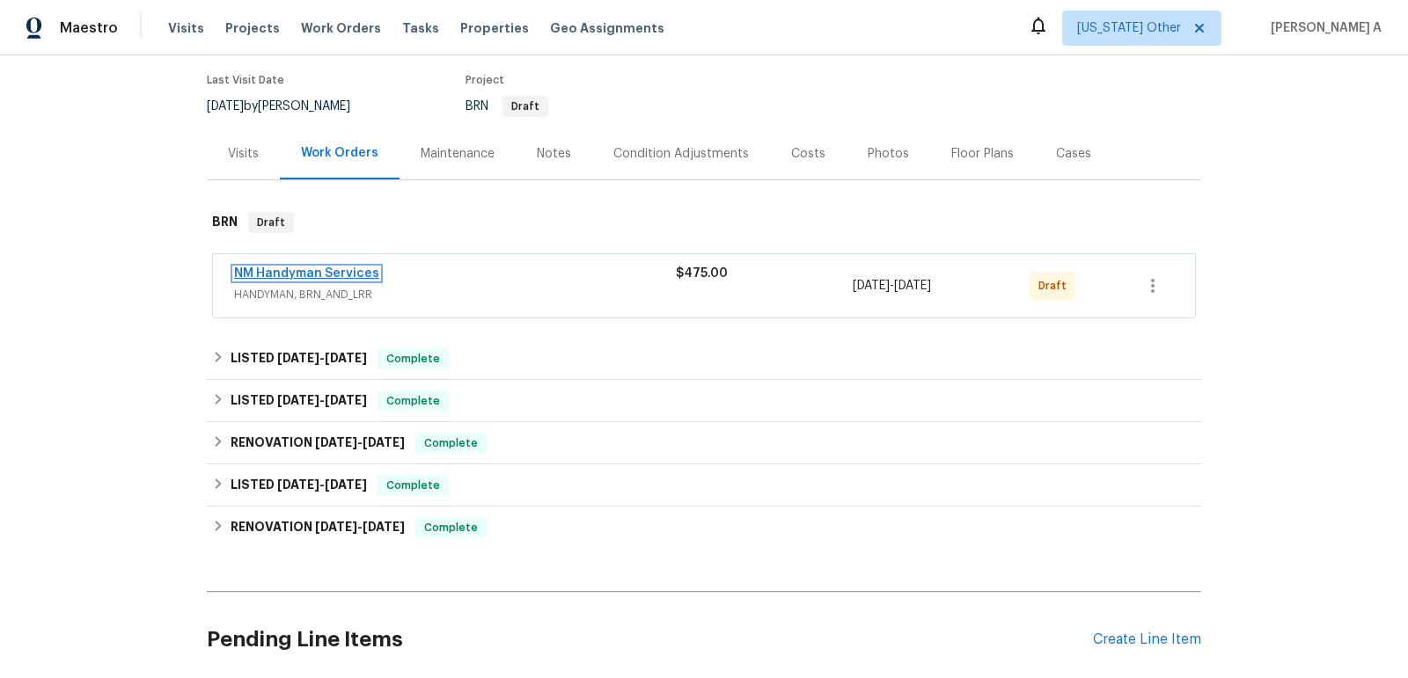
click at [282, 267] on link "NM Handyman Services" at bounding box center [306, 273] width 145 height 12
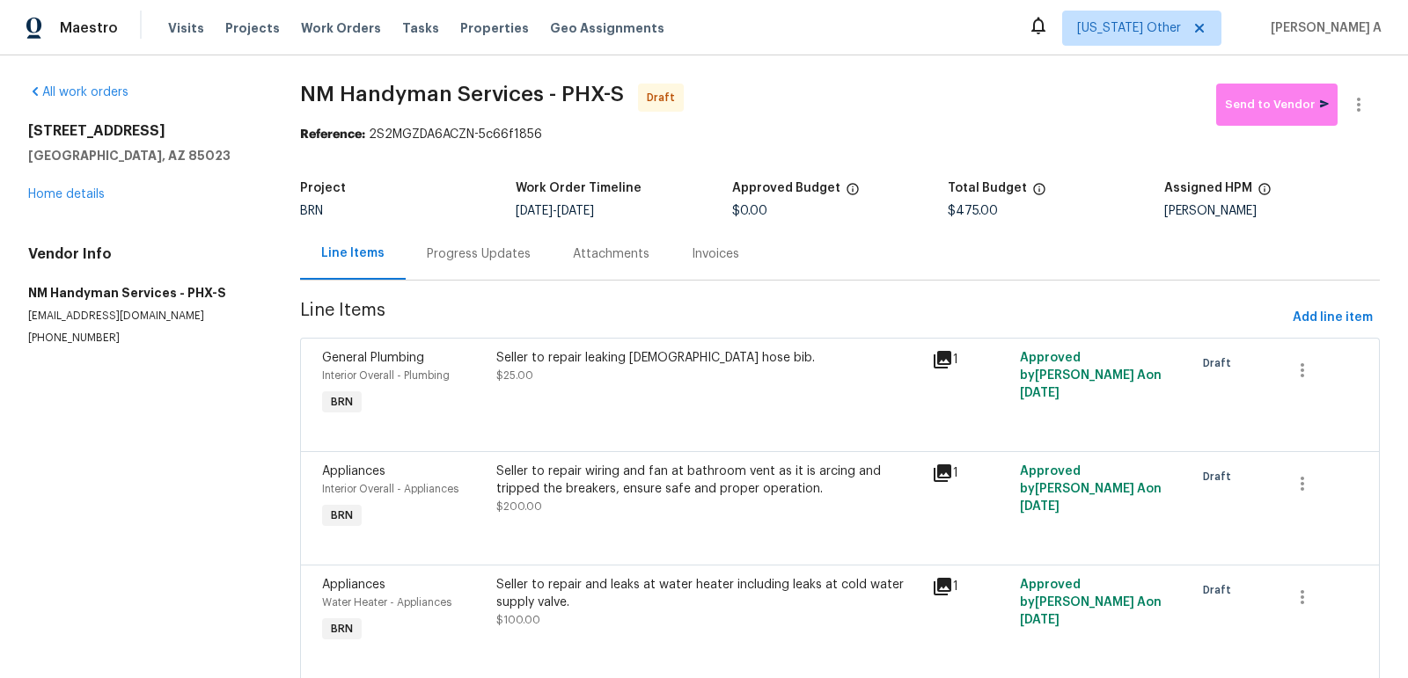
click at [485, 253] on div "Progress Updates" at bounding box center [479, 254] width 104 height 18
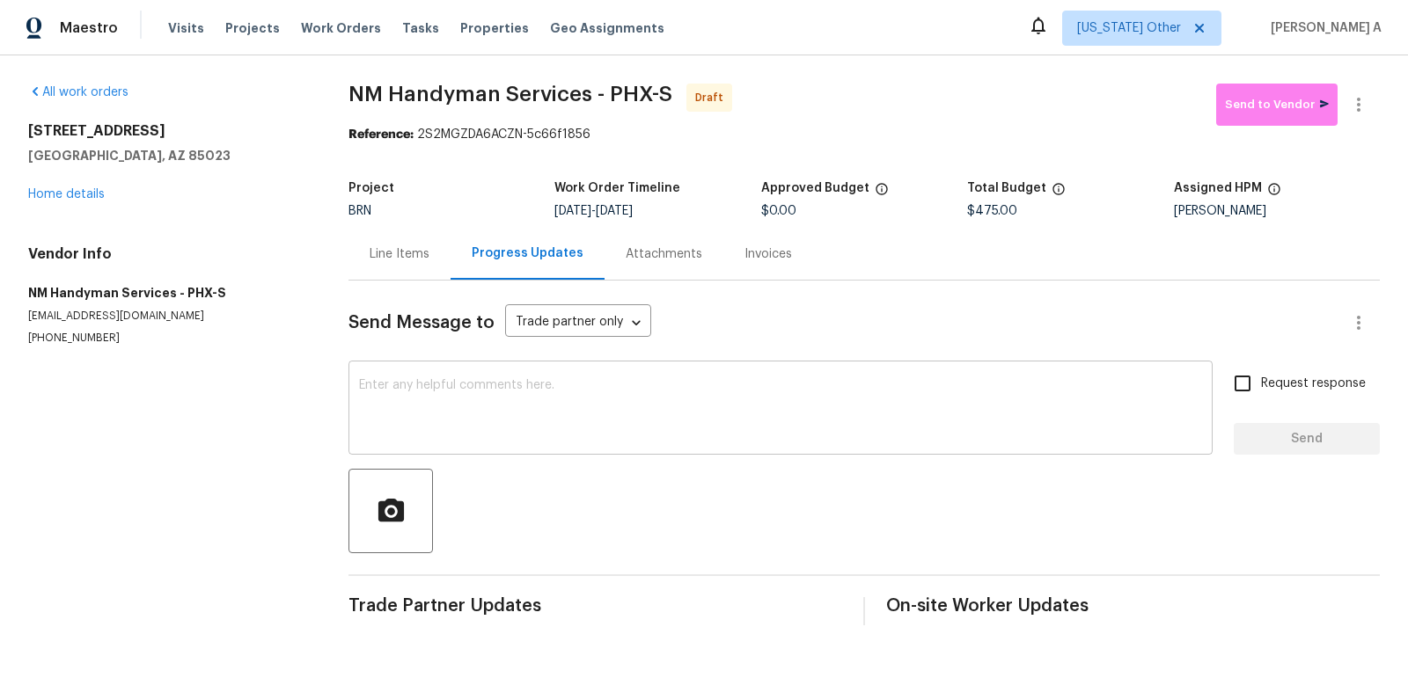
click at [489, 421] on textarea at bounding box center [780, 410] width 843 height 62
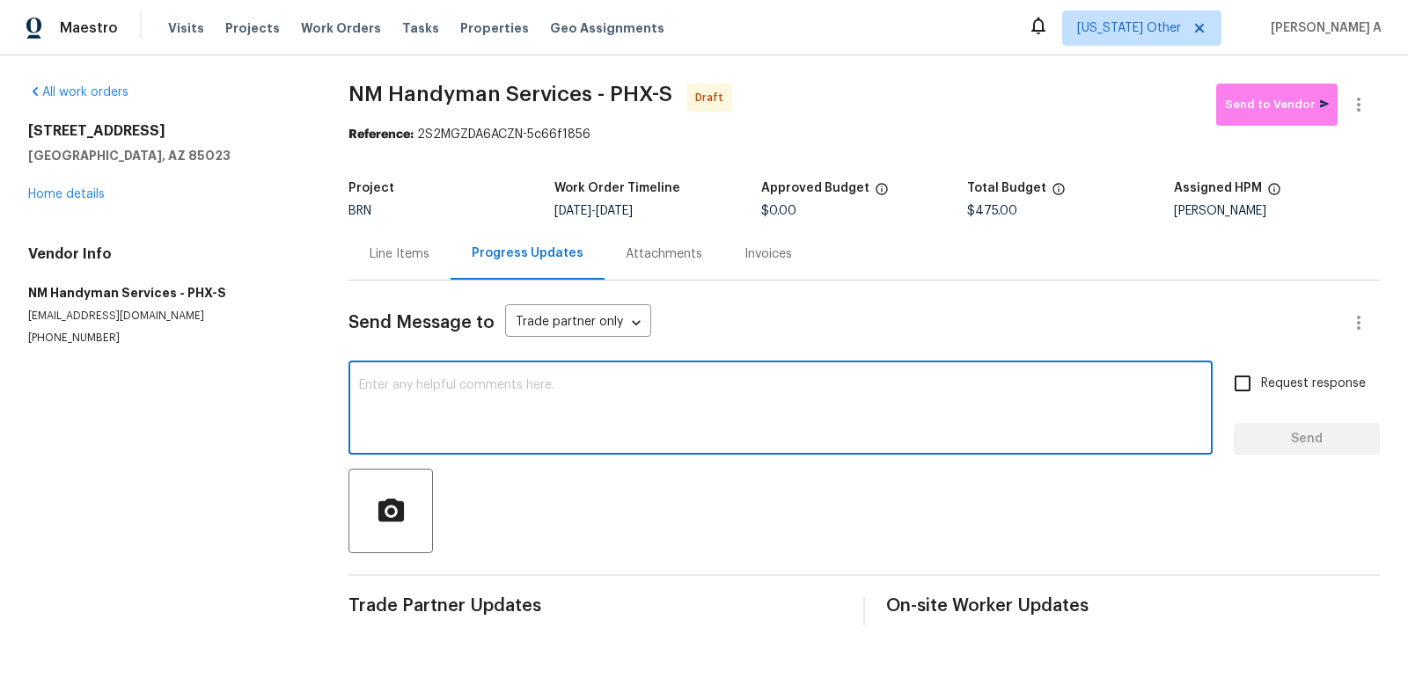
paste textarea "Hi, I'm Akshay from Opendoor. Just wanted to check if you received the workorde…"
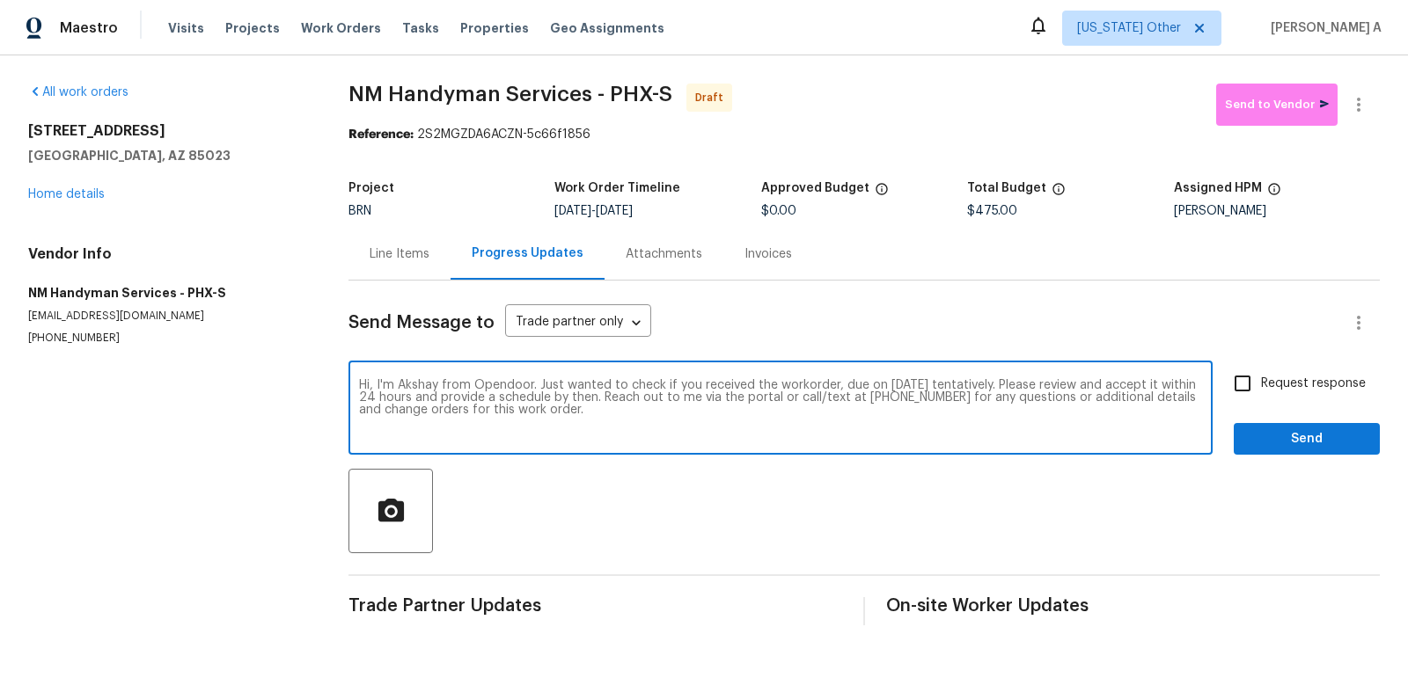
type textarea "Hi, I'm Akshay from Opendoor. Just wanted to check if you received the workorde…"
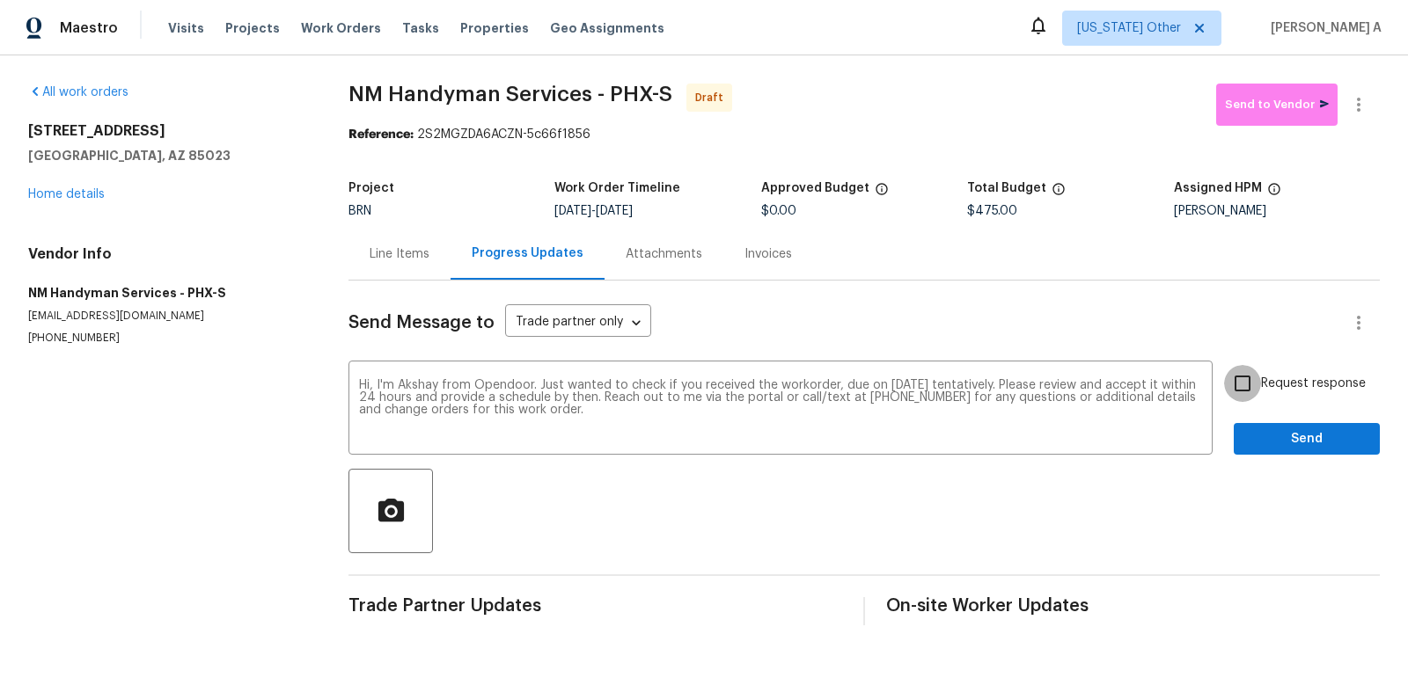
click at [1240, 392] on input "Request response" at bounding box center [1242, 383] width 37 height 37
checkbox input "true"
click at [1286, 438] on span "Send" at bounding box center [1306, 439] width 118 height 22
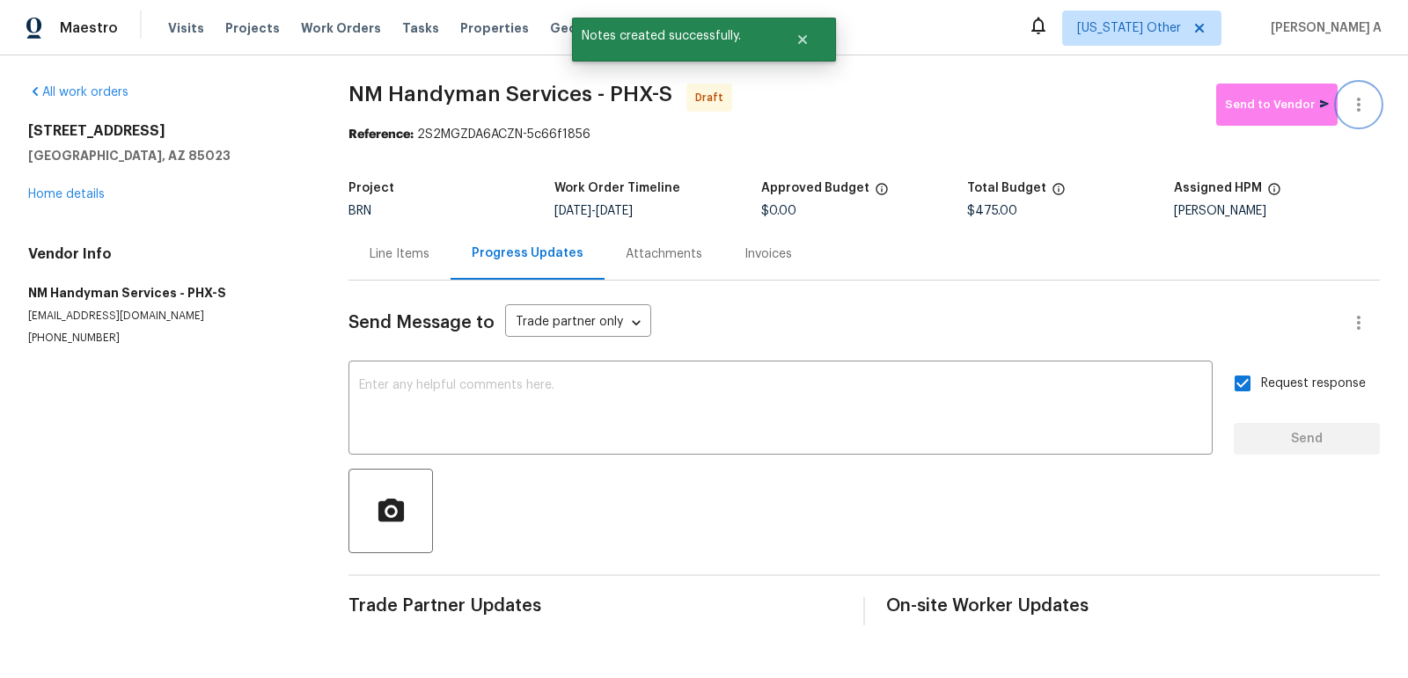
click at [1361, 99] on icon "button" at bounding box center [1358, 104] width 21 height 21
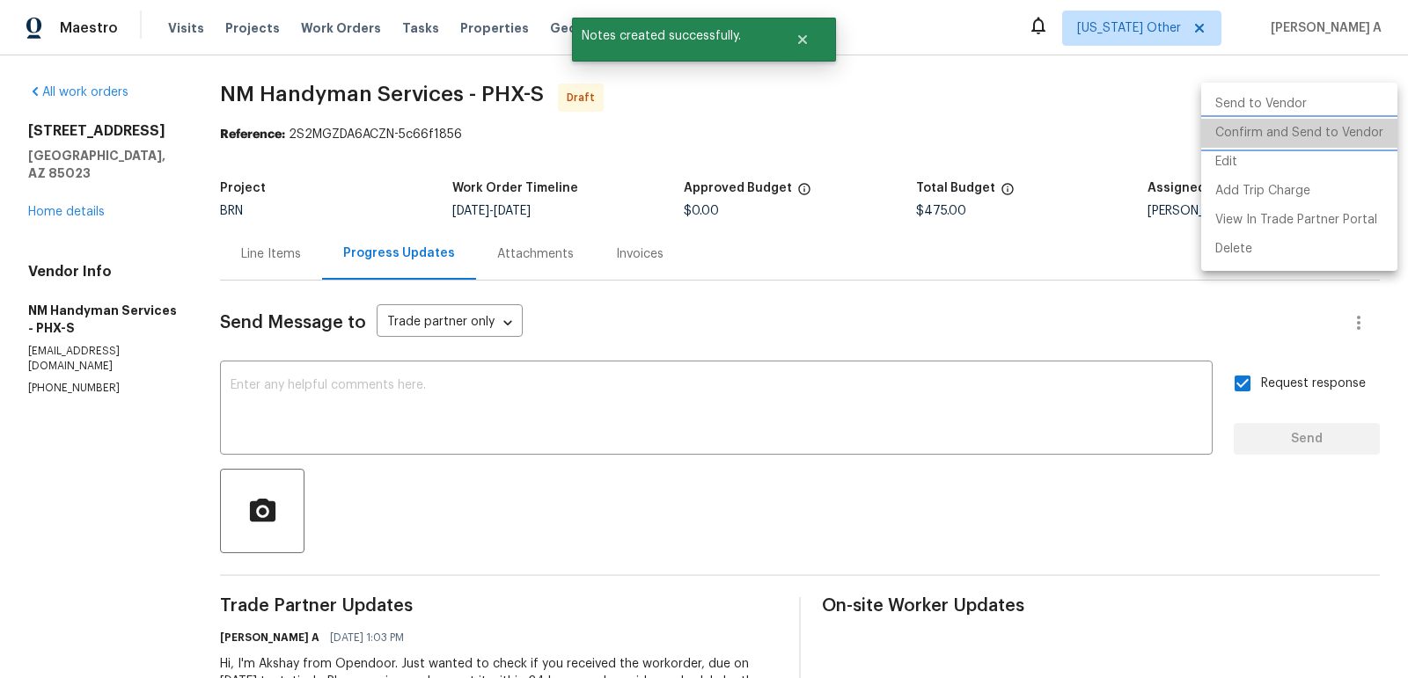
click at [1365, 121] on li "Confirm and Send to Vendor" at bounding box center [1299, 133] width 196 height 29
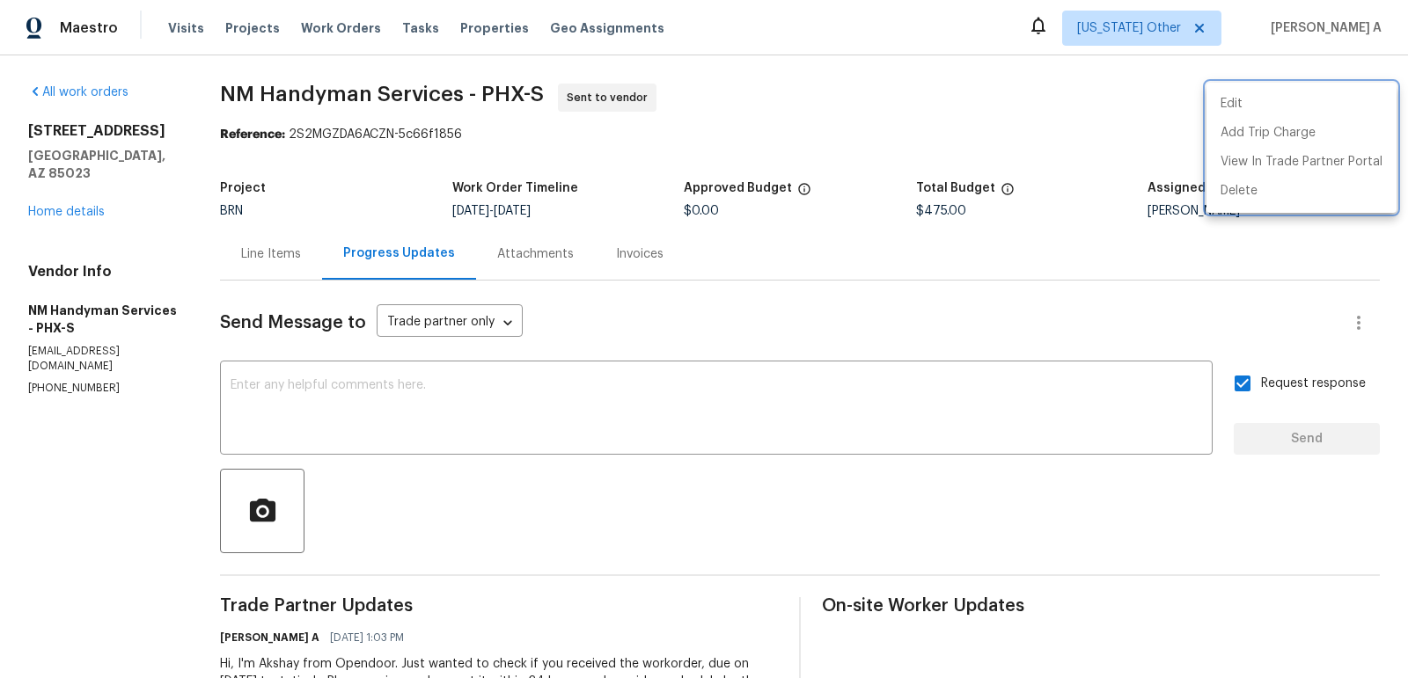
click at [340, 123] on div at bounding box center [704, 339] width 1408 height 678
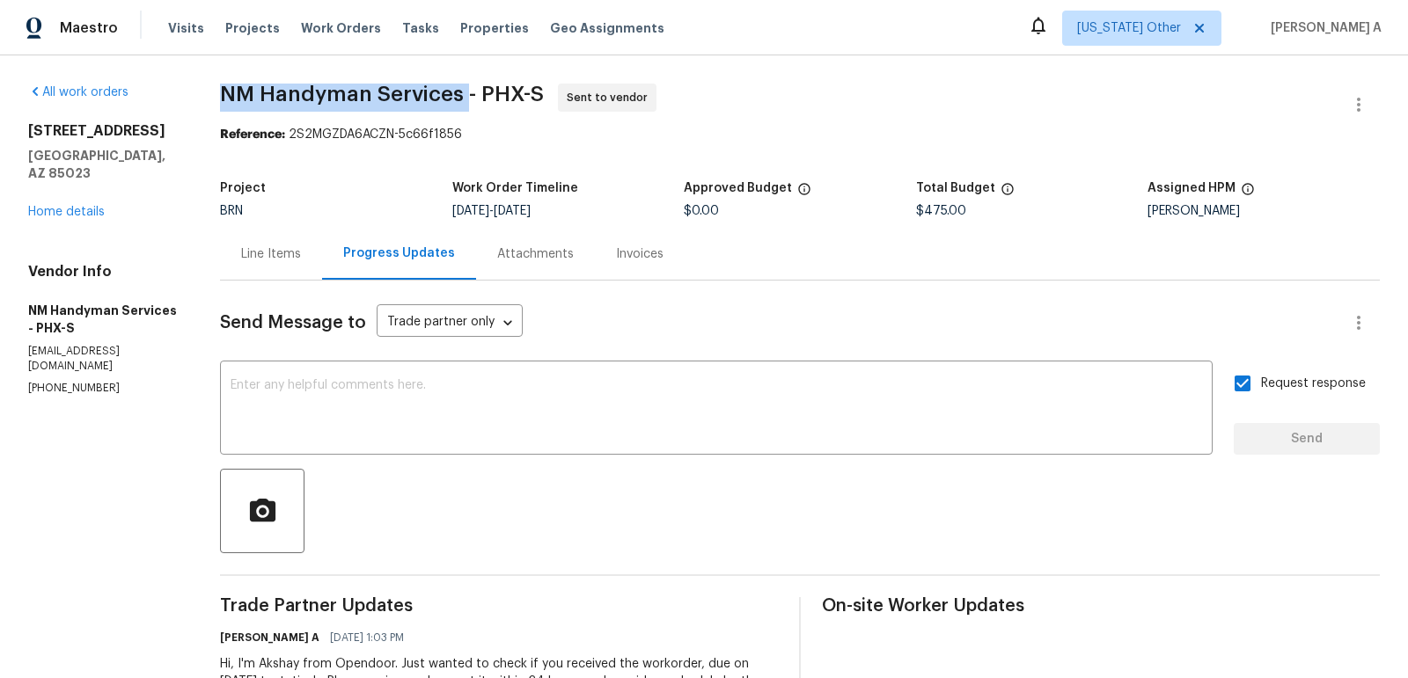
drag, startPoint x: 216, startPoint y: 94, endPoint x: 467, endPoint y: 97, distance: 250.7
click at [467, 97] on div "All work orders 15650 N 19th Ave Unit 1206 Phoenix, AZ 85023 Home details Vendo…" at bounding box center [704, 415] width 1408 height 720
copy span "NM Handyman Services"
drag, startPoint x: 221, startPoint y: 90, endPoint x: 462, endPoint y: 91, distance: 241.0
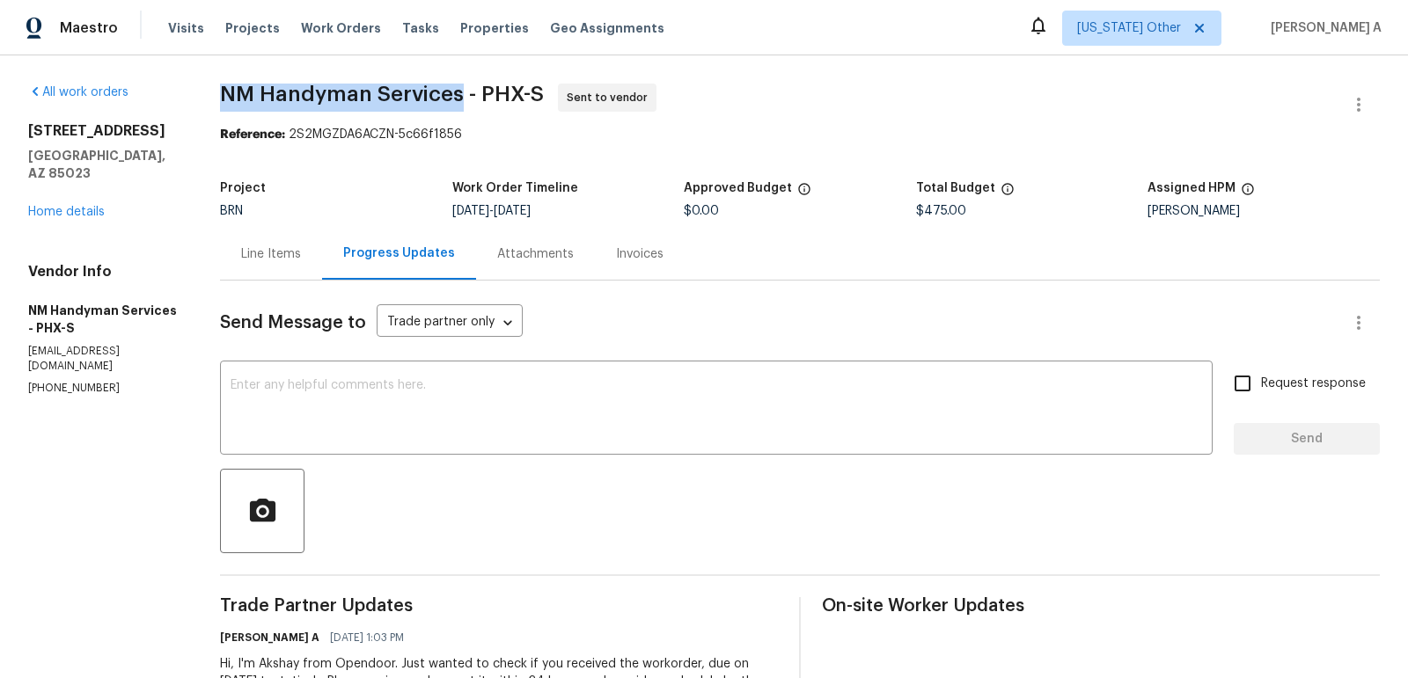
click at [463, 91] on div "All work orders [STREET_ADDRESS] Home details Vendor Info NM Handyman Services …" at bounding box center [704, 415] width 1408 height 720
click at [281, 274] on div "Line Items" at bounding box center [271, 254] width 102 height 52
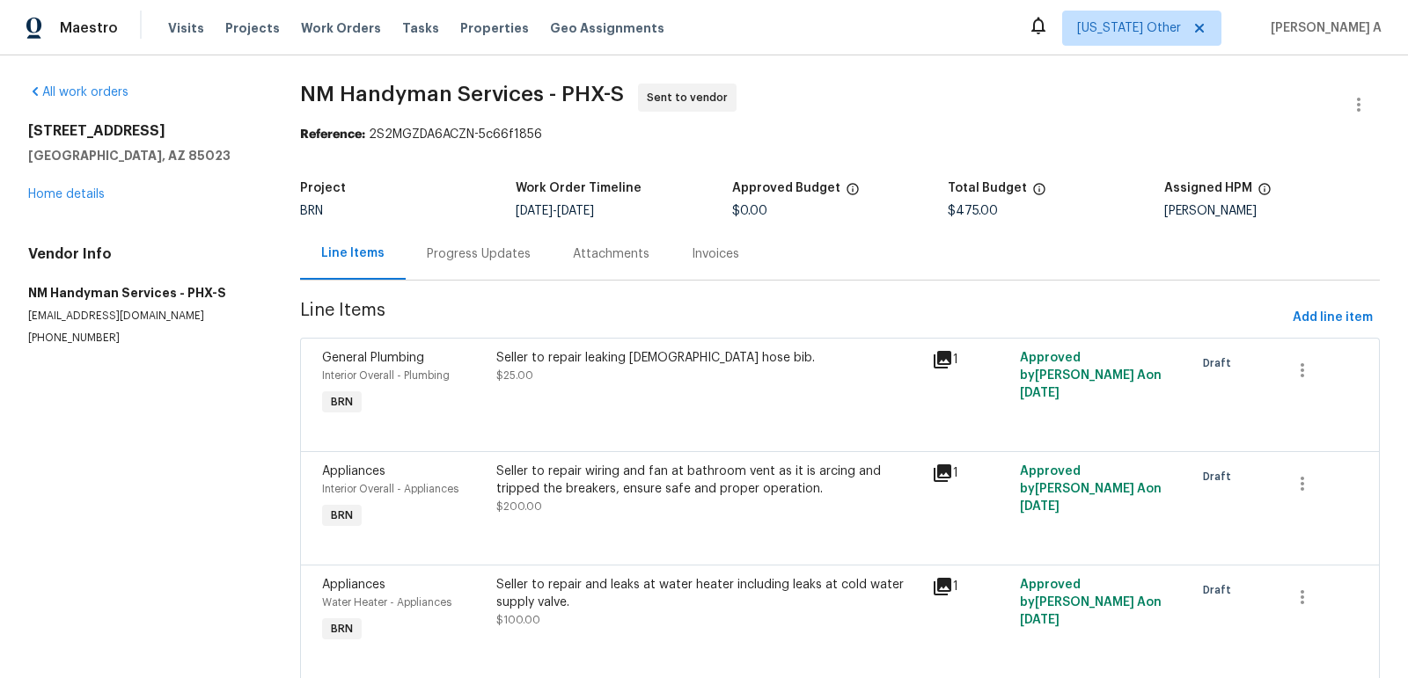
click at [476, 257] on div "Progress Updates" at bounding box center [479, 254] width 104 height 18
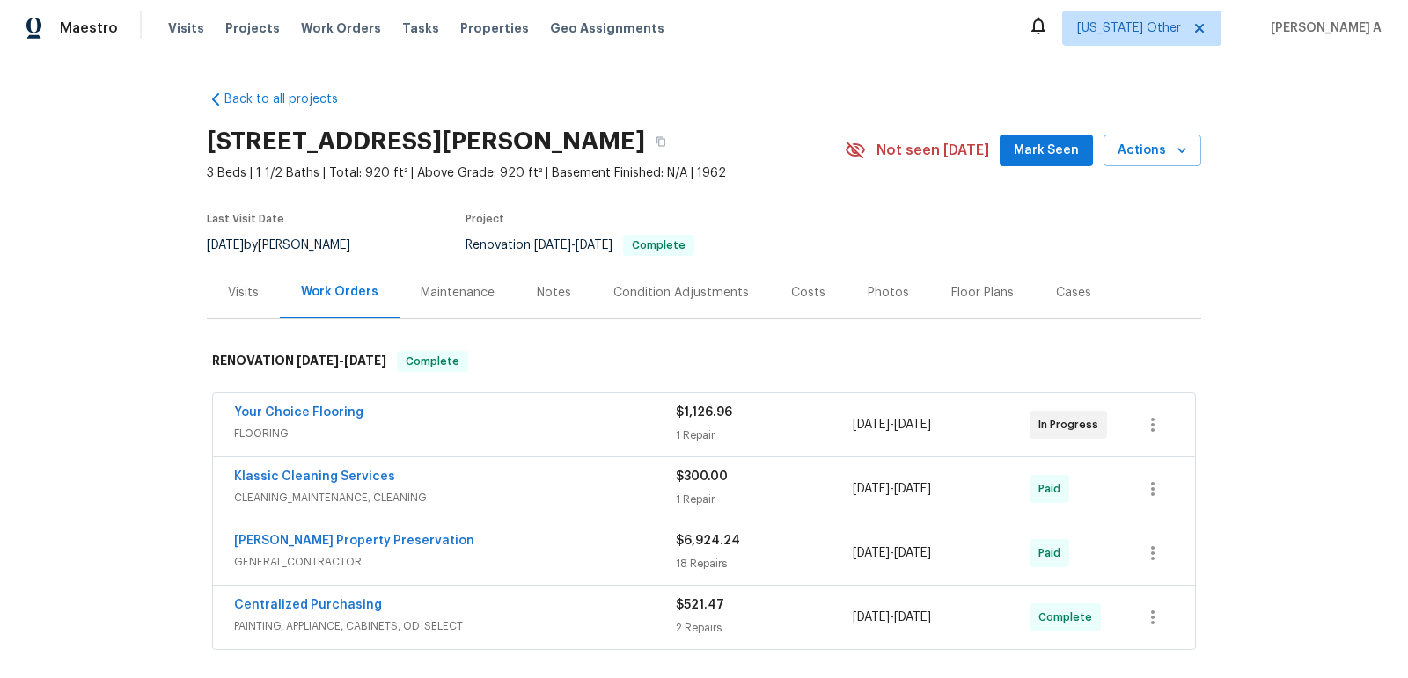
scroll to position [530, 0]
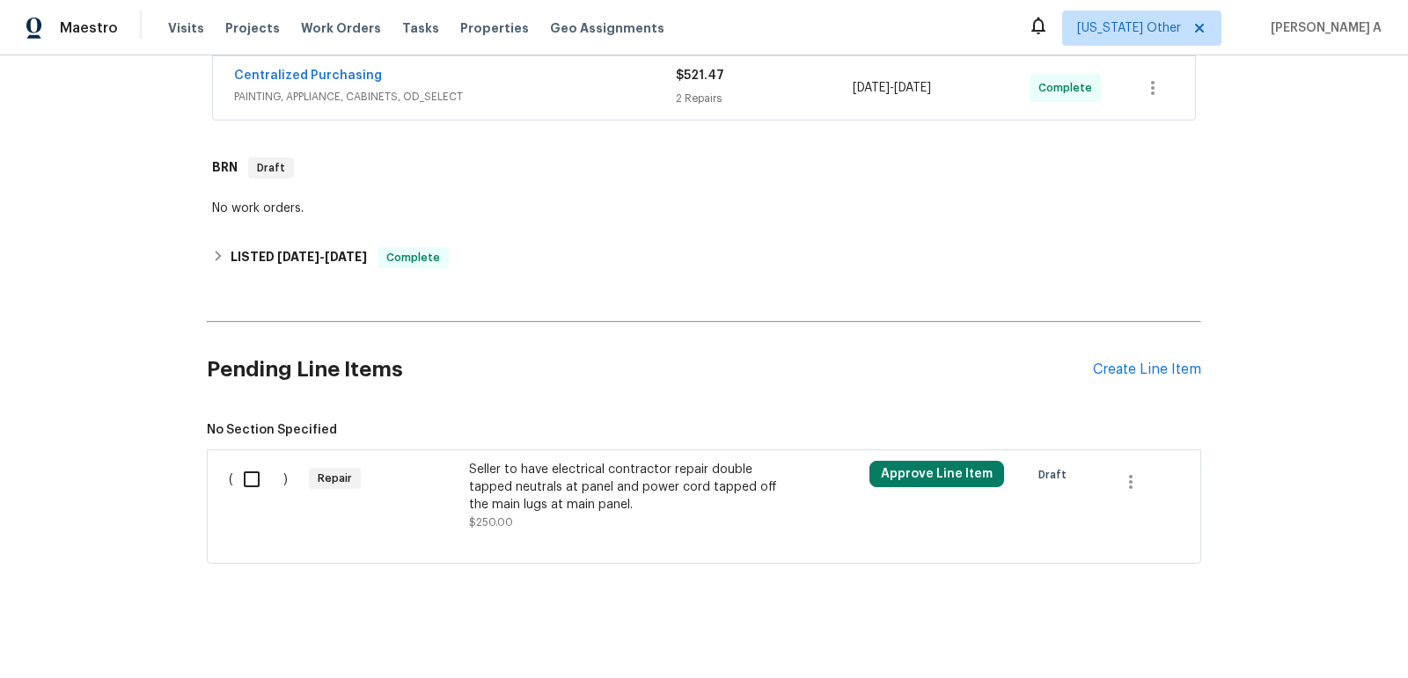
click at [594, 479] on div "Seller to have electrical contractor repair double tapped neutrals at panel and…" at bounding box center [624, 487] width 310 height 53
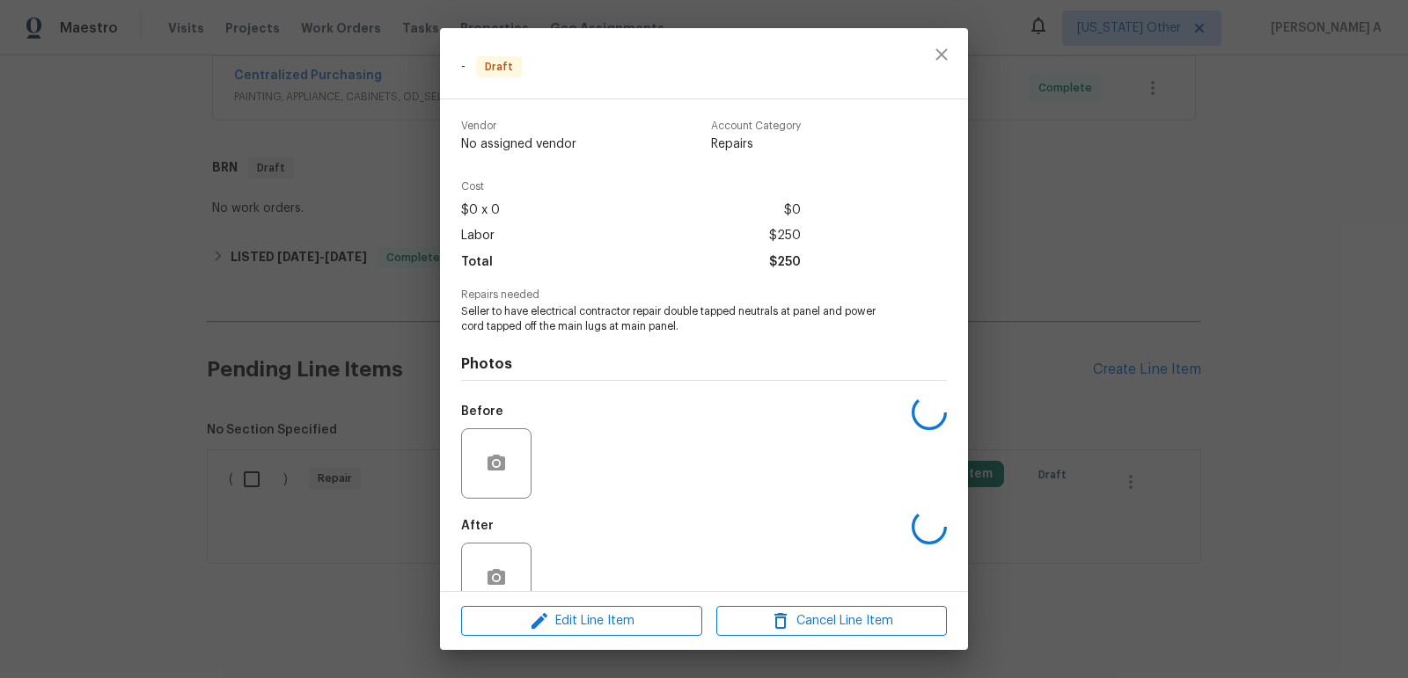
scroll to position [40, 0]
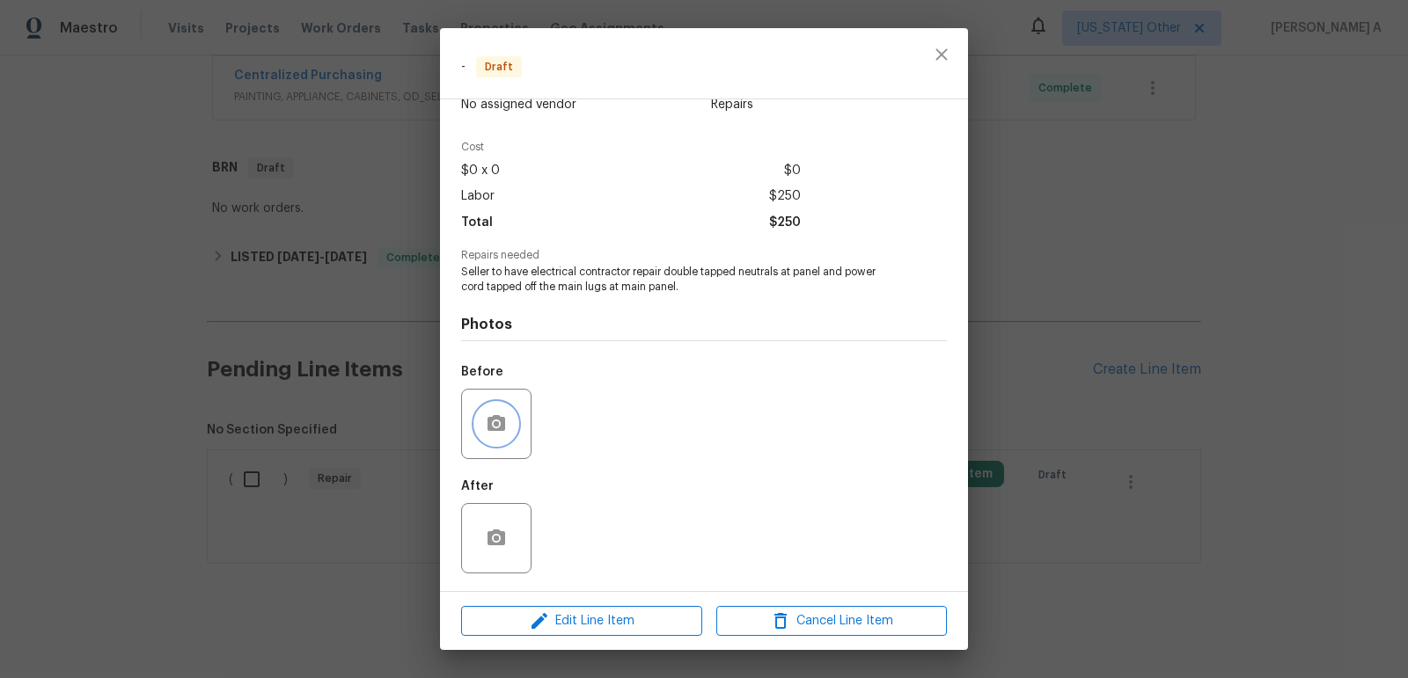
click at [495, 422] on circle "button" at bounding box center [496, 423] width 5 height 5
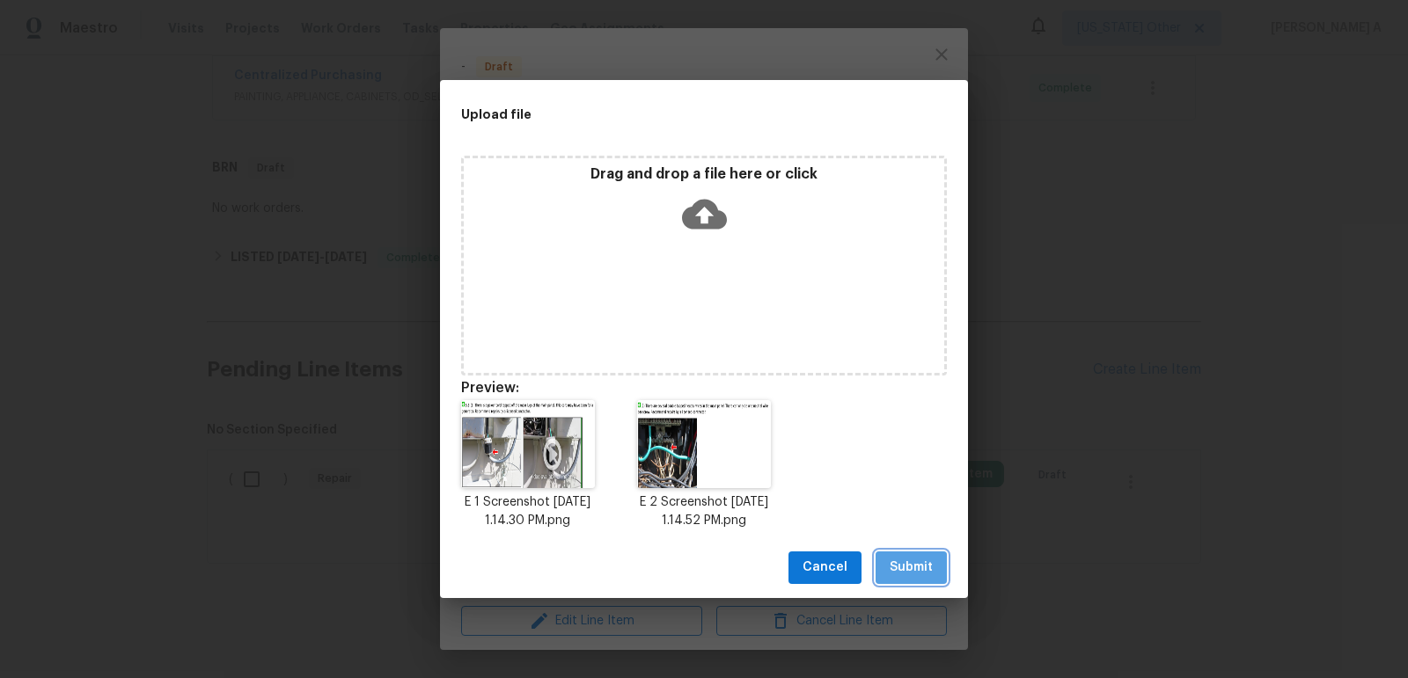
click at [906, 575] on span "Submit" at bounding box center [910, 568] width 43 height 22
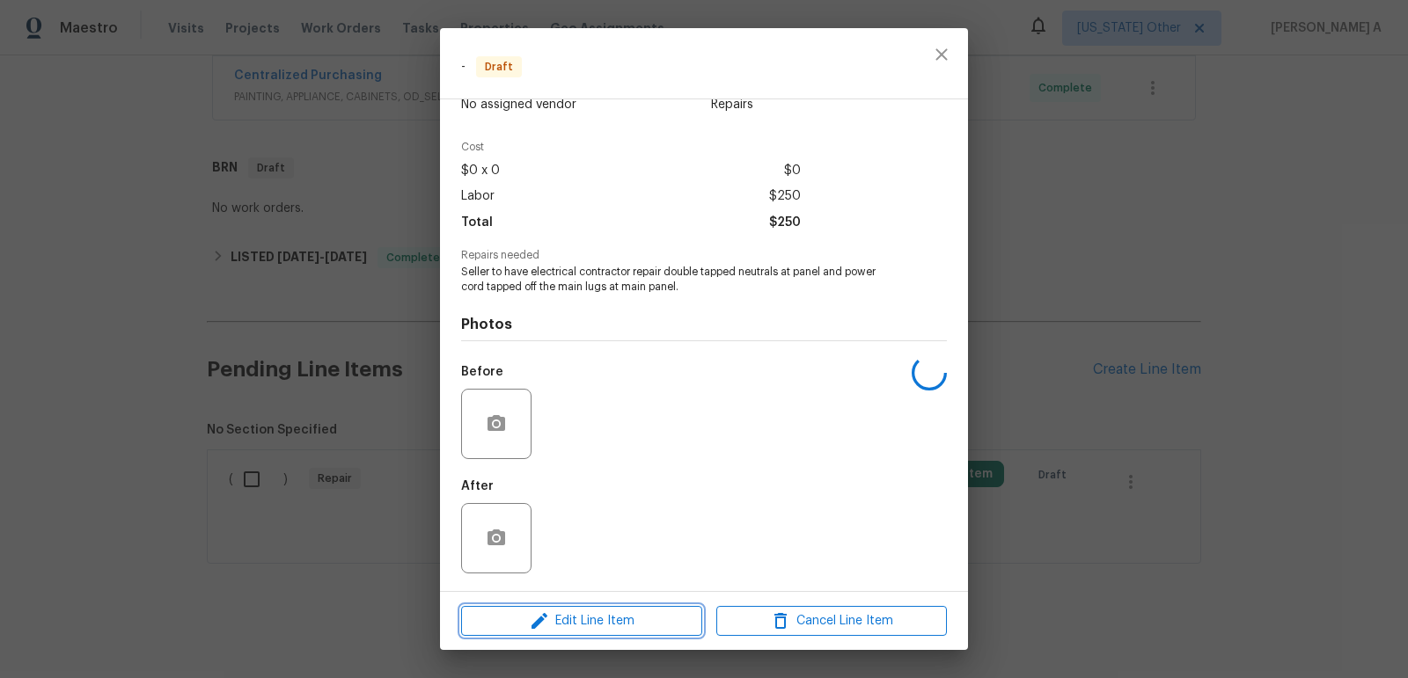
click at [647, 622] on span "Edit Line Item" at bounding box center [581, 622] width 230 height 22
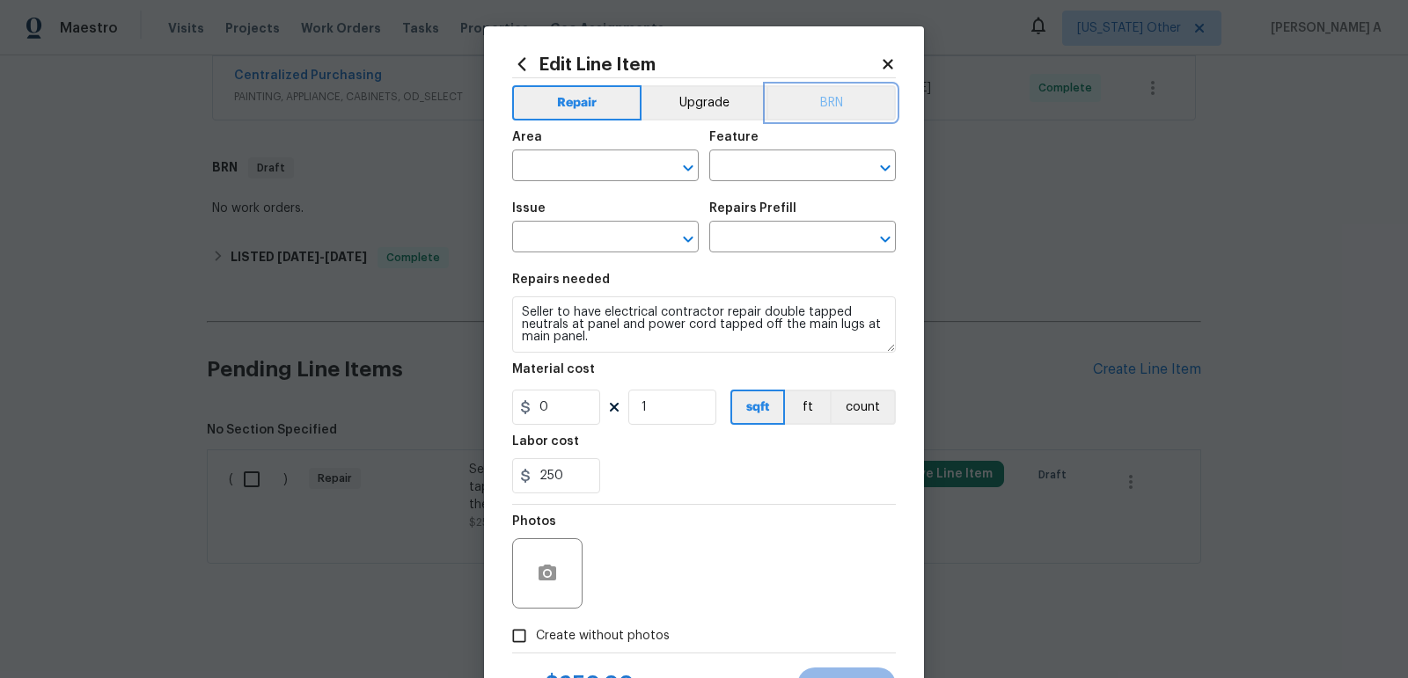
click at [824, 90] on button "BRN" at bounding box center [830, 102] width 129 height 35
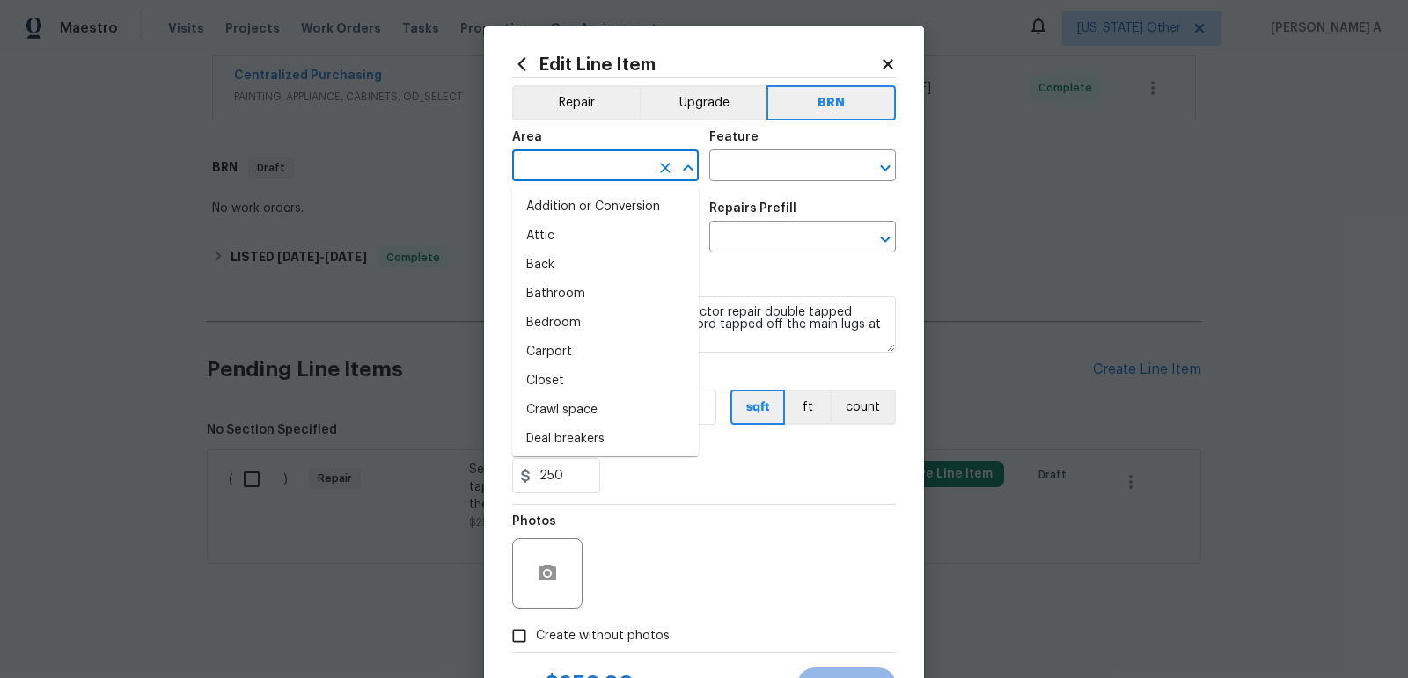
click at [576, 179] on input "text" at bounding box center [580, 167] width 137 height 27
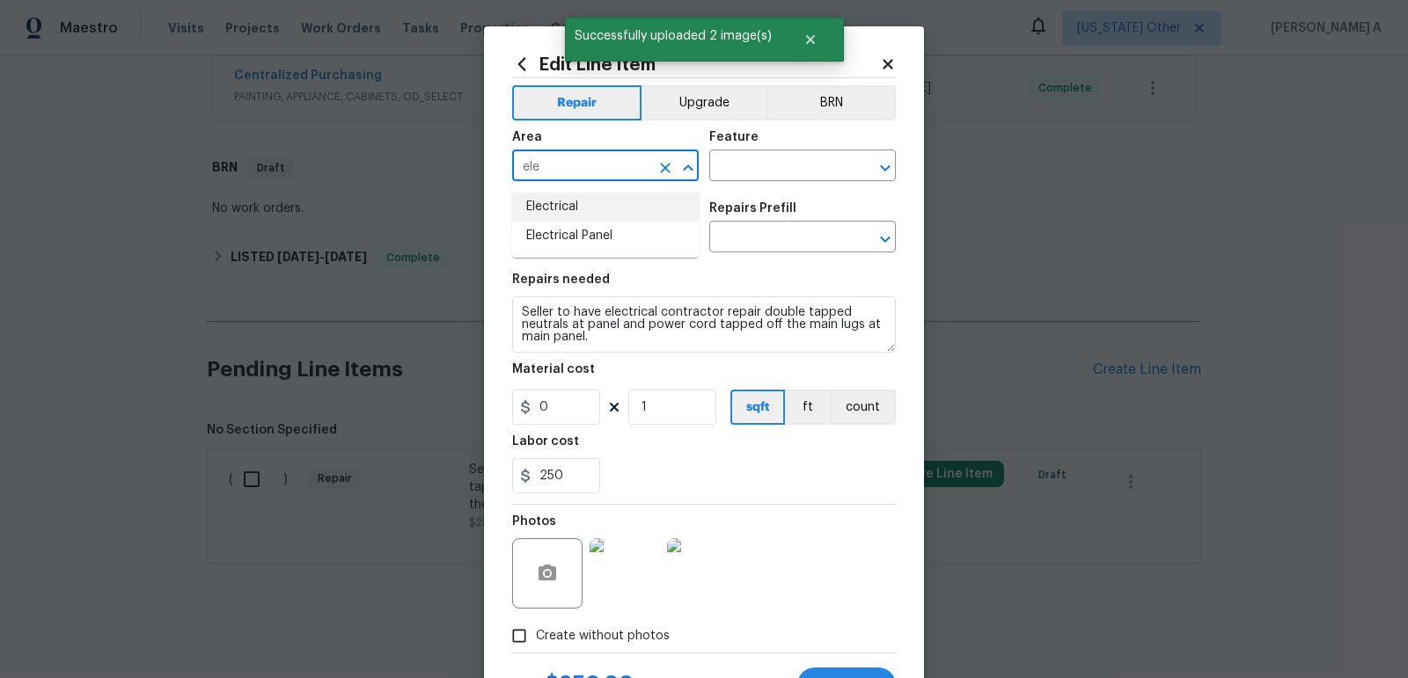
click at [583, 203] on li "Electrical" at bounding box center [605, 207] width 187 height 29
type input "Electrical"
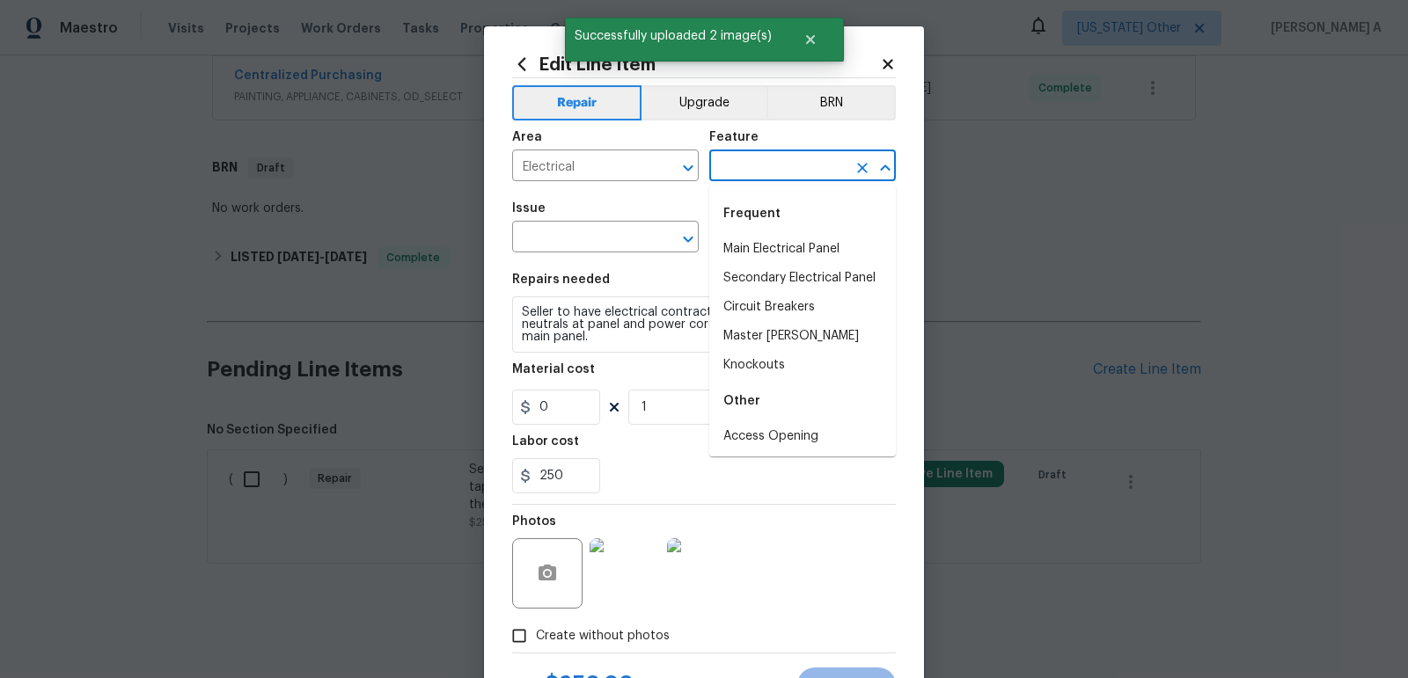
click at [735, 168] on input "text" at bounding box center [777, 167] width 137 height 27
click at [764, 245] on li "Main Electrical Panel" at bounding box center [802, 249] width 187 height 29
type input "Main Electrical Panel"
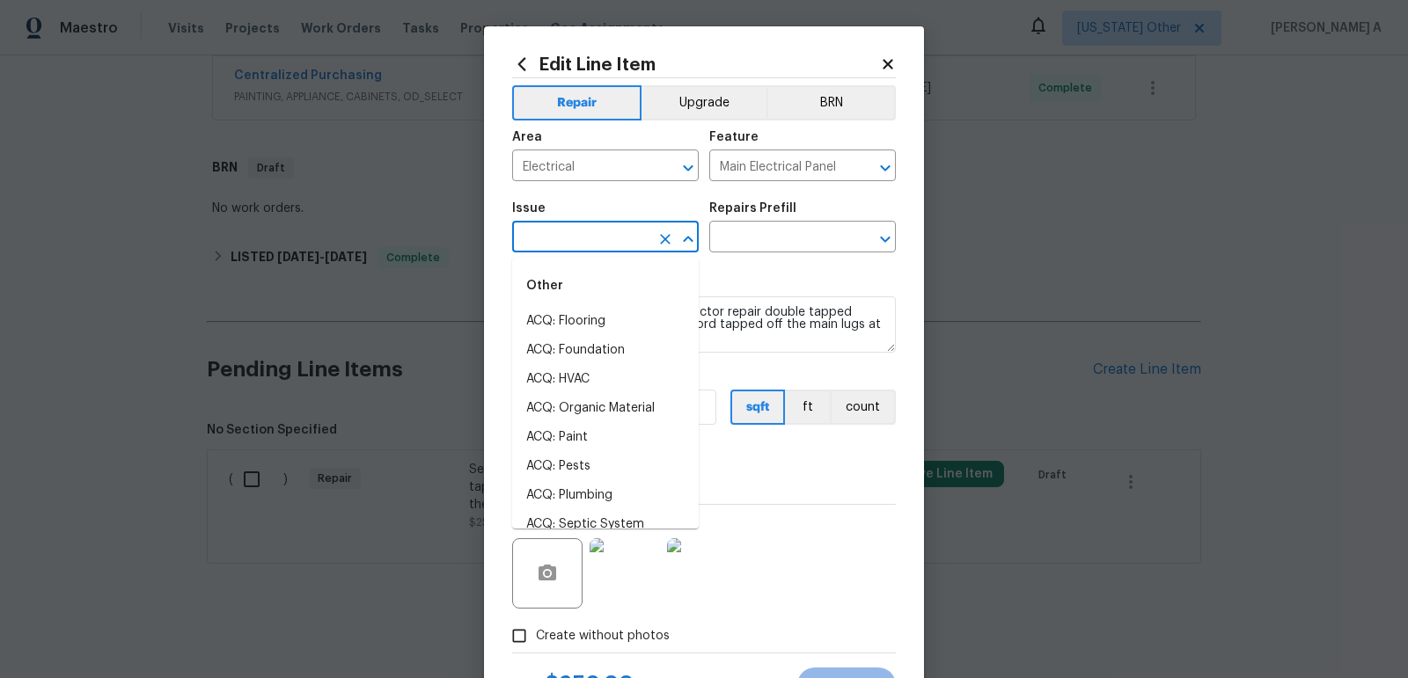
click at [577, 245] on input "text" at bounding box center [580, 238] width 137 height 27
click at [588, 324] on li "Electrical" at bounding box center [605, 321] width 187 height 29
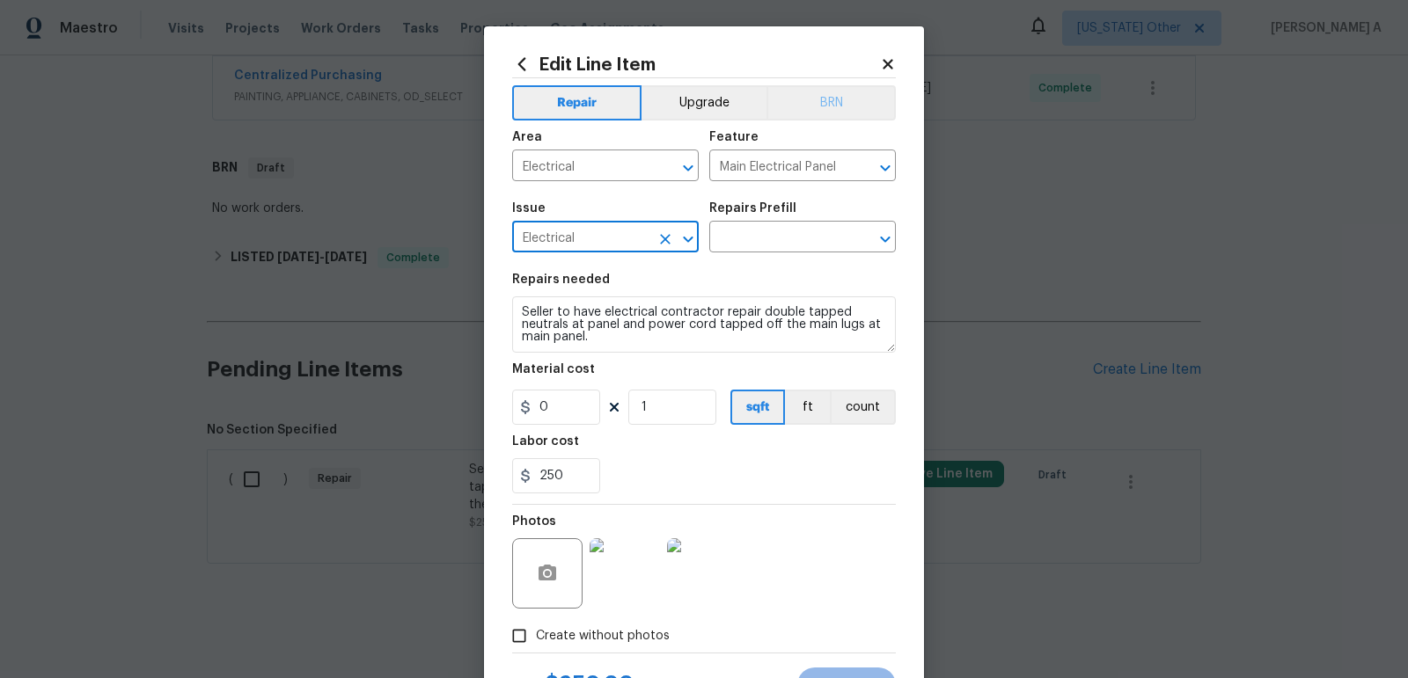
type input "Electrical"
click at [813, 113] on button "BRN" at bounding box center [830, 102] width 129 height 35
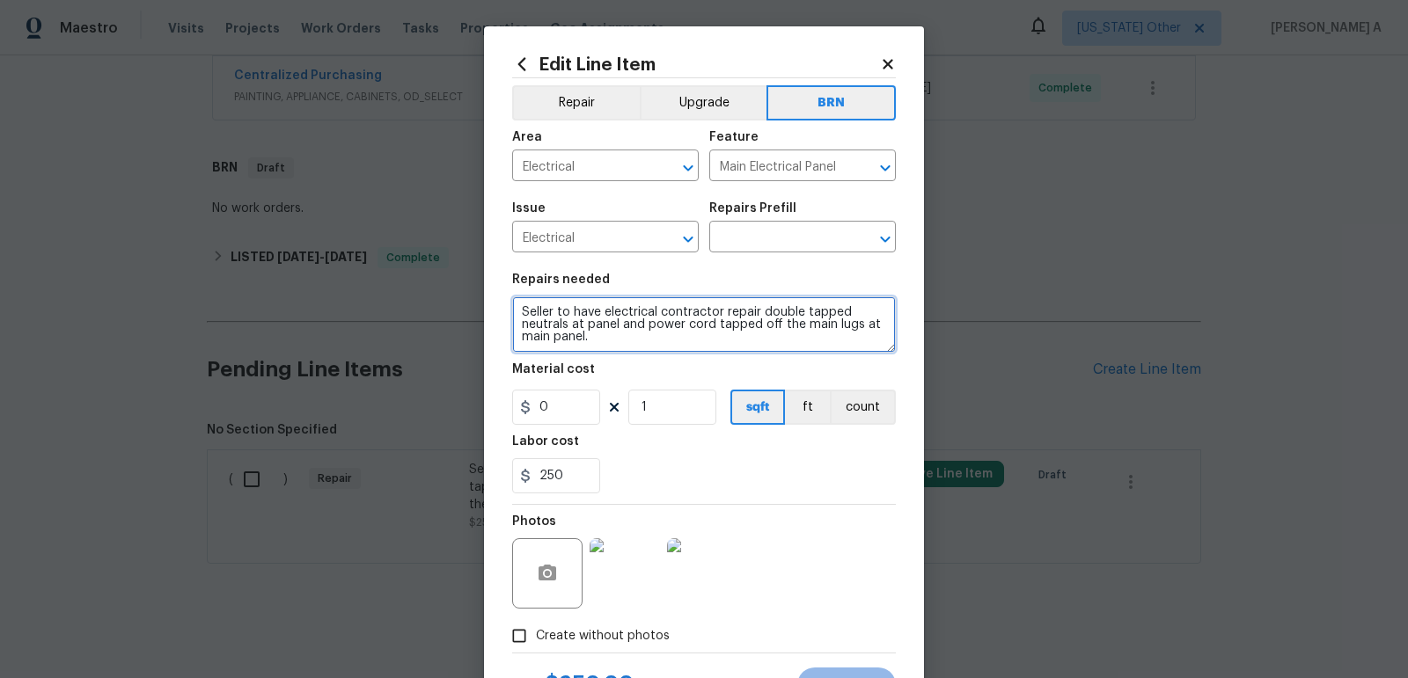
click at [651, 318] on textarea "Seller to have electrical contractor repair double tapped neutrals at panel and…" at bounding box center [704, 324] width 384 height 56
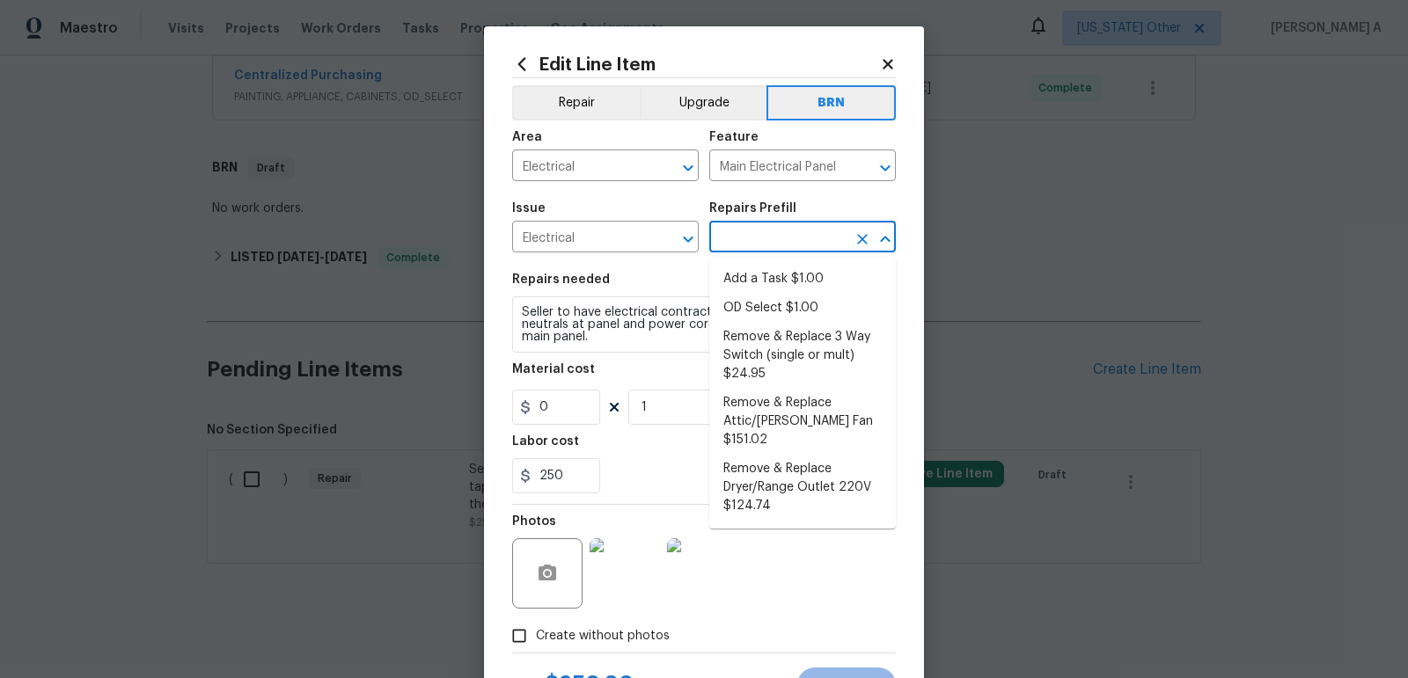
click at [776, 244] on input "text" at bounding box center [777, 238] width 137 height 27
click at [777, 274] on li "Add a Task $1.00" at bounding box center [802, 279] width 187 height 29
type input "Add a Task $1.00"
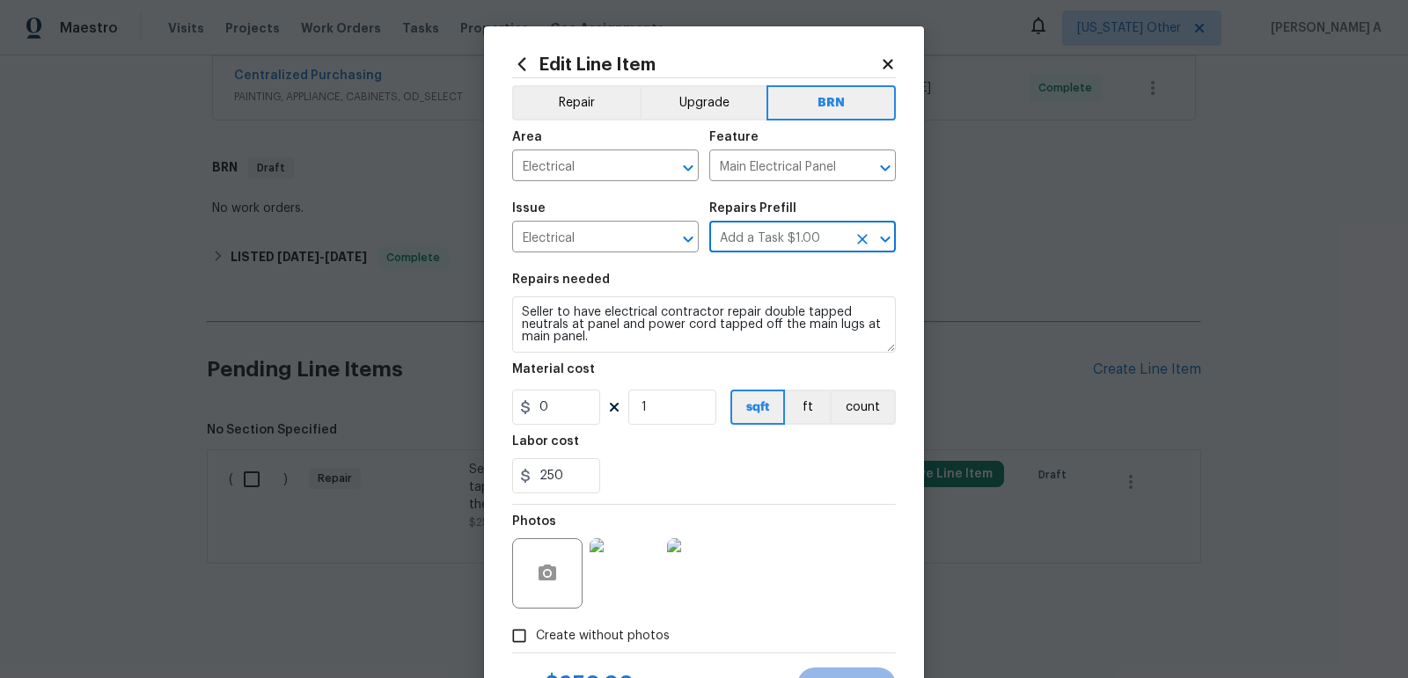
type textarea "HPM to detail"
type input "1"
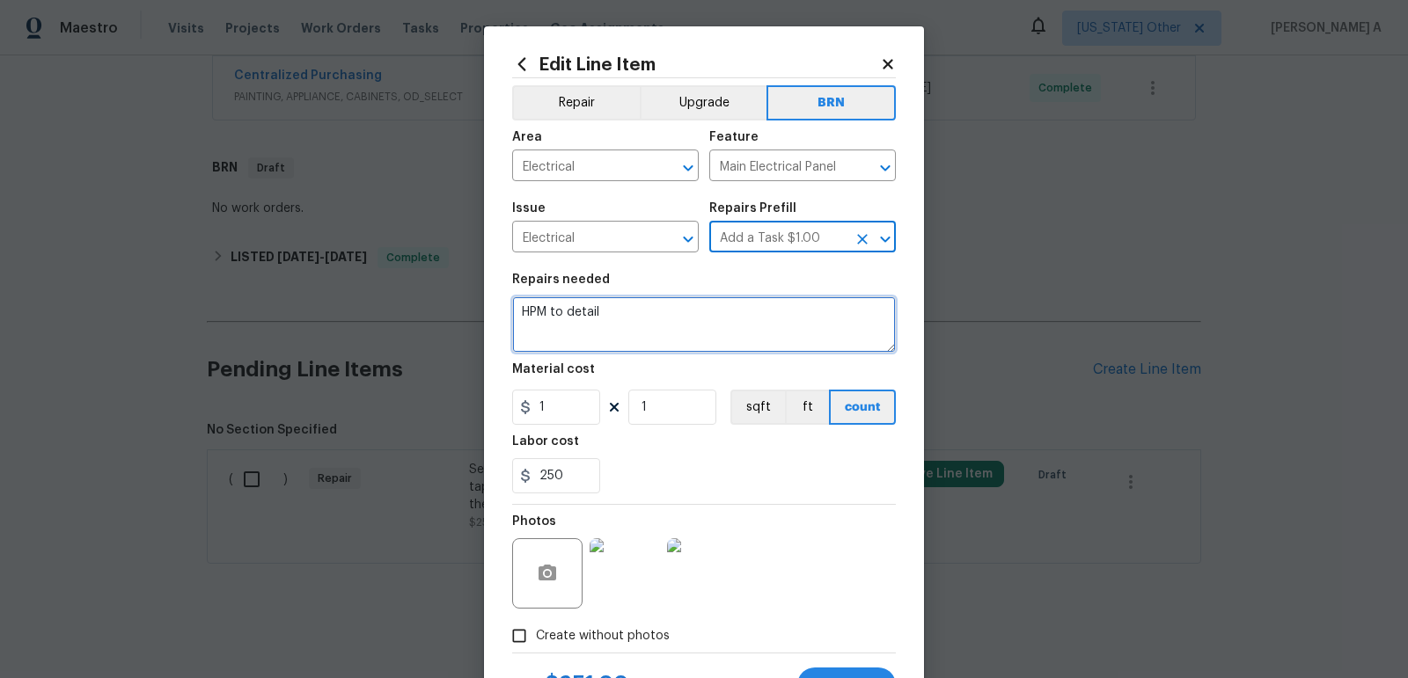
click at [706, 326] on textarea "HPM to detail" at bounding box center [704, 324] width 384 height 56
paste textarea "Seller to have electrical contractor repair double tapped neutrals at panel and…"
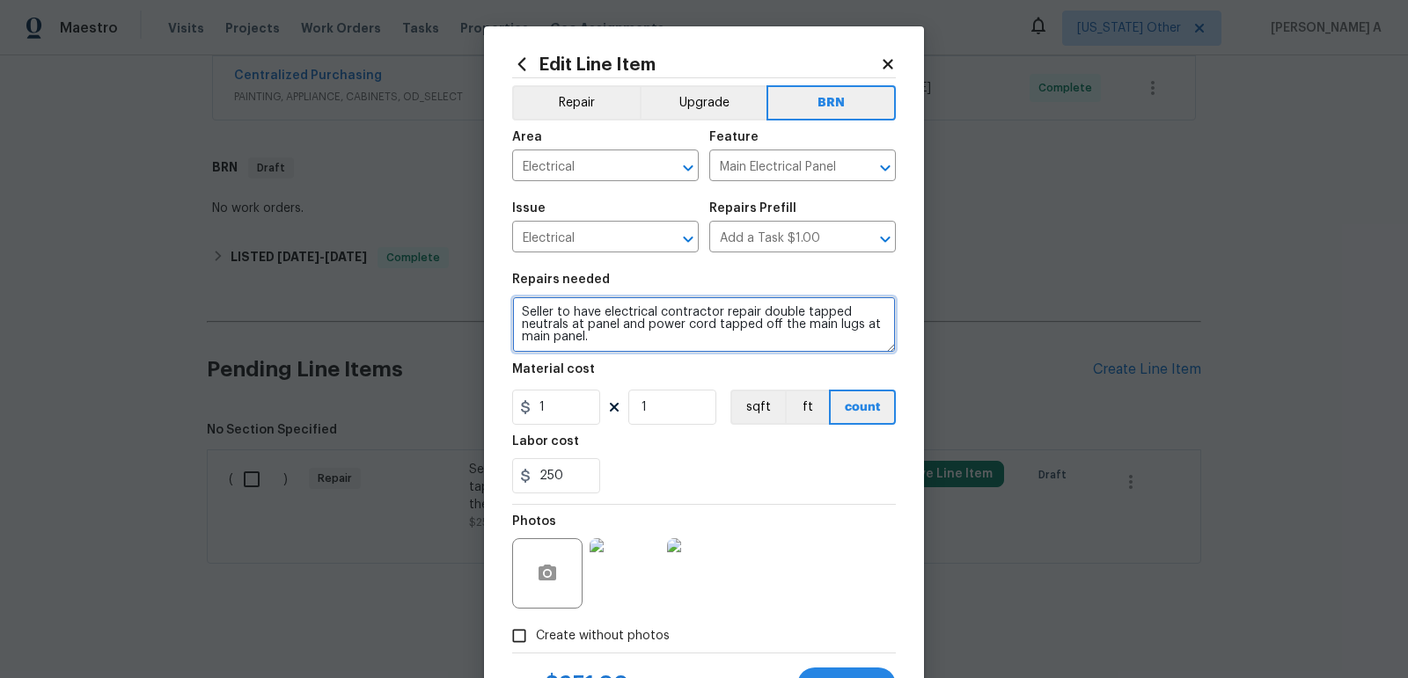
type textarea "Seller to have electrical contractor repair double tapped neutrals at panel and…"
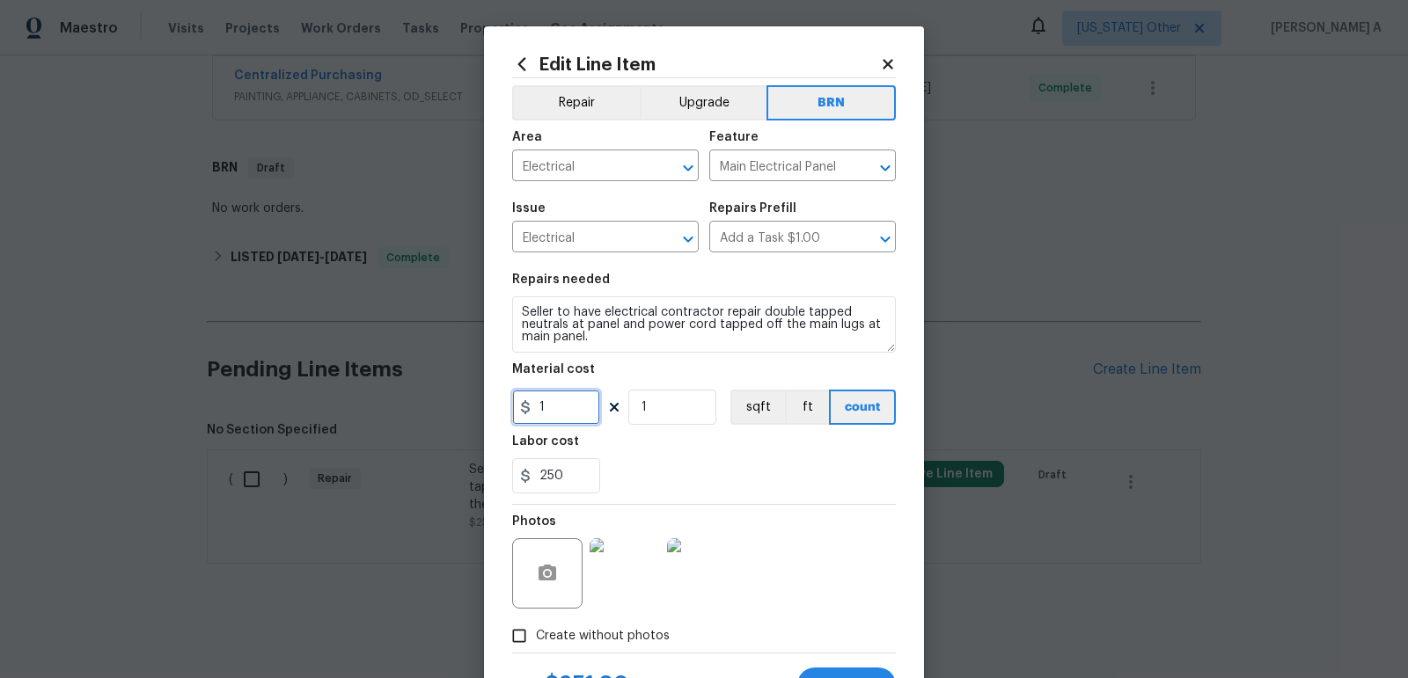
drag, startPoint x: 566, startPoint y: 417, endPoint x: 395, endPoint y: 406, distance: 171.0
click at [395, 406] on div "Edit Line Item Repair Upgrade BRN Area Electrical ​ Feature Main Electrical Pan…" at bounding box center [704, 339] width 1408 height 678
type input "0"
click at [613, 465] on div "250" at bounding box center [704, 475] width 384 height 35
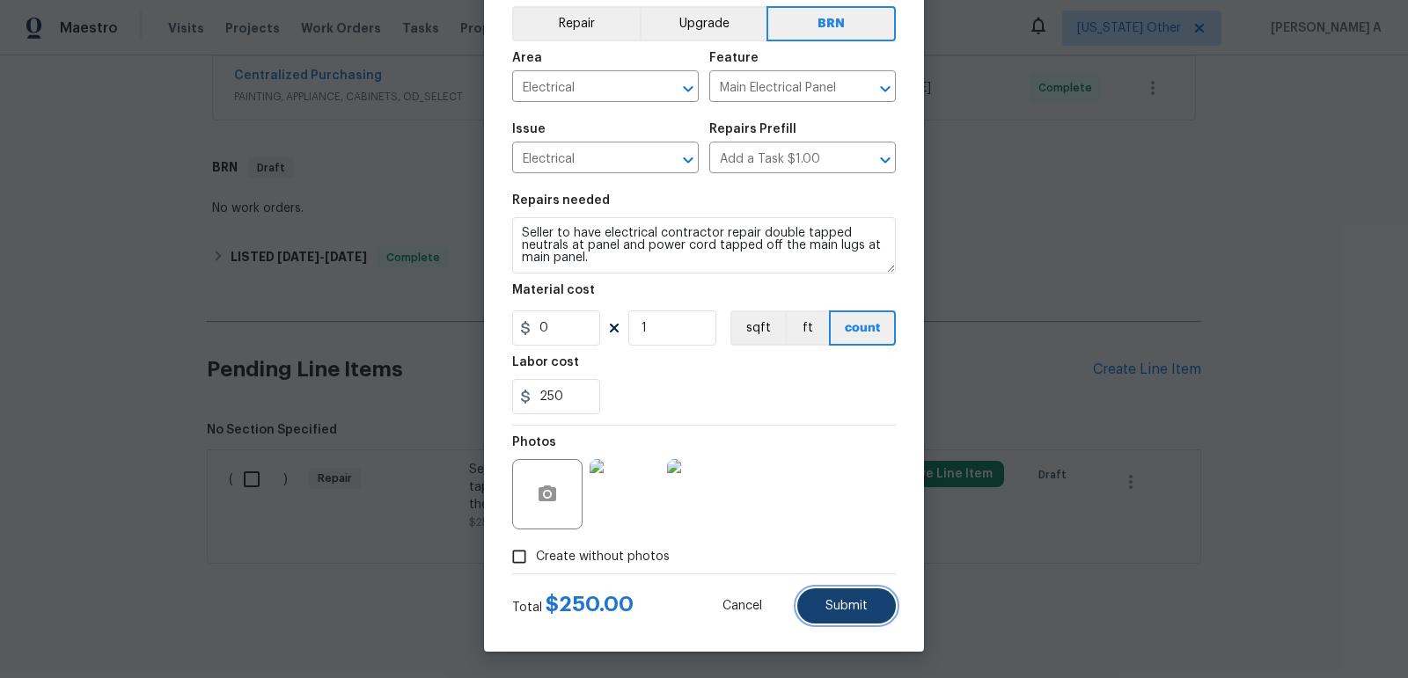
click at [836, 608] on span "Submit" at bounding box center [846, 606] width 42 height 13
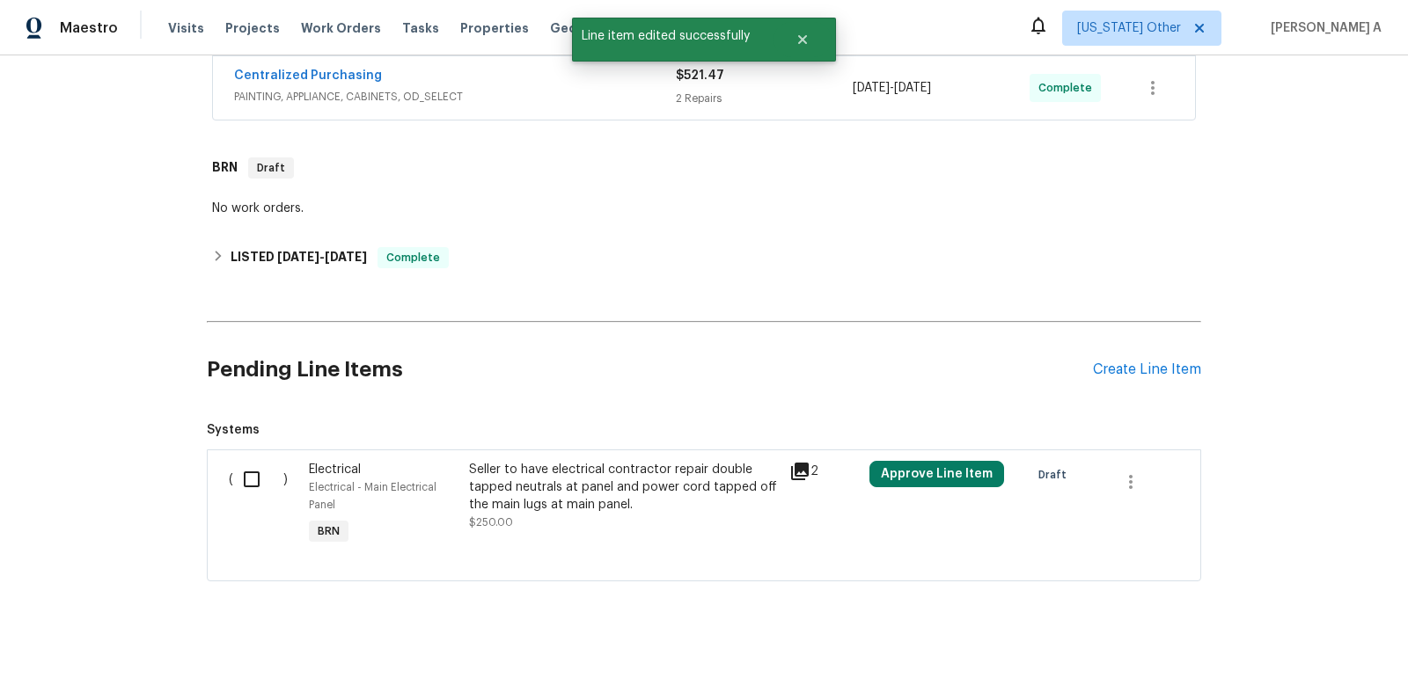
scroll to position [547, 0]
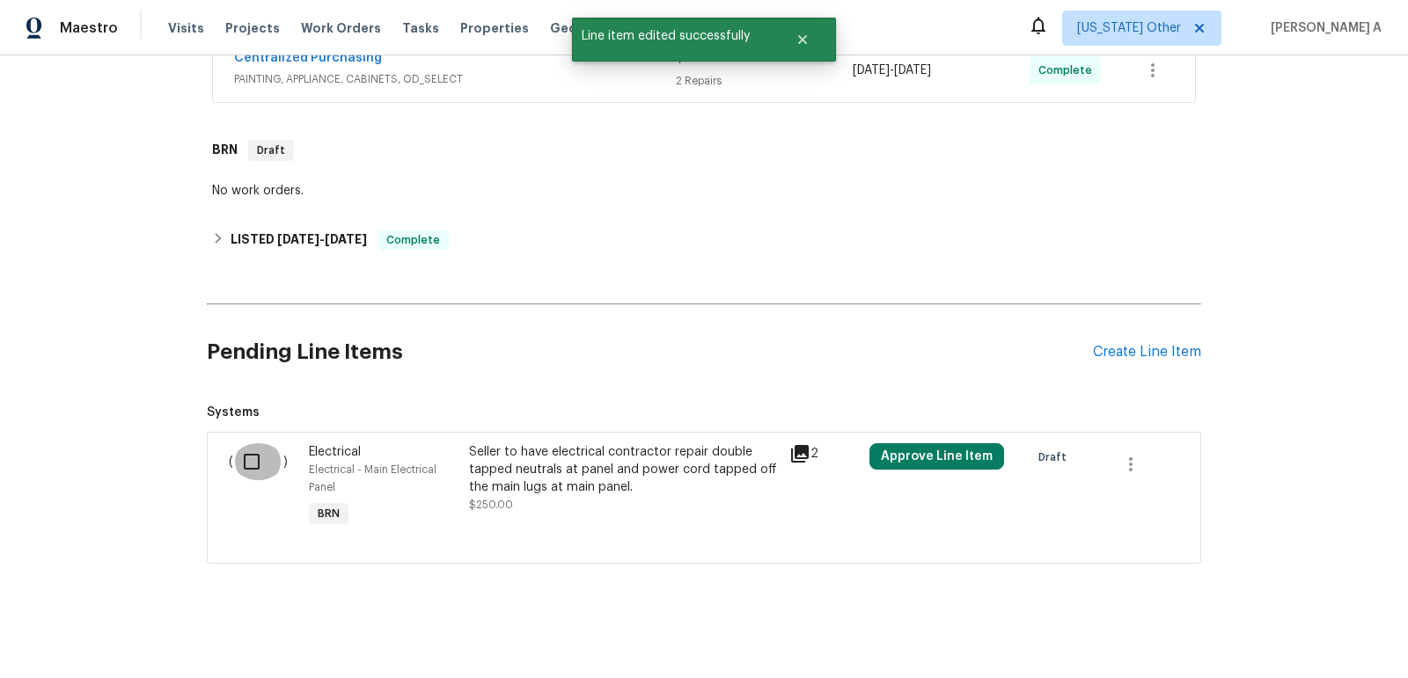
click at [260, 464] on input "checkbox" at bounding box center [258, 461] width 50 height 37
checkbox input "true"
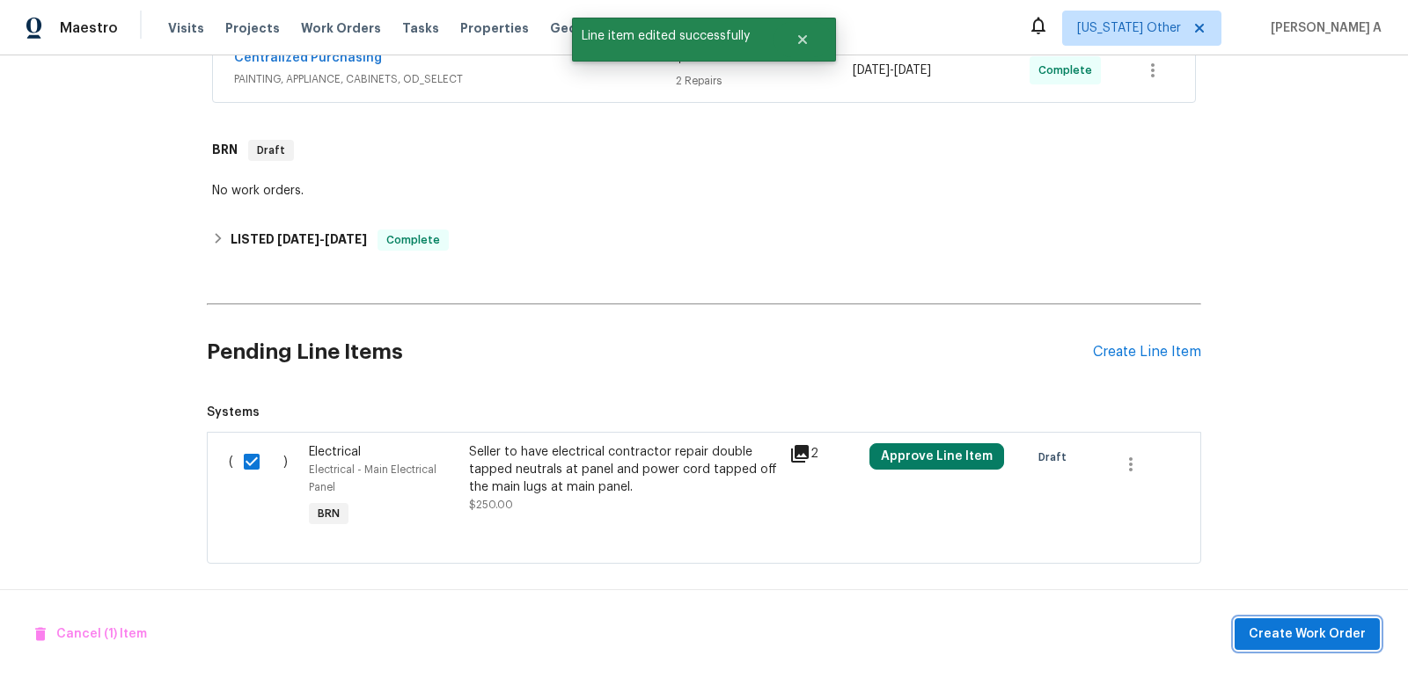
click at [1341, 635] on span "Create Work Order" at bounding box center [1306, 635] width 117 height 22
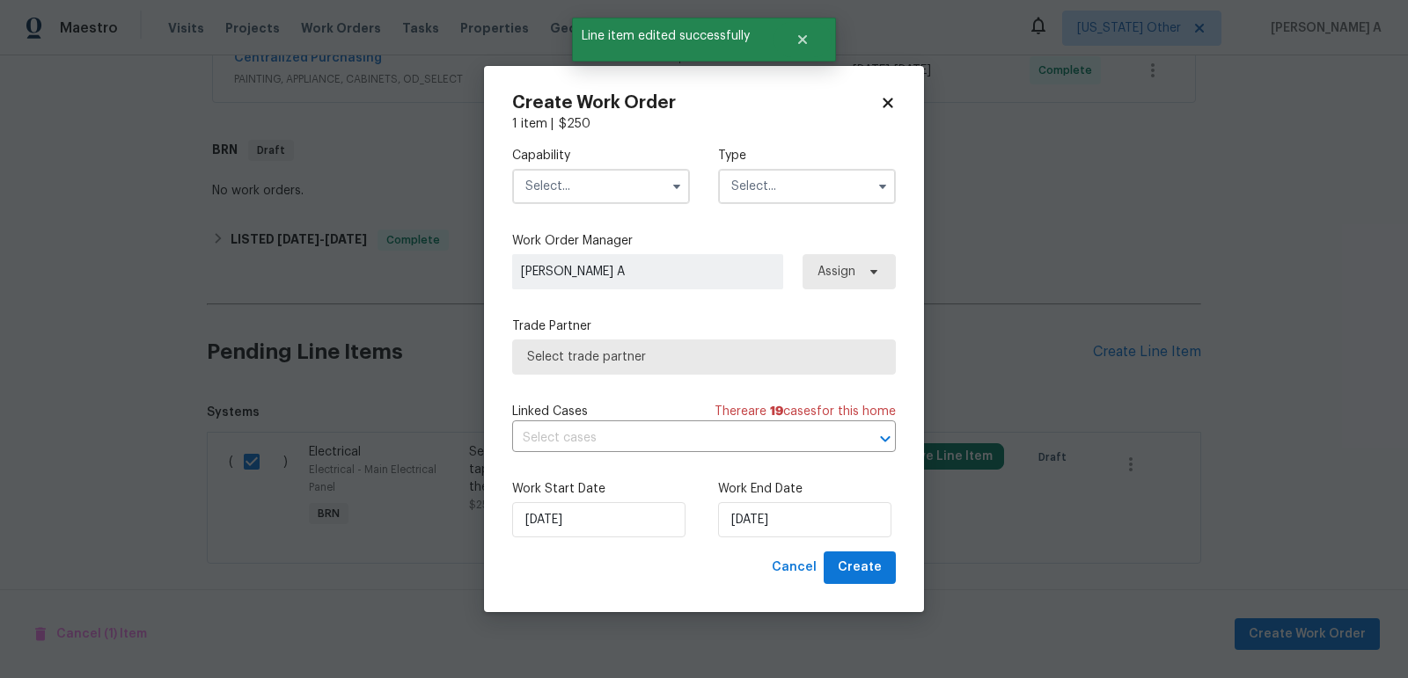
click at [570, 174] on input "text" at bounding box center [601, 186] width 178 height 35
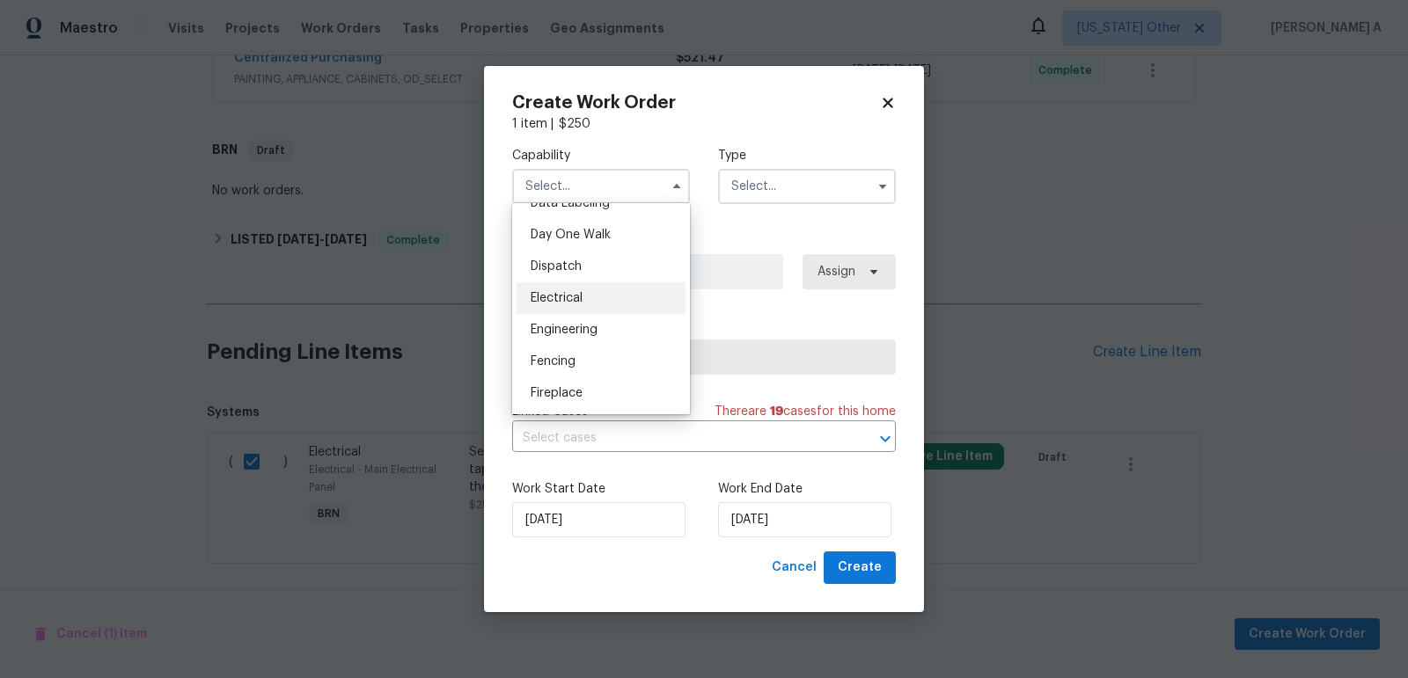
scroll to position [480, 0]
click at [575, 296] on span "Electrical" at bounding box center [556, 299] width 52 height 12
type input "Electrical"
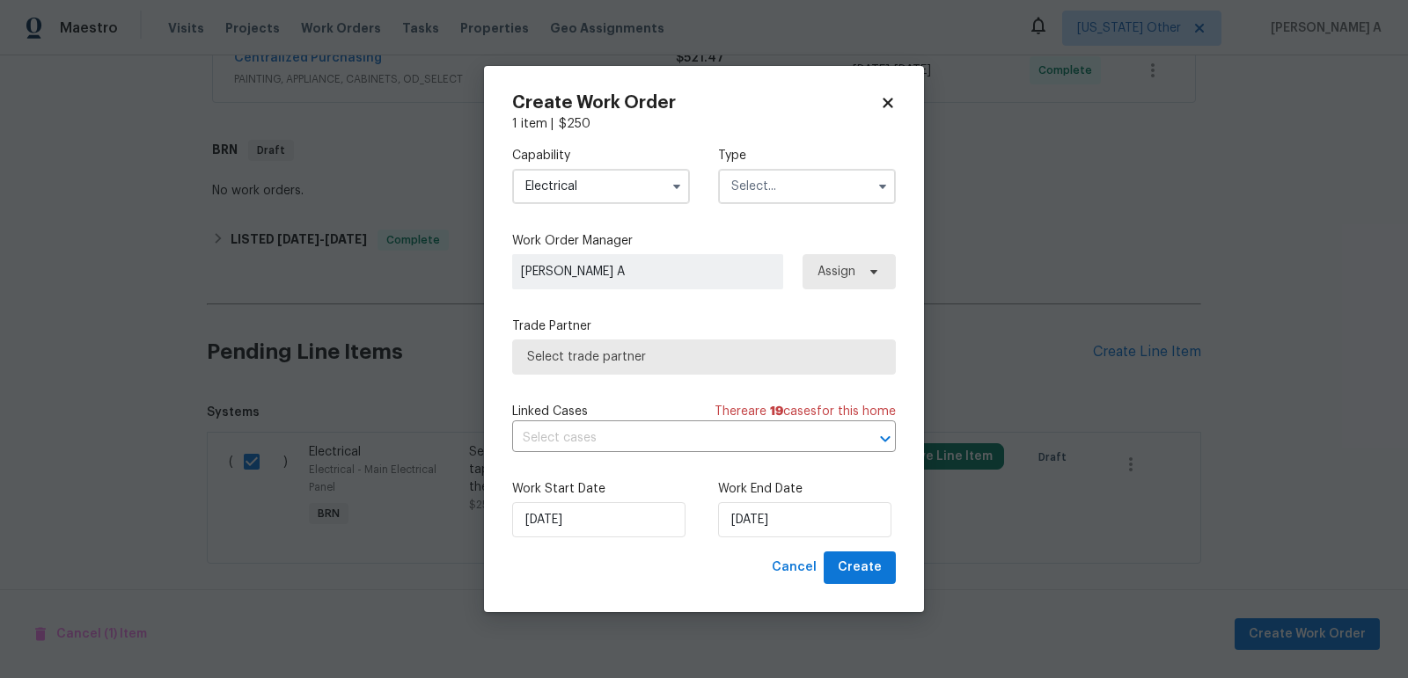
click at [773, 197] on input "text" at bounding box center [807, 186] width 178 height 35
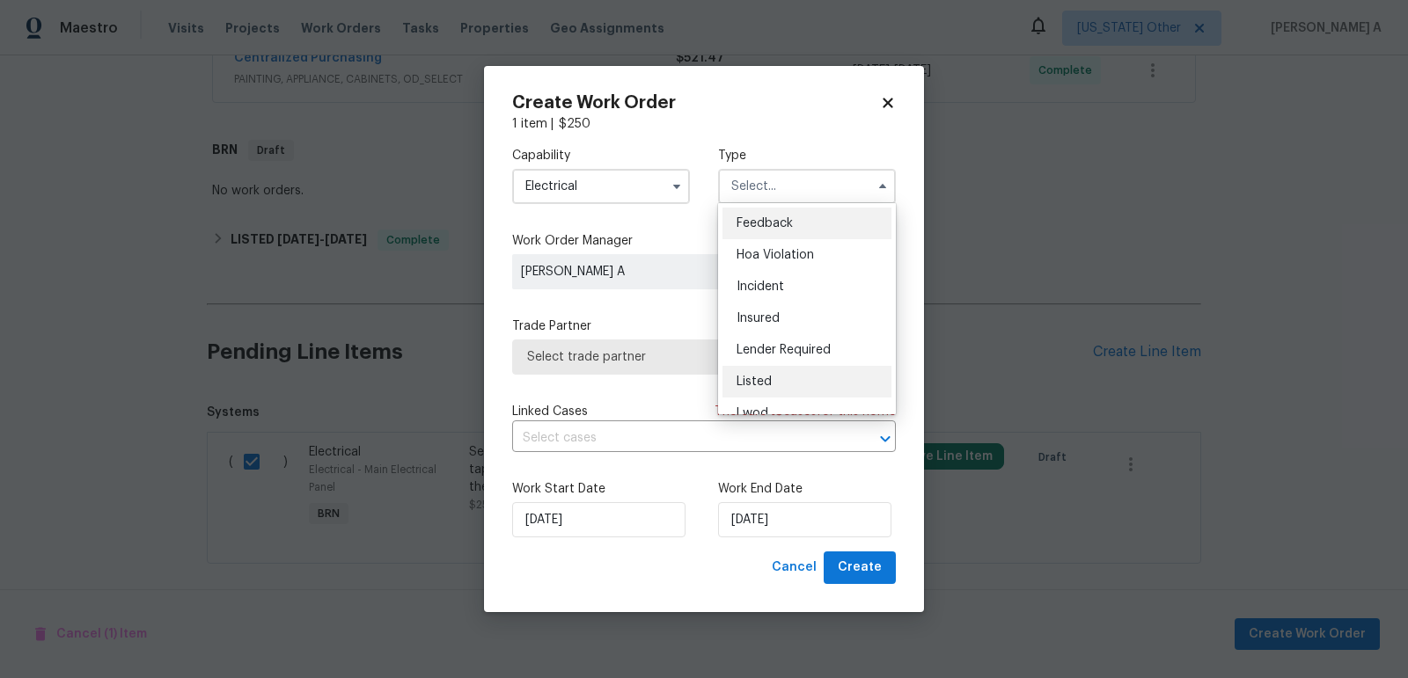
scroll to position [208, 0]
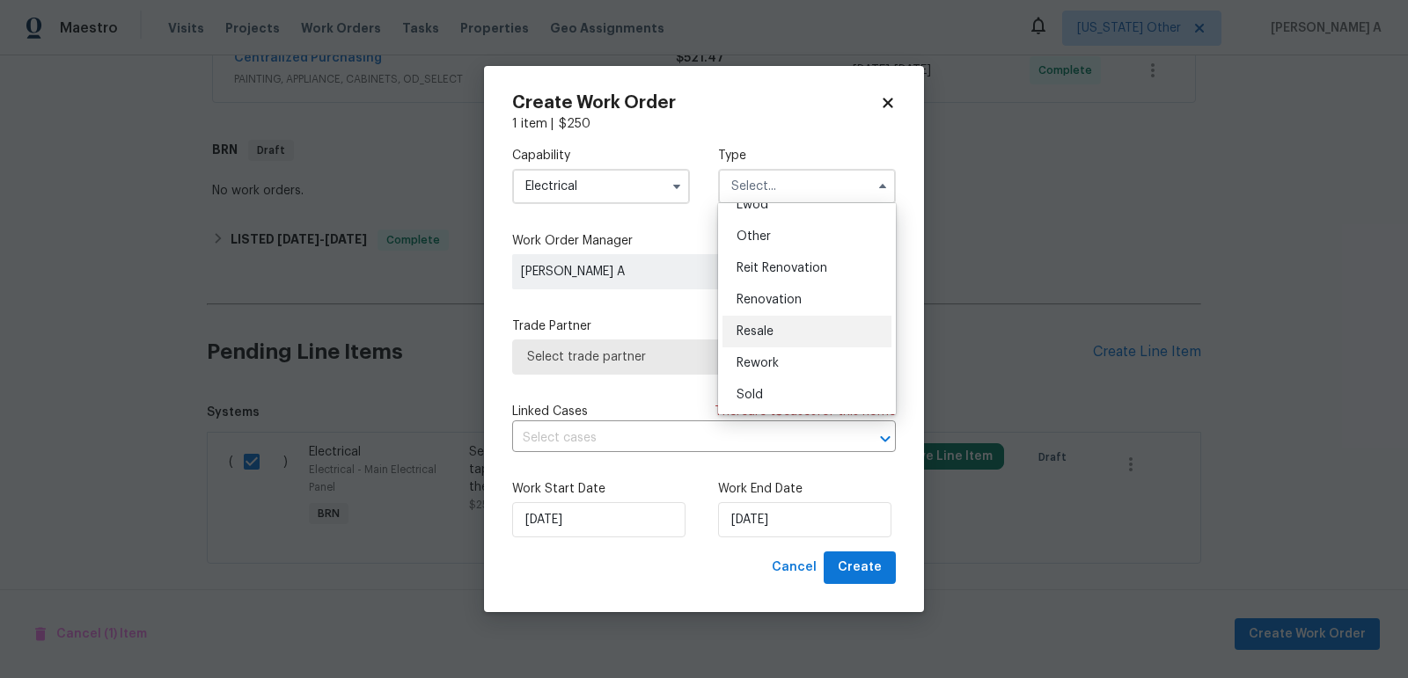
click at [766, 323] on div "Resale" at bounding box center [806, 332] width 169 height 32
type input "Resale"
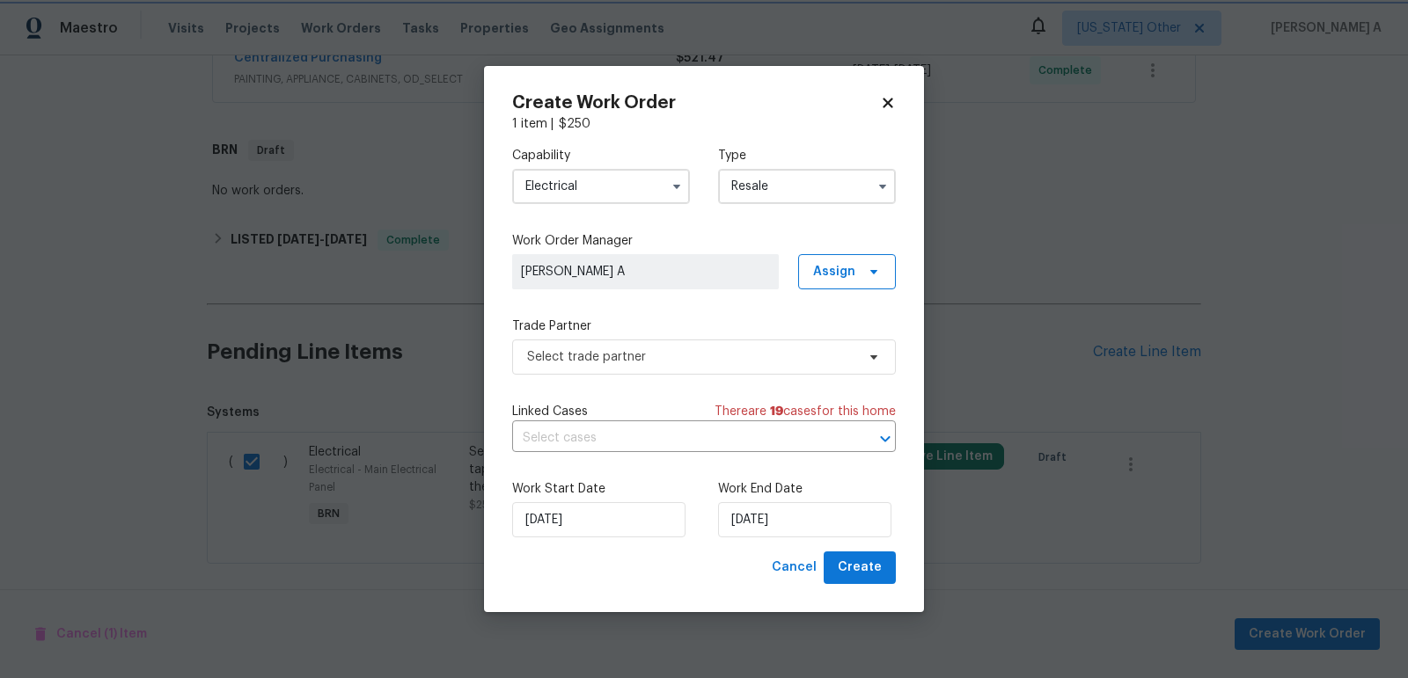
scroll to position [0, 0]
click at [722, 349] on span "Select trade partner" at bounding box center [691, 357] width 328 height 18
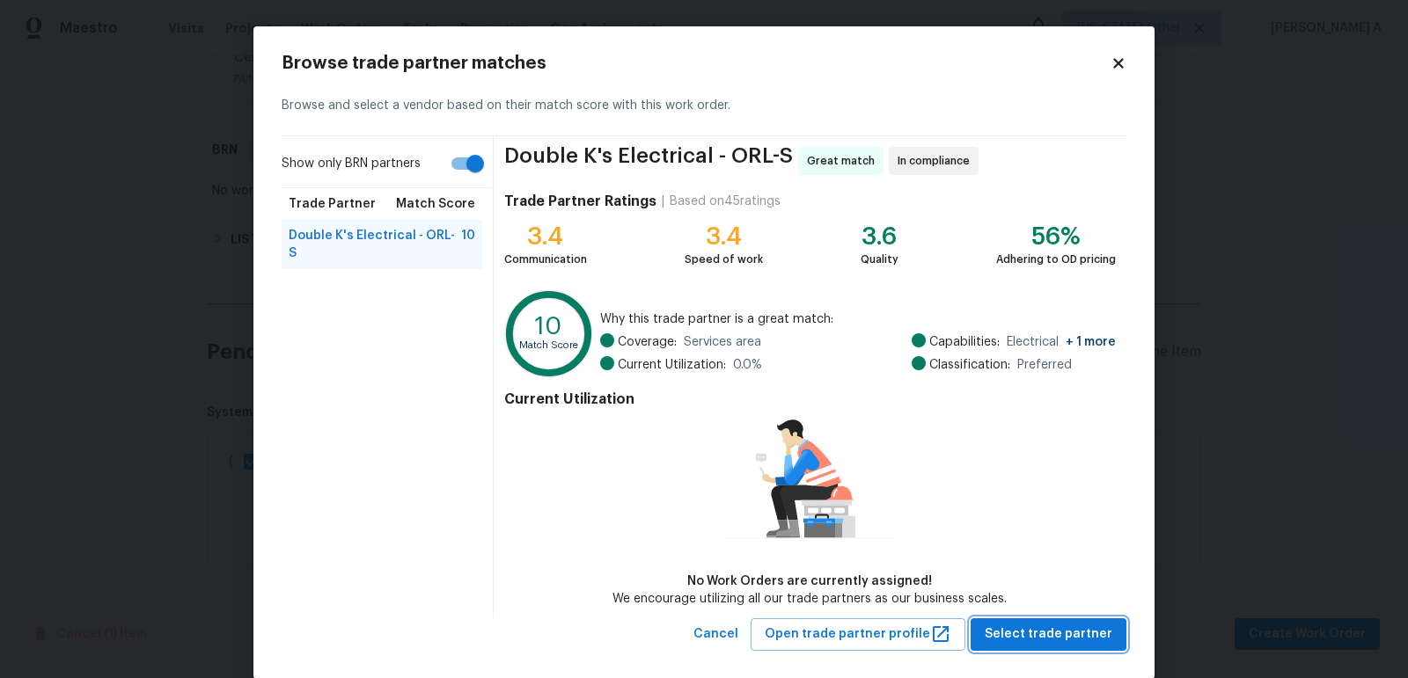
click at [1035, 640] on span "Select trade partner" at bounding box center [1048, 635] width 128 height 22
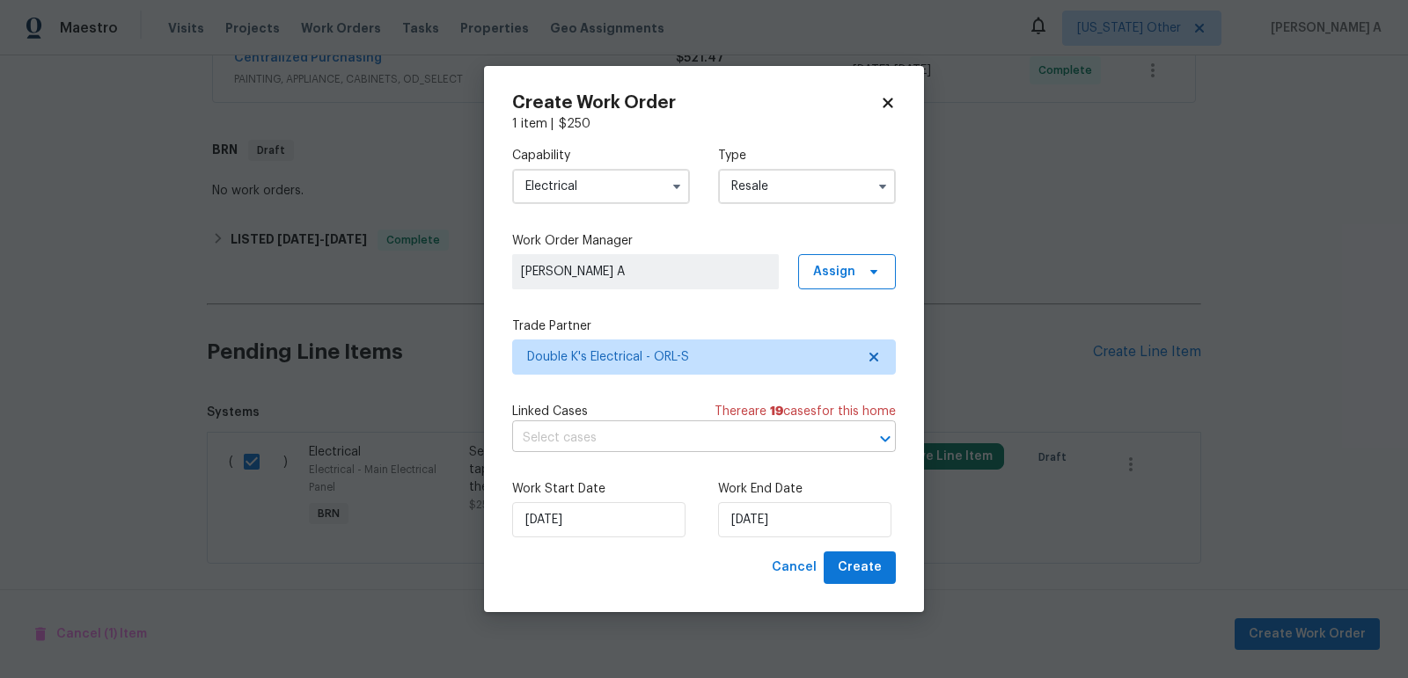
click at [571, 450] on input "text" at bounding box center [679, 438] width 334 height 27
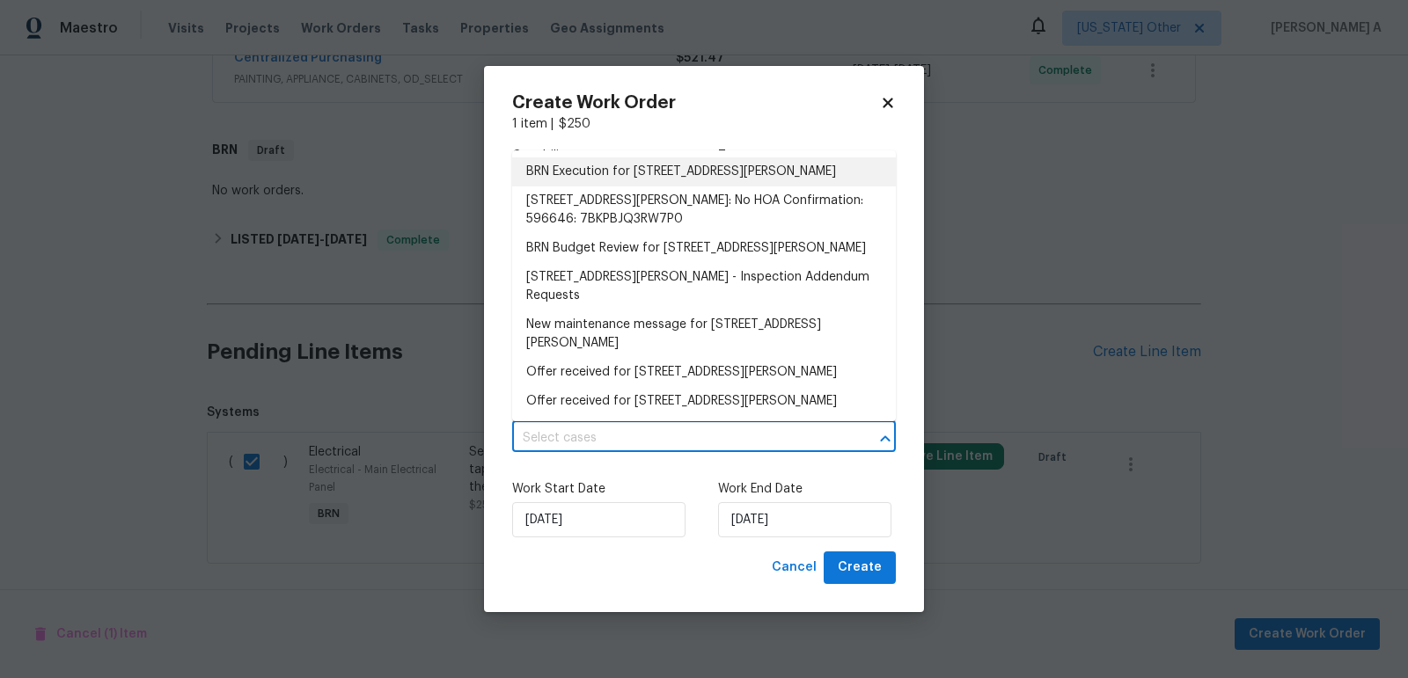
click at [644, 169] on li "BRN Execution for 1041 Hamilton Ave, Longwood, FL 32750" at bounding box center [704, 171] width 384 height 29
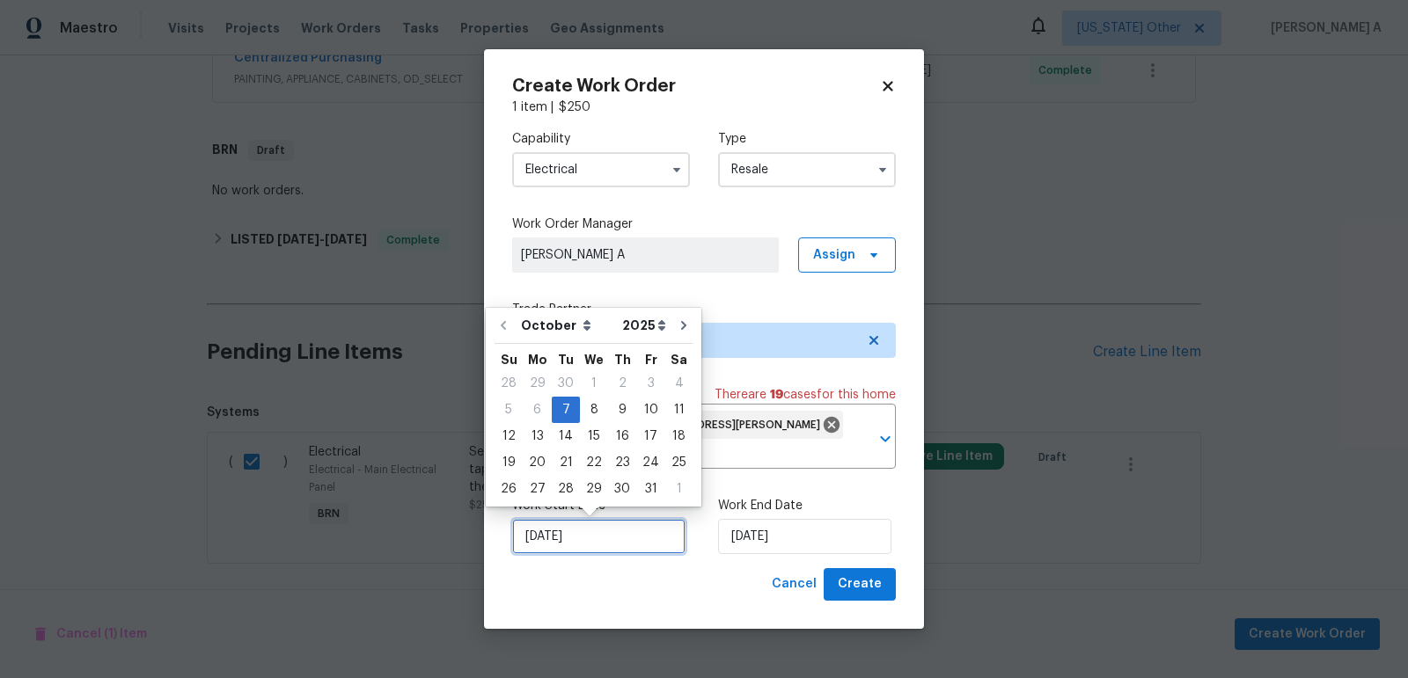
click at [573, 530] on input "10/7/2025" at bounding box center [598, 536] width 173 height 35
click at [585, 413] on div "8" at bounding box center [594, 410] width 28 height 25
type input "10/8/2025"
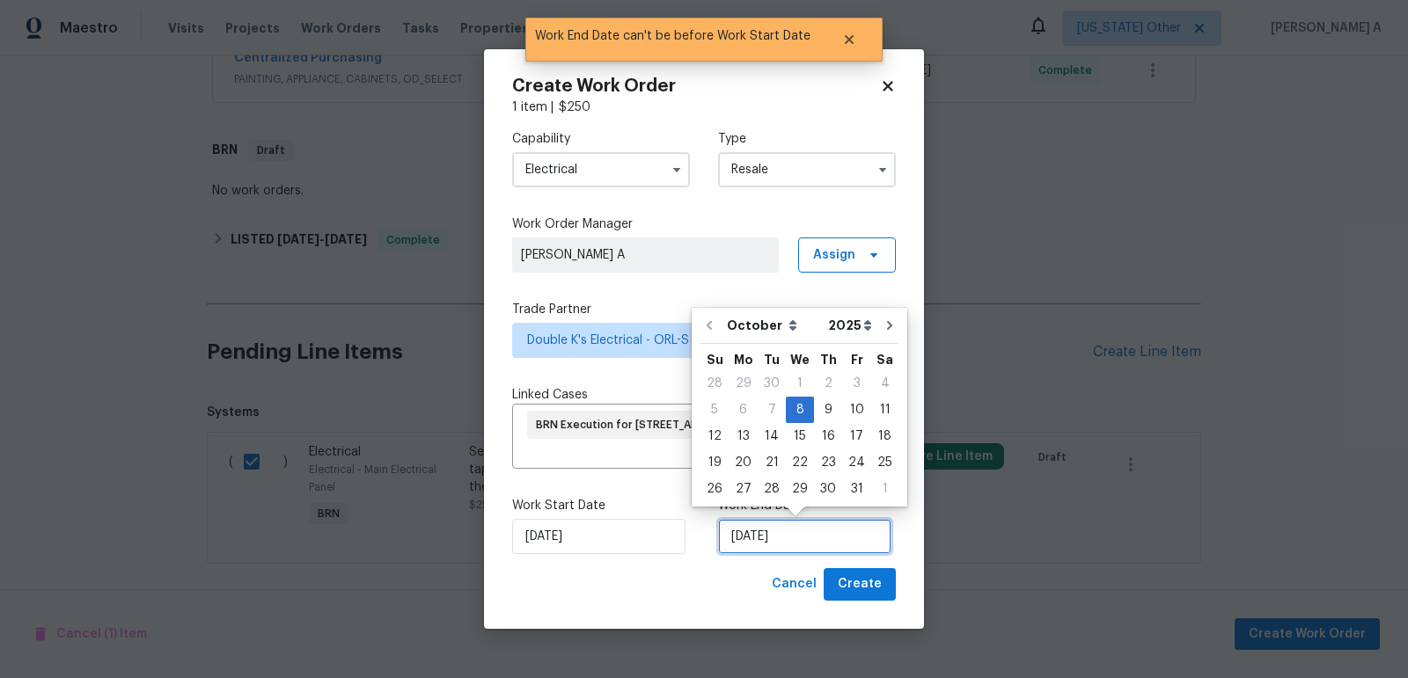
click at [759, 551] on input "10/8/2025" at bounding box center [804, 536] width 173 height 35
click at [823, 406] on div "9" at bounding box center [828, 410] width 28 height 25
type input "10/9/2025"
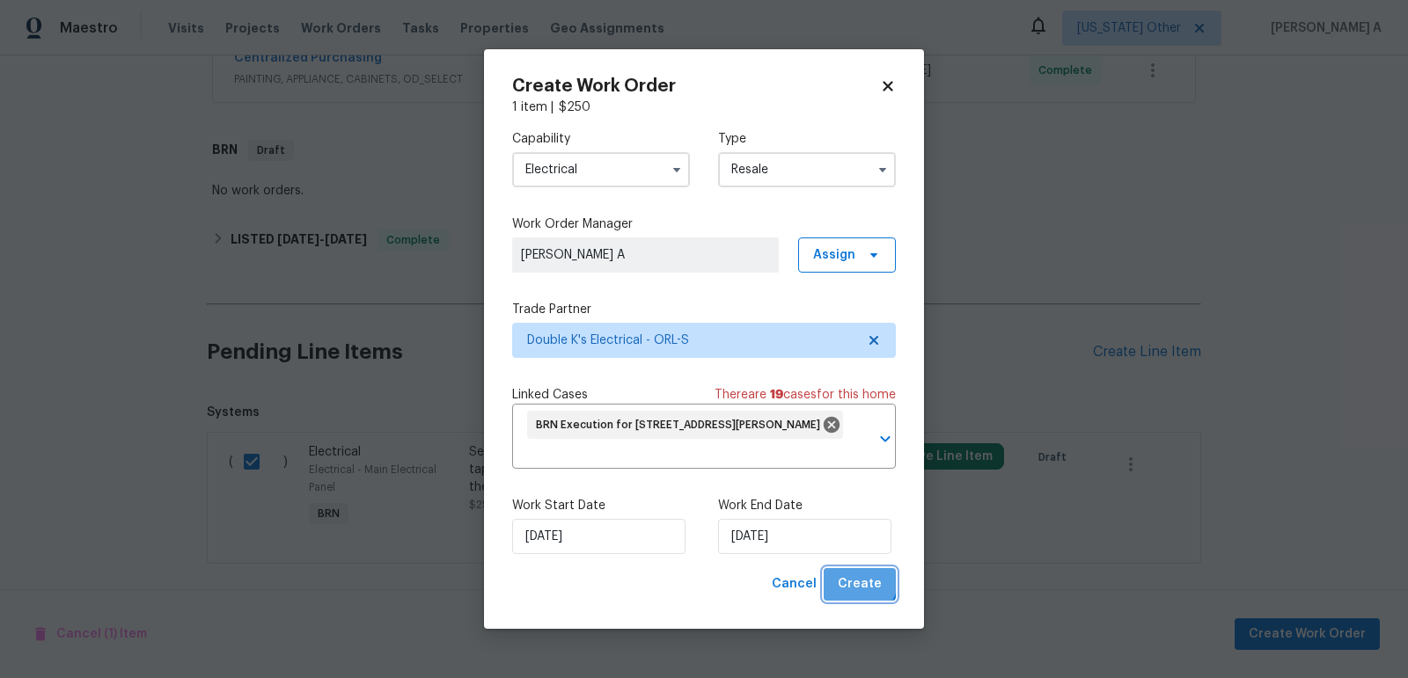
click at [853, 577] on span "Create" at bounding box center [860, 585] width 44 height 22
checkbox input "false"
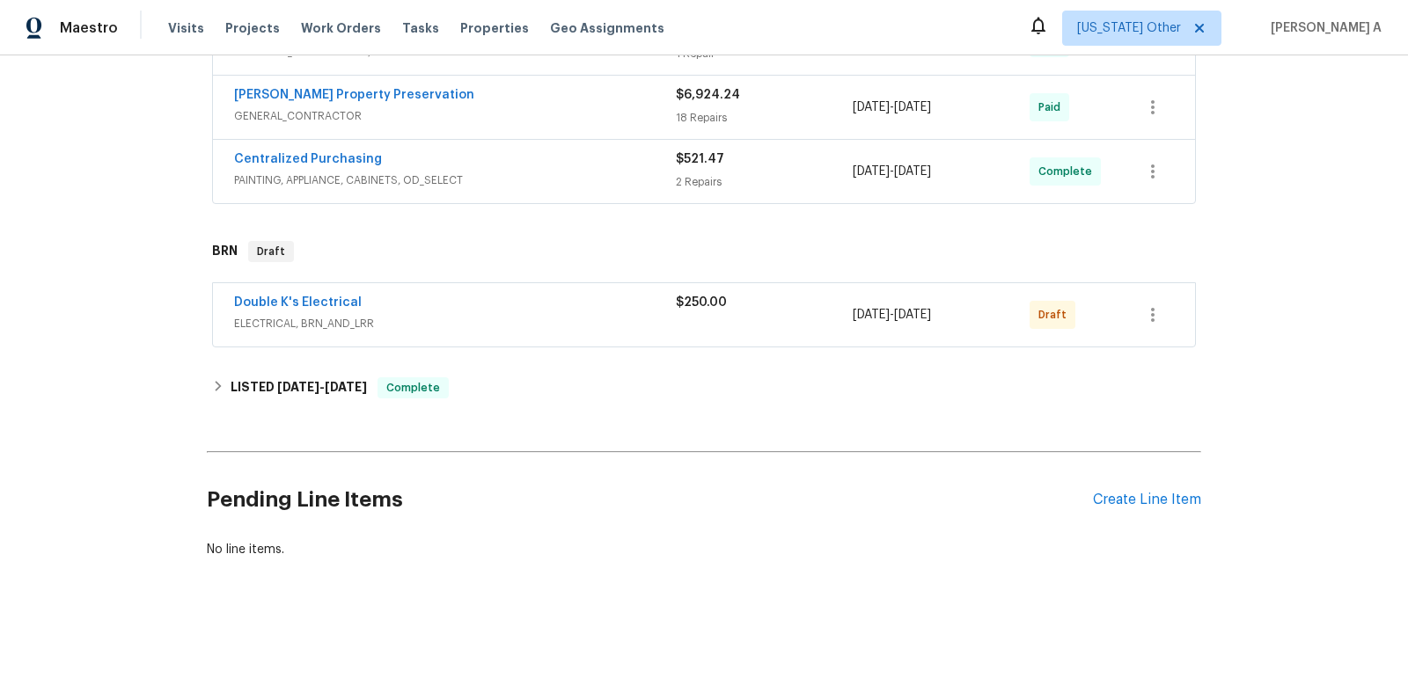
scroll to position [441, 0]
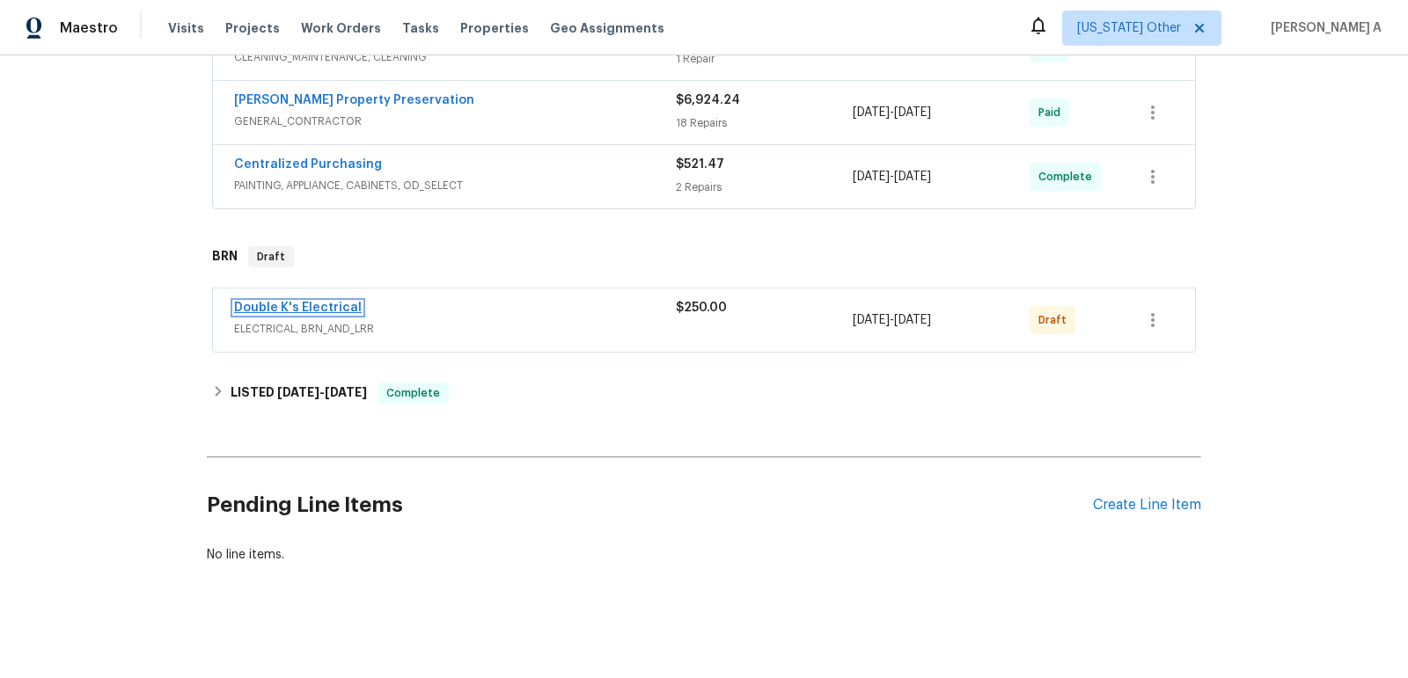
click at [312, 305] on link "Double K's Electrical" at bounding box center [298, 308] width 128 height 12
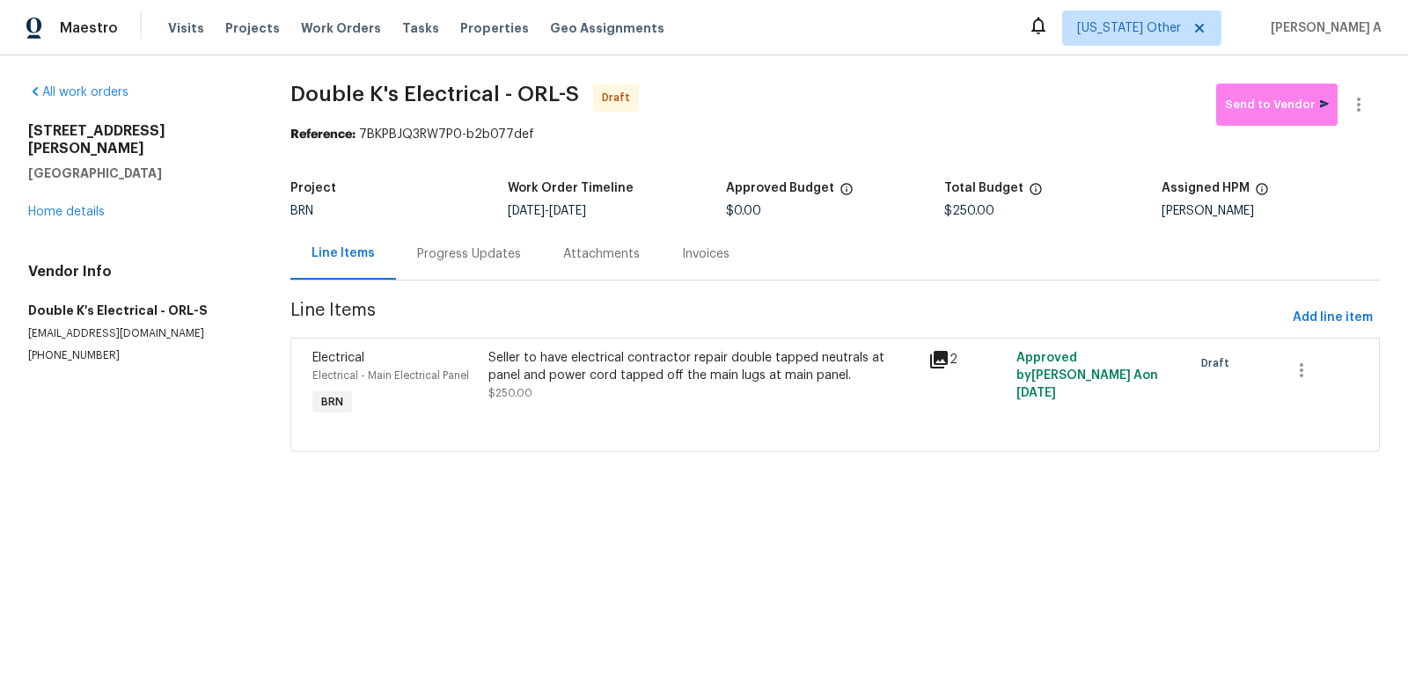
click at [419, 262] on div "Progress Updates" at bounding box center [469, 254] width 104 height 18
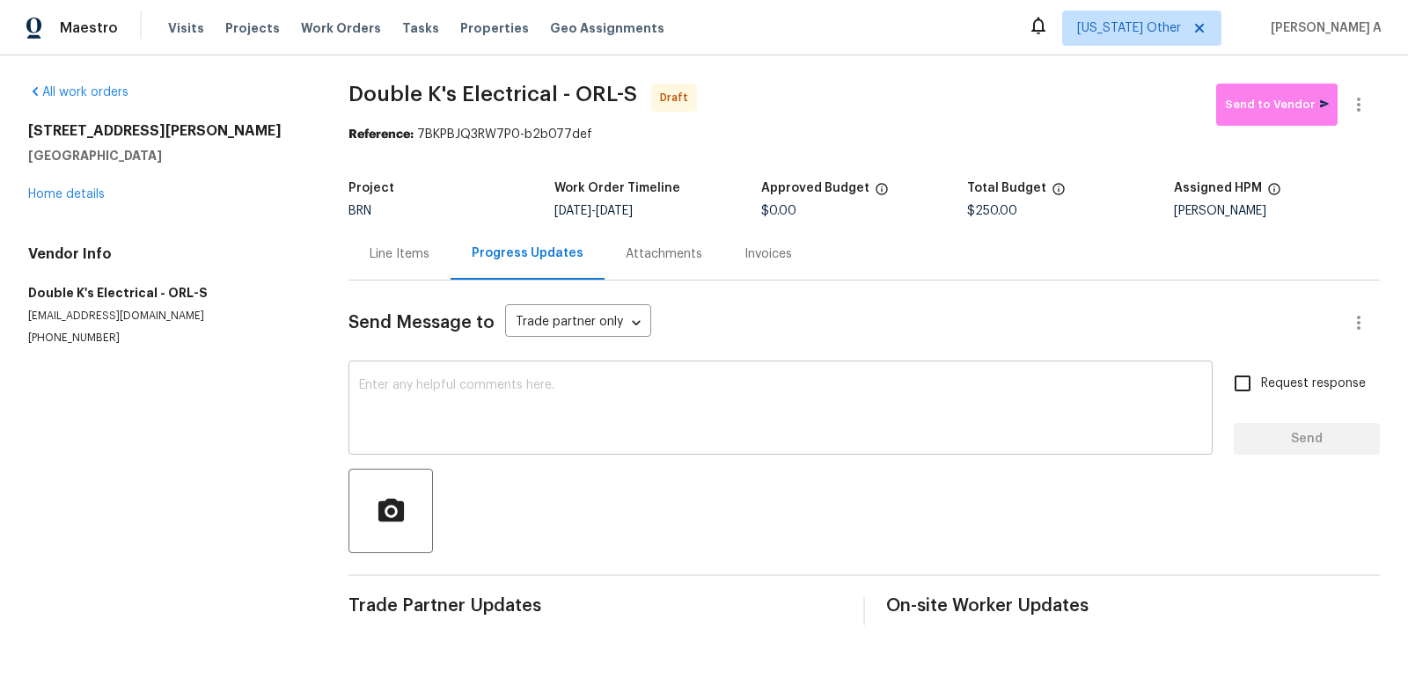
click at [431, 413] on textarea at bounding box center [780, 410] width 843 height 62
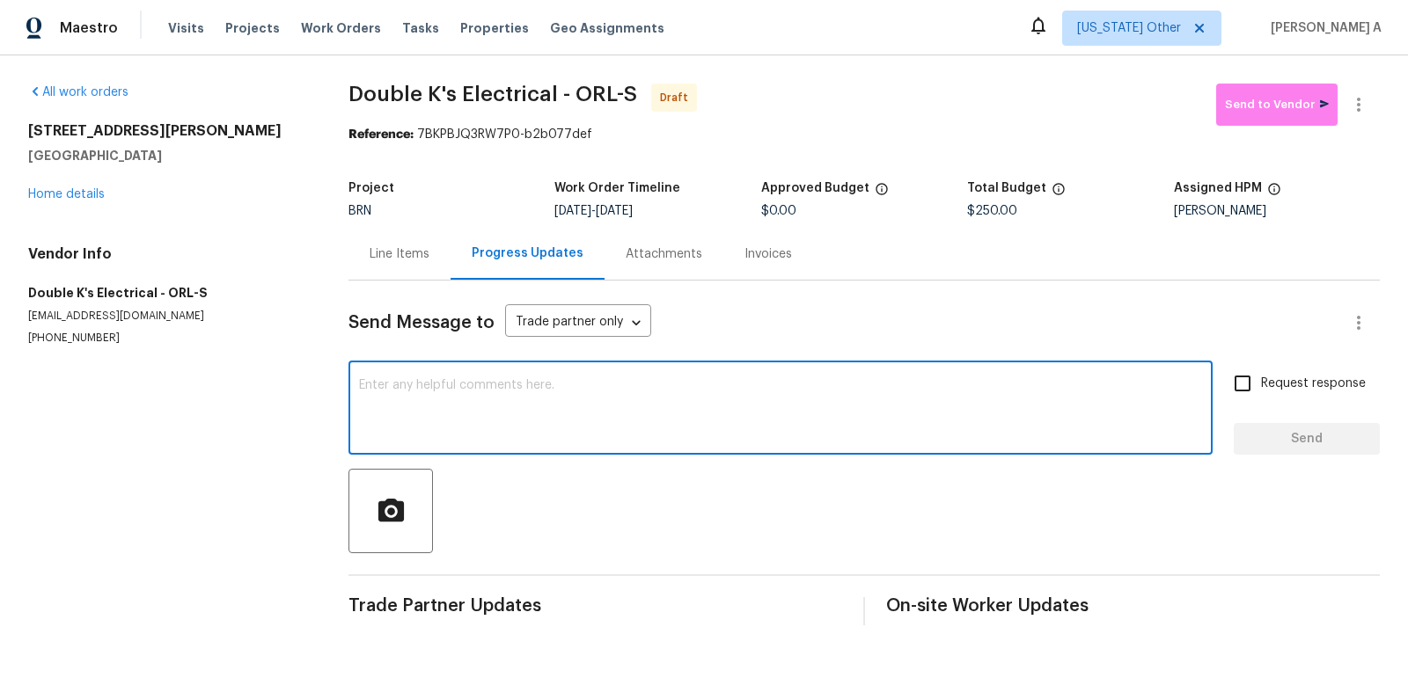
paste textarea "Hi, I'm Akshay from Opendoor. Just wanted to check if you received the workorde…"
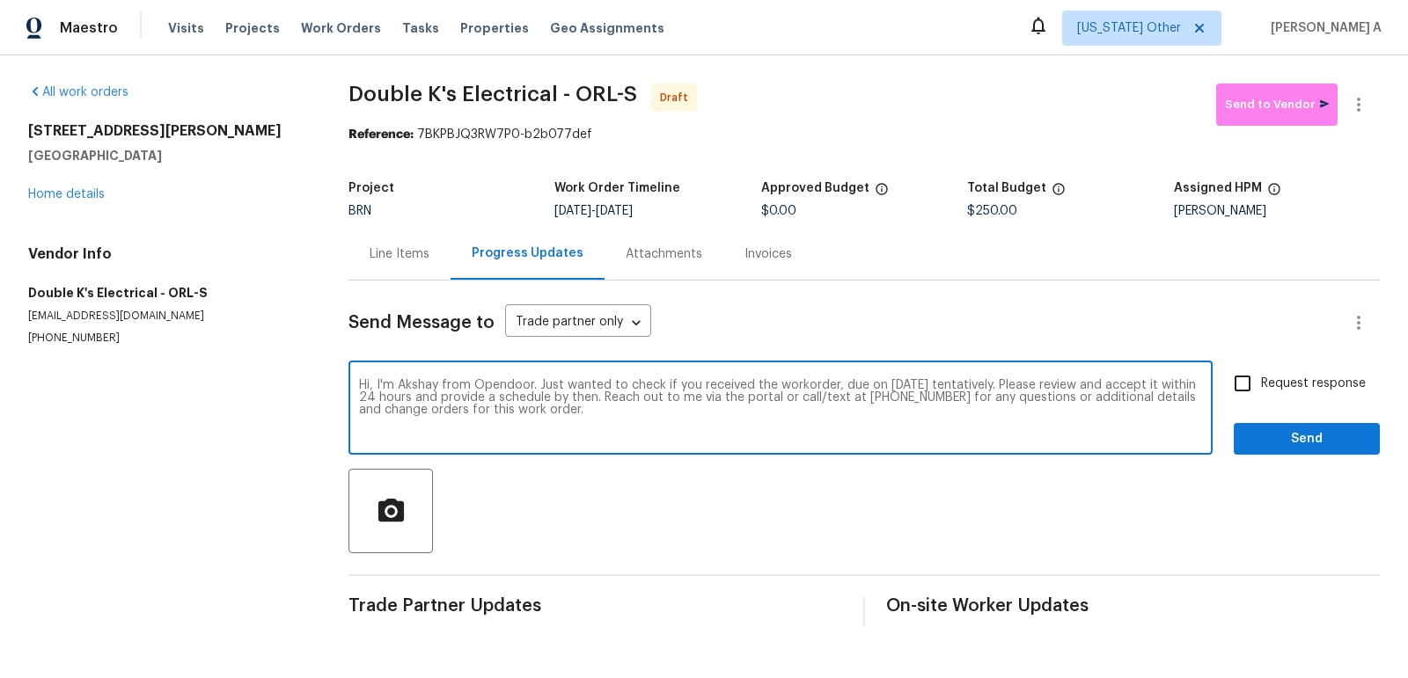
type textarea "Hi, I'm Akshay from Opendoor. Just wanted to check if you received the workorde…"
click at [1249, 377] on input "Request response" at bounding box center [1242, 383] width 37 height 37
checkbox input "true"
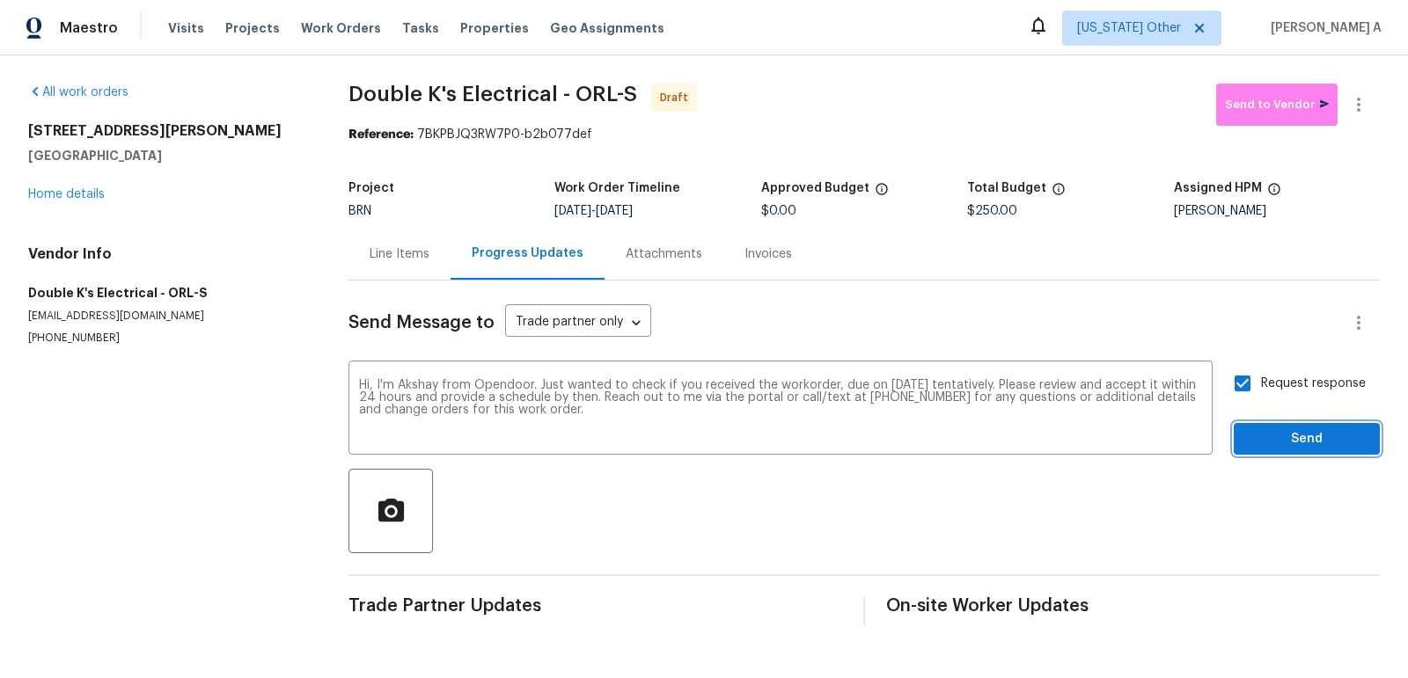
click at [1308, 428] on span "Send" at bounding box center [1306, 439] width 118 height 22
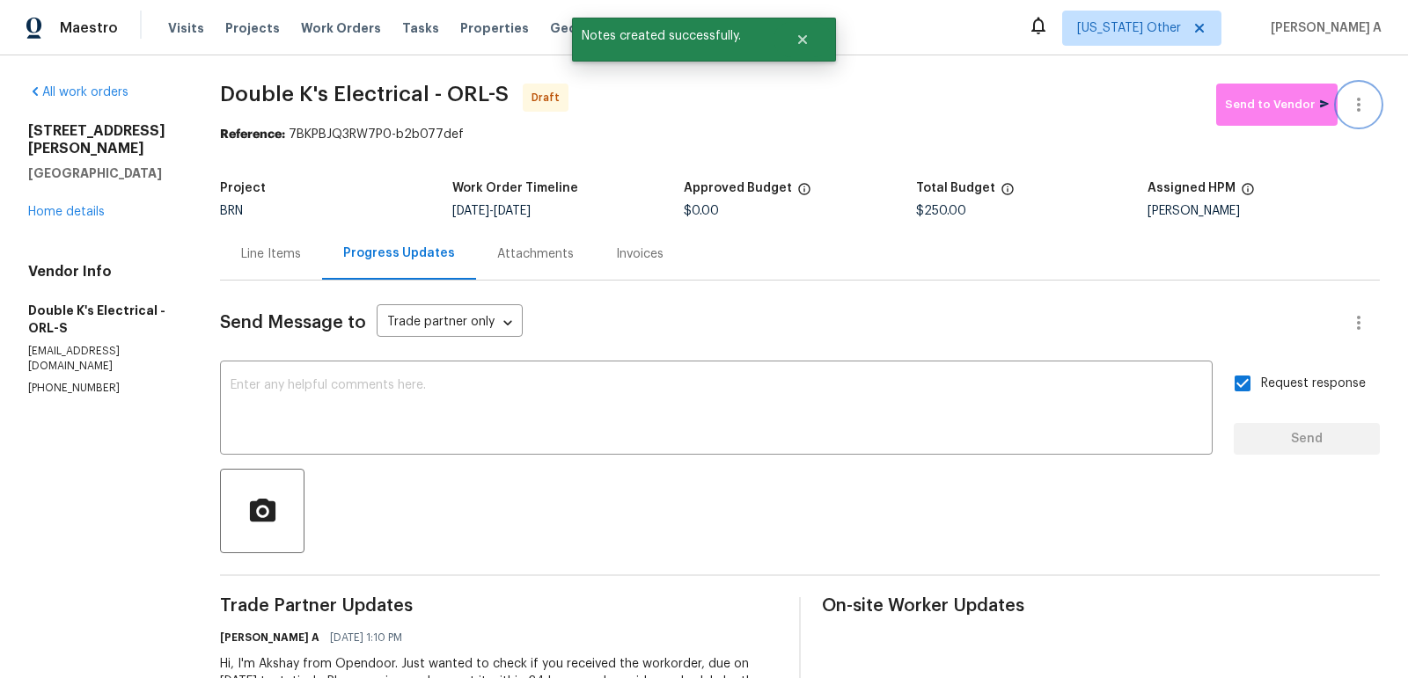
click at [1372, 94] on button "button" at bounding box center [1358, 105] width 42 height 42
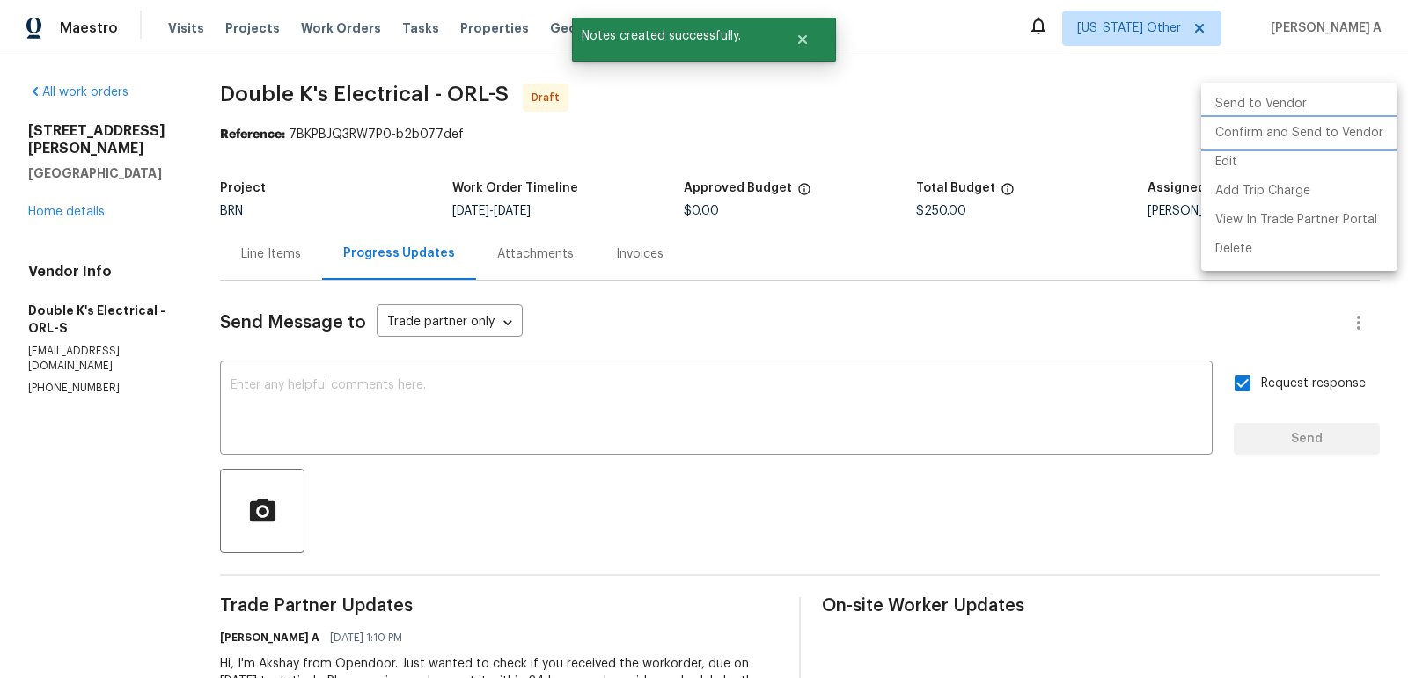
click at [1372, 129] on li "Confirm and Send to Vendor" at bounding box center [1299, 133] width 196 height 29
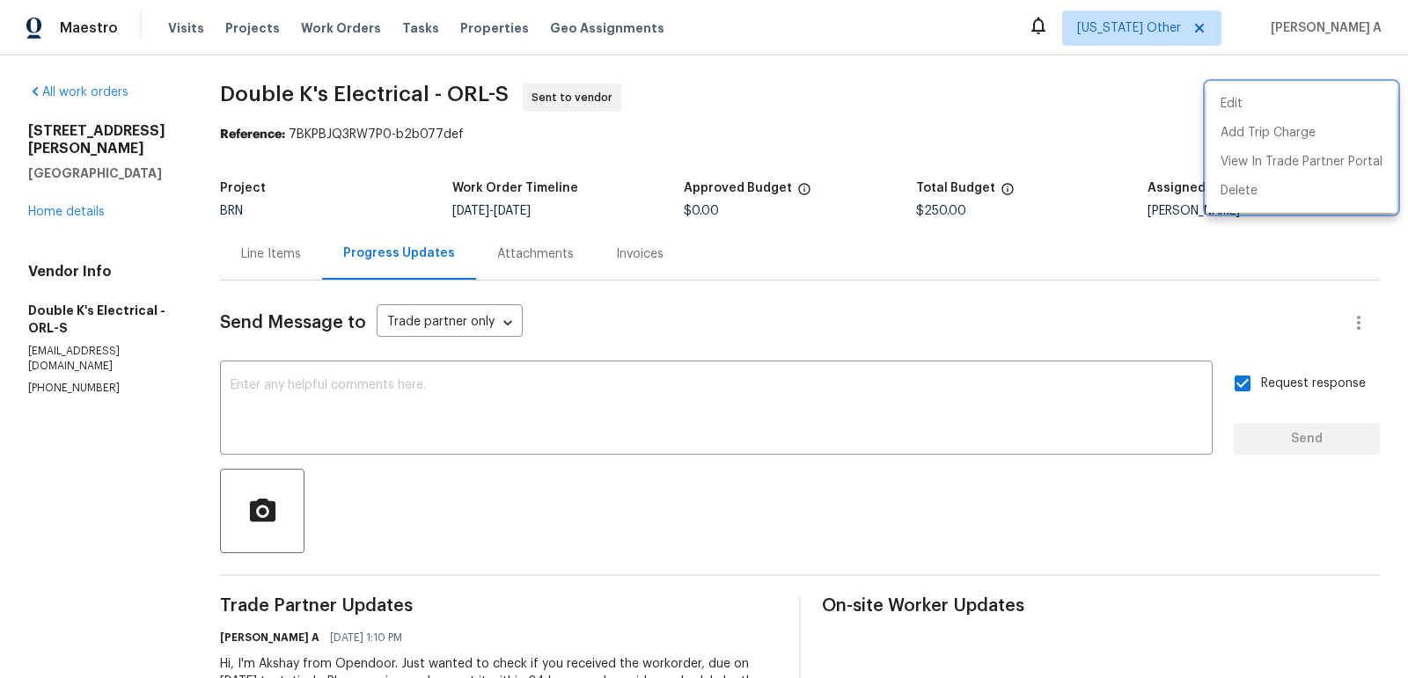
click at [231, 89] on div at bounding box center [704, 339] width 1408 height 678
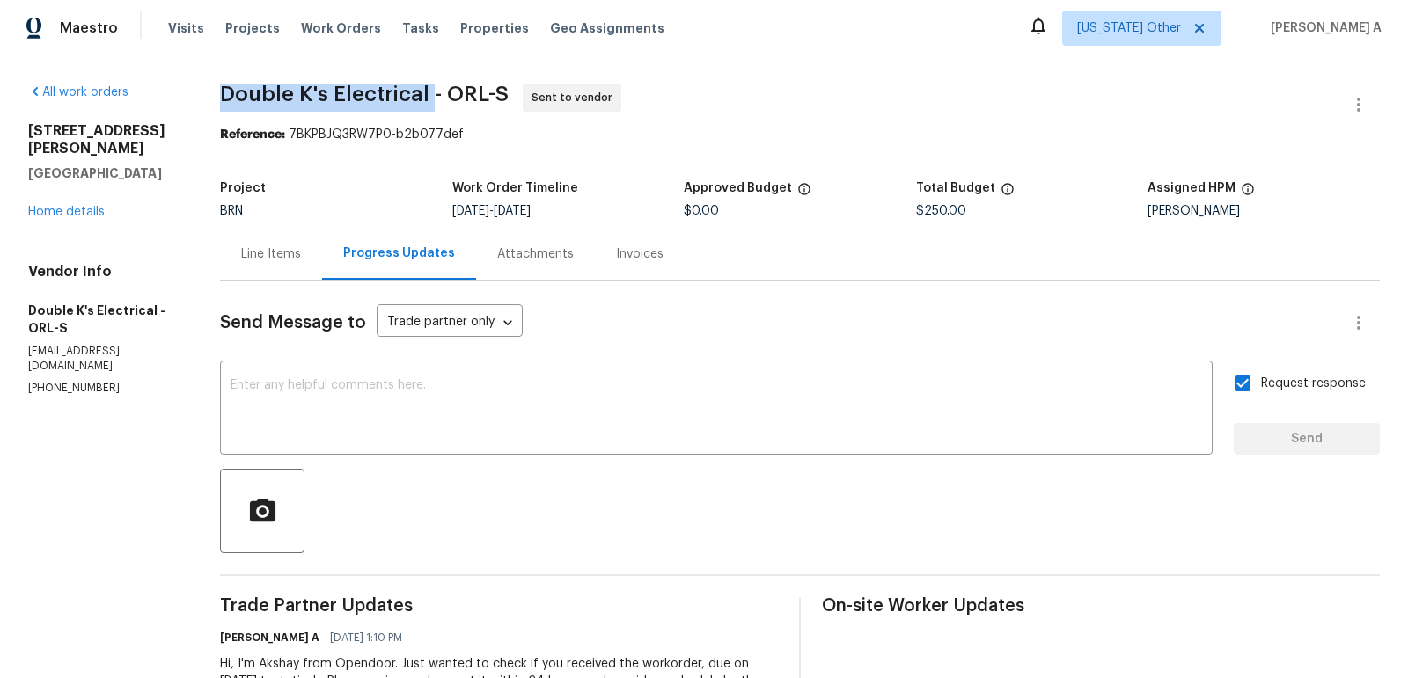
drag, startPoint x: 217, startPoint y: 91, endPoint x: 429, endPoint y: 97, distance: 212.1
click at [429, 97] on div "All work orders 1041 Hamilton Ave Longwood, FL 32750 Home details Vendor Info D…" at bounding box center [704, 415] width 1408 height 720
copy span "Double K's Electrical"
click at [259, 249] on div "Line Items" at bounding box center [271, 254] width 60 height 18
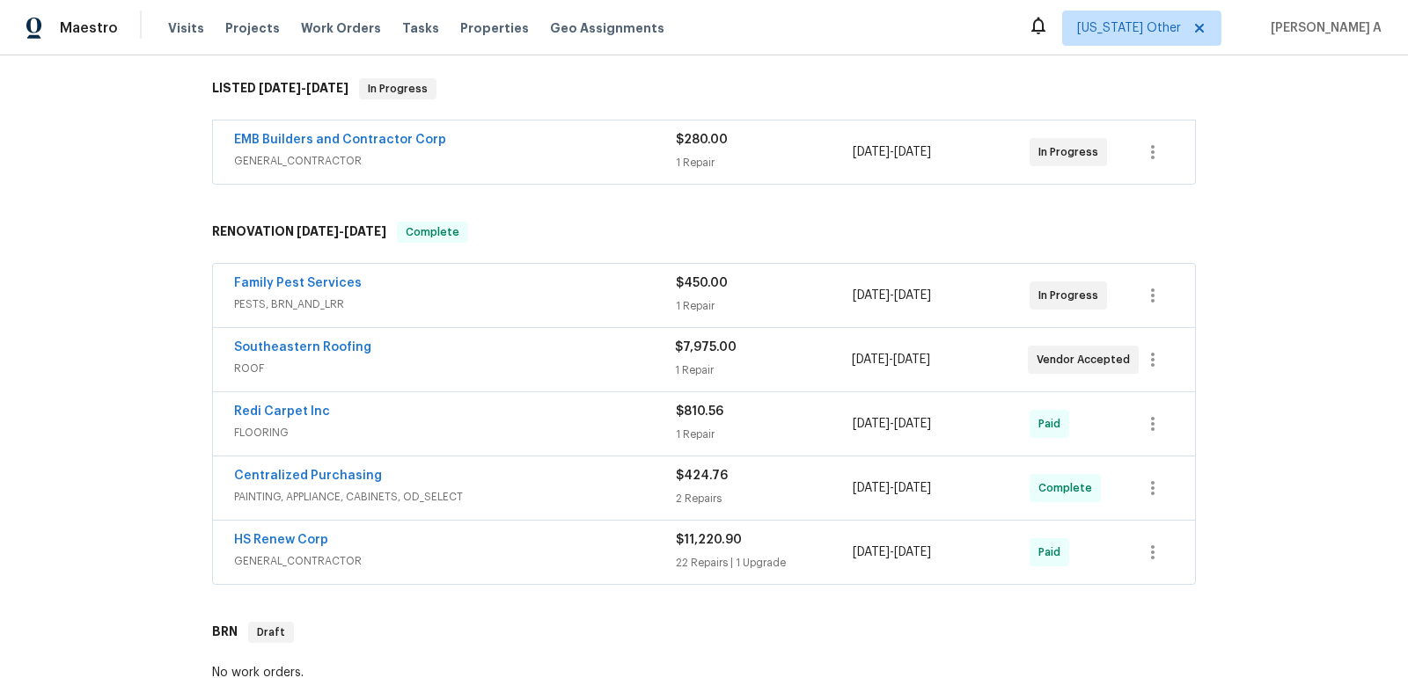
scroll to position [299, 0]
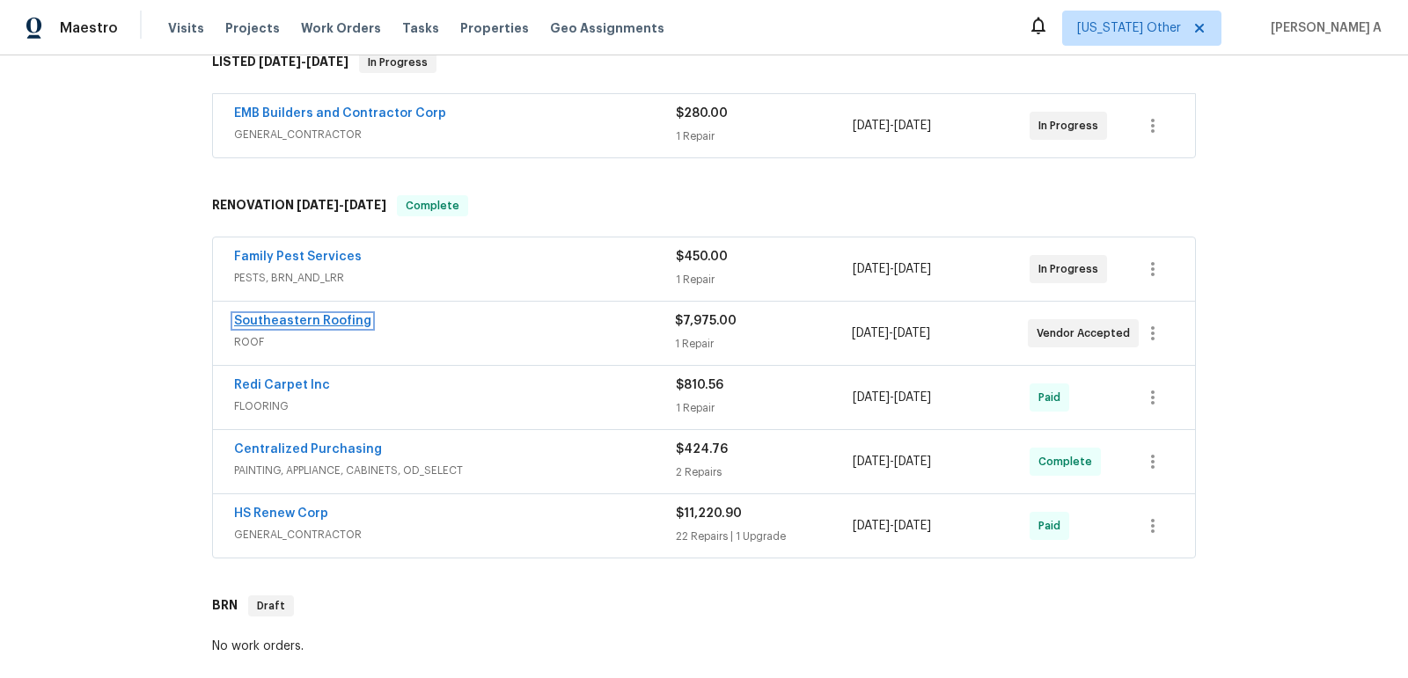
click at [300, 319] on link "Southeastern Roofing" at bounding box center [302, 321] width 137 height 12
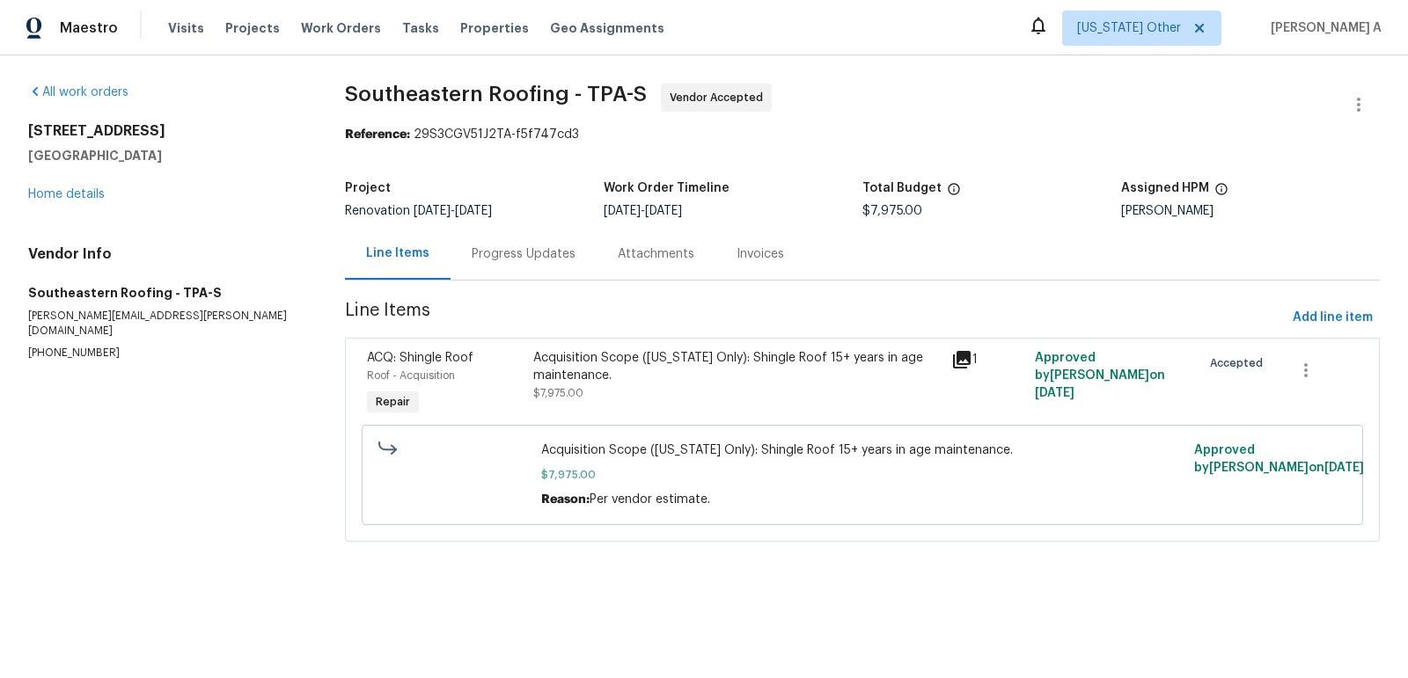
click at [451, 246] on div "Progress Updates" at bounding box center [523, 254] width 146 height 52
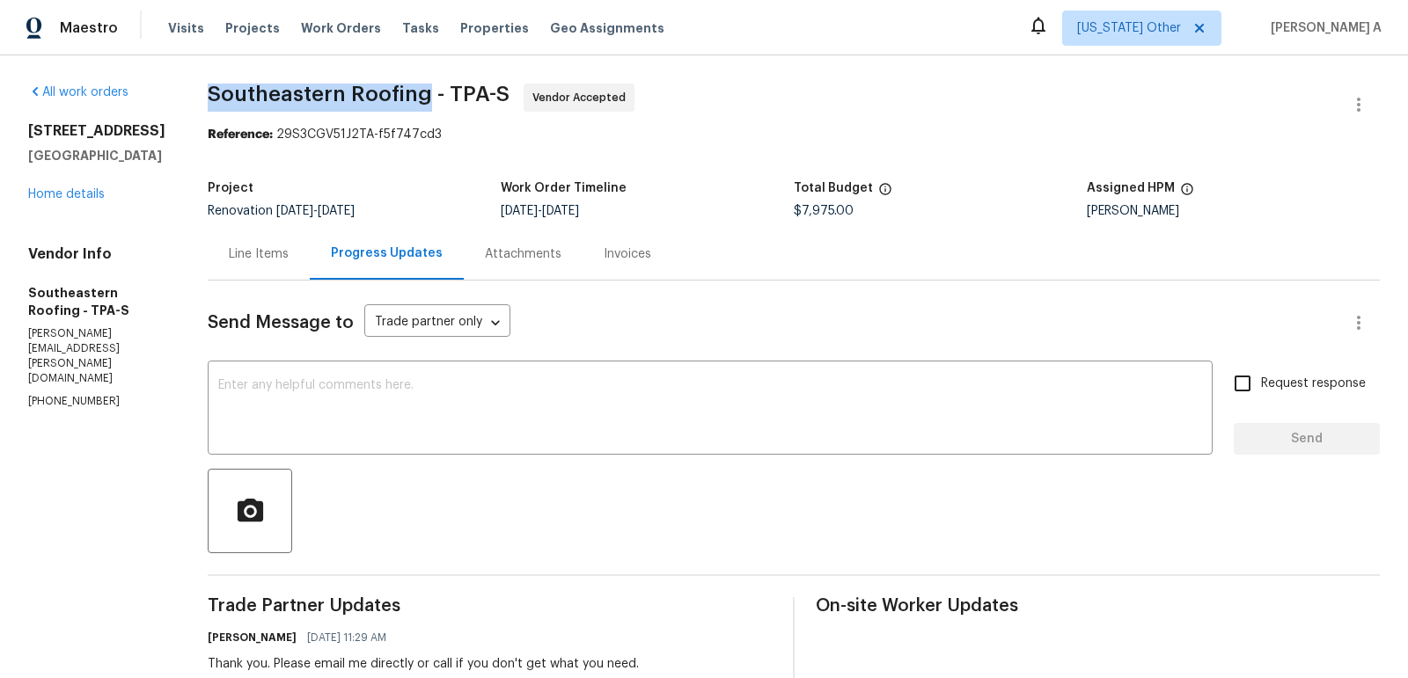
drag, startPoint x: 192, startPoint y: 94, endPoint x: 420, endPoint y: 94, distance: 227.9
click at [422, 94] on div "All work orders [STREET_ADDRESS] Home details Vendor Info Southeastern Roofing …" at bounding box center [704, 664] width 1408 height 1218
copy span "Southeastern Roofing"
click at [231, 260] on div "Line Items" at bounding box center [259, 254] width 60 height 18
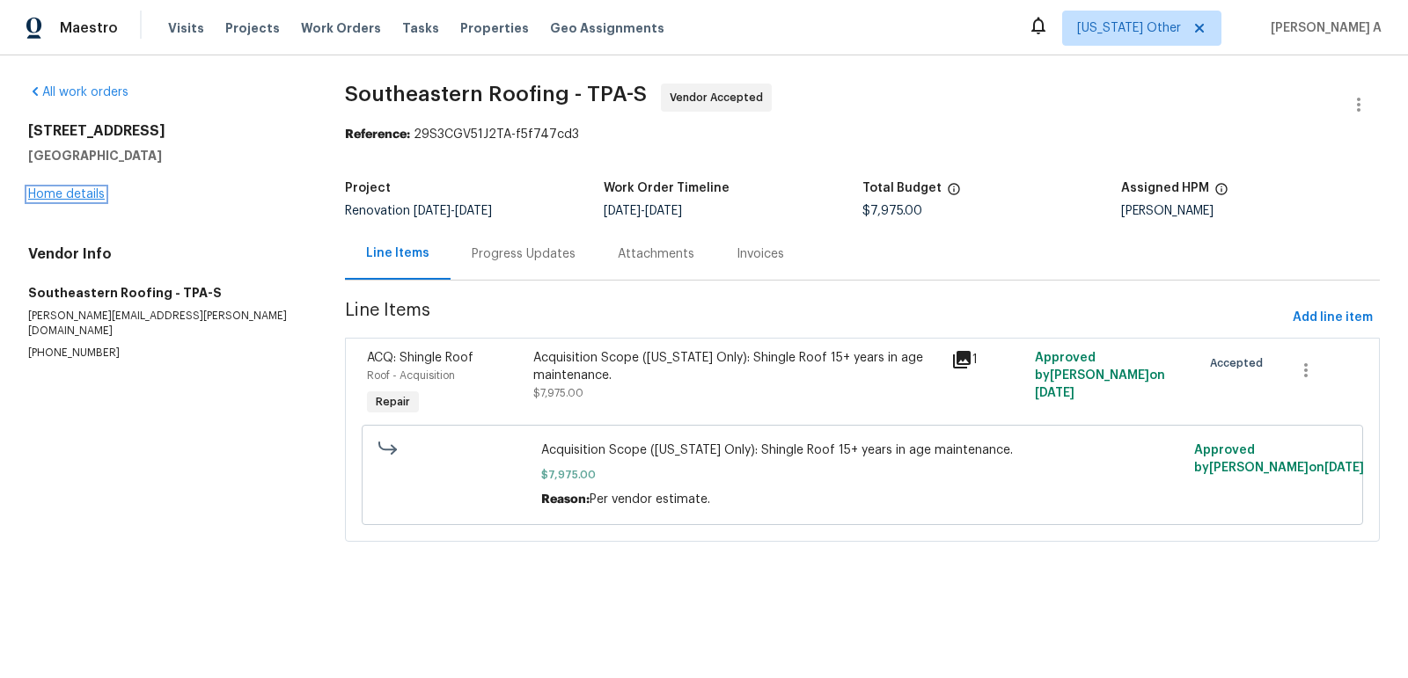
click at [77, 194] on link "Home details" at bounding box center [66, 194] width 77 height 12
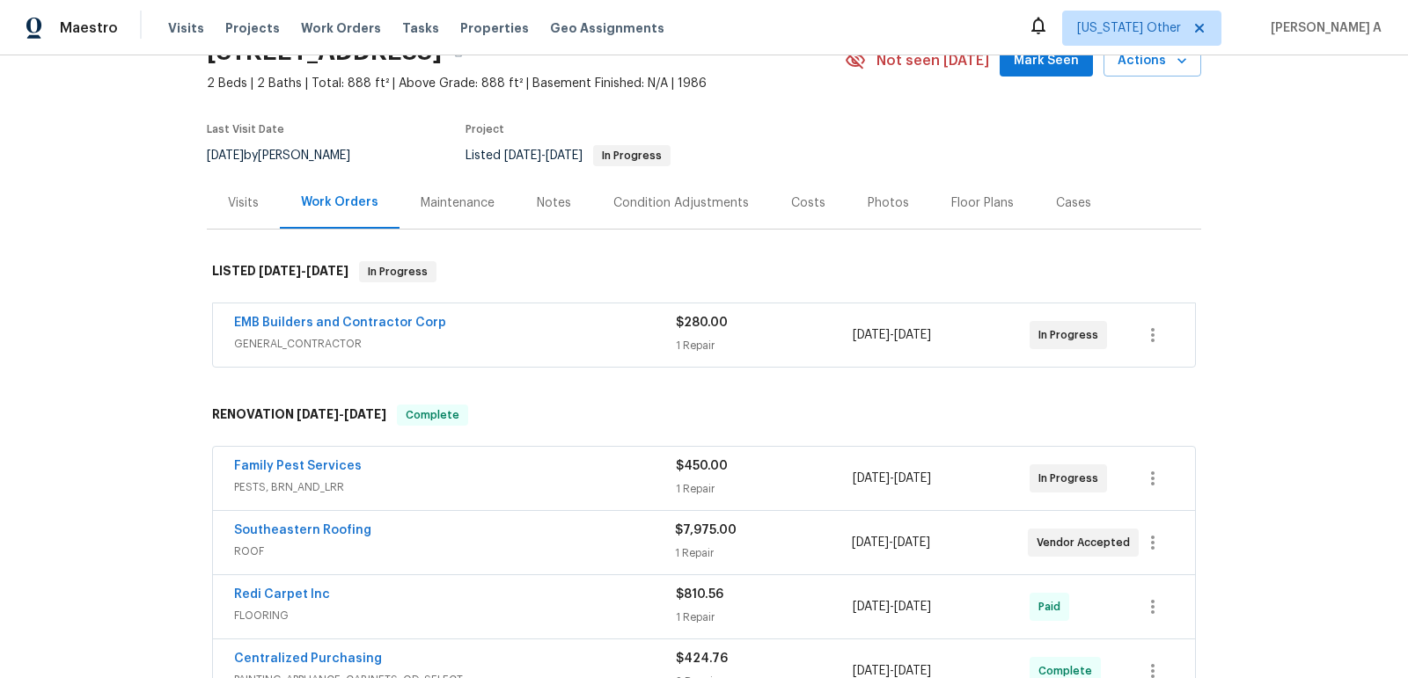
scroll to position [91, 0]
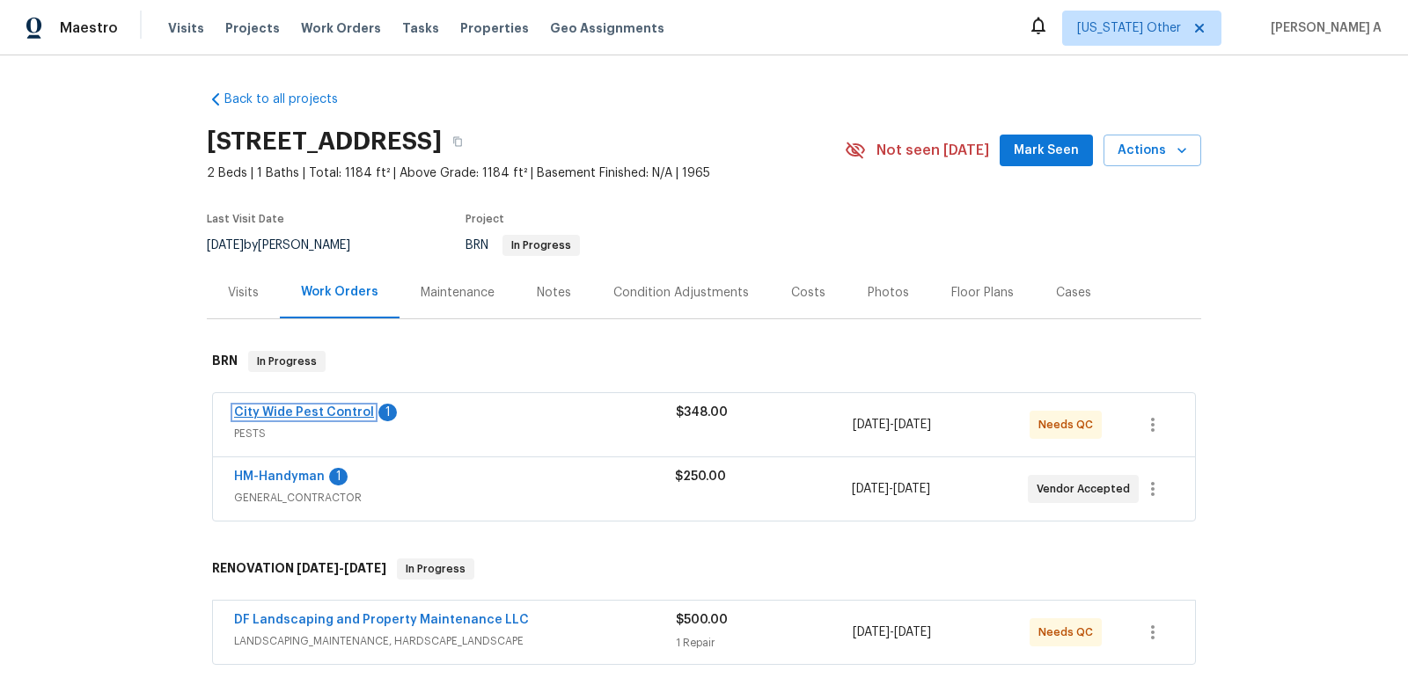
click at [338, 414] on link "City Wide Pest Control" at bounding box center [304, 412] width 140 height 12
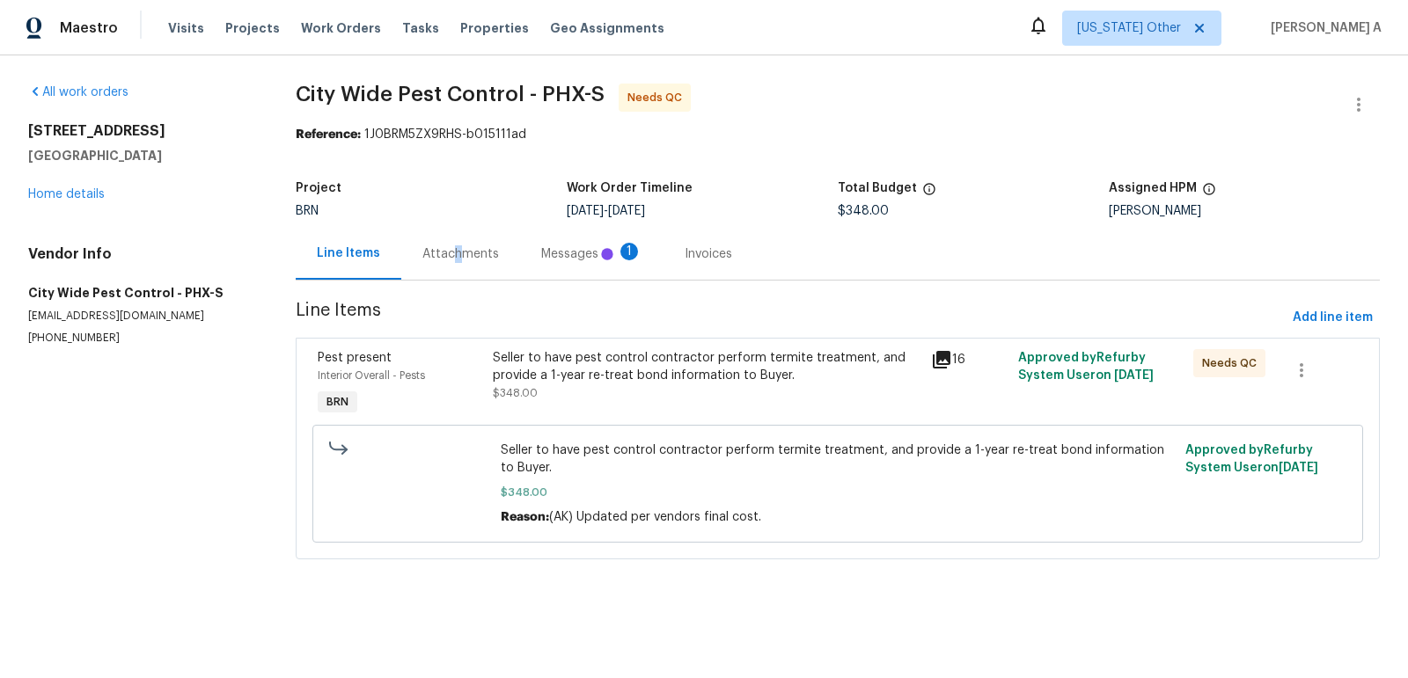
click at [455, 254] on div "Attachments" at bounding box center [460, 254] width 77 height 18
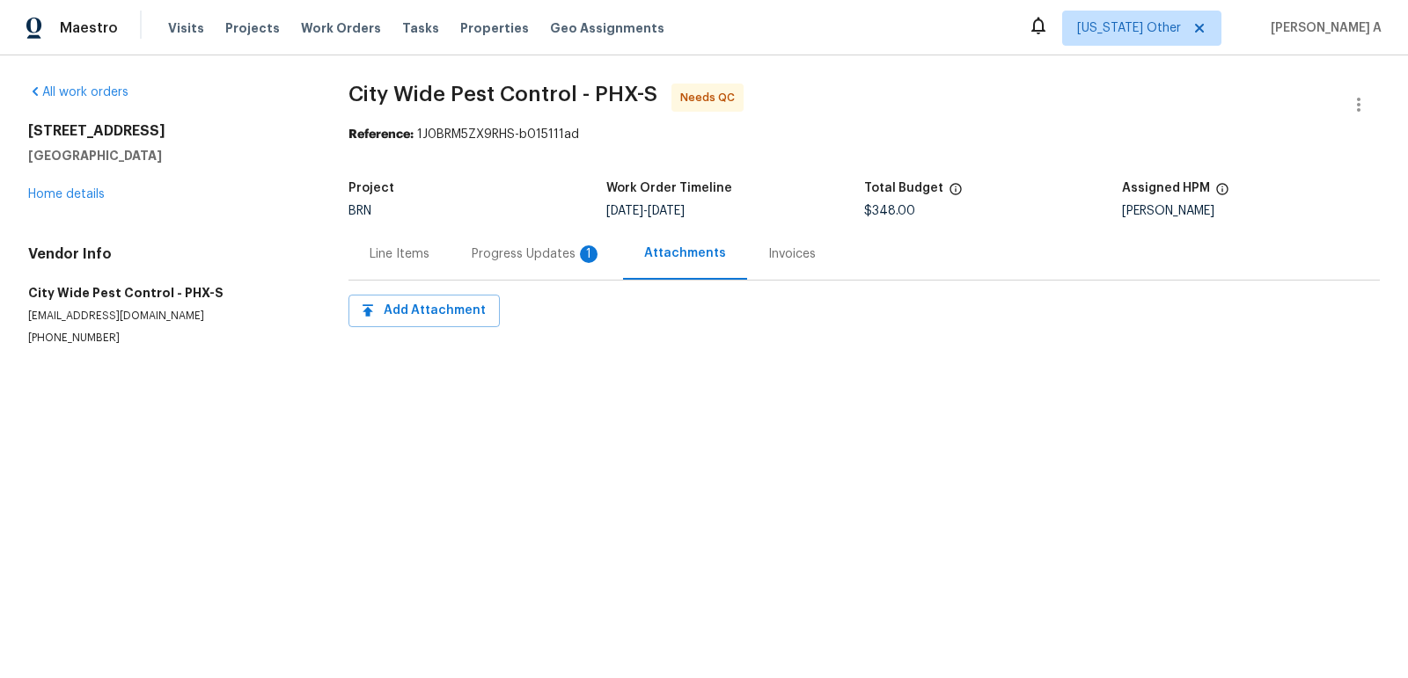
click at [523, 260] on div "Progress Updates 1" at bounding box center [537, 254] width 130 height 18
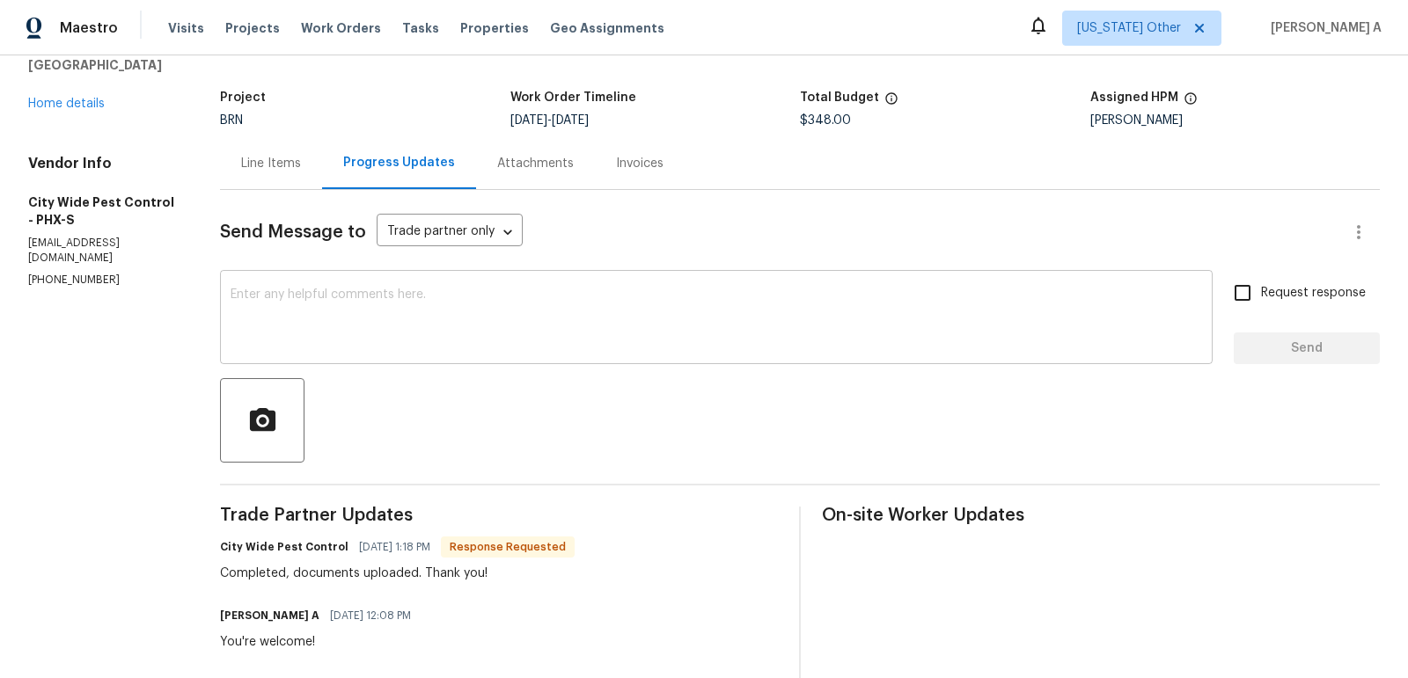
scroll to position [84, 0]
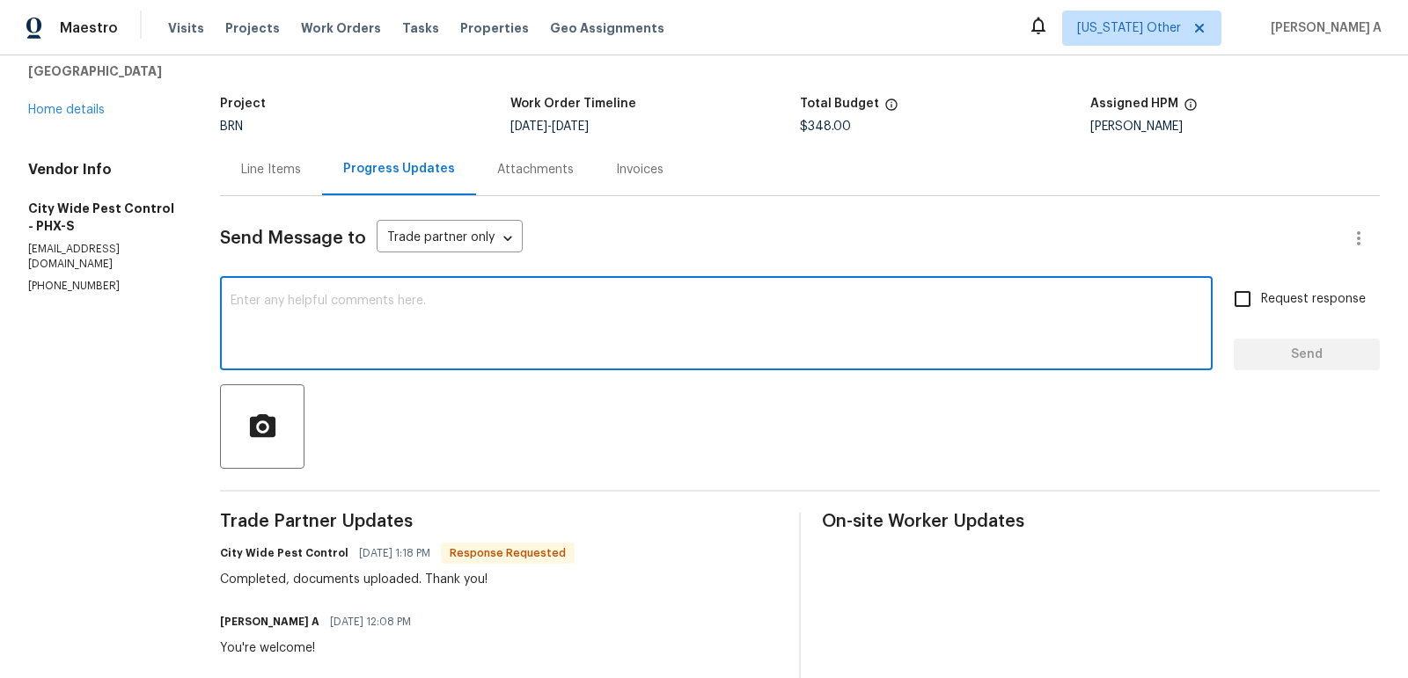
click at [506, 342] on textarea at bounding box center [715, 326] width 971 height 62
type textarea "Thank you!"
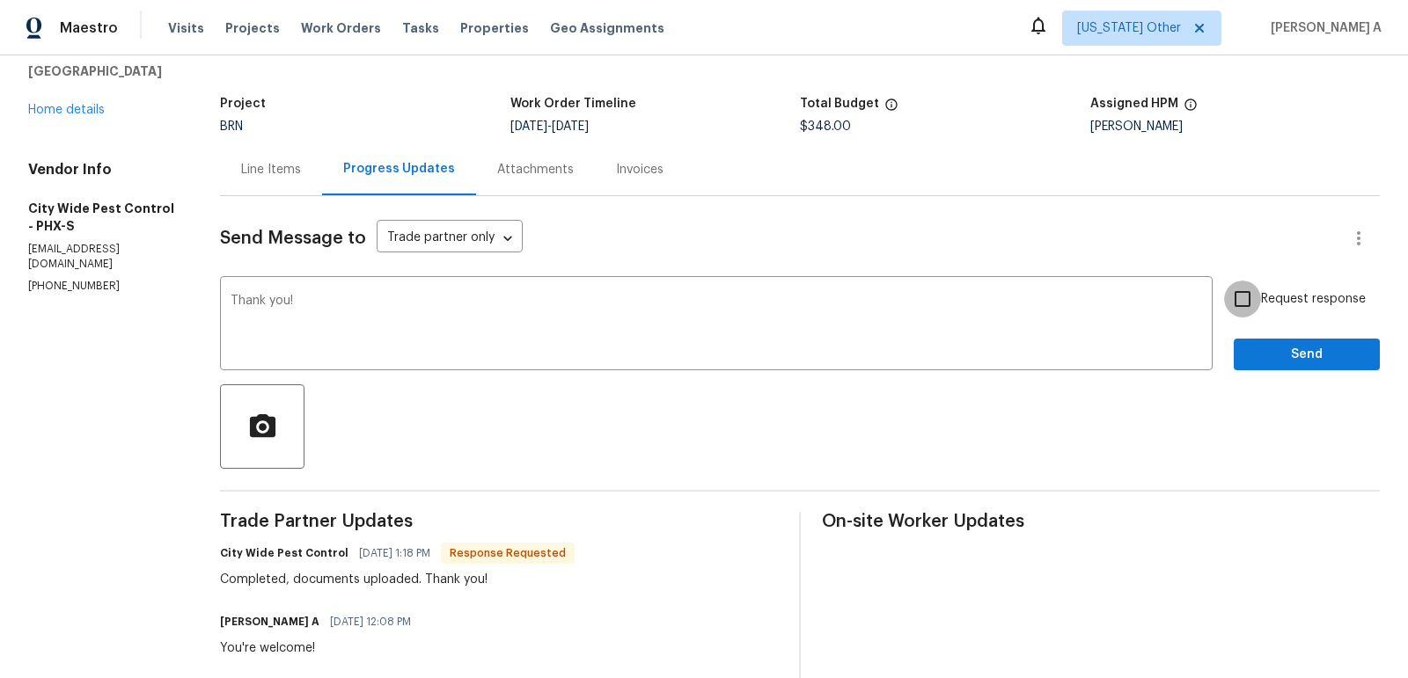
click at [1257, 303] on input "Request response" at bounding box center [1242, 299] width 37 height 37
checkbox input "true"
click at [1297, 341] on button "Send" at bounding box center [1306, 355] width 146 height 33
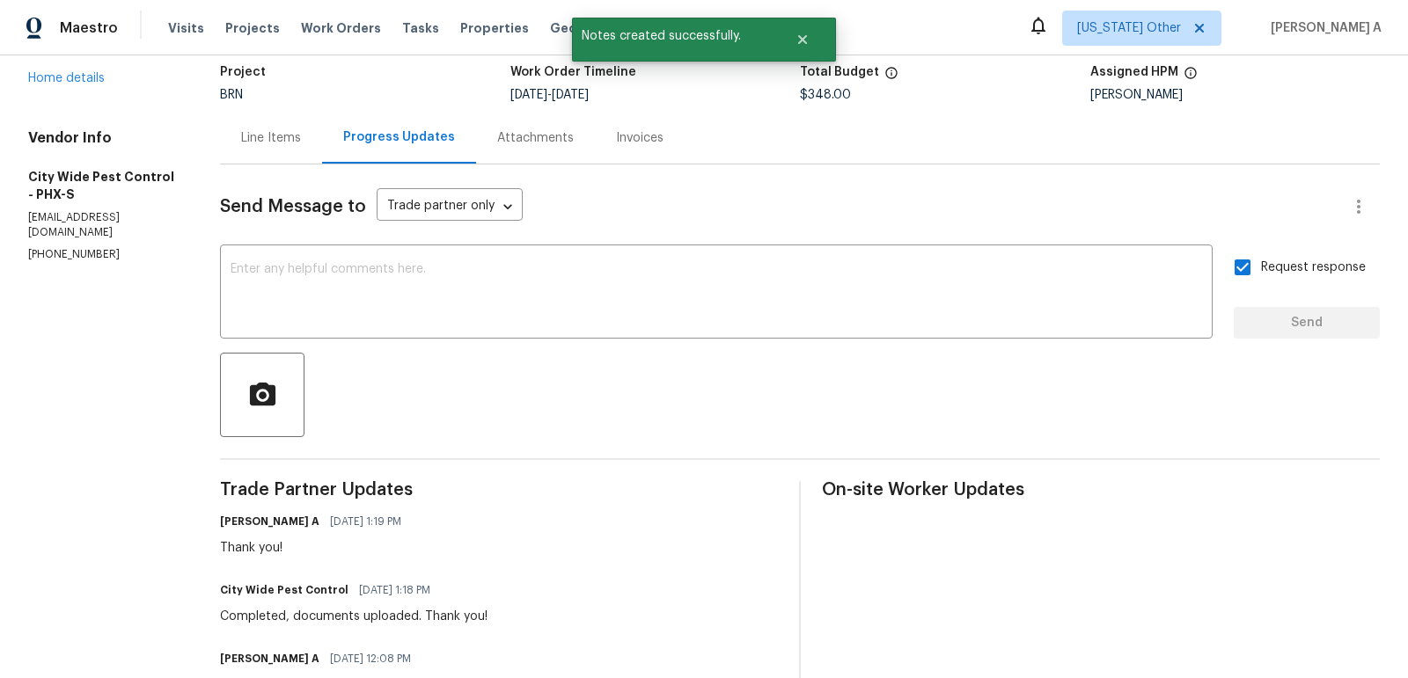
scroll to position [0, 0]
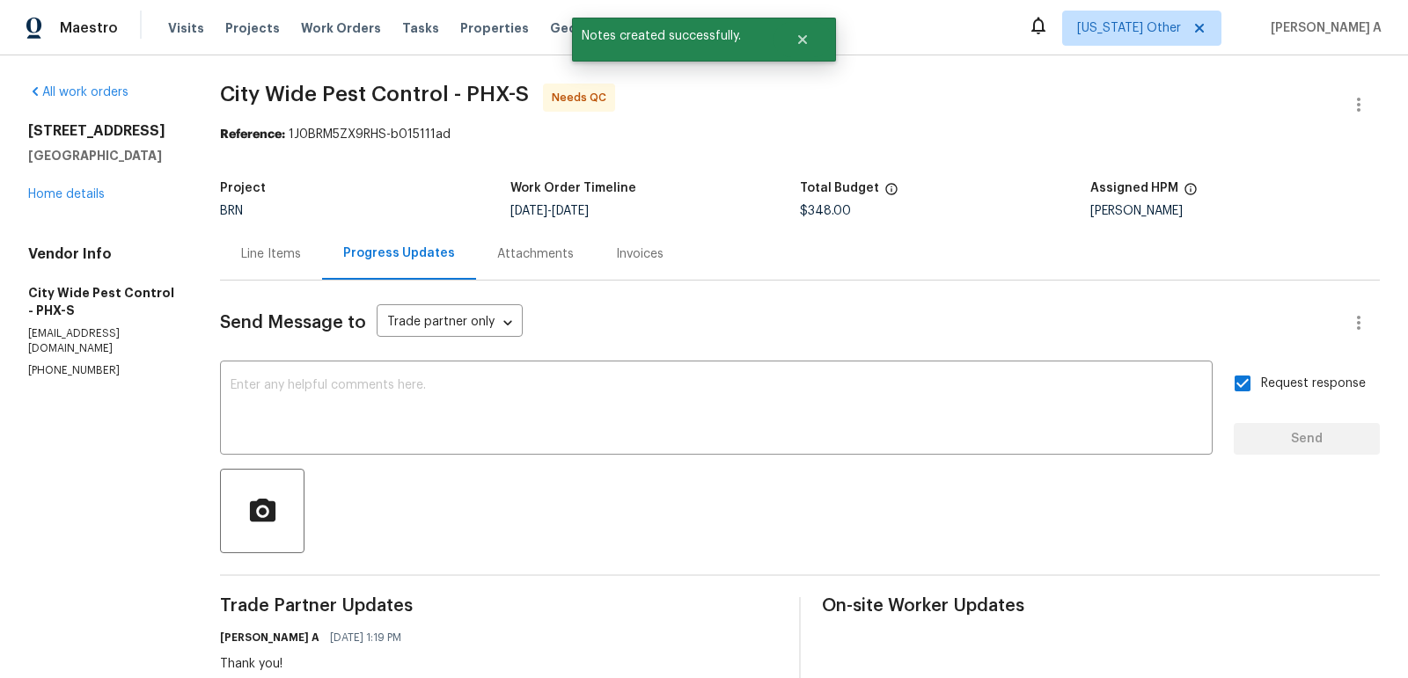
click at [279, 253] on div "Line Items" at bounding box center [271, 254] width 60 height 18
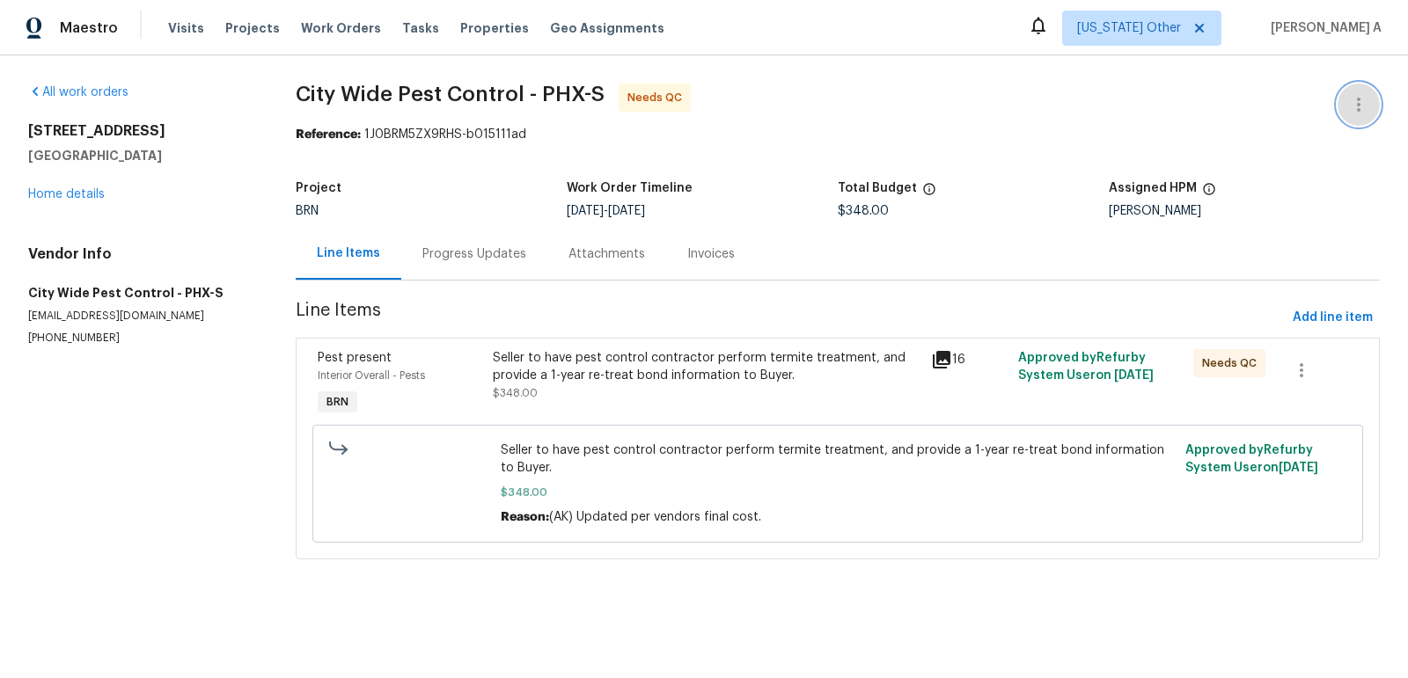
click at [1357, 96] on icon "button" at bounding box center [1358, 104] width 21 height 21
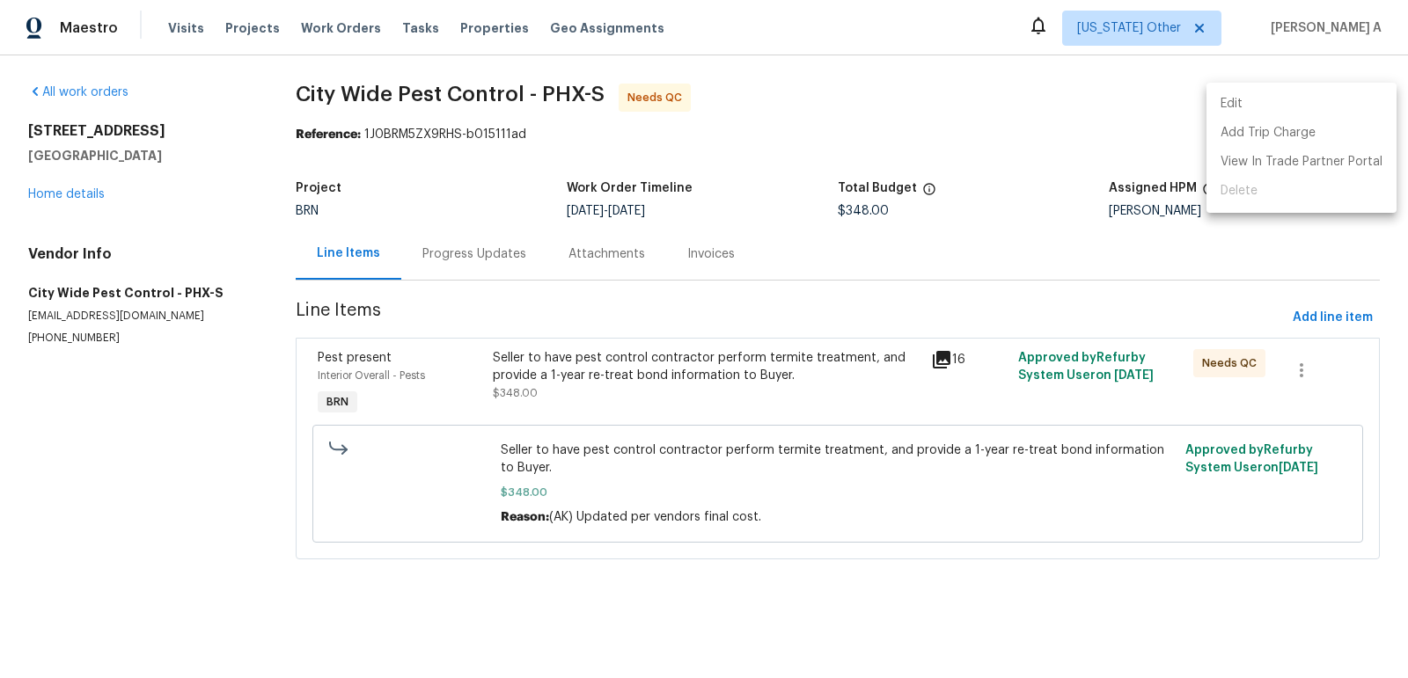
click at [1323, 94] on li "Edit" at bounding box center [1301, 104] width 190 height 29
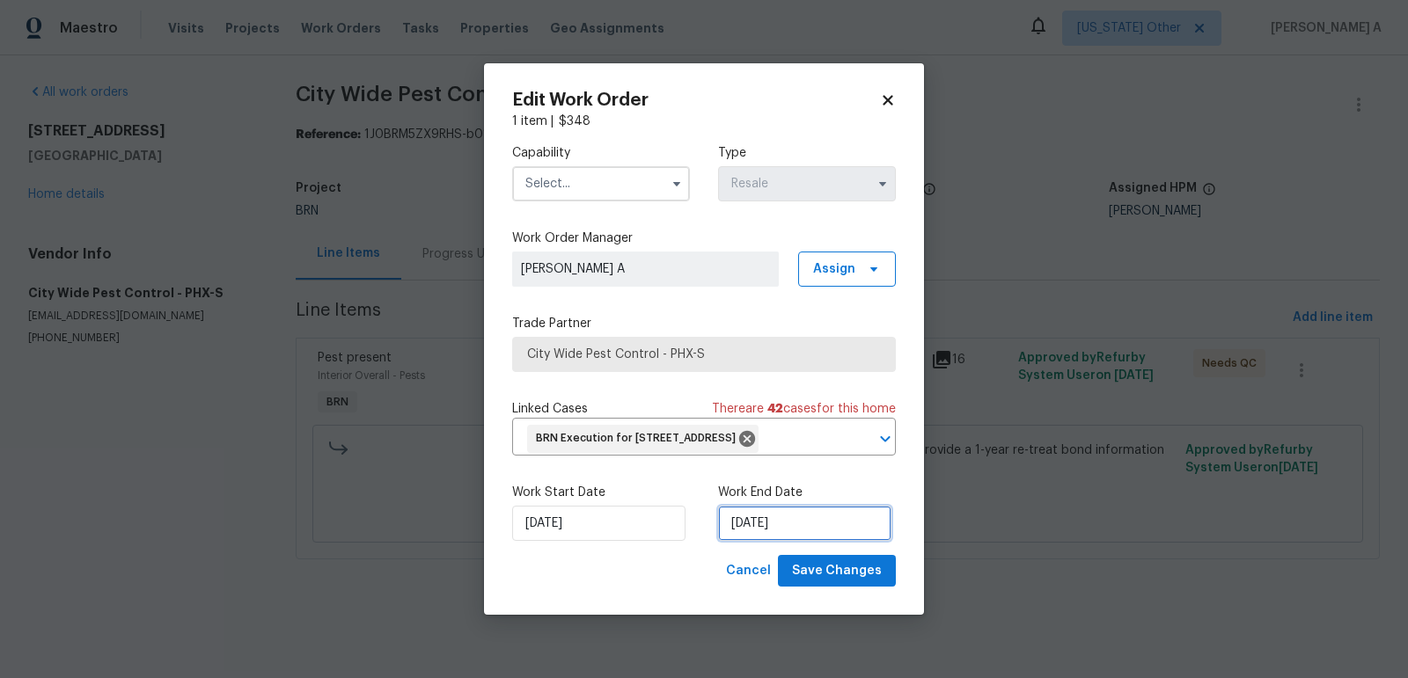
click at [751, 541] on input "[DATE]" at bounding box center [804, 523] width 173 height 35
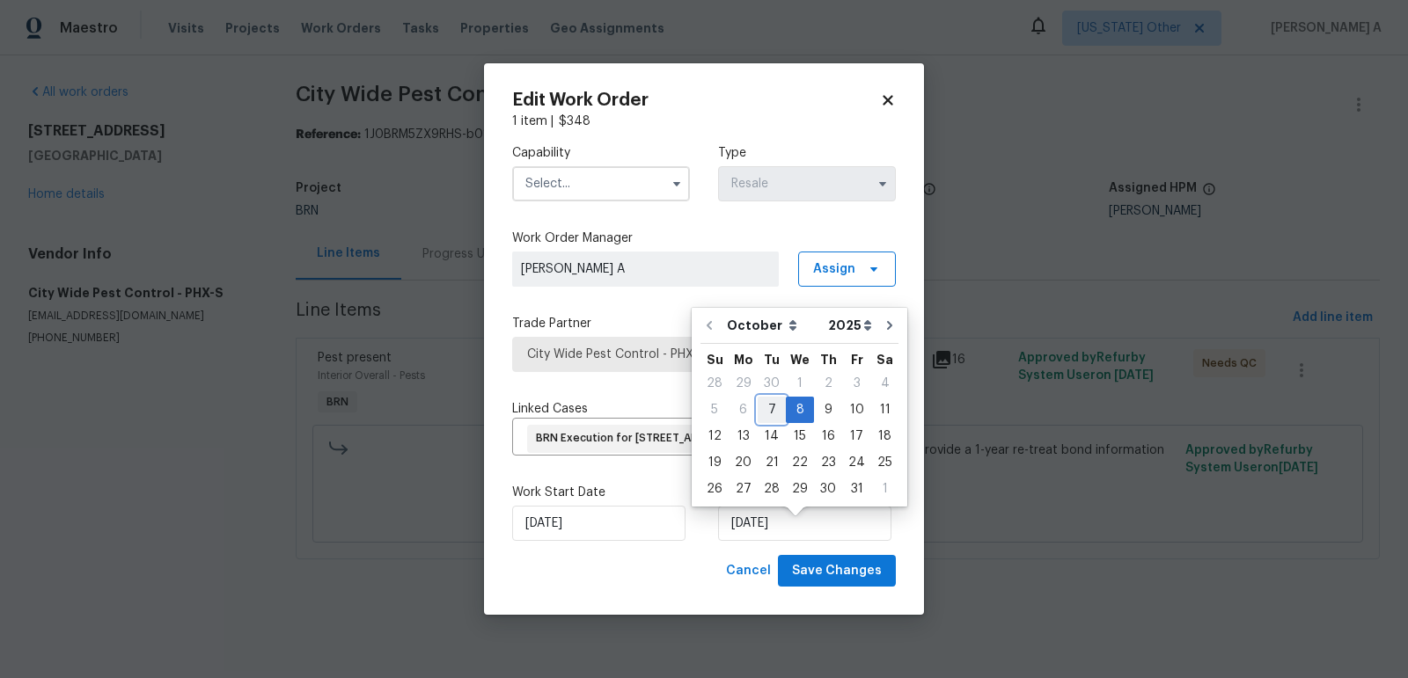
click at [772, 398] on div "7" at bounding box center [771, 410] width 28 height 25
type input "[DATE]"
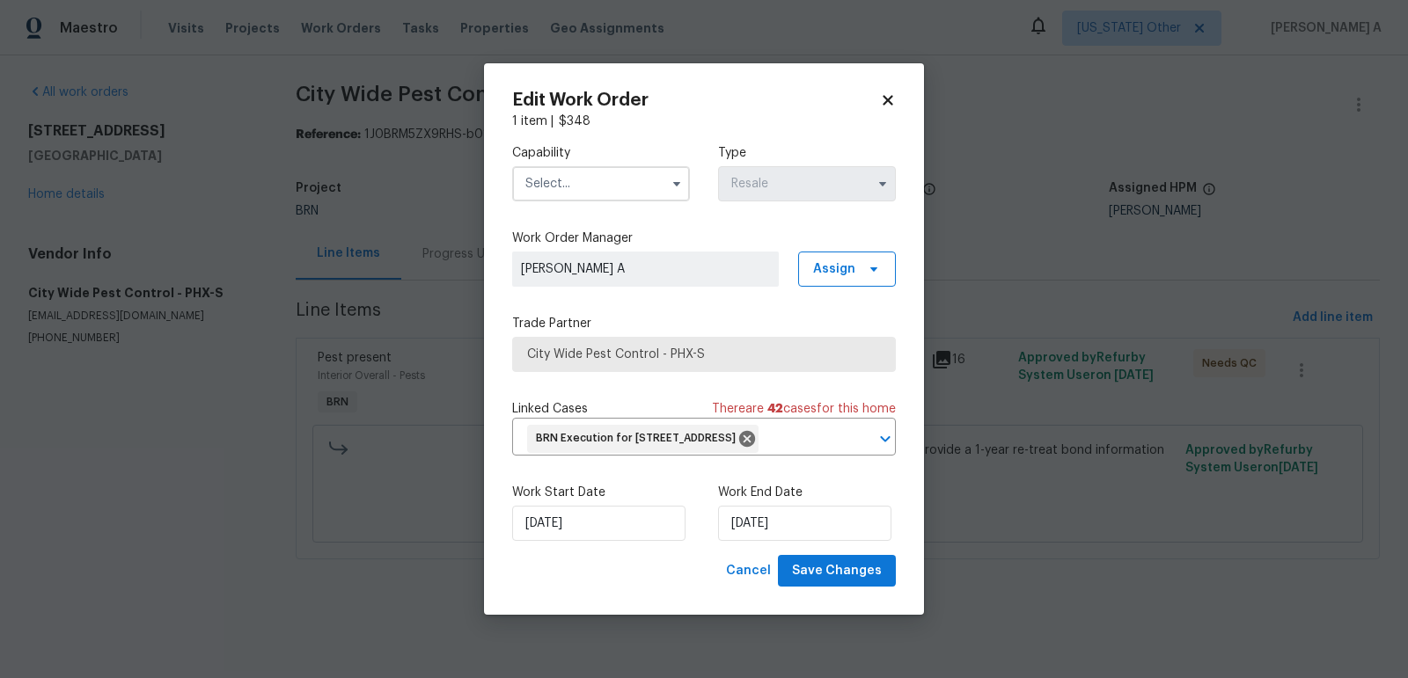
click at [605, 169] on input "text" at bounding box center [601, 183] width 178 height 35
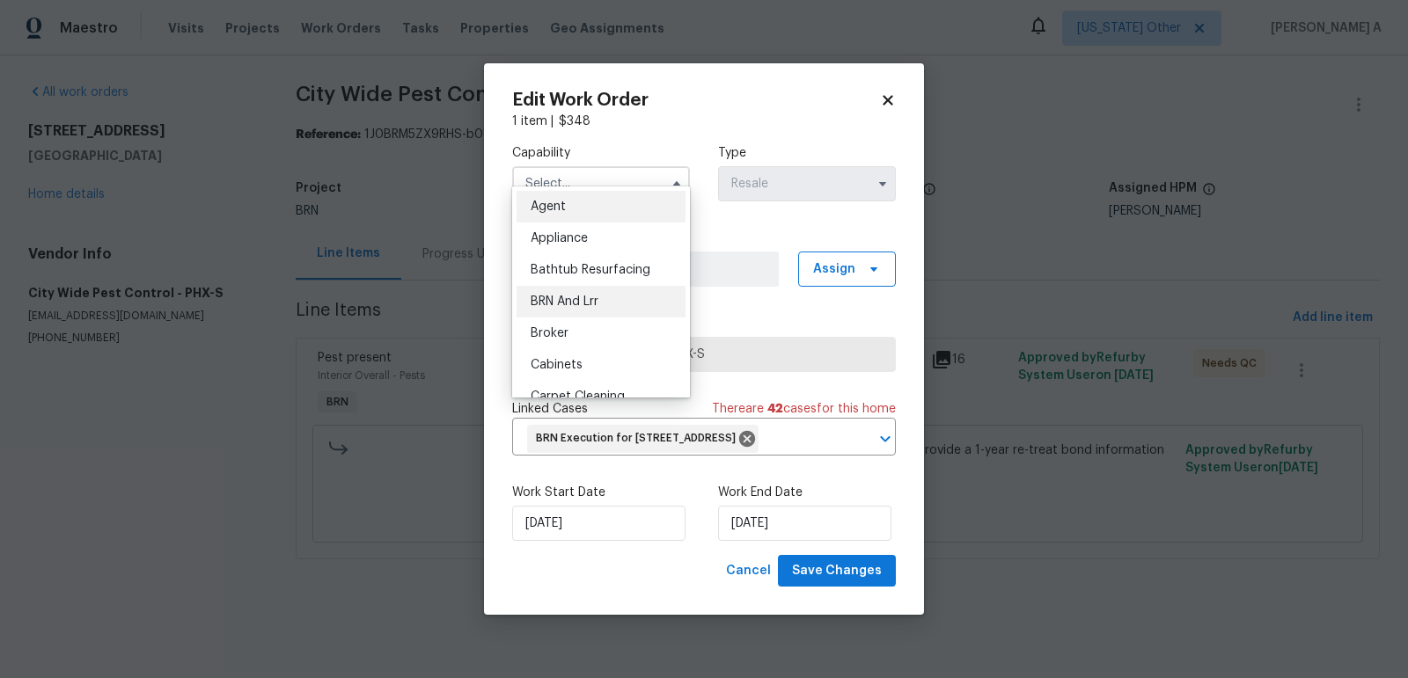
click at [608, 294] on div "BRN And Lrr" at bounding box center [600, 302] width 169 height 32
type input "BRN And Lrr"
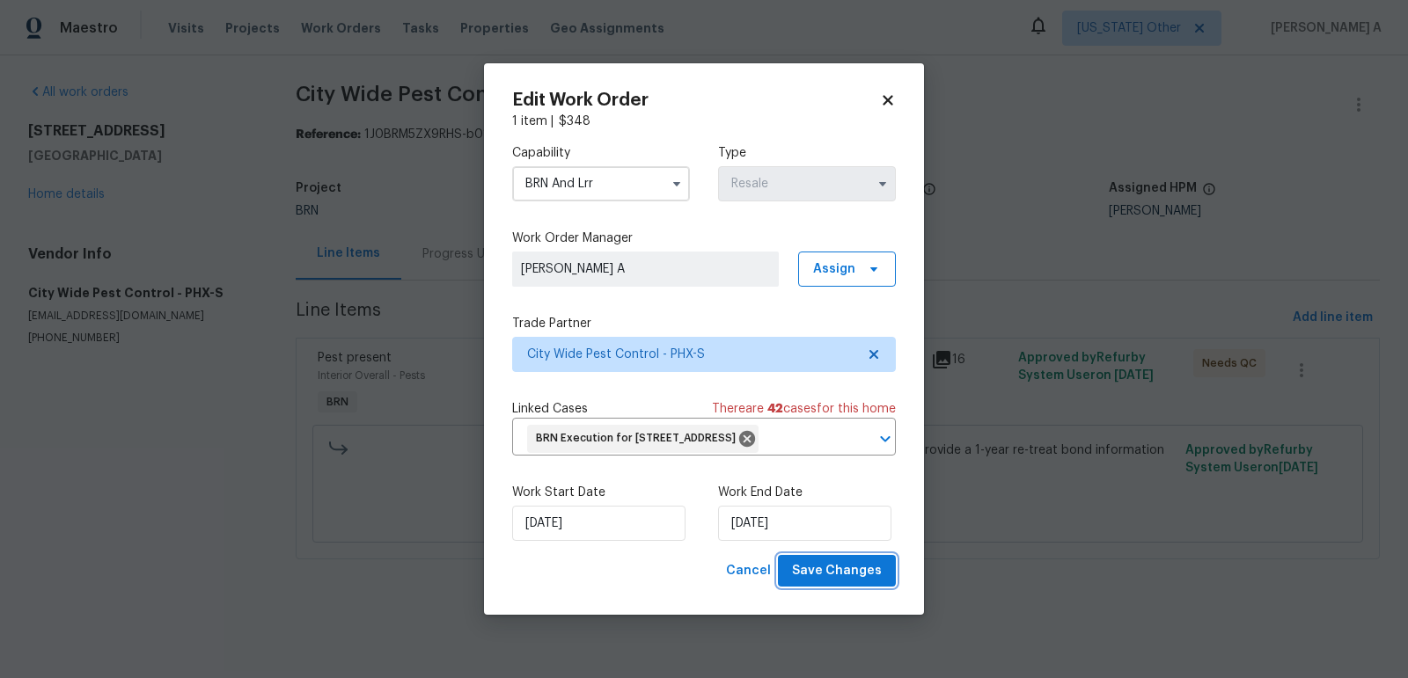
click at [840, 582] on span "Save Changes" at bounding box center [837, 571] width 90 height 22
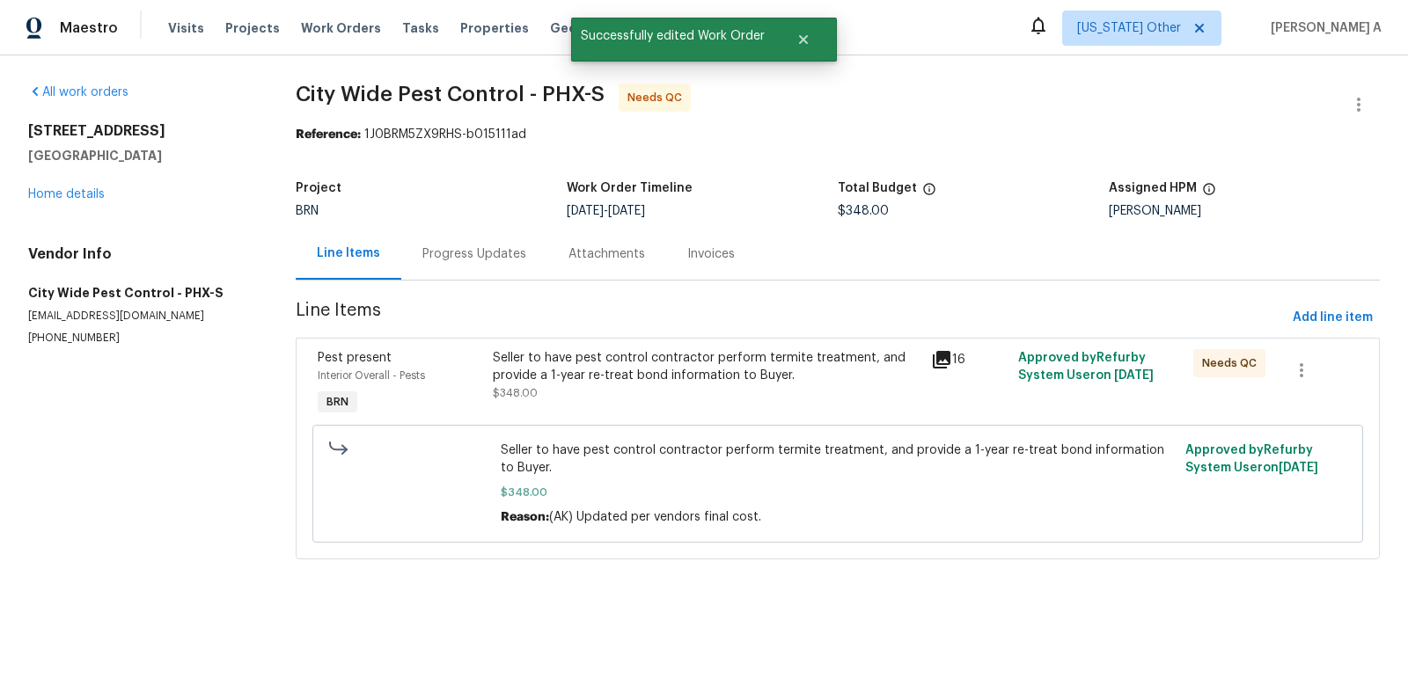
click at [624, 363] on div "Seller to have pest control contractor perform termite treatment, and provide a…" at bounding box center [706, 366] width 427 height 35
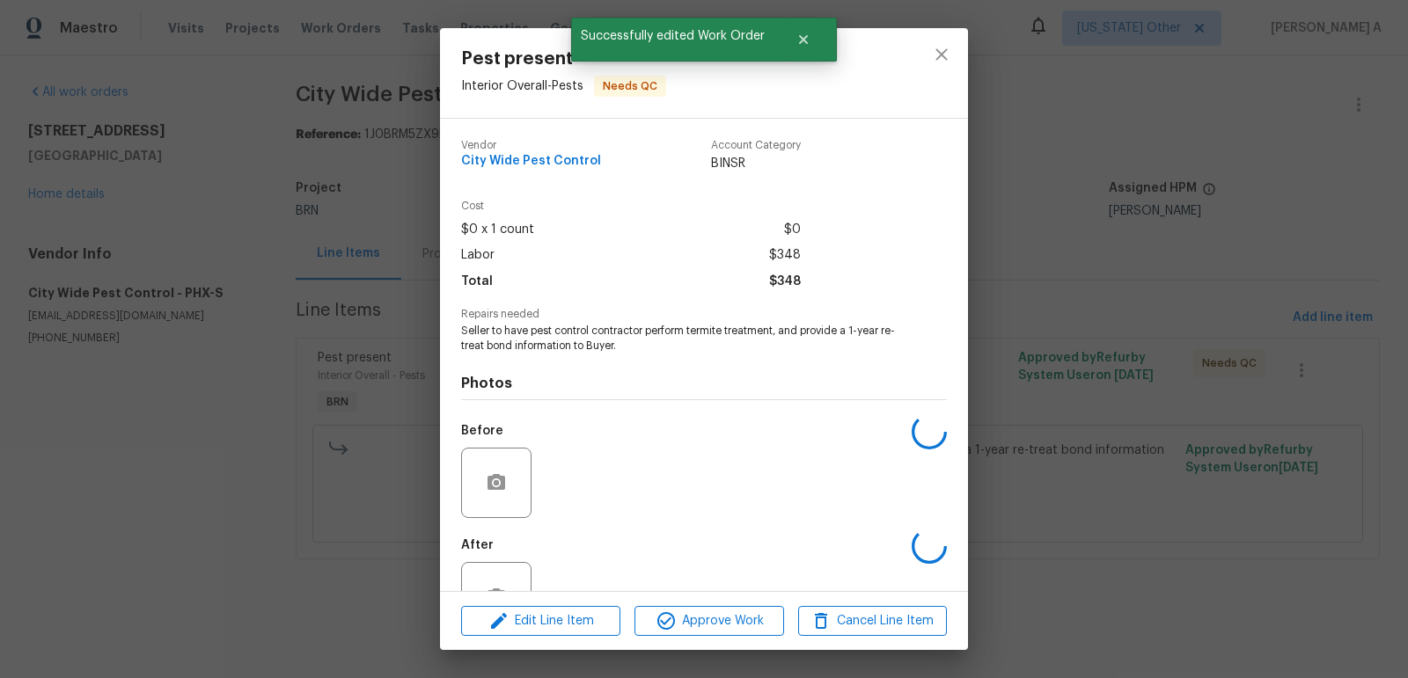
scroll to position [58, 0]
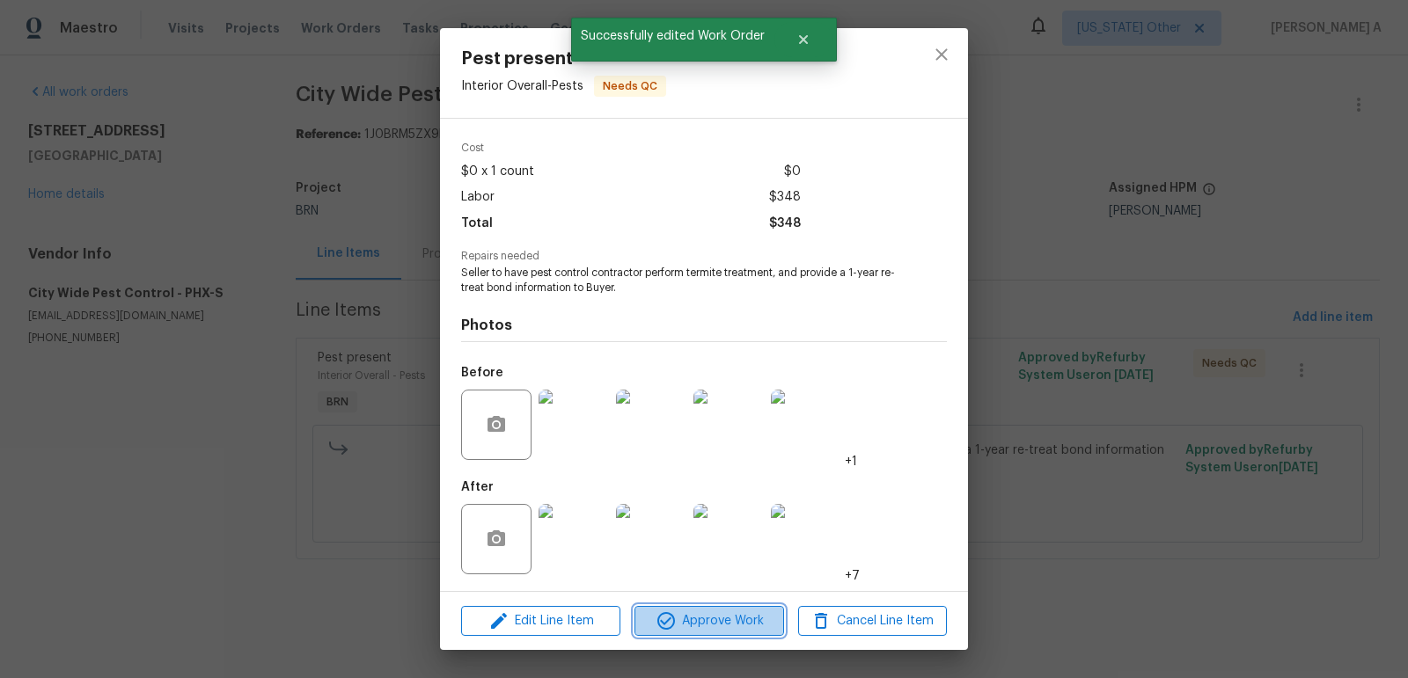
click at [718, 622] on span "Approve Work" at bounding box center [709, 622] width 138 height 22
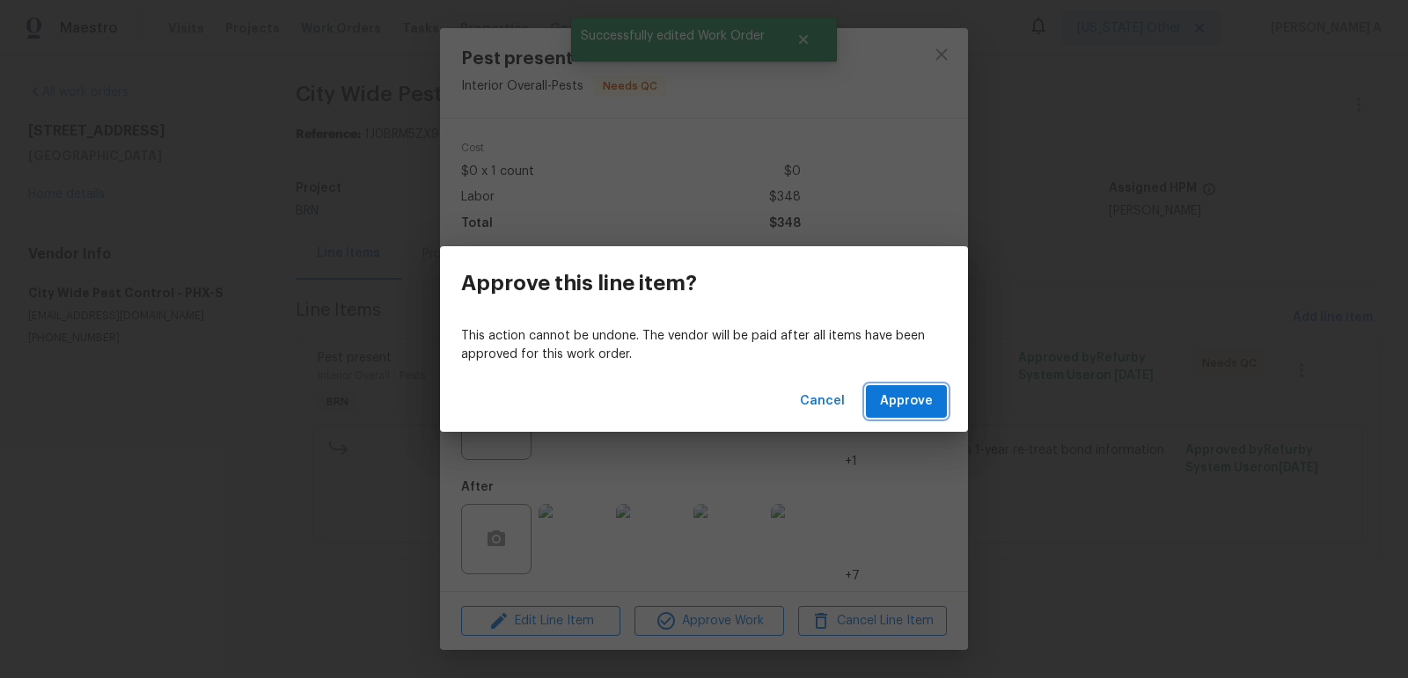
click at [904, 406] on span "Approve" at bounding box center [906, 402] width 53 height 22
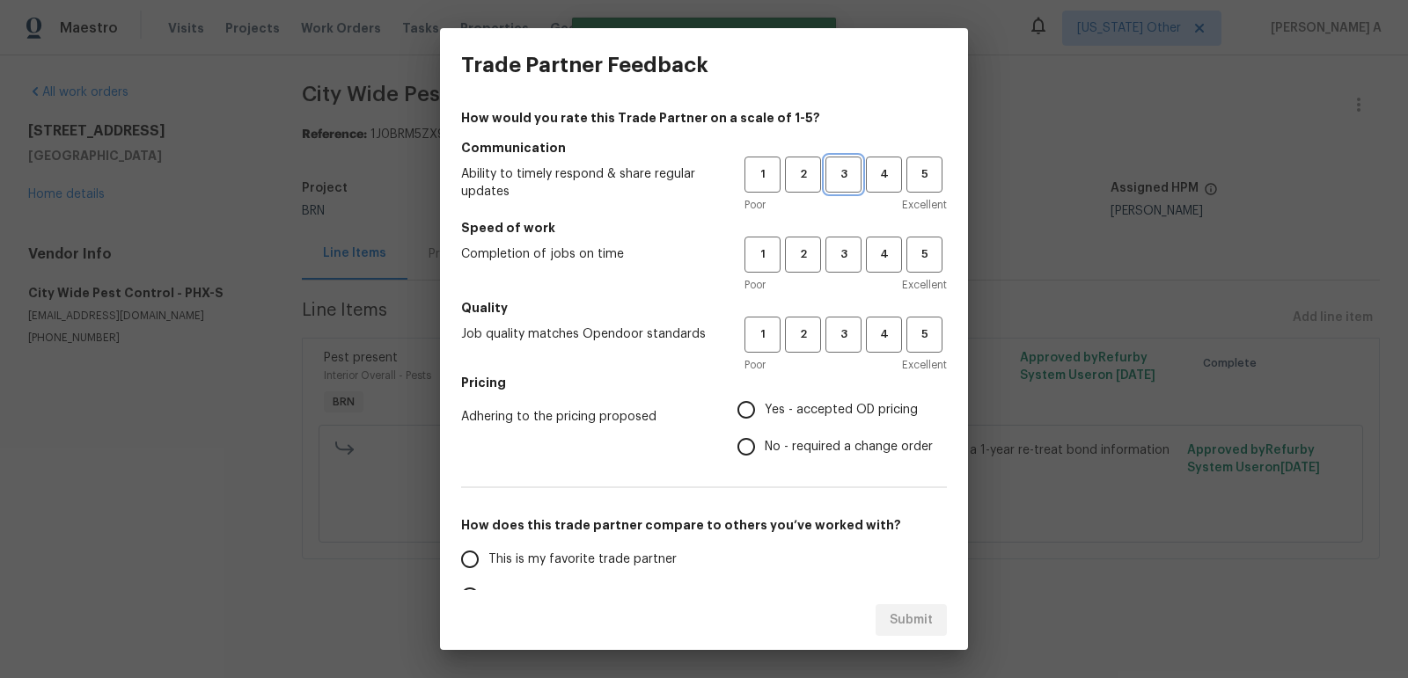
click at [842, 179] on span "3" at bounding box center [843, 175] width 33 height 20
click at [842, 248] on span "3" at bounding box center [843, 255] width 33 height 20
click at [842, 340] on span "3" at bounding box center [843, 335] width 33 height 20
click at [823, 419] on label "Yes - accepted OD pricing" at bounding box center [830, 409] width 205 height 37
click at [764, 419] on input "Yes - accepted OD pricing" at bounding box center [746, 409] width 37 height 37
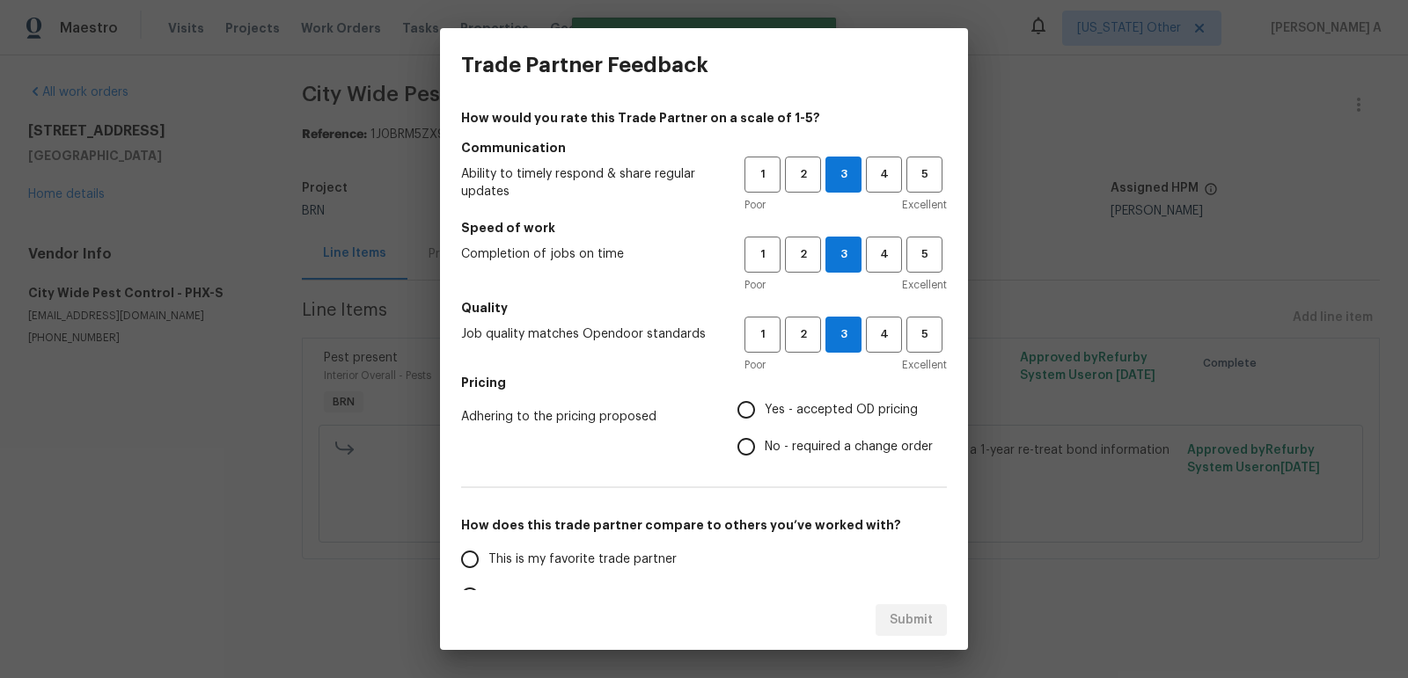
radio input "true"
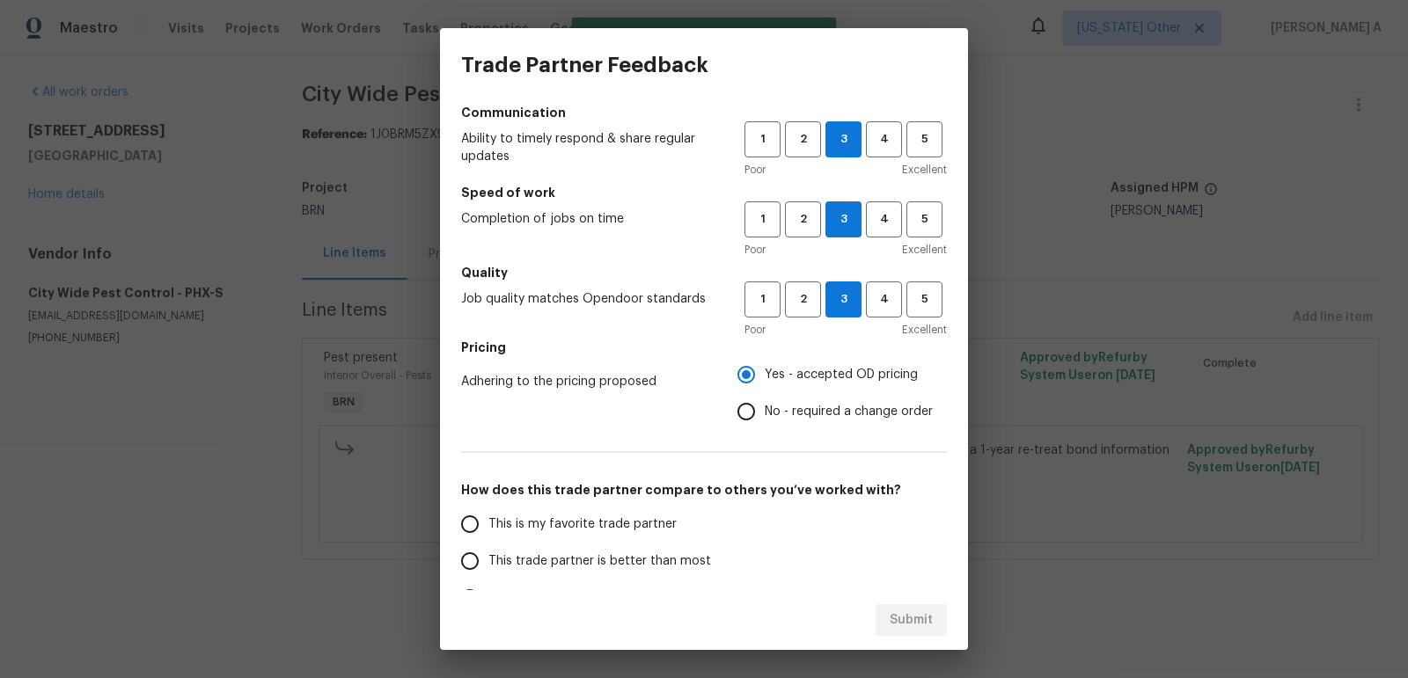
scroll to position [66, 0]
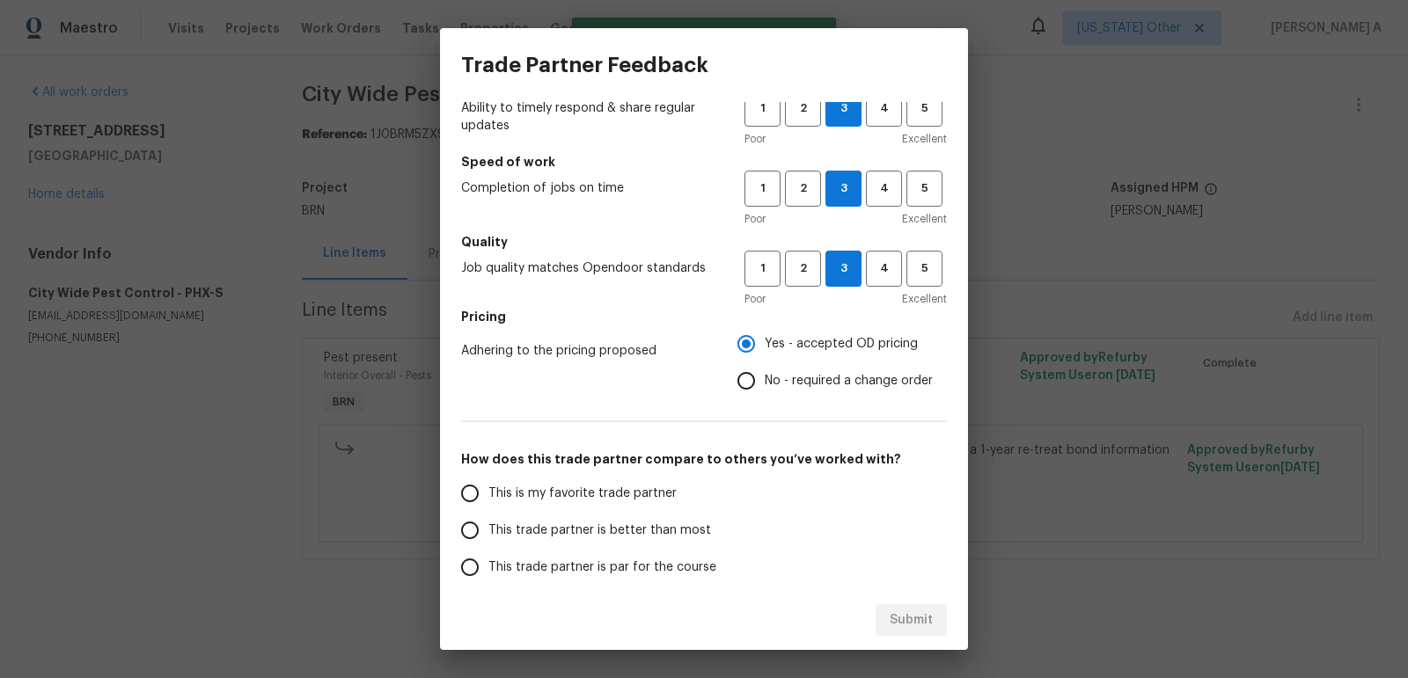
click at [624, 486] on span "This is my favorite trade partner" at bounding box center [582, 494] width 188 height 18
click at [488, 486] on input "This is my favorite trade partner" at bounding box center [469, 493] width 37 height 37
click at [884, 116] on span "4" at bounding box center [883, 109] width 33 height 20
radio input "true"
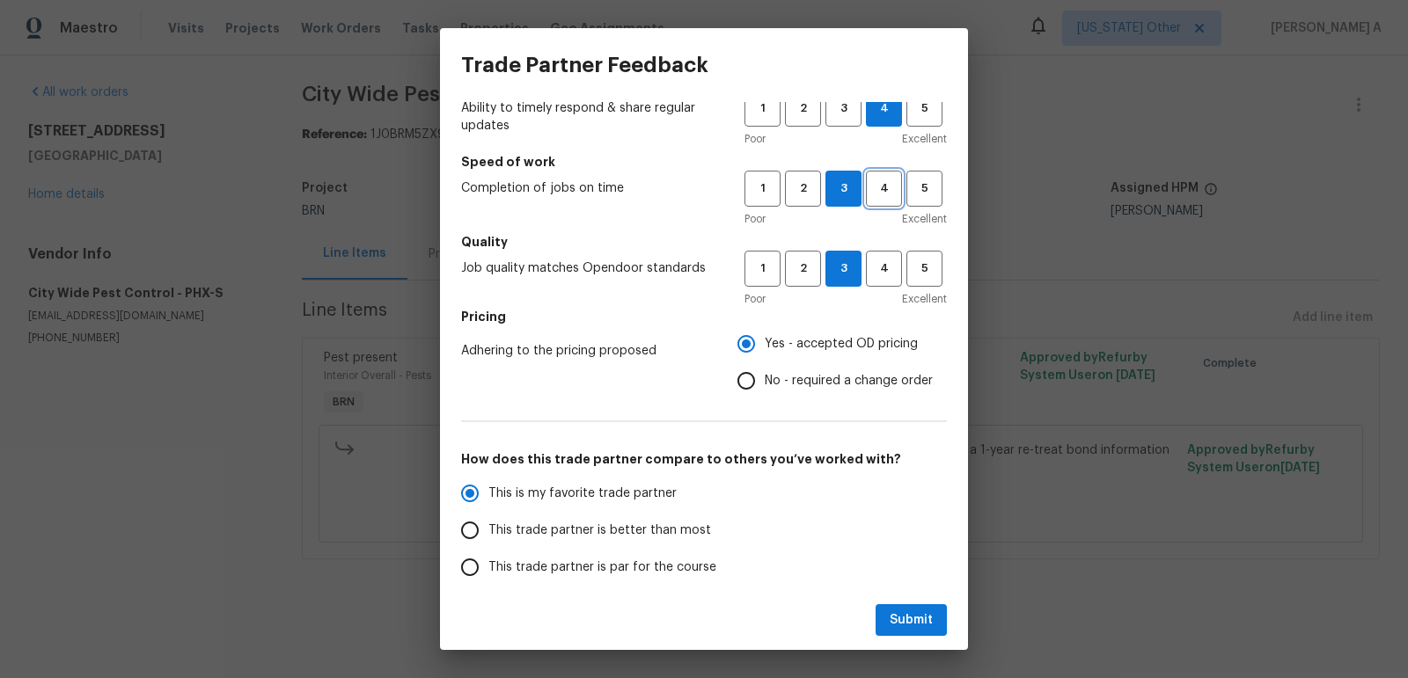
click at [884, 205] on button "4" at bounding box center [884, 189] width 36 height 36
click at [884, 279] on button "4" at bounding box center [884, 269] width 36 height 36
radio input "false"
click at [787, 375] on span "No - required a change order" at bounding box center [848, 381] width 168 height 18
click at [764, 375] on input "No - required a change order" at bounding box center [746, 380] width 37 height 37
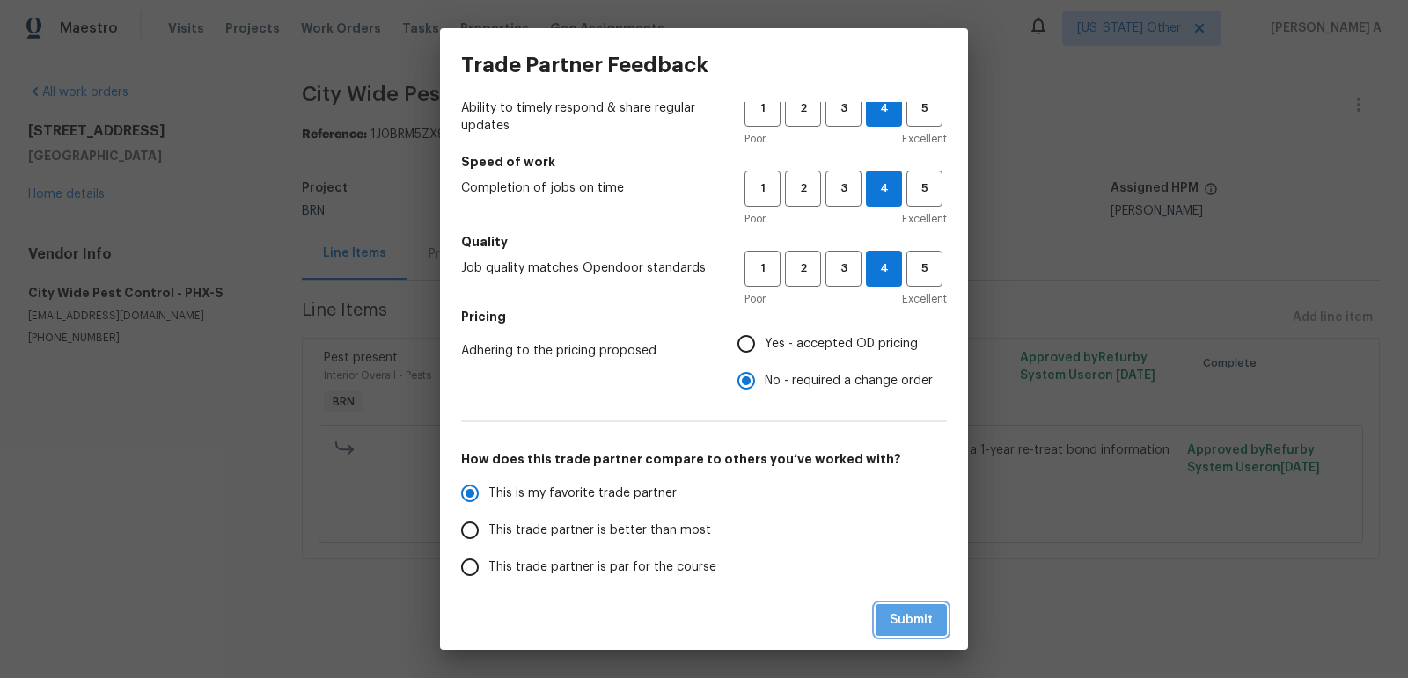
click at [925, 632] on button "Submit" at bounding box center [910, 620] width 71 height 33
radio input "false"
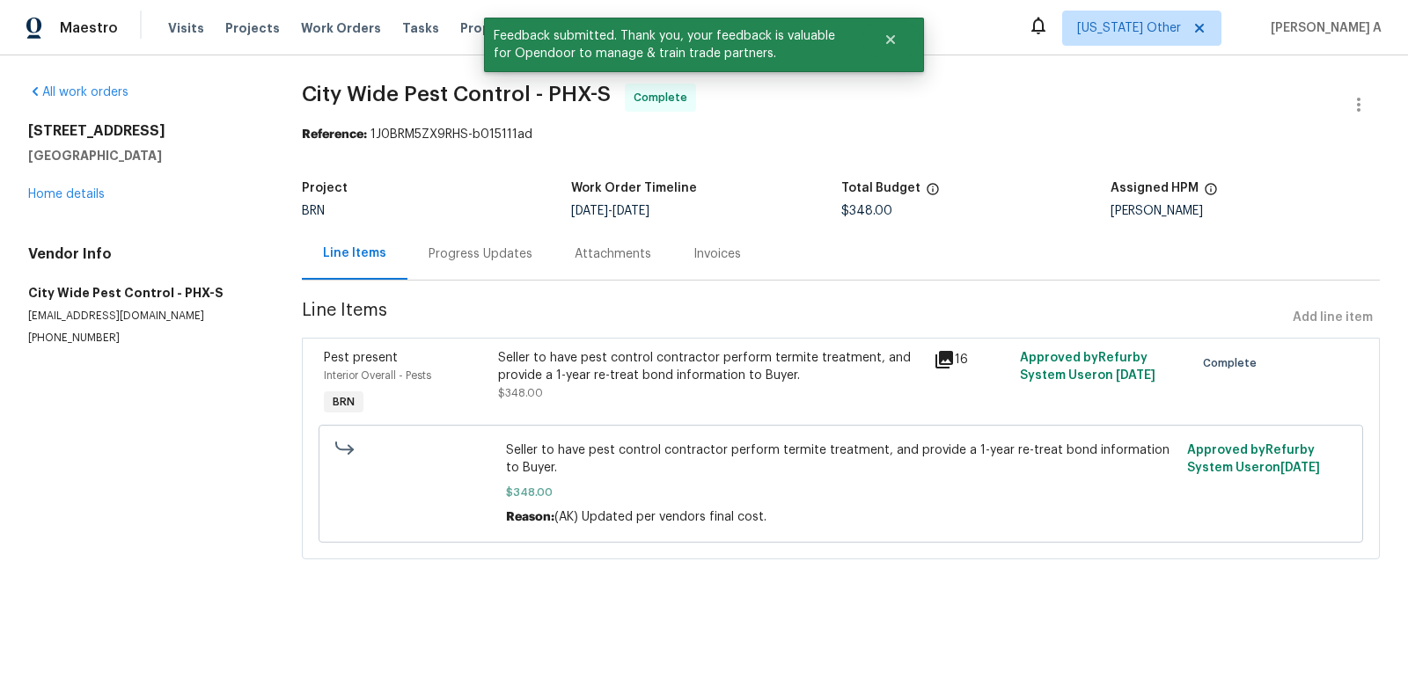
click at [720, 269] on div "Invoices" at bounding box center [717, 254] width 90 height 52
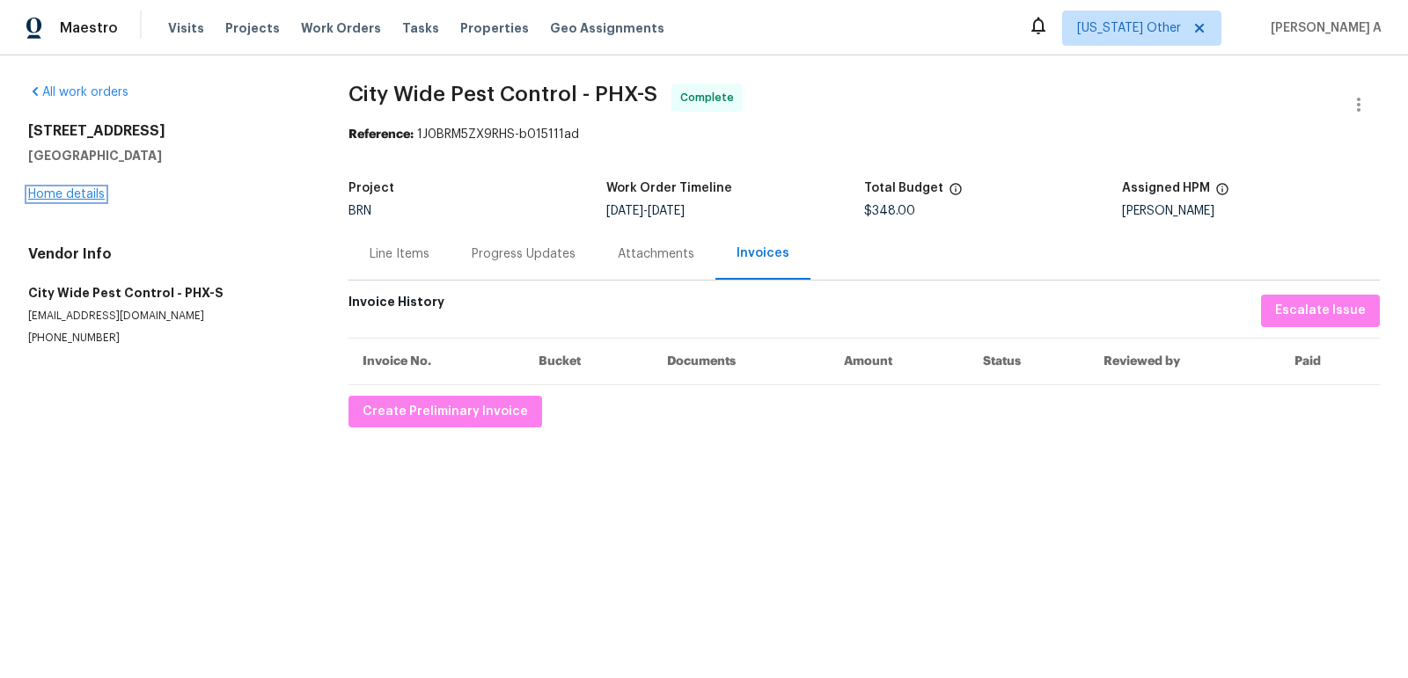
click at [69, 194] on link "Home details" at bounding box center [66, 194] width 77 height 12
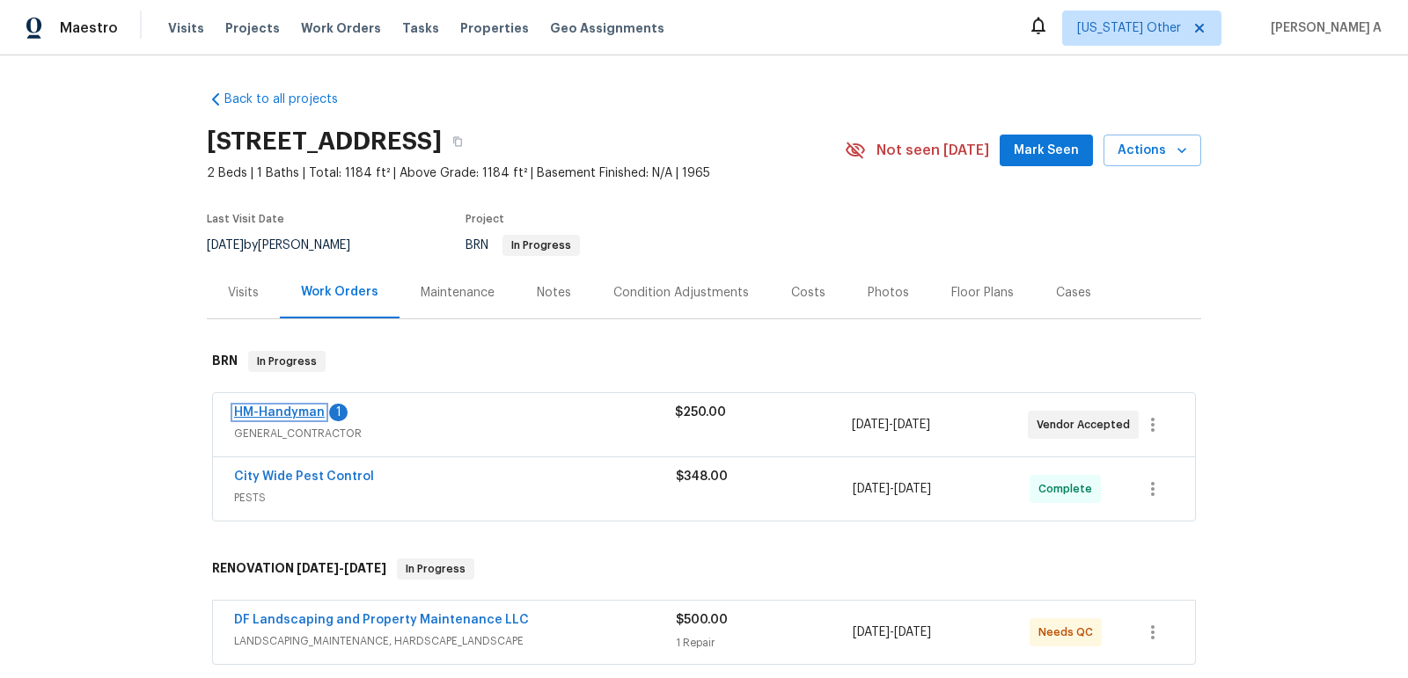
click at [289, 411] on link "HM-Handyman" at bounding box center [279, 412] width 91 height 12
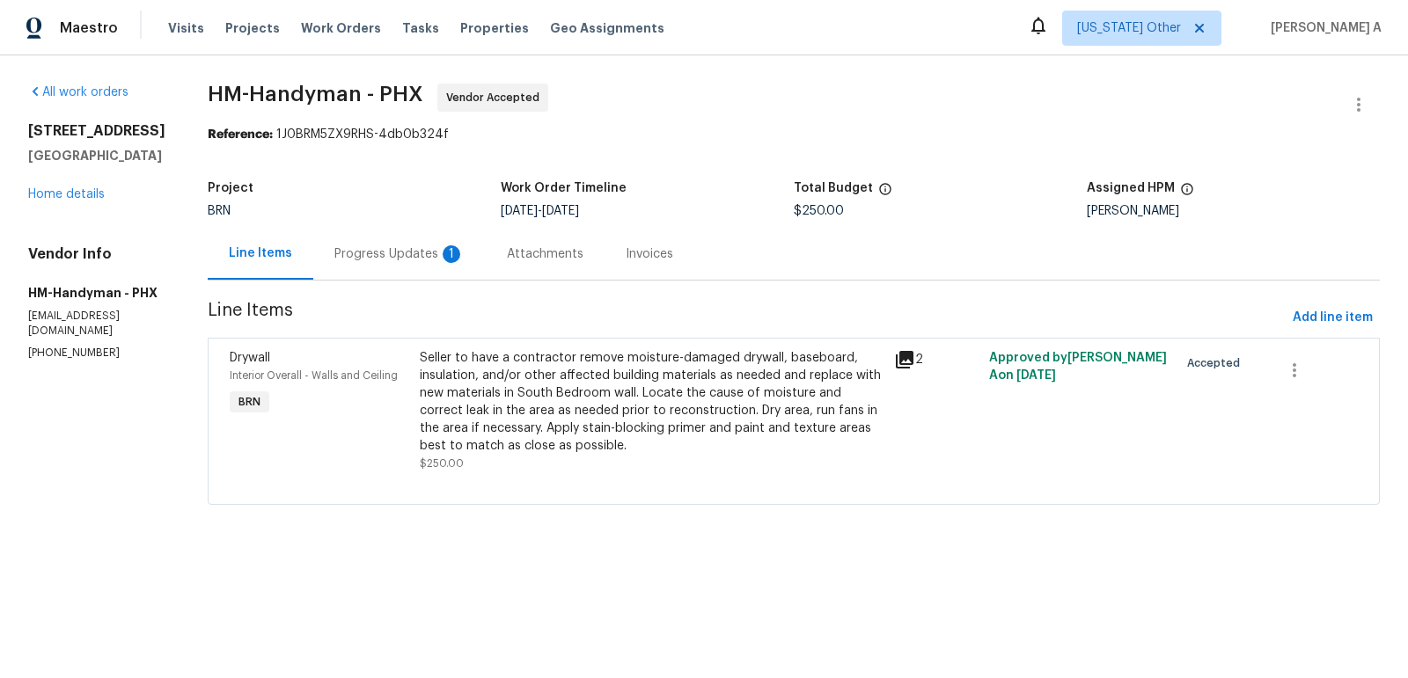
click at [418, 261] on div "Progress Updates 1" at bounding box center [399, 254] width 130 height 18
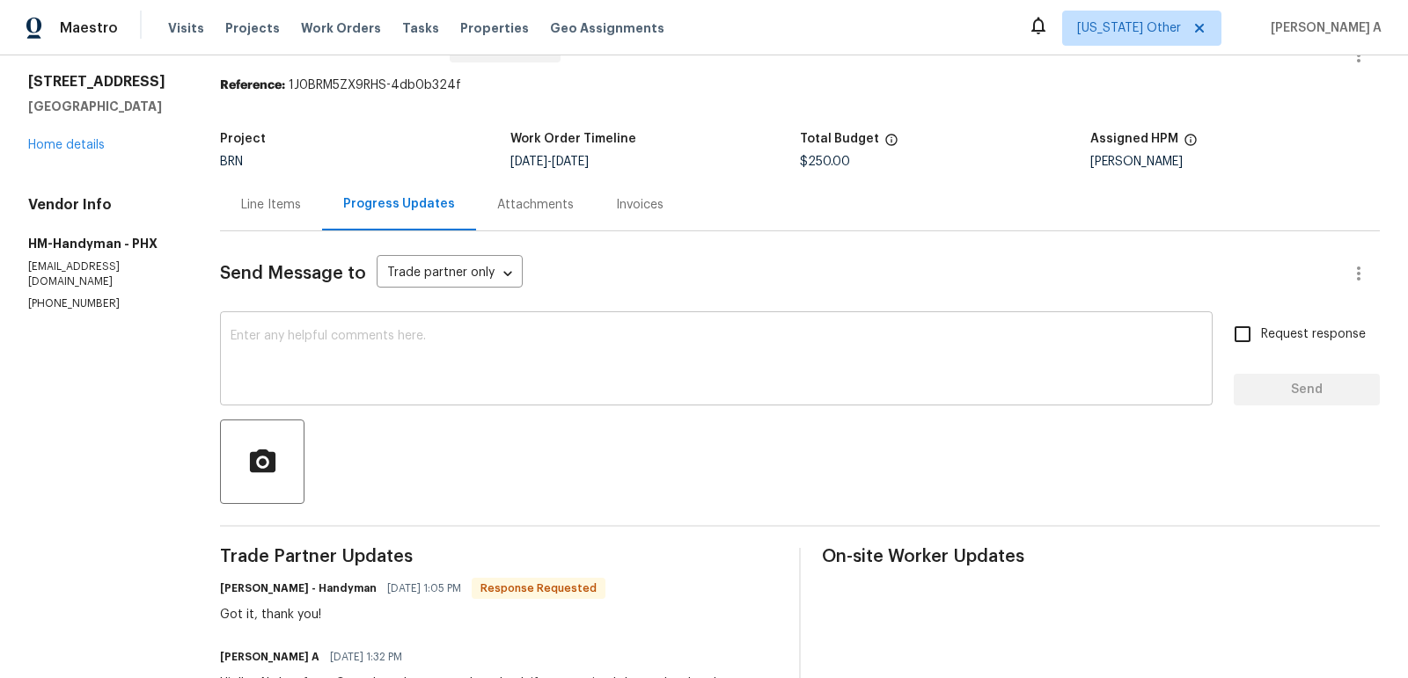
scroll to position [55, 0]
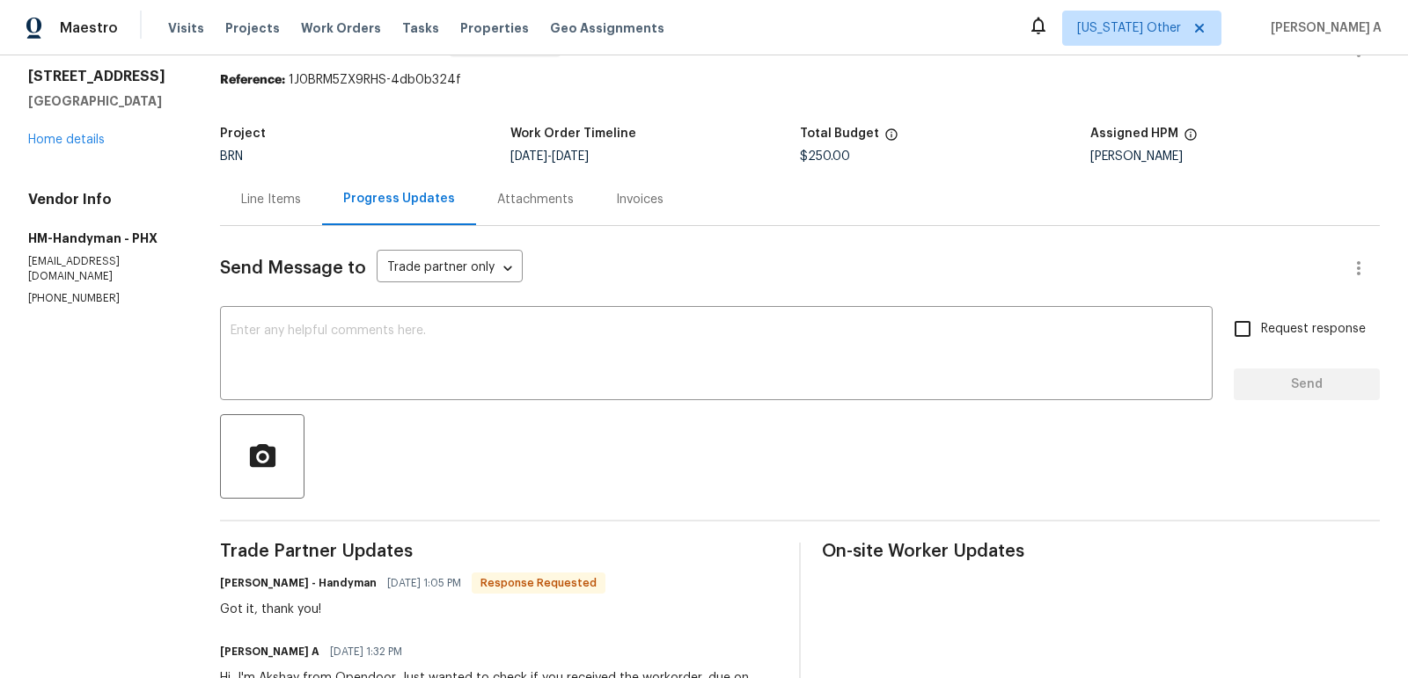
click at [504, 300] on div "Send Message to Trade partner only Trade partner only ​ x ​ Request response Se…" at bounding box center [799, 493] width 1159 height 535
click at [289, 383] on textarea at bounding box center [715, 356] width 971 height 62
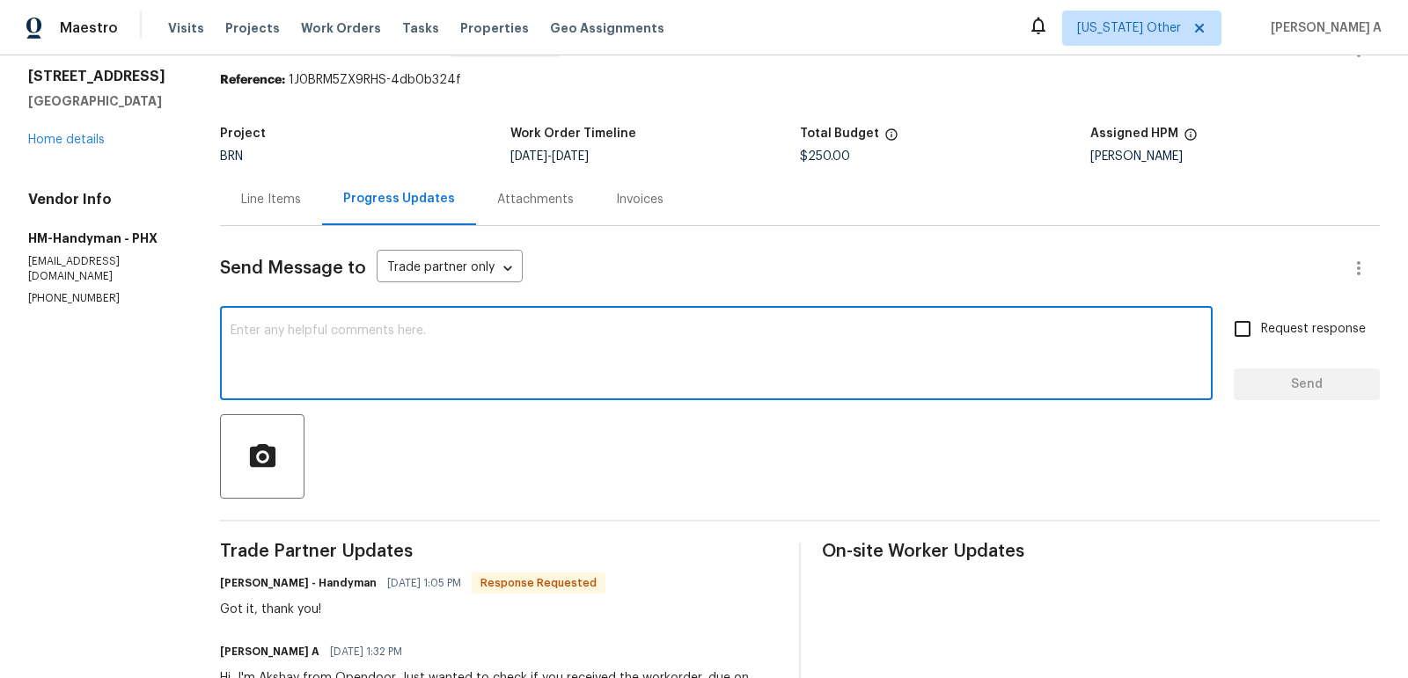
paste textarea "Hello! Could you please provide me with the scheduled start date and completion…"
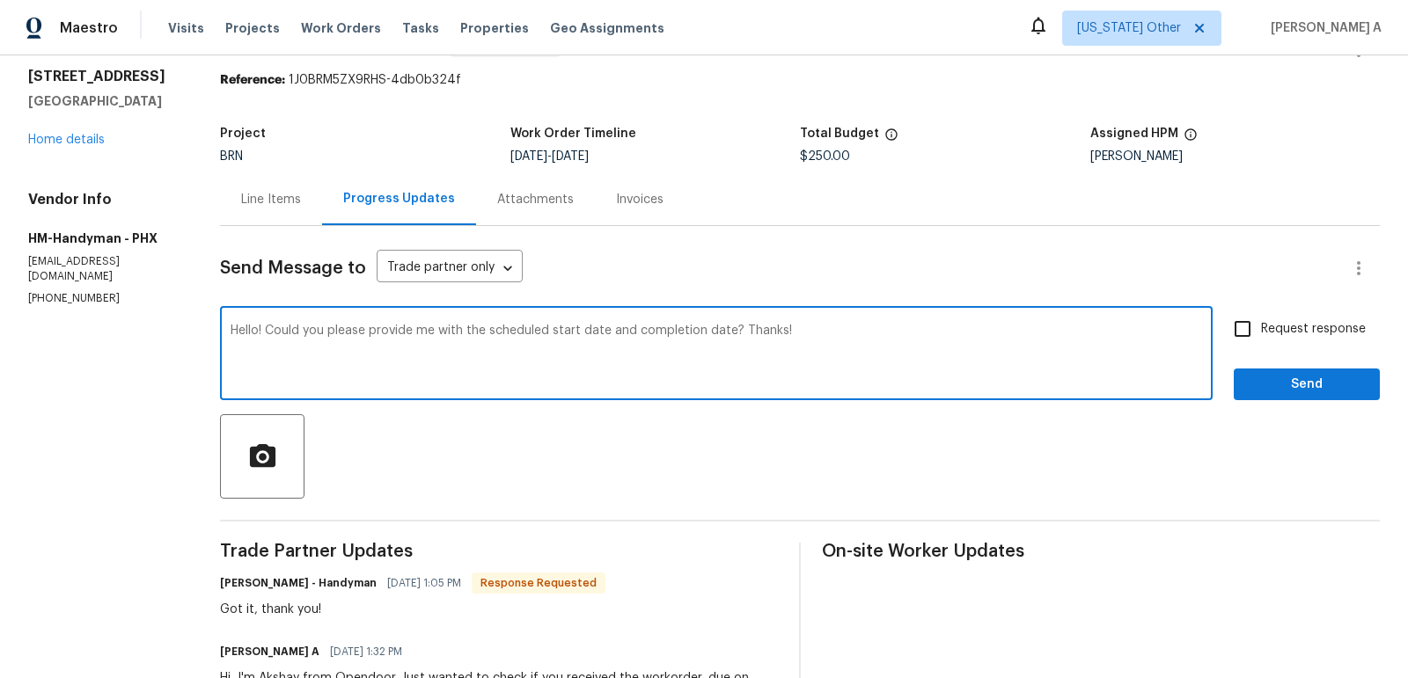
type textarea "Hello! Could you please provide me with the scheduled start date and completion…"
click at [1219, 331] on div "Hello! Could you please provide me with the scheduled start date and completion…" at bounding box center [799, 356] width 1159 height 90
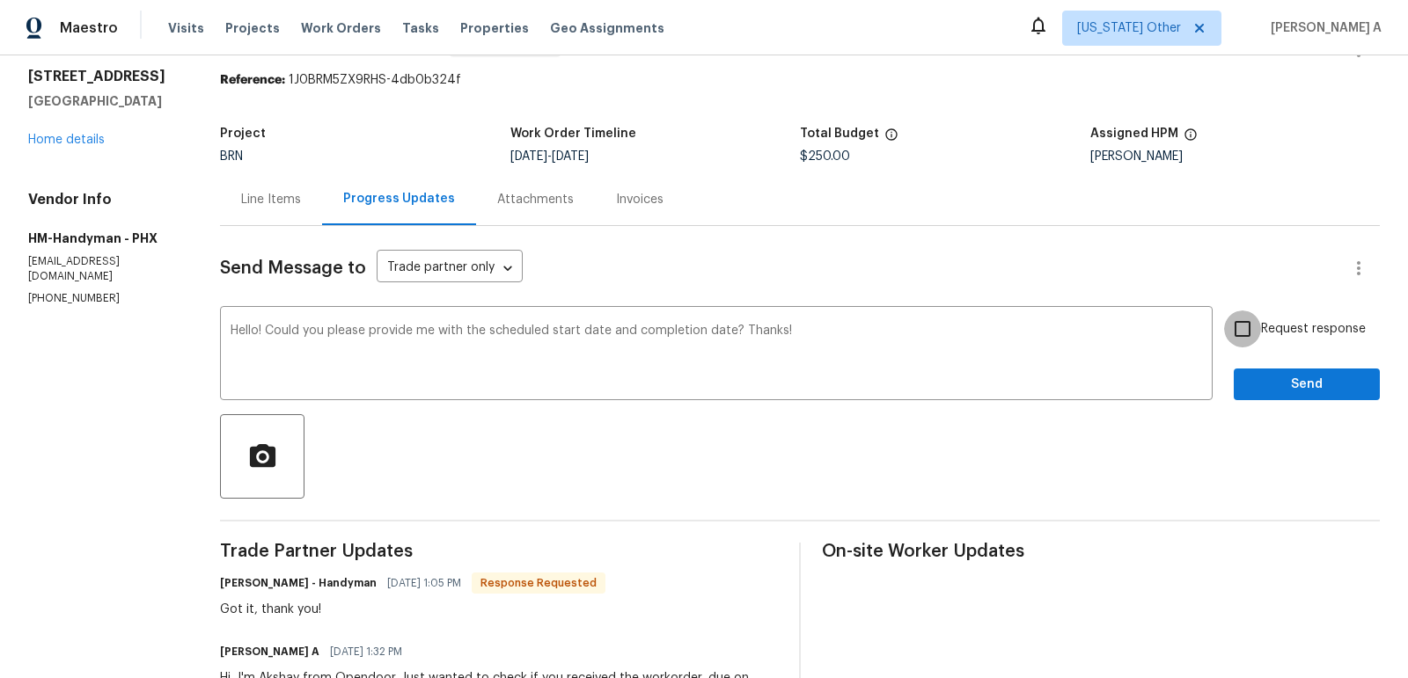
click at [1231, 331] on input "Request response" at bounding box center [1242, 329] width 37 height 37
checkbox input "true"
click at [1285, 393] on span "Send" at bounding box center [1306, 385] width 118 height 22
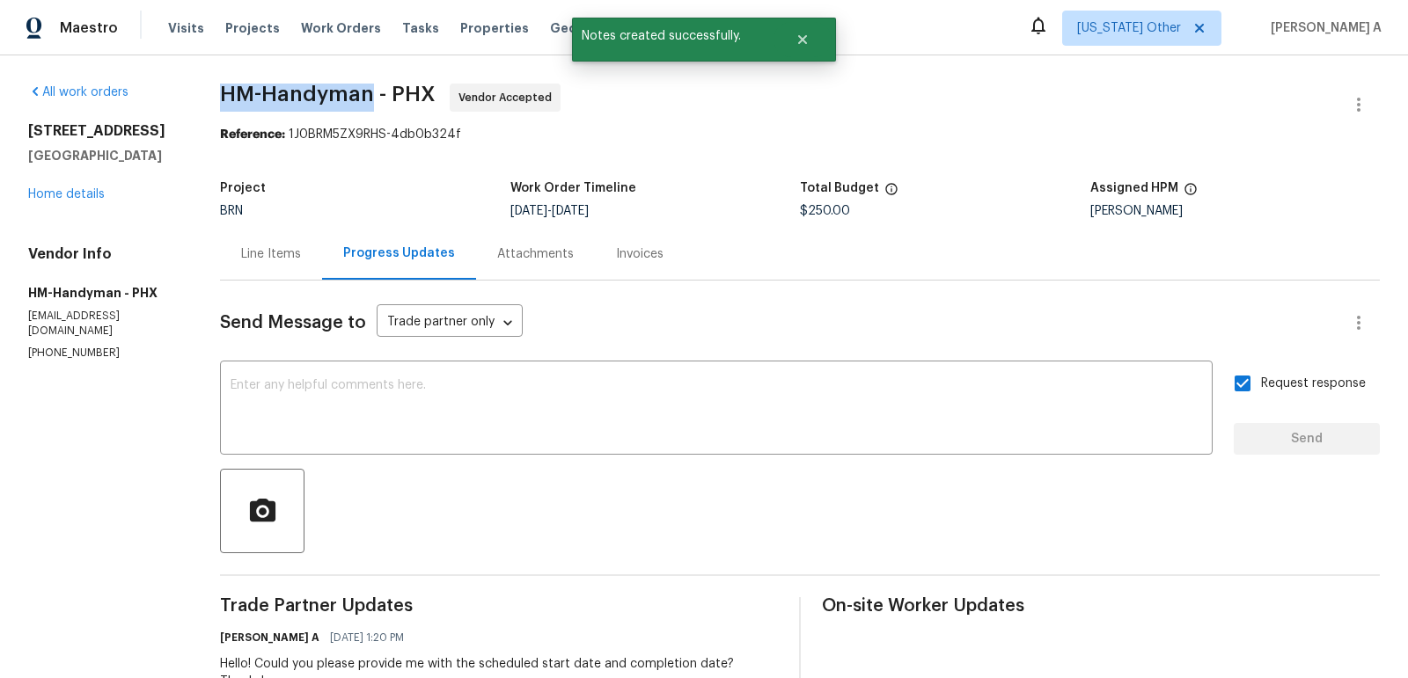
copy span "HM-Handyman"
drag, startPoint x: 223, startPoint y: 91, endPoint x: 377, endPoint y: 95, distance: 154.9
click at [377, 95] on div "All work orders [STREET_ADDRESS] Home details Vendor Info HM-Handyman - PHX [EM…" at bounding box center [704, 492] width 1408 height 874
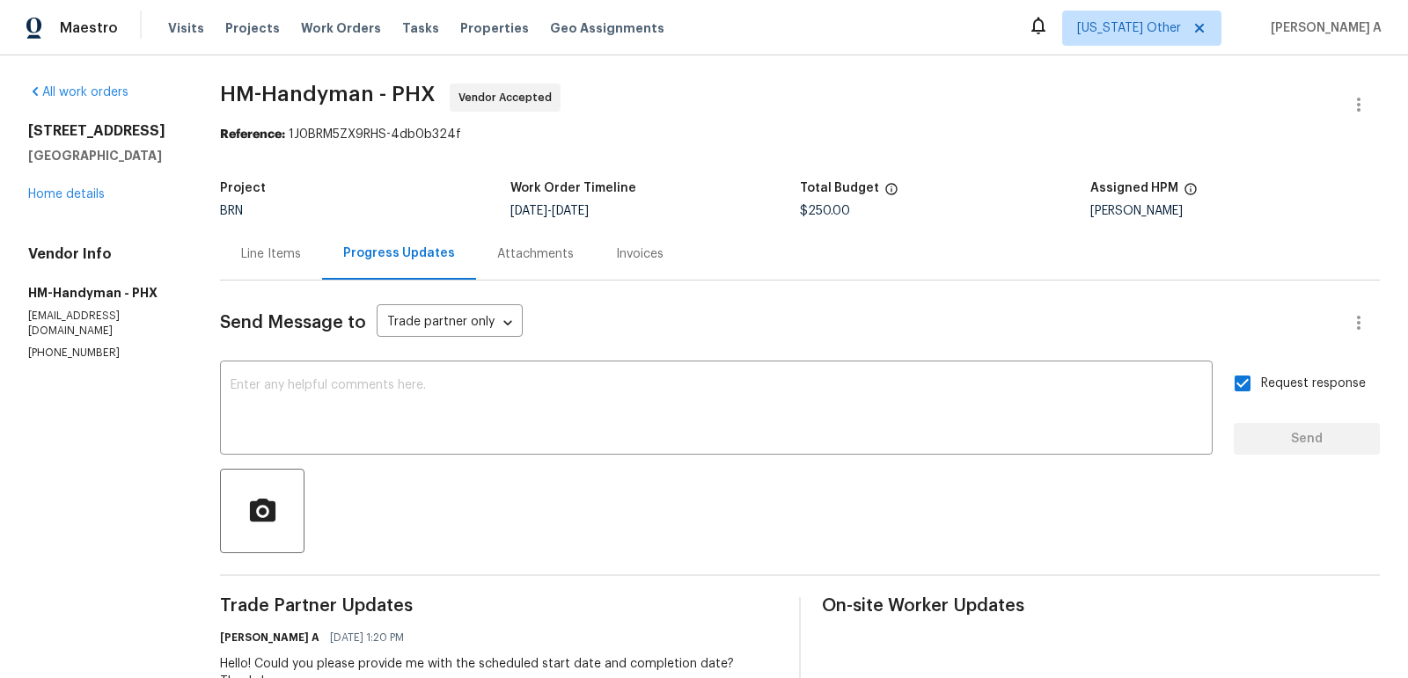
click at [260, 241] on div "Line Items" at bounding box center [271, 254] width 102 height 52
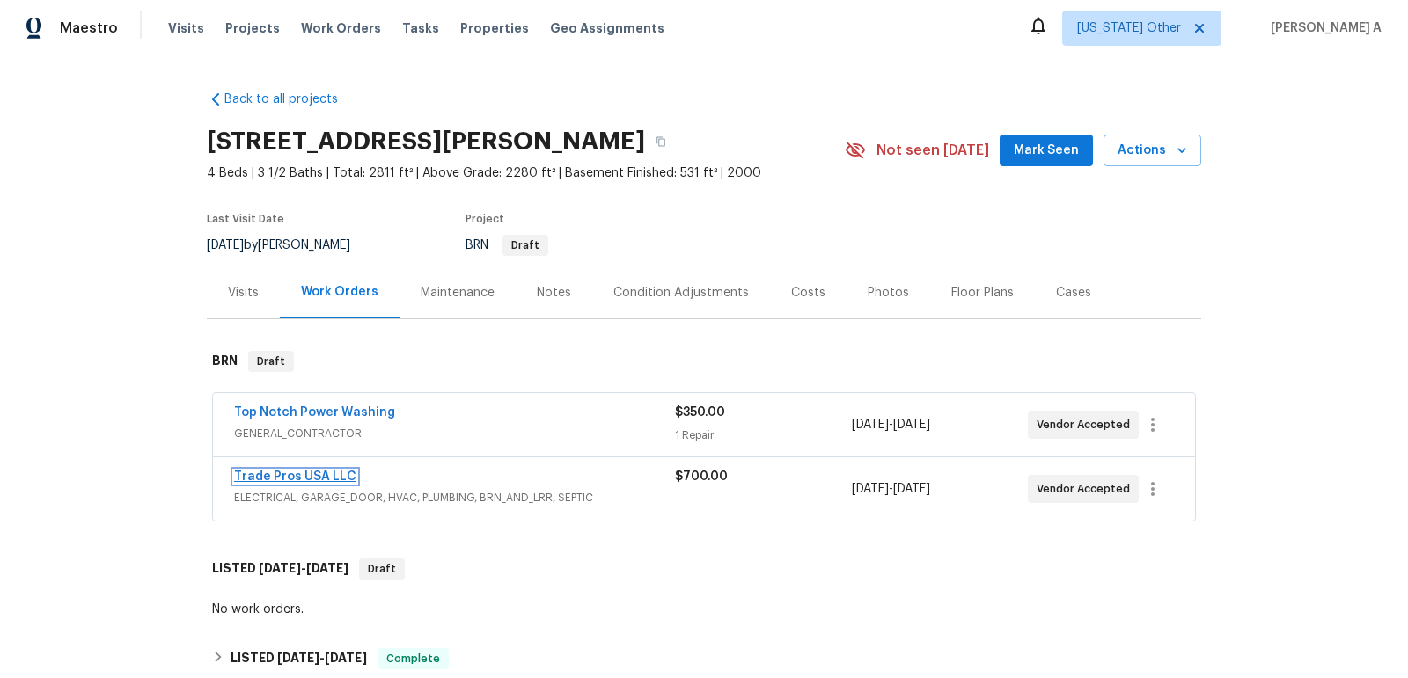
click at [311, 477] on link "Trade Pros USA LLC" at bounding box center [295, 477] width 122 height 12
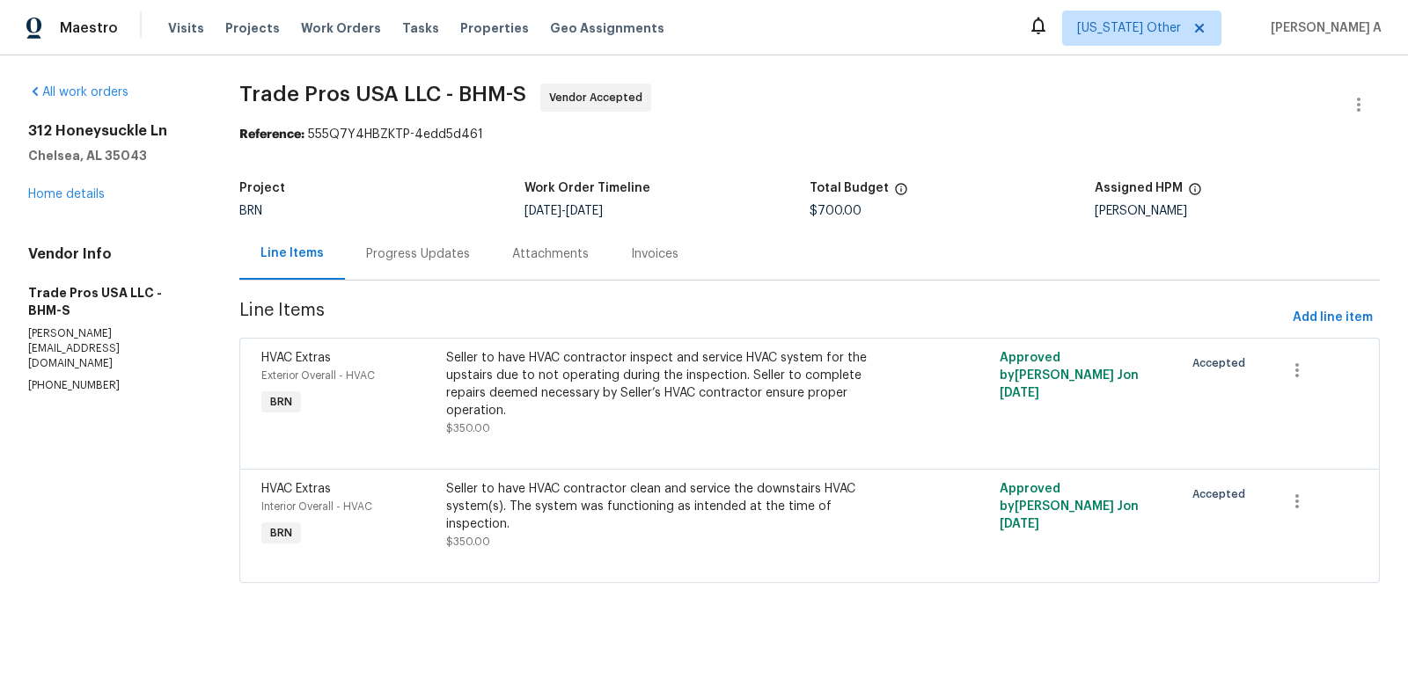
click at [423, 244] on div "Progress Updates" at bounding box center [418, 254] width 146 height 52
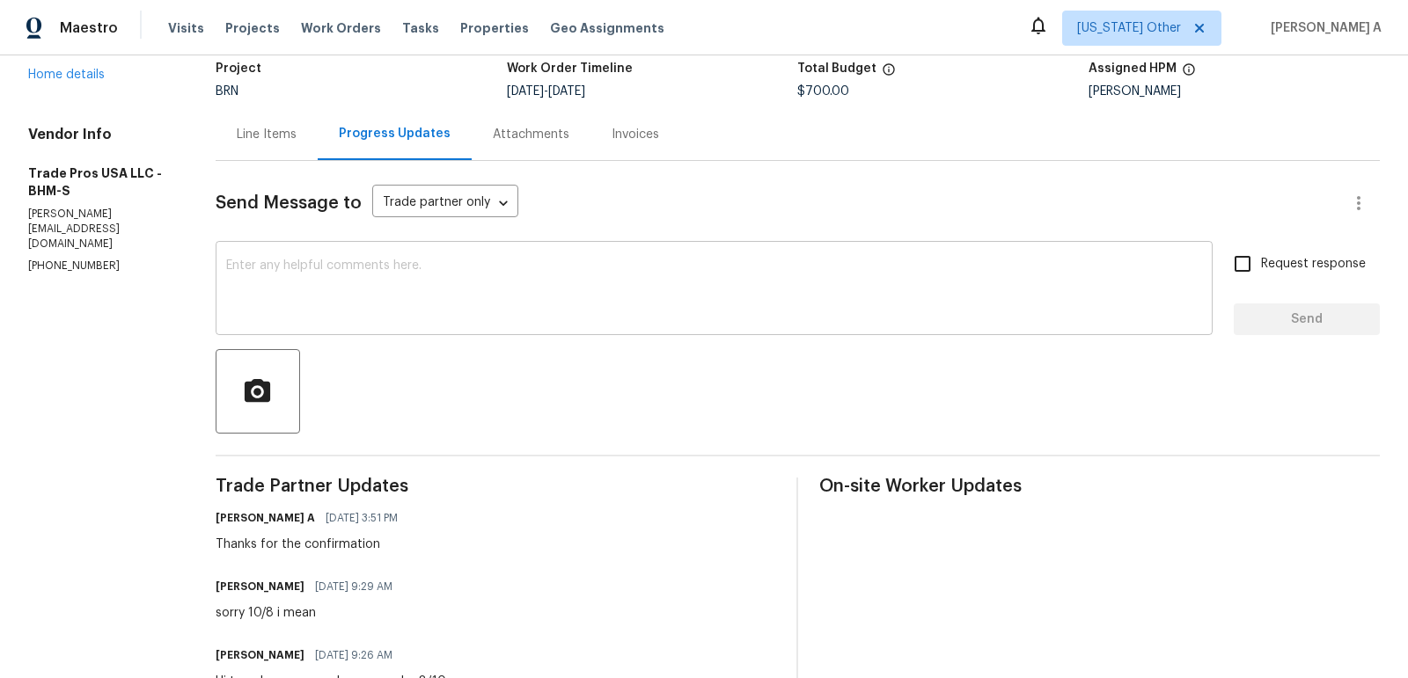
scroll to position [125, 0]
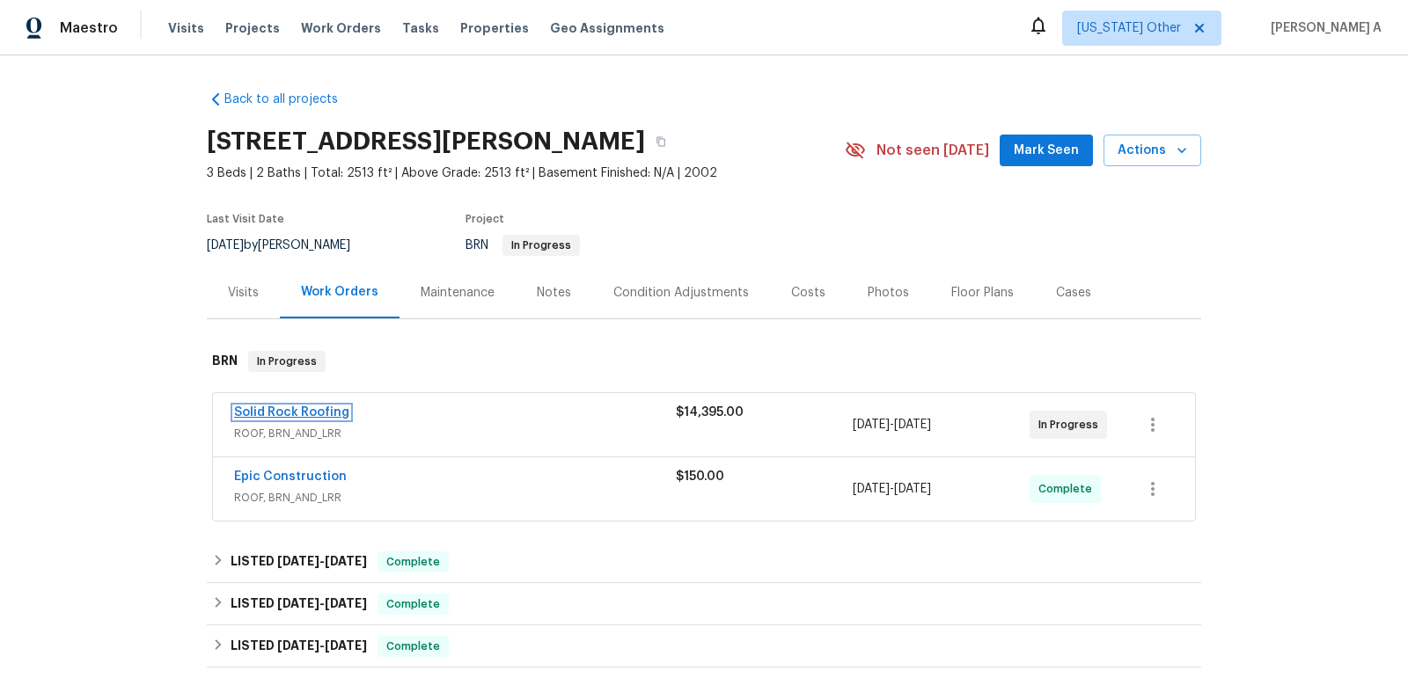
click at [335, 411] on link "Solid Rock Roofing" at bounding box center [291, 412] width 115 height 12
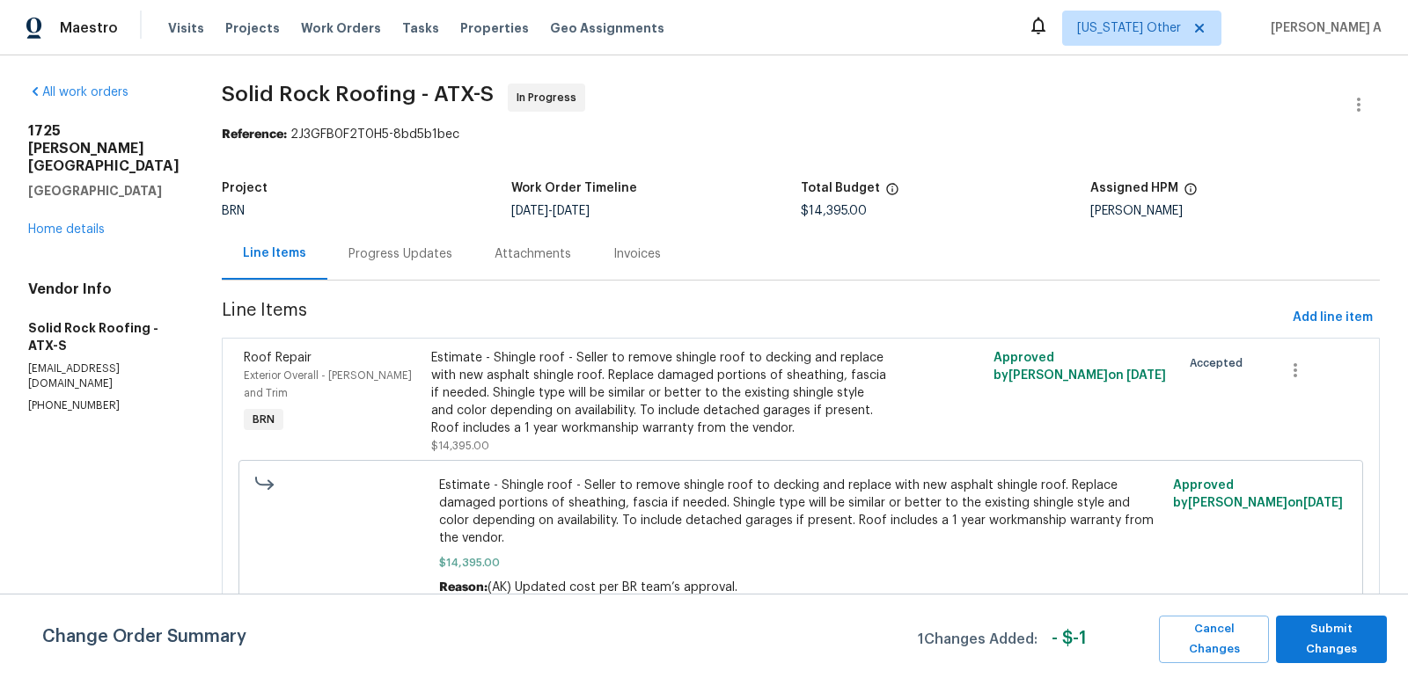
click at [422, 249] on div "Progress Updates" at bounding box center [400, 254] width 104 height 18
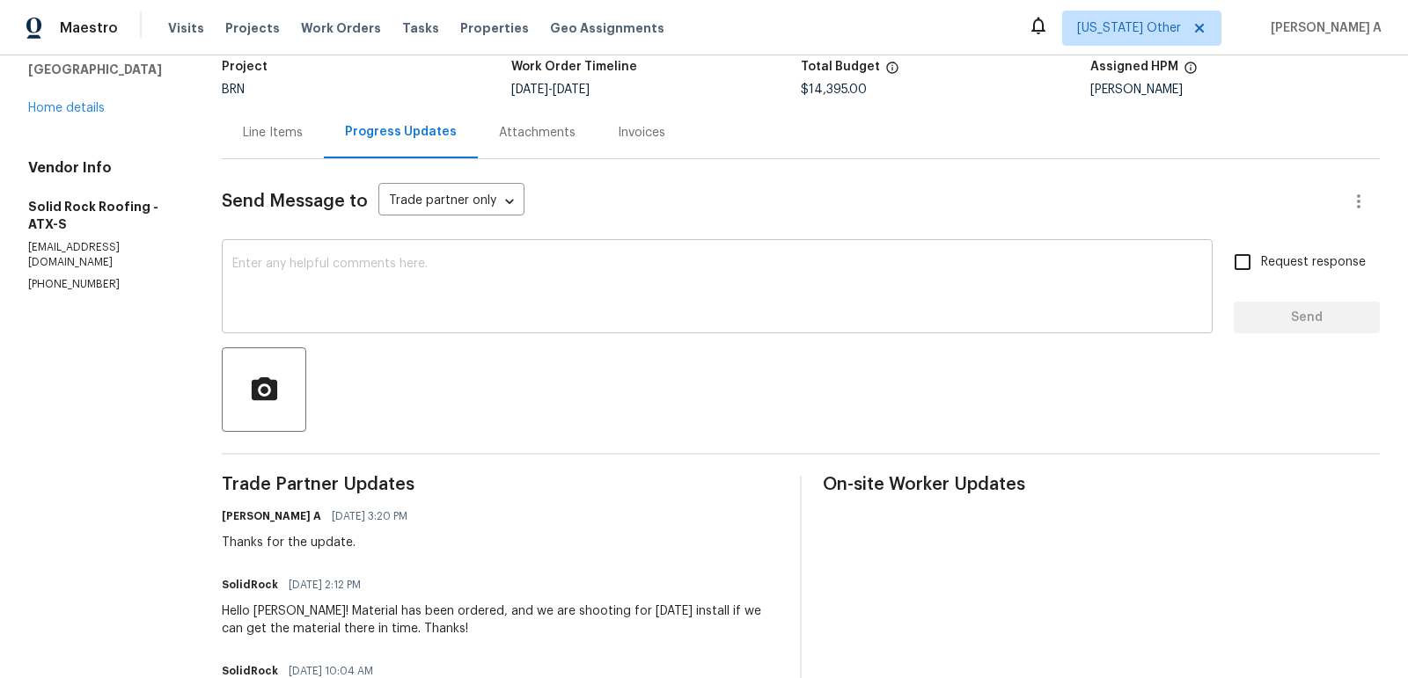
scroll to position [145, 0]
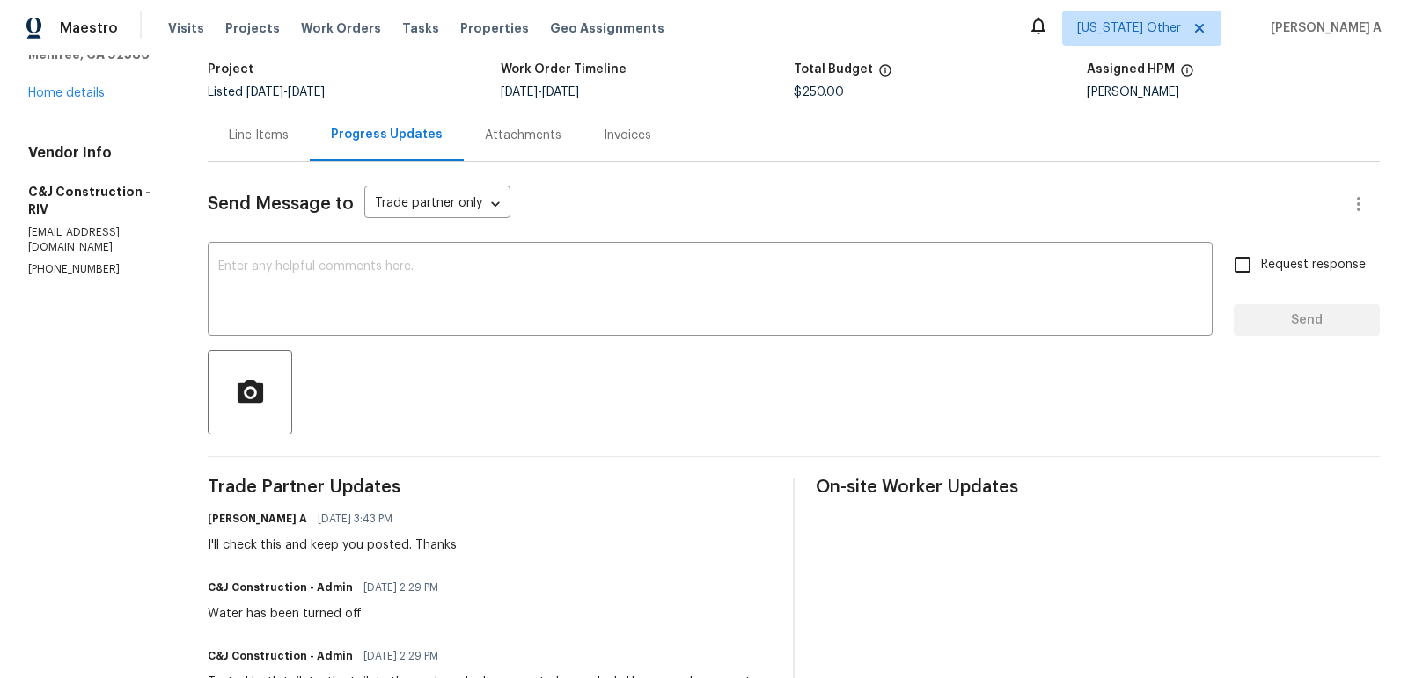
scroll to position [106, 0]
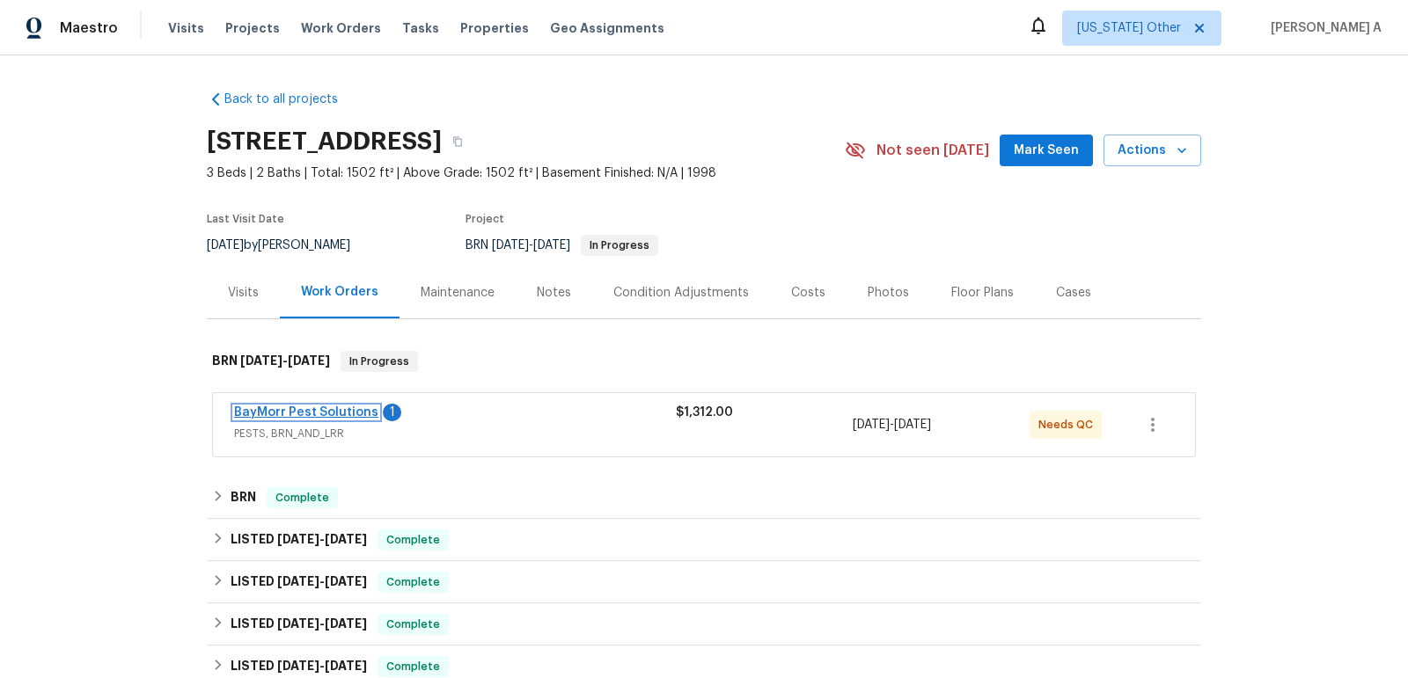
click at [327, 413] on link "BayMorr Pest Solutions" at bounding box center [306, 412] width 144 height 12
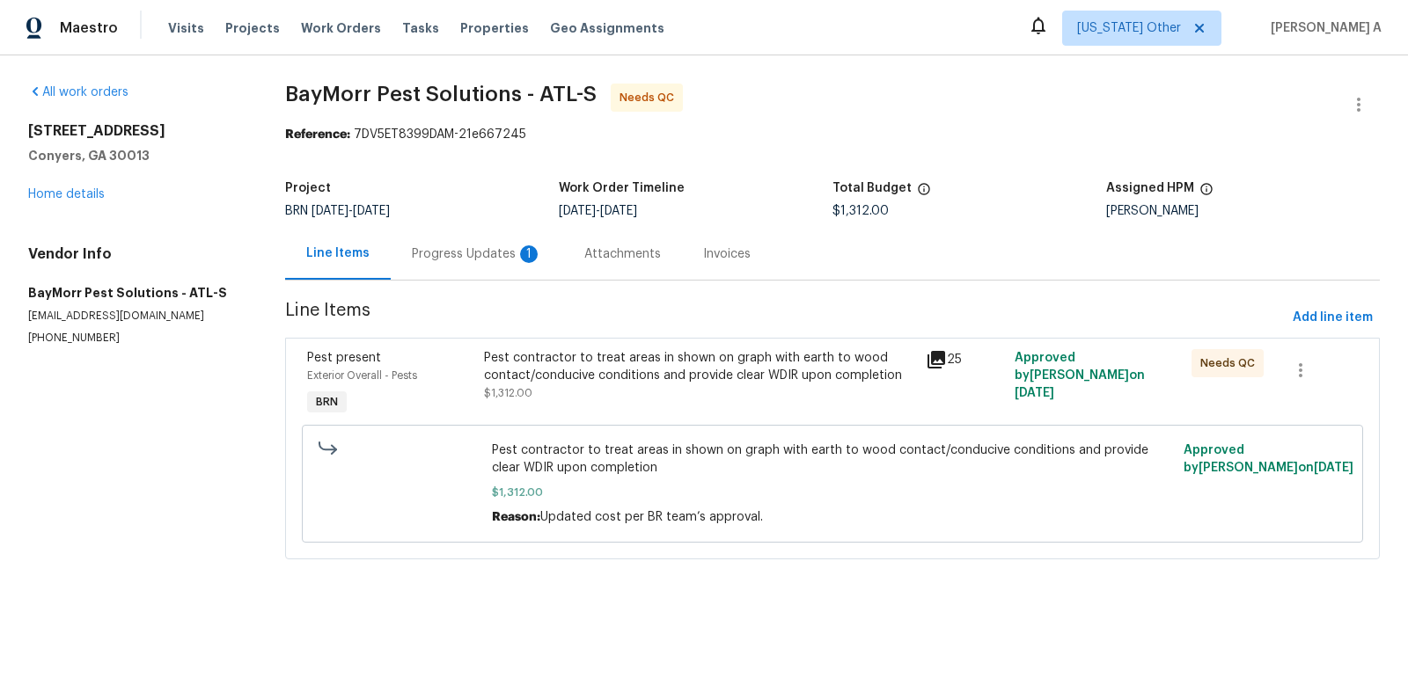
click at [510, 253] on div "Progress Updates 1" at bounding box center [477, 254] width 130 height 18
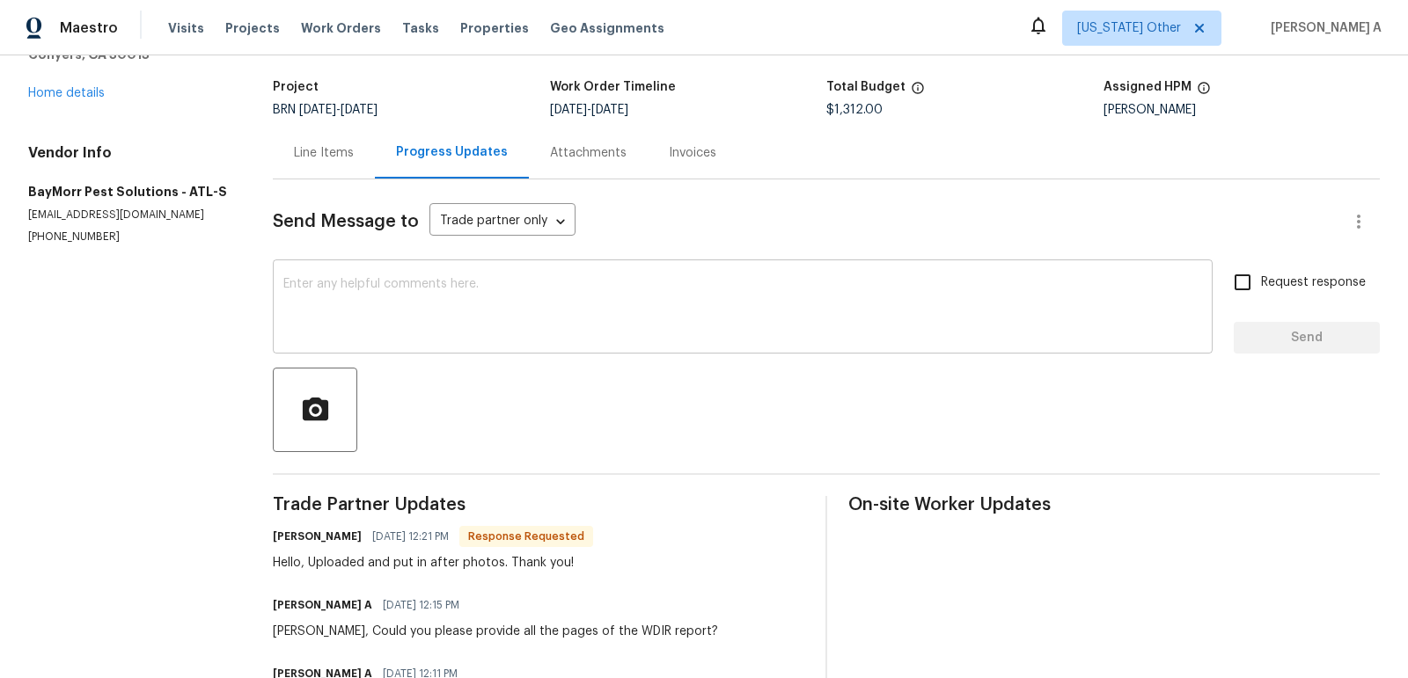
scroll to position [100, 0]
click at [326, 157] on div "Line Items" at bounding box center [324, 154] width 60 height 18
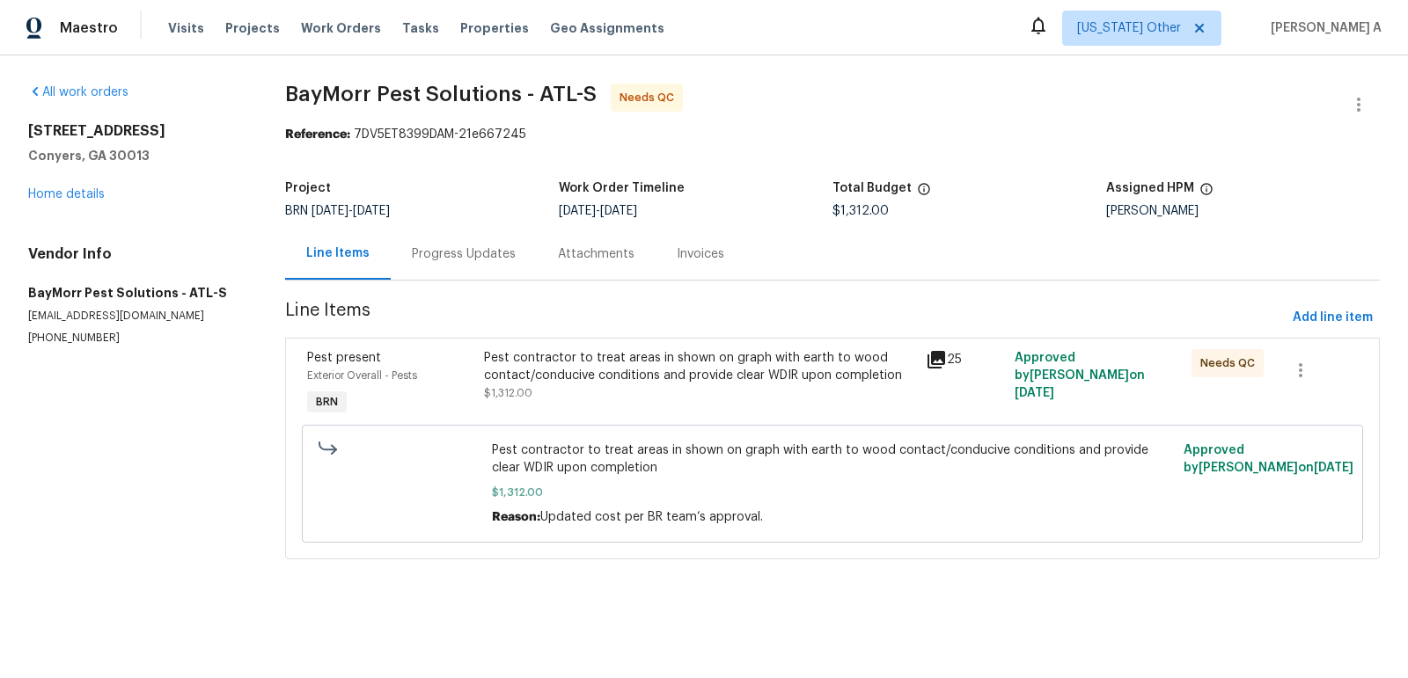
click at [772, 374] on div "Pest contractor to treat areas in shown on graph with earth to wood contact/con…" at bounding box center [700, 366] width 432 height 35
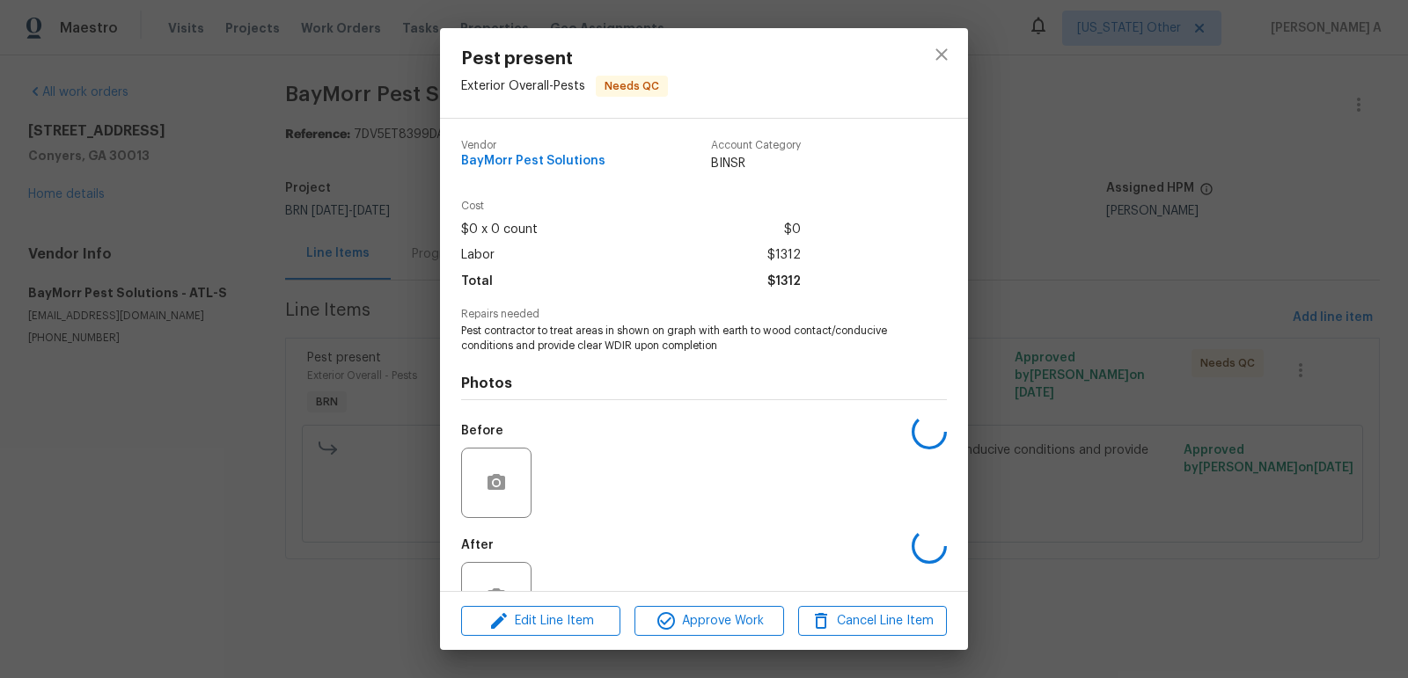
scroll to position [58, 0]
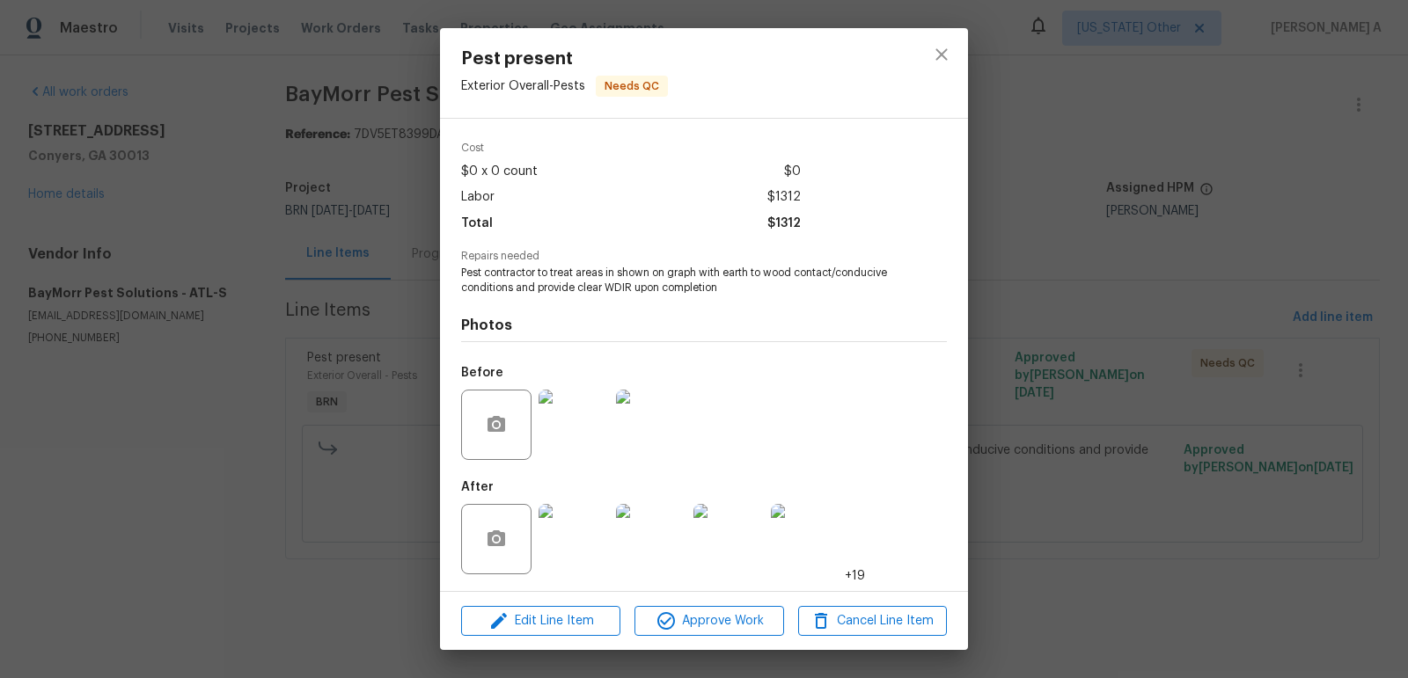
click at [576, 522] on img at bounding box center [573, 539] width 70 height 70
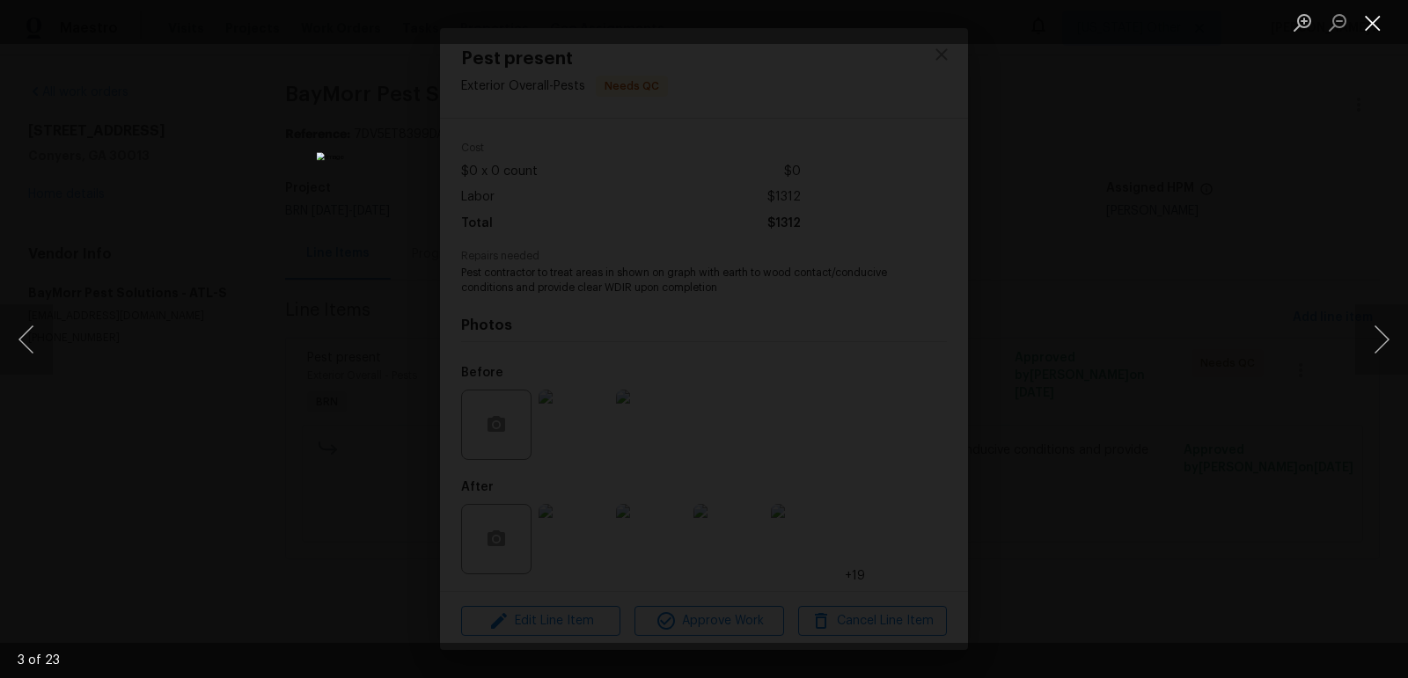
click at [1368, 20] on button "Close lightbox" at bounding box center [1372, 22] width 35 height 31
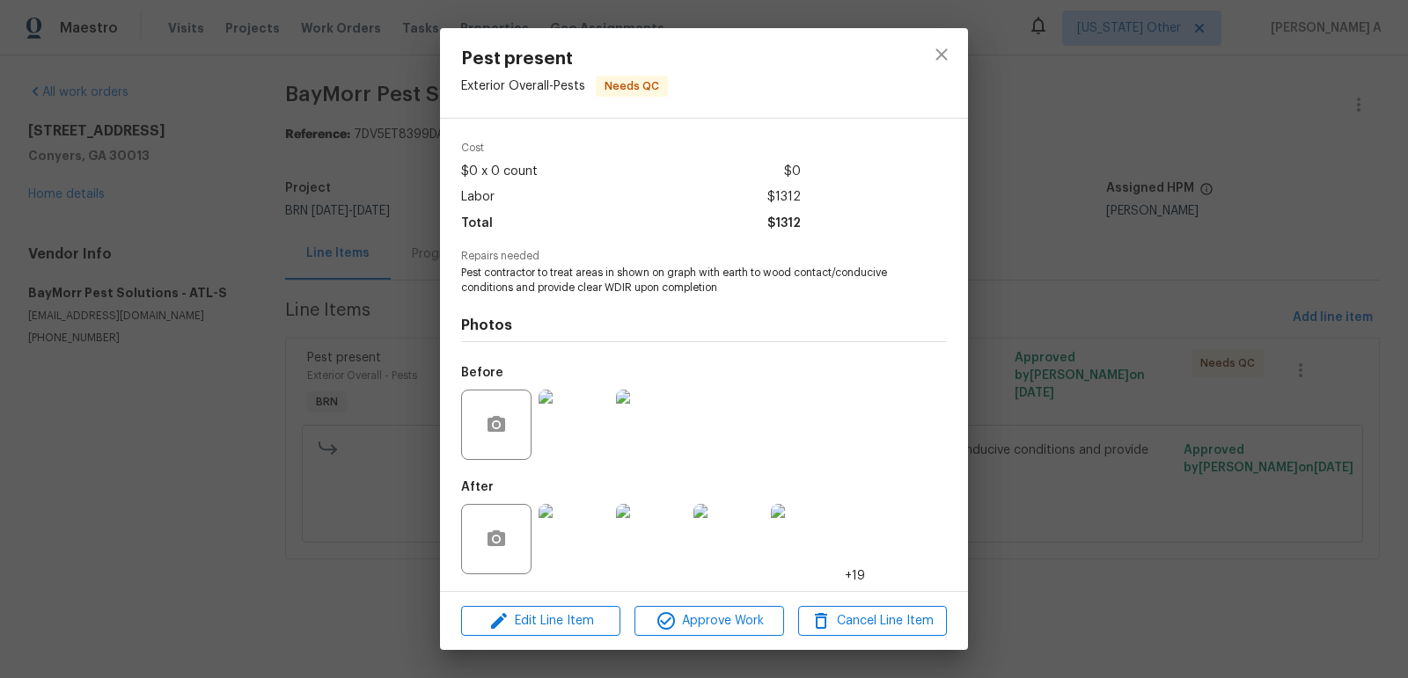
click at [564, 543] on img at bounding box center [573, 539] width 70 height 70
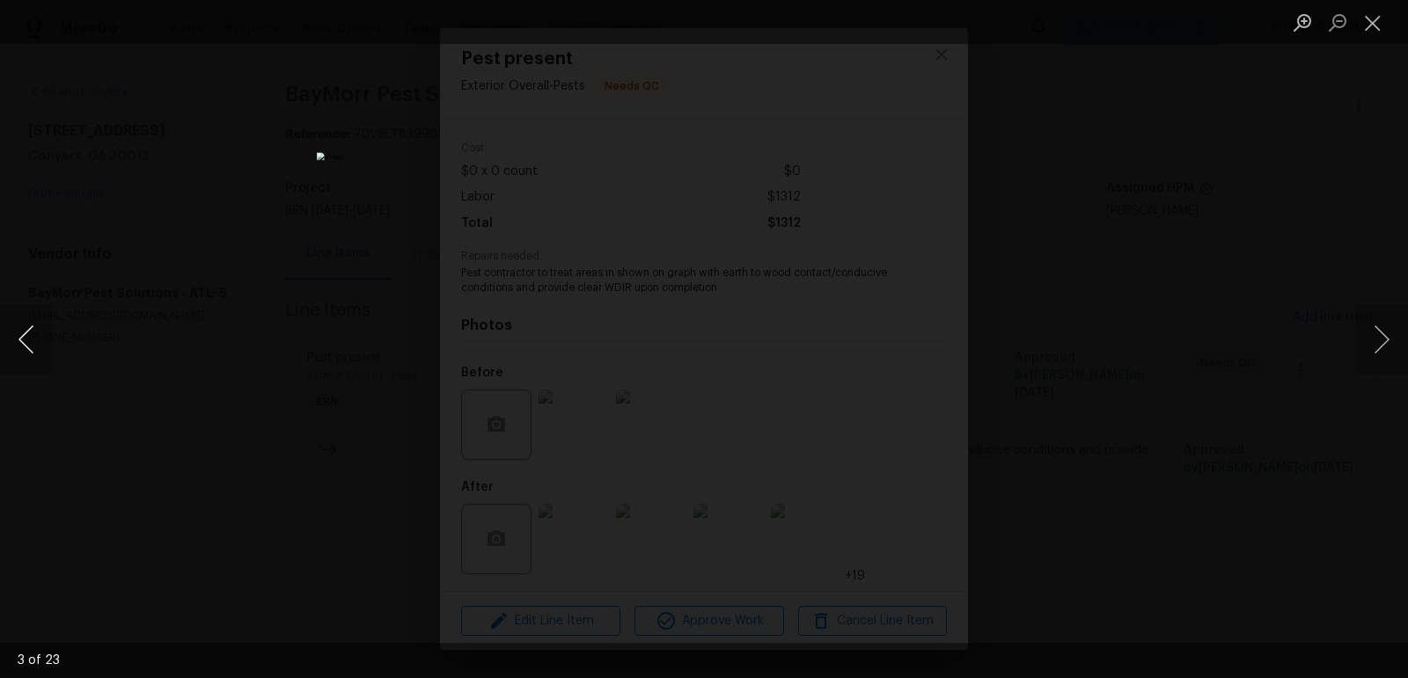
click at [35, 333] on button "Previous image" at bounding box center [26, 339] width 53 height 70
click at [19, 342] on button "Previous image" at bounding box center [26, 339] width 53 height 70
click at [35, 341] on button "Previous image" at bounding box center [26, 339] width 53 height 70
click at [30, 343] on button "Previous image" at bounding box center [26, 339] width 53 height 70
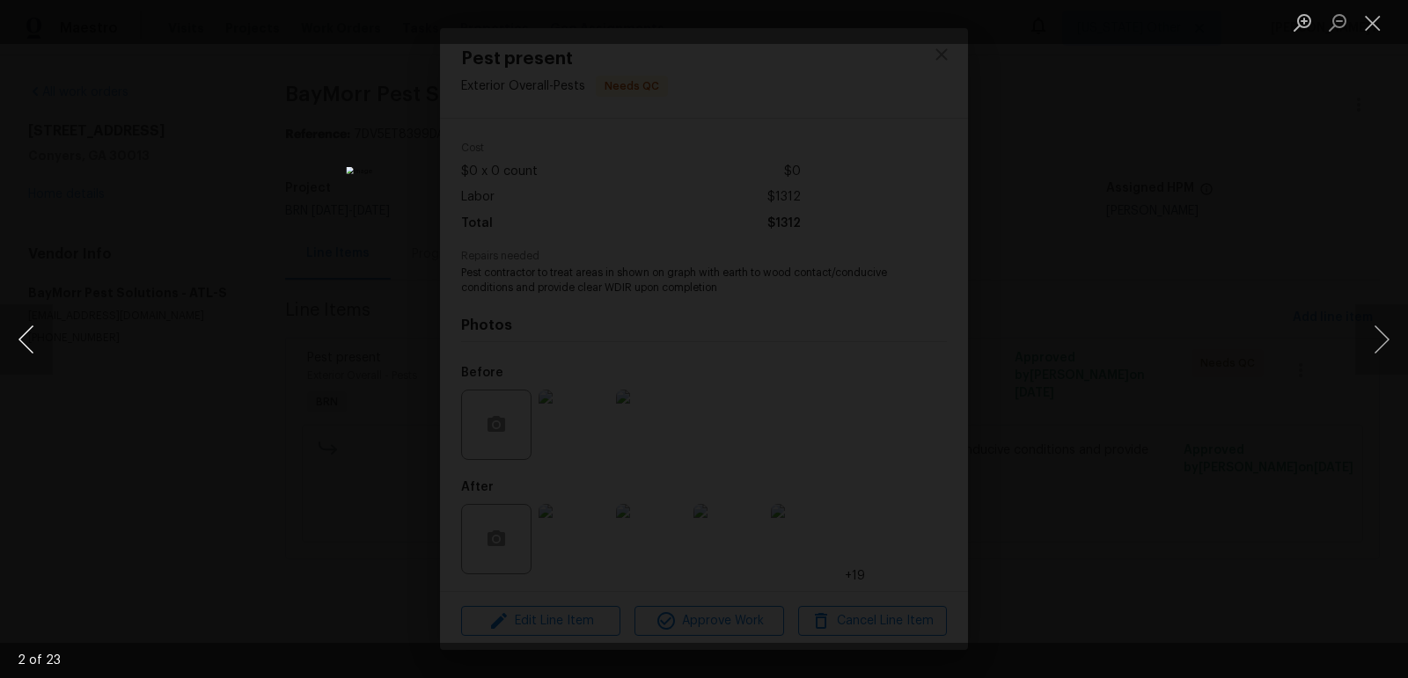
click at [30, 343] on button "Previous image" at bounding box center [26, 339] width 53 height 70
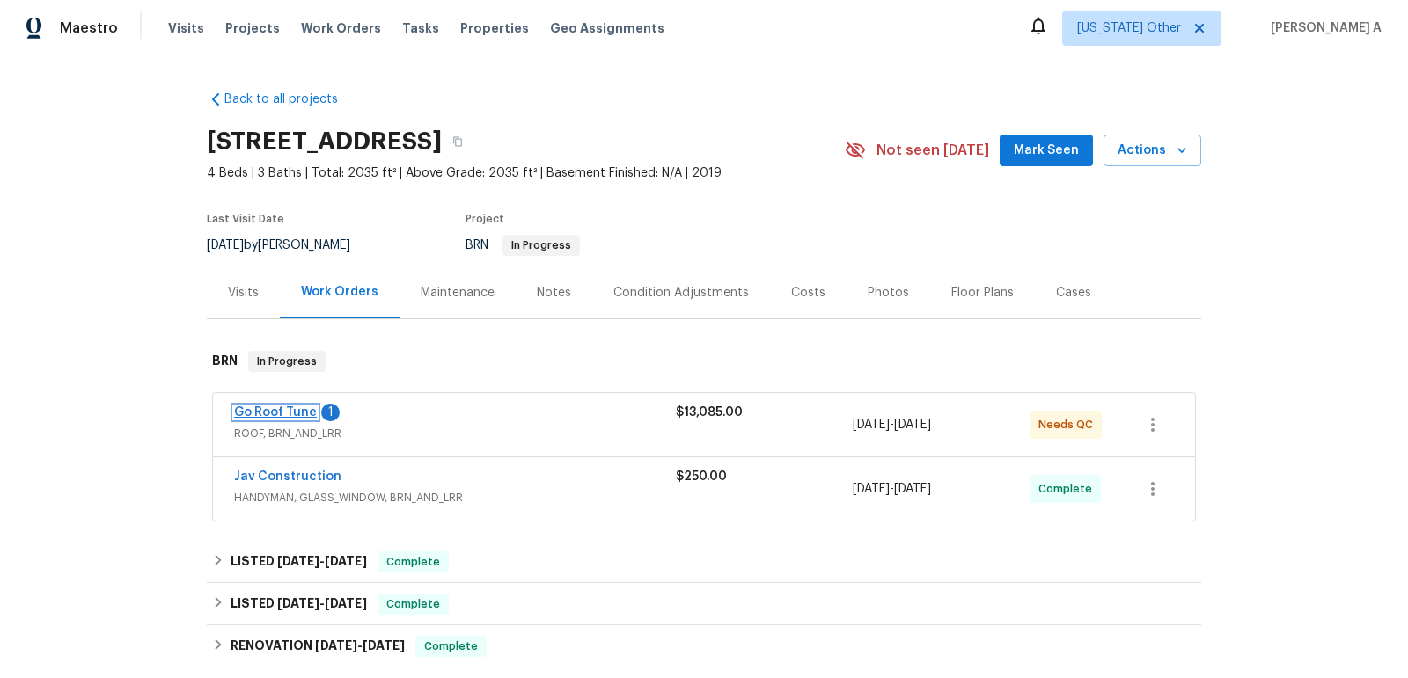
click at [282, 406] on link "Go Roof Tune" at bounding box center [275, 412] width 83 height 12
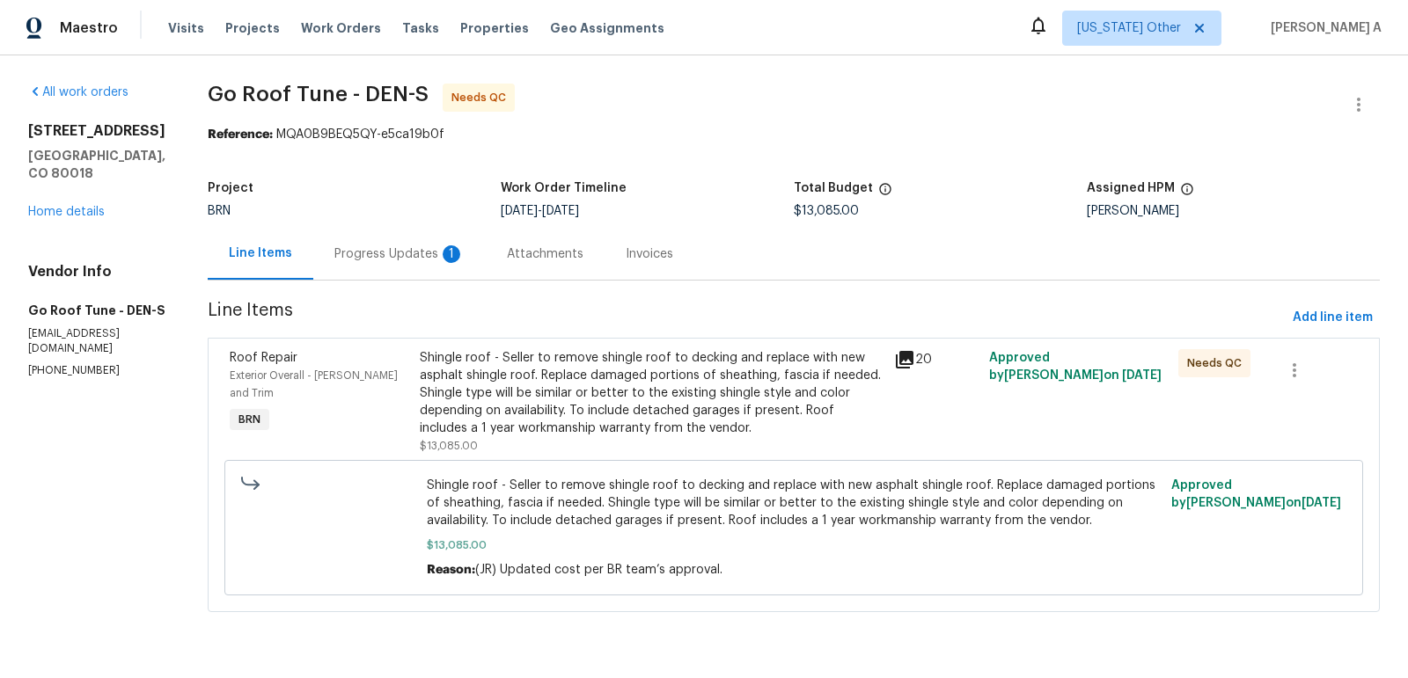
click at [439, 250] on div "Progress Updates 1" at bounding box center [399, 254] width 130 height 18
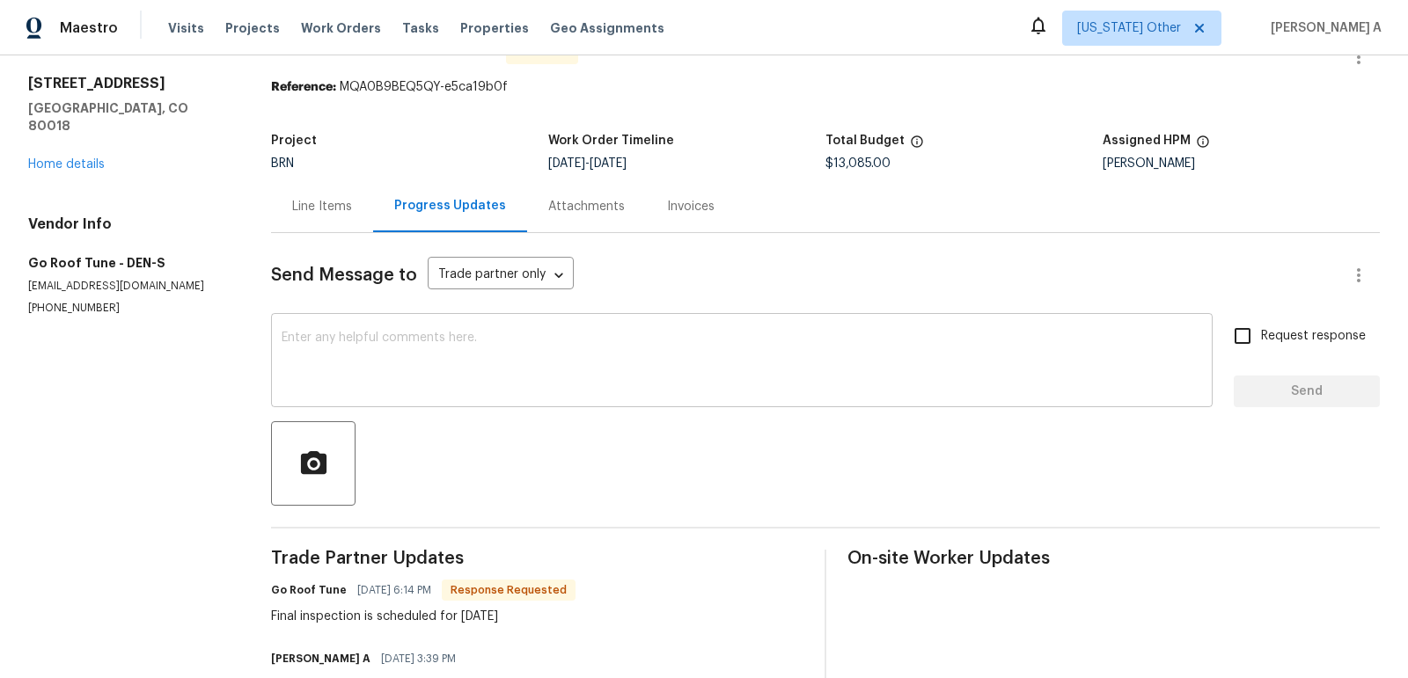
scroll to position [41, 0]
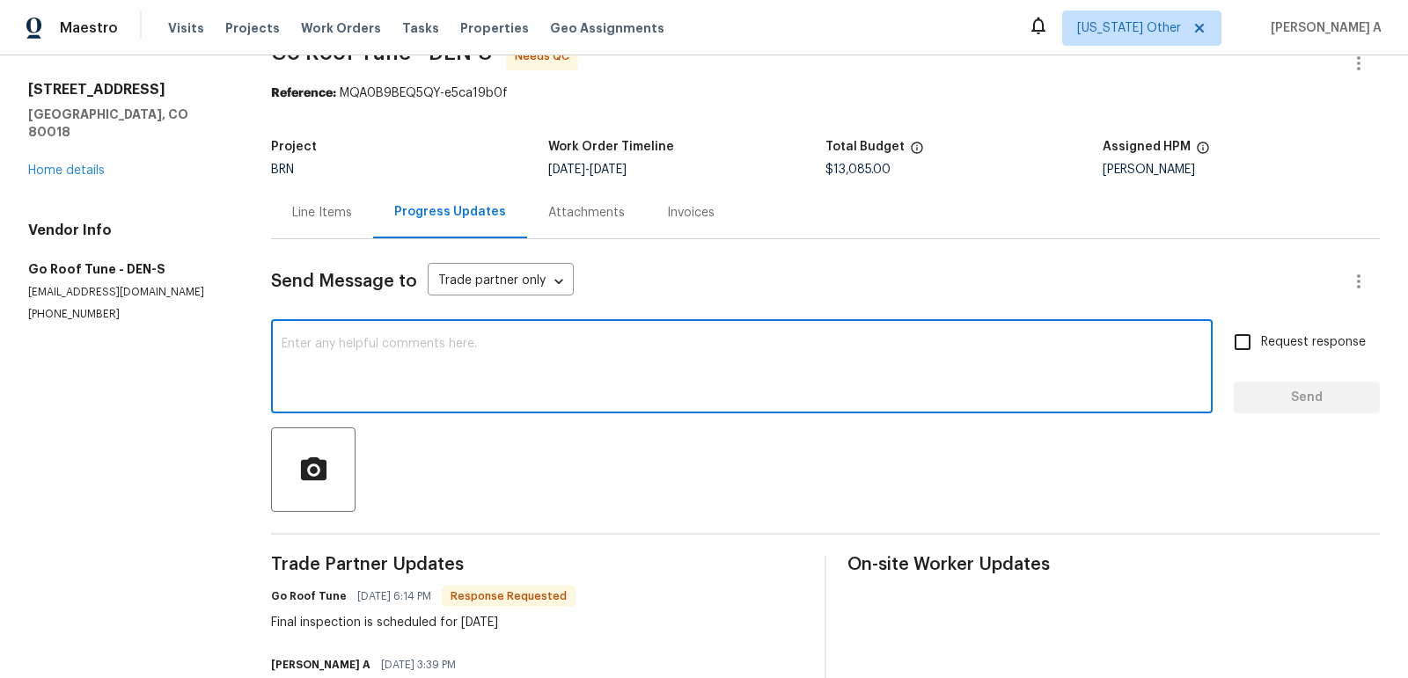
click at [527, 379] on textarea at bounding box center [742, 369] width 920 height 62
type textarea "T"
type textarea "Please let us know once the final inspection is completed. Thanks"
click at [1278, 369] on div "Request response Send" at bounding box center [1306, 369] width 146 height 90
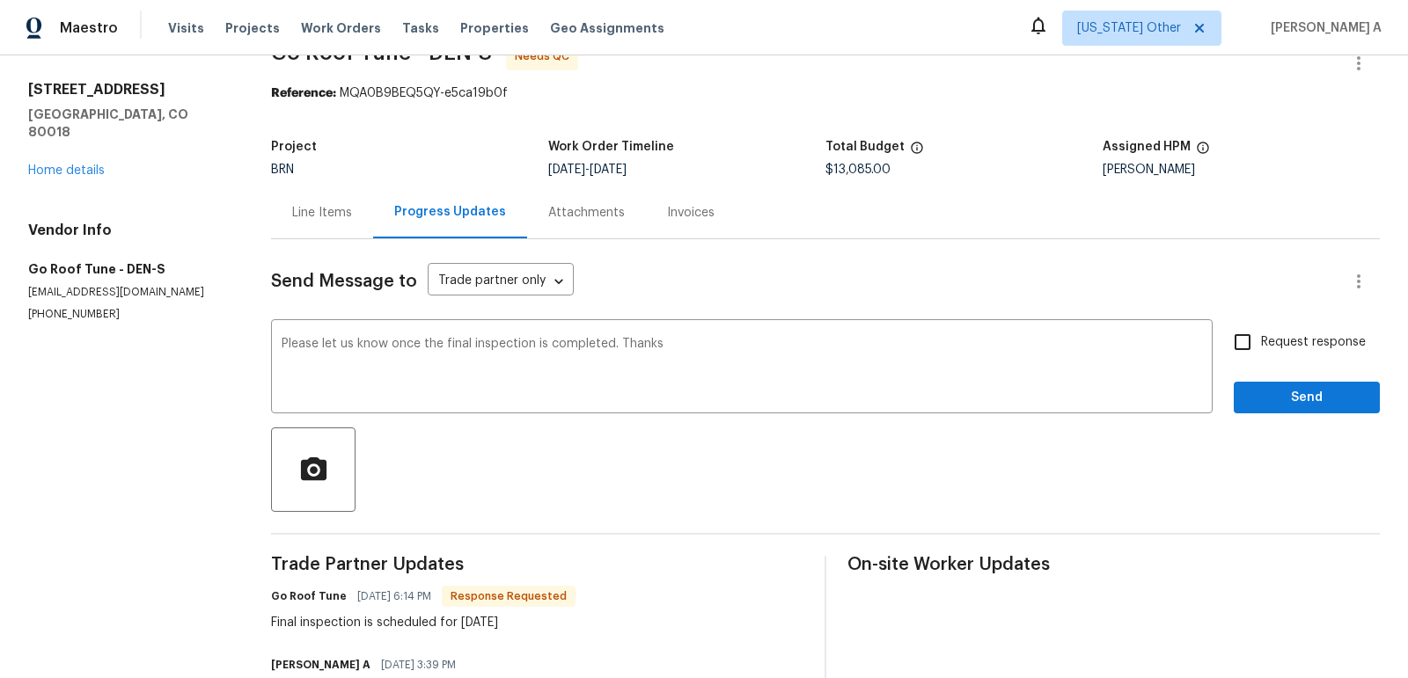
click at [1265, 350] on span "Request response" at bounding box center [1313, 342] width 105 height 18
click at [1261, 350] on input "Request response" at bounding box center [1242, 342] width 37 height 37
checkbox input "true"
click at [1294, 388] on span "Send" at bounding box center [1306, 398] width 118 height 22
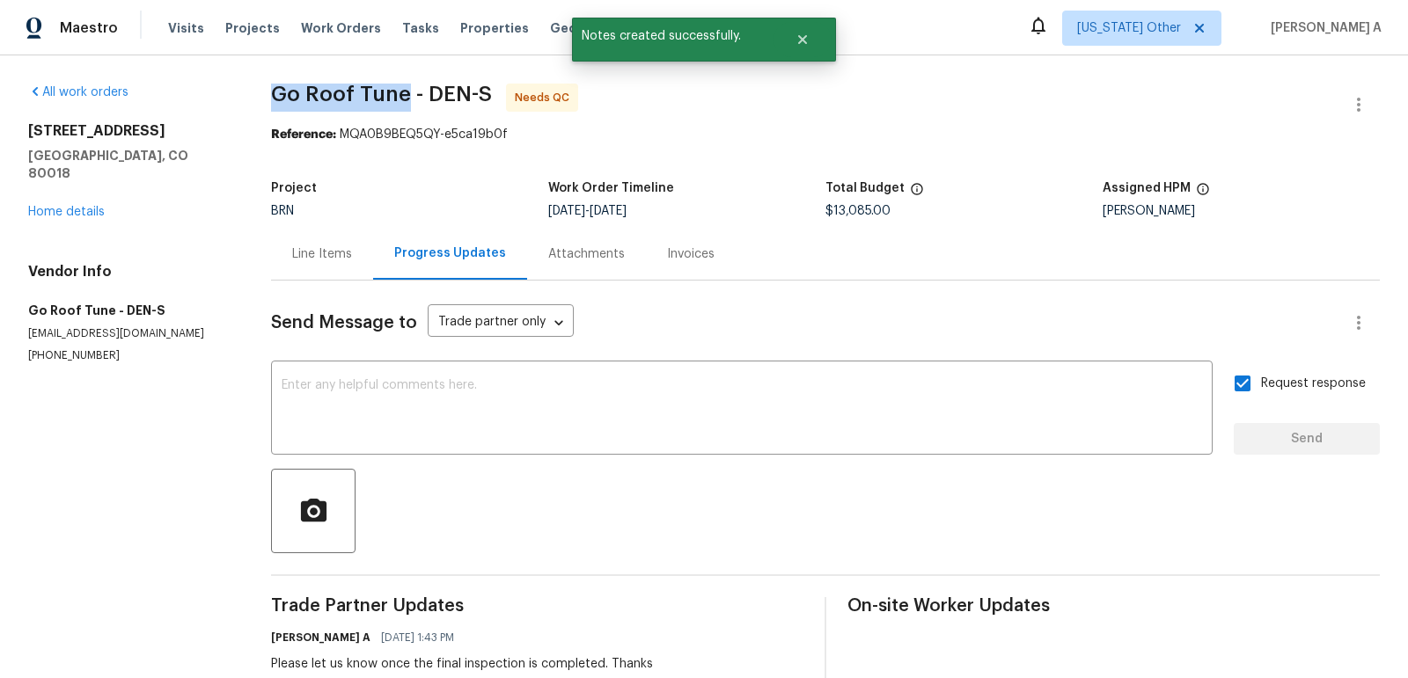
drag, startPoint x: 282, startPoint y: 94, endPoint x: 419, endPoint y: 99, distance: 137.3
copy span "Go Roof Tune"
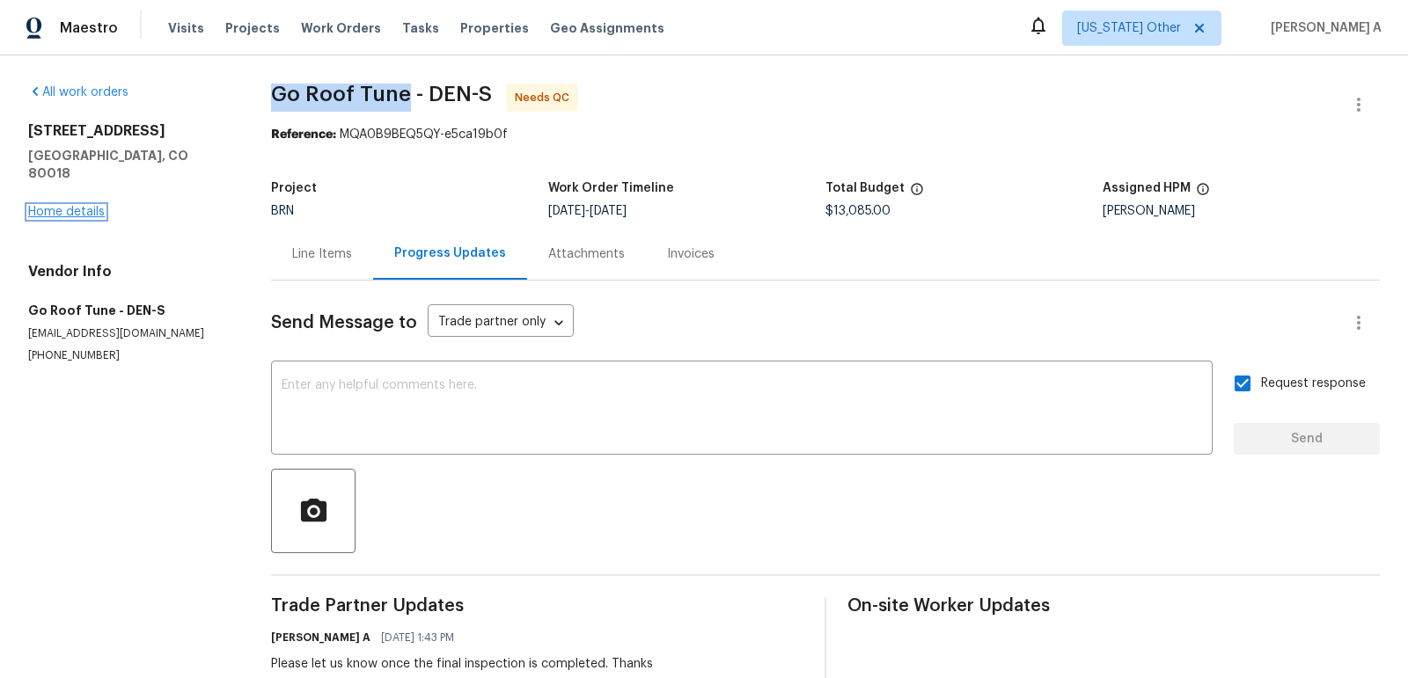
click at [85, 206] on link "Home details" at bounding box center [66, 212] width 77 height 12
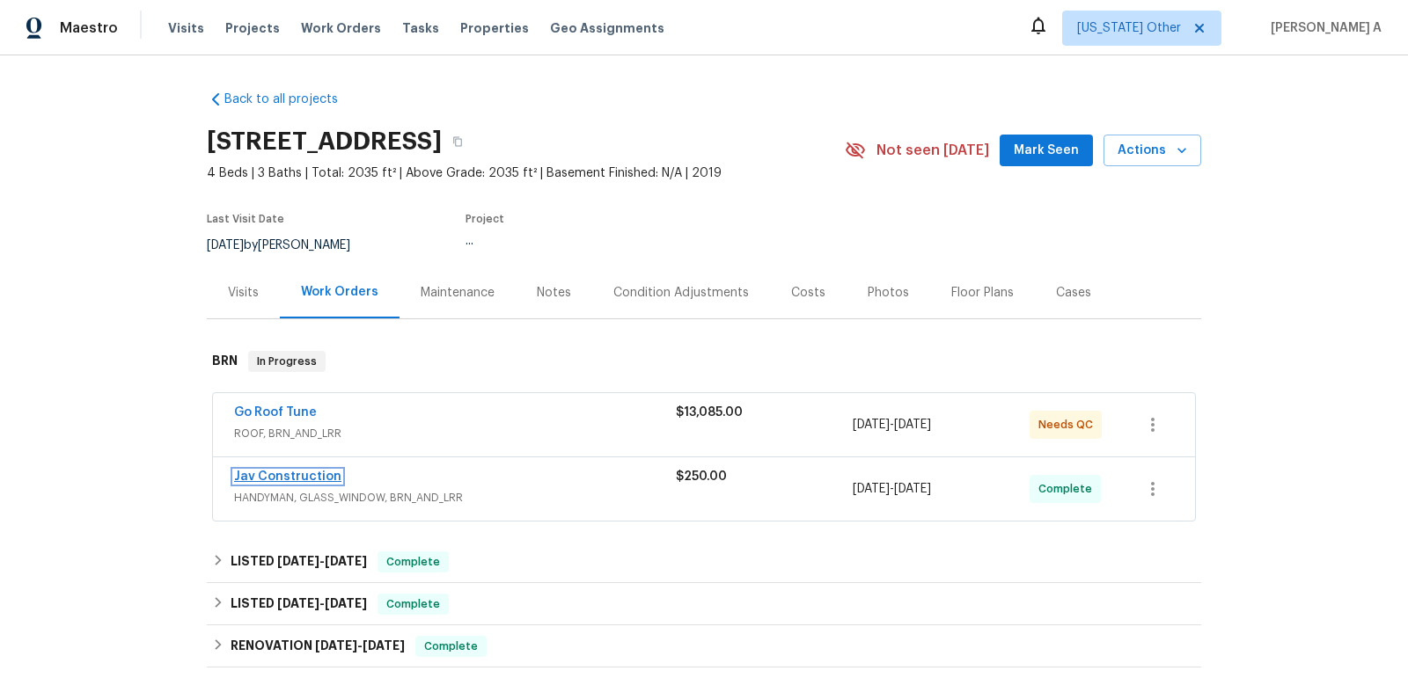
click at [297, 474] on link "Jav Construction" at bounding box center [287, 477] width 107 height 12
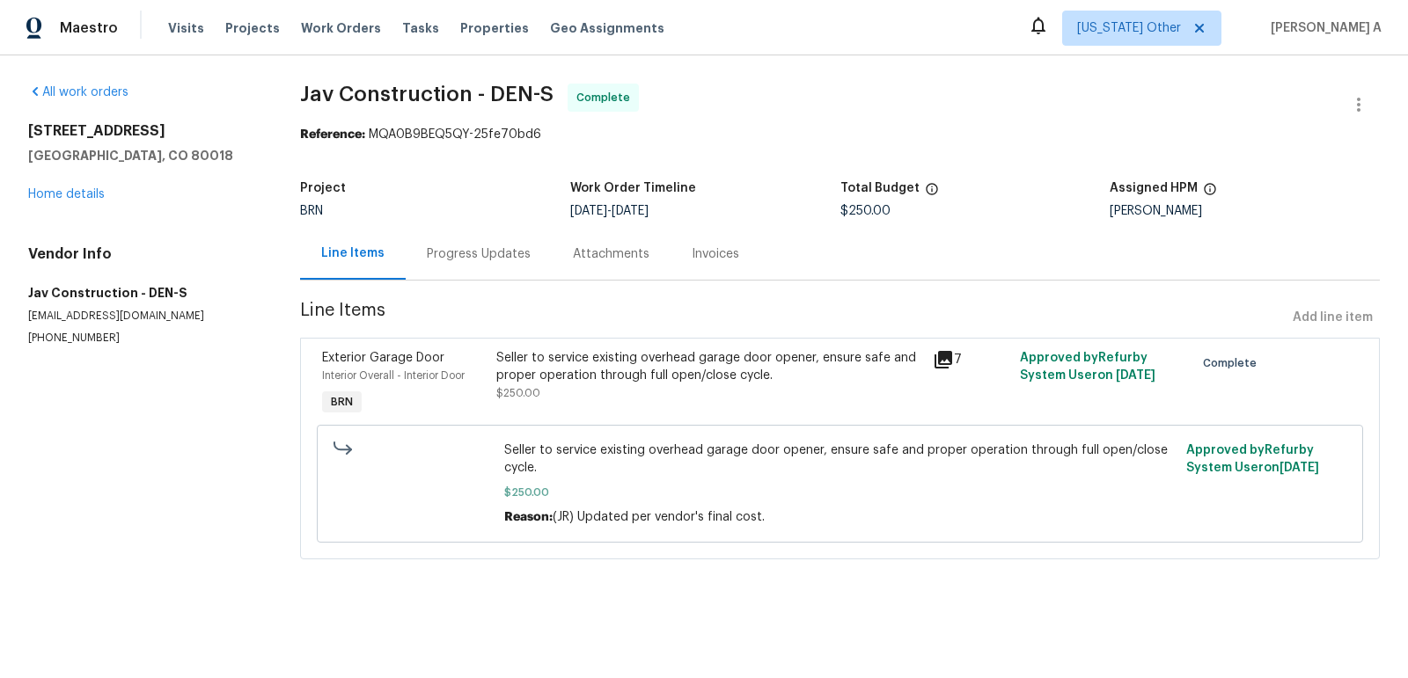
click at [713, 262] on div "Invoices" at bounding box center [715, 254] width 48 height 18
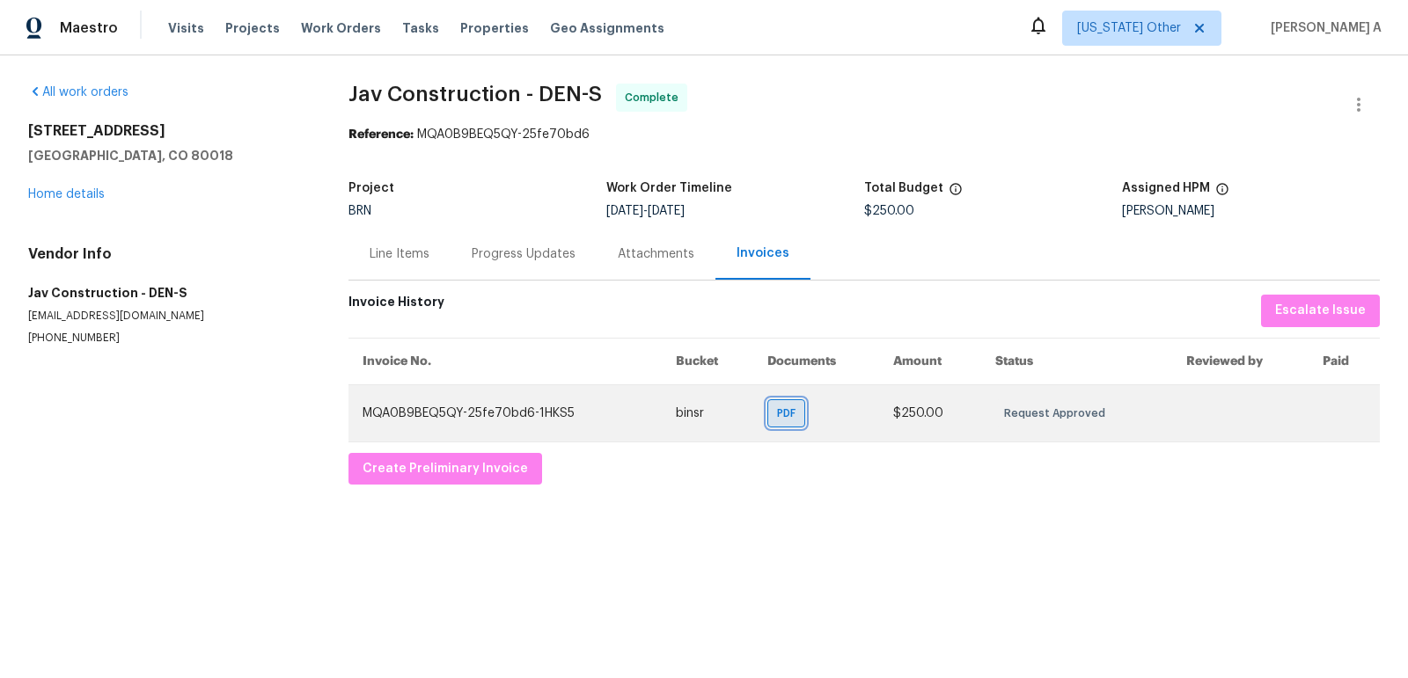
click at [775, 415] on div "PDF" at bounding box center [786, 413] width 38 height 28
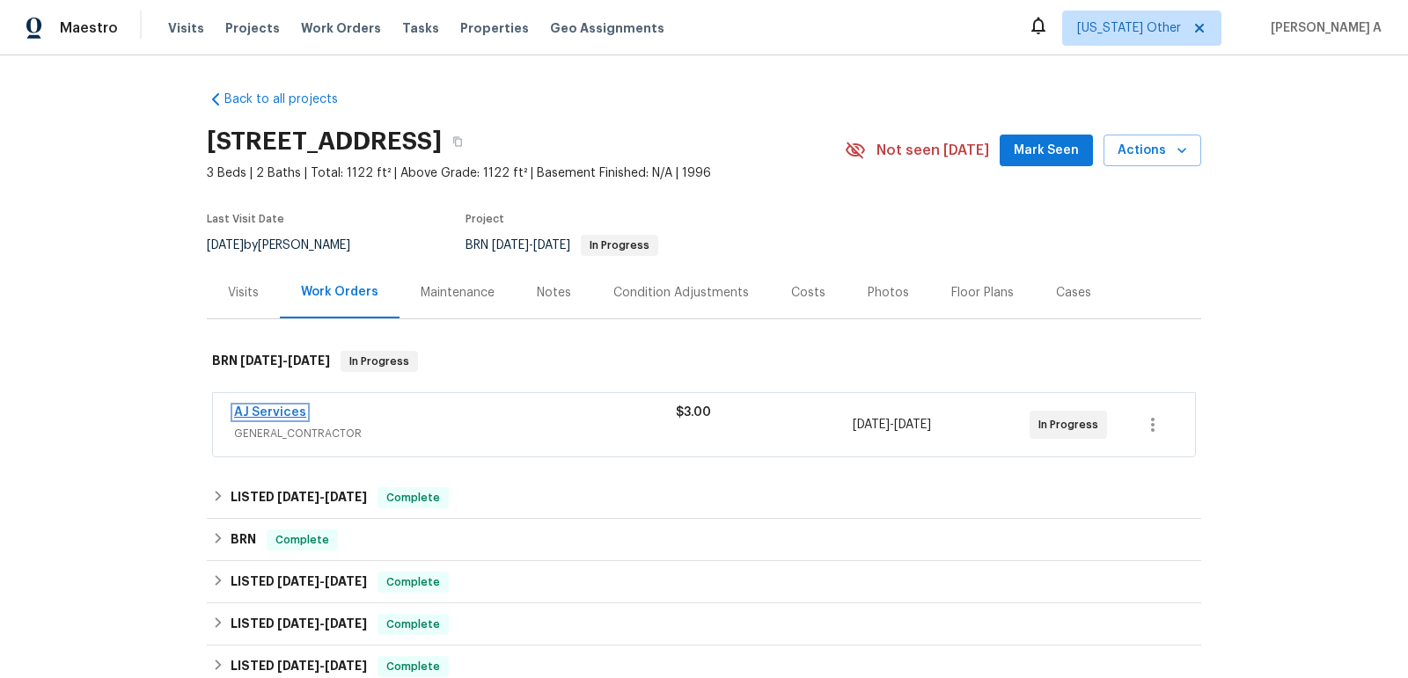
click at [273, 411] on link "AJ Services" at bounding box center [270, 412] width 72 height 12
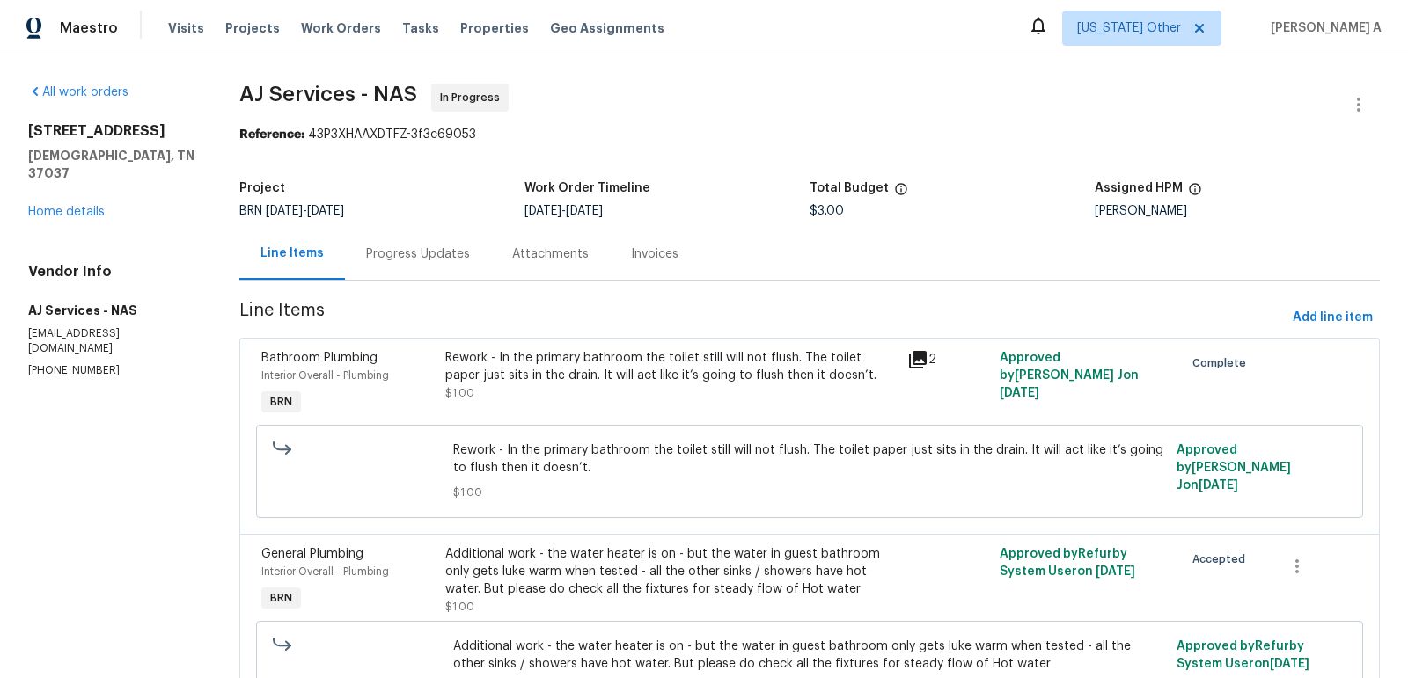
click at [416, 245] on div "Progress Updates" at bounding box center [418, 254] width 104 height 18
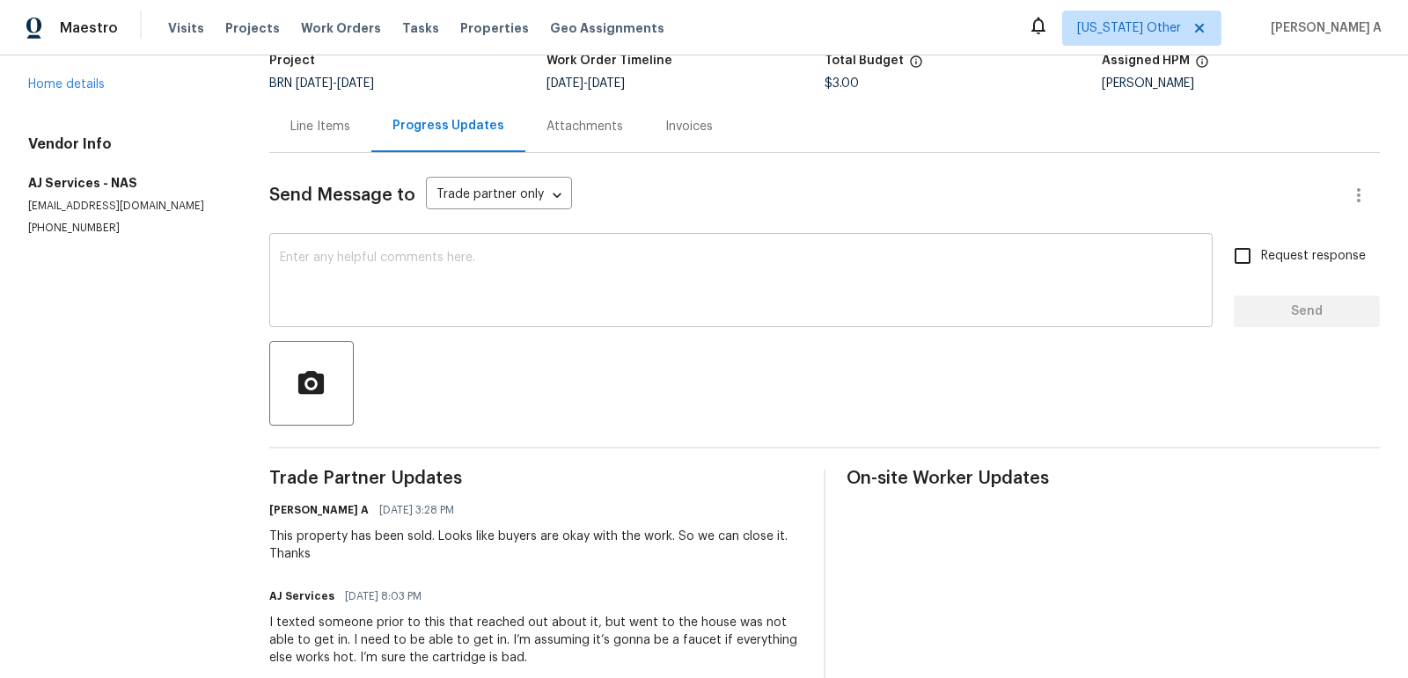
scroll to position [53, 0]
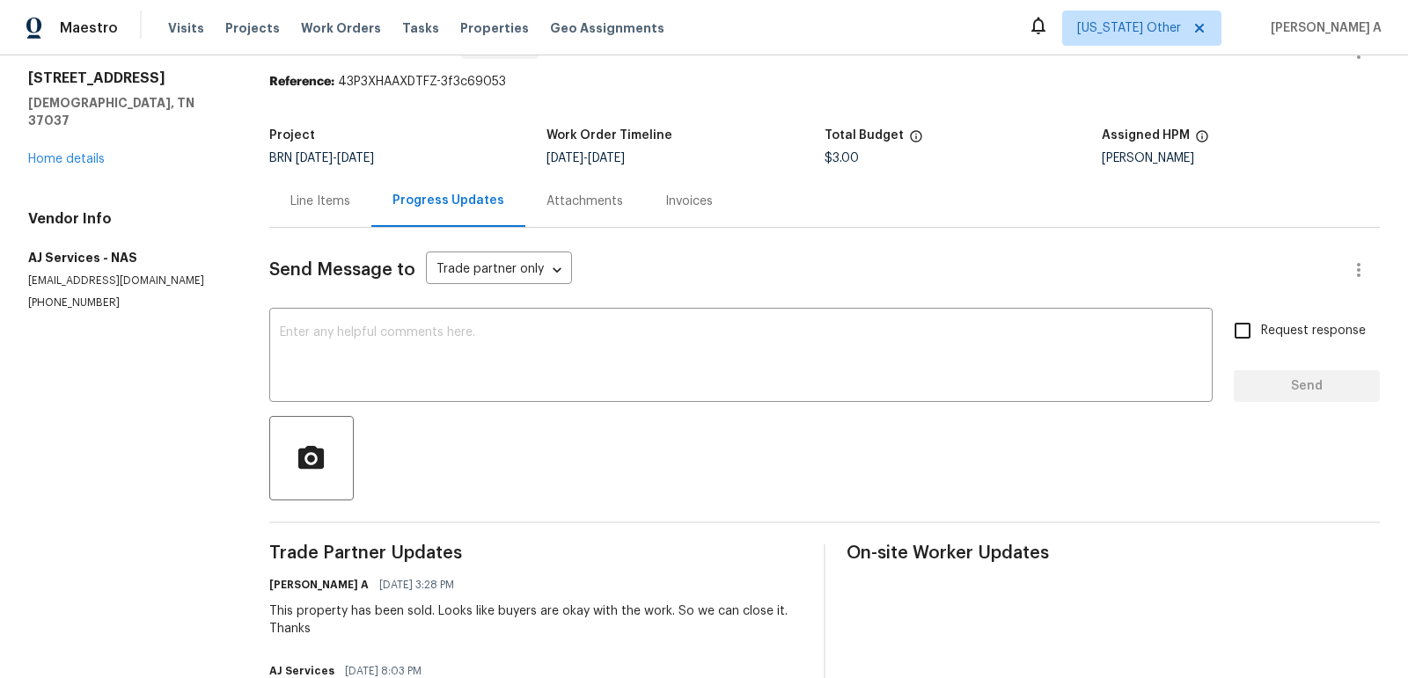
click at [421, 366] on textarea at bounding box center [741, 357] width 922 height 62
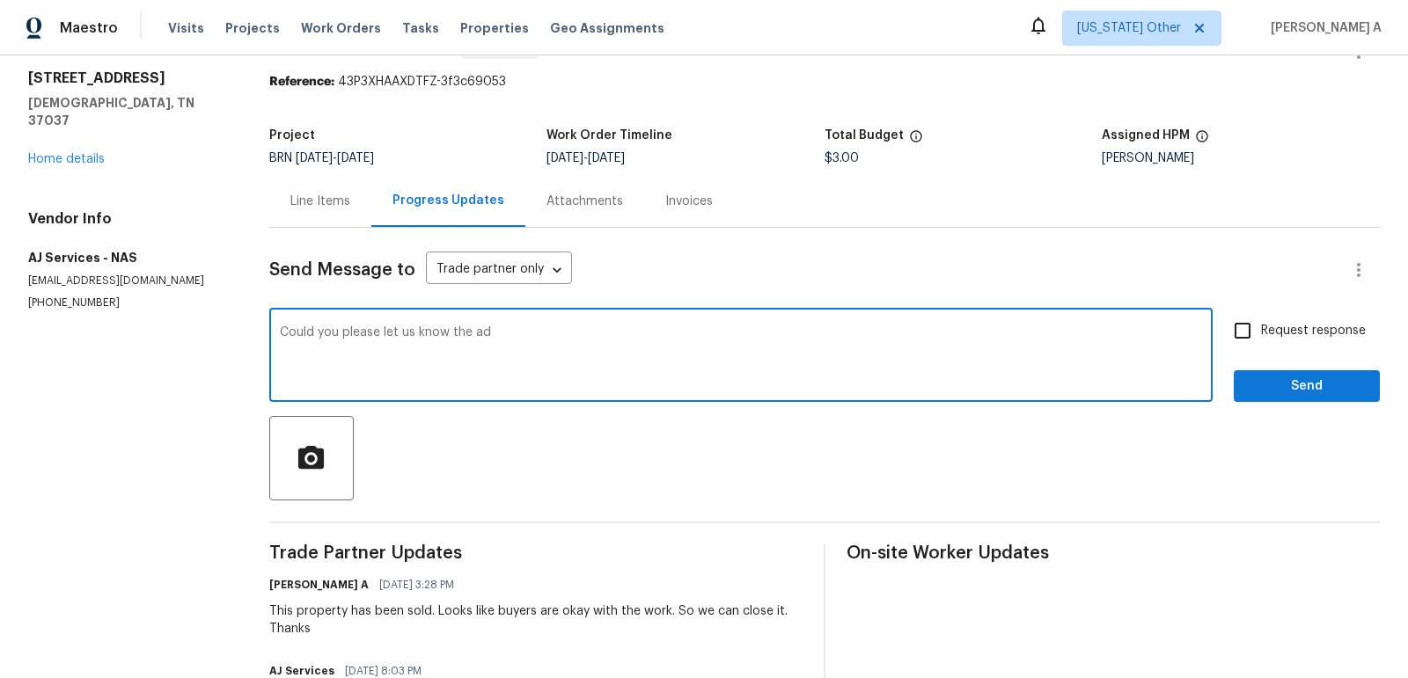
type textarea "Could you please let us know the add"
click at [457, 360] on textarea "Could you please let us know the add" at bounding box center [741, 357] width 922 height 62
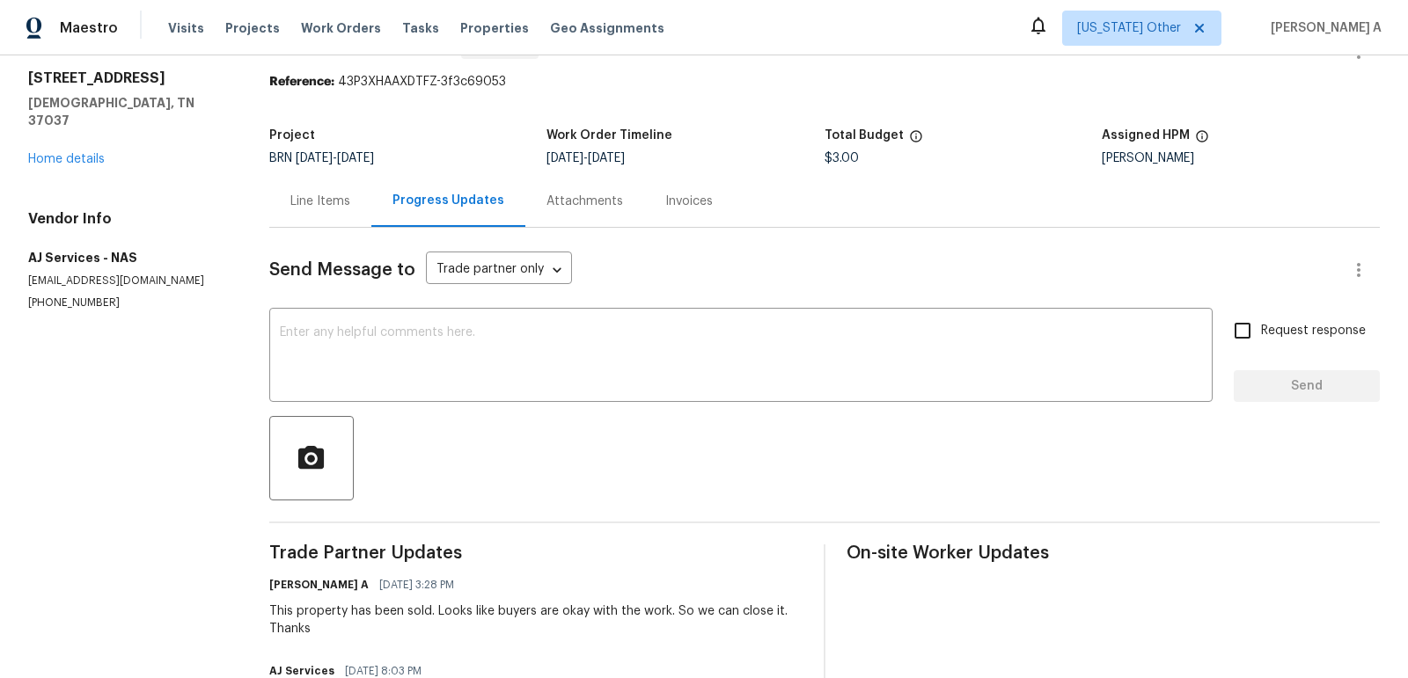
click at [318, 205] on div "Line Items" at bounding box center [320, 202] width 60 height 18
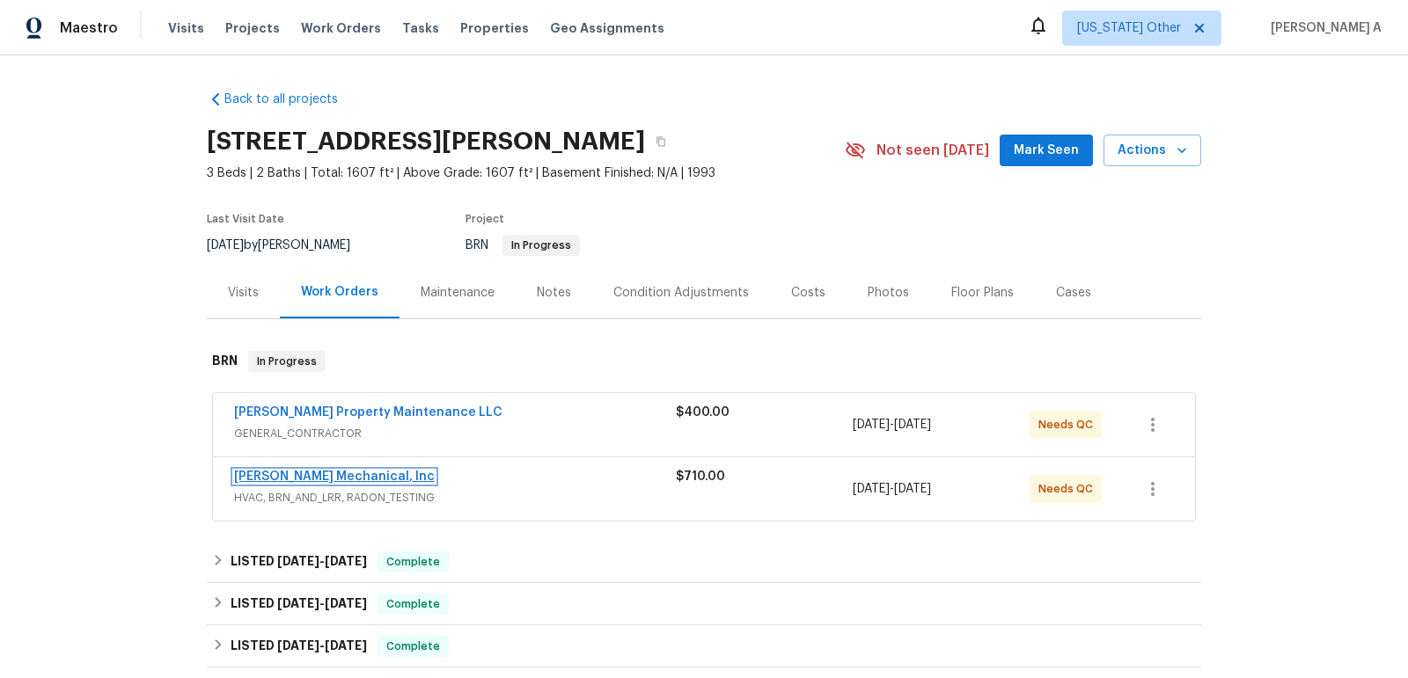
click at [299, 472] on link "[PERSON_NAME] Mechanical, Inc" at bounding box center [334, 477] width 201 height 12
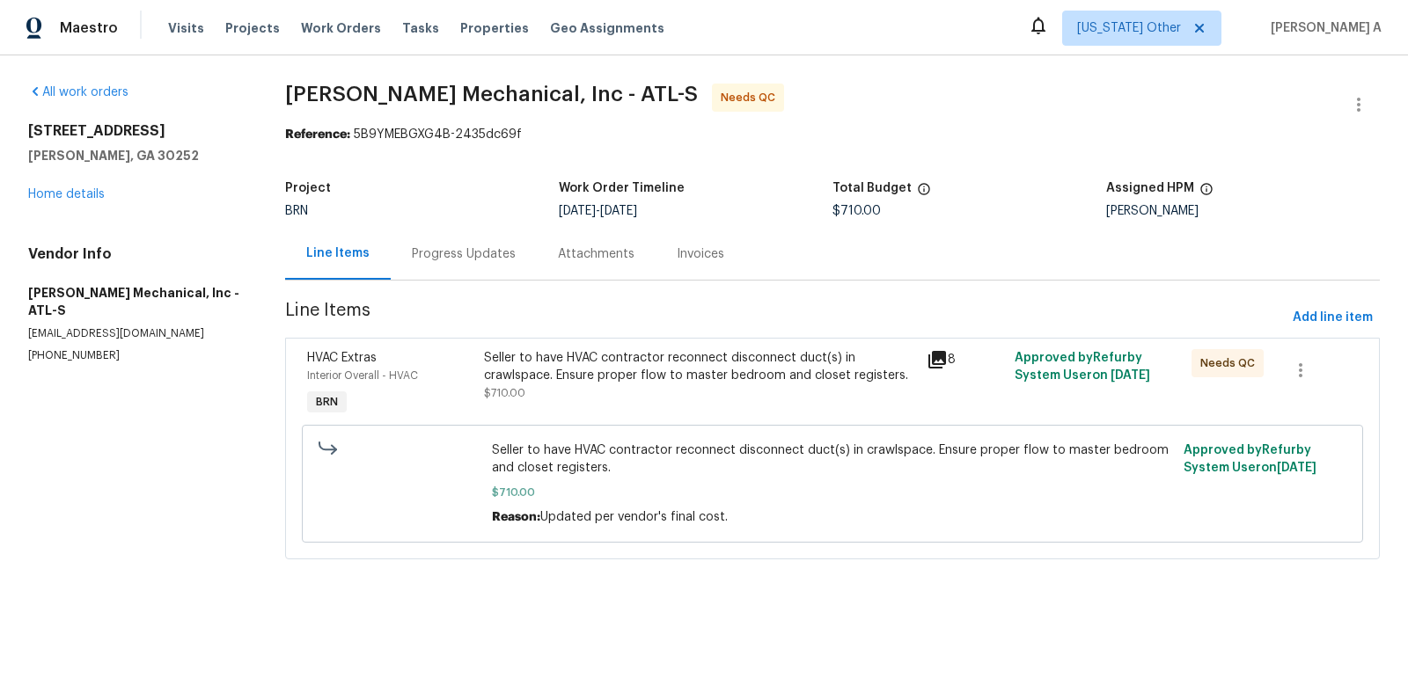
click at [656, 407] on div "Seller to have HVAC contractor reconnect disconnect duct(s) in crawlspace. Ensu…" at bounding box center [700, 384] width 442 height 81
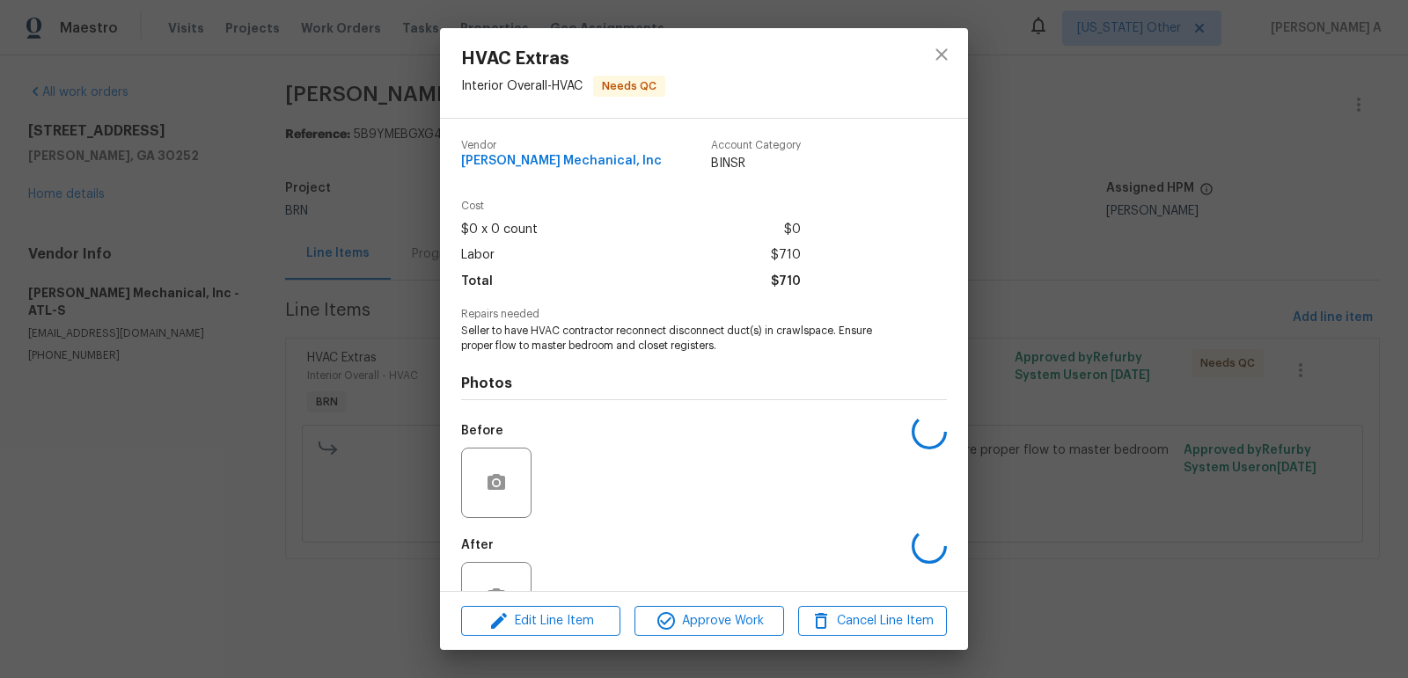
scroll to position [58, 0]
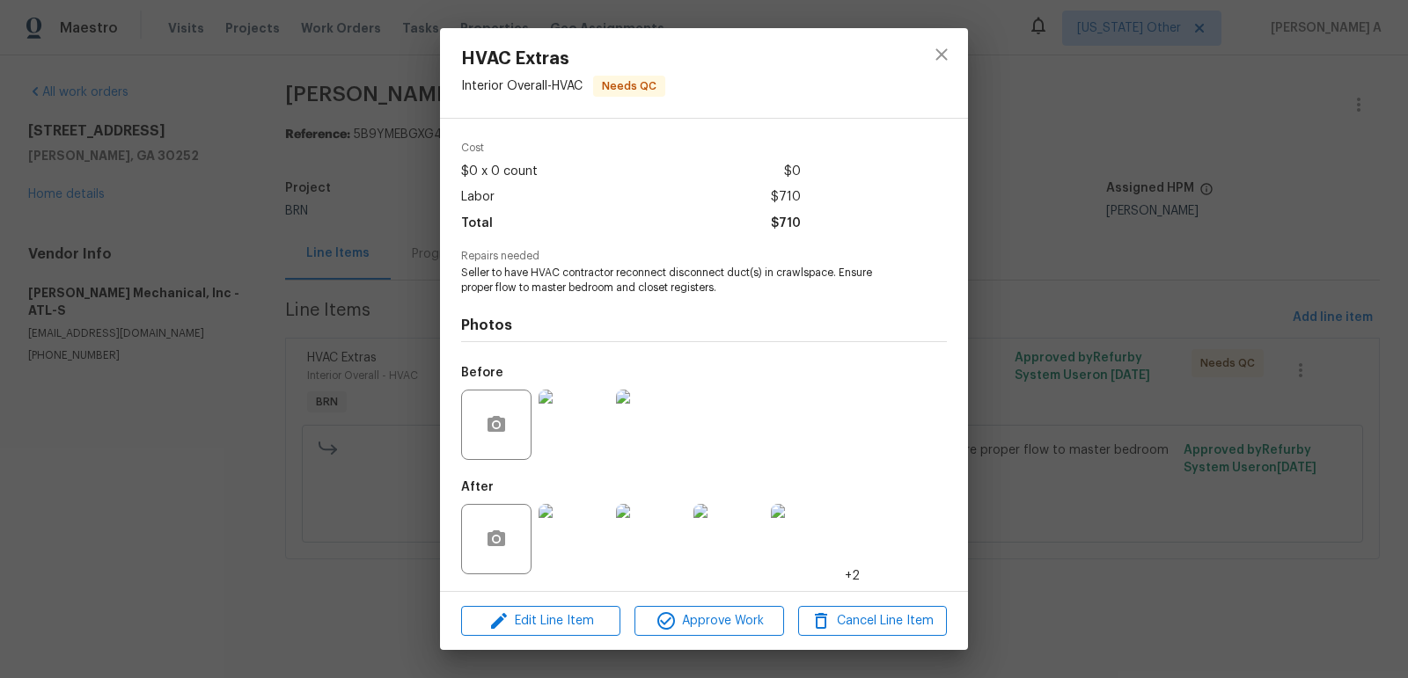
click at [573, 561] on img at bounding box center [573, 539] width 70 height 70
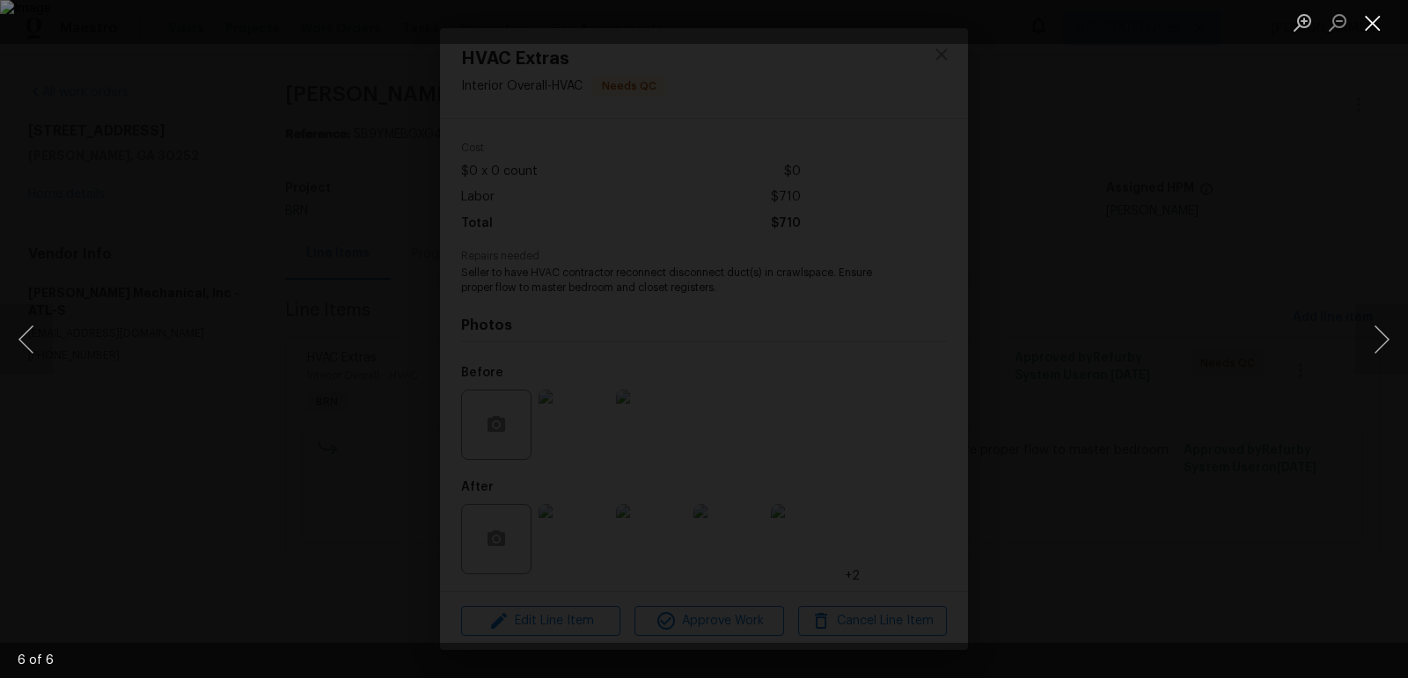
click at [1373, 11] on button "Close lightbox" at bounding box center [1372, 22] width 35 height 31
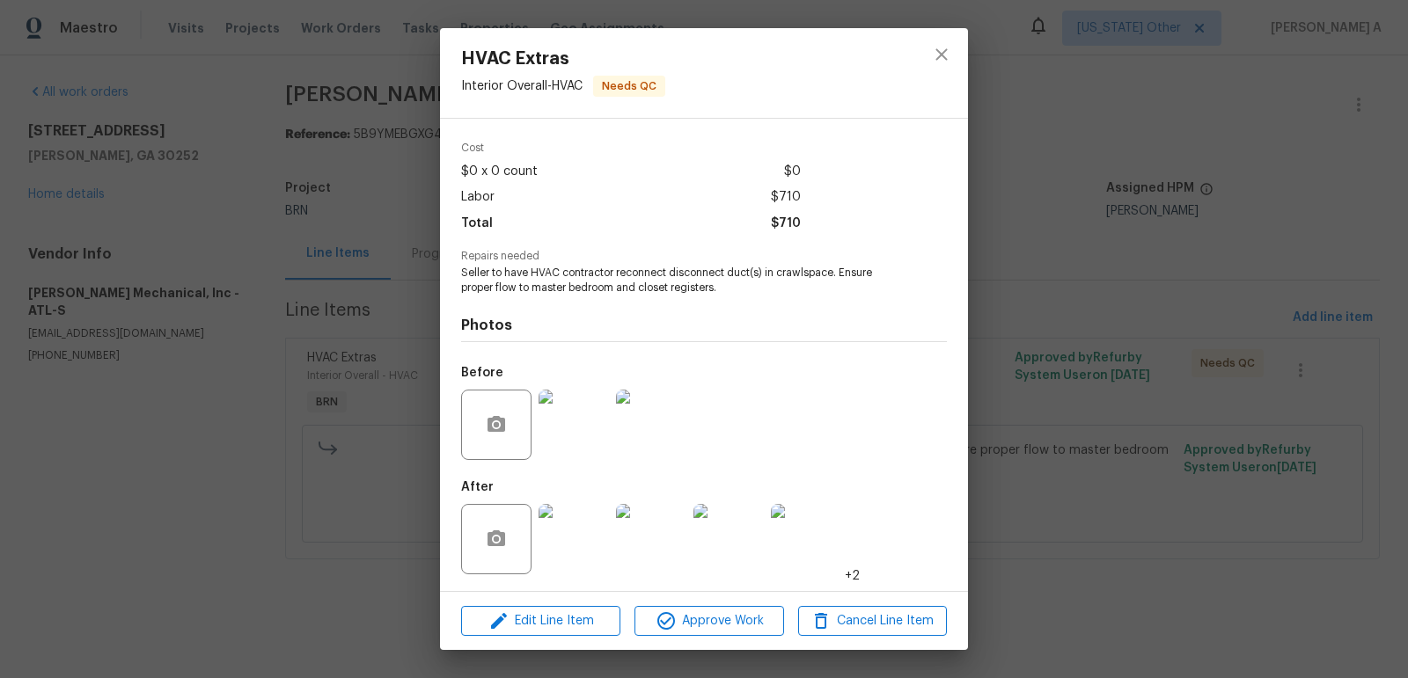
click at [576, 421] on img at bounding box center [573, 425] width 70 height 70
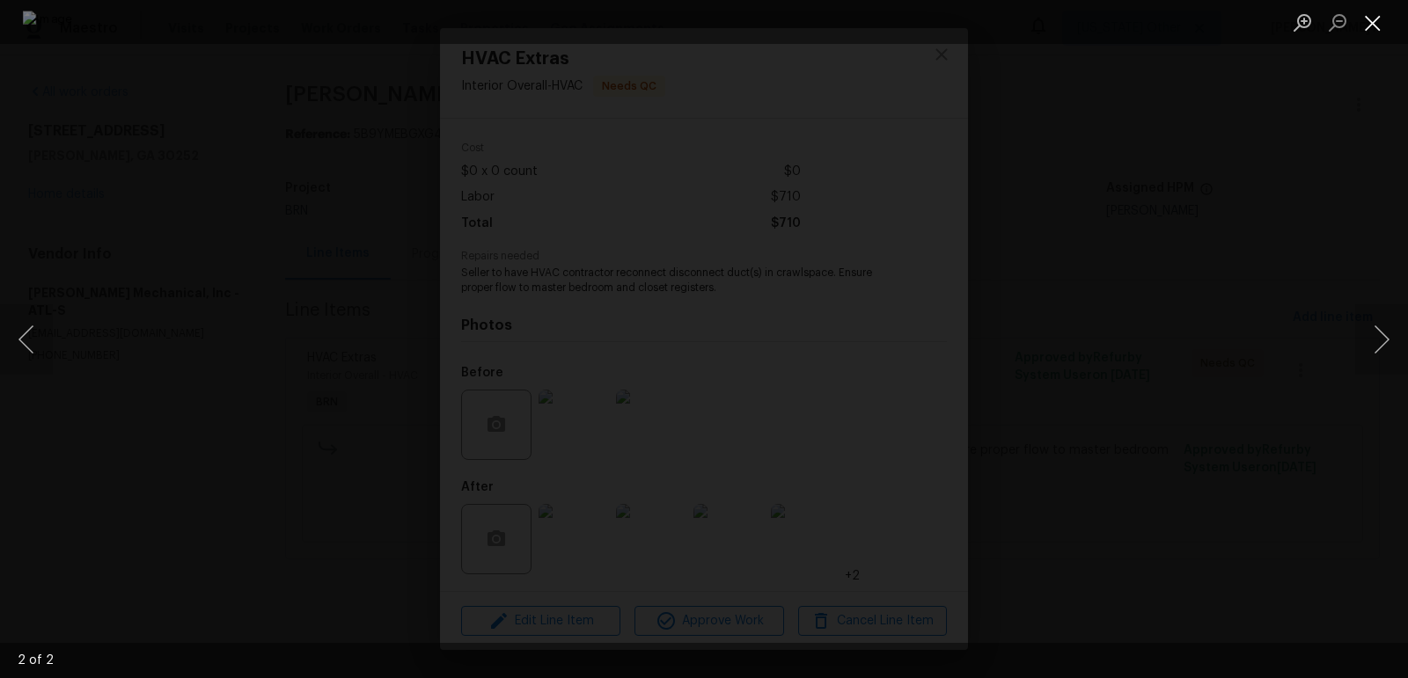
click at [1364, 25] on button "Close lightbox" at bounding box center [1372, 22] width 35 height 31
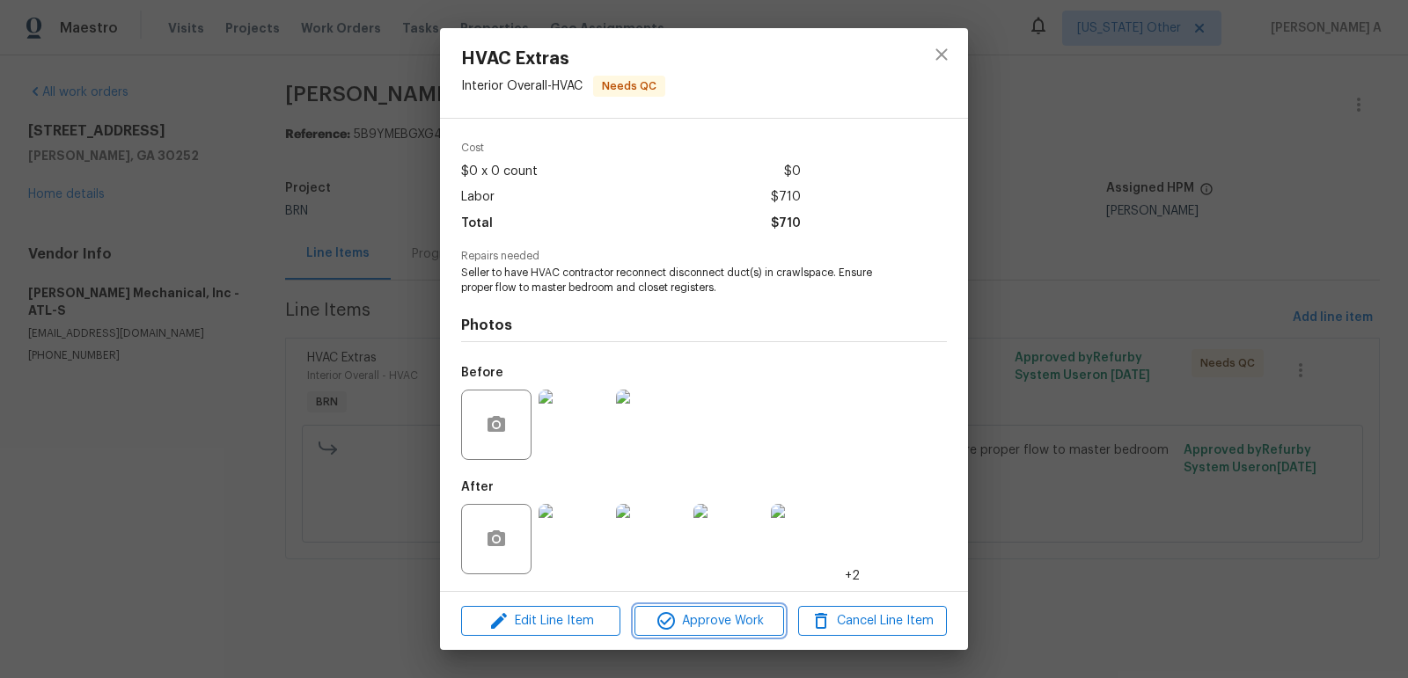
click at [710, 633] on button "Approve Work" at bounding box center [708, 621] width 149 height 31
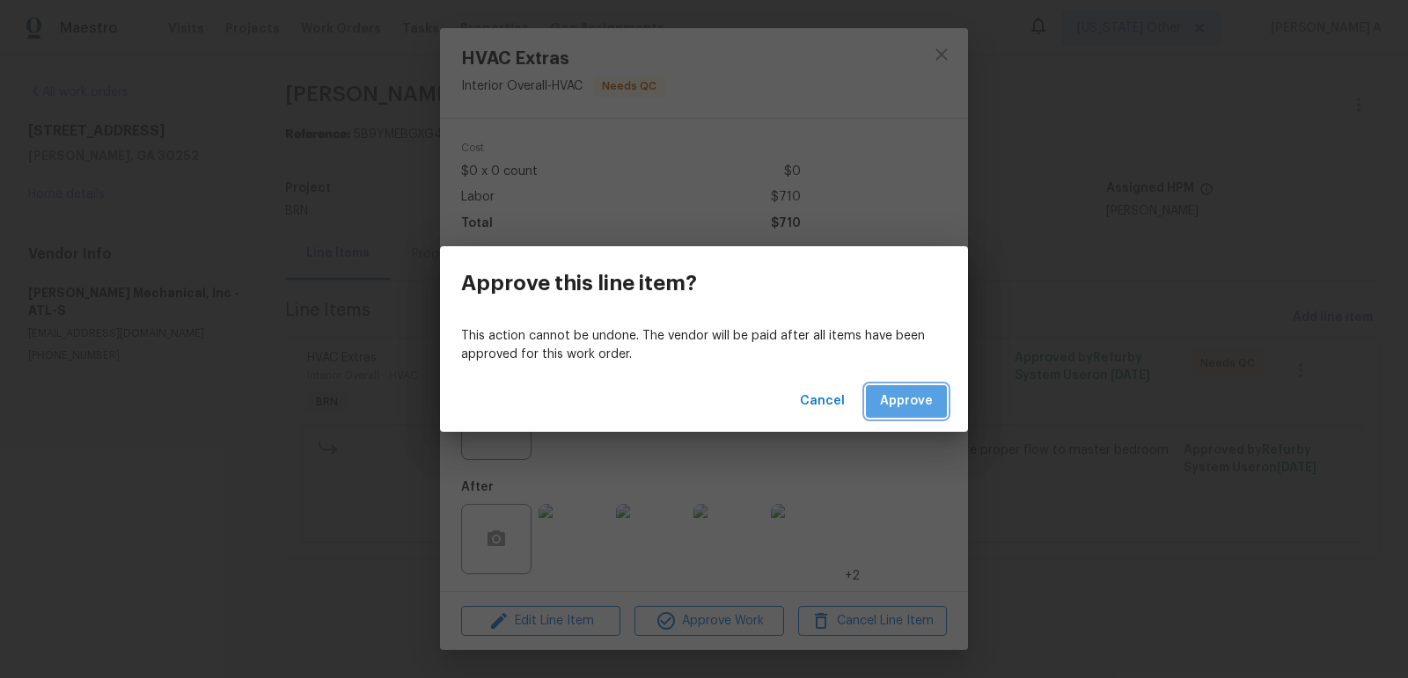
click at [902, 412] on span "Approve" at bounding box center [906, 402] width 53 height 22
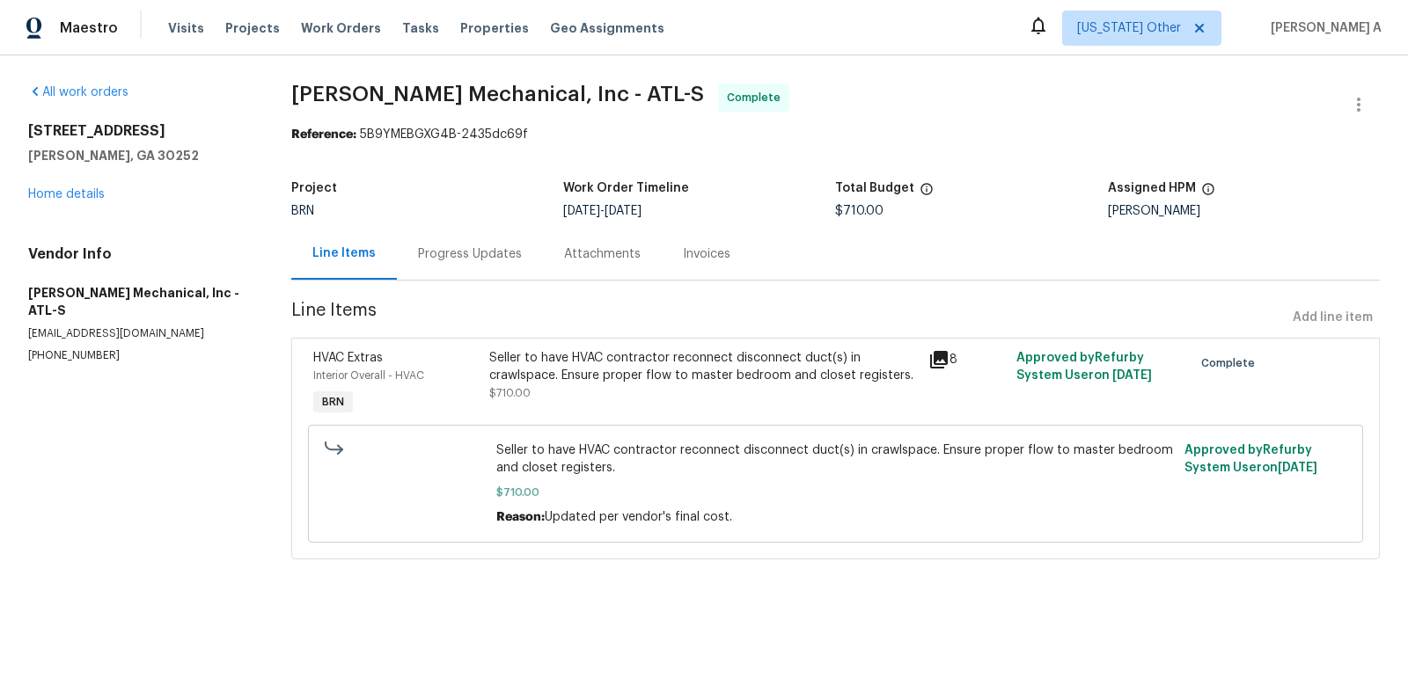
click at [446, 258] on div "Progress Updates" at bounding box center [470, 254] width 104 height 18
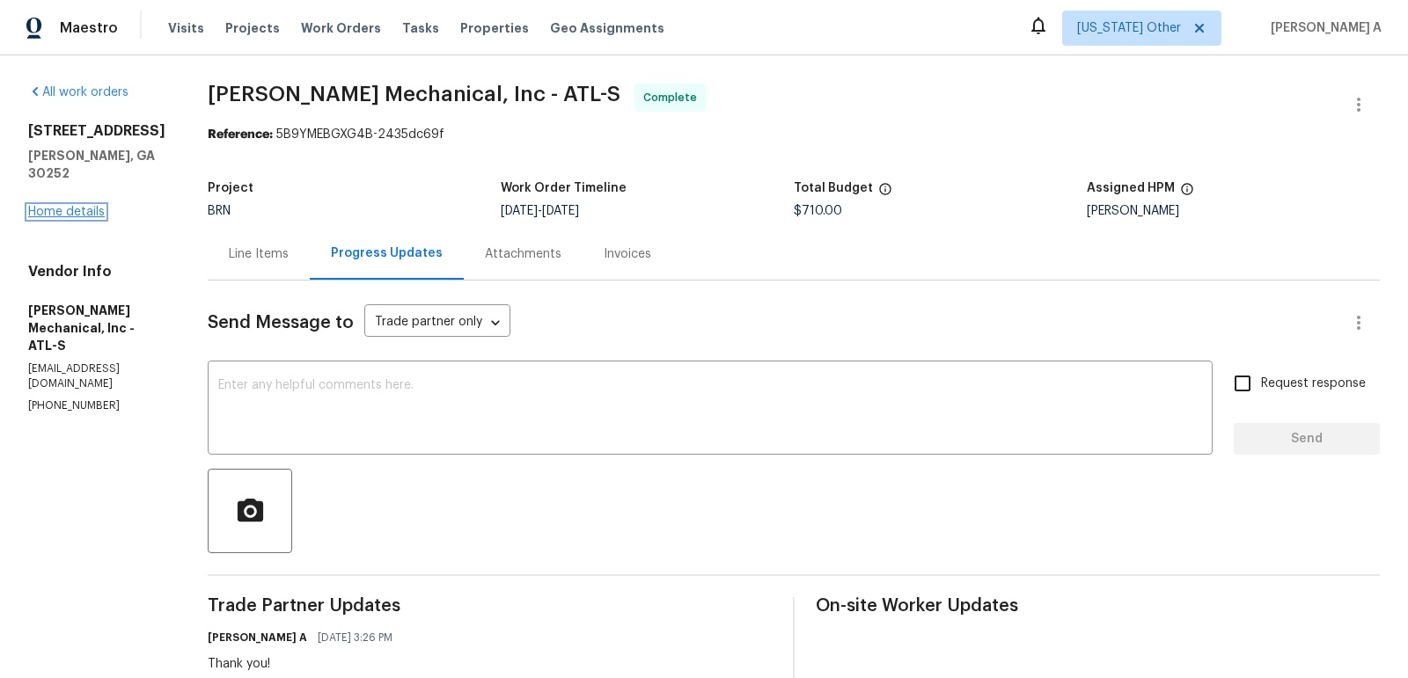
click at [84, 206] on link "Home details" at bounding box center [66, 212] width 77 height 12
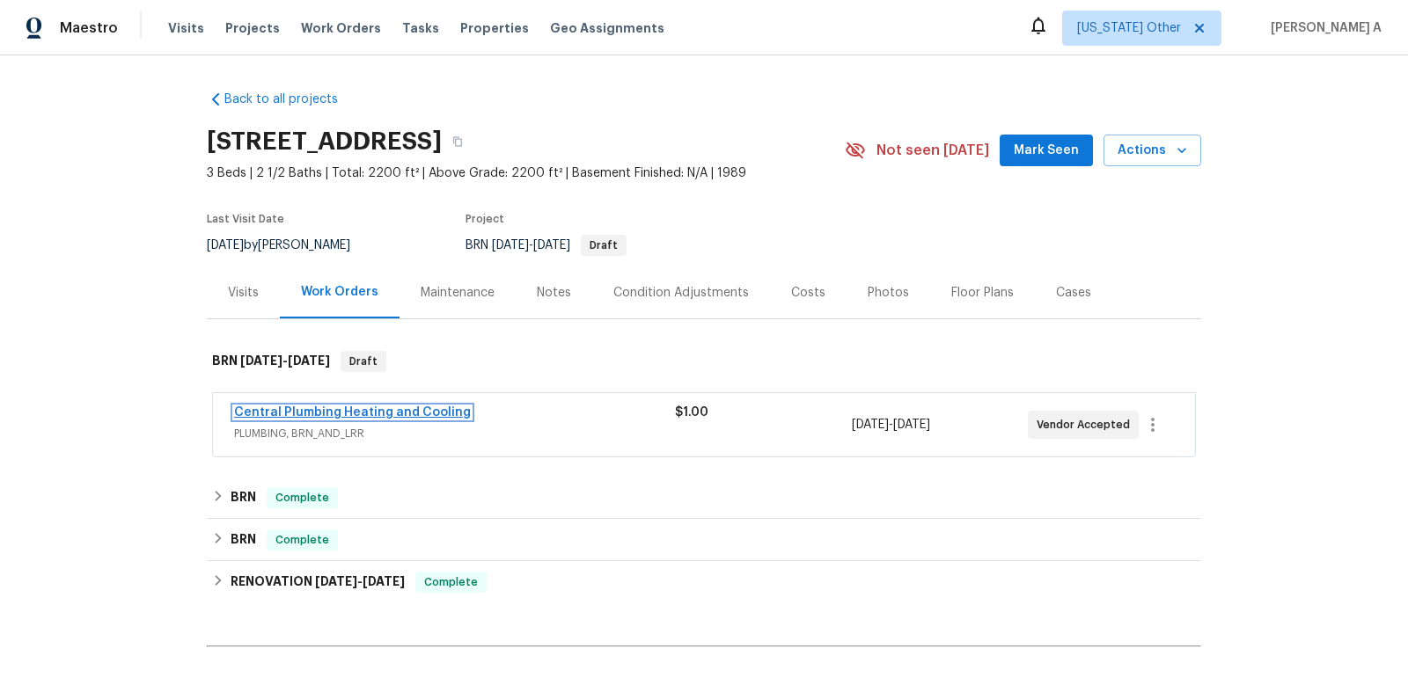
click at [399, 416] on link "Central Plumbing Heating and Cooling" at bounding box center [352, 412] width 237 height 12
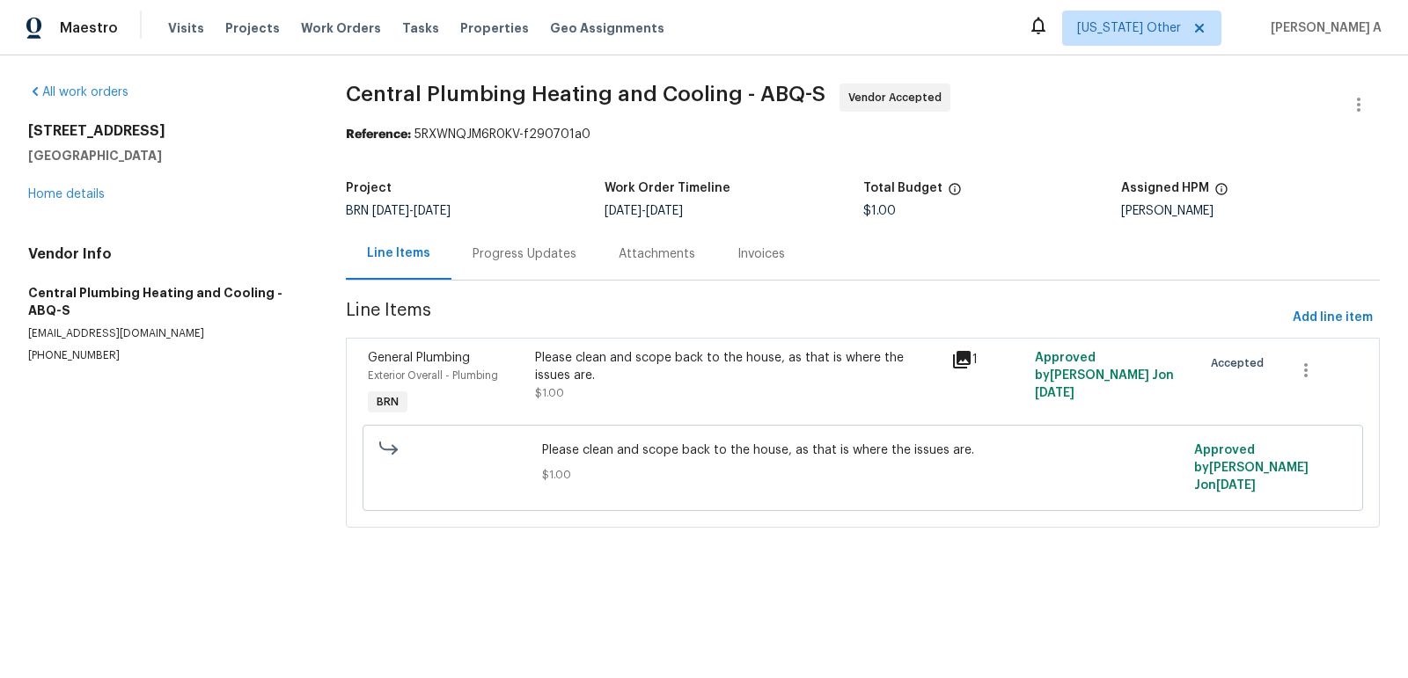
click at [468, 265] on div "Progress Updates" at bounding box center [524, 254] width 146 height 52
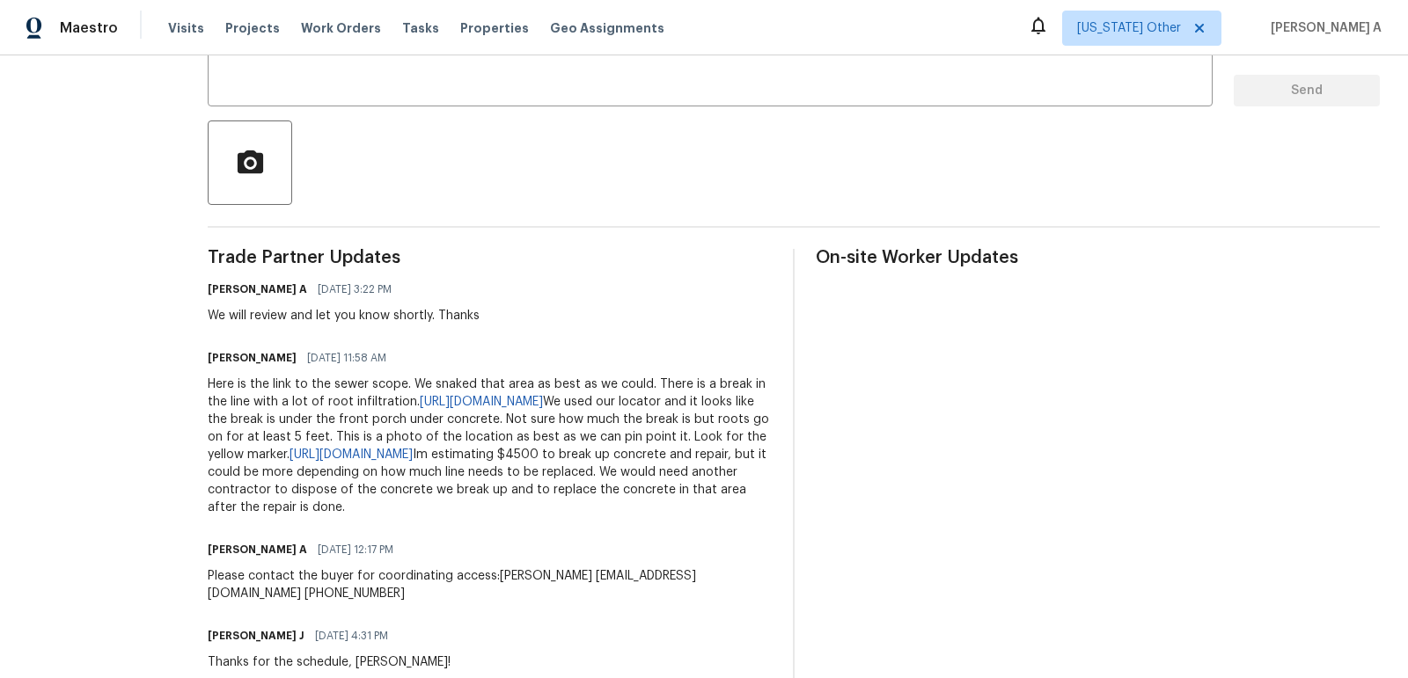
scroll to position [370, 0]
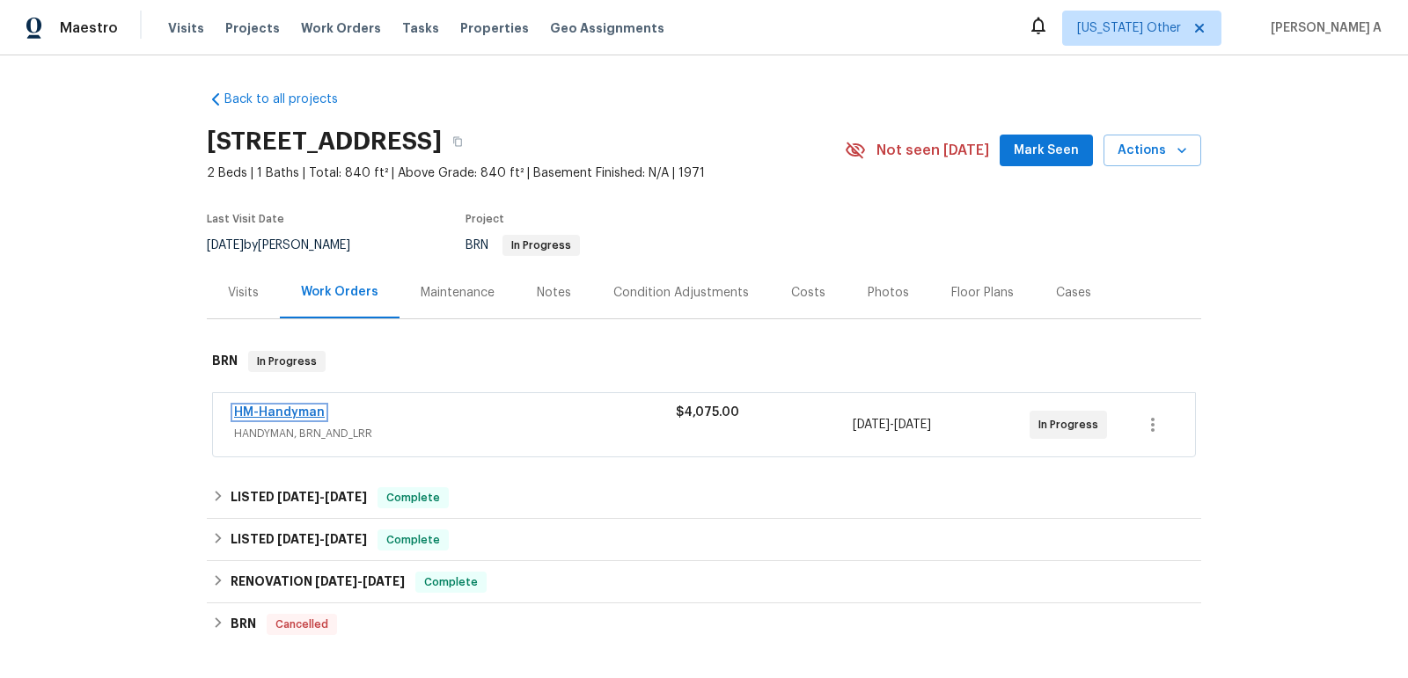
click at [301, 410] on link "HM-Handyman" at bounding box center [279, 412] width 91 height 12
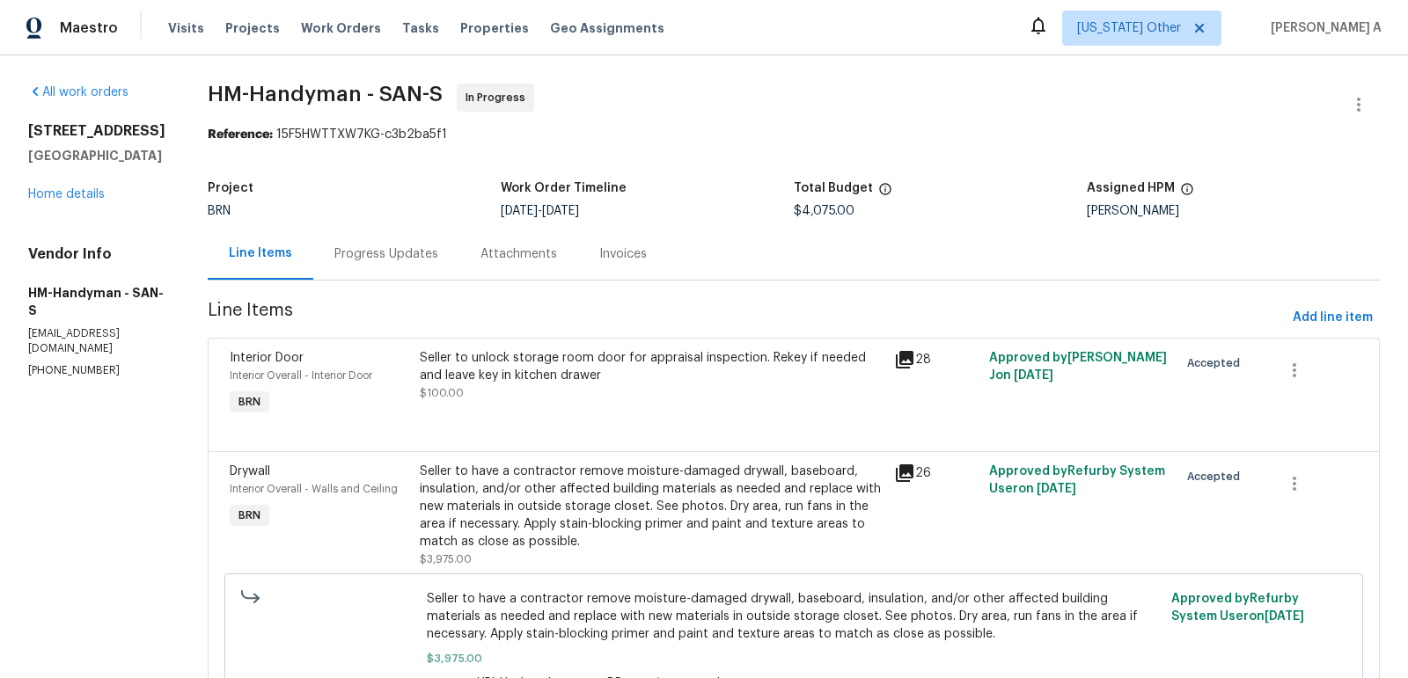
click at [425, 266] on div "Progress Updates" at bounding box center [386, 254] width 146 height 52
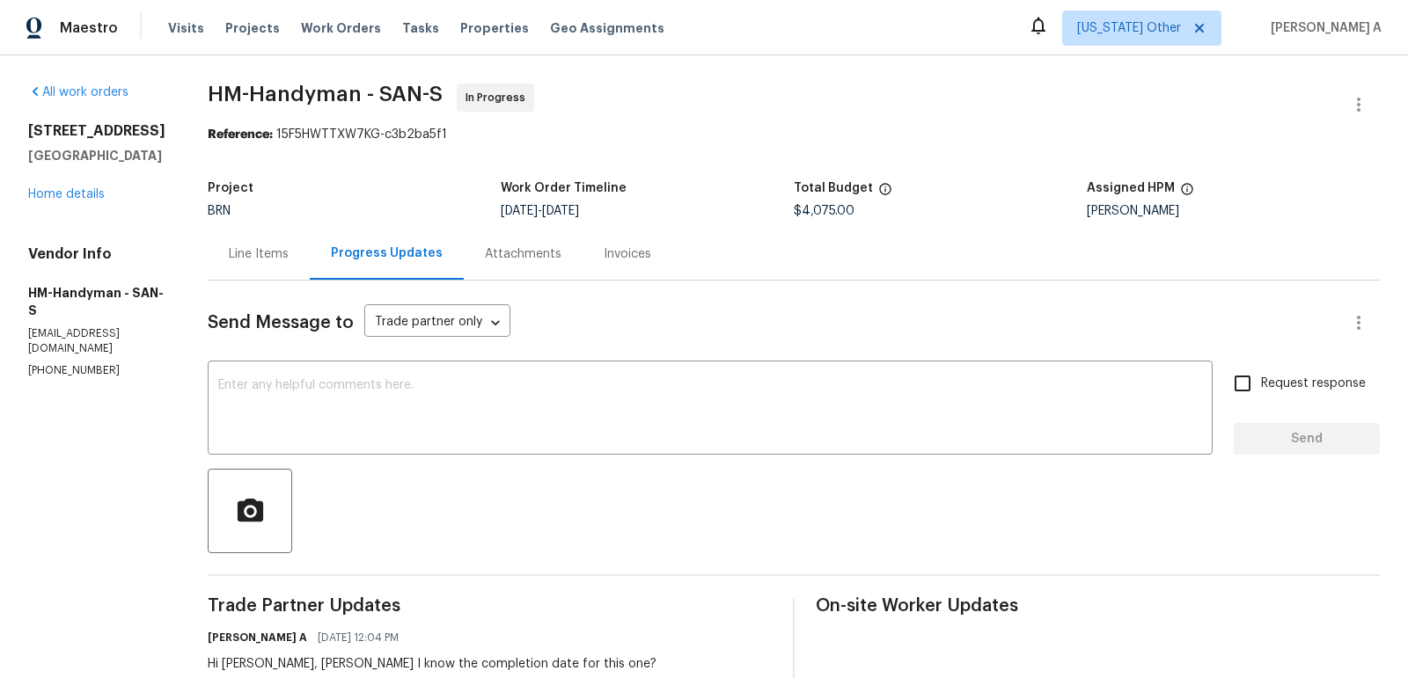
click at [278, 255] on div "Line Items" at bounding box center [259, 254] width 60 height 18
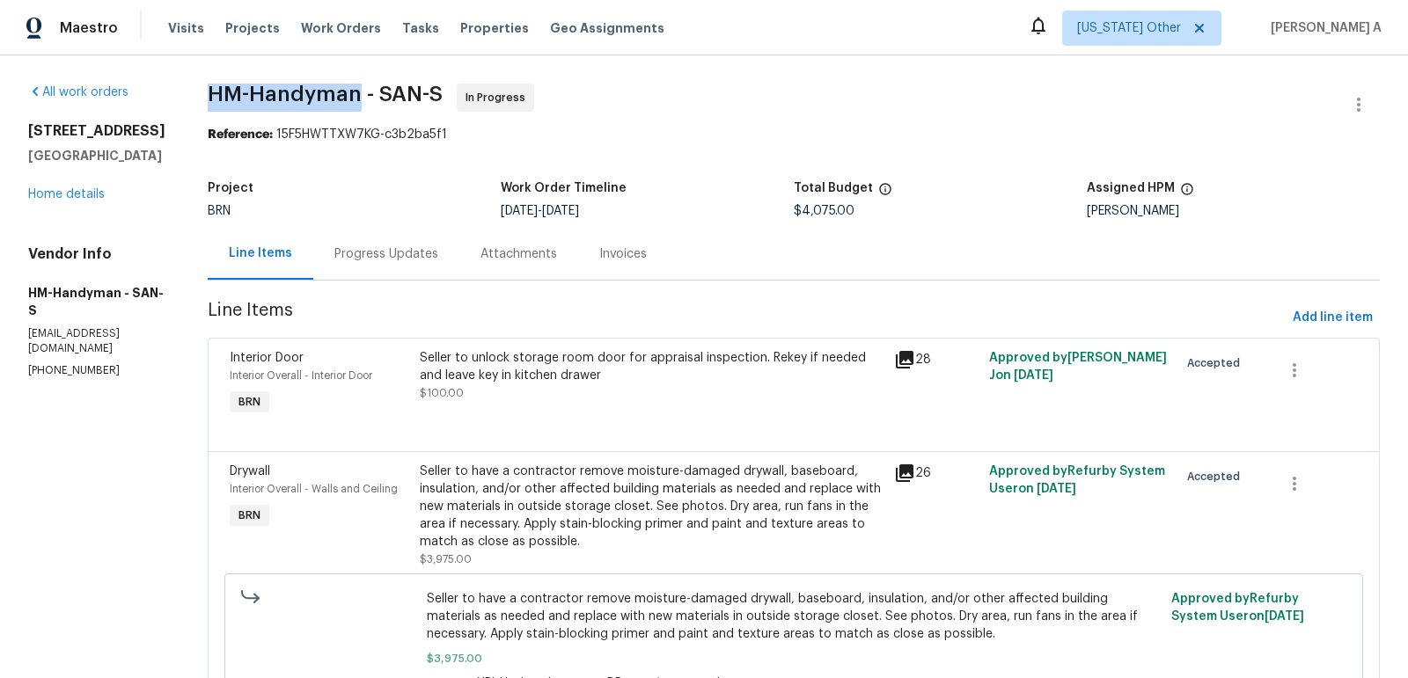
drag, startPoint x: 216, startPoint y: 91, endPoint x: 371, endPoint y: 91, distance: 154.8
click at [372, 91] on div "All work orders 1307 W 8th St Apt 4 Upland, CA 91786 Home details Vendor Info H…" at bounding box center [704, 415] width 1408 height 720
copy span "HM-Handyman"
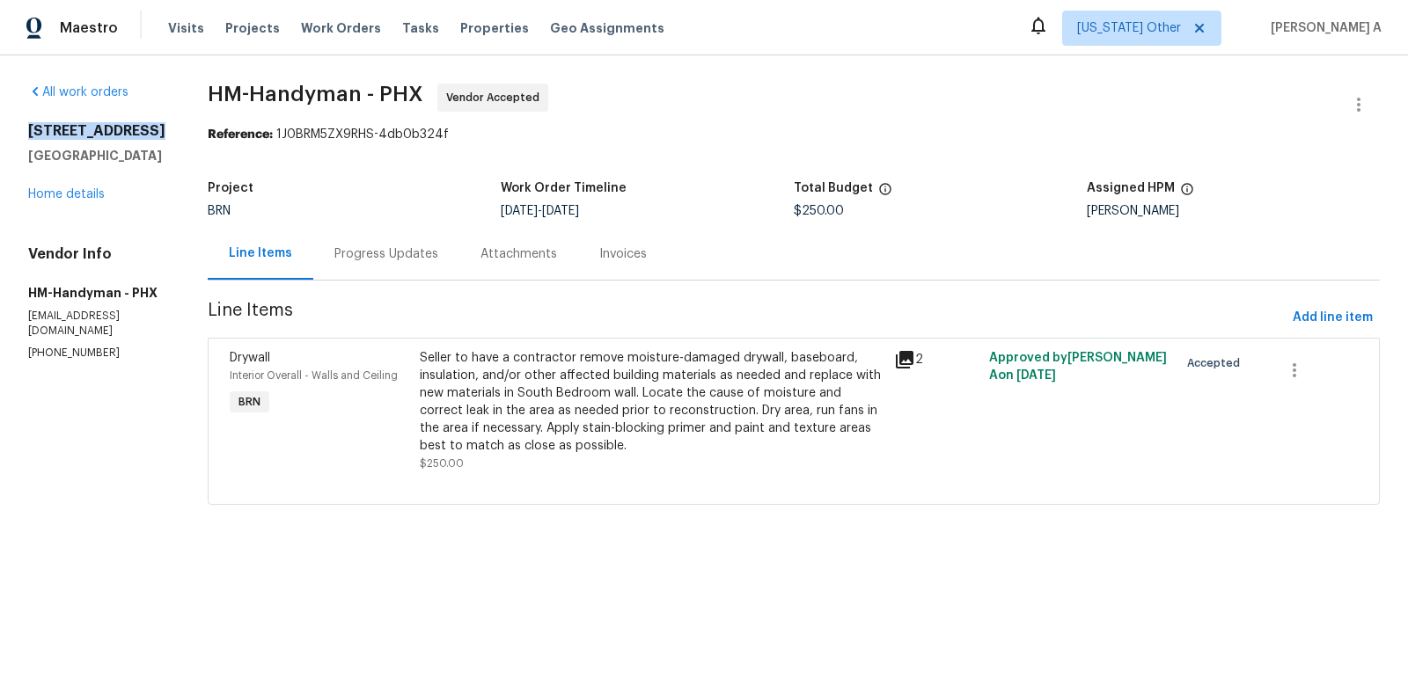
copy h2 "[STREET_ADDRESS]"
drag, startPoint x: 18, startPoint y: 134, endPoint x: 153, endPoint y: 129, distance: 134.7
click at [153, 129] on div "All work orders [STREET_ADDRESS] Home details Vendor Info HM-Handyman - PHX [EM…" at bounding box center [704, 304] width 1408 height 499
click at [394, 254] on div "Progress Updates" at bounding box center [386, 254] width 104 height 18
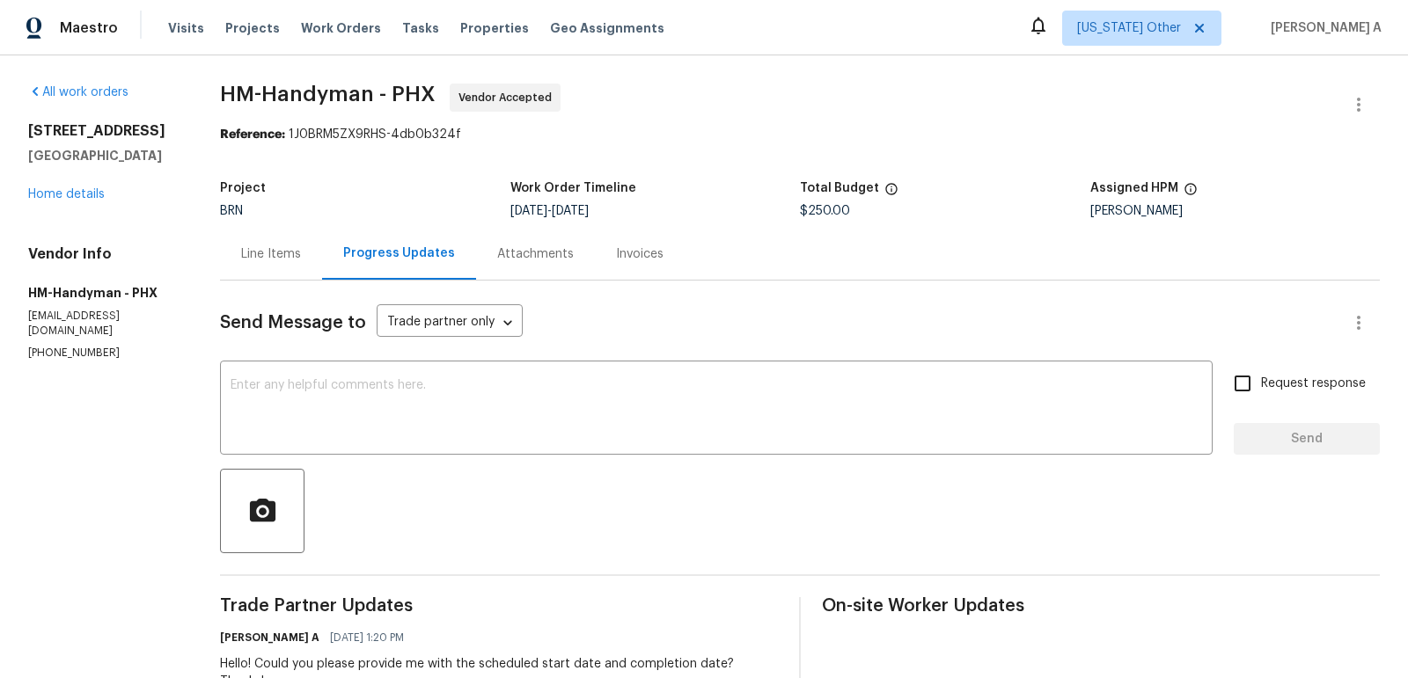
click at [289, 265] on div "Line Items" at bounding box center [271, 254] width 102 height 52
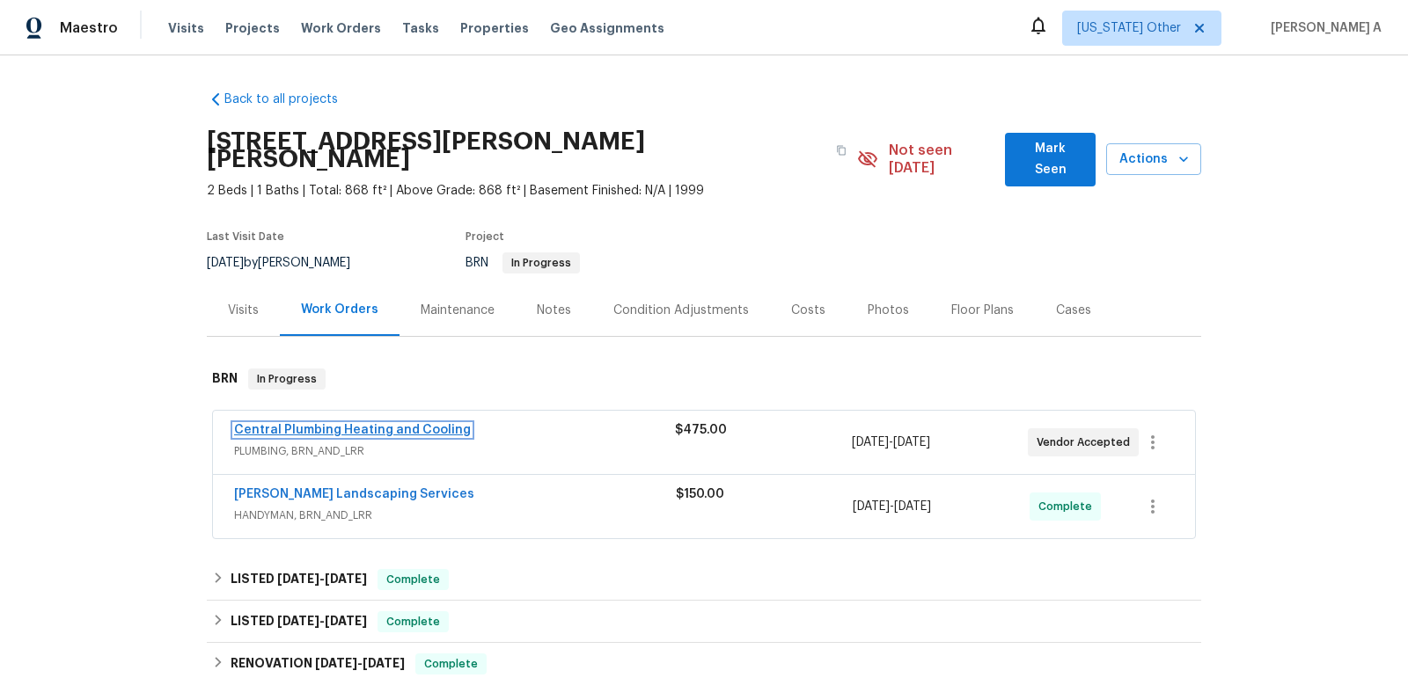
click at [377, 424] on link "Central Plumbing Heating and Cooling" at bounding box center [352, 430] width 237 height 12
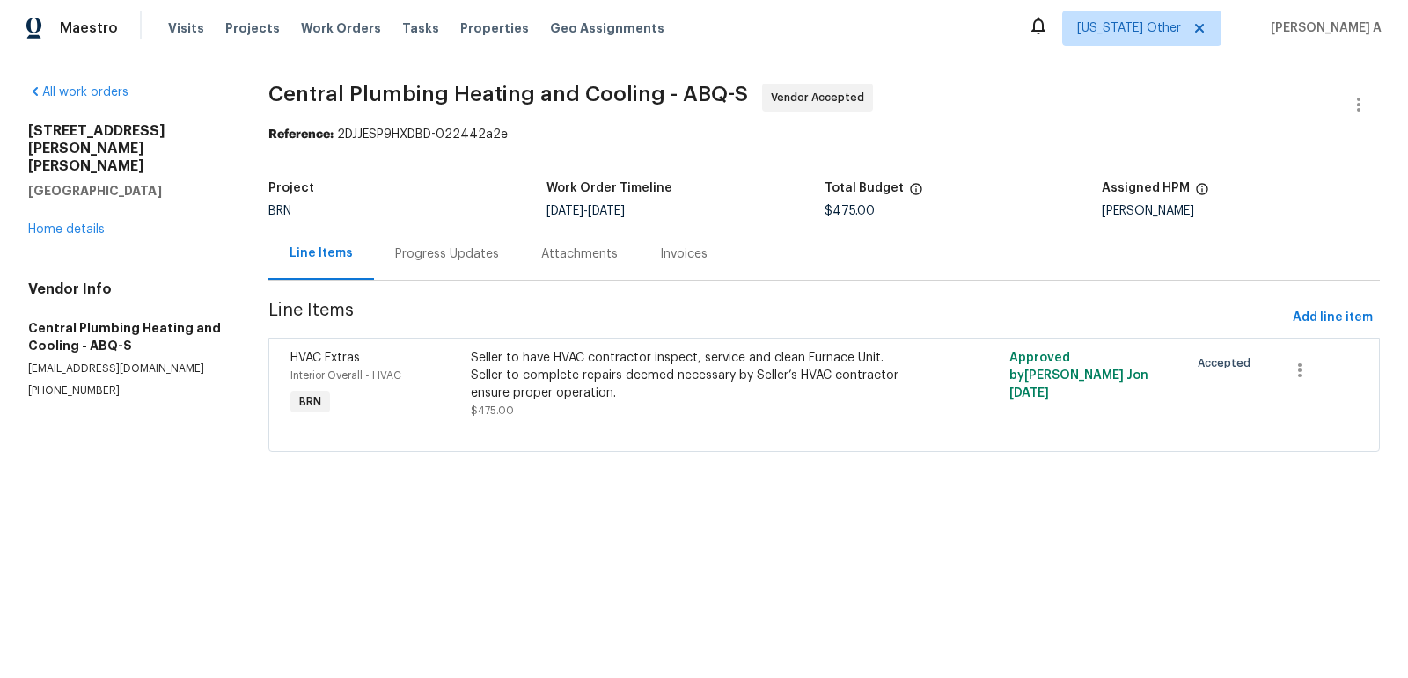
click at [446, 243] on div "Progress Updates" at bounding box center [447, 254] width 146 height 52
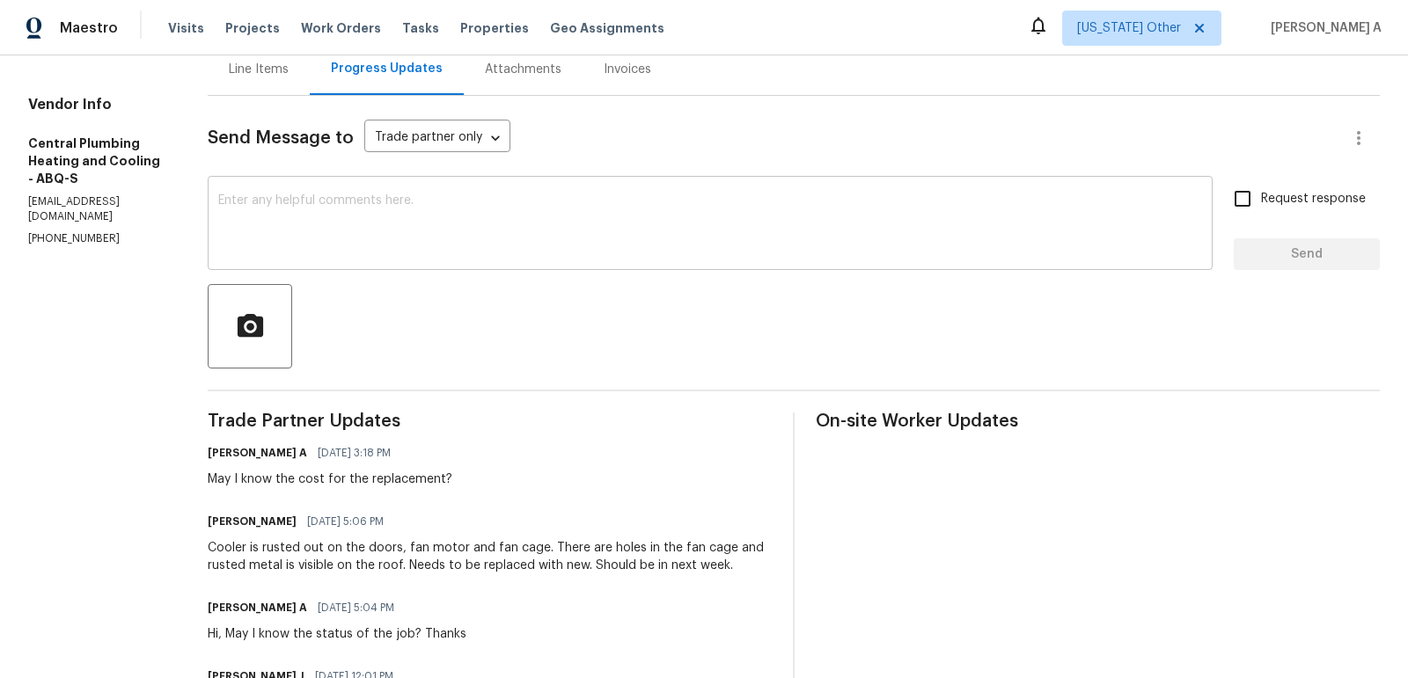
scroll to position [106, 0]
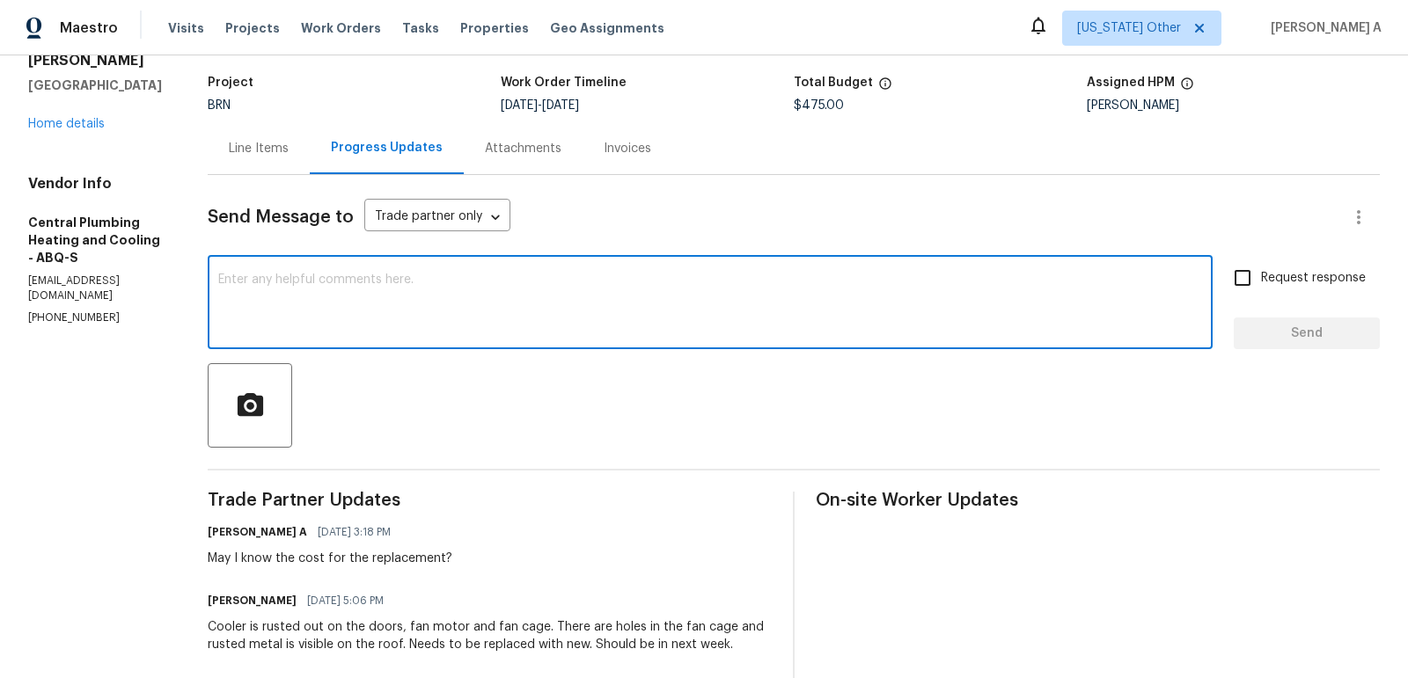
click at [443, 316] on textarea at bounding box center [710, 305] width 984 height 62
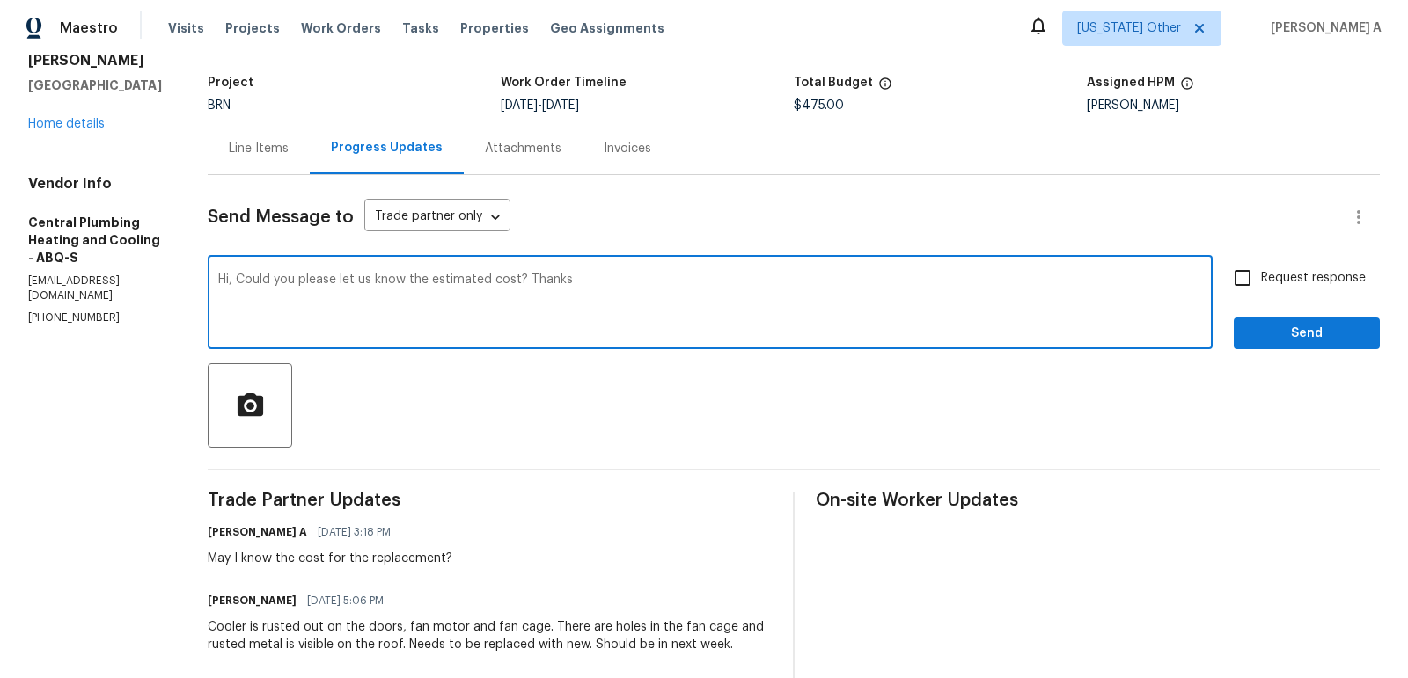
type textarea "Hi, Could you please let us know the estimated cost? Thanks"
click at [1281, 289] on label "Request response" at bounding box center [1295, 278] width 142 height 37
click at [1261, 289] on input "Request response" at bounding box center [1242, 278] width 37 height 37
checkbox input "true"
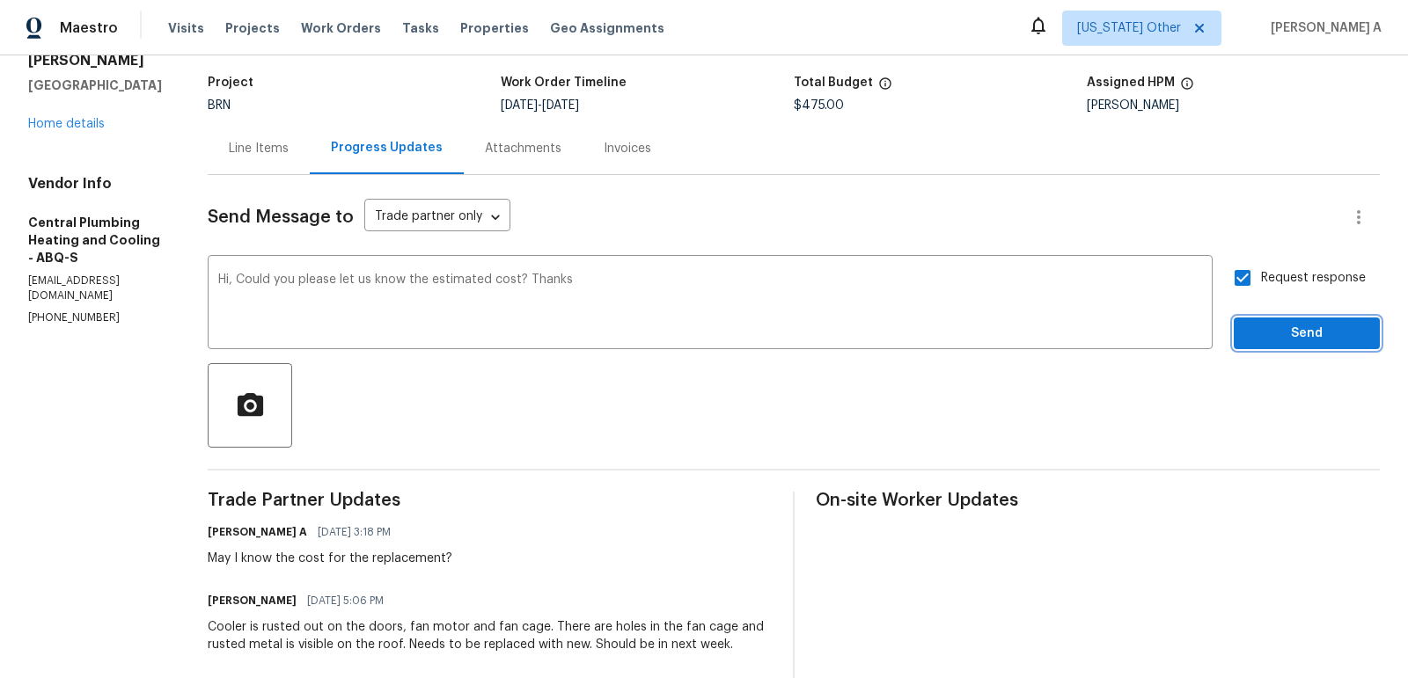
click at [1306, 334] on span "Send" at bounding box center [1306, 334] width 118 height 22
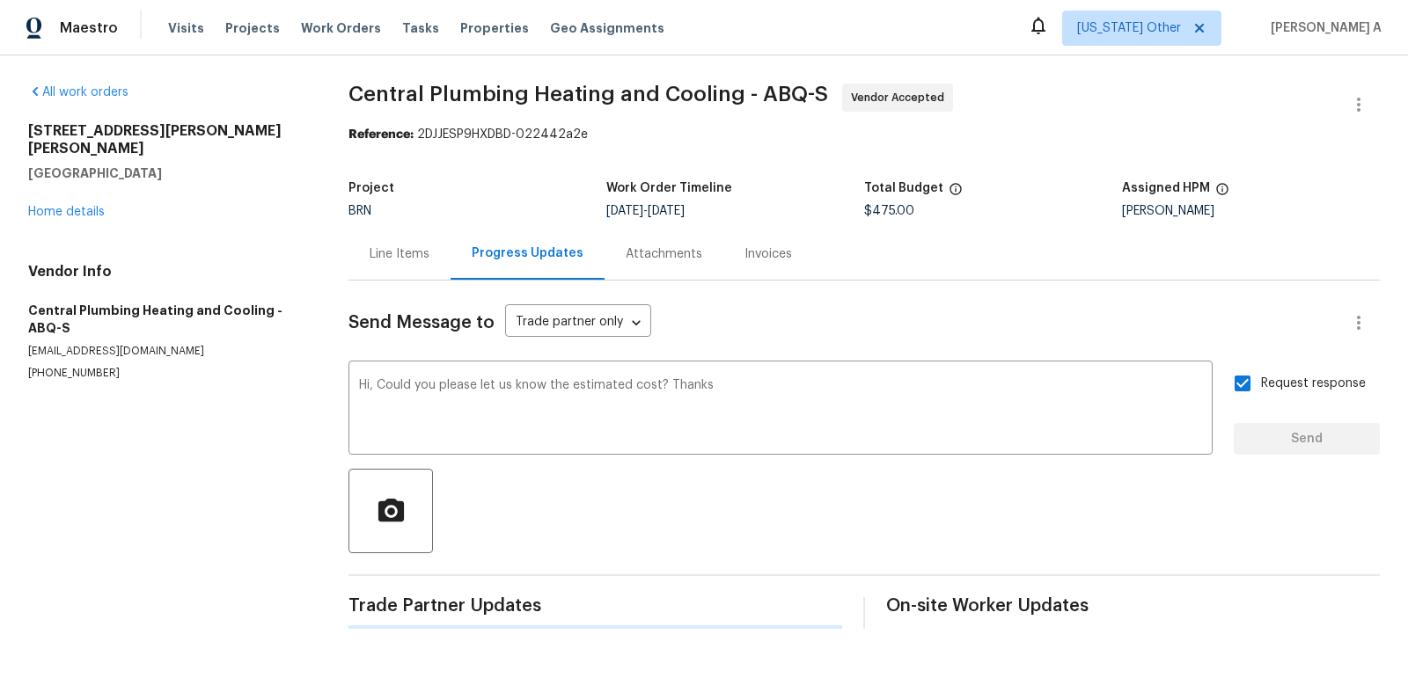
scroll to position [0, 0]
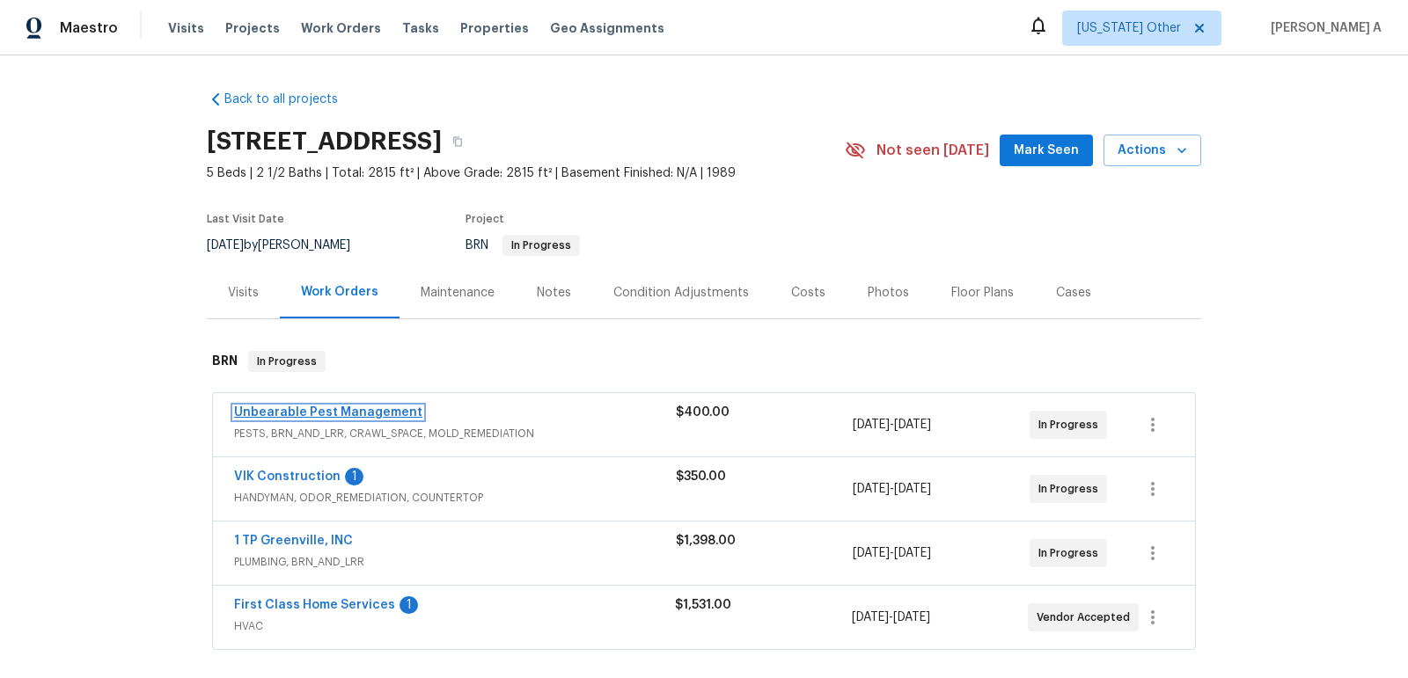
click at [332, 408] on link "Unbearable Pest Management" at bounding box center [328, 412] width 188 height 12
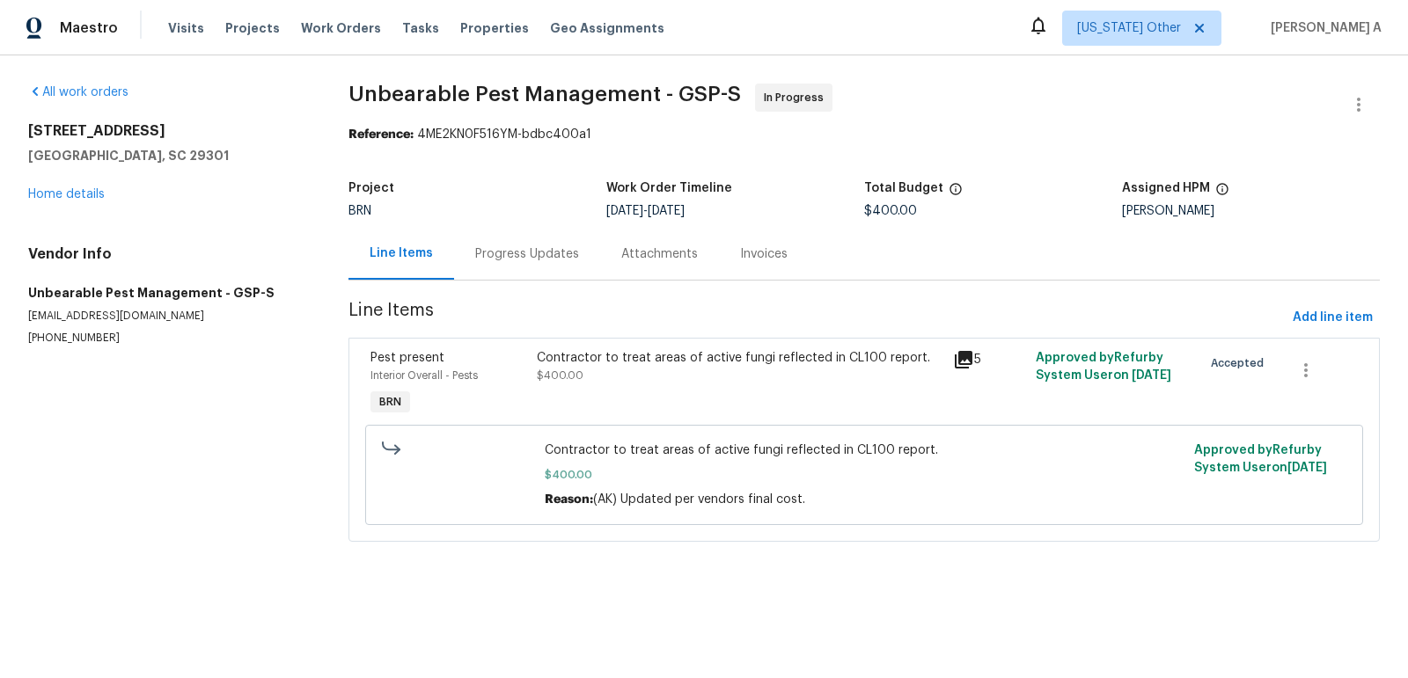
click at [470, 260] on div "Progress Updates" at bounding box center [527, 254] width 146 height 52
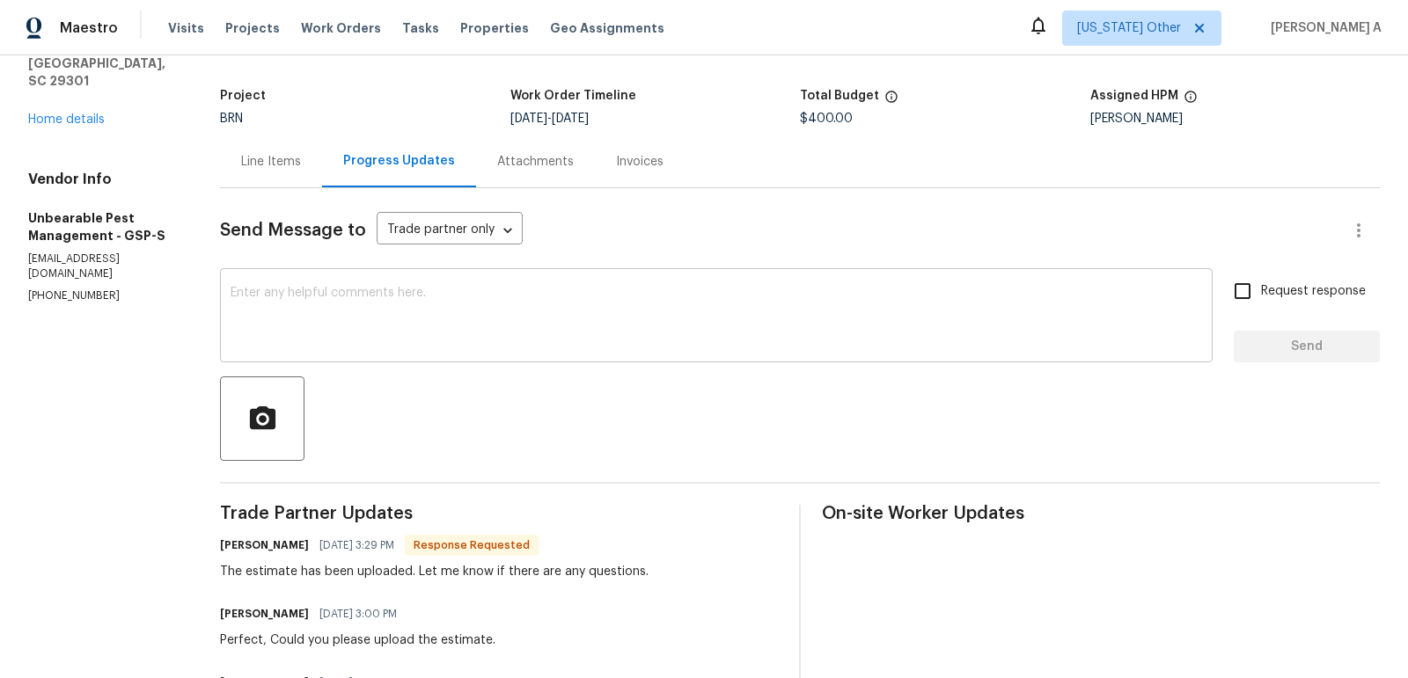
scroll to position [91, 0]
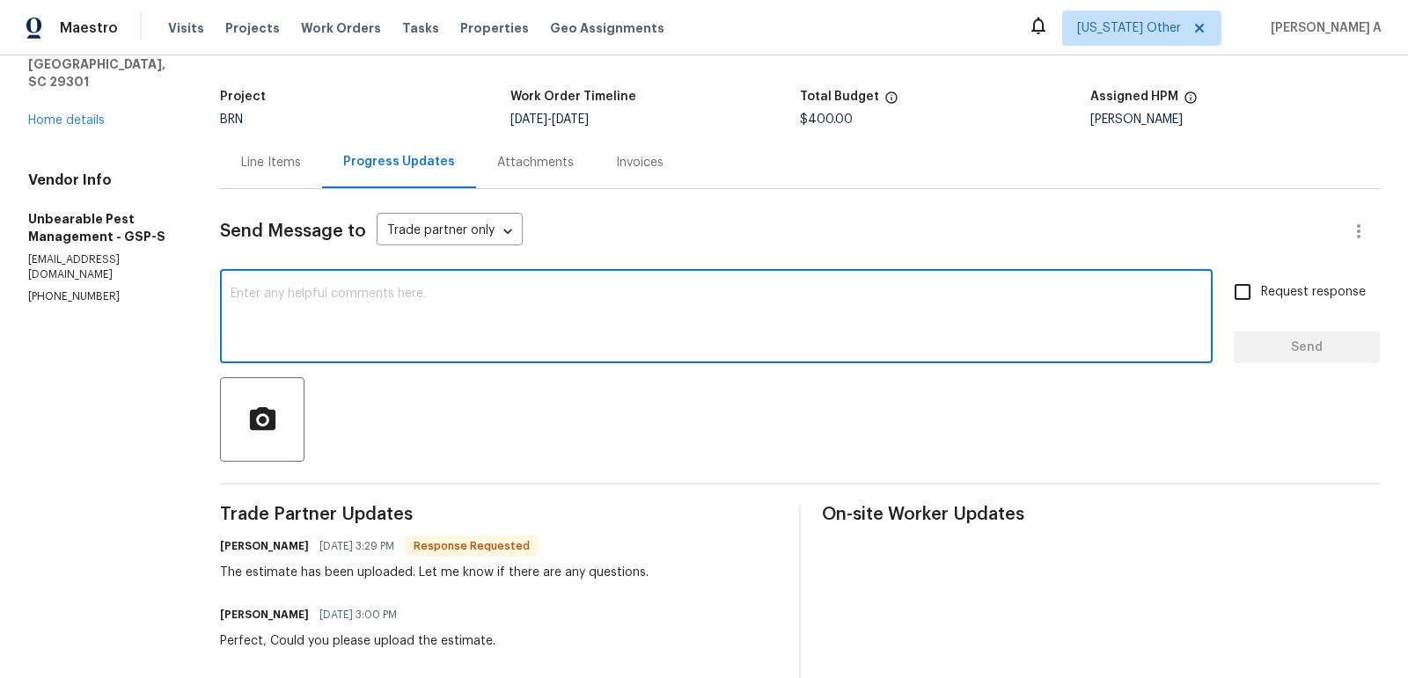
click at [423, 300] on textarea at bounding box center [715, 319] width 971 height 62
type textarea "I'll review it and keep you posted. Thanks"
click at [1240, 279] on input "Request response" at bounding box center [1242, 292] width 37 height 37
checkbox input "true"
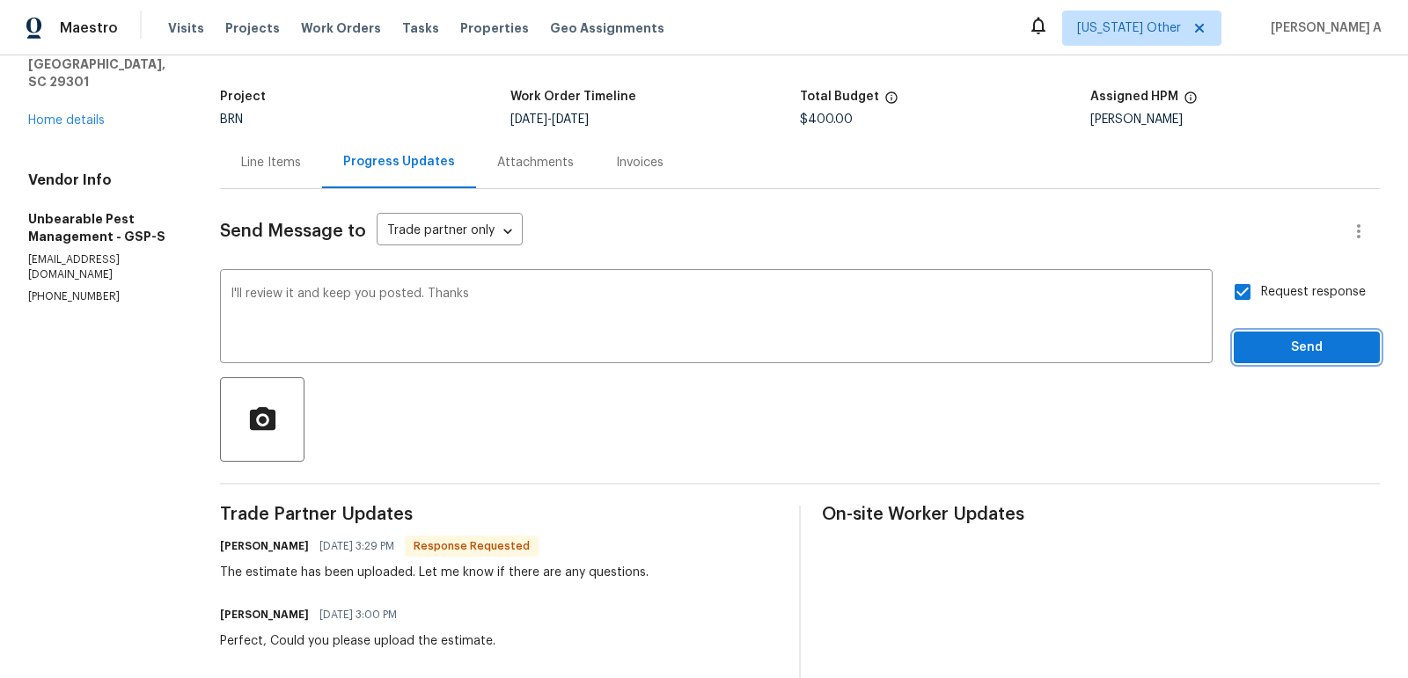
click at [1312, 340] on span "Send" at bounding box center [1306, 348] width 118 height 22
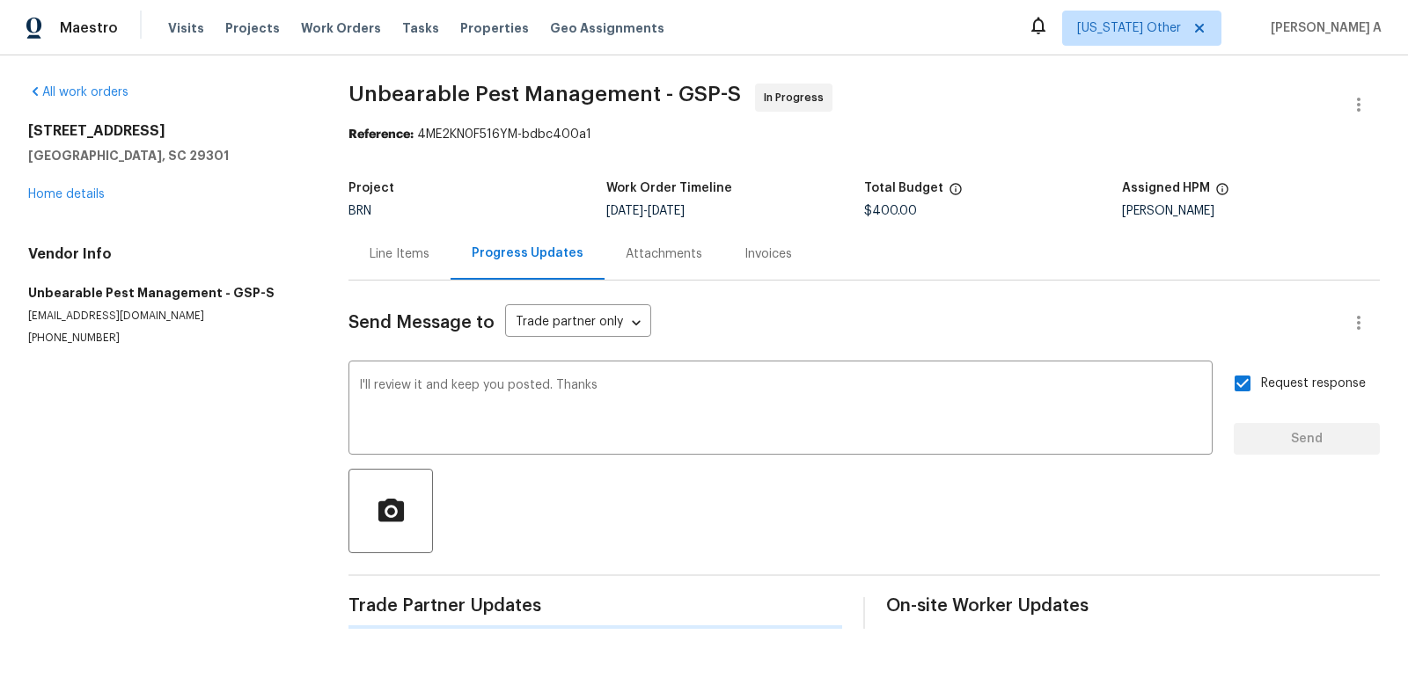
scroll to position [0, 0]
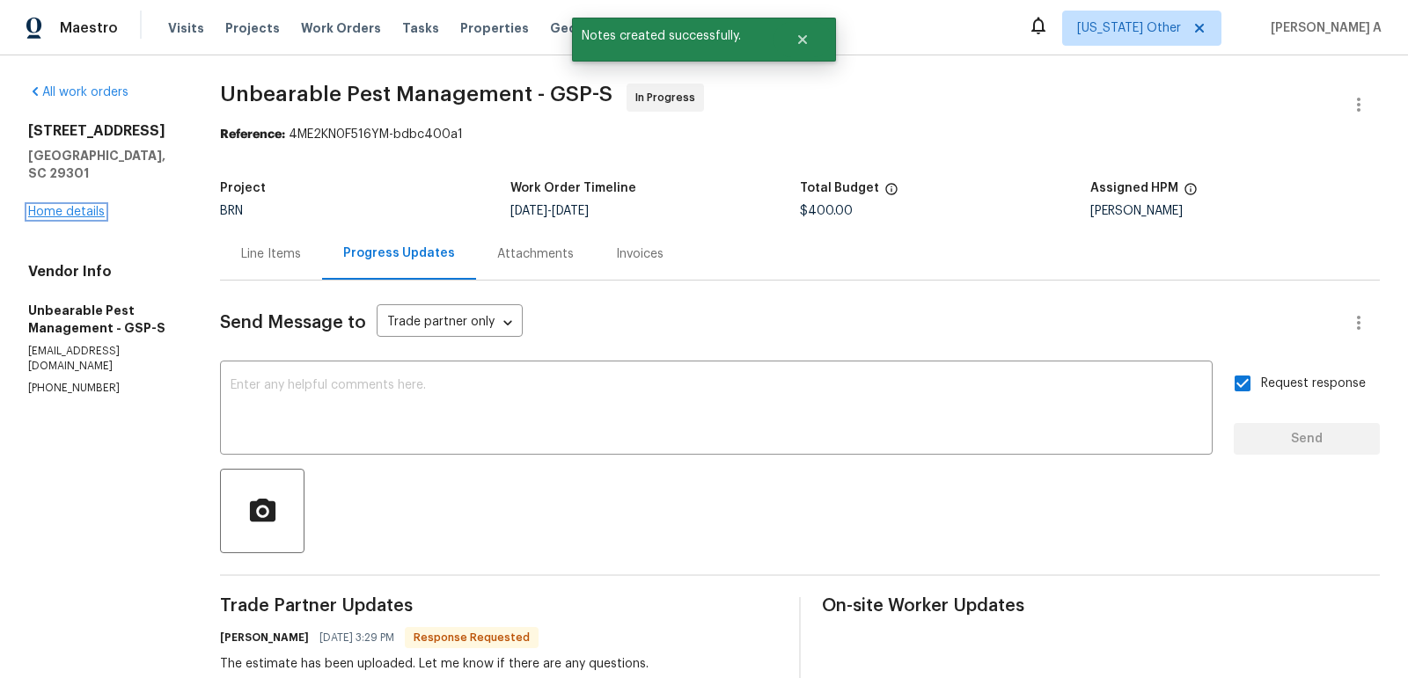
click at [63, 206] on link "Home details" at bounding box center [66, 212] width 77 height 12
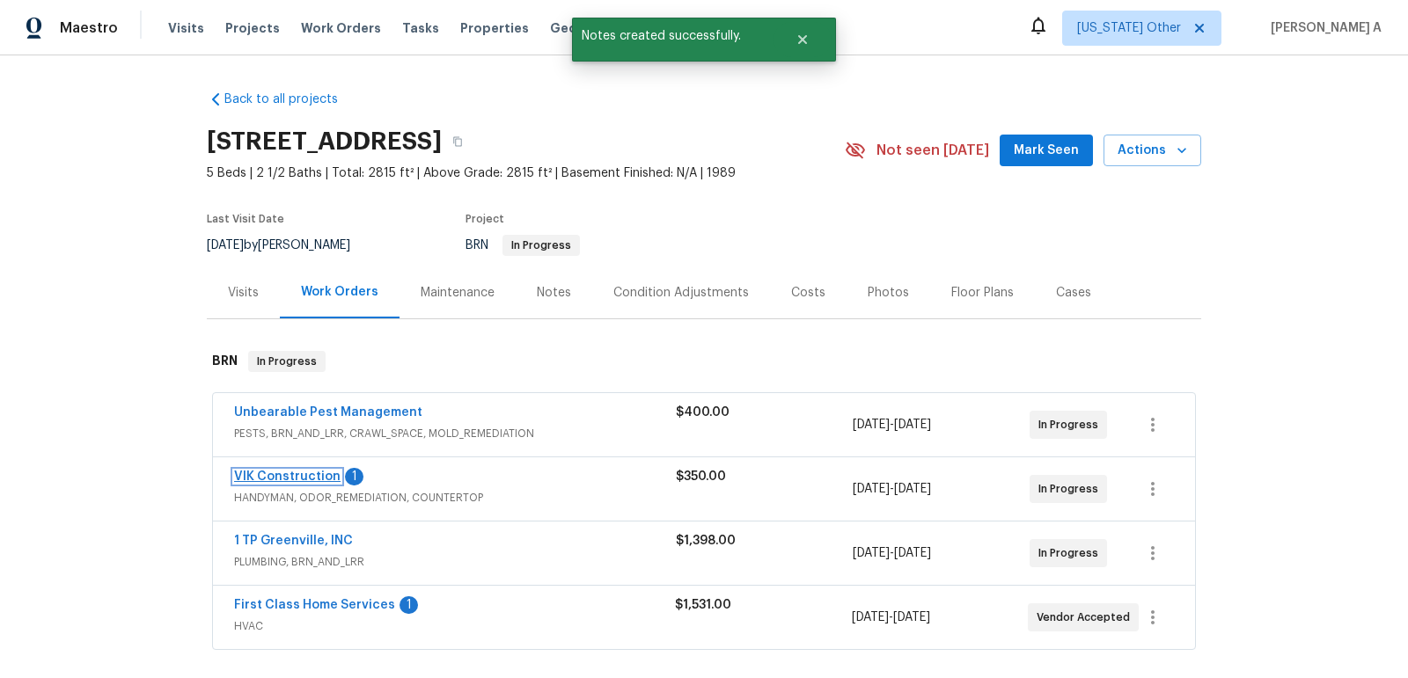
click at [299, 473] on link "VIK Construction" at bounding box center [287, 477] width 106 height 12
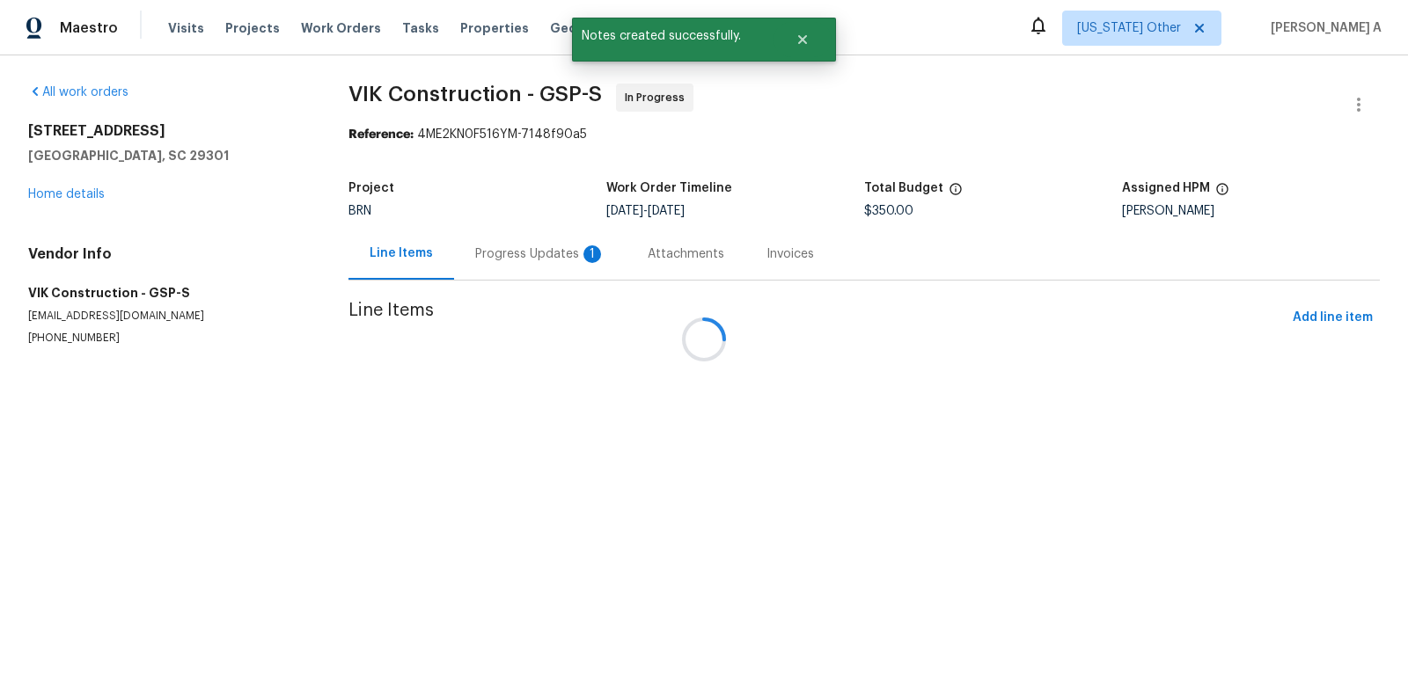
click at [522, 246] on div at bounding box center [704, 339] width 1408 height 678
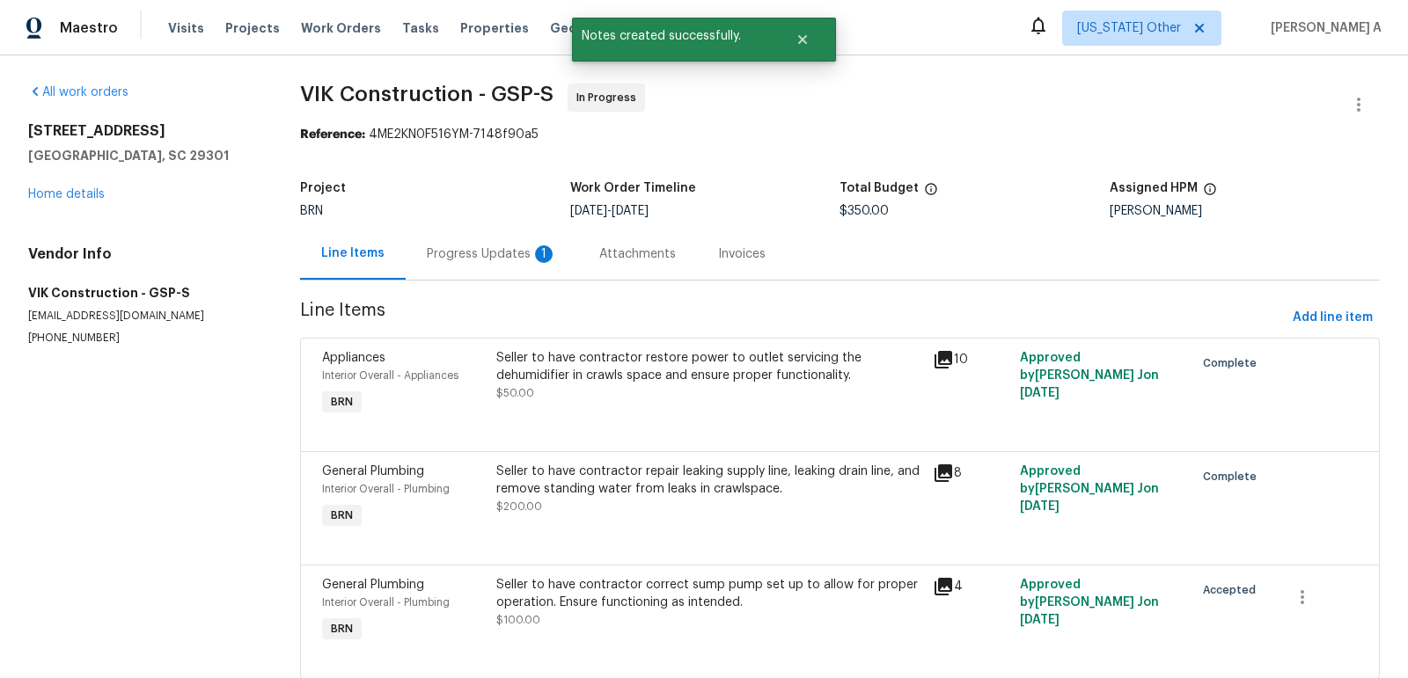
click at [493, 252] on div "Progress Updates 1" at bounding box center [492, 254] width 130 height 18
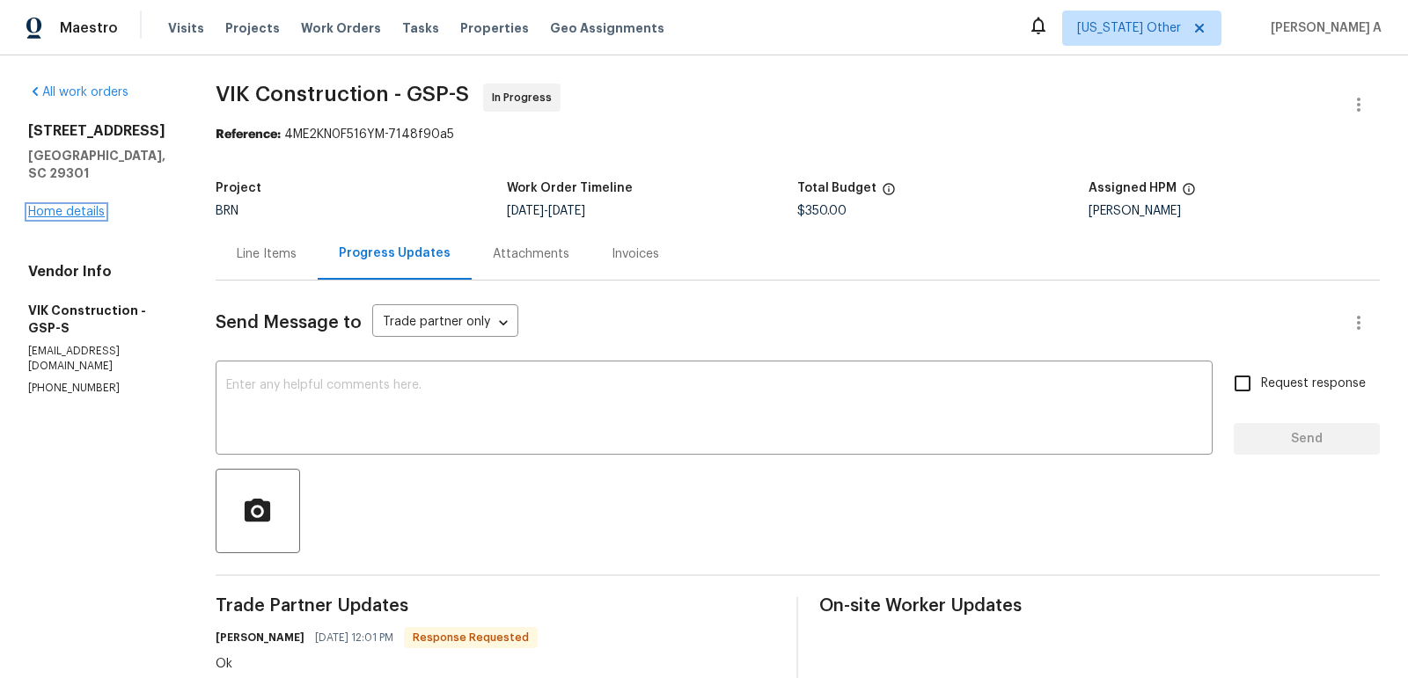
click at [53, 206] on link "Home details" at bounding box center [66, 212] width 77 height 12
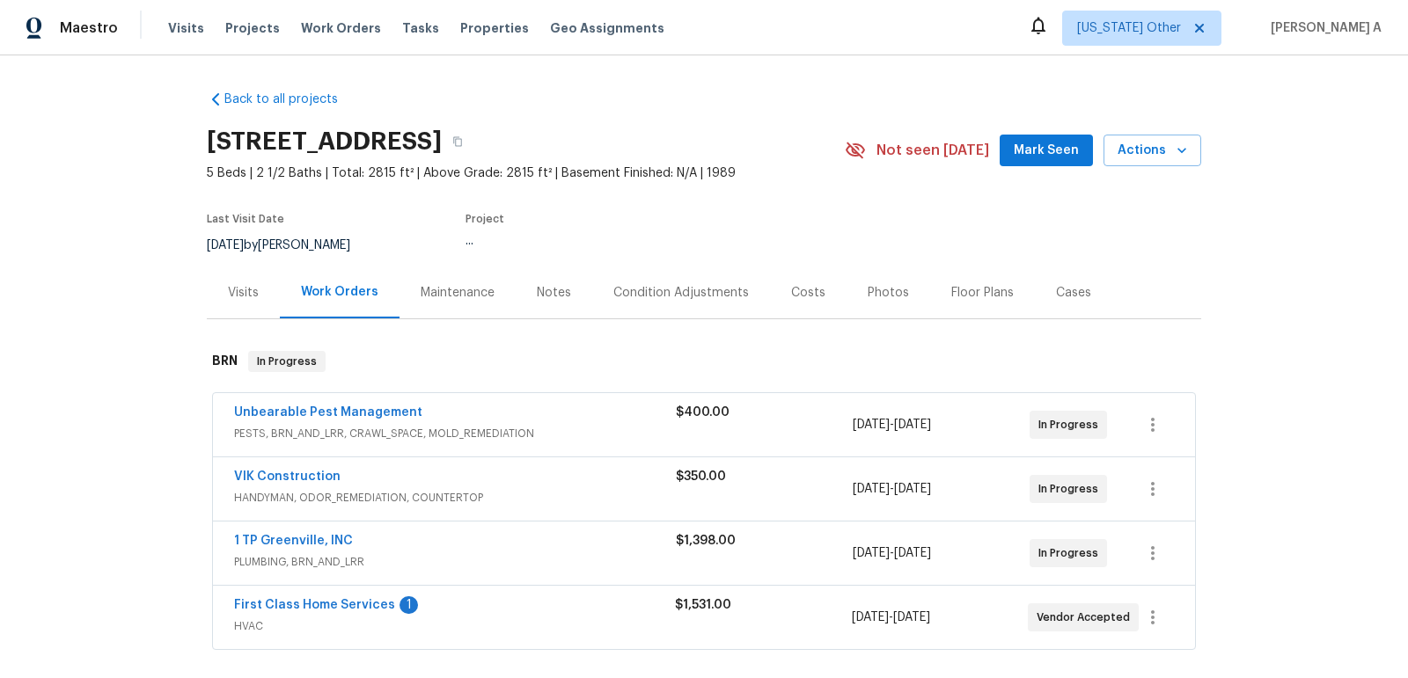
scroll to position [178, 0]
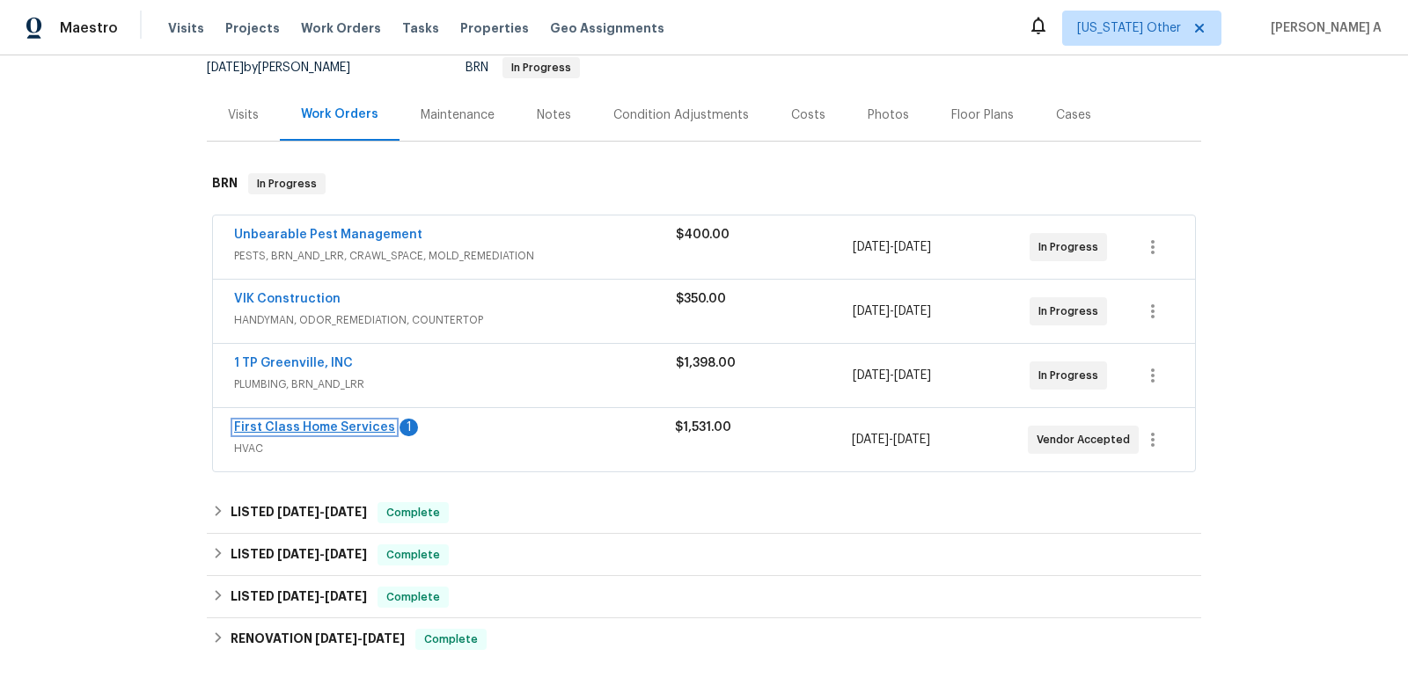
click at [348, 421] on link "First Class Home Services" at bounding box center [314, 427] width 161 height 12
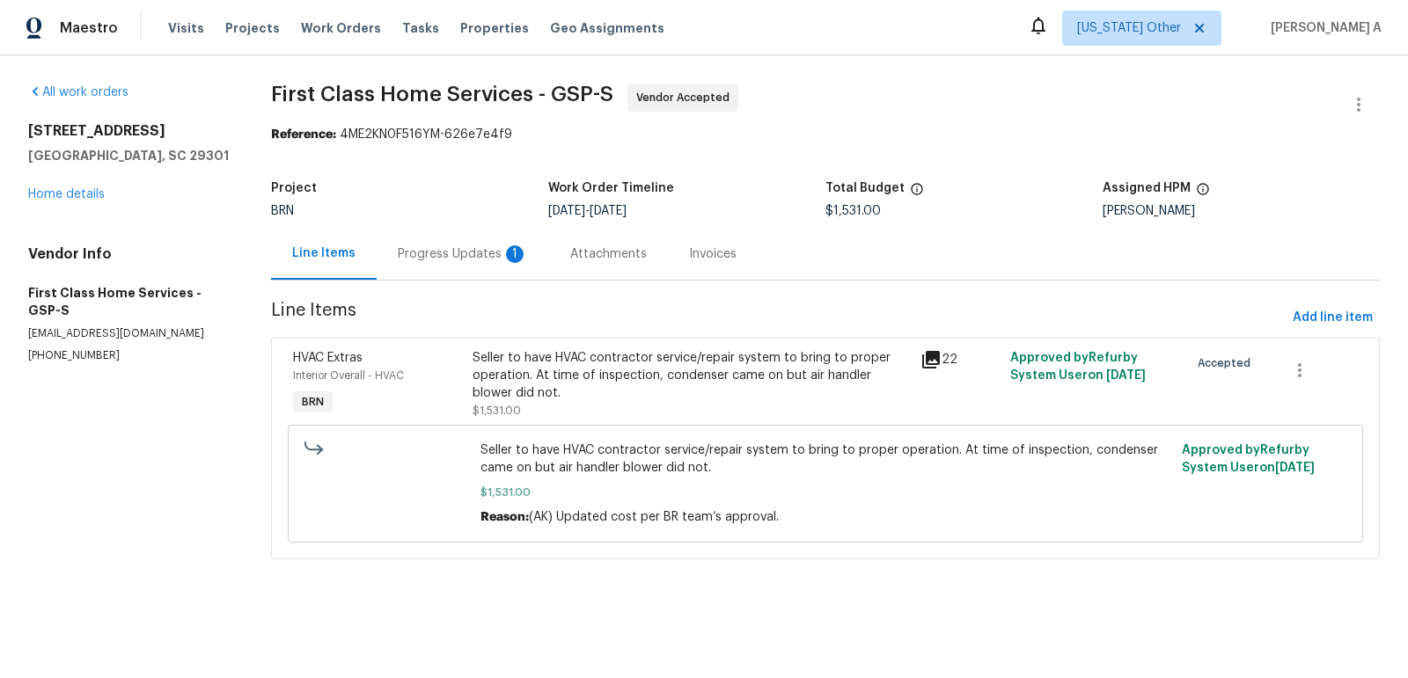
click at [457, 255] on div "Progress Updates 1" at bounding box center [463, 254] width 130 height 18
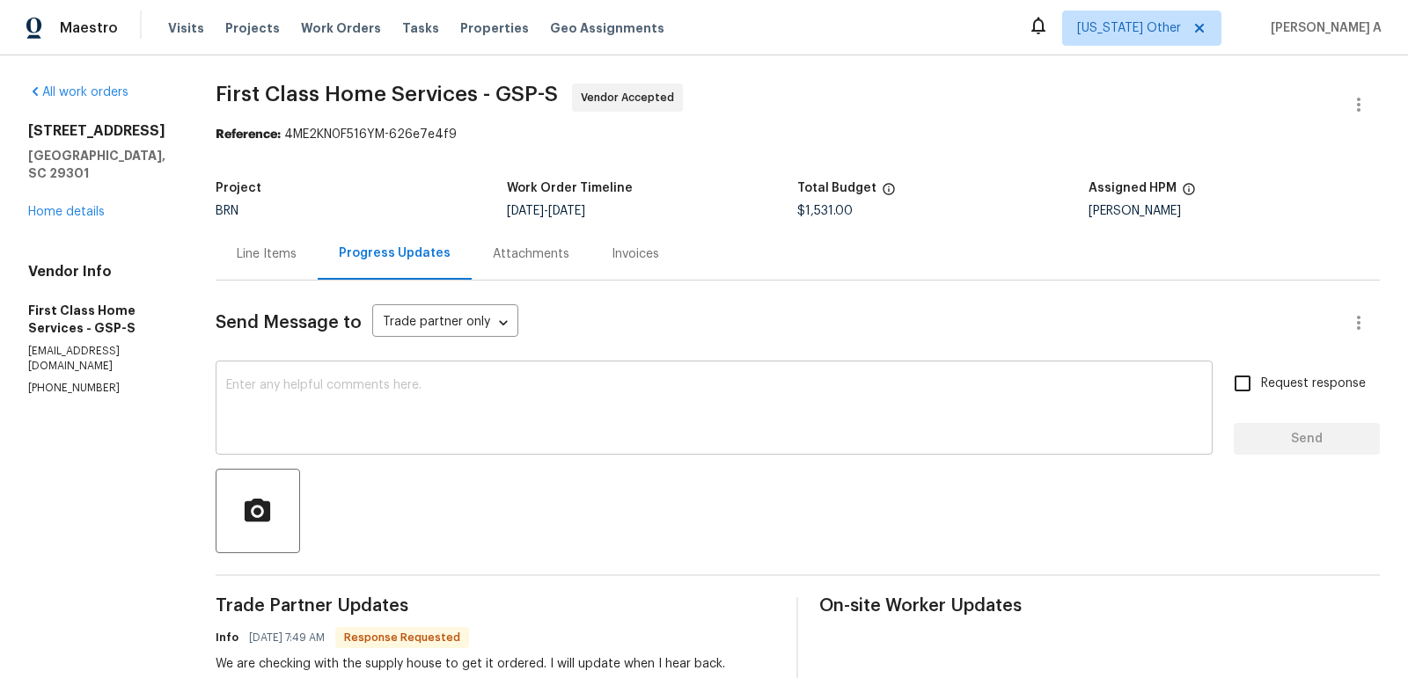
scroll to position [40, 0]
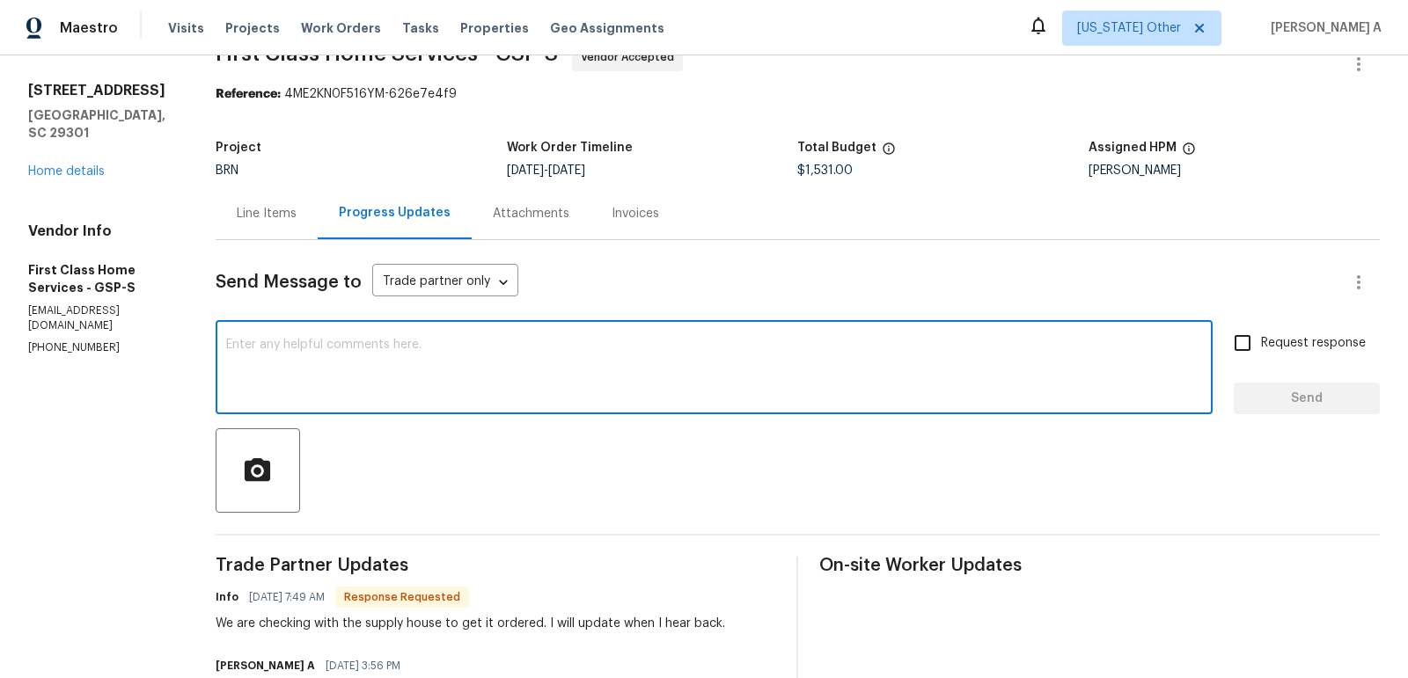
click at [390, 352] on textarea at bounding box center [714, 370] width 976 height 62
type textarea "Thanks for the update. Keep us posted"
click at [1240, 341] on input "Request response" at bounding box center [1242, 343] width 37 height 37
checkbox input "true"
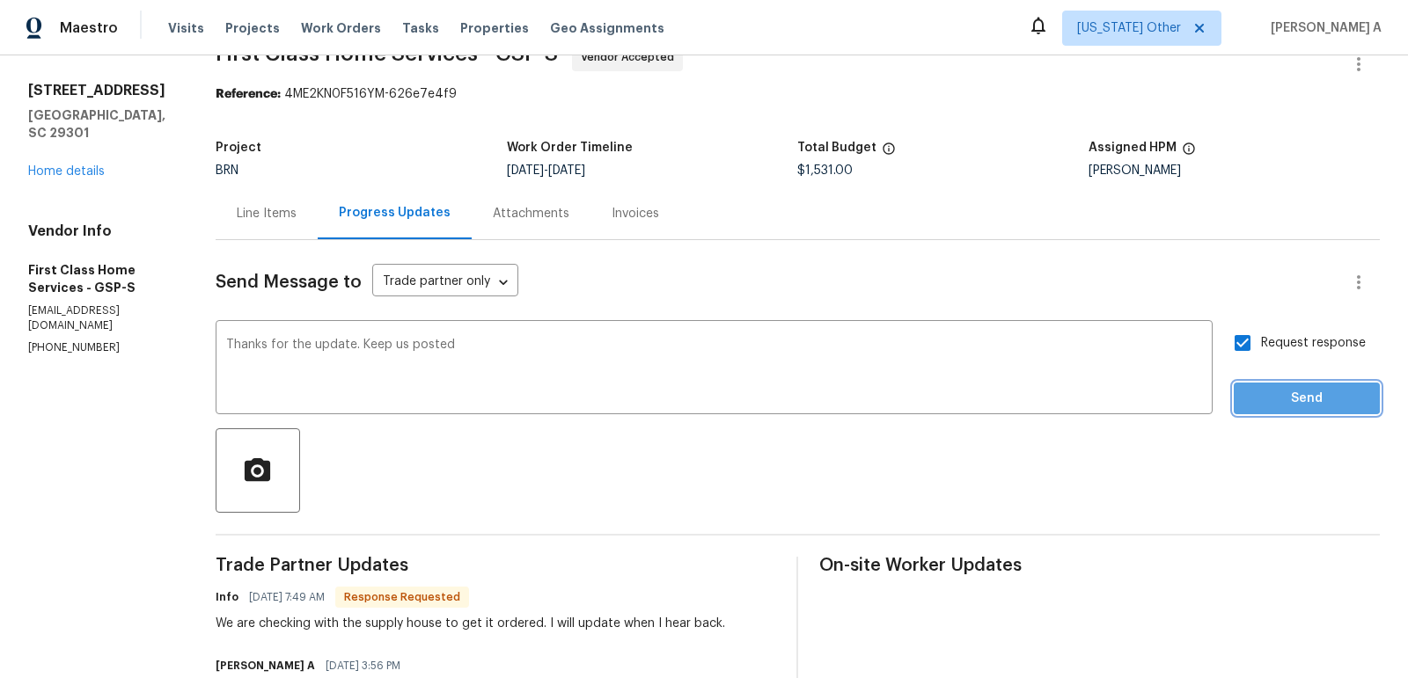
click at [1282, 384] on button "Send" at bounding box center [1306, 399] width 146 height 33
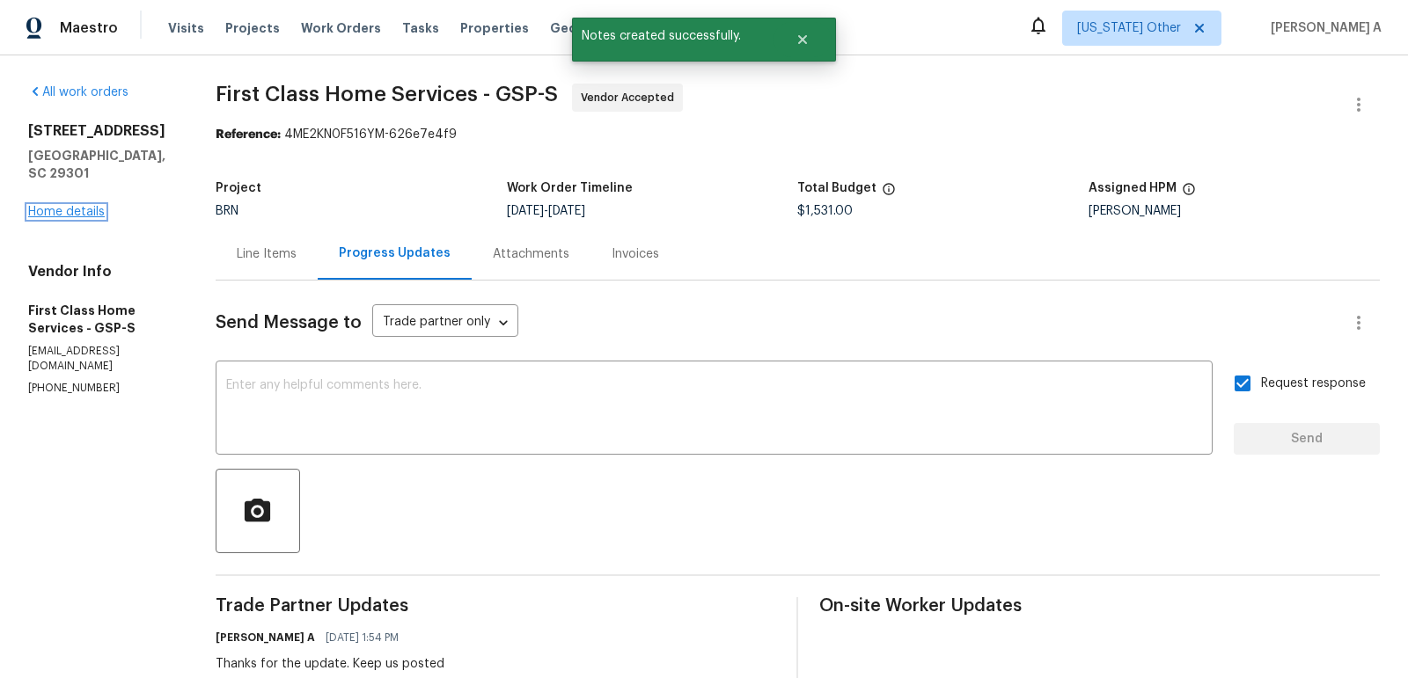
click at [59, 206] on link "Home details" at bounding box center [66, 212] width 77 height 12
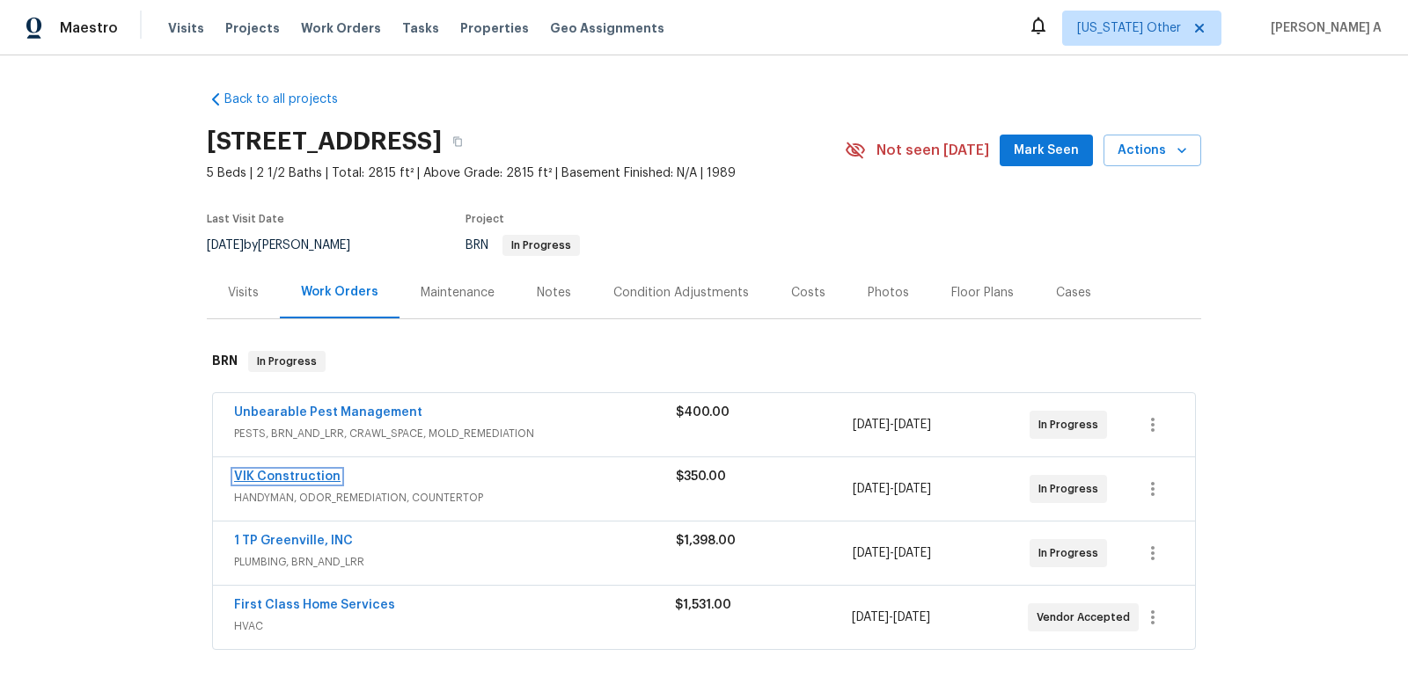
click at [257, 479] on link "VIK Construction" at bounding box center [287, 477] width 106 height 12
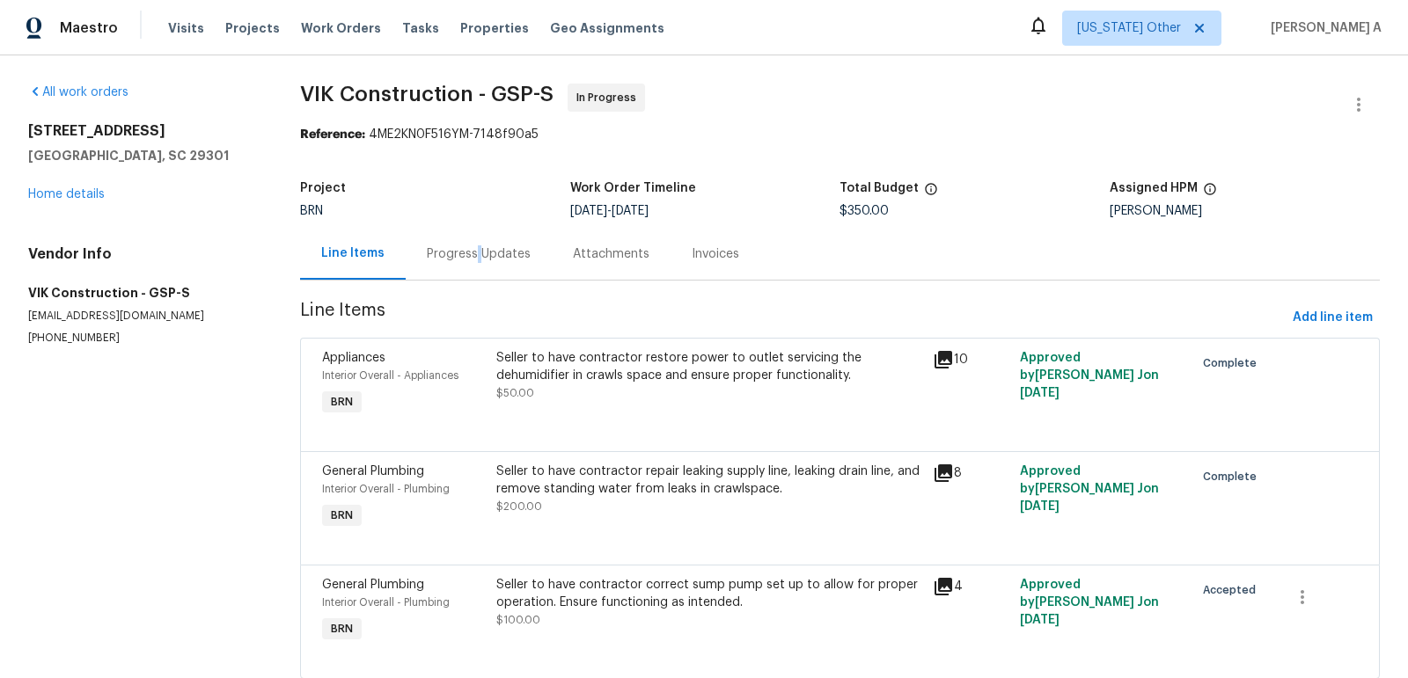
click at [478, 252] on div "Progress Updates" at bounding box center [479, 254] width 104 height 18
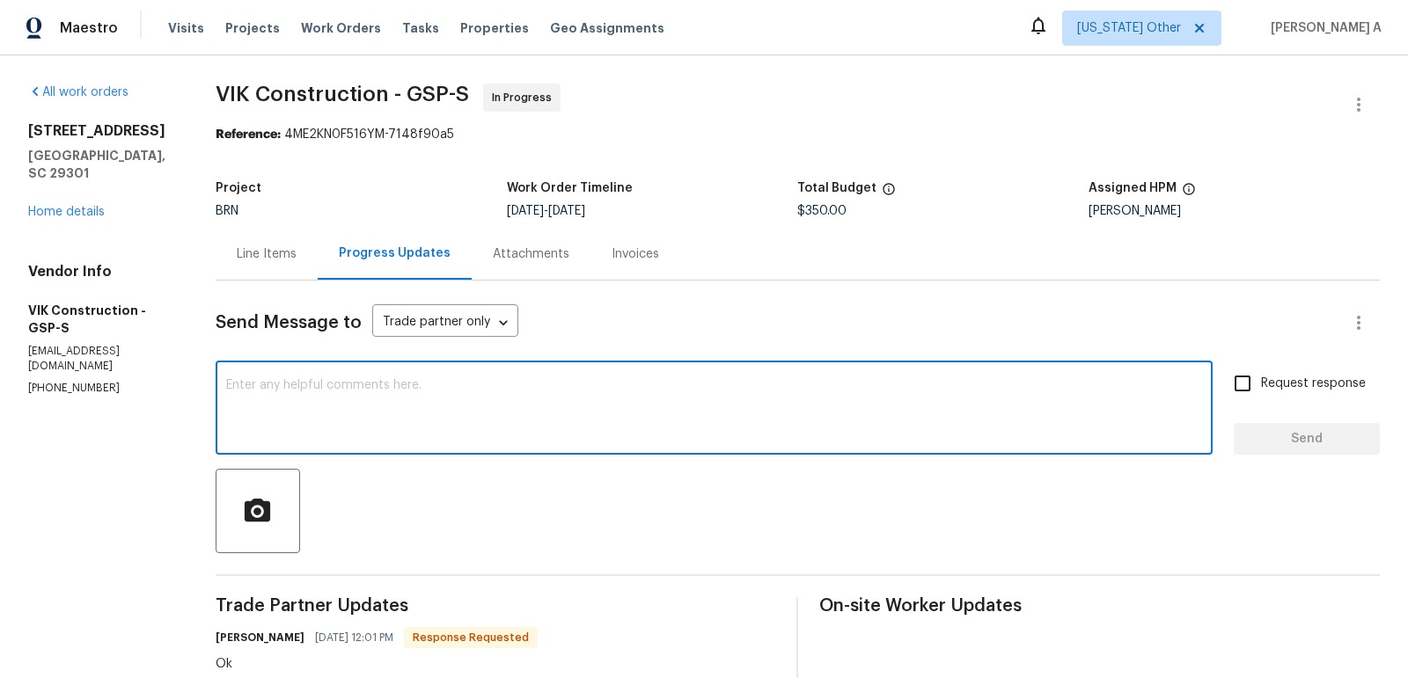
click at [509, 417] on textarea at bounding box center [714, 410] width 976 height 62
paste textarea "Spoke with the SP, who confirmed that they will be turning on the water at this…"
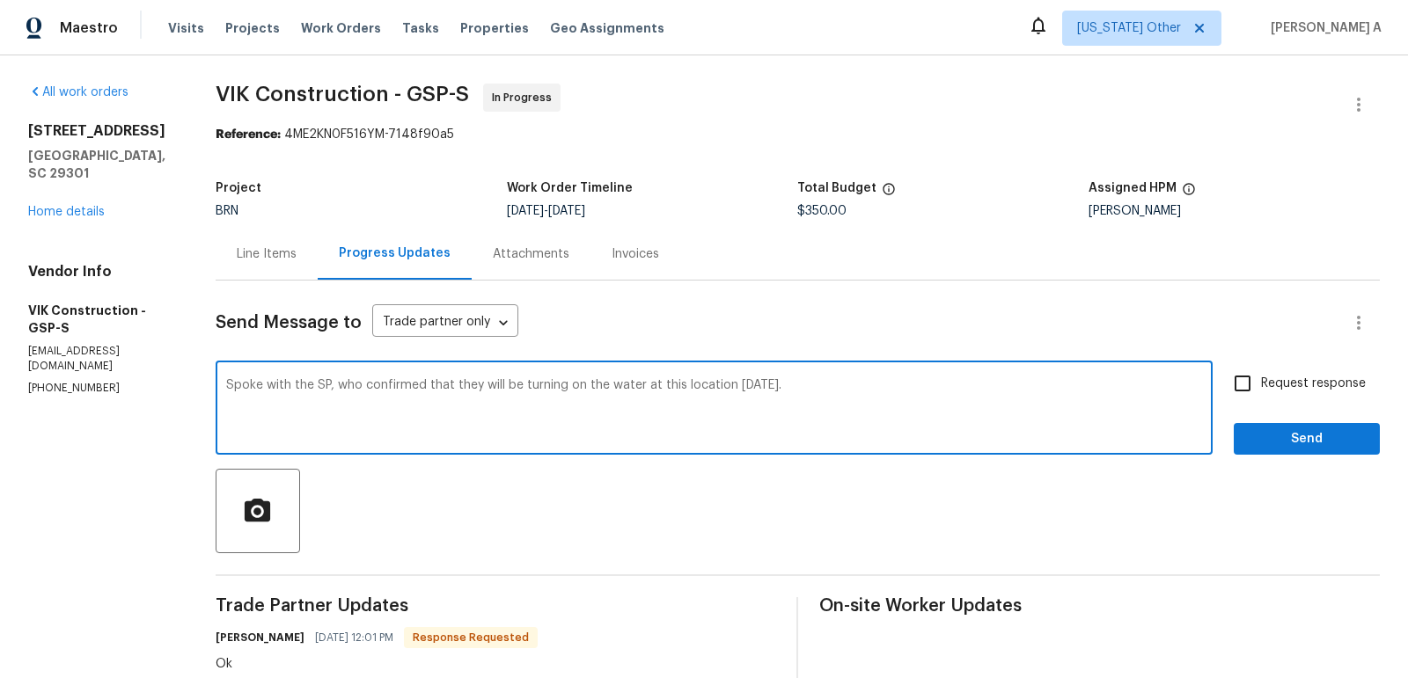
click at [352, 386] on textarea "Spoke with the SP, who confirmed that they will be turning on the water at this…" at bounding box center [714, 410] width 976 height 62
click at [931, 391] on textarea "Spoke with the service provider, who confirmed that they will be turning on the…" at bounding box center [714, 410] width 976 height 62
type textarea "Spoke with the service provider, who confirmed that they will be turning on the…"
click at [1265, 395] on label "Request response" at bounding box center [1295, 383] width 142 height 37
click at [1261, 395] on input "Request response" at bounding box center [1242, 383] width 37 height 37
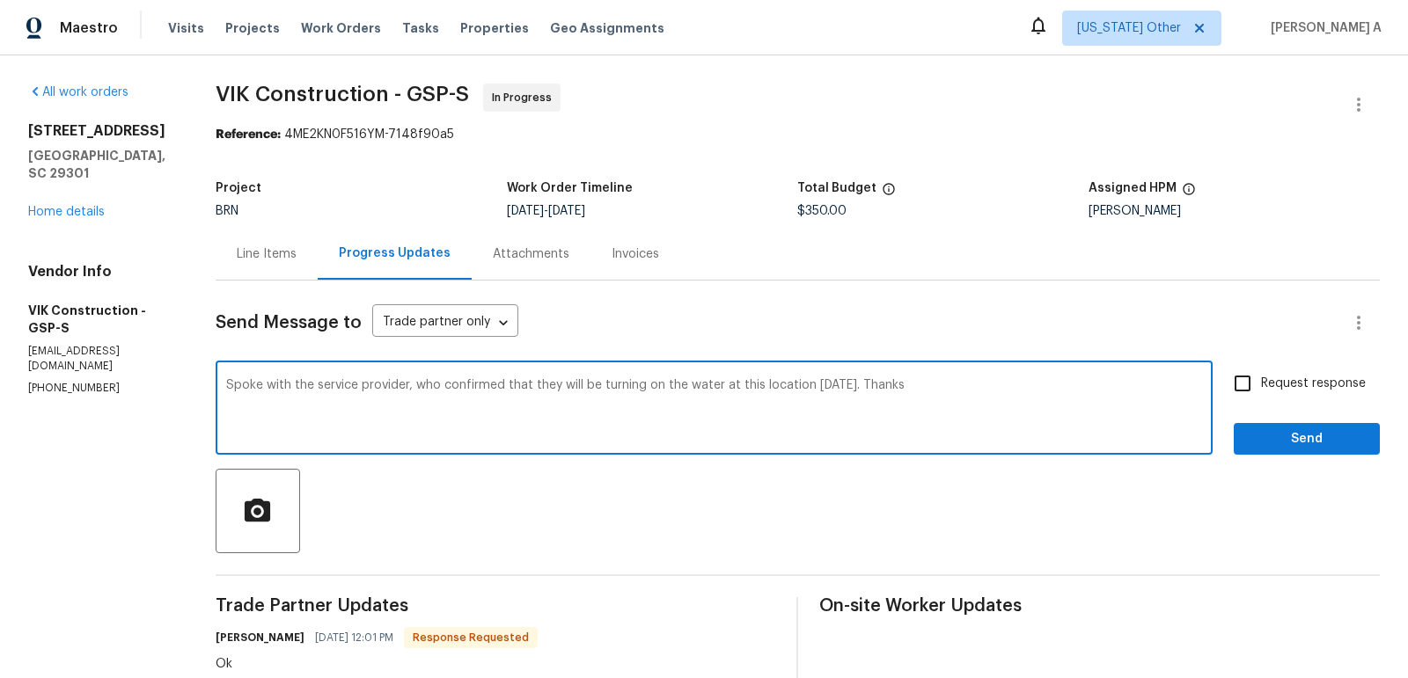
checkbox input "true"
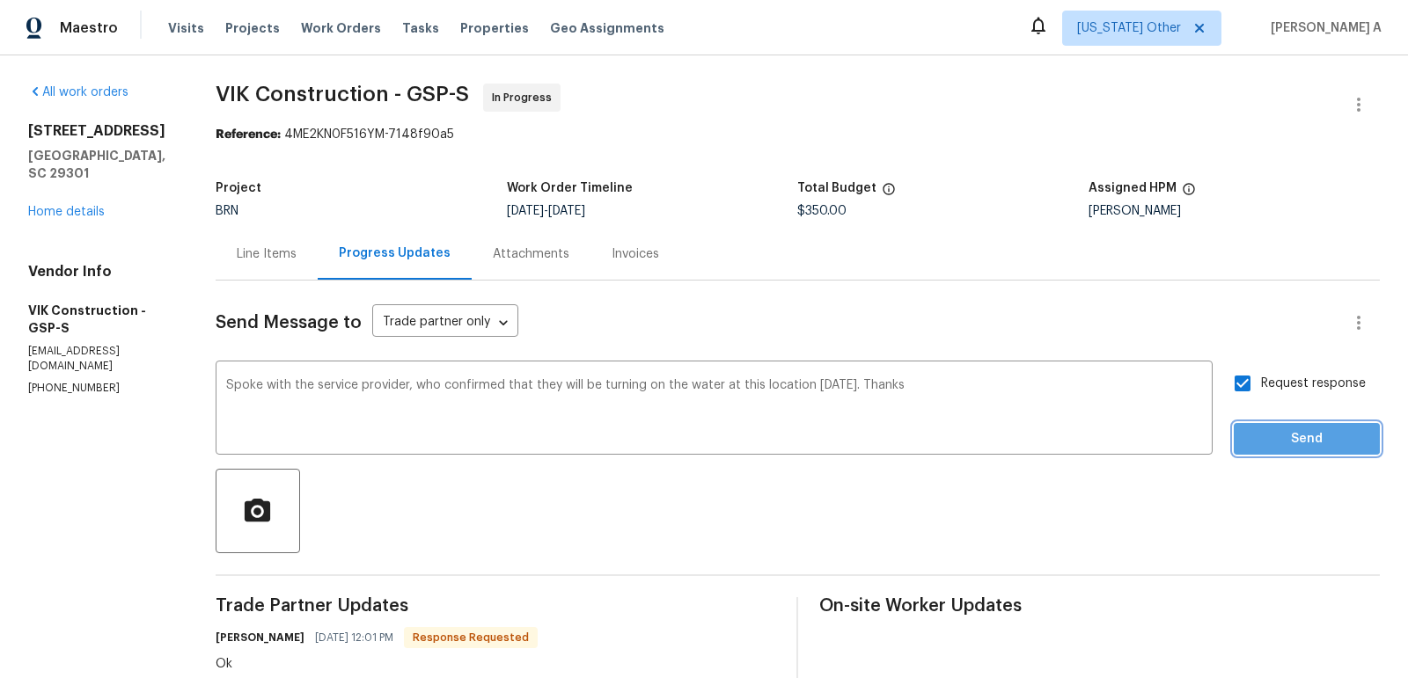
click at [1295, 431] on span "Send" at bounding box center [1306, 439] width 118 height 22
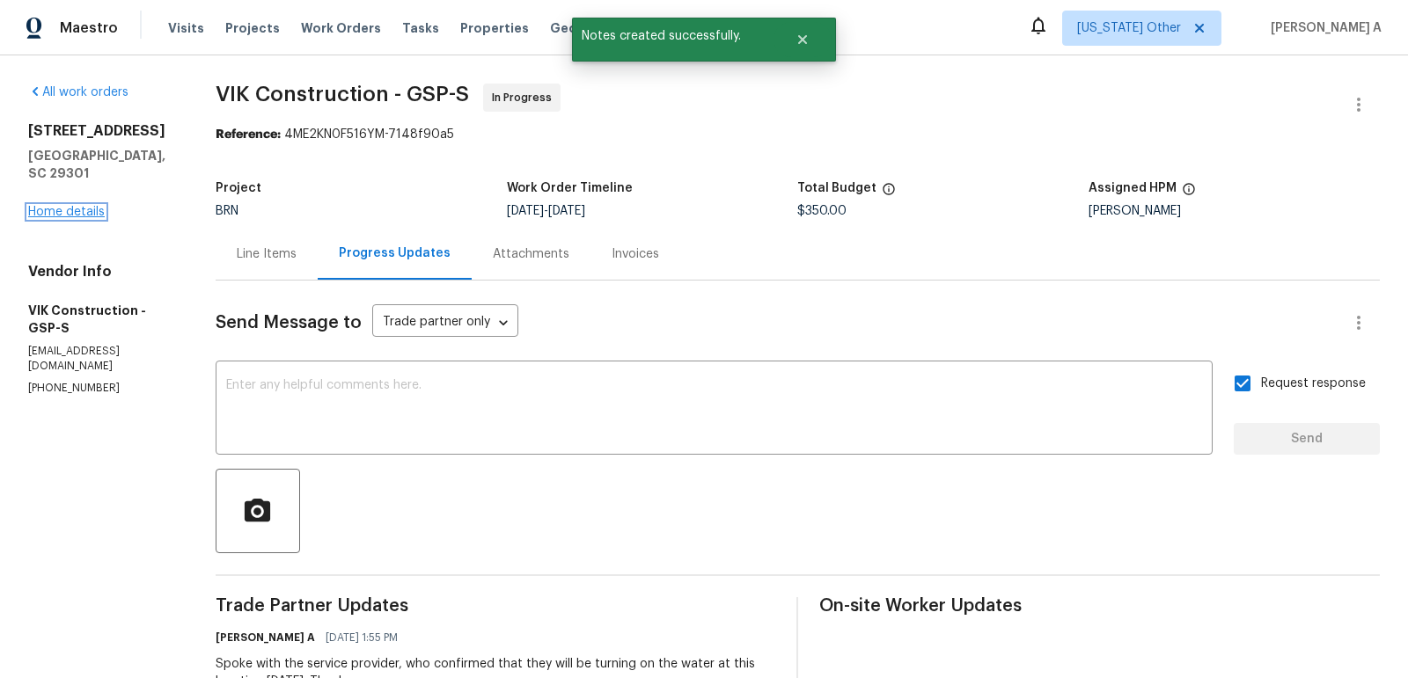
click at [84, 206] on link "Home details" at bounding box center [66, 212] width 77 height 12
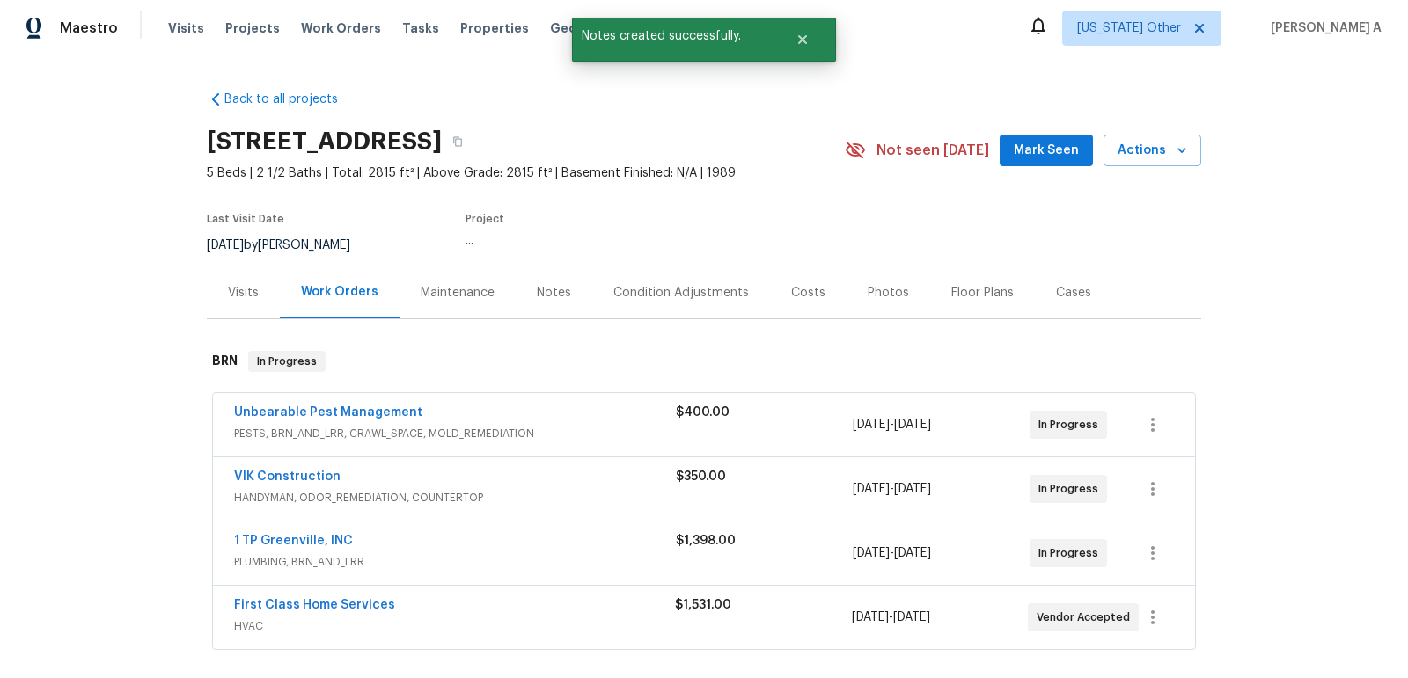
scroll to position [66, 0]
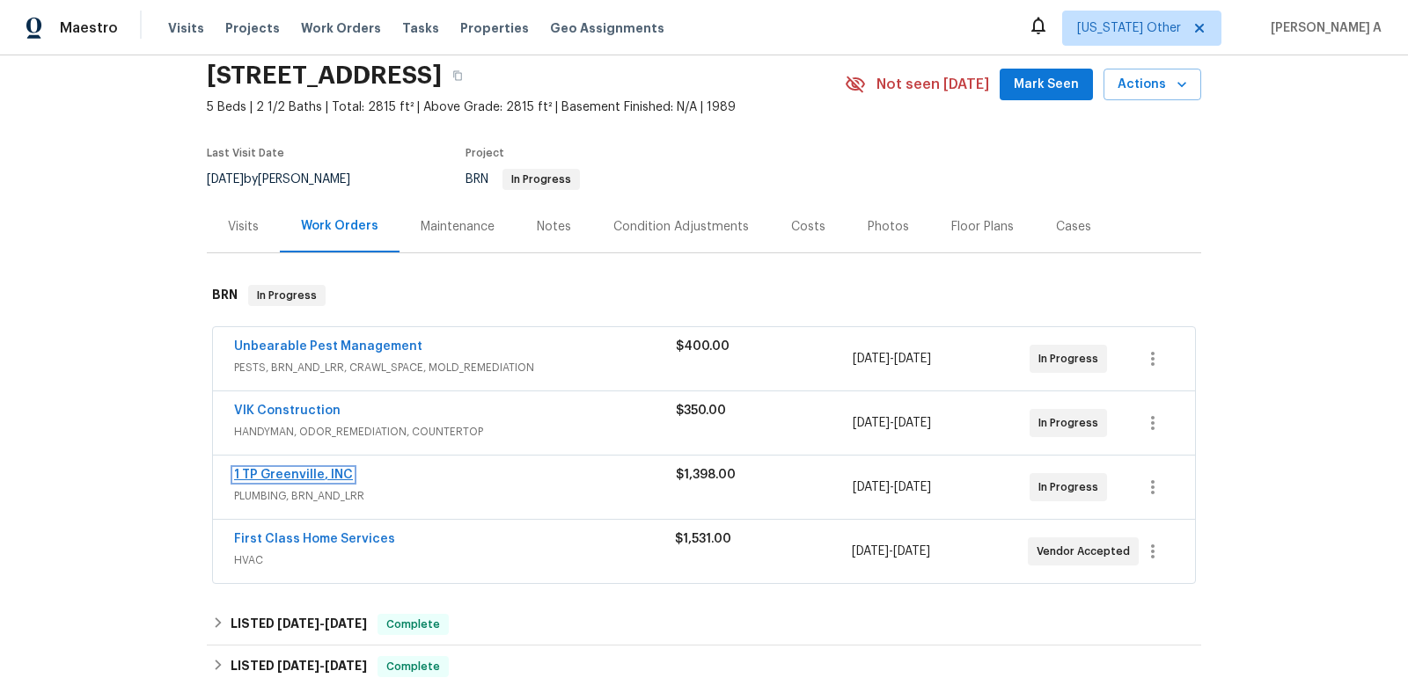
click at [305, 472] on link "1 TP Greenville, INC" at bounding box center [293, 475] width 119 height 12
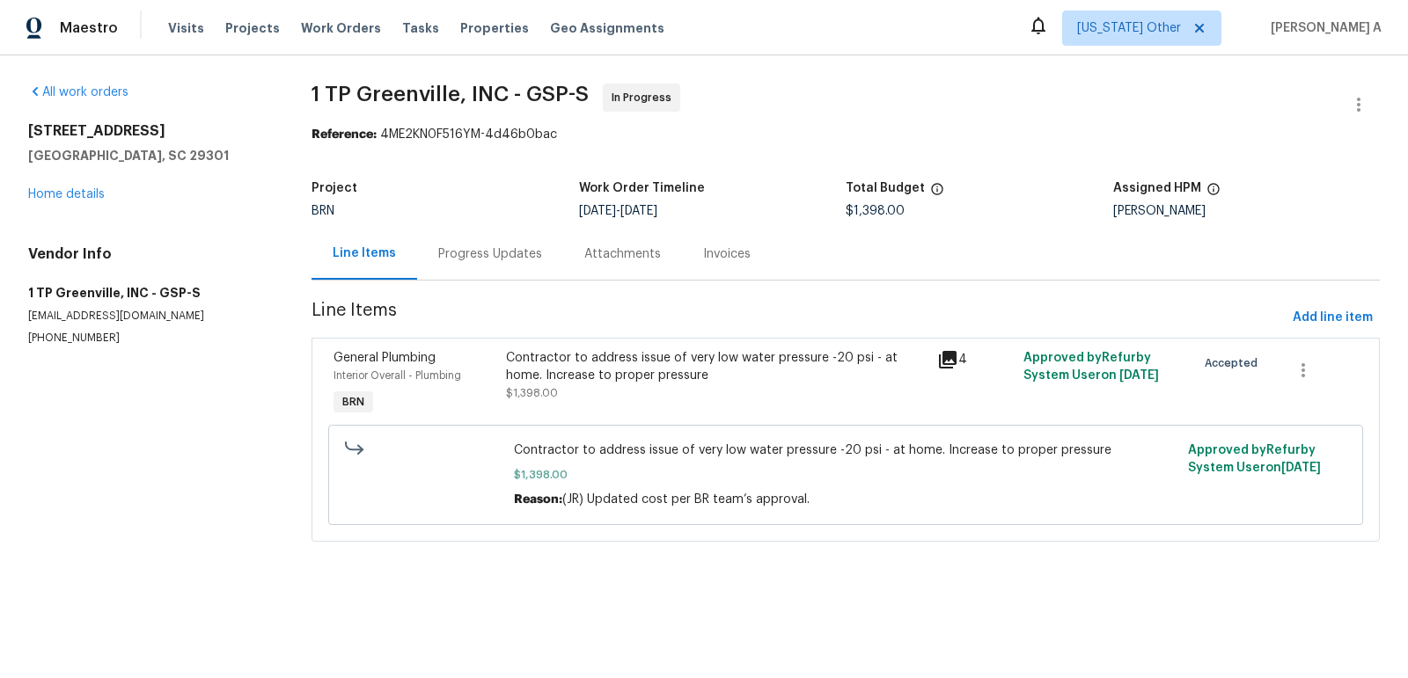
click at [464, 251] on div "Progress Updates" at bounding box center [490, 254] width 104 height 18
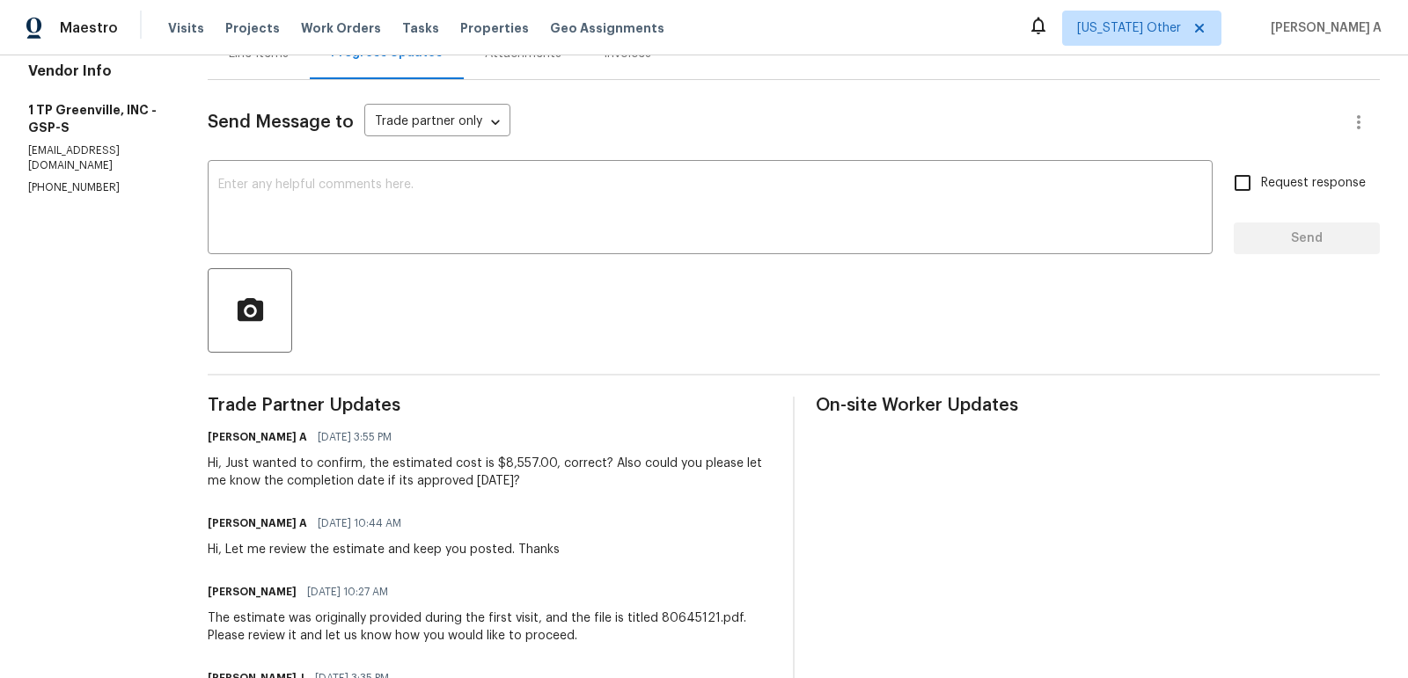
scroll to position [54, 0]
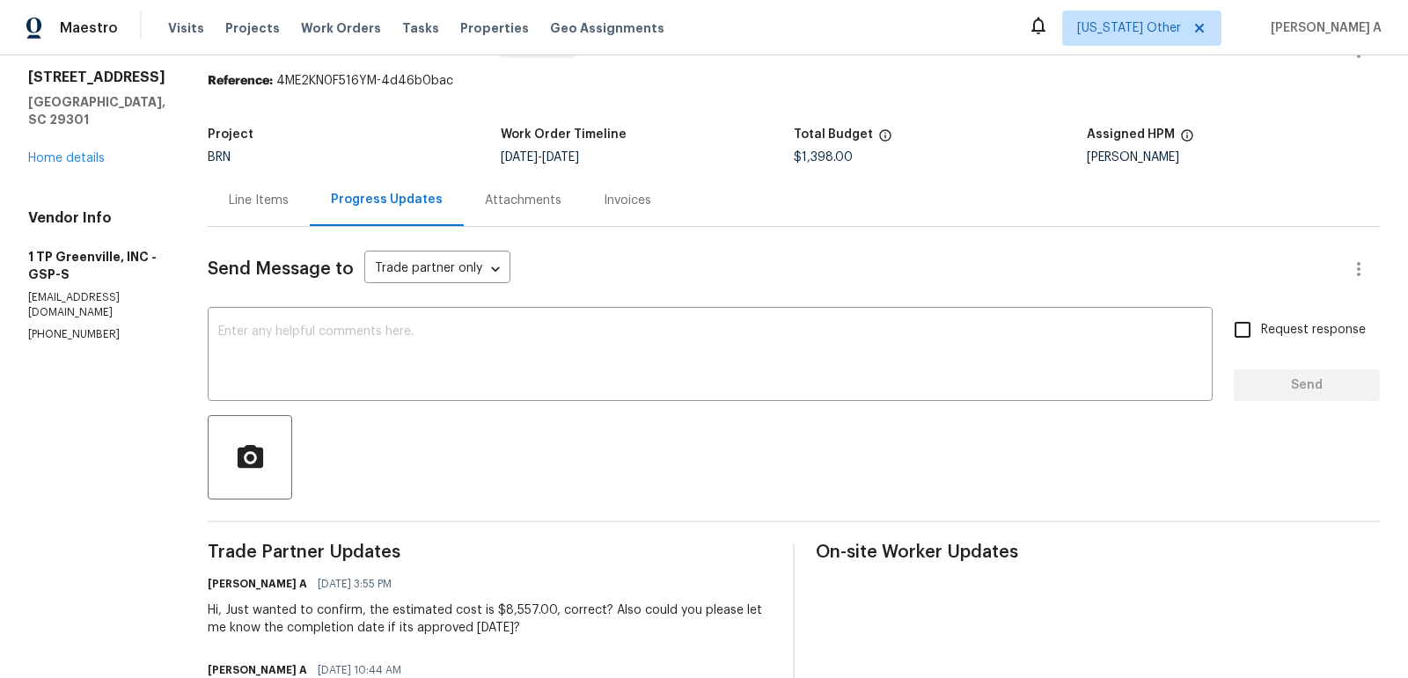
click at [108, 327] on p "(866) 758-6237" at bounding box center [96, 334] width 137 height 15
copy p "(866) 758-6237"
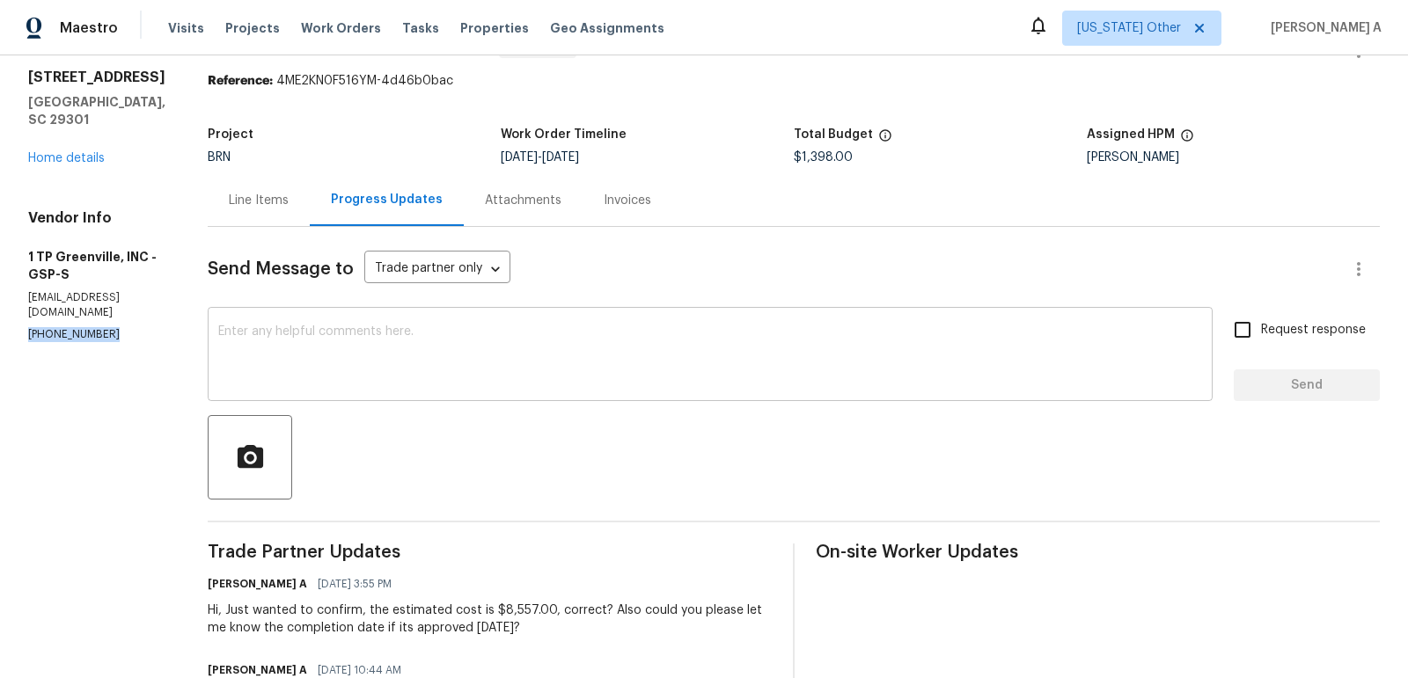
copy p "(866) 758-6237"
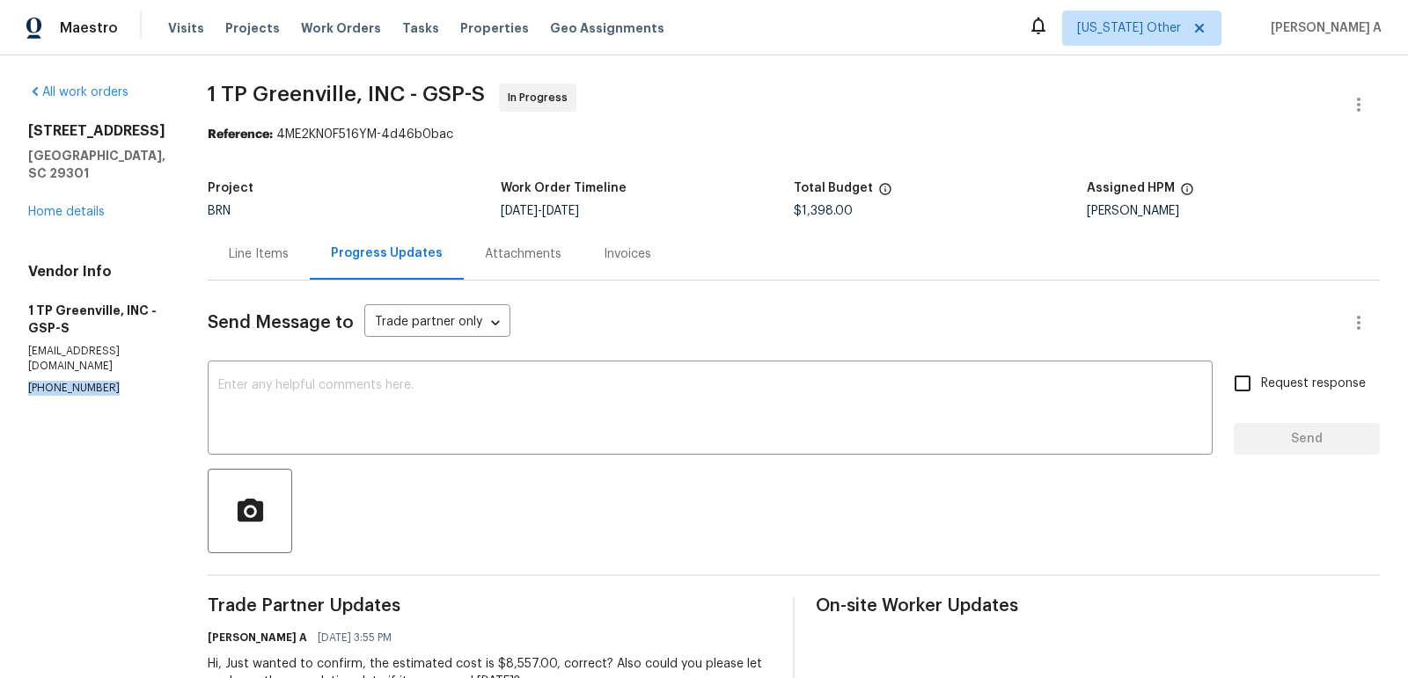
click at [78, 381] on p "(866) 758-6237" at bounding box center [96, 388] width 137 height 15
click at [292, 253] on div "Line Items" at bounding box center [259, 254] width 102 height 52
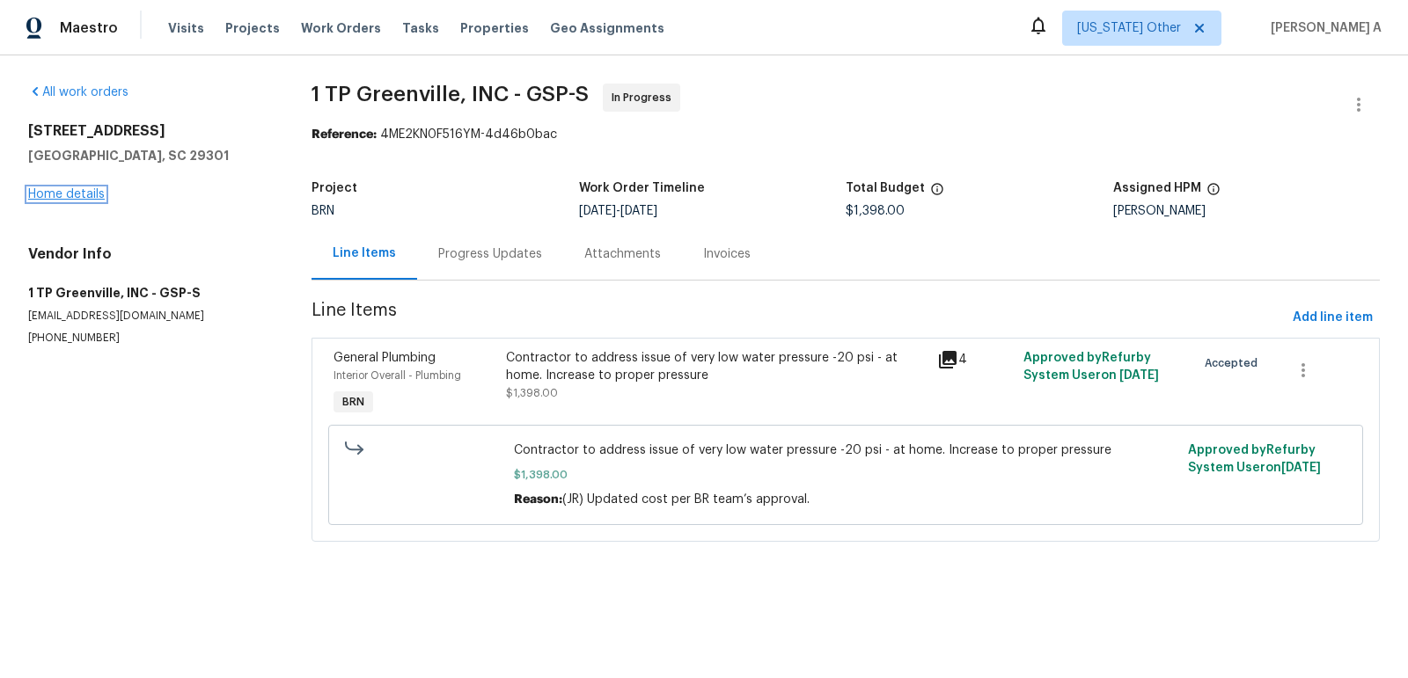
click at [82, 191] on link "Home details" at bounding box center [66, 194] width 77 height 12
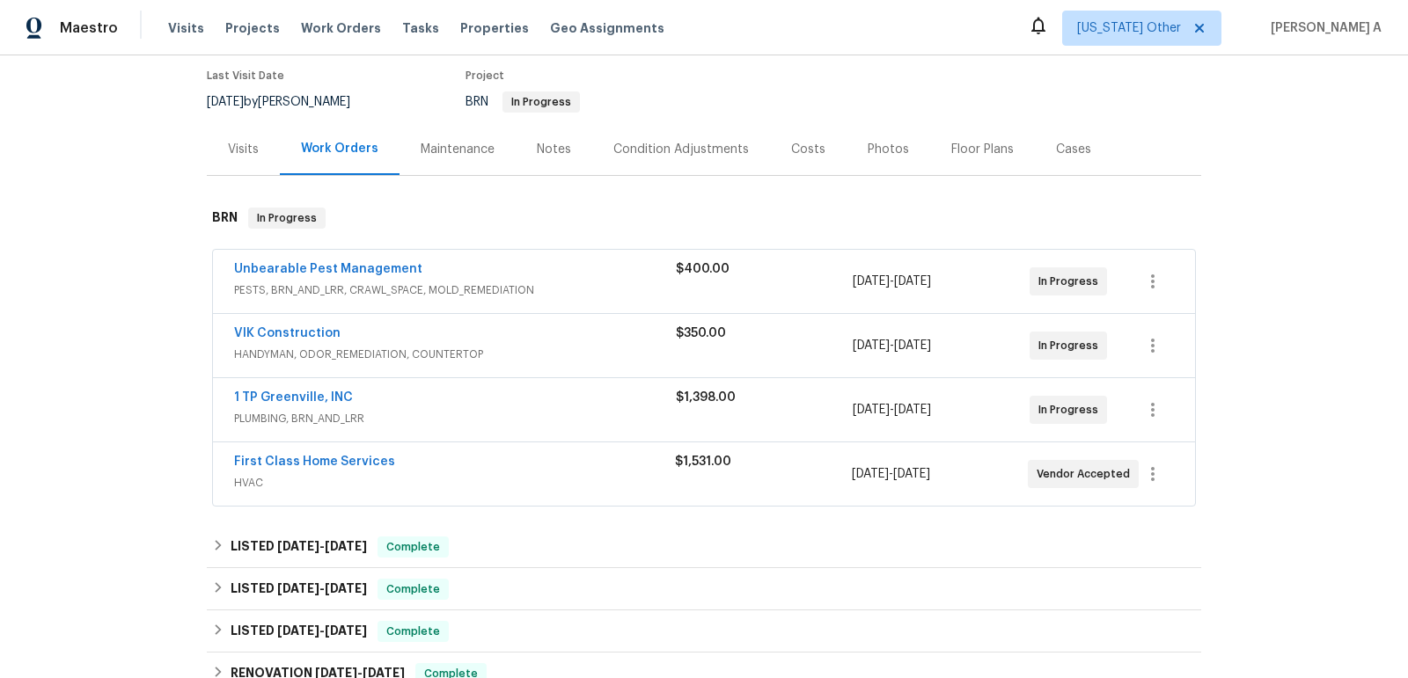
scroll to position [144, 0]
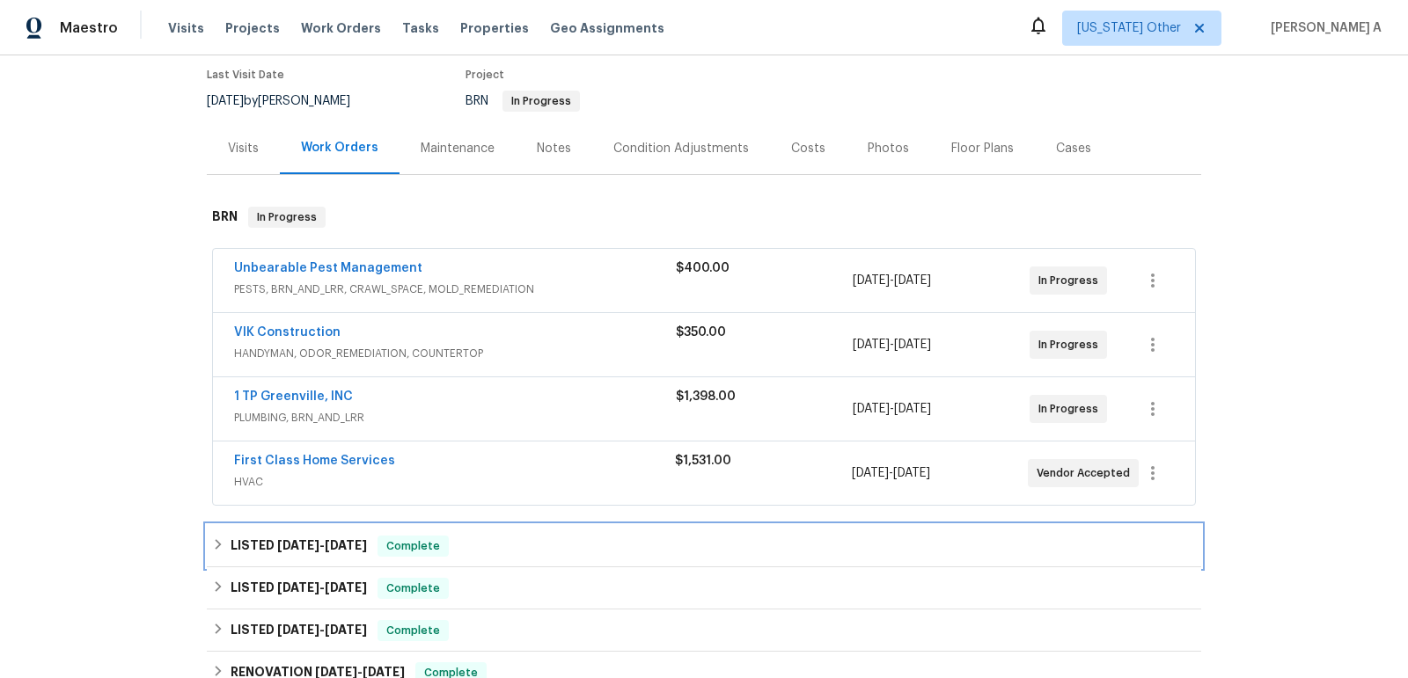
click at [410, 542] on span "Complete" at bounding box center [413, 547] width 68 height 18
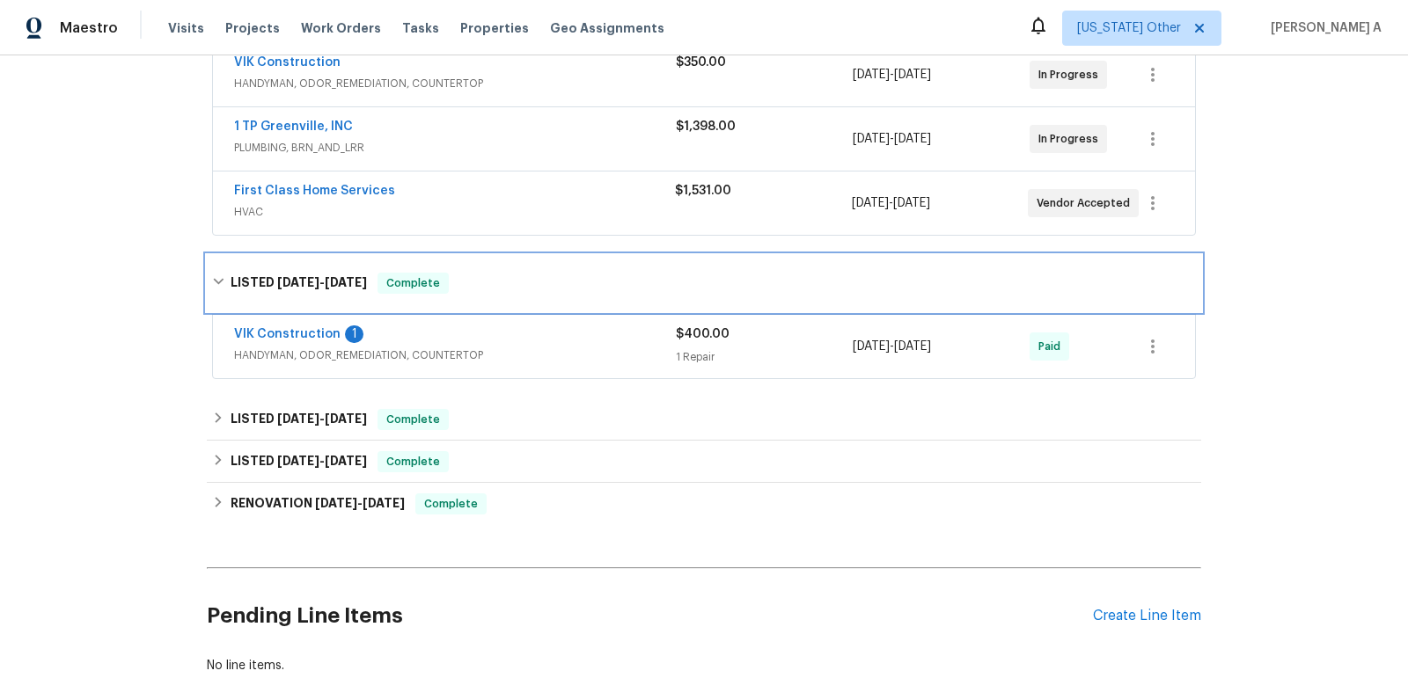
scroll to position [513, 0]
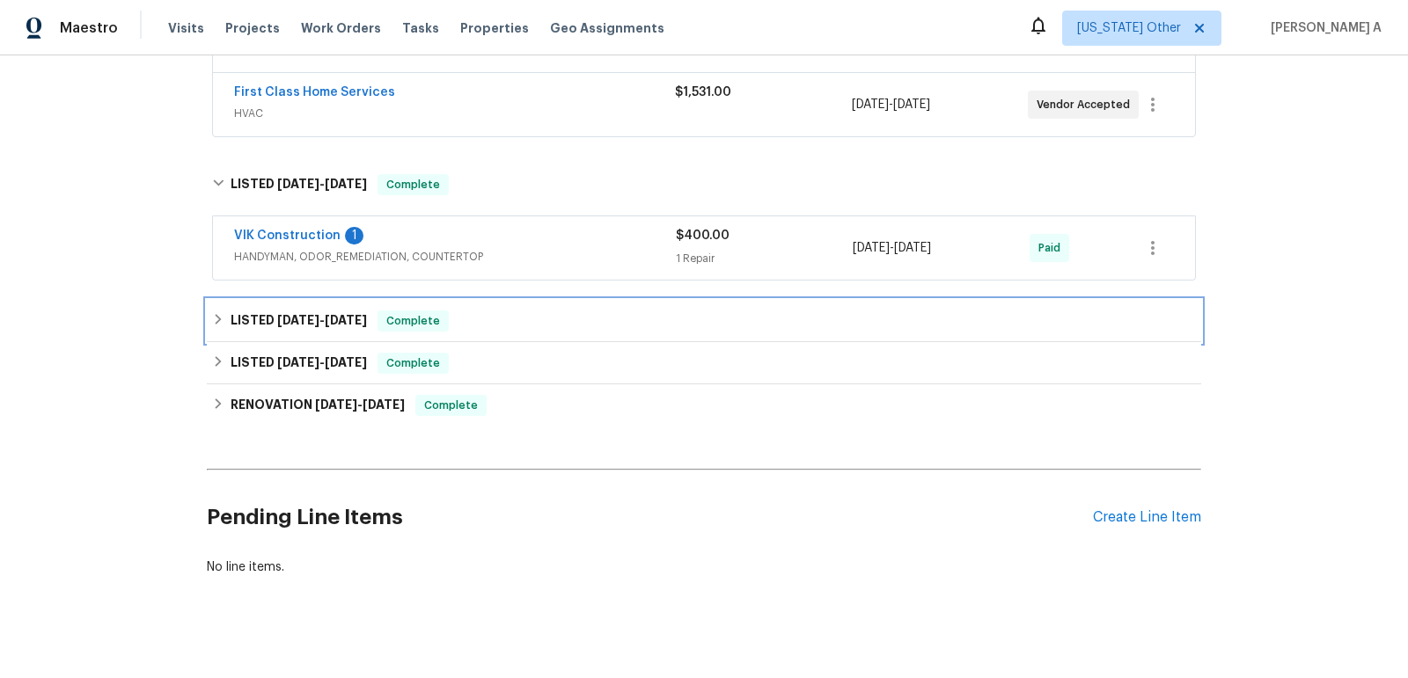
click at [345, 303] on div "LISTED 7/10/25 - 7/11/25 Complete" at bounding box center [704, 321] width 994 height 42
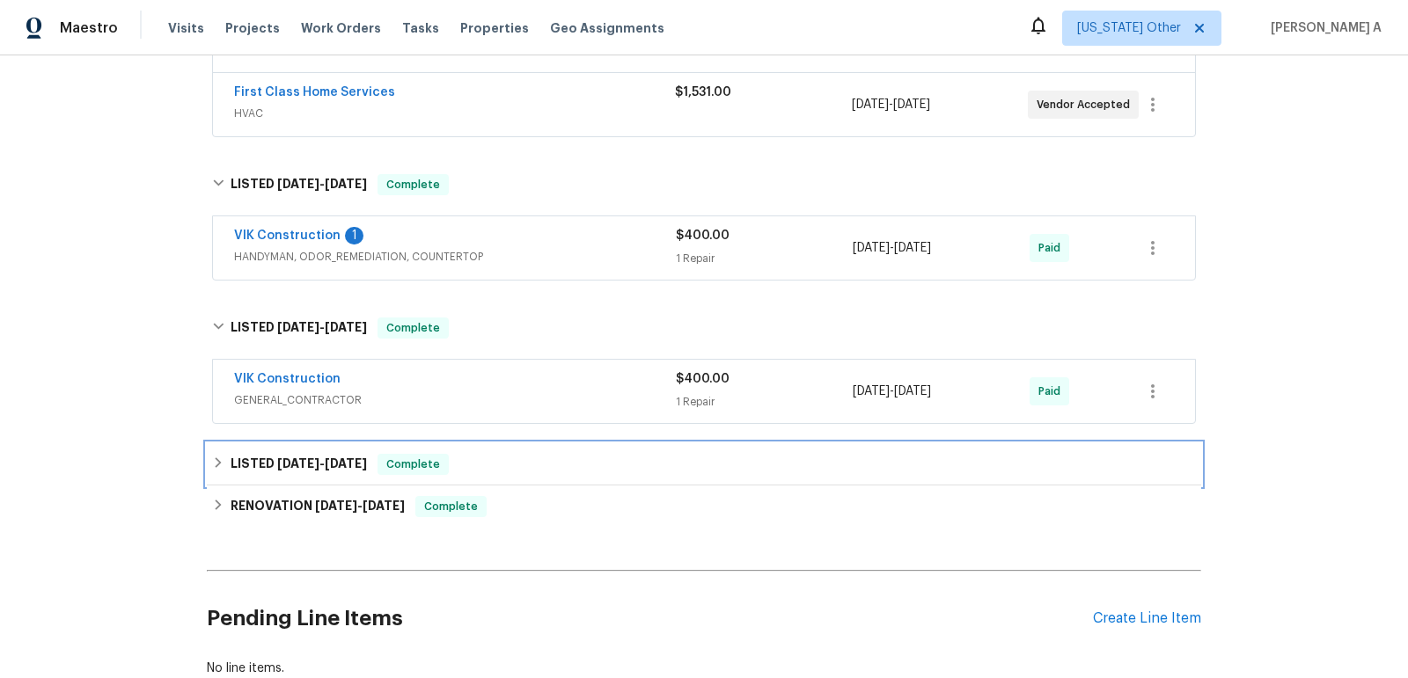
click at [426, 456] on span "Complete" at bounding box center [413, 465] width 68 height 18
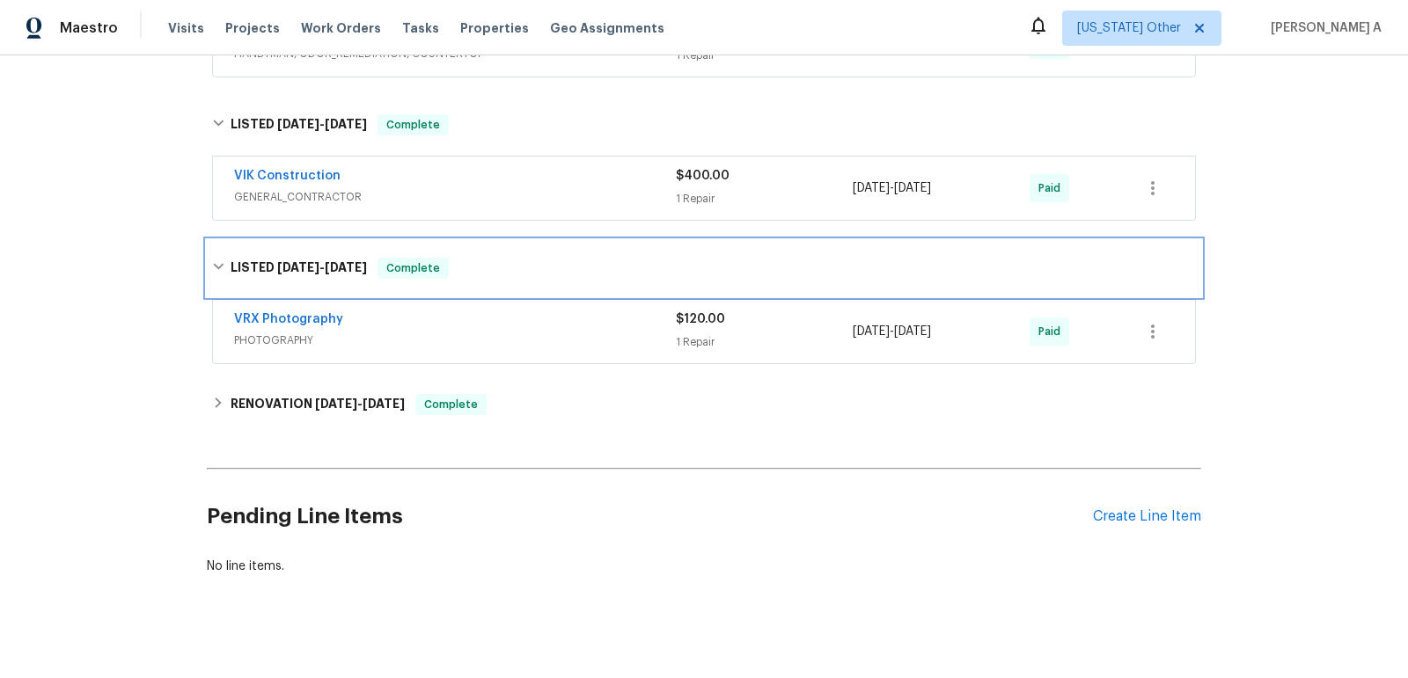
scroll to position [726, 0]
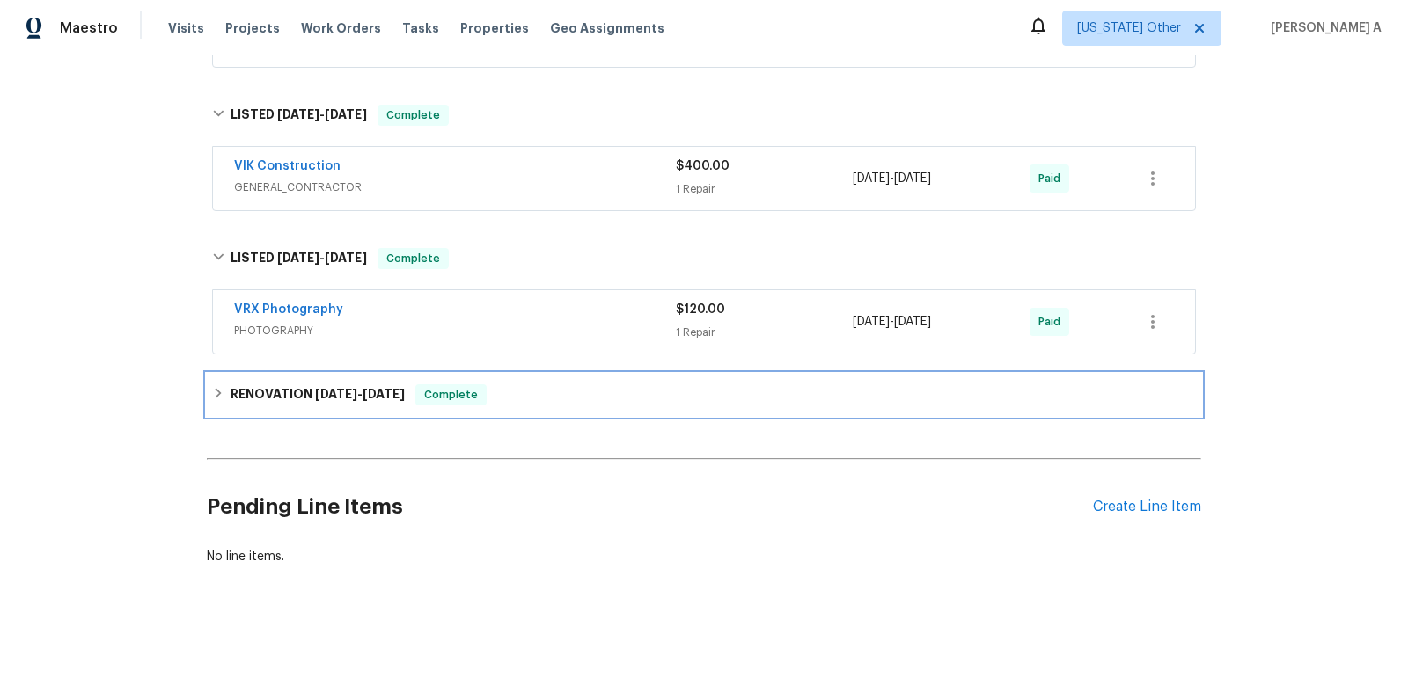
click at [397, 388] on span "3/22/25" at bounding box center [383, 394] width 42 height 12
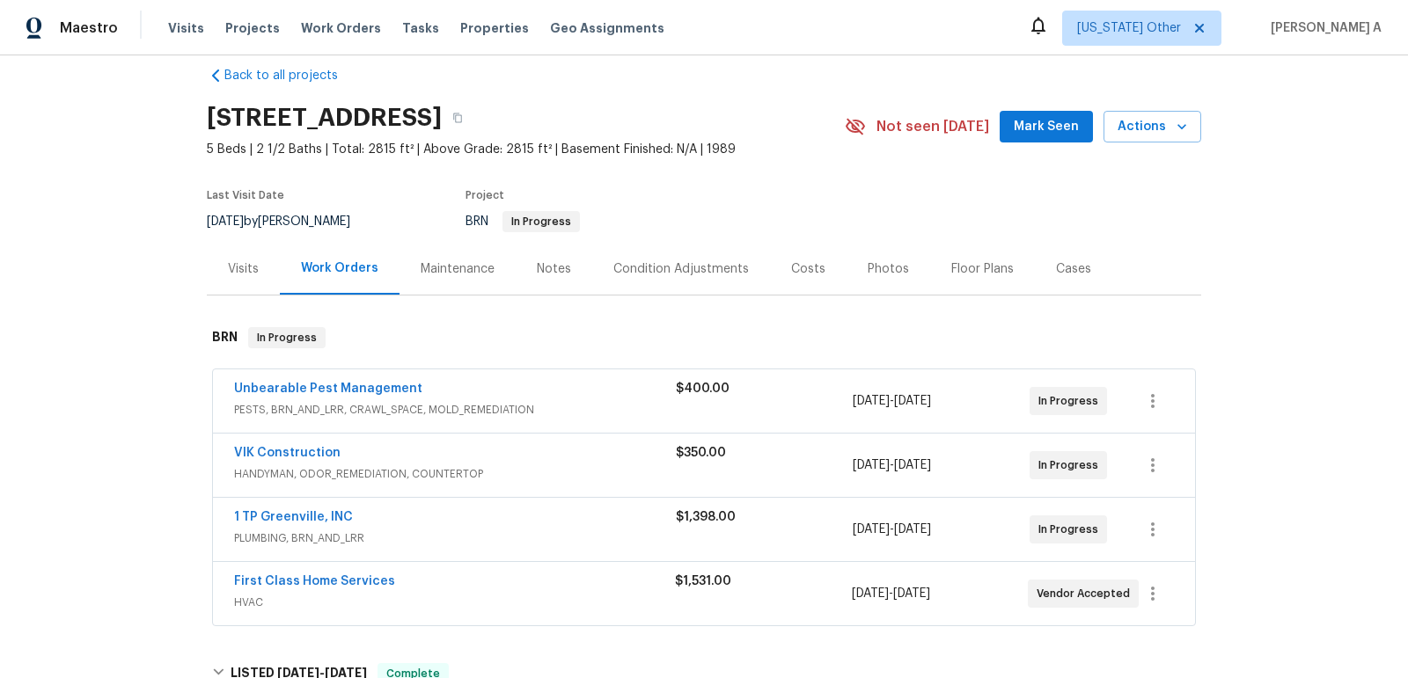
scroll to position [0, 0]
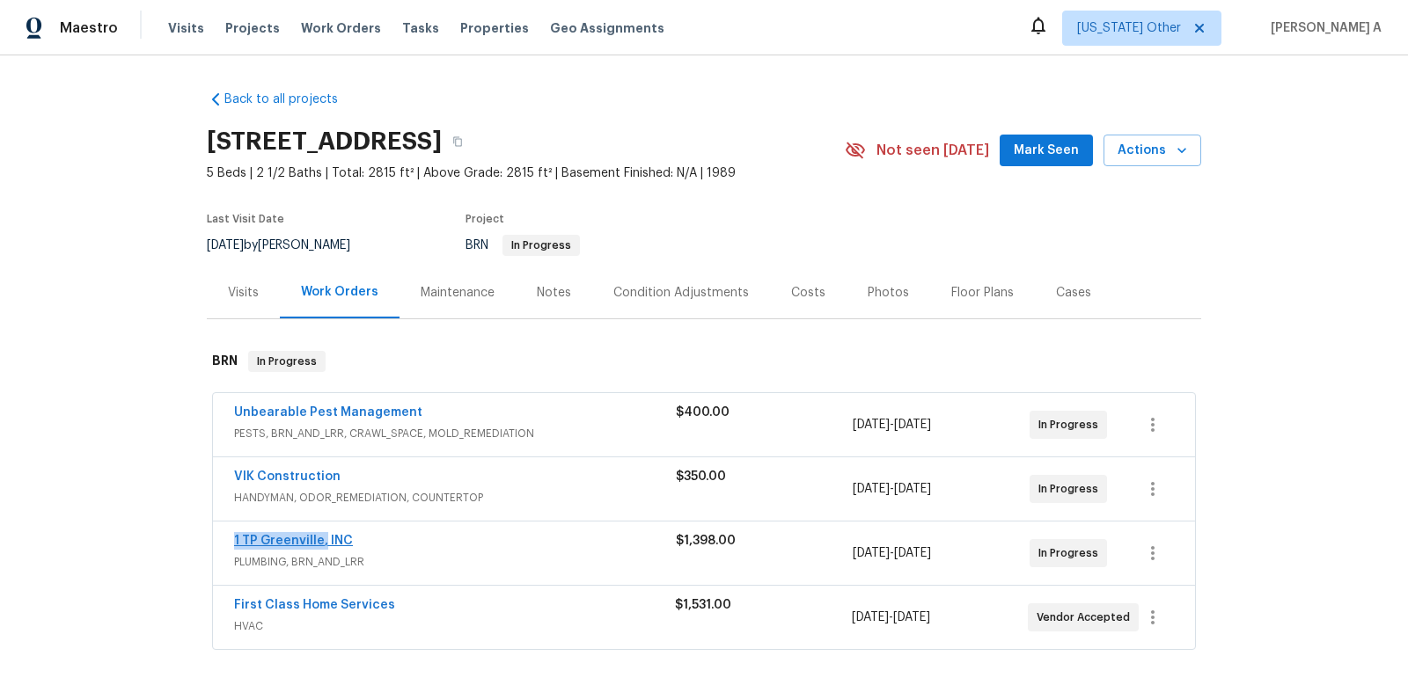
copy link "1 TP Greenville,"
drag, startPoint x: 226, startPoint y: 541, endPoint x: 320, endPoint y: 543, distance: 94.1
click at [321, 543] on div "1 TP Greenville, INC PLUMBING, BRN_AND_LRR $1,398.00 9/25/2025 - 9/25/2025 In P…" at bounding box center [704, 553] width 982 height 63
click at [303, 475] on link "VIK Construction" at bounding box center [287, 477] width 106 height 12
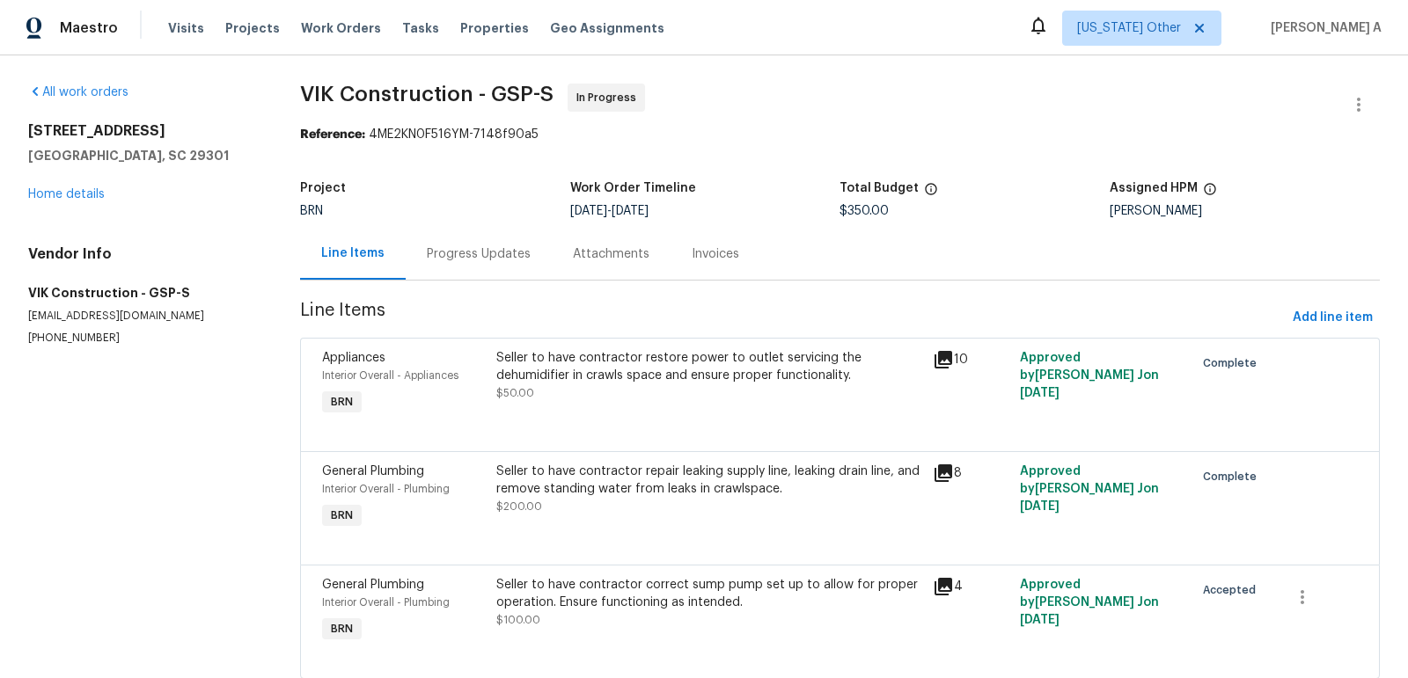
click at [480, 252] on div "Progress Updates" at bounding box center [479, 254] width 104 height 18
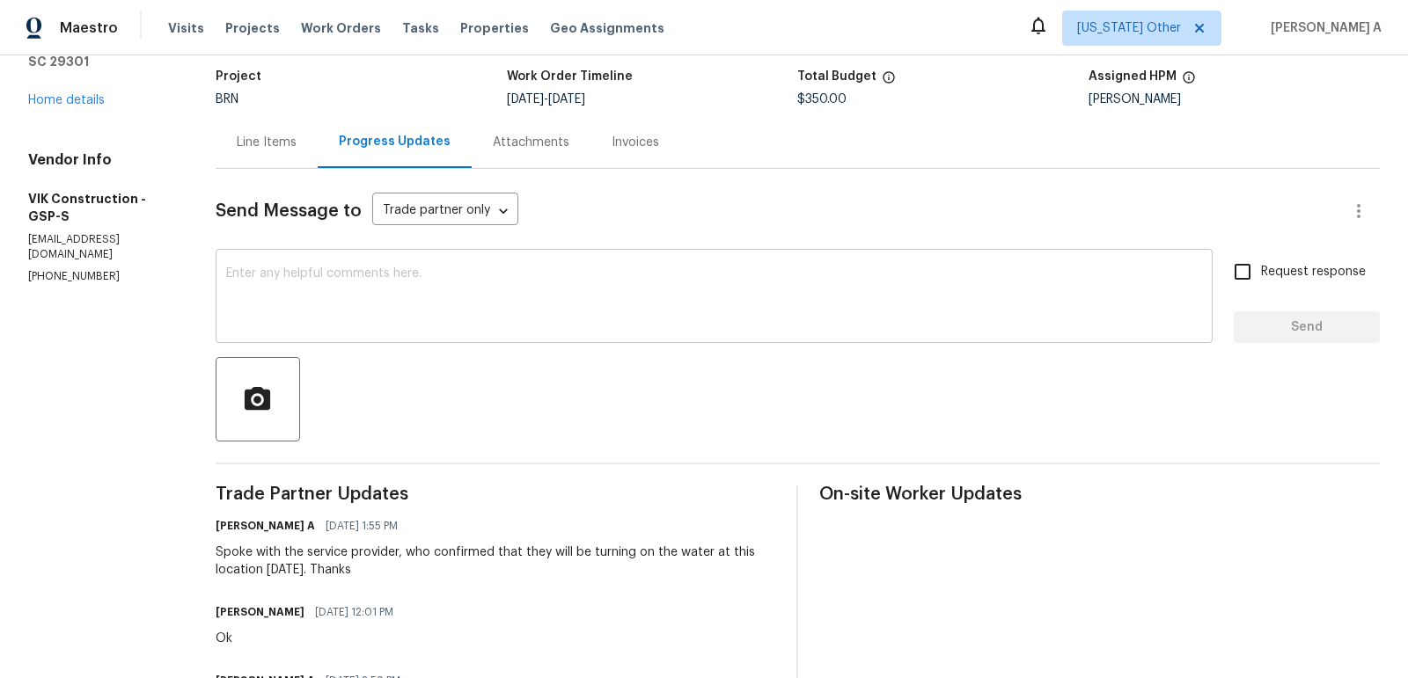
scroll to position [158, 0]
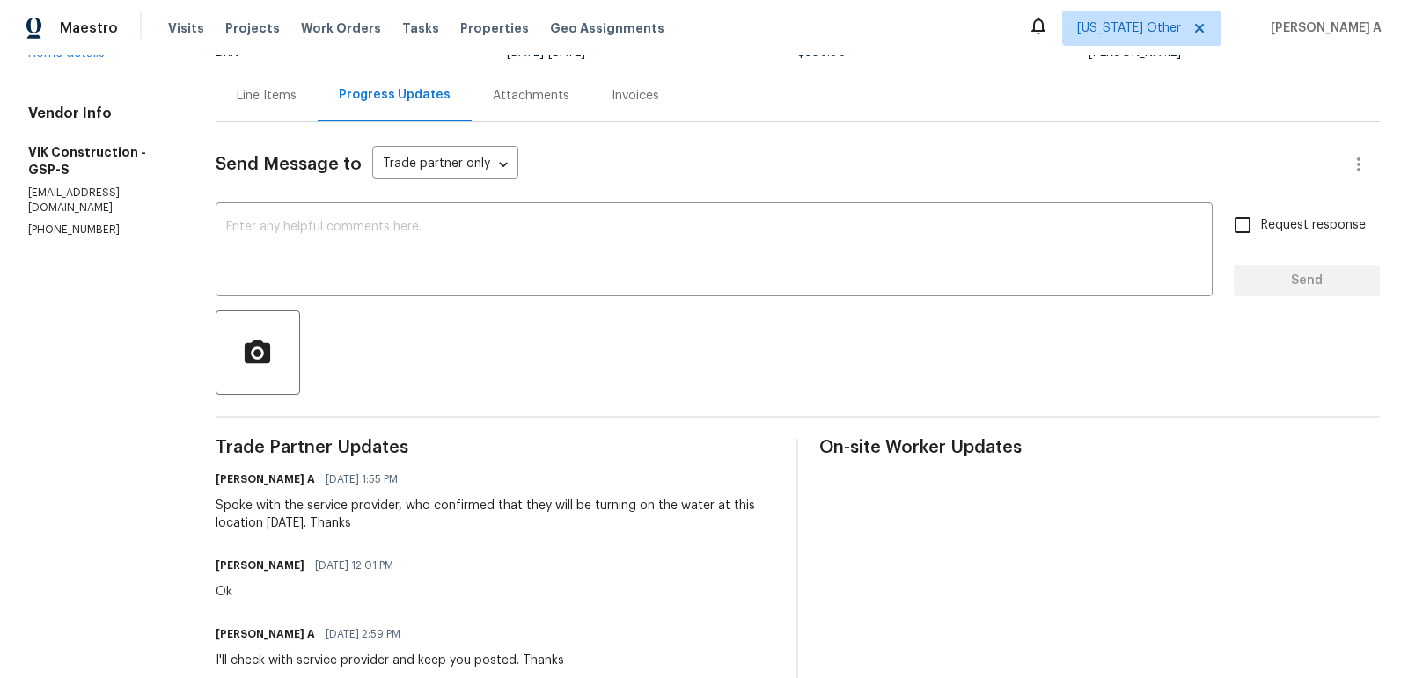
click at [260, 565] on h6 "Viktor Matviiv" at bounding box center [260, 566] width 89 height 18
copy h6 "Viktor"
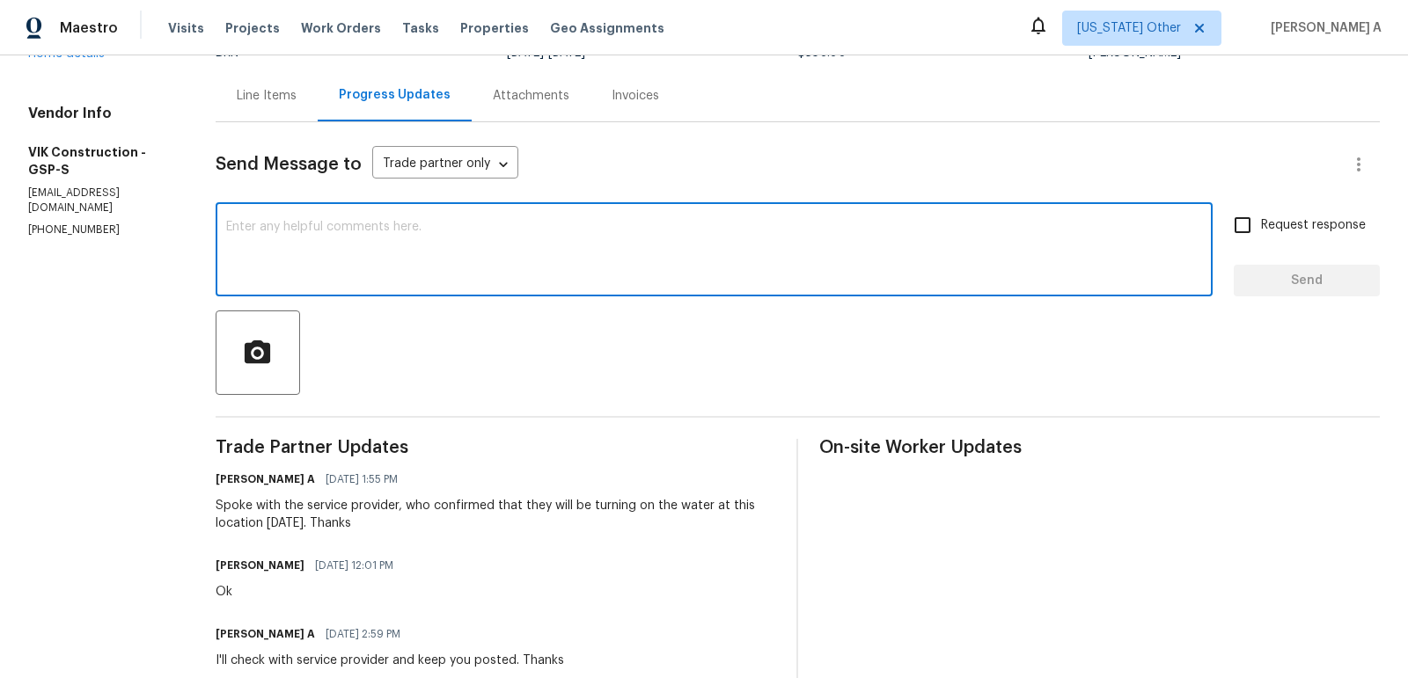
click at [352, 250] on textarea at bounding box center [714, 252] width 976 height 62
paste textarea "Viktor"
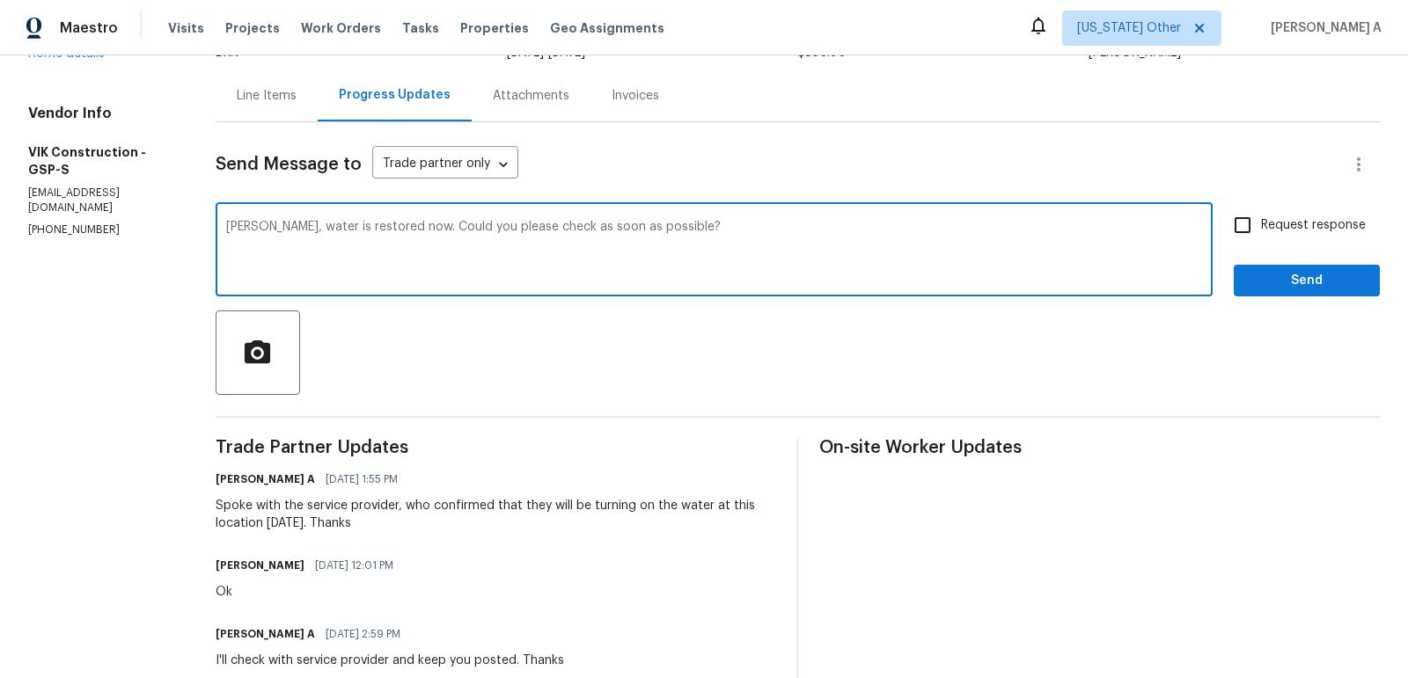
type textarea "Viktor, water is restored now. Could you please check as soon as possible?"
click at [1246, 217] on input "Request response" at bounding box center [1242, 225] width 37 height 37
checkbox input "true"
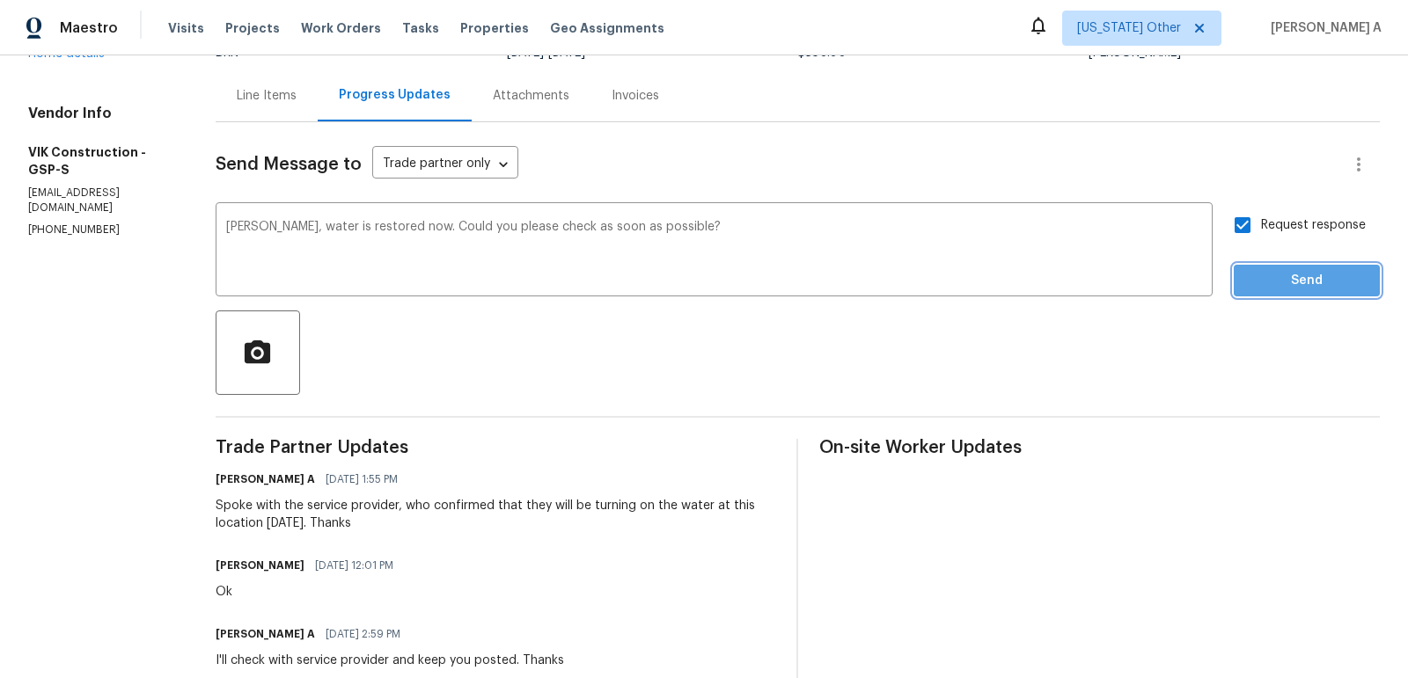
click at [1314, 296] on button "Send" at bounding box center [1306, 281] width 146 height 33
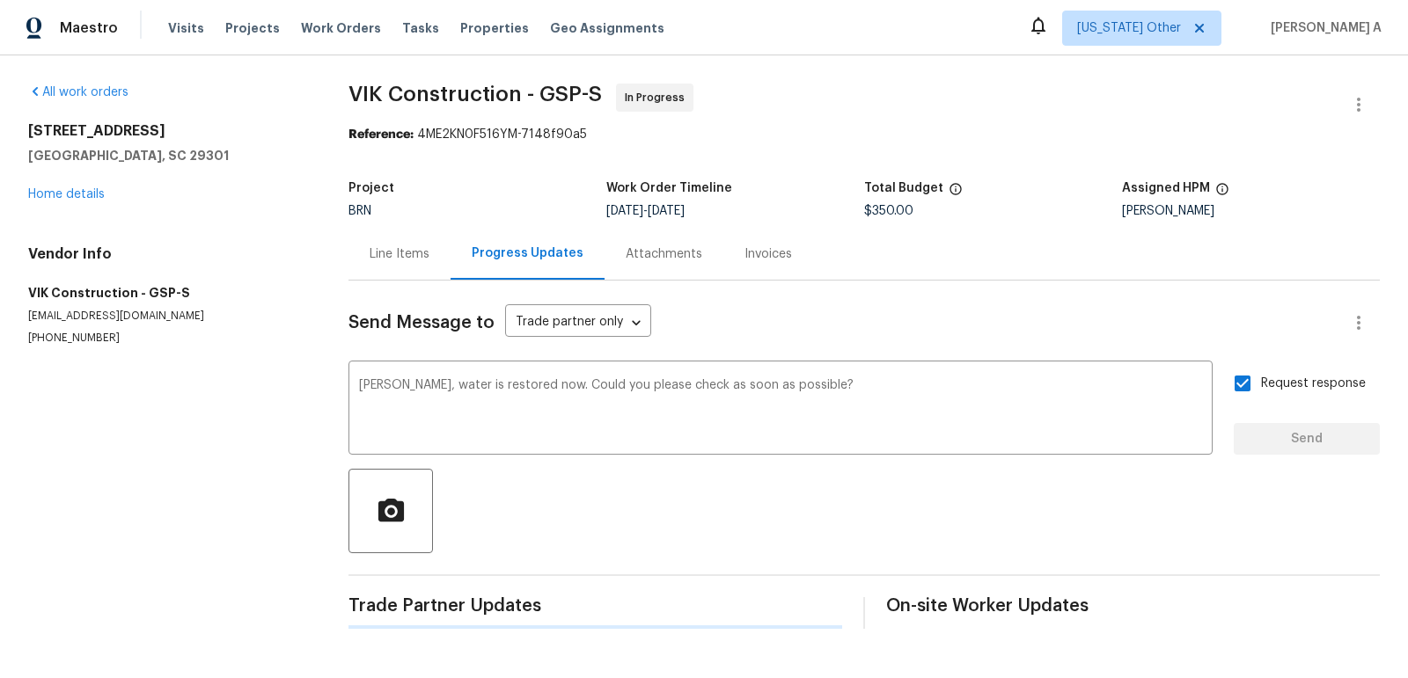
scroll to position [0, 0]
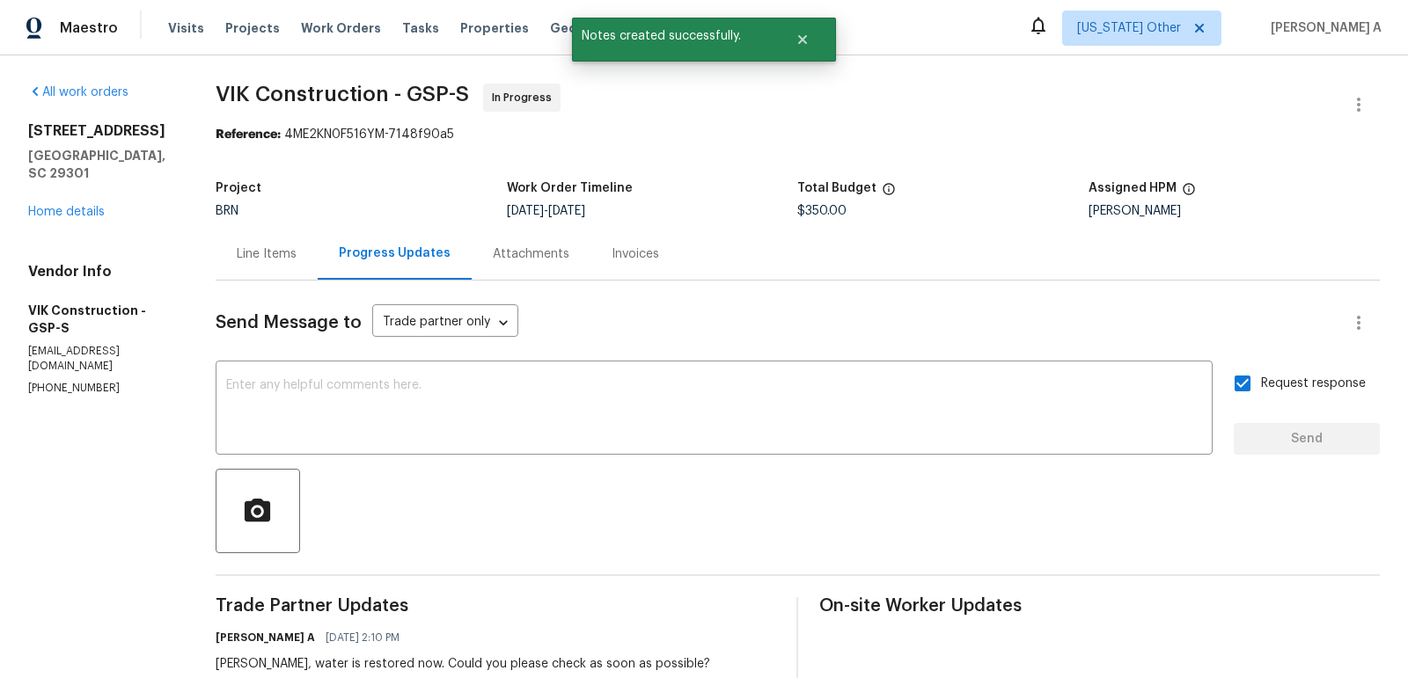
click at [296, 258] on div "Line Items" at bounding box center [267, 254] width 60 height 18
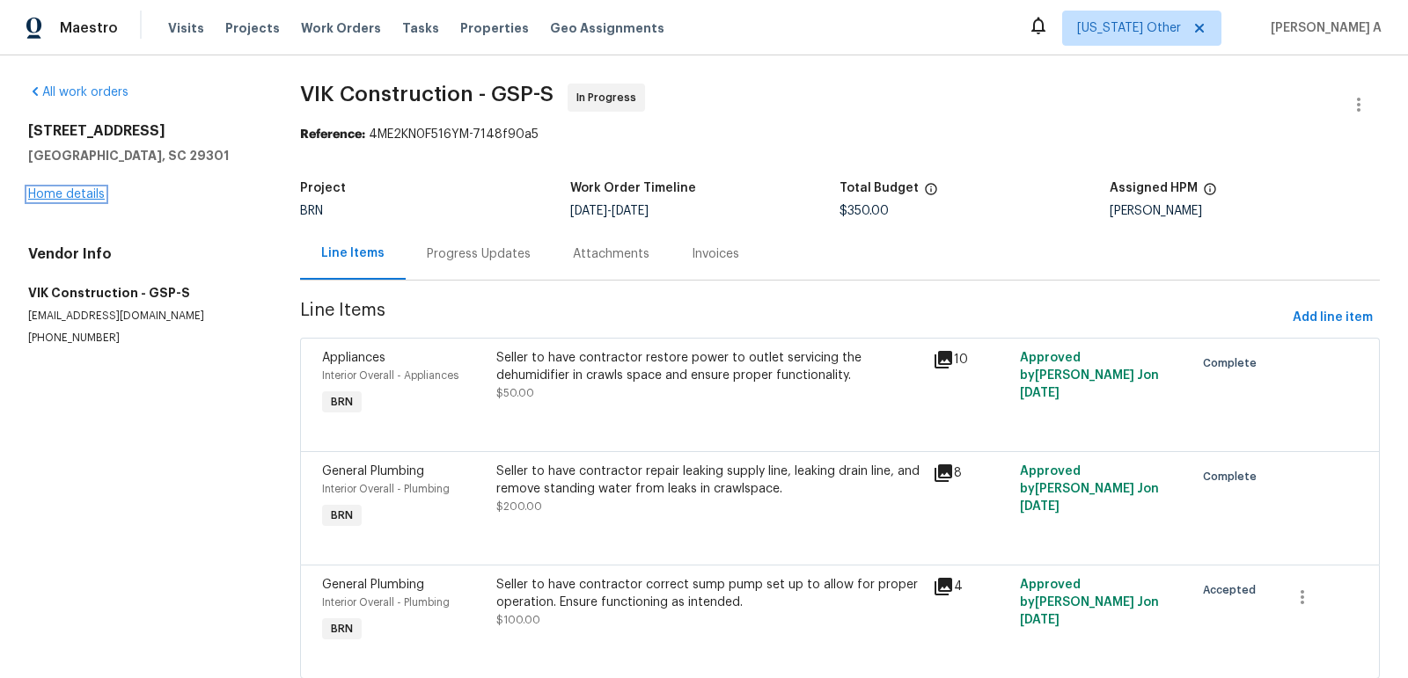
click at [69, 195] on link "Home details" at bounding box center [66, 194] width 77 height 12
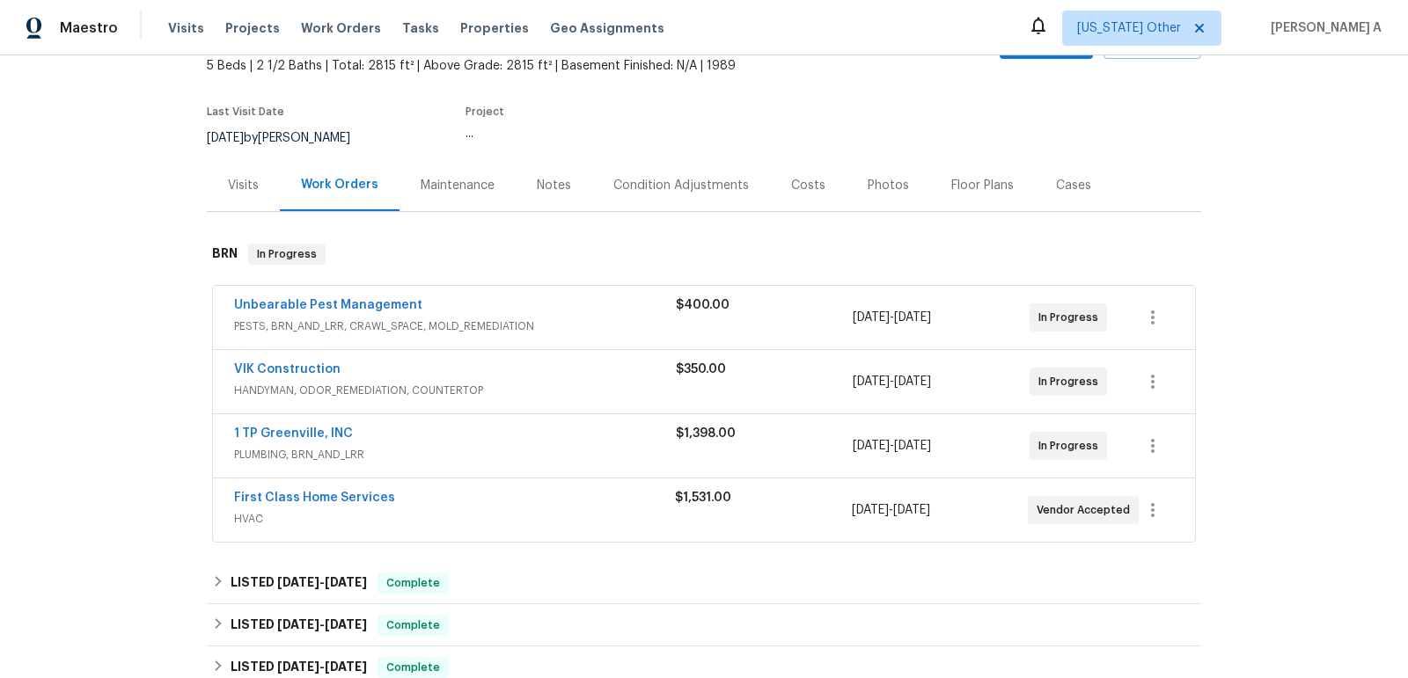
scroll to position [132, 0]
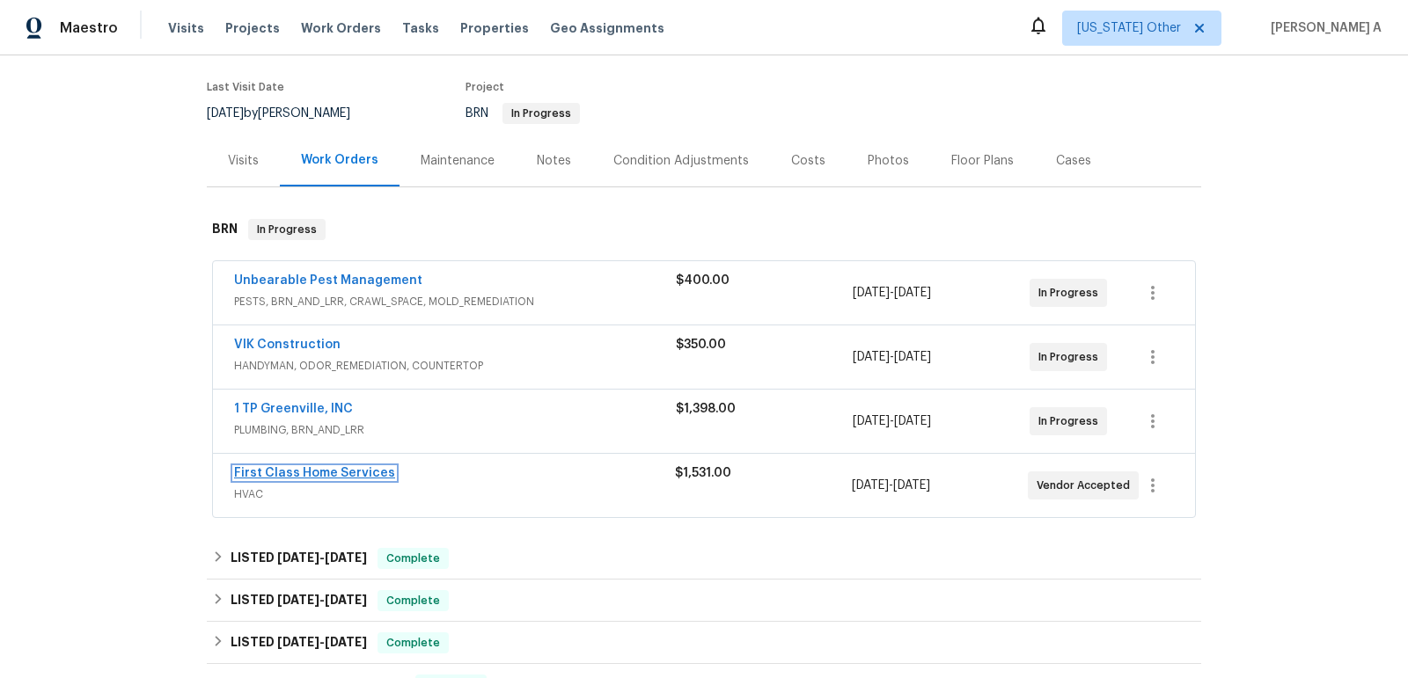
click at [313, 468] on link "First Class Home Services" at bounding box center [314, 473] width 161 height 12
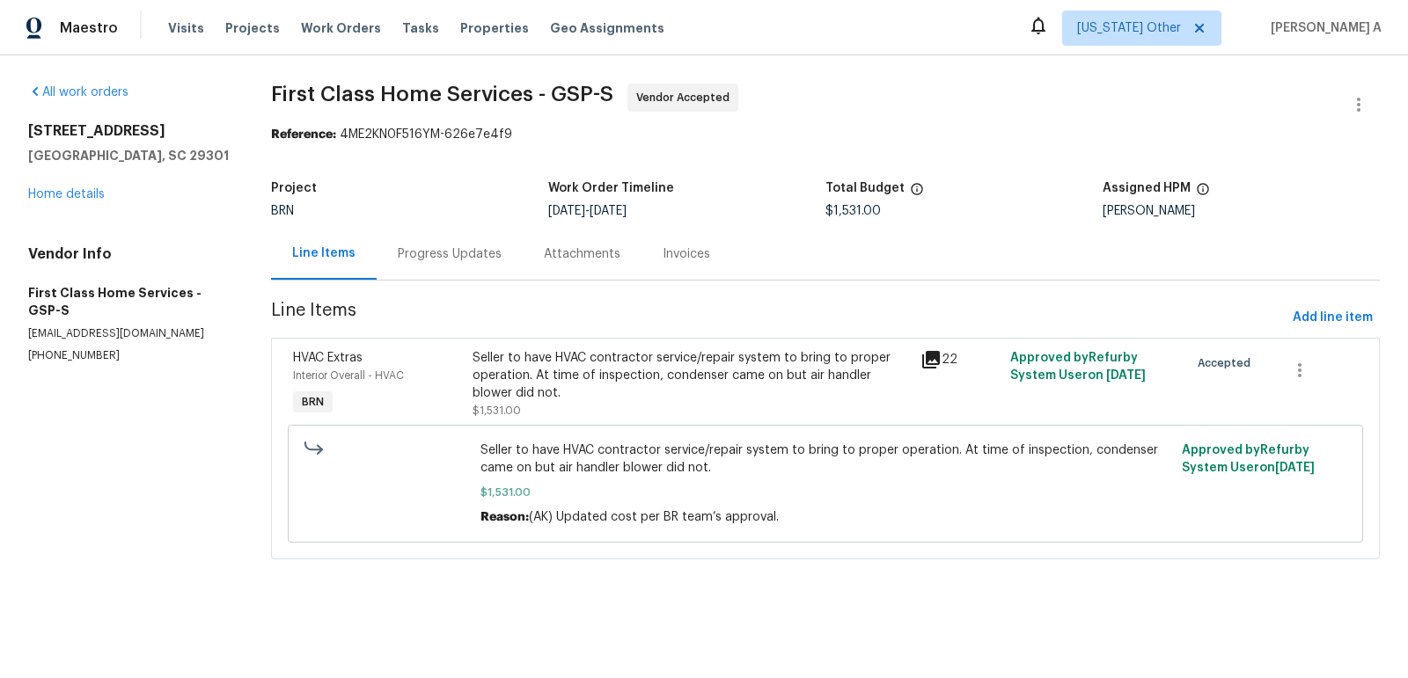
click at [388, 259] on div "Progress Updates" at bounding box center [450, 254] width 146 height 52
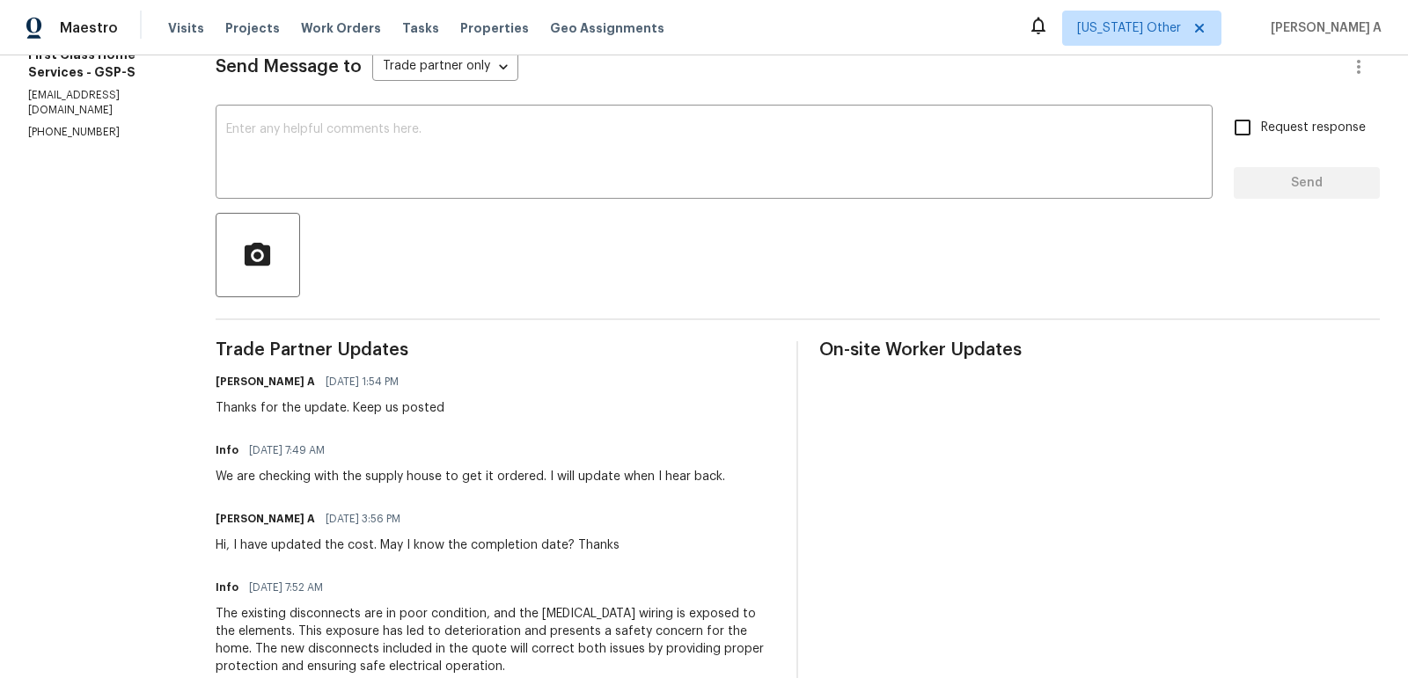
scroll to position [262, 0]
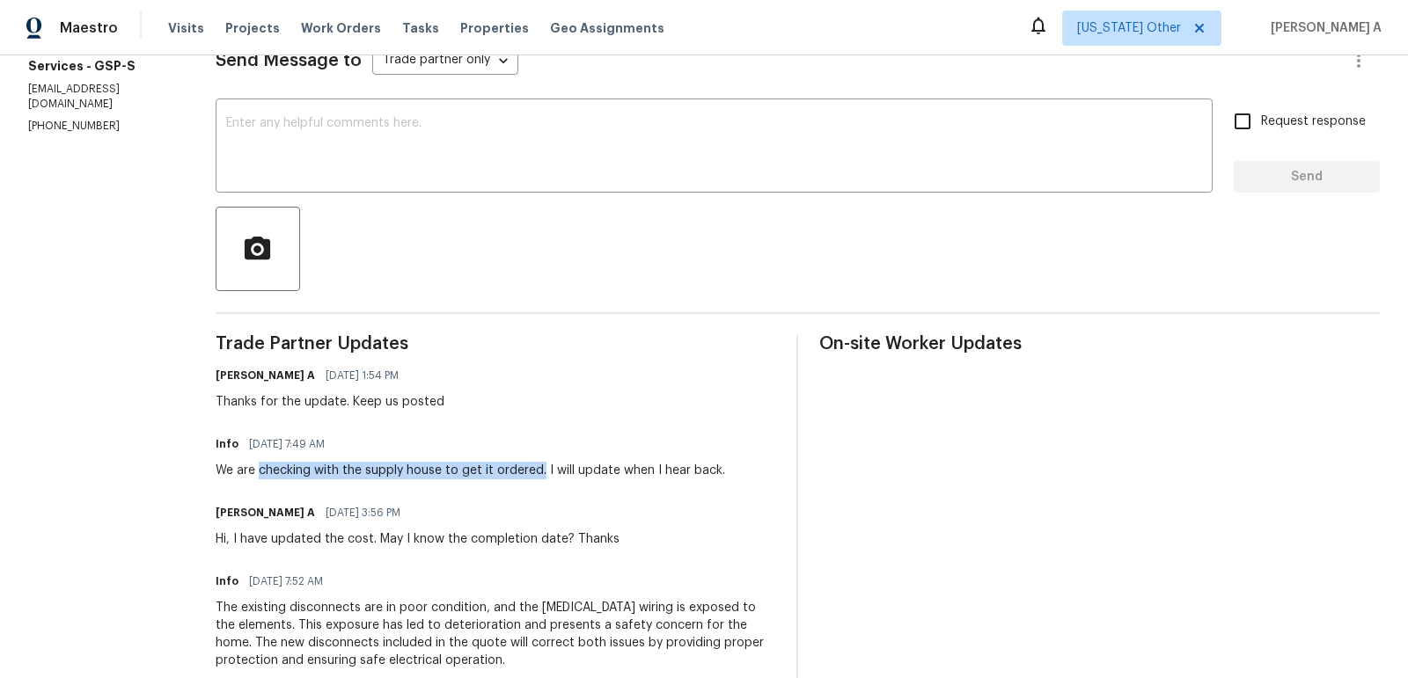
drag, startPoint x: 255, startPoint y: 468, endPoint x: 539, endPoint y: 472, distance: 284.2
click at [539, 472] on div "We are checking with the supply house to get it ordered. I will update when I h…" at bounding box center [470, 471] width 509 height 18
copy div "checking with the supply house to get it ordered."
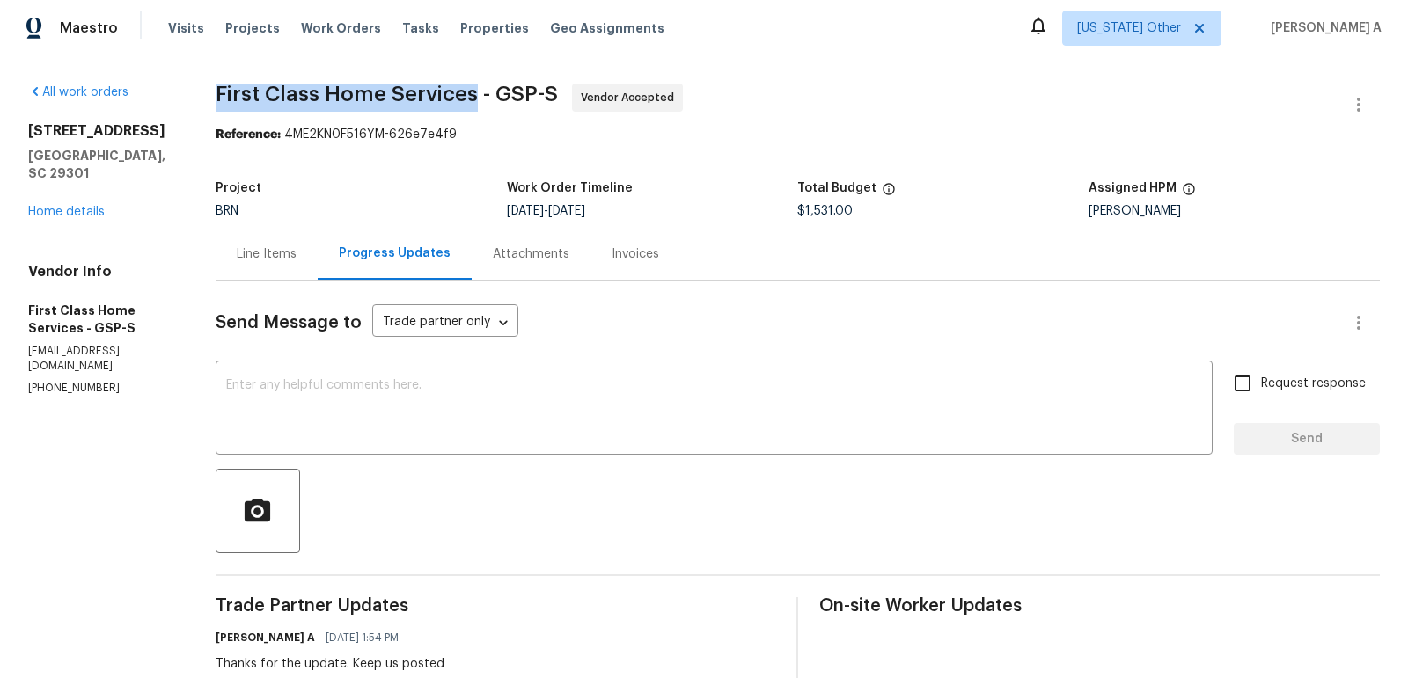
copy span "First Class Home Services"
drag, startPoint x: 213, startPoint y: 95, endPoint x: 473, endPoint y: 94, distance: 260.4
click at [473, 94] on span "First Class Home Services - GSP-S" at bounding box center [387, 94] width 342 height 21
click at [265, 252] on div "Line Items" at bounding box center [267, 254] width 60 height 18
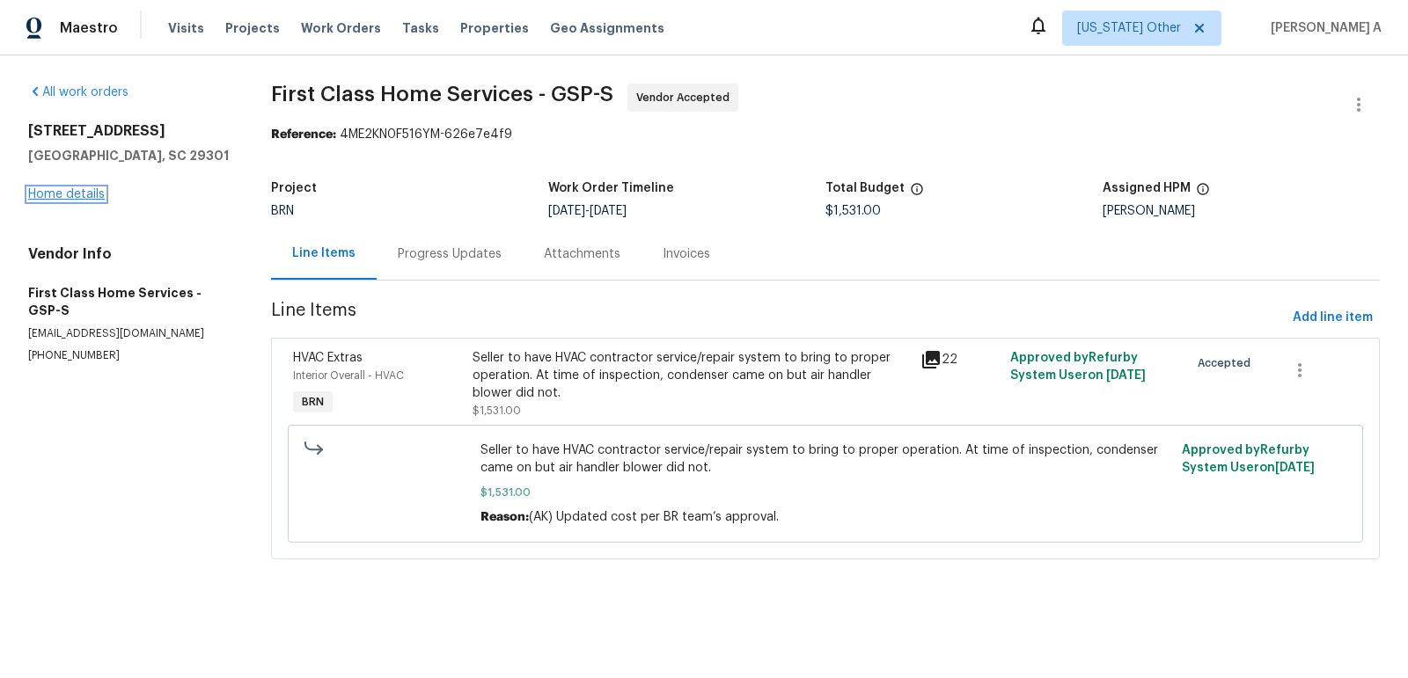
click at [58, 197] on link "Home details" at bounding box center [66, 194] width 77 height 12
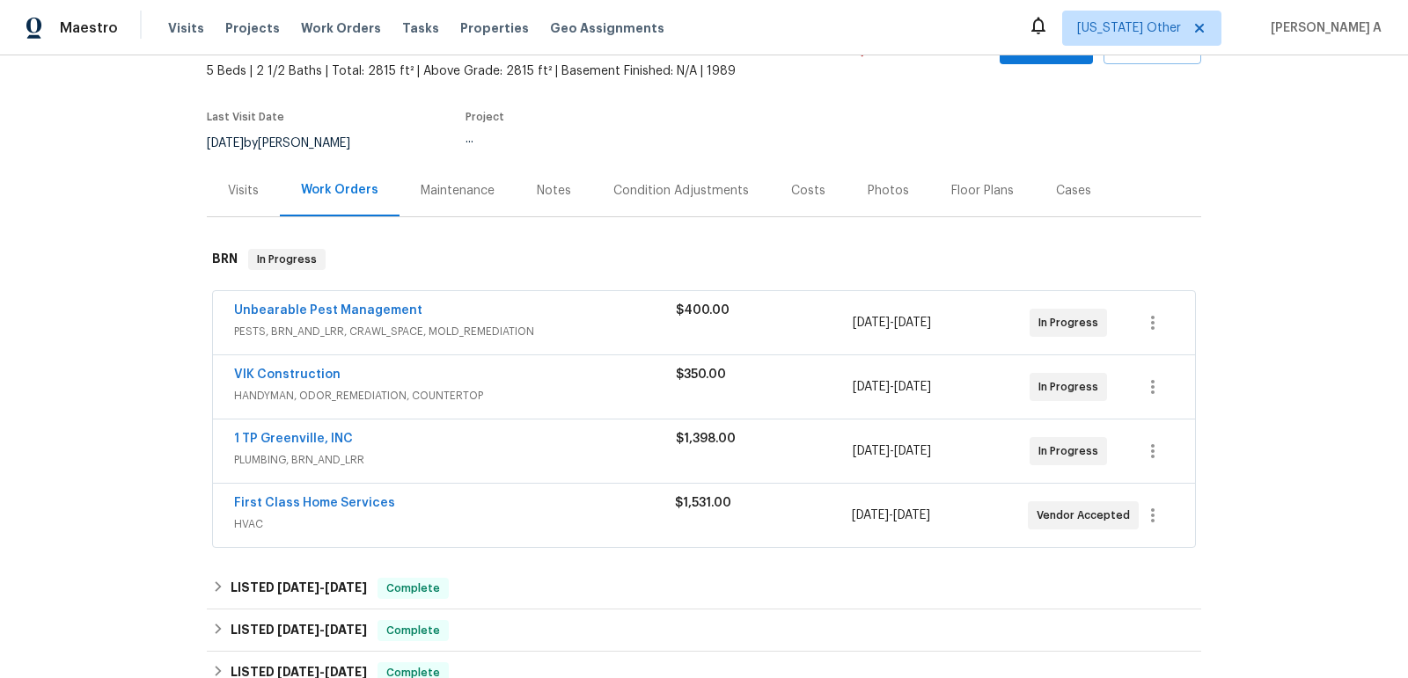
scroll to position [130, 0]
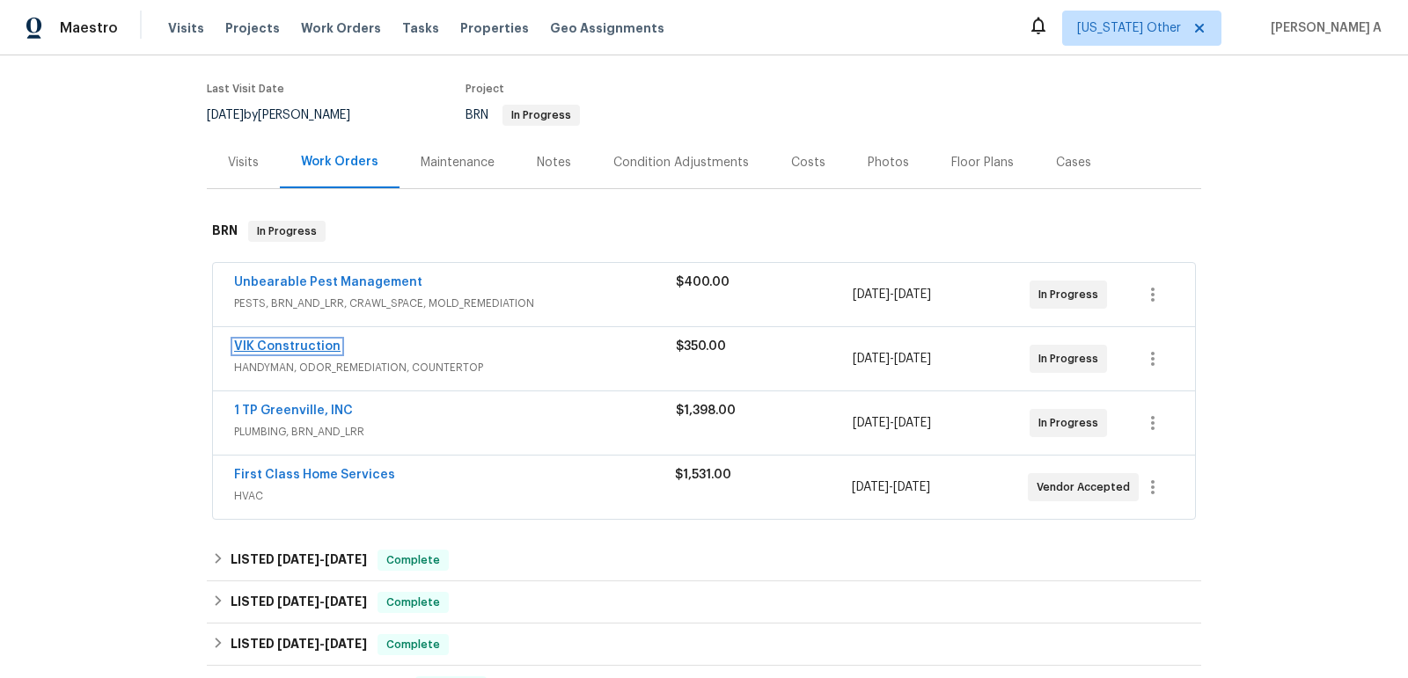
click at [299, 342] on link "VIK Construction" at bounding box center [287, 346] width 106 height 12
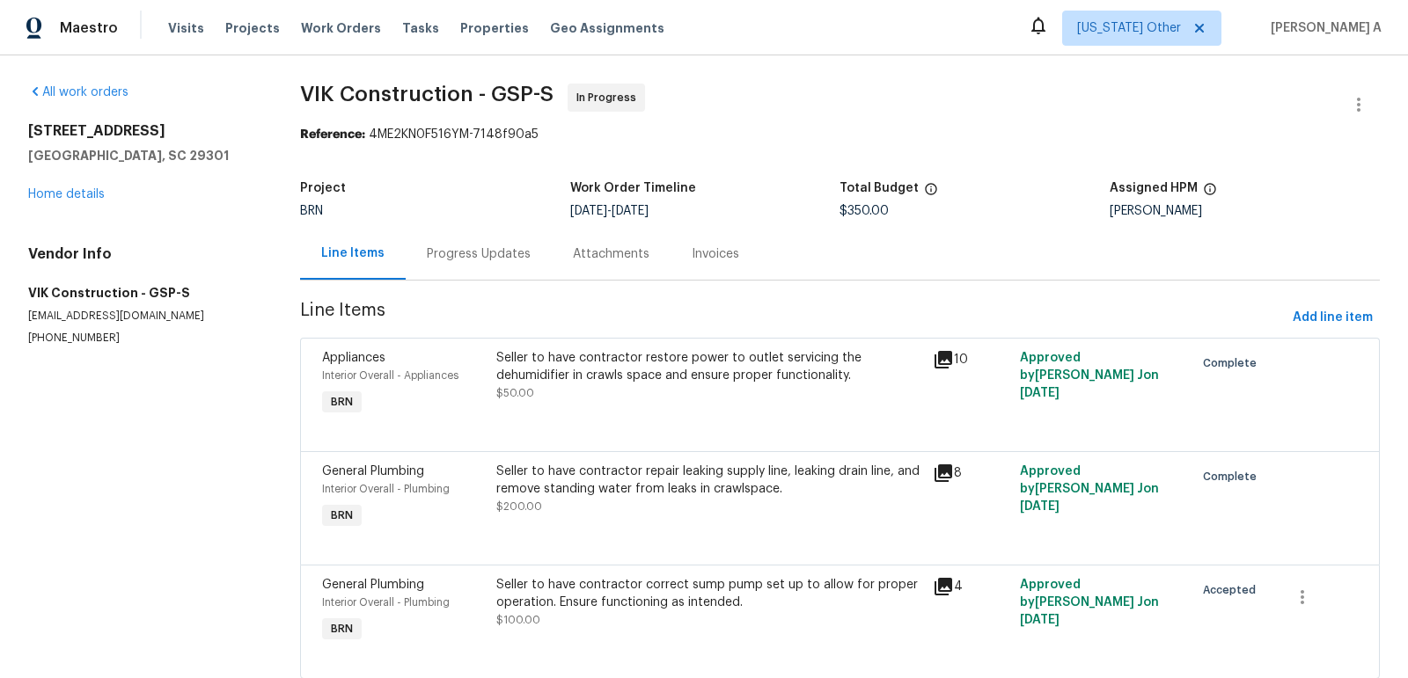
click at [458, 262] on div "Progress Updates" at bounding box center [479, 254] width 104 height 18
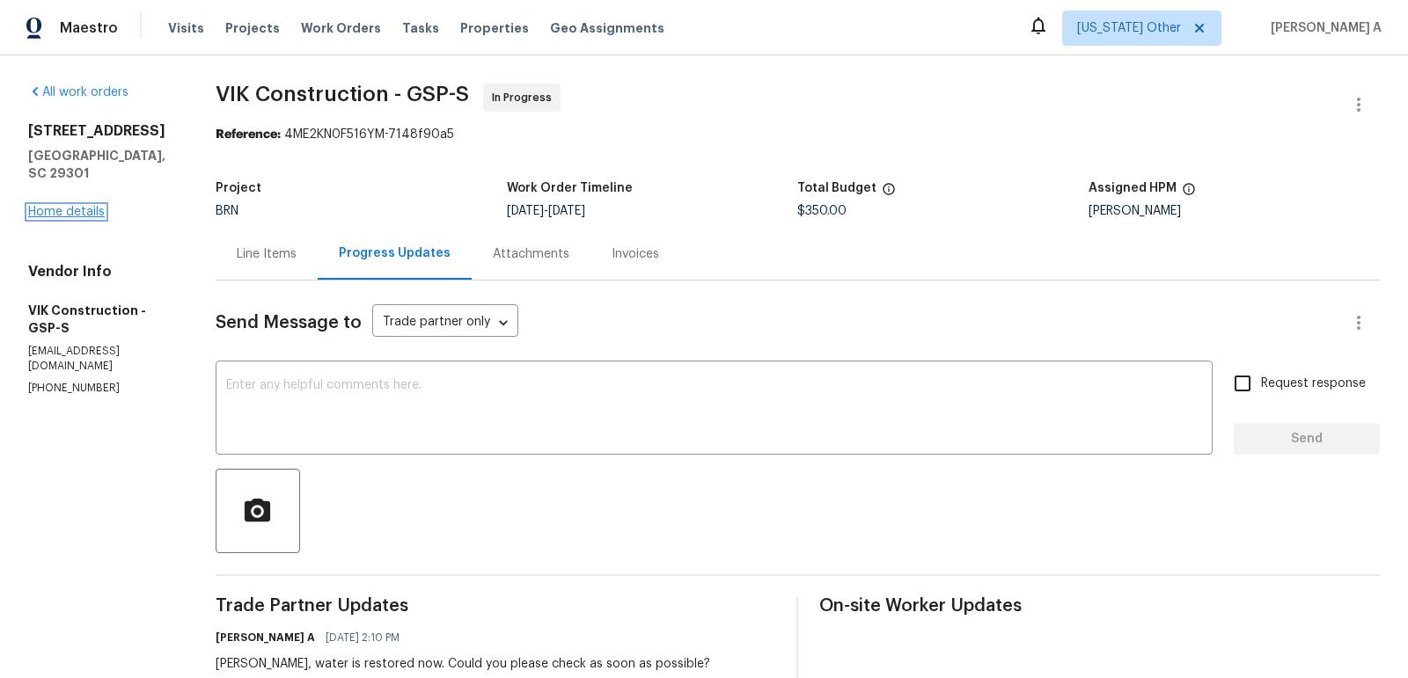
click at [87, 206] on link "Home details" at bounding box center [66, 212] width 77 height 12
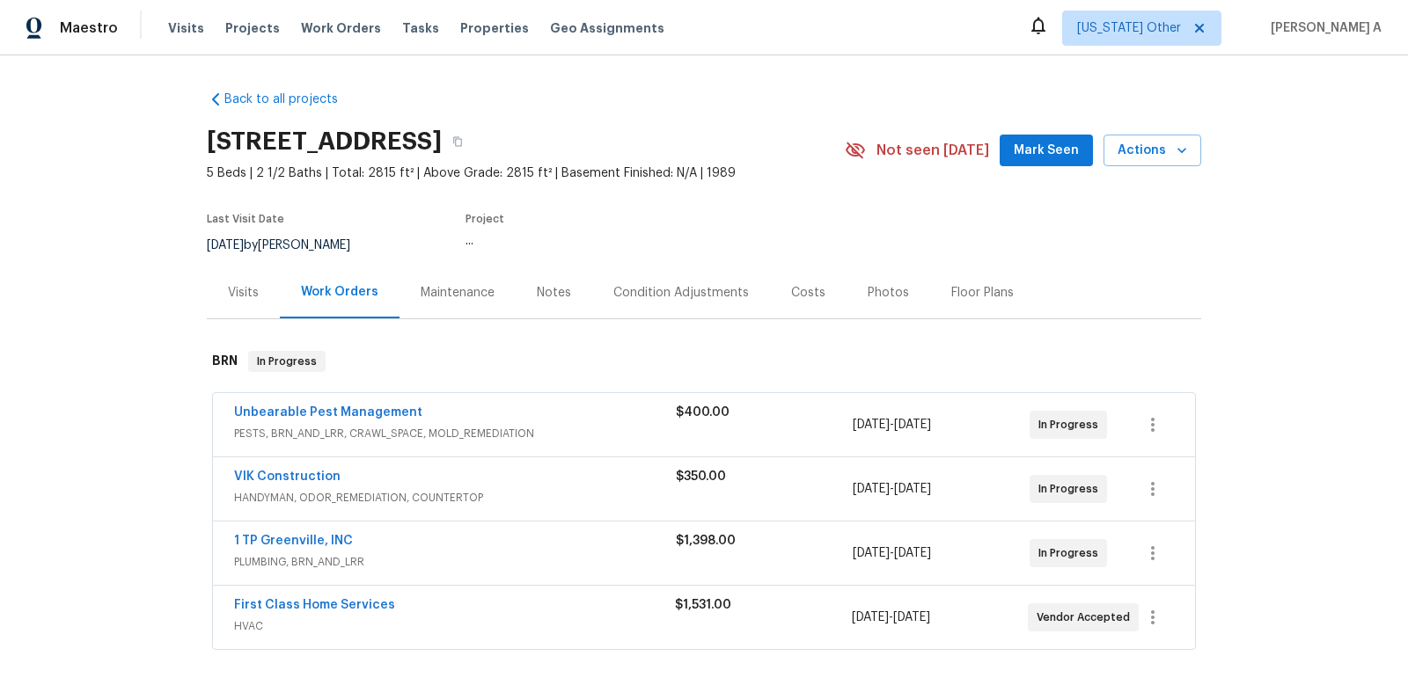
scroll to position [42, 0]
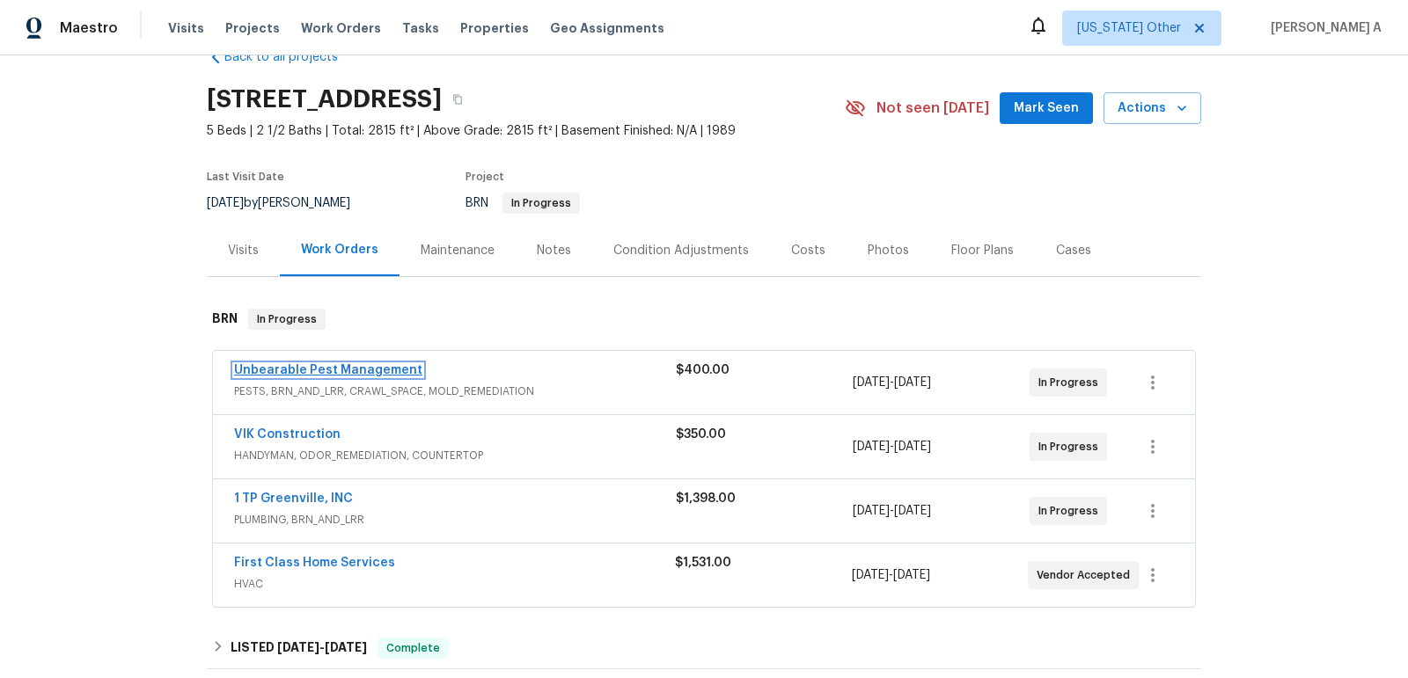
click at [383, 371] on link "Unbearable Pest Management" at bounding box center [328, 370] width 188 height 12
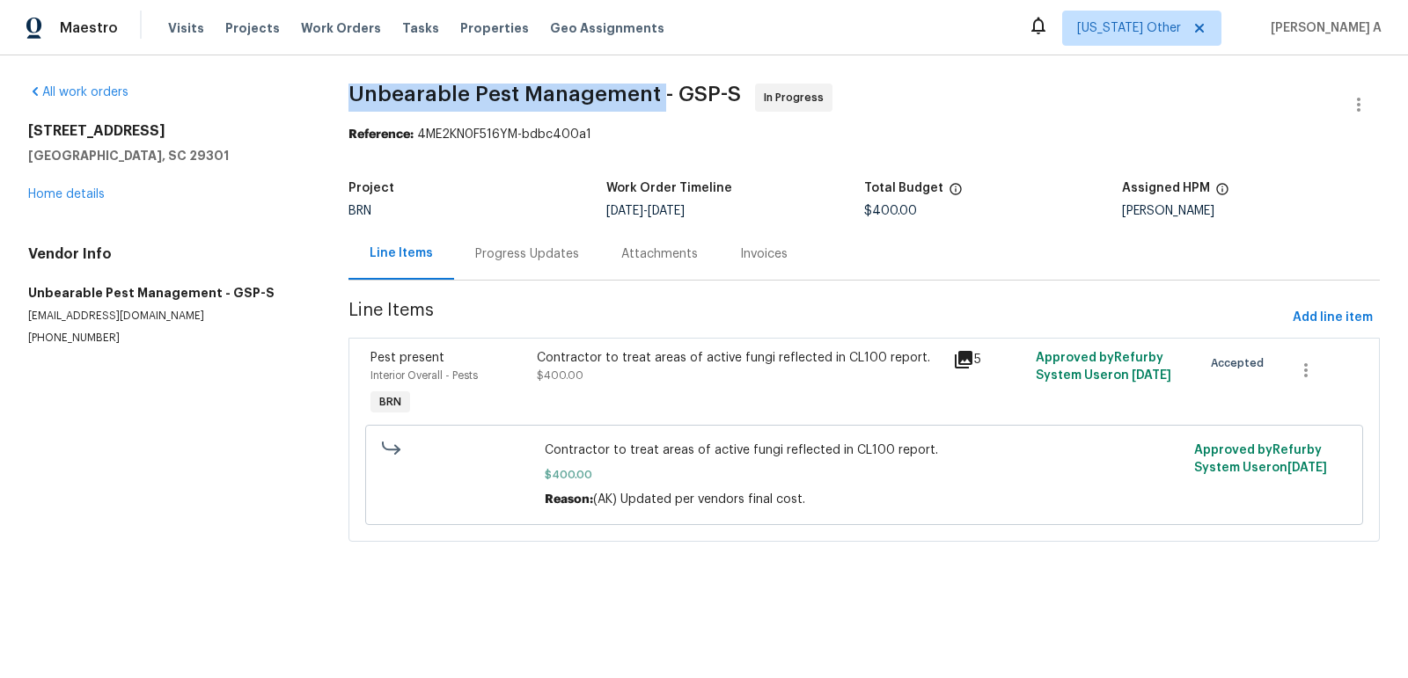
copy span "Unbearable Pest Management"
drag, startPoint x: 346, startPoint y: 97, endPoint x: 659, endPoint y: 88, distance: 313.3
click at [657, 88] on div "All work orders 909 Burkshire Ct Spartanburg, SC 29301 Home details Vendor Info…" at bounding box center [704, 323] width 1408 height 536
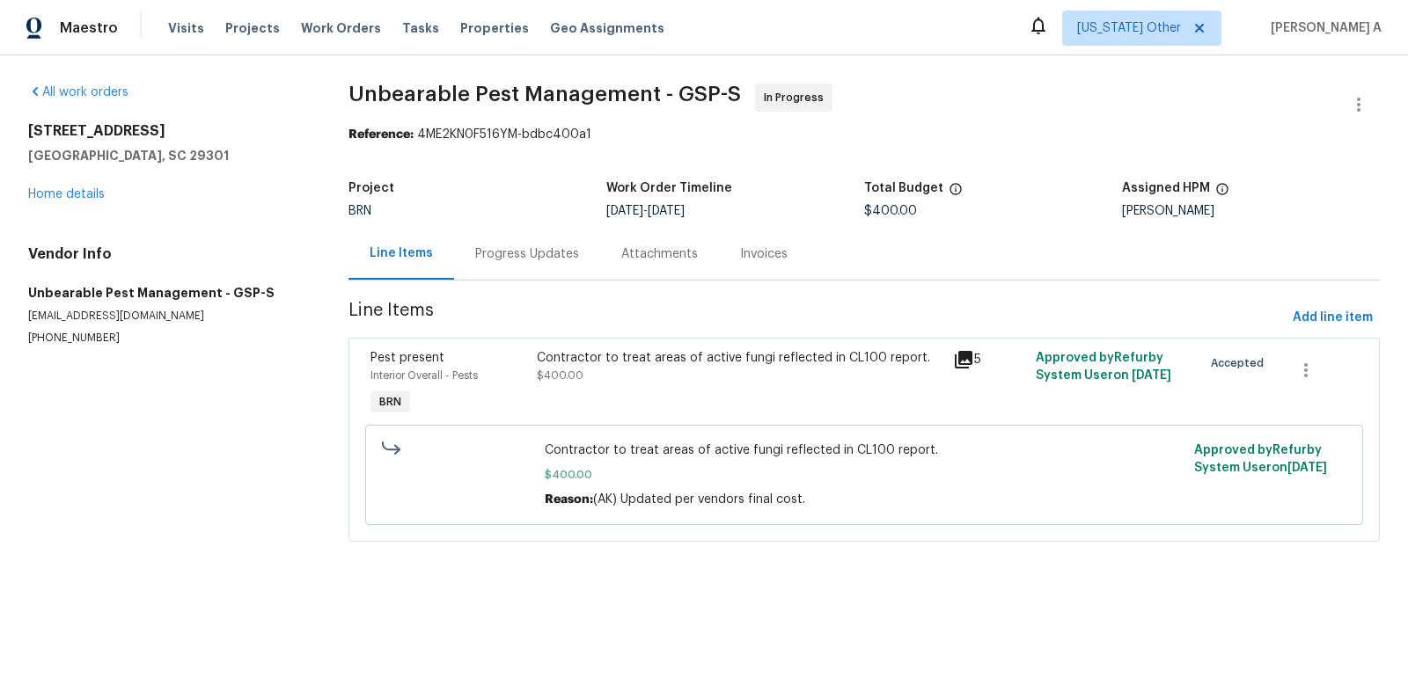
click at [603, 384] on div "Contractor to treat areas of active fungi reflected in CL100 report. $400.00" at bounding box center [739, 384] width 416 height 81
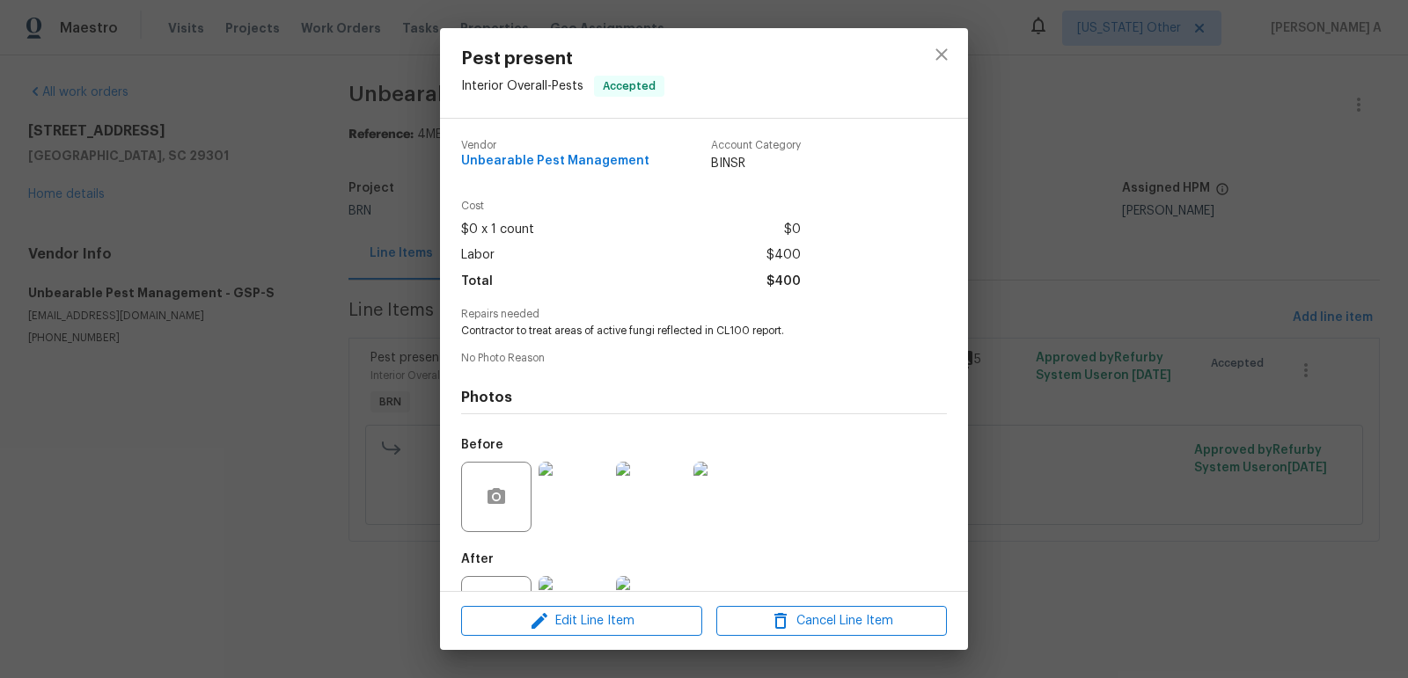
click at [611, 325] on span "Contractor to treat areas of active fungi reflected in CL100 report." at bounding box center [679, 331] width 437 height 15
copy span "Contractor to treat areas of active fungi reflected in CL100 report."
click at [791, 270] on span "$400" at bounding box center [783, 282] width 34 height 26
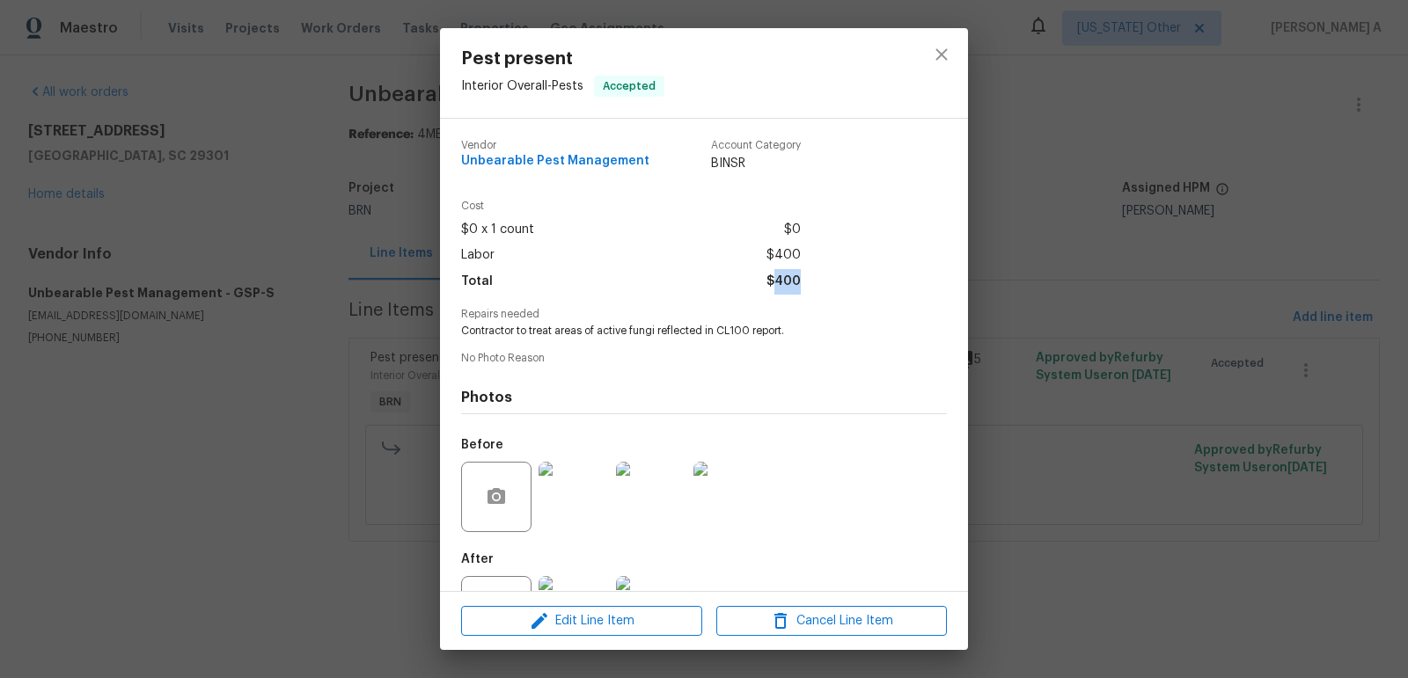
click at [791, 270] on span "$400" at bounding box center [783, 282] width 34 height 26
copy span "$400"
click at [933, 52] on icon "close" at bounding box center [941, 54] width 21 height 21
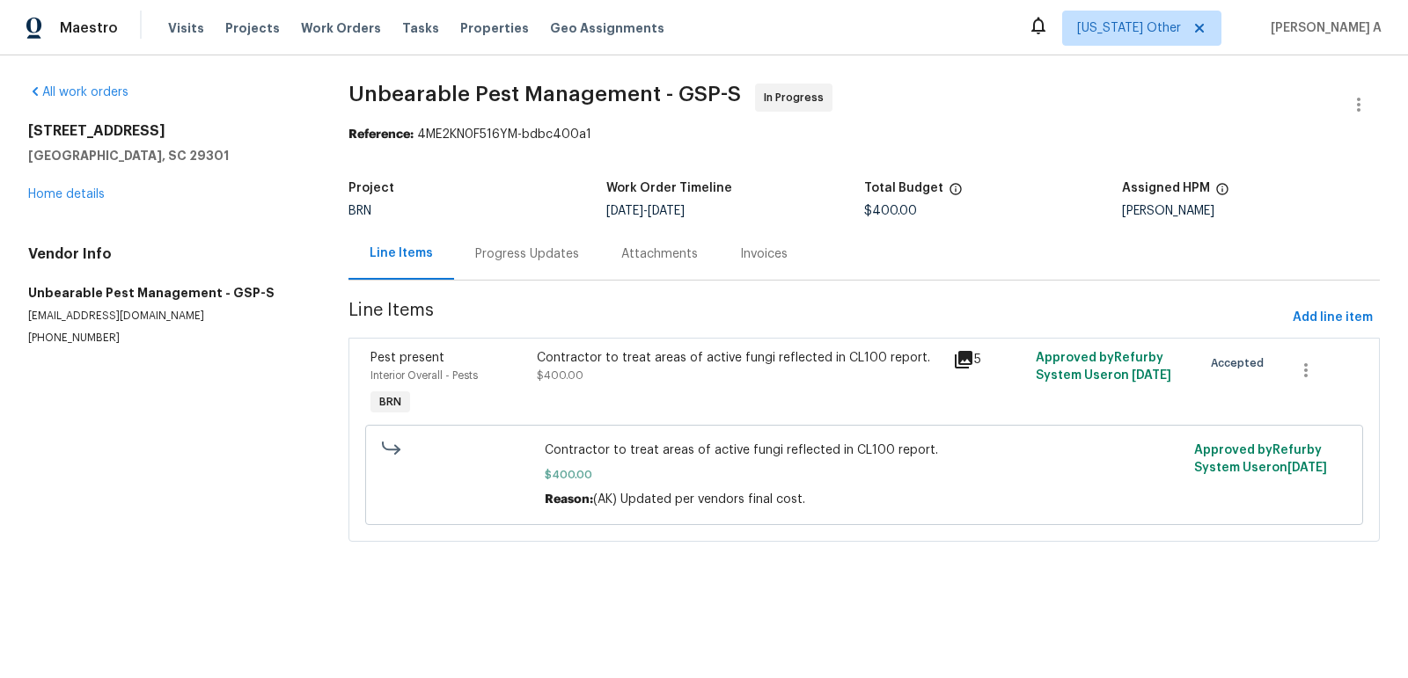
click at [533, 244] on div "Progress Updates" at bounding box center [527, 254] width 146 height 52
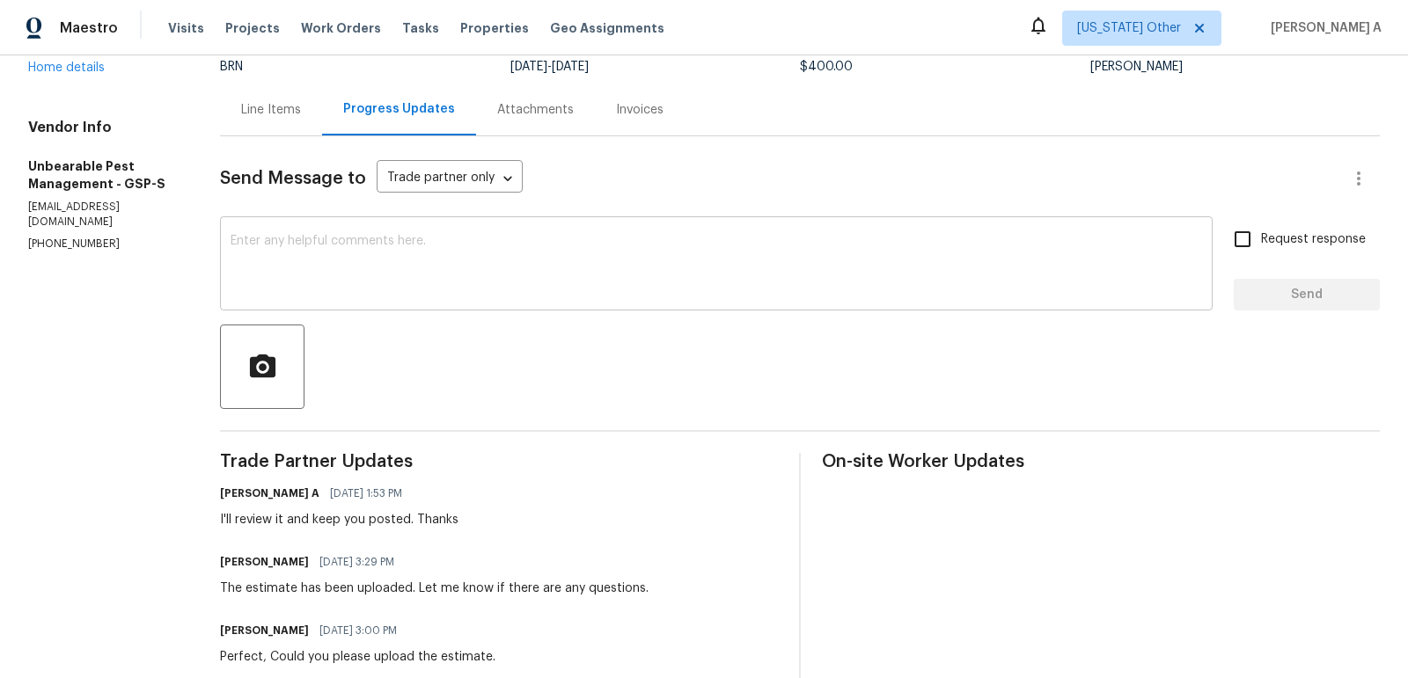
scroll to position [170, 0]
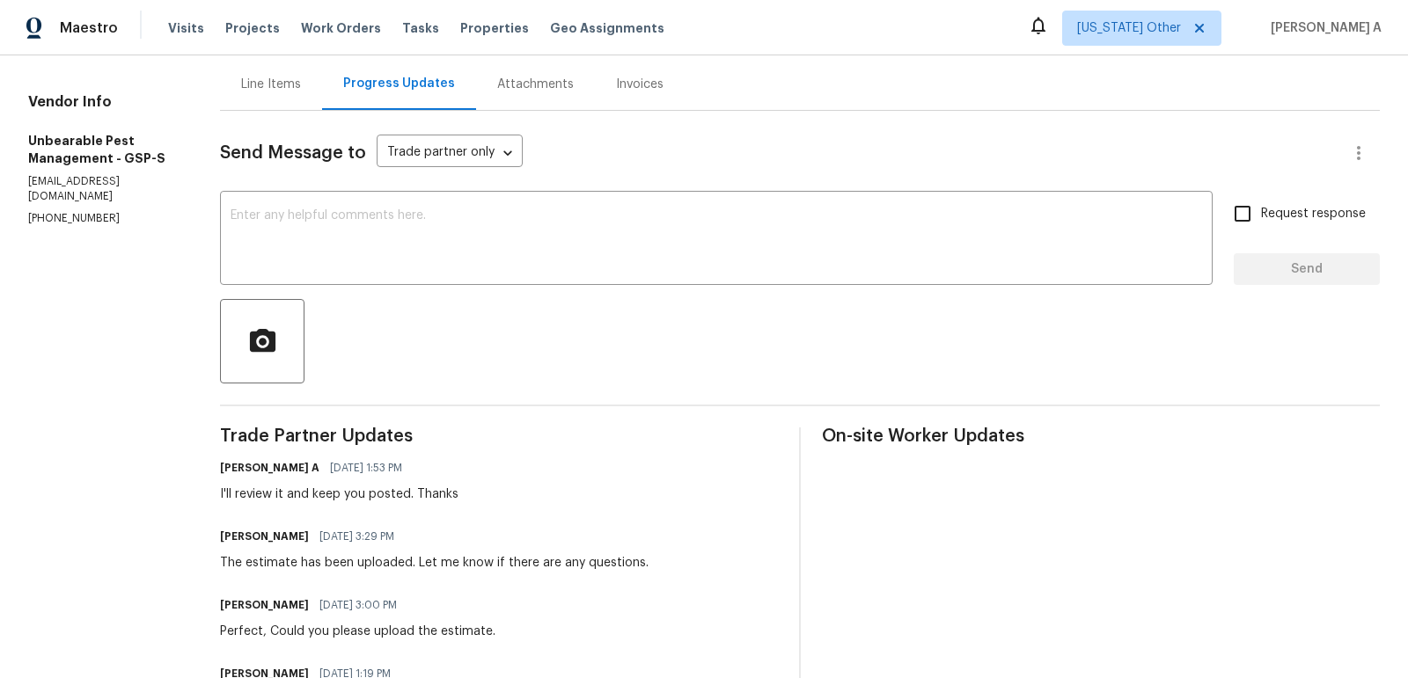
click at [402, 566] on div "The estimate has been uploaded. Let me know if there are any questions." at bounding box center [434, 563] width 428 height 18
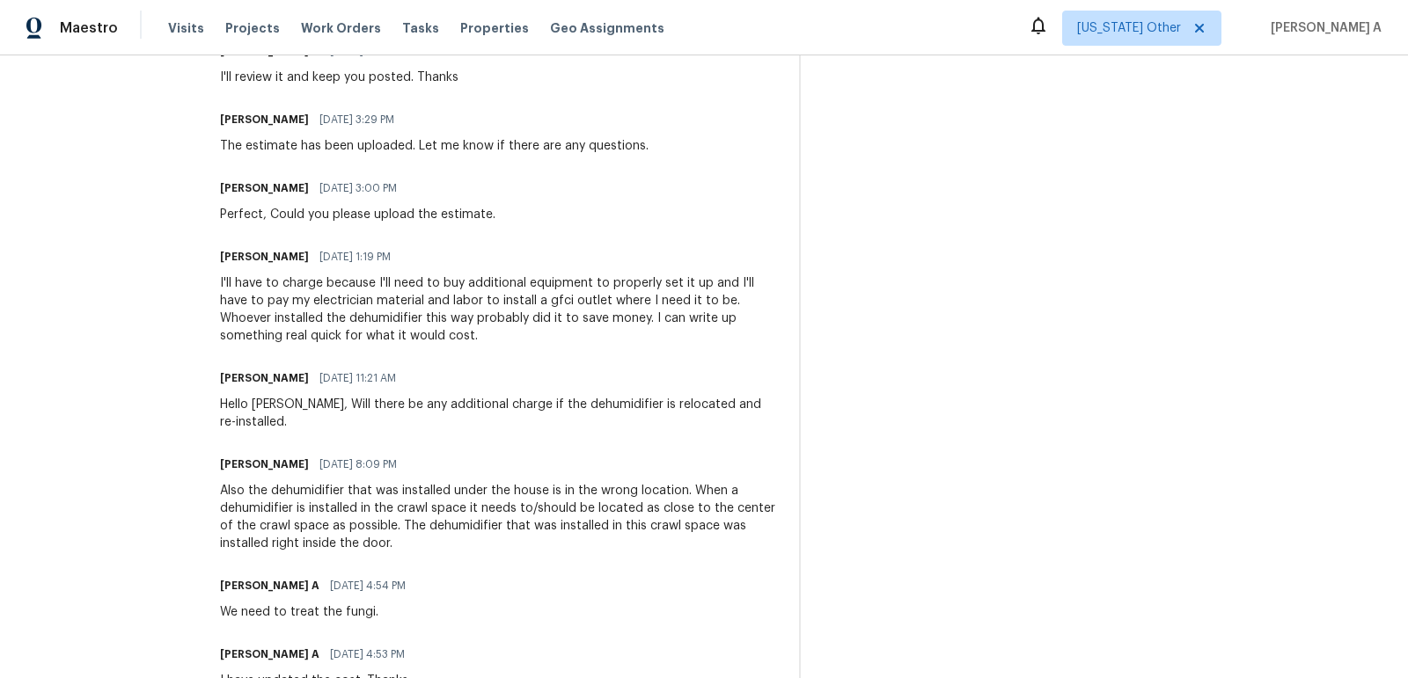
scroll to position [589, 0]
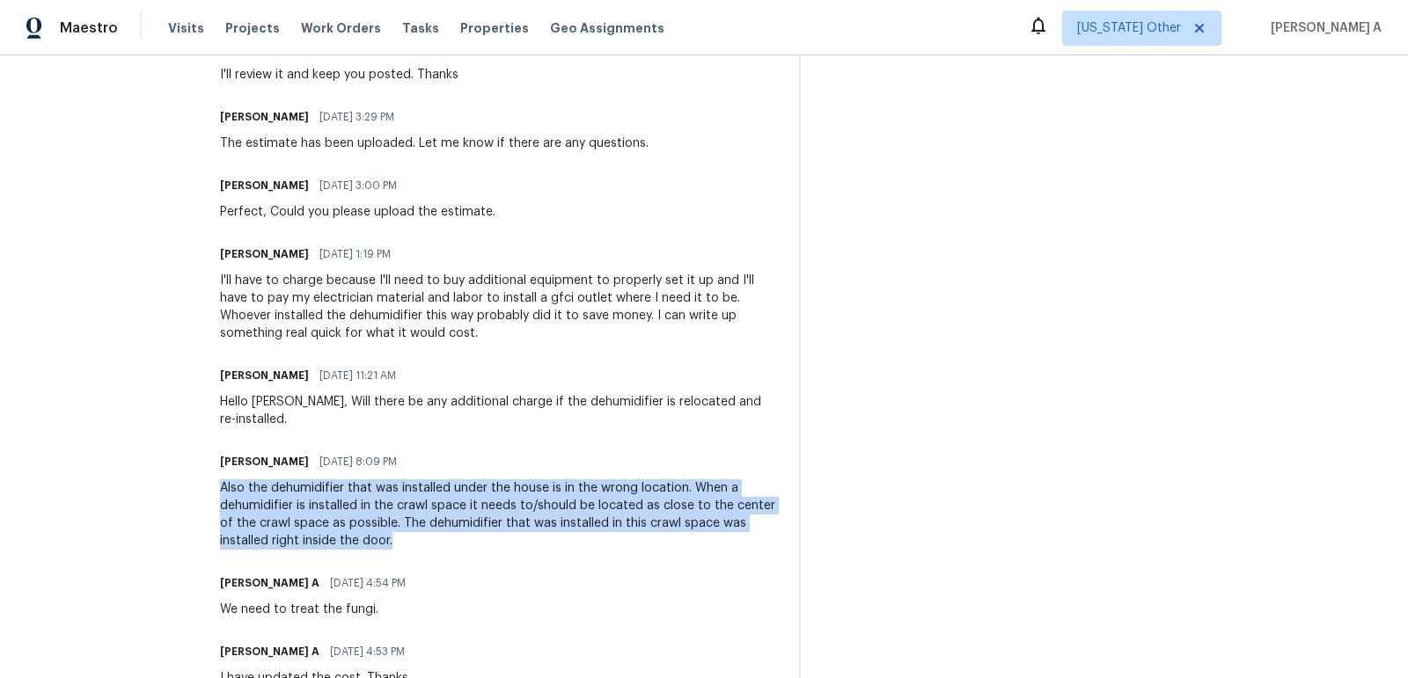
drag, startPoint x: 216, startPoint y: 474, endPoint x: 411, endPoint y: 528, distance: 201.7
click at [411, 528] on div "All work orders 909 Burkshire Ct Spartanburg, SC 29301 Home details Vendor Info…" at bounding box center [704, 248] width 1408 height 1564
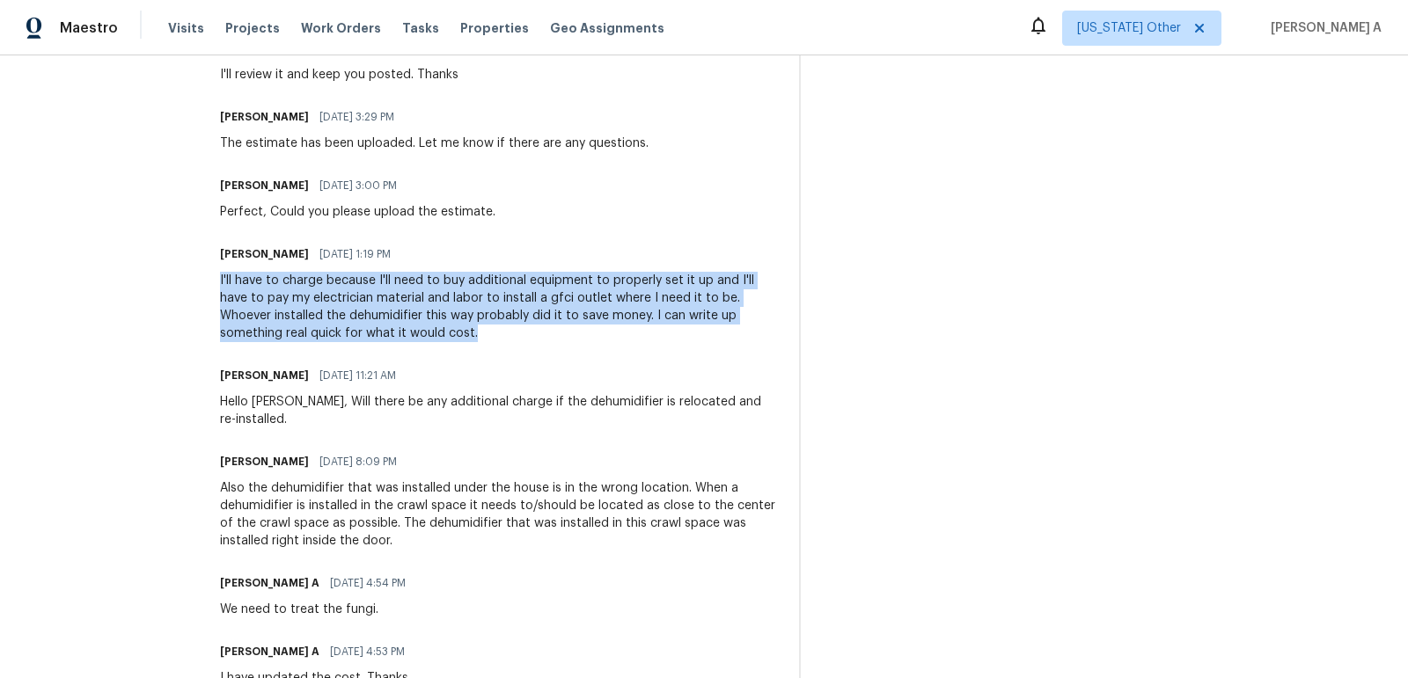
drag, startPoint x: 203, startPoint y: 277, endPoint x: 647, endPoint y: 331, distance: 447.5
click at [647, 331] on div "All work orders 909 Burkshire Ct Spartanburg, SC 29301 Home details Vendor Info…" at bounding box center [704, 248] width 1408 height 1564
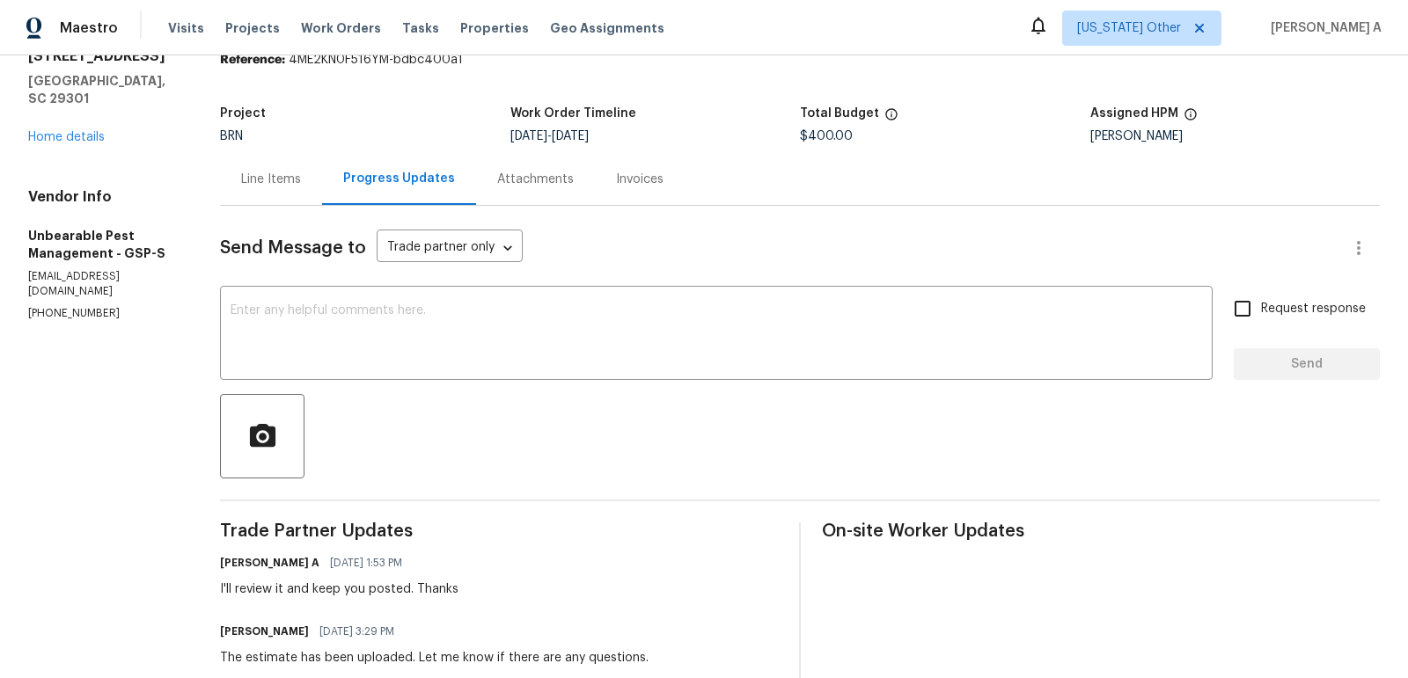
scroll to position [0, 0]
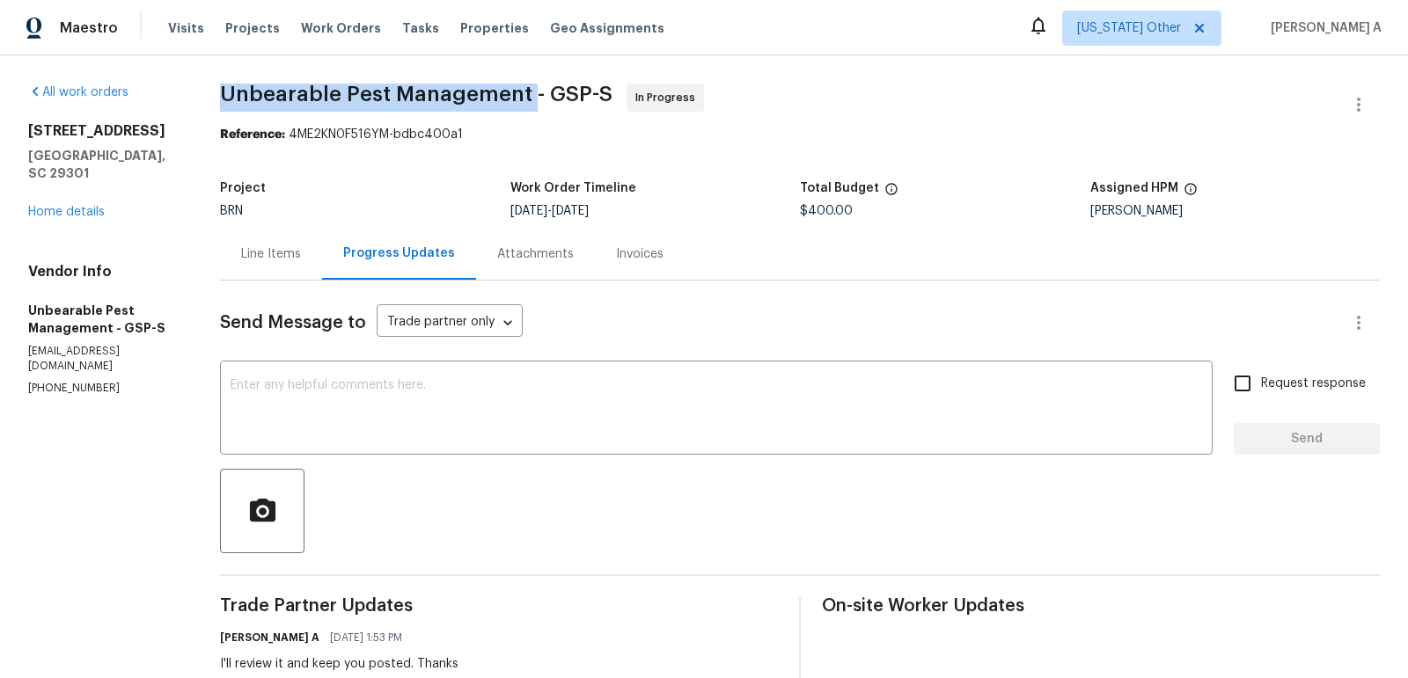
drag, startPoint x: 219, startPoint y: 90, endPoint x: 531, endPoint y: 92, distance: 312.3
click at [77, 206] on link "Home details" at bounding box center [66, 212] width 77 height 12
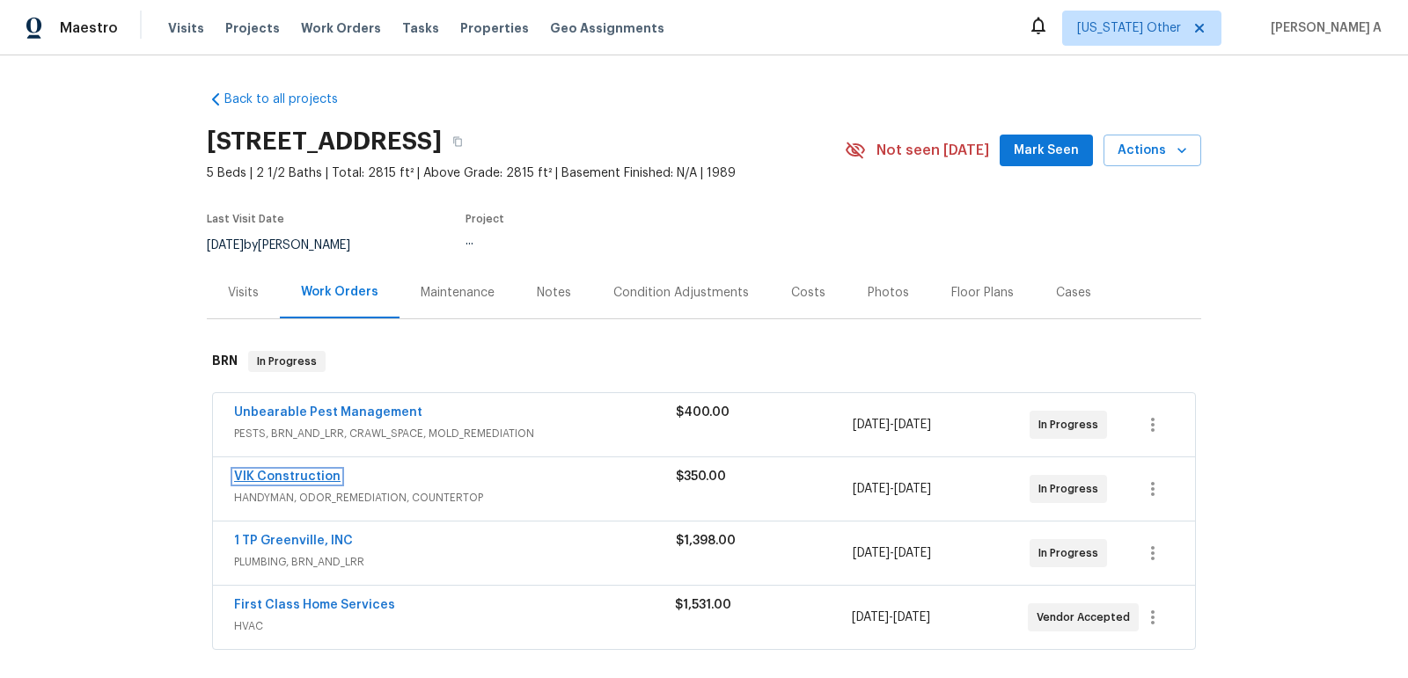
click at [307, 474] on link "VIK Construction" at bounding box center [287, 477] width 106 height 12
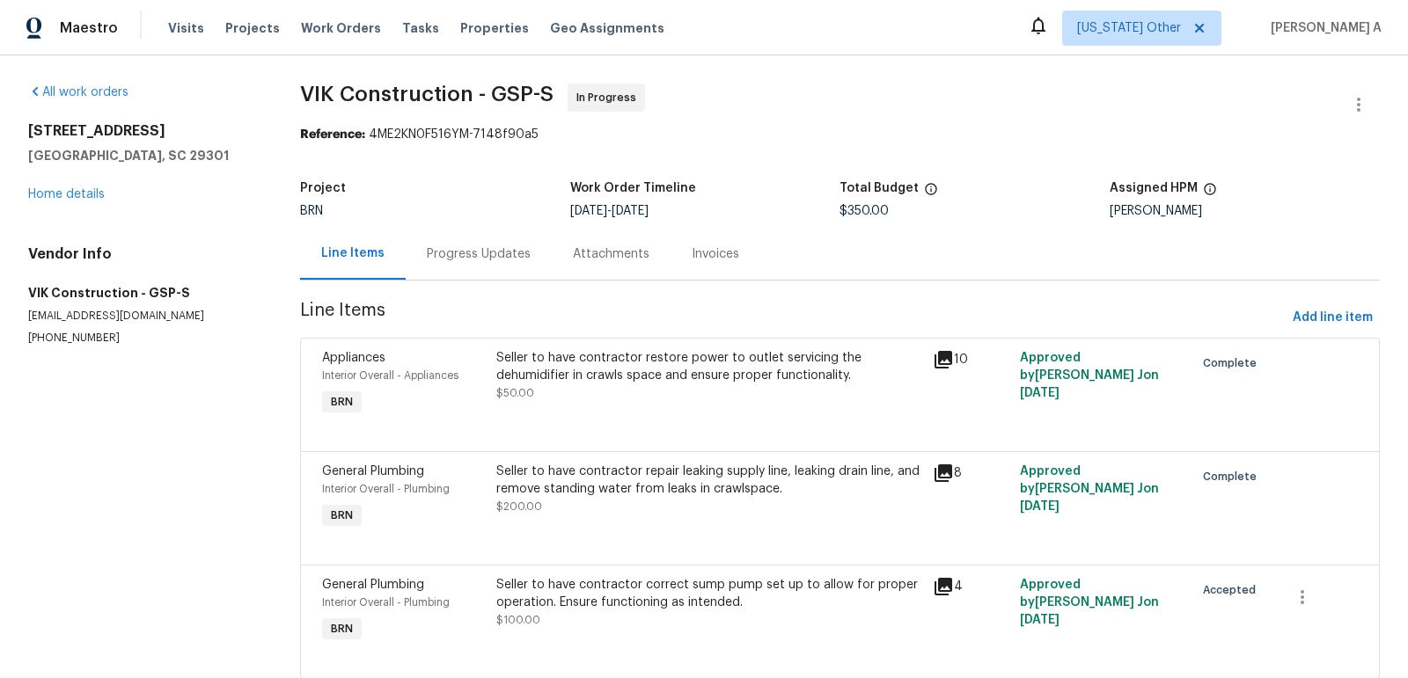
click at [462, 265] on div "Progress Updates" at bounding box center [479, 254] width 146 height 52
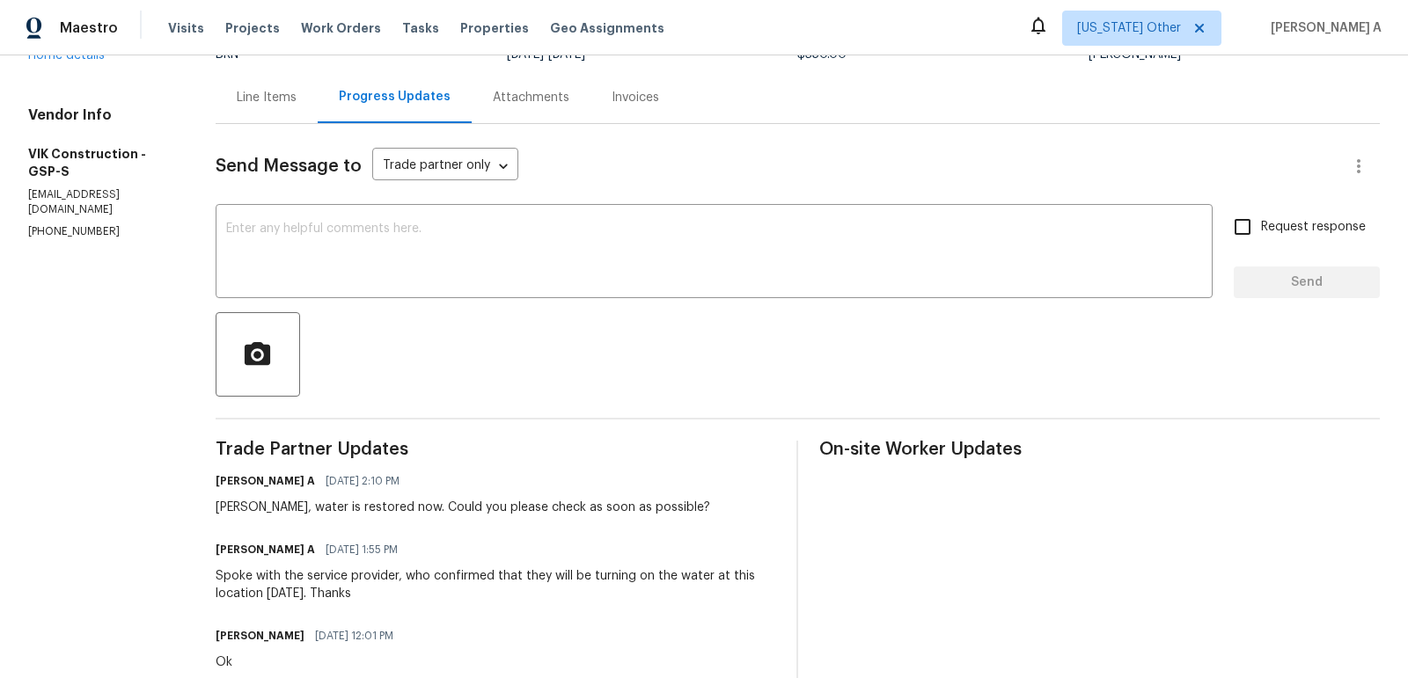
scroll to position [178, 0]
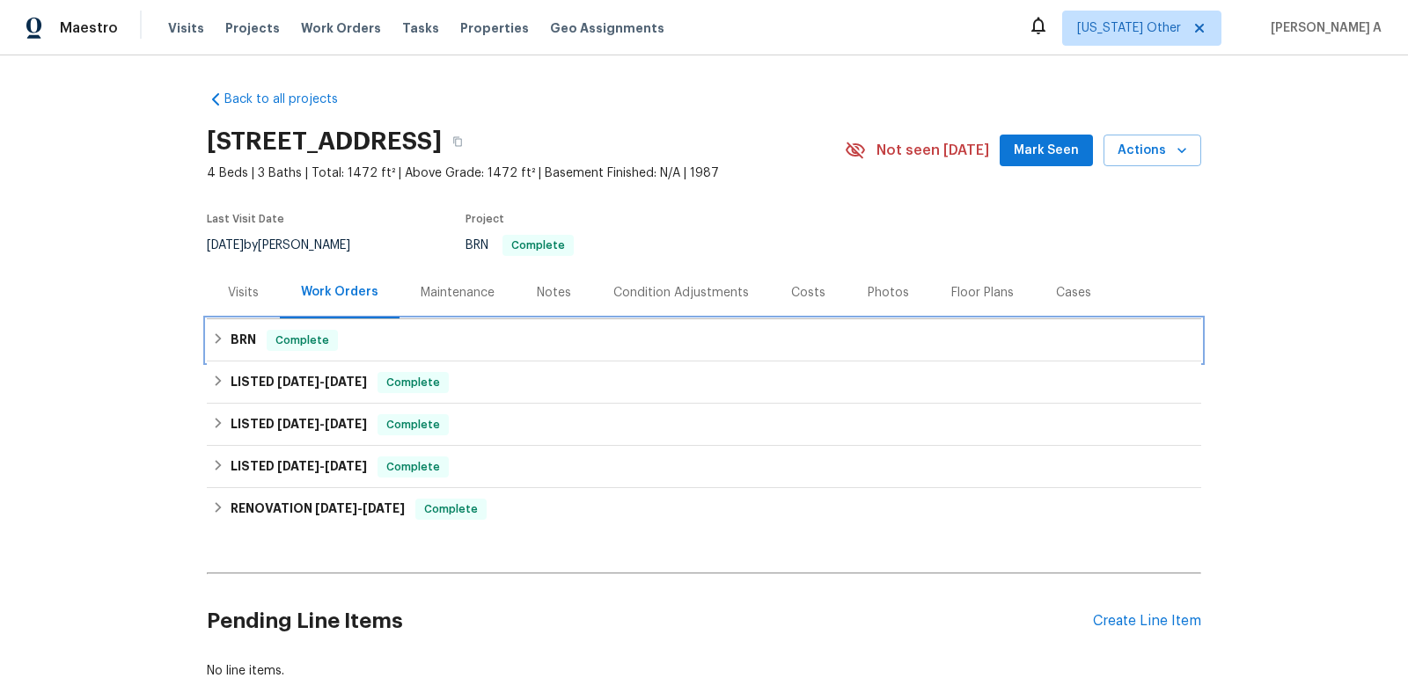
click at [304, 345] on span "Complete" at bounding box center [302, 341] width 68 height 18
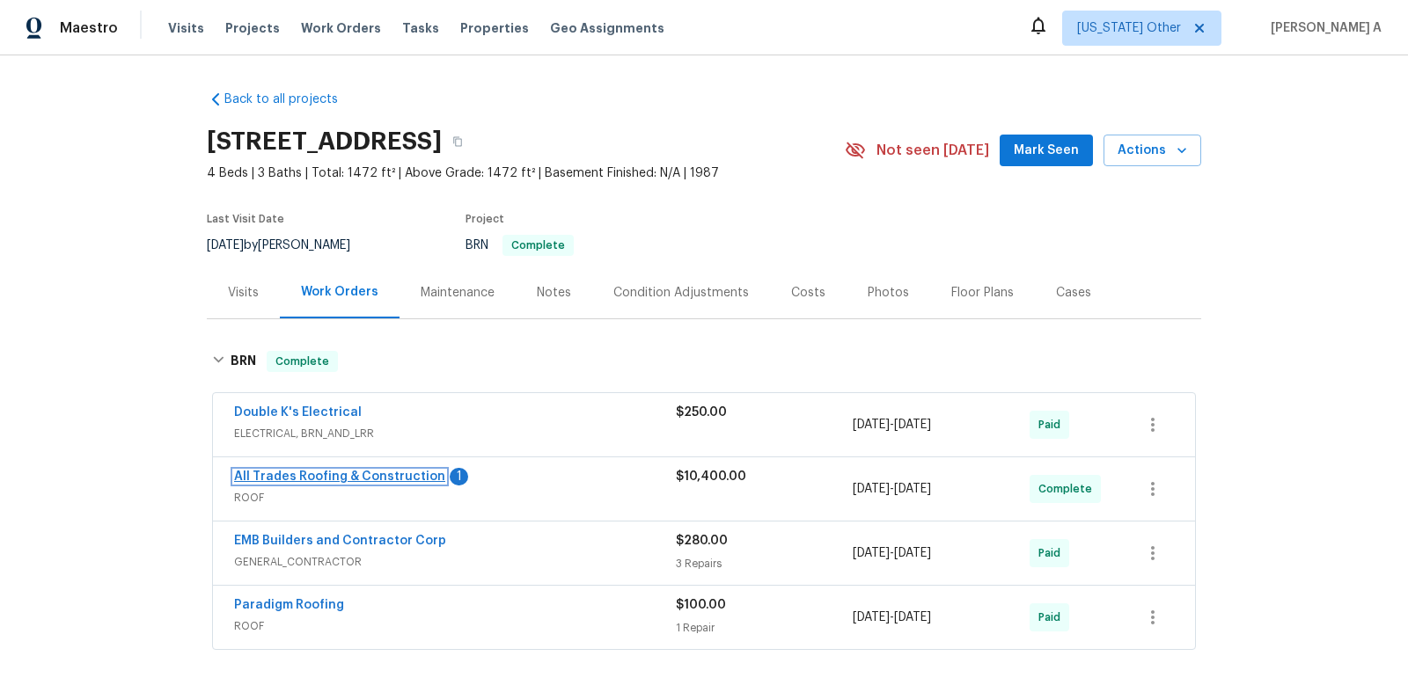
click at [330, 480] on link "All Trades Roofing & Construction" at bounding box center [339, 477] width 211 height 12
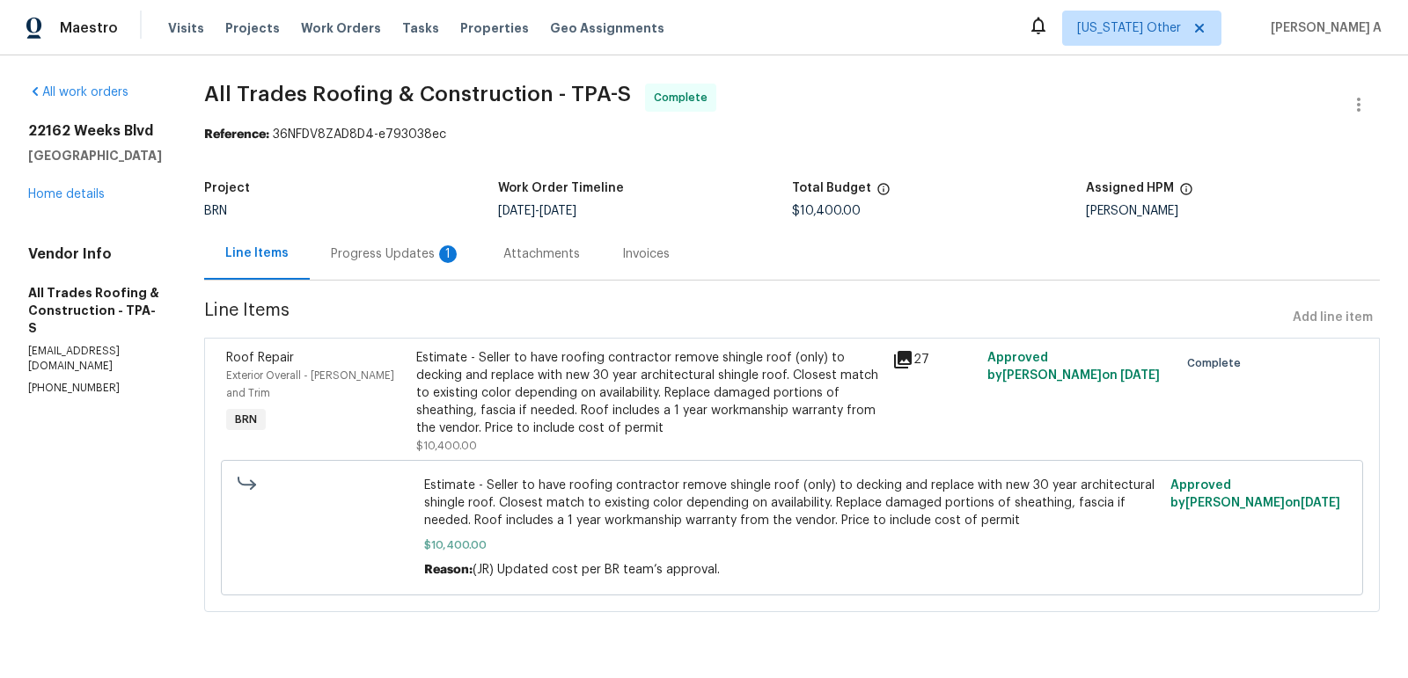
click at [514, 233] on div "Attachments" at bounding box center [541, 254] width 119 height 52
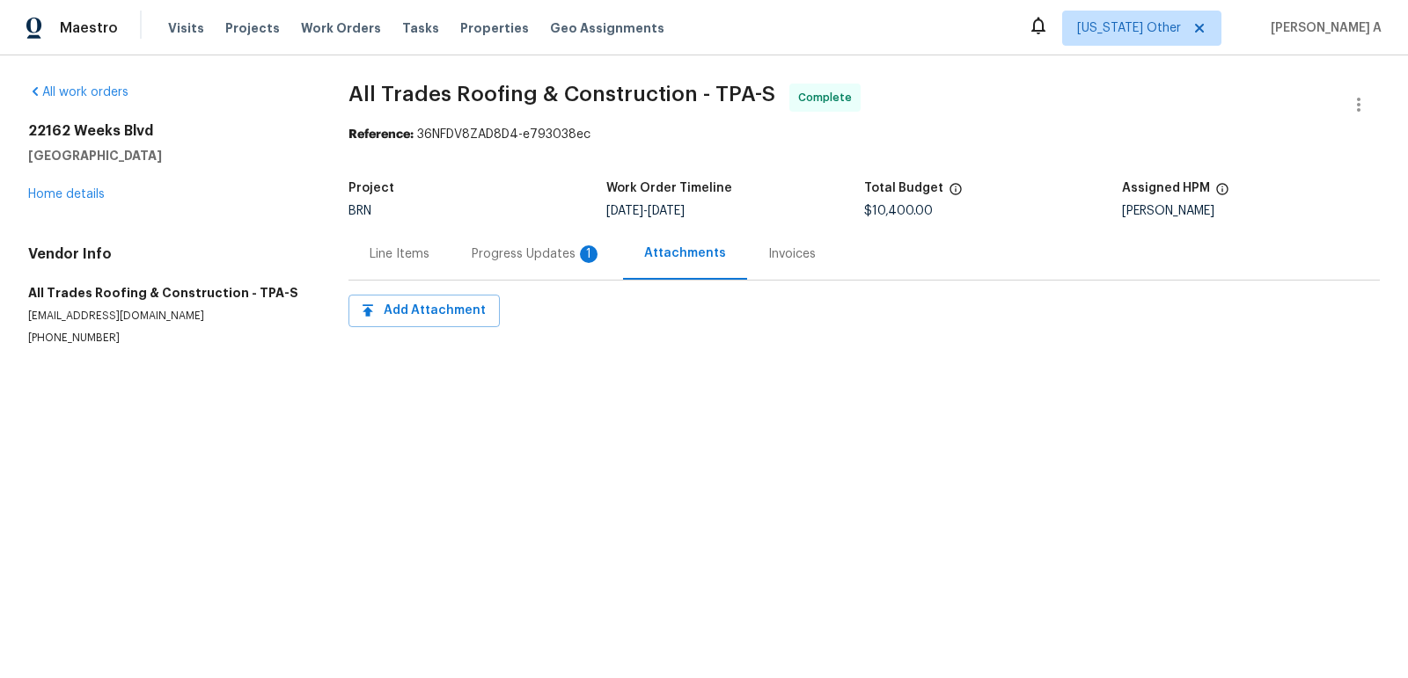
click at [520, 246] on div "Progress Updates 1" at bounding box center [537, 254] width 130 height 18
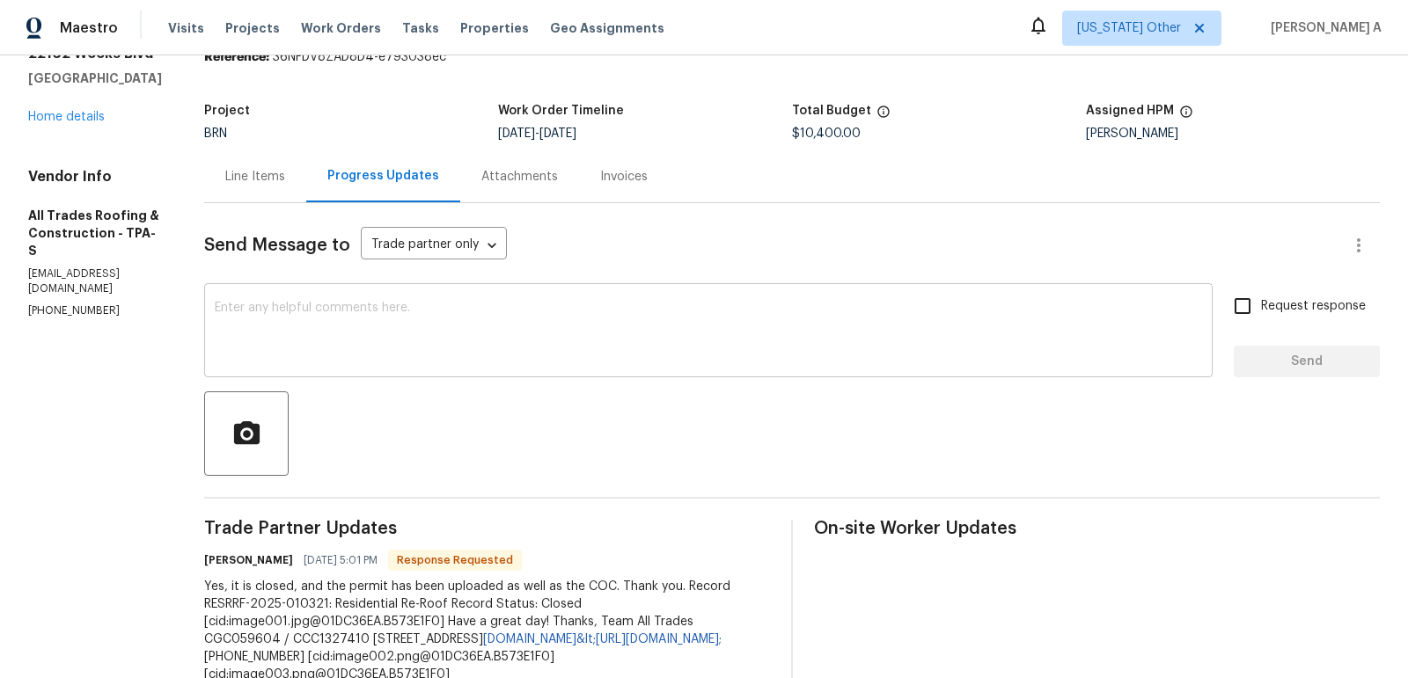
scroll to position [79, 0]
click at [574, 353] on textarea at bounding box center [708, 331] width 987 height 62
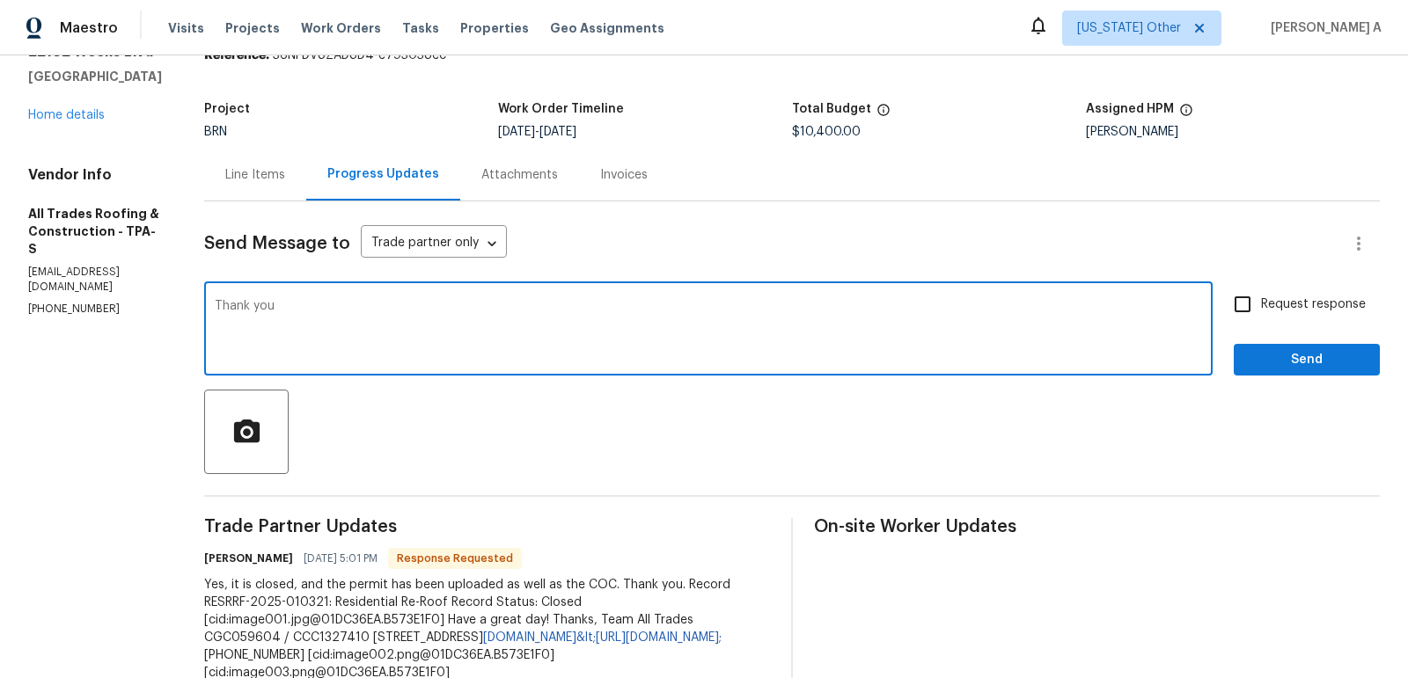
type textarea "Thank you"
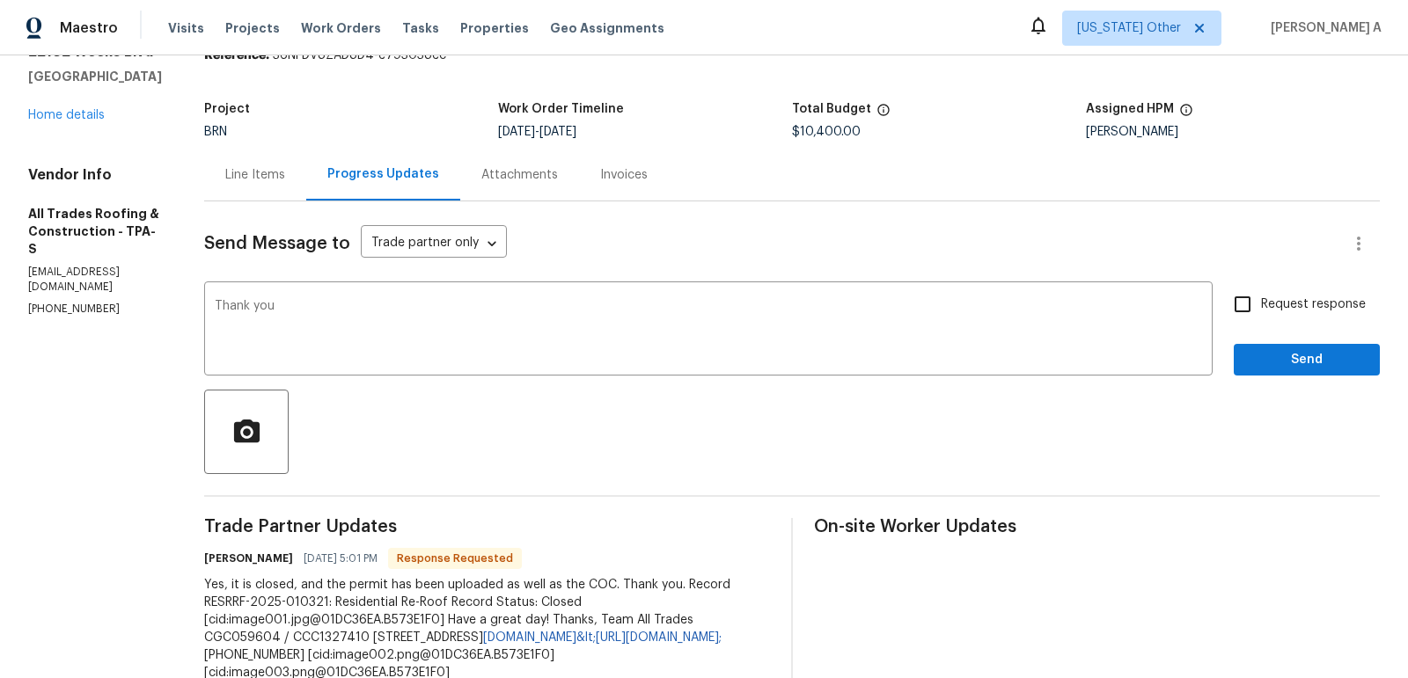
click at [1280, 316] on label "Request response" at bounding box center [1295, 304] width 142 height 37
click at [1261, 316] on input "Request response" at bounding box center [1242, 304] width 37 height 37
checkbox input "true"
click at [1318, 358] on span "Send" at bounding box center [1306, 360] width 118 height 22
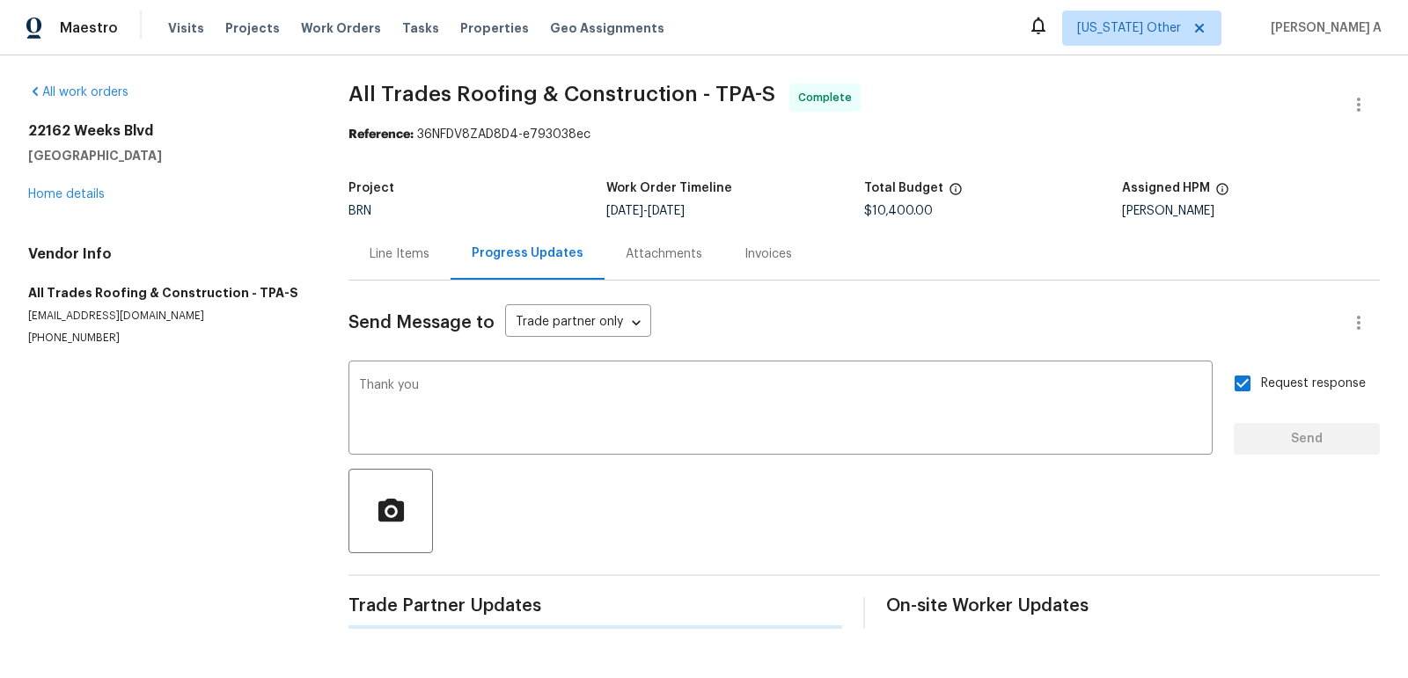
scroll to position [0, 0]
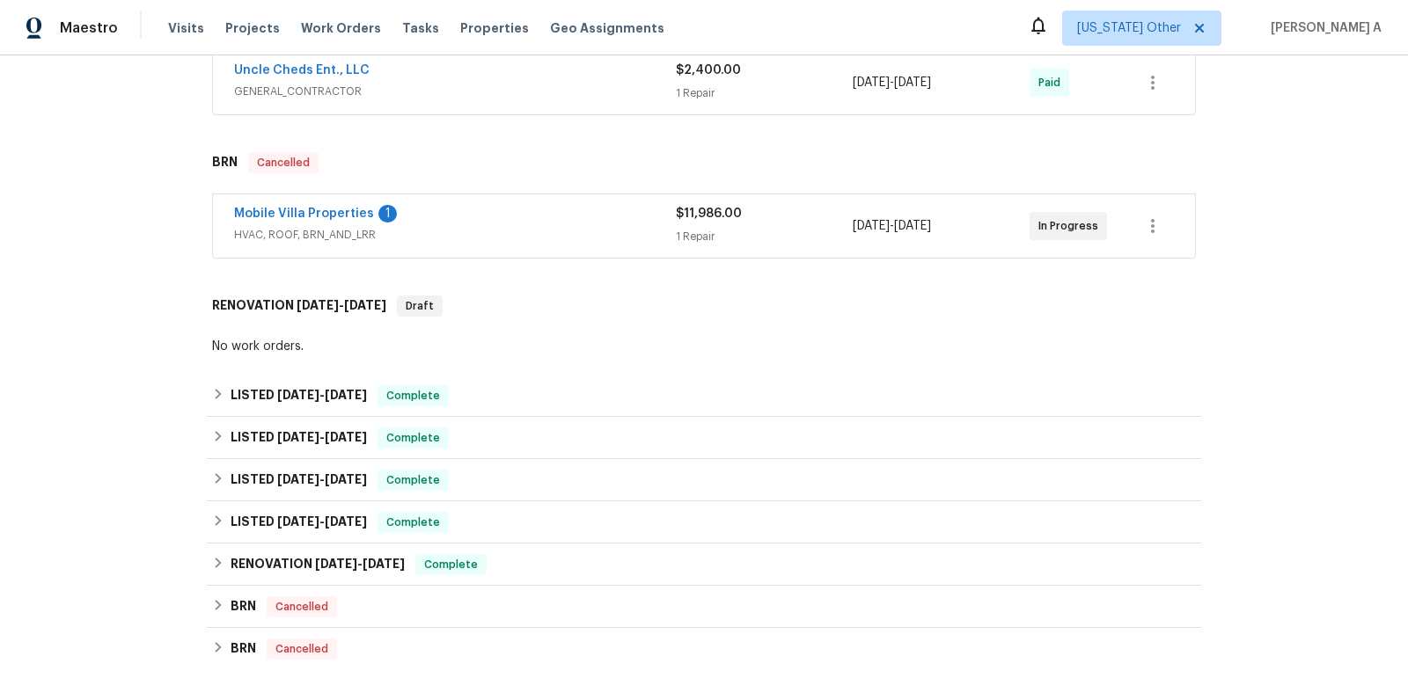
scroll to position [533, 0]
click at [307, 214] on link "Mobile Villa Properties" at bounding box center [304, 215] width 140 height 12
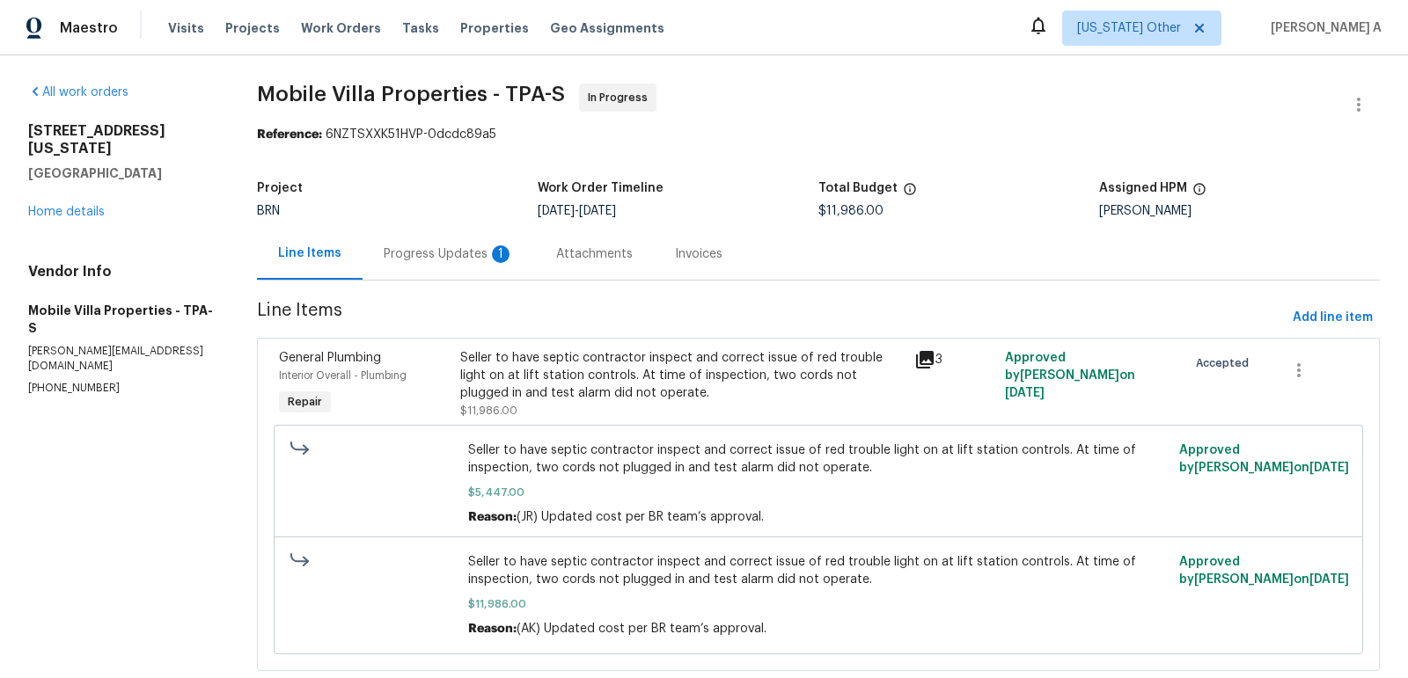
click at [454, 256] on div "Progress Updates 1" at bounding box center [449, 254] width 130 height 18
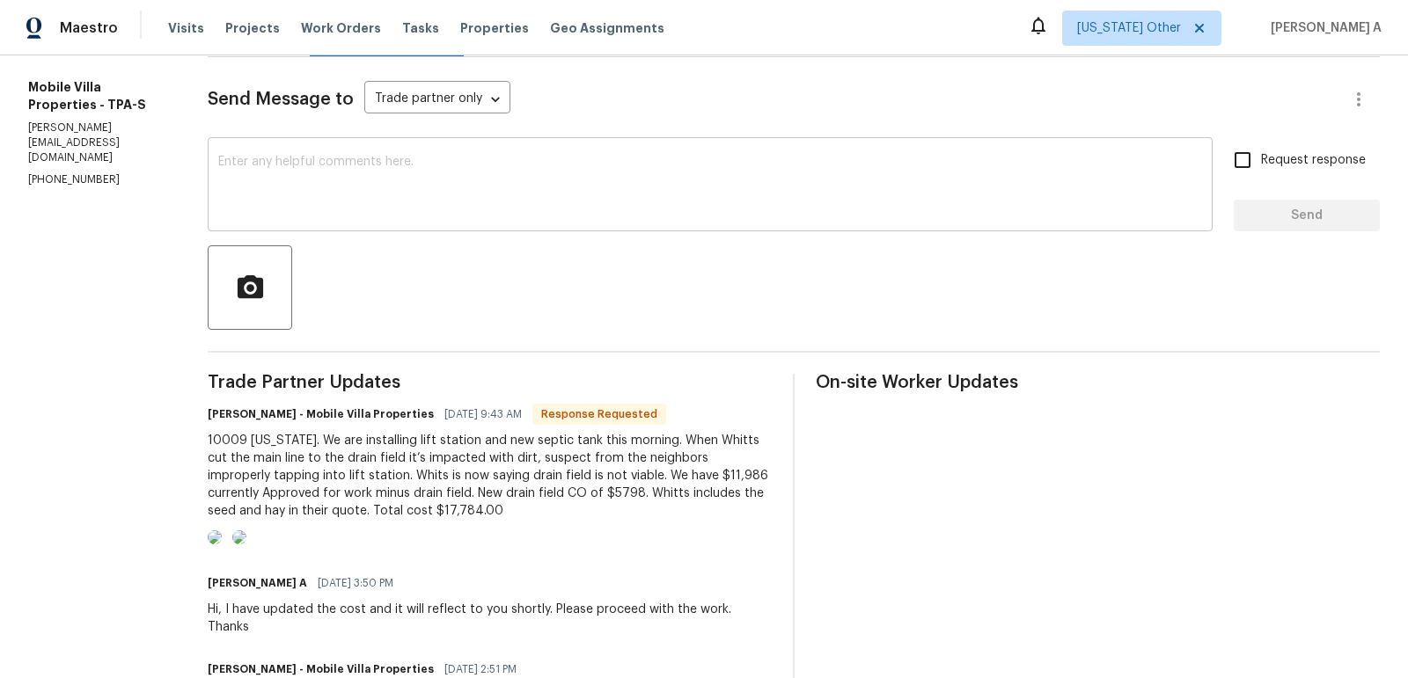
scroll to position [201, 0]
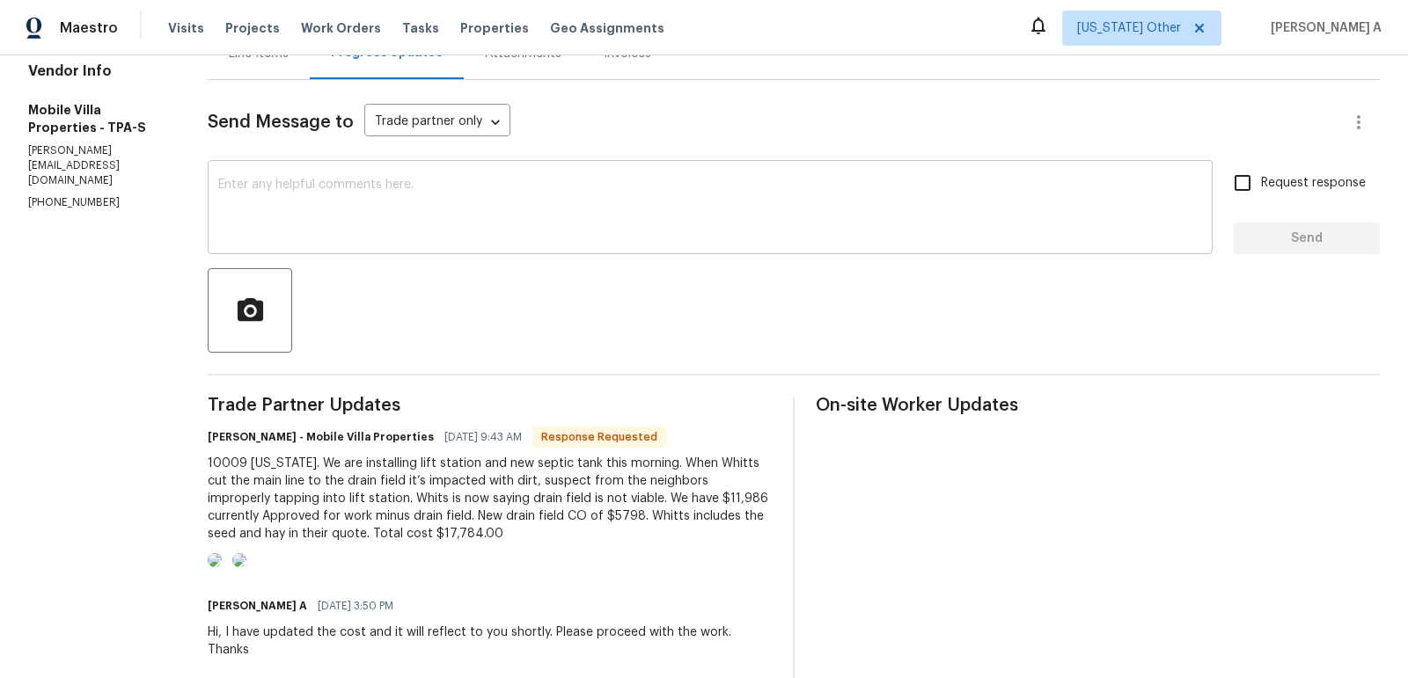
click at [310, 223] on textarea at bounding box center [710, 210] width 984 height 62
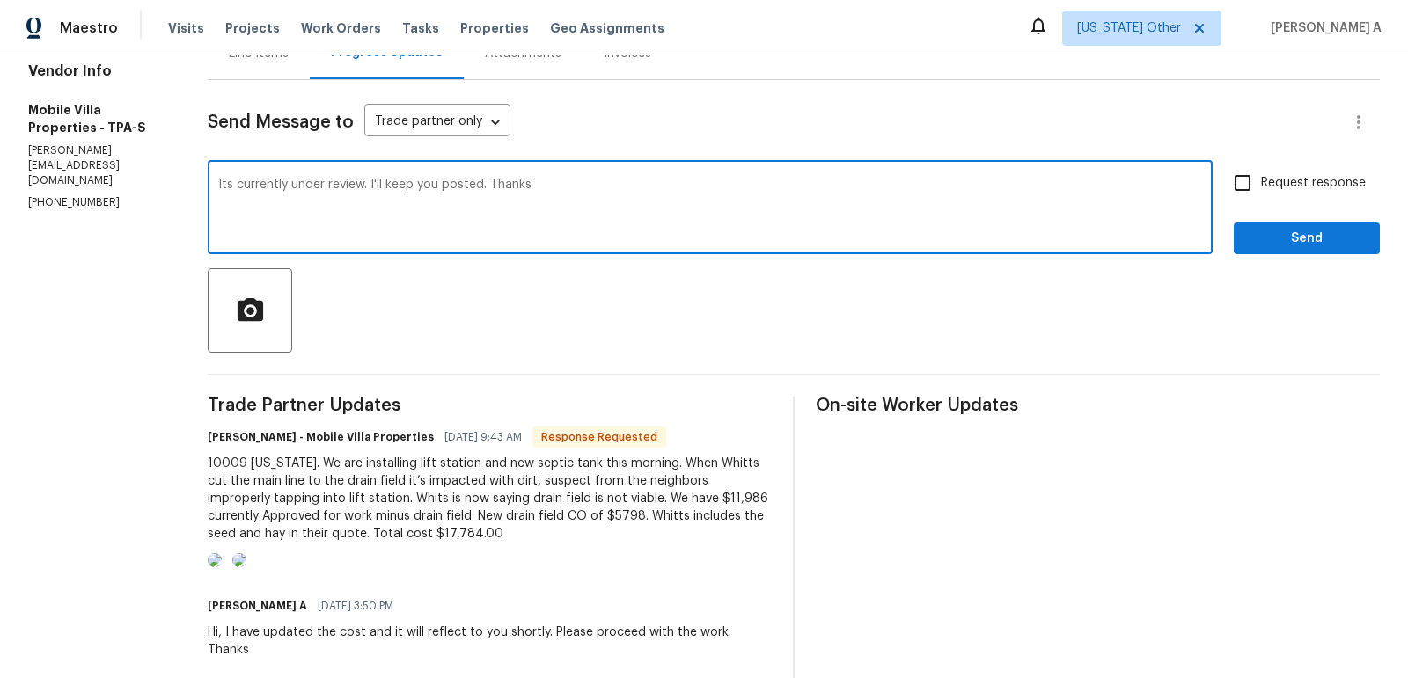
click at [0, 0] on span "Replace with" at bounding box center [0, 0] width 0 height 0
type textarea "It's currently under review. I'll keep you posted. Thanks"
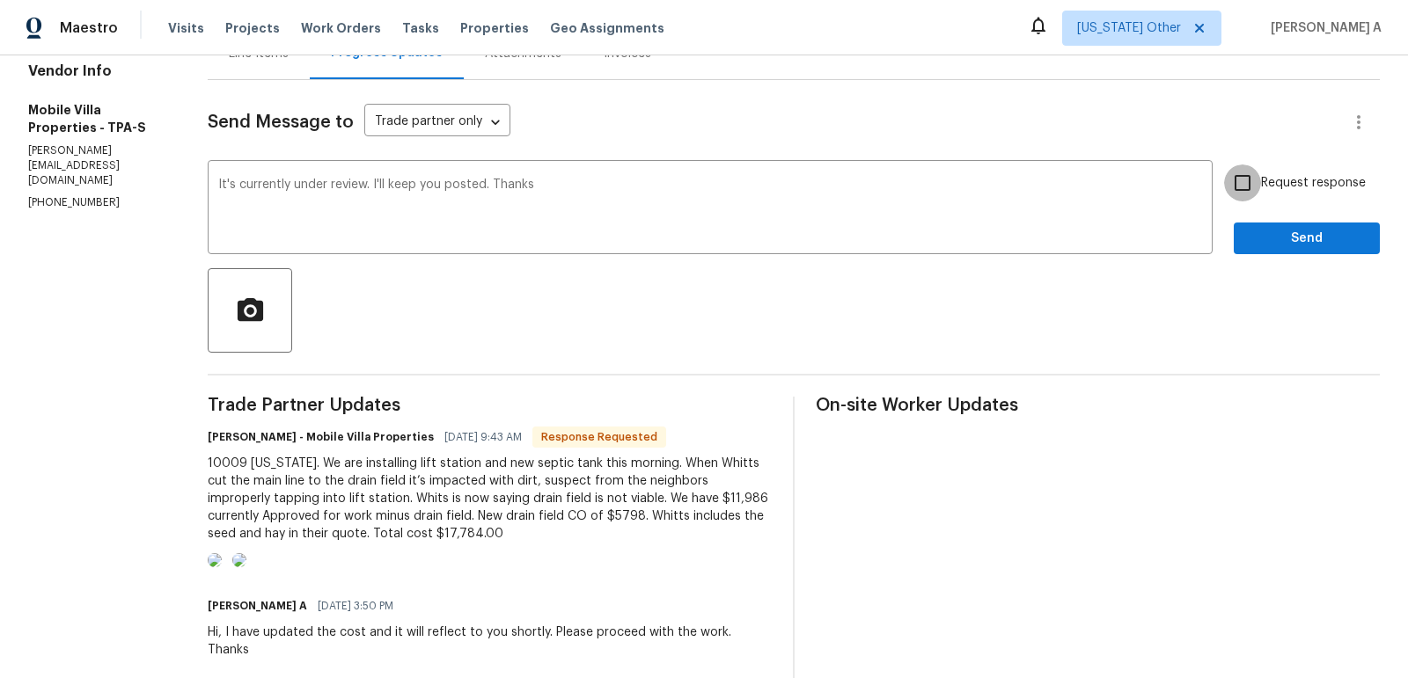
click at [1248, 180] on input "Request response" at bounding box center [1242, 183] width 37 height 37
checkbox input "true"
click at [1308, 252] on button "Send" at bounding box center [1306, 239] width 146 height 33
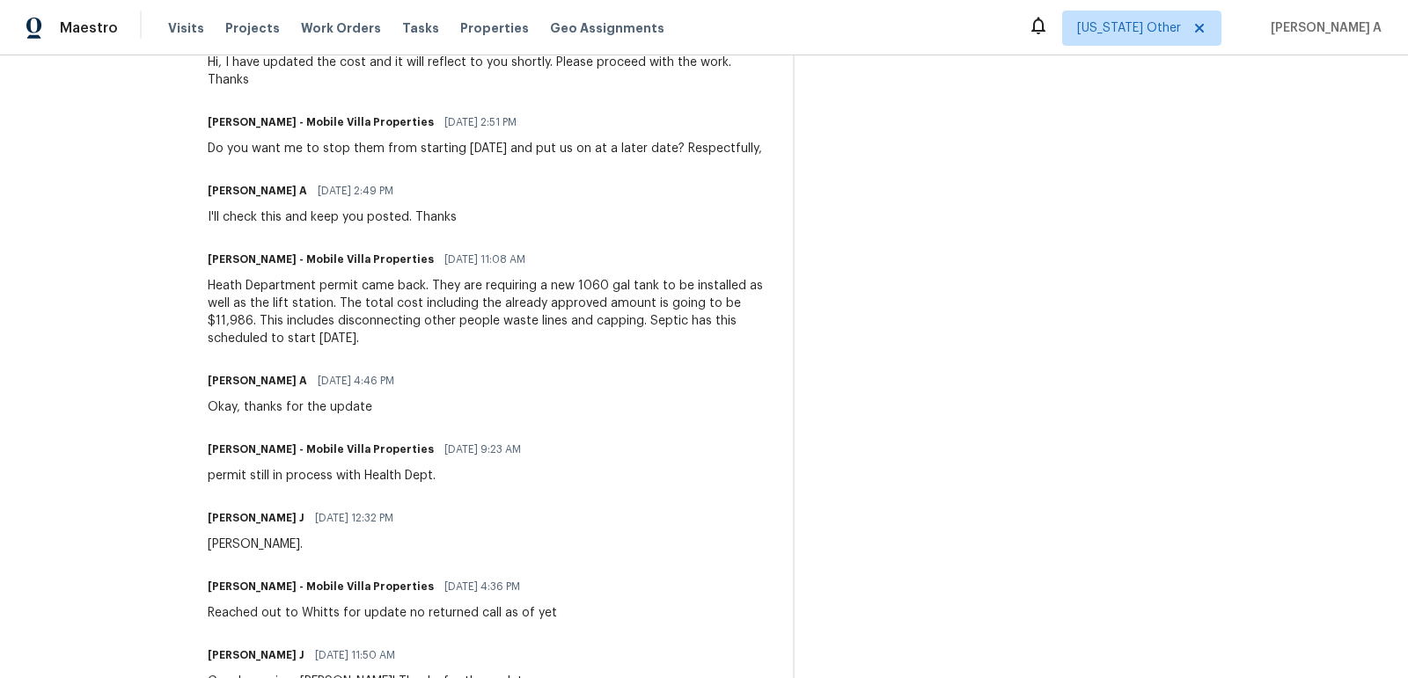
scroll to position [867, 0]
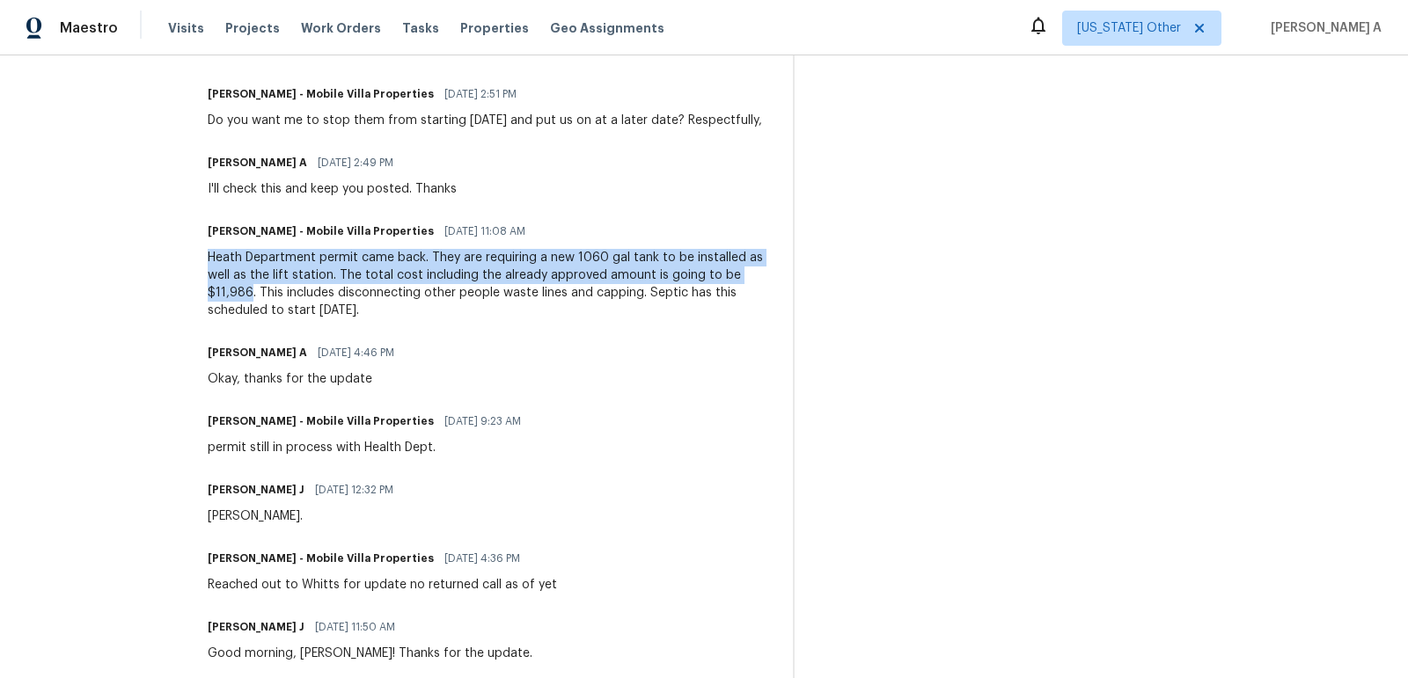
copy div "Heath Department permit came back. They are requiring a new 1060 gal tank to be…"
drag, startPoint x: 165, startPoint y: 320, endPoint x: 710, endPoint y: 332, distance: 545.6
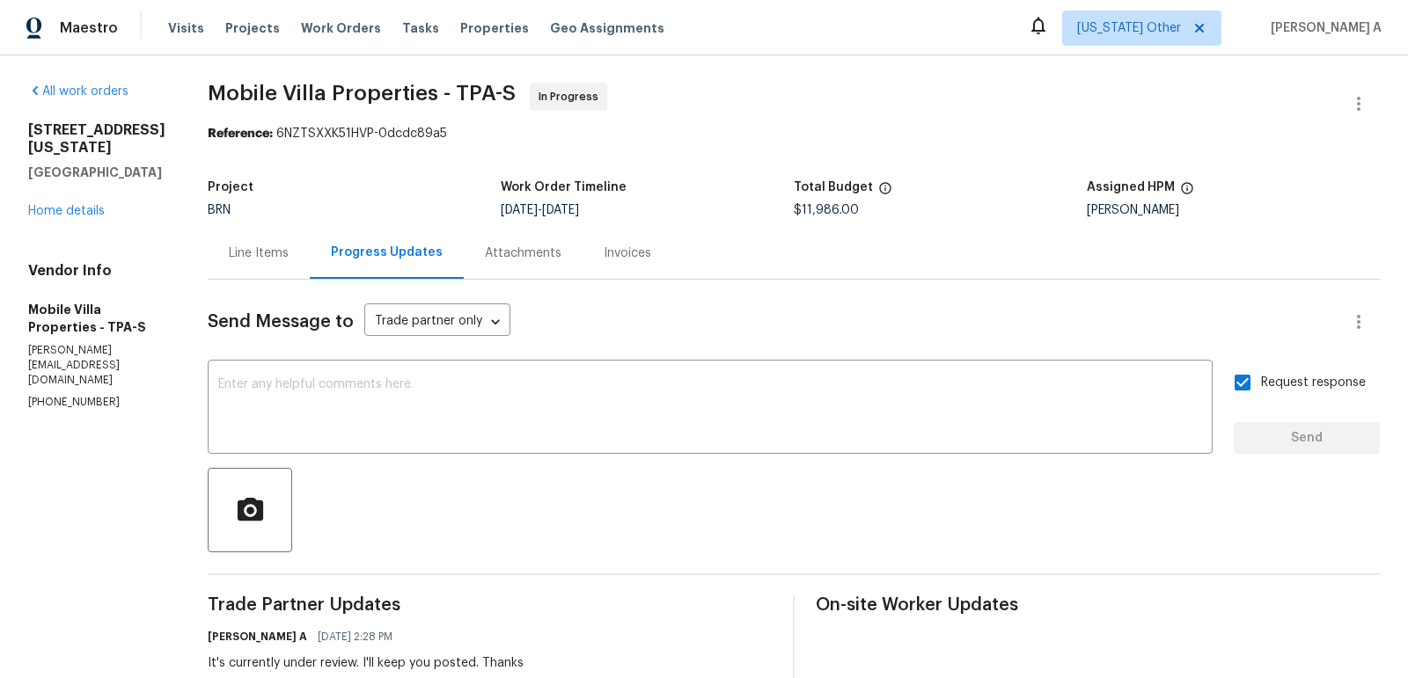
scroll to position [0, 0]
drag, startPoint x: 171, startPoint y: 94, endPoint x: 402, endPoint y: 96, distance: 231.4
click at [402, 96] on span "Mobile Villa Properties - TPA-S" at bounding box center [362, 94] width 308 height 21
copy span "Mobile Villa Properties"
click at [229, 246] on div "Line Items" at bounding box center [259, 254] width 60 height 18
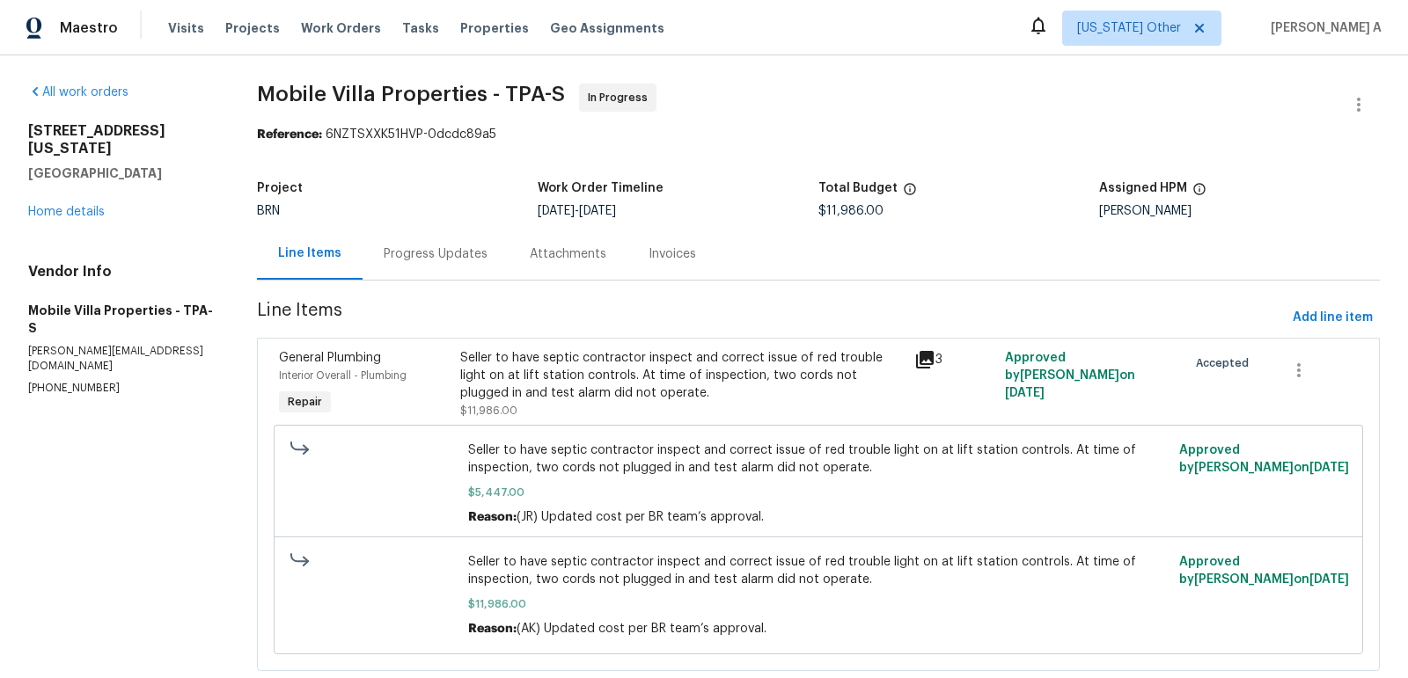
click at [627, 414] on div "Seller to have septic contractor inspect and correct issue of red trouble light…" at bounding box center [681, 384] width 443 height 70
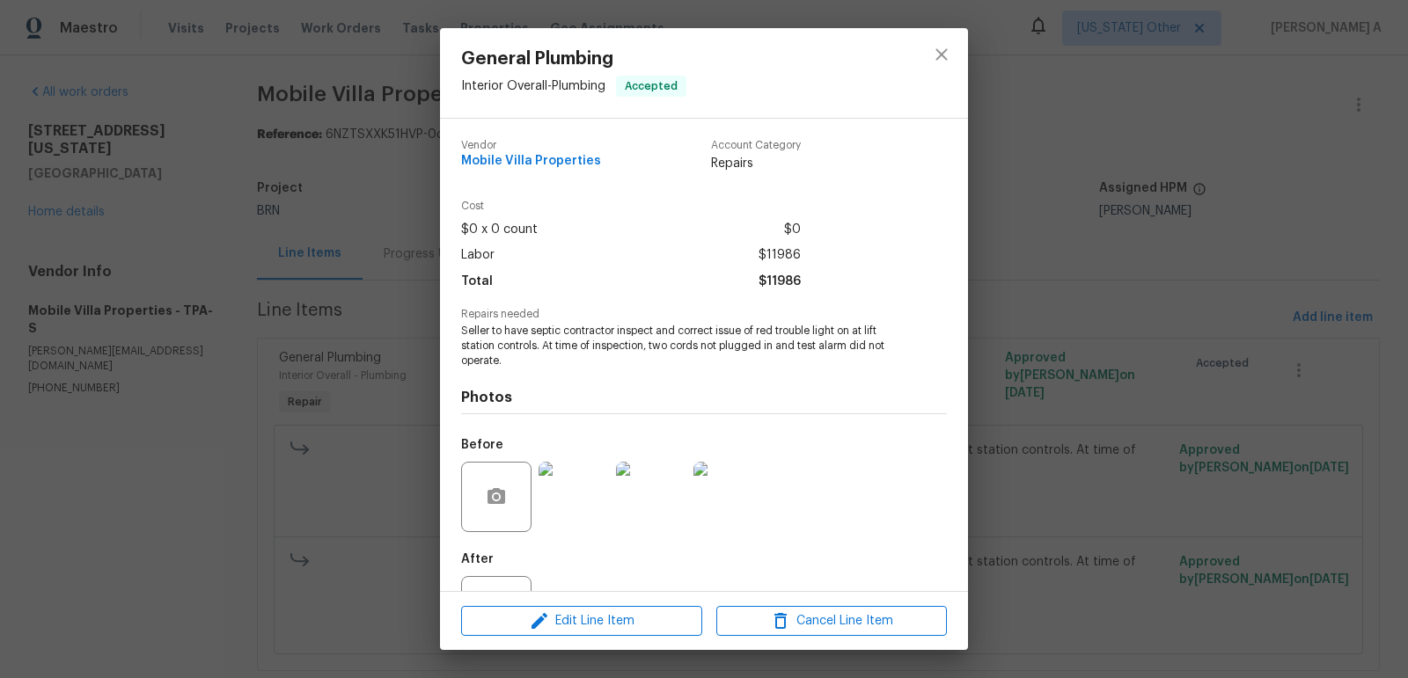
click at [583, 352] on span "Seller to have septic contractor inspect and correct issue of red trouble light…" at bounding box center [679, 346] width 437 height 44
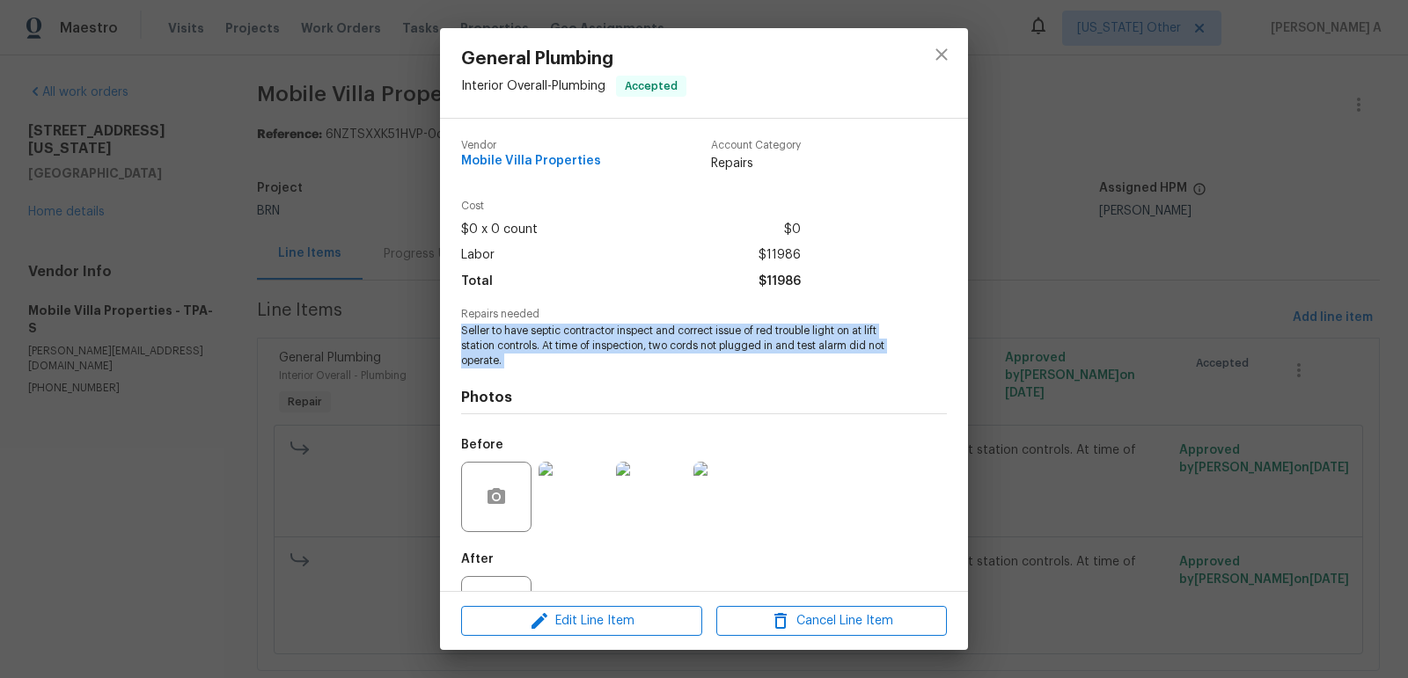
click at [583, 352] on span "Seller to have septic contractor inspect and correct issue of red trouble light…" at bounding box center [679, 346] width 437 height 44
copy span "Seller to have septic contractor inspect and correct issue of red trouble light…"
click at [944, 62] on icon "close" at bounding box center [941, 54] width 21 height 21
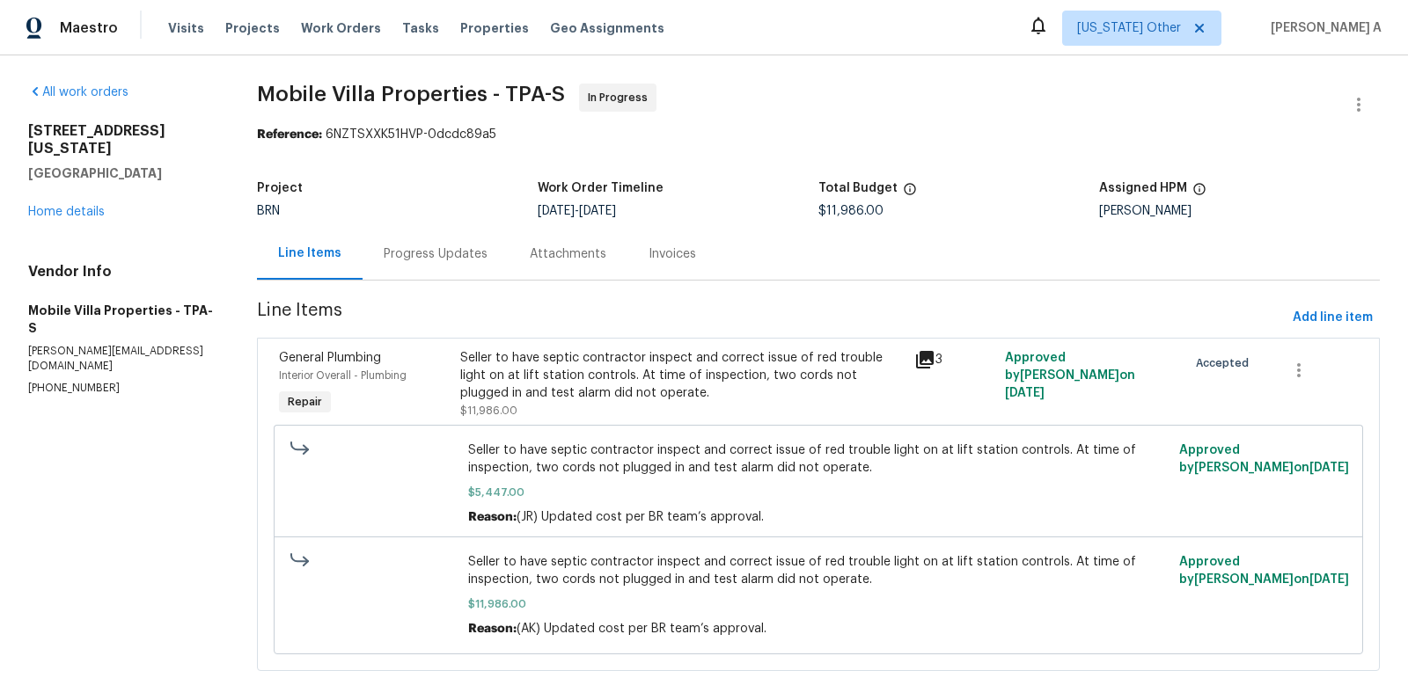
click at [412, 274] on div "Progress Updates" at bounding box center [435, 254] width 146 height 52
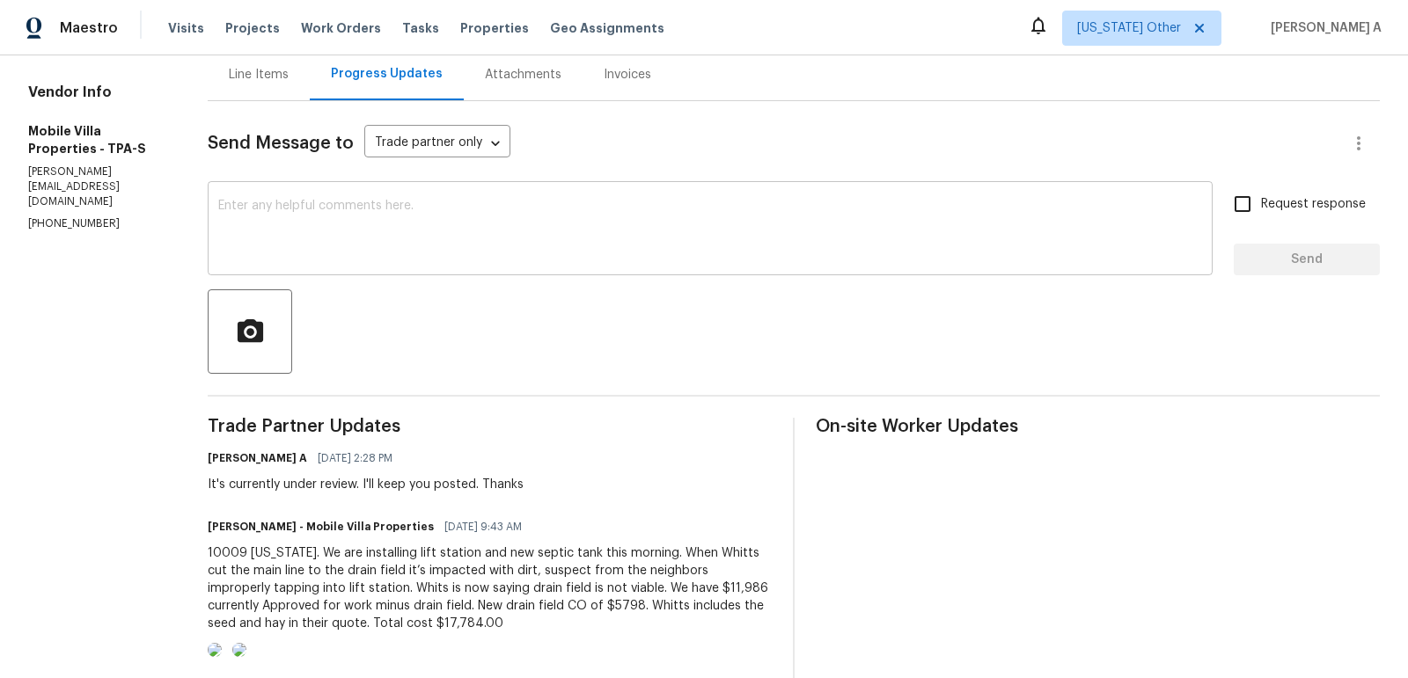
scroll to position [259, 0]
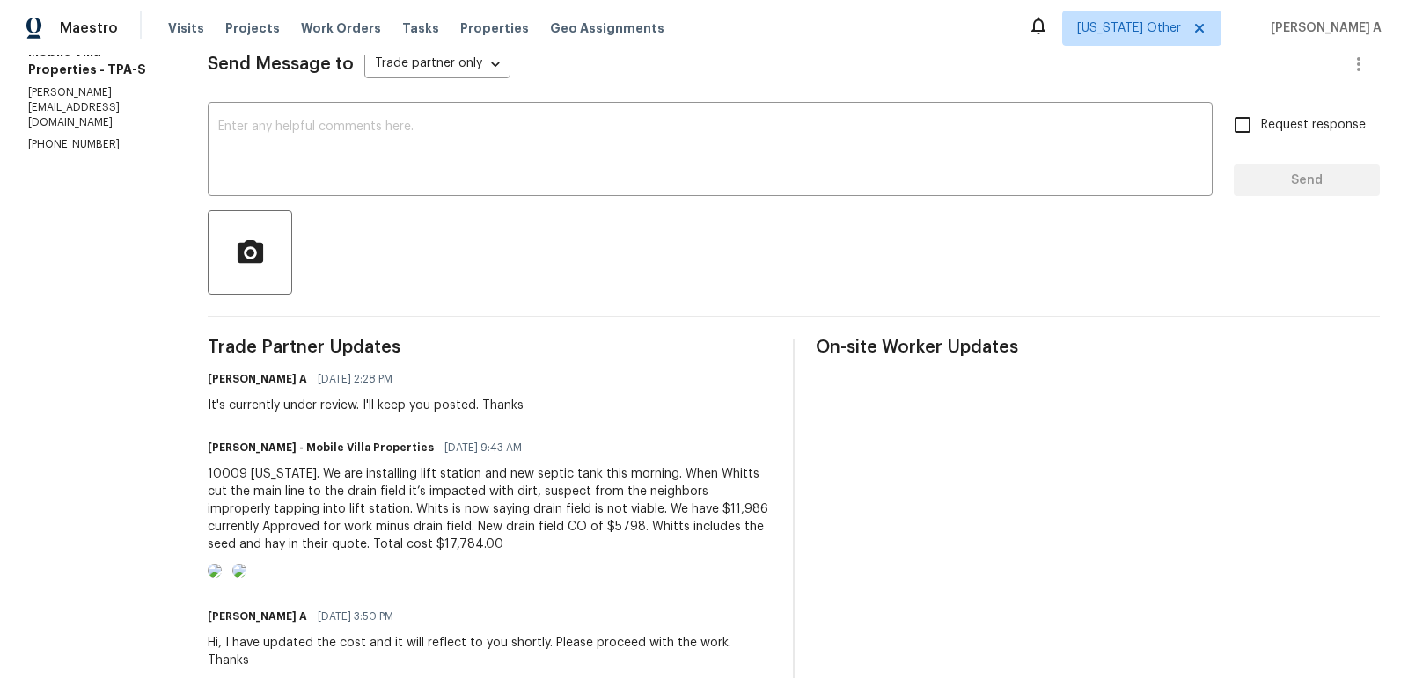
copy div "10009 Connecticut. We are installing lift station and new septic tank this morn…"
drag, startPoint x: 160, startPoint y: 472, endPoint x: 385, endPoint y: 538, distance: 234.9
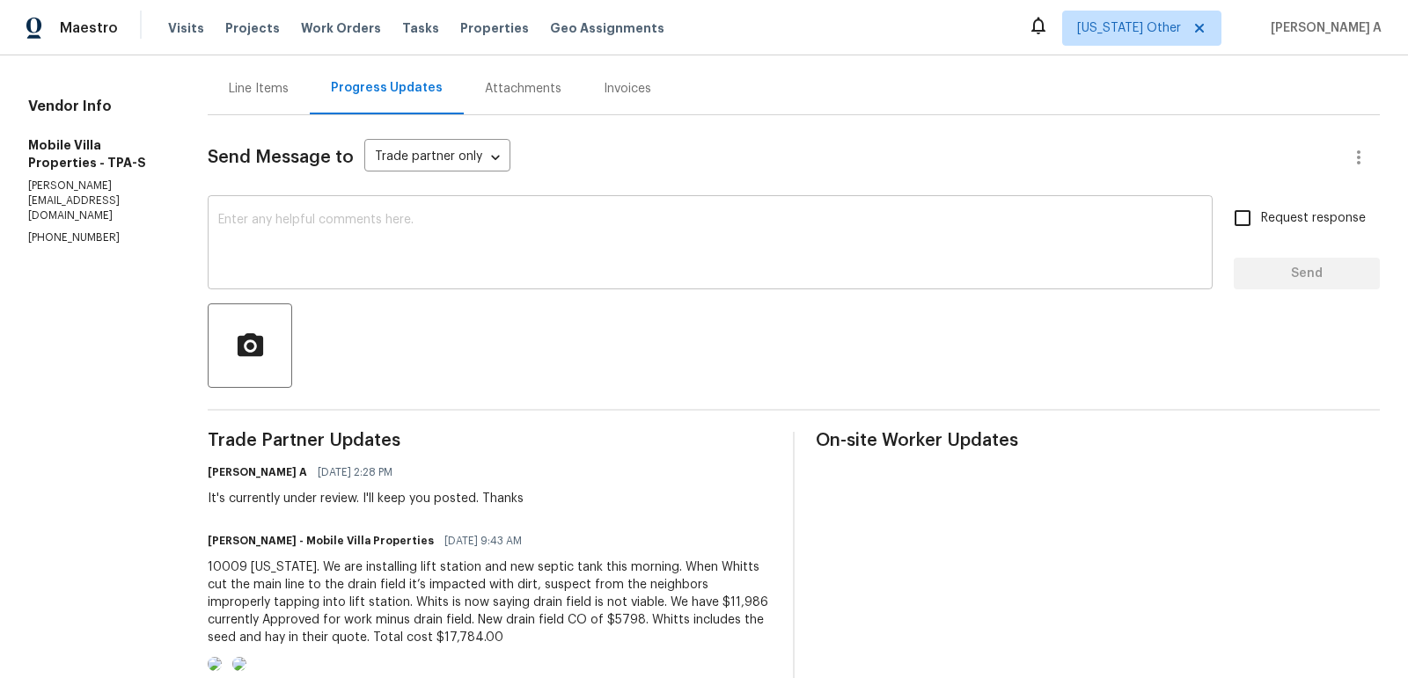
scroll to position [0, 0]
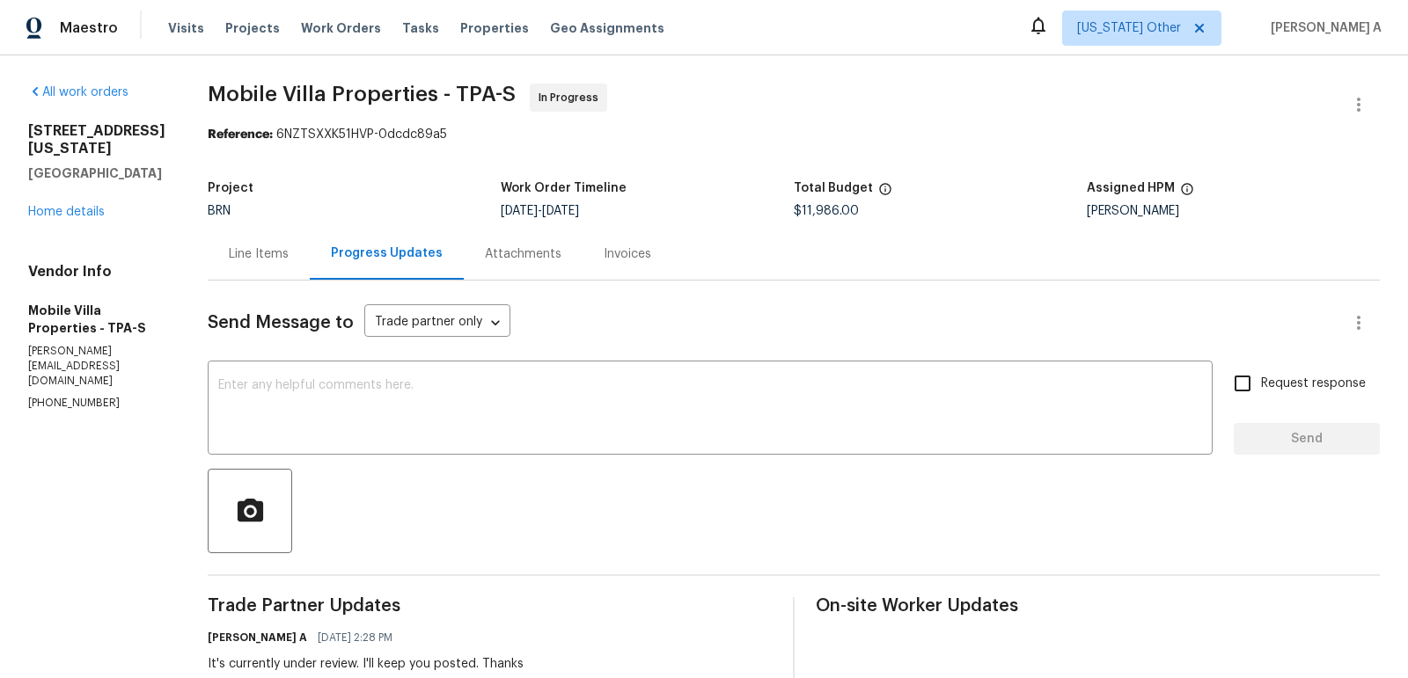
click at [804, 215] on span "$11,986.00" at bounding box center [826, 211] width 65 height 12
copy span "$11,986.00"
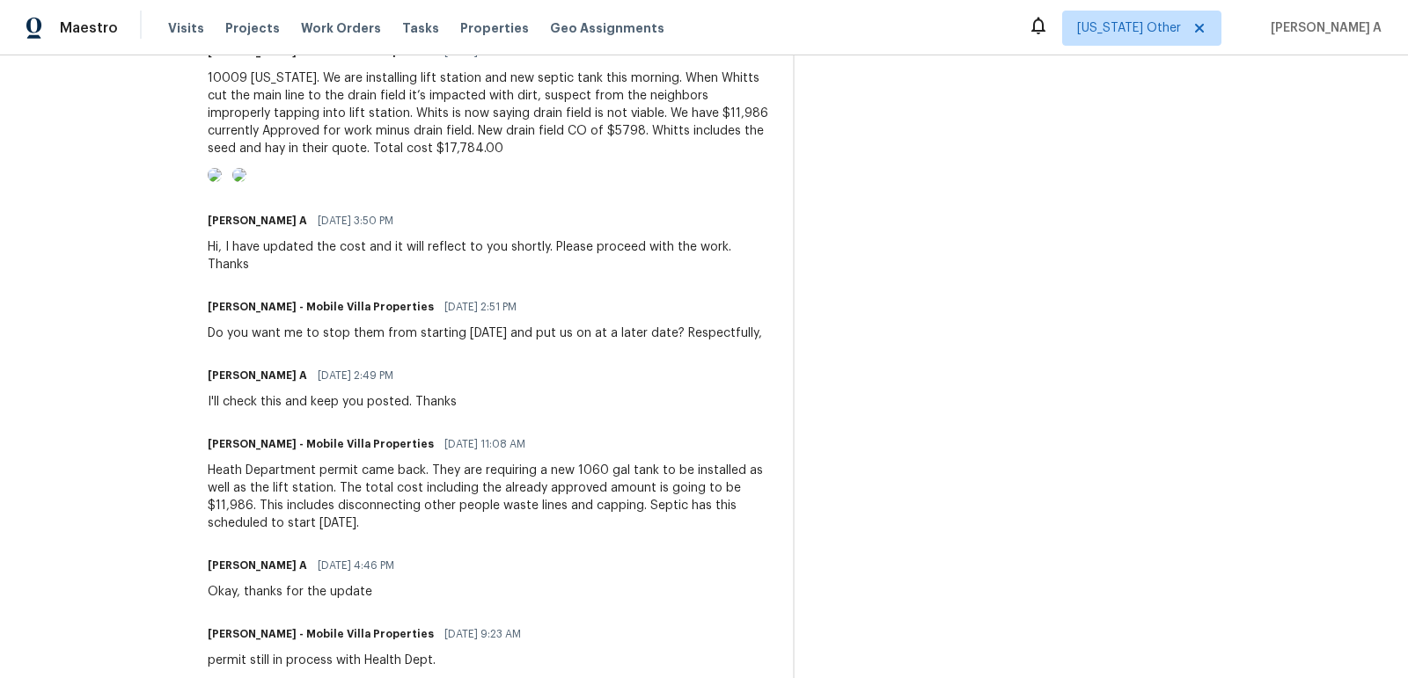
scroll to position [673, 0]
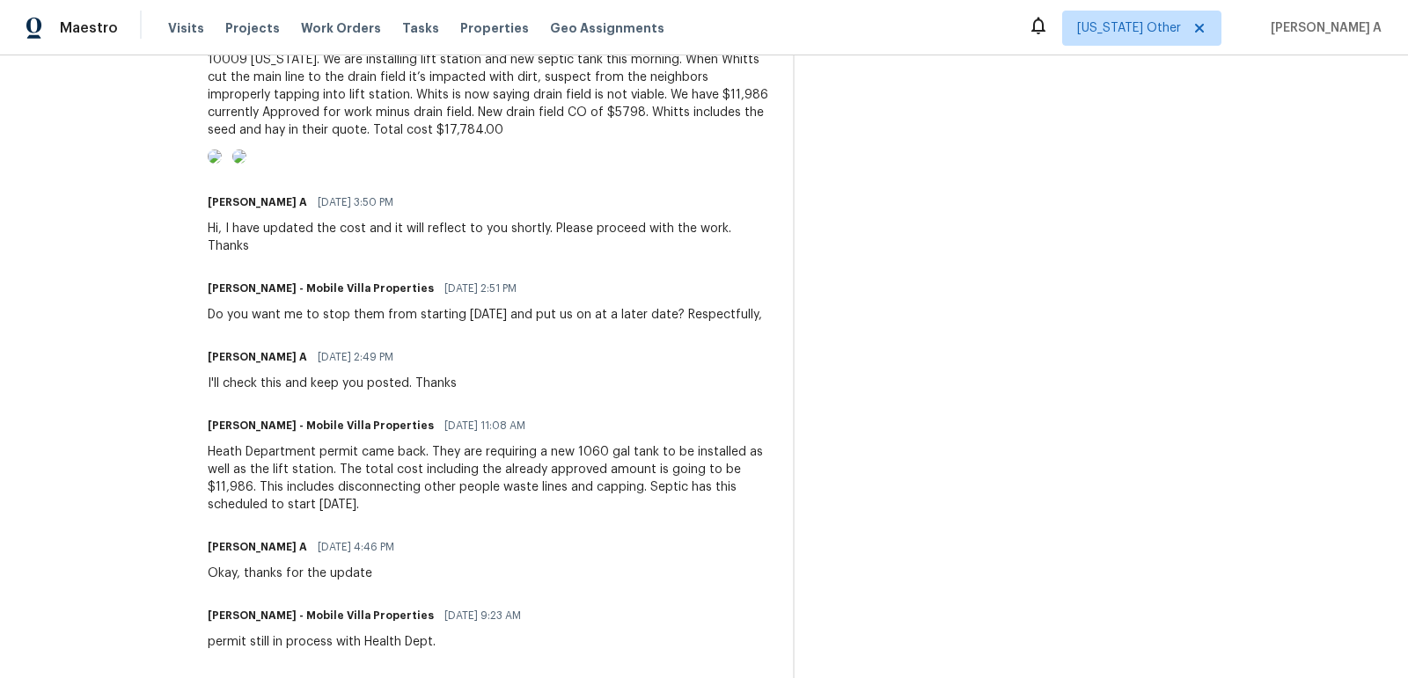
click at [222, 164] on img at bounding box center [215, 157] width 14 height 14
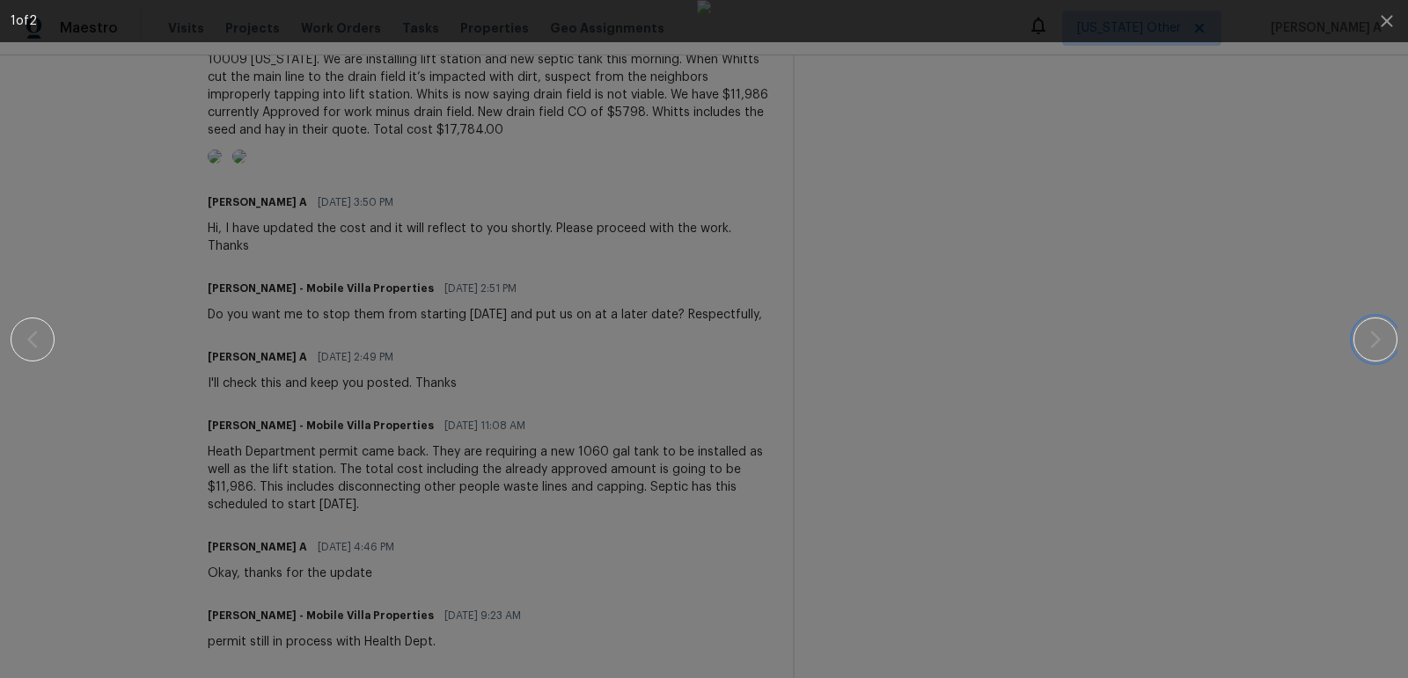
click at [1373, 343] on icon "button" at bounding box center [1375, 340] width 11 height 18
click at [1379, 345] on icon "button" at bounding box center [1374, 339] width 21 height 21
click at [1390, 18] on icon "button" at bounding box center [1386, 21] width 21 height 21
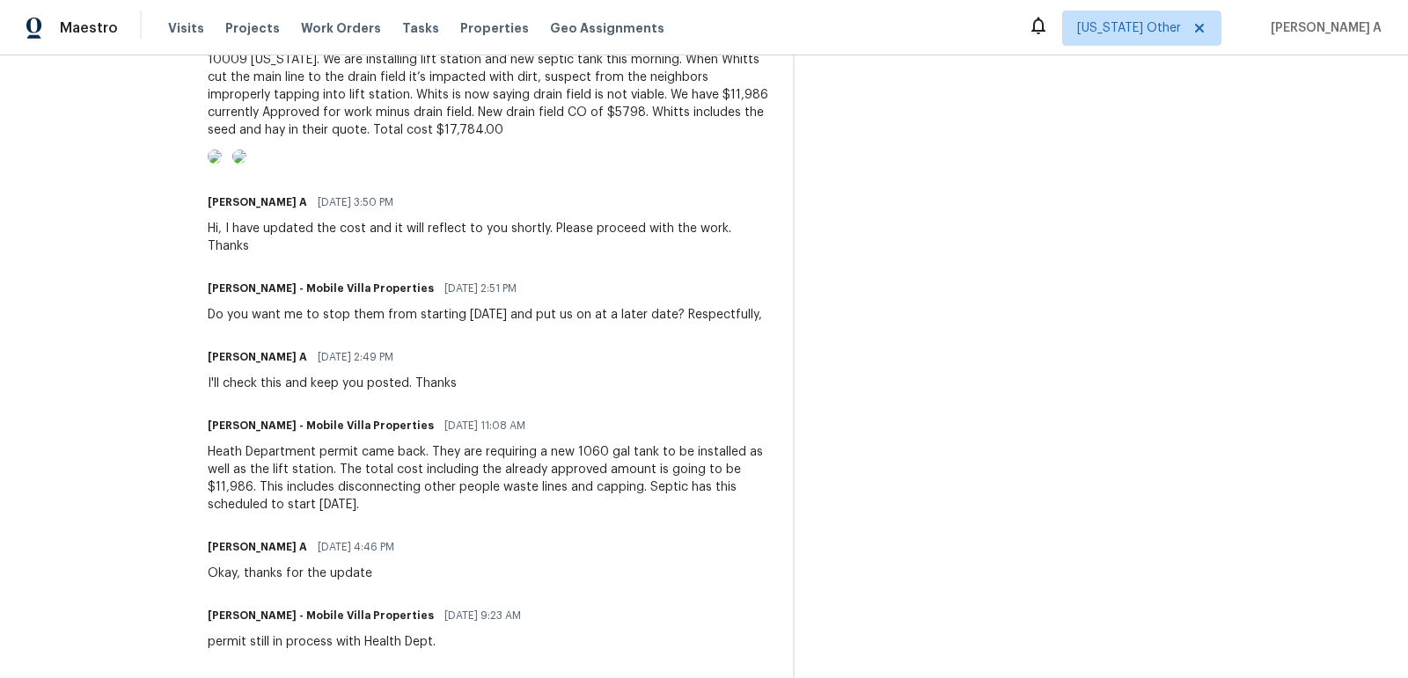
scroll to position [0, 0]
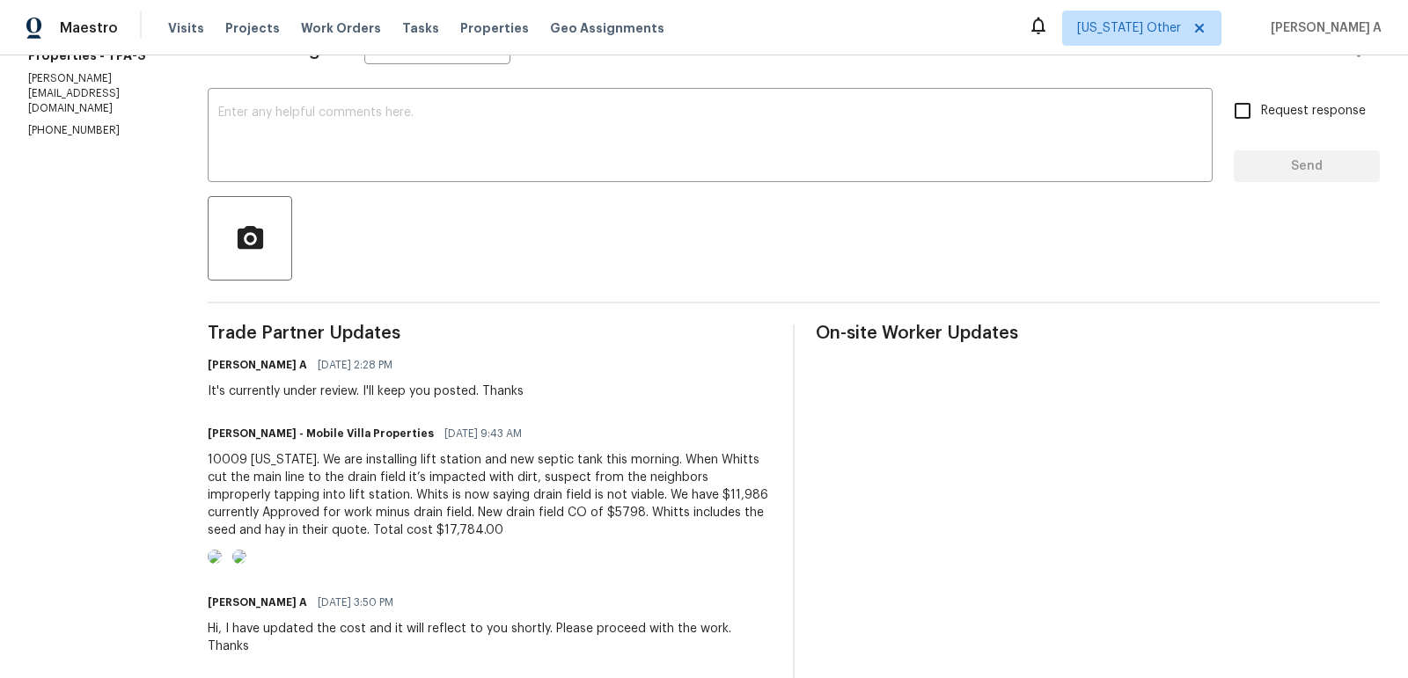
scroll to position [289, 0]
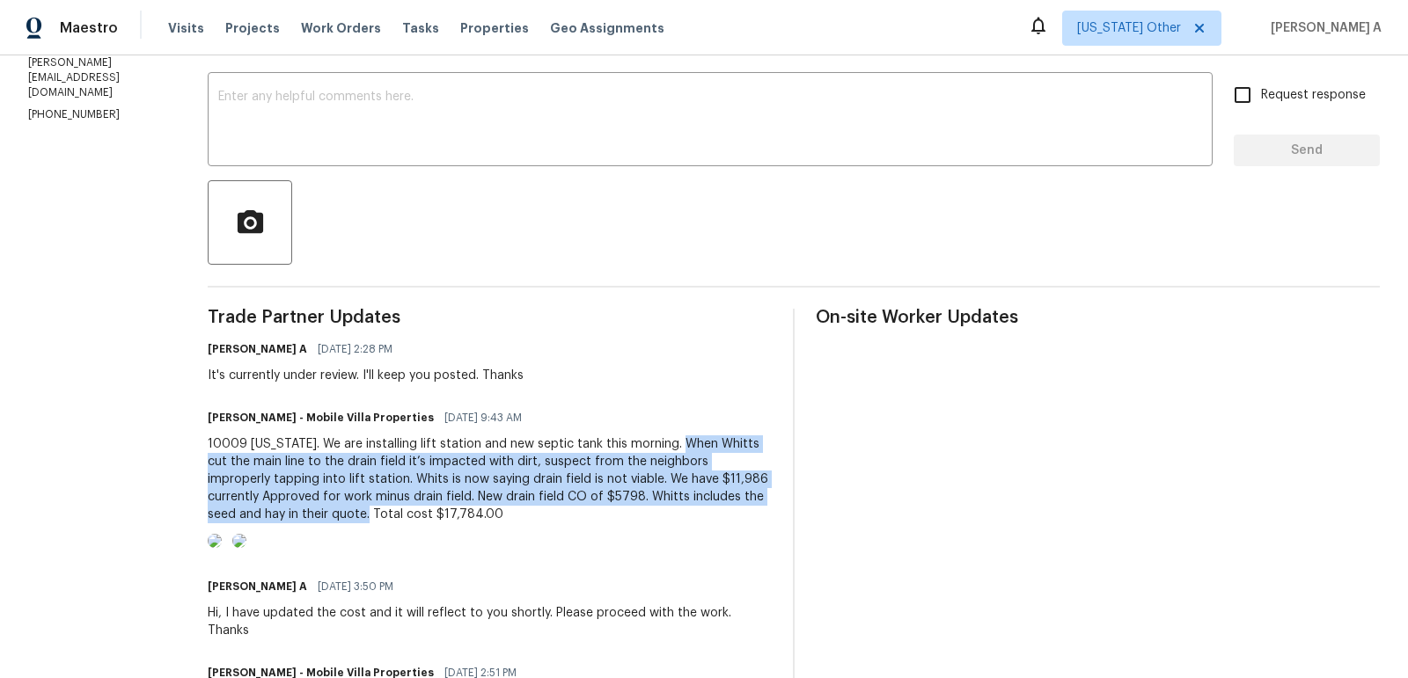
drag, startPoint x: 644, startPoint y: 441, endPoint x: 743, endPoint y: 494, distance: 112.6
click at [743, 494] on div "10009 [US_STATE]. We are installing lift station and new septic tank this morni…" at bounding box center [490, 479] width 564 height 88
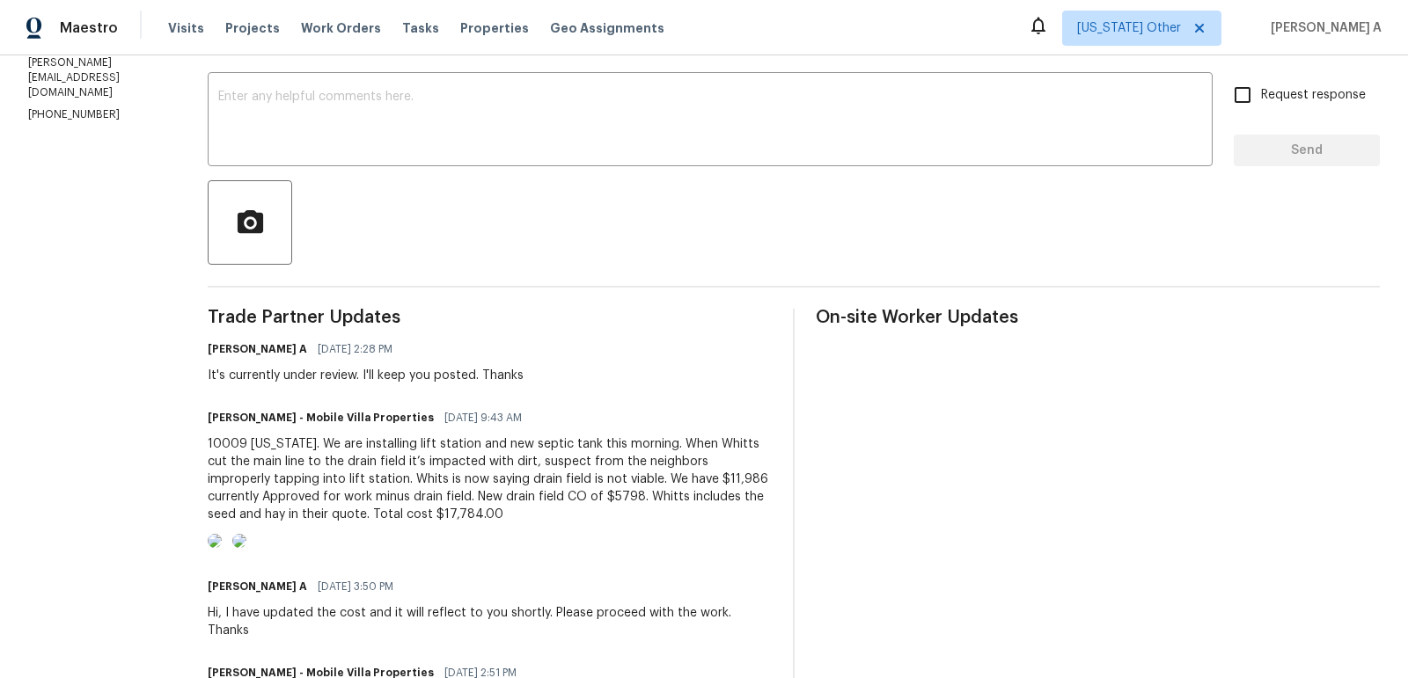
click at [703, 477] on div "10009 [US_STATE]. We are installing lift station and new septic tank this morni…" at bounding box center [490, 479] width 564 height 88
drag, startPoint x: 263, startPoint y: 476, endPoint x: 514, endPoint y: 478, distance: 250.7
click at [514, 478] on div "10009 [US_STATE]. We are installing lift station and new septic tank this morni…" at bounding box center [490, 479] width 564 height 88
copy div "Whits is now saying drain field is not viable."
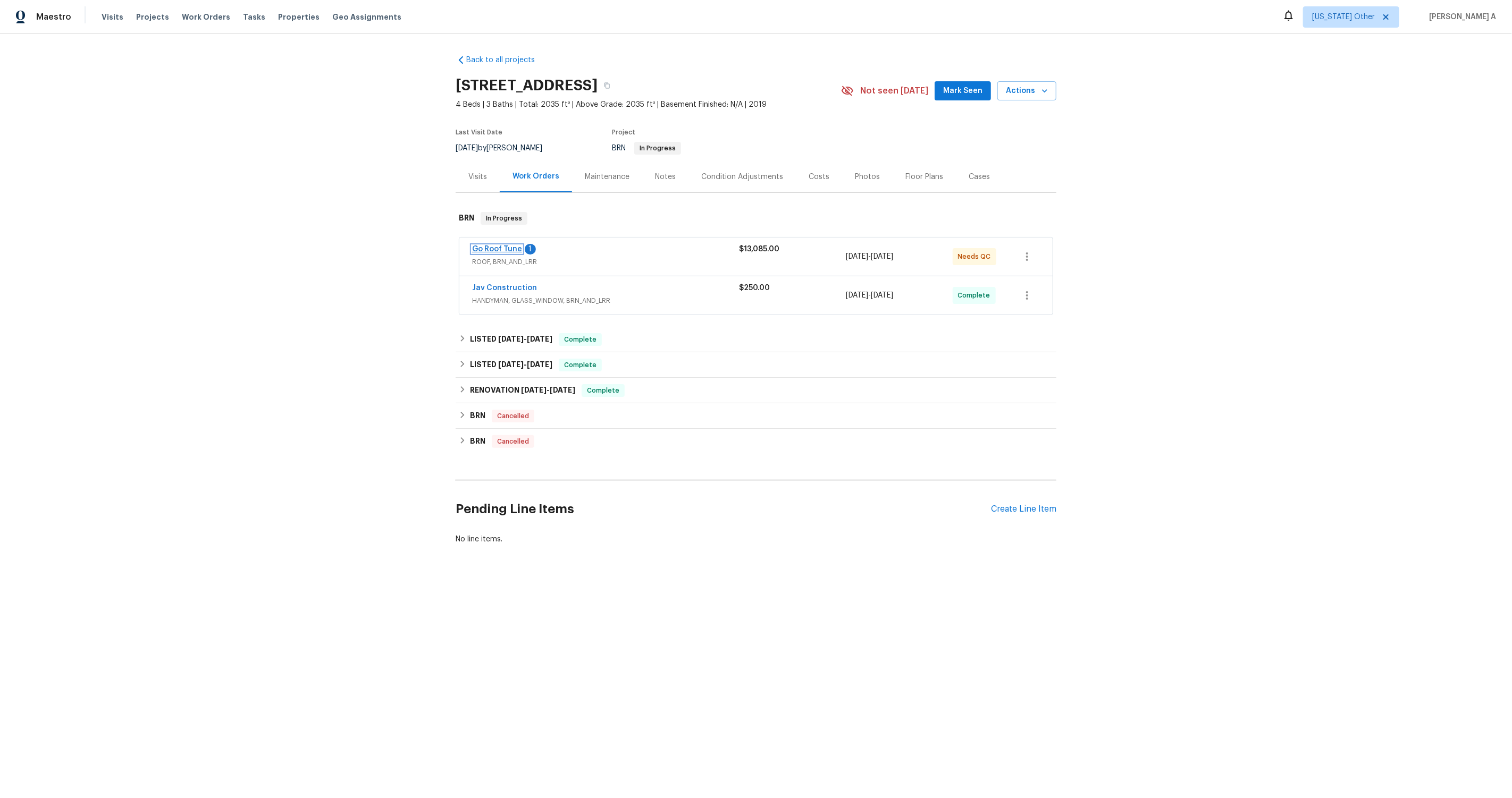
click at [509, 250] on link "Go Roof Tune" at bounding box center [497, 249] width 50 height 7
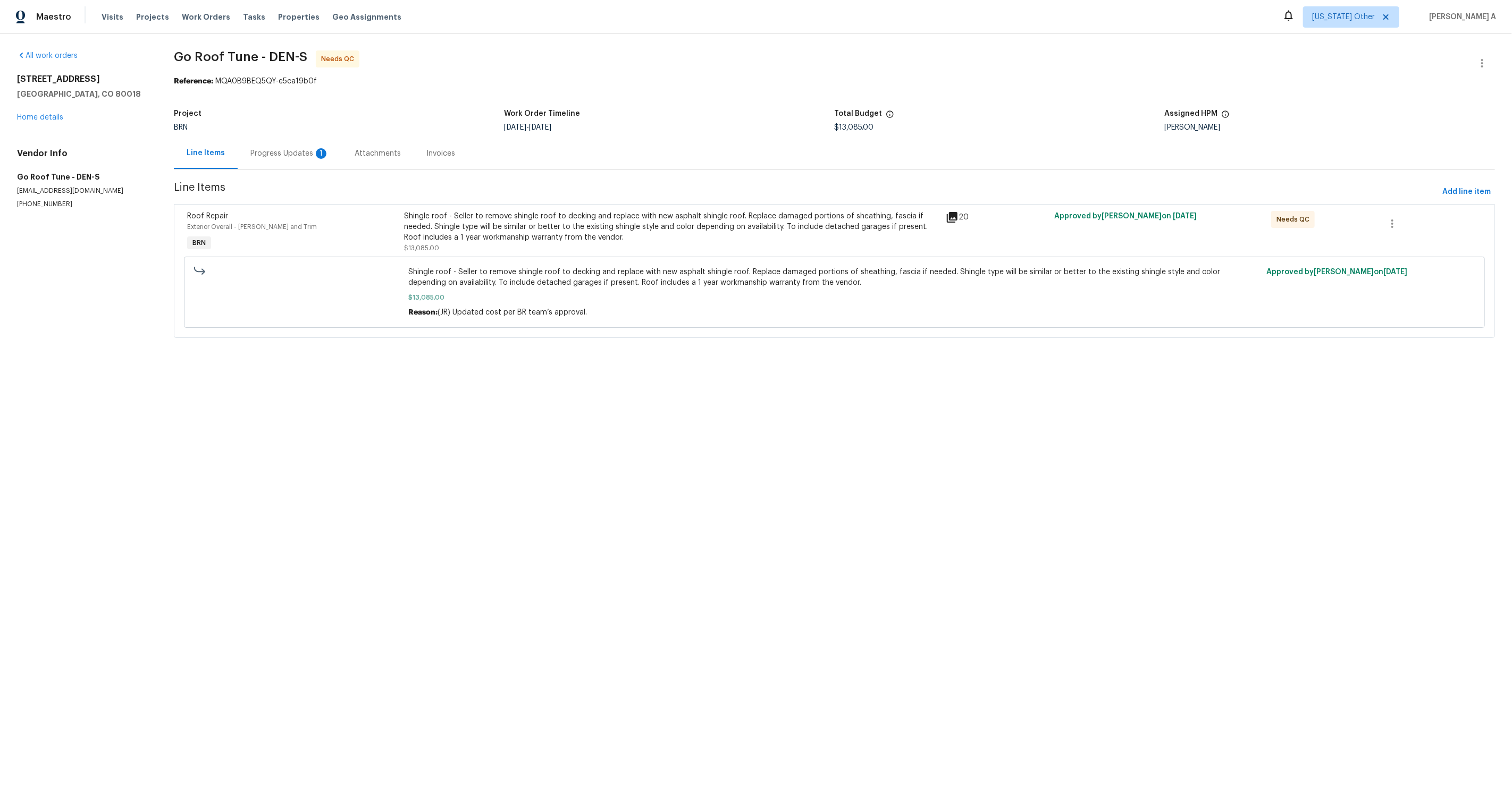
click at [315, 149] on div "Progress Updates 1" at bounding box center [289, 153] width 79 height 11
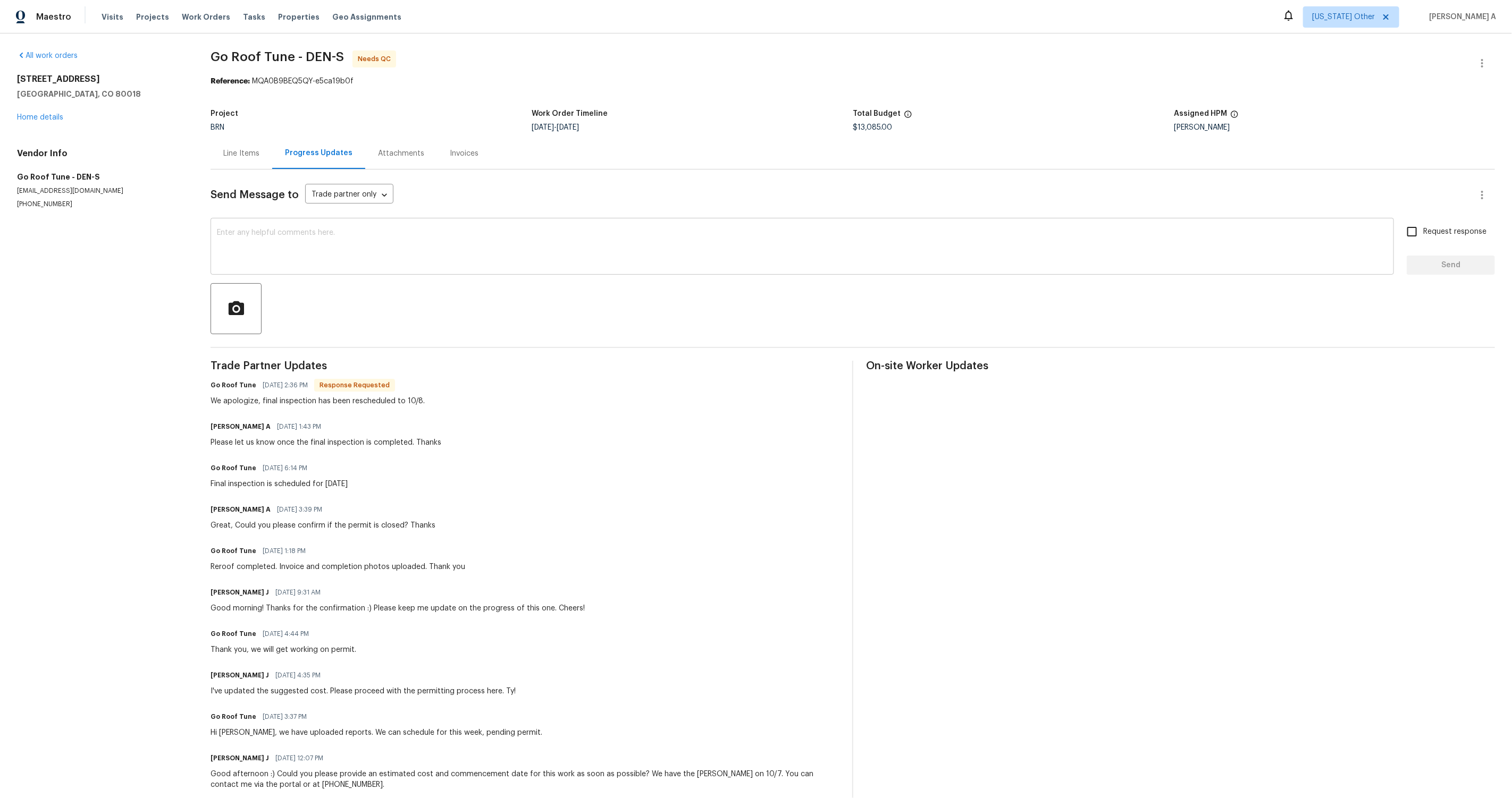
click at [393, 241] on textarea at bounding box center [802, 248] width 1171 height 37
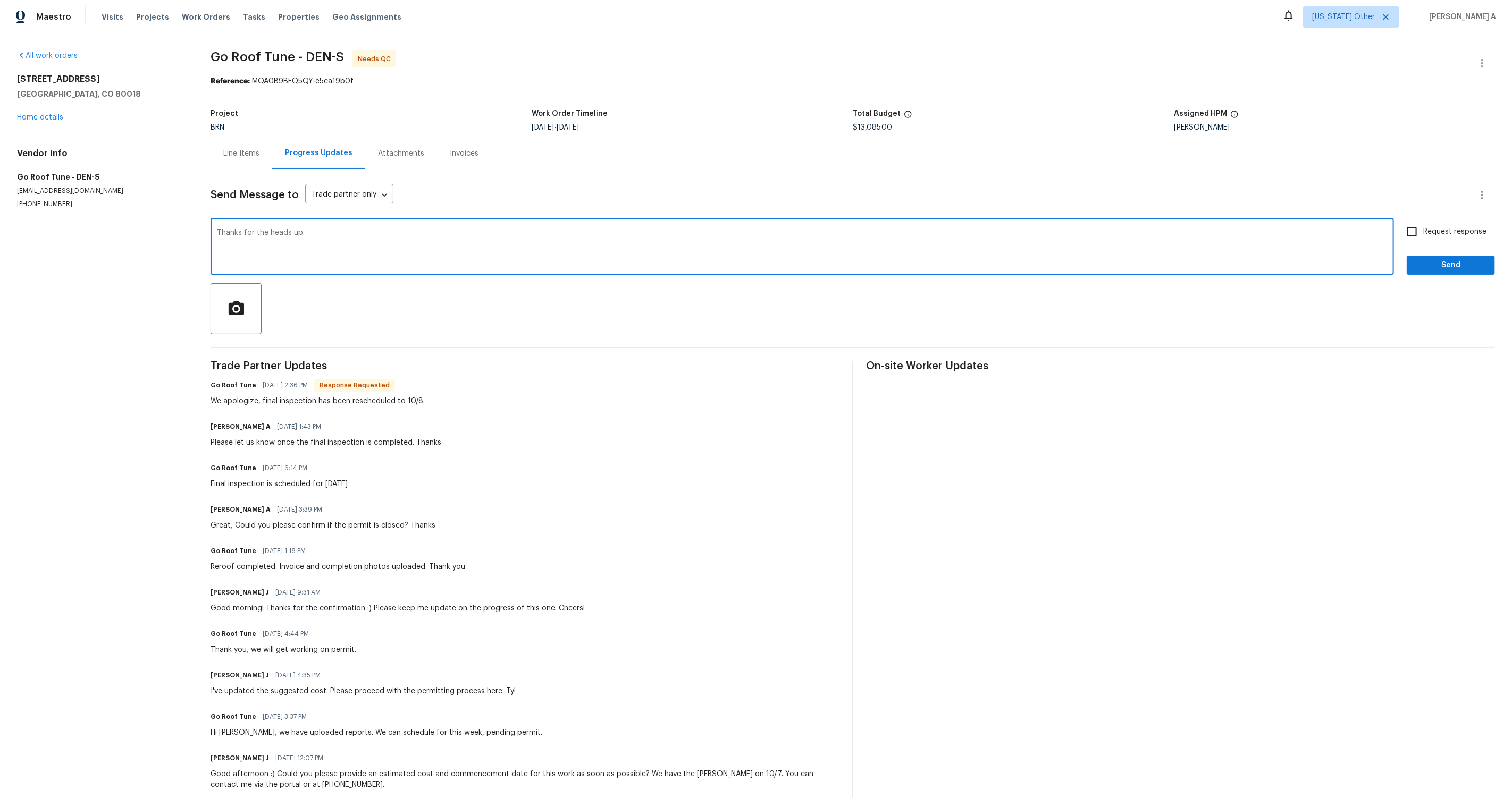
type textarea "Thanks for the heads up."
click at [1418, 240] on input "Request response" at bounding box center [1412, 231] width 22 height 22
checkbox input "true"
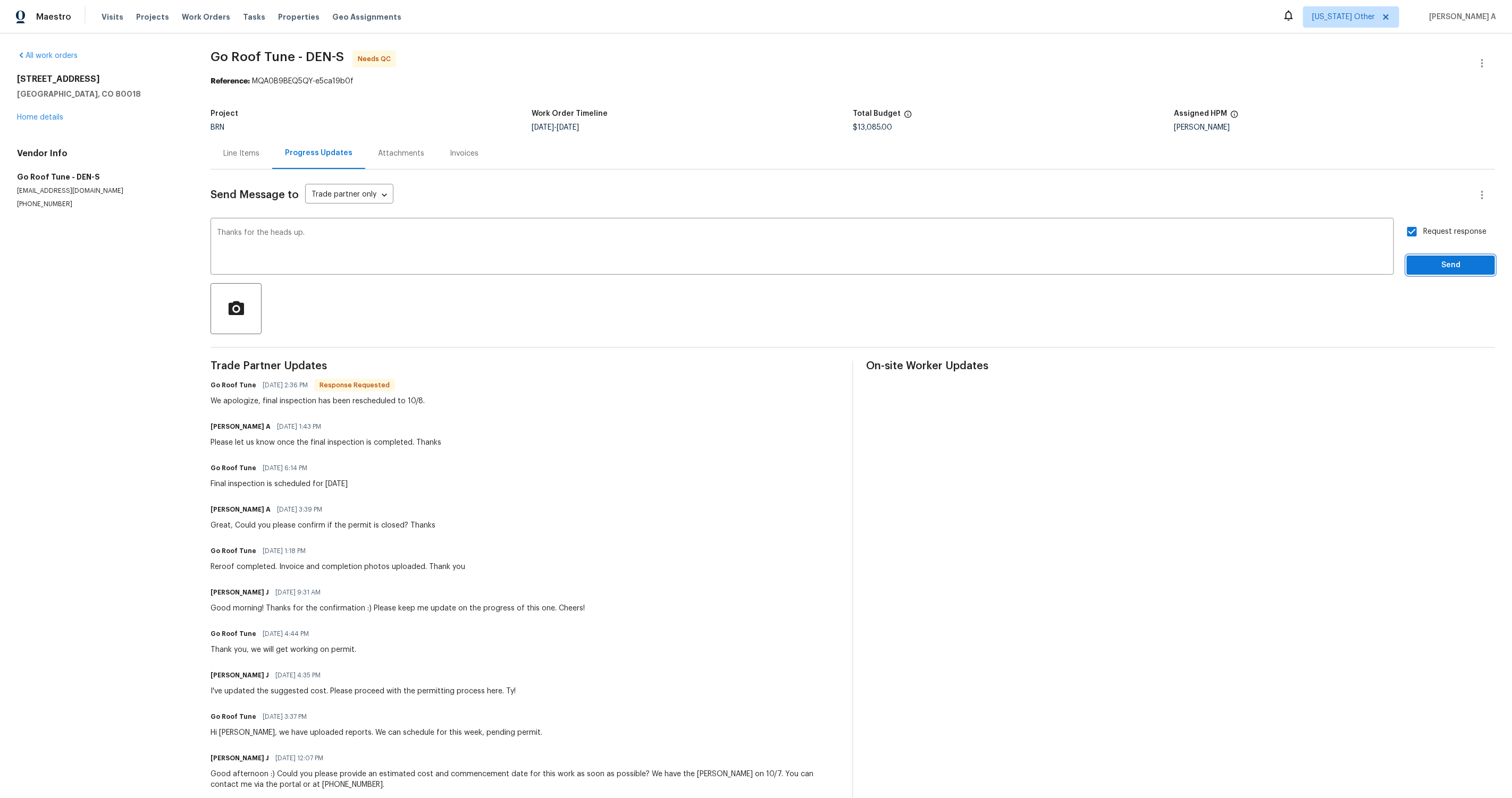
click at [1455, 268] on span "Send" at bounding box center [1451, 265] width 71 height 13
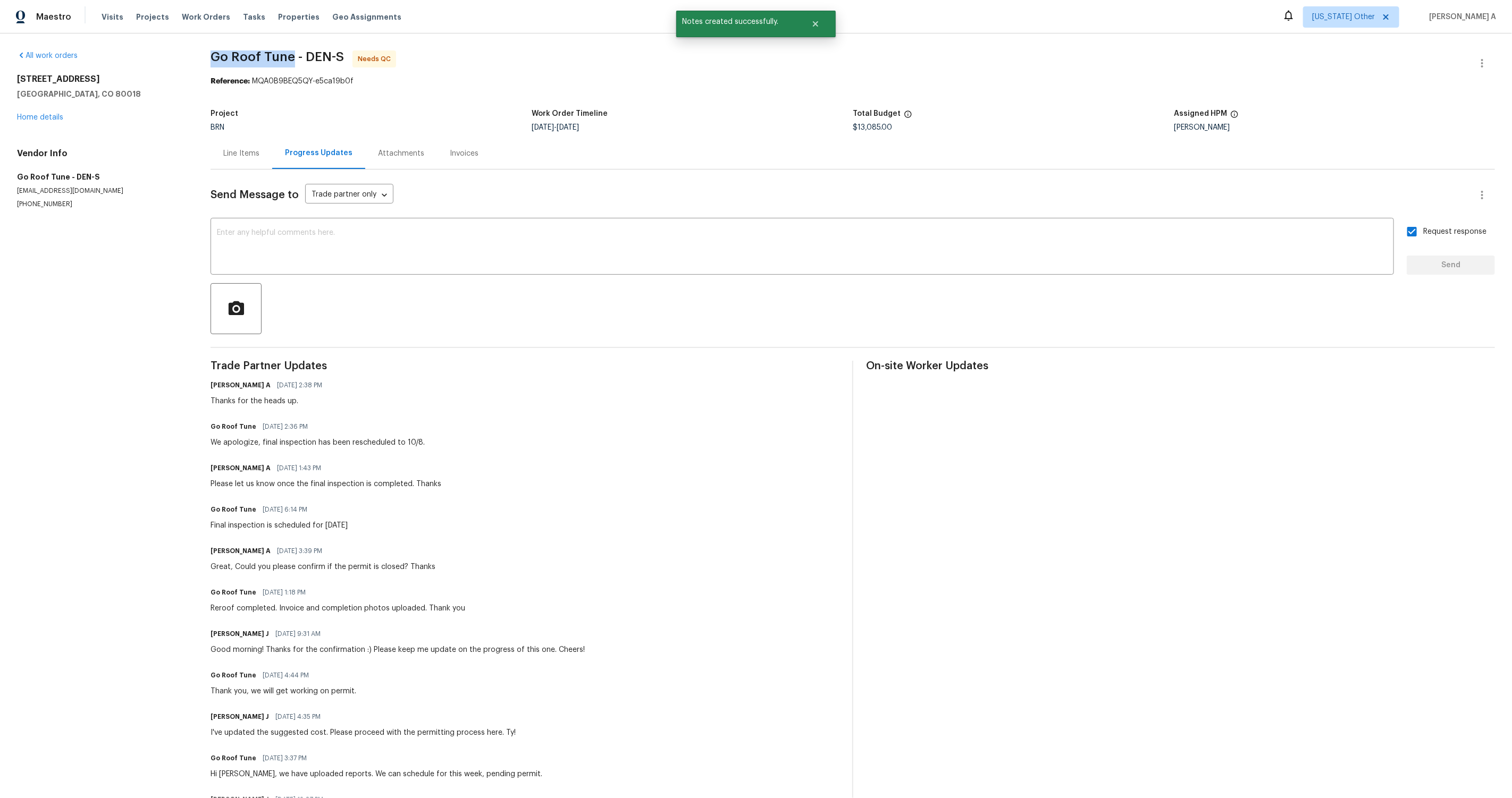
drag, startPoint x: 209, startPoint y: 60, endPoint x: 294, endPoint y: 55, distance: 85.1
click at [294, 55] on div "All work orders [STREET_ADDRESS] Home details Vendor Info Go Roof Tune - DEN-S …" at bounding box center [756, 447] width 1512 height 828
copy span "Go Roof Tune"
click at [37, 115] on link "Home details" at bounding box center [40, 117] width 47 height 7
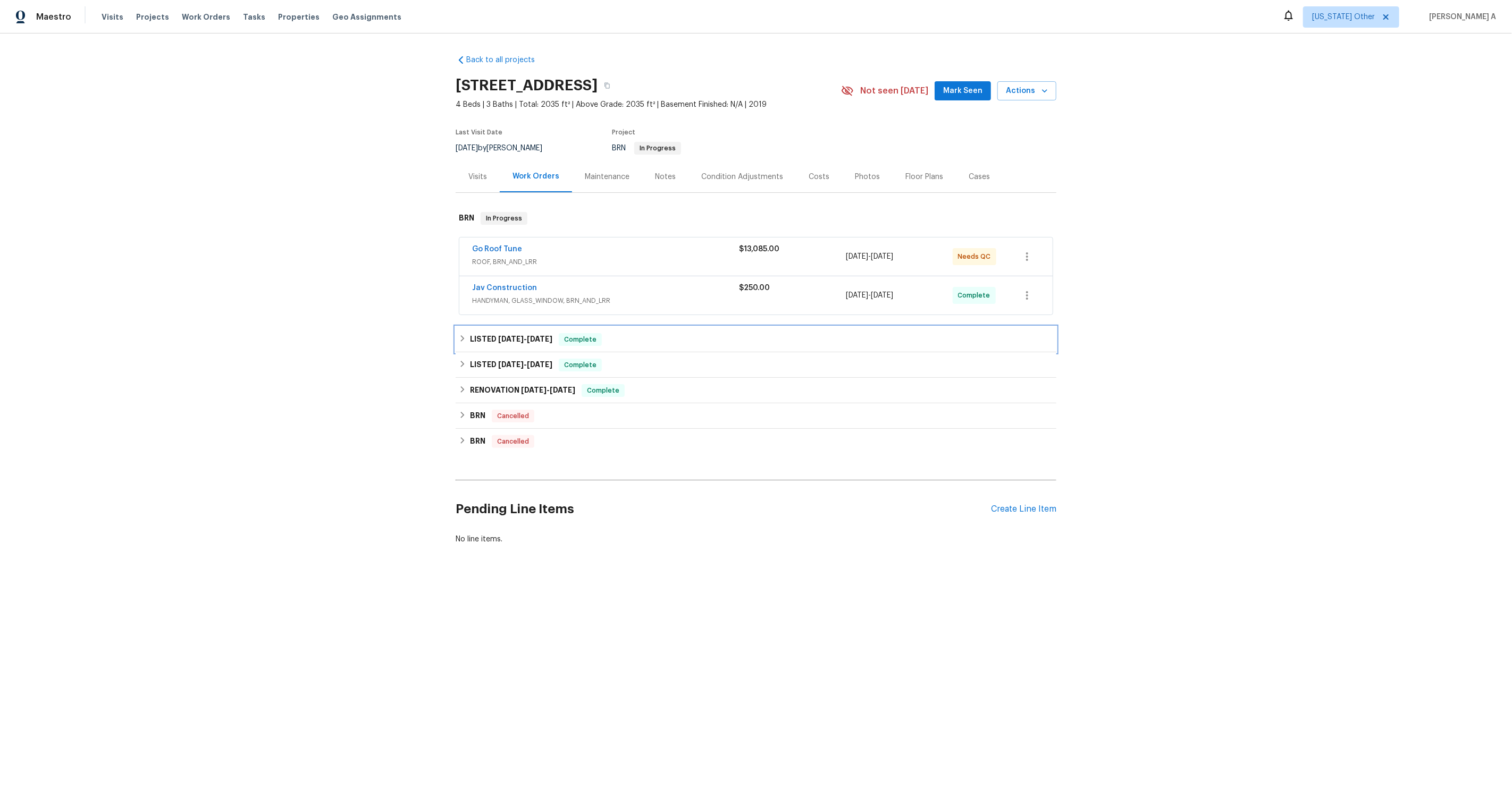
click at [577, 343] on span "Complete" at bounding box center [580, 339] width 41 height 11
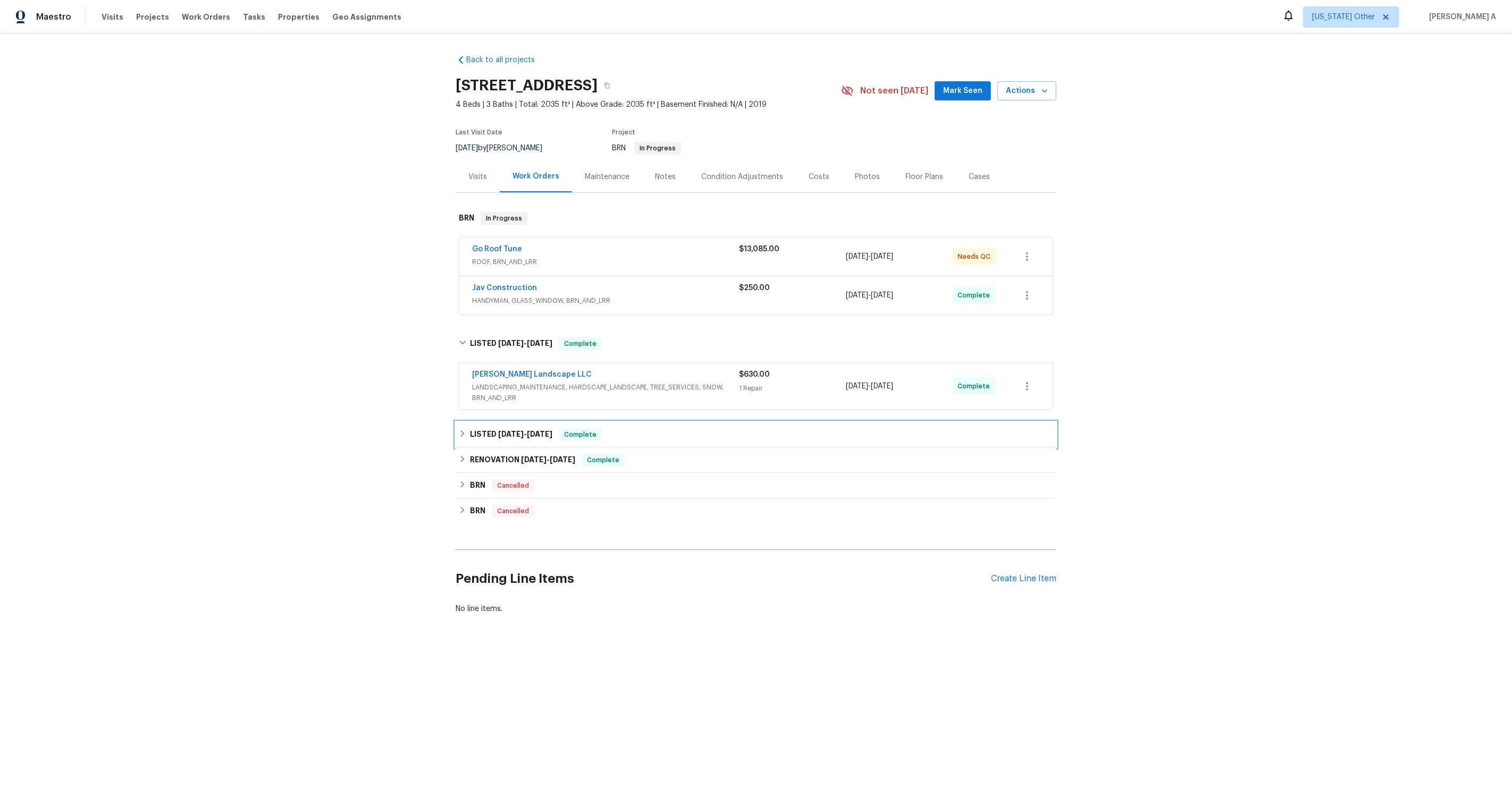
click at [599, 427] on div "LISTED [DATE] - [DATE] Complete" at bounding box center [756, 435] width 601 height 25
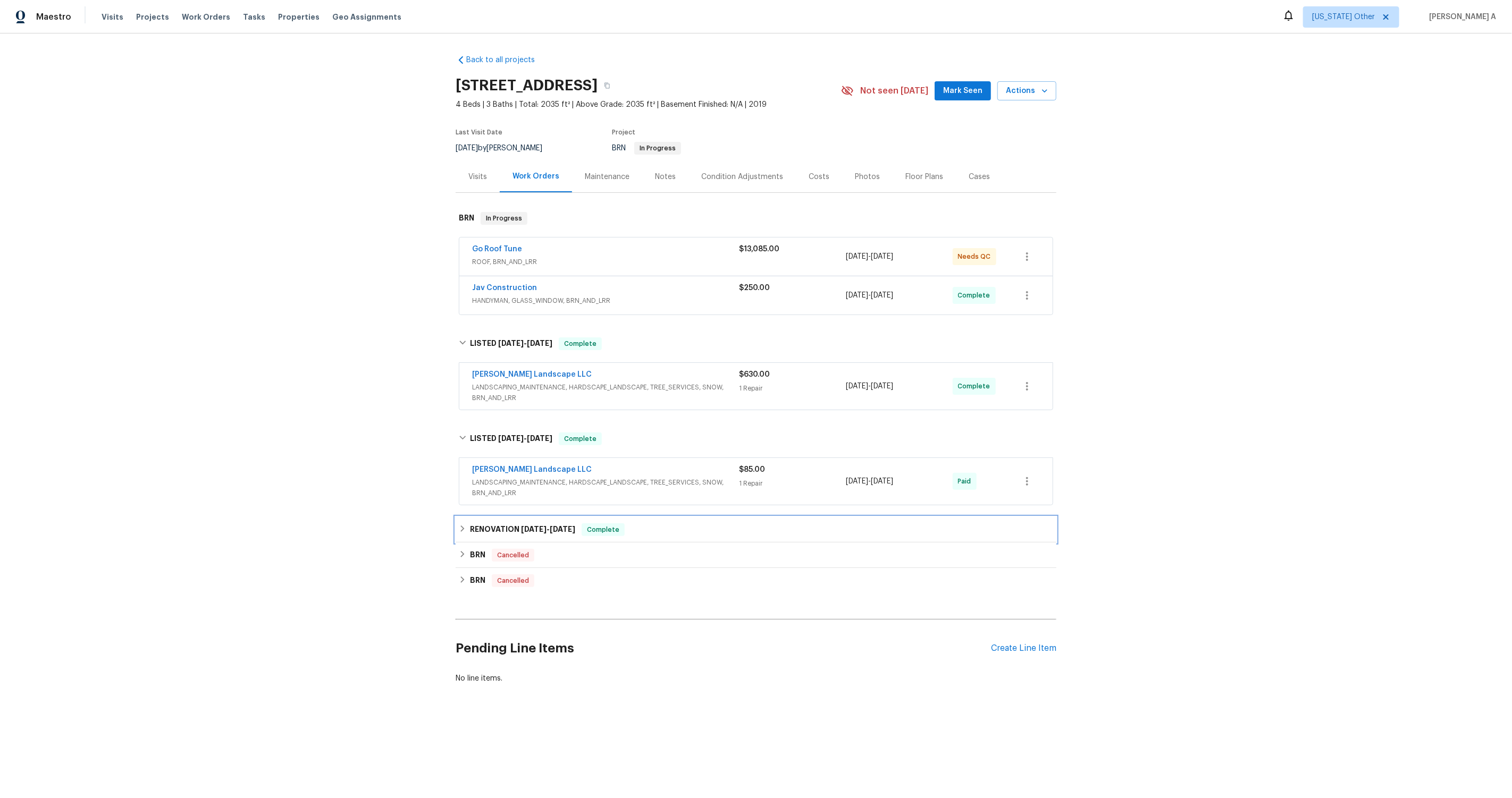
click at [606, 541] on div "RENOVATION 1/13/25 - 1/20/25 Complete" at bounding box center [756, 530] width 601 height 25
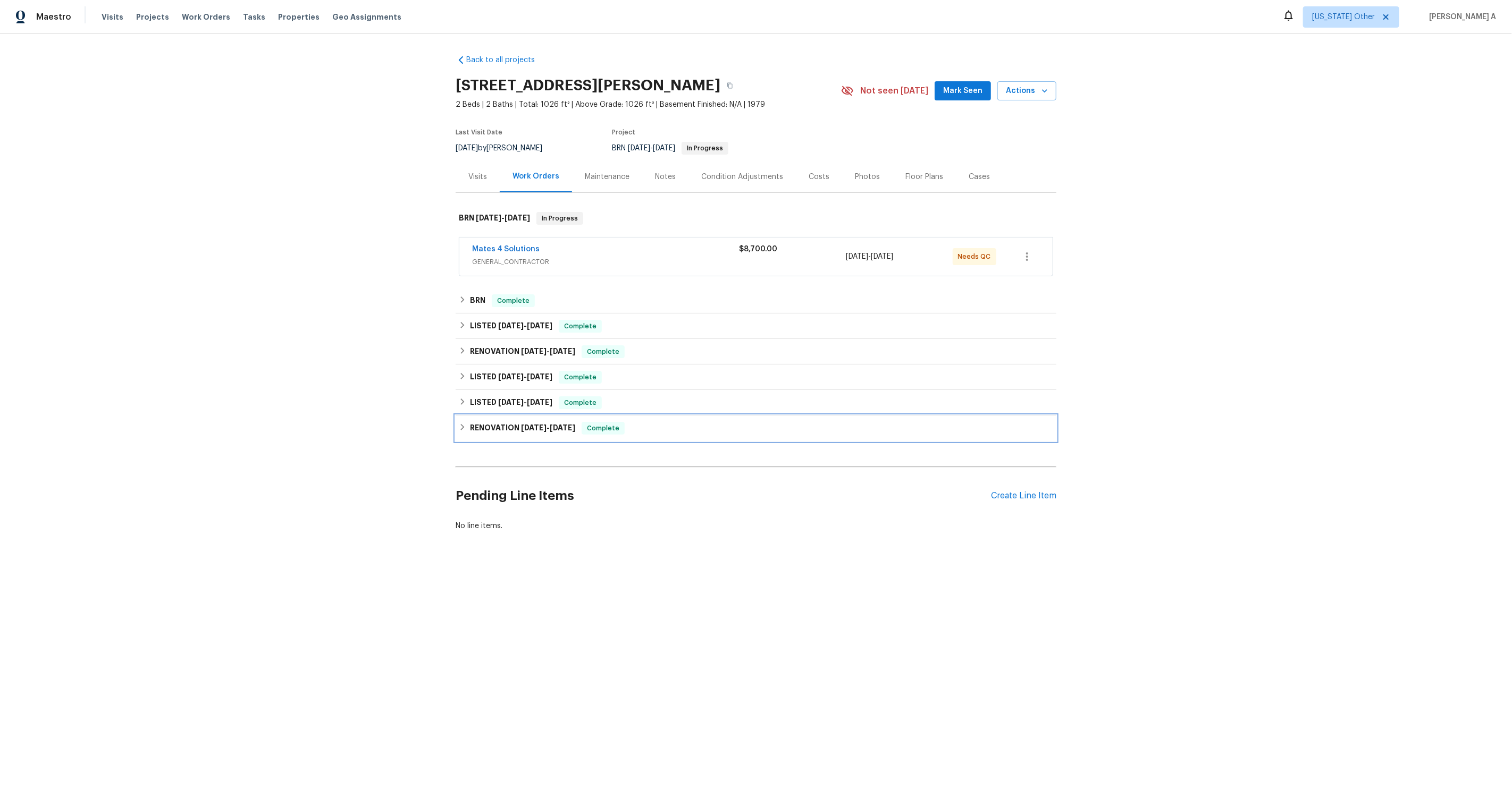
click at [950, 416] on div "RENOVATION [DATE] - [DATE] Complete" at bounding box center [756, 428] width 601 height 25
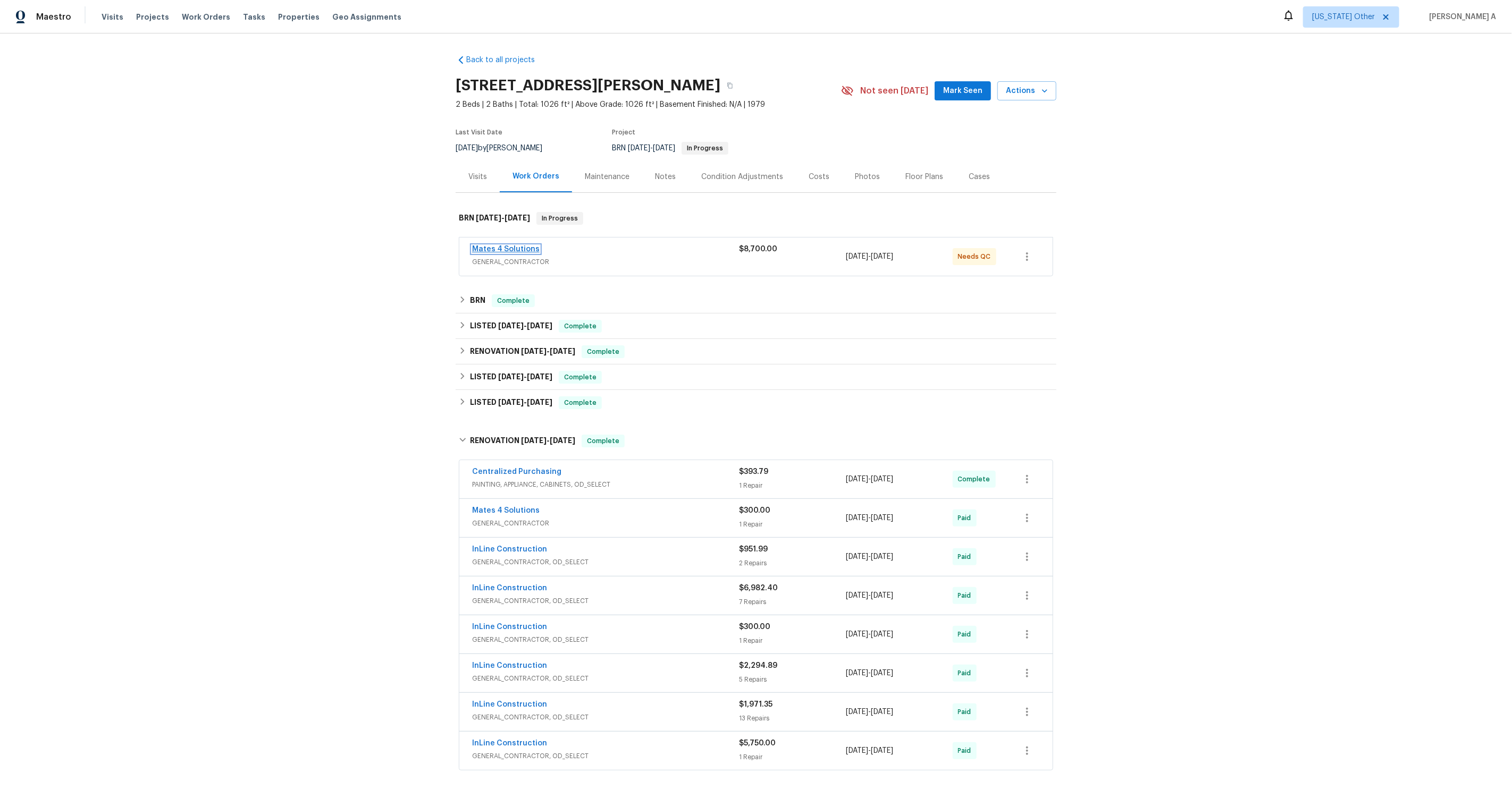
click at [523, 249] on link "Mates 4 Solutions" at bounding box center [506, 249] width 68 height 7
